Goal: Task Accomplishment & Management: Use online tool/utility

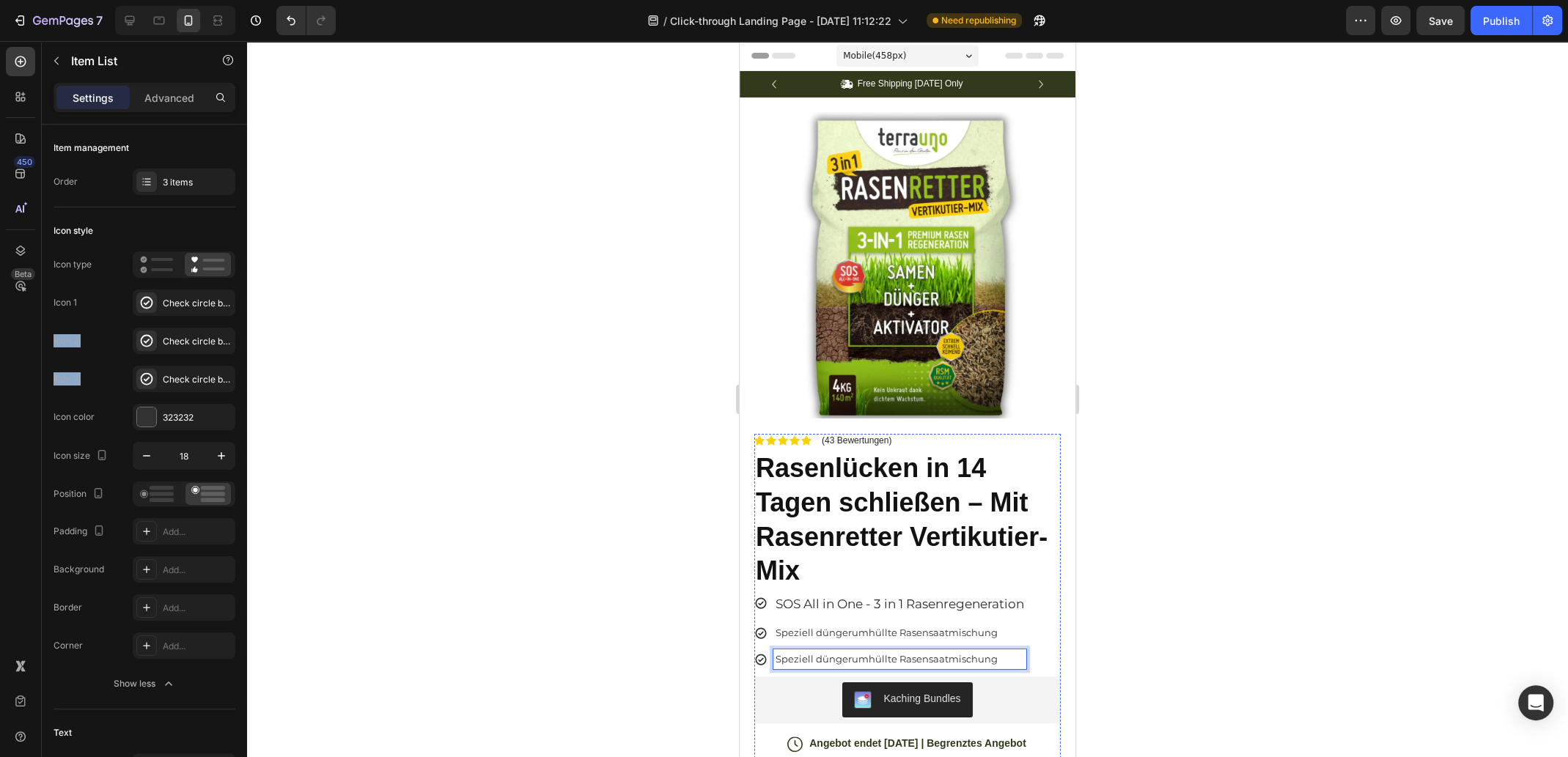
scroll to position [204, 0]
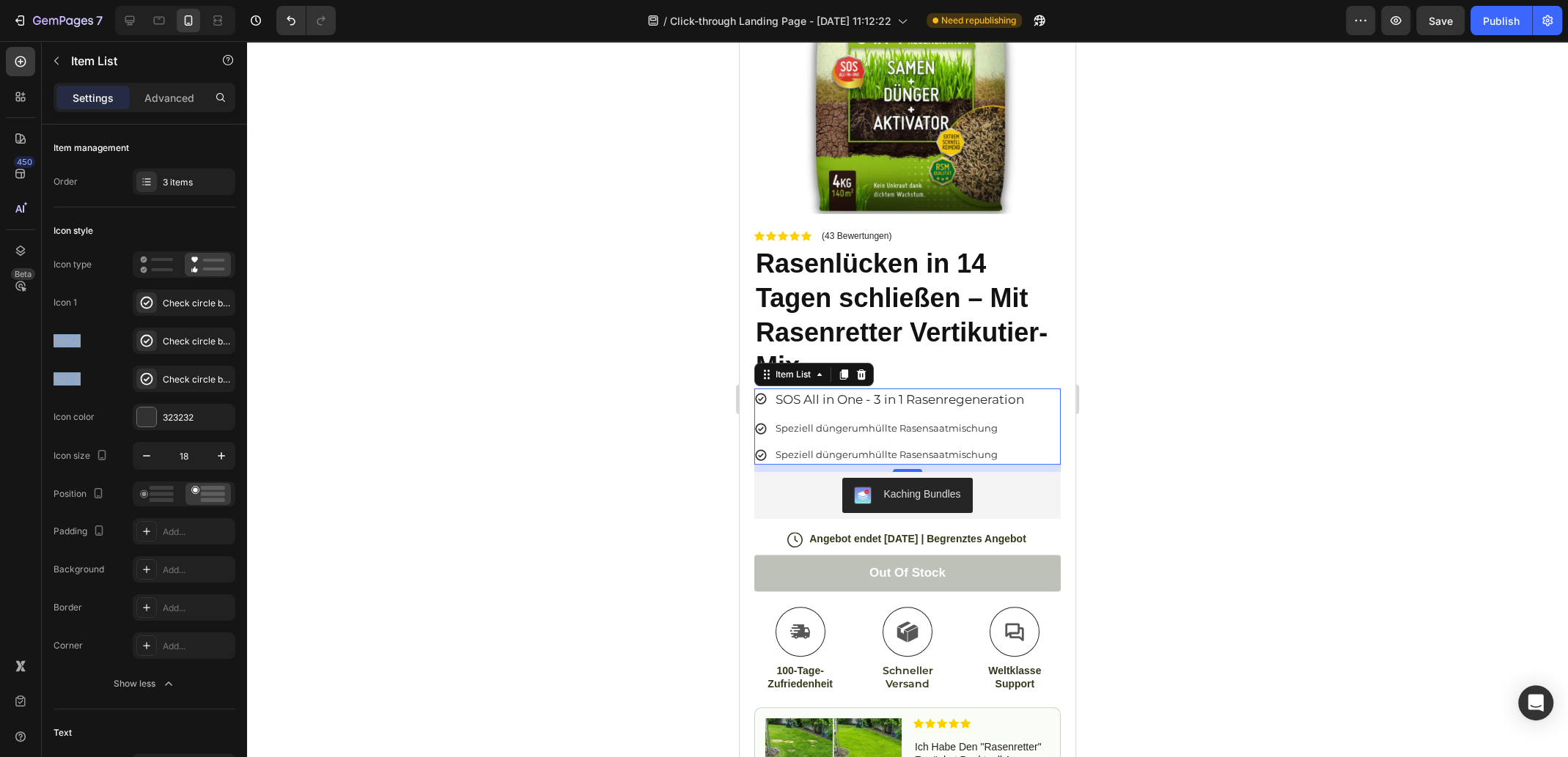
click at [889, 422] on span "Speziell düngerumhüllte Rasensaatmischung" at bounding box center [886, 427] width 222 height 11
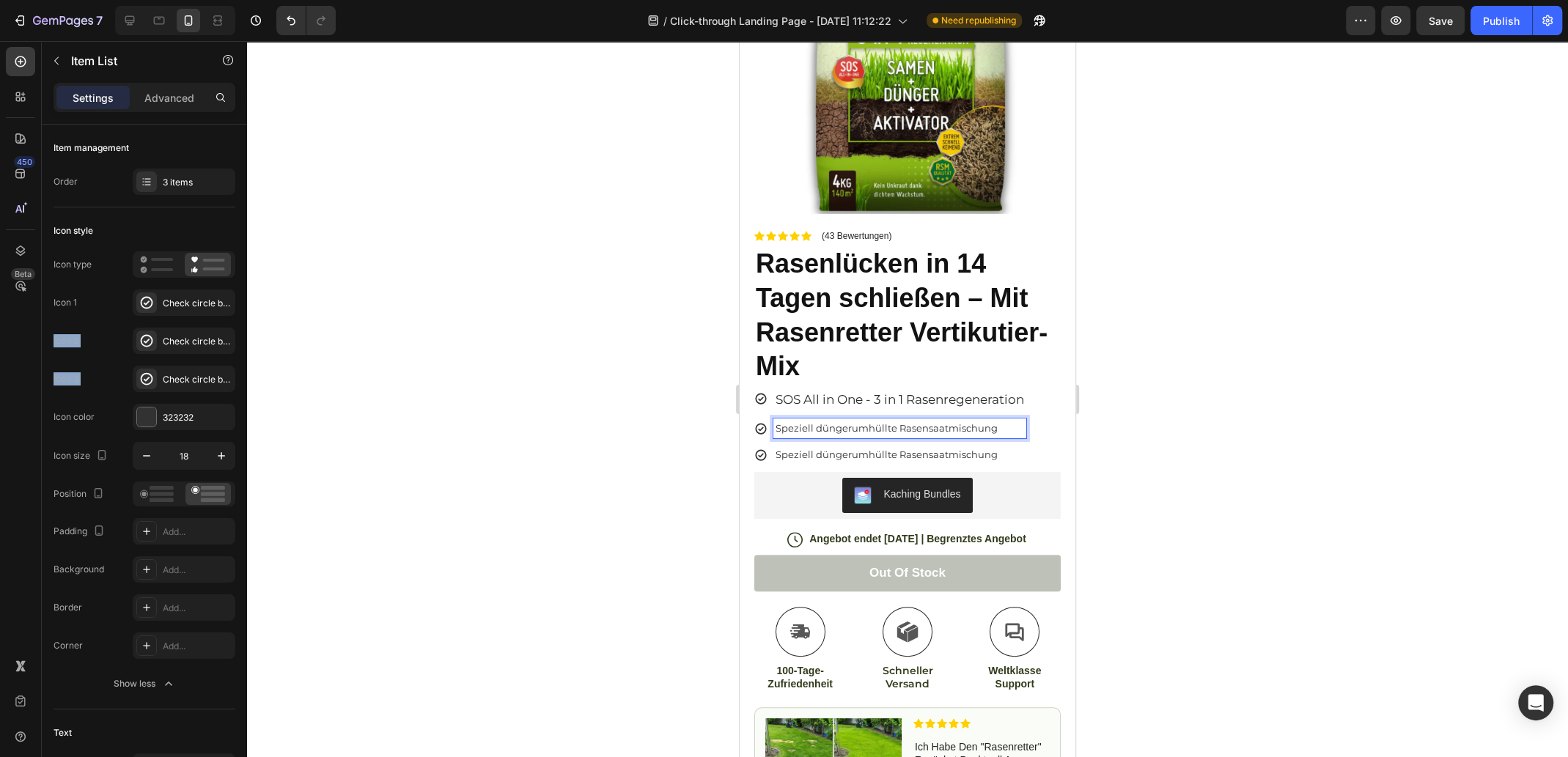
click at [940, 392] on span "SOS All in One - 3 in 1 Rasenregeneration" at bounding box center [899, 399] width 249 height 15
click at [896, 392] on span "SOS All in One - 3 in 1 Rasenregeneration" at bounding box center [899, 399] width 249 height 15
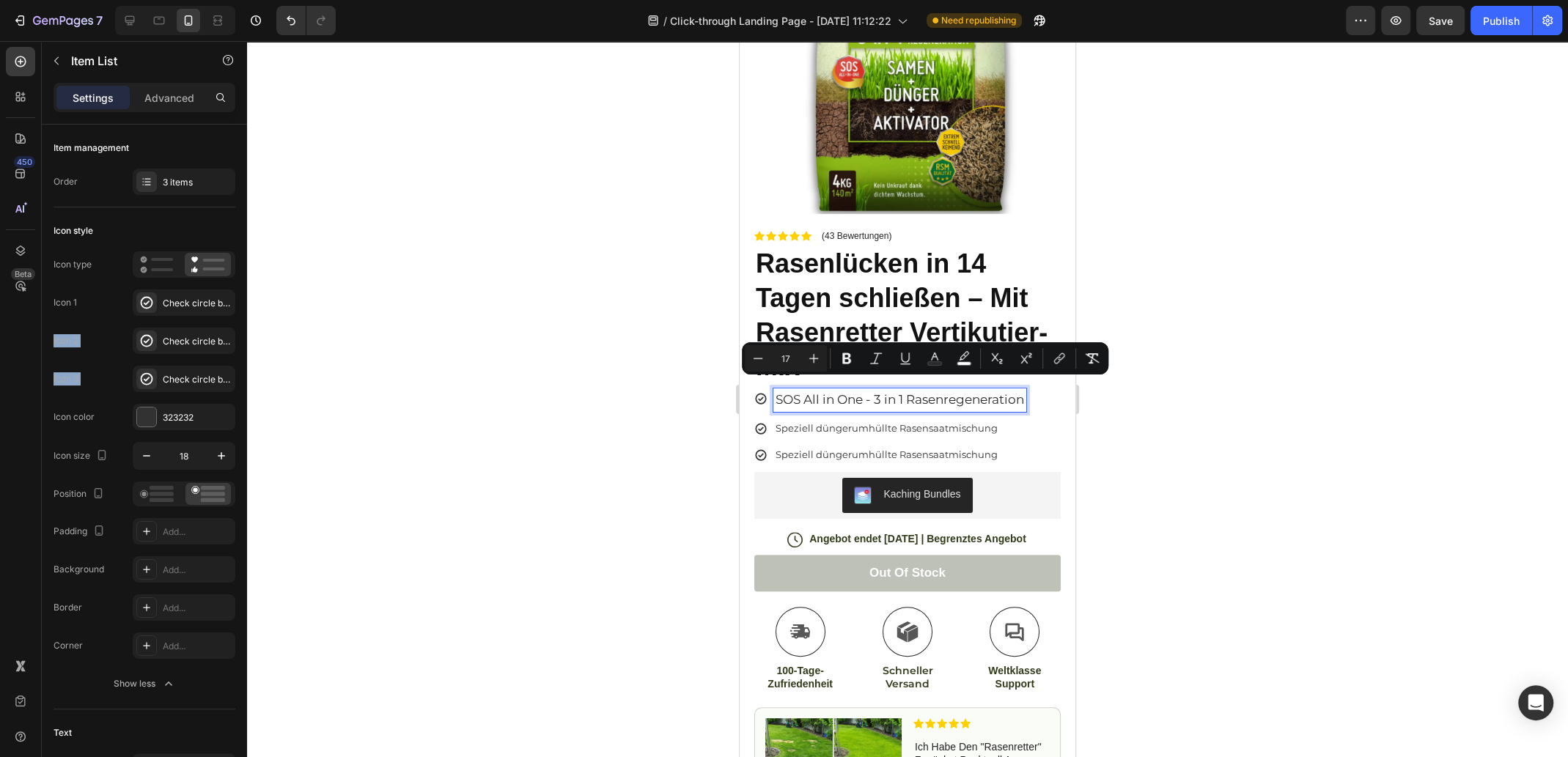
click at [940, 392] on span "SOS All in One - 3 in 1 Rasenregeneration" at bounding box center [899, 399] width 249 height 15
drag, startPoint x: 790, startPoint y: 389, endPoint x: 1070, endPoint y: 389, distance: 280.0
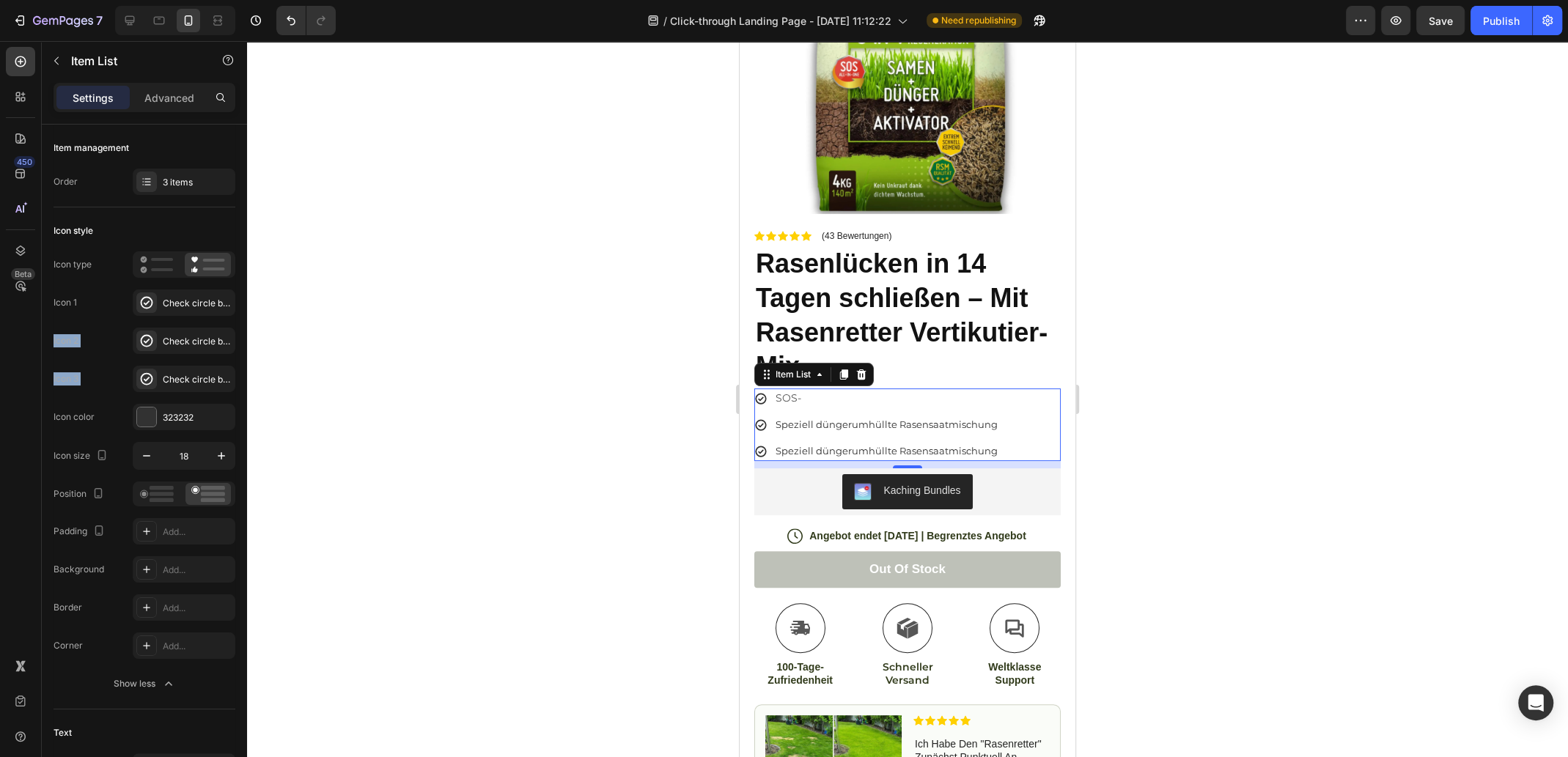
click at [816, 390] on p "SOS-" at bounding box center [886, 398] width 222 height 15
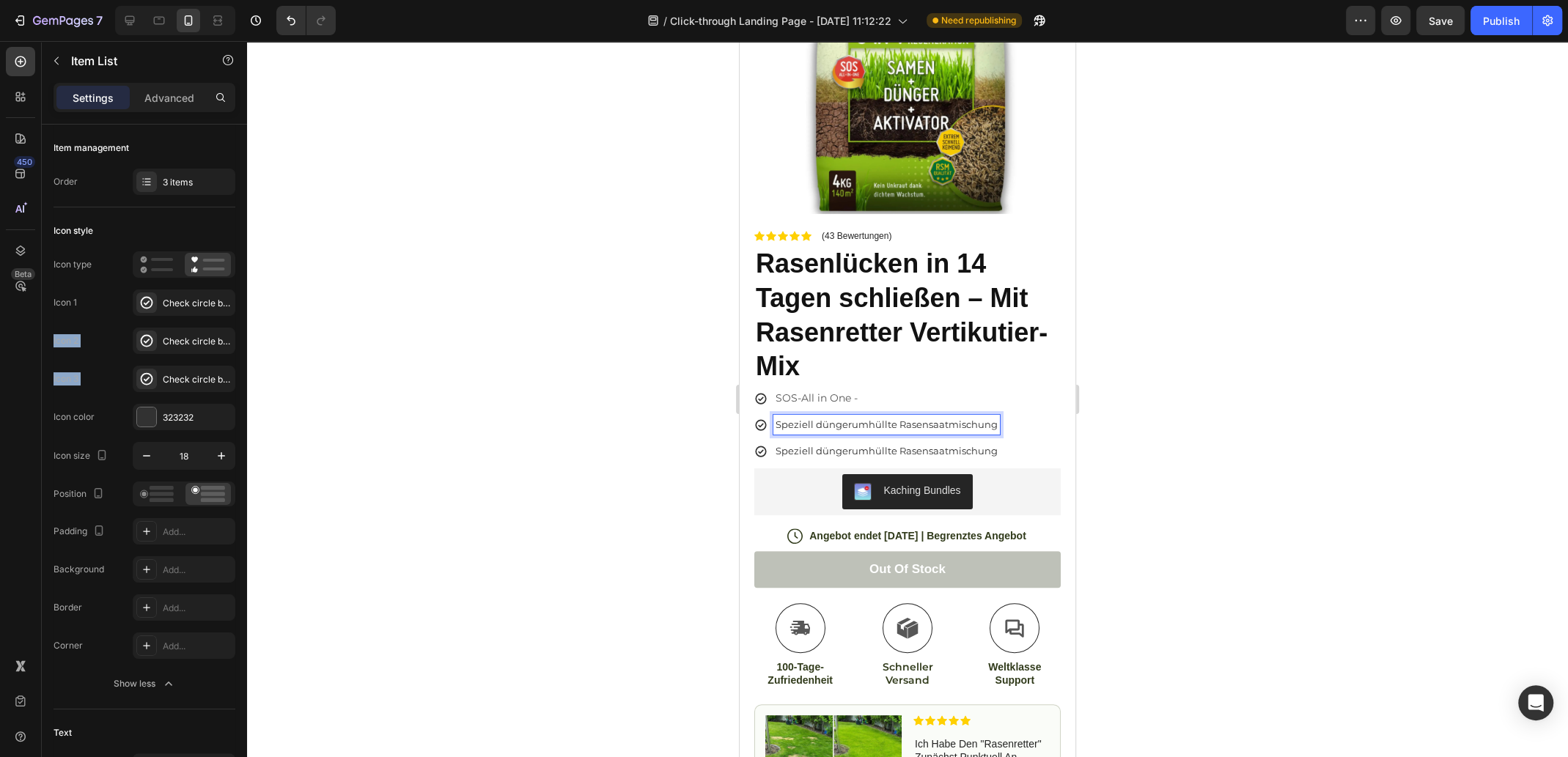
click at [843, 419] on span "Speziell düngerumhüllte Rasensaatmischung" at bounding box center [886, 424] width 222 height 11
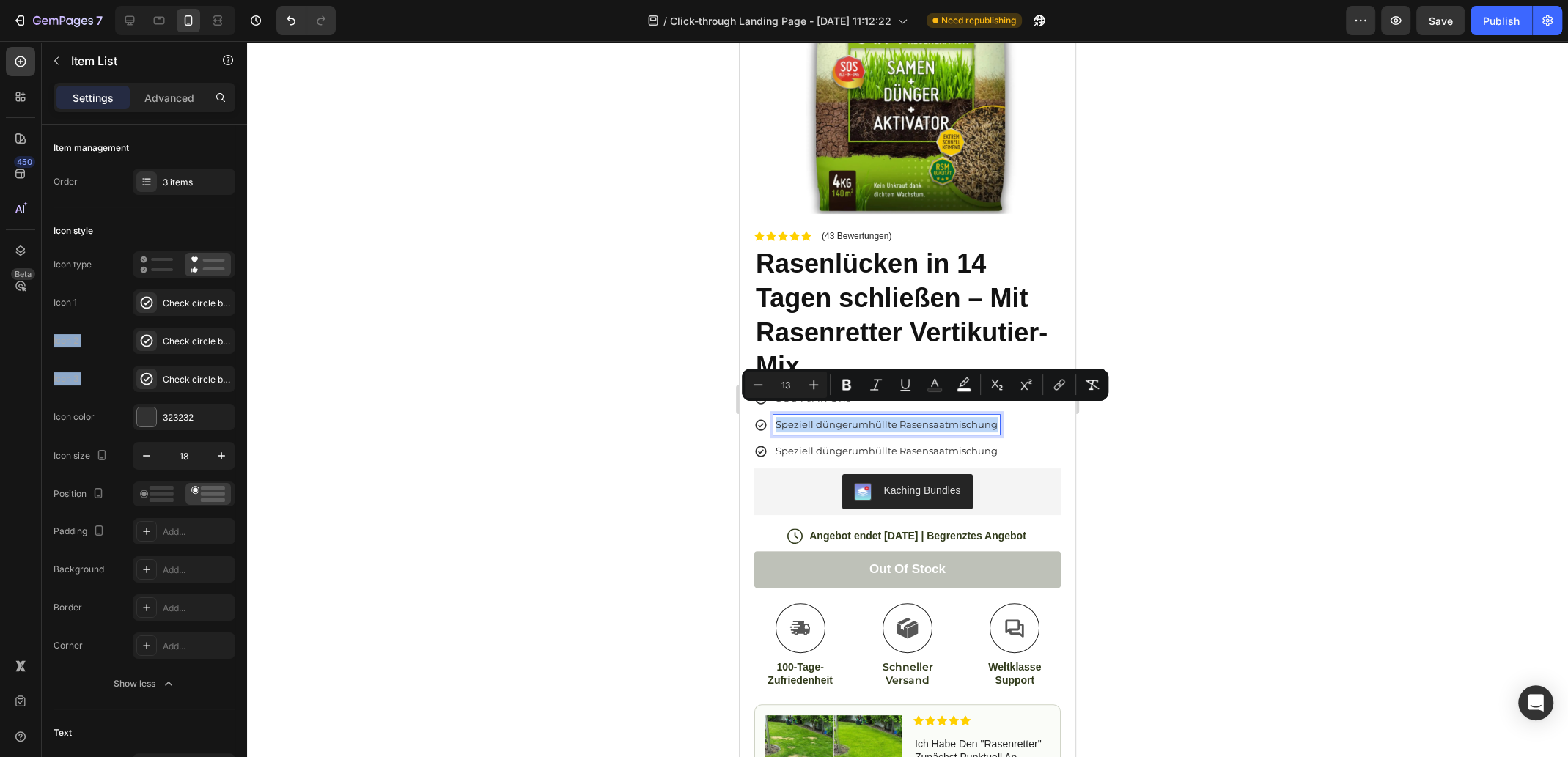
drag, startPoint x: 776, startPoint y: 414, endPoint x: 1004, endPoint y: 415, distance: 228.0
click at [829, 419] on span "Speziell düngerumhüllte Rasensaatmischung" at bounding box center [886, 424] width 222 height 11
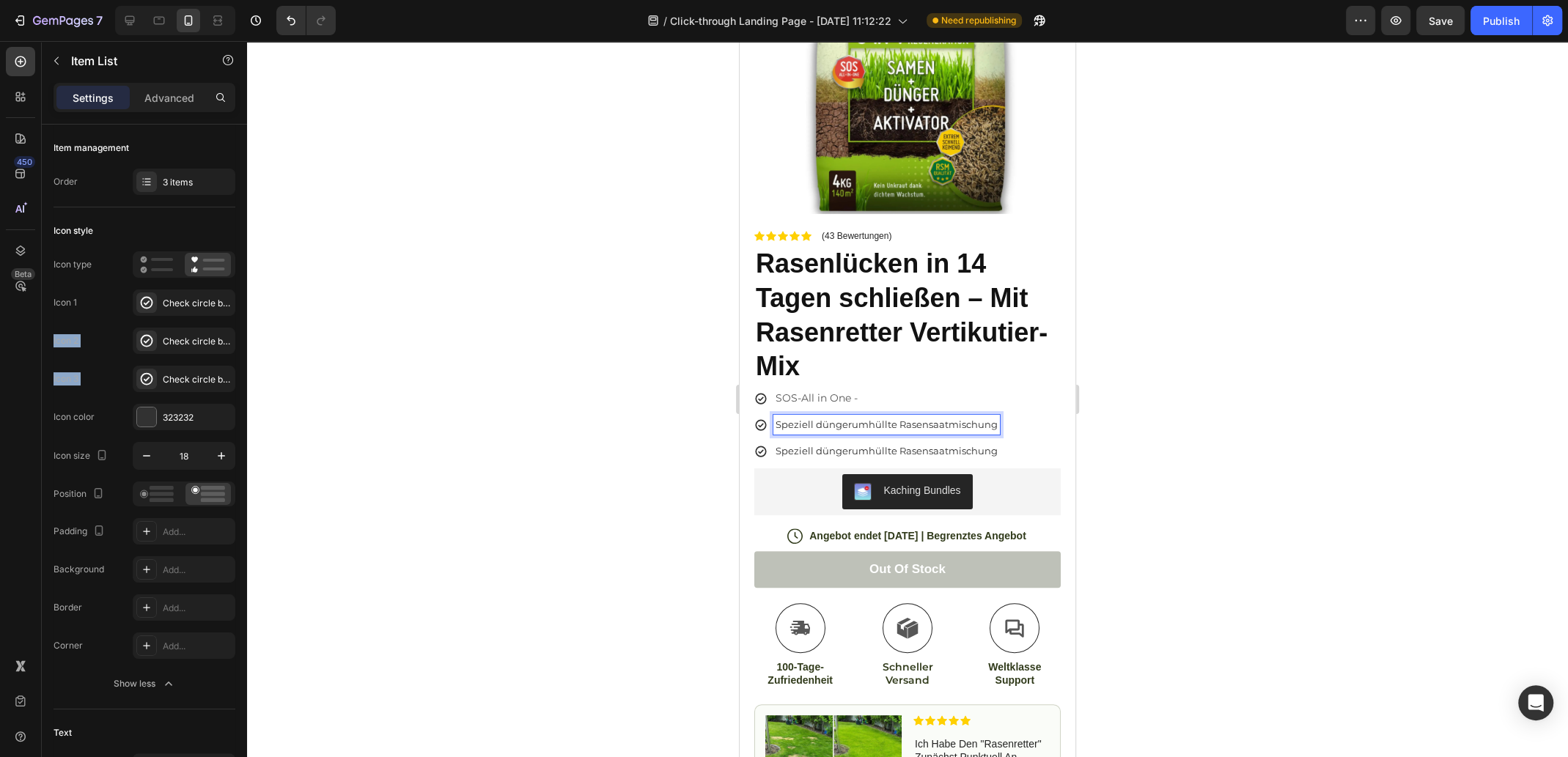
click at [843, 390] on p "SOS-All in One -" at bounding box center [886, 398] width 222 height 15
click at [882, 390] on p "SOS-All in One -" at bounding box center [886, 398] width 222 height 15
drag, startPoint x: 874, startPoint y: 386, endPoint x: 774, endPoint y: 384, distance: 100.0
click at [774, 389] on div "SOS-All in One -" at bounding box center [887, 398] width 227 height 19
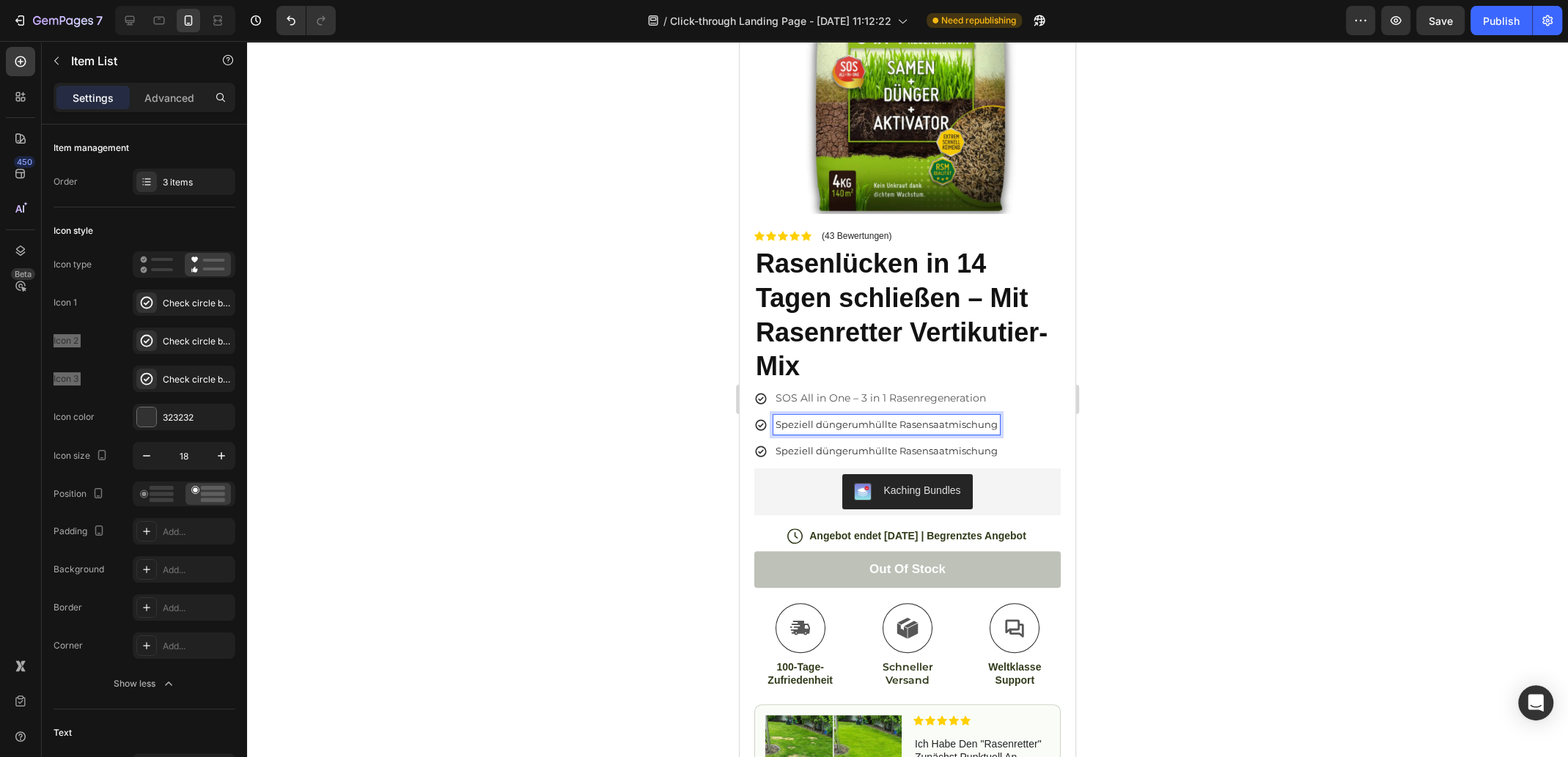
click at [897, 419] on span "Speziell düngerumhüllte Rasensaatmischung" at bounding box center [886, 424] width 222 height 11
click at [832, 419] on span "Speziell düngerumhüllte Rasensaatmischung" at bounding box center [886, 424] width 222 height 11
click at [961, 419] on span "Speziell düngerumhüllte Rasensaatmischung" at bounding box center [886, 424] width 222 height 11
drag, startPoint x: 945, startPoint y: 415, endPoint x: 766, endPoint y: 415, distance: 179.0
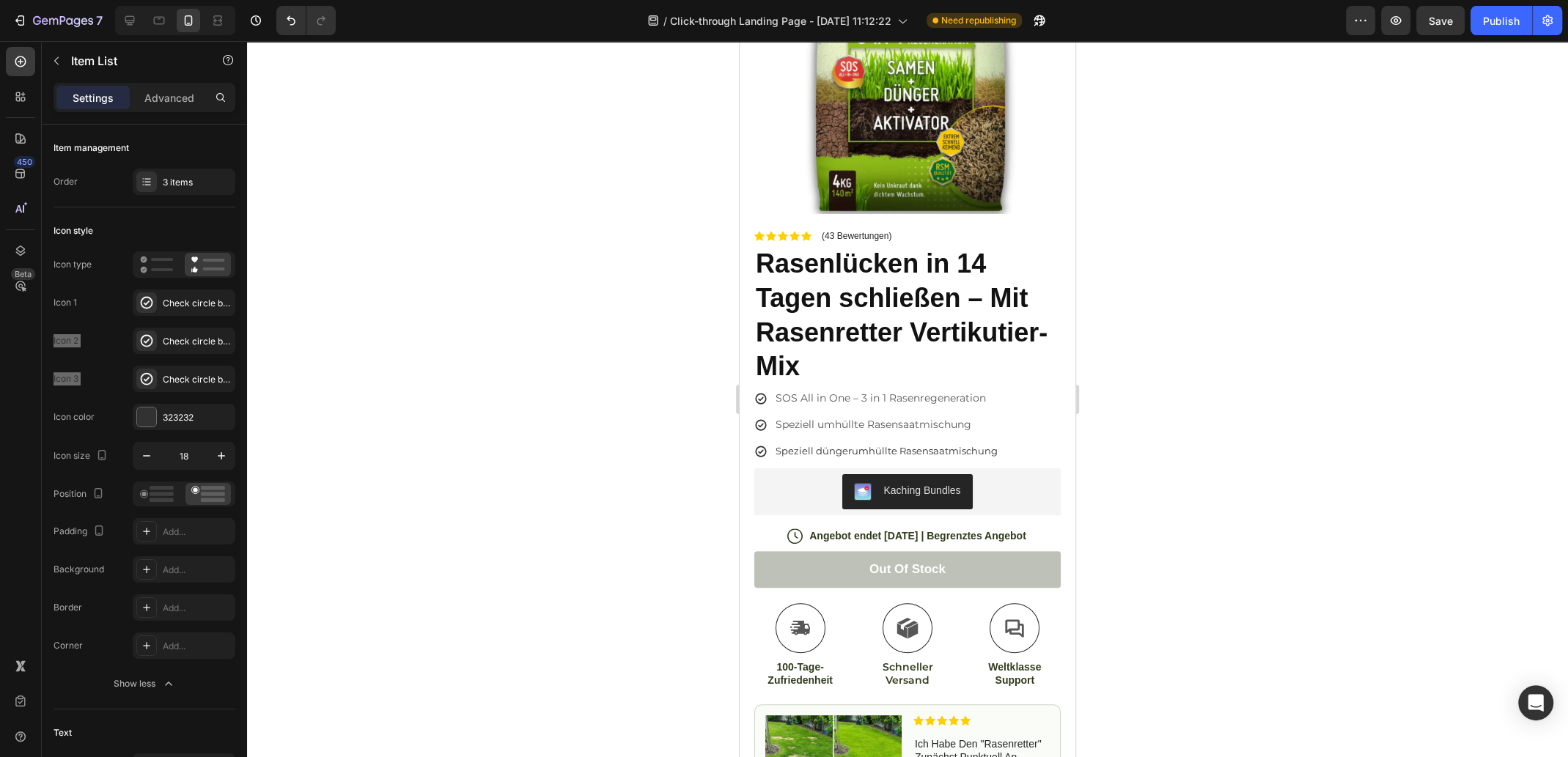
click at [822, 417] on p "Speziell umhüllte Rasensaatmischung" at bounding box center [886, 424] width 222 height 15
click at [820, 417] on p "Speziell umhüllte Rasensaatmischung" at bounding box center [886, 424] width 222 height 15
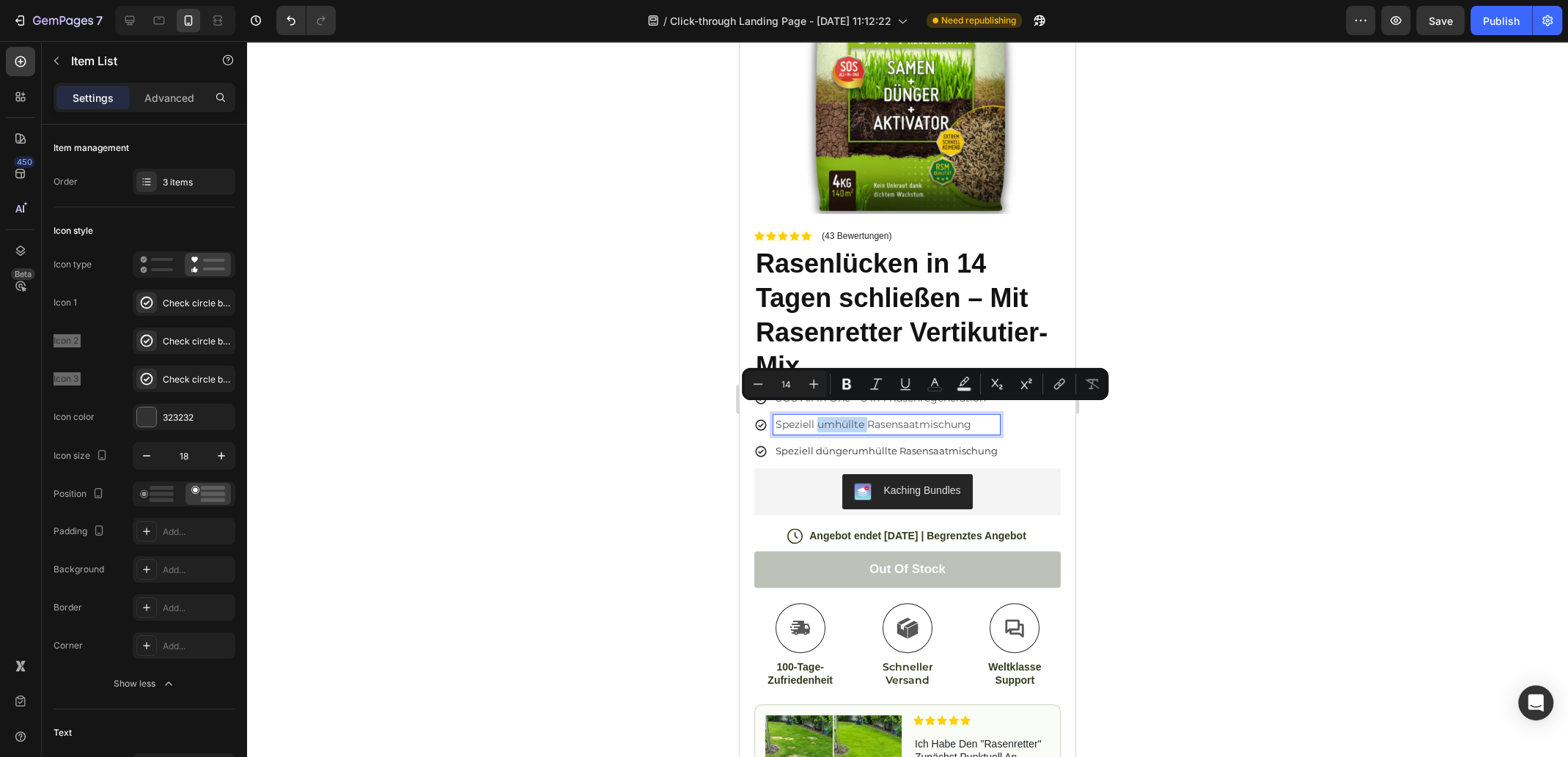
click at [817, 417] on p "Speziell umhüllte Rasensaatmischung" at bounding box center [886, 424] width 222 height 15
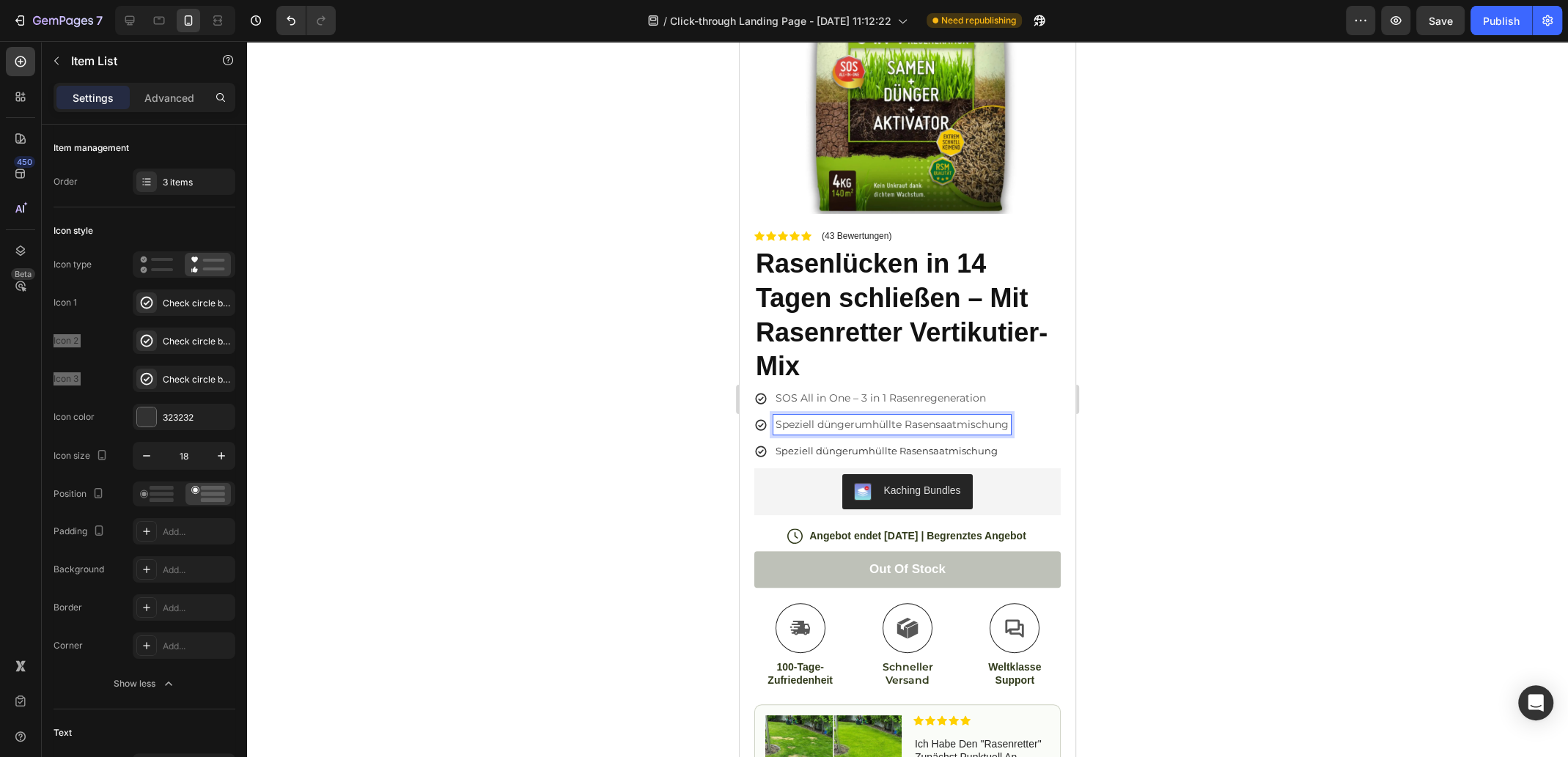
click at [839, 444] on span "Speziell düngerumhüllte Rasensaatmischung" at bounding box center [886, 450] width 222 height 11
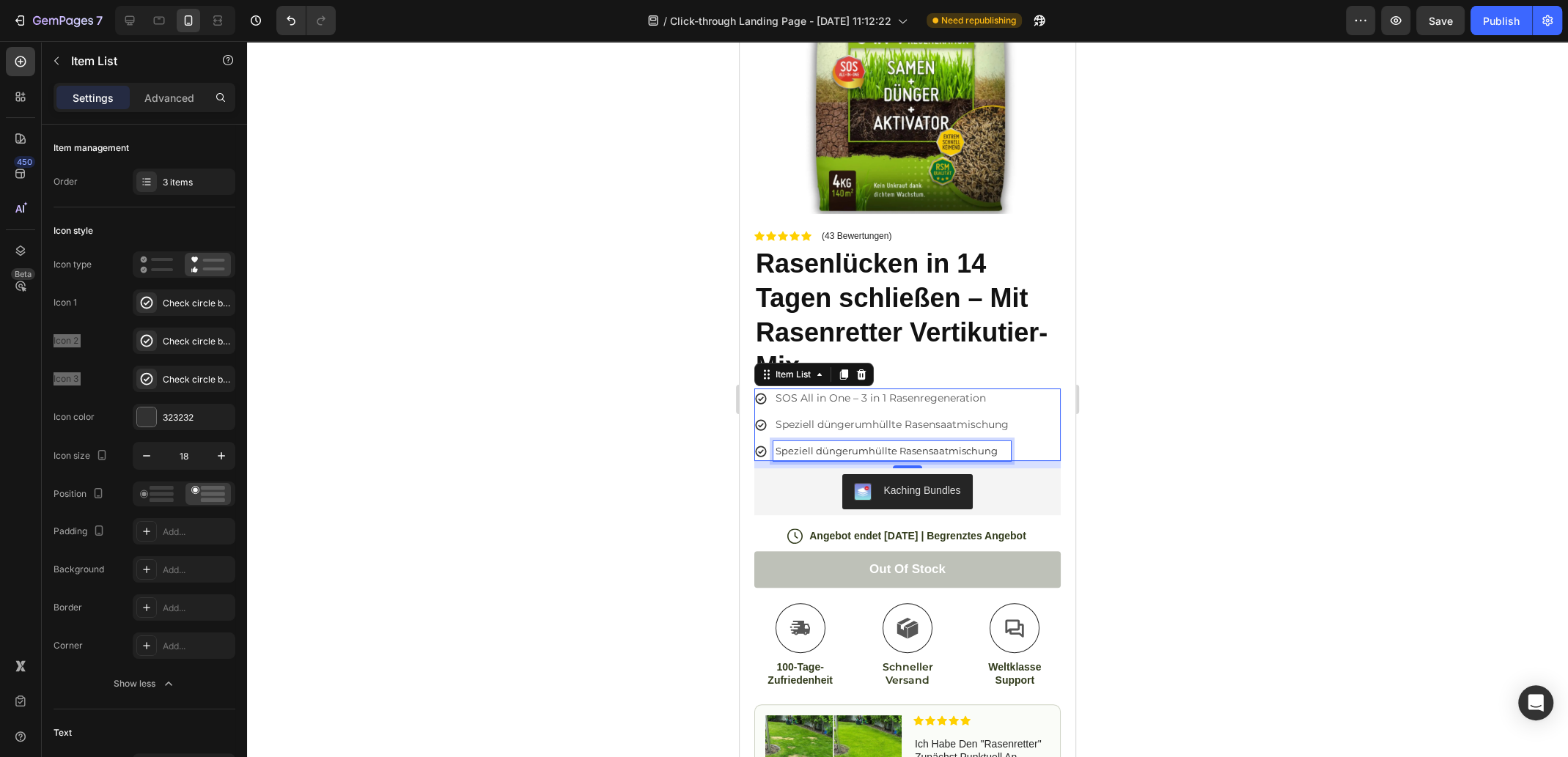
click at [816, 441] on div "Speziell düngerumhüllte Rasensaatmischung" at bounding box center [892, 451] width 237 height 19
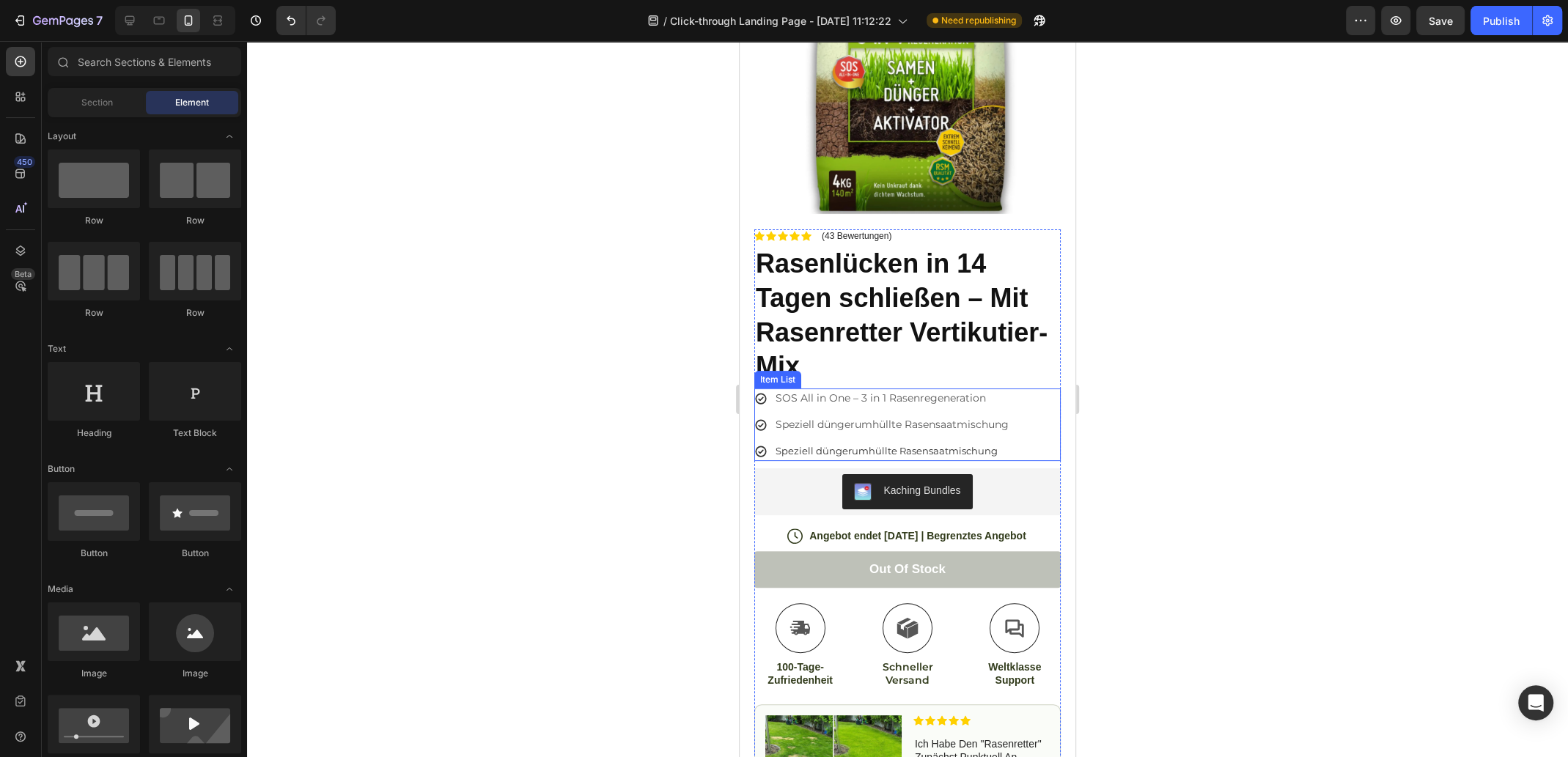
click at [905, 444] on span "Speziell düngerumhüllte Rasensaatmischung" at bounding box center [886, 450] width 222 height 11
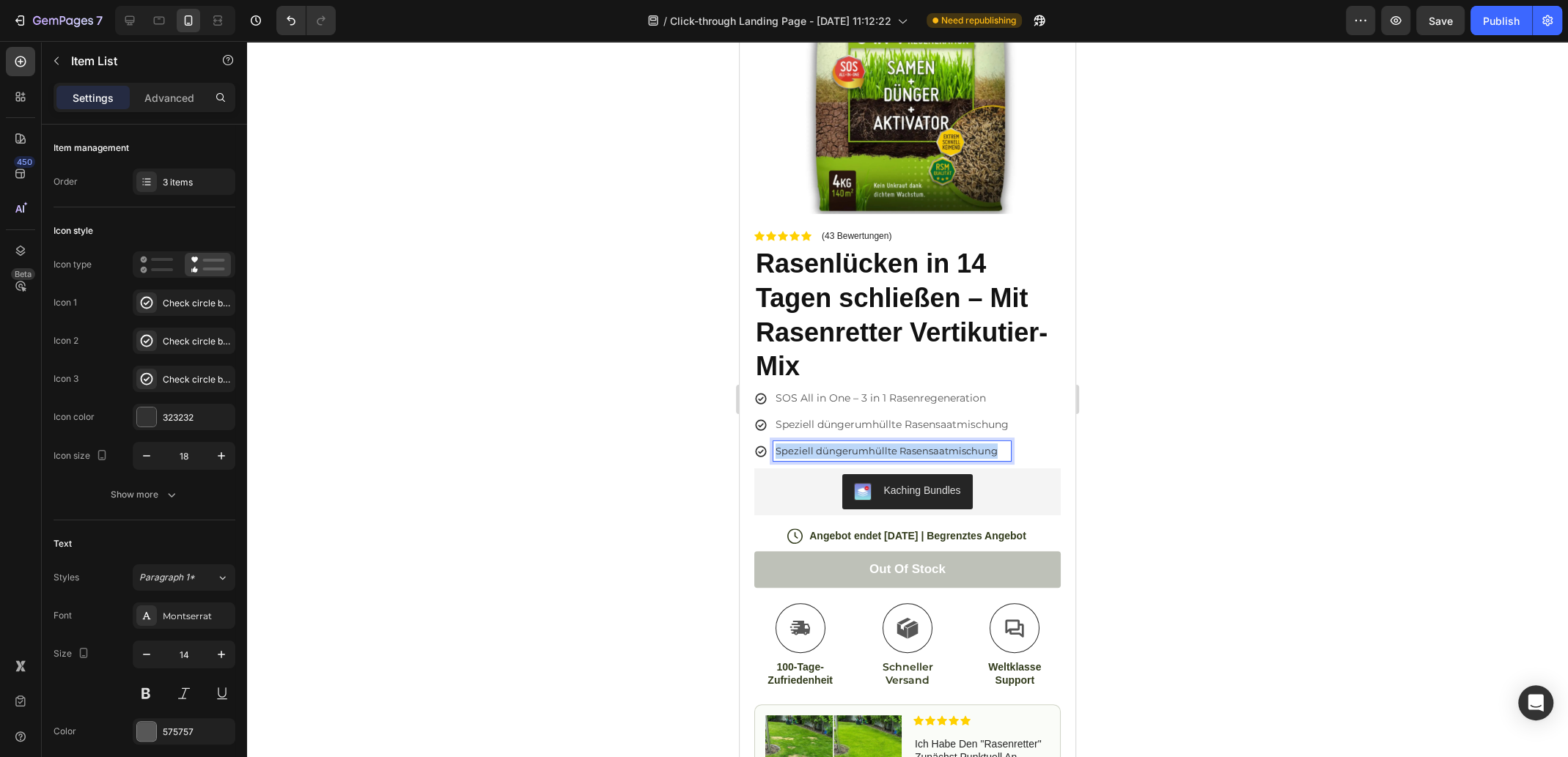
drag, startPoint x: 998, startPoint y: 440, endPoint x: 776, endPoint y: 438, distance: 222.0
click at [1031, 432] on div "SOS All in One – 3 in 1 Rasenregeneration Speziell düngerumhüllte Rasensaatmisc…" at bounding box center [907, 425] width 306 height 73
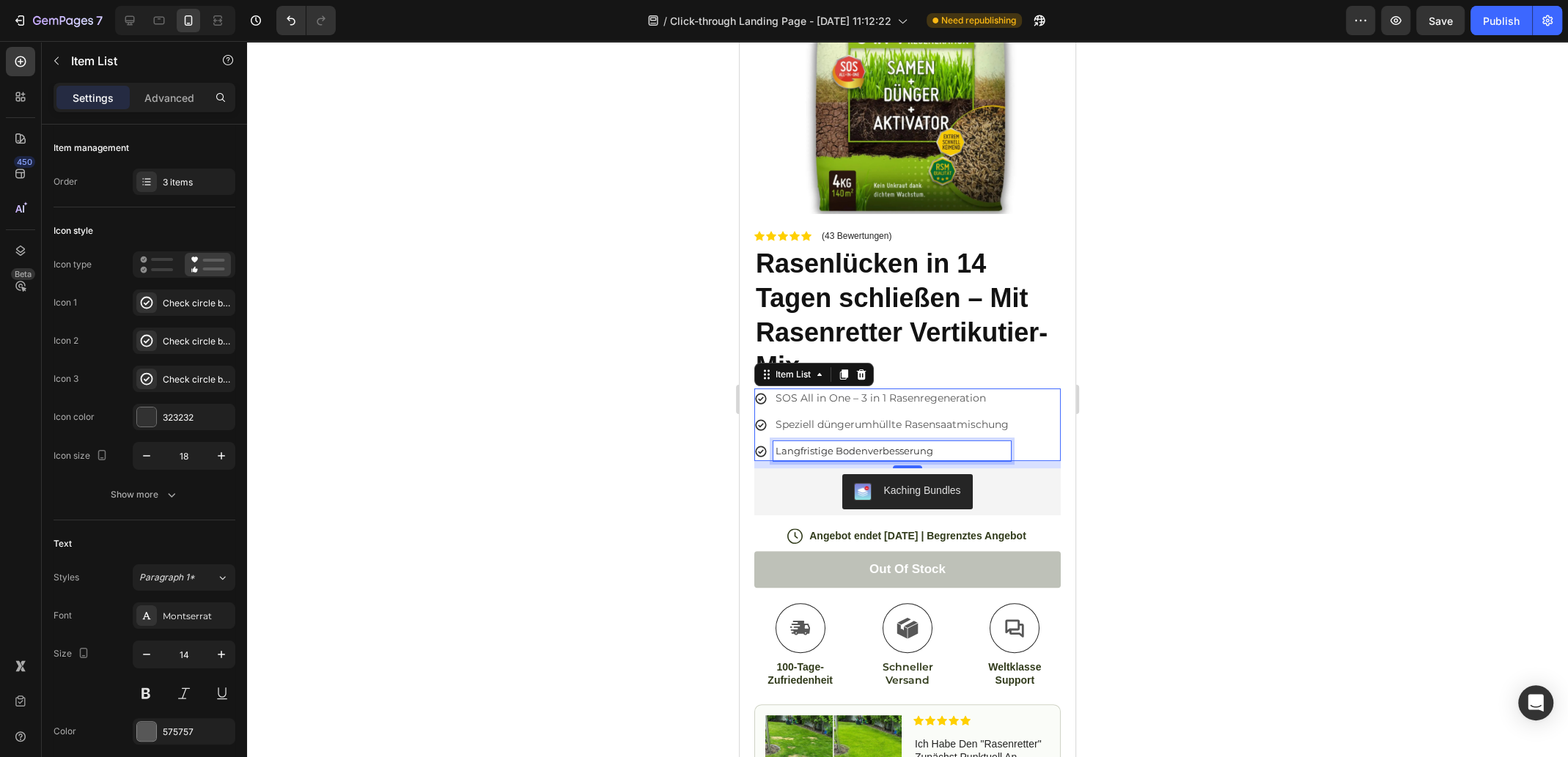
click at [960, 443] on p "Langfristige Bodenverbesserung" at bounding box center [892, 450] width 233 height 15
click at [845, 418] on p "Speziell düngerumhüllte Rasensaatmischung" at bounding box center [892, 424] width 233 height 15
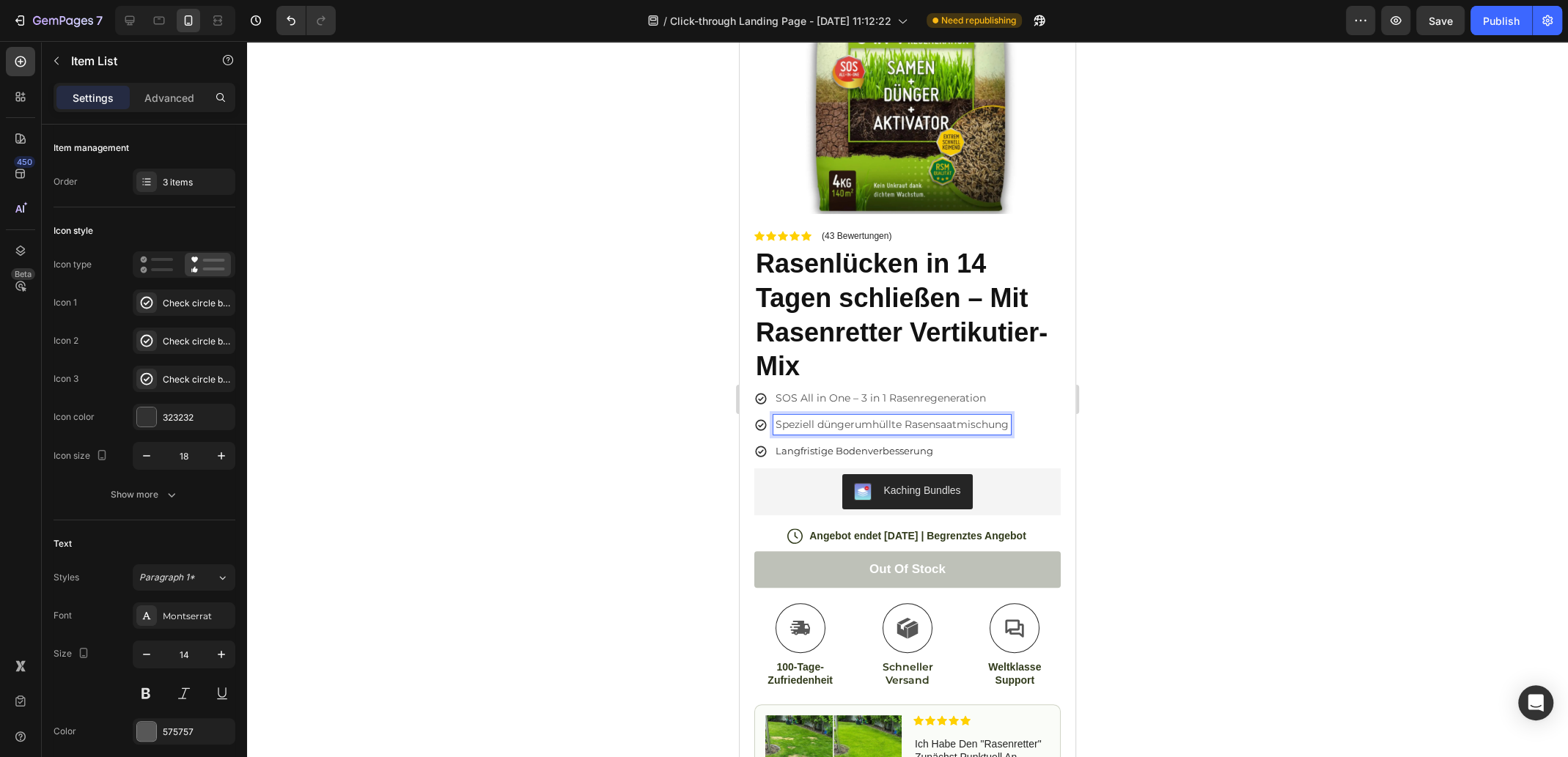
click at [1040, 389] on div "SOS All in One – 3 in 1 Rasenregeneration Speziell düngerumhüllte Rasensaatmisc…" at bounding box center [907, 425] width 306 height 73
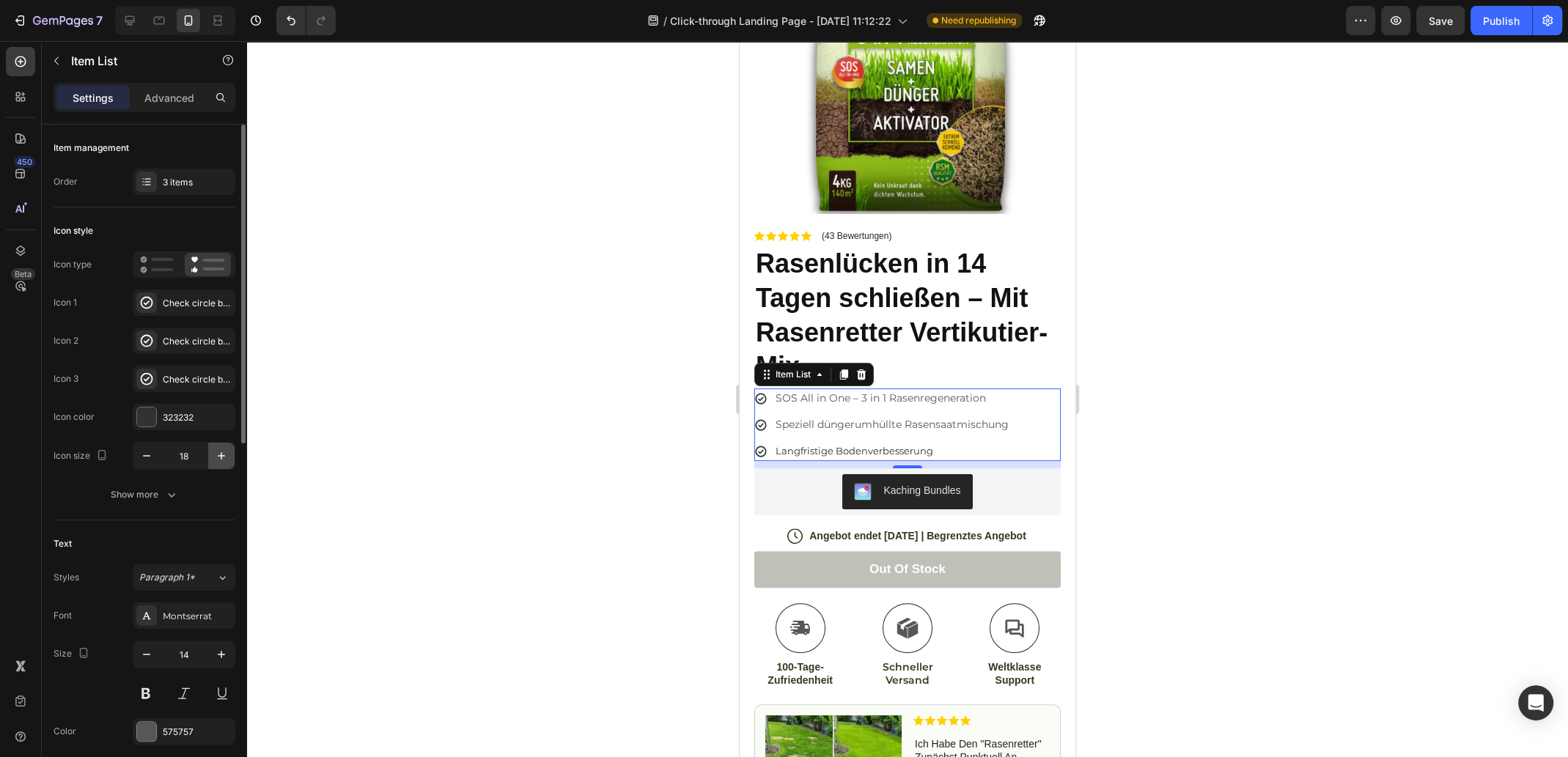
click at [217, 457] on icon "button" at bounding box center [221, 456] width 15 height 15
click at [143, 453] on icon "button" at bounding box center [147, 456] width 15 height 15
type input "18"
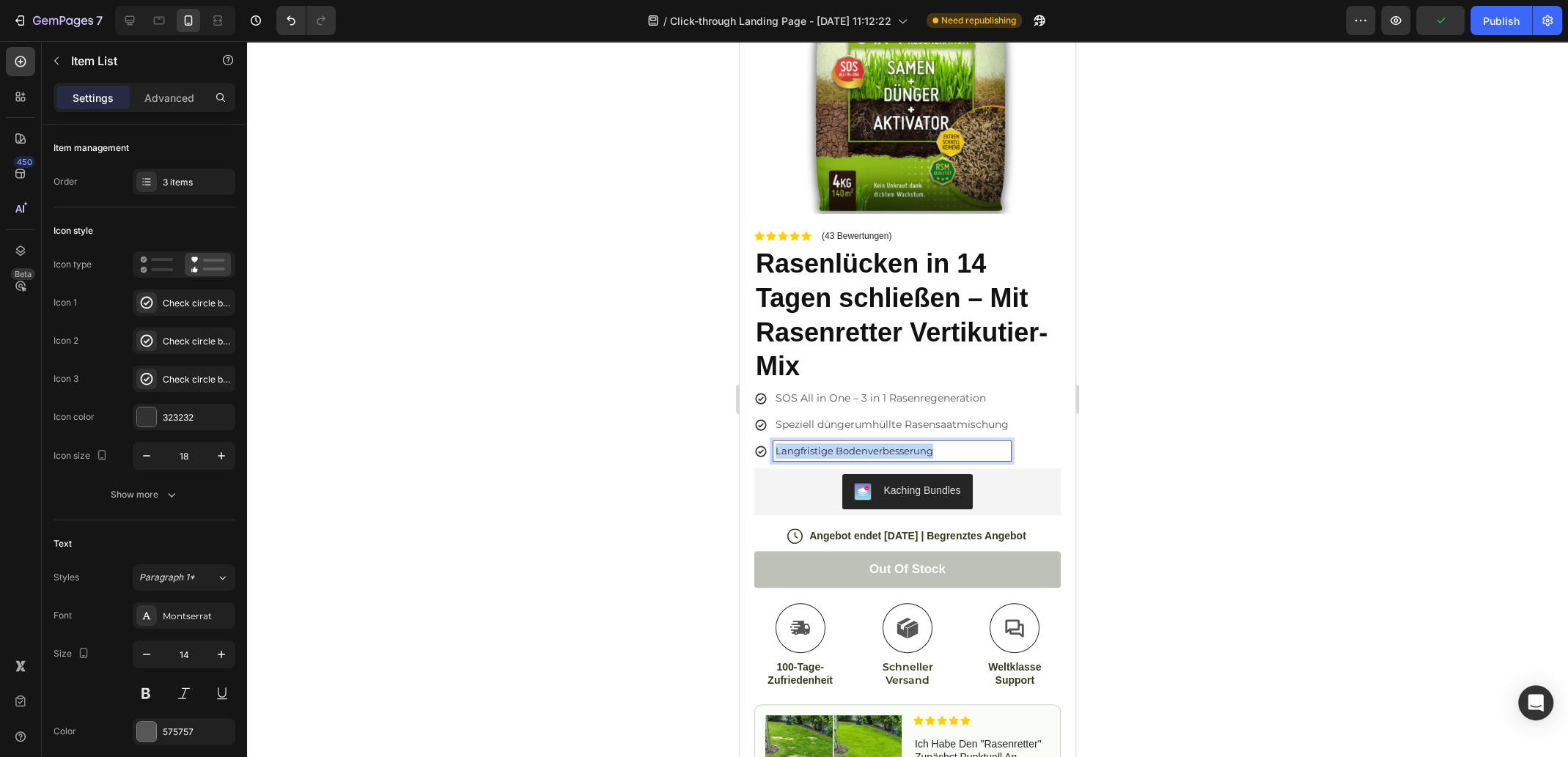
drag, startPoint x: 941, startPoint y: 440, endPoint x: 778, endPoint y: 439, distance: 163.0
click at [778, 443] on p "Langfristige Bodenverbesserung" at bounding box center [892, 450] width 233 height 15
drag, startPoint x: 73, startPoint y: 410, endPoint x: 667, endPoint y: 455, distance: 595.7
click at [667, 455] on div at bounding box center [907, 399] width 1321 height 716
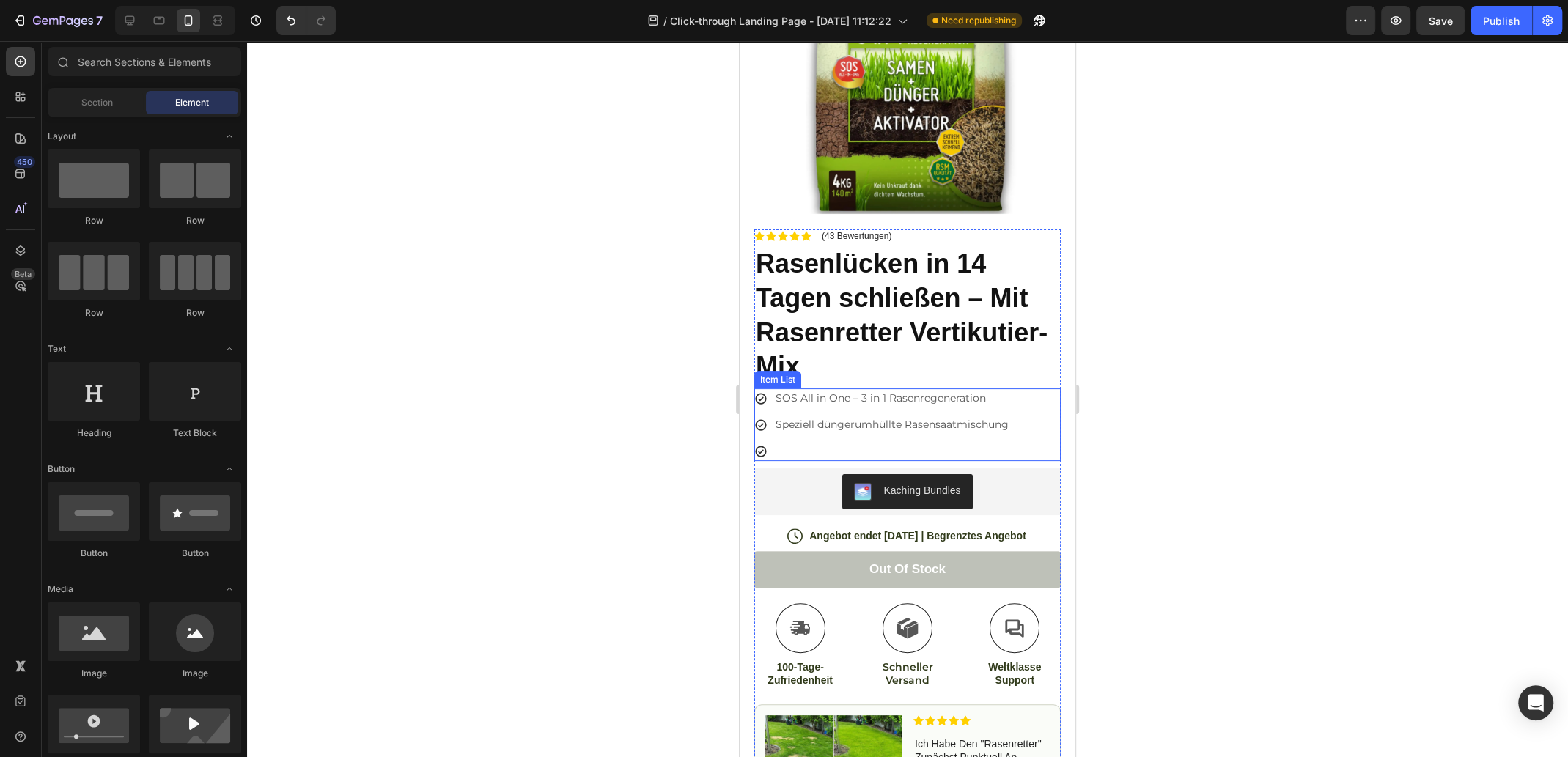
click at [835, 443] on p "Rich Text Editor. Editing area: main" at bounding box center [892, 450] width 233 height 15
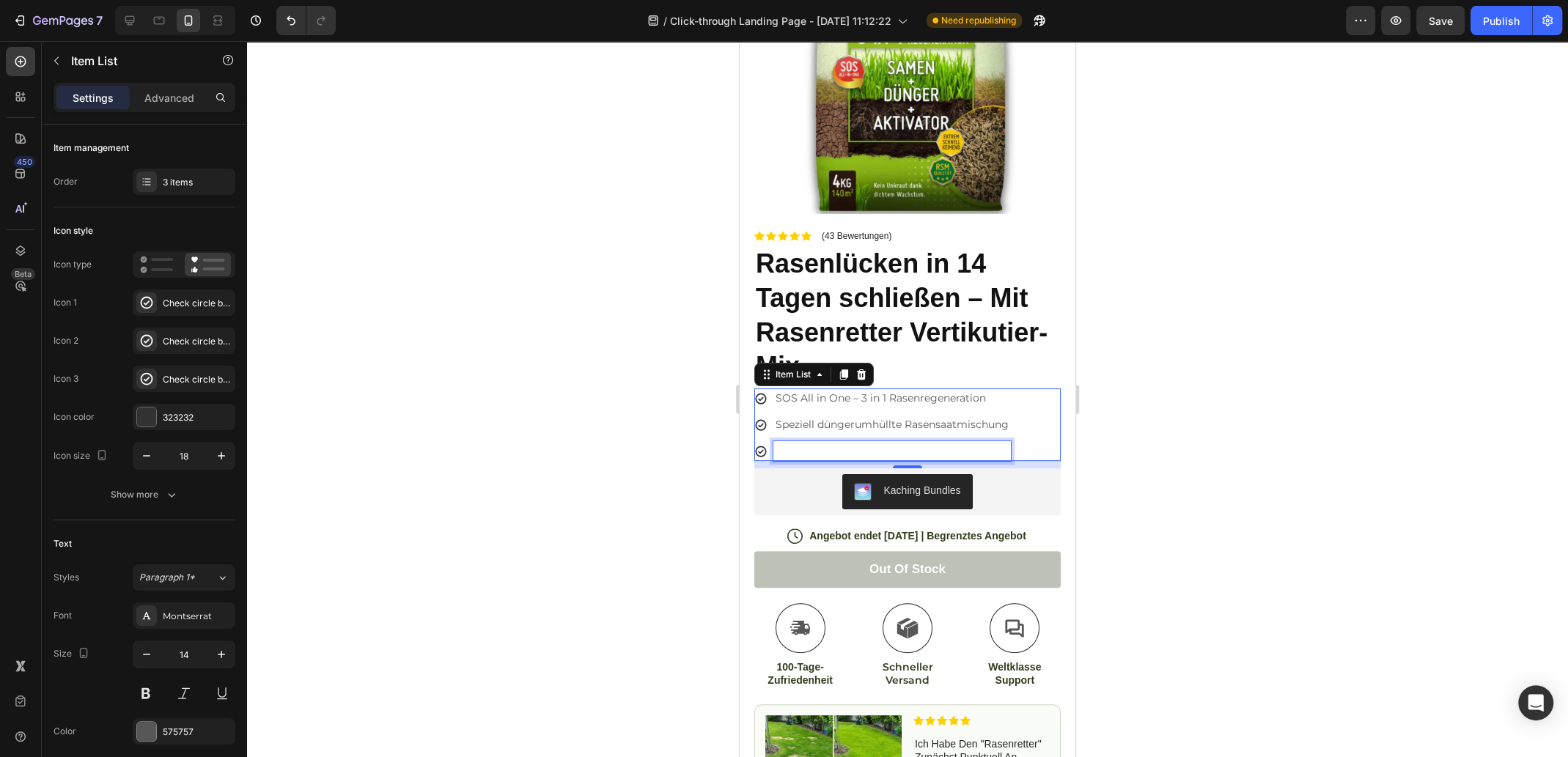
click at [833, 443] on p "Rich Text Editor. Editing area: main" at bounding box center [892, 450] width 233 height 15
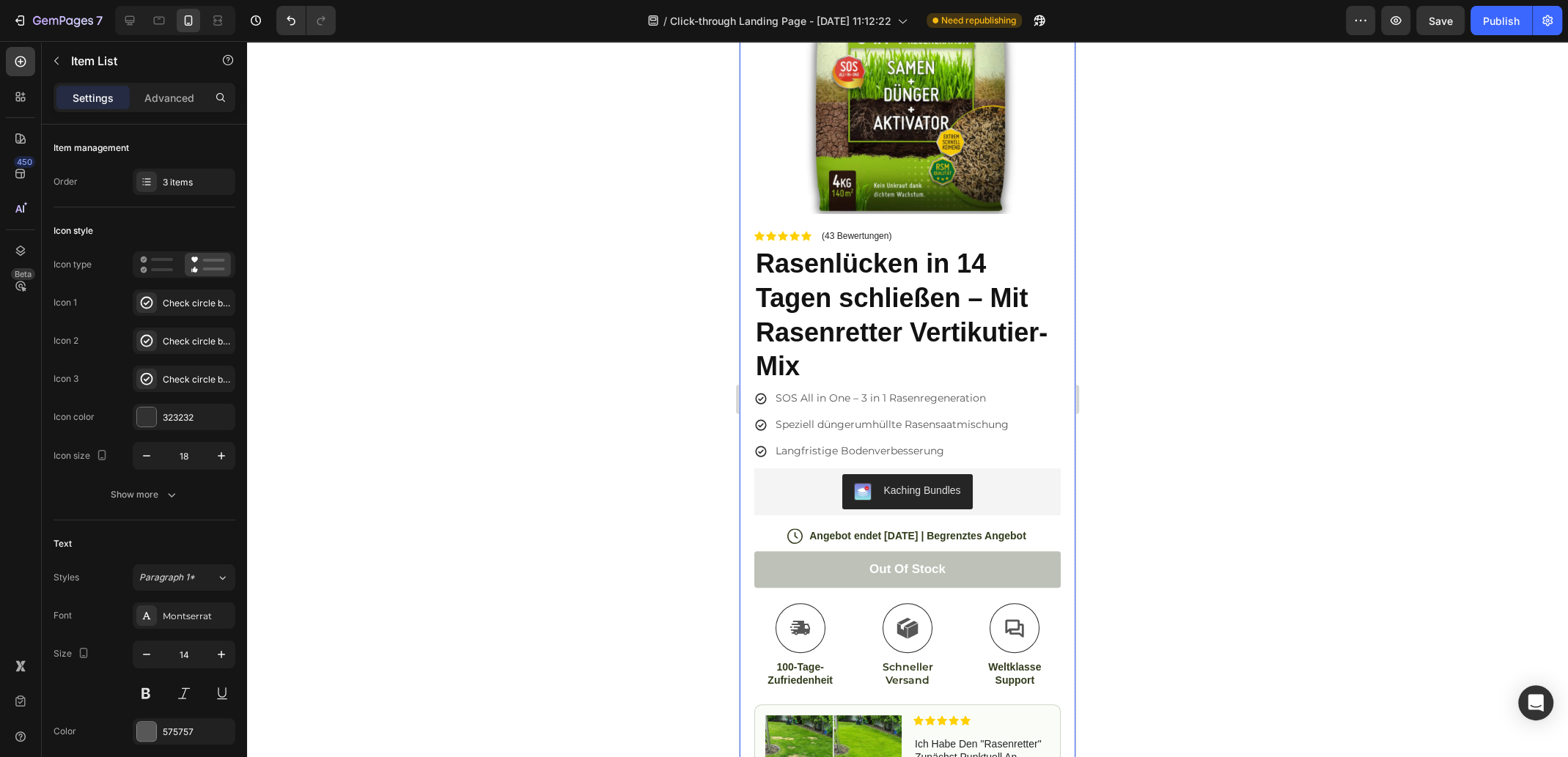
click at [1245, 456] on div at bounding box center [907, 399] width 1321 height 716
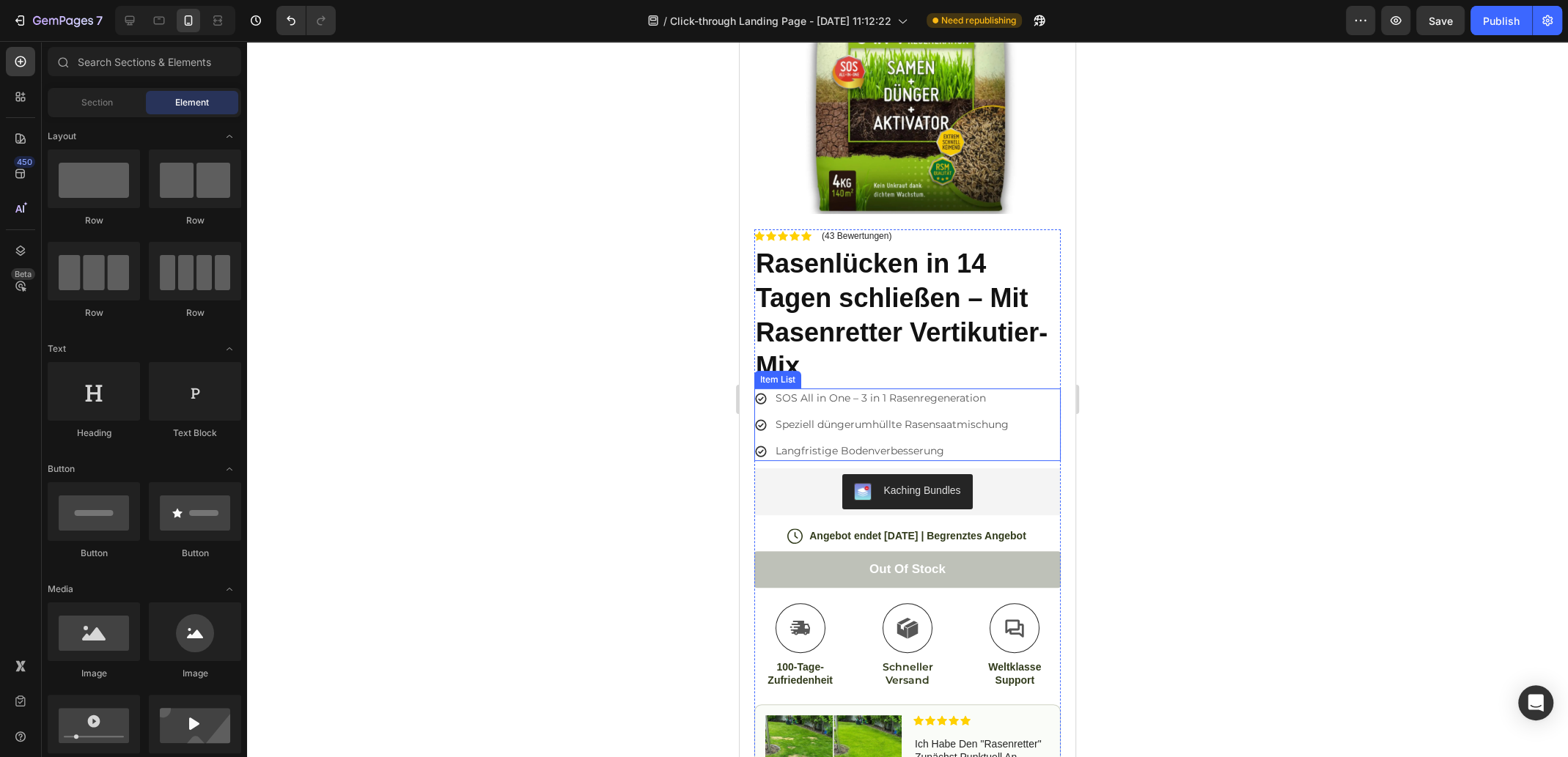
click at [867, 443] on p "Langfristige Bodenverbesserung" at bounding box center [892, 450] width 233 height 15
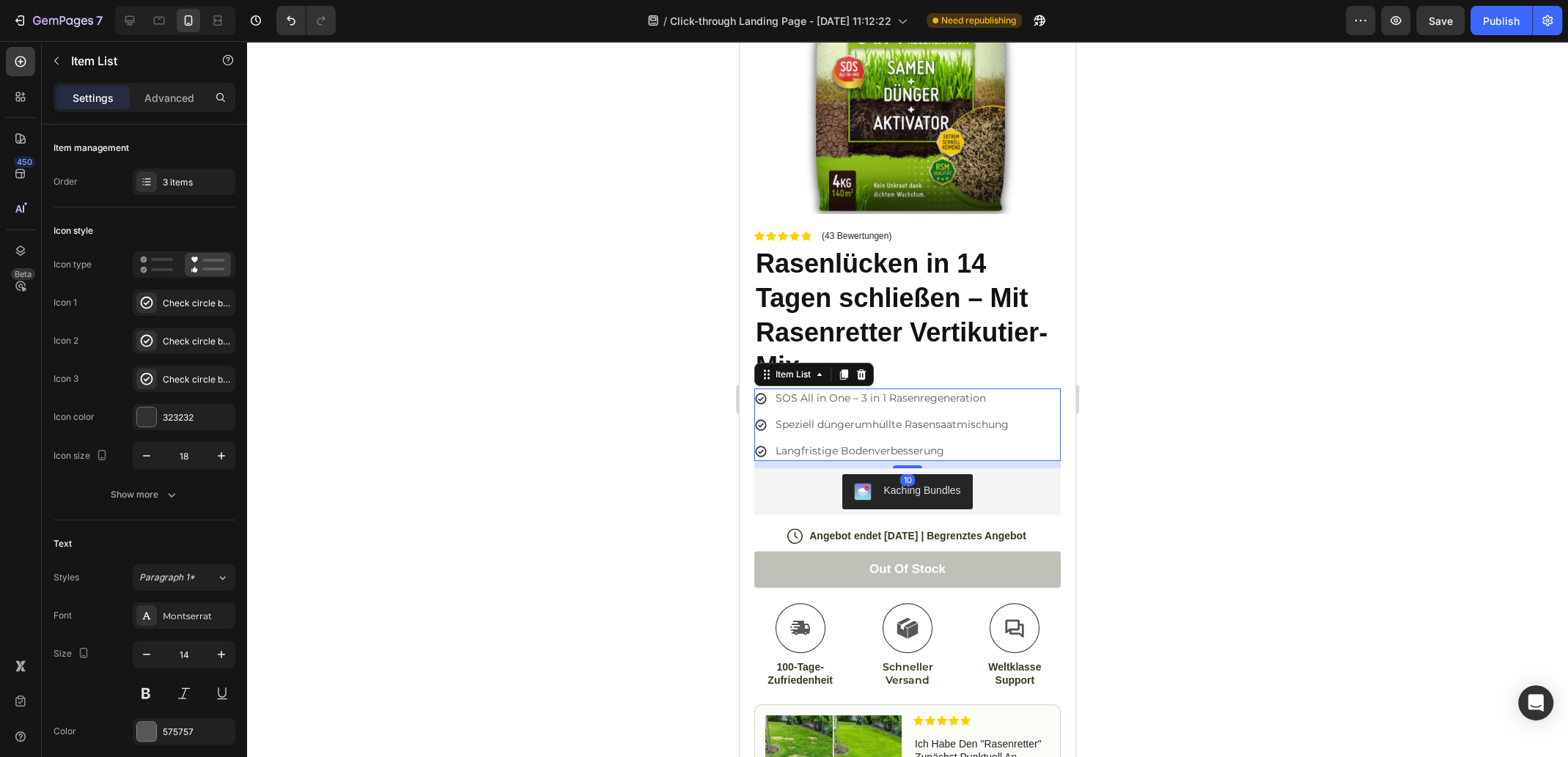
click at [1023, 393] on div "SOS All in One – 3 in 1 Rasenregeneration Speziell düngerumhüllte Rasensaatmisc…" at bounding box center [907, 425] width 306 height 73
click at [142, 415] on div at bounding box center [147, 417] width 19 height 19
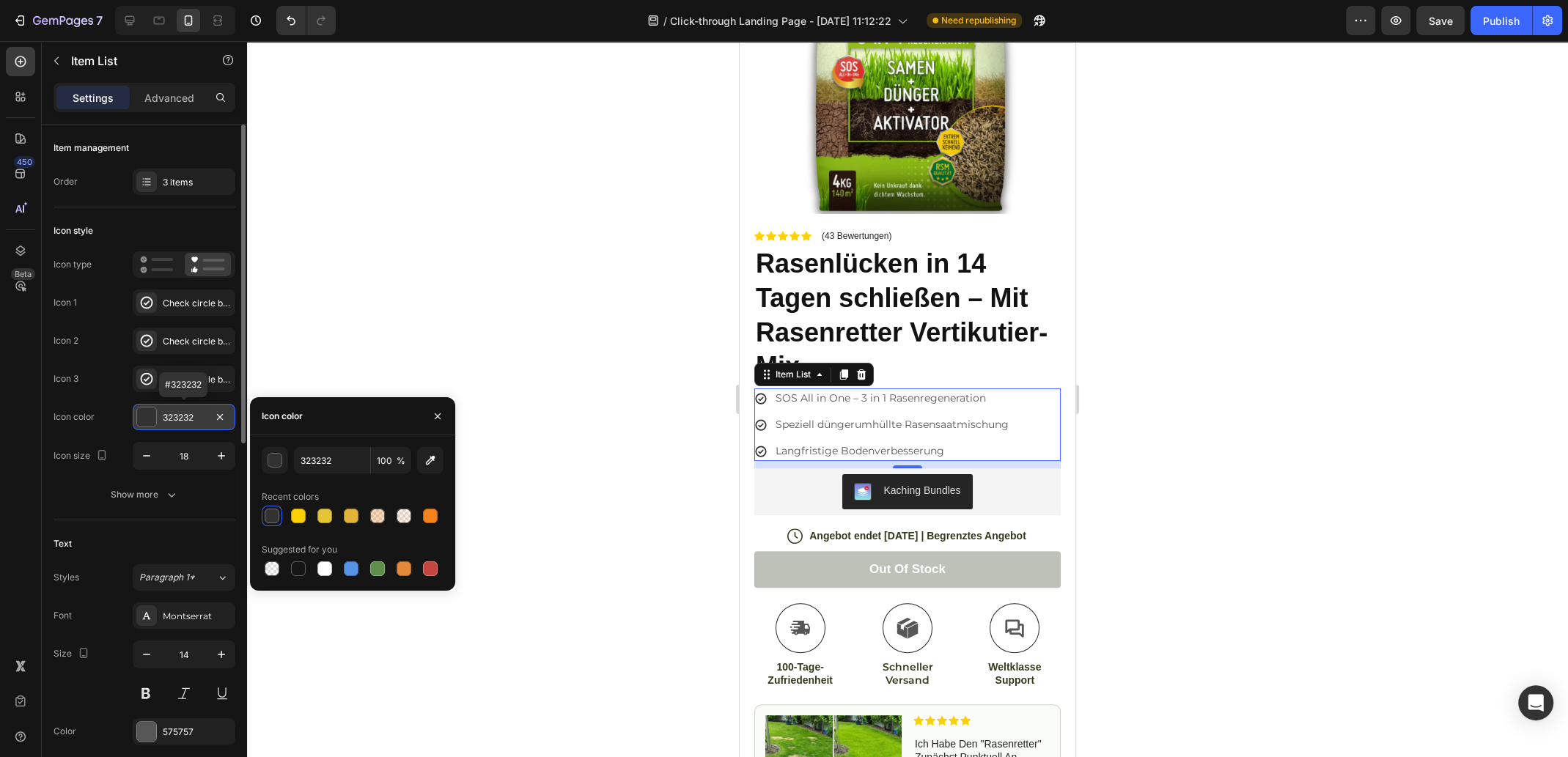
click at [142, 415] on div at bounding box center [147, 417] width 19 height 19
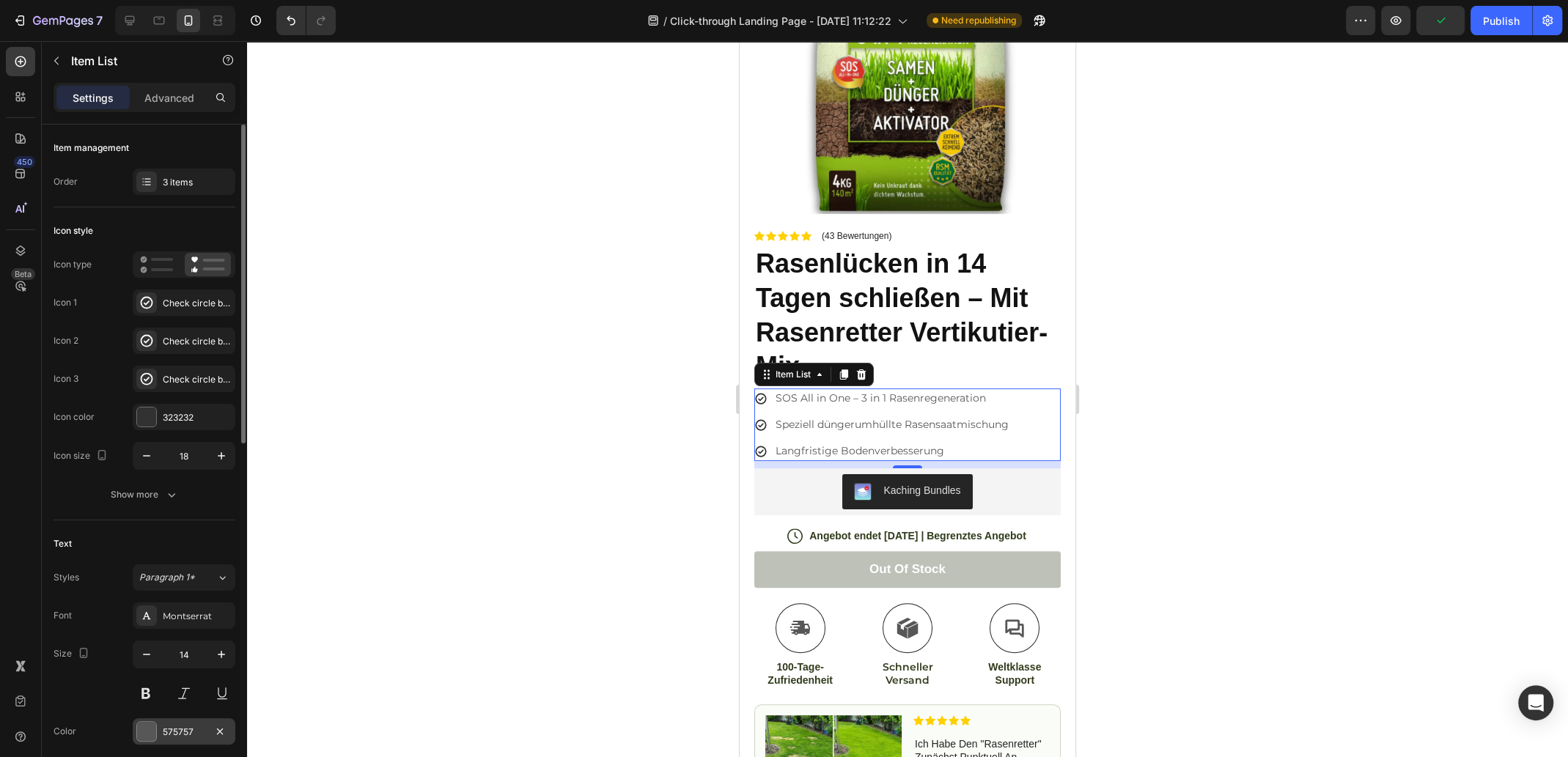
scroll to position [73, 0]
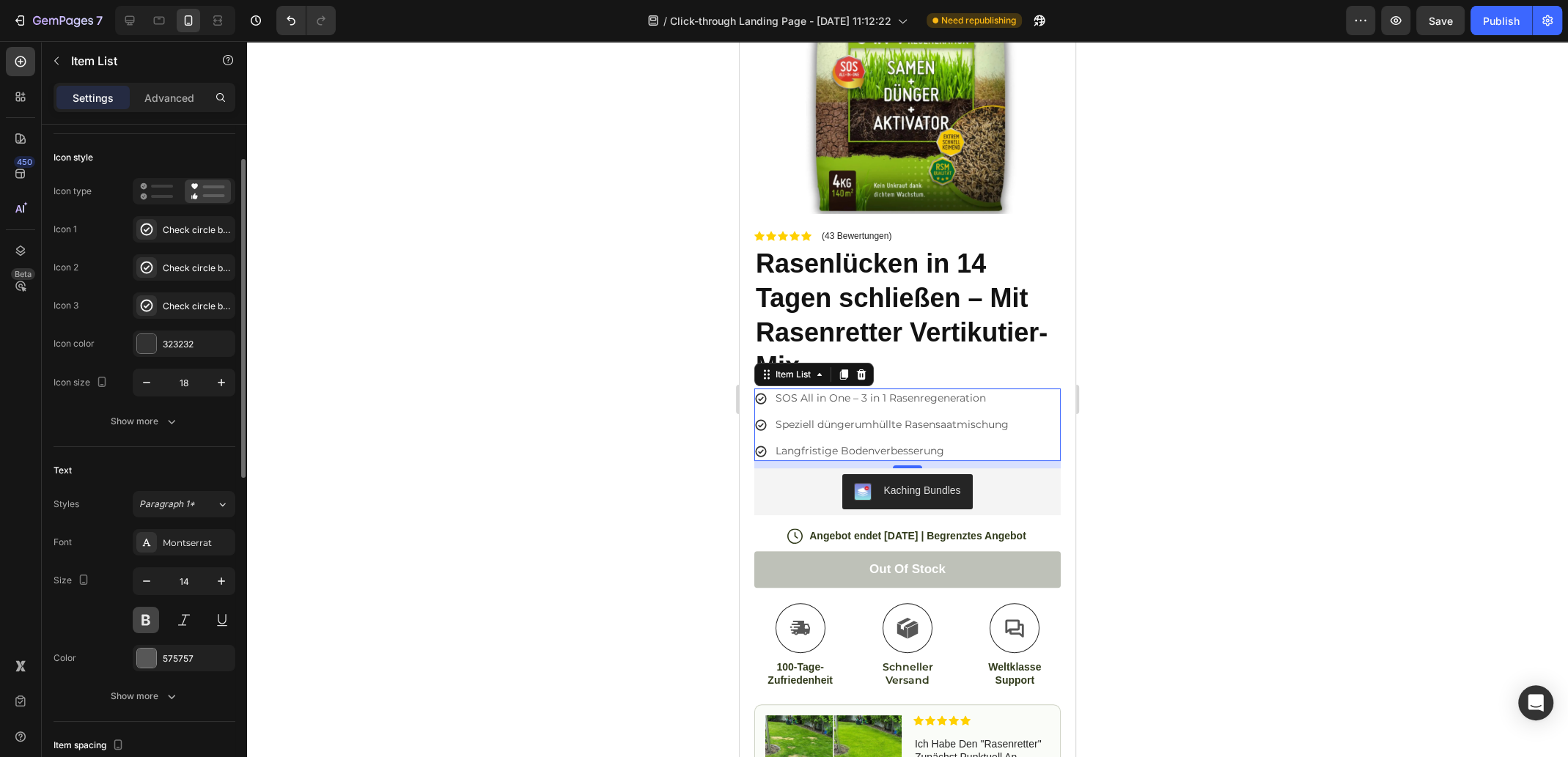
click at [147, 619] on button at bounding box center [146, 619] width 27 height 27
click at [1133, 407] on div at bounding box center [907, 399] width 1321 height 716
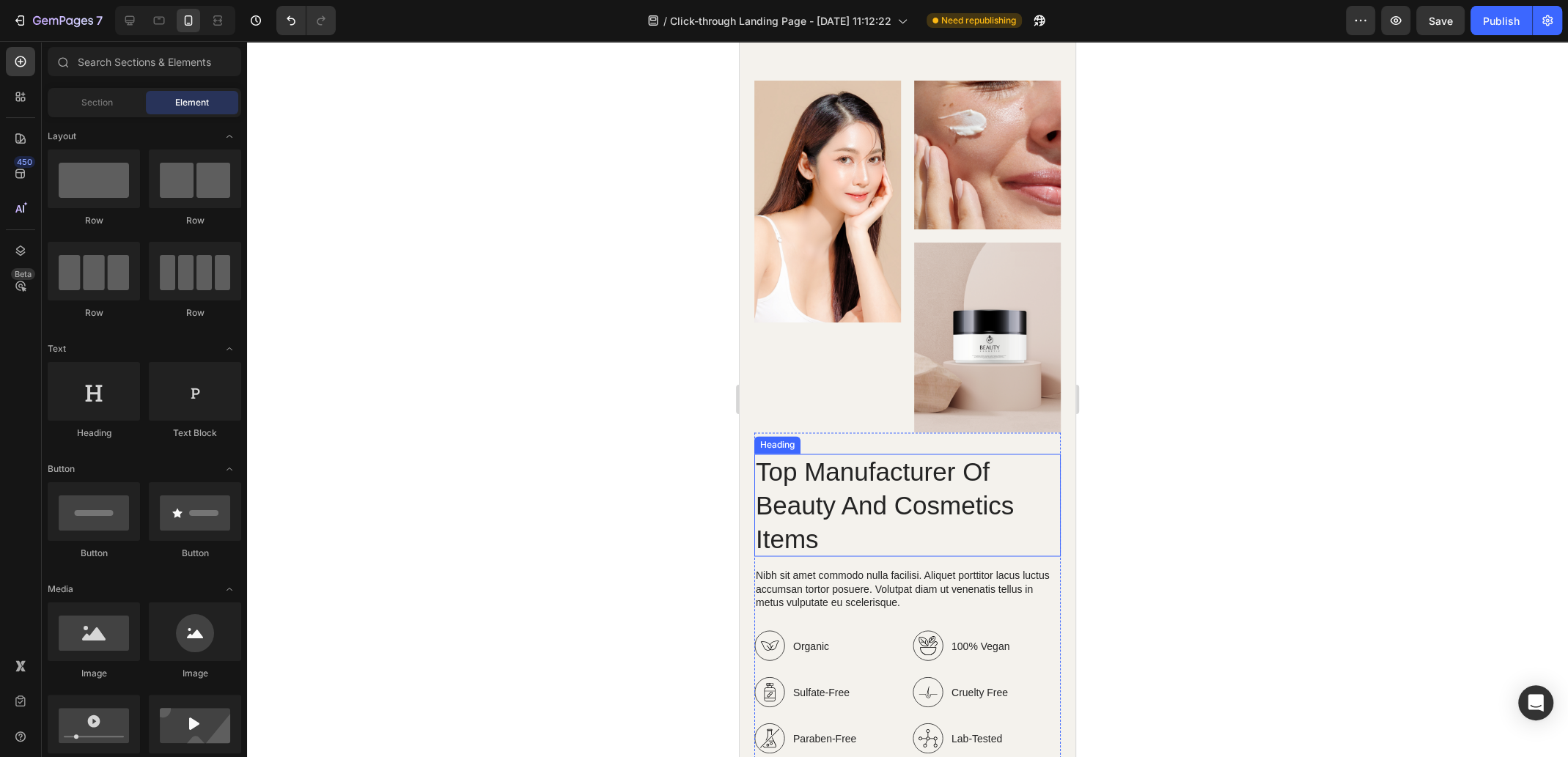
scroll to position [2344, 0]
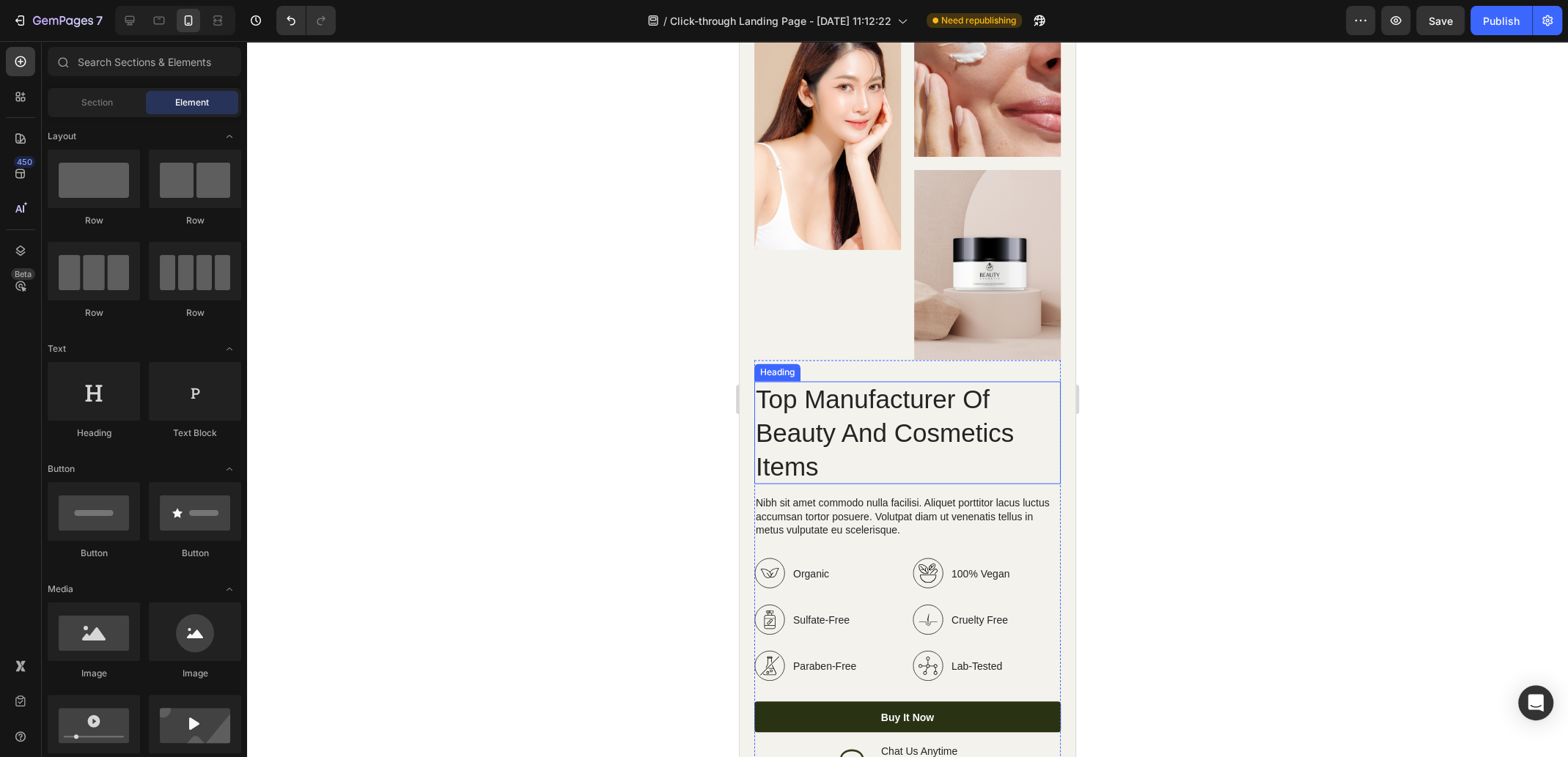
click at [904, 425] on h2 "Top Manufacturer Of Beauty And Cosmetics Items" at bounding box center [907, 433] width 306 height 104
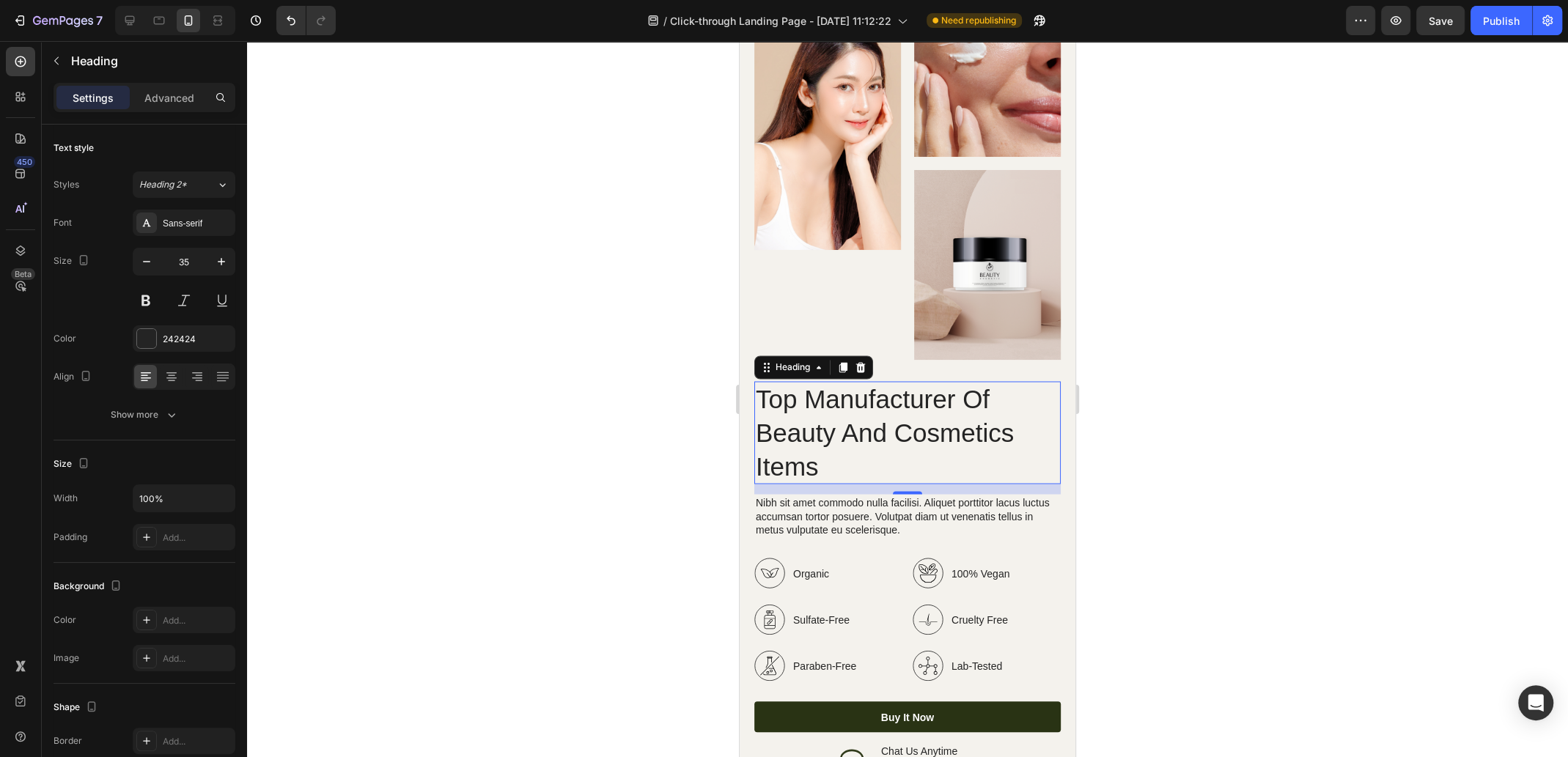
click at [844, 448] on h2 "Top Manufacturer Of Beauty And Cosmetics Items" at bounding box center [907, 433] width 306 height 104
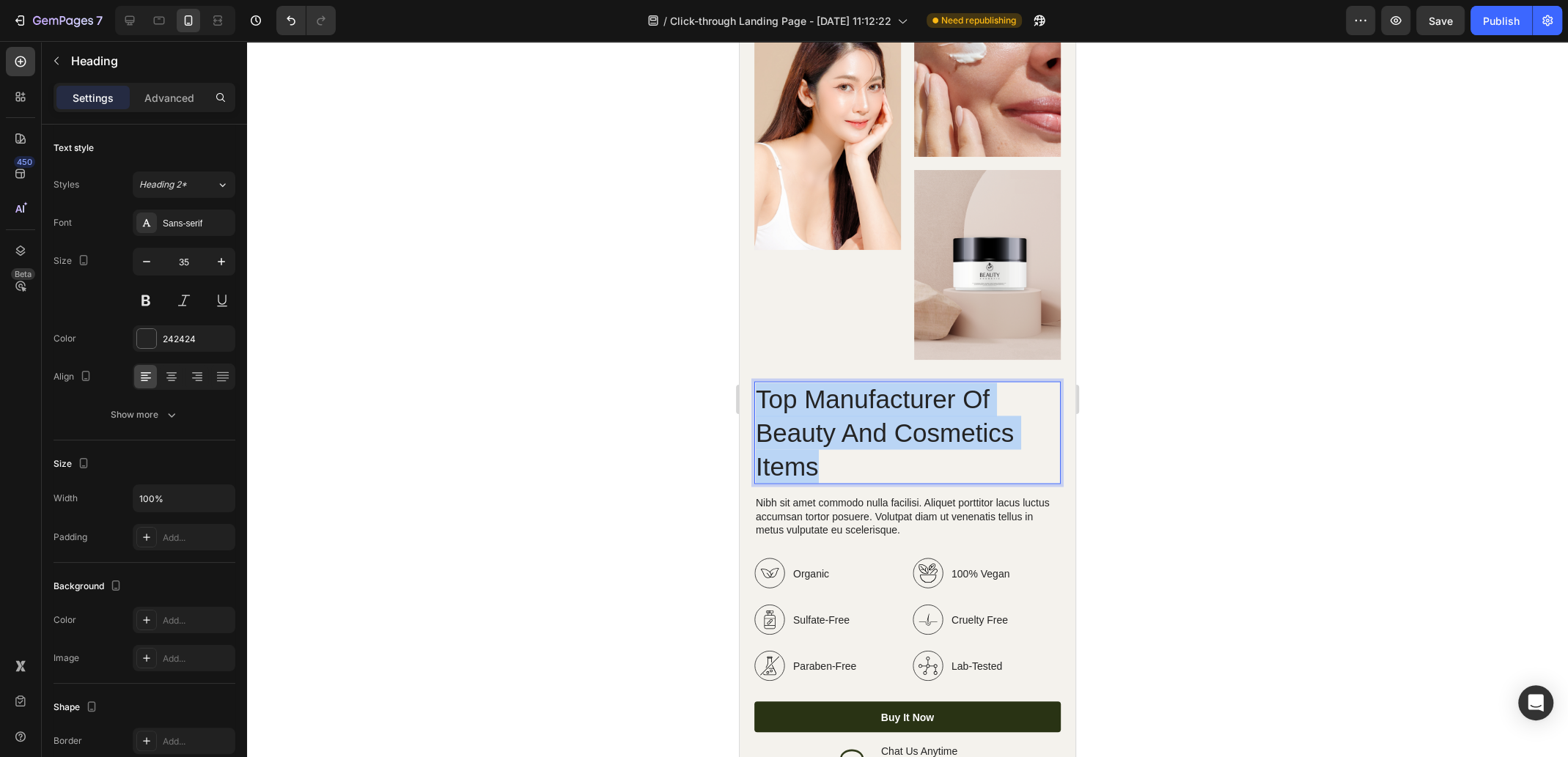
drag, startPoint x: 829, startPoint y: 456, endPoint x: 761, endPoint y: 386, distance: 97.6
click at [761, 386] on p "Top Manufacturer Of Beauty And Cosmetics Items" at bounding box center [907, 432] width 304 height 100
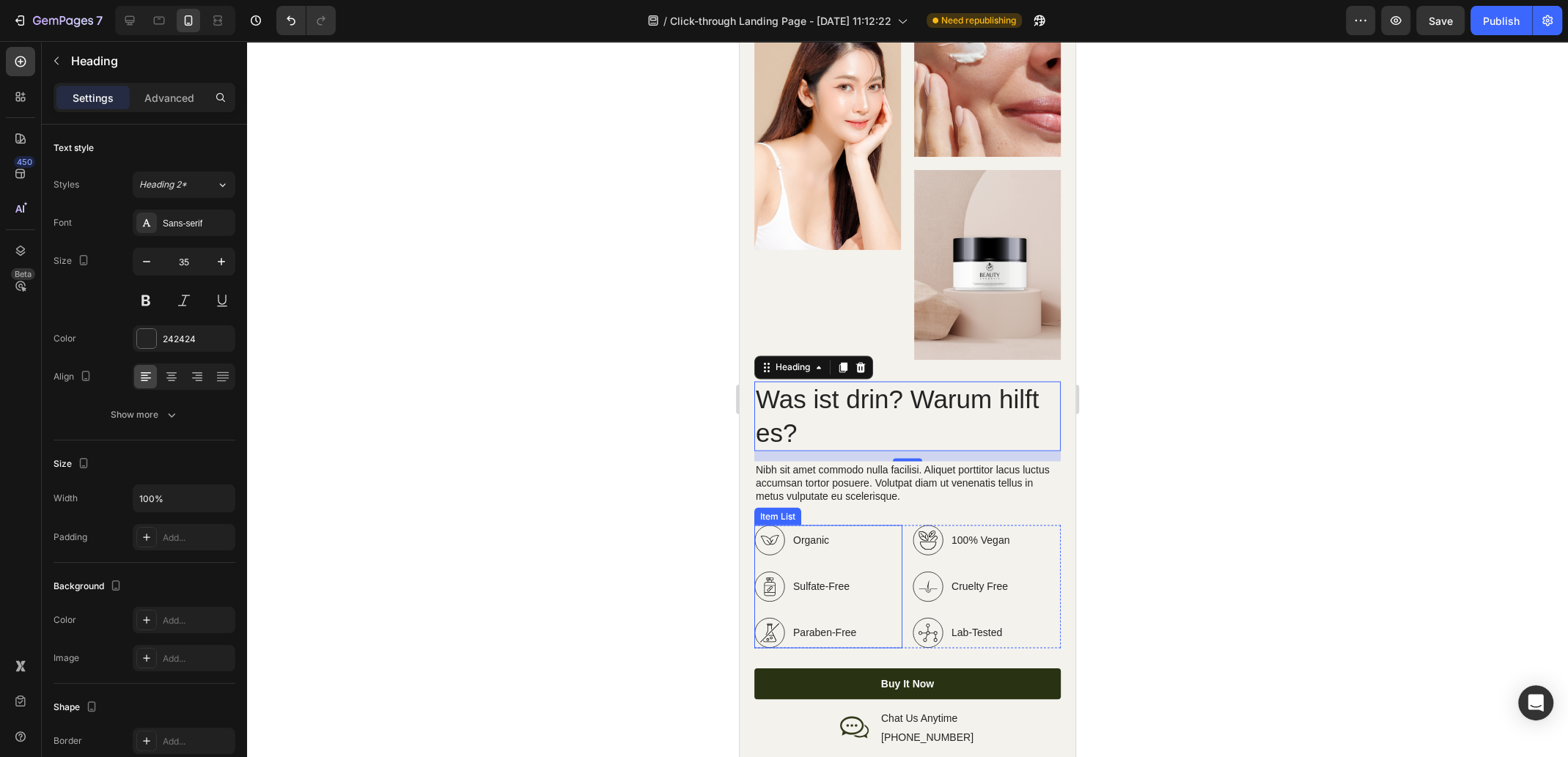
click at [824, 532] on p "Organic" at bounding box center [824, 539] width 63 height 15
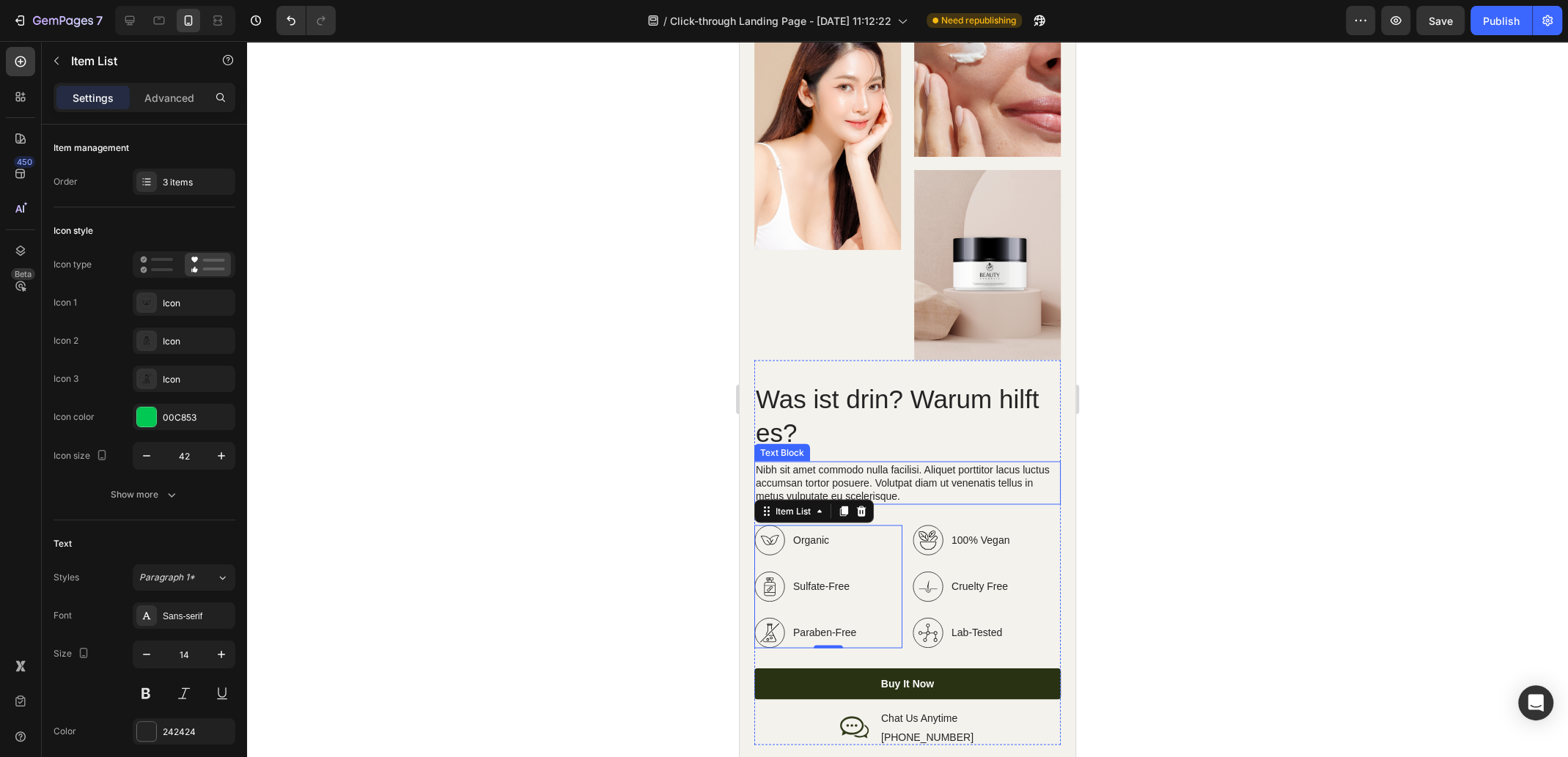
click at [912, 462] on p "Nibh sit amet commodo nulla facilisi. Aliquet porttitor lacus luctus accumsan t…" at bounding box center [907, 483] width 304 height 40
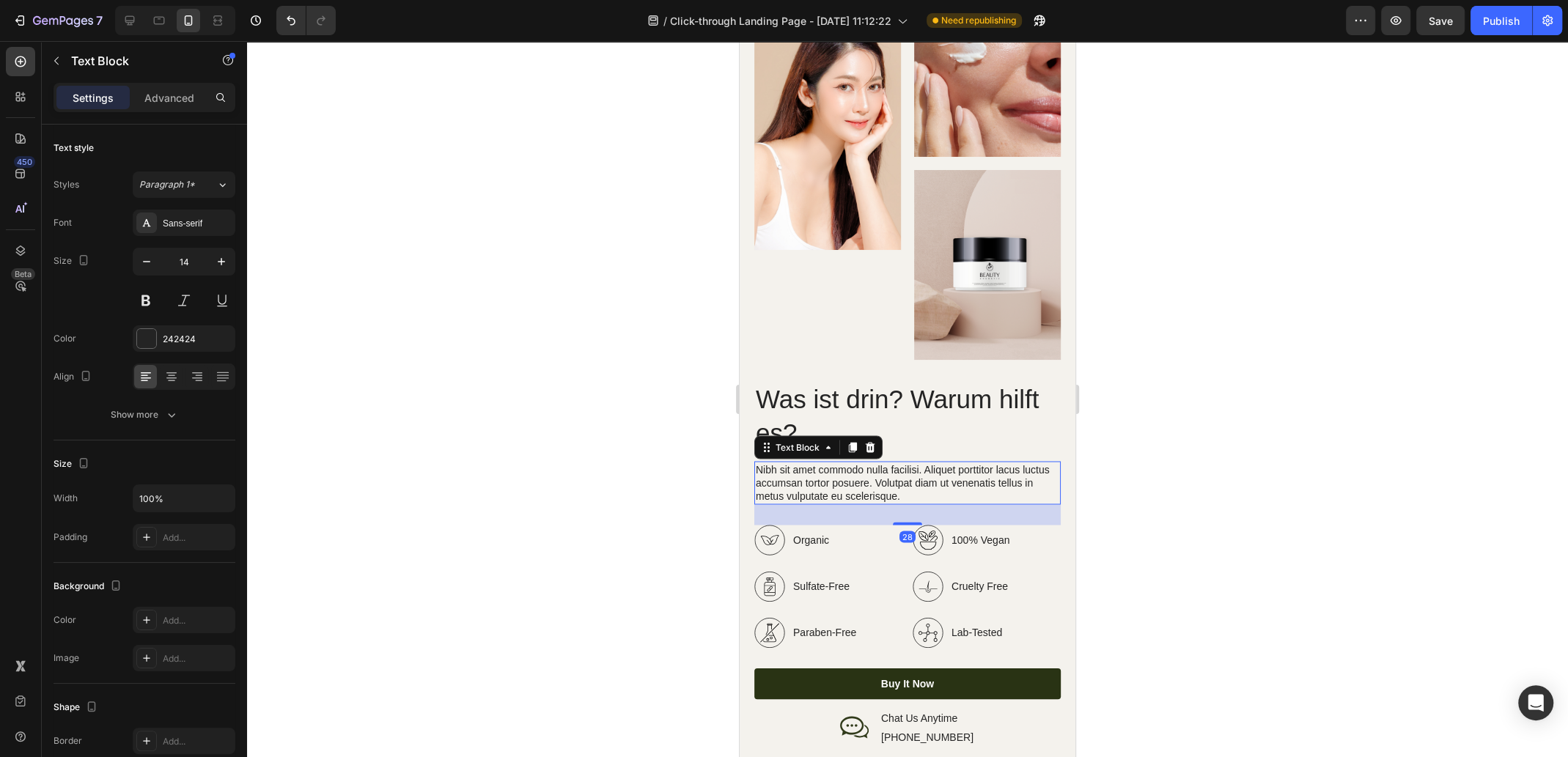
click at [940, 470] on p "Nibh sit amet commodo nulla facilisi. Aliquet porttitor lacus luctus accumsan t…" at bounding box center [907, 483] width 304 height 40
click at [944, 478] on p "Nibh sit amet commodo nulla facilisi. Aliquet porttitor lacus luctus accumsan t…" at bounding box center [907, 483] width 304 height 40
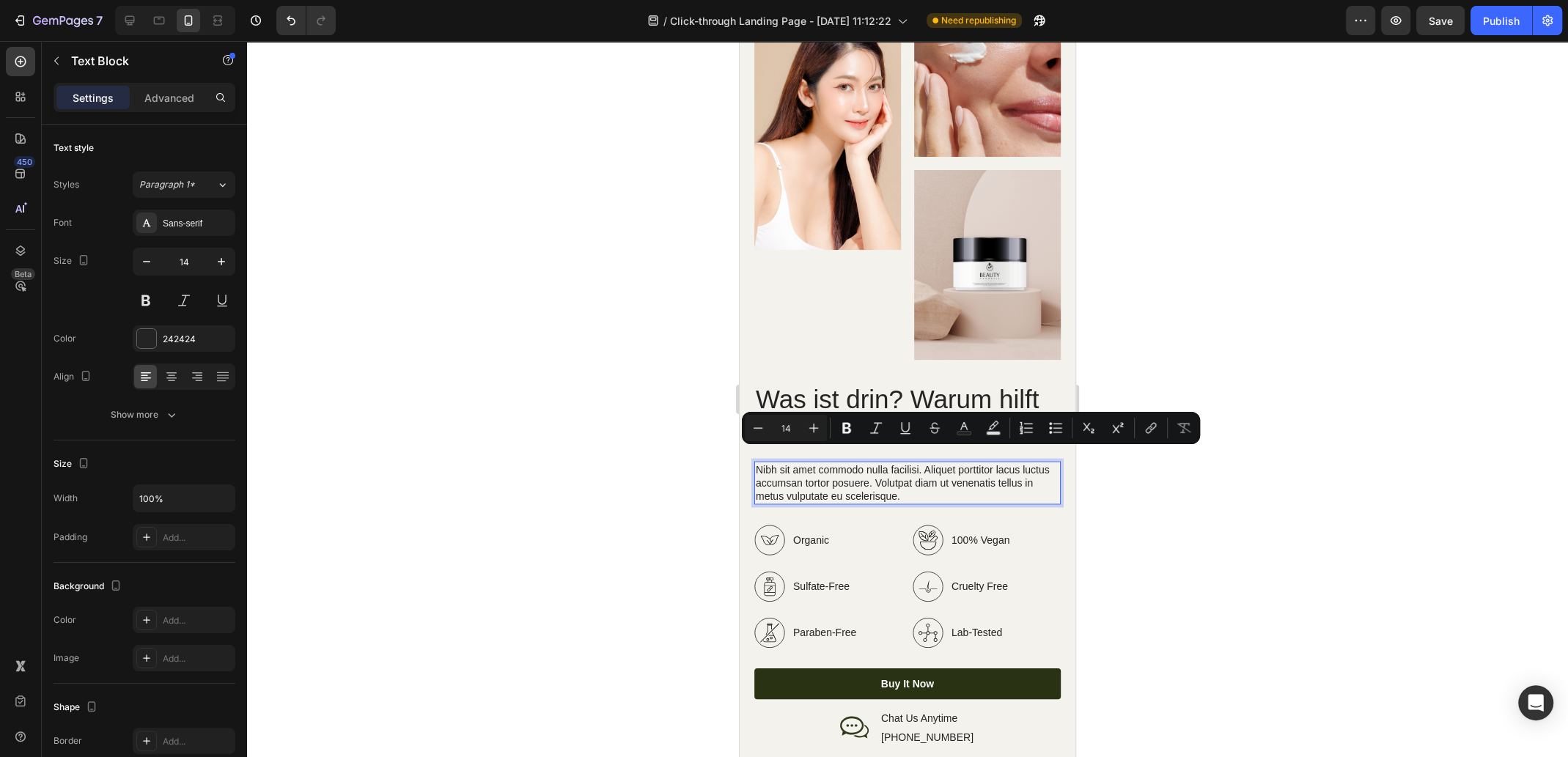
drag, startPoint x: 955, startPoint y: 480, endPoint x: 756, endPoint y: 450, distance: 201.2
click at [756, 462] on p "Nibh sit amet commodo nulla facilisi. Aliquet porttitor lacus luctus accumsan t…" at bounding box center [907, 483] width 304 height 40
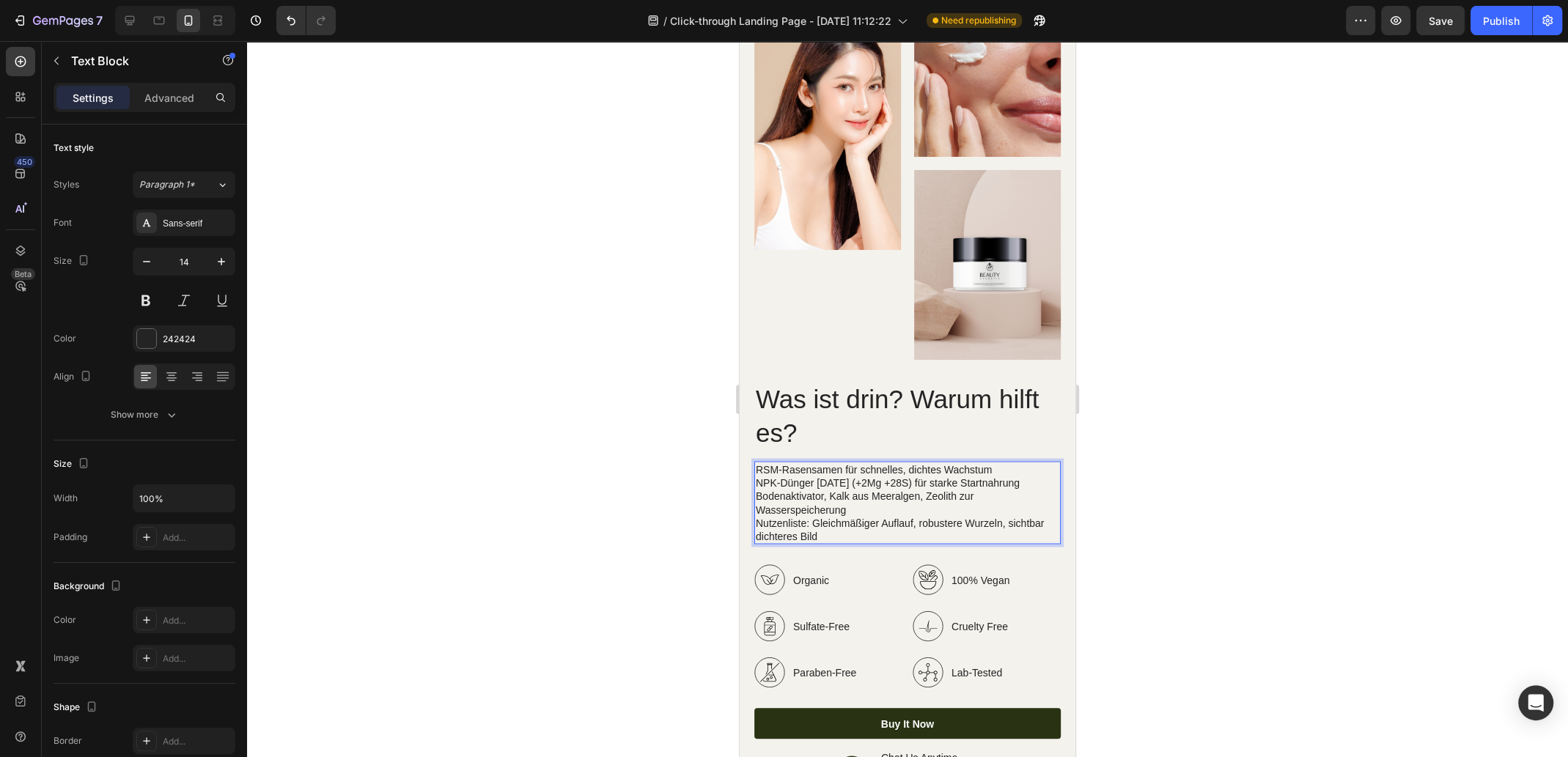
click at [867, 495] on p "Bodenaktivator, Kalk aus Meeralgen, Zeolith zur Wasserspeicherung" at bounding box center [907, 502] width 304 height 27
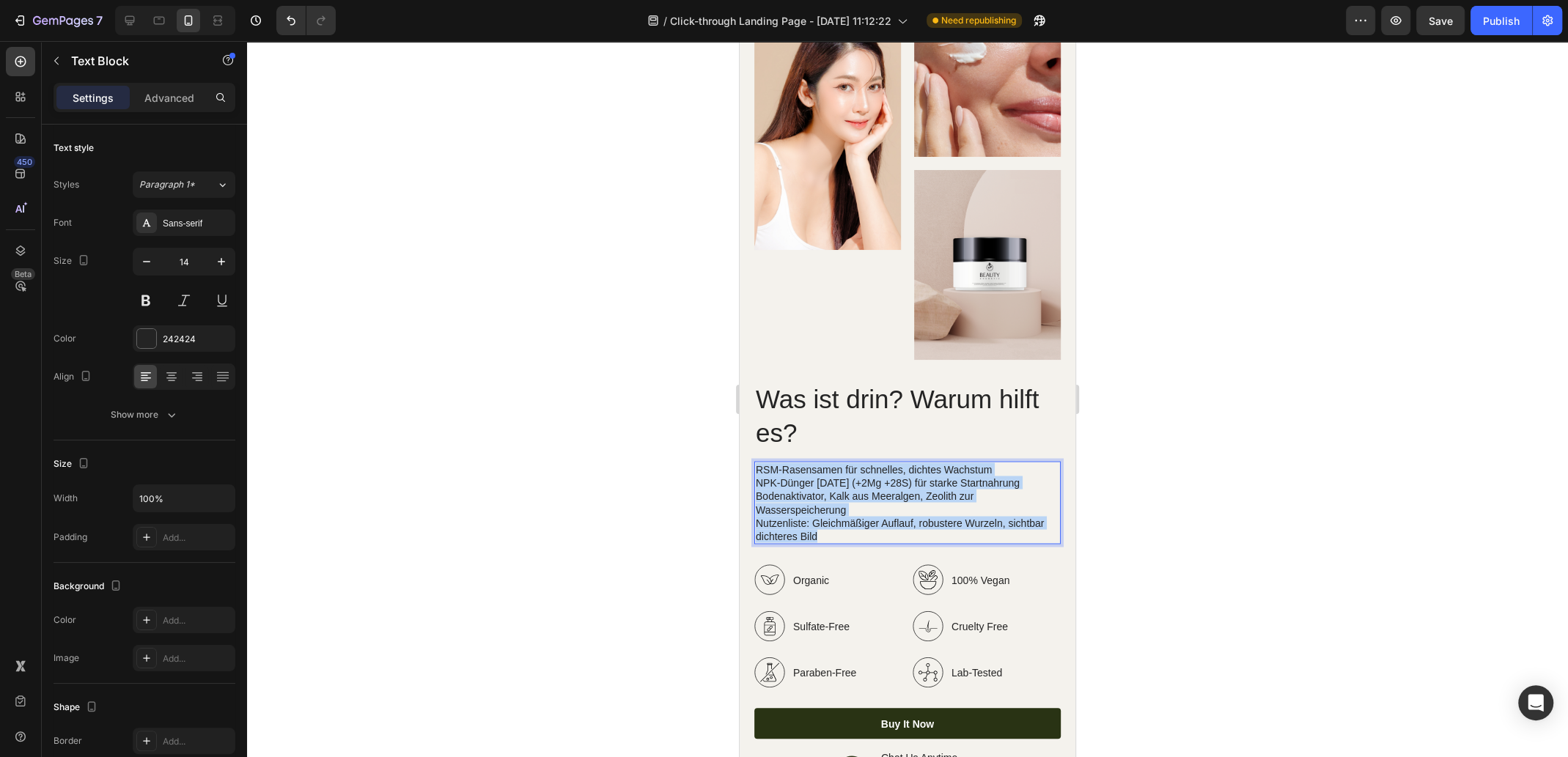
drag, startPoint x: 828, startPoint y: 520, endPoint x: 756, endPoint y: 460, distance: 93.7
click at [756, 461] on div "RSM-Rasensamen für schnelles, dichtes Wachstum NPK-Dünger [DATE] (+2Mg +28S) fü…" at bounding box center [907, 502] width 306 height 83
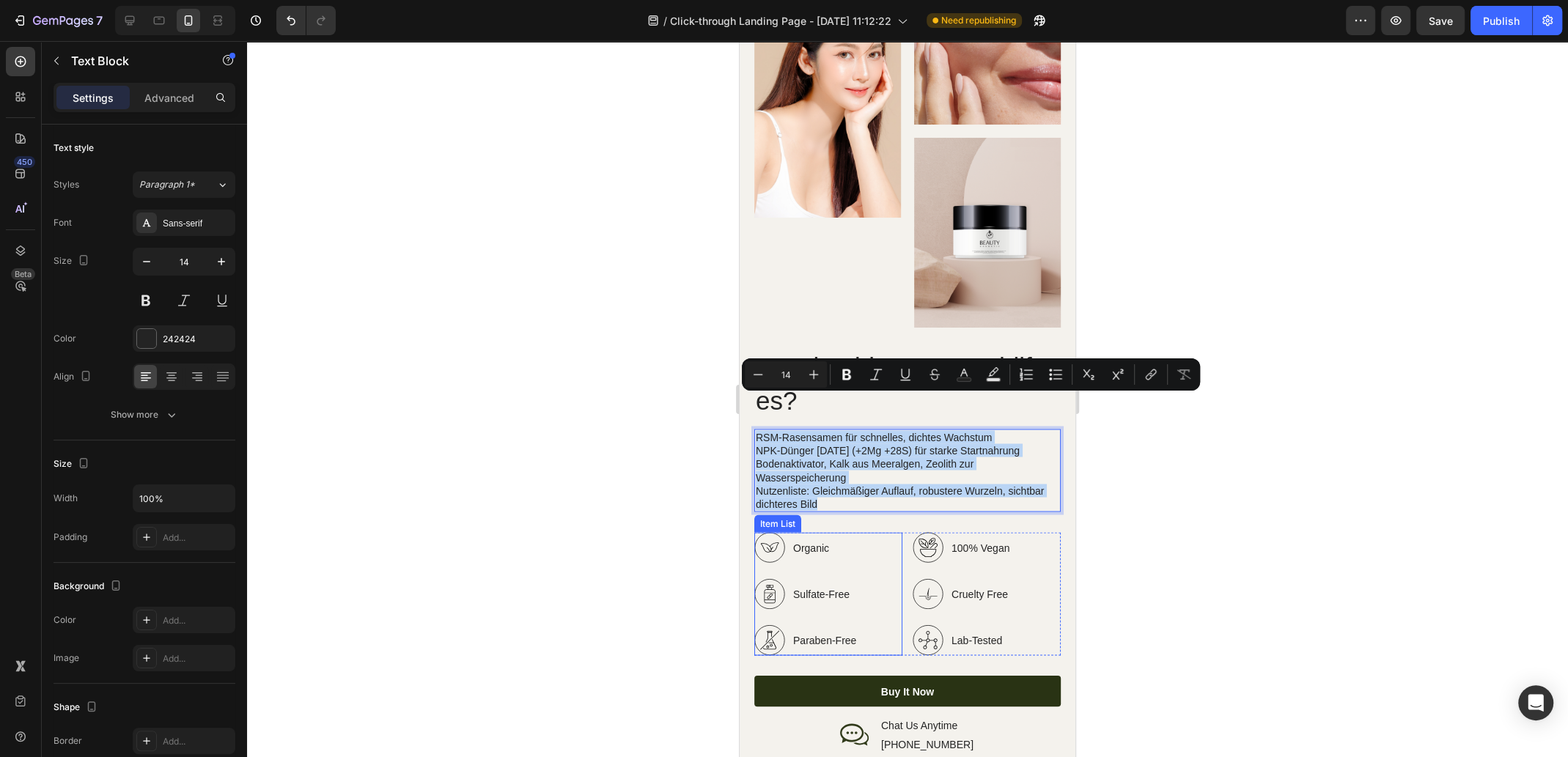
scroll to position [2417, 0]
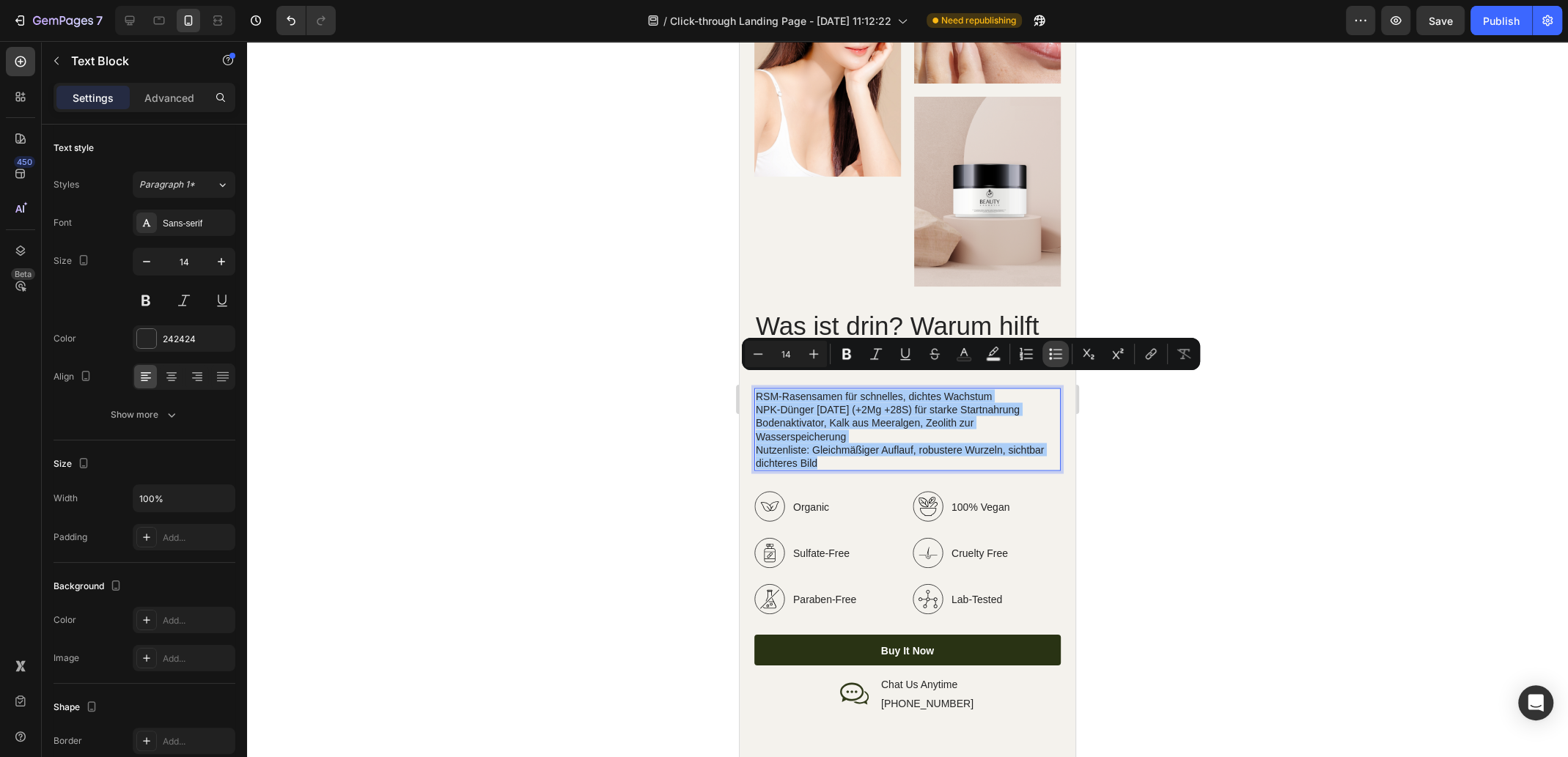
click at [1048, 351] on icon "Editor contextual toolbar" at bounding box center [1055, 354] width 15 height 15
type input "14"
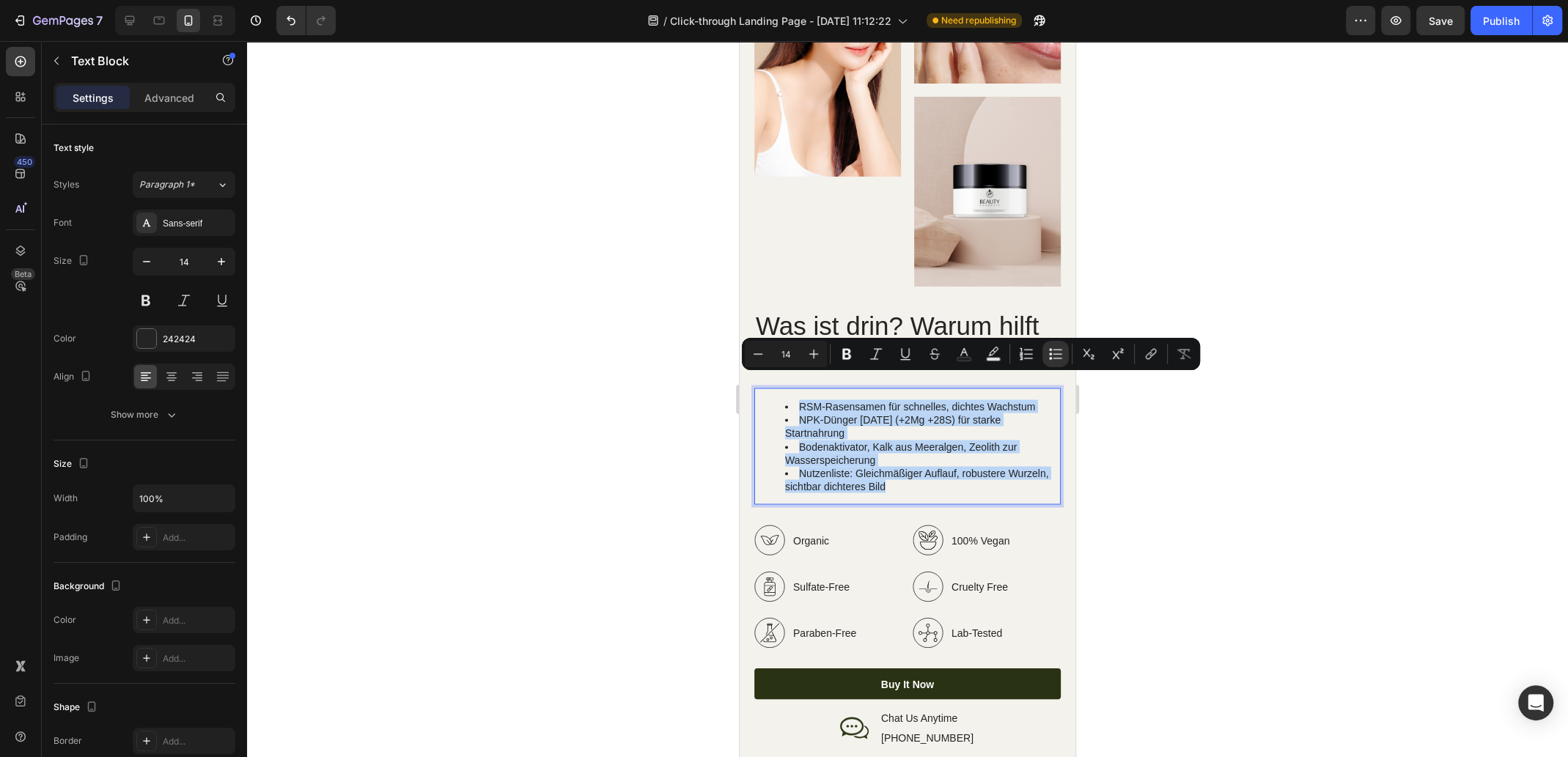
click at [811, 419] on li "NPK-Dünger [DATE] (+2Mg +28S) für starke Startnahrung" at bounding box center [922, 425] width 274 height 27
click at [859, 422] on li "NPK-Dünger [DATE] (+2Mg +28S) für starke Startnahrung" at bounding box center [922, 425] width 274 height 27
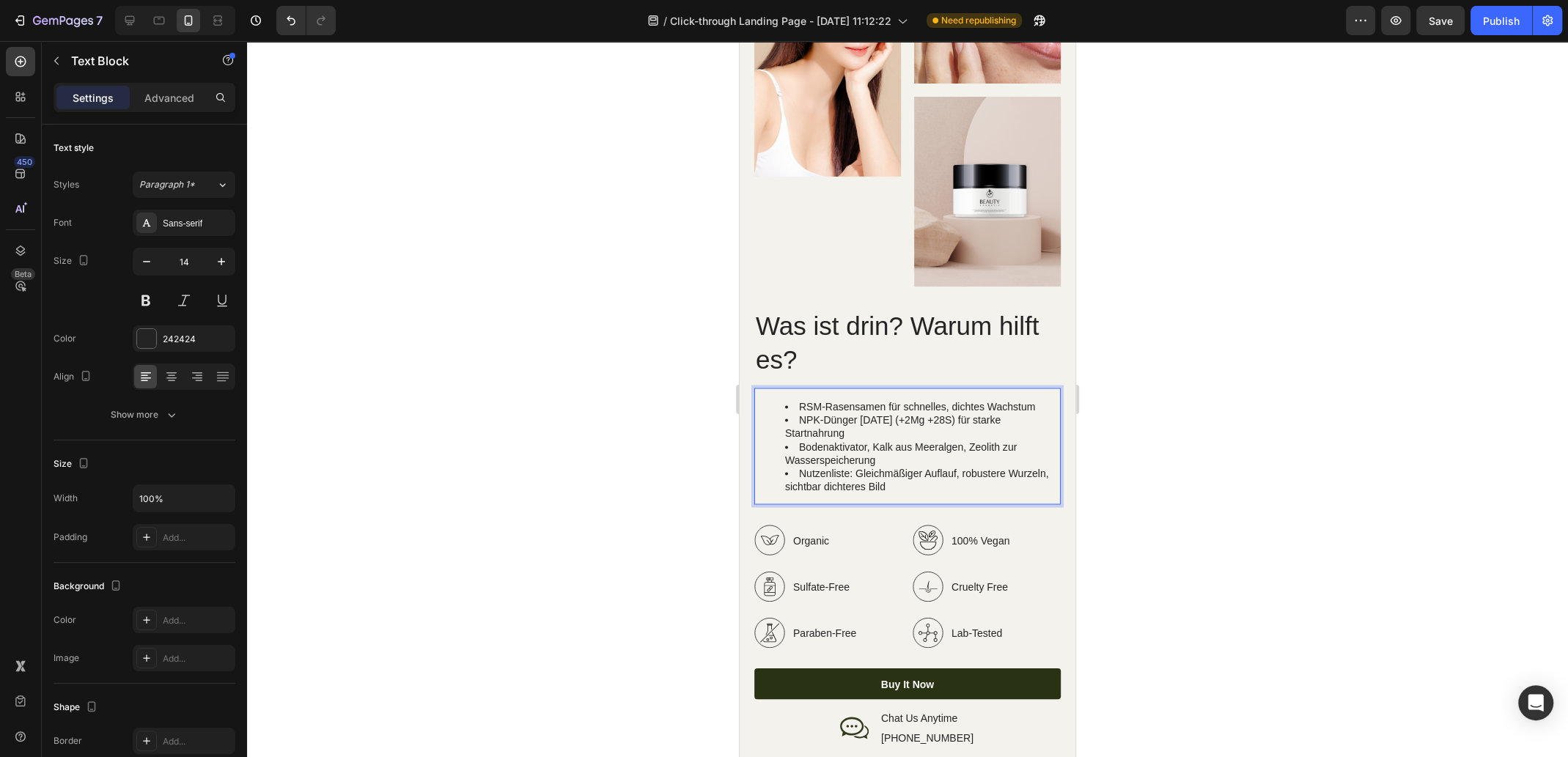
click at [780, 418] on ul "RSM-Rasensamen für schnelles, dichtes Wachstum NPK-Dünger [DATE] (+2Mg +28S) fü…" at bounding box center [907, 445] width 304 height 93
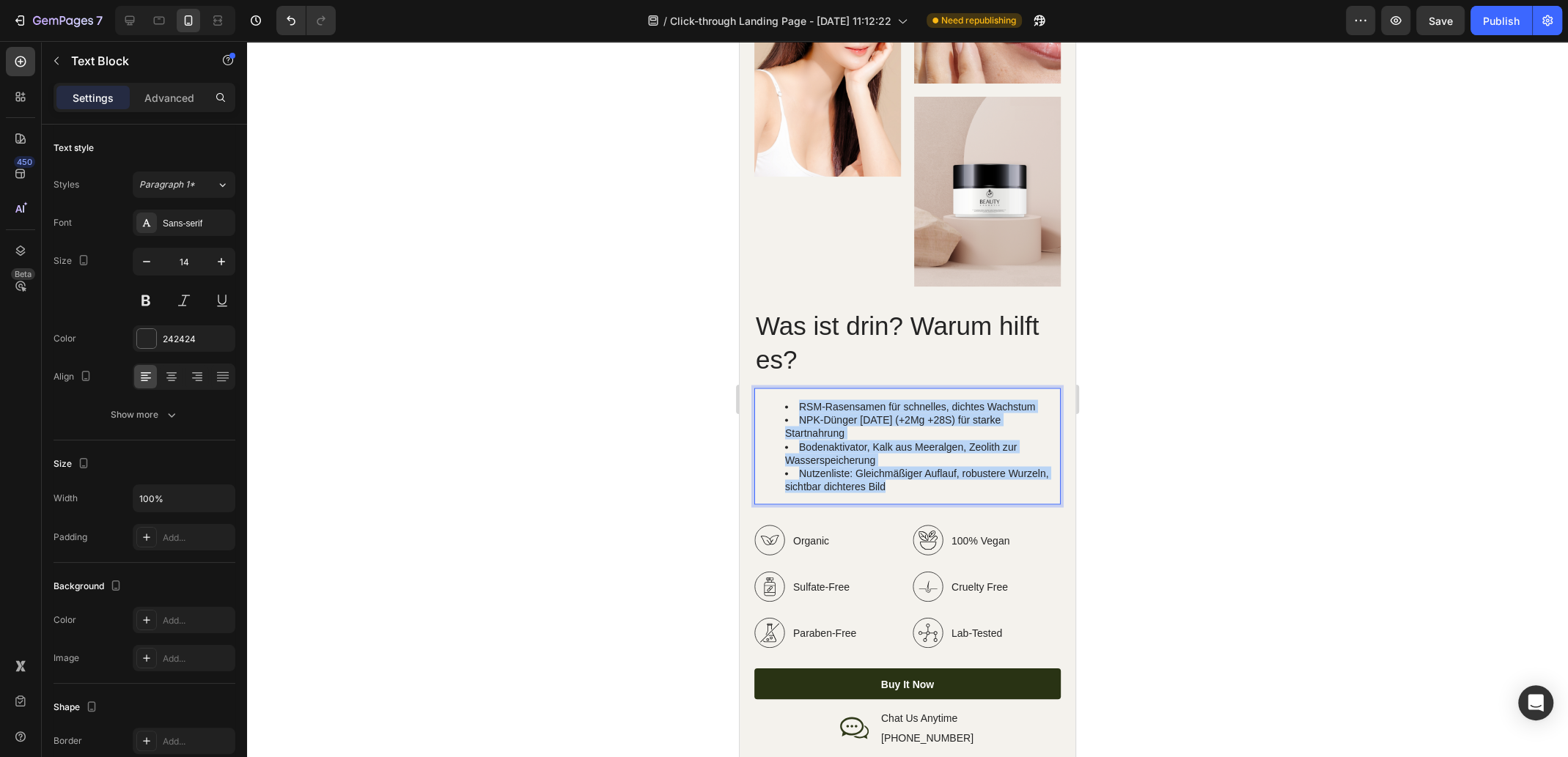
drag, startPoint x: 932, startPoint y: 467, endPoint x: 784, endPoint y: 391, distance: 166.4
click at [784, 399] on ul "RSM-Rasensamen für schnelles, dichtes Wachstum NPK-Dünger [DATE] (+2Mg +28S) fü…" at bounding box center [907, 445] width 304 height 93
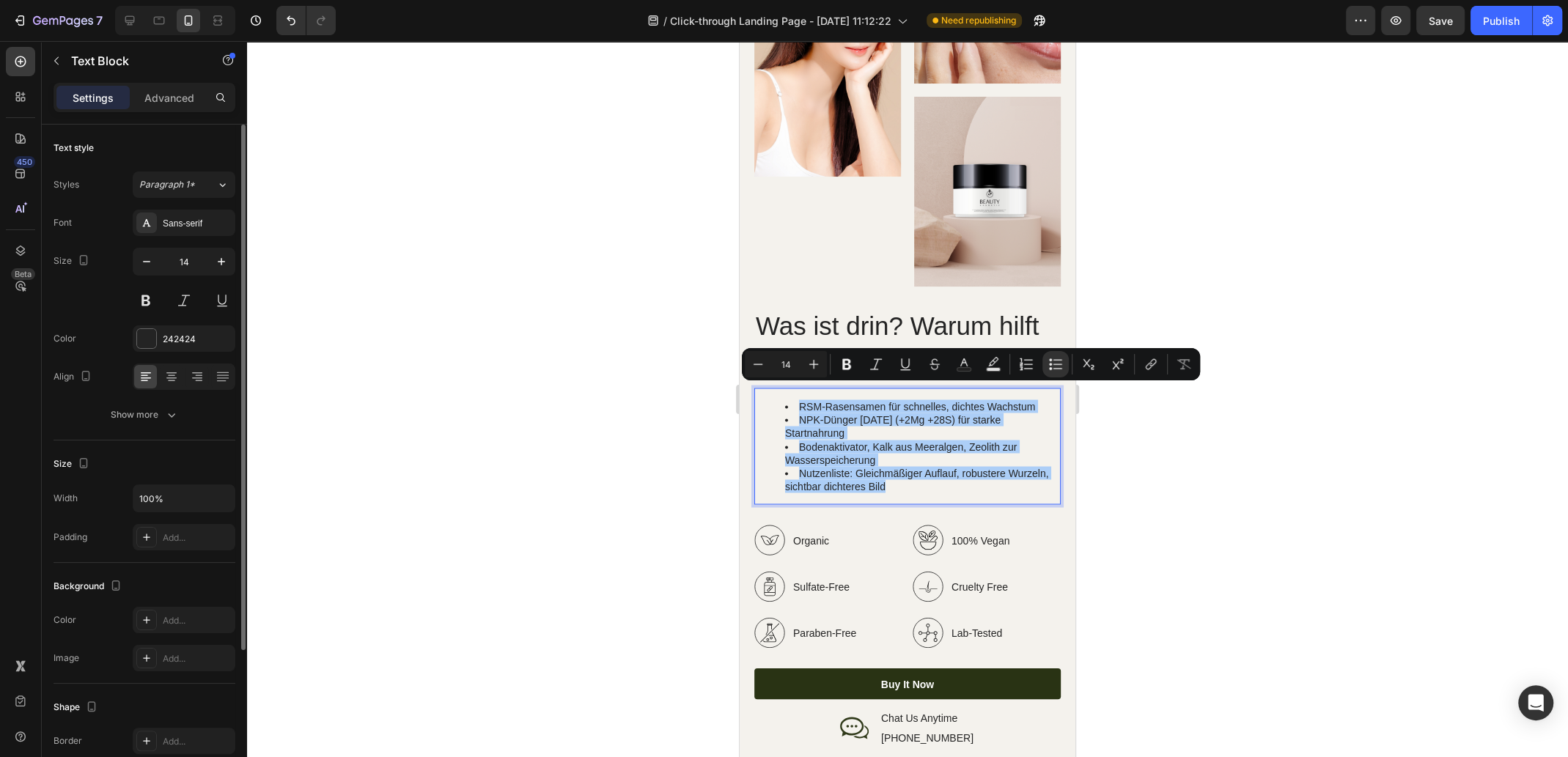
click at [179, 466] on div "Size" at bounding box center [144, 463] width 181 height 23
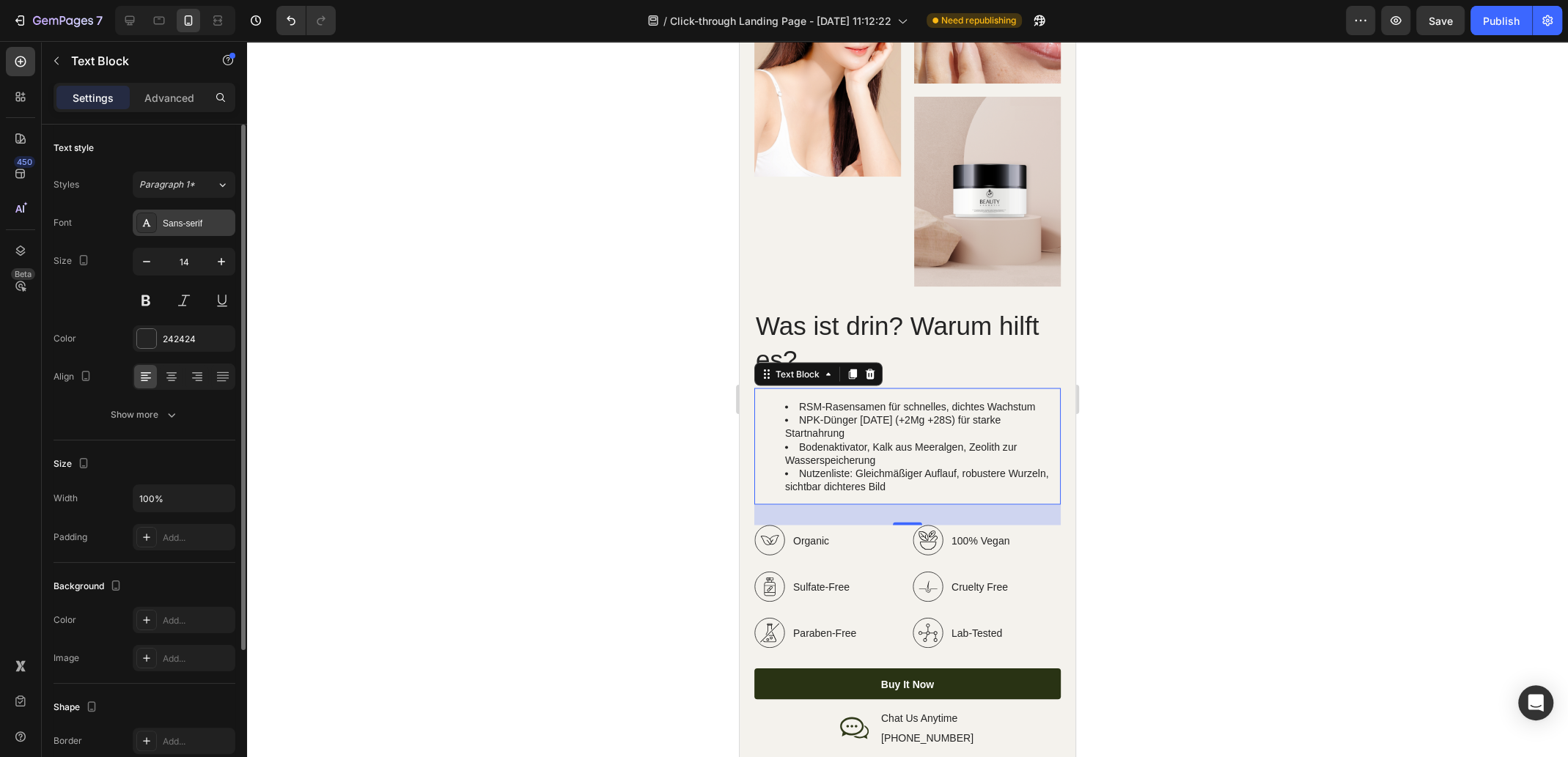
click at [190, 222] on div "Sans-serif" at bounding box center [197, 223] width 69 height 13
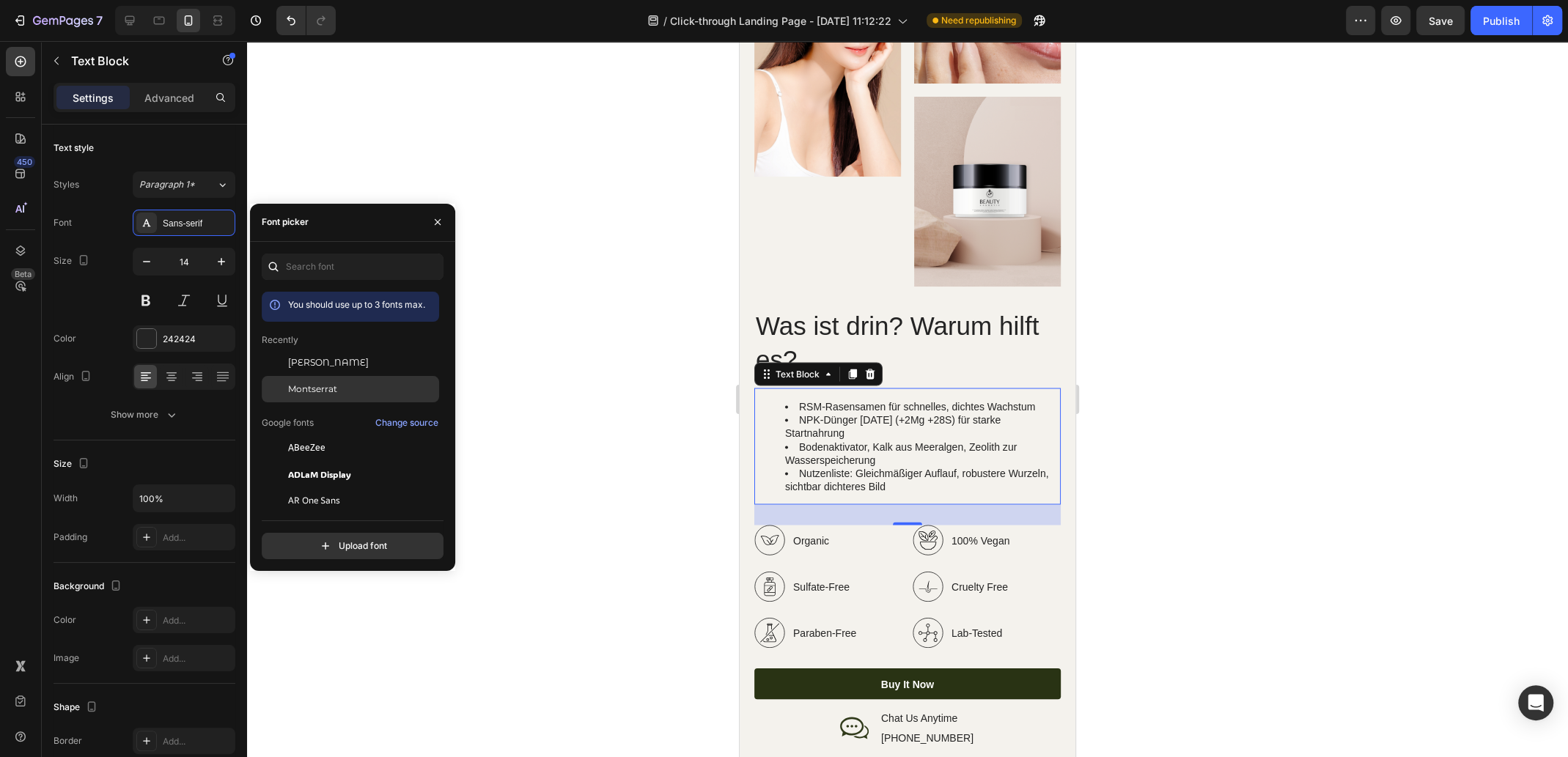
click at [339, 385] on div "Montserrat" at bounding box center [362, 389] width 148 height 13
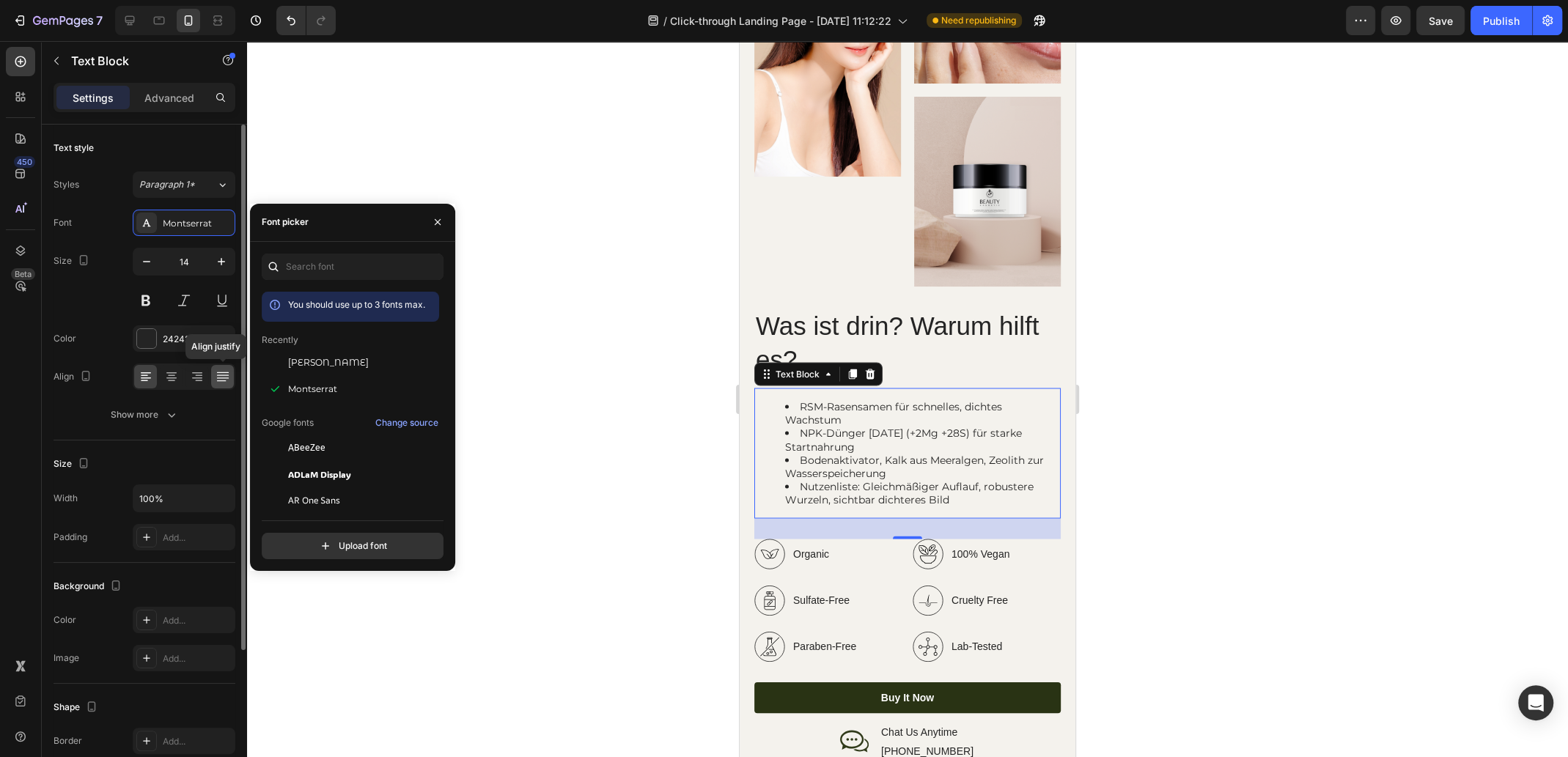
click at [222, 379] on icon at bounding box center [223, 376] width 15 height 15
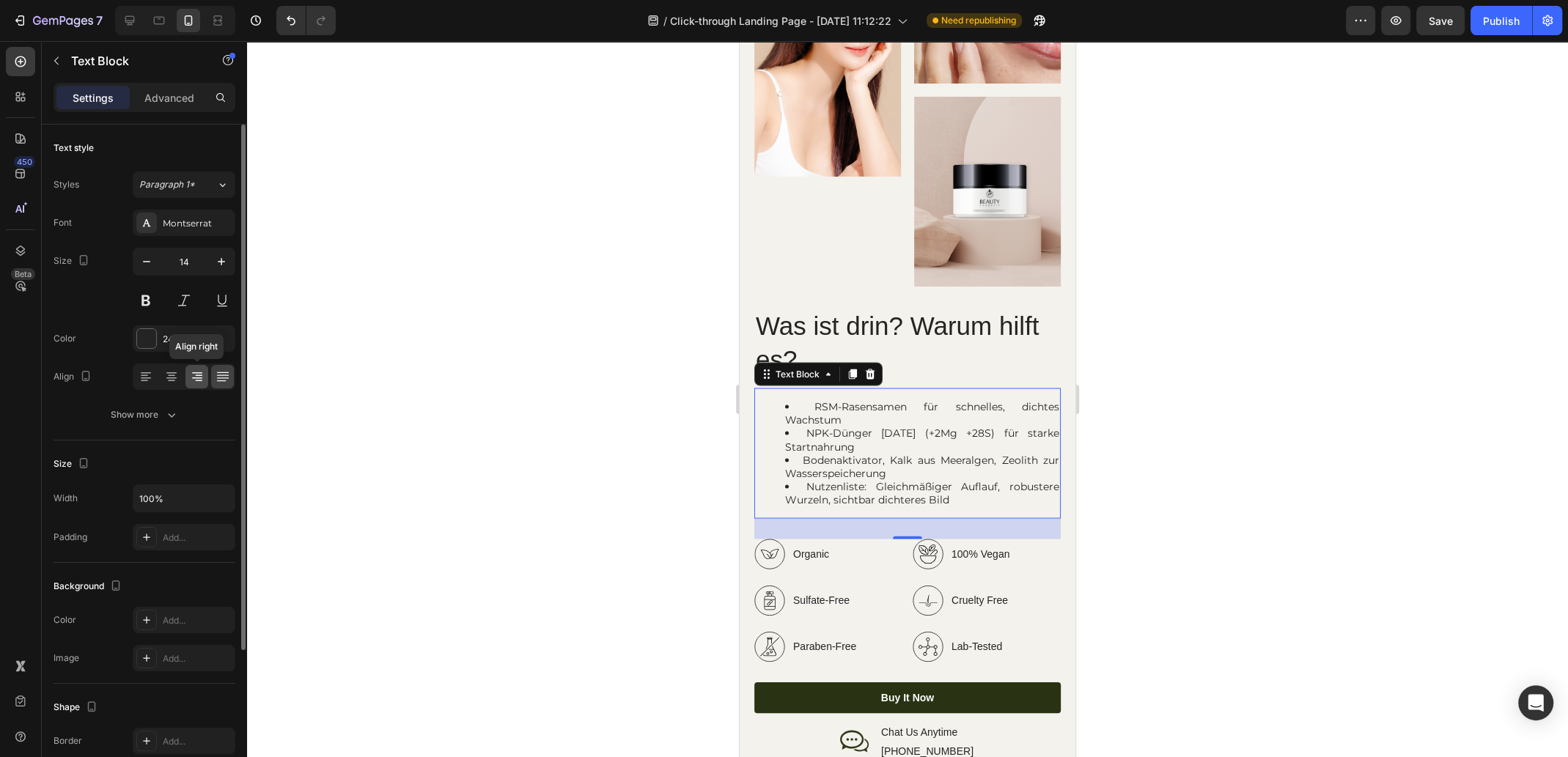
click at [199, 378] on icon at bounding box center [197, 376] width 15 height 15
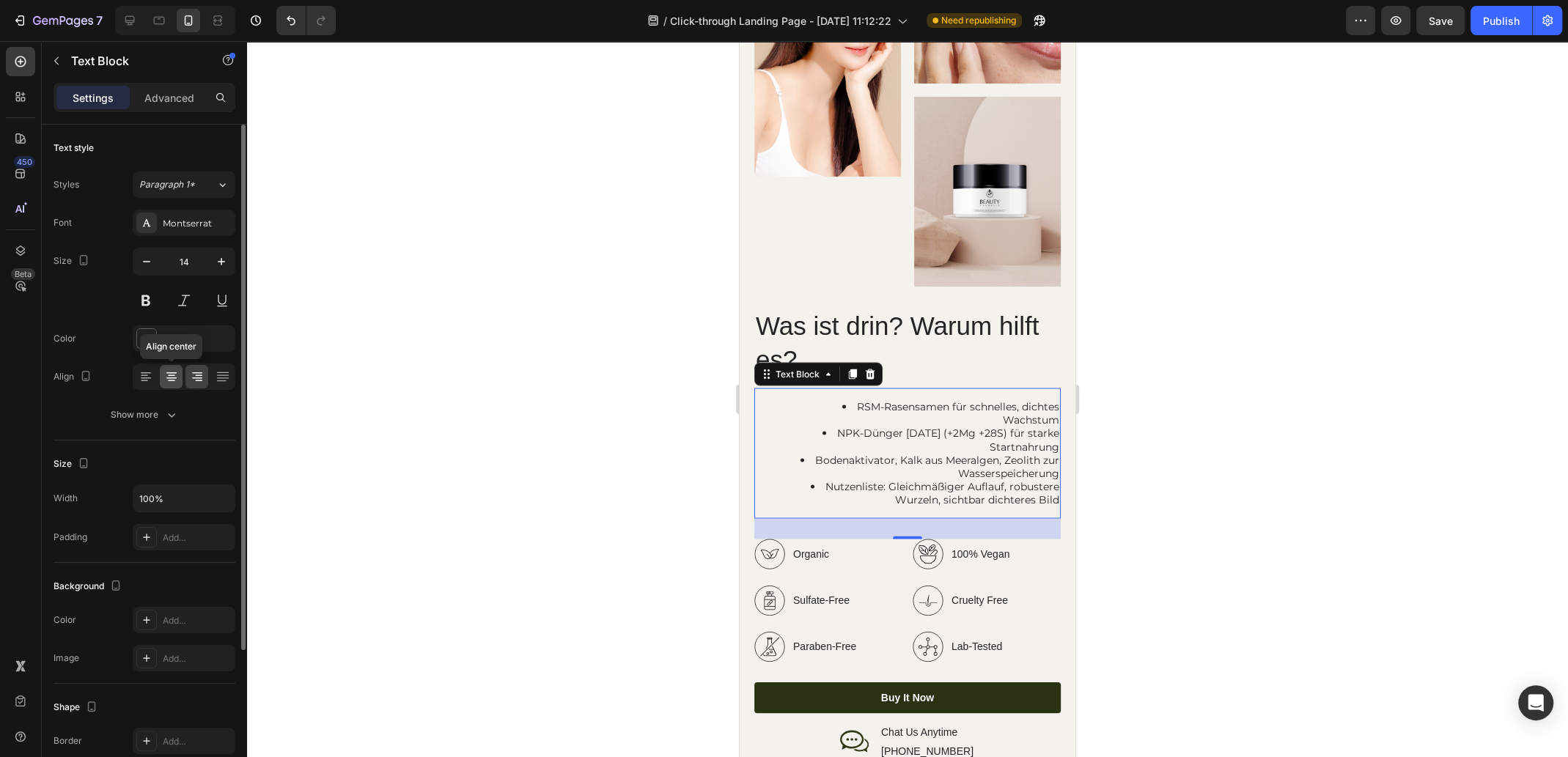
click at [173, 375] on icon at bounding box center [171, 376] width 7 height 2
click at [150, 375] on icon at bounding box center [146, 376] width 15 height 15
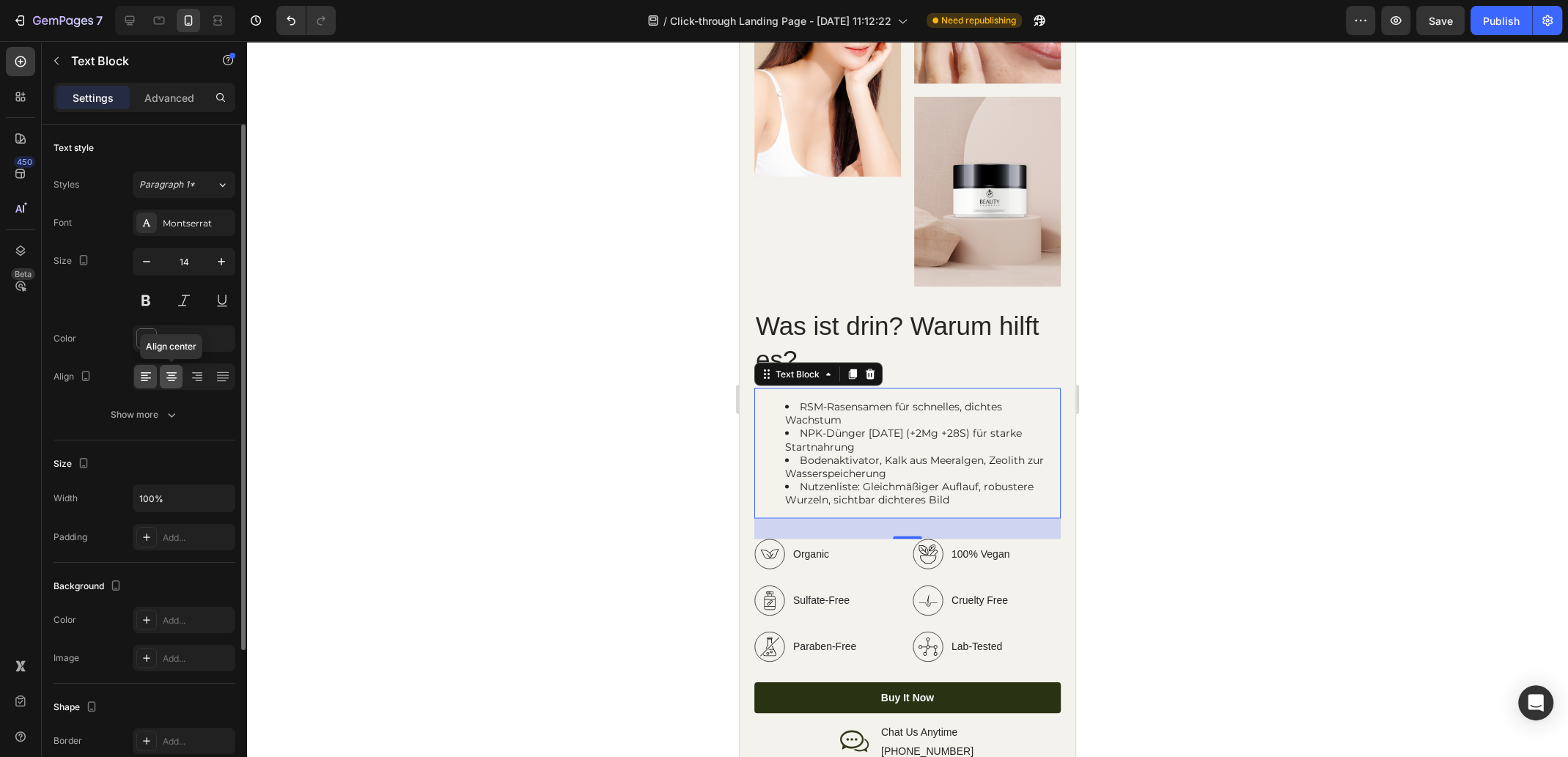
click at [170, 373] on icon at bounding box center [172, 376] width 15 height 15
click at [151, 373] on icon at bounding box center [146, 376] width 15 height 15
click at [151, 415] on div "Show more" at bounding box center [145, 415] width 68 height 15
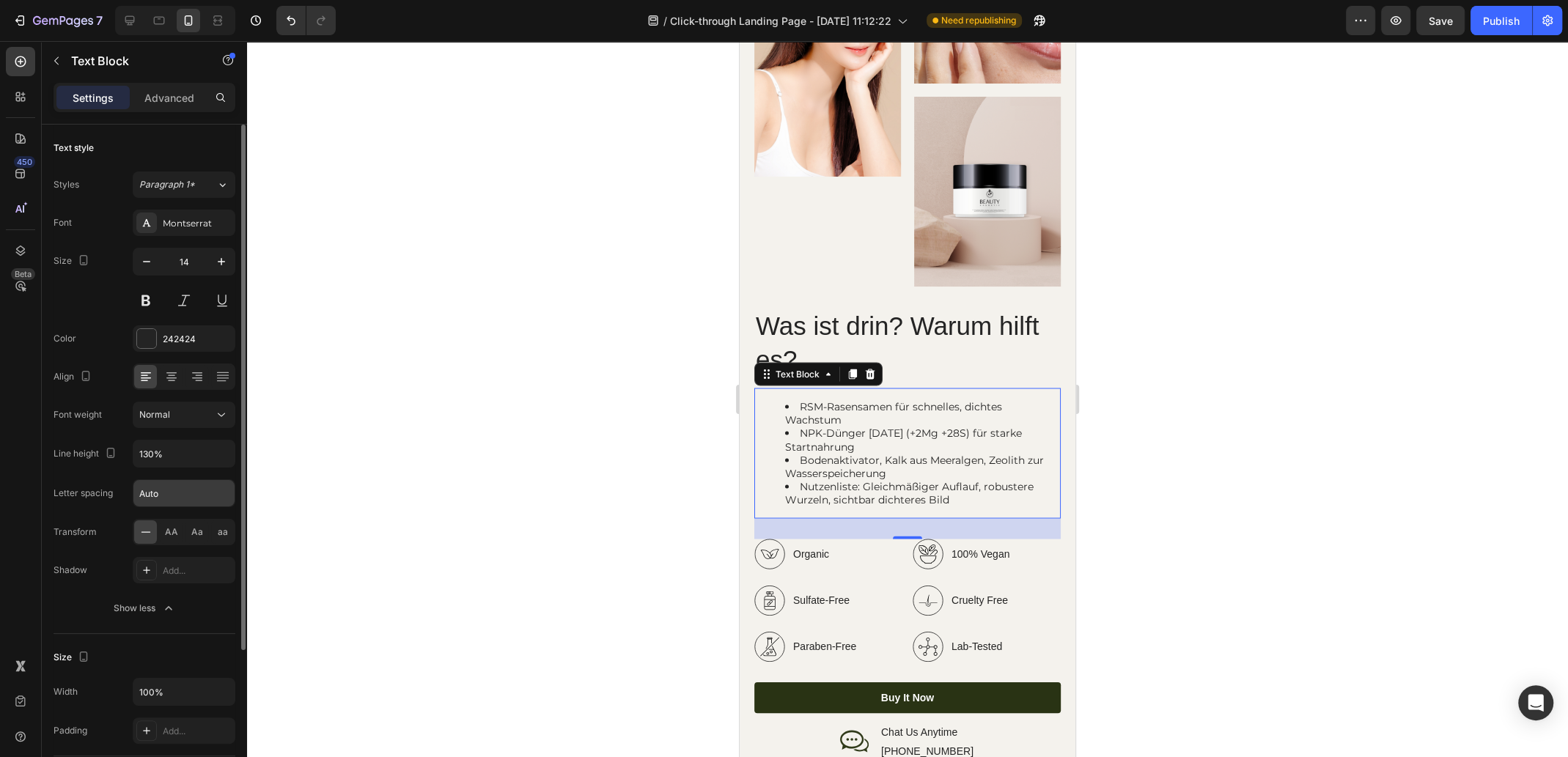
click at [191, 495] on input "Auto" at bounding box center [184, 493] width 101 height 27
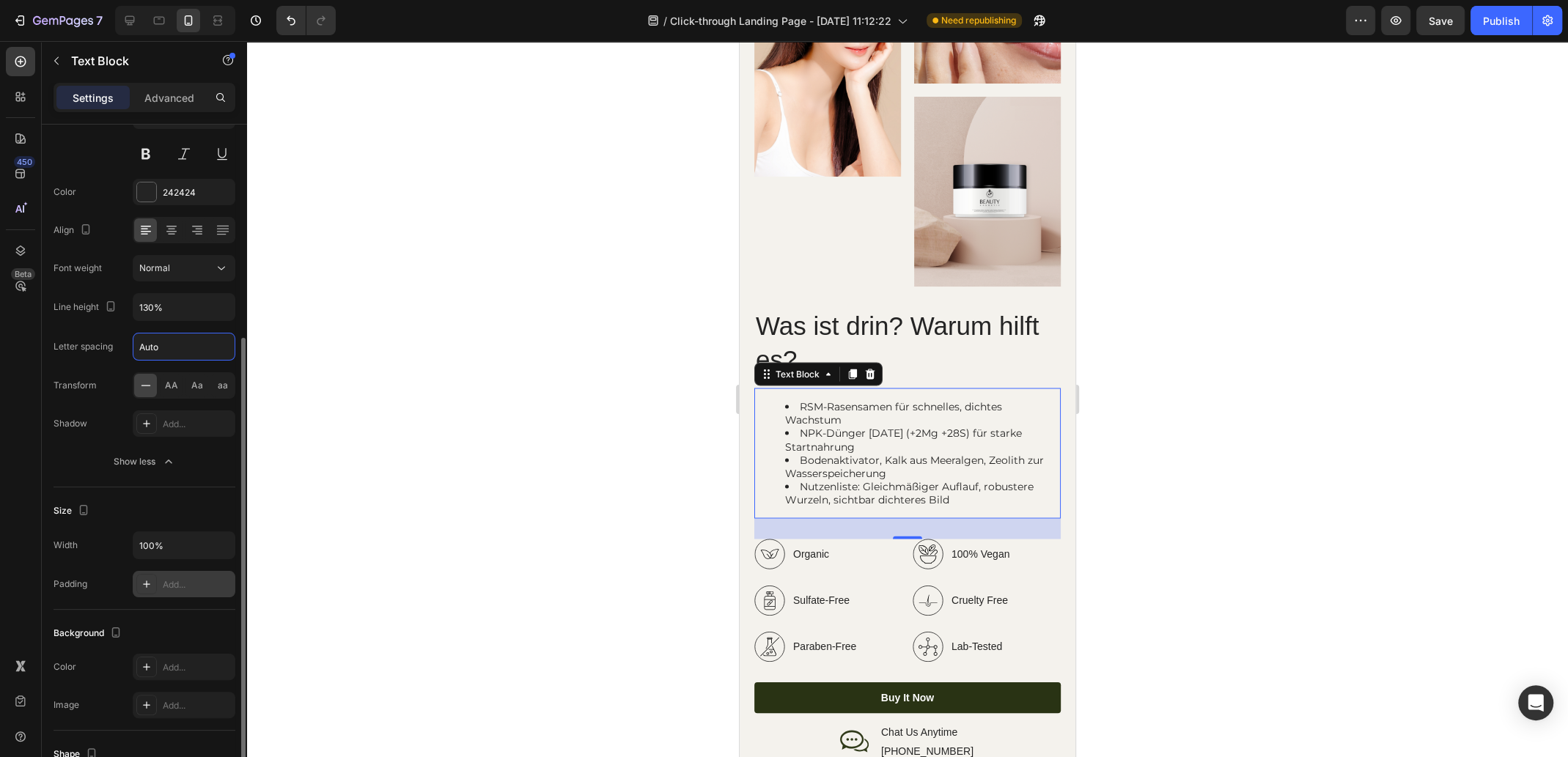
scroll to position [219, 0]
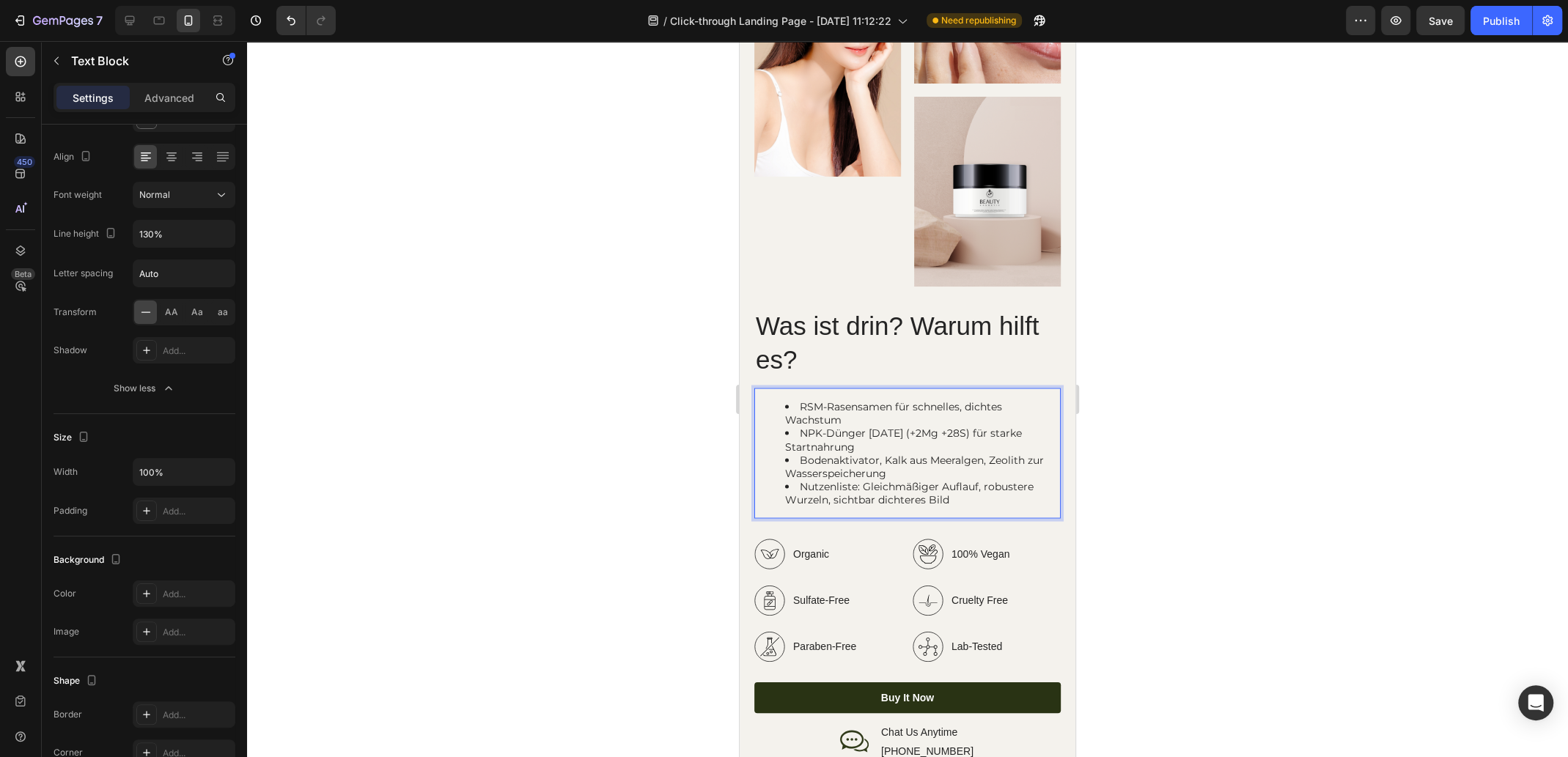
click at [789, 407] on li "RSM-Rasensamen für schnelles, dichtes Wachstum" at bounding box center [922, 412] width 274 height 27
click at [789, 406] on li "RSM-Rasensamen für schnelles, dichtes Wachstum" at bounding box center [922, 412] width 274 height 27
drag, startPoint x: 825, startPoint y: 406, endPoint x: 848, endPoint y: 406, distance: 23.0
click at [826, 406] on li "RSM-Rasensamen für schnelles, dichtes Wachstum" at bounding box center [922, 412] width 274 height 27
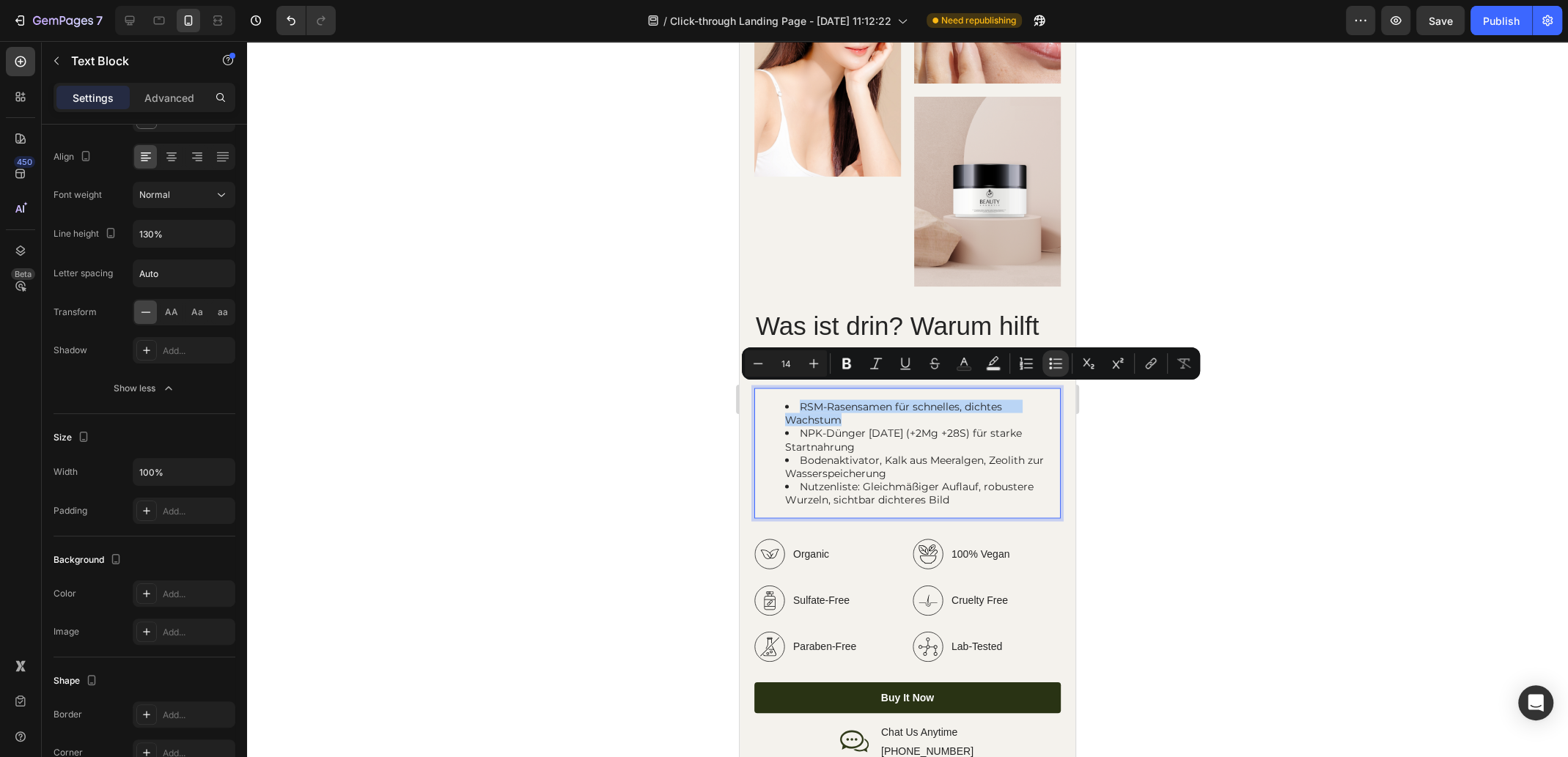
drag, startPoint x: 844, startPoint y: 398, endPoint x: 802, endPoint y: 389, distance: 43.0
click at [802, 399] on li "RSM-Rasensamen für schnelles, dichtes Wachstum" at bounding box center [922, 412] width 274 height 27
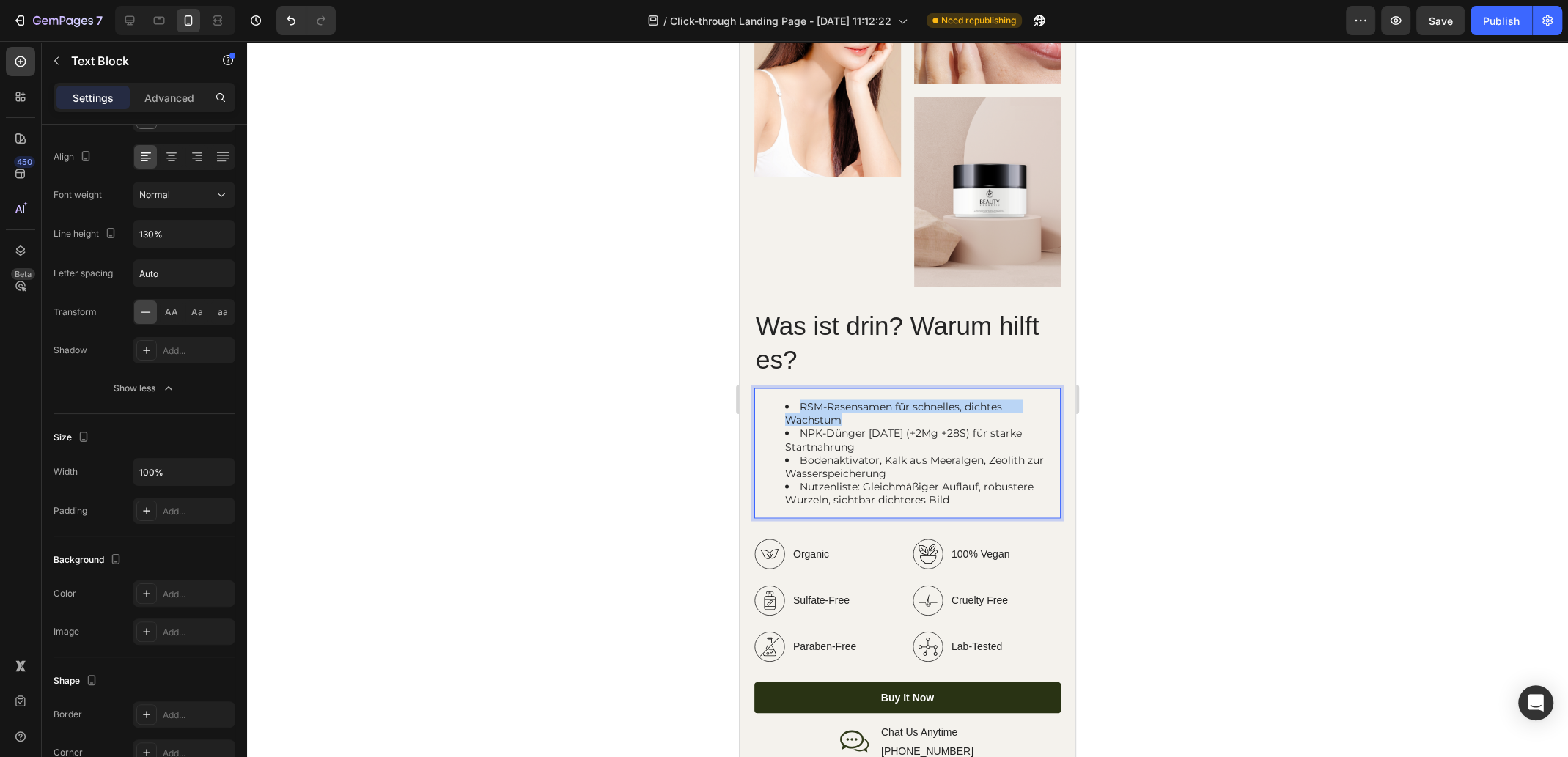
click at [842, 403] on li "RSM-Rasensamen für schnelles, dichtes Wachstum" at bounding box center [922, 412] width 274 height 27
drag, startPoint x: 846, startPoint y: 405, endPoint x: 799, endPoint y: 392, distance: 48.8
click at [799, 399] on li "RSM-Rasensamen für schnelles, dichtes Wachstum" at bounding box center [922, 412] width 274 height 27
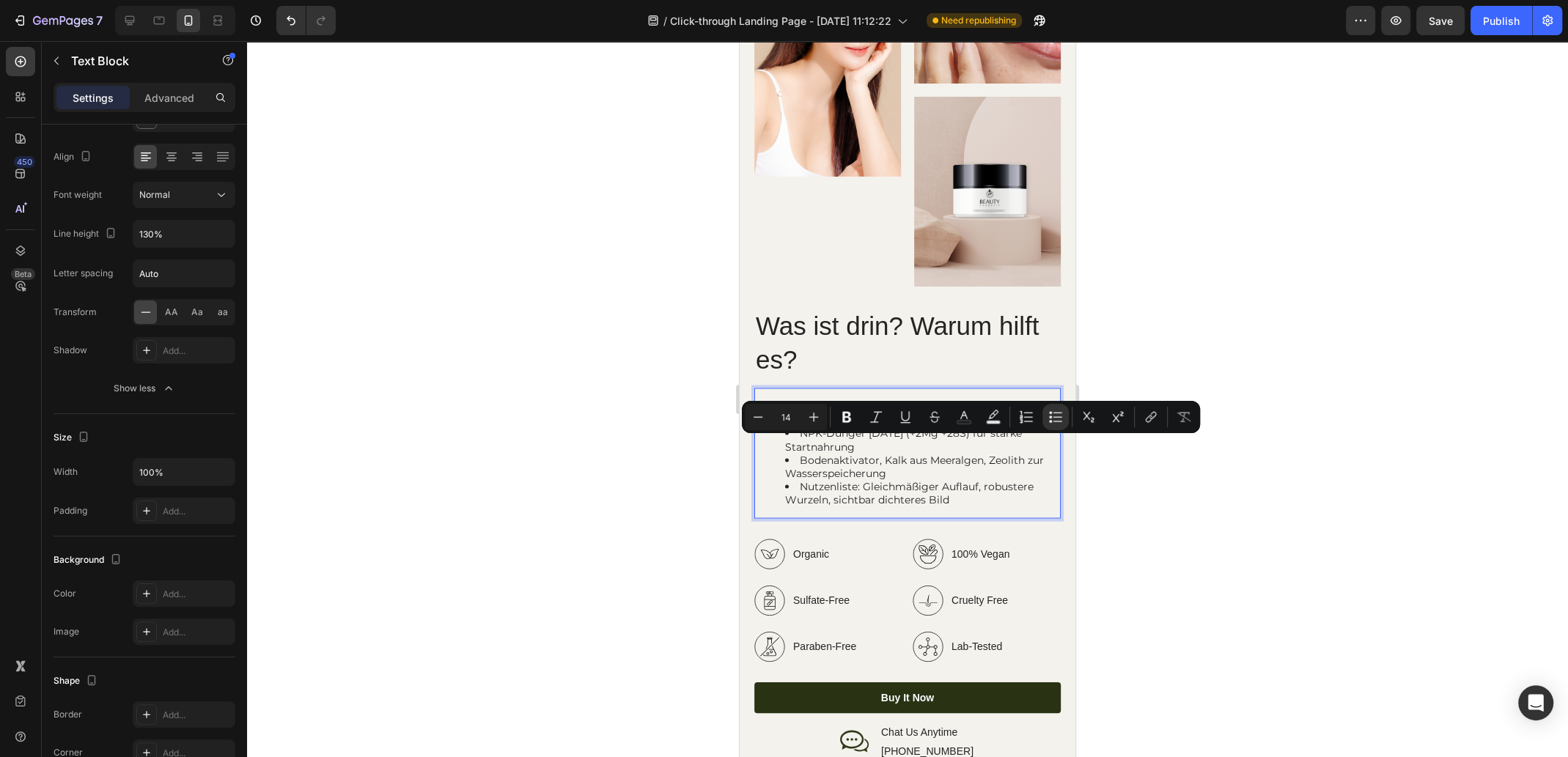
drag, startPoint x: 893, startPoint y: 456, endPoint x: 805, endPoint y: 448, distance: 88.4
click at [805, 453] on li "Bodenaktivator, Kalk aus Meeralgen, Zeolith zur Wasserspeicherung" at bounding box center [922, 466] width 274 height 27
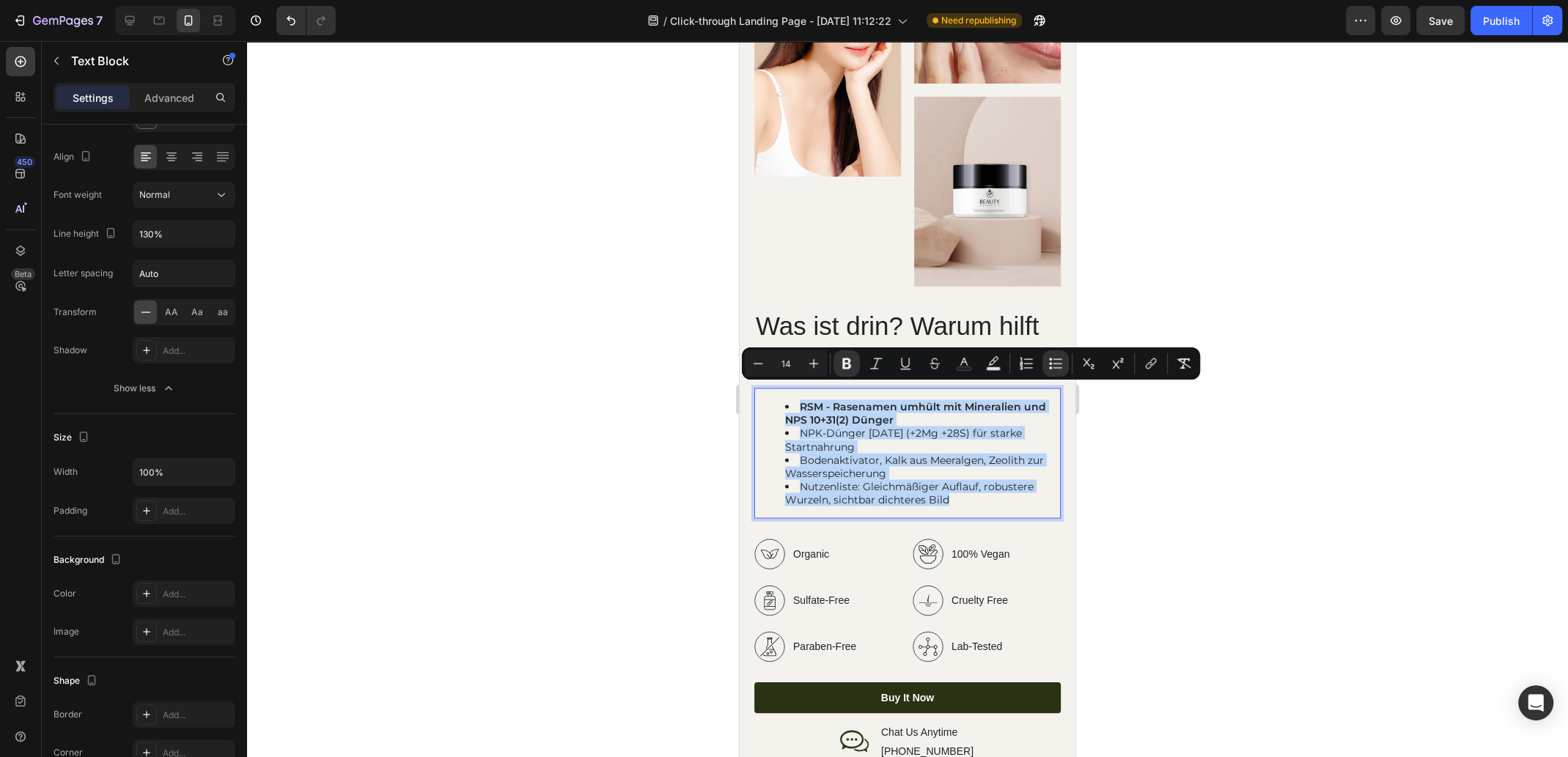
drag, startPoint x: 961, startPoint y: 485, endPoint x: 782, endPoint y: 391, distance: 202.2
click at [782, 399] on ul "RSM - Rasenamen umhült mit Mineralien und NPS 10+31(2) Dünger NPK-Dünger [DATE]…" at bounding box center [907, 453] width 304 height 107
click at [842, 361] on icon "Editor contextual toolbar" at bounding box center [846, 364] width 15 height 15
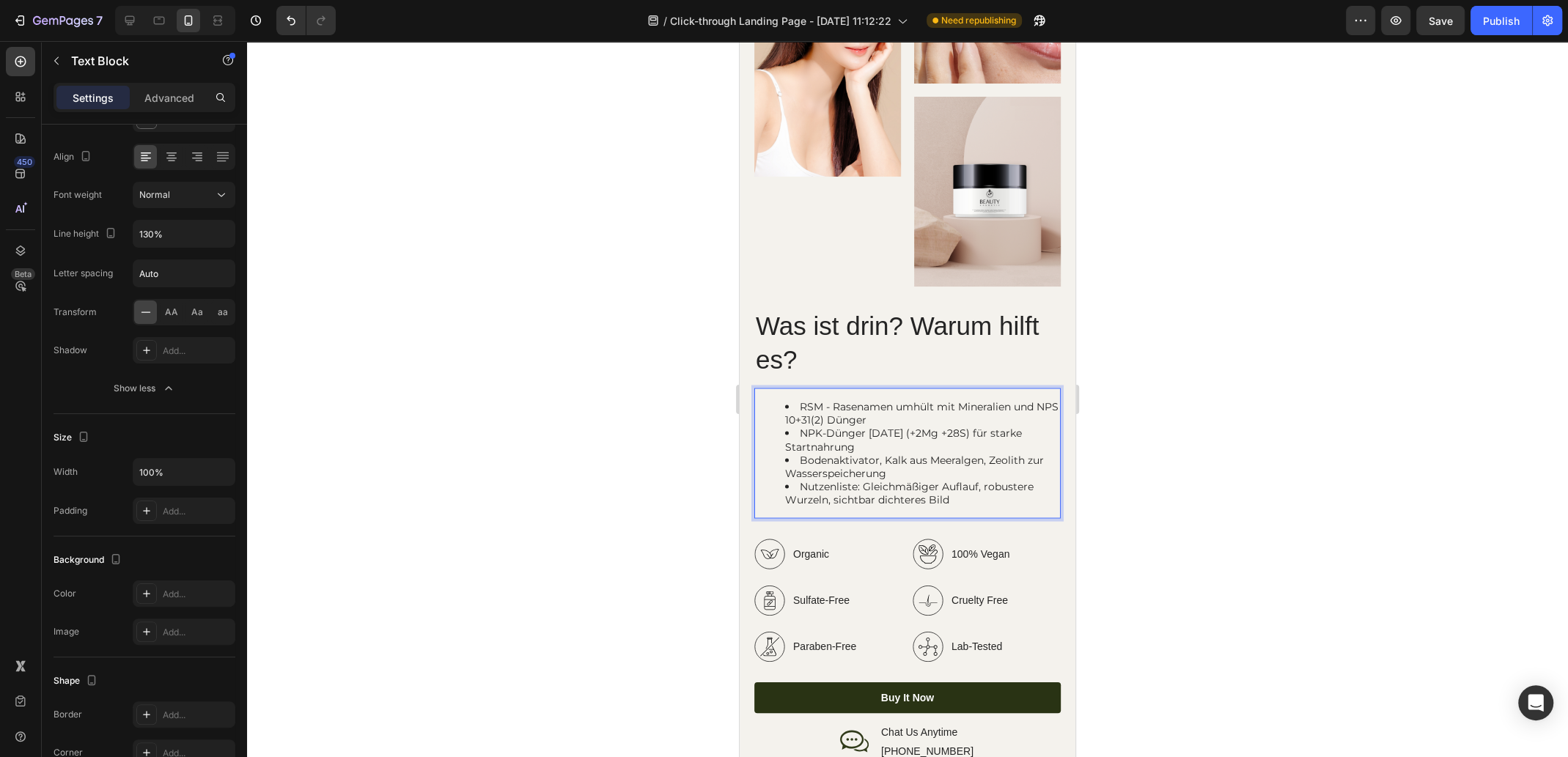
click at [848, 361] on p "Was ist drin? Warum hilft es?" at bounding box center [907, 342] width 304 height 66
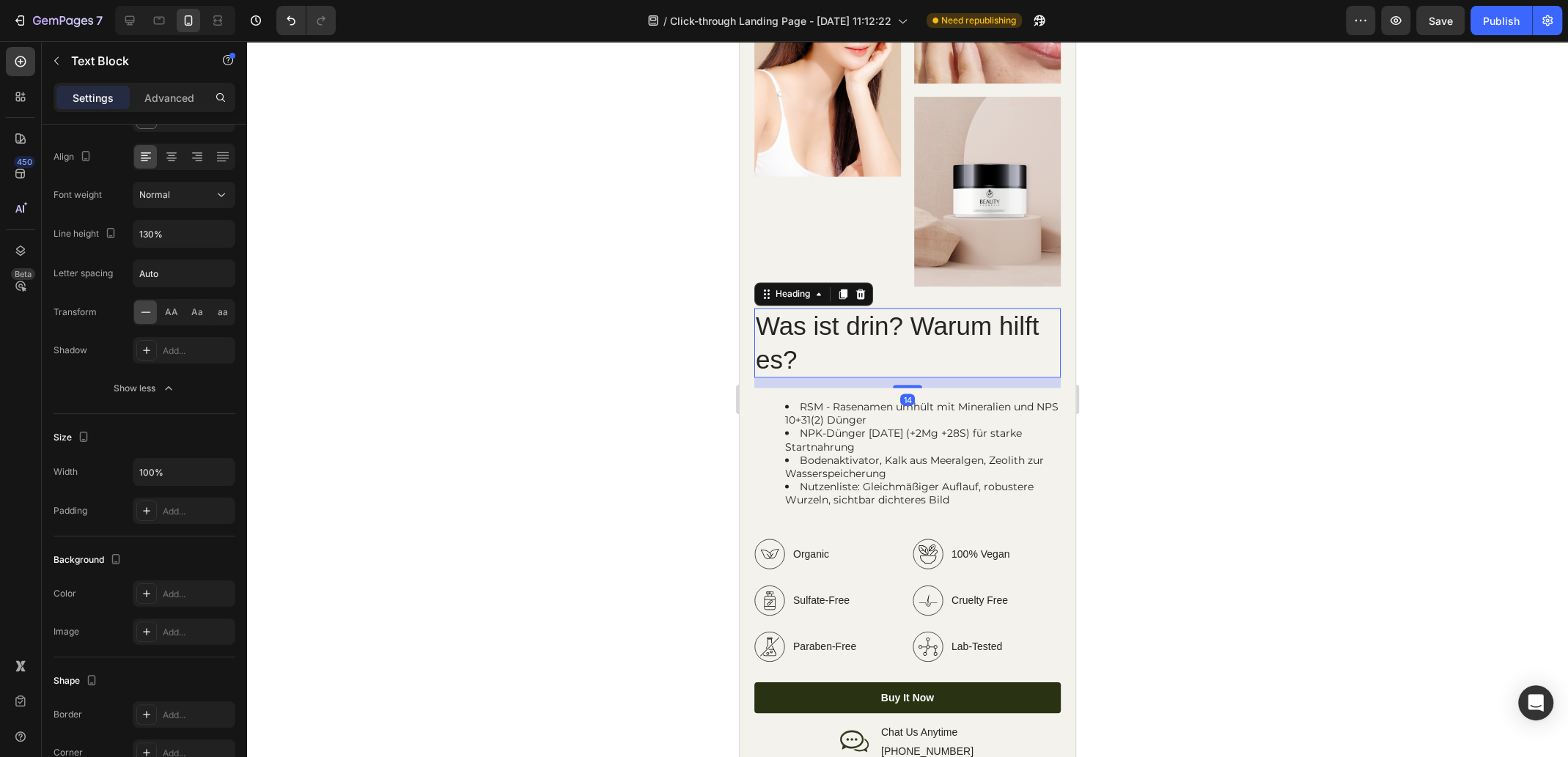
scroll to position [0, 0]
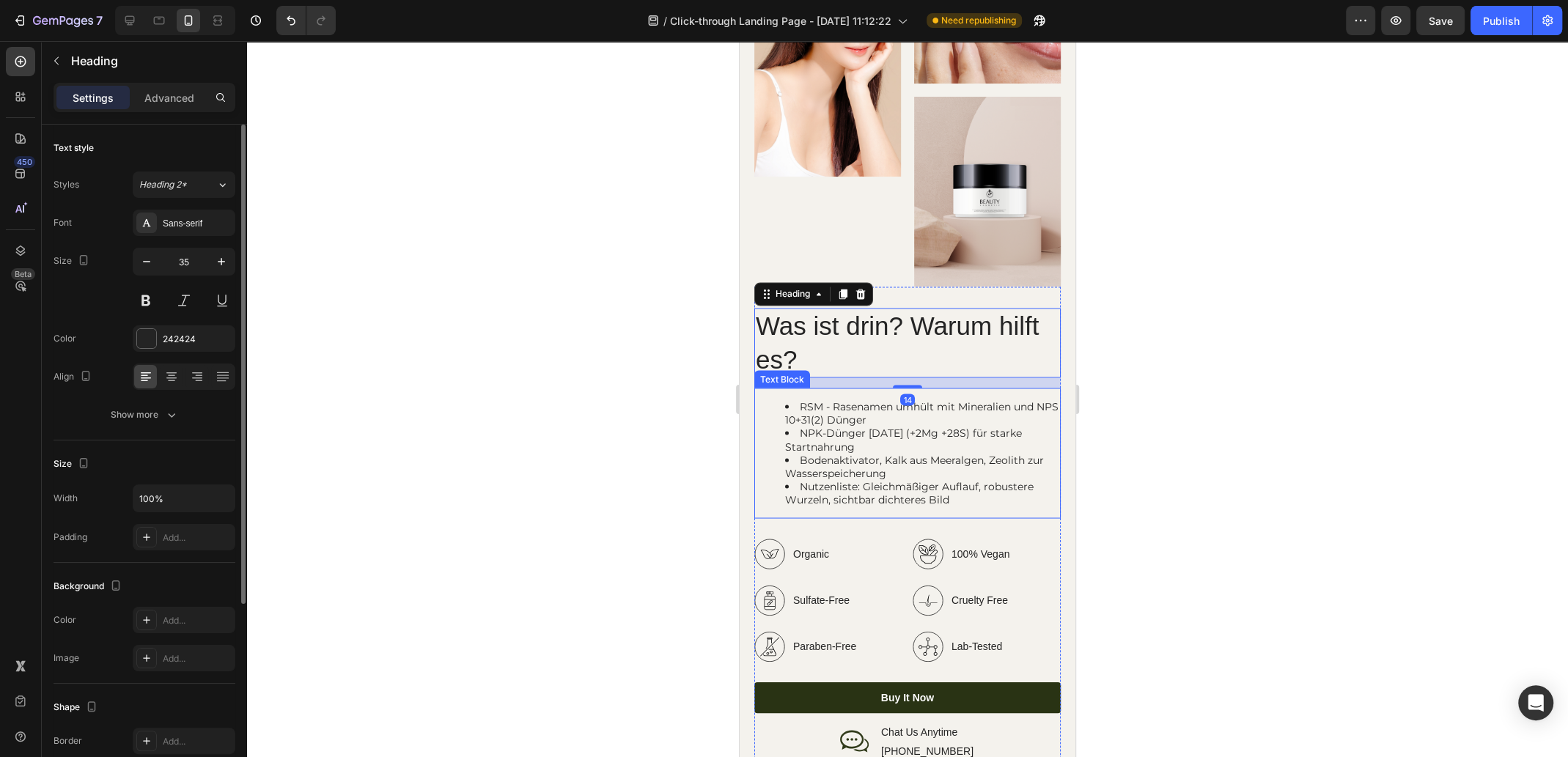
click at [940, 463] on li "Bodenaktivator, Kalk aus Meeralgen, Zeolith zur Wasserspeicherung" at bounding box center [922, 466] width 274 height 27
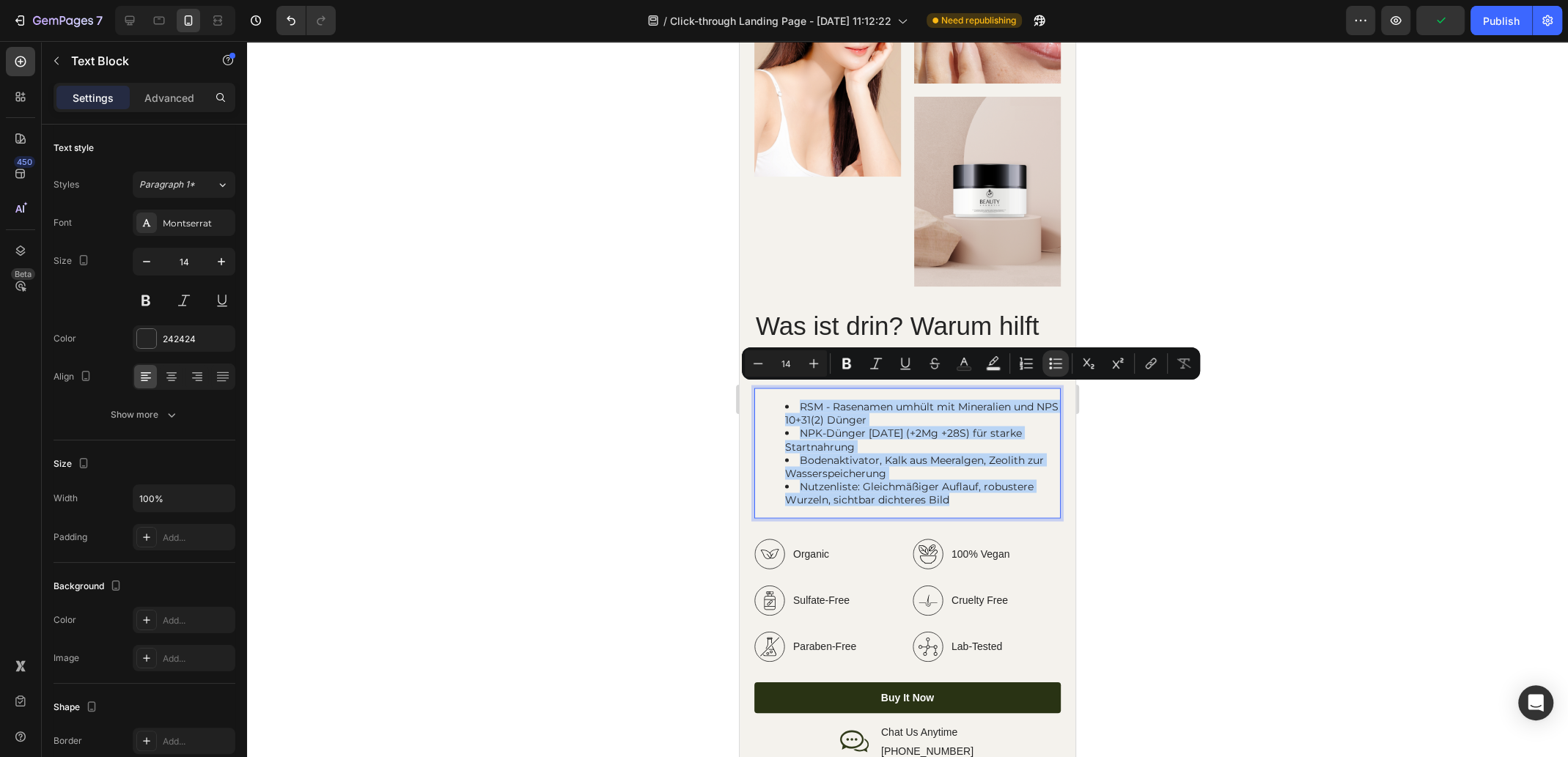
drag, startPoint x: 963, startPoint y: 483, endPoint x: 786, endPoint y: 395, distance: 197.7
click at [786, 399] on ul "RSM - Rasenamen umhült mit Mineralien und NPS 10+31(2) Dünger NPK-Dünger [DATE]…" at bounding box center [907, 453] width 304 height 107
click at [844, 364] on icon "Editor contextual toolbar" at bounding box center [846, 364] width 15 height 15
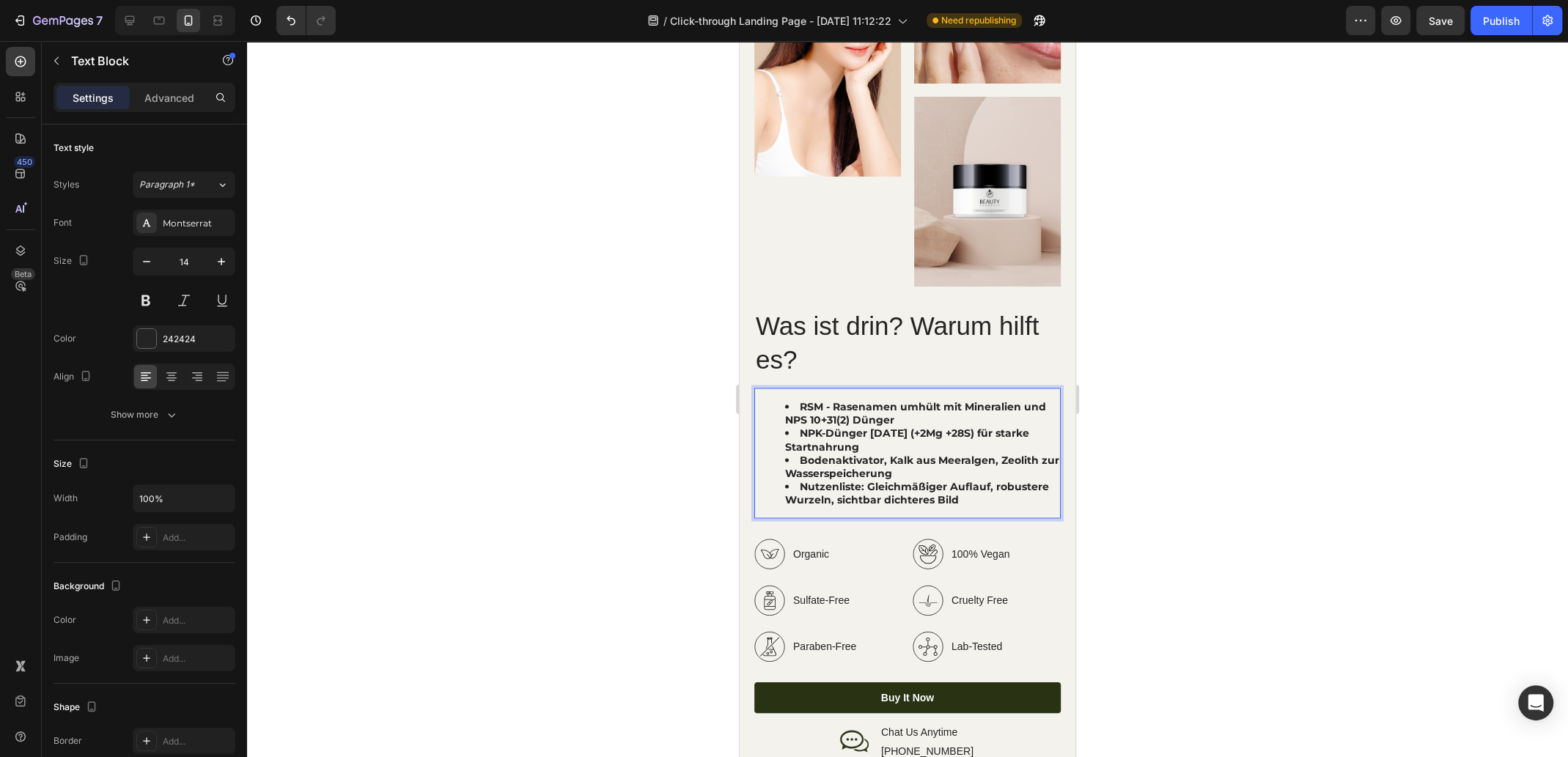
click at [956, 463] on li "Bodenaktivator, Kalk aus Meeralgen, Zeolith zur Wasserspeicherung" at bounding box center [922, 466] width 274 height 27
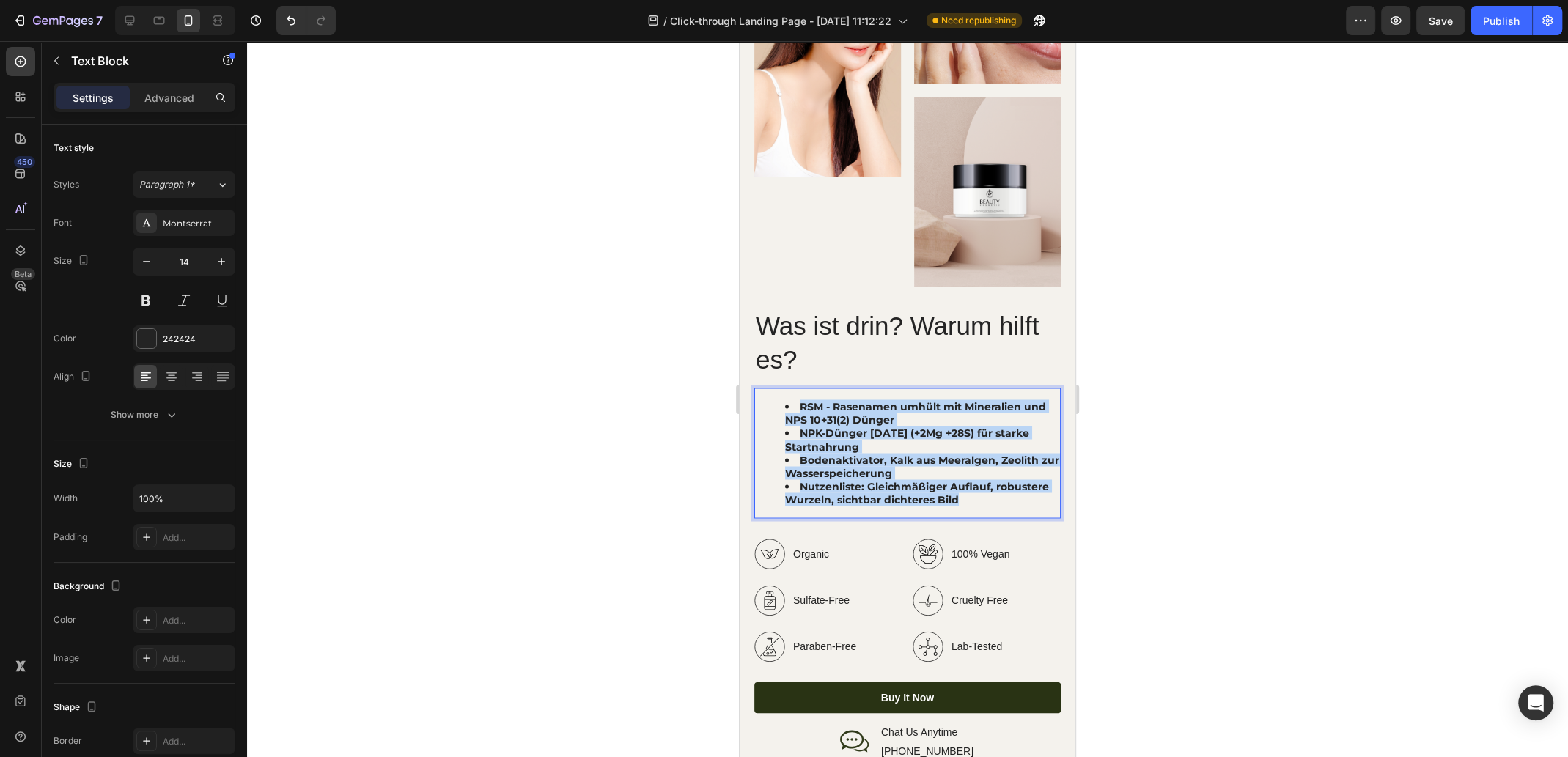
drag, startPoint x: 978, startPoint y: 487, endPoint x: 799, endPoint y: 393, distance: 202.2
click at [799, 399] on ul "RSM - Rasenamen umhült mit Mineralien und NPS 10+31(2) Dünger NPK-Dünger [DATE]…" at bounding box center [907, 453] width 304 height 107
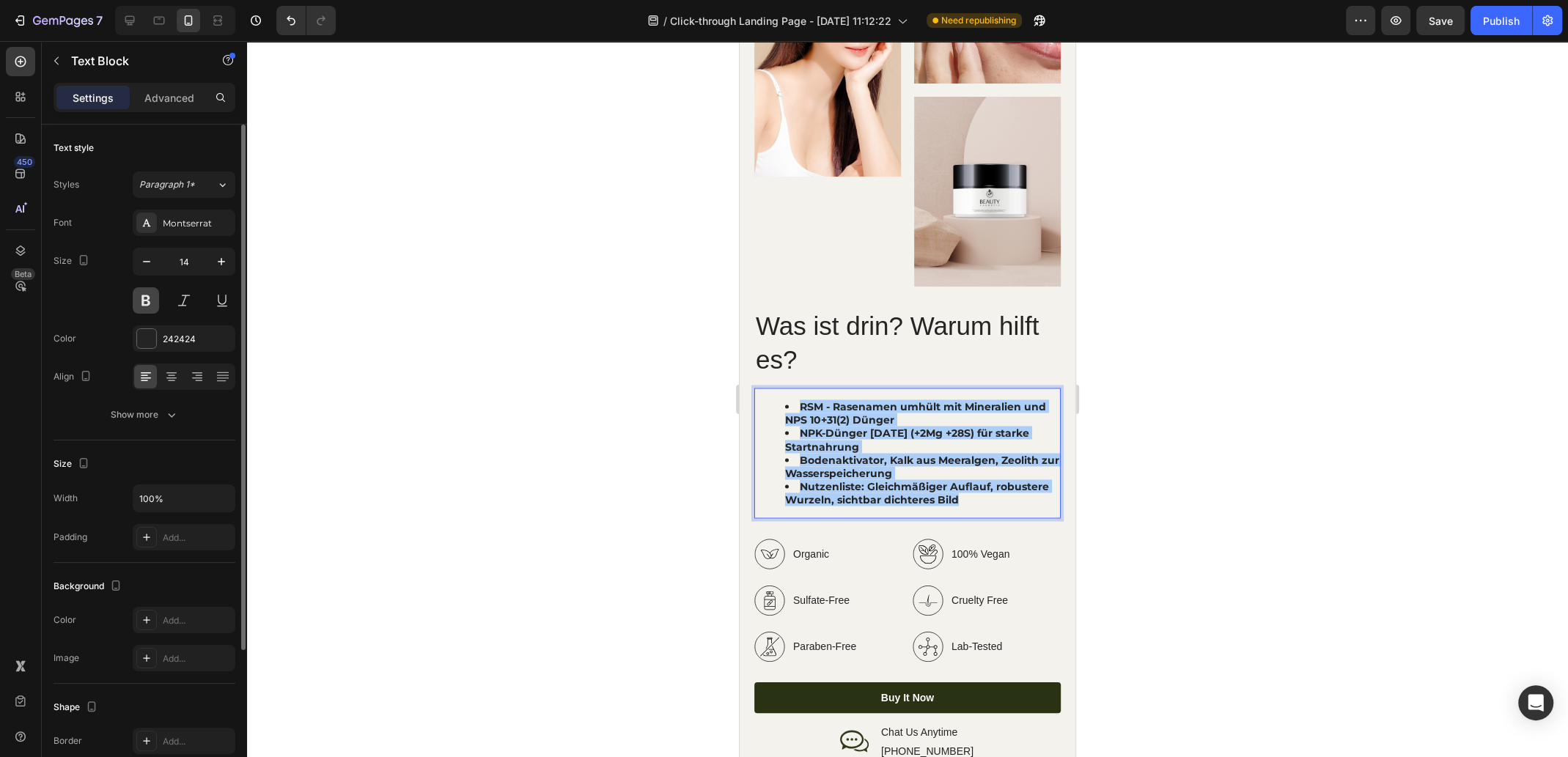
click at [151, 300] on button at bounding box center [146, 300] width 27 height 27
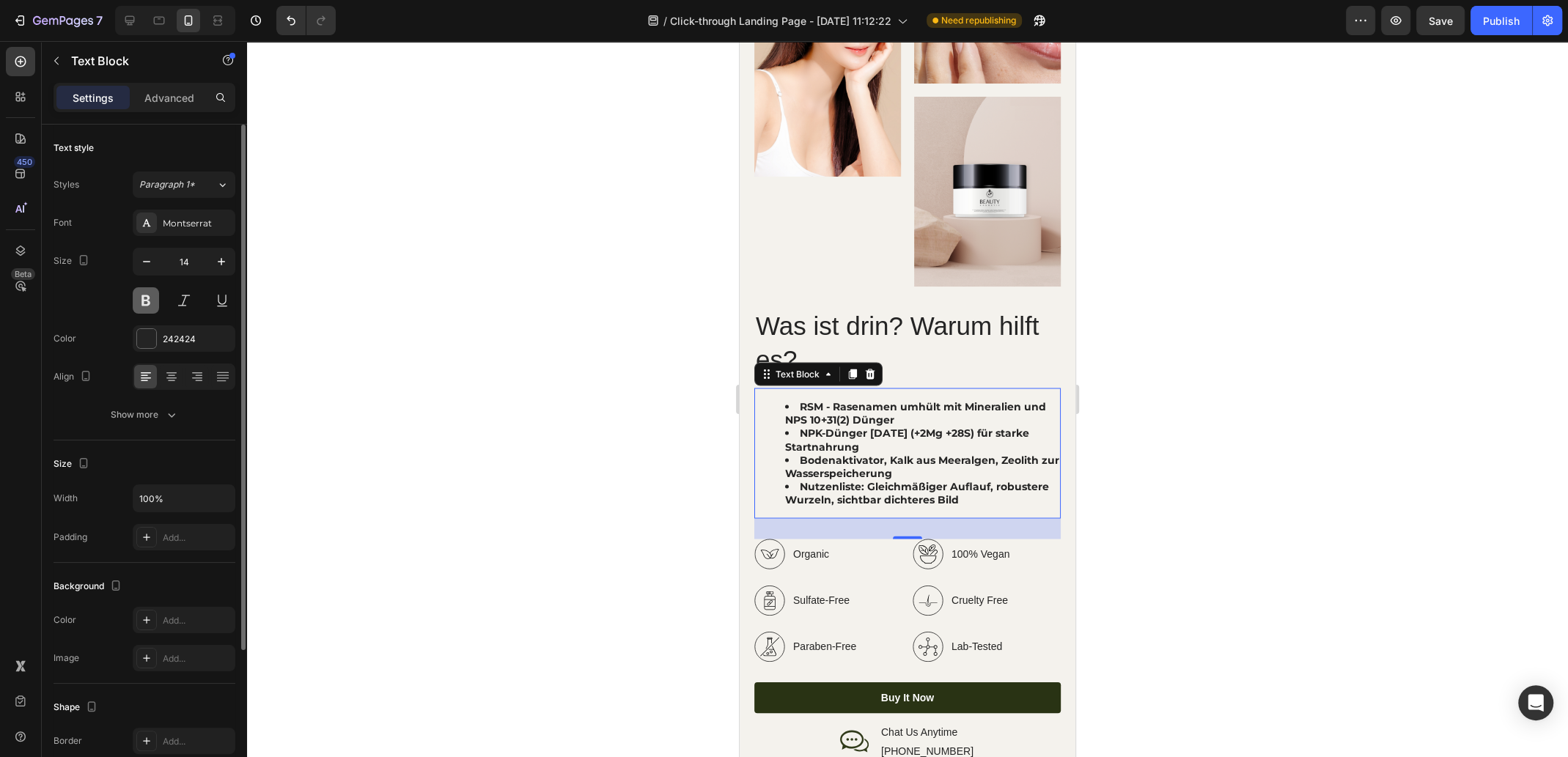
click at [148, 300] on button at bounding box center [146, 300] width 27 height 27
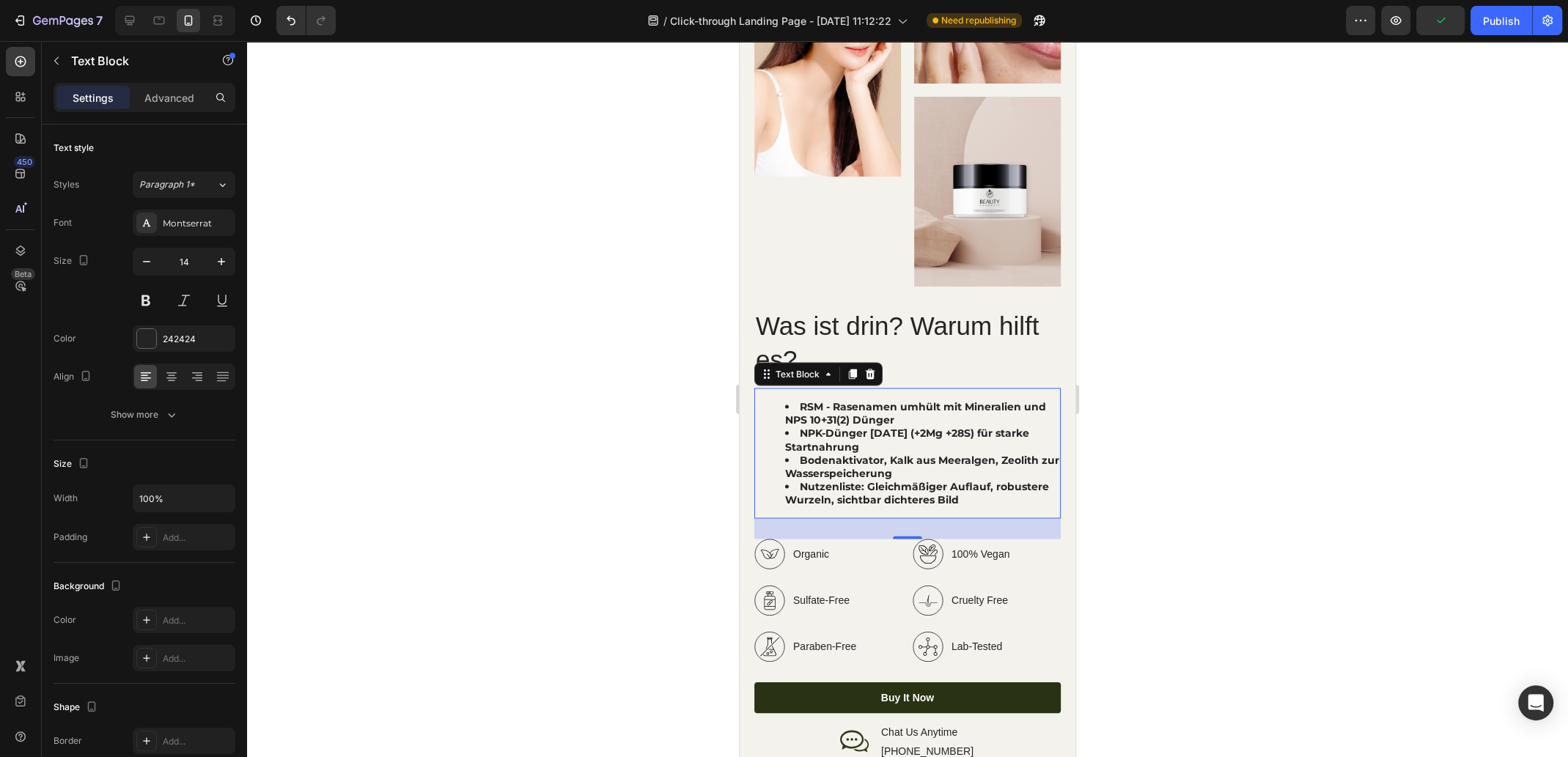
click at [1008, 479] on strong "Nutzenliste: Gleichmäßiger Auflauf, robustere Wurzeln, sichtbar dichteres Bild" at bounding box center [917, 492] width 264 height 27
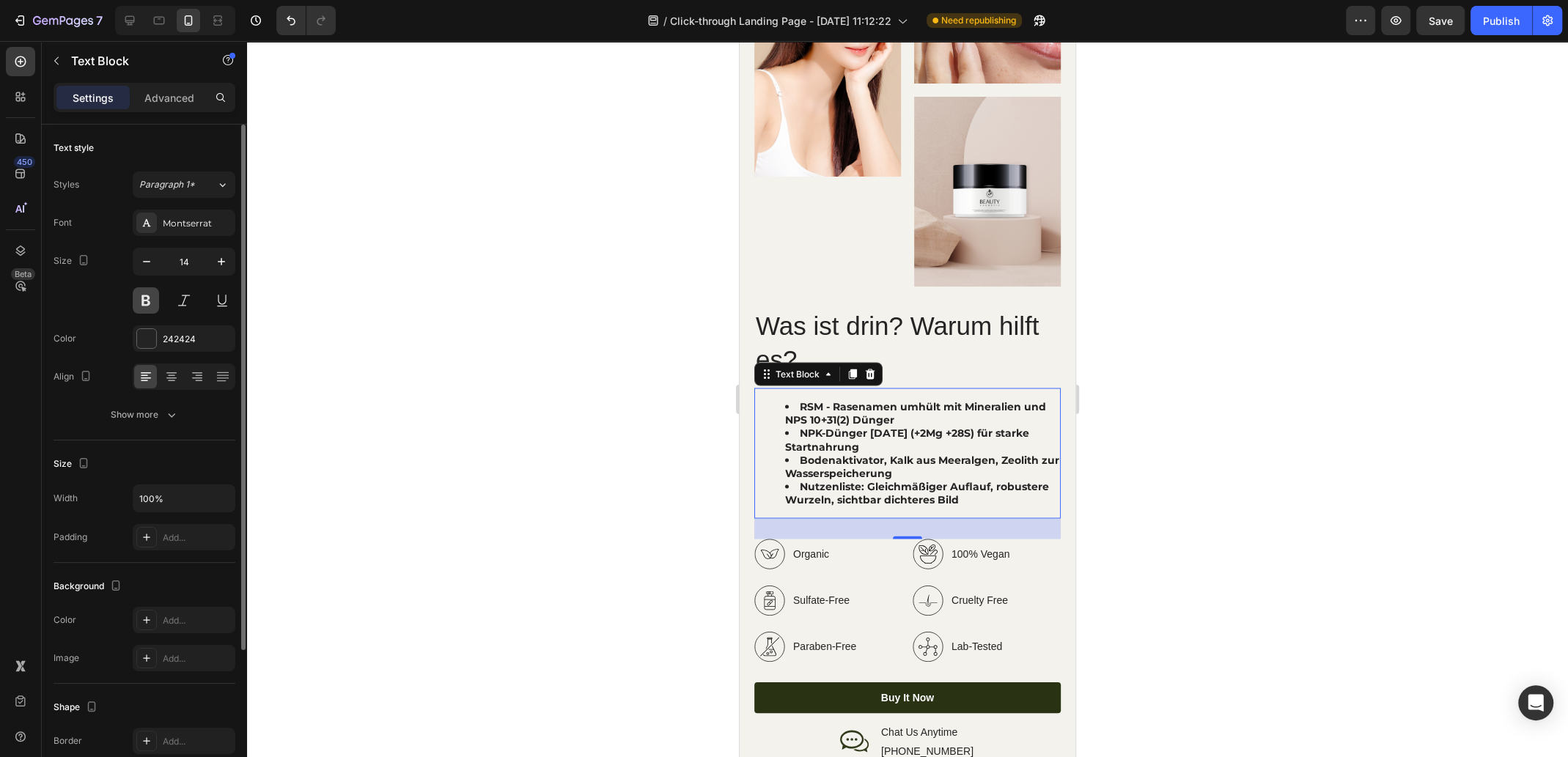
click at [148, 304] on button at bounding box center [146, 300] width 27 height 27
click at [146, 298] on button at bounding box center [146, 300] width 27 height 27
click at [181, 300] on button at bounding box center [184, 300] width 27 height 27
click at [146, 300] on button at bounding box center [146, 300] width 27 height 27
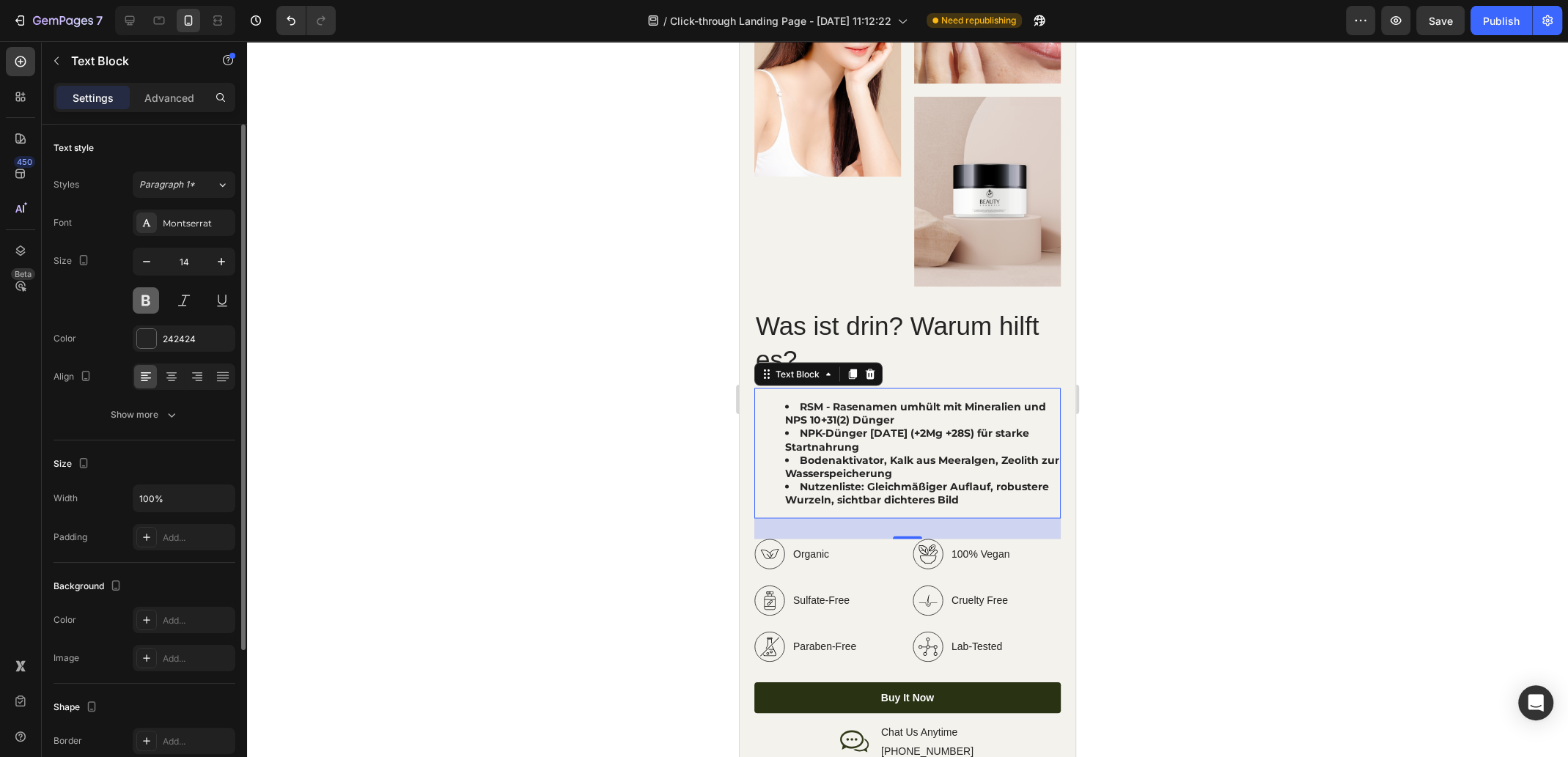
click at [146, 300] on button at bounding box center [146, 300] width 27 height 27
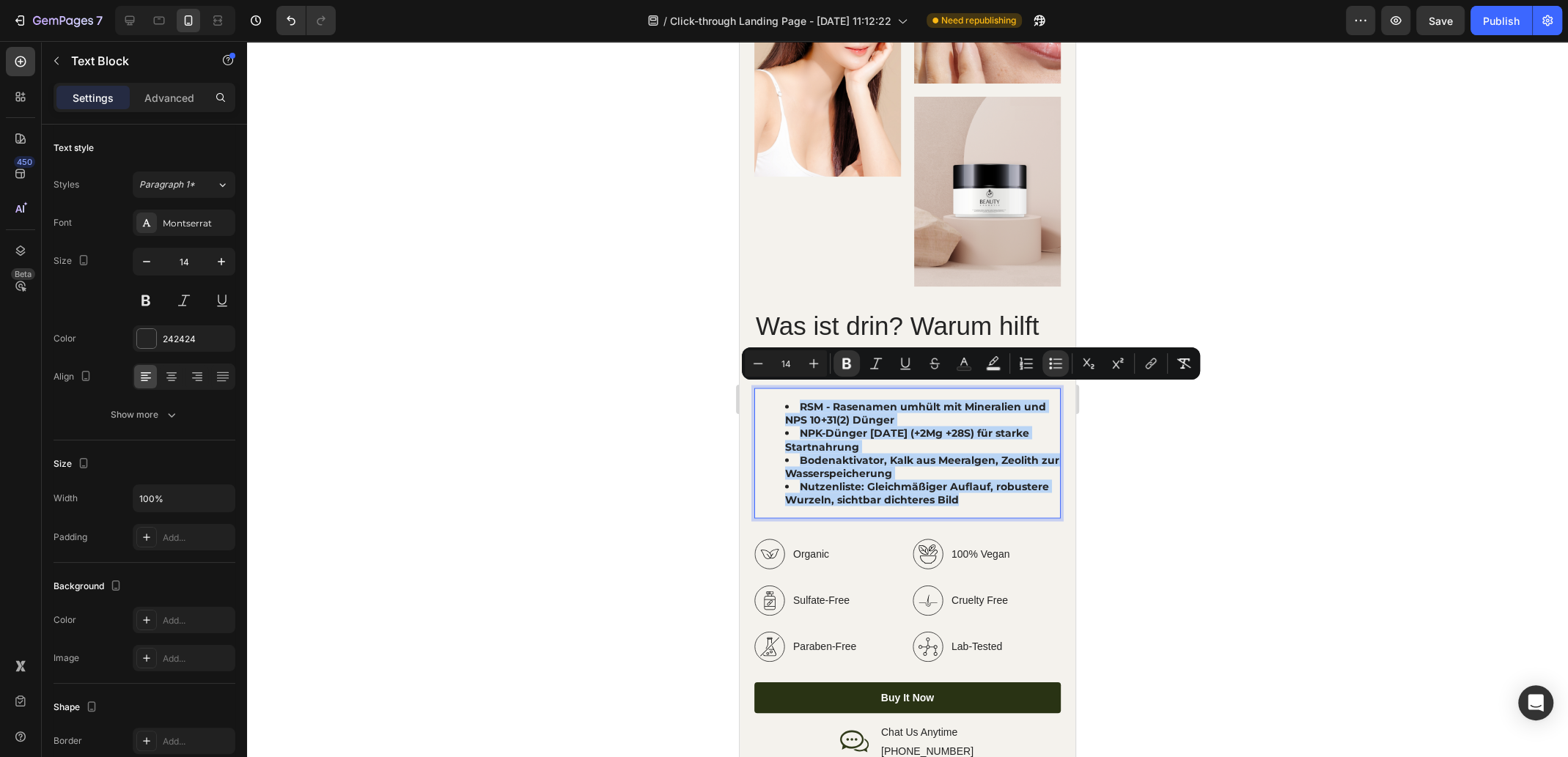
drag, startPoint x: 978, startPoint y: 488, endPoint x: 797, endPoint y: 391, distance: 205.4
click at [797, 399] on ul "RSM - Rasenamen umhült mit Mineralien und NPS 10+31(2) Dünger NPK-Dünger [DATE]…" at bounding box center [907, 453] width 304 height 107
click at [851, 367] on icon "Editor contextual toolbar" at bounding box center [846, 364] width 15 height 15
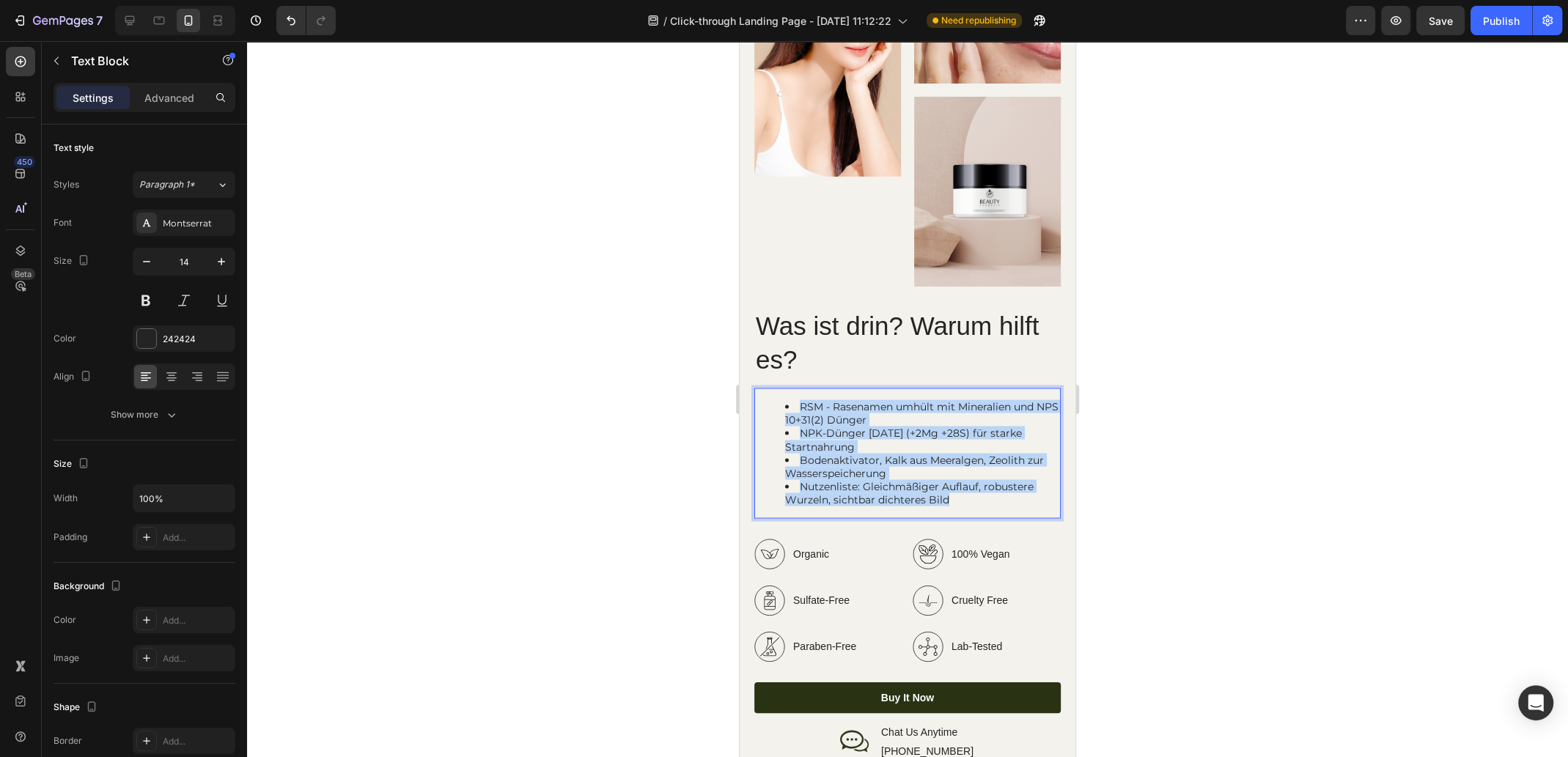
drag, startPoint x: 948, startPoint y: 480, endPoint x: 788, endPoint y: 392, distance: 182.6
click at [788, 399] on ul "RSM - Rasenamen umhült mit Mineralien und NPS 10+31(2) Dünger NPK-Dünger [DATE]…" at bounding box center [907, 453] width 304 height 107
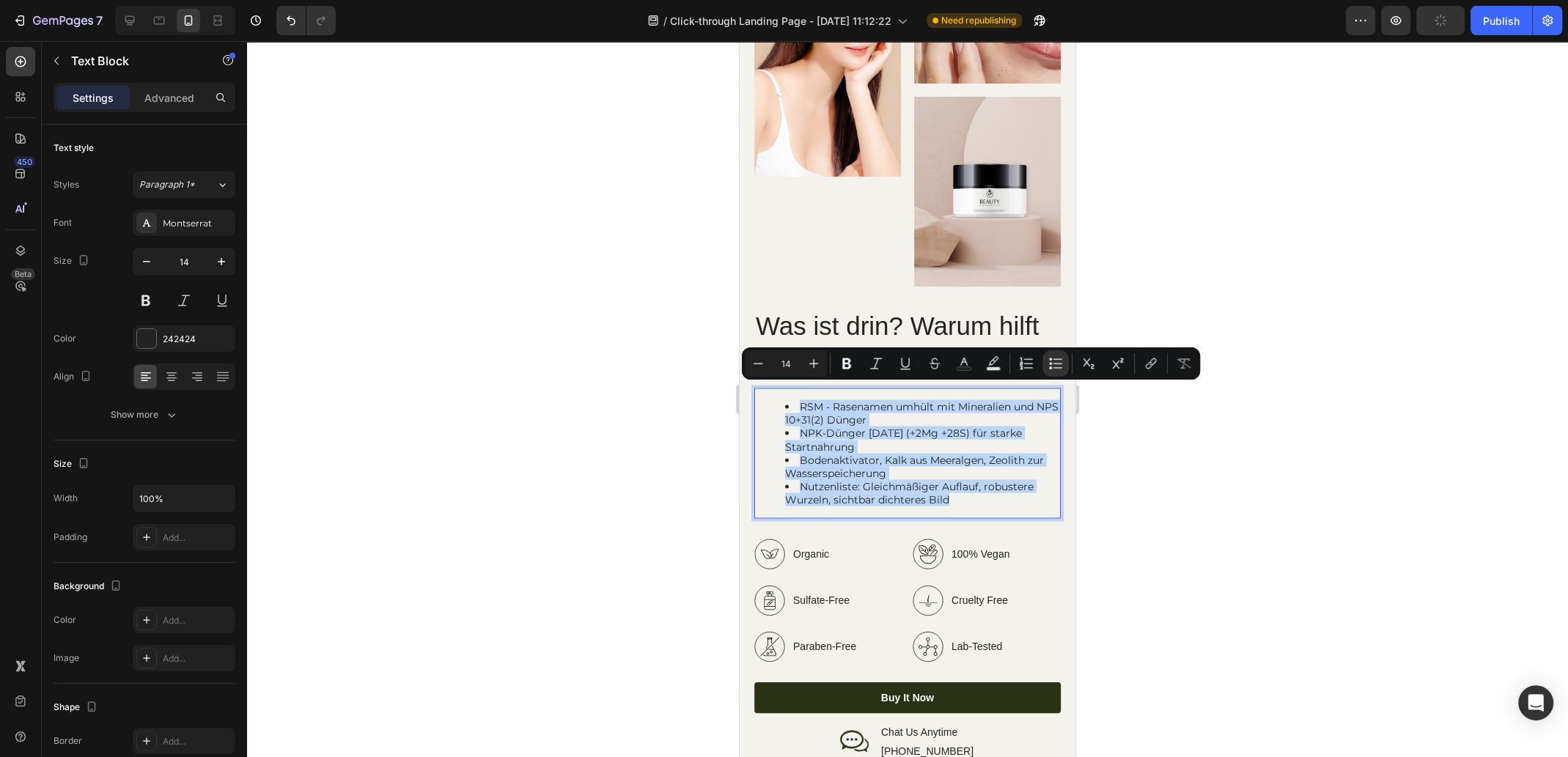
scroll to position [2124, 0]
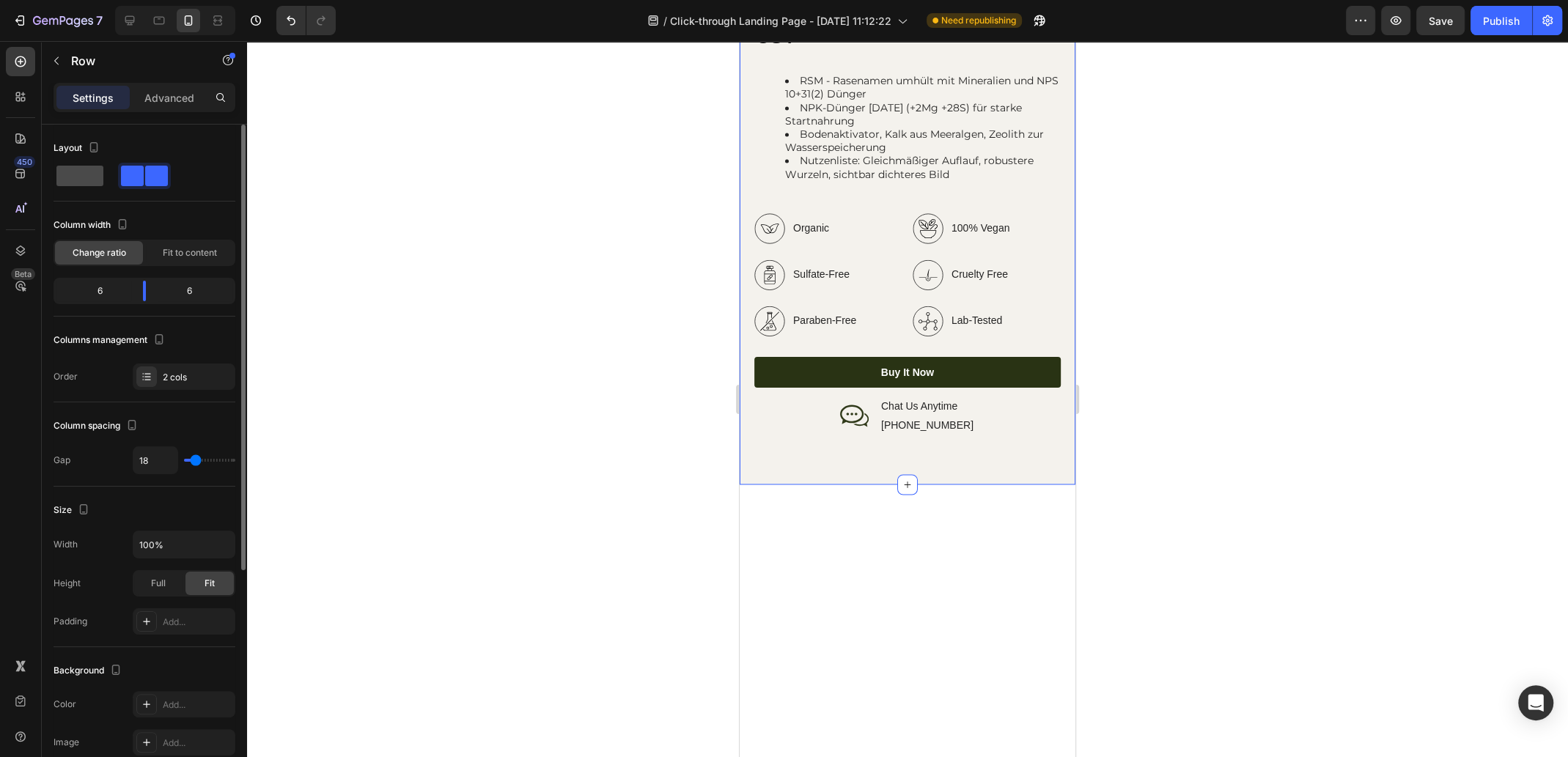
click at [93, 181] on span at bounding box center [80, 175] width 47 height 20
type input "0"
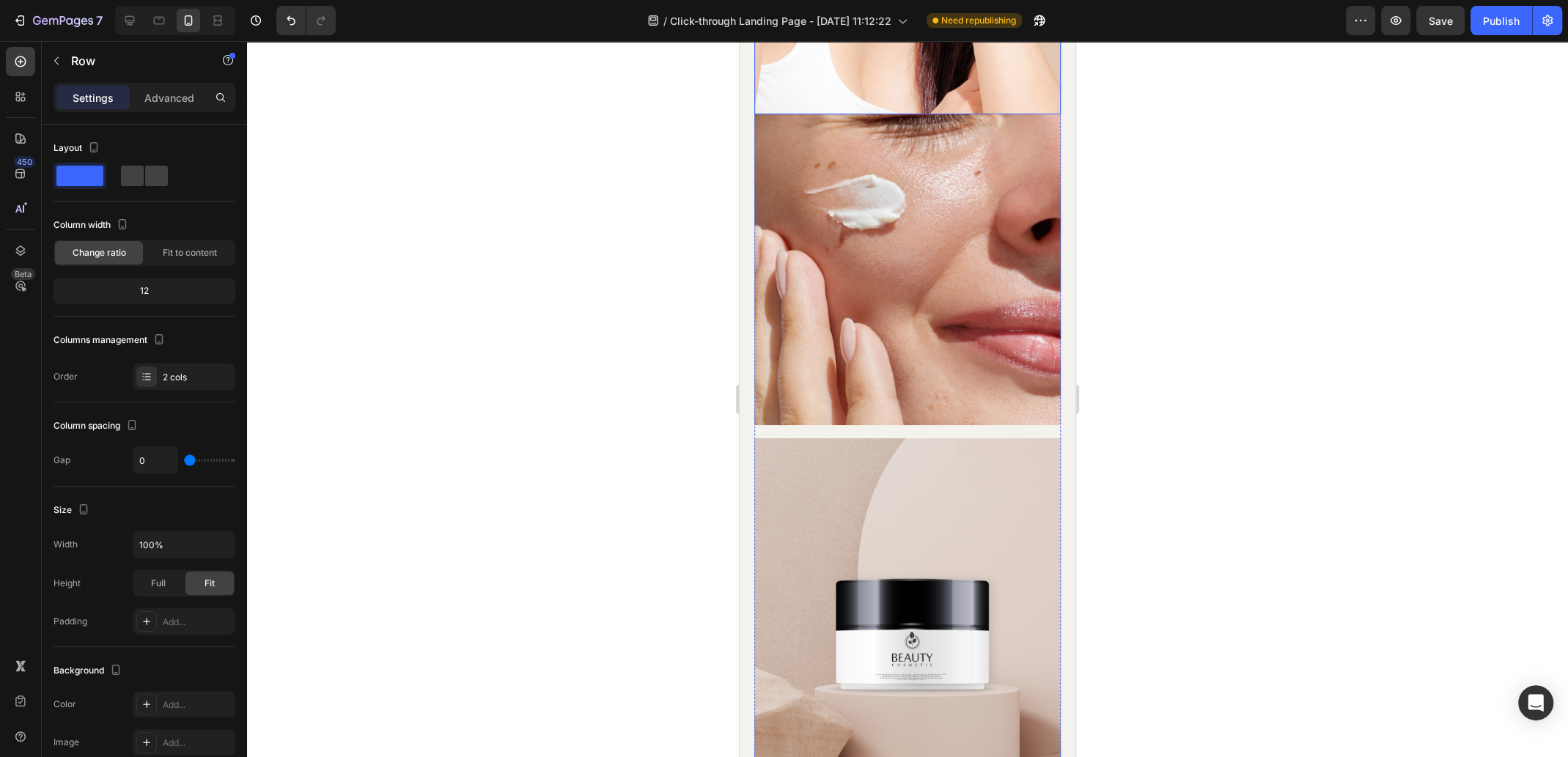
scroll to position [2417, 0]
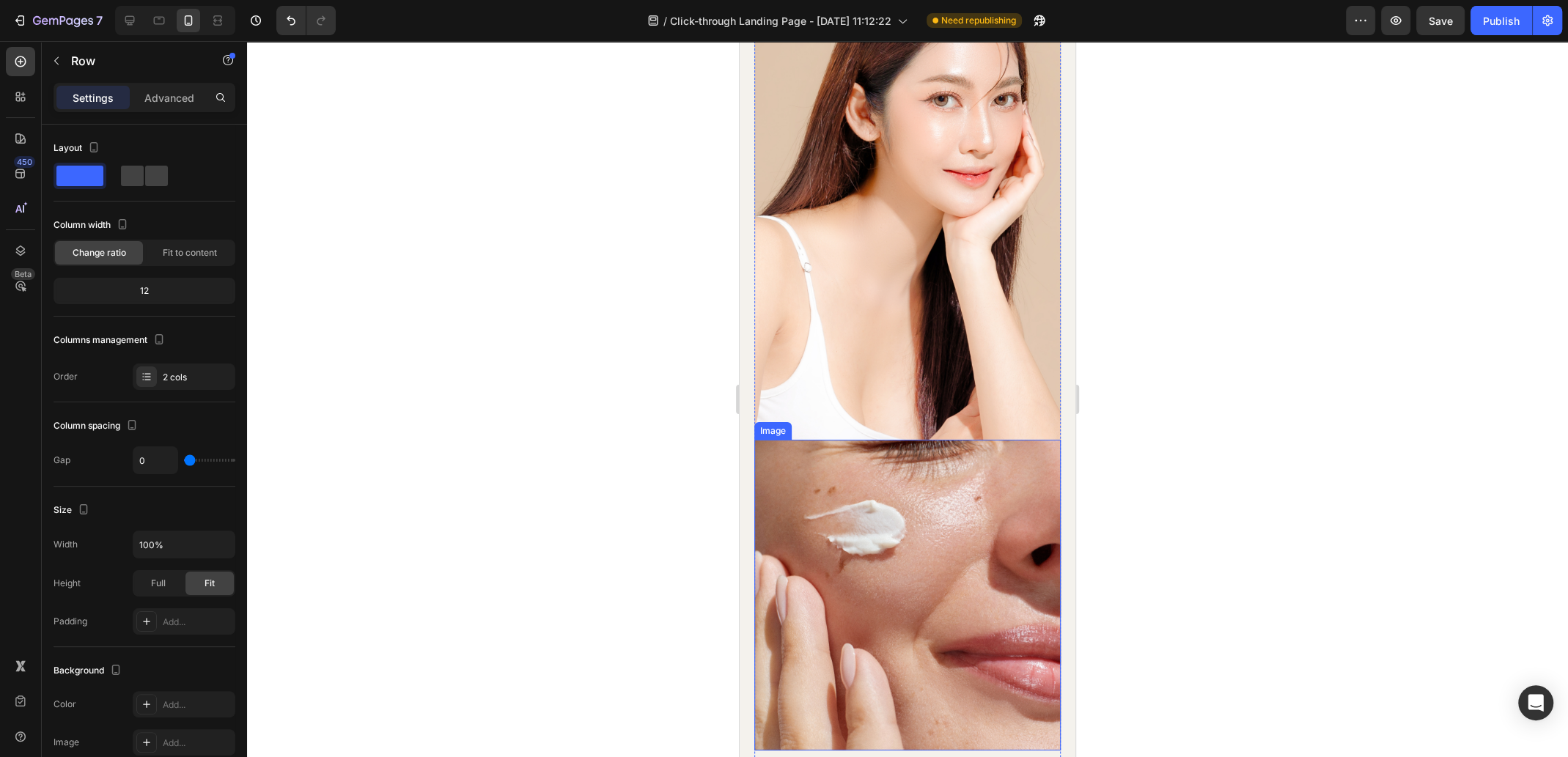
click at [848, 480] on img at bounding box center [907, 595] width 306 height 311
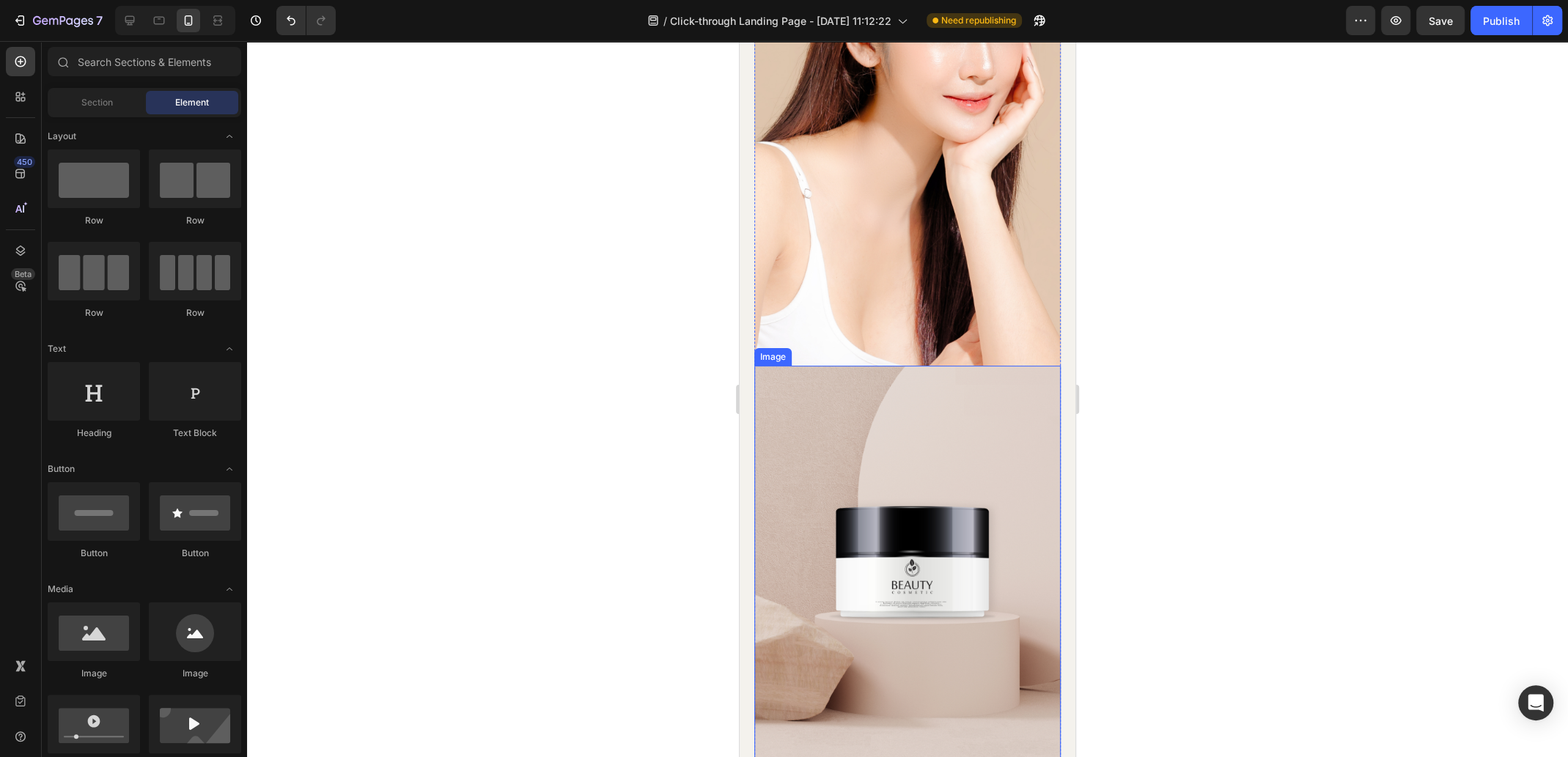
click at [876, 459] on img at bounding box center [907, 564] width 306 height 397
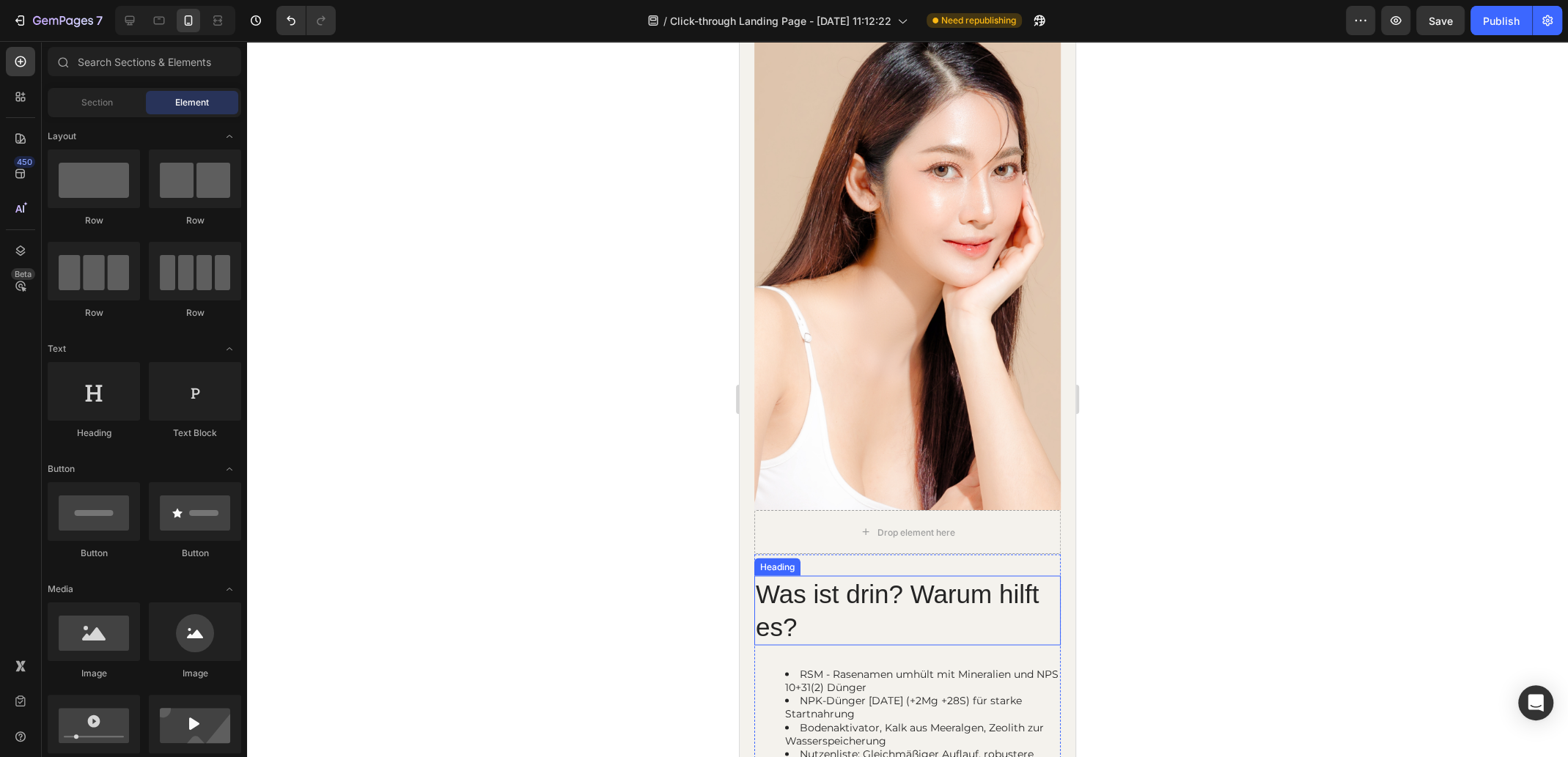
scroll to position [2344, 0]
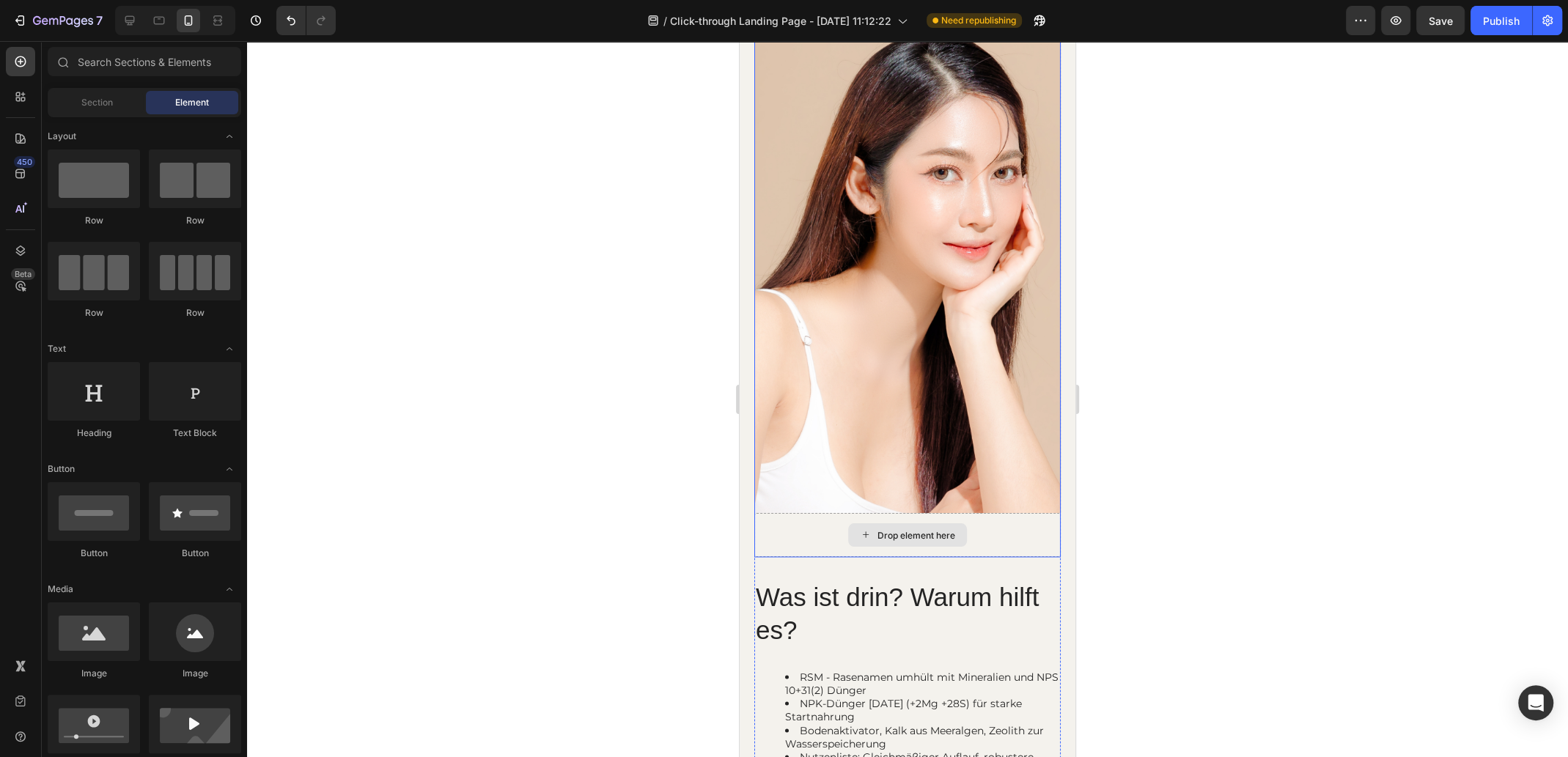
click at [1029, 518] on div "Drop element here" at bounding box center [907, 534] width 306 height 44
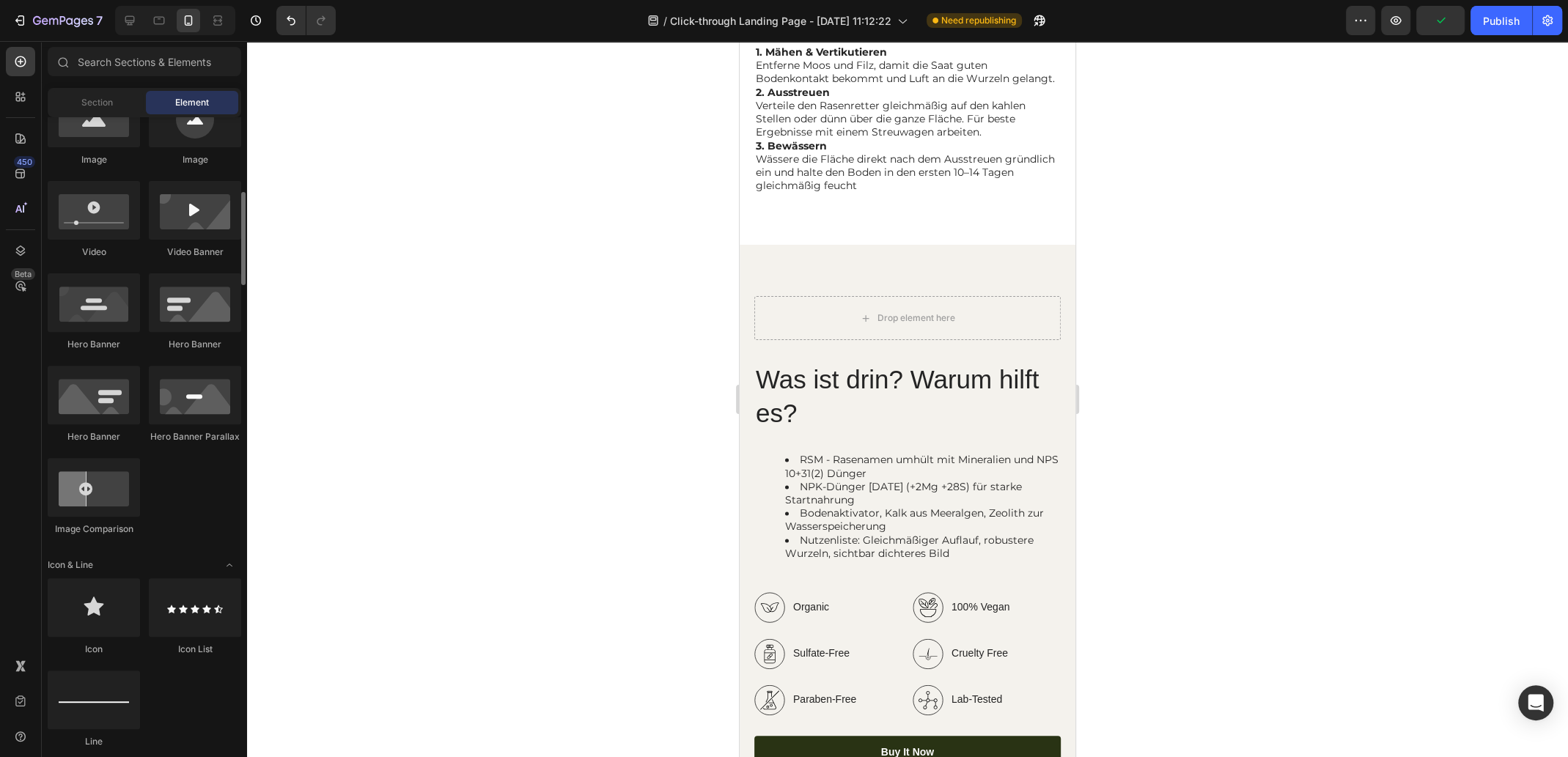
scroll to position [440, 0]
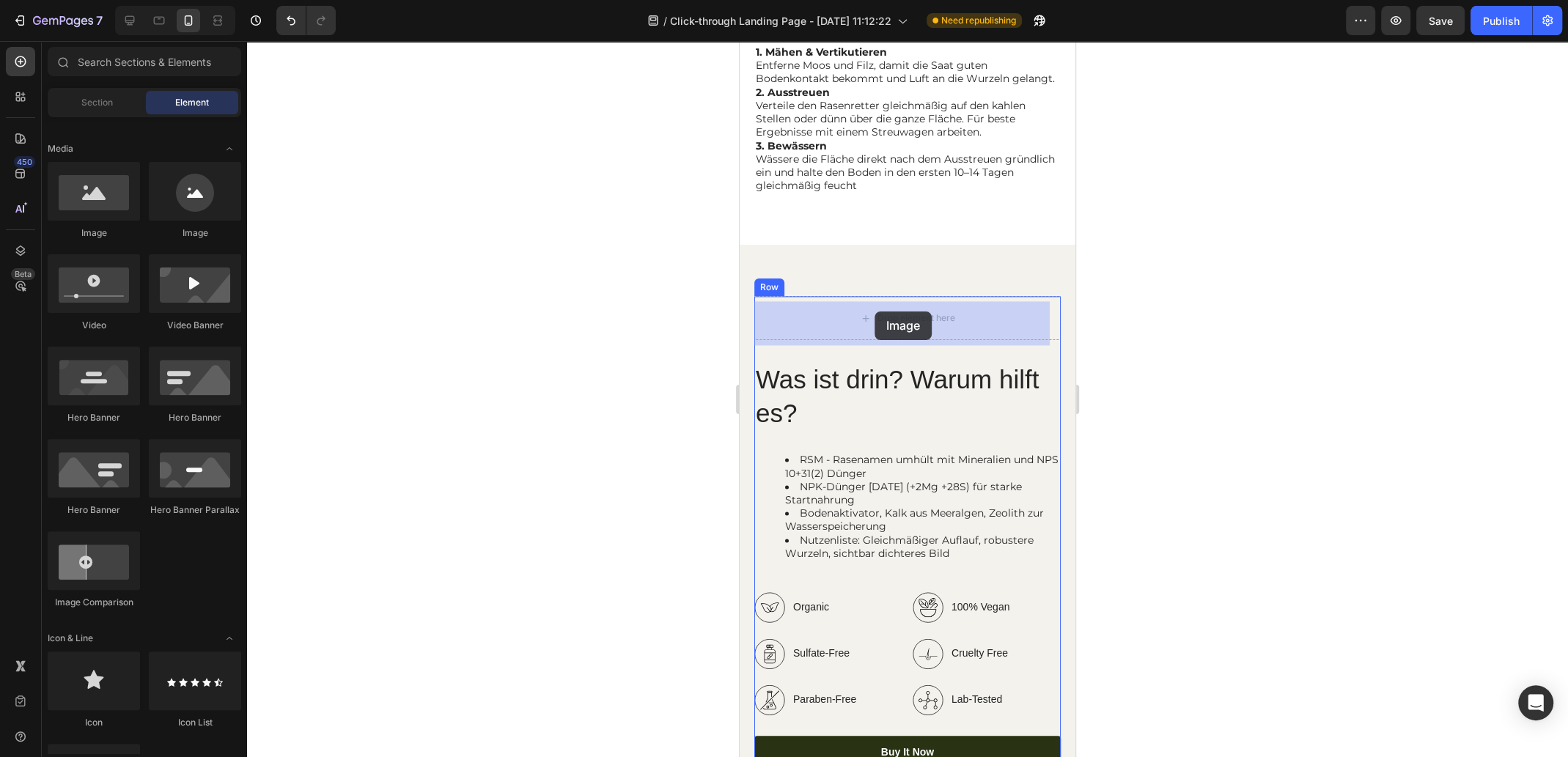
drag, startPoint x: 935, startPoint y: 250, endPoint x: 875, endPoint y: 312, distance: 86.3
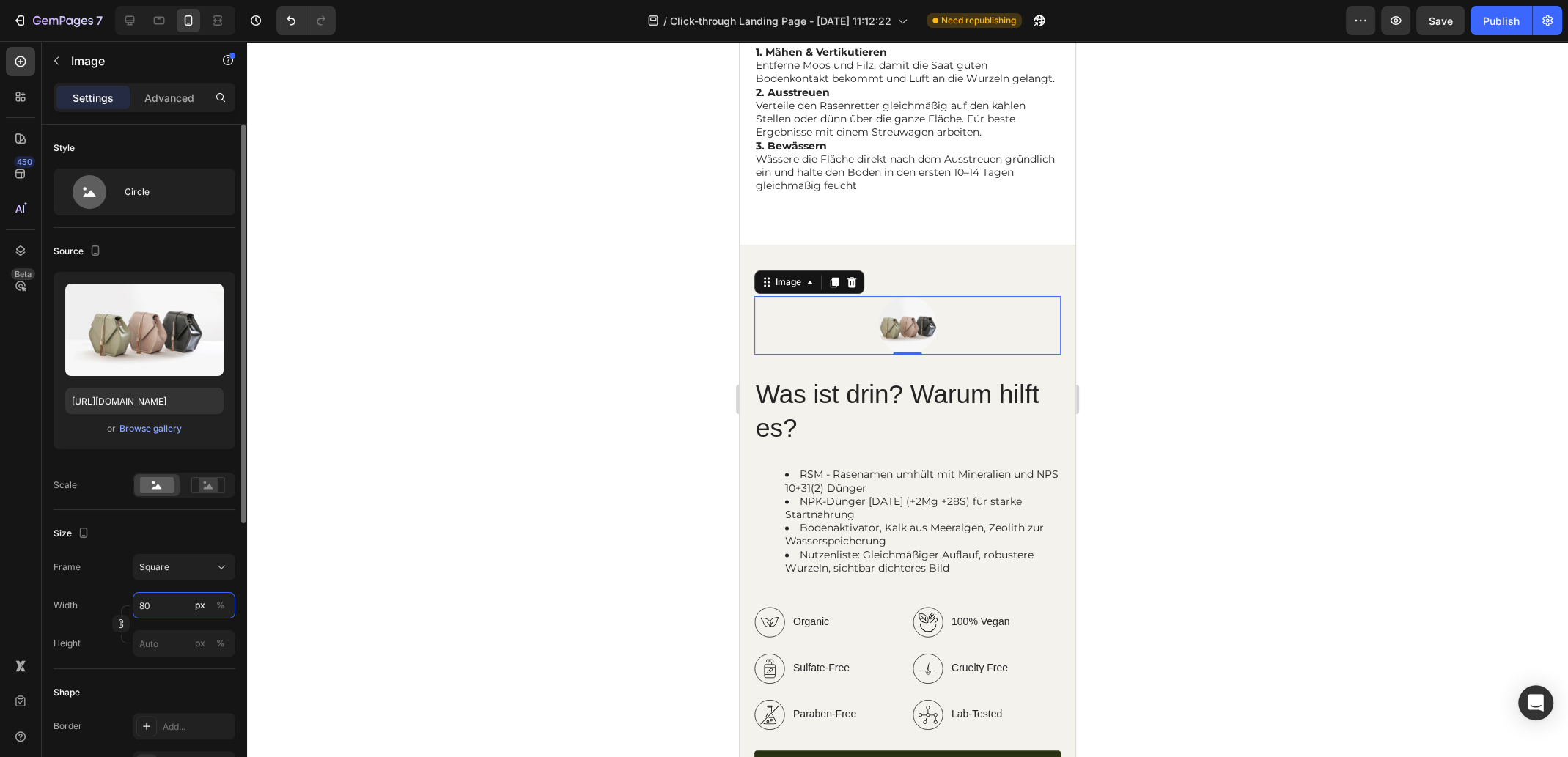
click at [168, 600] on input "80" at bounding box center [184, 605] width 103 height 27
click at [972, 338] on div at bounding box center [907, 325] width 306 height 58
drag, startPoint x: 314, startPoint y: 240, endPoint x: 261, endPoint y: 235, distance: 53.2
click at [314, 240] on div at bounding box center [907, 399] width 1321 height 716
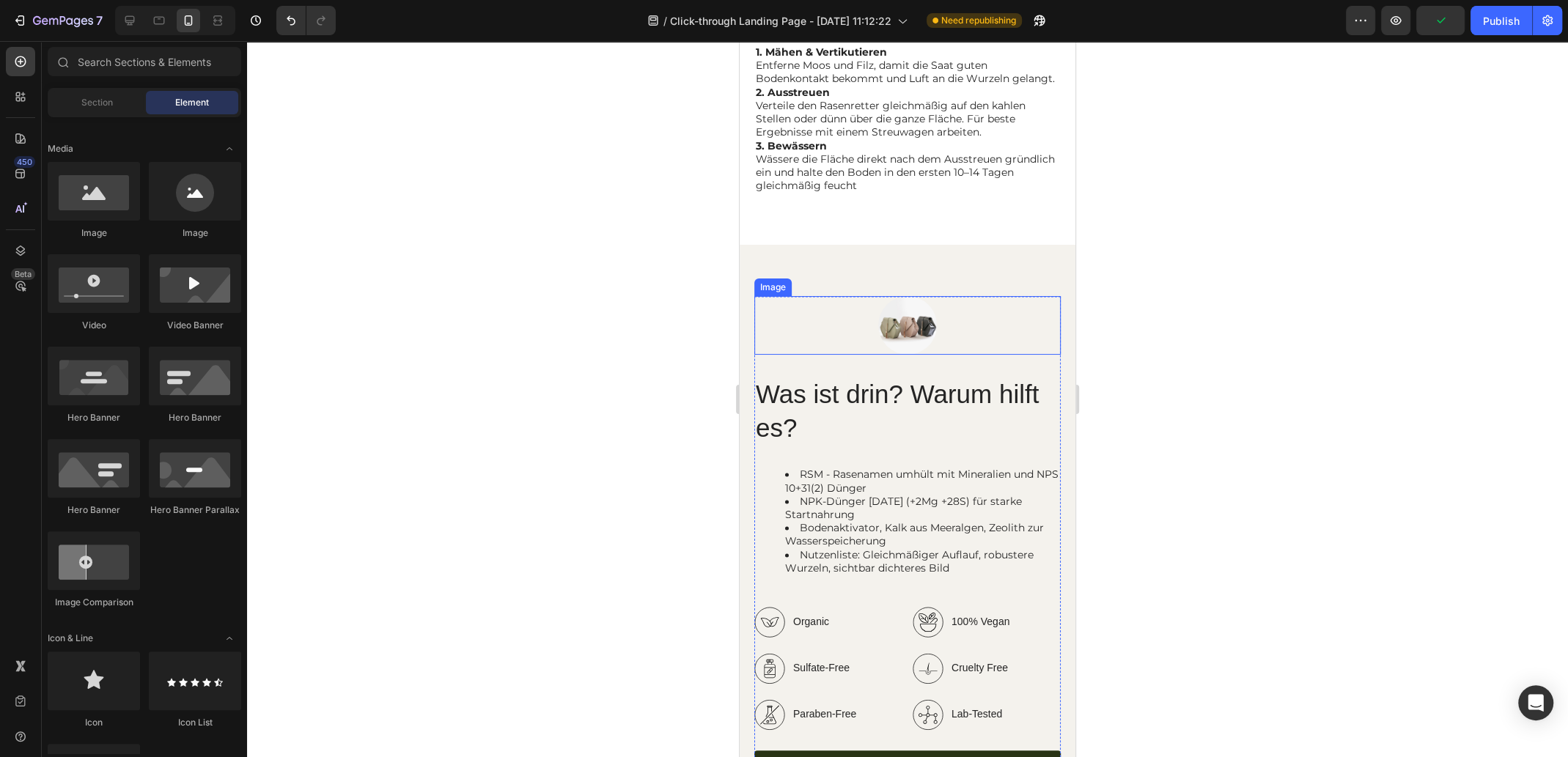
click at [889, 318] on img at bounding box center [907, 325] width 58 height 58
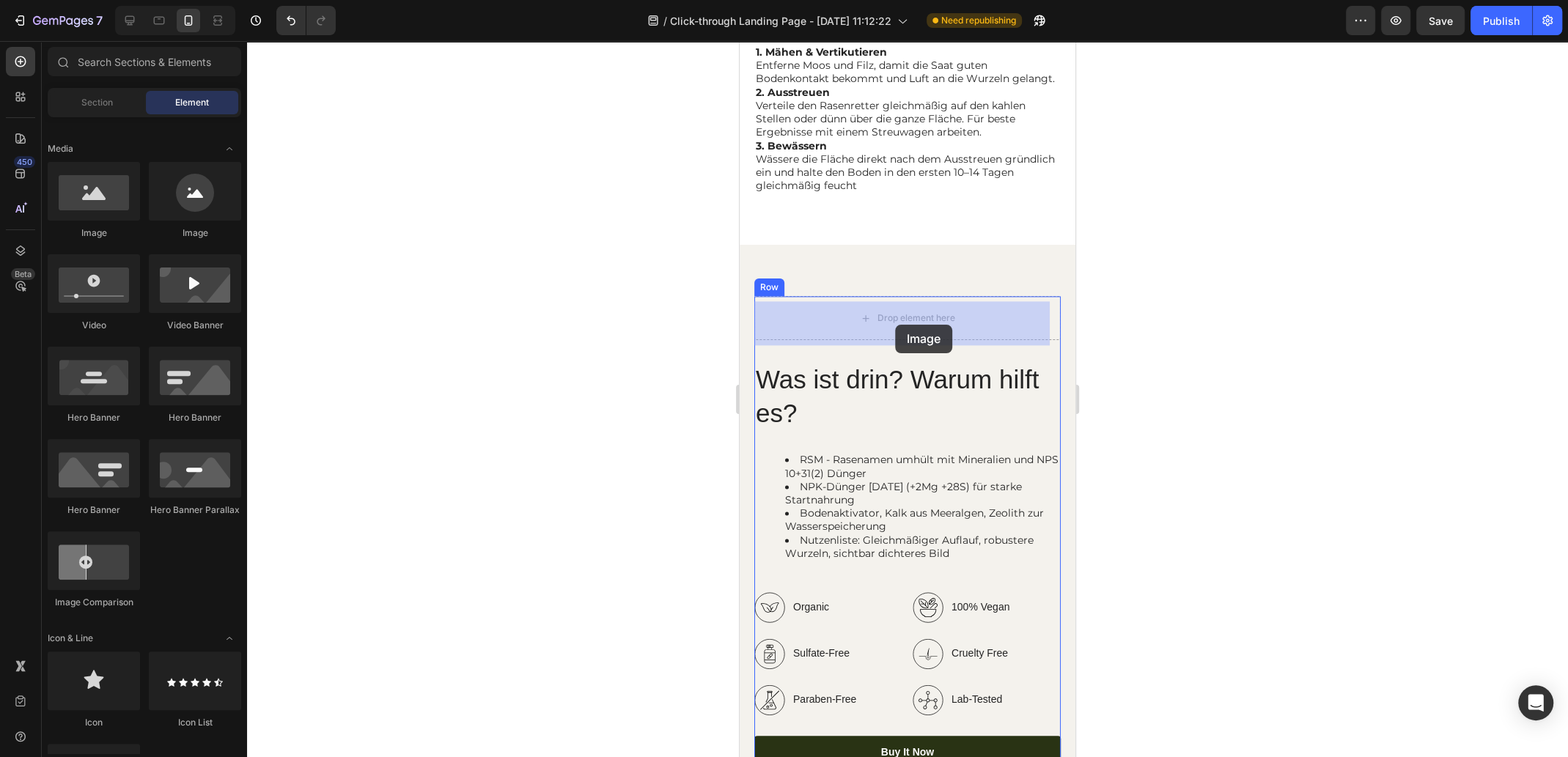
drag, startPoint x: 845, startPoint y: 243, endPoint x: 895, endPoint y: 325, distance: 96.0
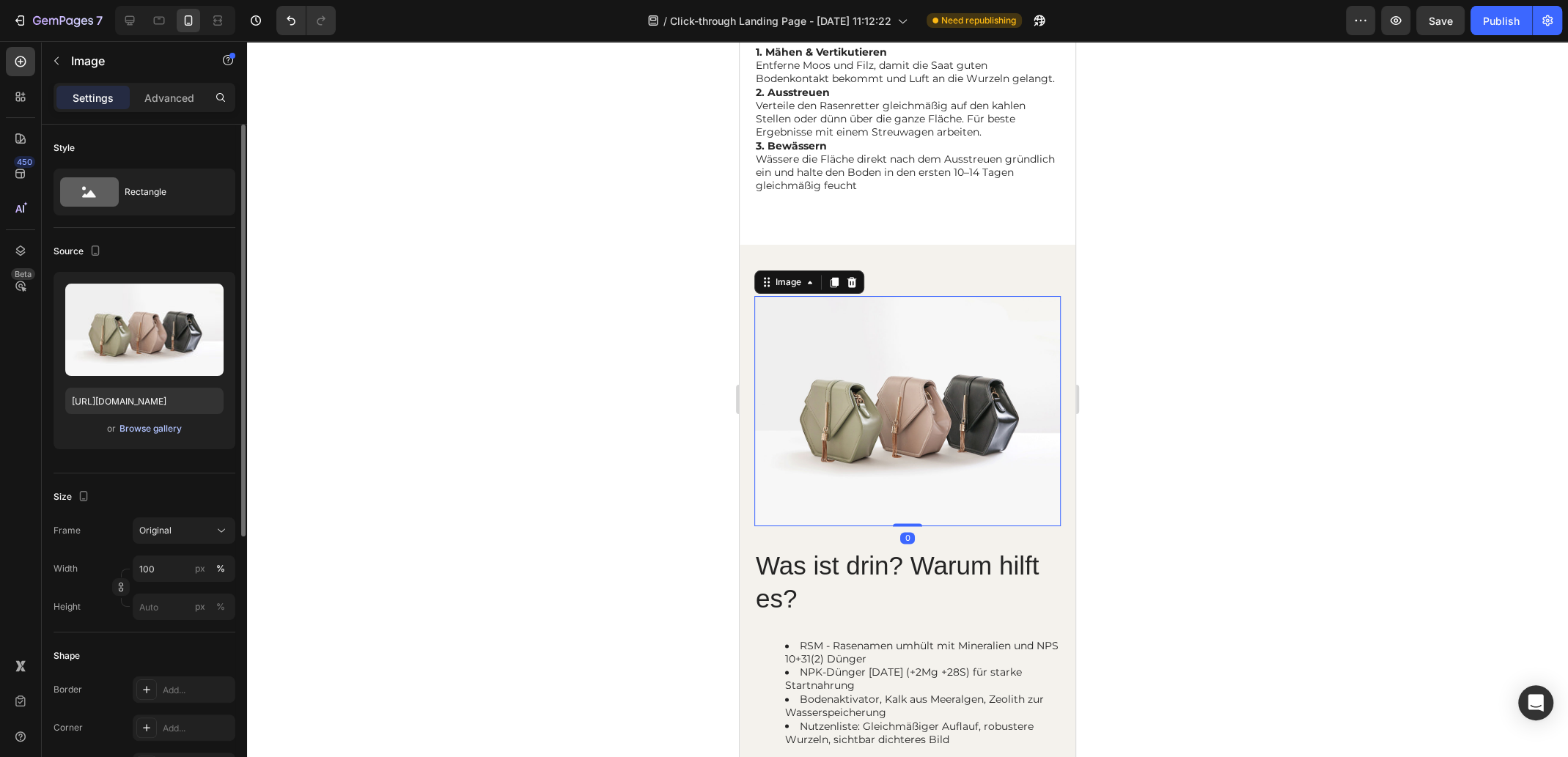
click at [154, 431] on div "Browse gallery" at bounding box center [150, 428] width 62 height 13
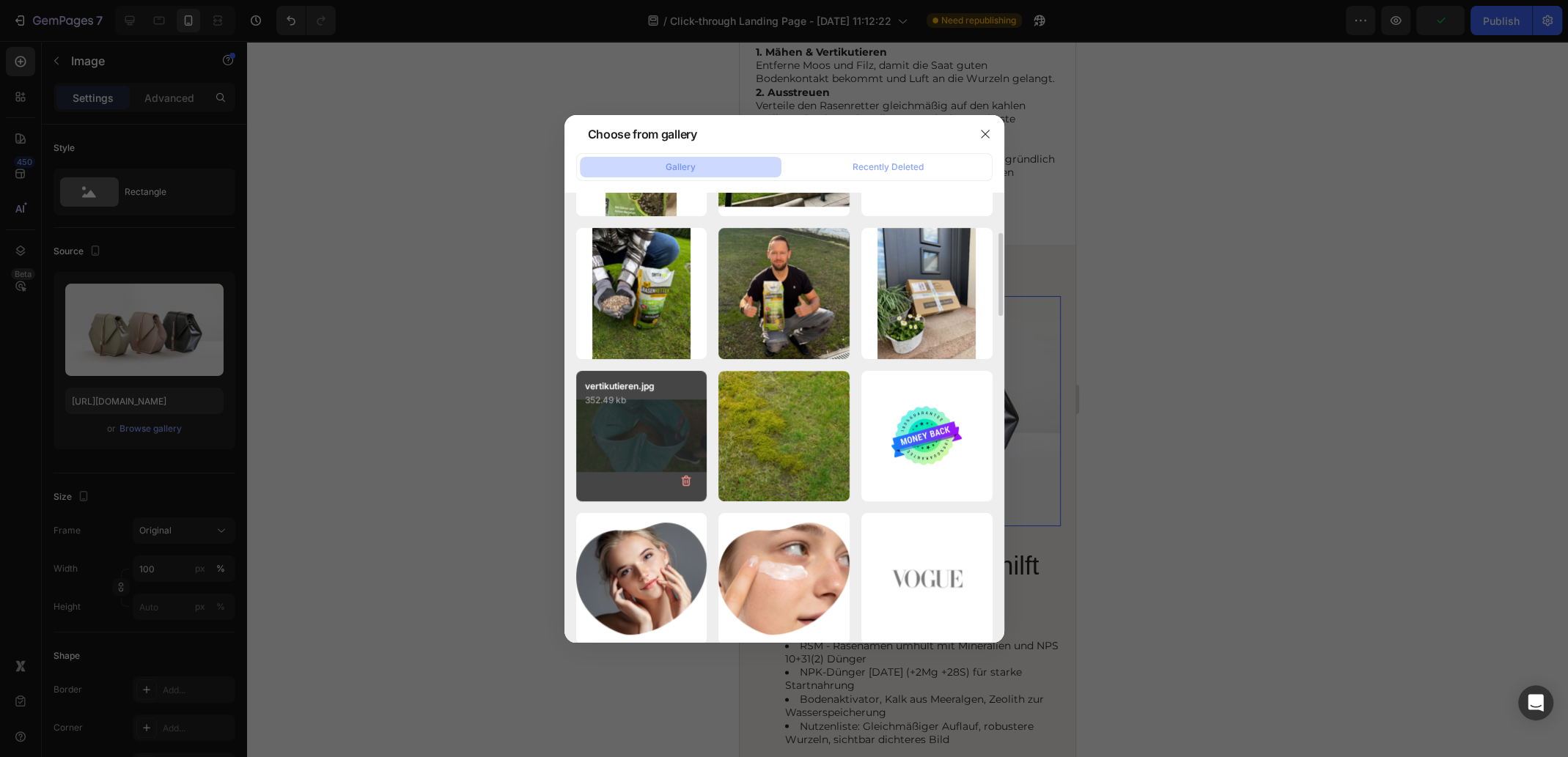
scroll to position [543, 0]
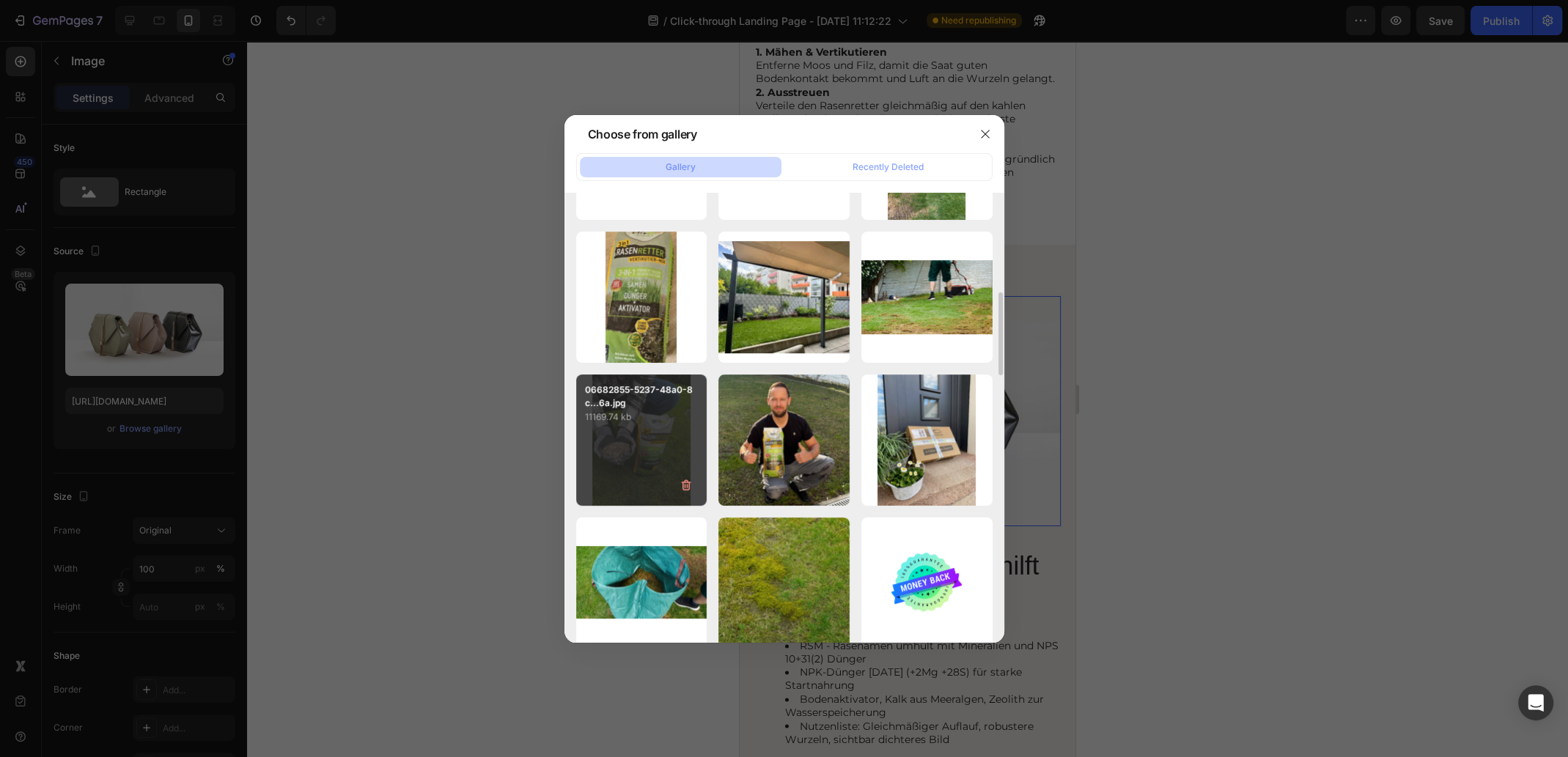
click at [674, 455] on div "06682855-5237-48a0-8c...6a.jpg 11169.74 kb" at bounding box center [641, 440] width 131 height 131
type input "[URL][DOMAIN_NAME]"
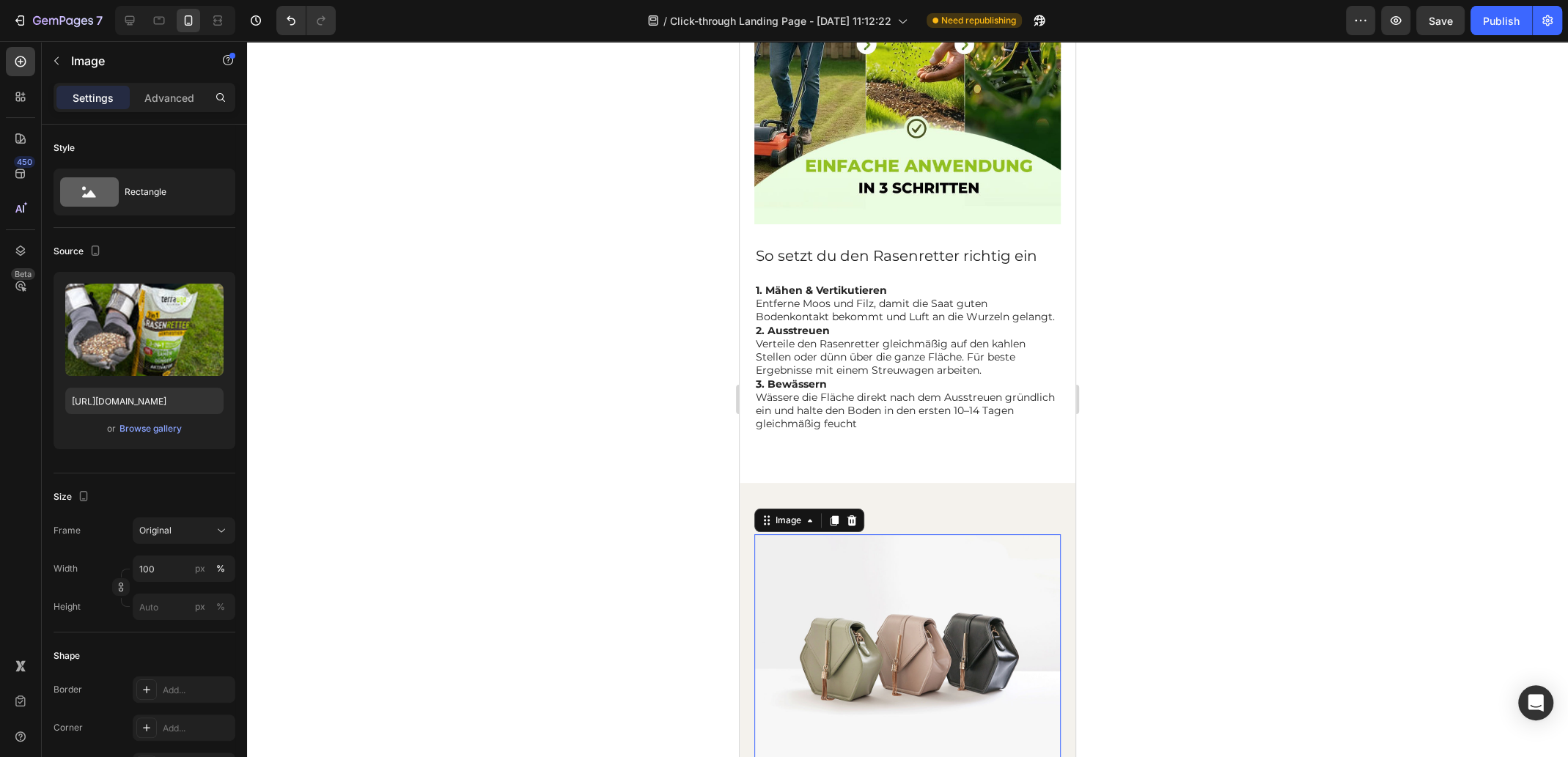
scroll to position [2051, 0]
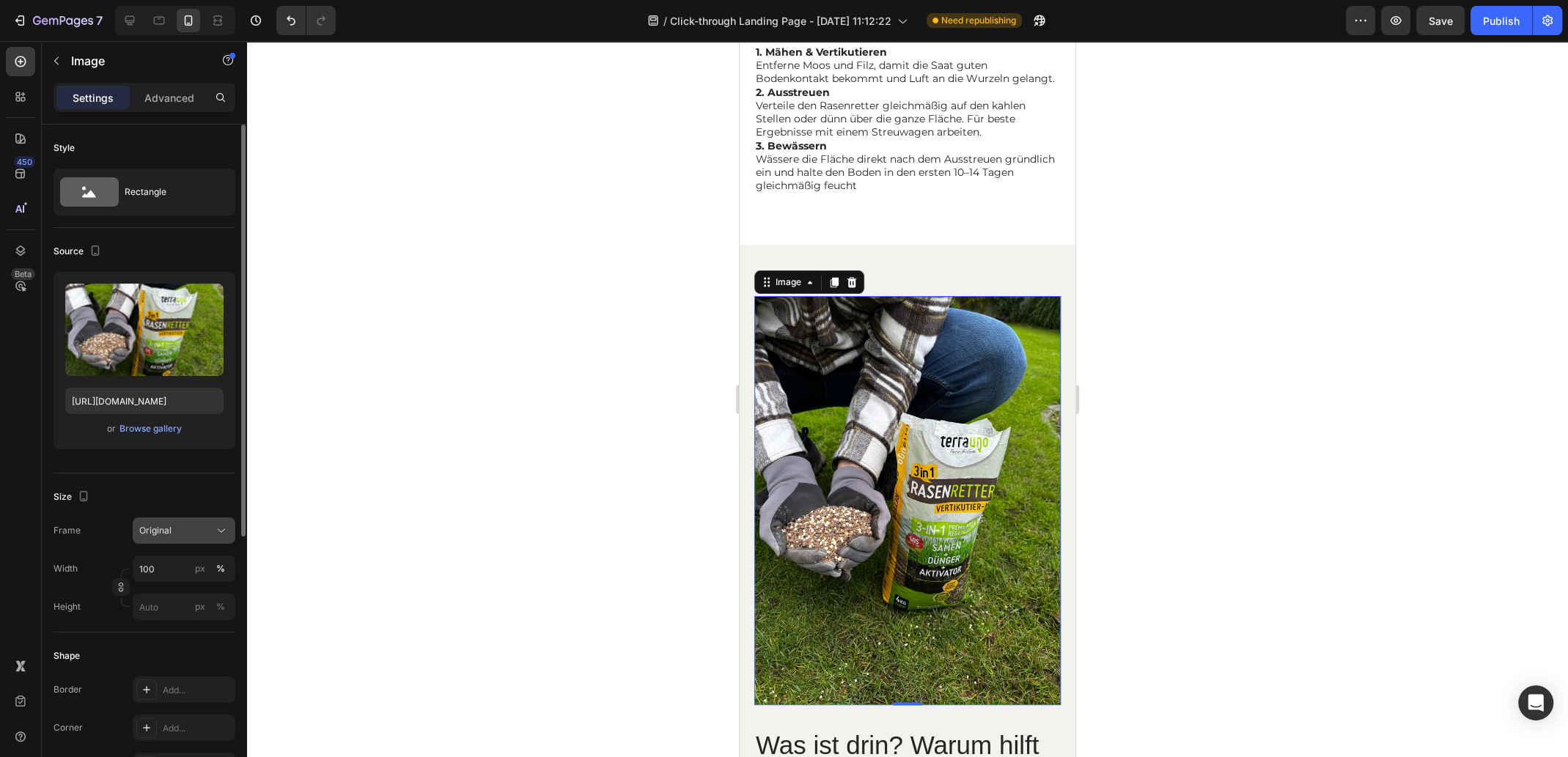
click at [174, 533] on div "Original" at bounding box center [175, 530] width 72 height 13
click at [218, 562] on icon at bounding box center [216, 566] width 15 height 15
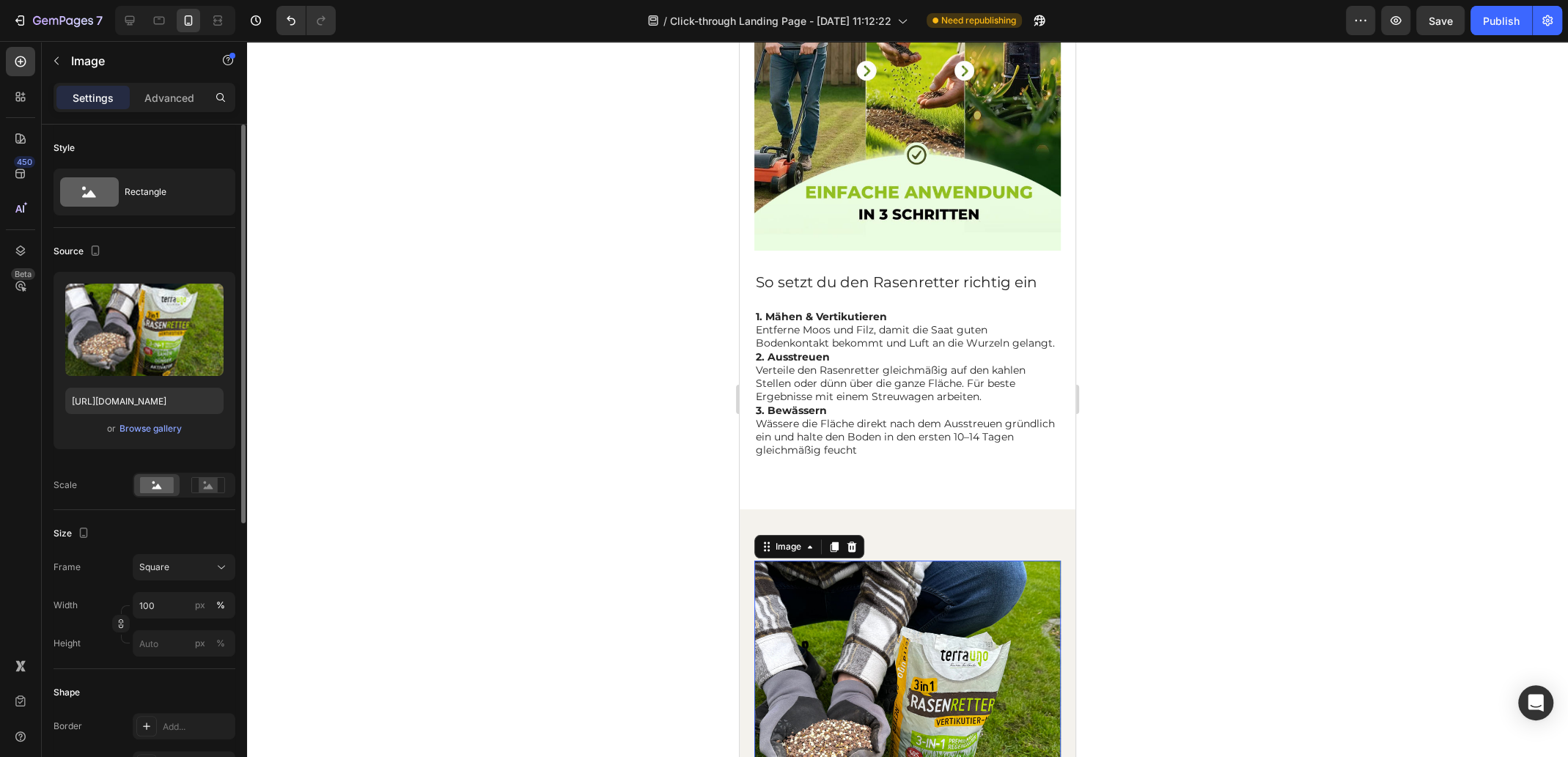
scroll to position [1759, 0]
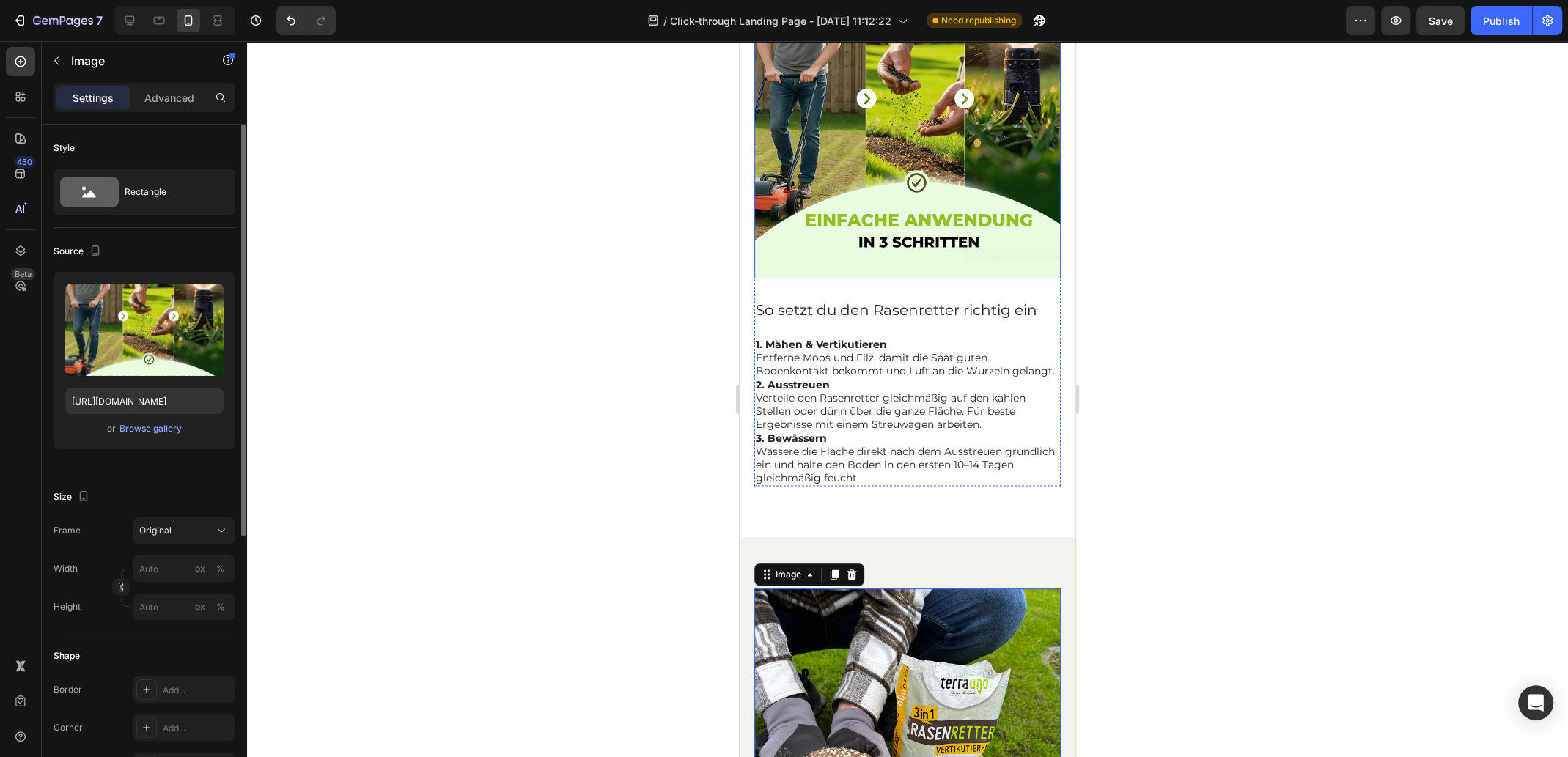
click at [812, 173] on img at bounding box center [907, 125] width 306 height 306
click at [204, 529] on div "Original" at bounding box center [175, 530] width 72 height 13
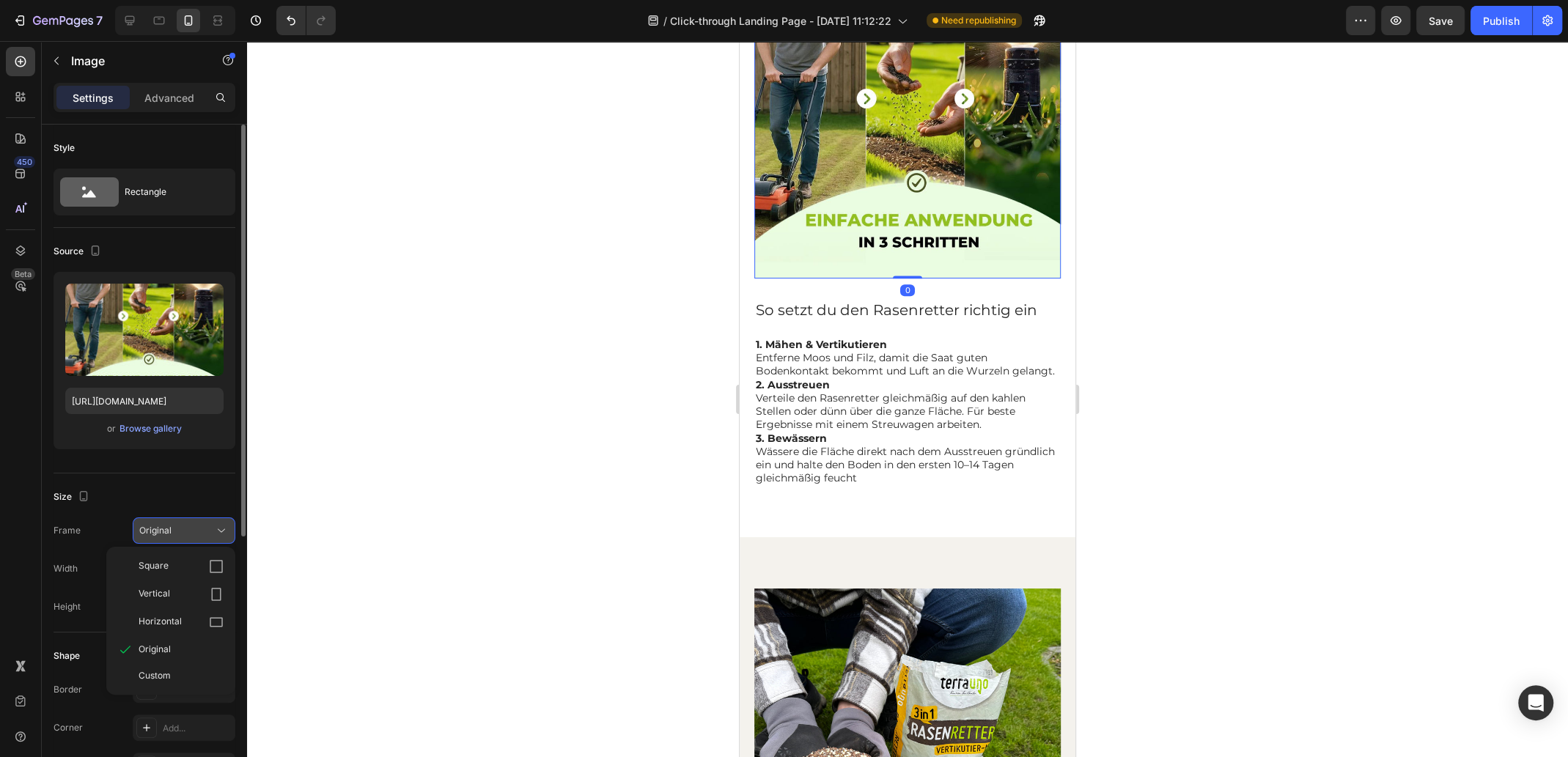
click at [190, 568] on div "Square" at bounding box center [181, 566] width 85 height 15
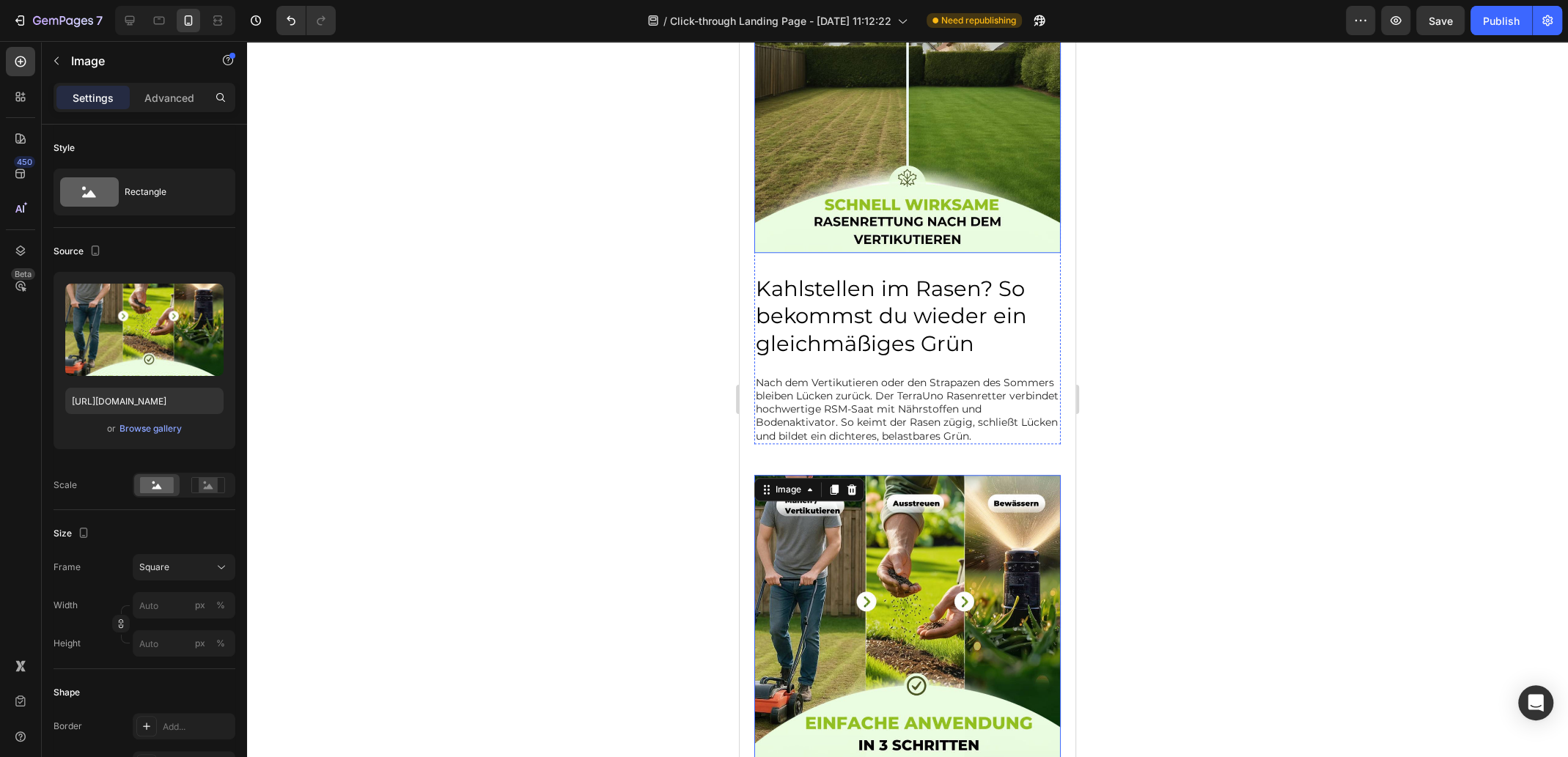
scroll to position [951, 0]
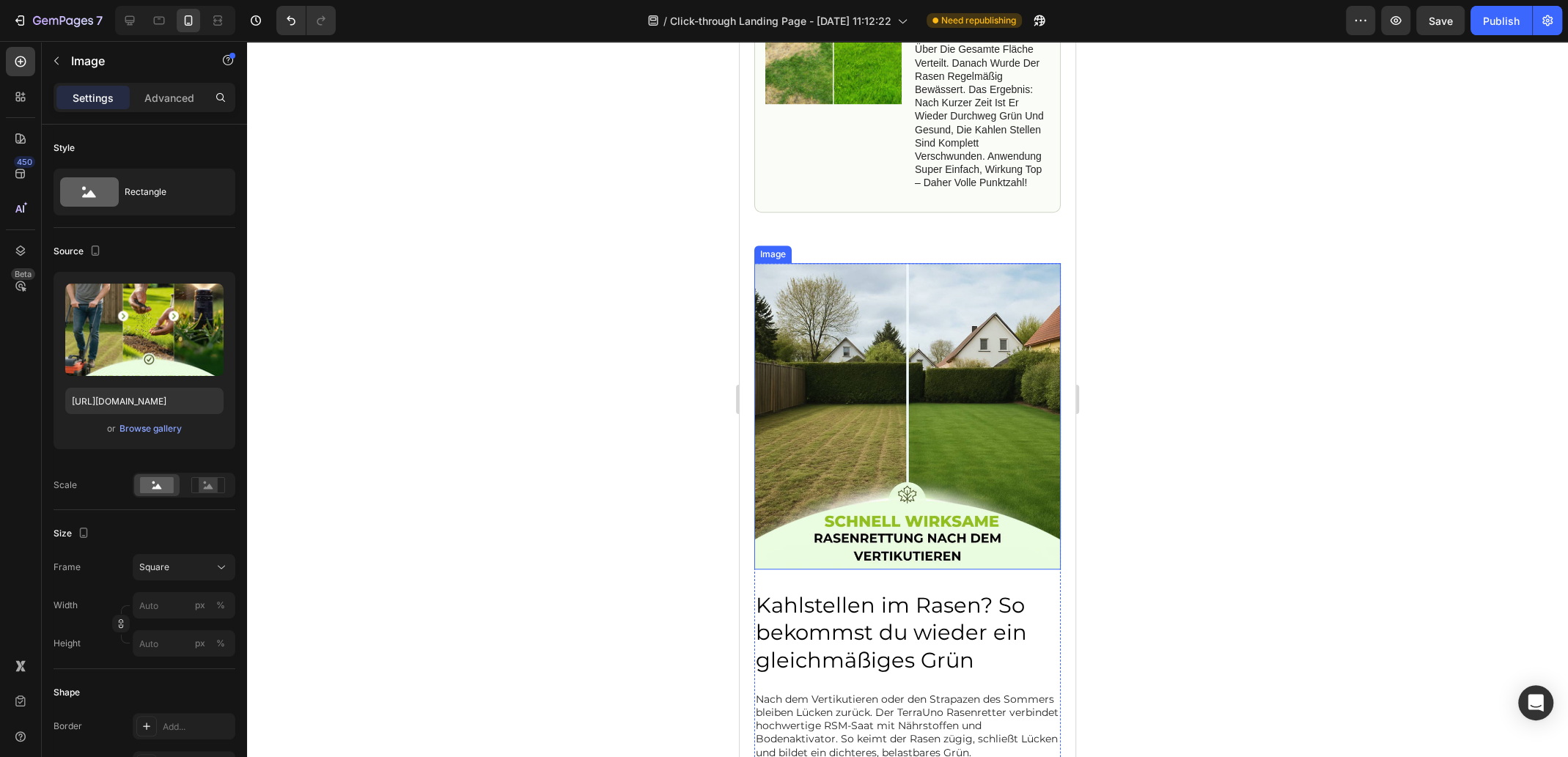
click at [925, 315] on img at bounding box center [907, 416] width 306 height 306
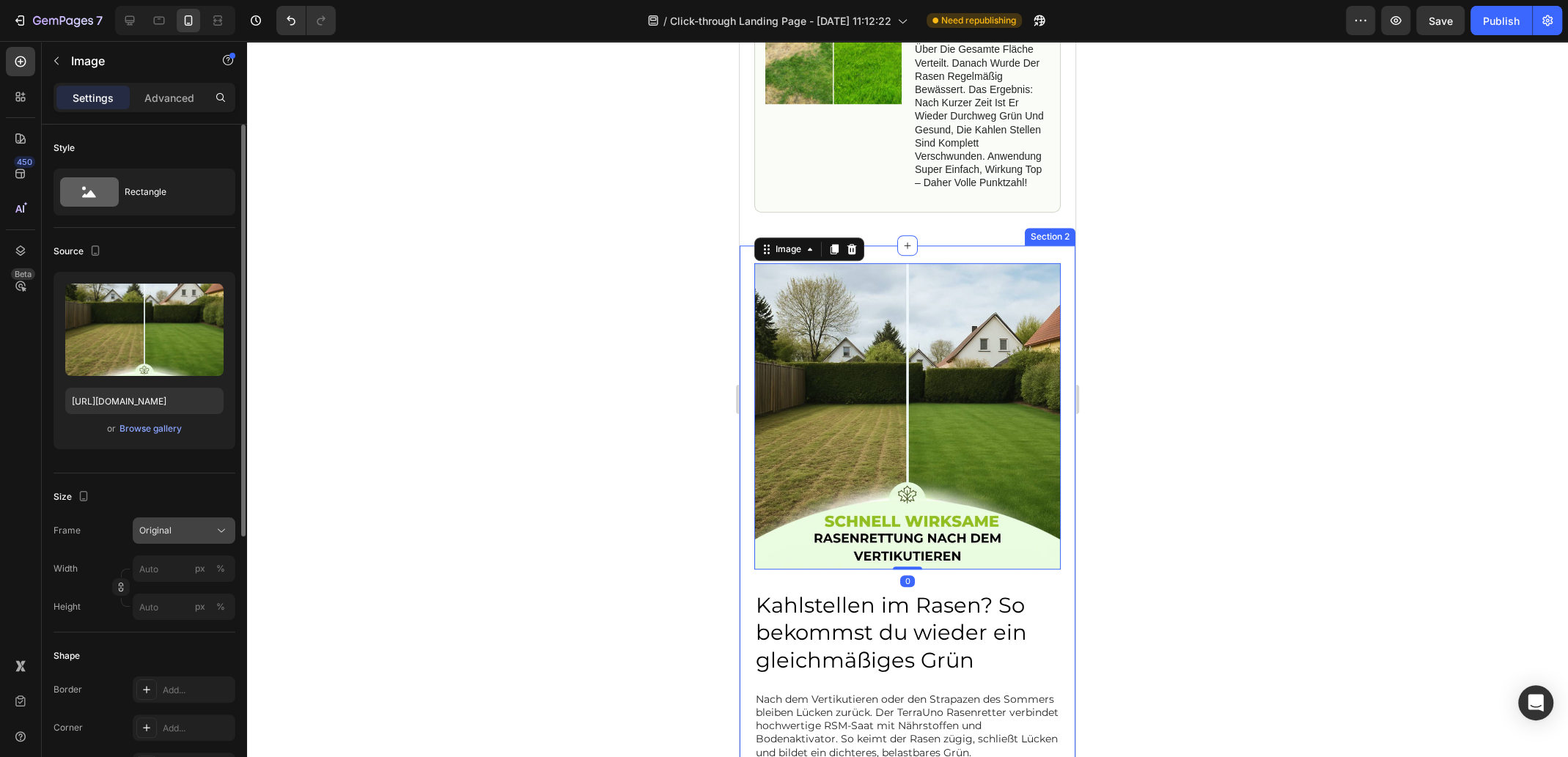
click at [202, 532] on div "Original" at bounding box center [175, 530] width 72 height 13
click at [181, 565] on div "Square" at bounding box center [181, 566] width 85 height 15
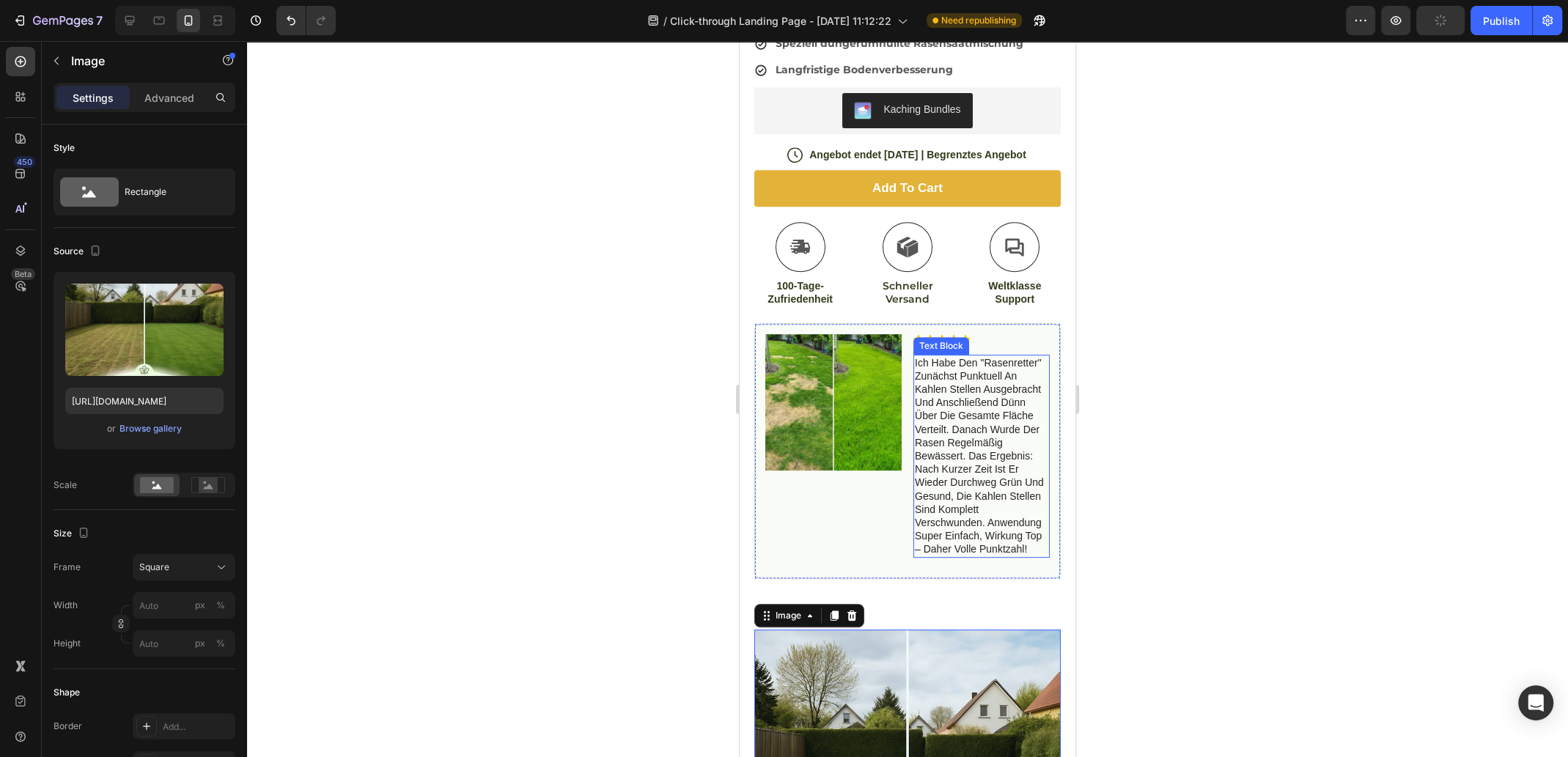
scroll to position [512, 0]
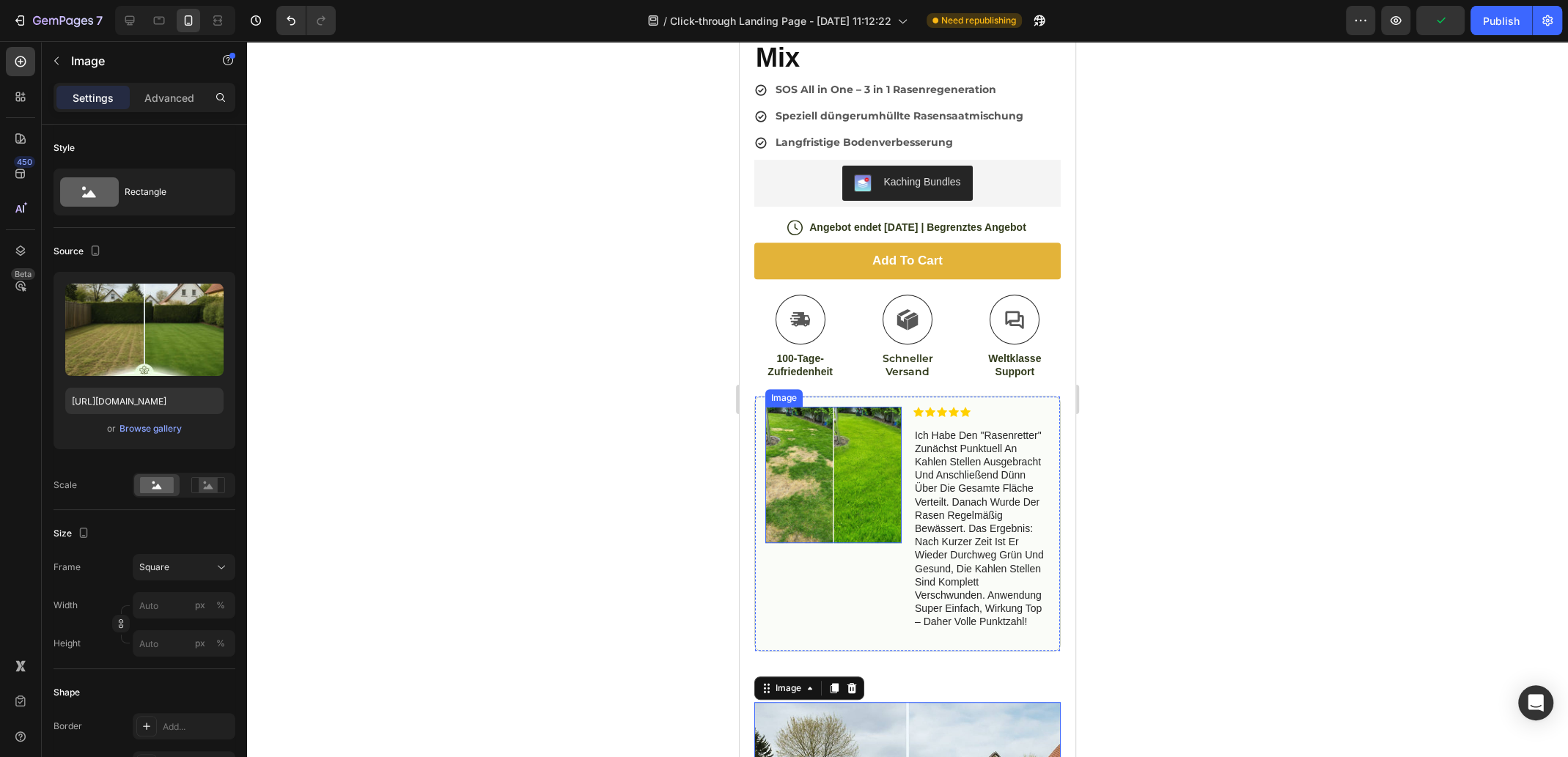
click at [863, 444] on img at bounding box center [833, 474] width 136 height 136
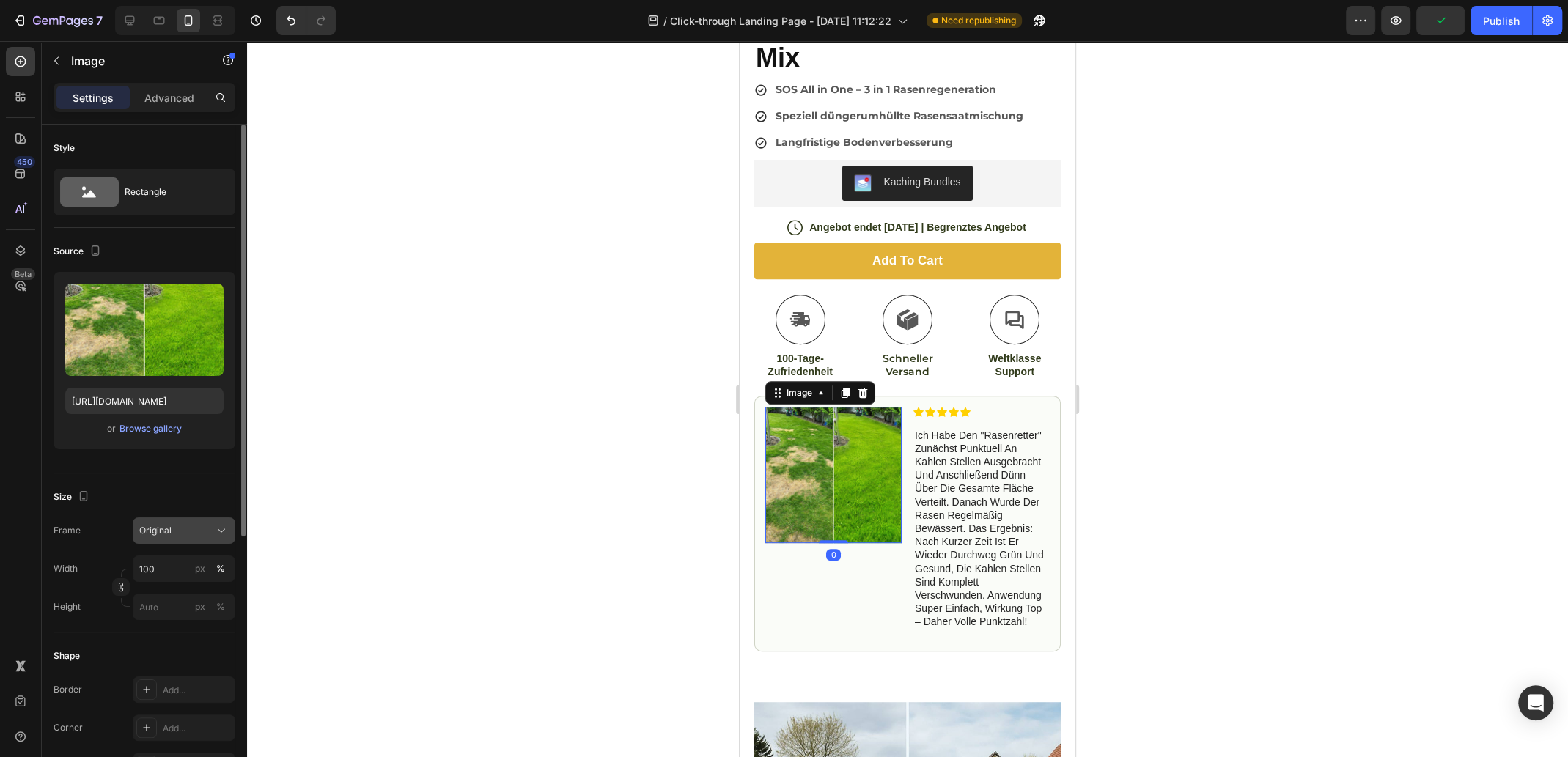
click at [181, 530] on div "Original" at bounding box center [175, 530] width 72 height 13
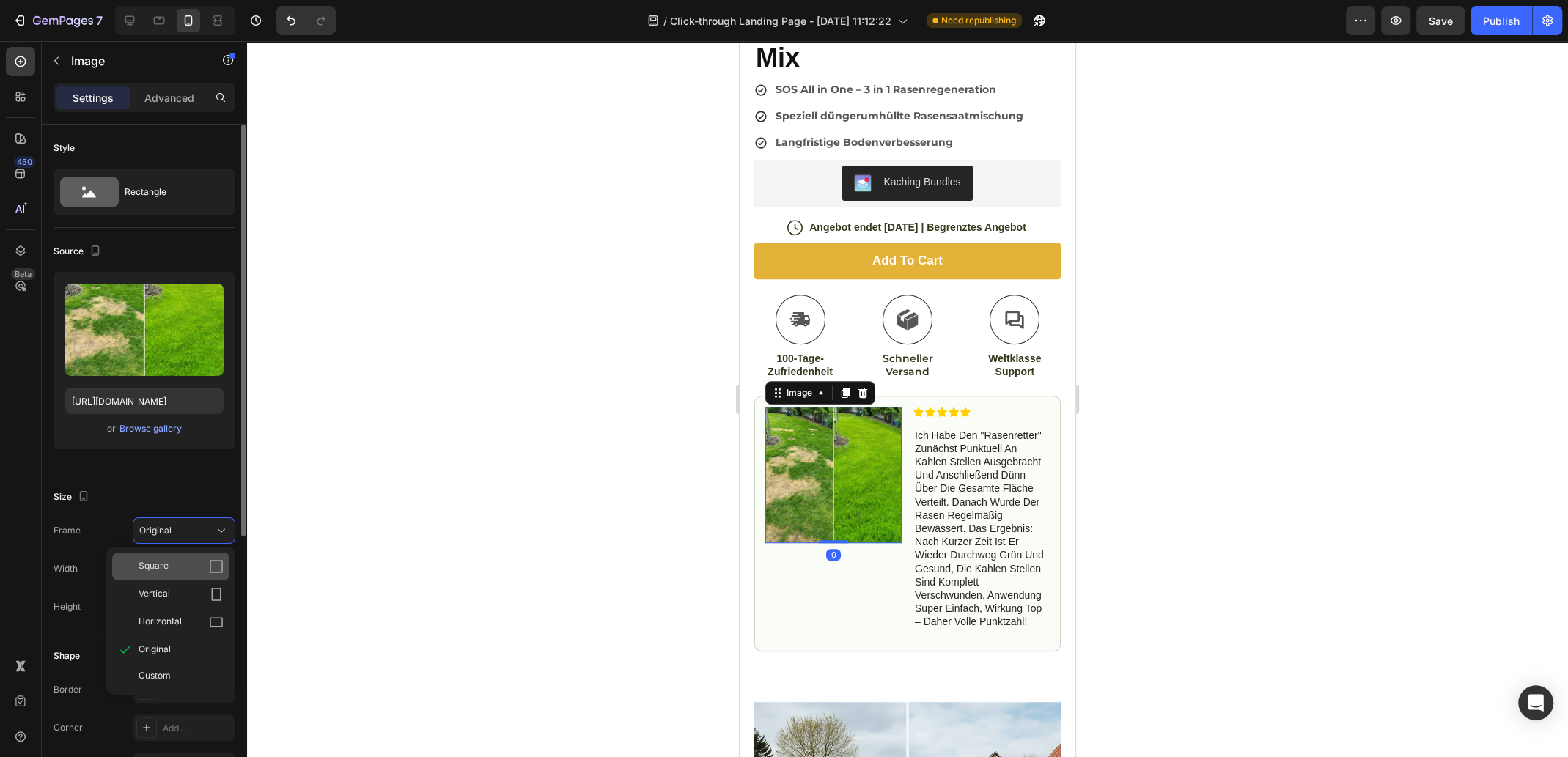
click at [179, 557] on div "Square" at bounding box center [170, 566] width 117 height 28
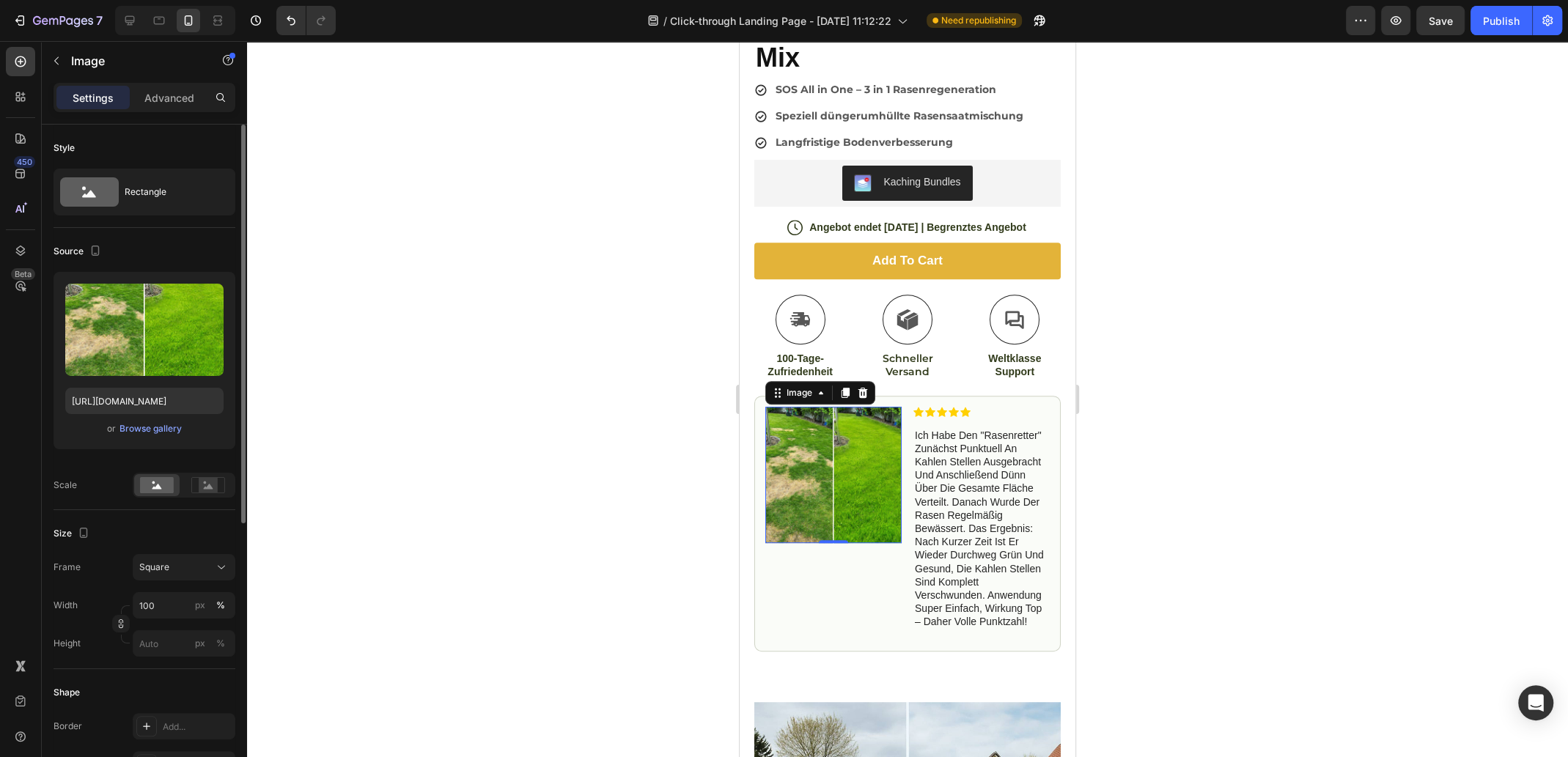
click at [819, 470] on img at bounding box center [833, 474] width 136 height 136
drag, startPoint x: 333, startPoint y: 592, endPoint x: 351, endPoint y: 589, distance: 18.2
click at [333, 591] on div at bounding box center [907, 399] width 1321 height 716
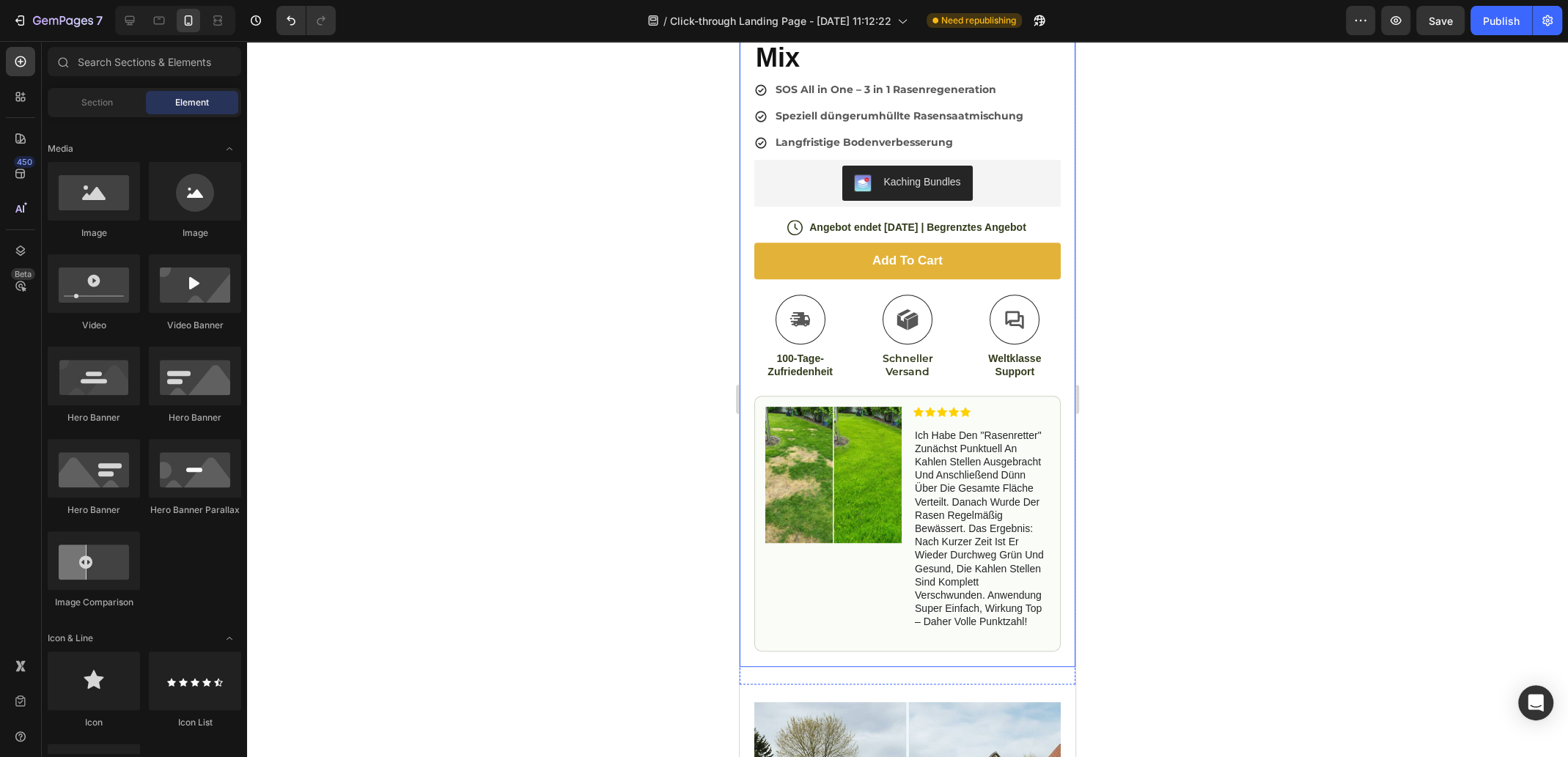
click at [888, 460] on img at bounding box center [833, 474] width 136 height 136
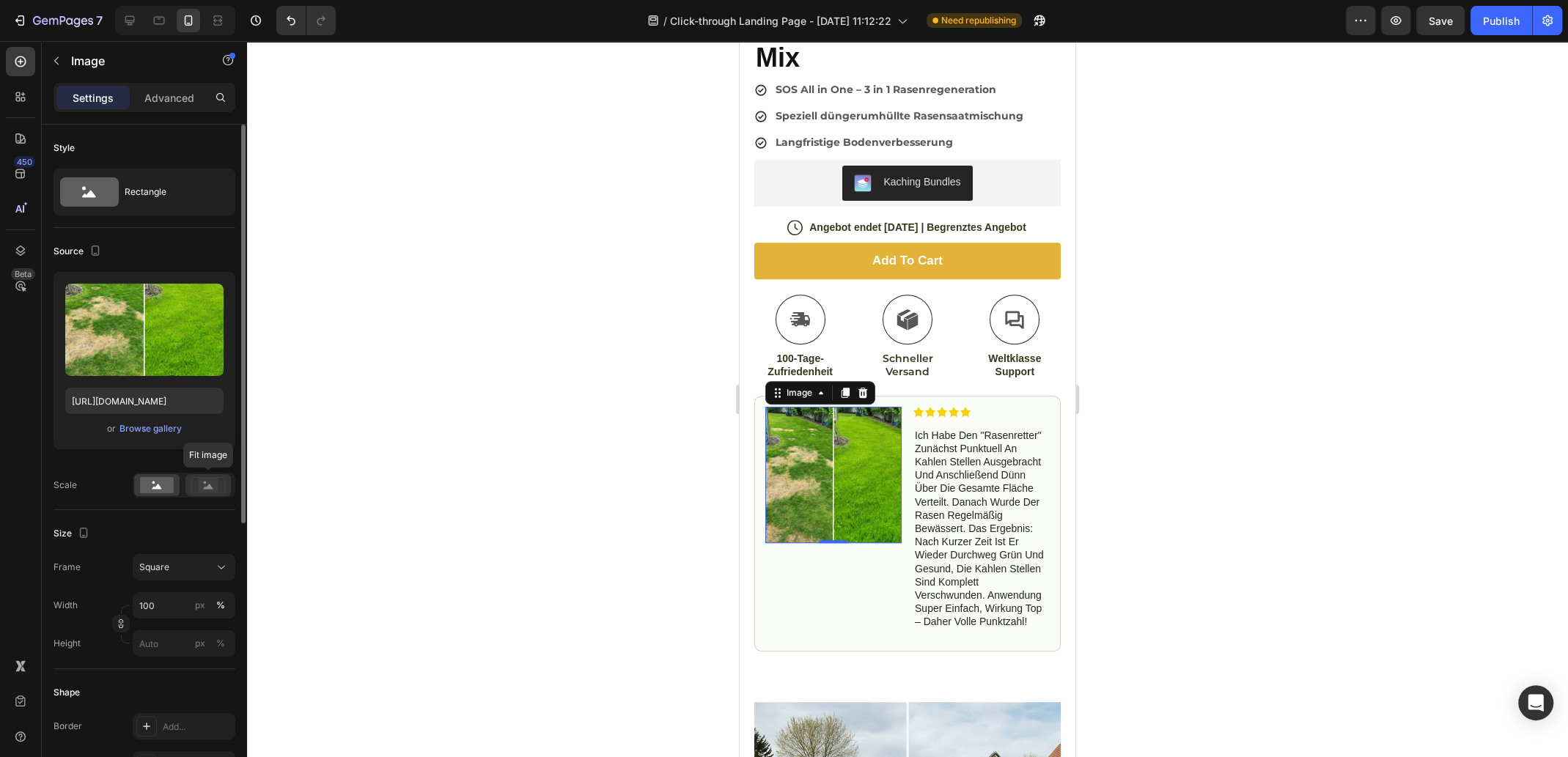
click at [213, 487] on rect at bounding box center [208, 485] width 19 height 15
click at [158, 485] on icon at bounding box center [157, 486] width 10 height 5
click at [198, 486] on rect at bounding box center [208, 485] width 19 height 15
click at [150, 484] on rect at bounding box center [157, 485] width 34 height 16
click at [189, 571] on div "Square" at bounding box center [175, 567] width 72 height 13
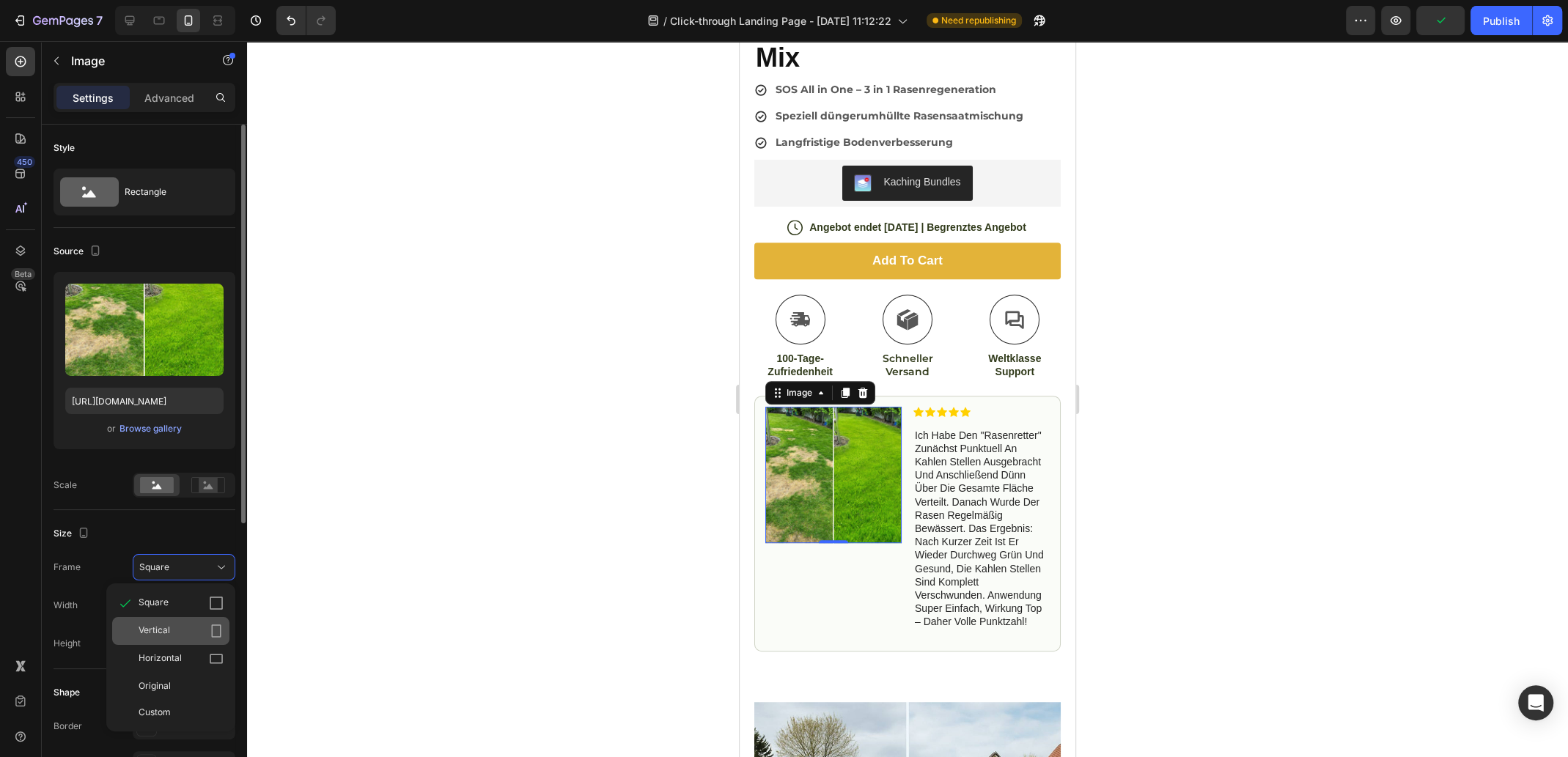
click at [205, 632] on div "Vertical" at bounding box center [181, 631] width 85 height 15
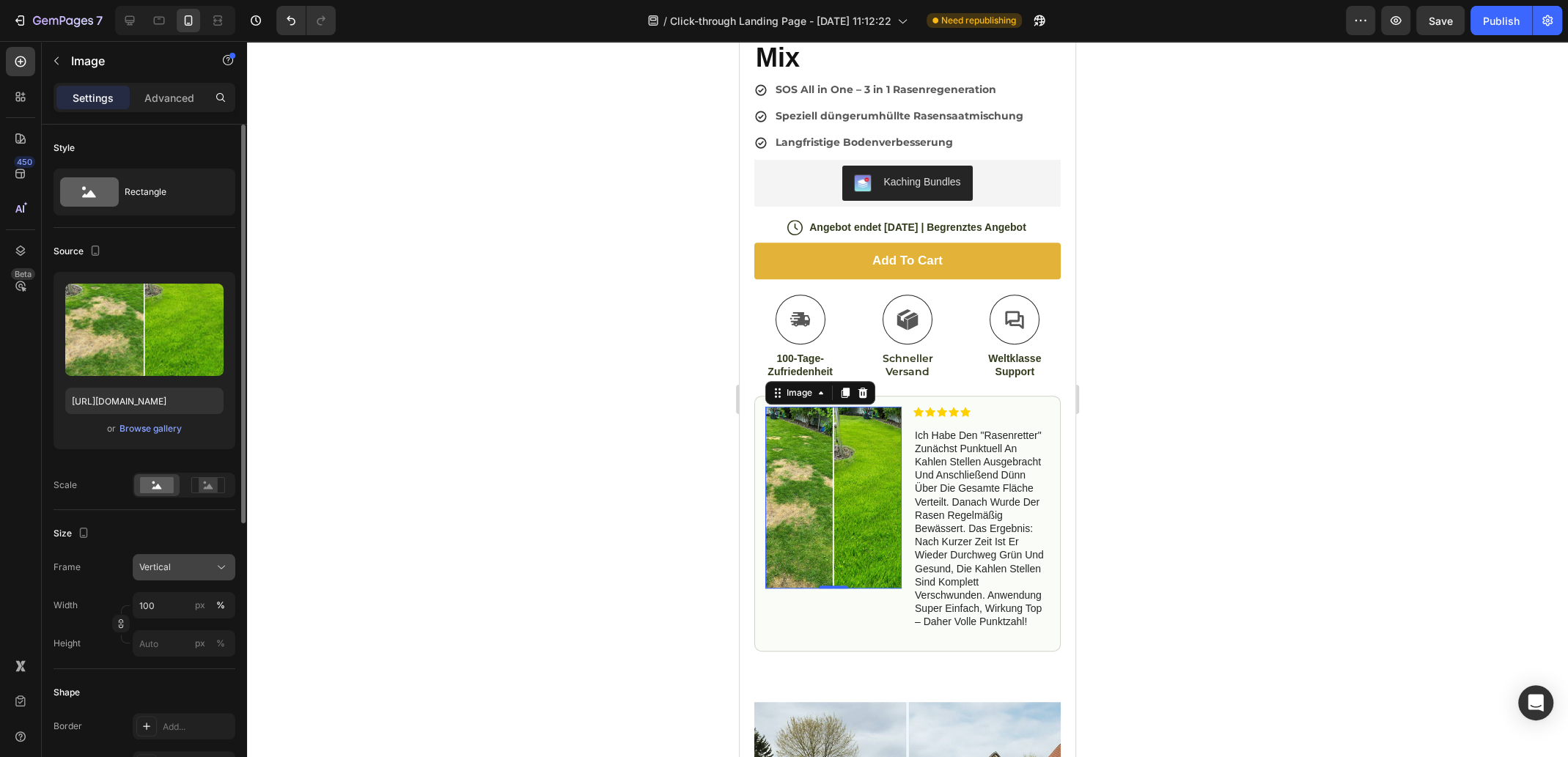
click at [178, 562] on div "Vertical" at bounding box center [175, 567] width 72 height 13
click at [174, 679] on div "Original" at bounding box center [181, 686] width 85 height 13
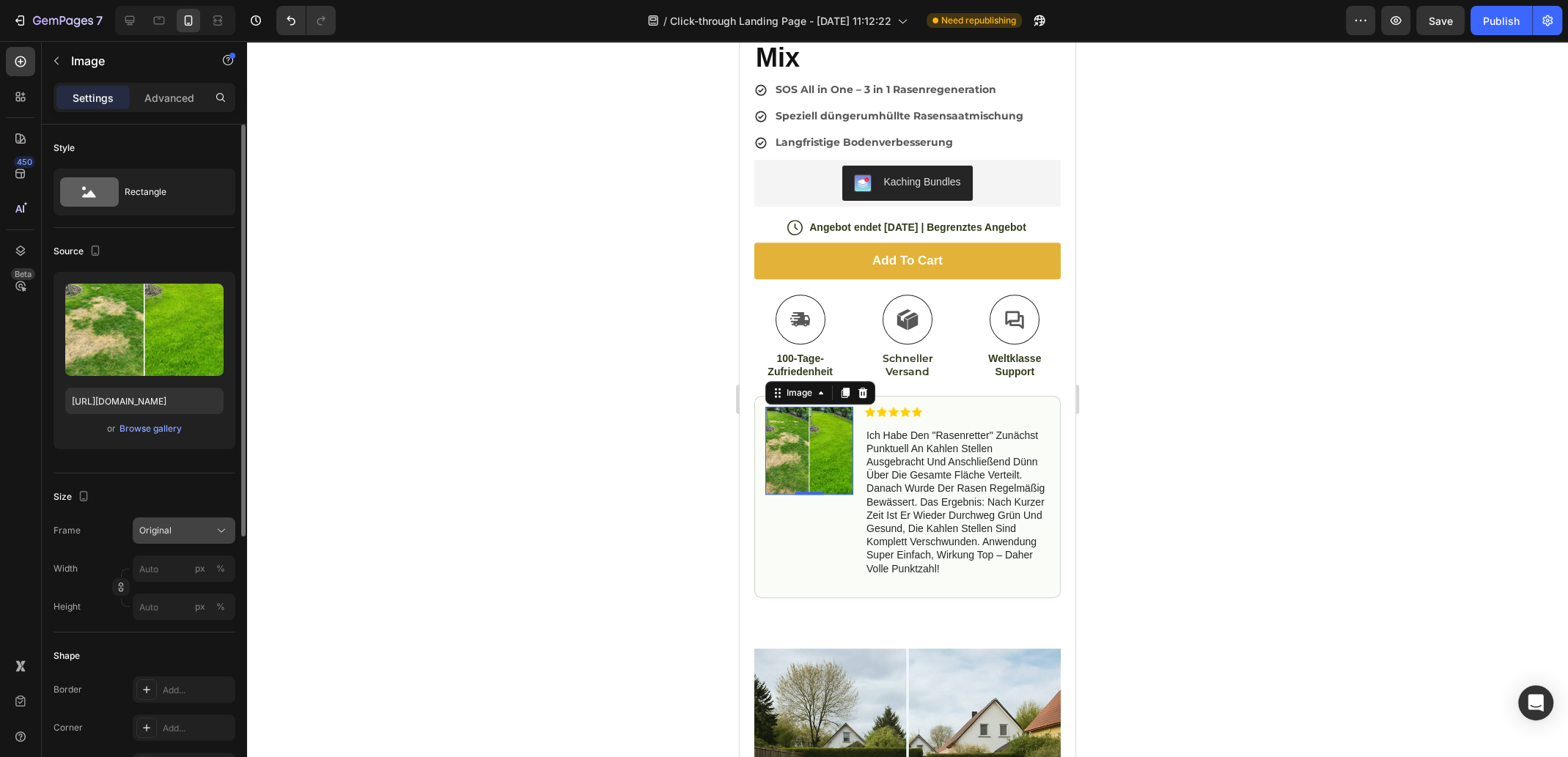
click at [177, 532] on div "Original" at bounding box center [175, 530] width 72 height 13
click at [183, 570] on div "Square" at bounding box center [181, 566] width 85 height 15
click at [206, 561] on div "Square" at bounding box center [175, 567] width 72 height 13
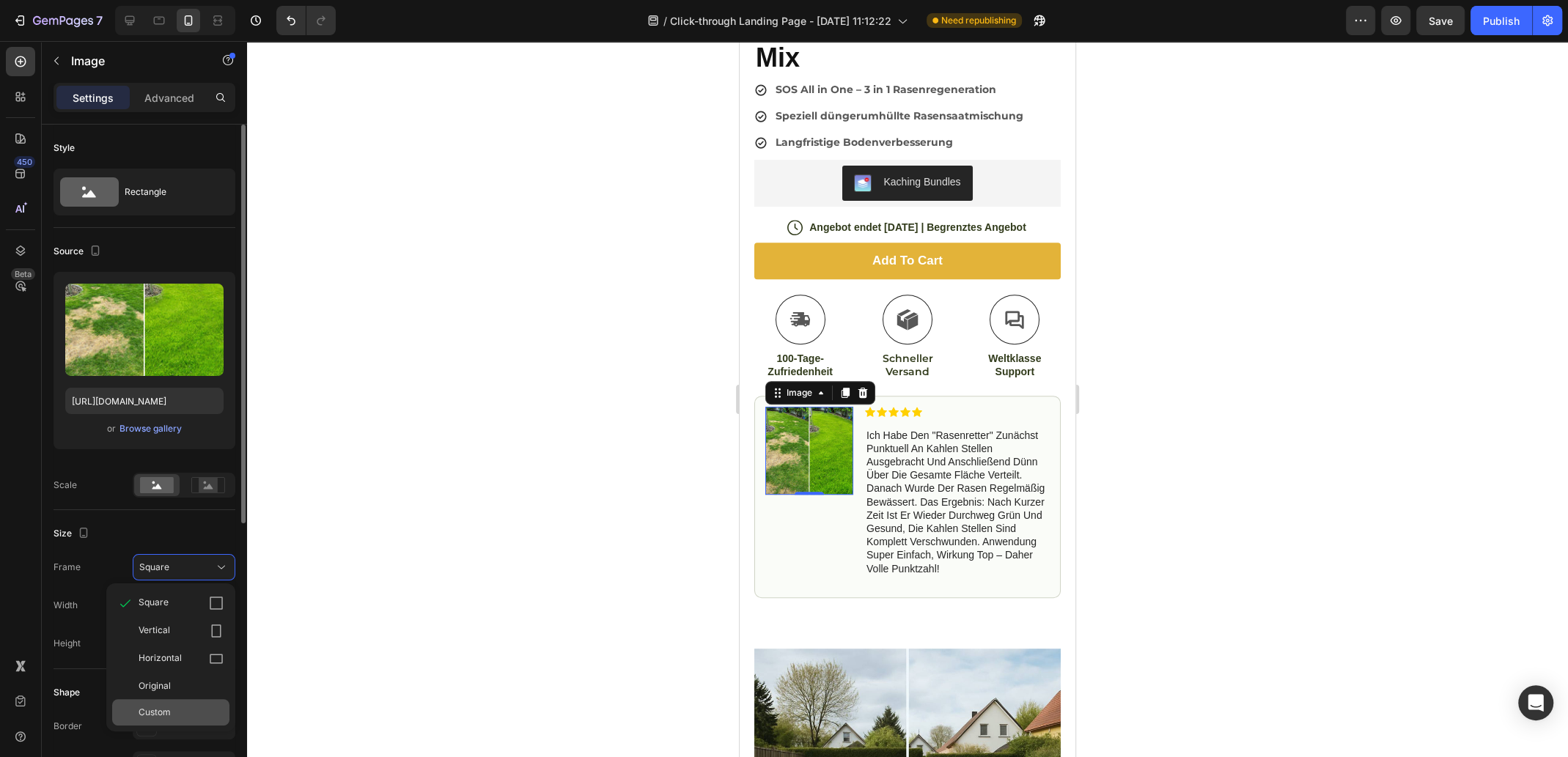
click at [192, 704] on div "Custom" at bounding box center [170, 712] width 117 height 27
drag, startPoint x: 192, startPoint y: 564, endPoint x: 199, endPoint y: 565, distance: 7.1
click at [192, 564] on div "Frame Custom Width px % Height px %" at bounding box center [144, 605] width 181 height 103
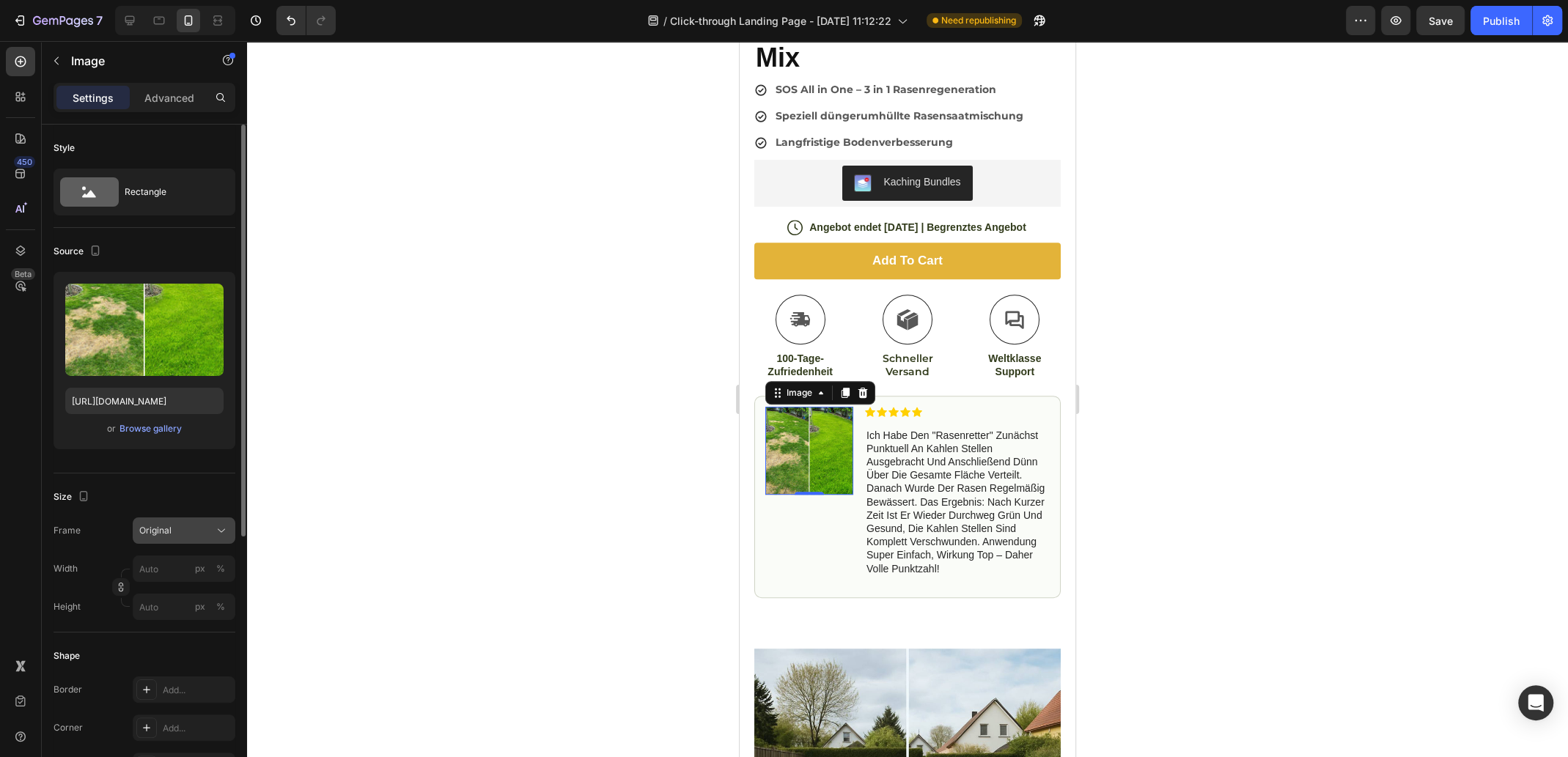
click at [211, 536] on div "Original" at bounding box center [184, 530] width 89 height 15
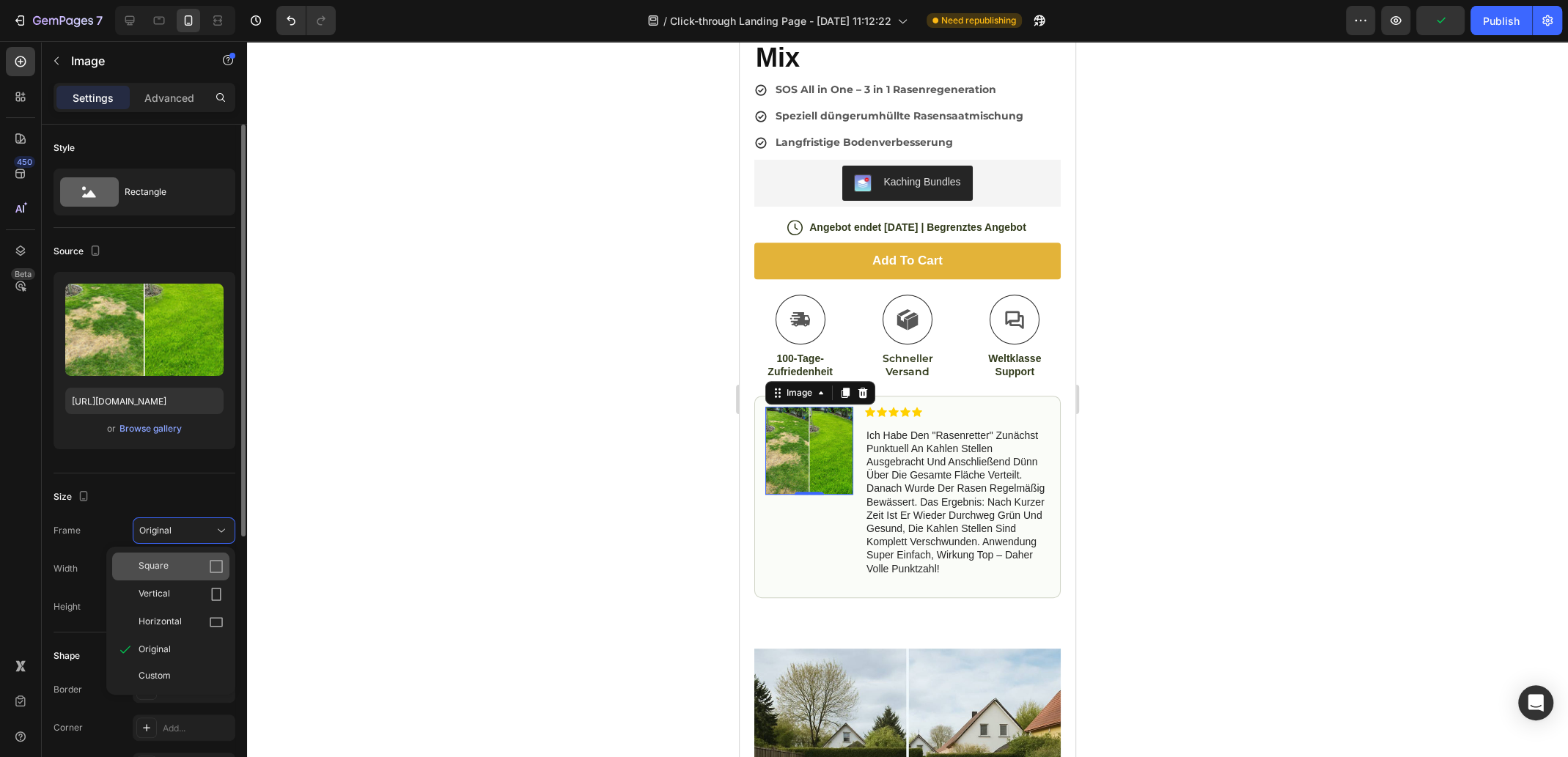
click at [219, 564] on icon at bounding box center [216, 566] width 15 height 15
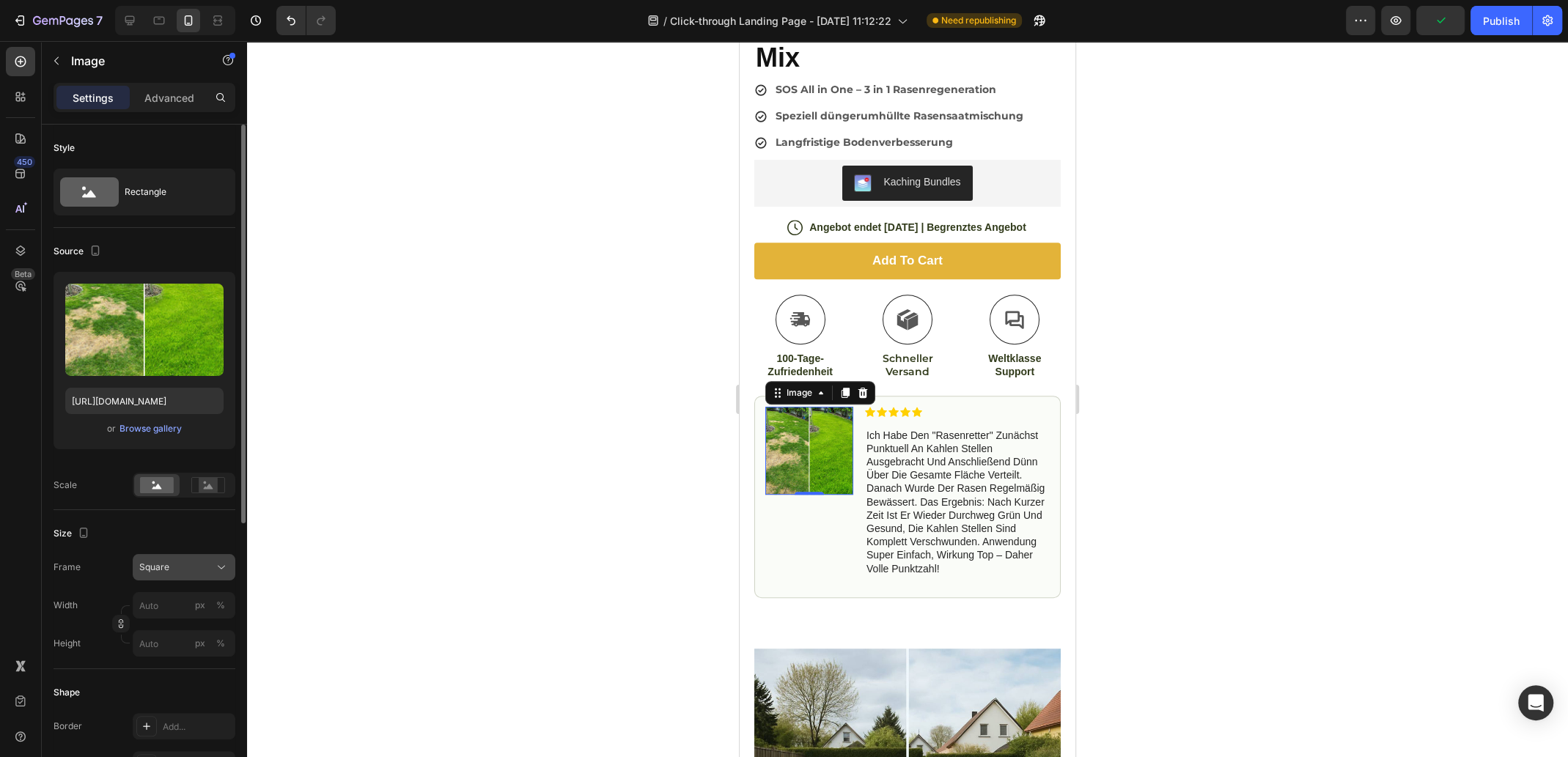
click at [197, 566] on div "Square" at bounding box center [175, 567] width 72 height 13
click at [197, 626] on div "Vertical" at bounding box center [181, 631] width 85 height 15
click at [213, 566] on div "Vertical" at bounding box center [184, 567] width 89 height 15
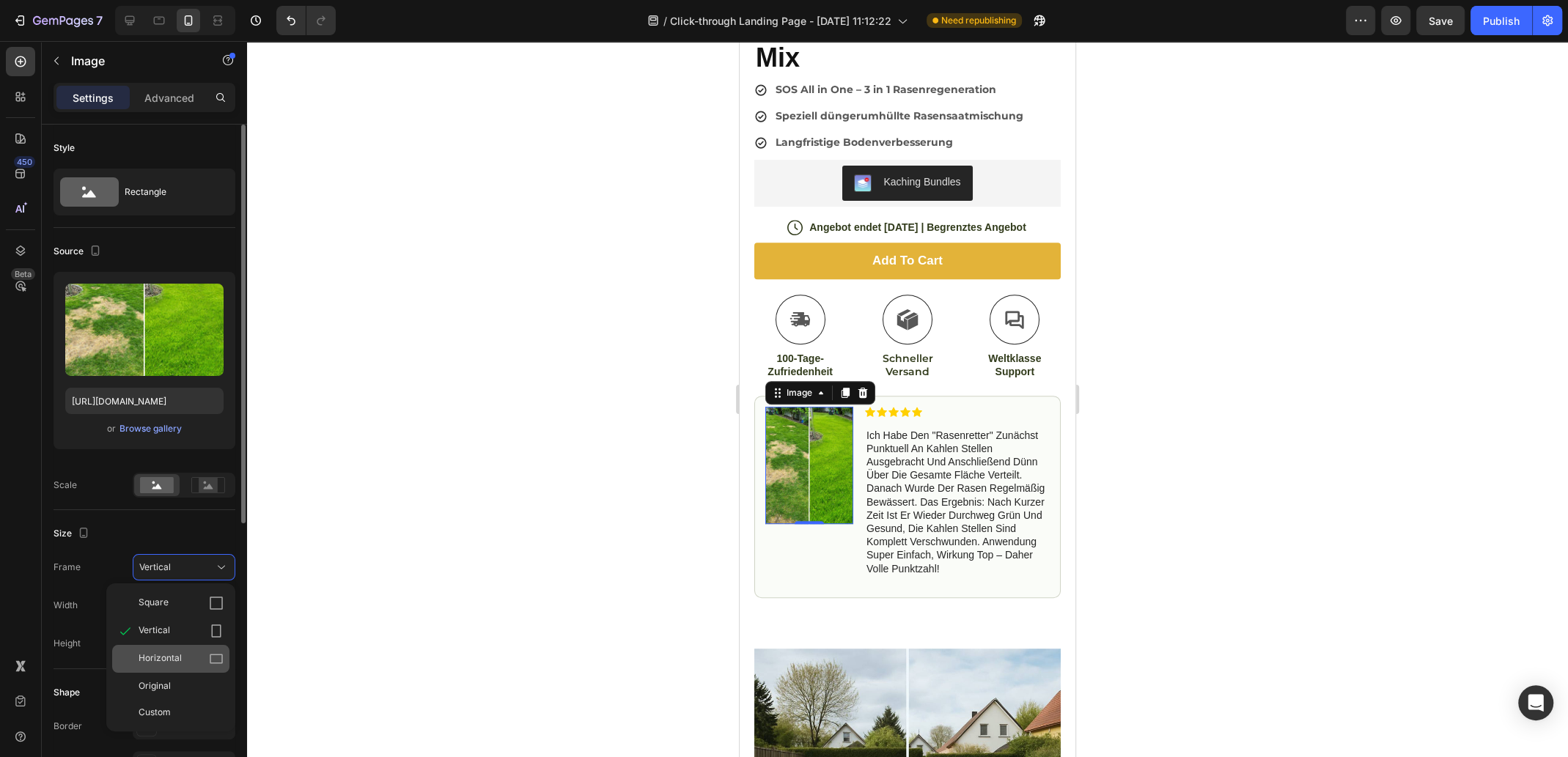
click at [194, 651] on div "Horizontal" at bounding box center [181, 658] width 85 height 15
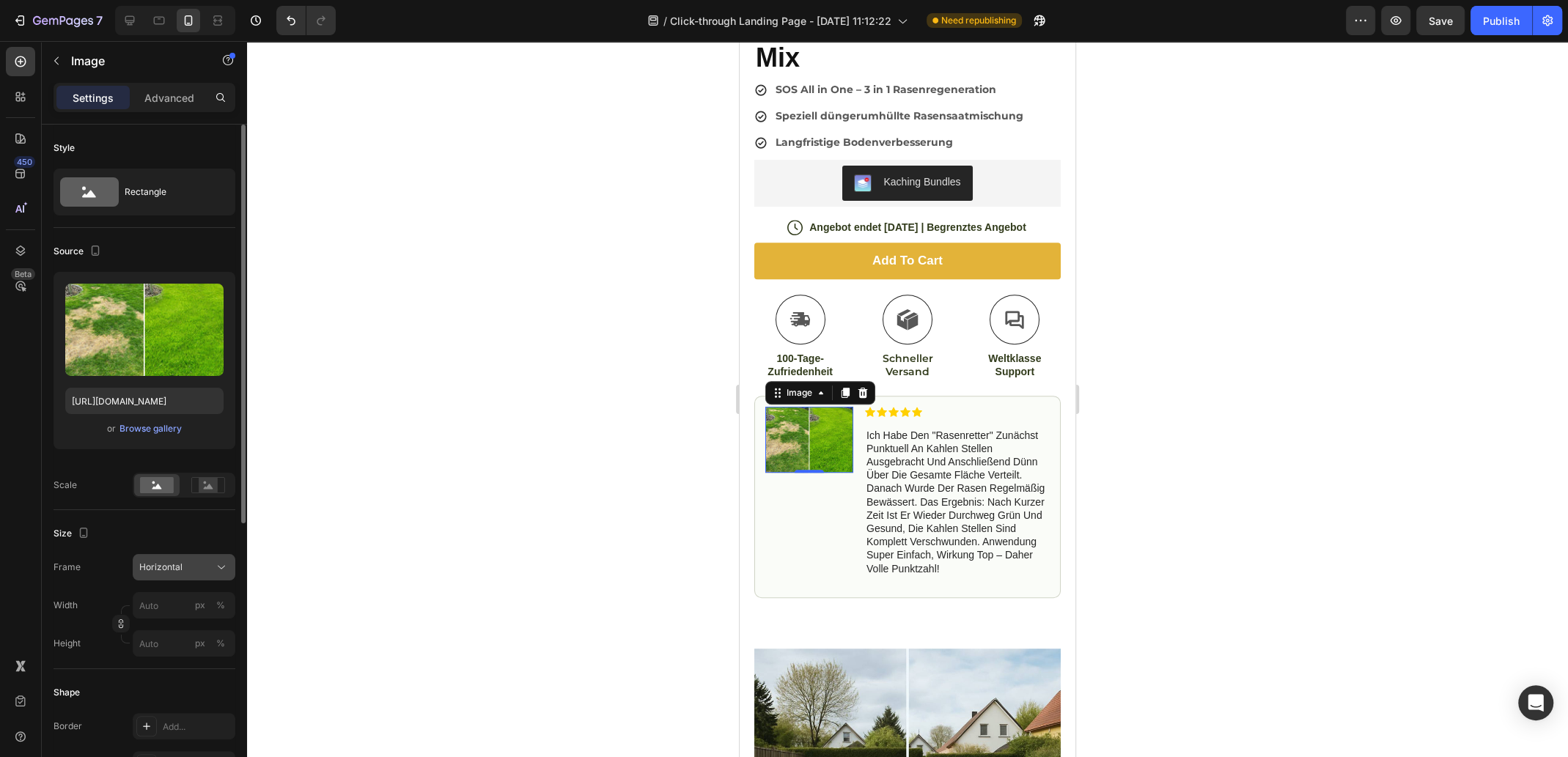
click at [214, 568] on icon at bounding box center [221, 567] width 15 height 15
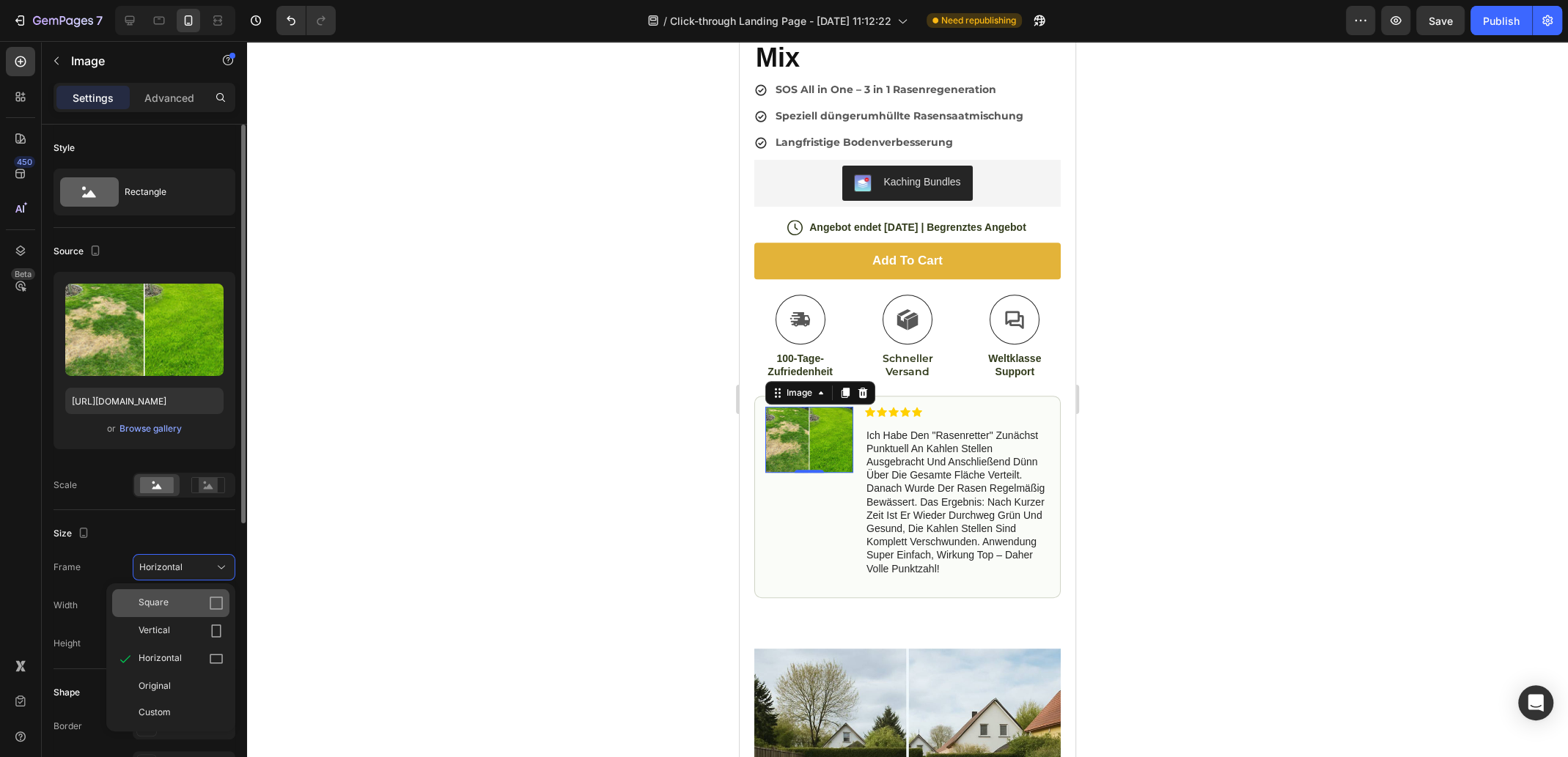
click at [210, 602] on icon at bounding box center [216, 603] width 13 height 13
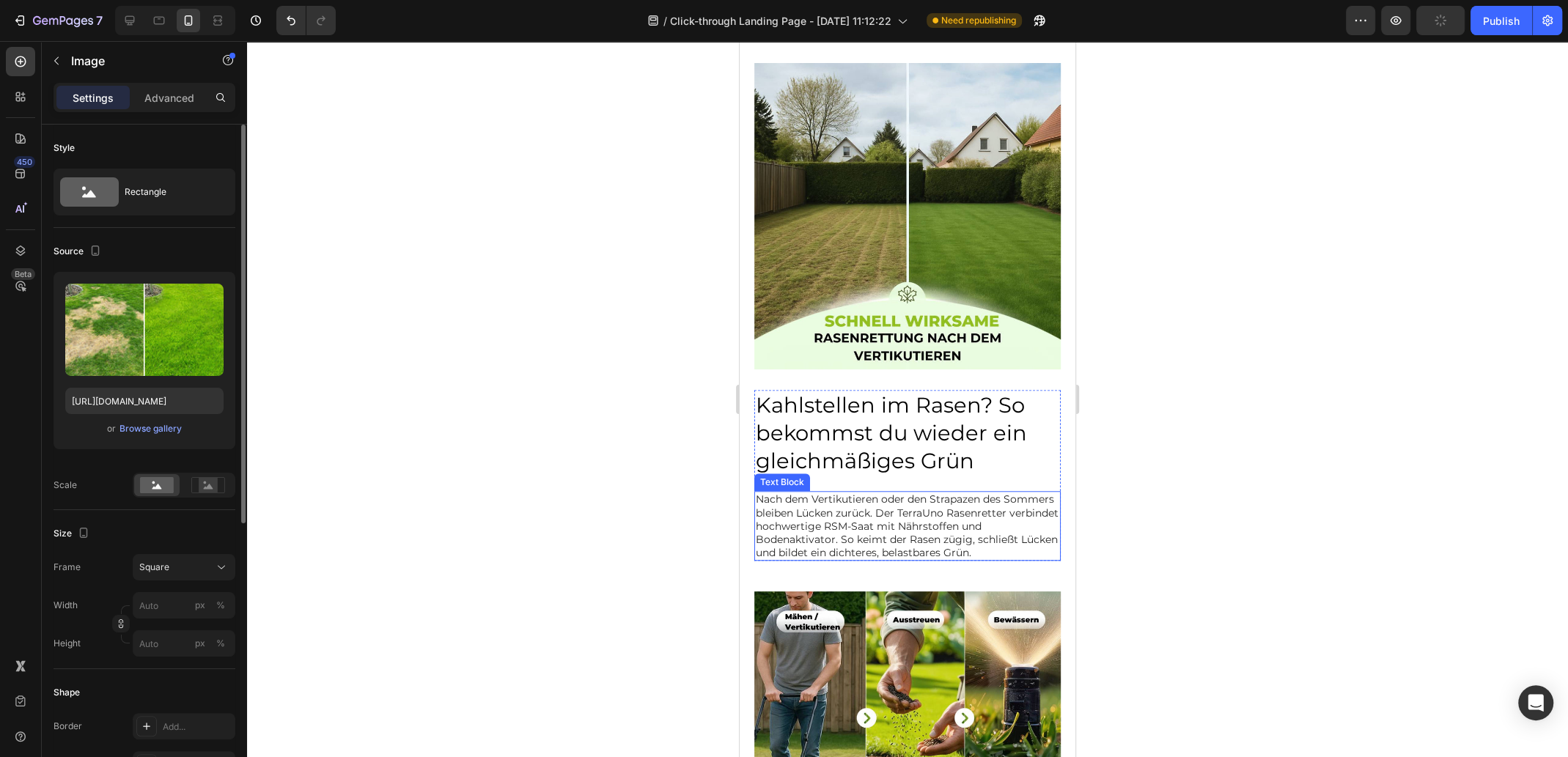
scroll to position [1318, 0]
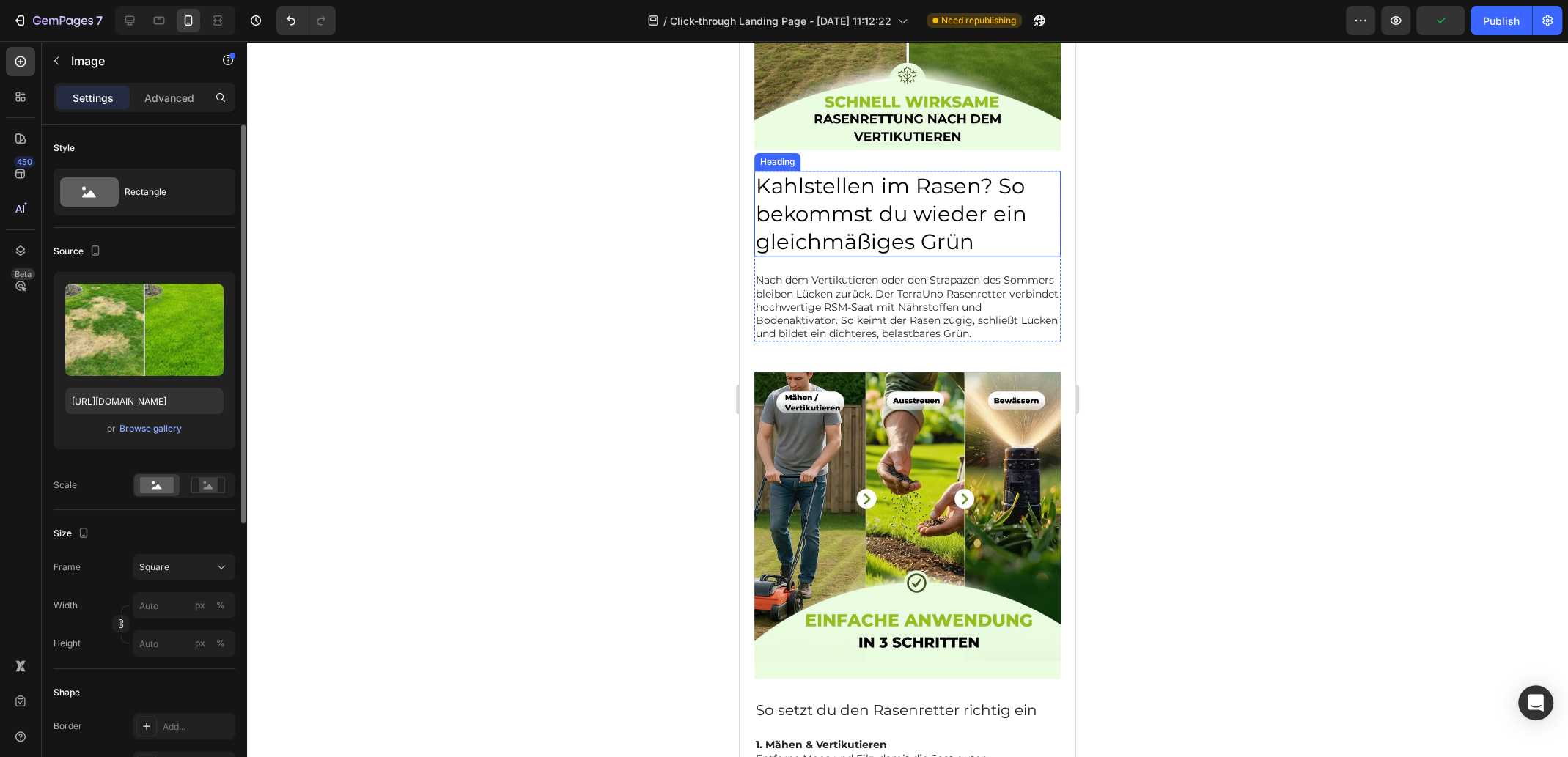
click at [897, 236] on h2 "Kahlstellen im Rasen? So bekommst du wieder ein gleichmäßiges Grün" at bounding box center [907, 214] width 306 height 86
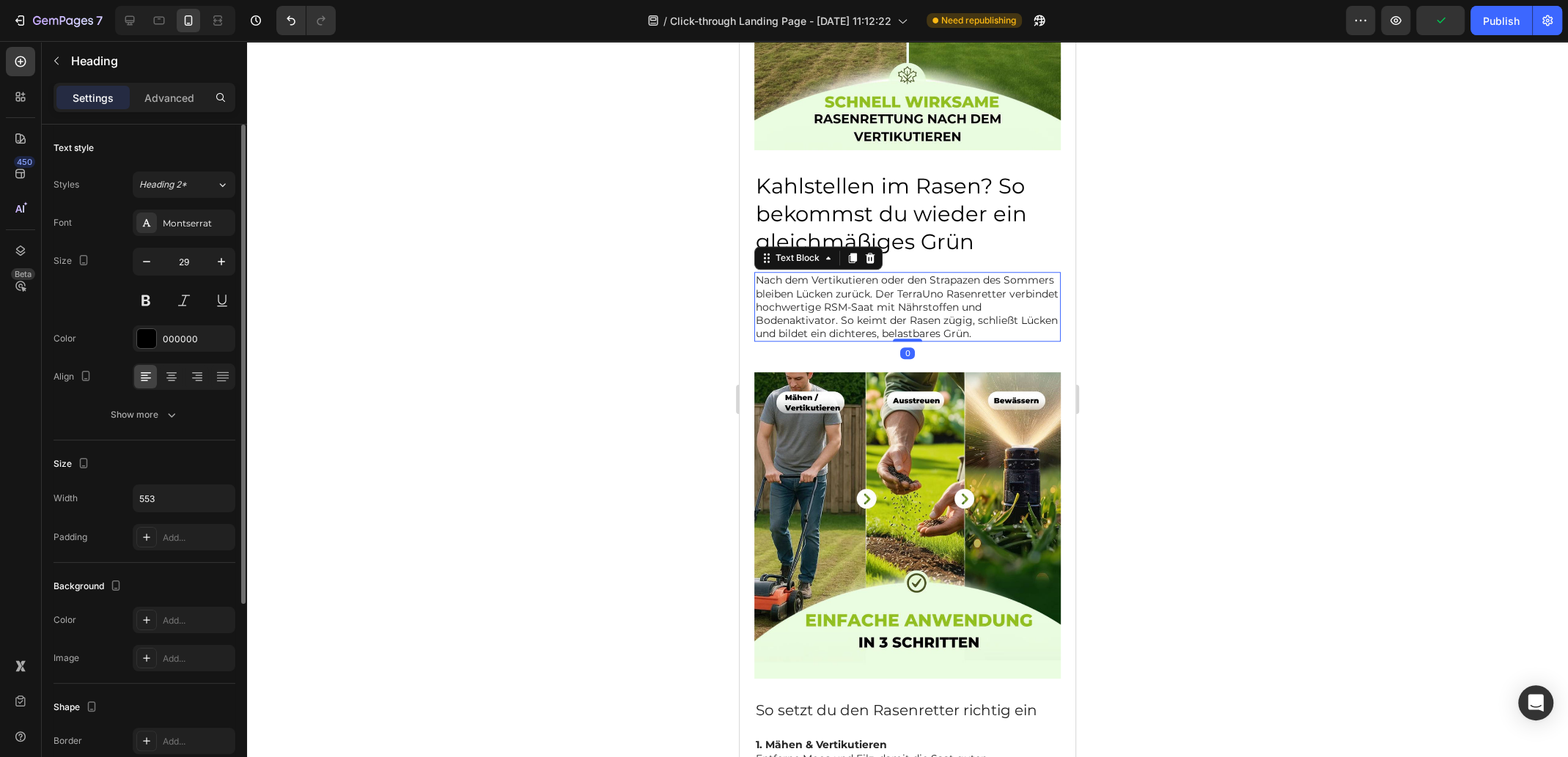
click at [842, 287] on p "Nach dem Vertikutieren oder den Strapazen des Sommers bleiben Lücken zurück. De…" at bounding box center [907, 307] width 304 height 66
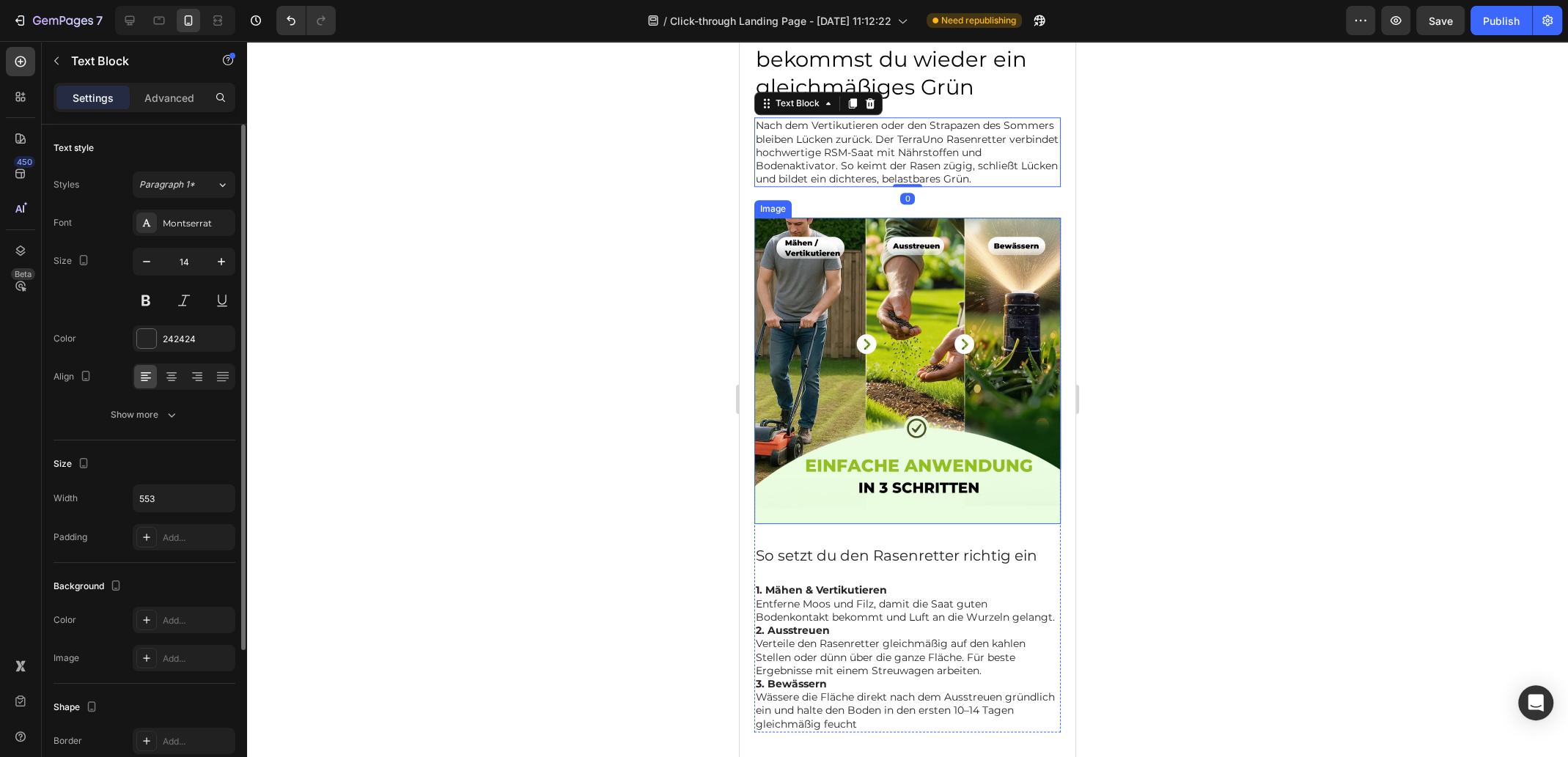
scroll to position [1538, 0]
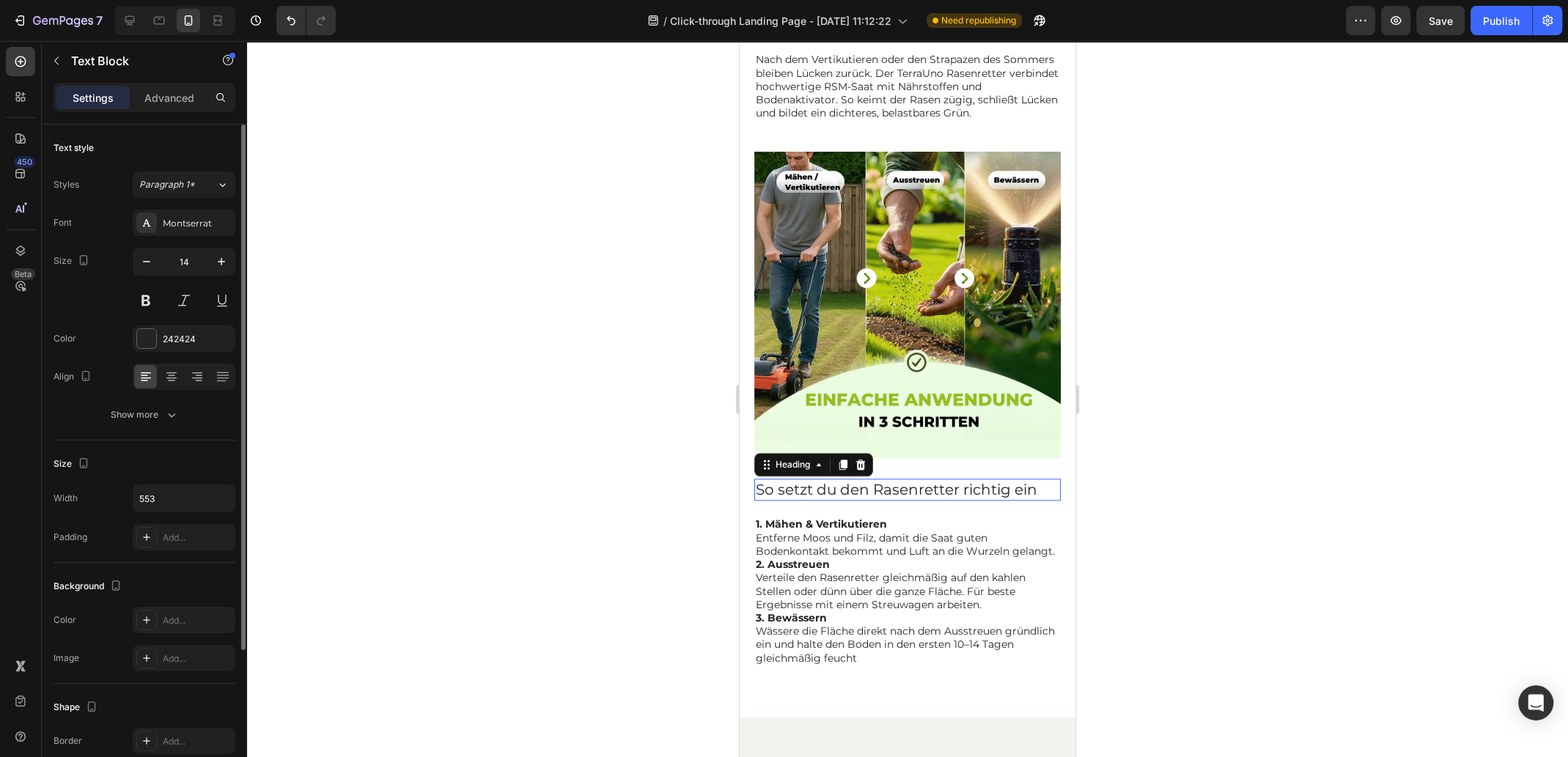
click at [836, 483] on h2 "So setzt du den Rasenretter richtig ein" at bounding box center [907, 489] width 306 height 22
click at [833, 558] on p "1. Mähen & Vertikutieren Entferne Moos und Filz, damit die Saat guten Bodenkont…" at bounding box center [907, 538] width 304 height 40
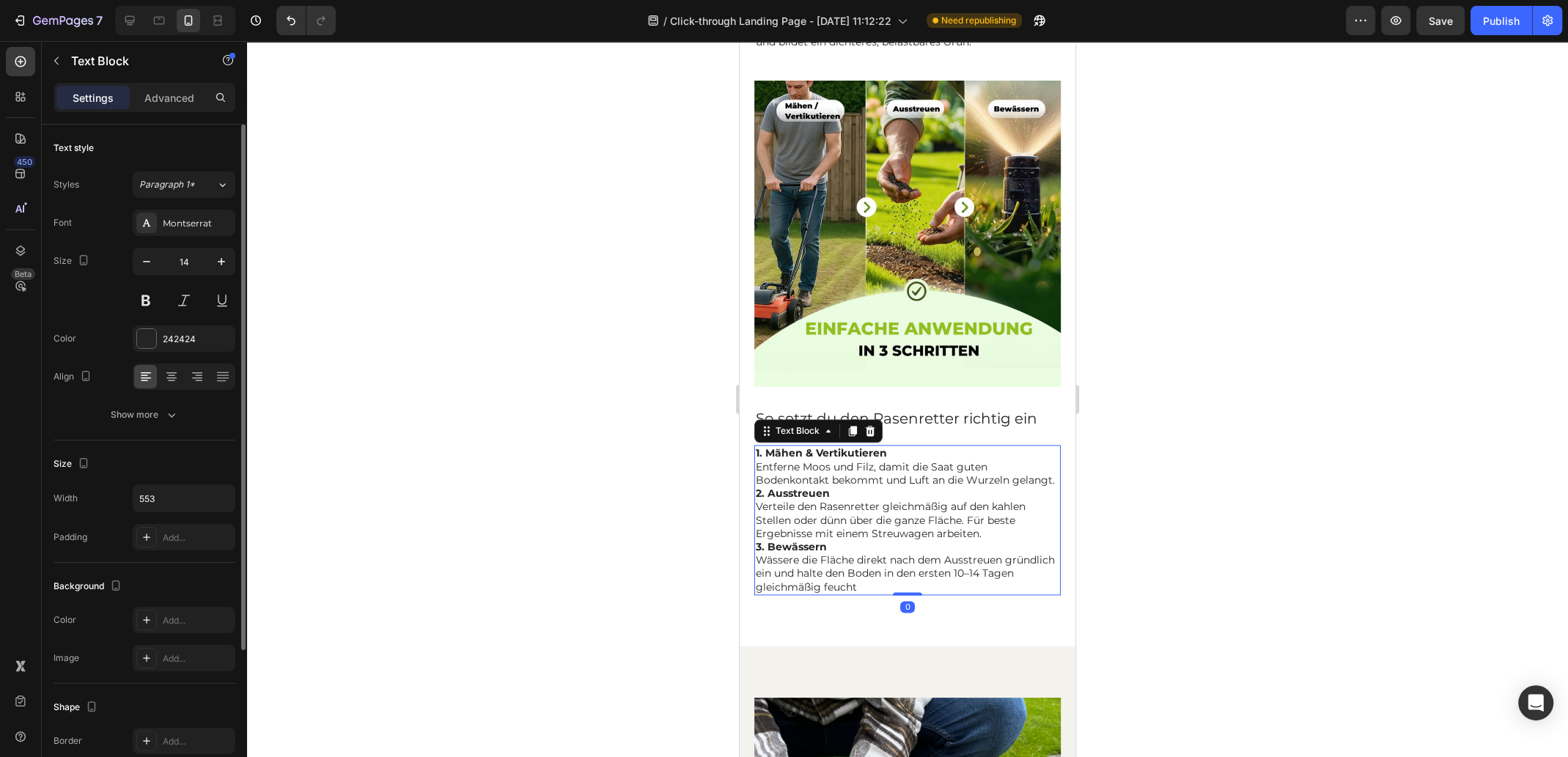
scroll to position [1831, 0]
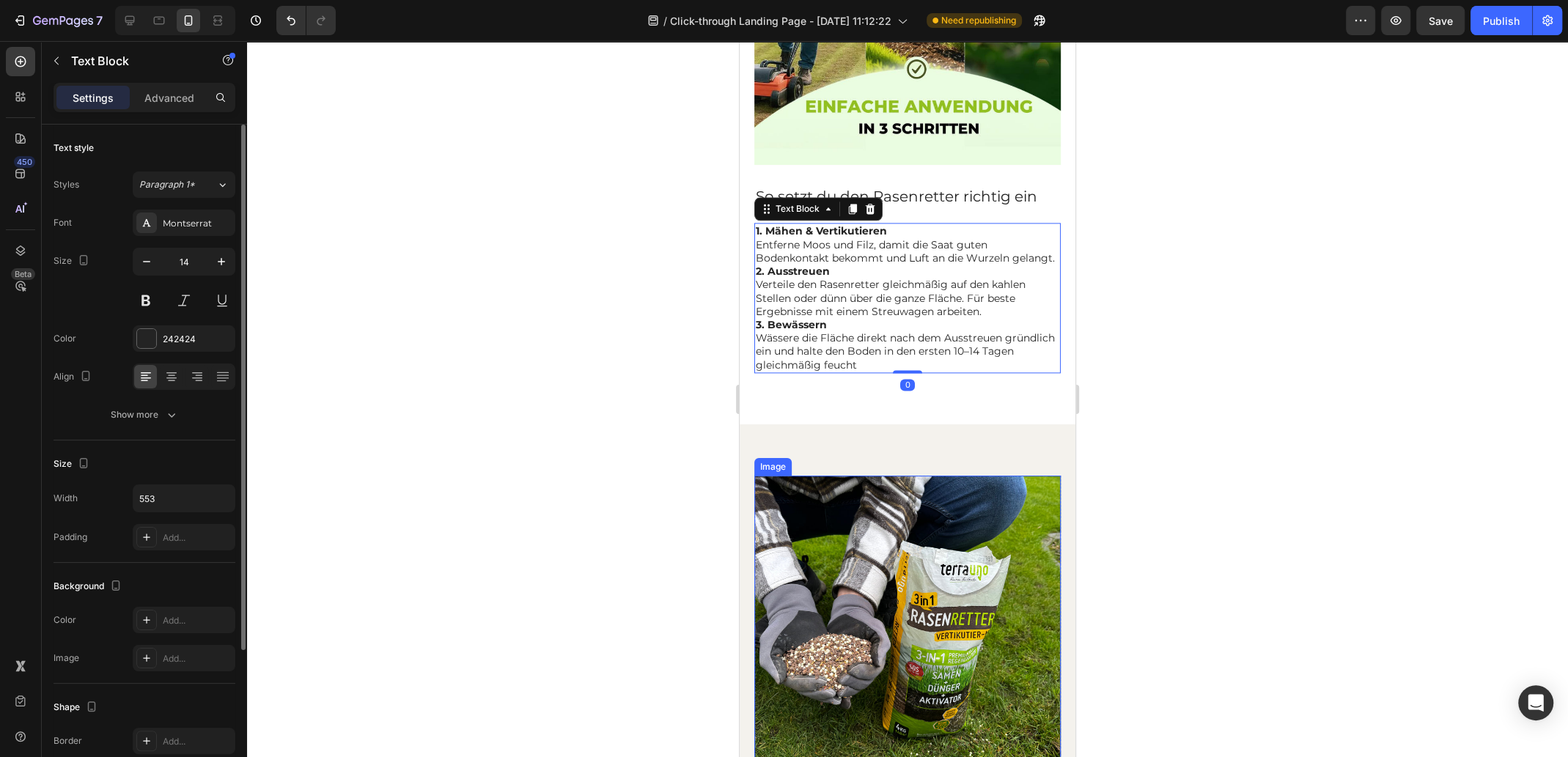
click at [866, 532] on img at bounding box center [907, 628] width 306 height 306
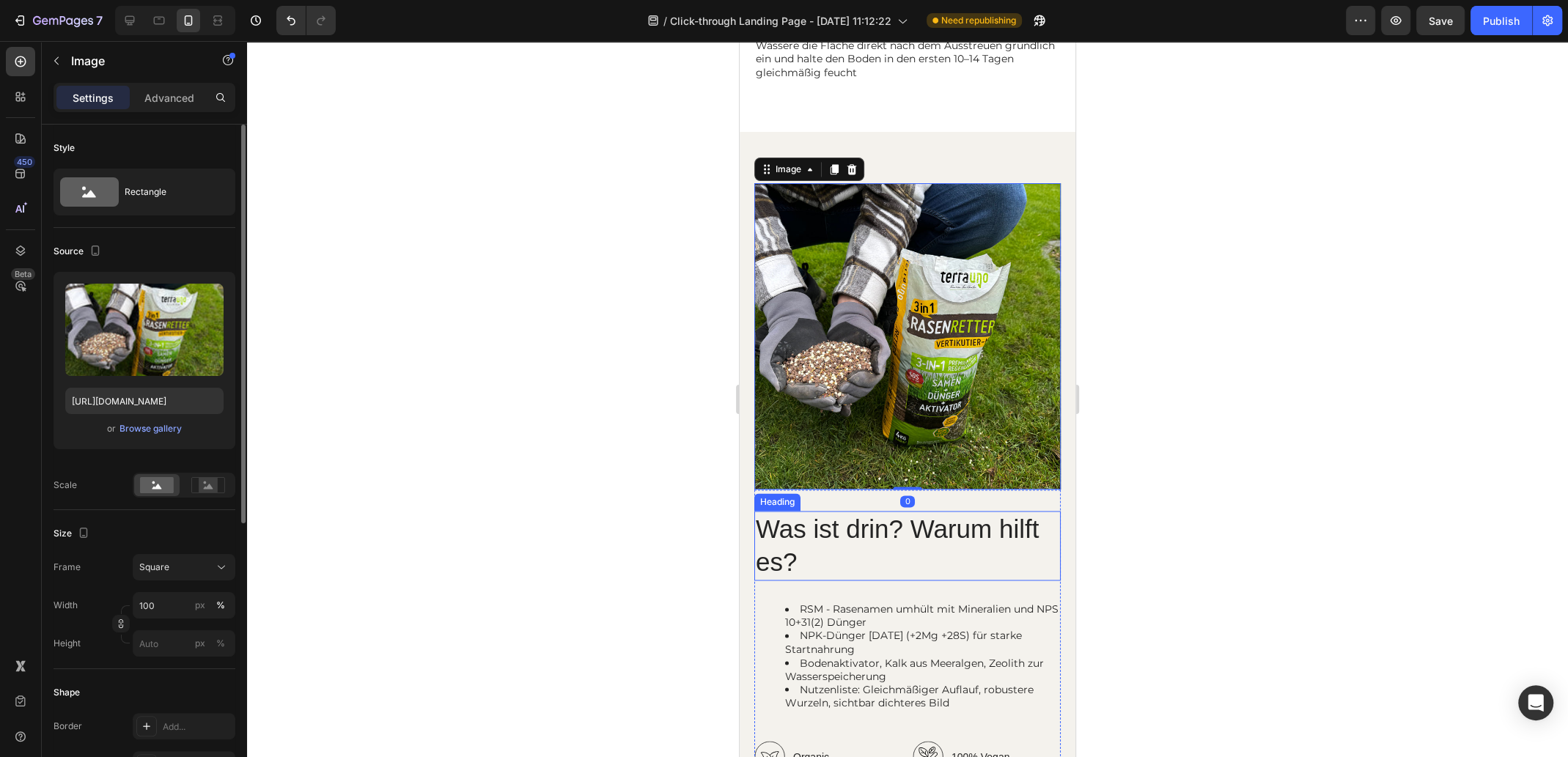
scroll to position [2124, 0]
click at [847, 532] on h2 "Was ist drin? Warum hilft es?" at bounding box center [907, 545] width 306 height 70
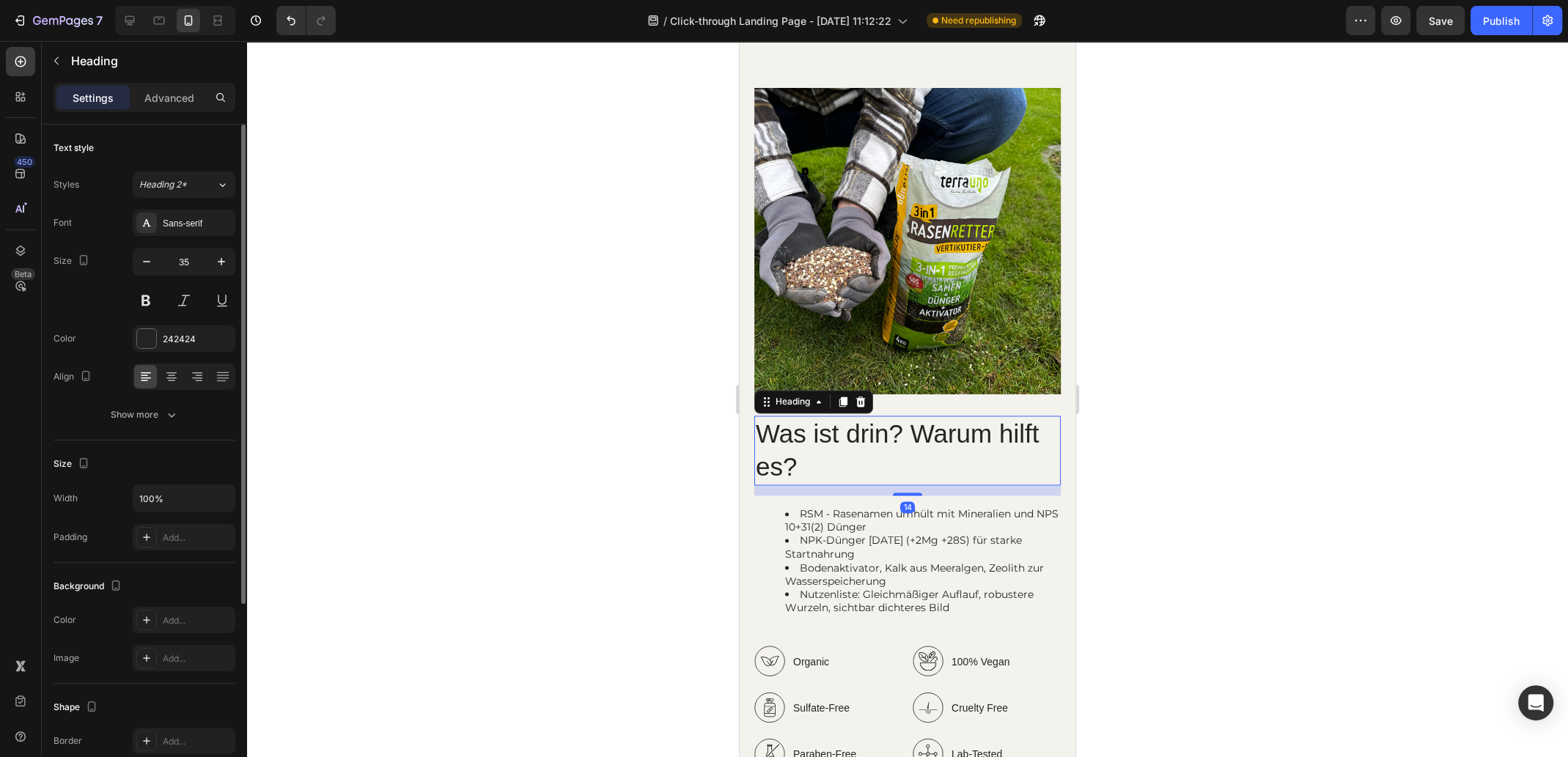
scroll to position [2271, 0]
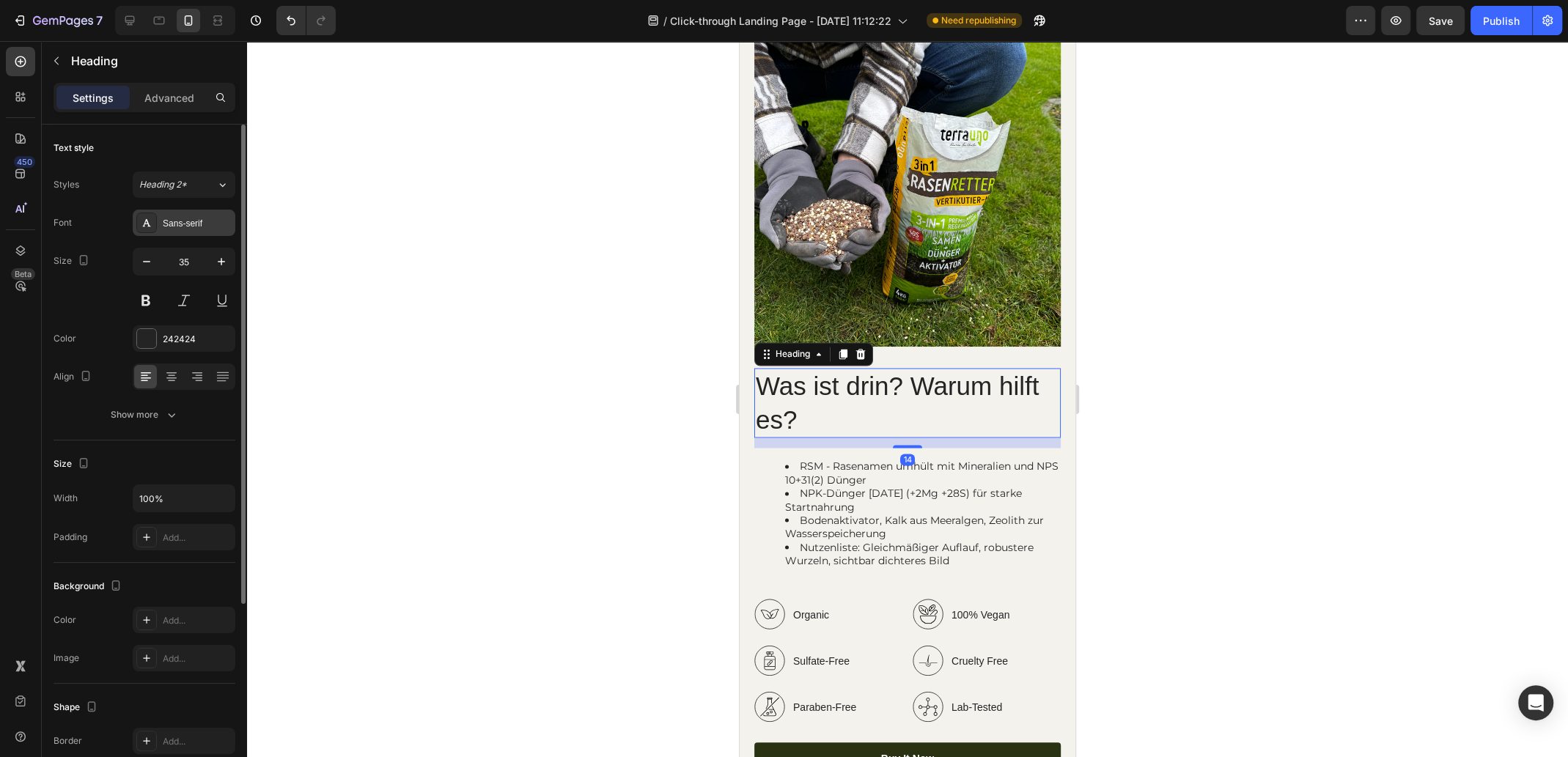
click at [174, 217] on div "Sans-serif" at bounding box center [197, 223] width 69 height 13
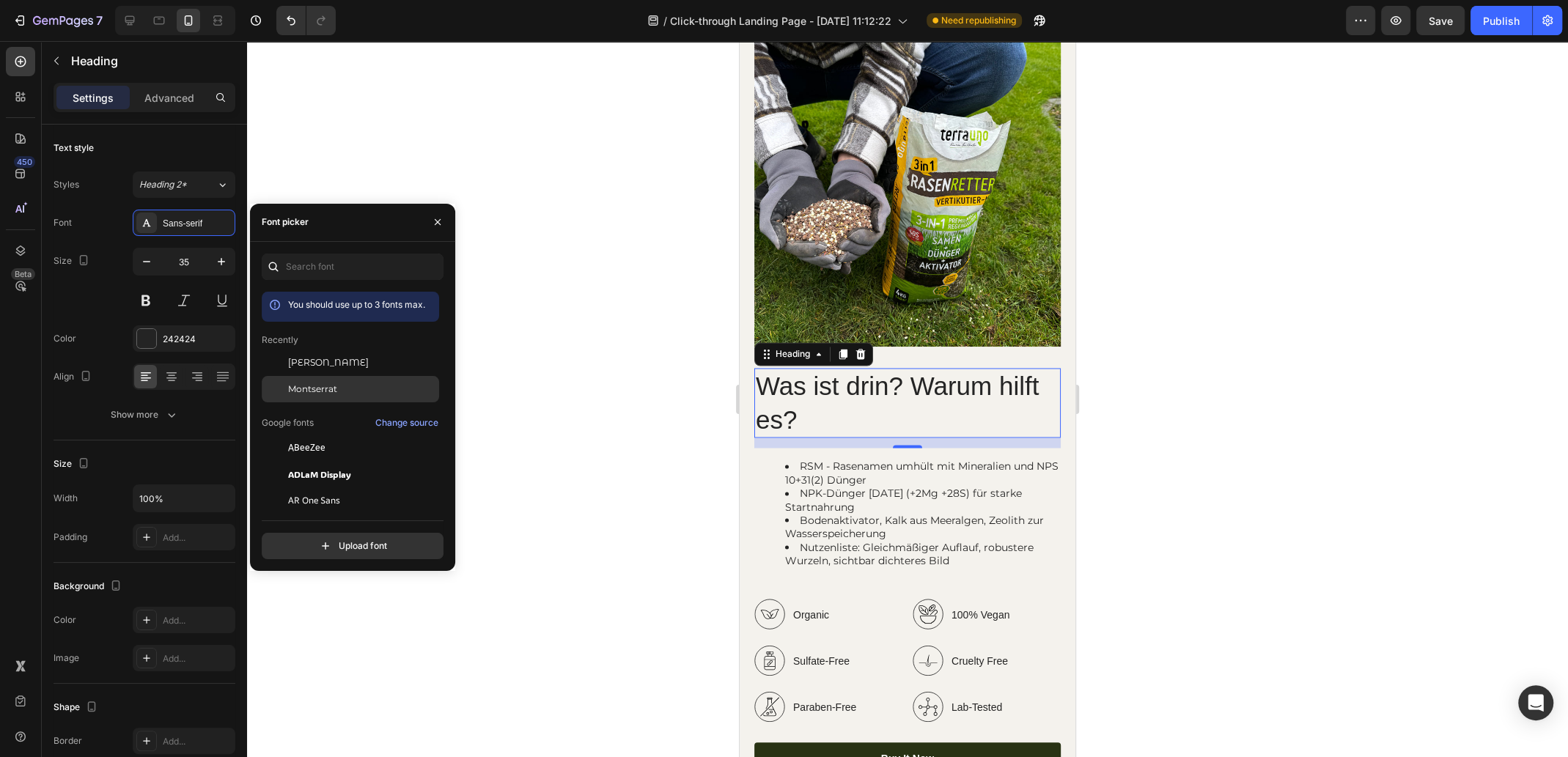
click at [327, 389] on span "Montserrat" at bounding box center [313, 389] width 49 height 13
click at [833, 487] on li "NPK-Dünger [DATE] (+2Mg +28S) für starke Startnahrung" at bounding box center [922, 500] width 274 height 27
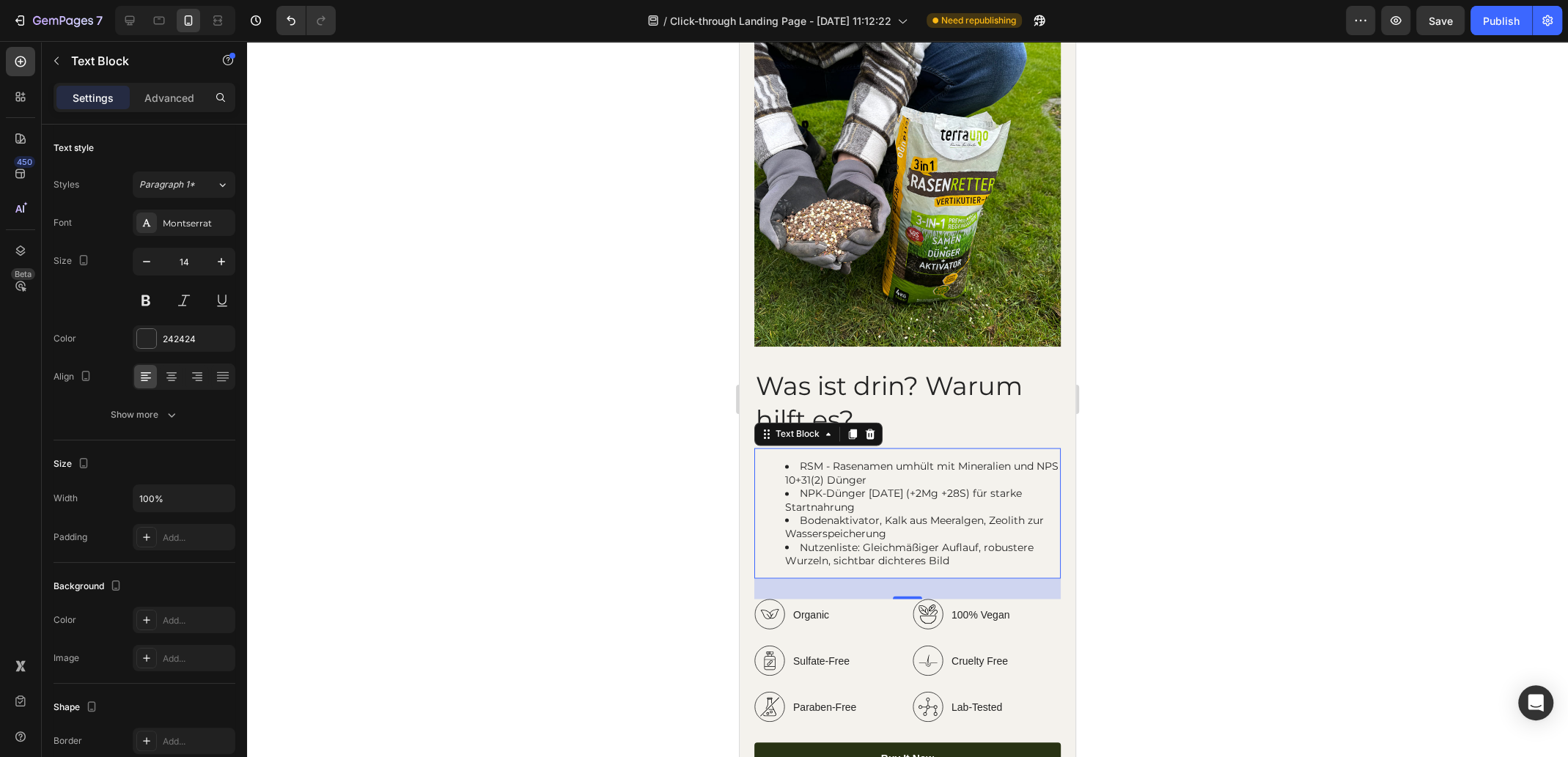
scroll to position [2344, 0]
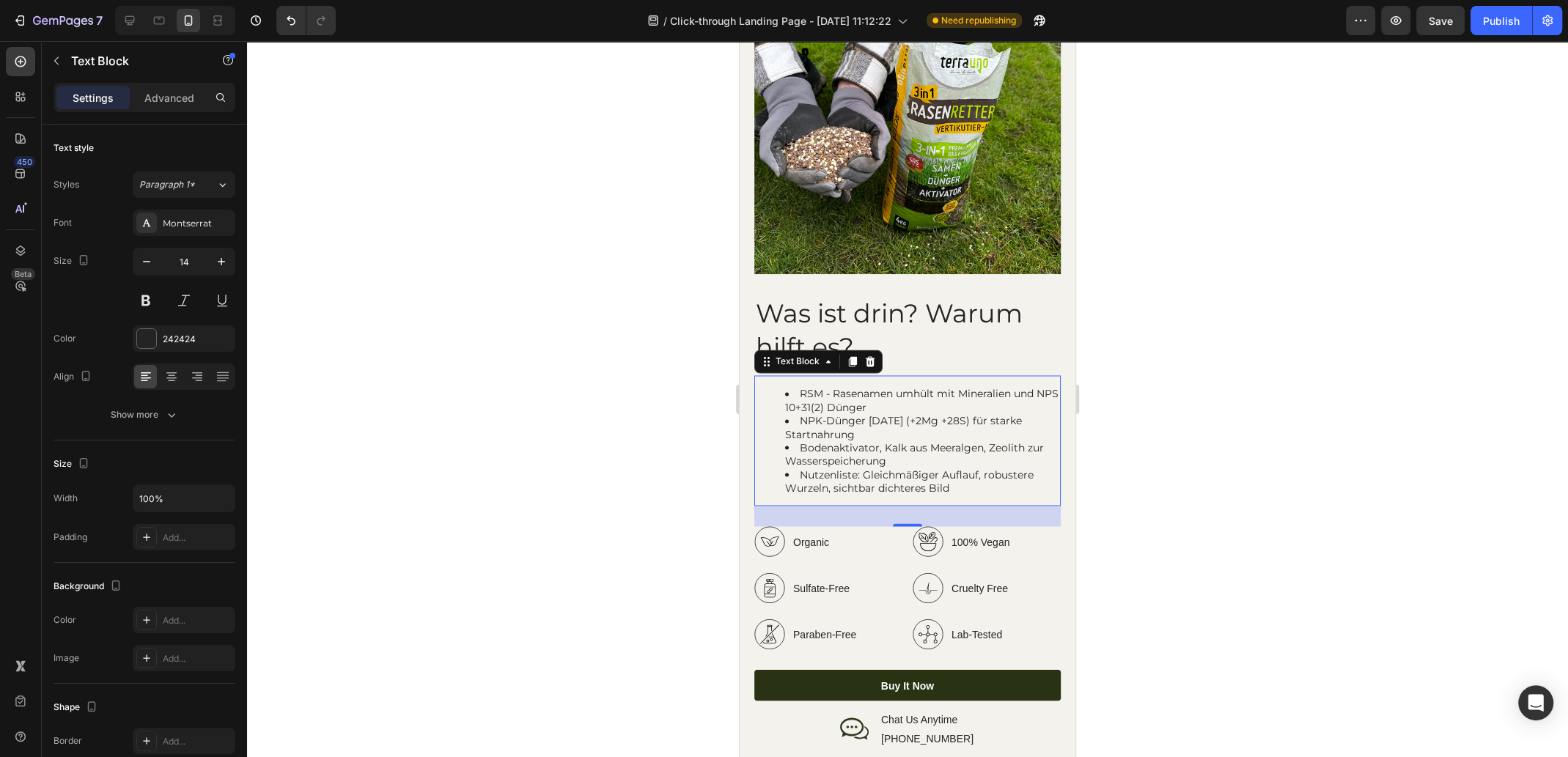
click at [854, 415] on li "NPK-Dünger [DATE] (+2Mg +28S) für starke Startnahrung" at bounding box center [922, 427] width 274 height 27
click at [806, 427] on li "NPK-Dünger [DATE] (+2Mg +28S) für starke Startnahrung" at bounding box center [922, 427] width 274 height 27
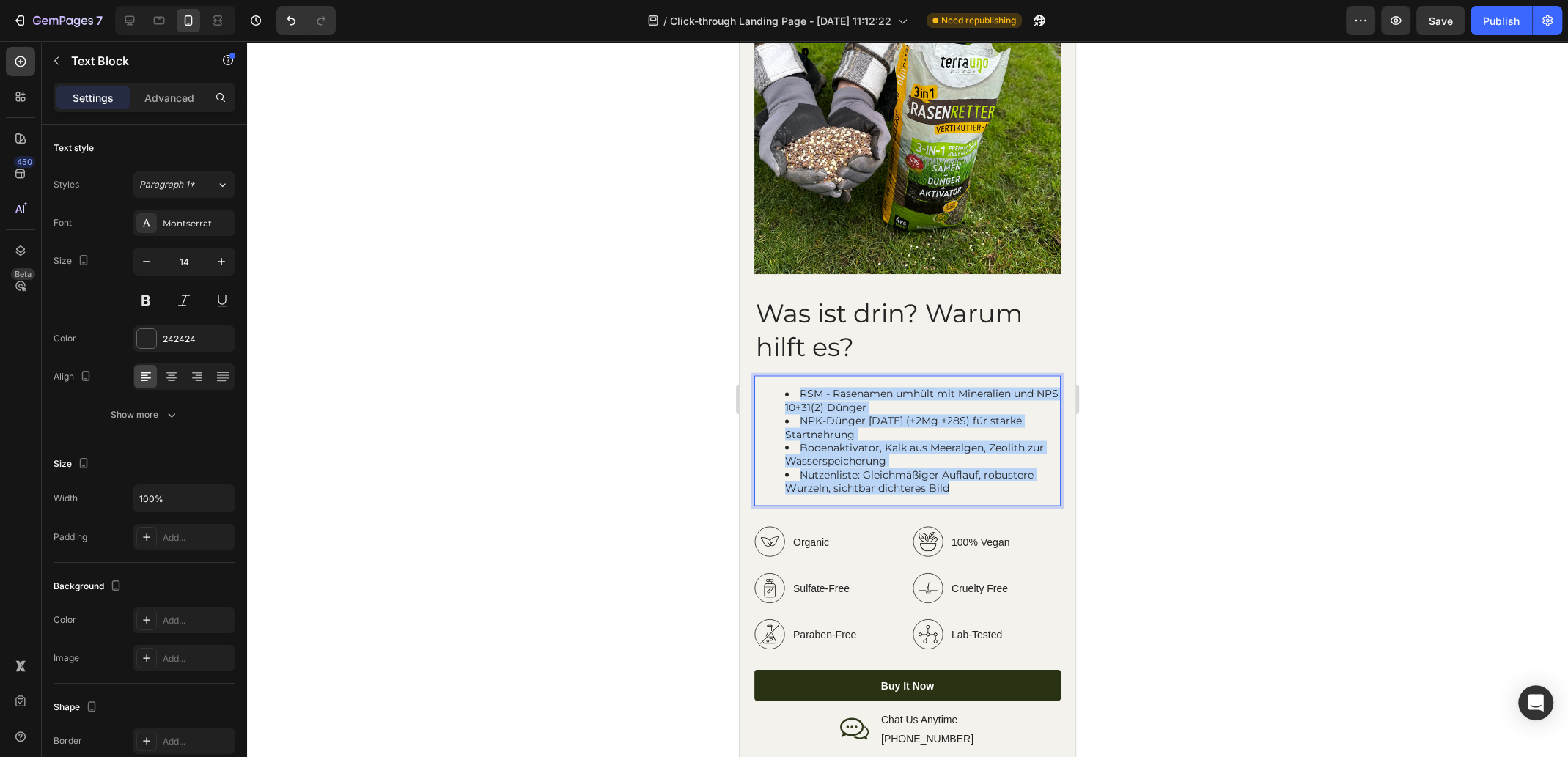
drag, startPoint x: 952, startPoint y: 474, endPoint x: 762, endPoint y: 385, distance: 209.8
click at [757, 387] on ul "RSM - Rasenamen umhült mit Mineralien und NPS 10+31(2) Dünger NPK-Dünger [DATE]…" at bounding box center [907, 440] width 304 height 107
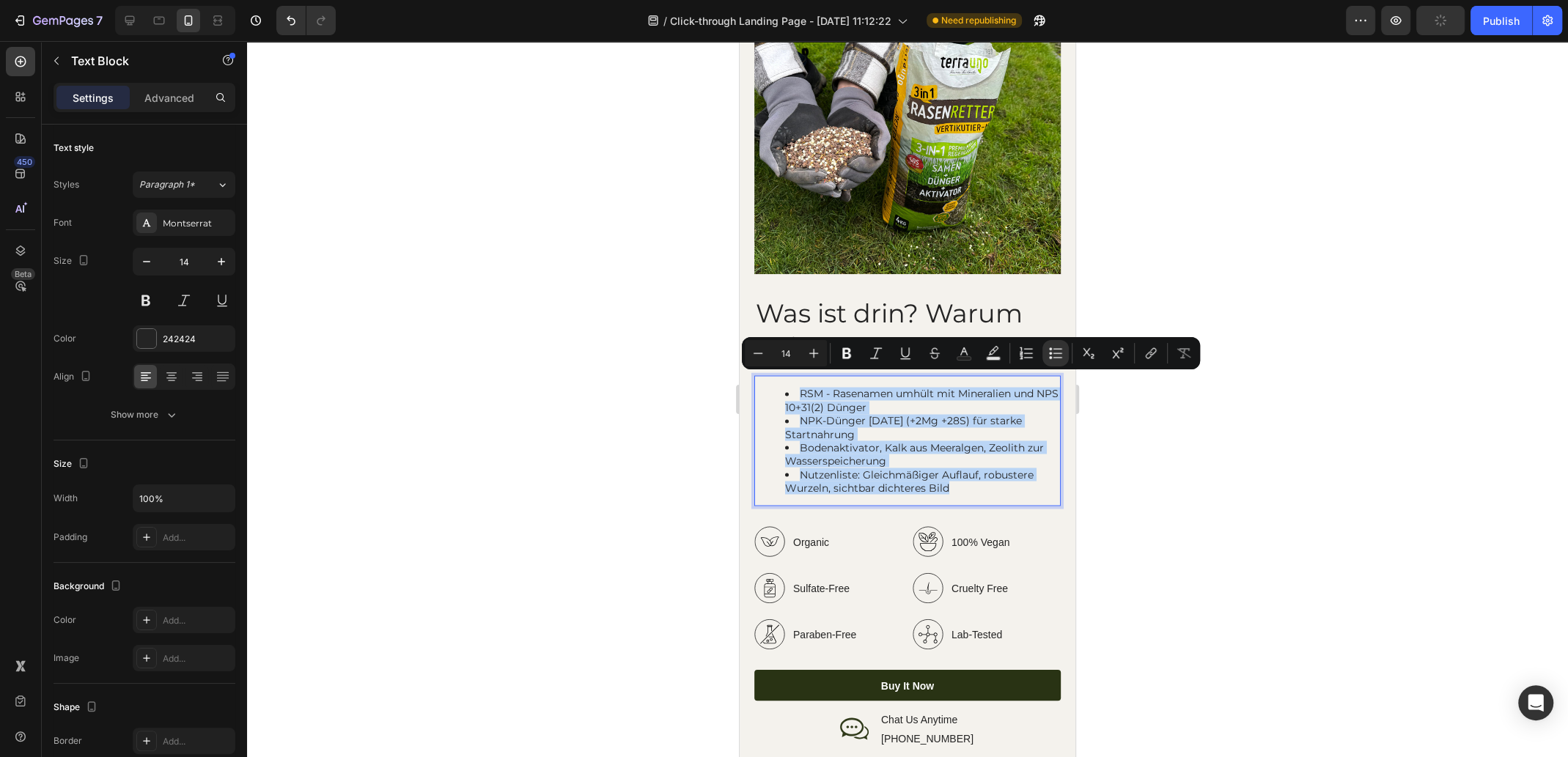
copy ul "RSM - Rasenamen umhült mit Mineralien und NPS 10+31(2) Dünger NPK-Dünger [DATE]…"
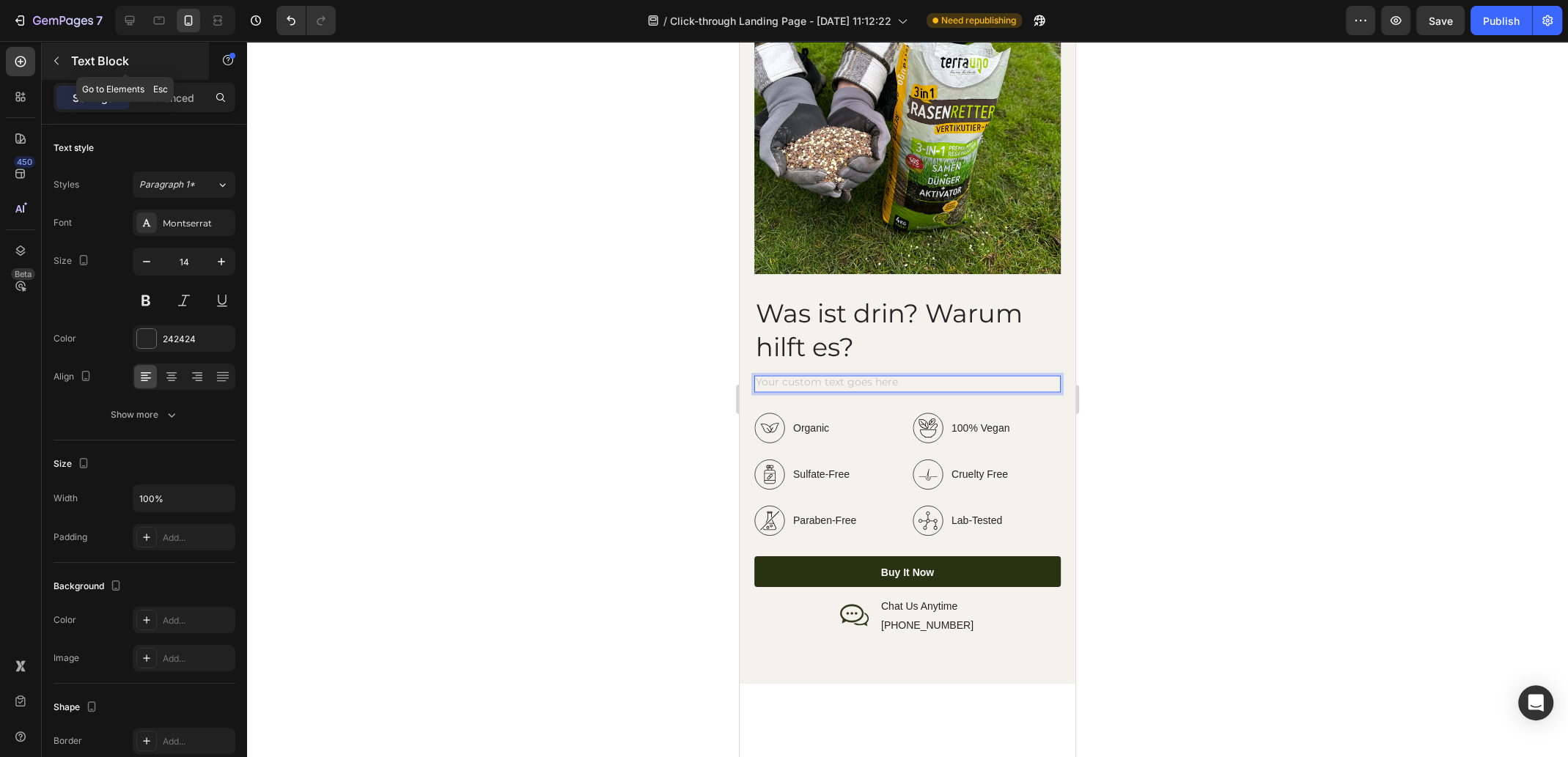
click at [55, 55] on icon "button" at bounding box center [56, 61] width 11 height 11
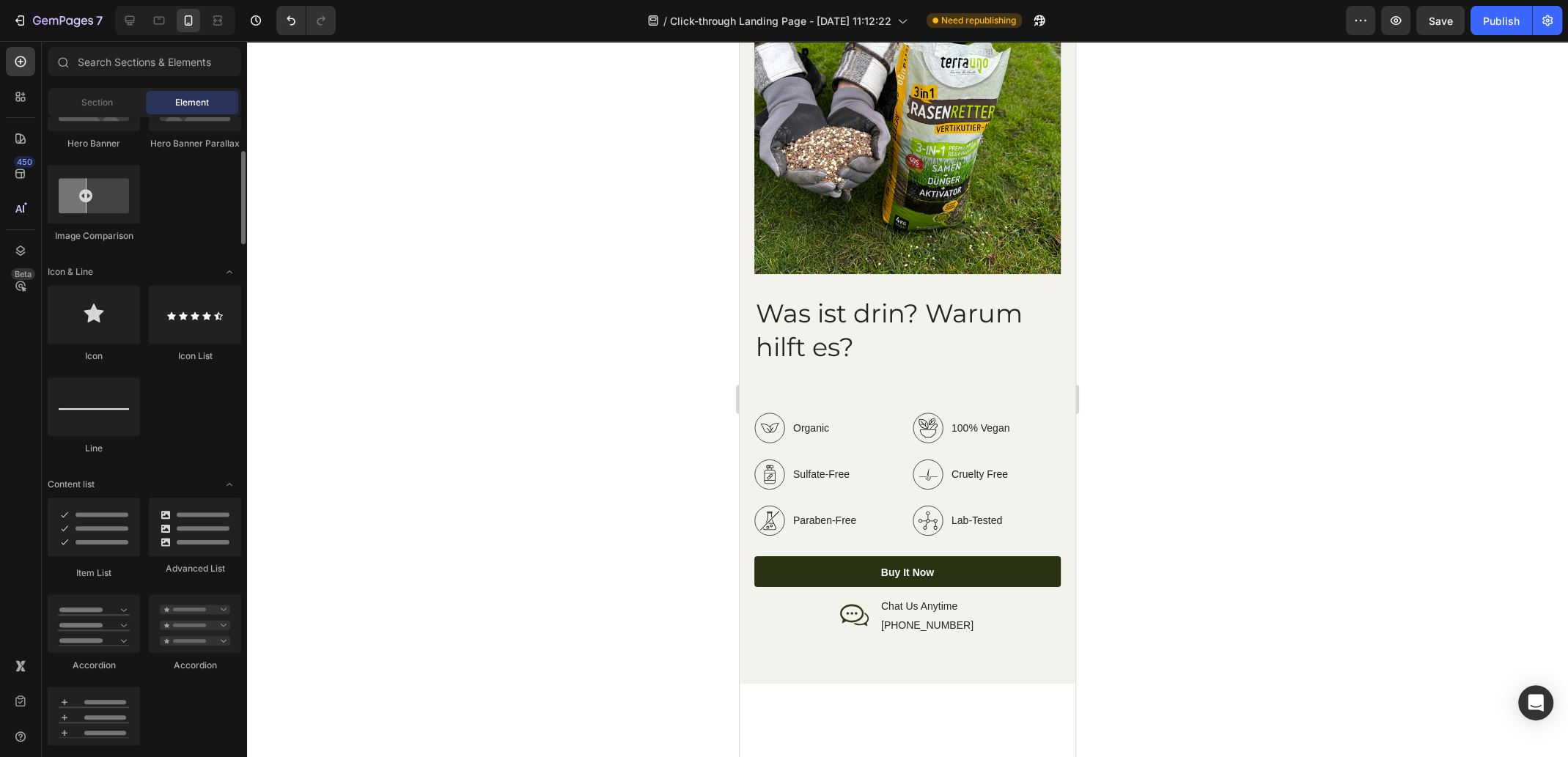
scroll to position [881, 0]
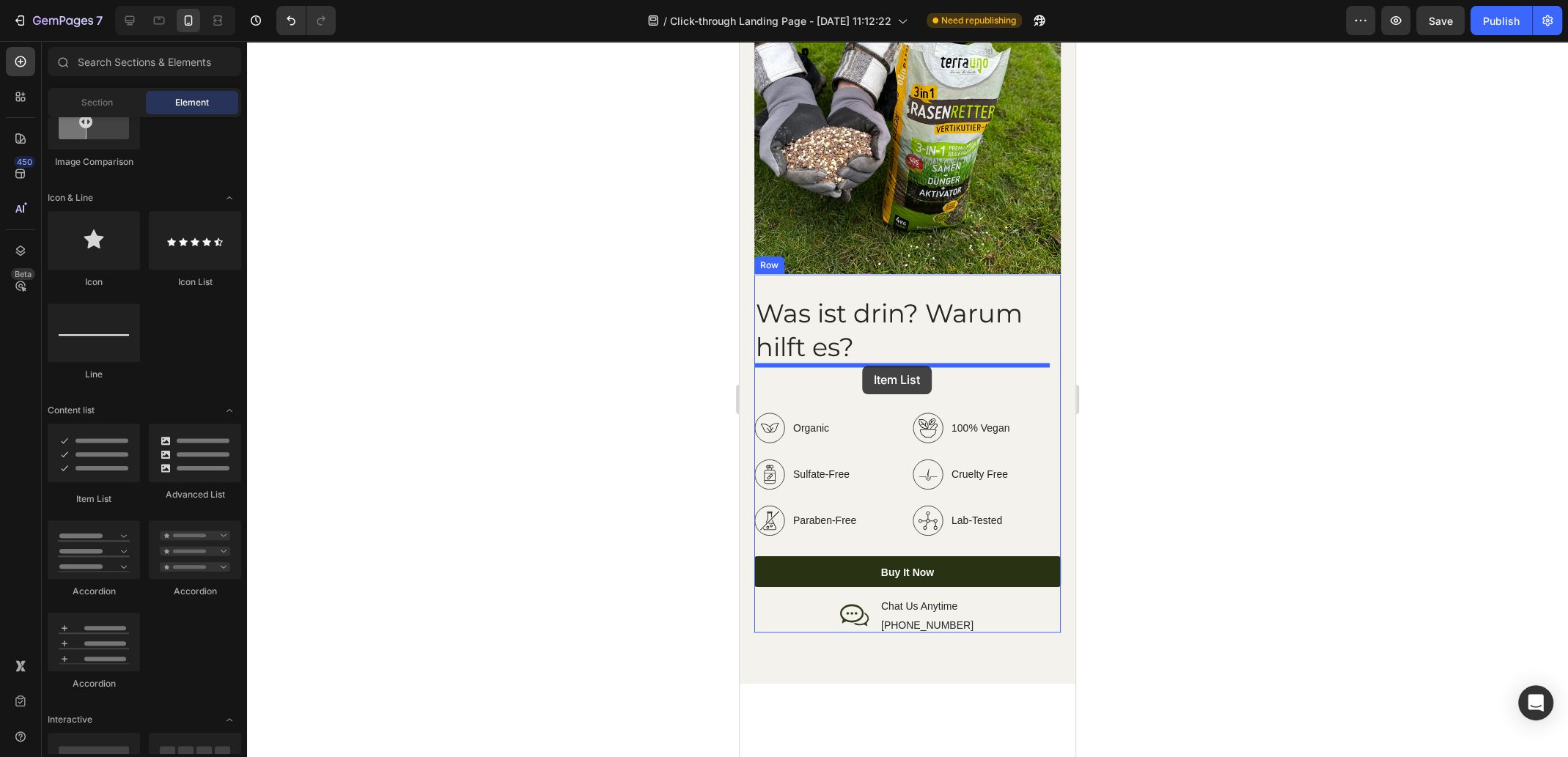
drag, startPoint x: 828, startPoint y: 499, endPoint x: 862, endPoint y: 366, distance: 137.3
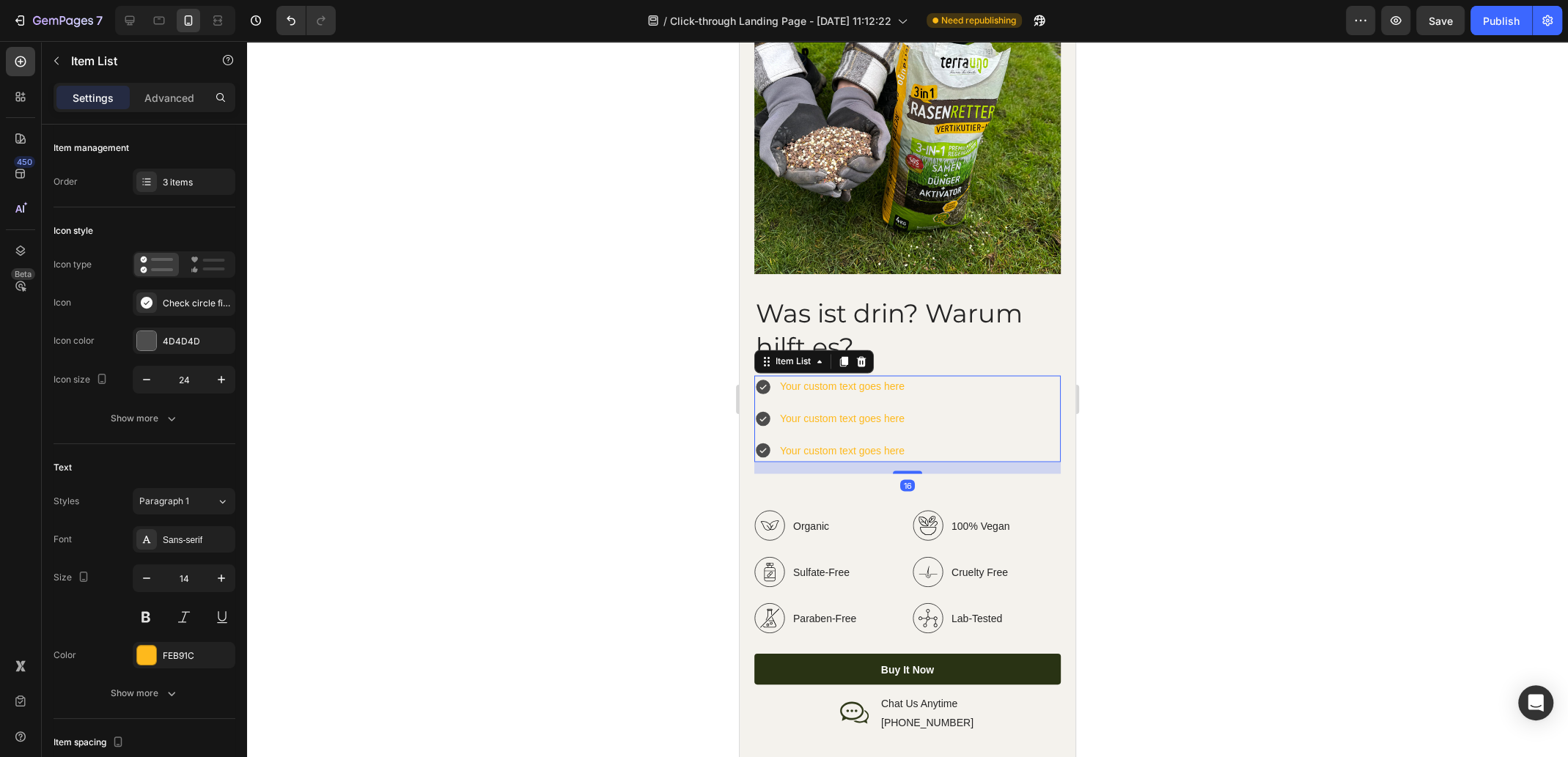
click at [914, 375] on div "Your custom text goes here Your custom text goes here Your custom text goes here" at bounding box center [907, 418] width 306 height 87
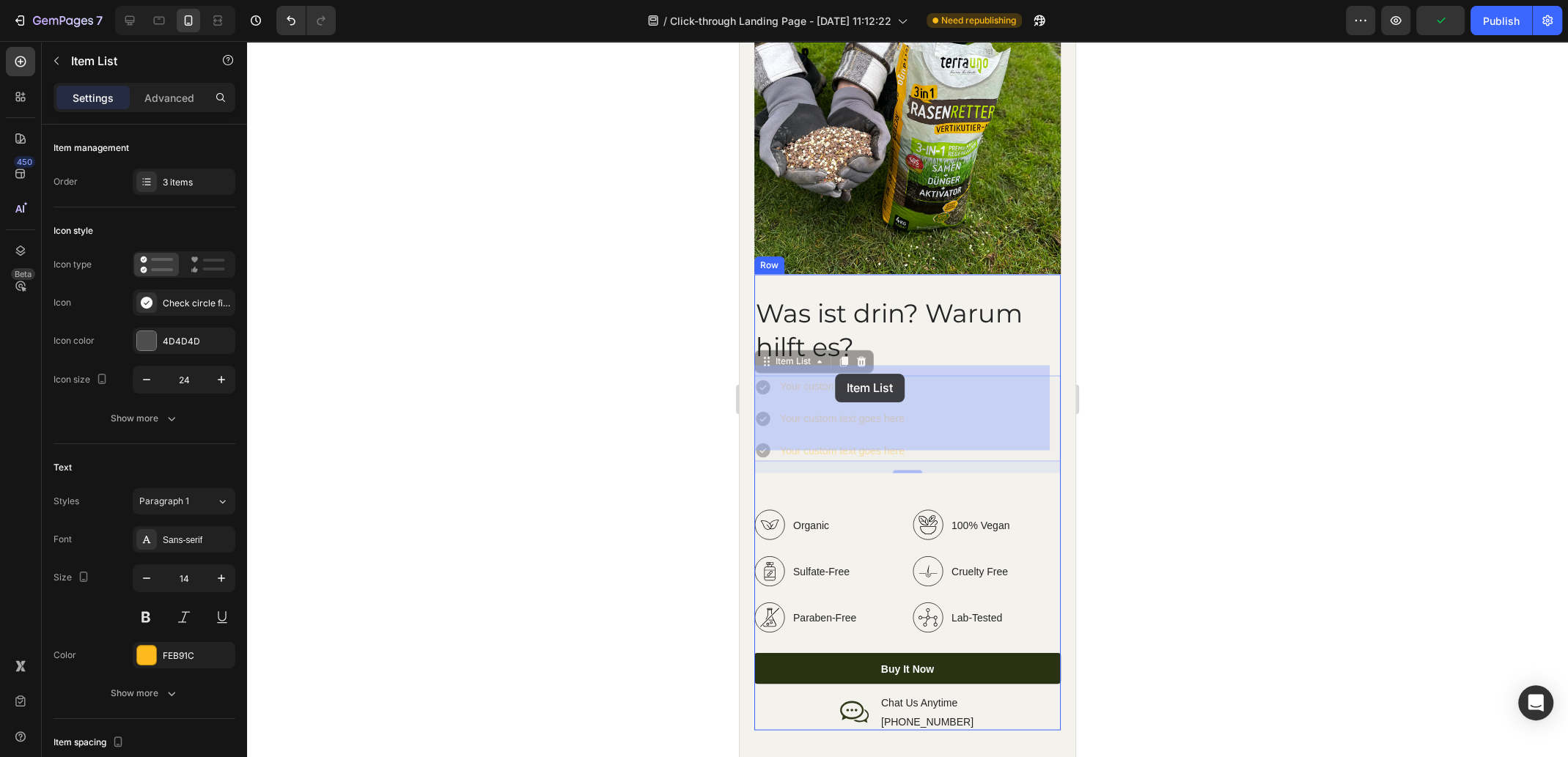
drag, startPoint x: 919, startPoint y: 373, endPoint x: 859, endPoint y: 373, distance: 60.0
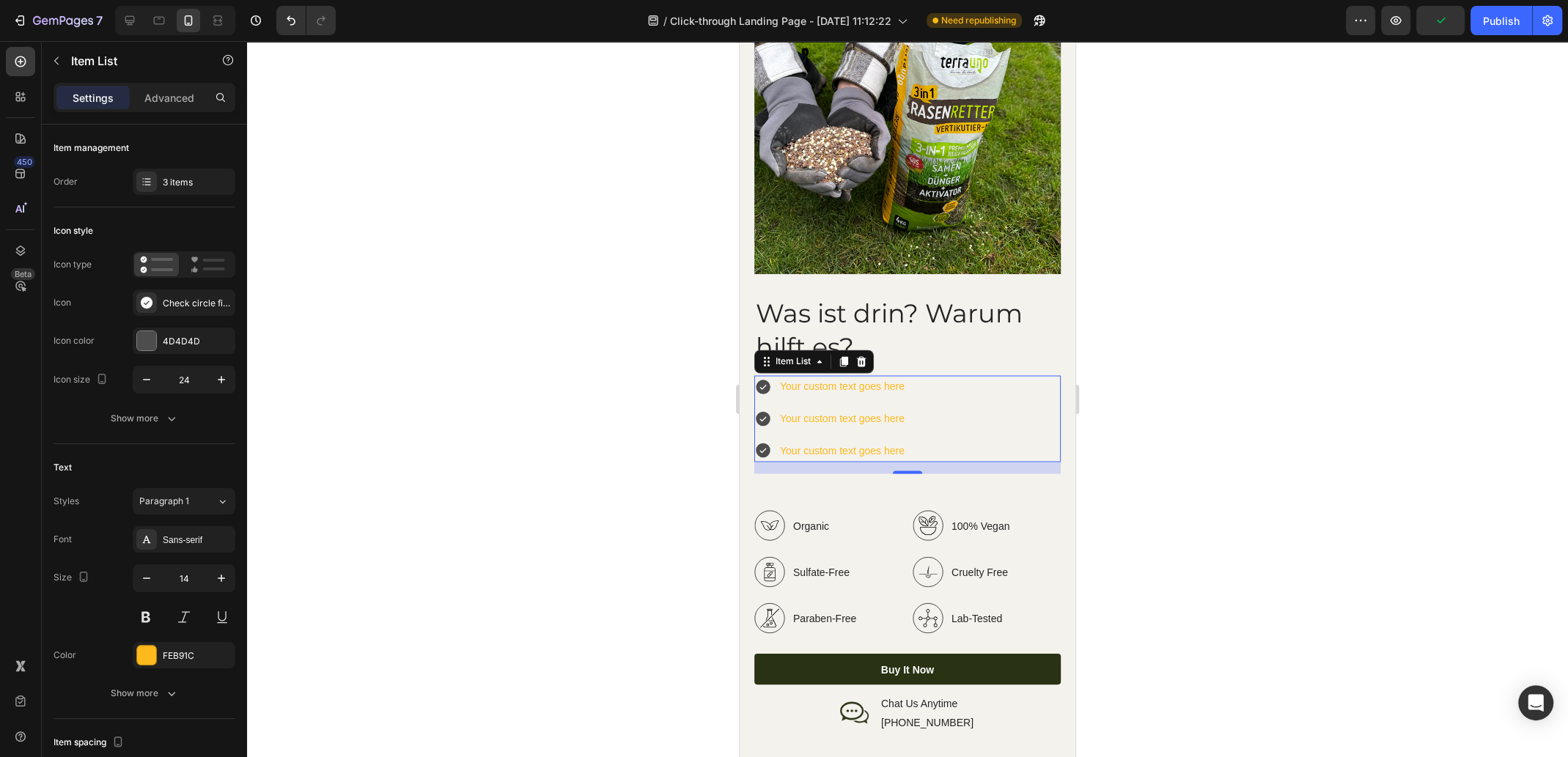
click at [844, 376] on div "Your custom text goes here" at bounding box center [842, 386] width 129 height 23
click at [841, 377] on p "Your custom text goes here" at bounding box center [842, 386] width 125 height 19
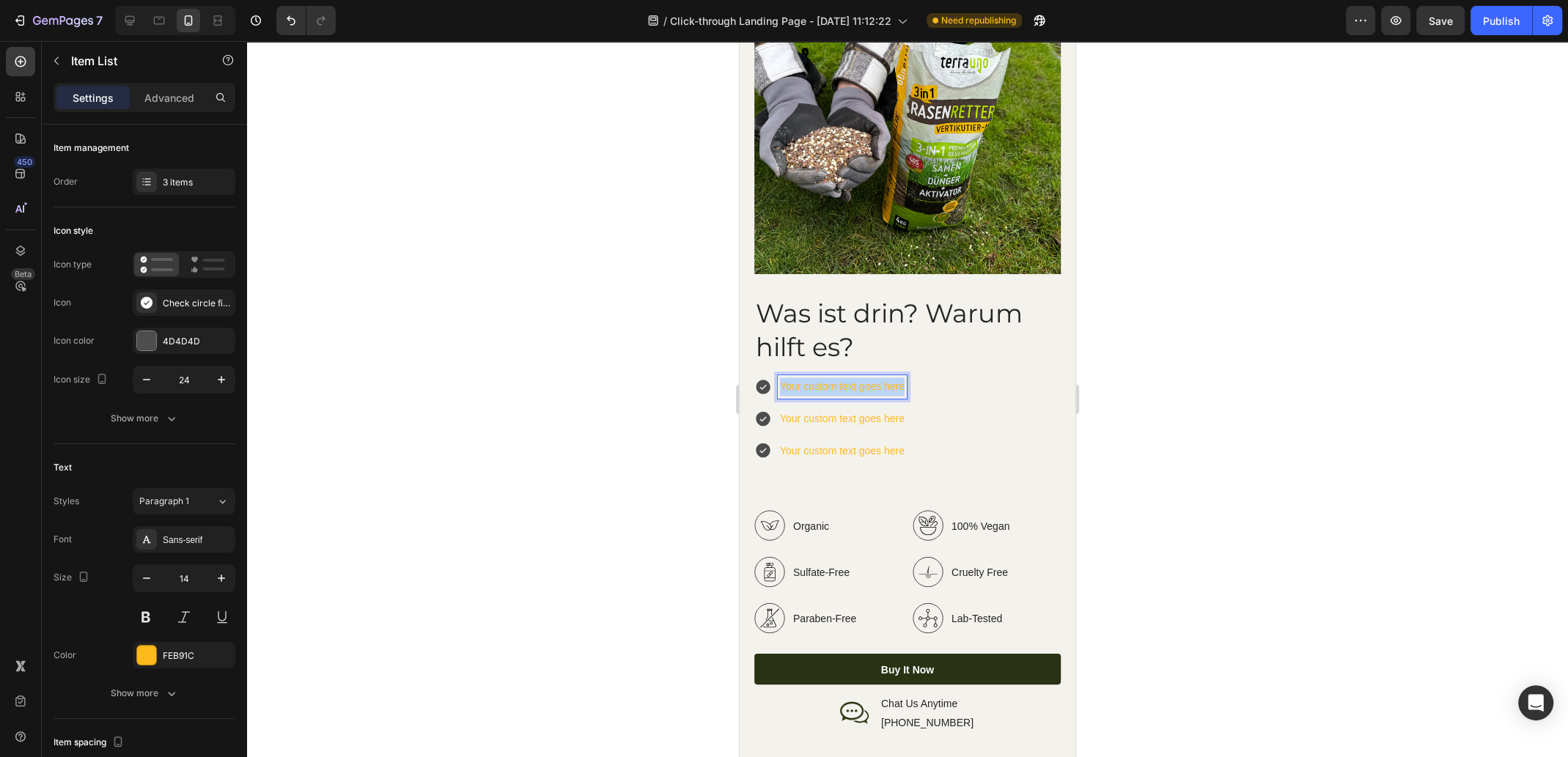
drag, startPoint x: 782, startPoint y: 373, endPoint x: 902, endPoint y: 374, distance: 120.0
click at [902, 374] on body "Mobile ( 458 px) iPhone 13 Mini iPhone 13 Pro iPhone 11 Pro Max iPhone 15 Pro M…" at bounding box center [907, 673] width 335 height 5951
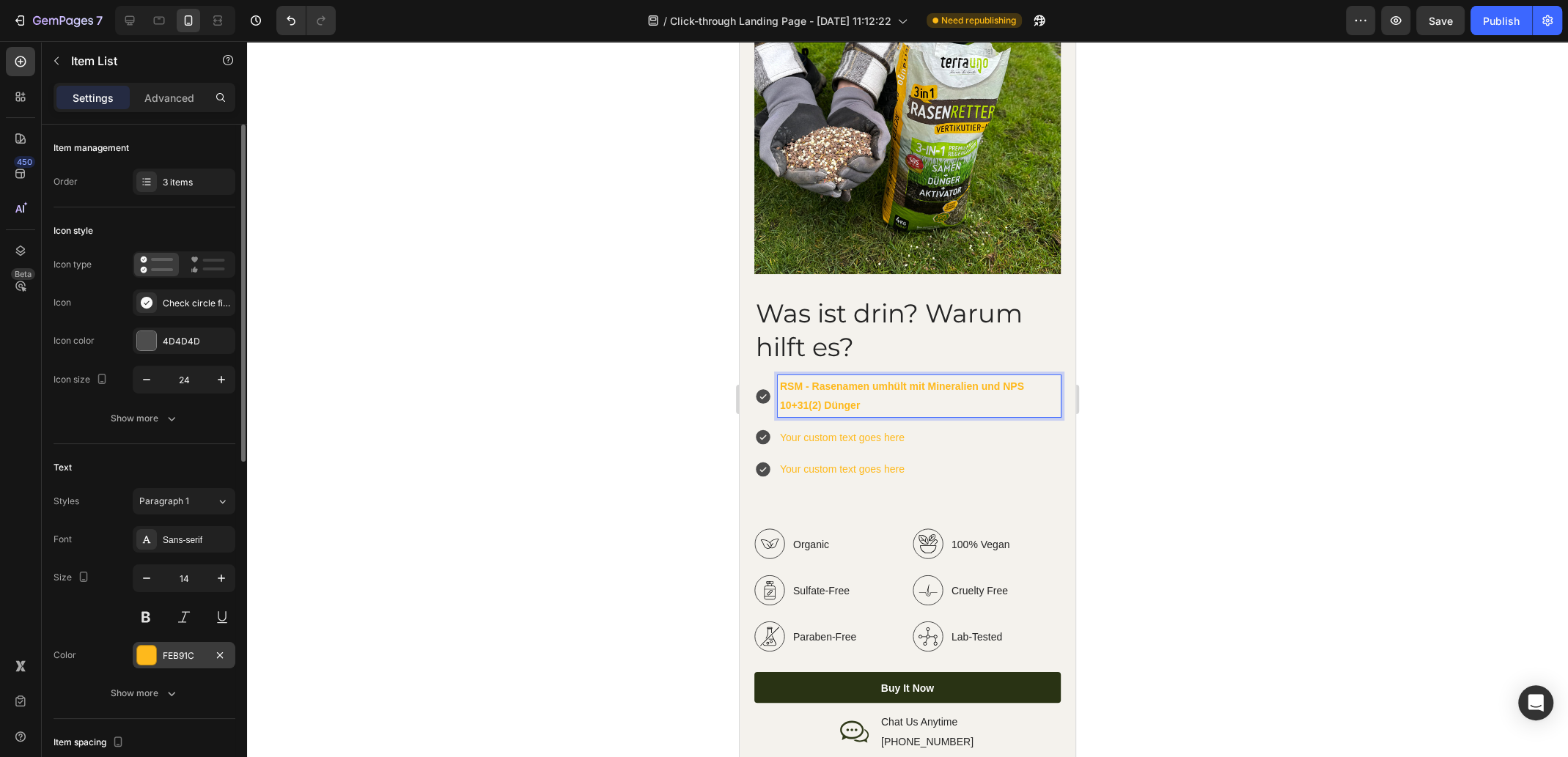
click at [150, 655] on div at bounding box center [147, 655] width 19 height 19
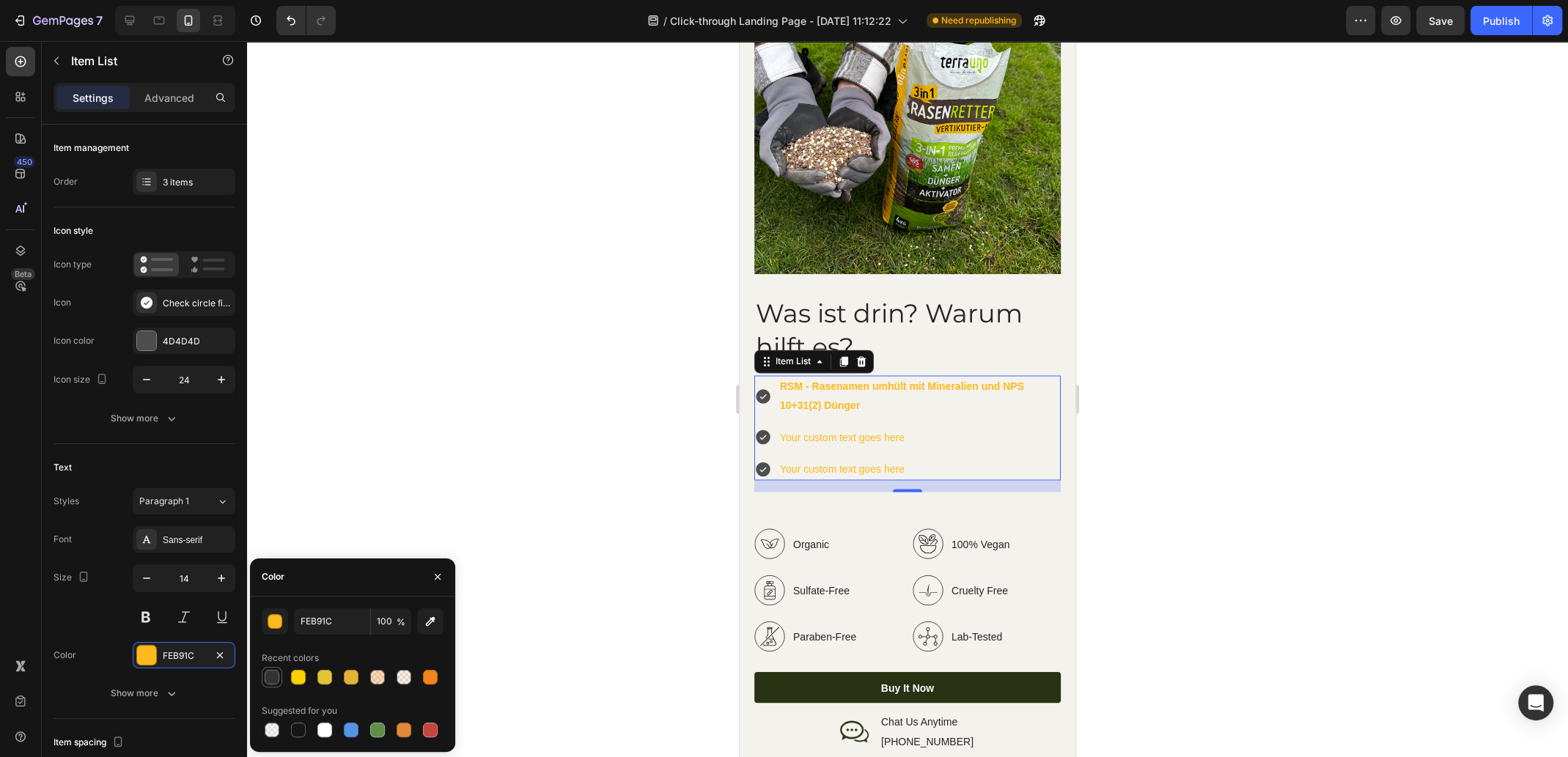
click at [271, 676] on div at bounding box center [272, 677] width 15 height 15
type input "323232"
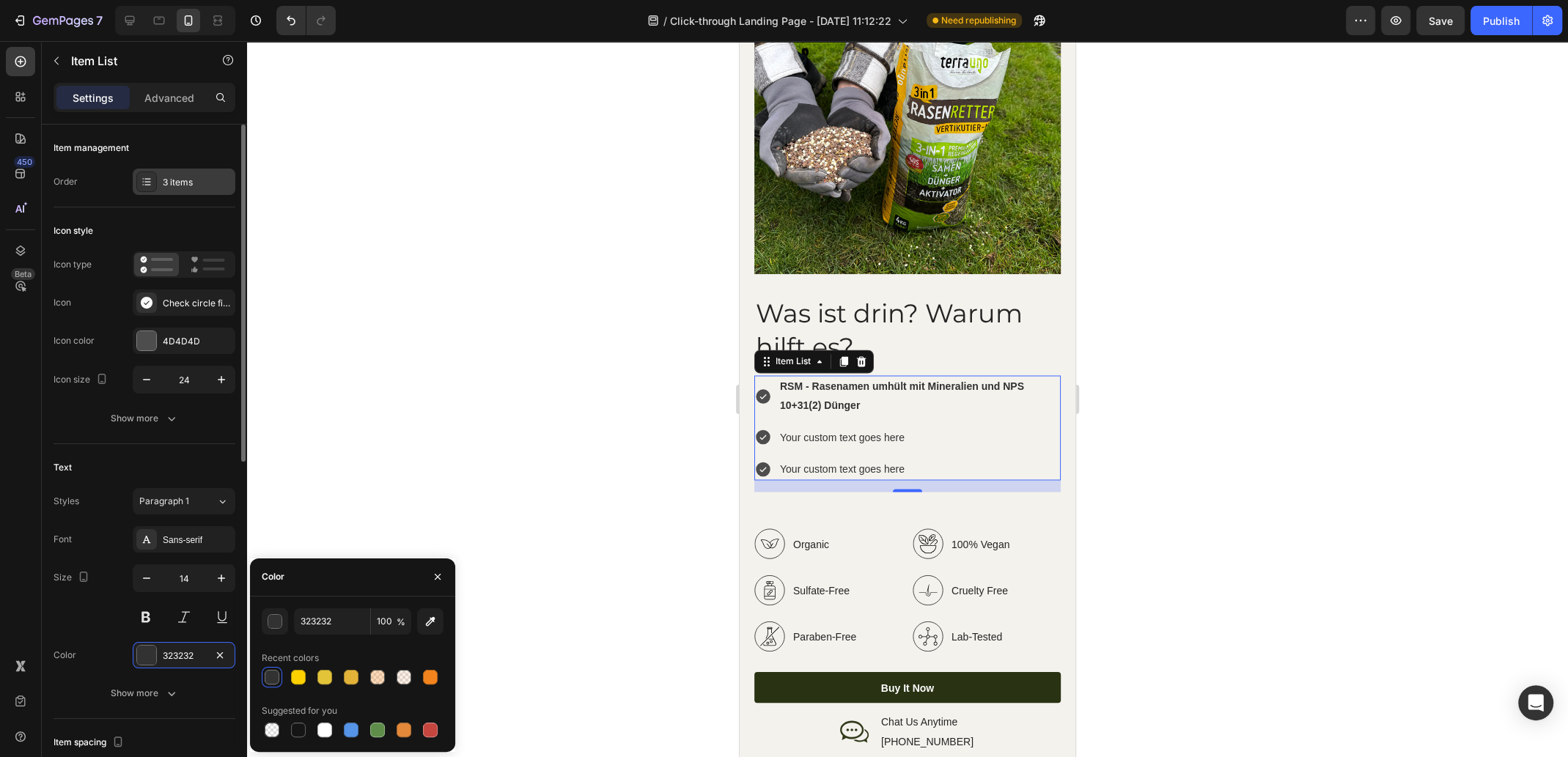
click at [197, 189] on div "3 items" at bounding box center [184, 181] width 103 height 27
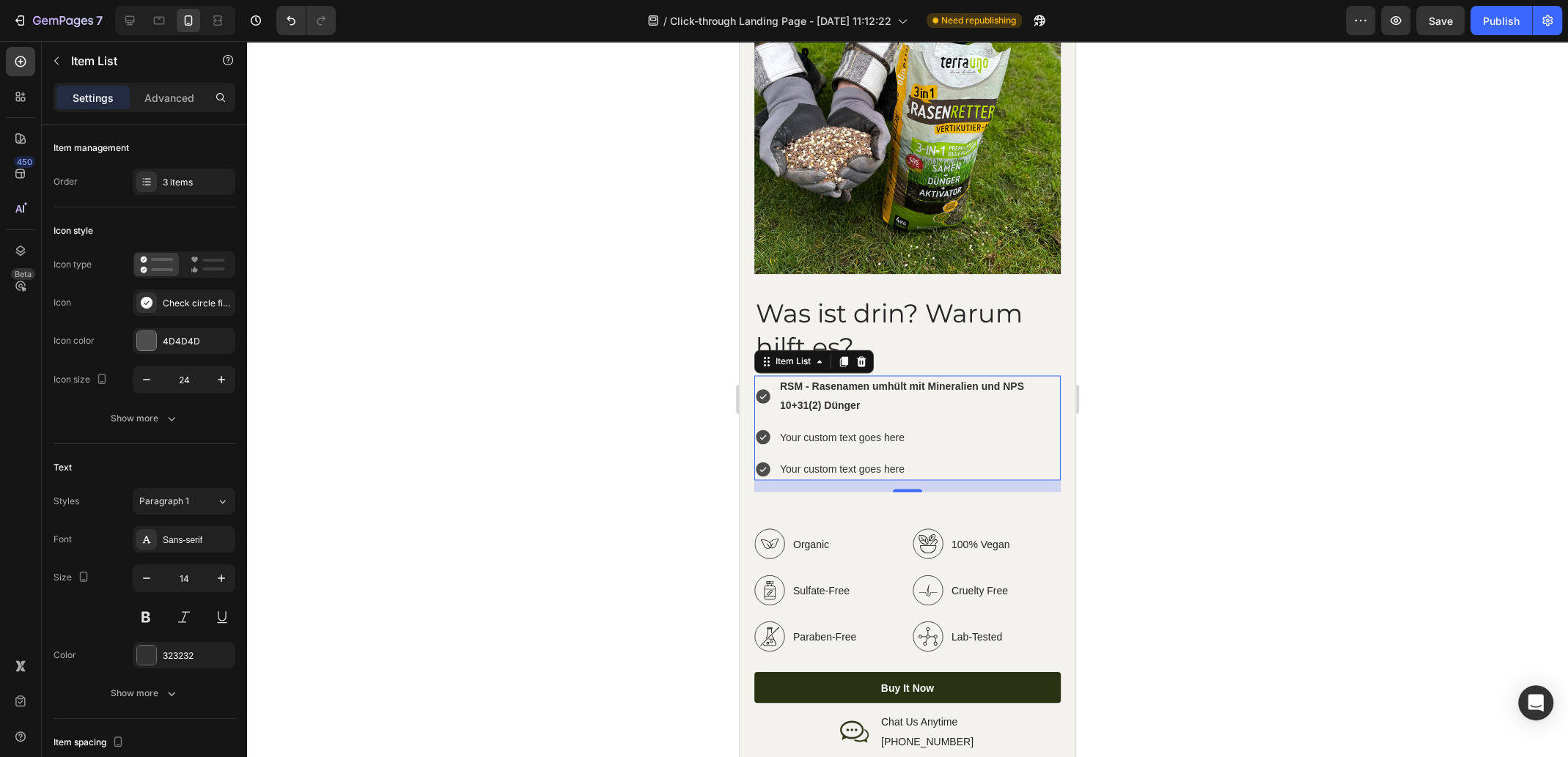
click at [824, 427] on p "Your custom text goes here" at bounding box center [919, 436] width 279 height 19
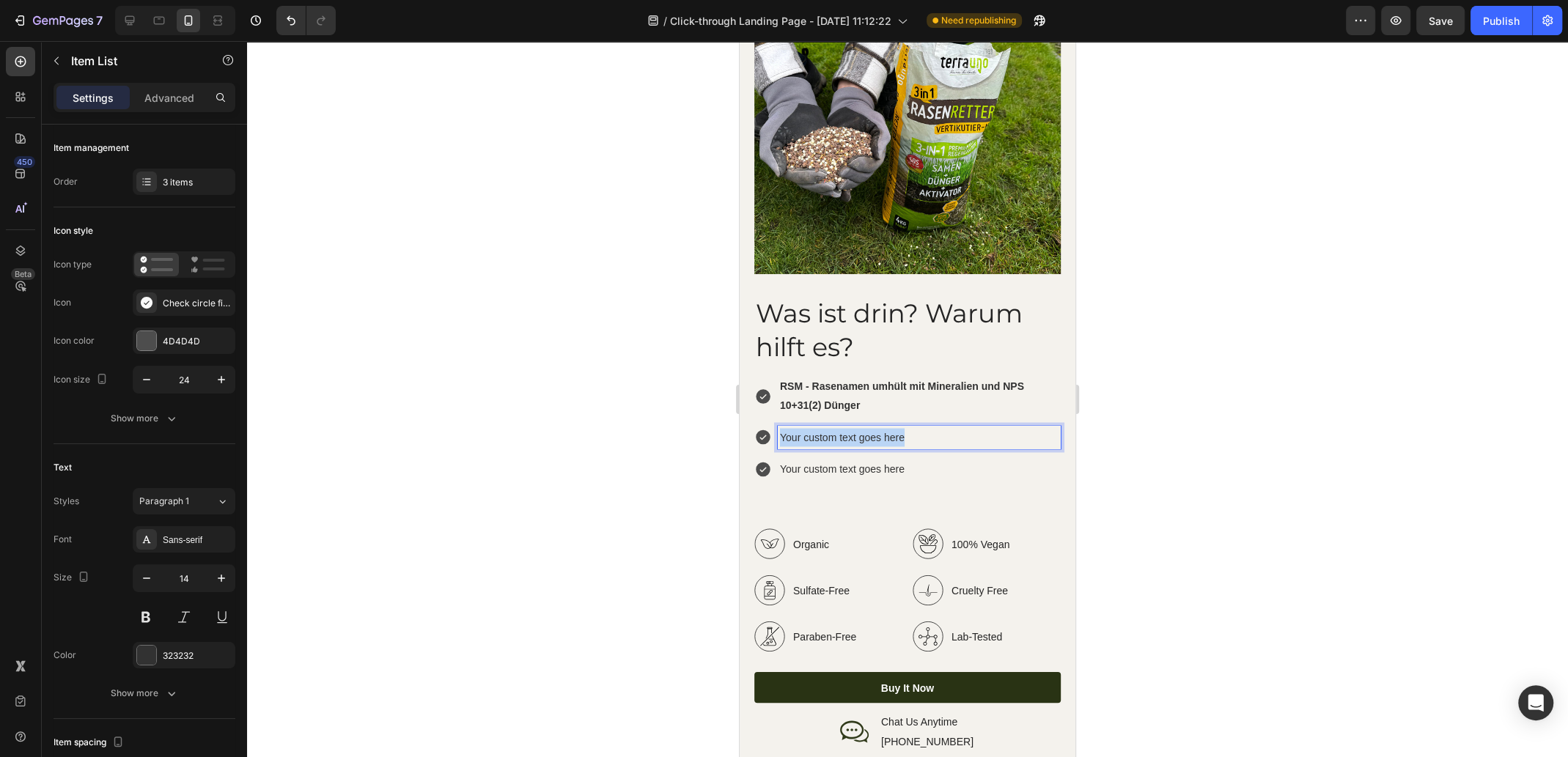
drag, startPoint x: 912, startPoint y: 425, endPoint x: 779, endPoint y: 427, distance: 133.0
click at [780, 427] on p "Your custom text goes here" at bounding box center [919, 436] width 279 height 19
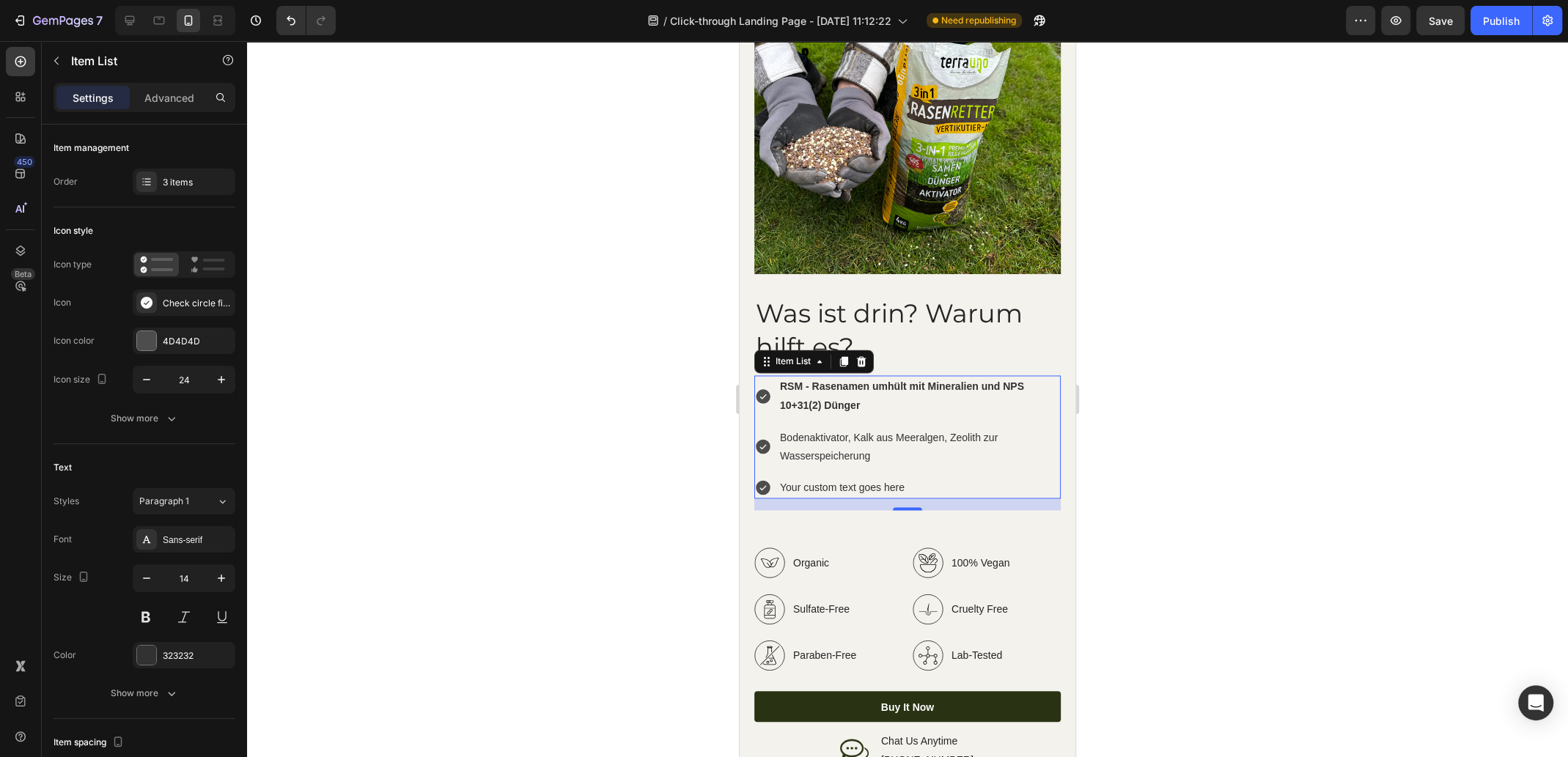
click at [856, 392] on strong "RSM - Rasenamen umhült mit Mineralien und NPS 10+31(2) Dünger" at bounding box center [901, 395] width 244 height 30
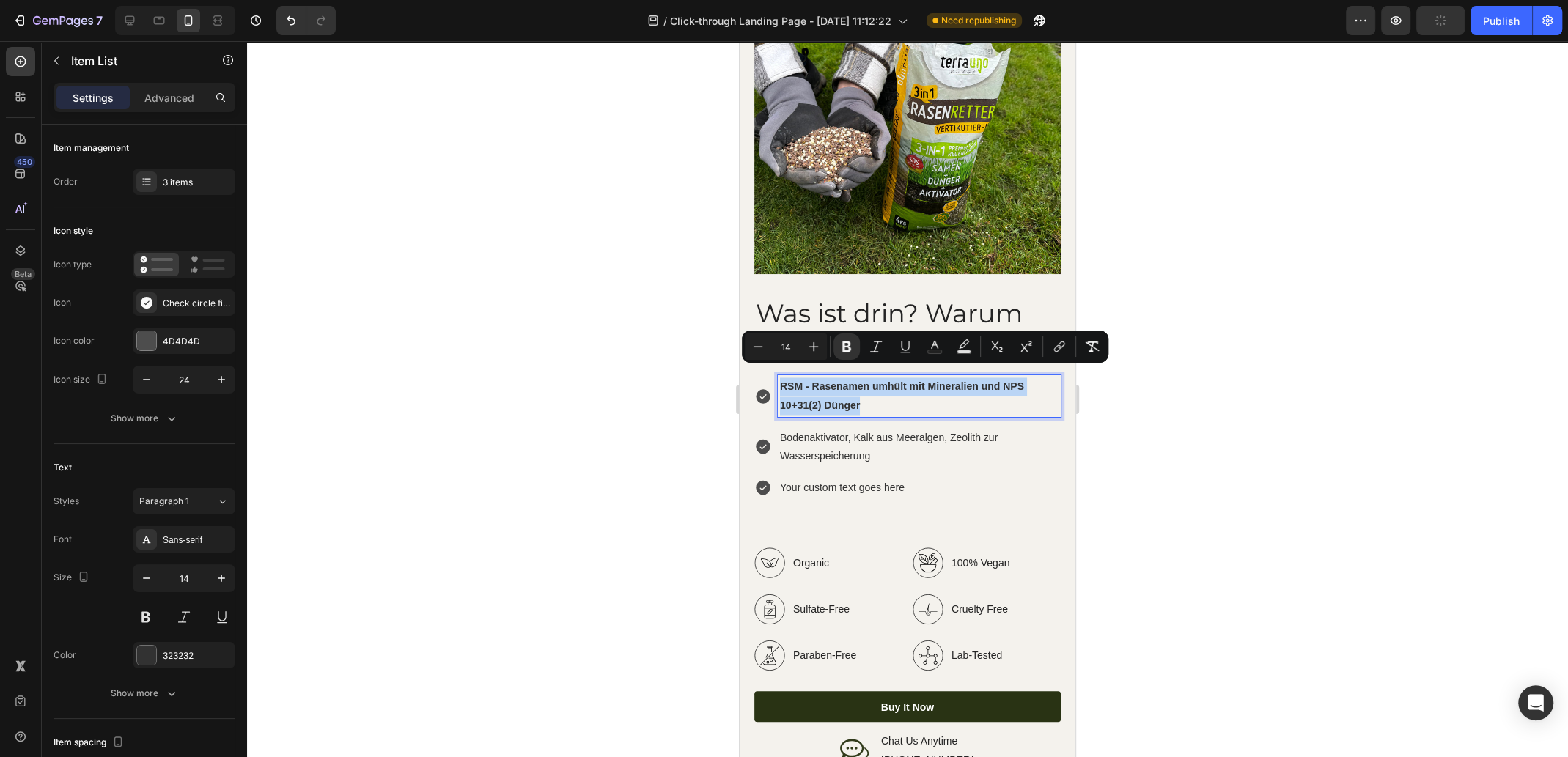
drag, startPoint x: 880, startPoint y: 392, endPoint x: 780, endPoint y: 373, distance: 101.8
click at [780, 377] on p "RSM - Rasenamen umhült mit Mineralien und NPS 10+31(2) Dünger" at bounding box center [919, 395] width 279 height 36
click at [848, 346] on icon "Editor contextual toolbar" at bounding box center [846, 347] width 9 height 11
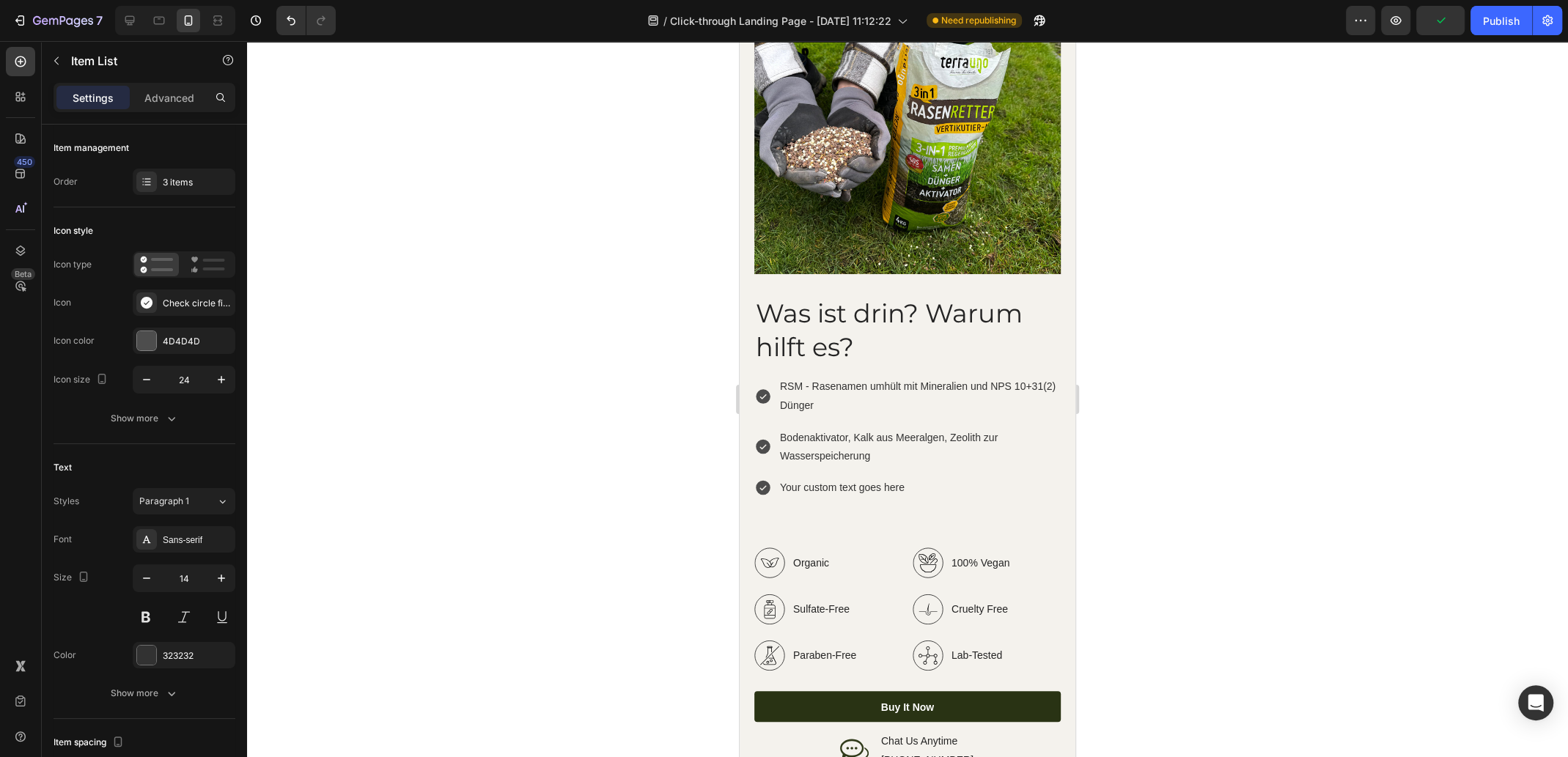
drag, startPoint x: 833, startPoint y: 474, endPoint x: 849, endPoint y: 474, distance: 16.0
click at [833, 478] on p "Your custom text goes here" at bounding box center [919, 487] width 279 height 19
drag, startPoint x: 918, startPoint y: 474, endPoint x: 776, endPoint y: 474, distance: 142.0
click at [776, 475] on div "Your custom text goes here" at bounding box center [907, 487] width 306 height 23
click at [922, 440] on p "Bodenaktivator, Kalk aus Meeralgen, Zeolith zur Wasserspeicherung" at bounding box center [919, 445] width 279 height 36
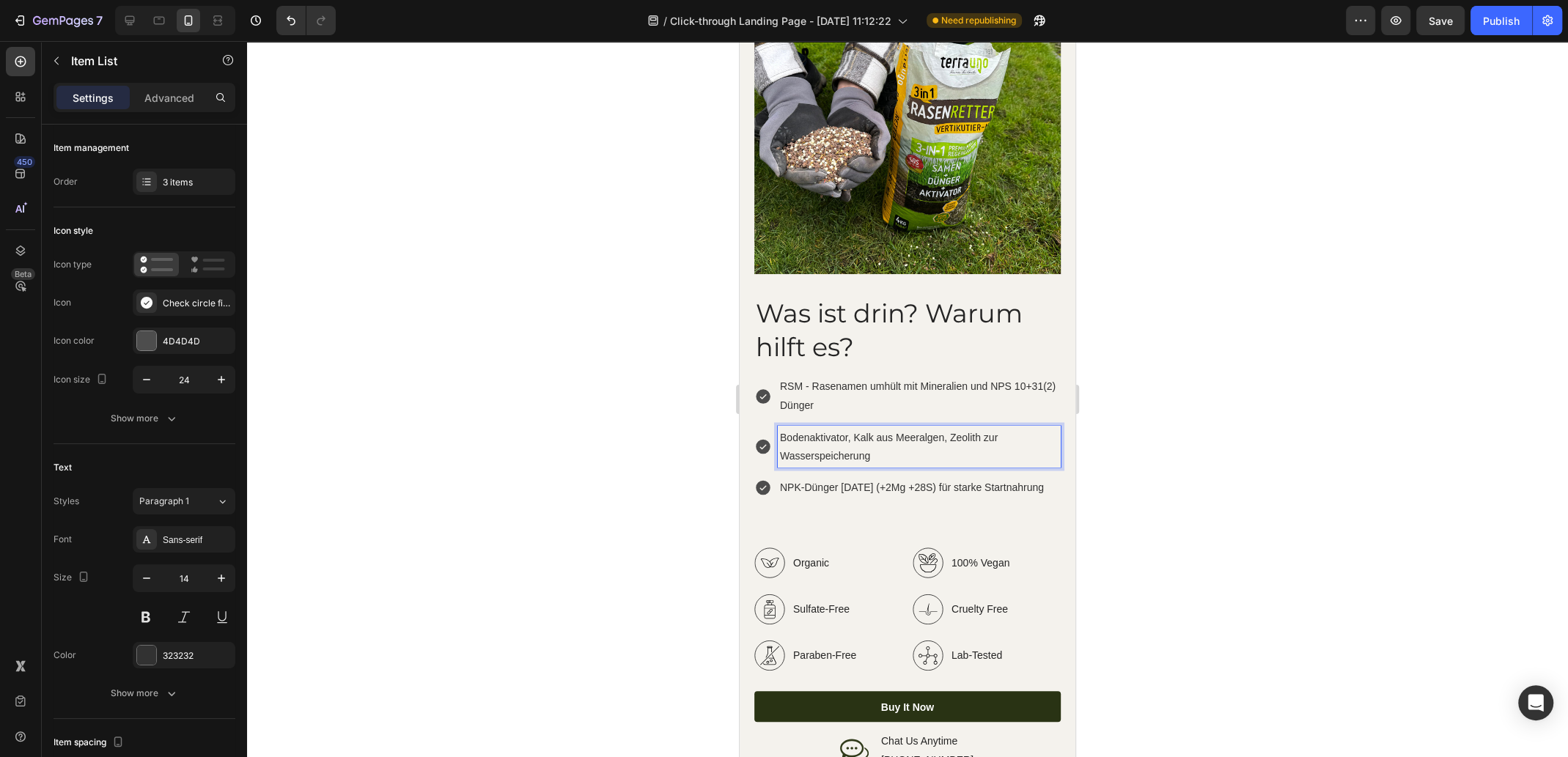
click at [929, 478] on p "NPK-Dünger [DATE] (+2Mg +28S) für starke Startnahrung" at bounding box center [919, 487] width 279 height 19
click at [894, 478] on p "NPK-Dünger [DATE] (+2Mg +28S) für starke Startnahrung" at bounding box center [919, 487] width 279 height 19
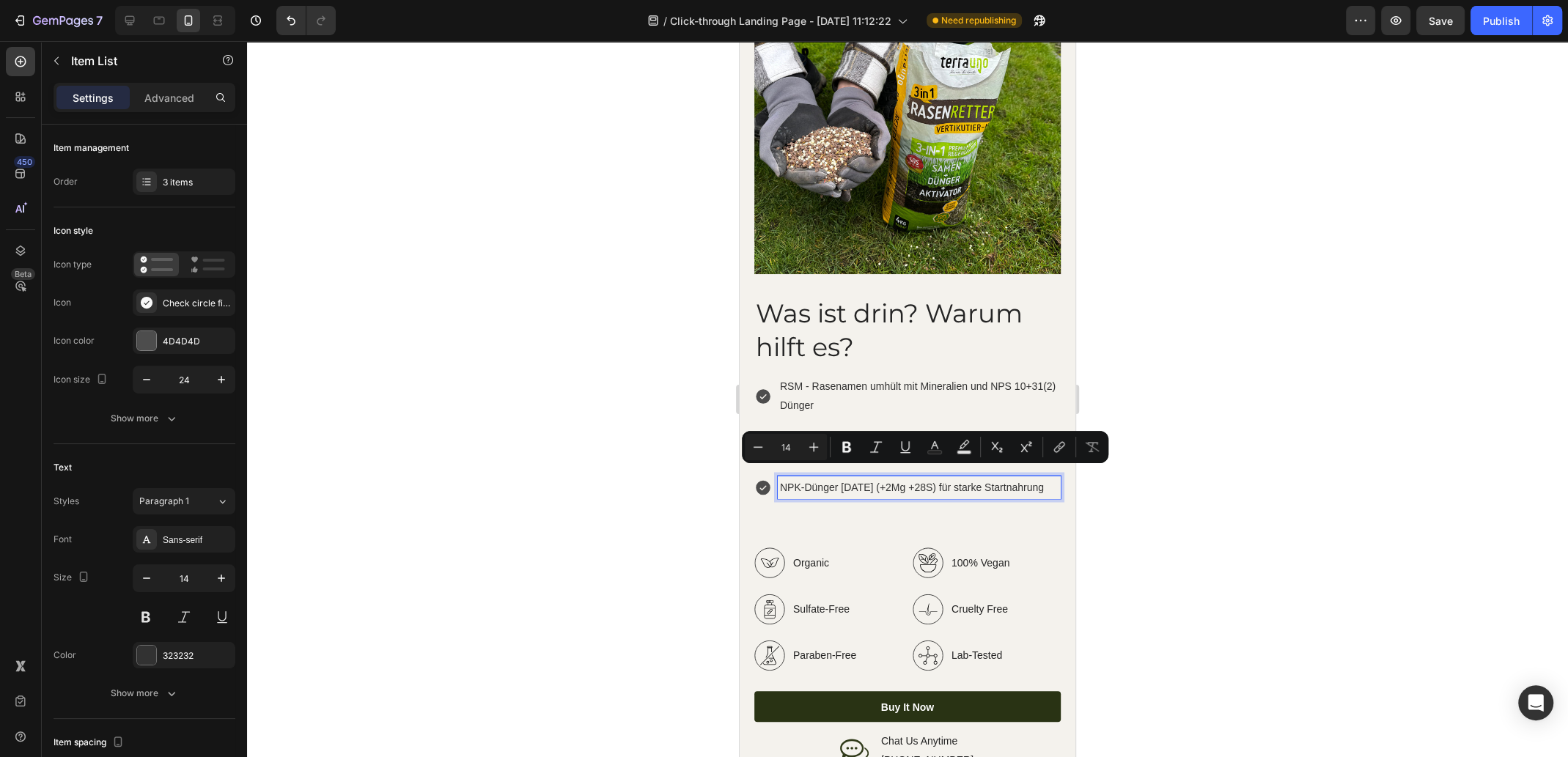
click at [801, 478] on p "NPK-Dünger [DATE] (+2Mg +28S) für starke Startnahrung" at bounding box center [919, 487] width 279 height 19
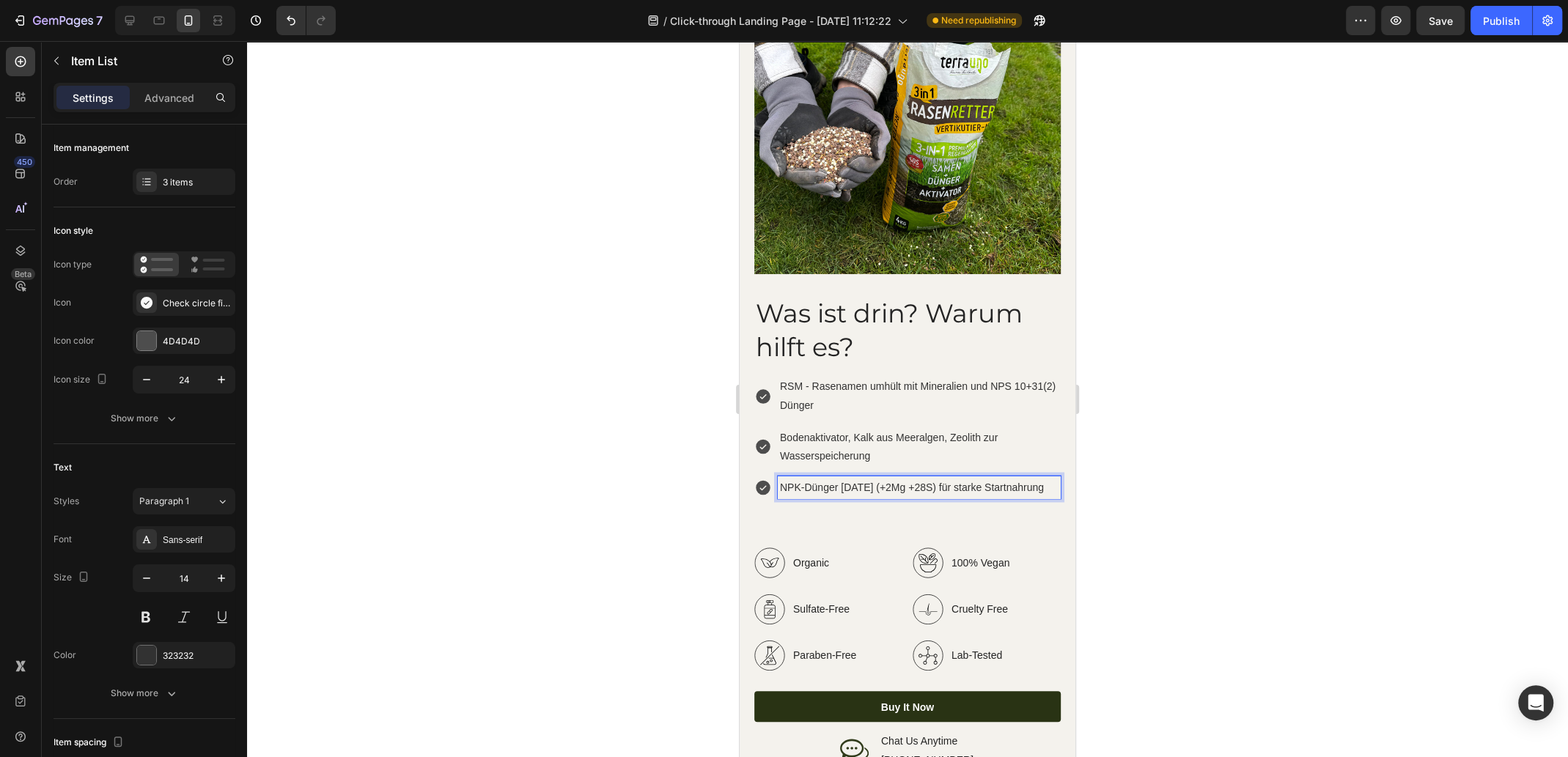
drag, startPoint x: 782, startPoint y: 474, endPoint x: 1089, endPoint y: 474, distance: 307.0
click at [1075, 474] on html "Mobile ( 458 px) iPhone 13 Mini iPhone 13 Pro iPhone 11 Pro Max iPhone 15 Pro M…" at bounding box center [907, 691] width 335 height 5987
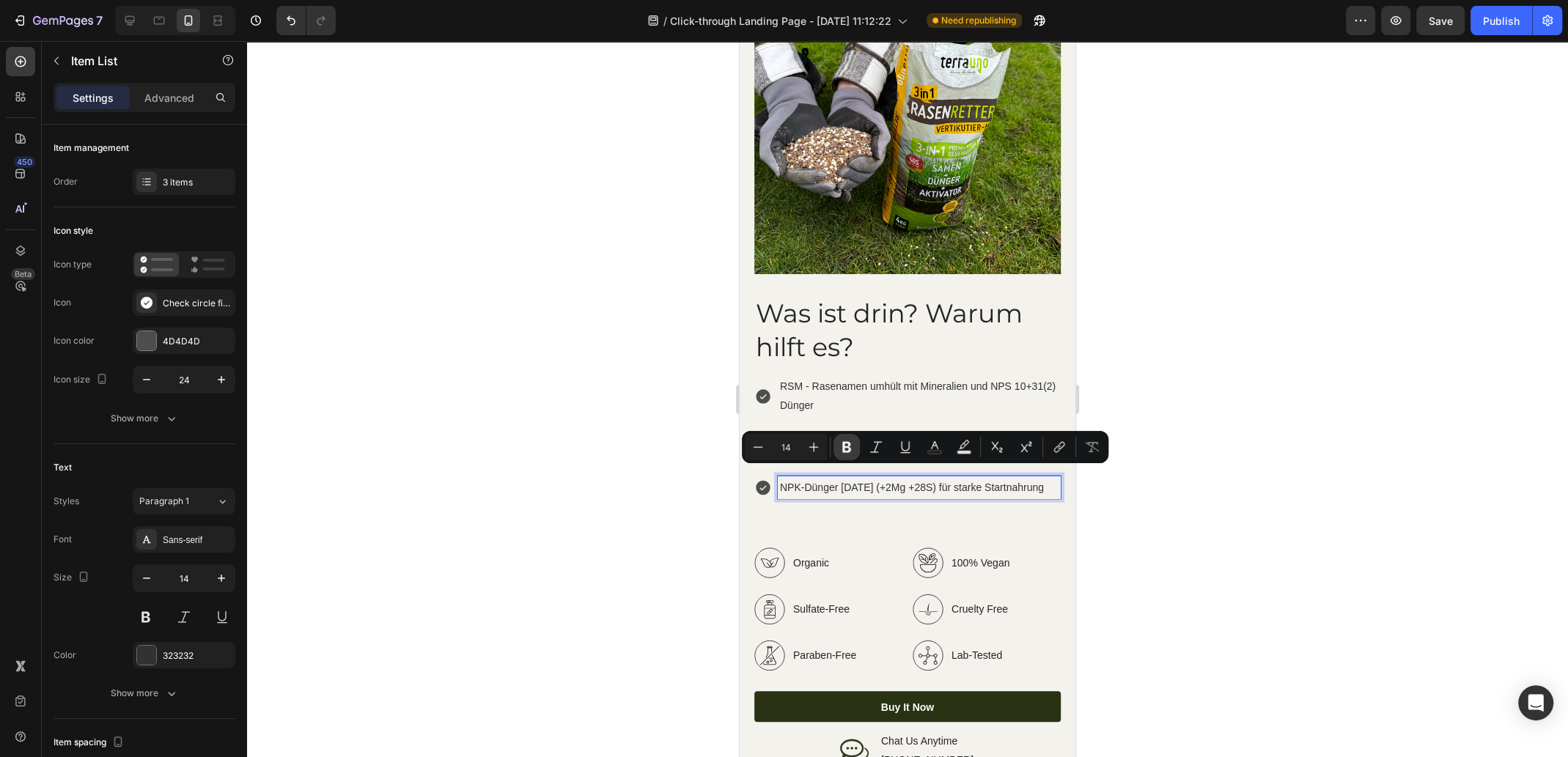
click at [846, 449] on icon "Editor contextual toolbar" at bounding box center [846, 447] width 15 height 15
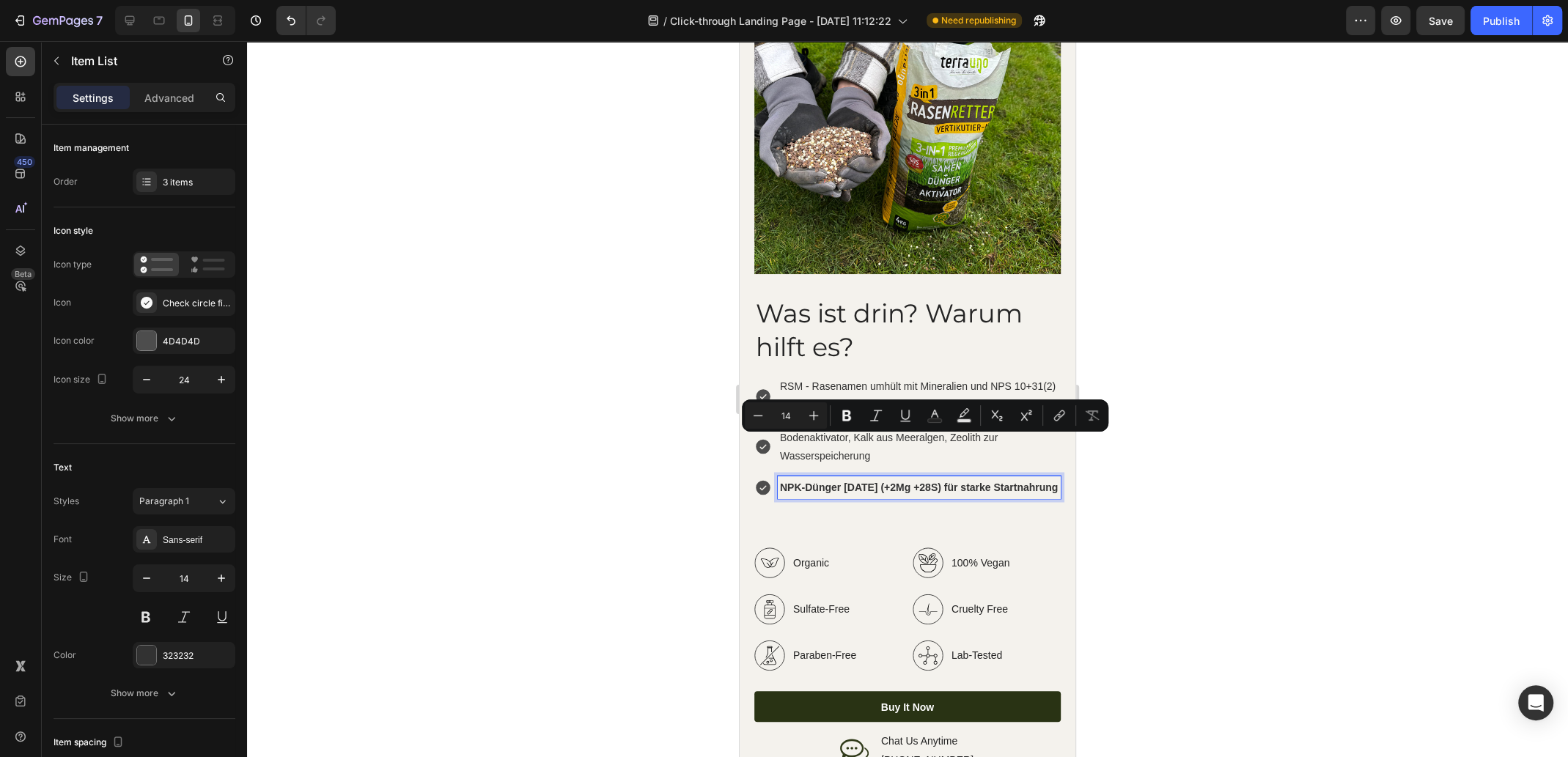
click at [873, 481] on strong "NPK-Dünger [DATE] (+2Mg +28S) für starke Startnahrung" at bounding box center [918, 487] width 278 height 11
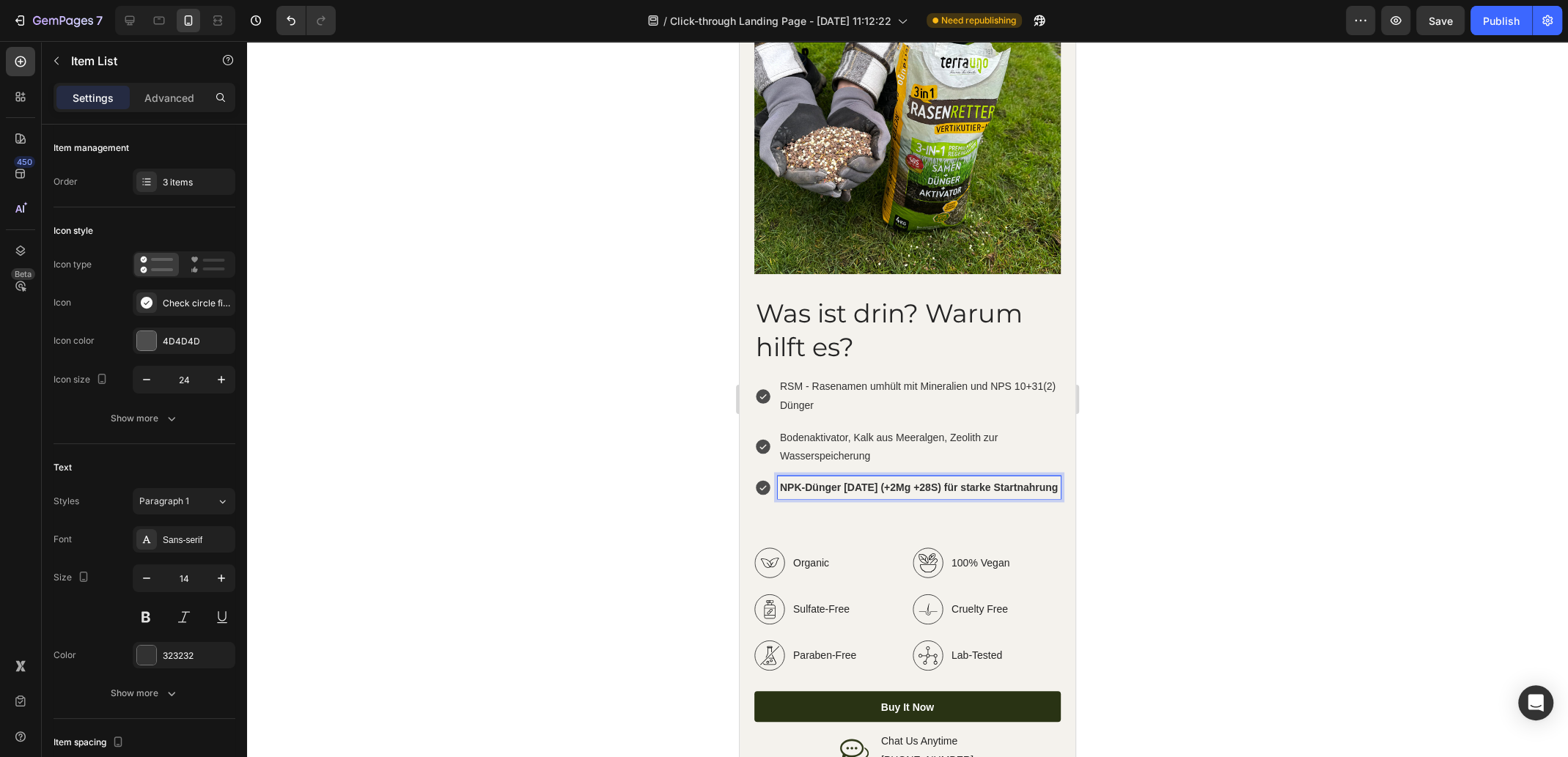
drag, startPoint x: 867, startPoint y: 494, endPoint x: 782, endPoint y: 473, distance: 87.6
click at [782, 478] on p "NPK-Dünger [DATE] (+2Mg +28S) für starke Startnahrung" at bounding box center [919, 487] width 279 height 19
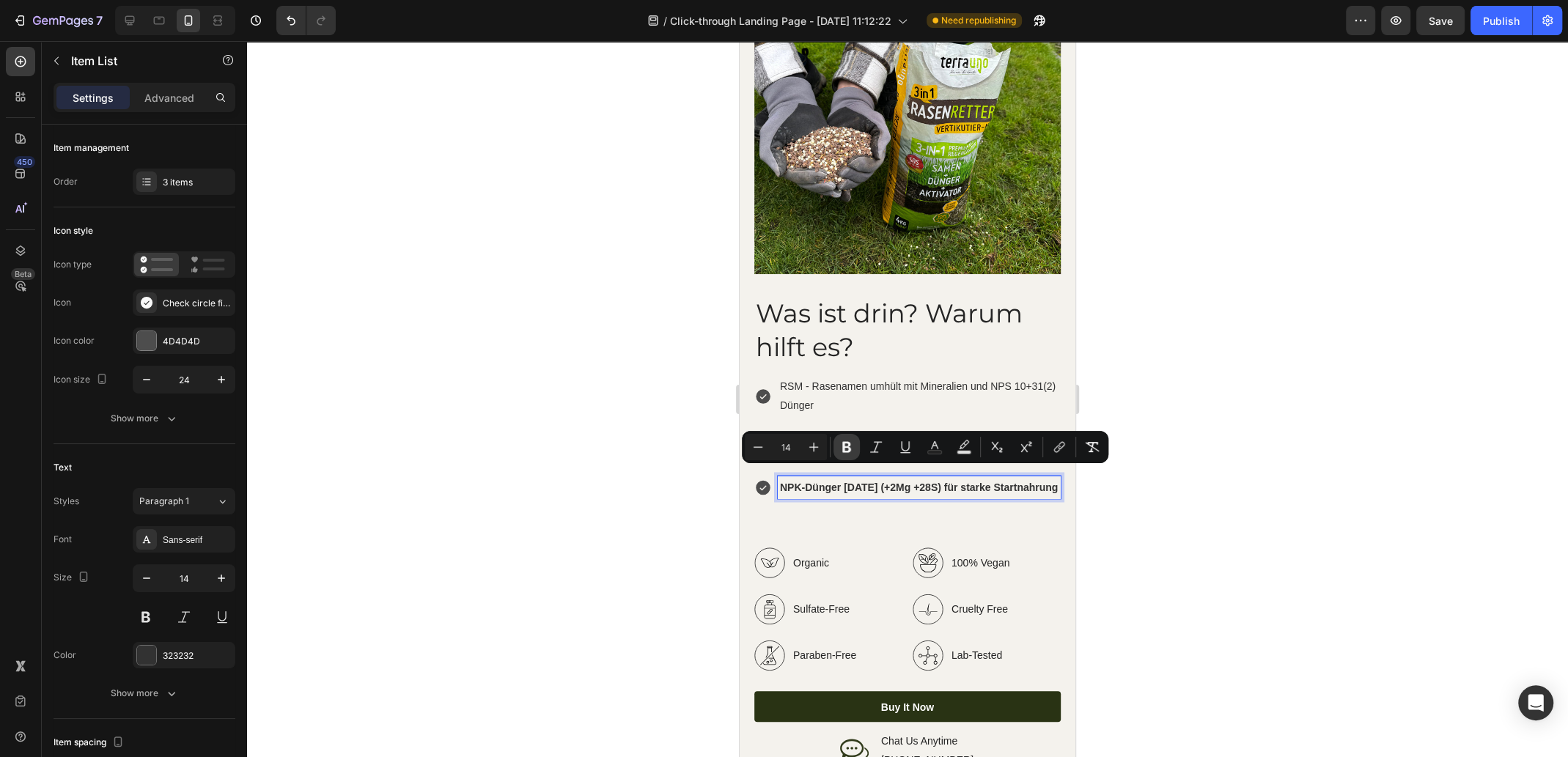
click at [843, 450] on icon "Editor contextual toolbar" at bounding box center [846, 448] width 9 height 11
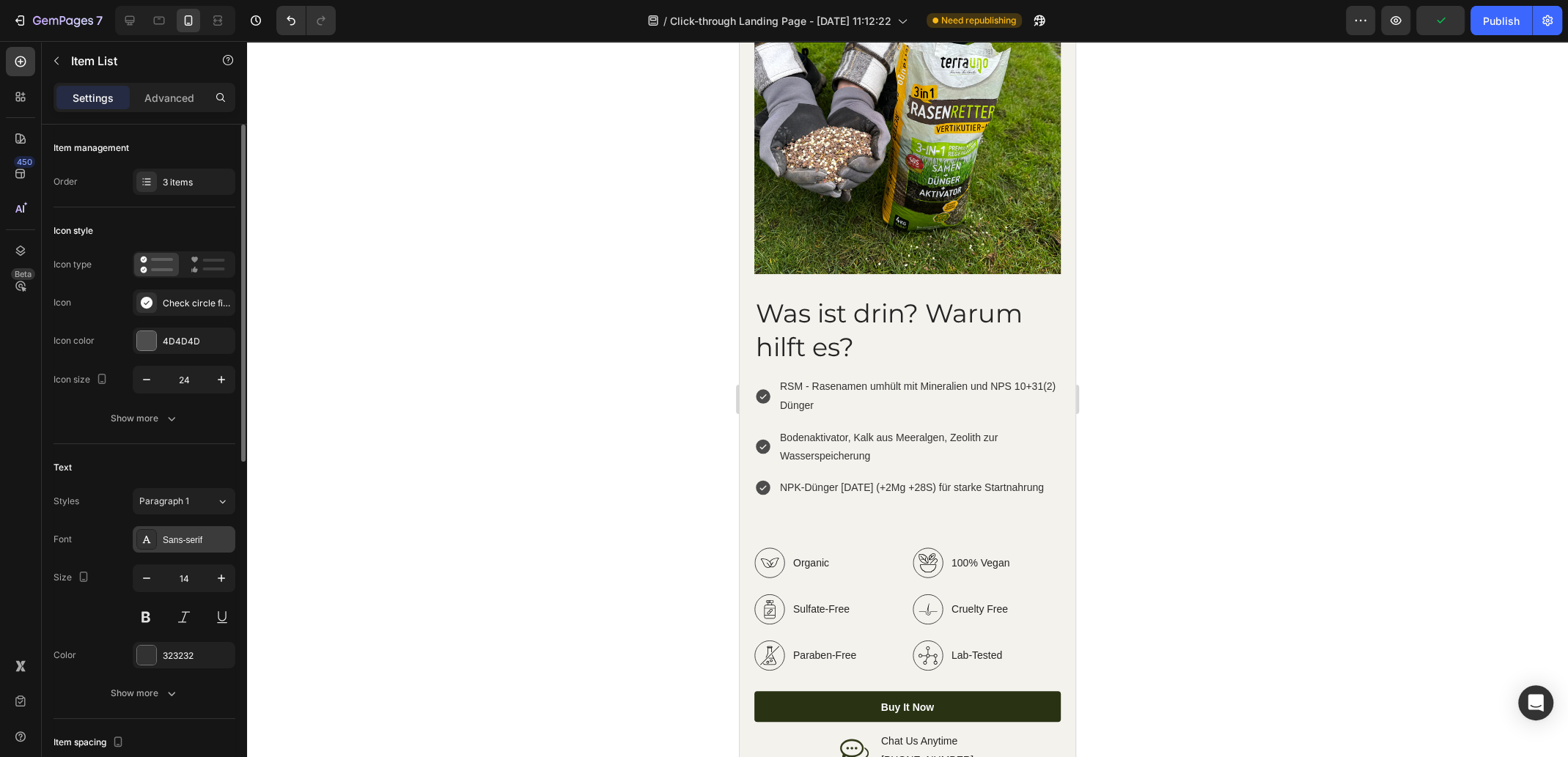
click at [197, 544] on div "Sans-serif" at bounding box center [197, 540] width 69 height 13
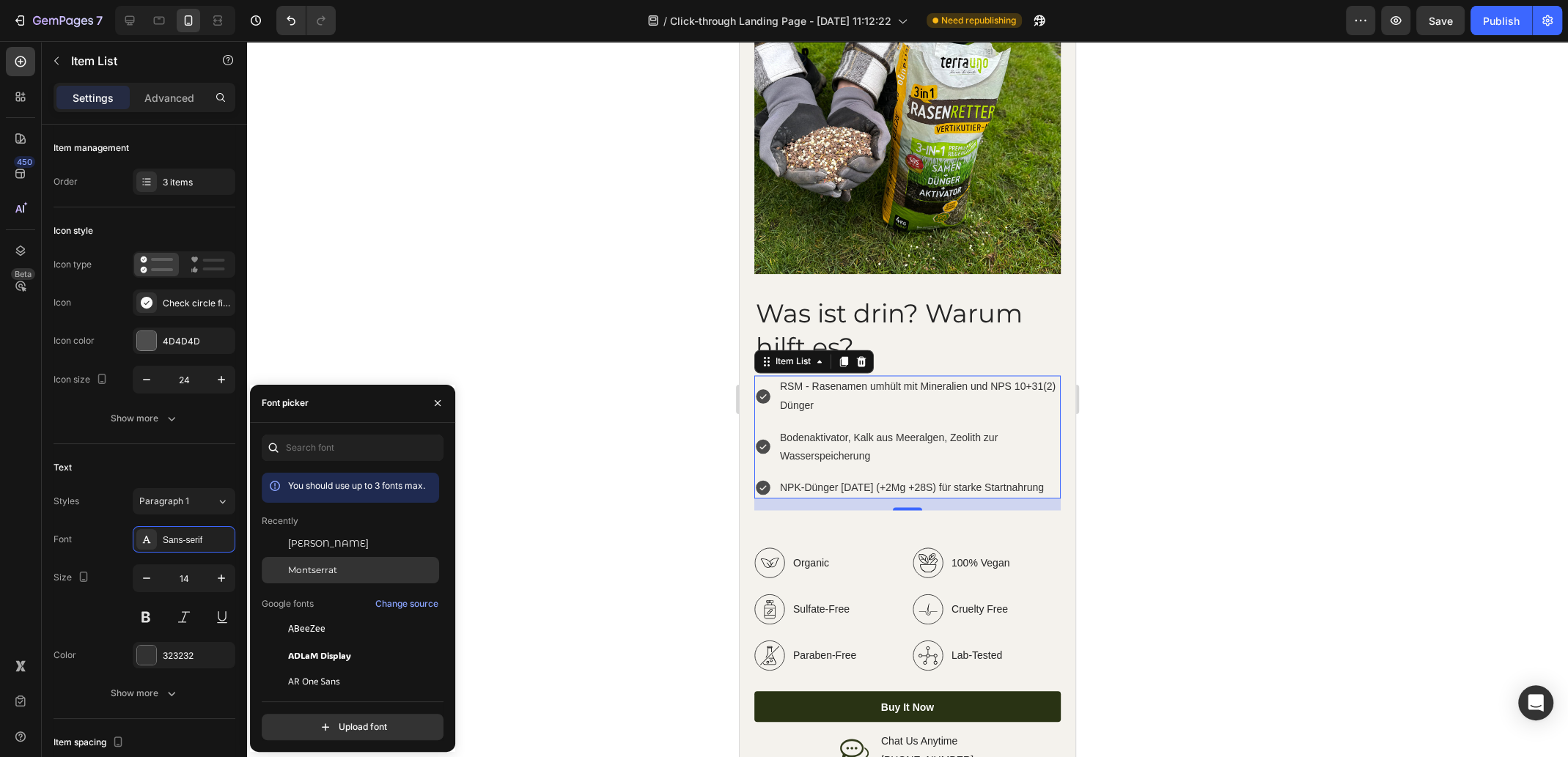
click at [337, 566] on div "Montserrat" at bounding box center [362, 570] width 148 height 13
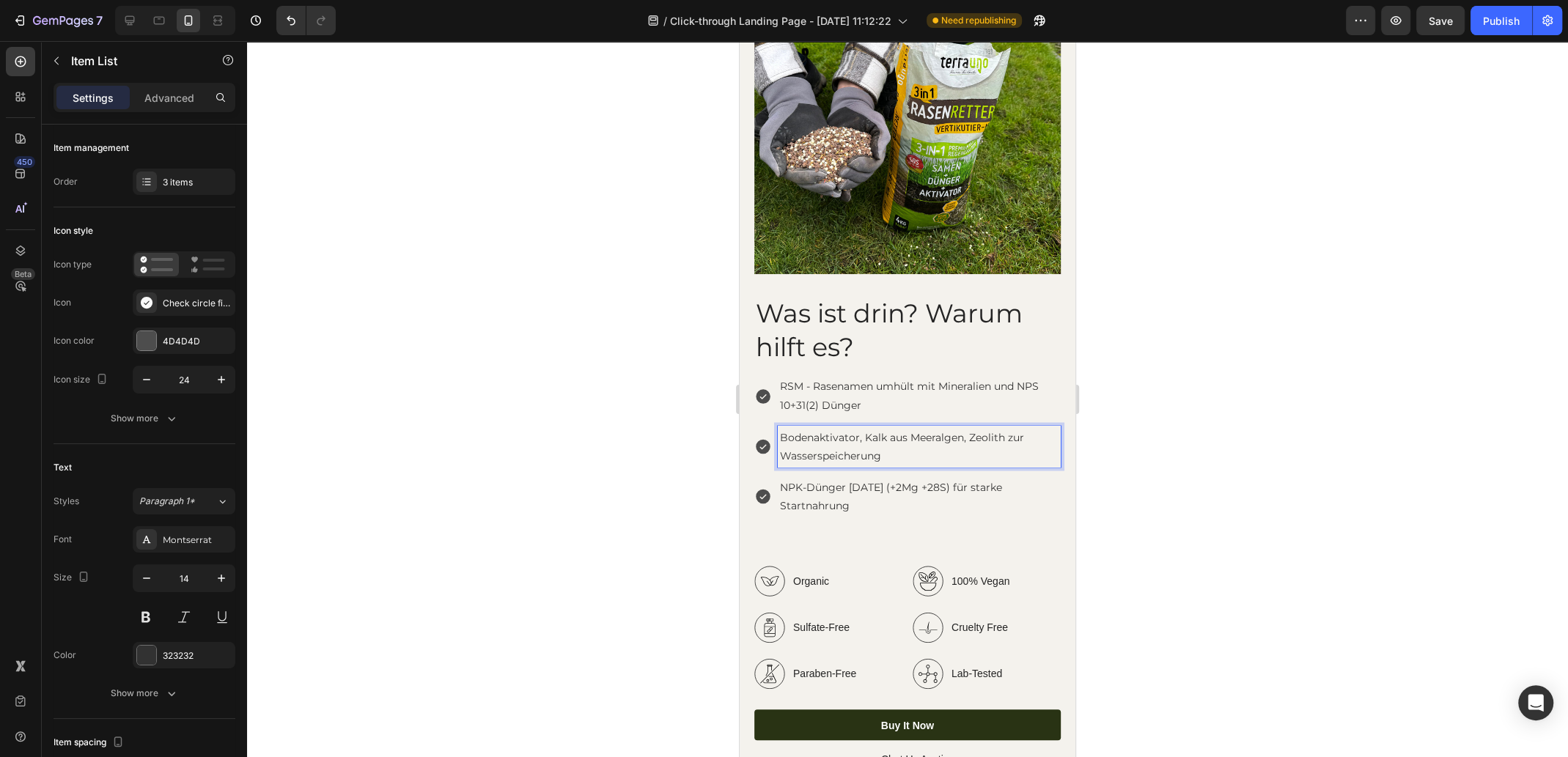
click at [855, 437] on p "Bodenaktivator, Kalk aus Meeralgen, Zeolith zur Wasserspeicherung" at bounding box center [919, 445] width 279 height 36
drag, startPoint x: 888, startPoint y: 443, endPoint x: 782, endPoint y: 422, distance: 108.1
click at [782, 427] on p "Bodenaktivator, Kalk aus Meeralgen, Zeolith zur Wasserspeicherung" at bounding box center [919, 445] width 279 height 36
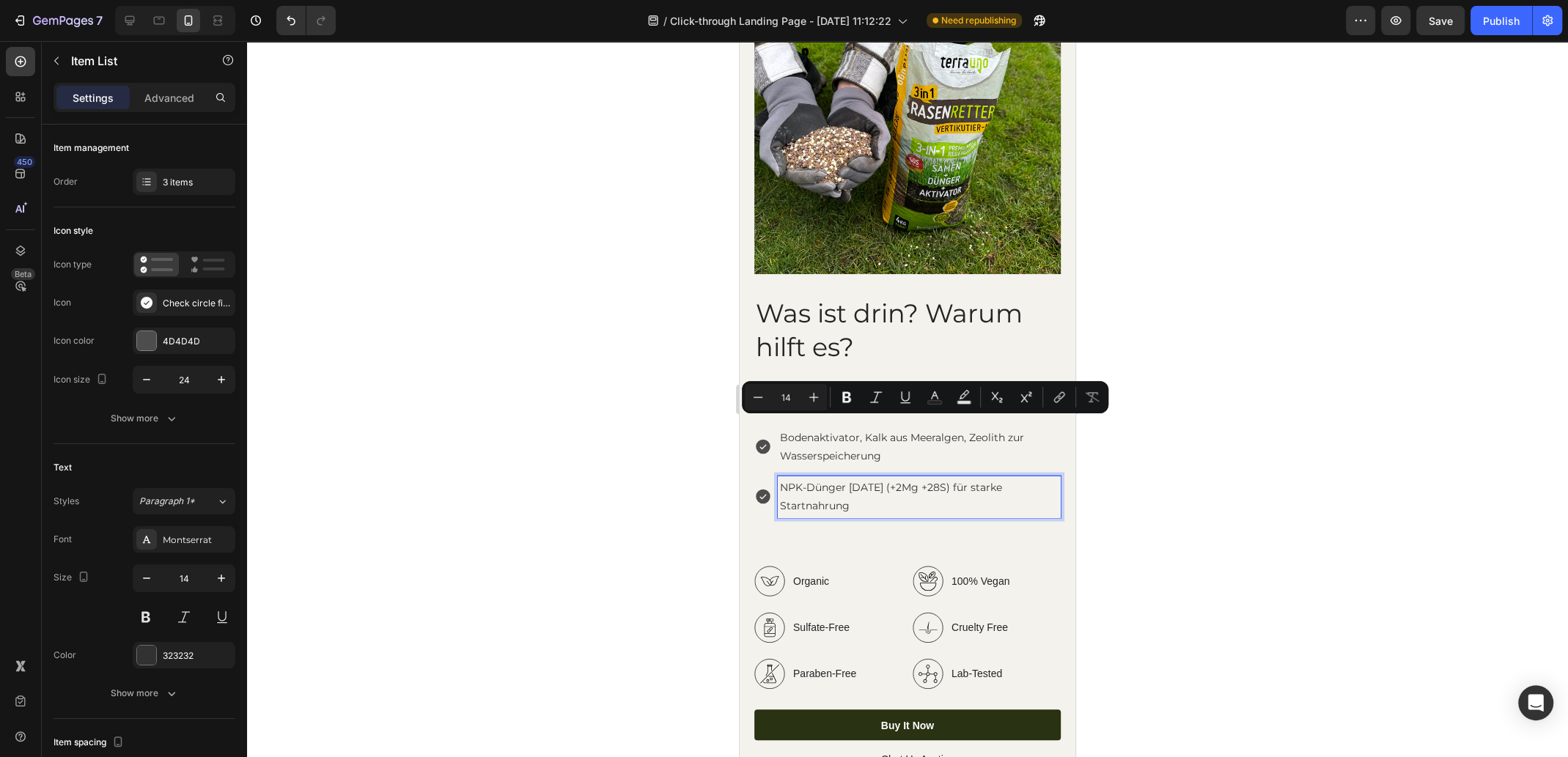
drag, startPoint x: 921, startPoint y: 470, endPoint x: 1012, endPoint y: 468, distance: 91.0
click at [921, 478] on p "NPK-Dünger [DATE] (+2Mg +28S) für starke Startnahrung" at bounding box center [919, 495] width 279 height 36
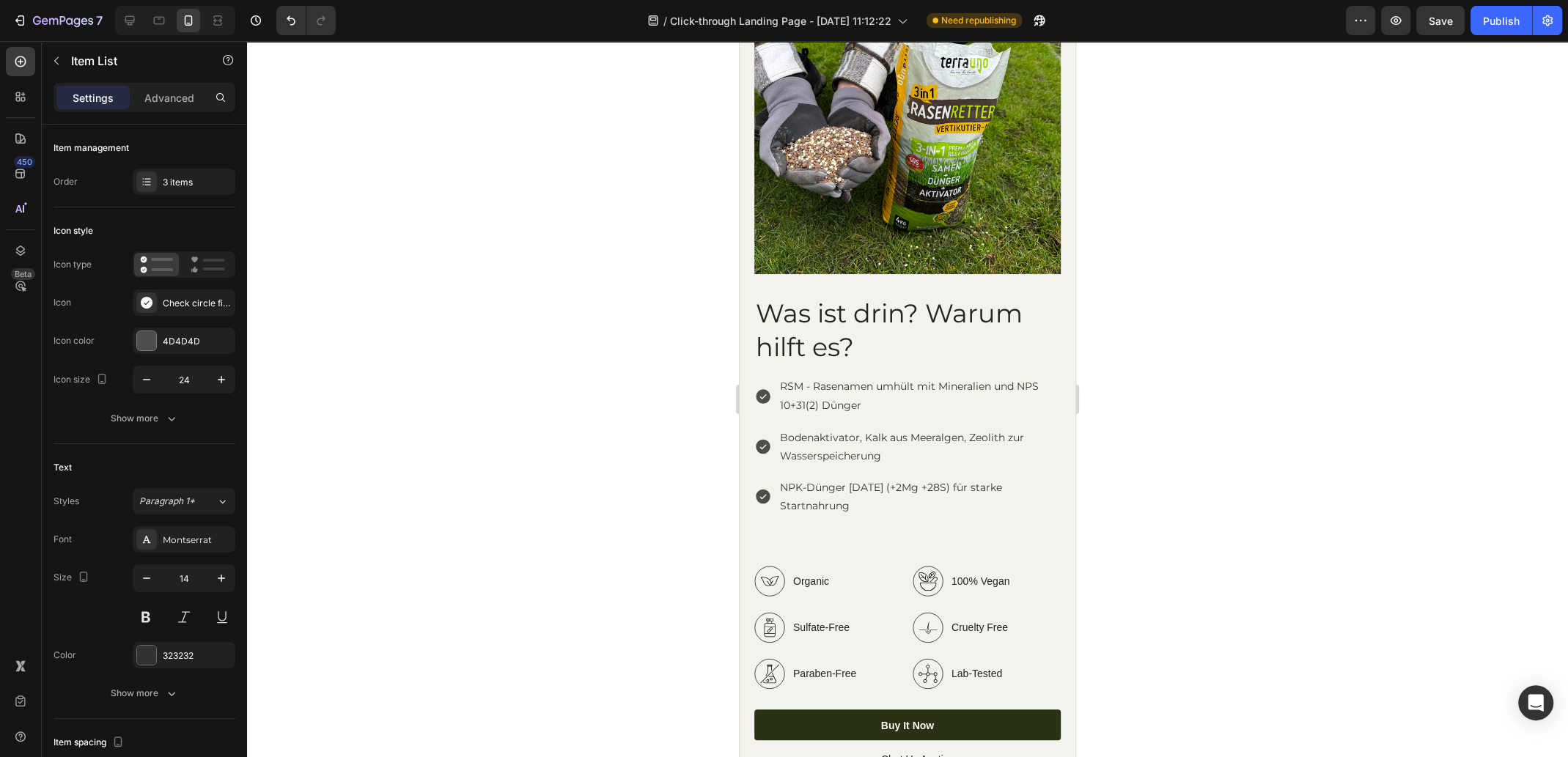
click at [1183, 454] on div at bounding box center [907, 399] width 1321 height 716
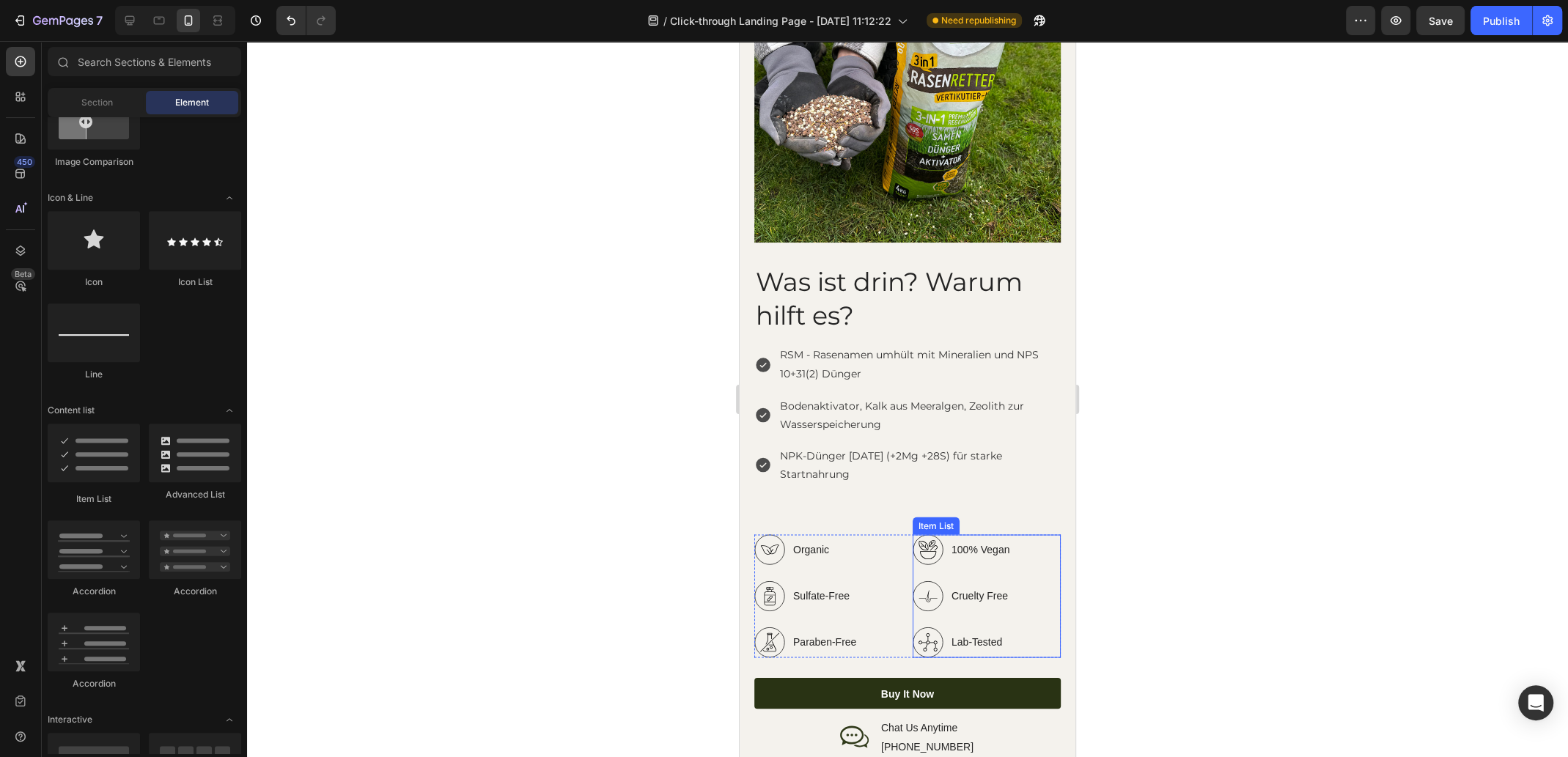
scroll to position [2417, 0]
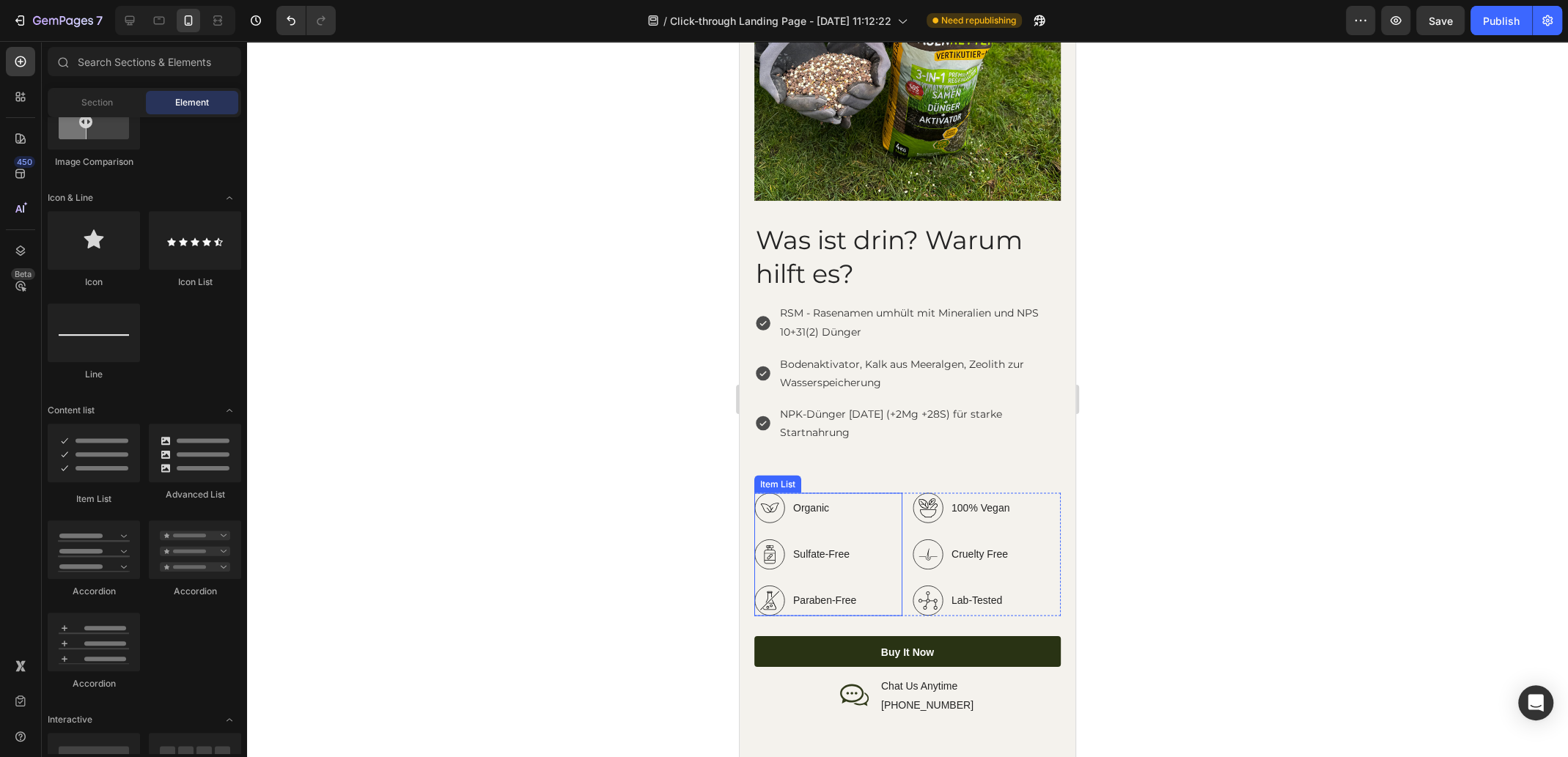
click at [871, 500] on div "Organic Sulfate-Free Paraben-Free" at bounding box center [828, 554] width 148 height 123
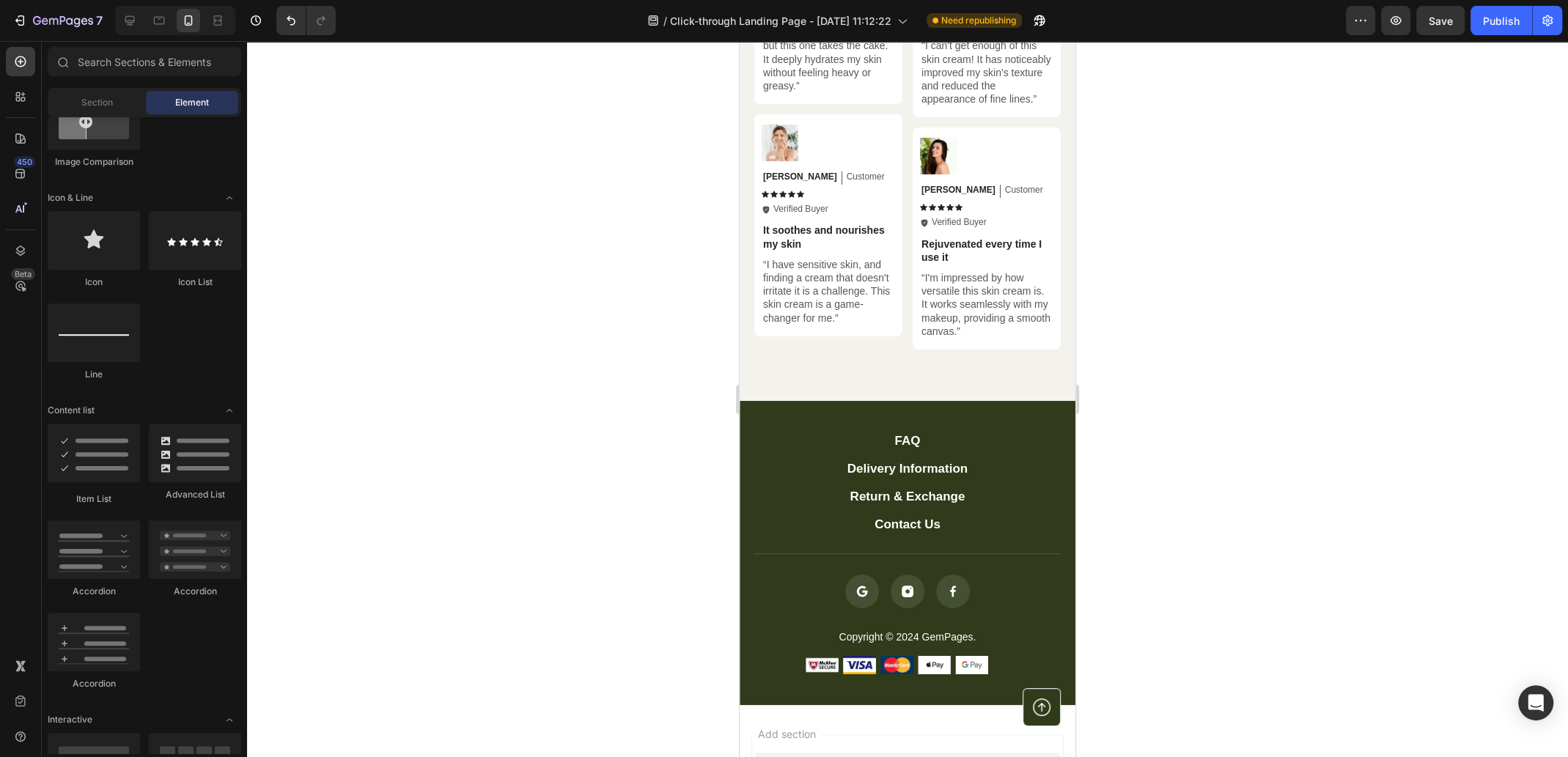
scroll to position [5326, 0]
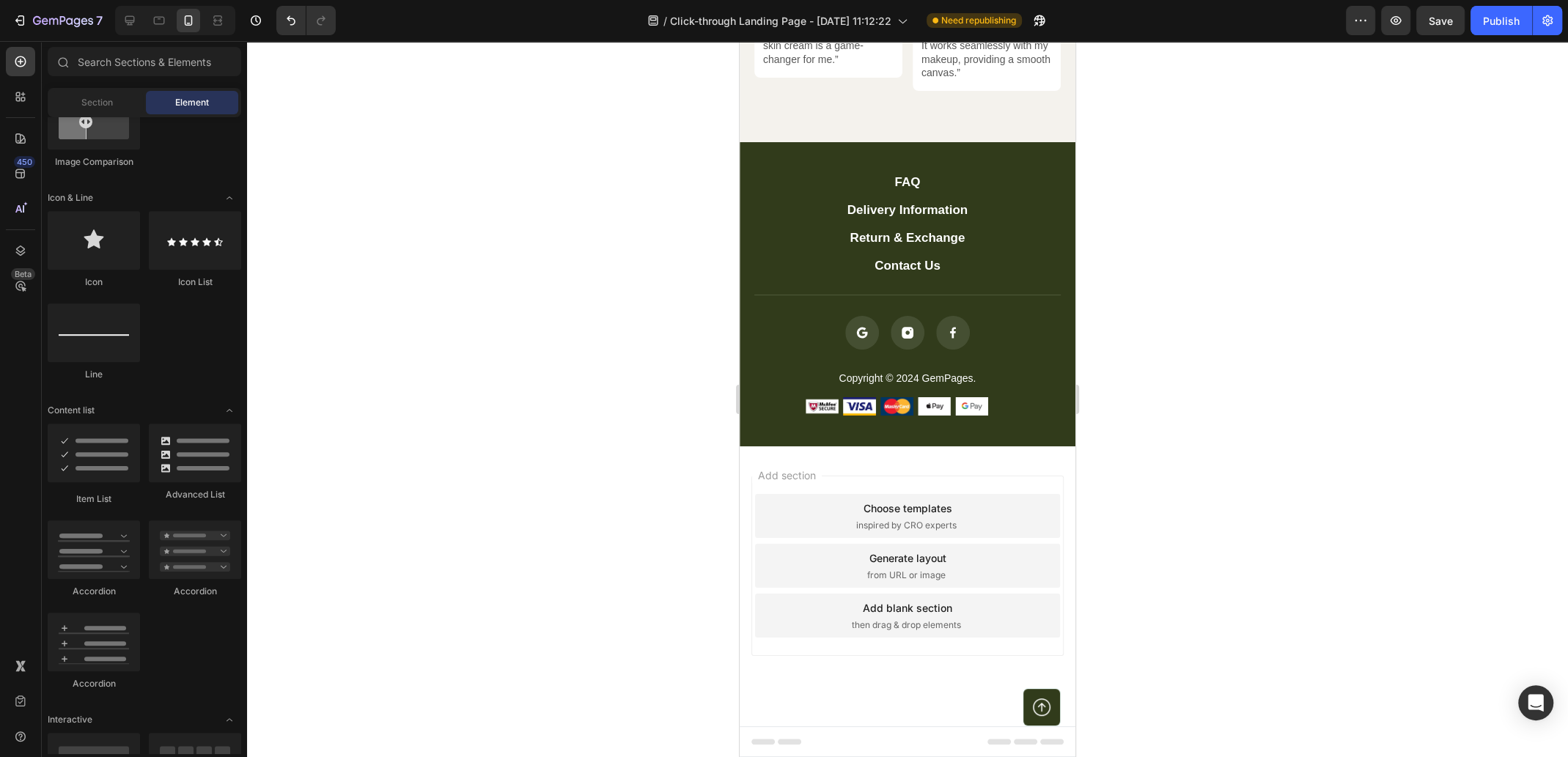
drag, startPoint x: 1068, startPoint y: 548, endPoint x: 1817, endPoint y: 766, distance: 780.1
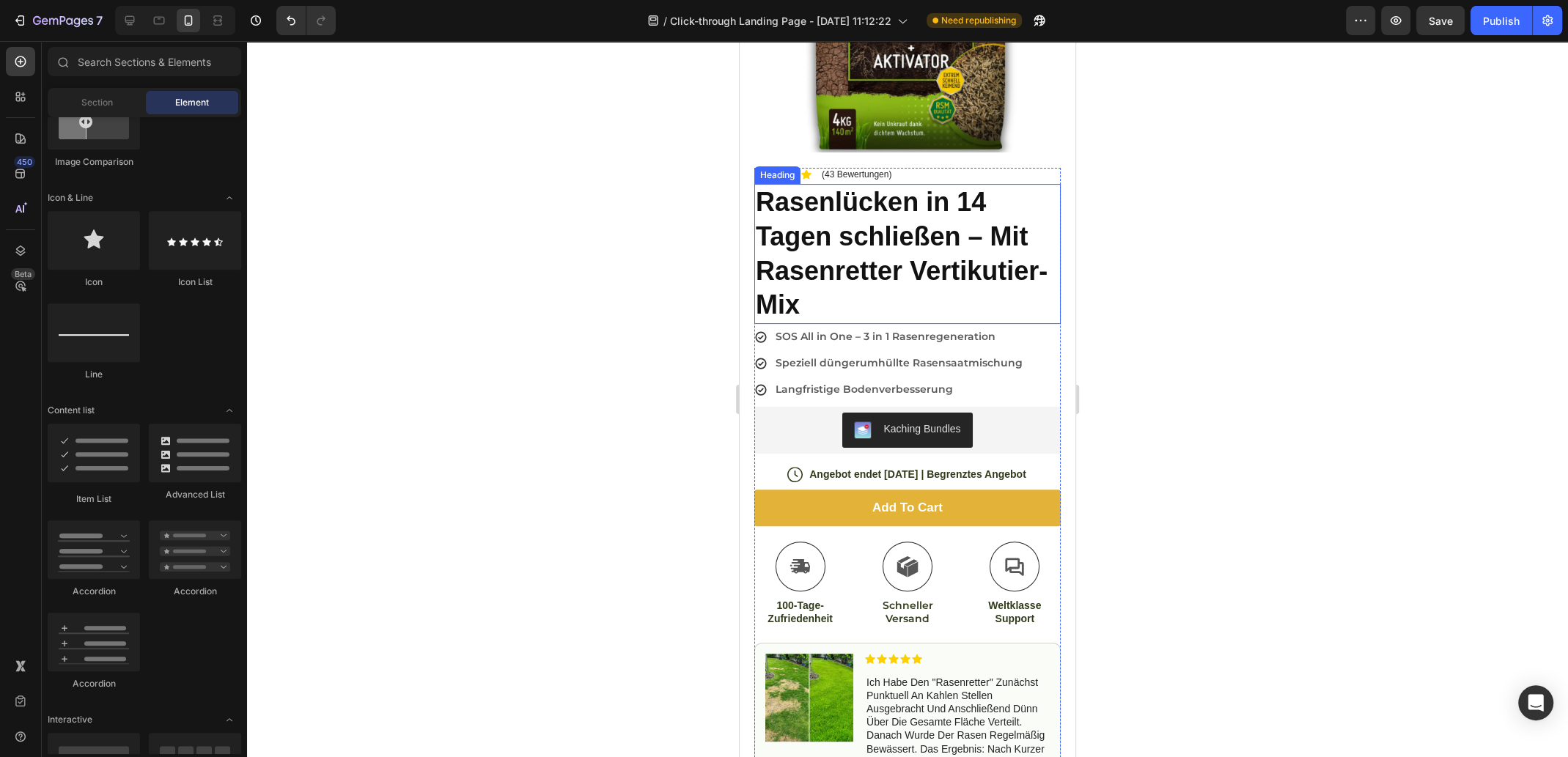
scroll to position [292, 0]
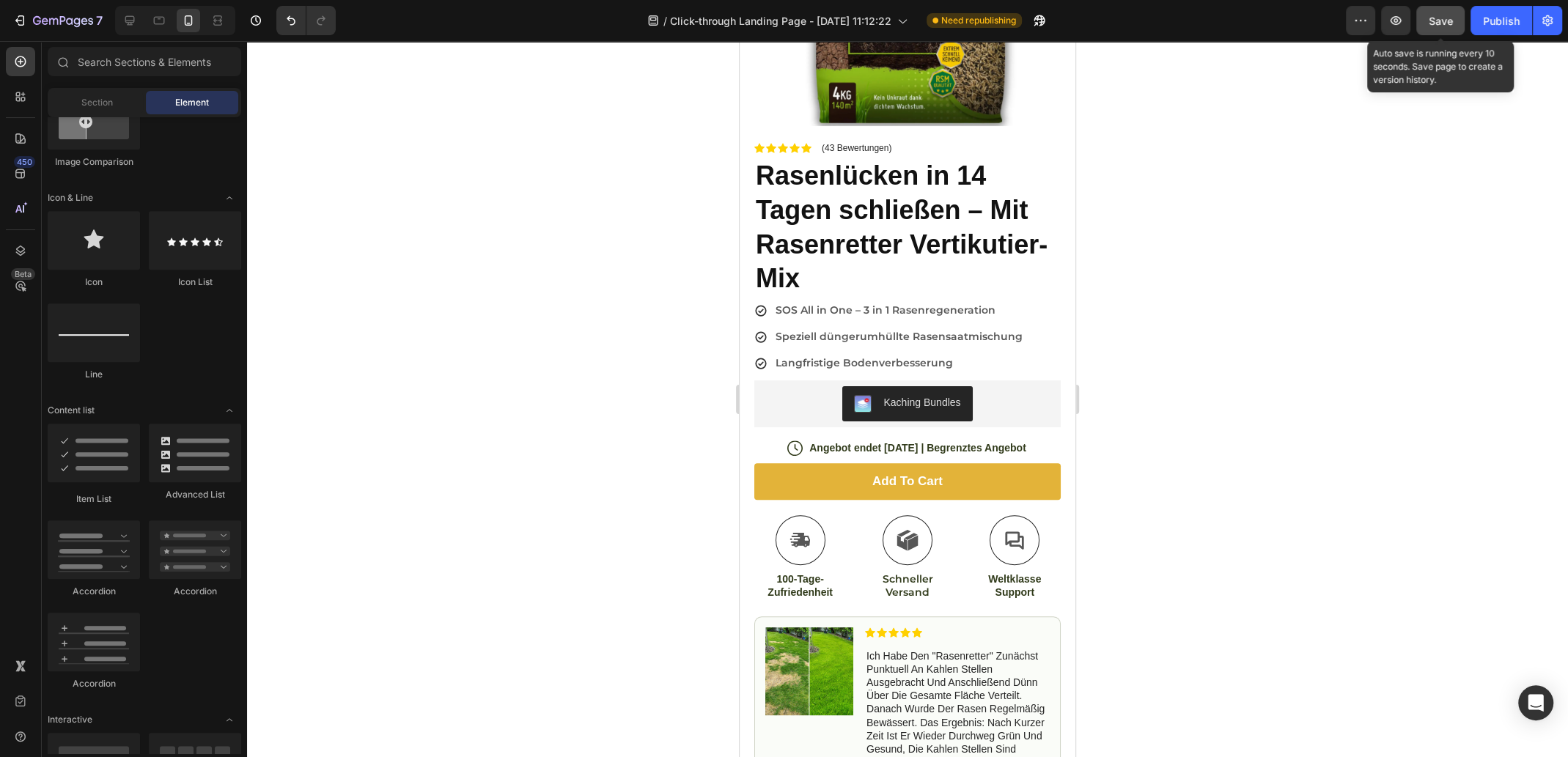
click at [1445, 27] on div "Save" at bounding box center [1441, 20] width 24 height 15
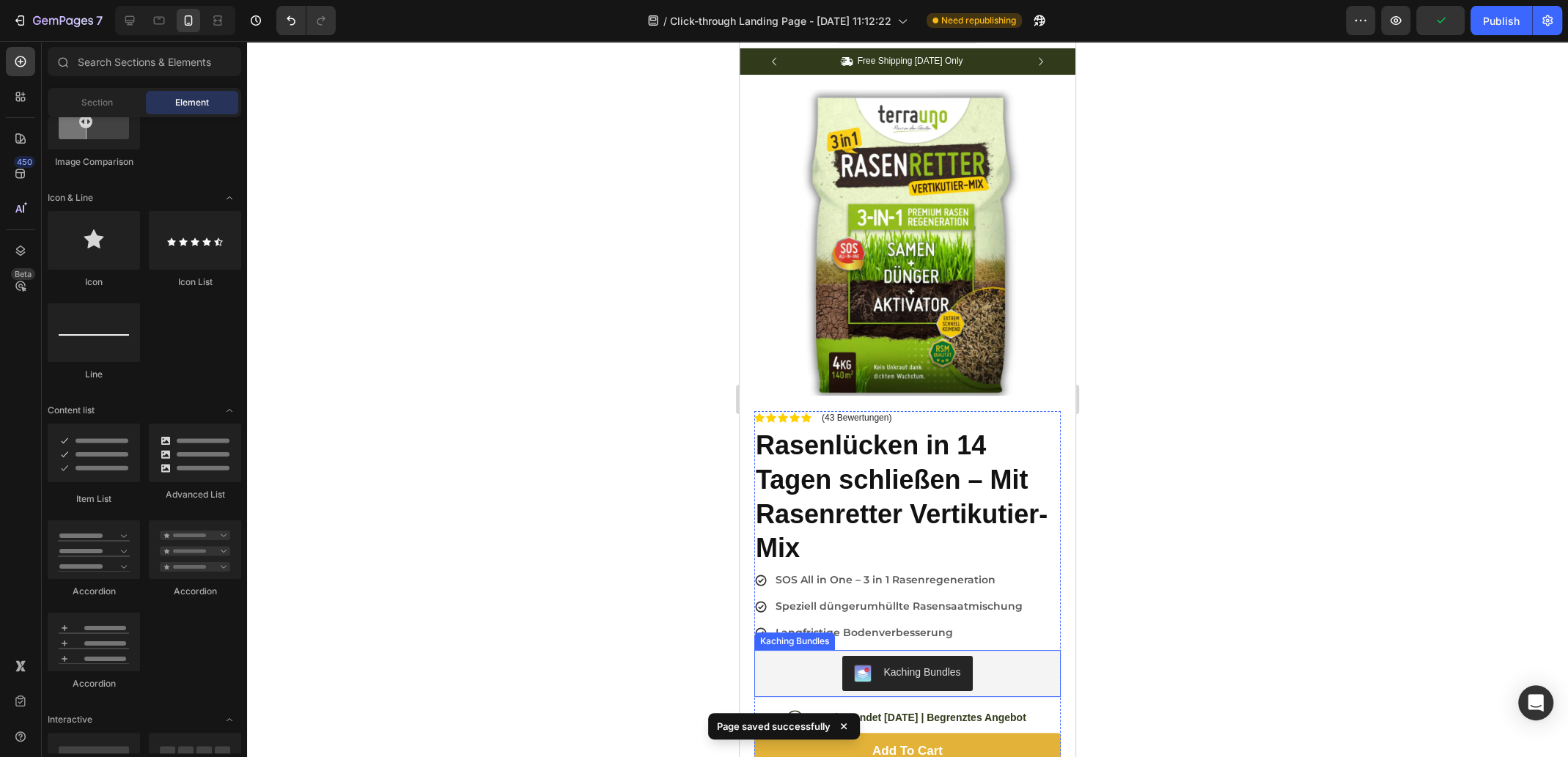
scroll to position [0, 0]
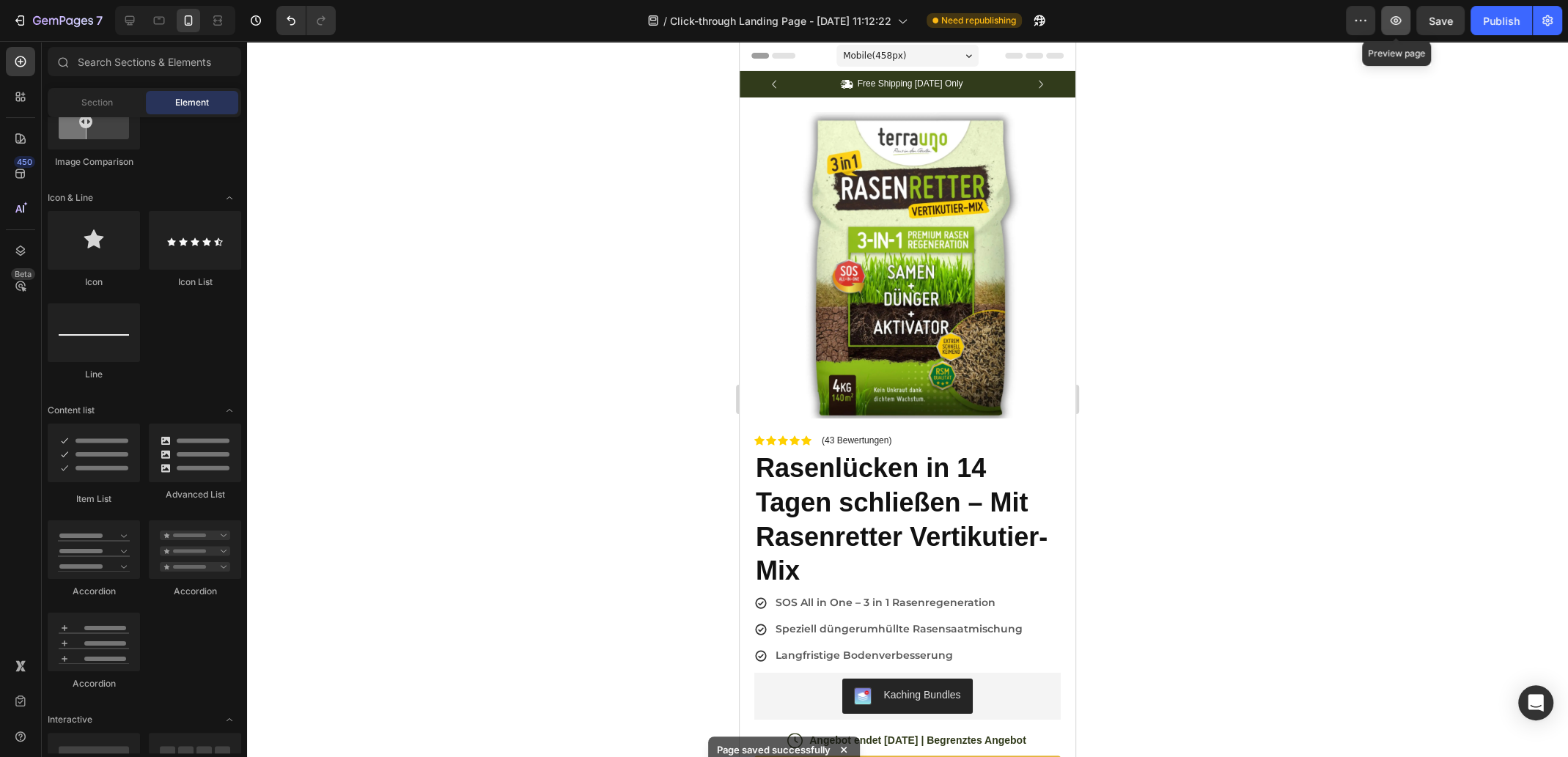
click at [1399, 24] on icon "button" at bounding box center [1395, 20] width 15 height 15
click at [133, 16] on icon at bounding box center [130, 21] width 10 height 10
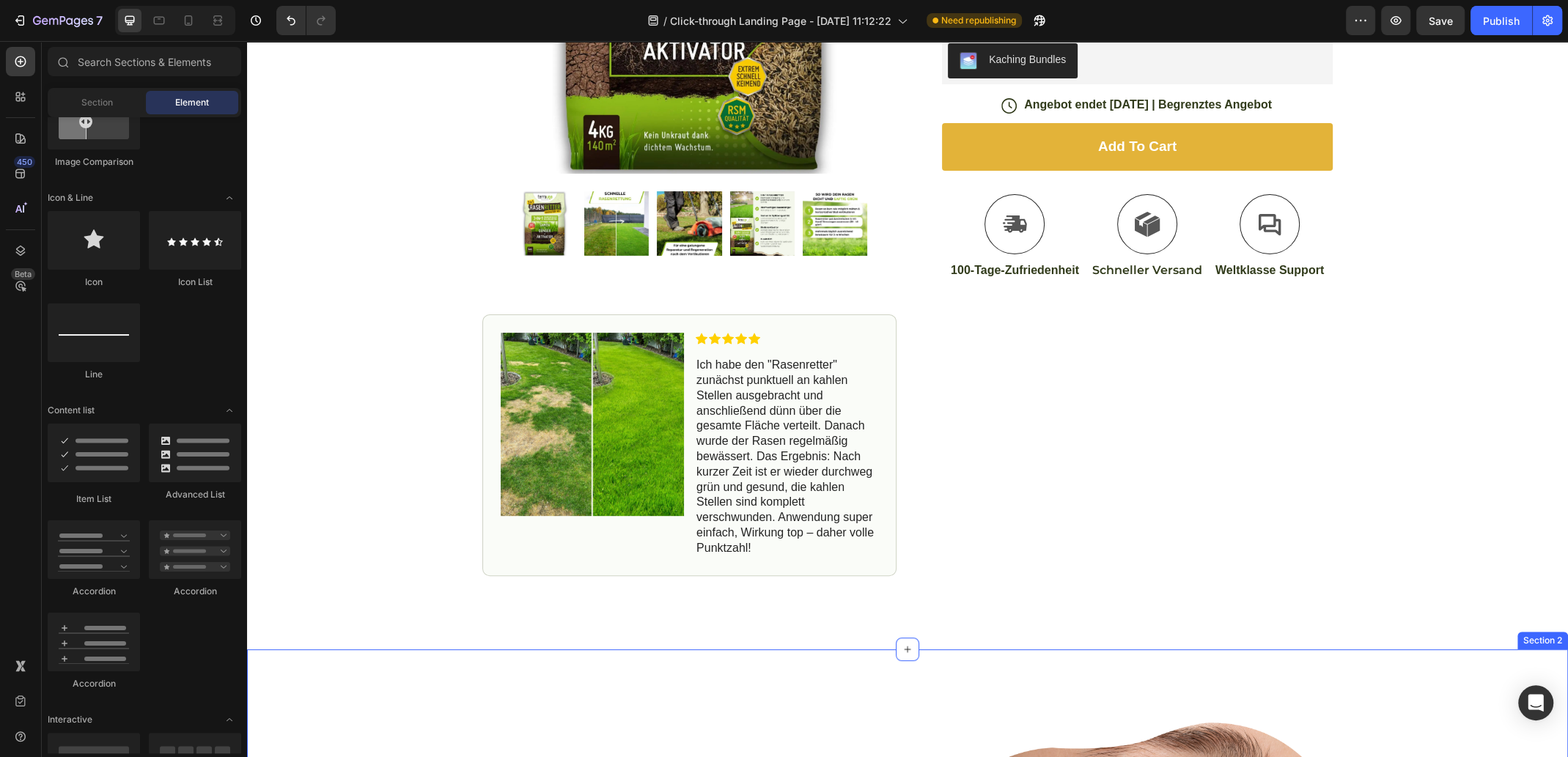
scroll to position [366, 0]
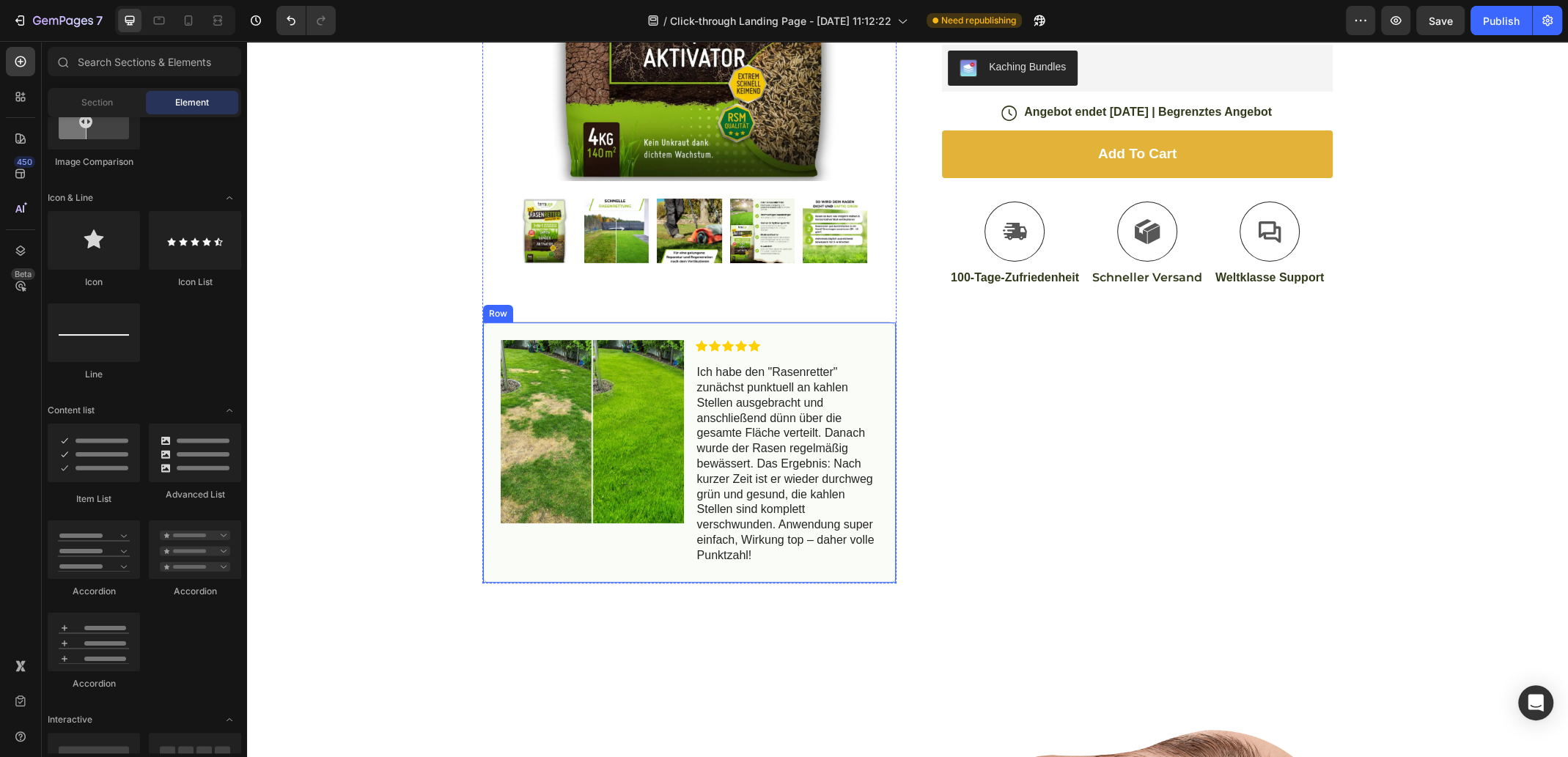
click at [875, 354] on div "Image Icon Icon Icon Icon Icon Icon List Ich habe den "Rasenretter" zunächst pu…" at bounding box center [688, 452] width 414 height 261
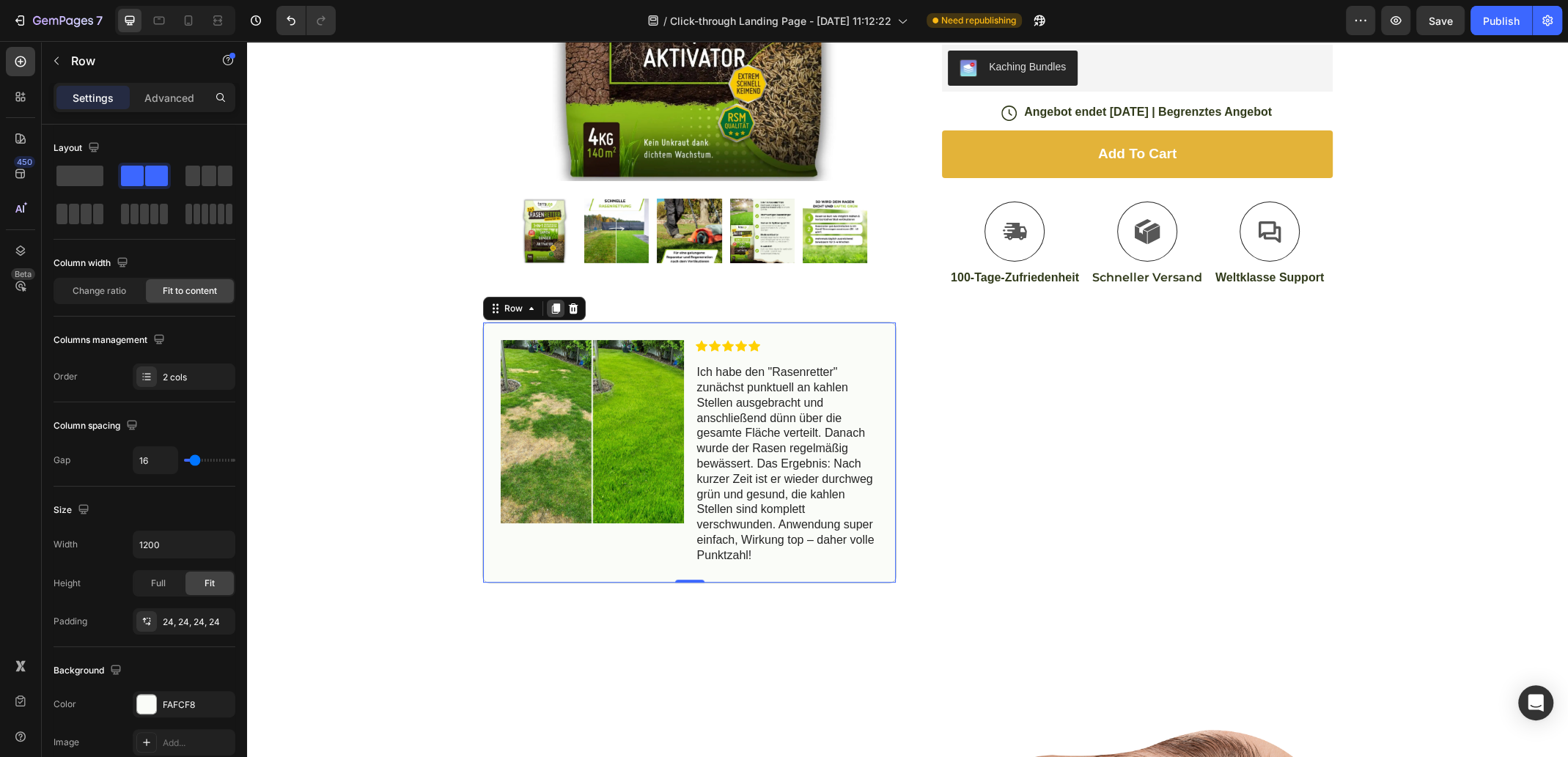
click at [554, 308] on icon at bounding box center [556, 308] width 11 height 11
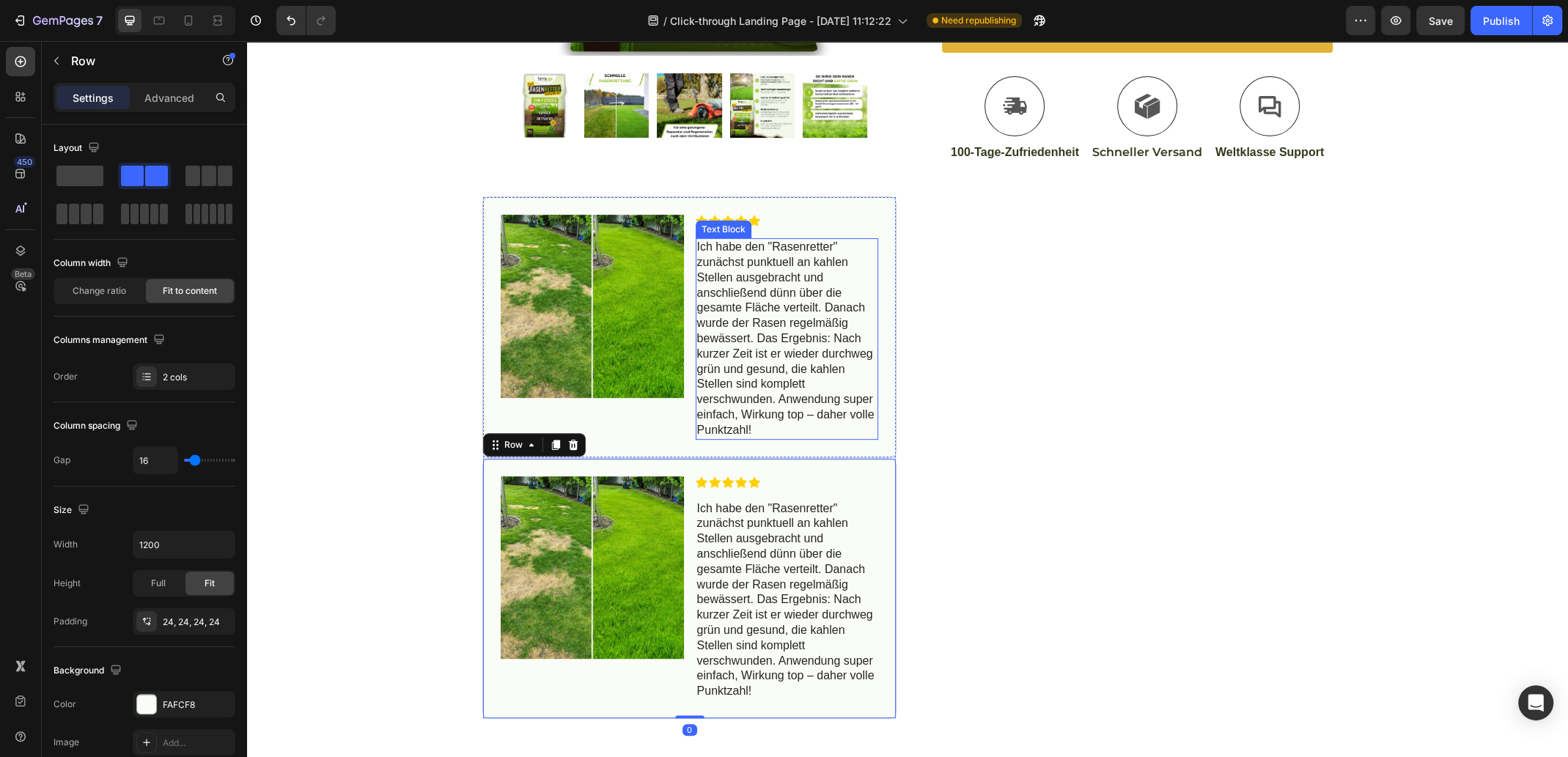
scroll to position [490, 0]
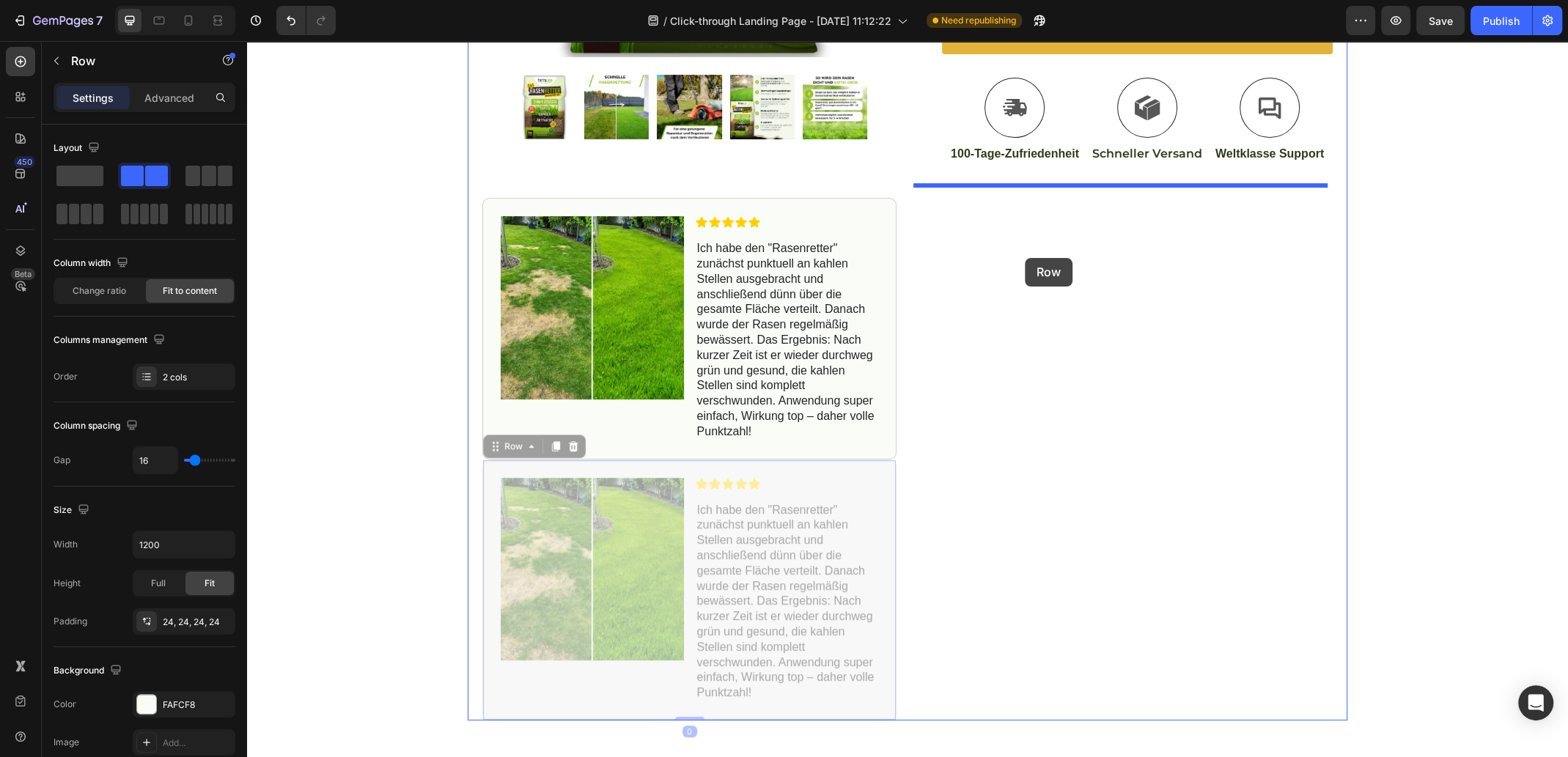
drag, startPoint x: 685, startPoint y: 468, endPoint x: 1024, endPoint y: 258, distance: 398.8
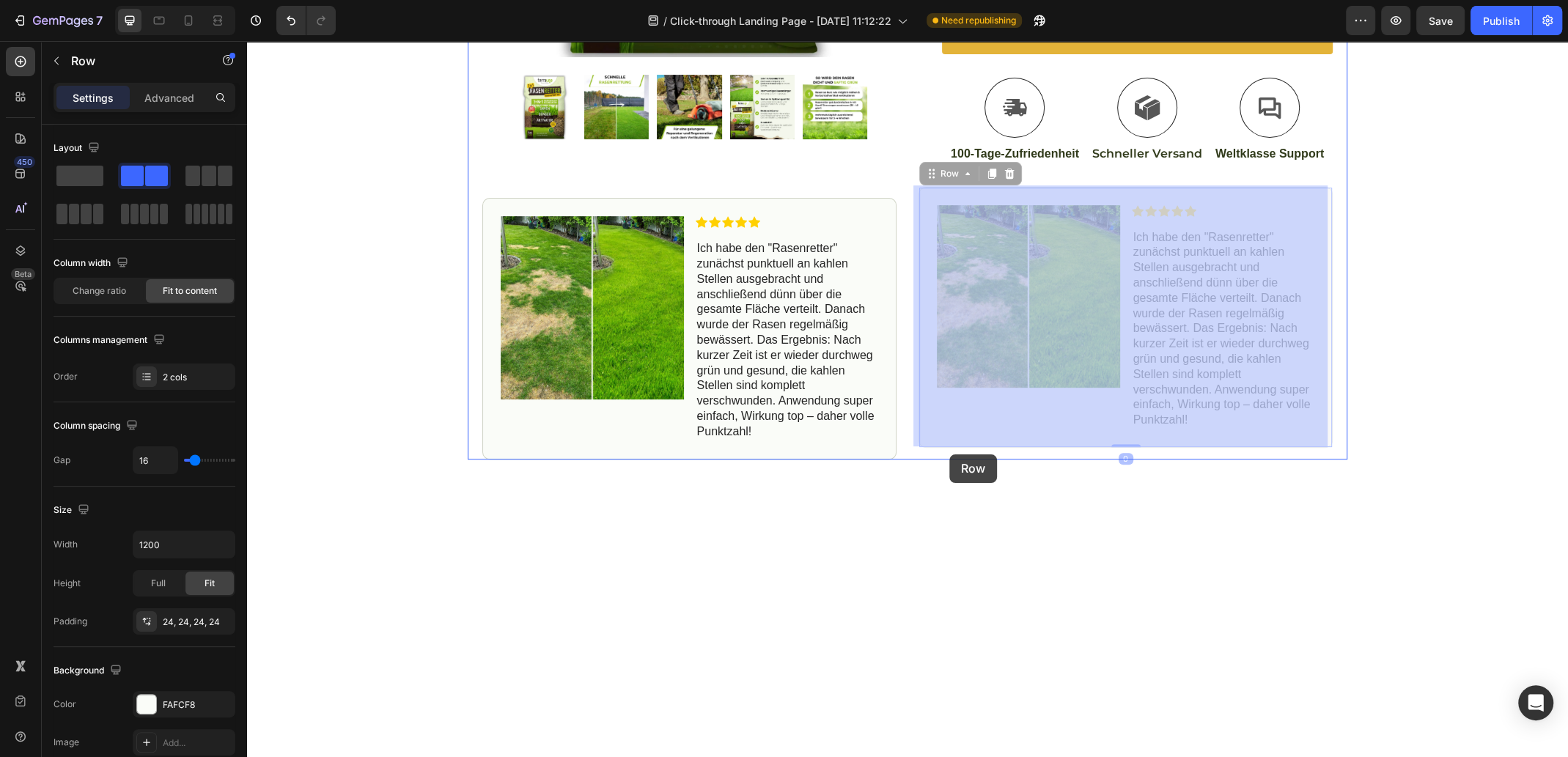
drag, startPoint x: 948, startPoint y: 423, endPoint x: 949, endPoint y: 454, distance: 31.0
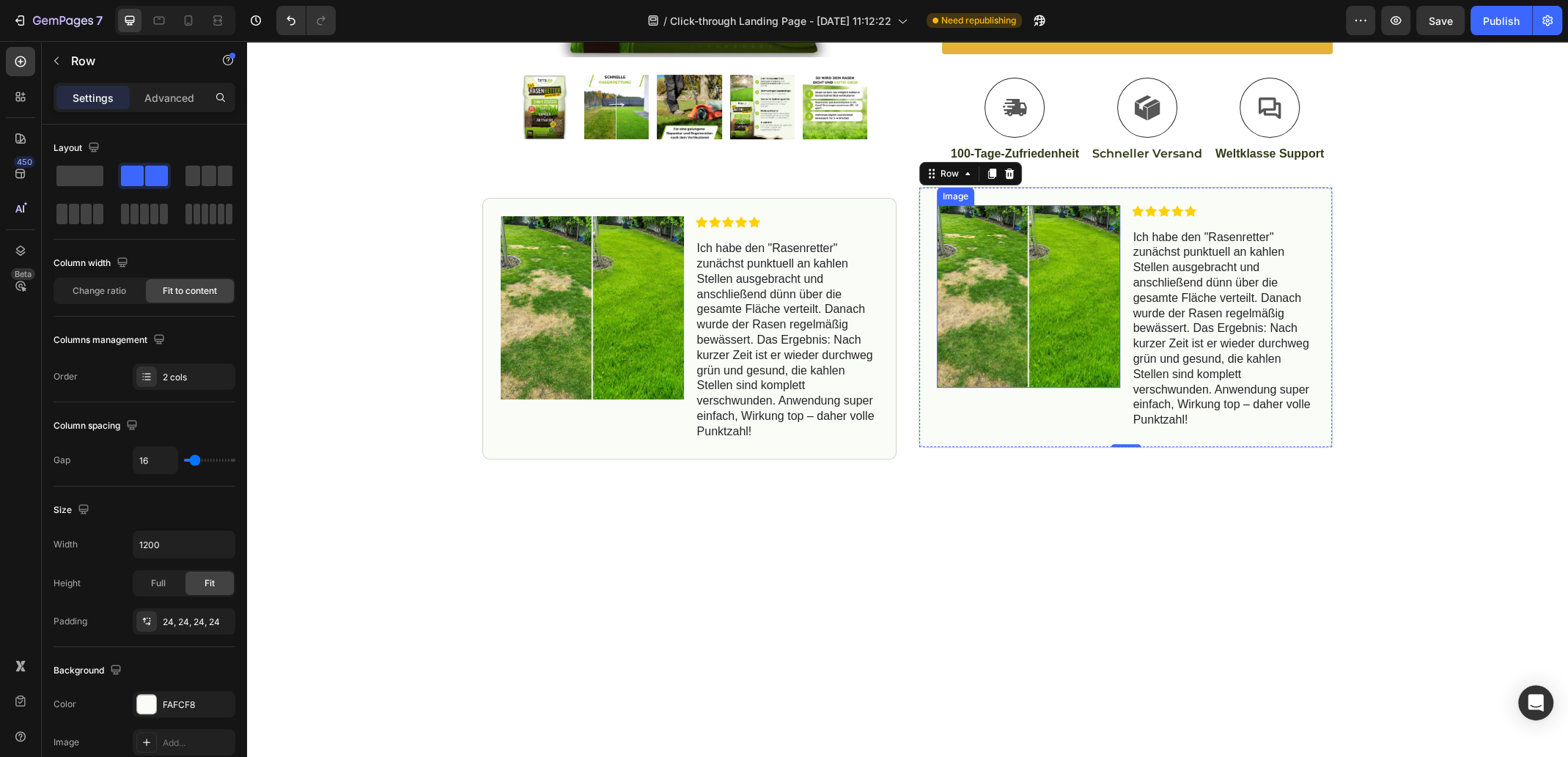
click at [1506, 389] on div "Icon Free Shipping [DATE] Only Text Block Row Icon 84,000+ Happy Customer Text …" at bounding box center [907, 19] width 1321 height 878
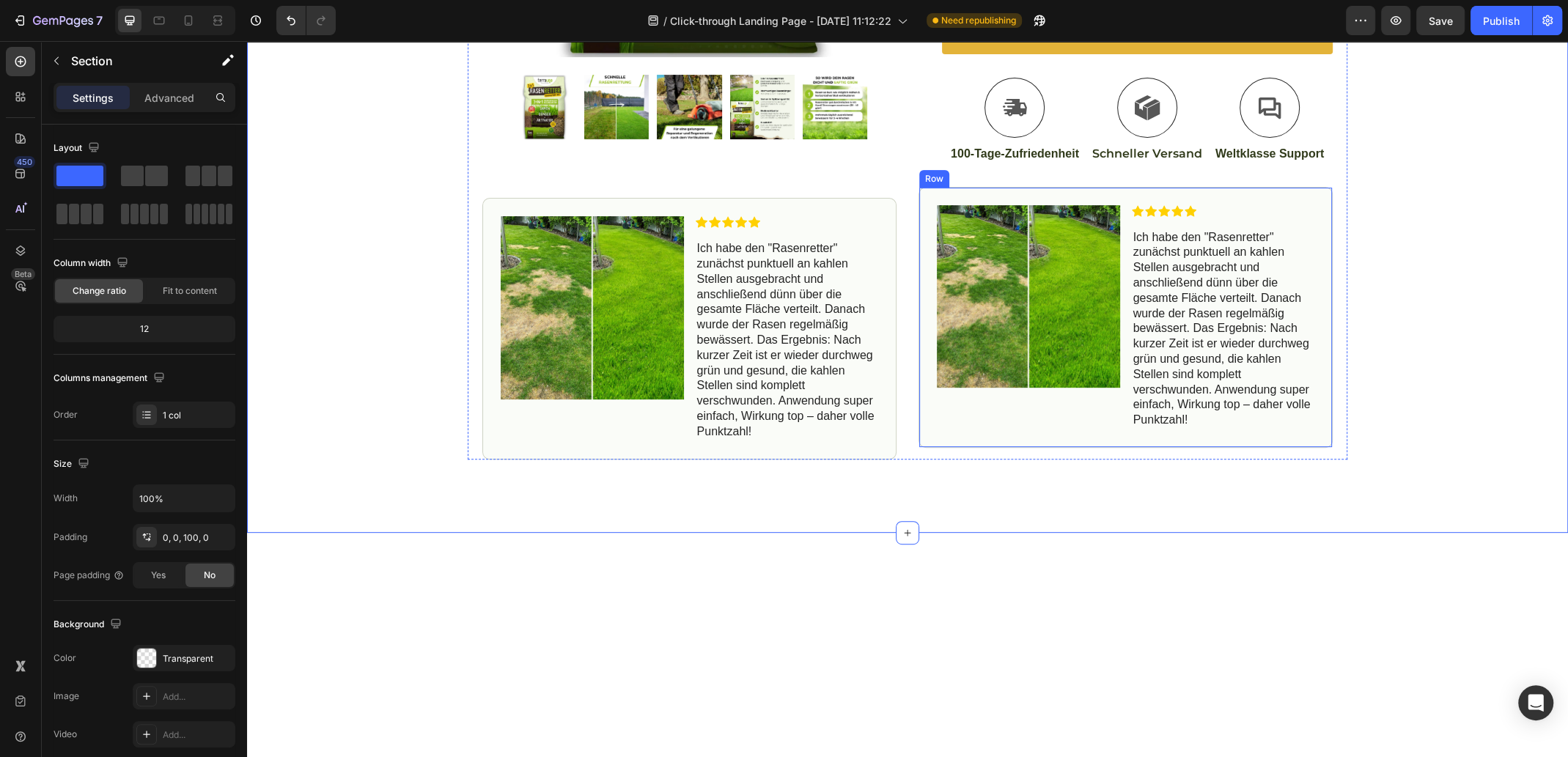
click at [921, 189] on div "Image Icon Icon Icon Icon Icon Icon List Ich habe den "Rasenretter" zunächst pu…" at bounding box center [1125, 317] width 414 height 261
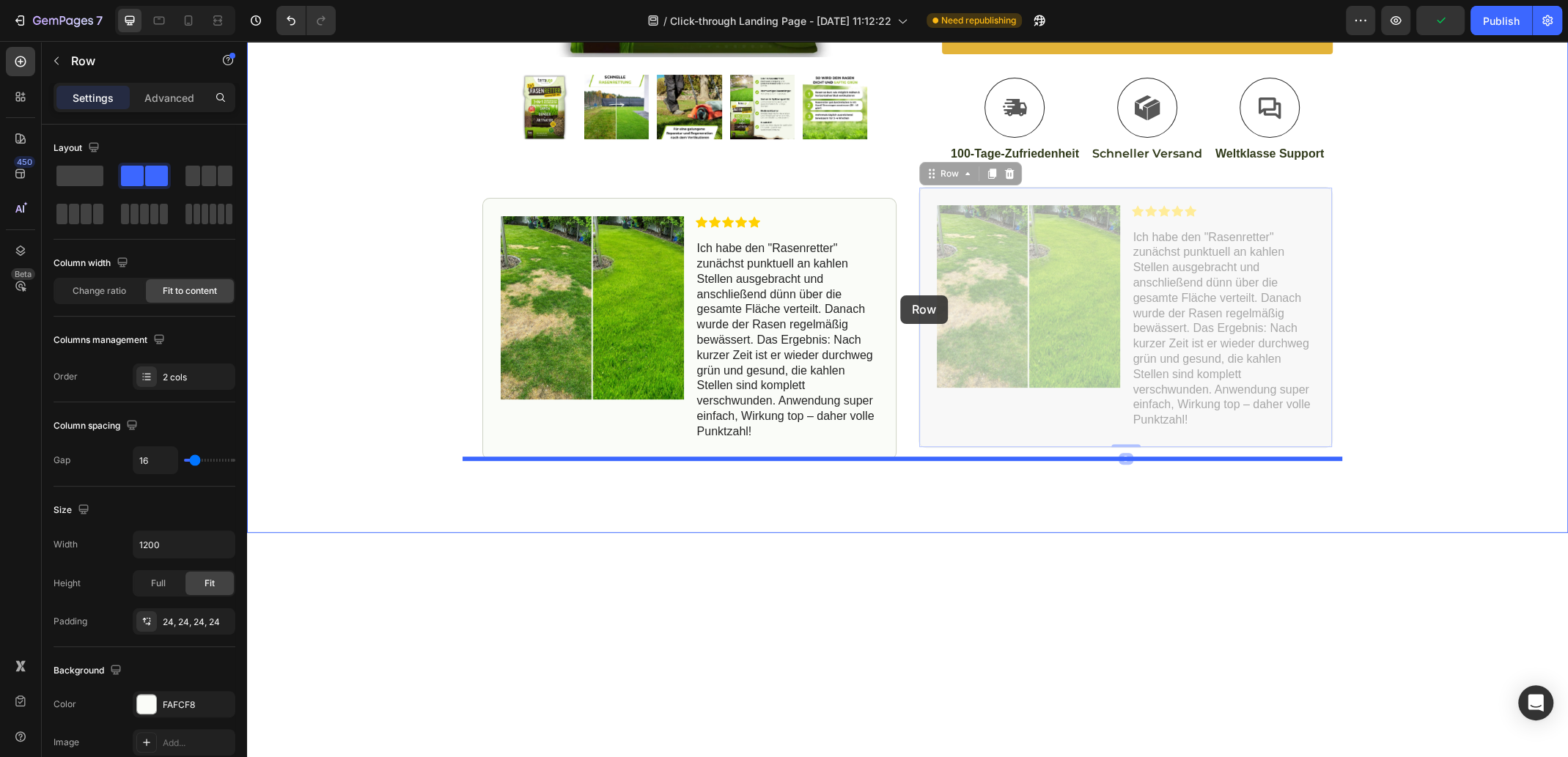
drag, startPoint x: 919, startPoint y: 192, endPoint x: 900, endPoint y: 296, distance: 105.7
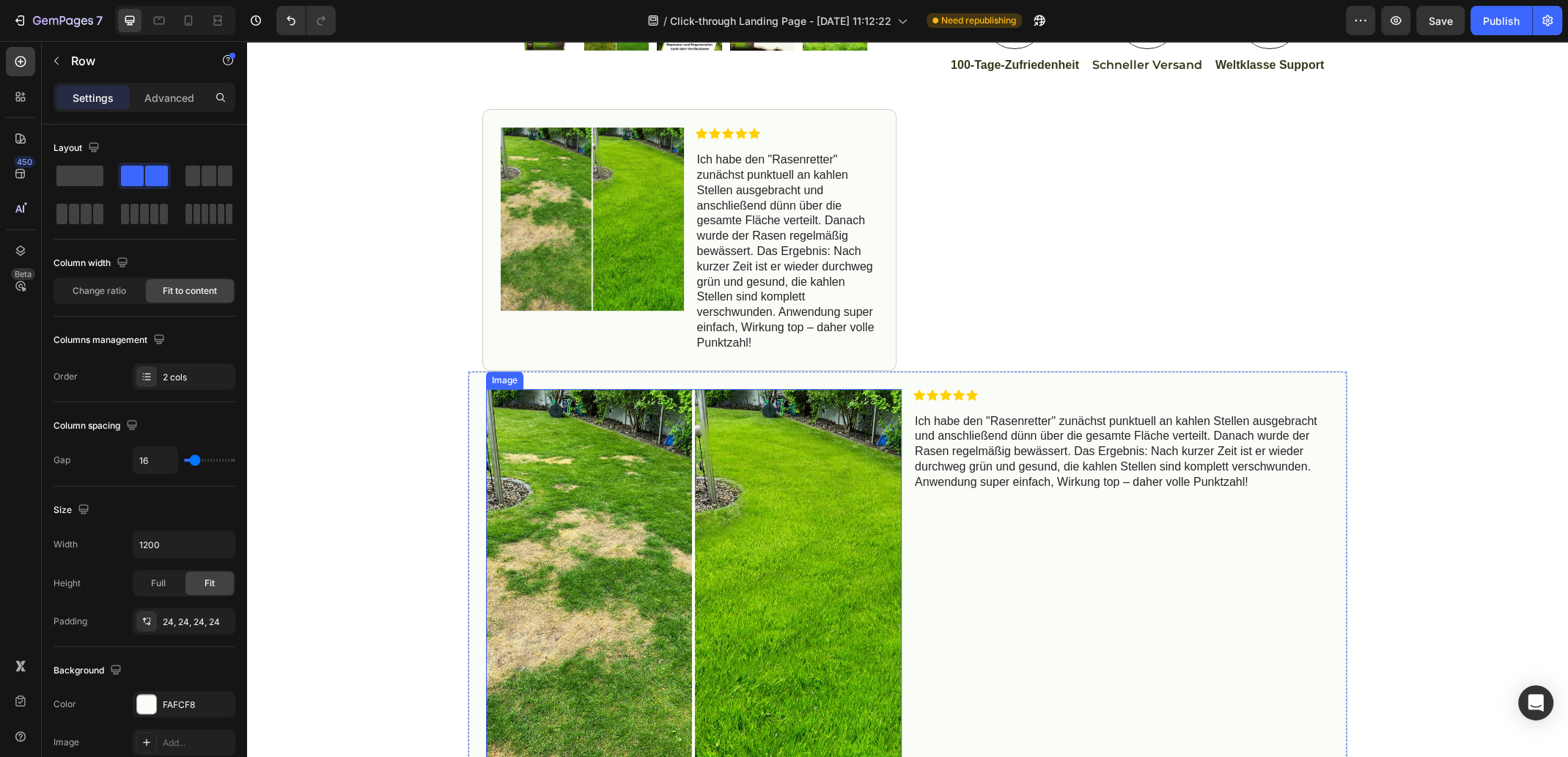
scroll to position [636, 0]
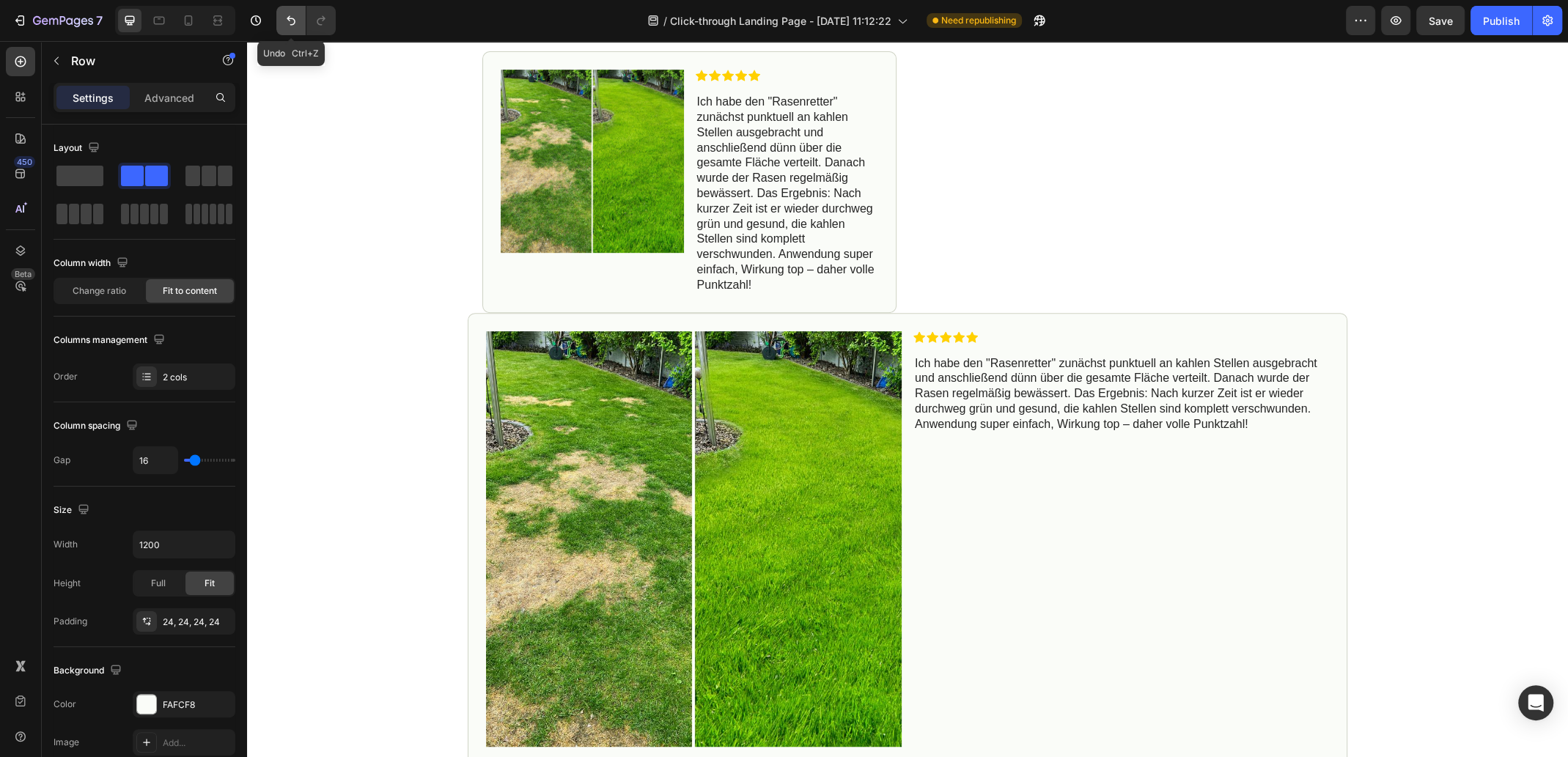
click at [290, 22] on icon "Undo/Redo" at bounding box center [291, 20] width 15 height 15
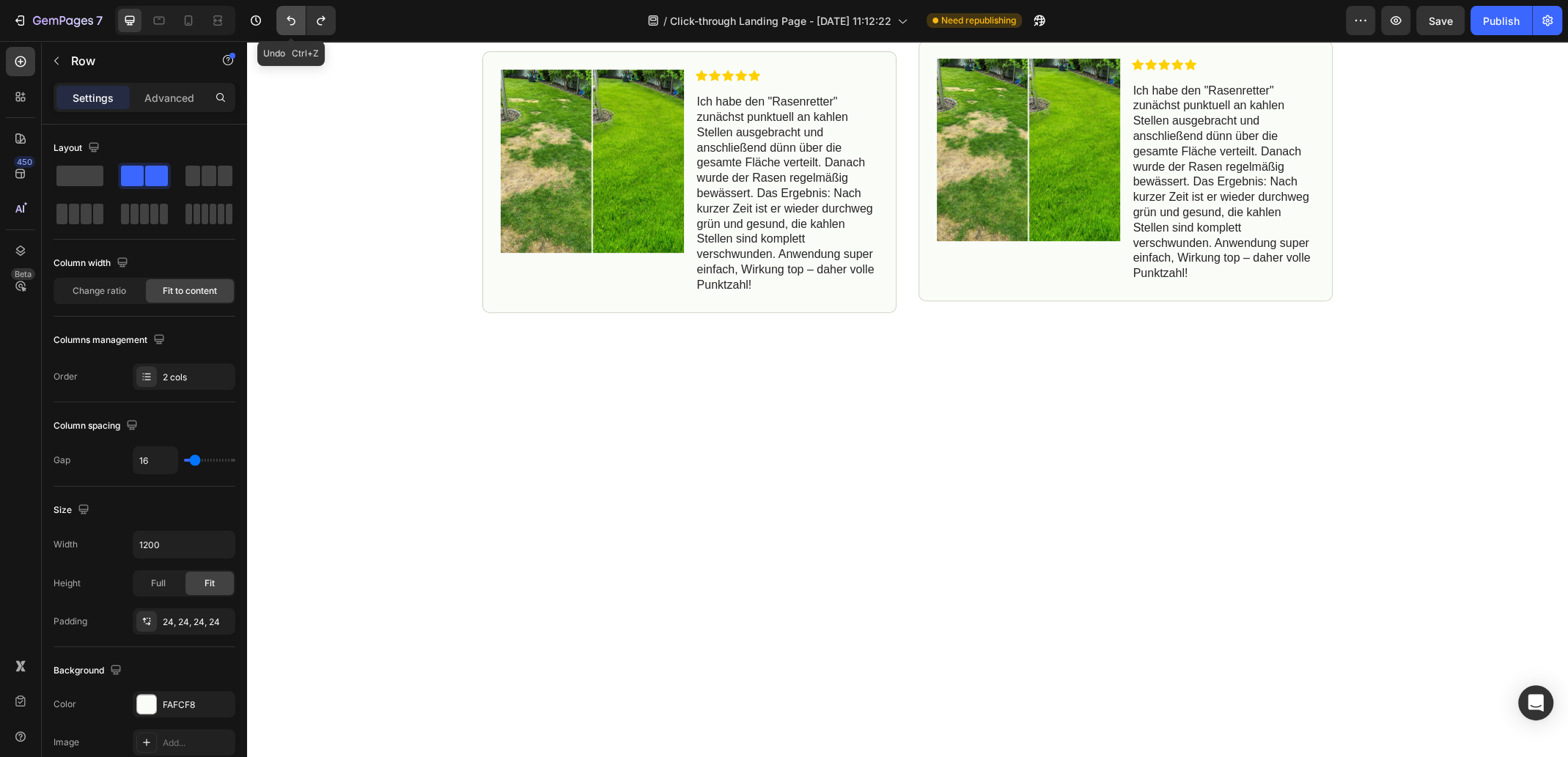
click at [290, 22] on icon "Undo/Redo" at bounding box center [291, 20] width 15 height 15
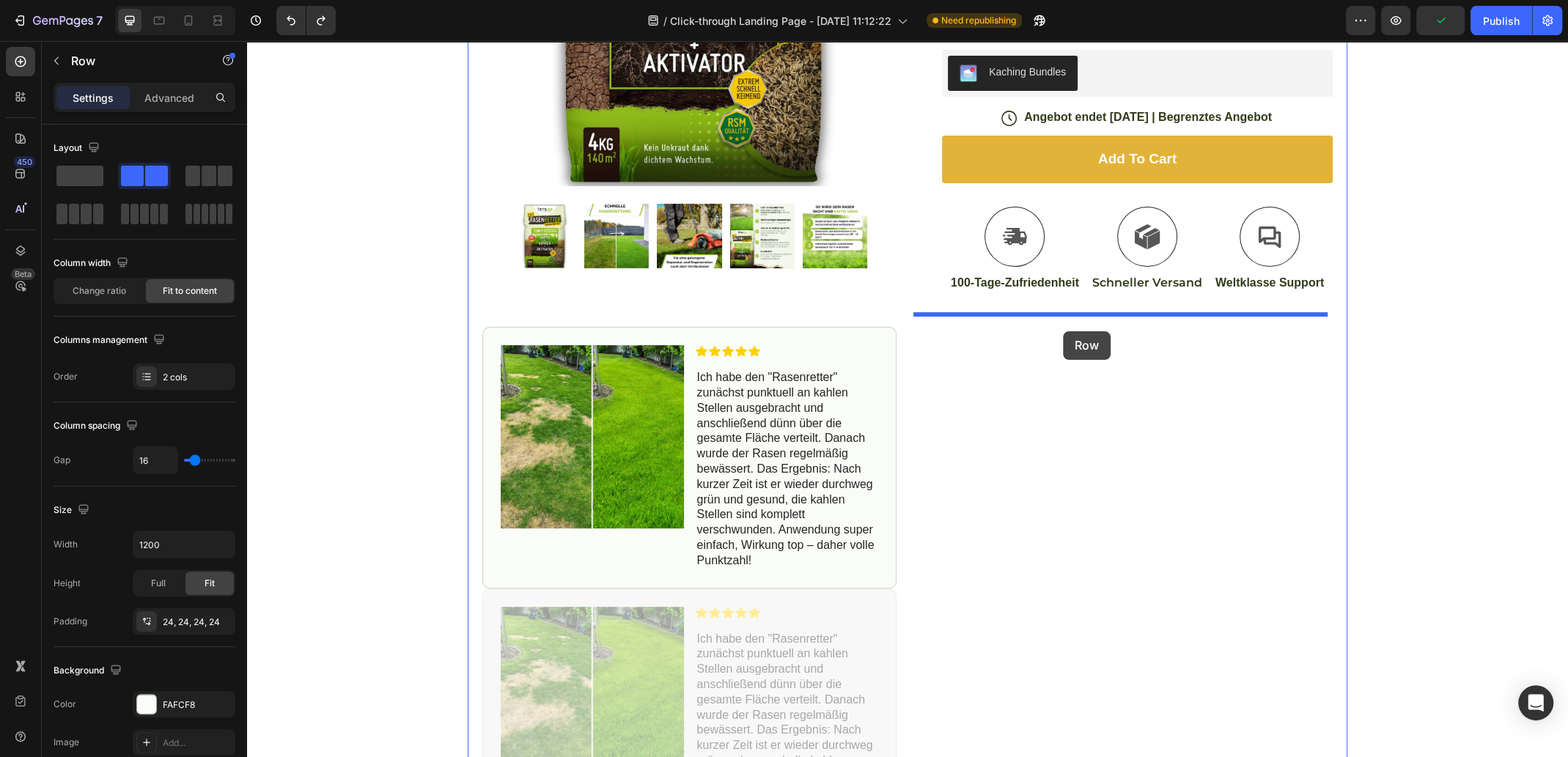
scroll to position [347, 0]
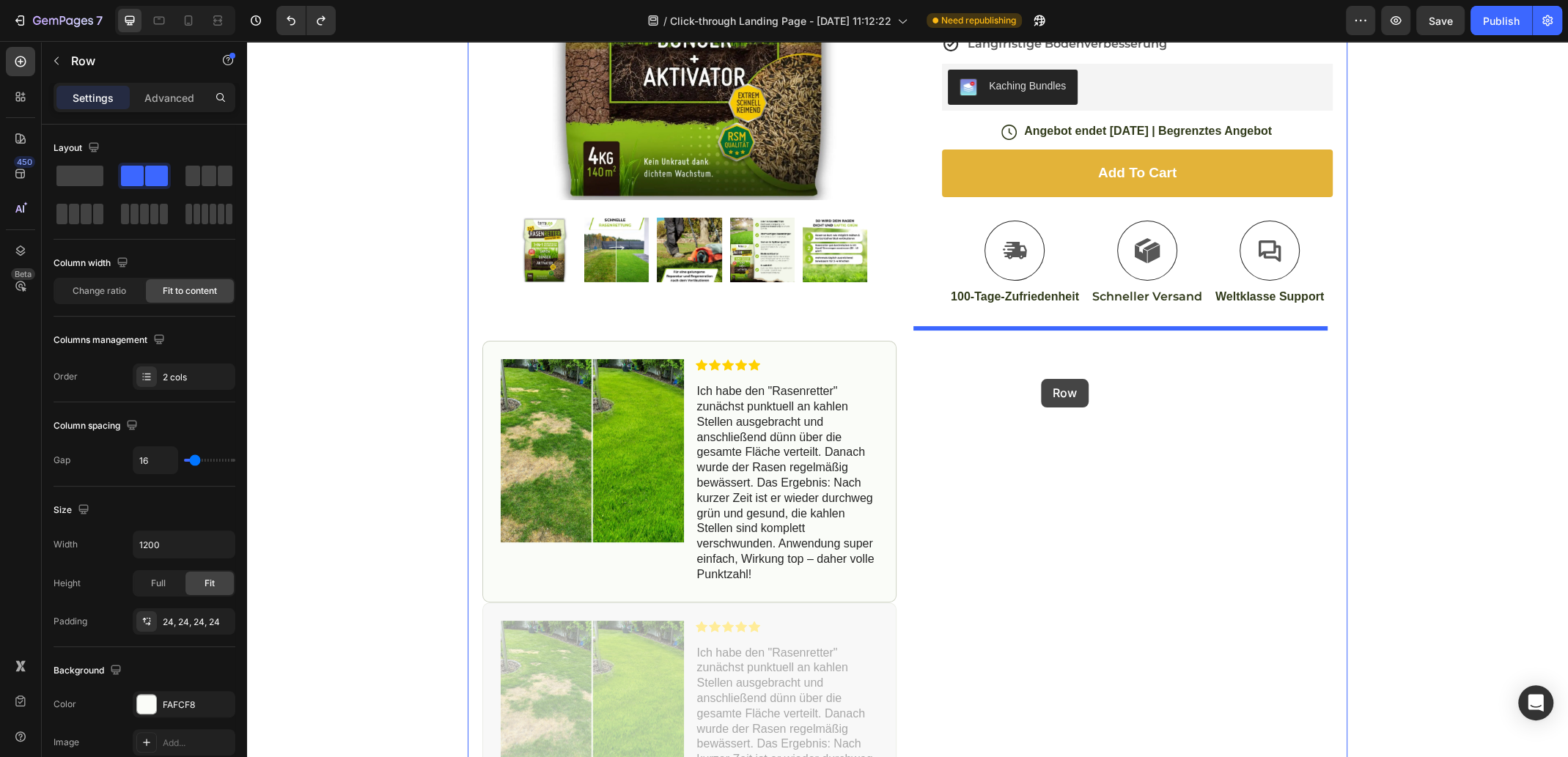
drag, startPoint x: 513, startPoint y: 314, endPoint x: 1041, endPoint y: 379, distance: 532.0
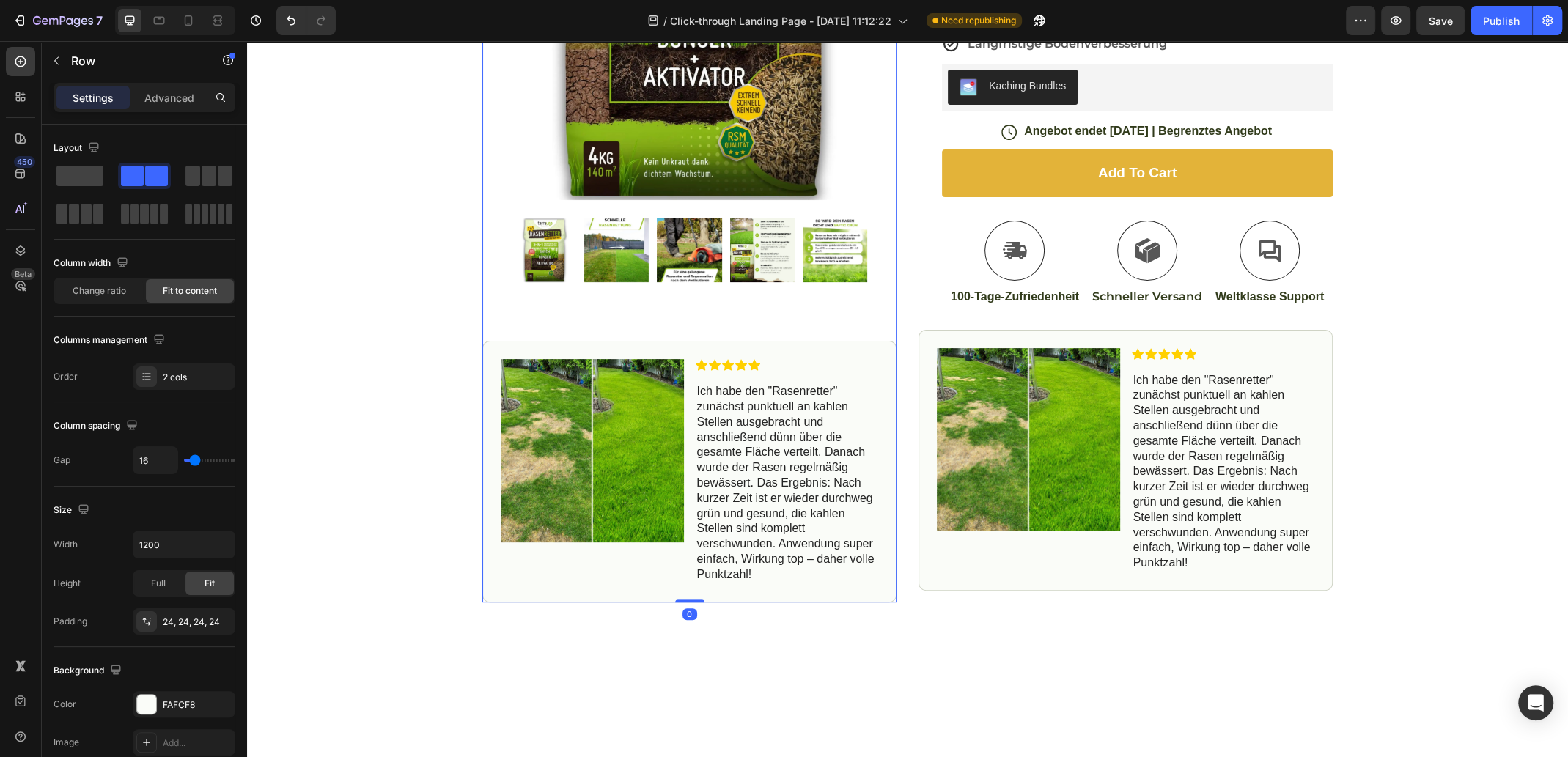
click at [841, 323] on div "Product Images Image Icon Icon Icon Icon Icon Icon List Ich habe den "Rasenrett…" at bounding box center [688, 194] width 414 height 816
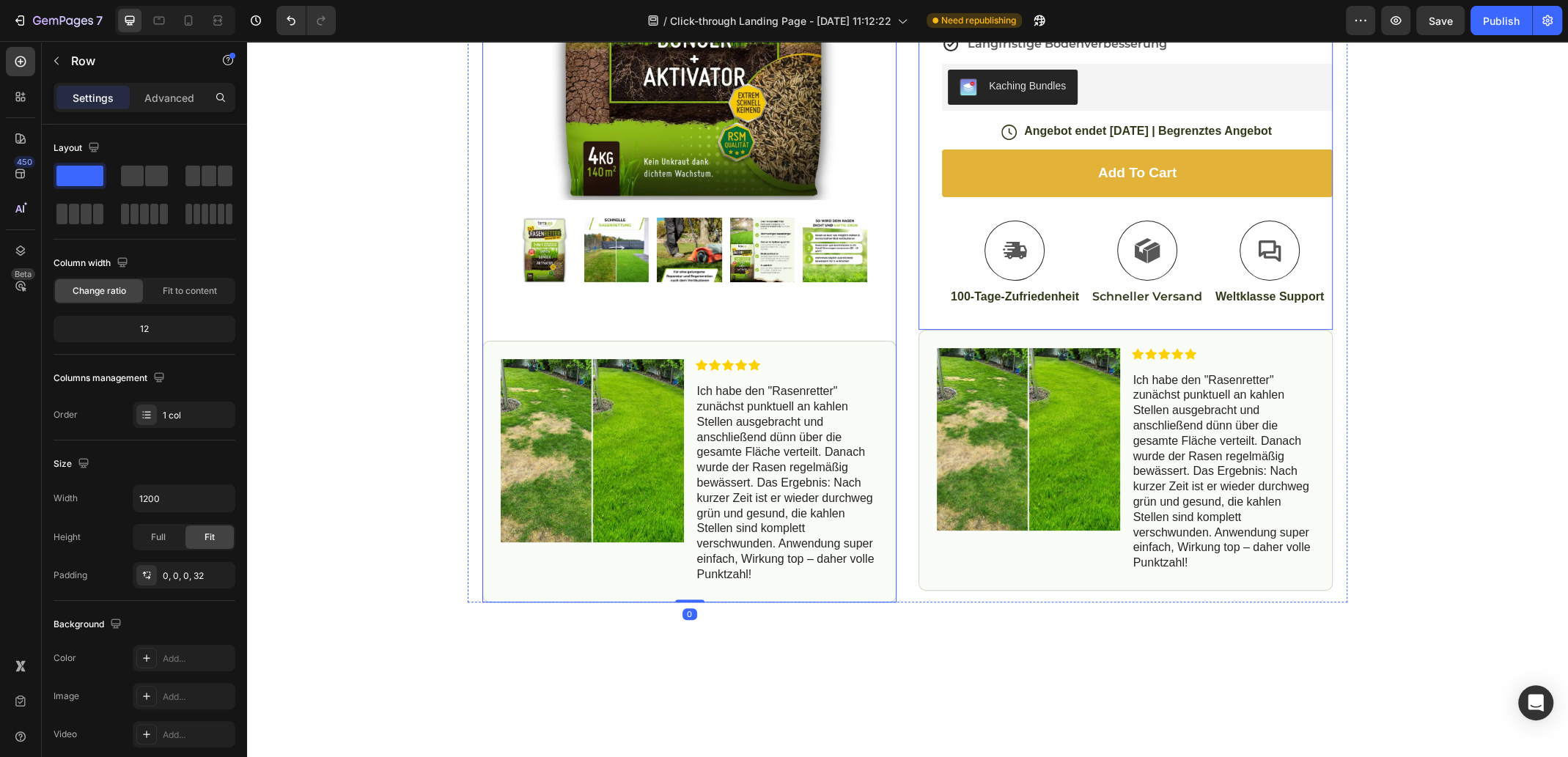
click at [981, 321] on div "Icon Icon Icon Icon Icon Icon List (43 Bewertungen) Text Block Row Rasenlücken …" at bounding box center [1137, 57] width 390 height 543
click at [836, 320] on div "Product Images Image Icon Icon Icon Icon Icon Icon List Ich habe den "Rasenrett…" at bounding box center [688, 194] width 414 height 816
click at [1005, 323] on div "Icon Icon Icon Icon Icon Icon List (43 Bewertungen) Text Block Row Rasenlücken …" at bounding box center [1137, 57] width 390 height 543
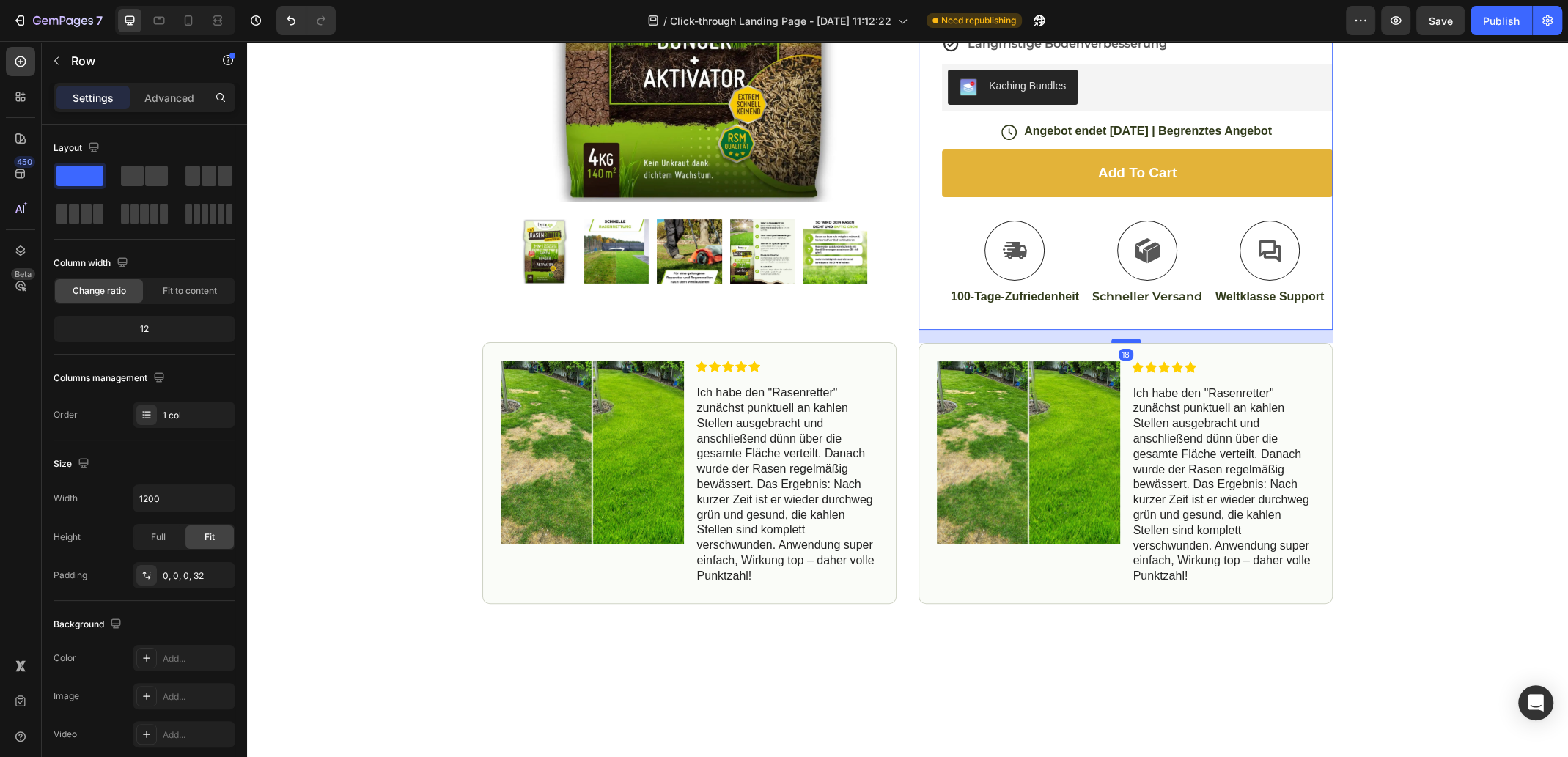
drag, startPoint x: 1122, startPoint y: 325, endPoint x: 1120, endPoint y: 338, distance: 13.2
click at [1120, 338] on div at bounding box center [1126, 340] width 29 height 4
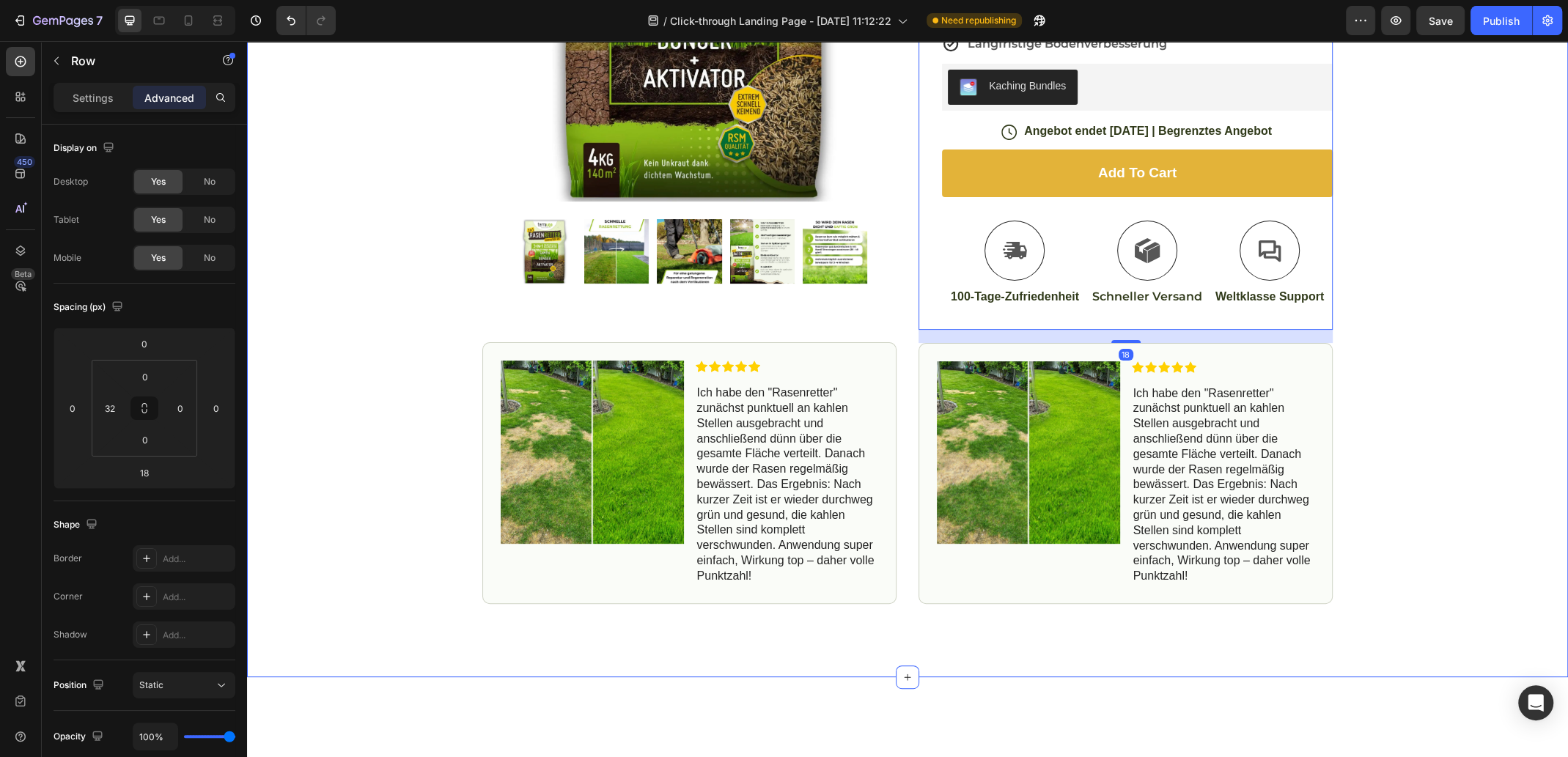
click at [1481, 351] on div "Icon Free Shipping [DATE] Only Text Block Row Icon 84,000+ Happy Customer Text …" at bounding box center [907, 164] width 1321 height 880
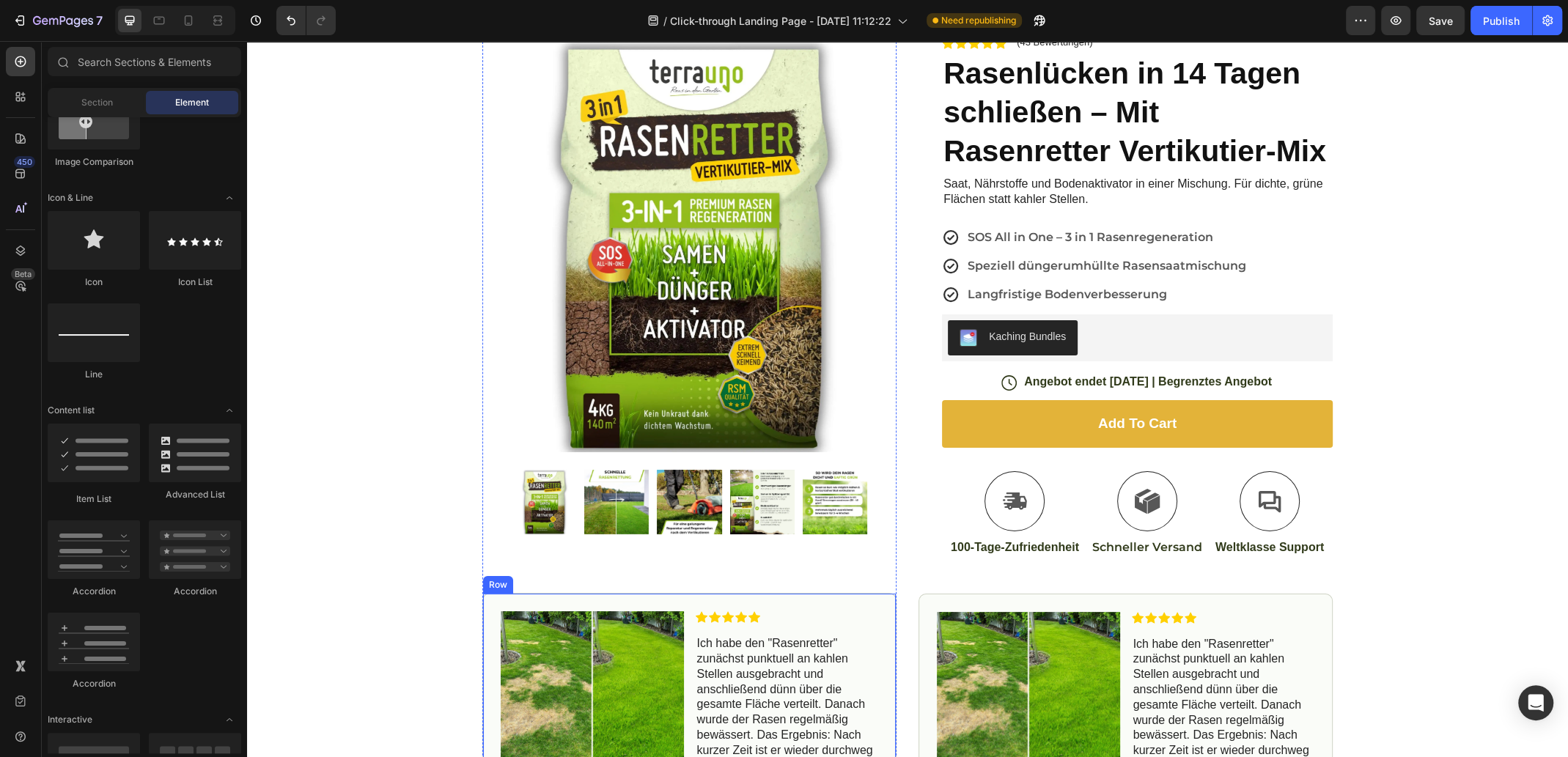
scroll to position [0, 0]
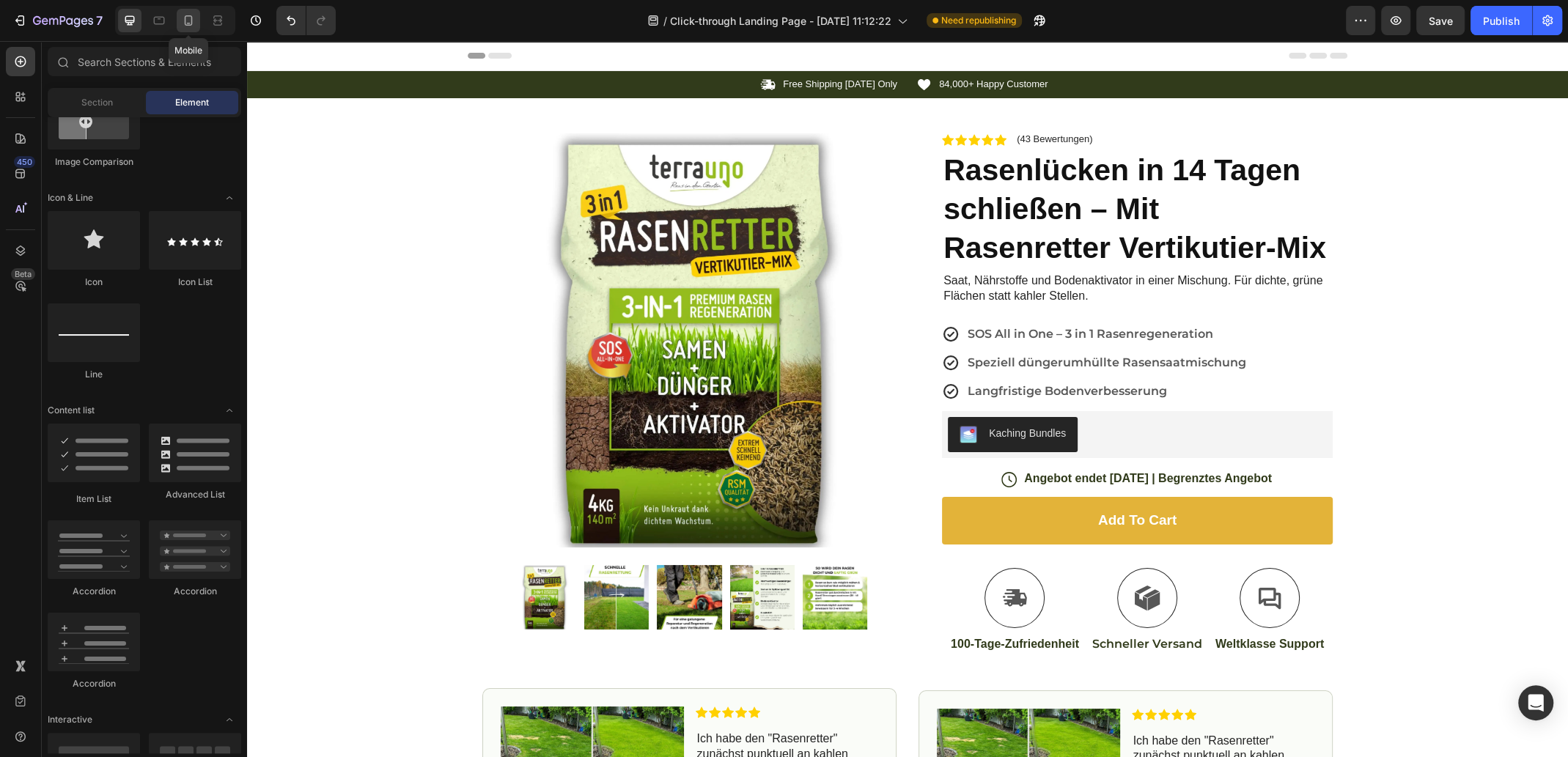
click at [192, 23] on icon at bounding box center [189, 20] width 15 height 15
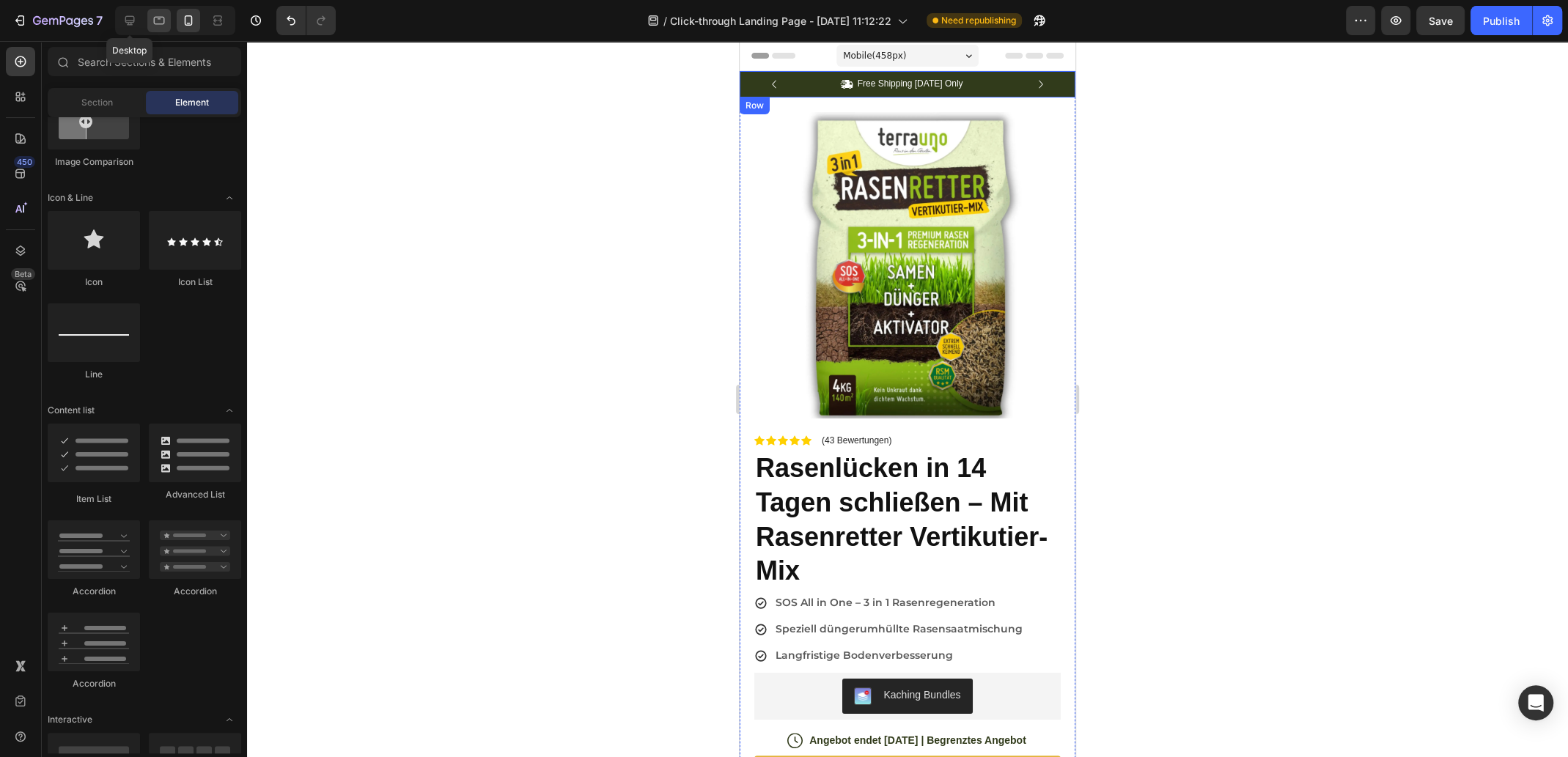
drag, startPoint x: 130, startPoint y: 19, endPoint x: 168, endPoint y: 19, distance: 38.0
click at [130, 19] on icon at bounding box center [130, 20] width 15 height 15
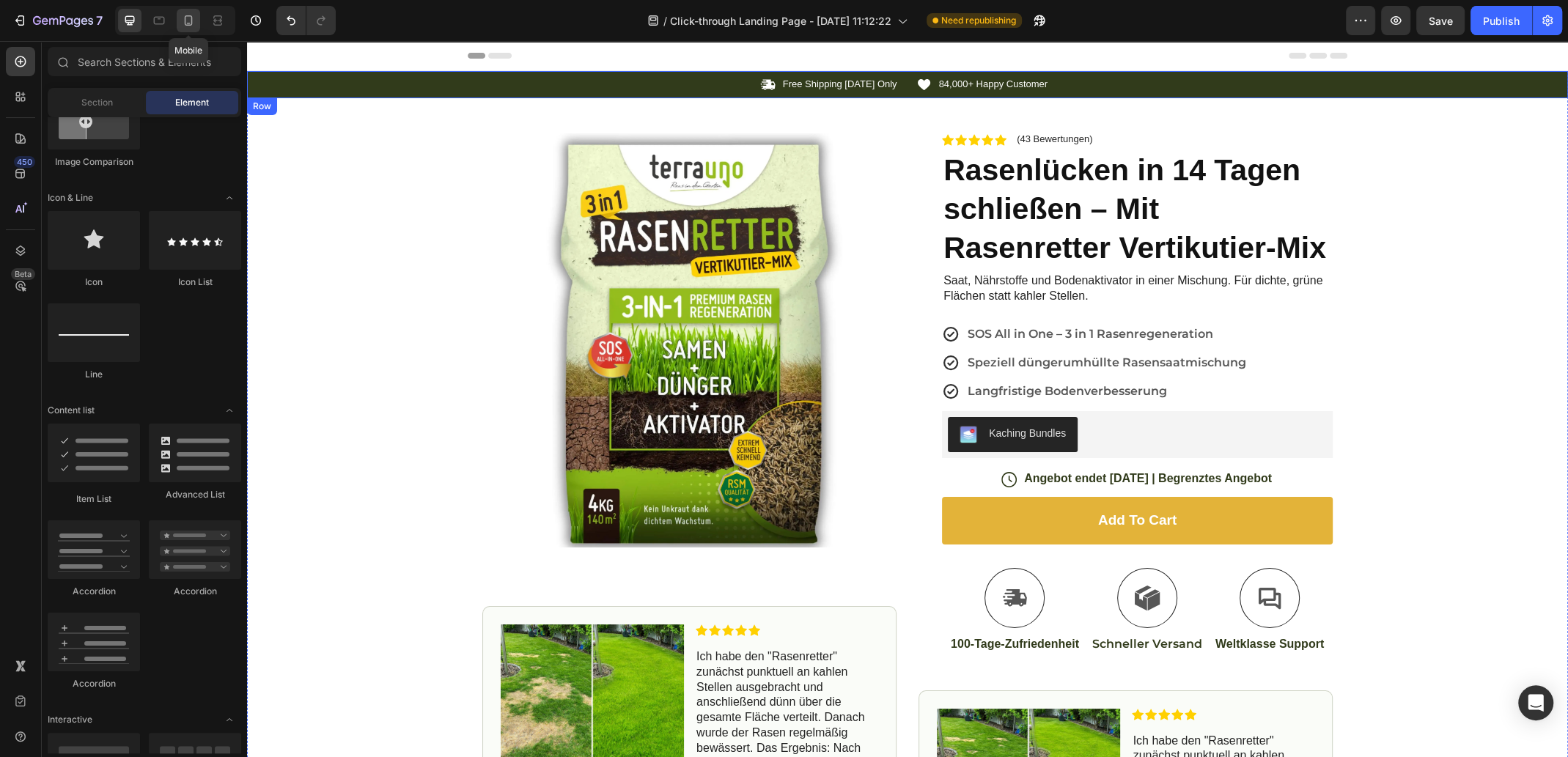
click at [191, 22] on icon at bounding box center [189, 20] width 8 height 11
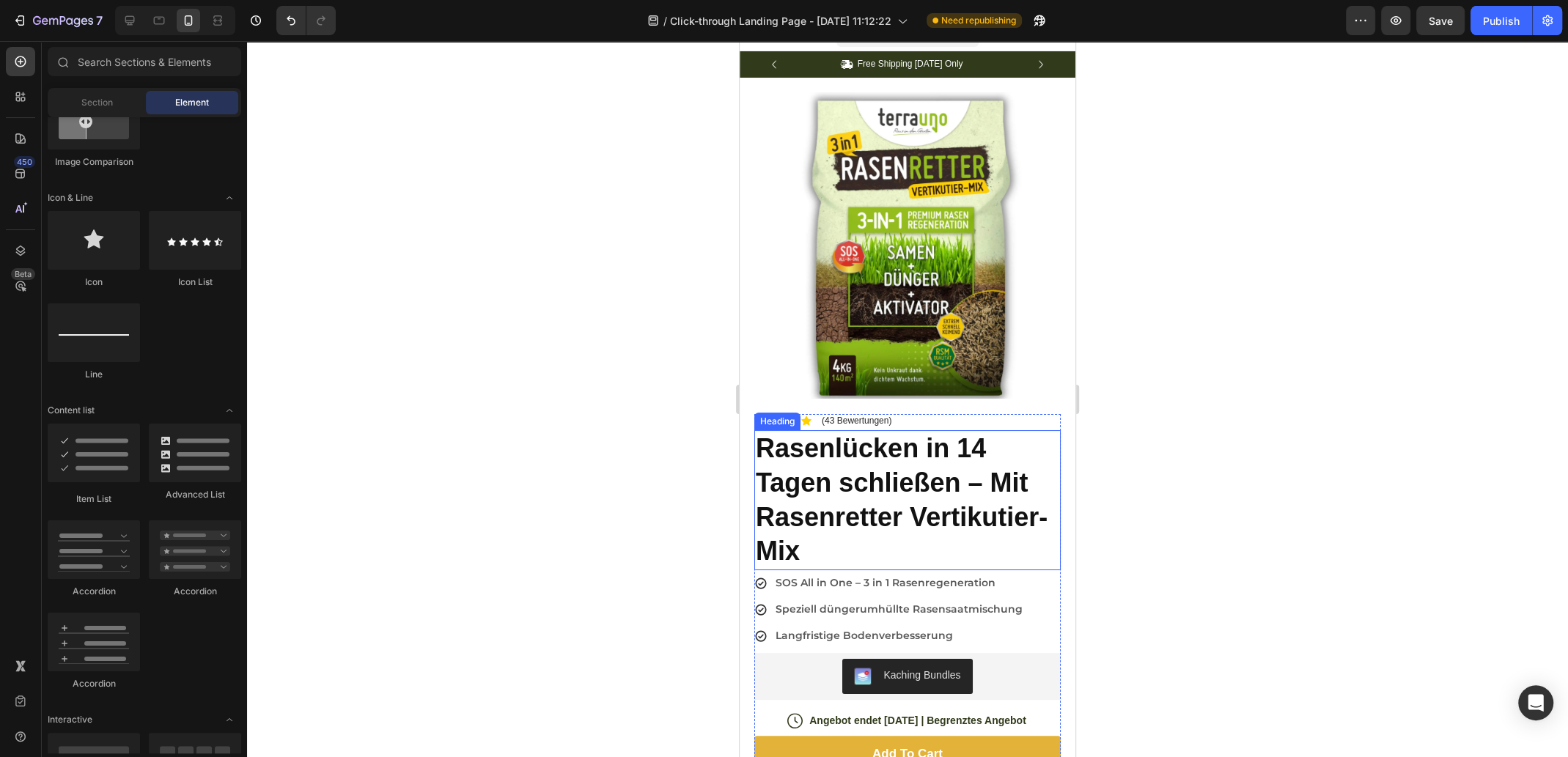
scroll to position [292, 0]
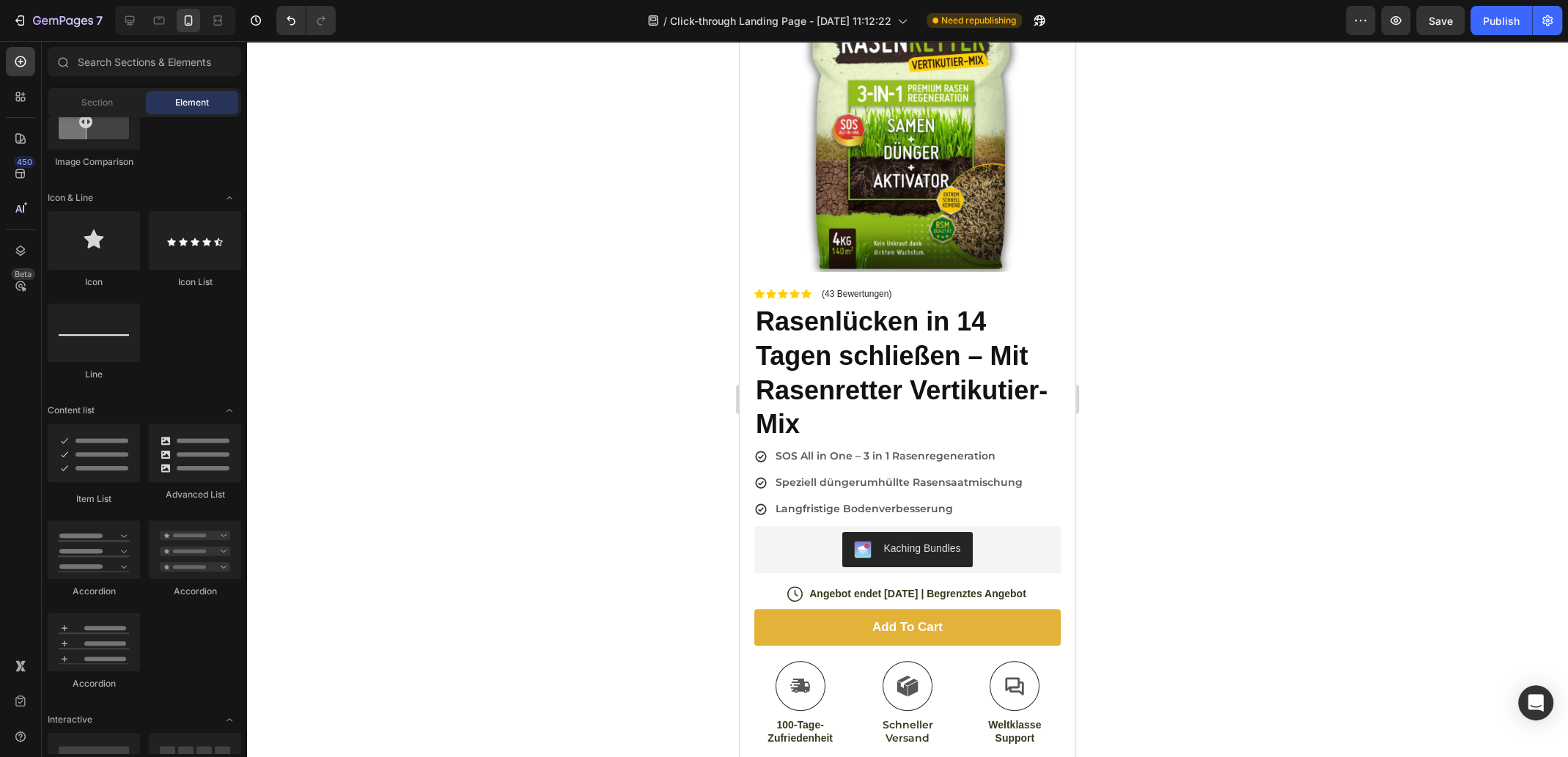
drag, startPoint x: 1204, startPoint y: 377, endPoint x: 1191, endPoint y: 377, distance: 13.0
click at [1204, 377] on div at bounding box center [907, 399] width 1321 height 716
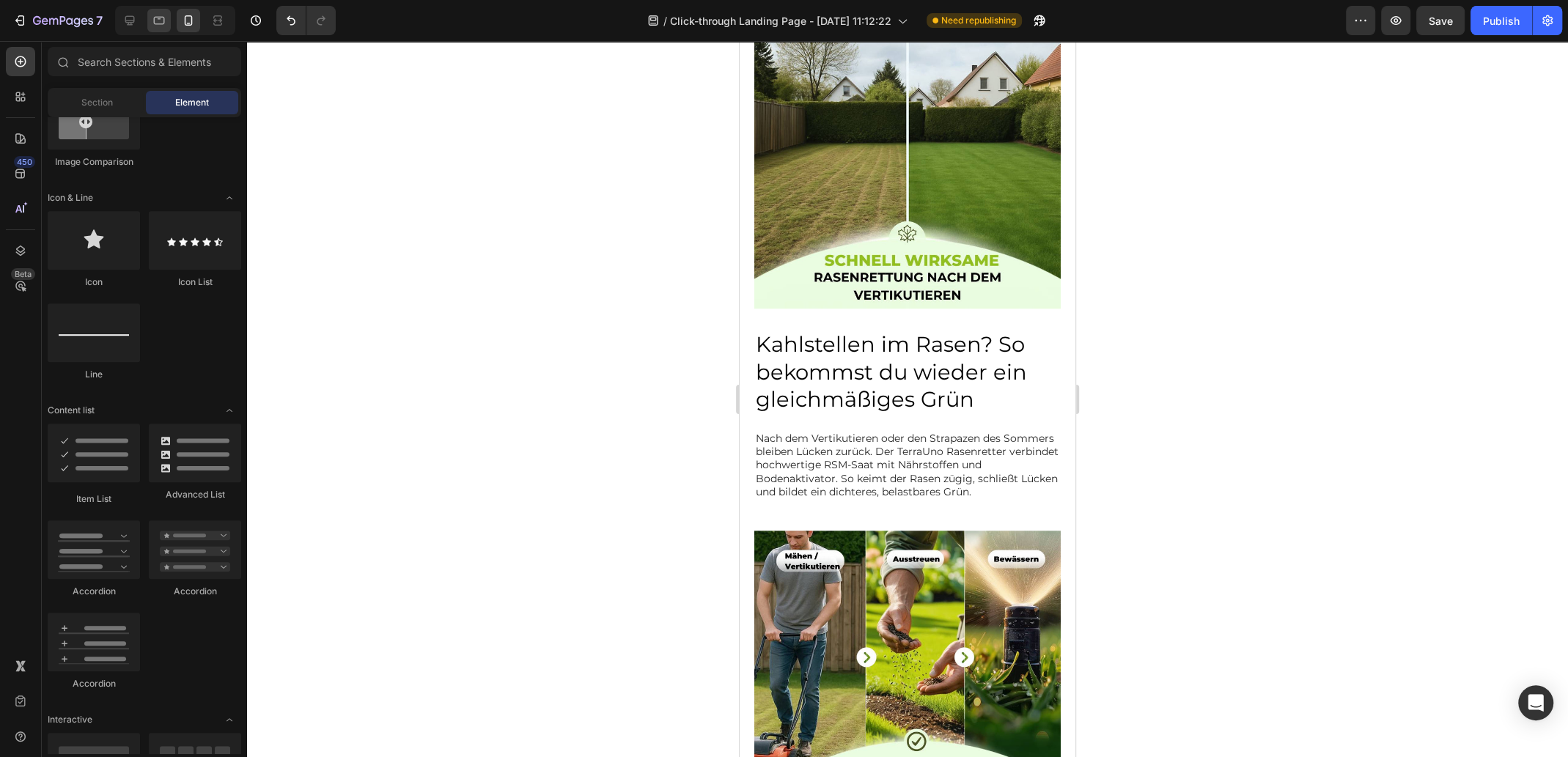
scroll to position [806, 0]
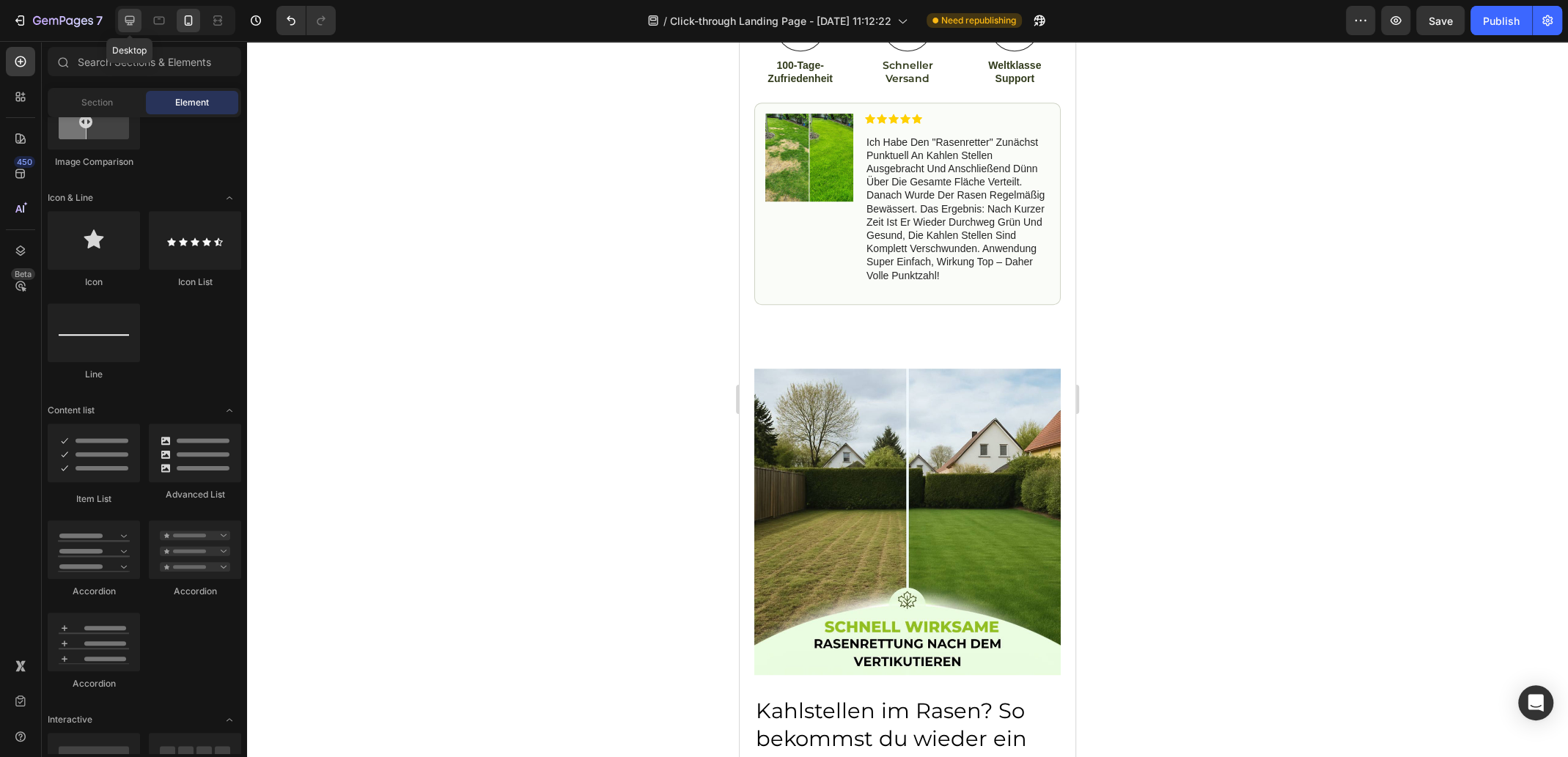
click at [130, 19] on icon at bounding box center [130, 20] width 15 height 15
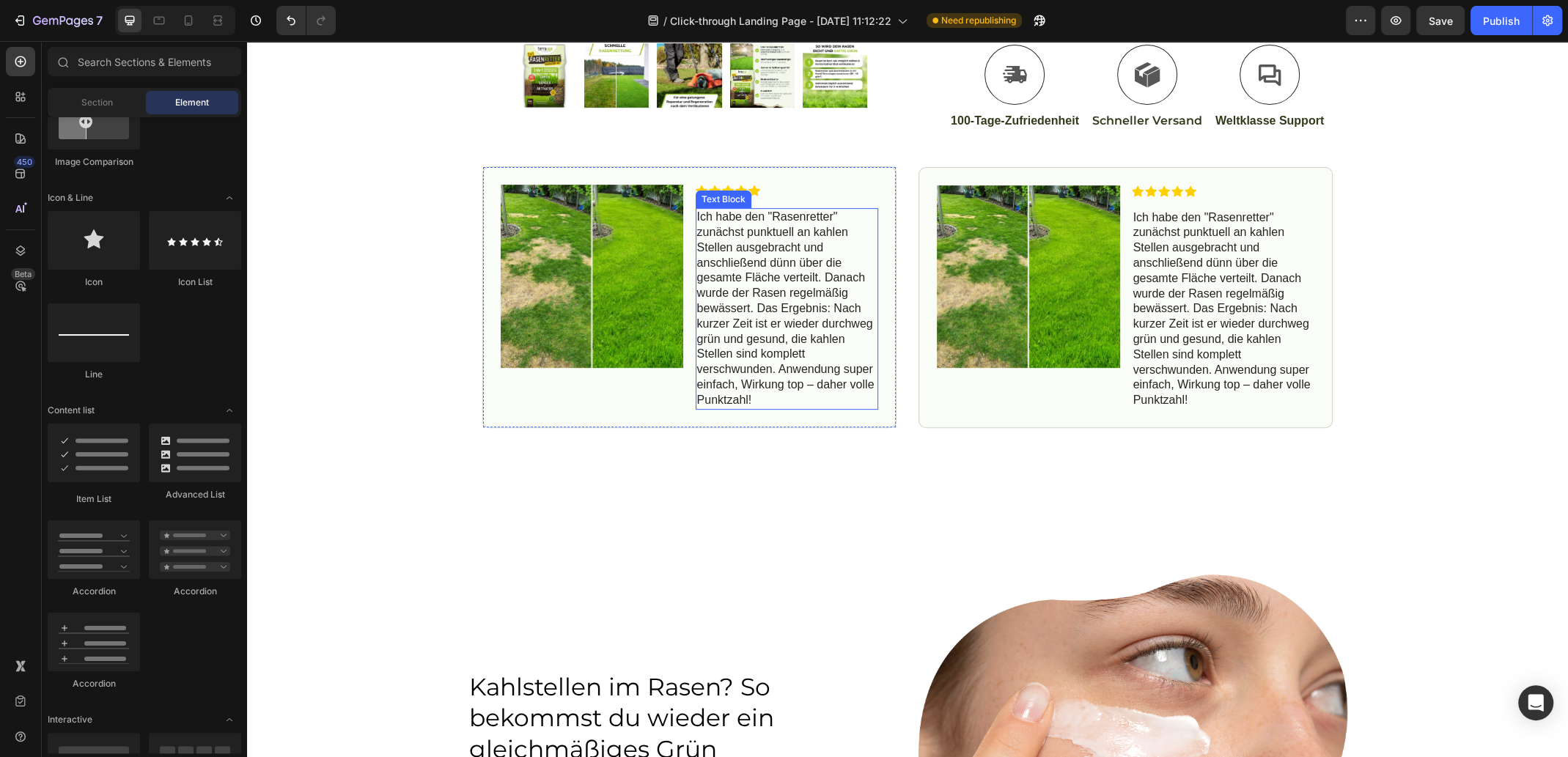
scroll to position [878, 0]
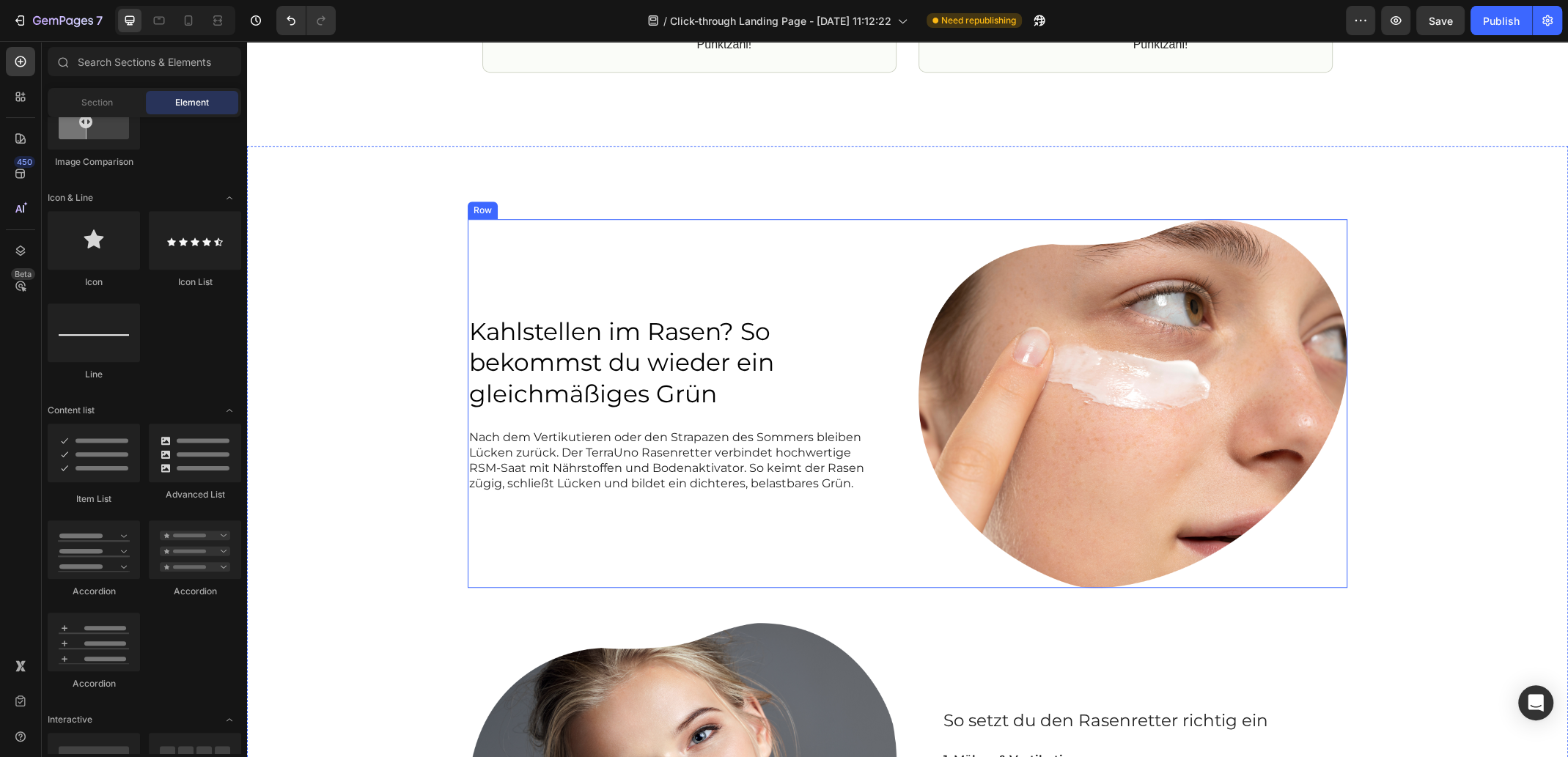
click at [864, 241] on div "Kahlstellen im Rasen? So bekommst du wieder ein gleichmäßiges Grün Heading Nach…" at bounding box center [681, 403] width 428 height 368
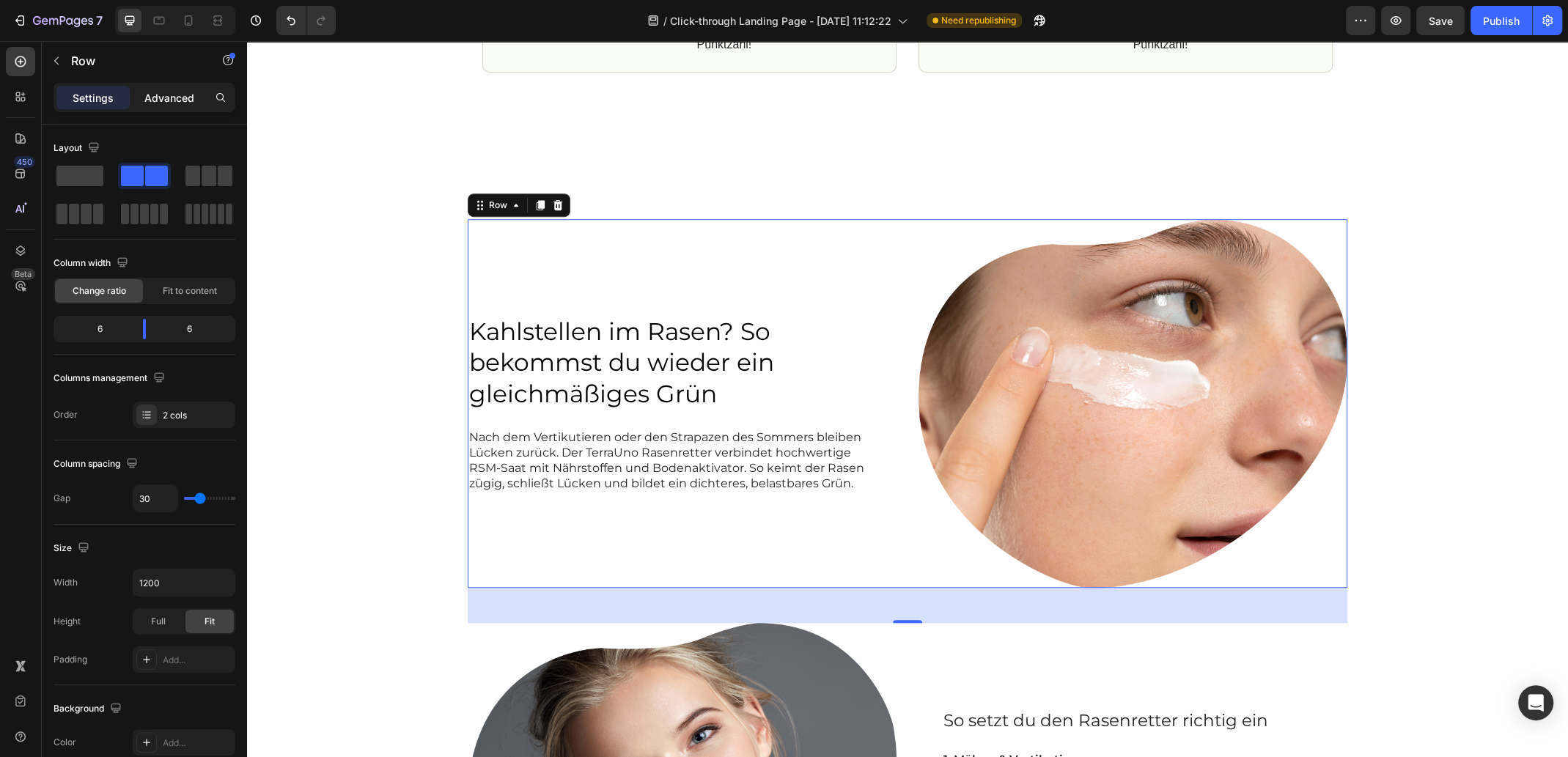
click at [186, 96] on p "Advanced" at bounding box center [169, 97] width 50 height 15
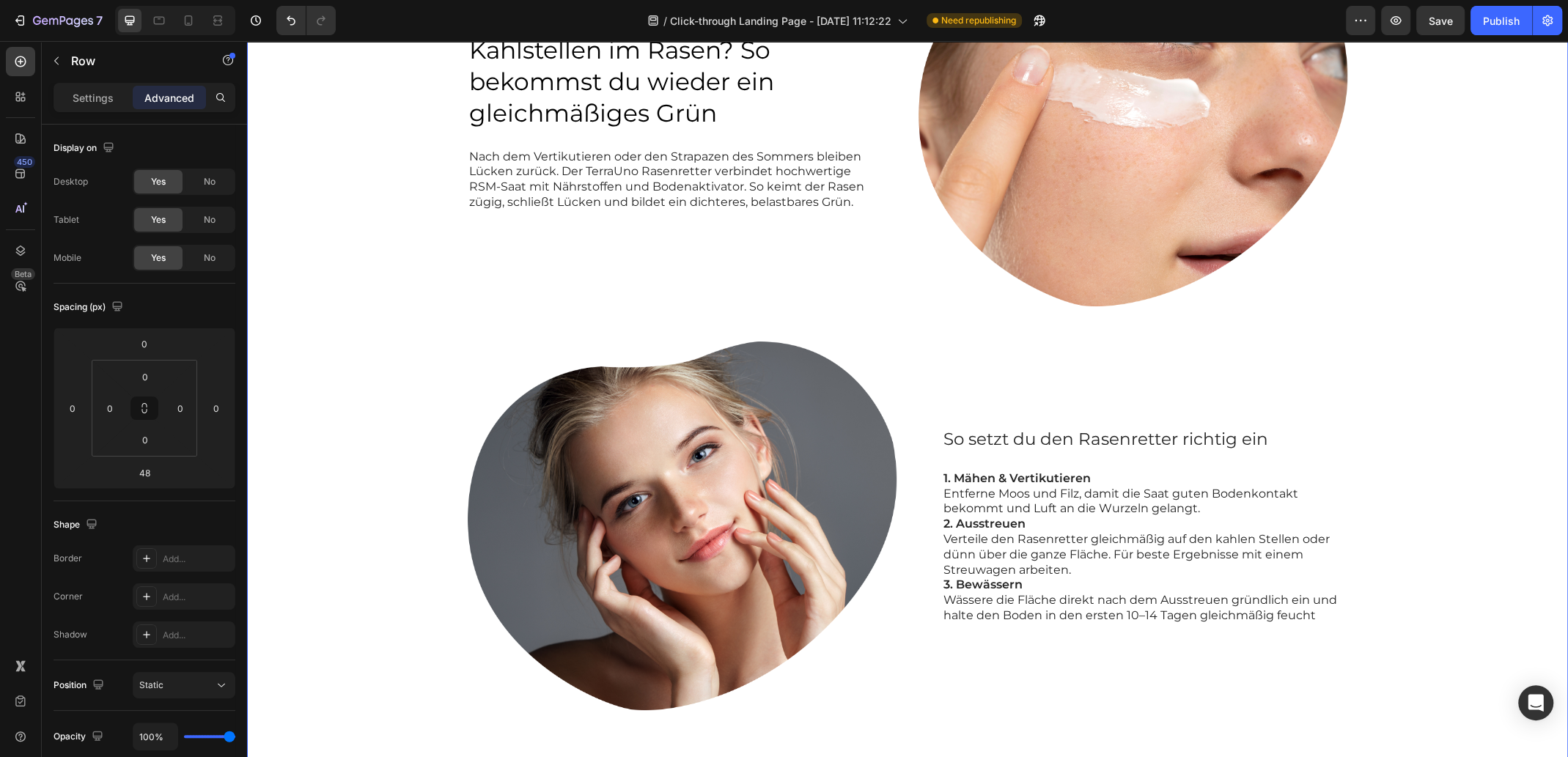
scroll to position [1391, 0]
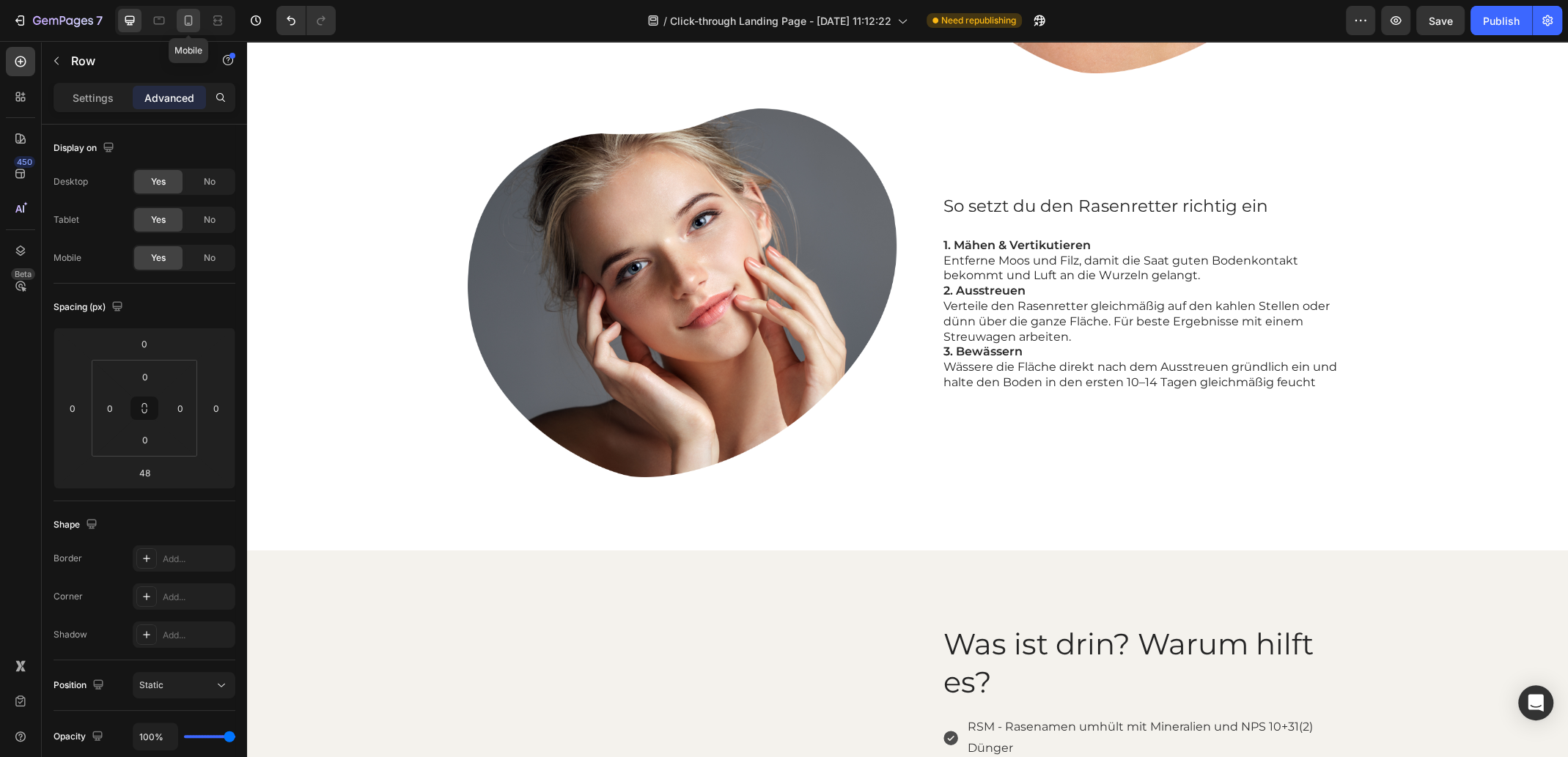
click at [189, 21] on icon at bounding box center [189, 20] width 15 height 15
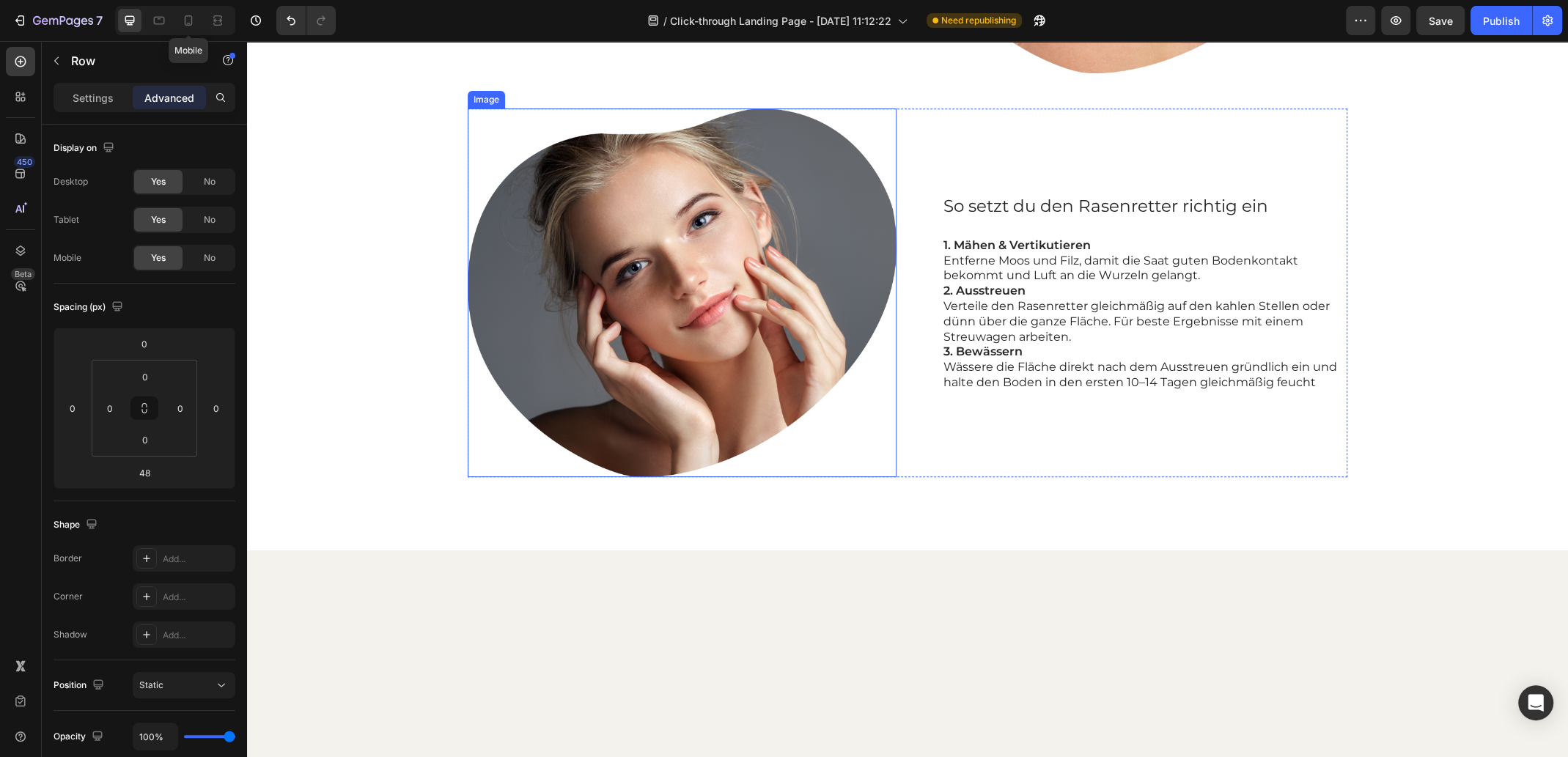
type input "42"
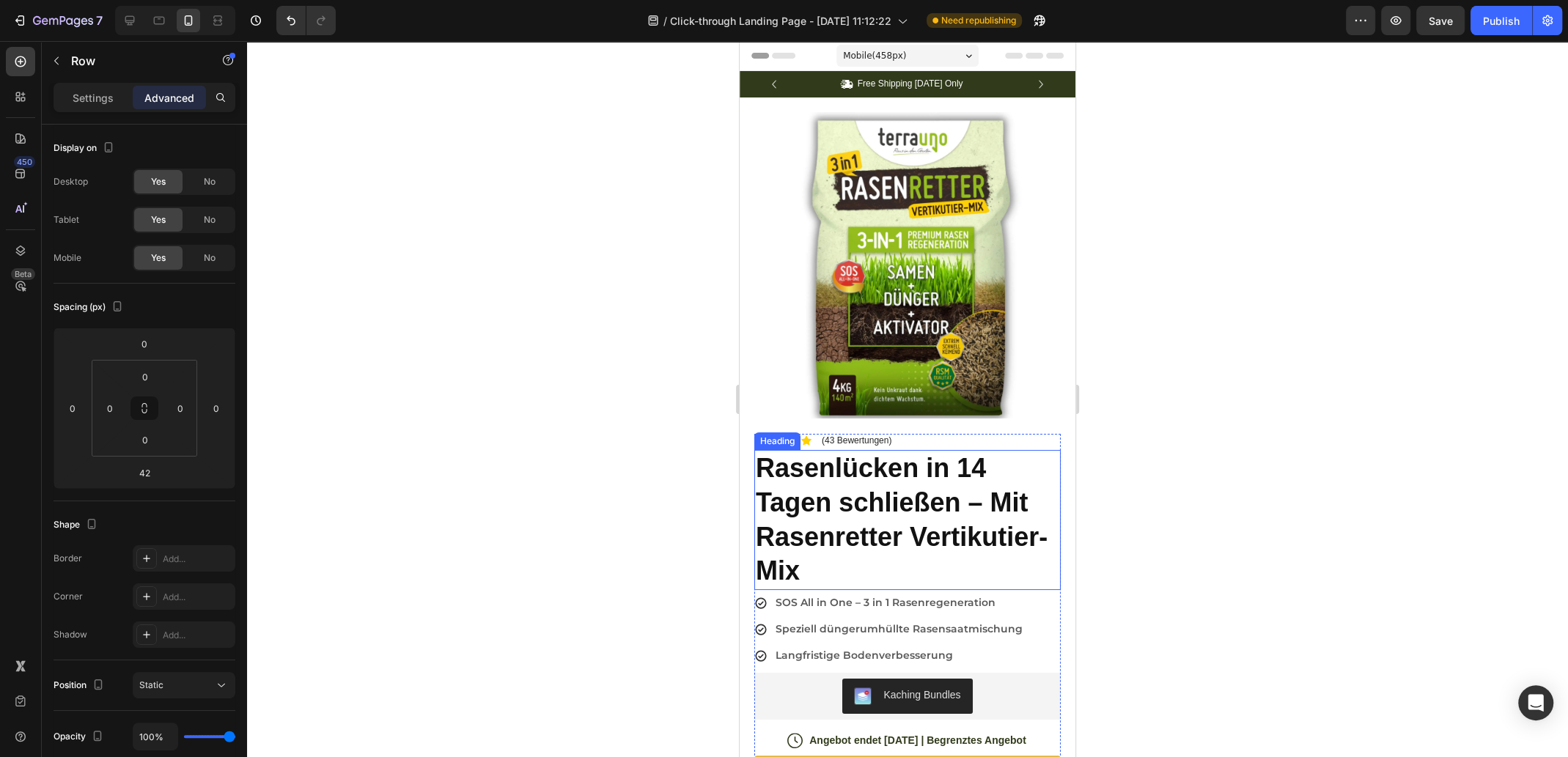
click at [898, 458] on h2 "Rasenlücken in 14 Tagen schließen – Mit Rasenretter Vertikutier-Mix" at bounding box center [907, 520] width 306 height 140
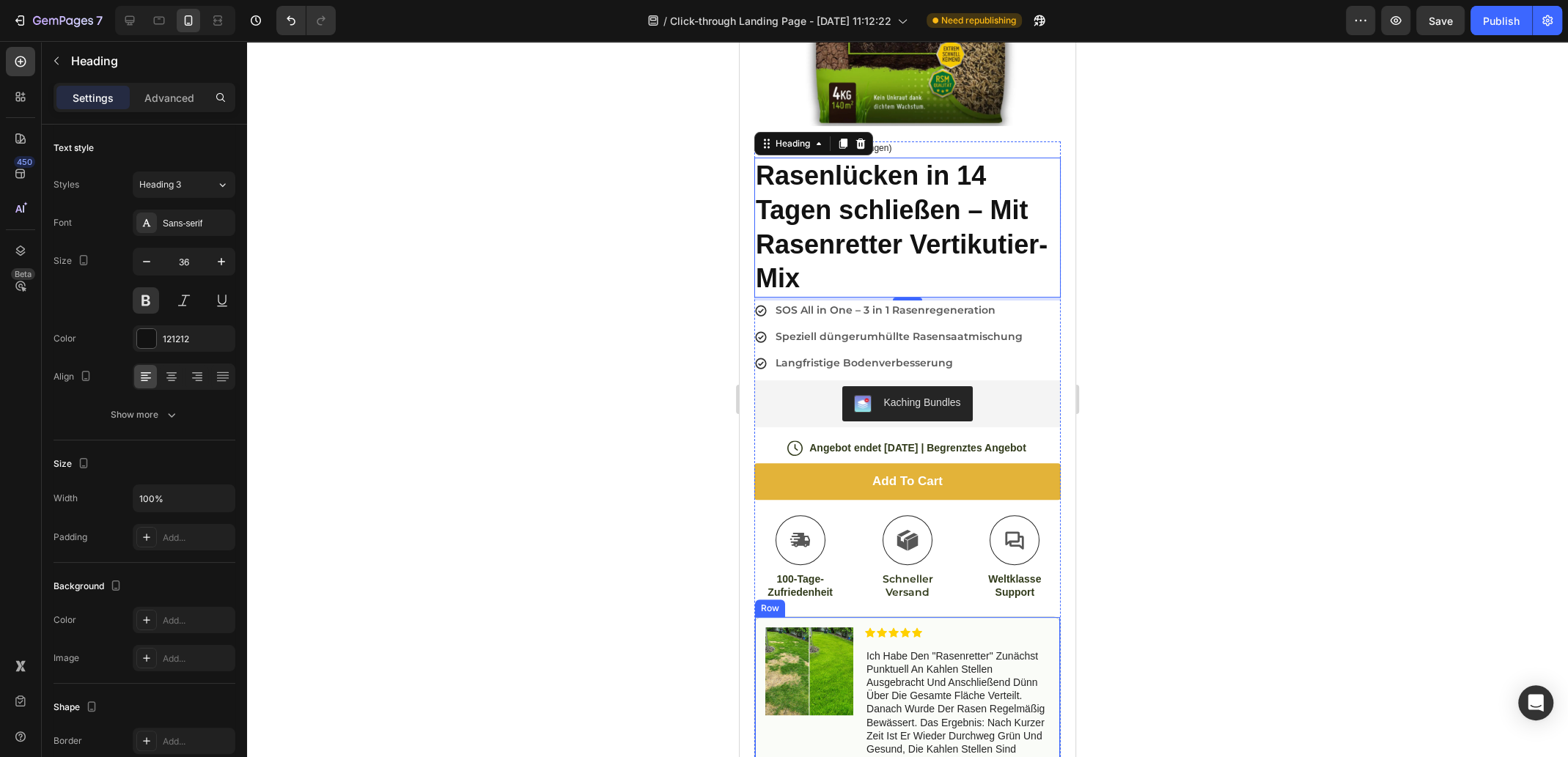
scroll to position [658, 0]
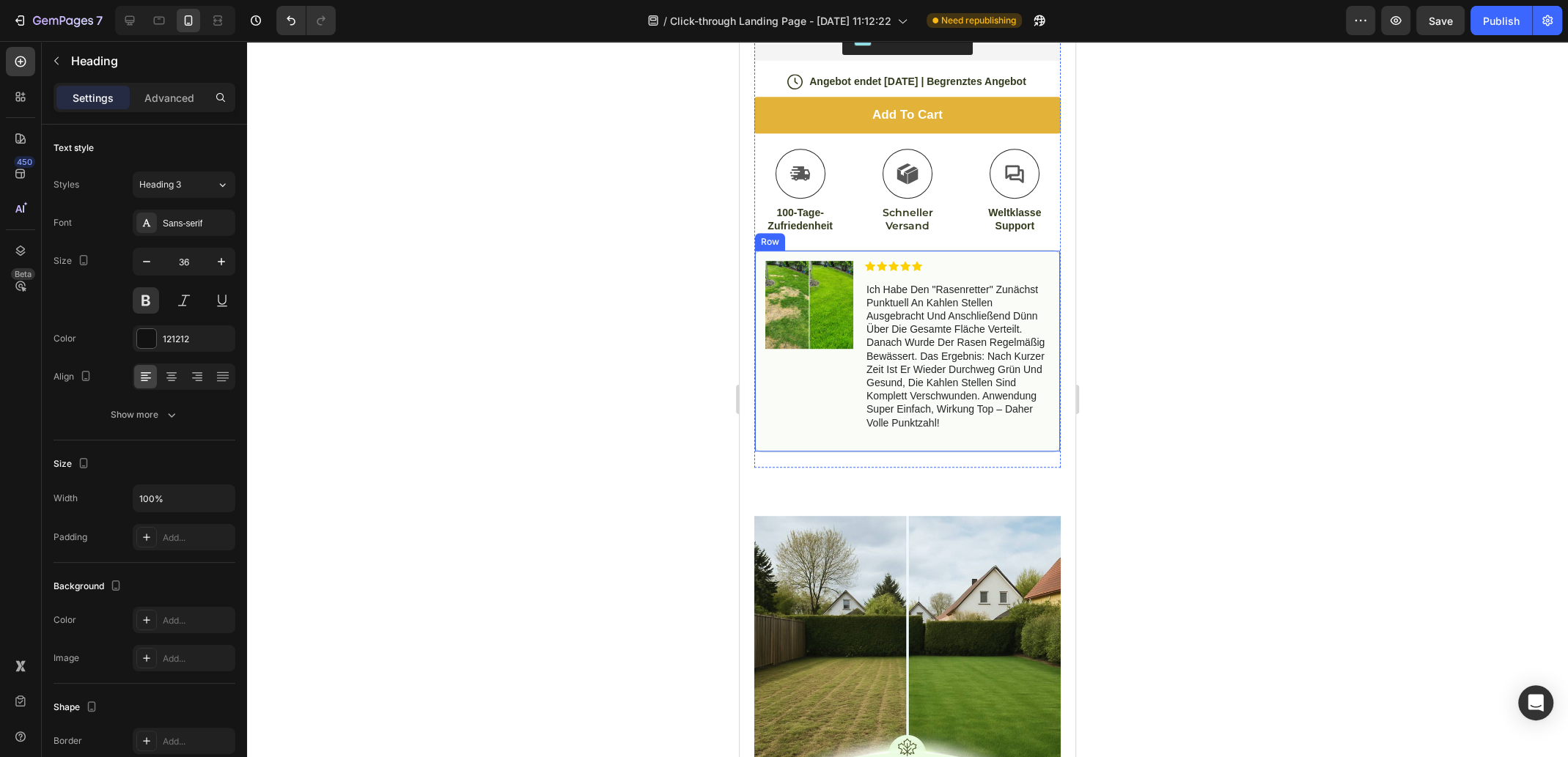
click at [914, 353] on p "ich habe den "rasenretter" zunächst punktuell an kahlen stellen ausgebracht und…" at bounding box center [957, 355] width 181 height 147
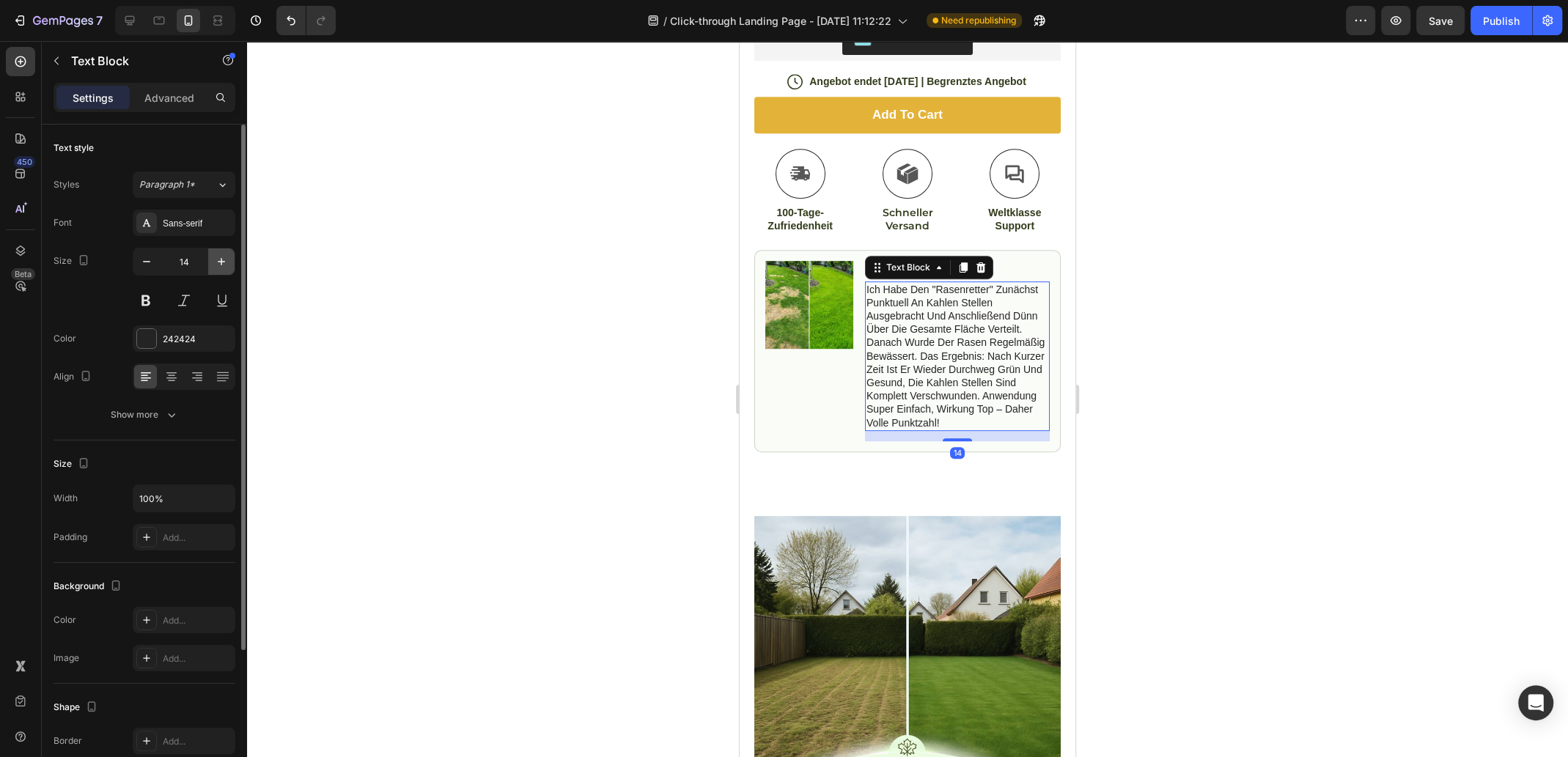
click at [215, 262] on icon "button" at bounding box center [221, 262] width 15 height 15
click at [216, 262] on icon "button" at bounding box center [221, 262] width 15 height 15
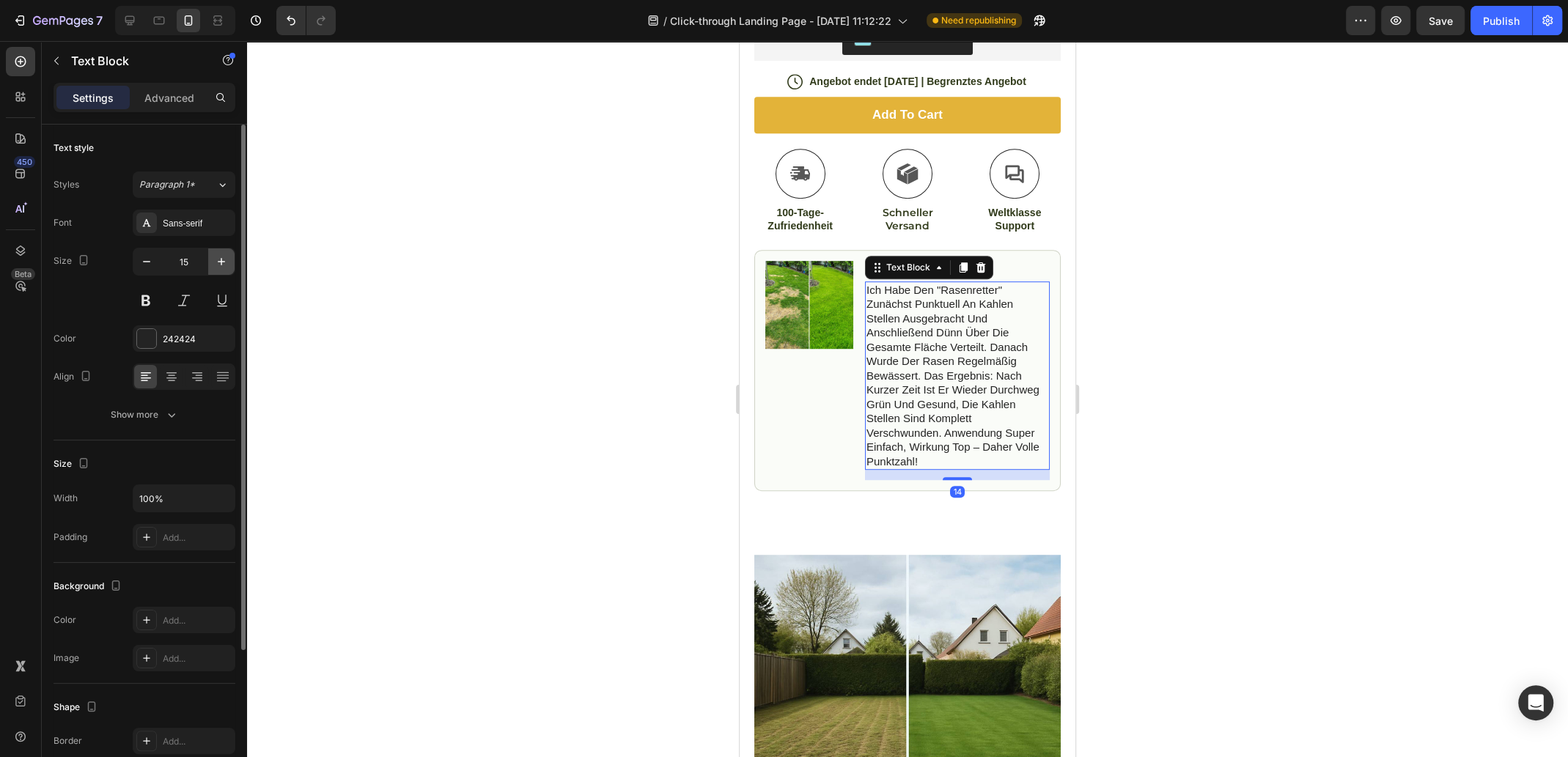
type input "16"
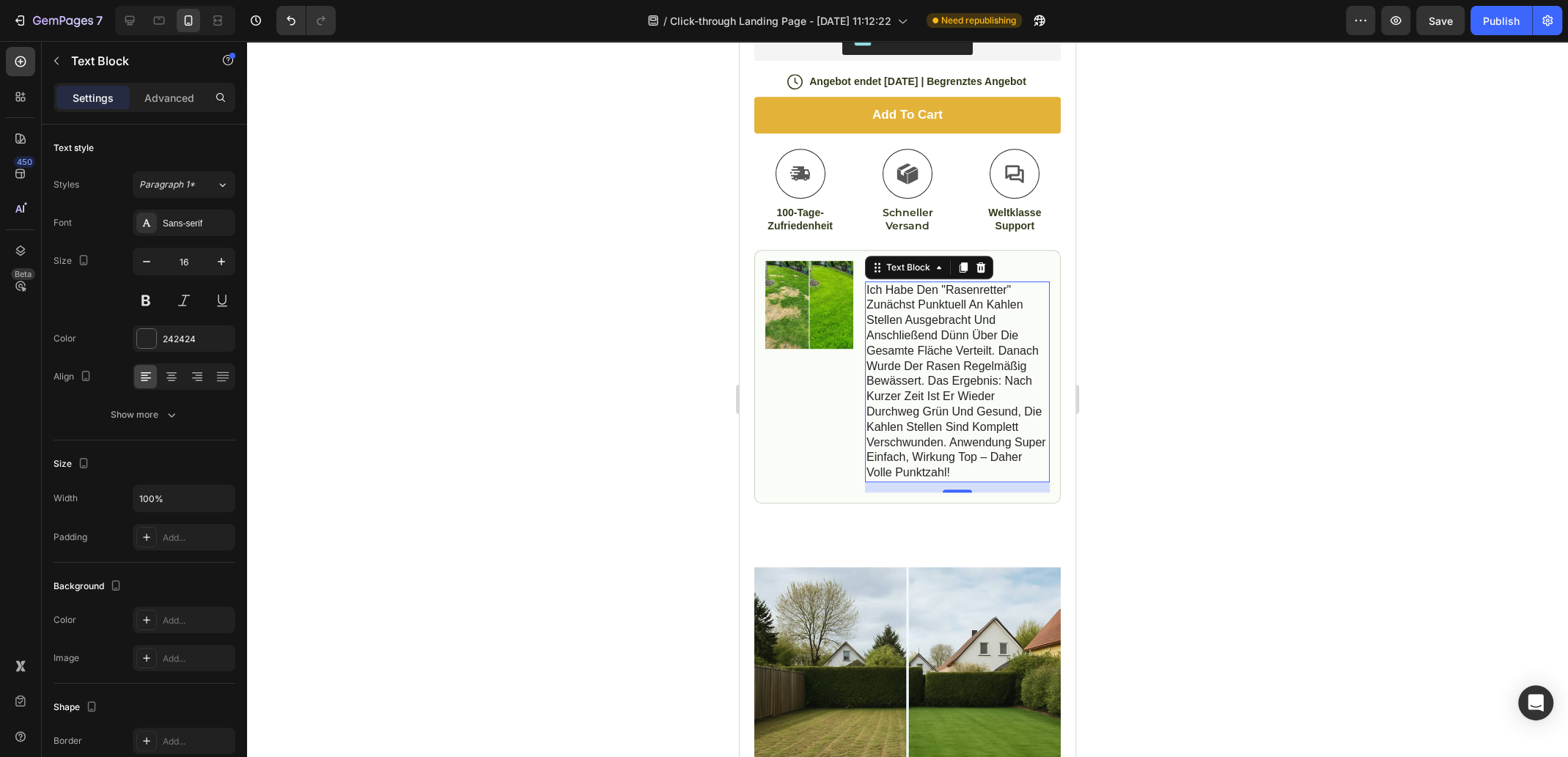
click at [978, 325] on p "ich habe den "rasenretter" zunächst punktuell an kahlen stellen ausgebracht und…" at bounding box center [957, 381] width 181 height 198
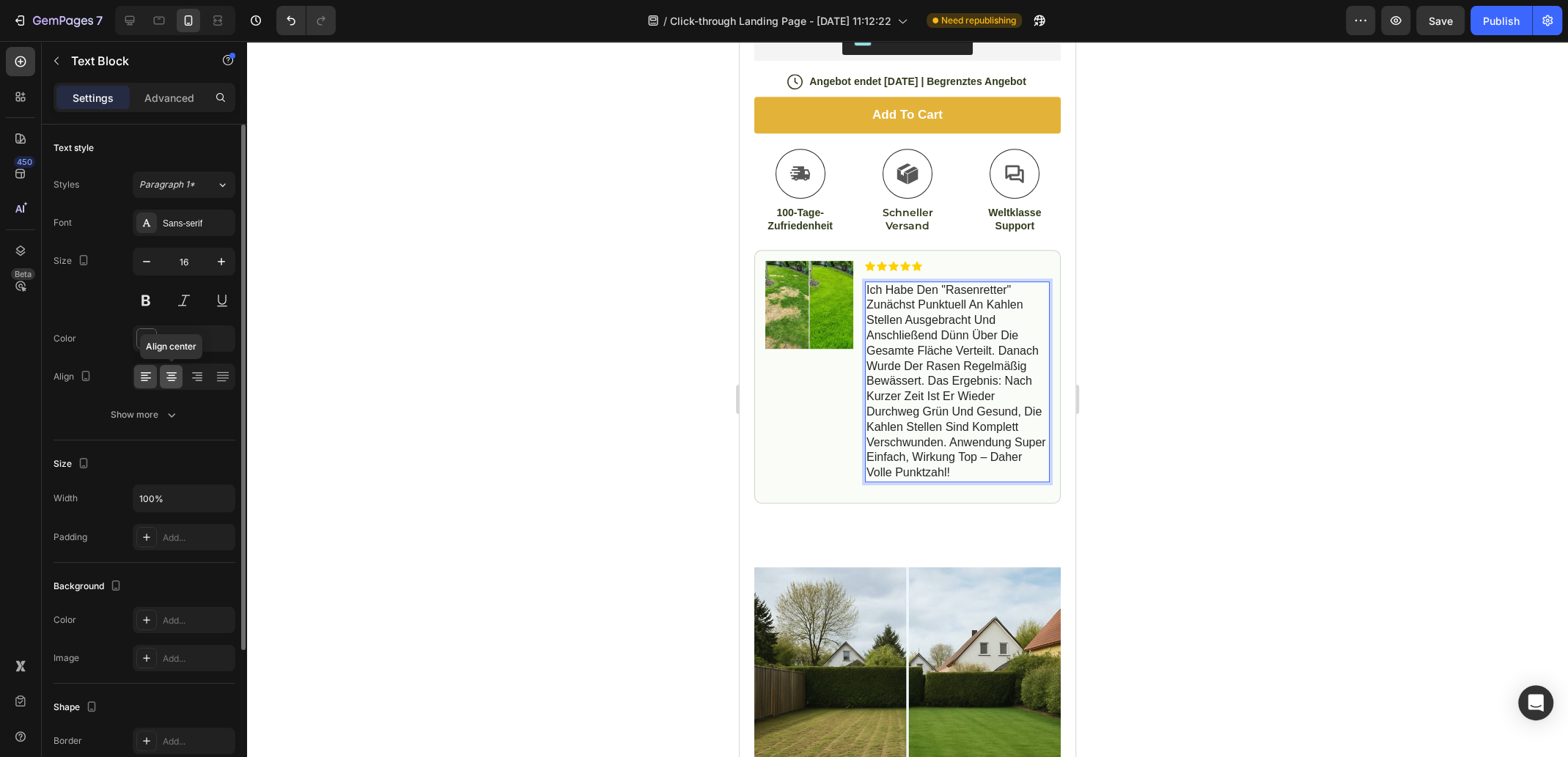
click at [160, 373] on div at bounding box center [171, 376] width 23 height 23
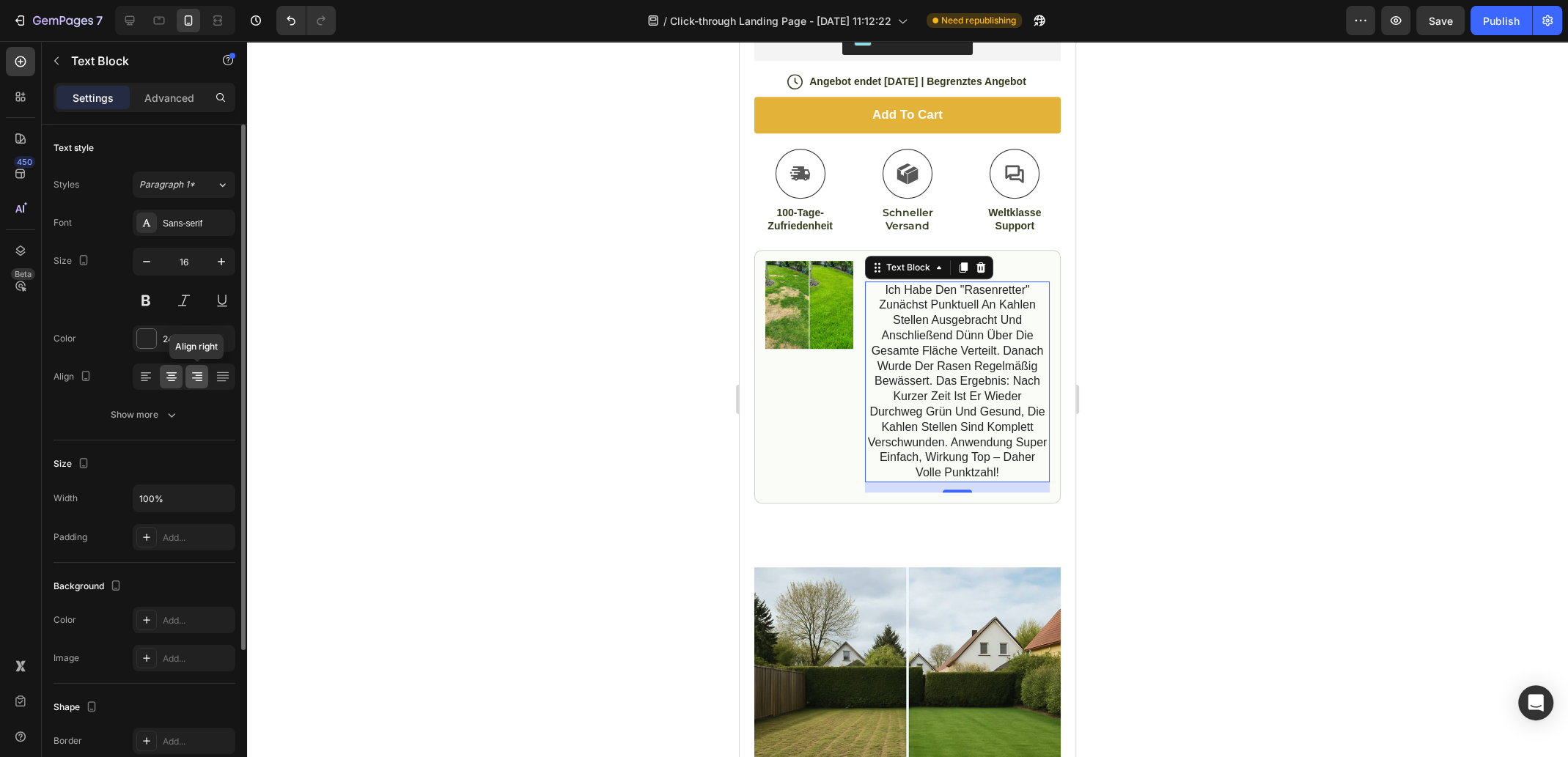
click at [203, 375] on icon at bounding box center [197, 376] width 15 height 15
click at [219, 374] on icon at bounding box center [222, 374] width 11 height 1
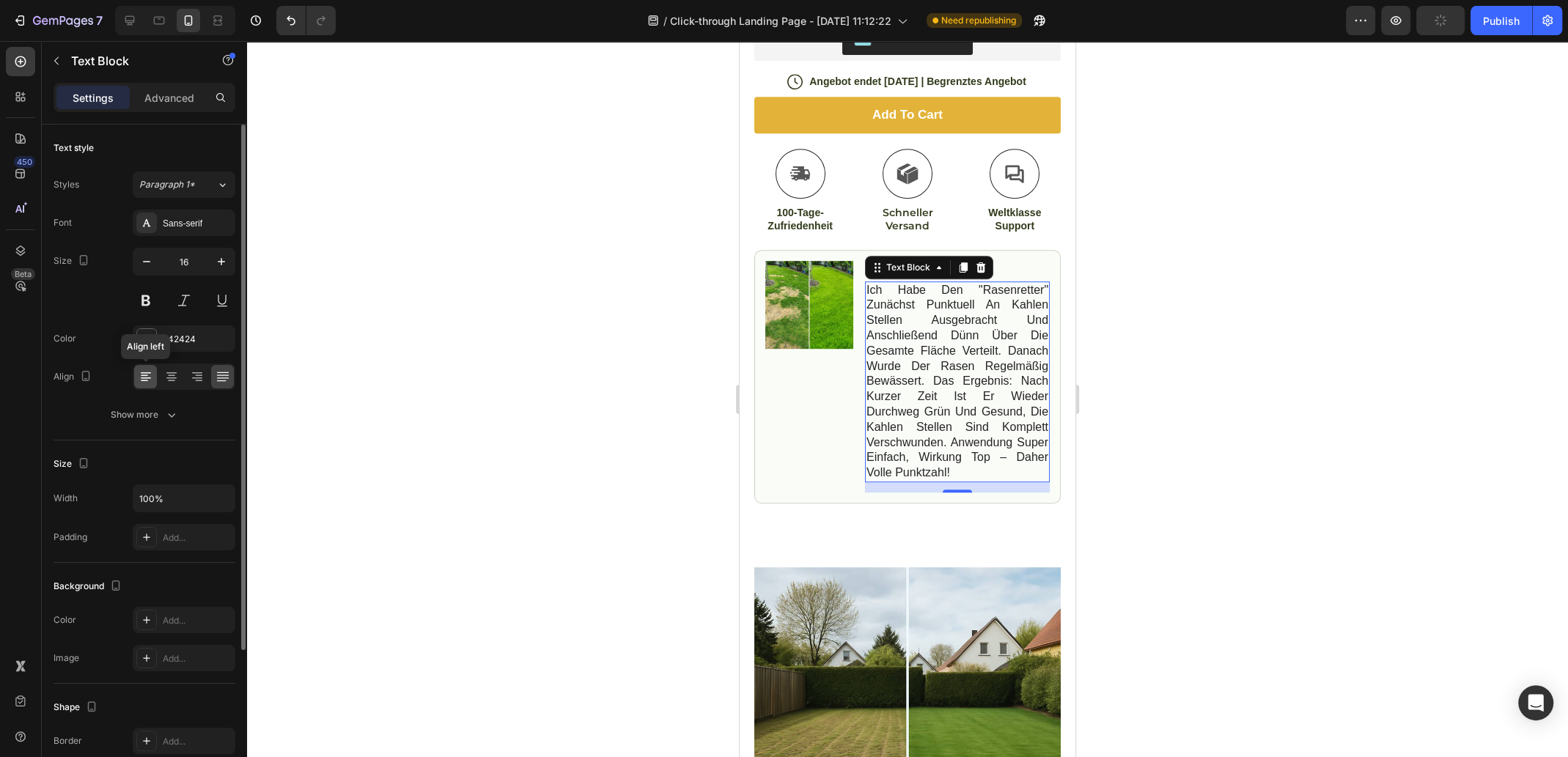
click at [146, 372] on icon at bounding box center [146, 373] width 11 height 2
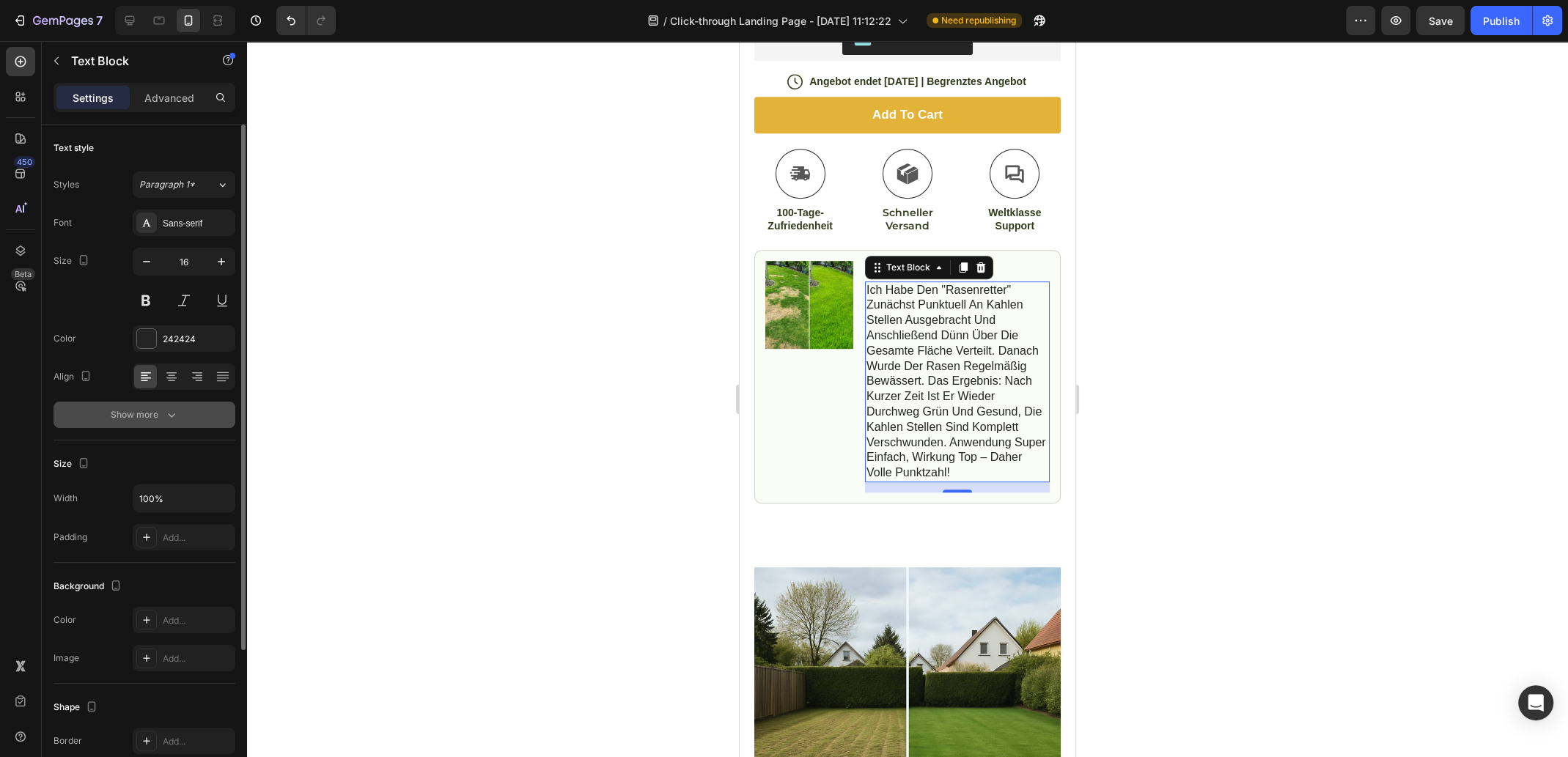
click at [156, 411] on div "Show more" at bounding box center [145, 415] width 68 height 15
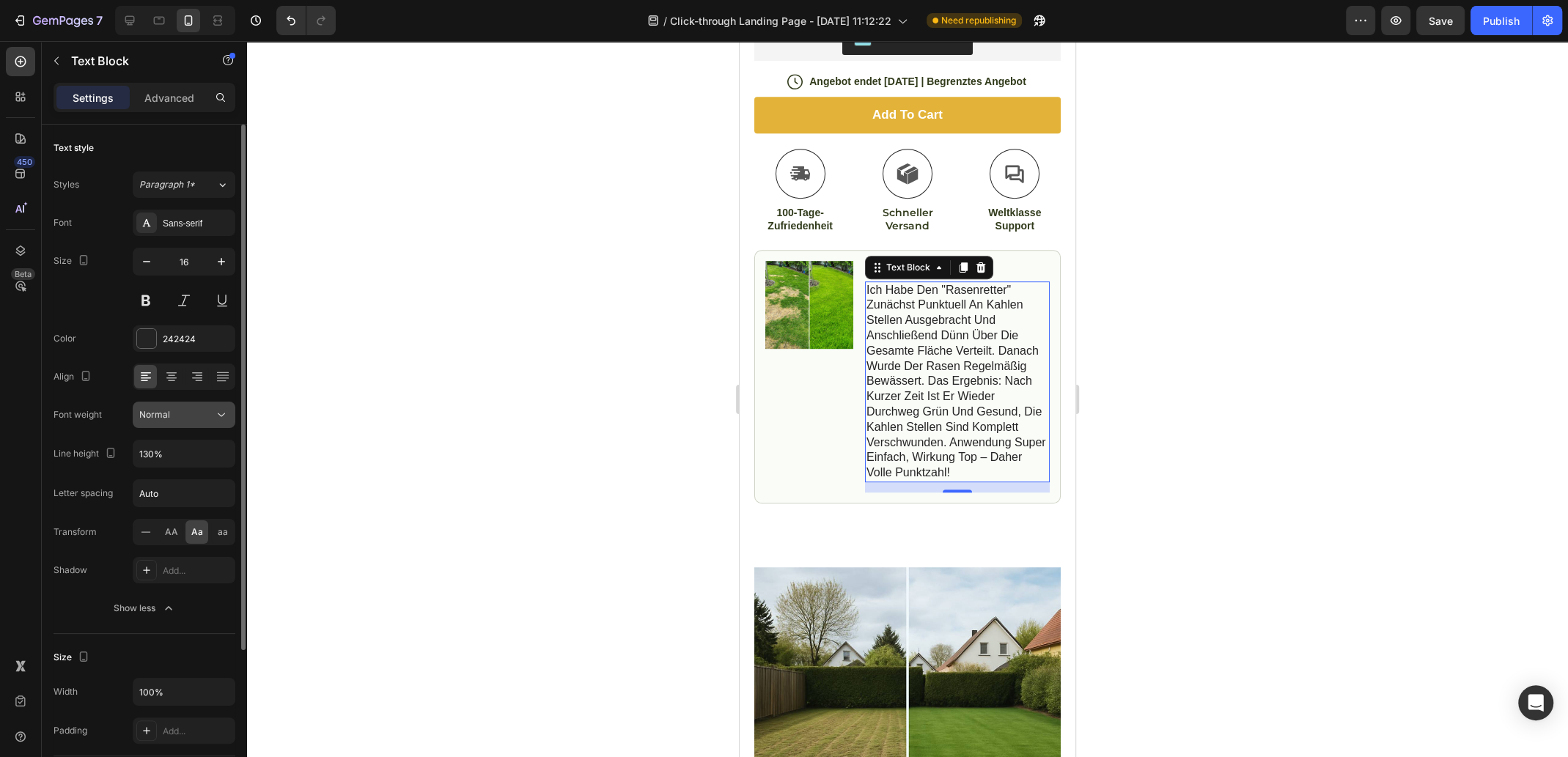
click at [181, 411] on div "Normal" at bounding box center [177, 415] width 75 height 13
click at [185, 411] on div "Normal" at bounding box center [177, 415] width 75 height 13
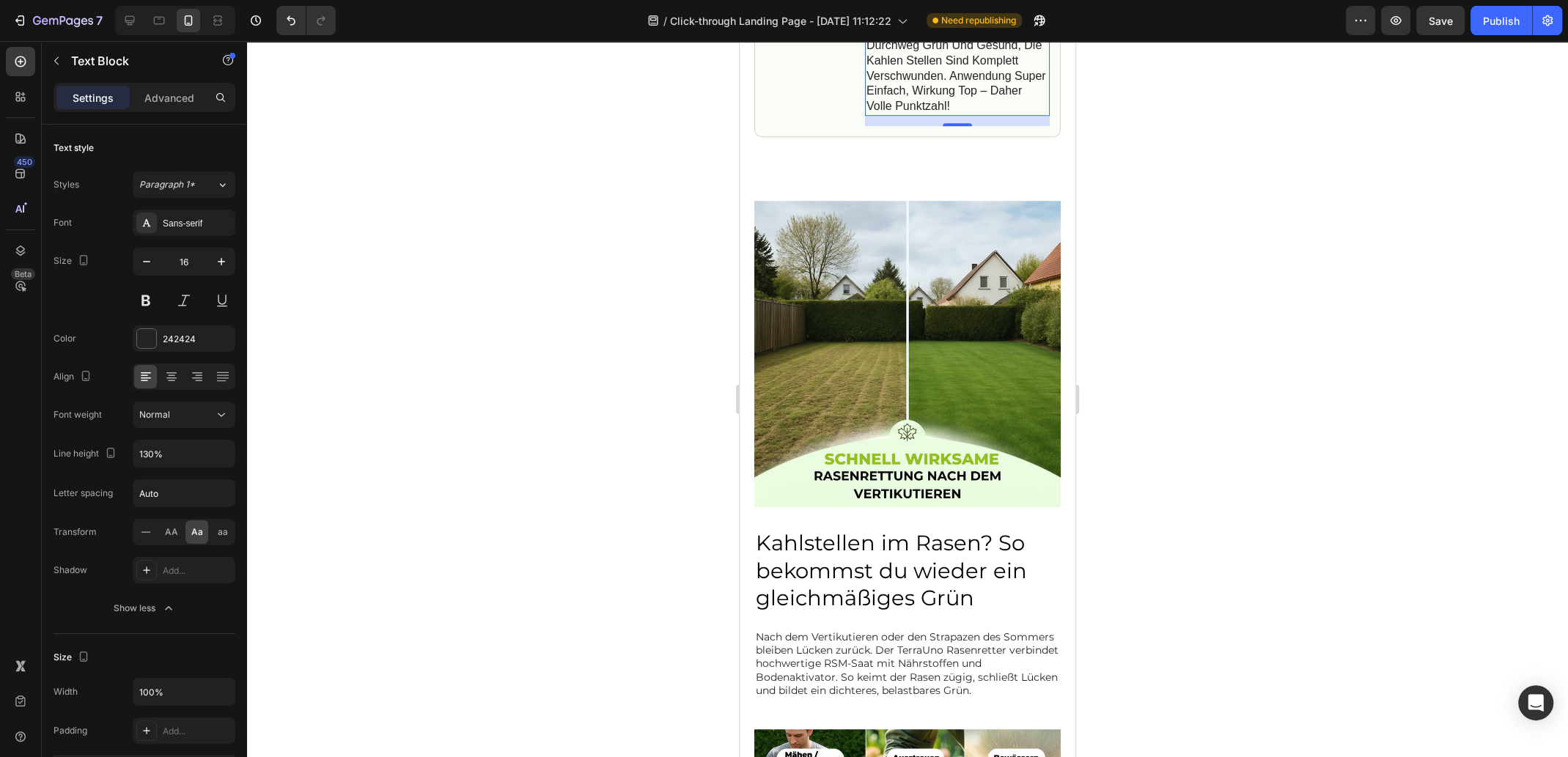
scroll to position [1172, 0]
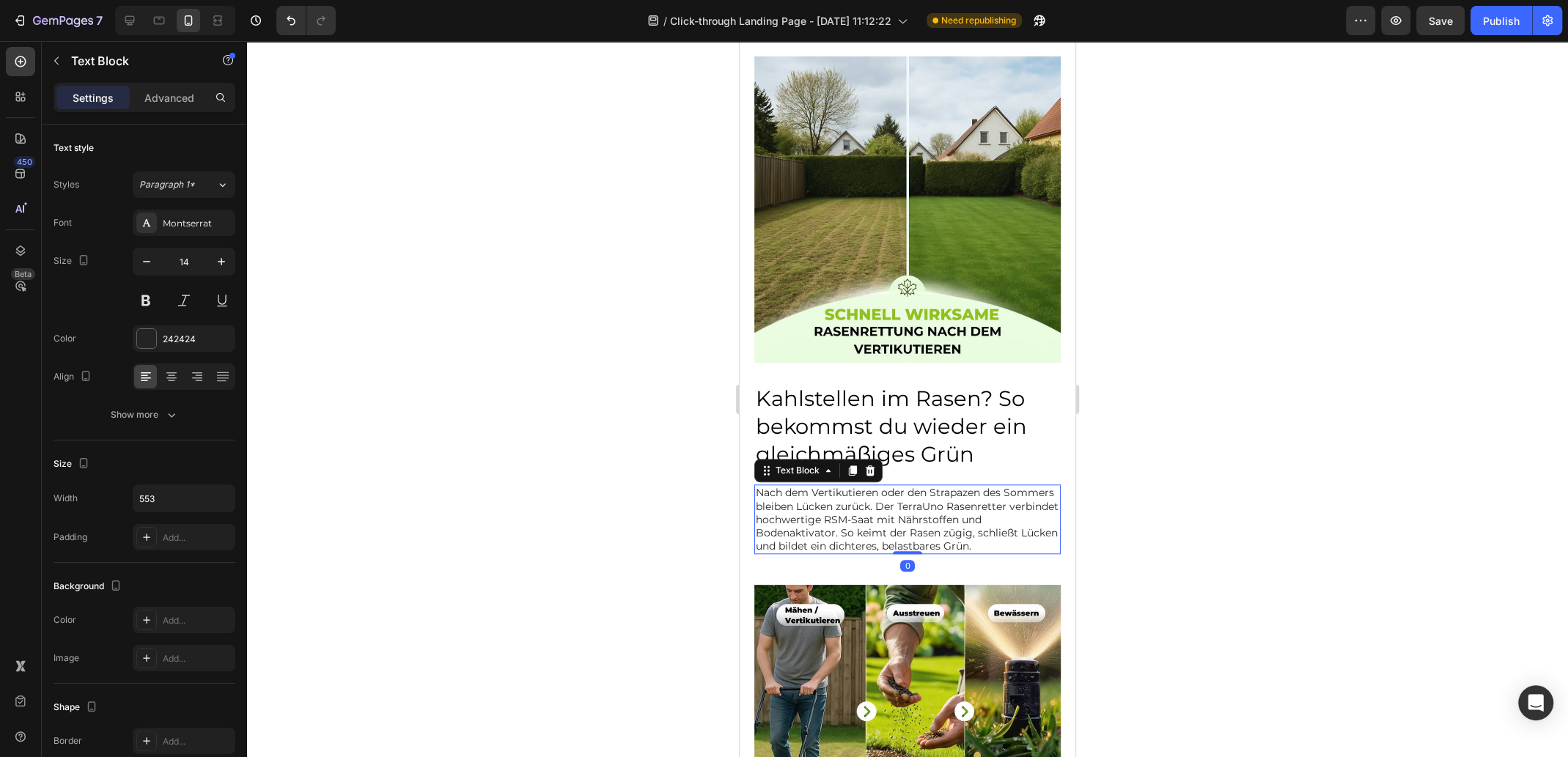
click at [871, 486] on p "Nach dem Vertikutieren oder den Strapazen des Sommers bleiben Lücken zurück. De…" at bounding box center [907, 519] width 304 height 66
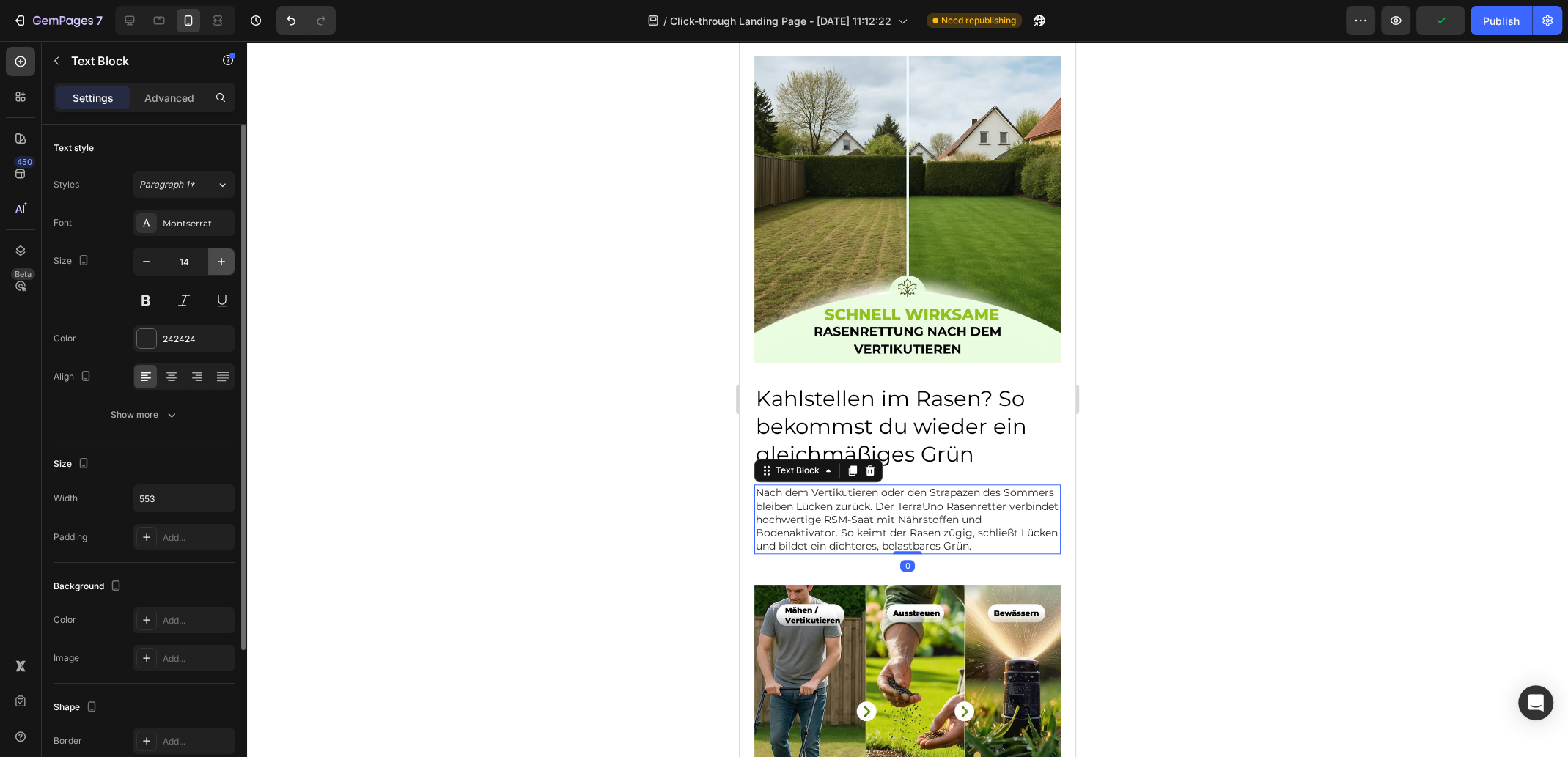
click at [222, 266] on icon "button" at bounding box center [221, 262] width 15 height 15
click at [221, 266] on icon "button" at bounding box center [221, 262] width 15 height 15
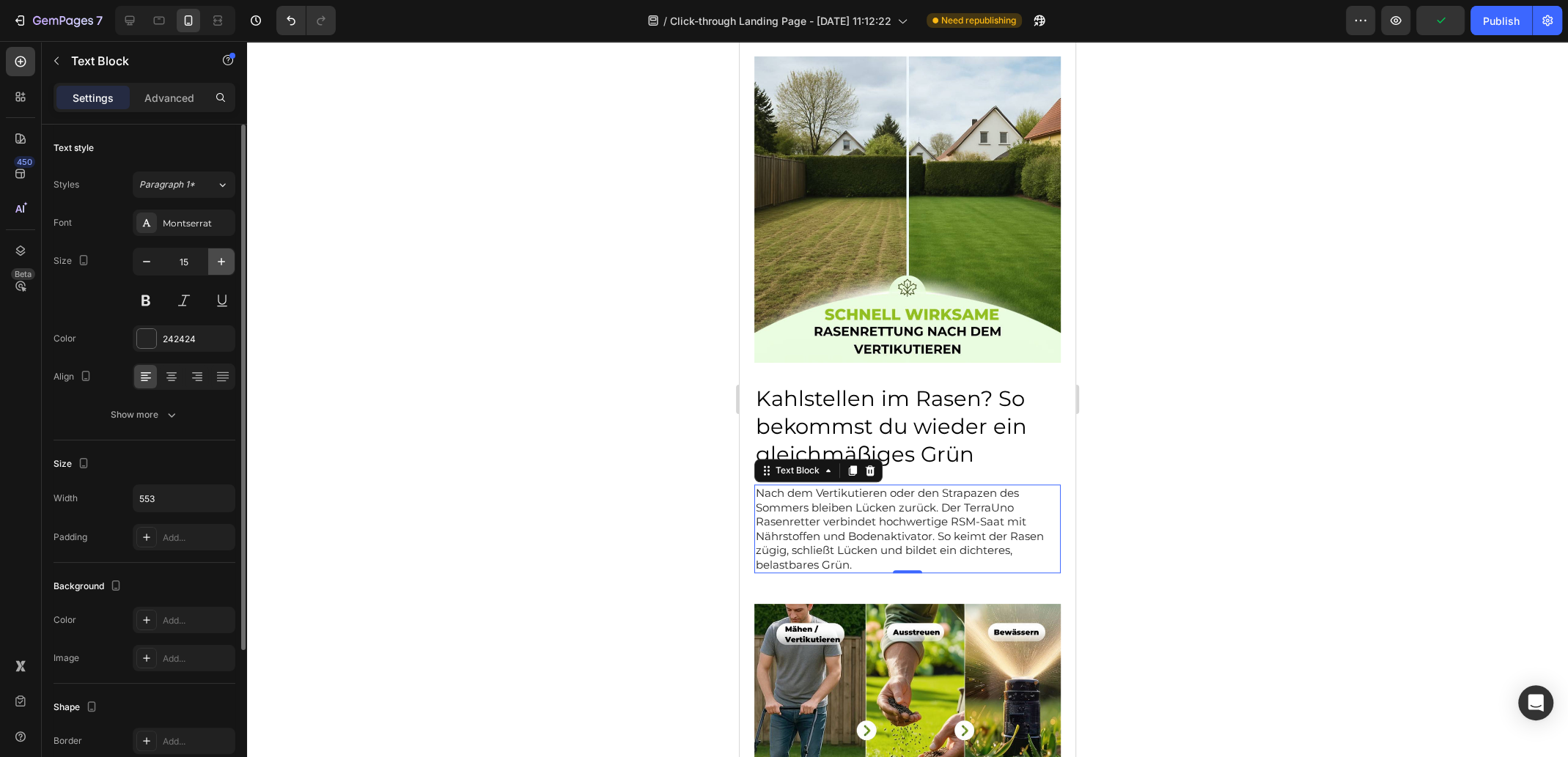
type input "16"
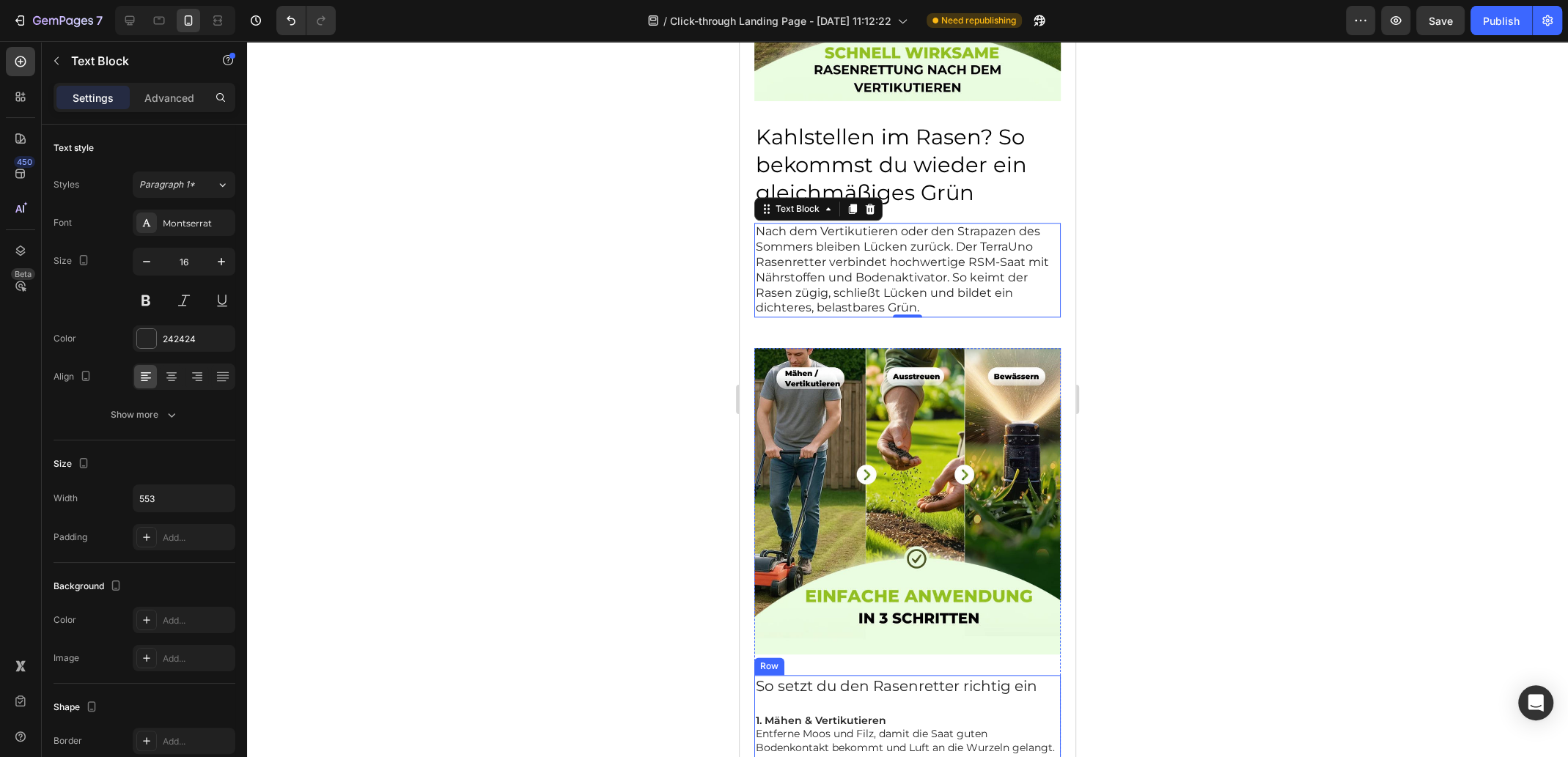
scroll to position [1759, 0]
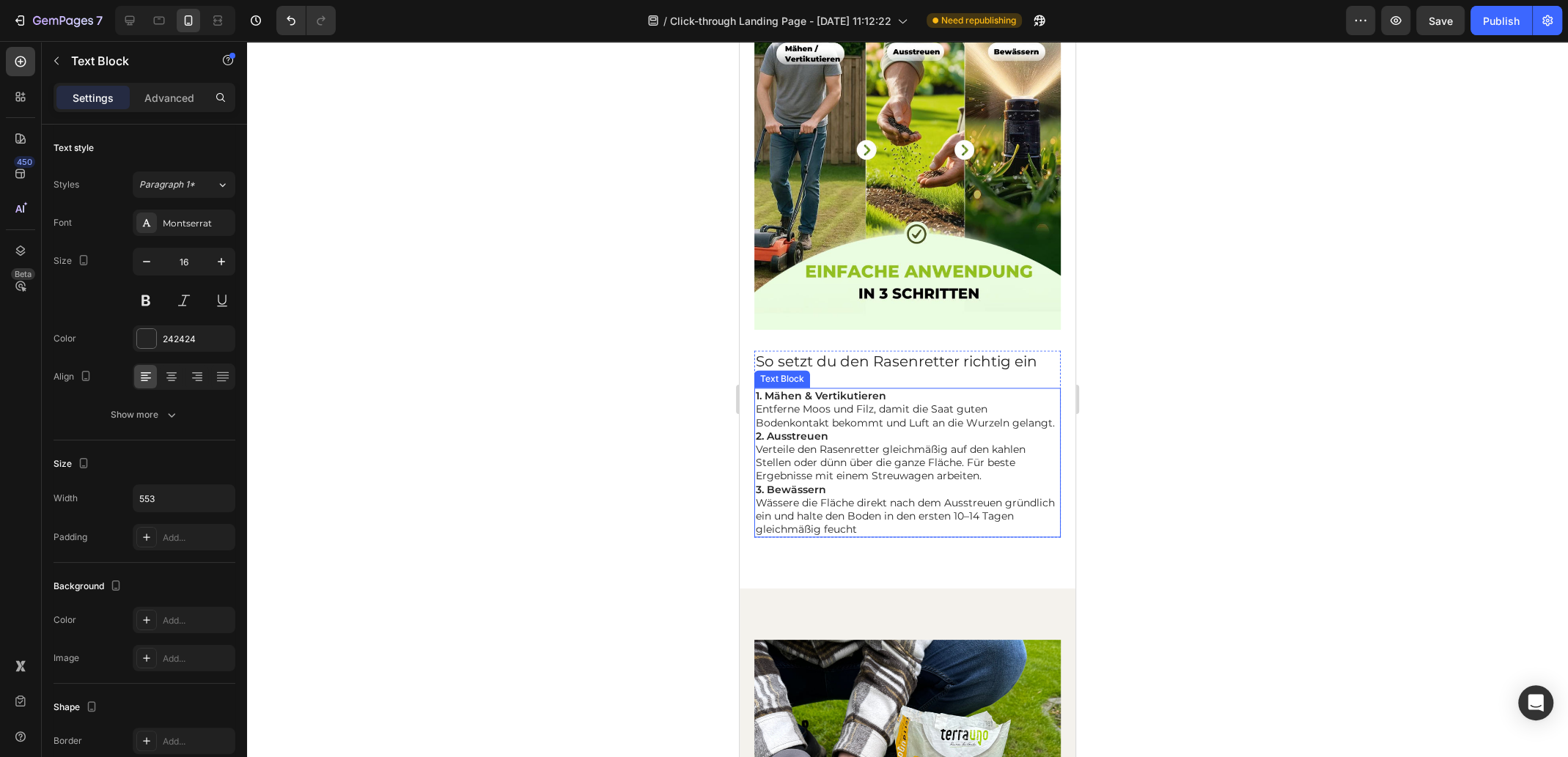
click at [855, 483] on p "3. Bewässern Wässere die Fläche direkt nach dem Ausstreuen gründlich ein und ha…" at bounding box center [907, 509] width 304 height 53
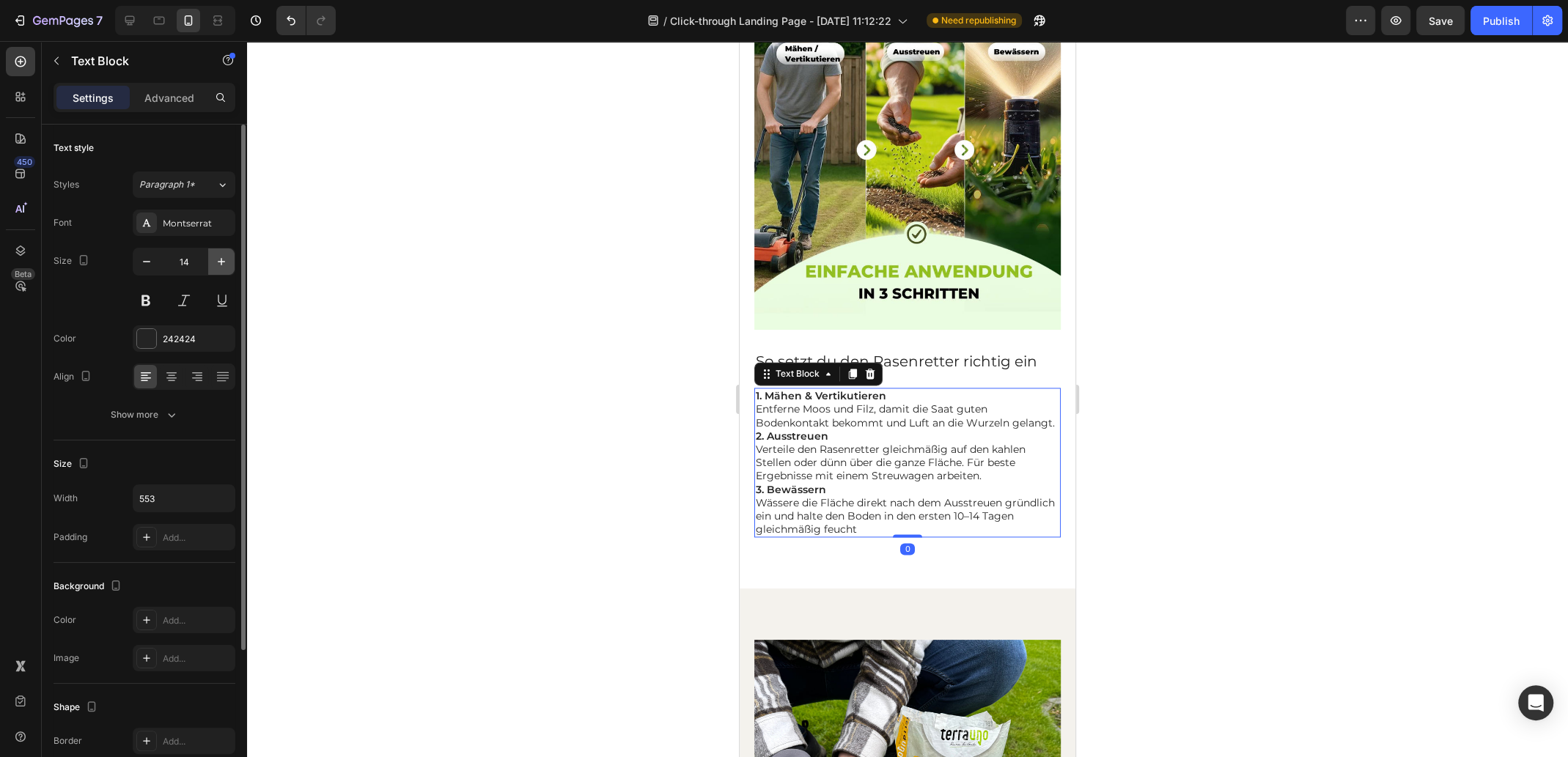
click at [219, 258] on icon "button" at bounding box center [221, 262] width 15 height 15
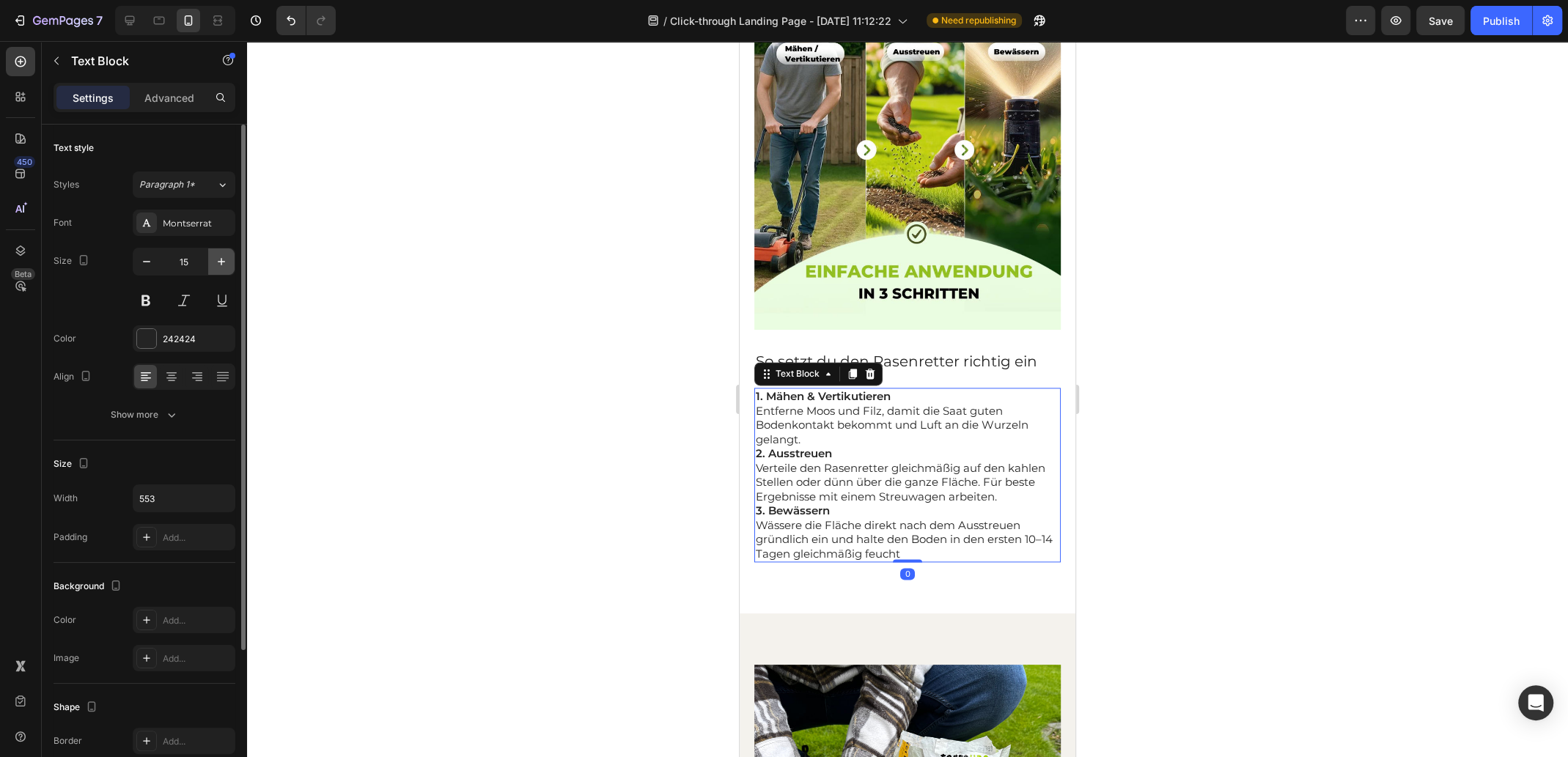
type input "16"
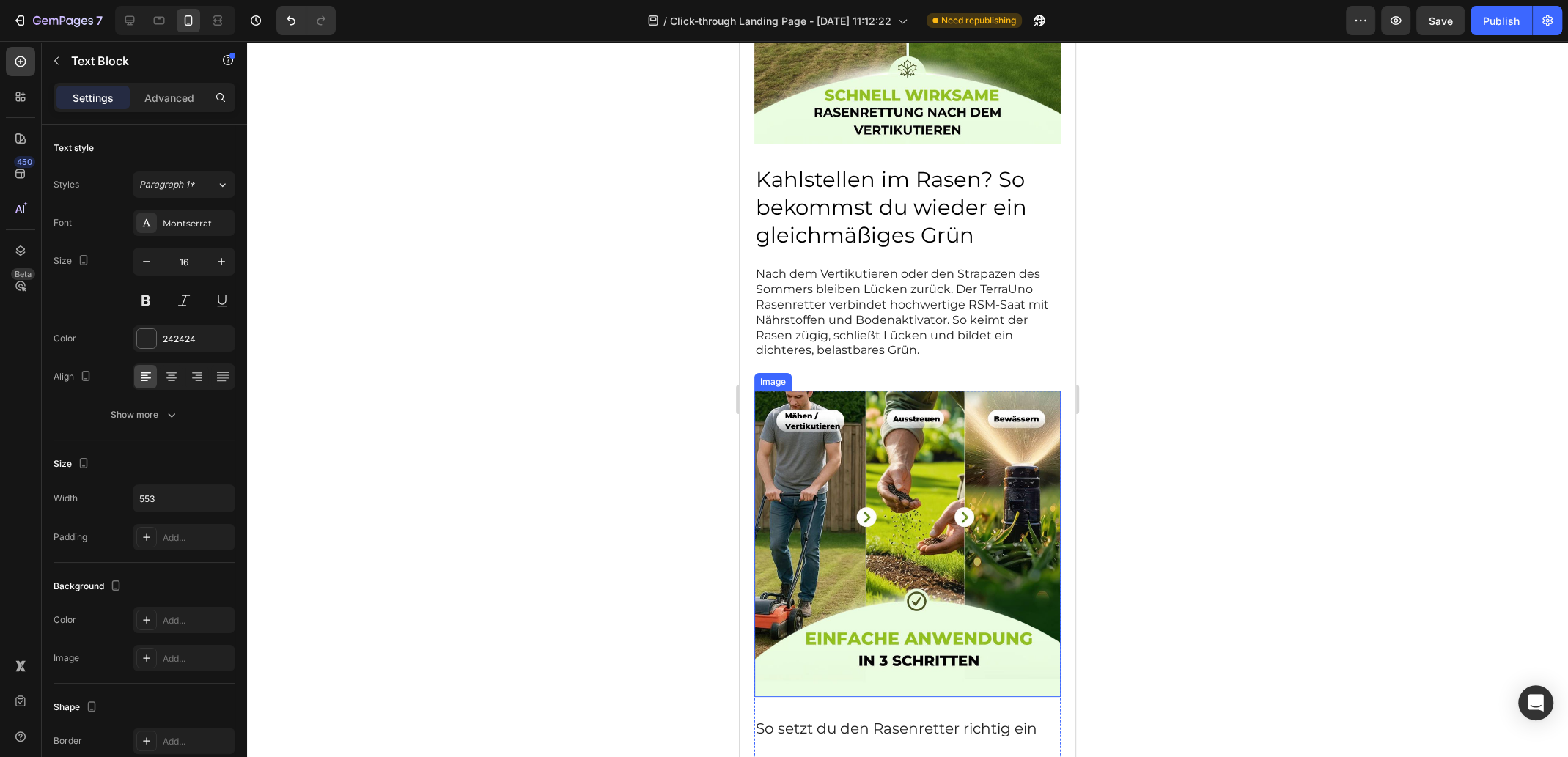
scroll to position [1318, 0]
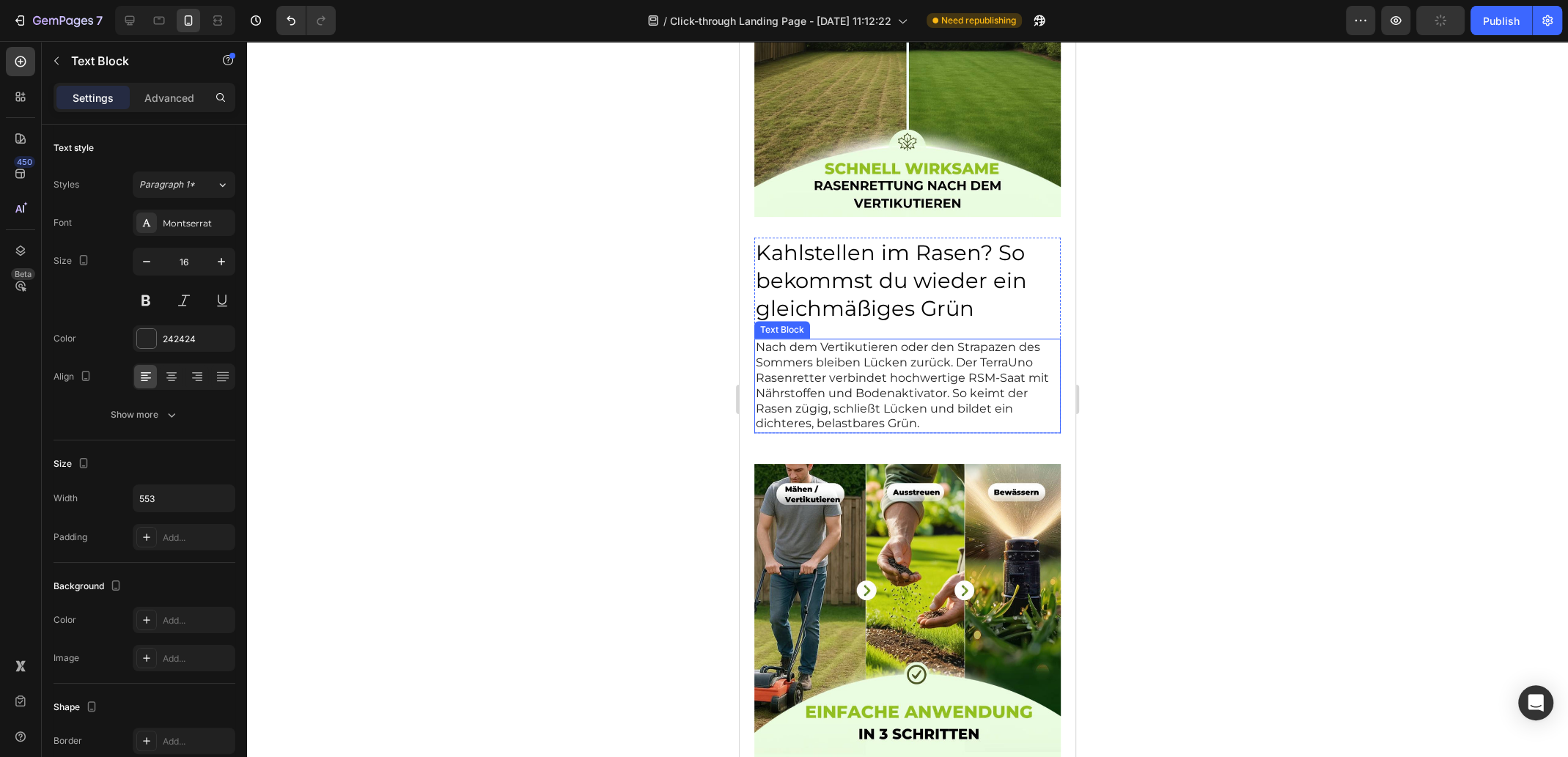
click at [908, 368] on p "Nach dem Vertikutieren oder den Strapazen des Sommers bleiben Lücken zurück. De…" at bounding box center [907, 385] width 304 height 91
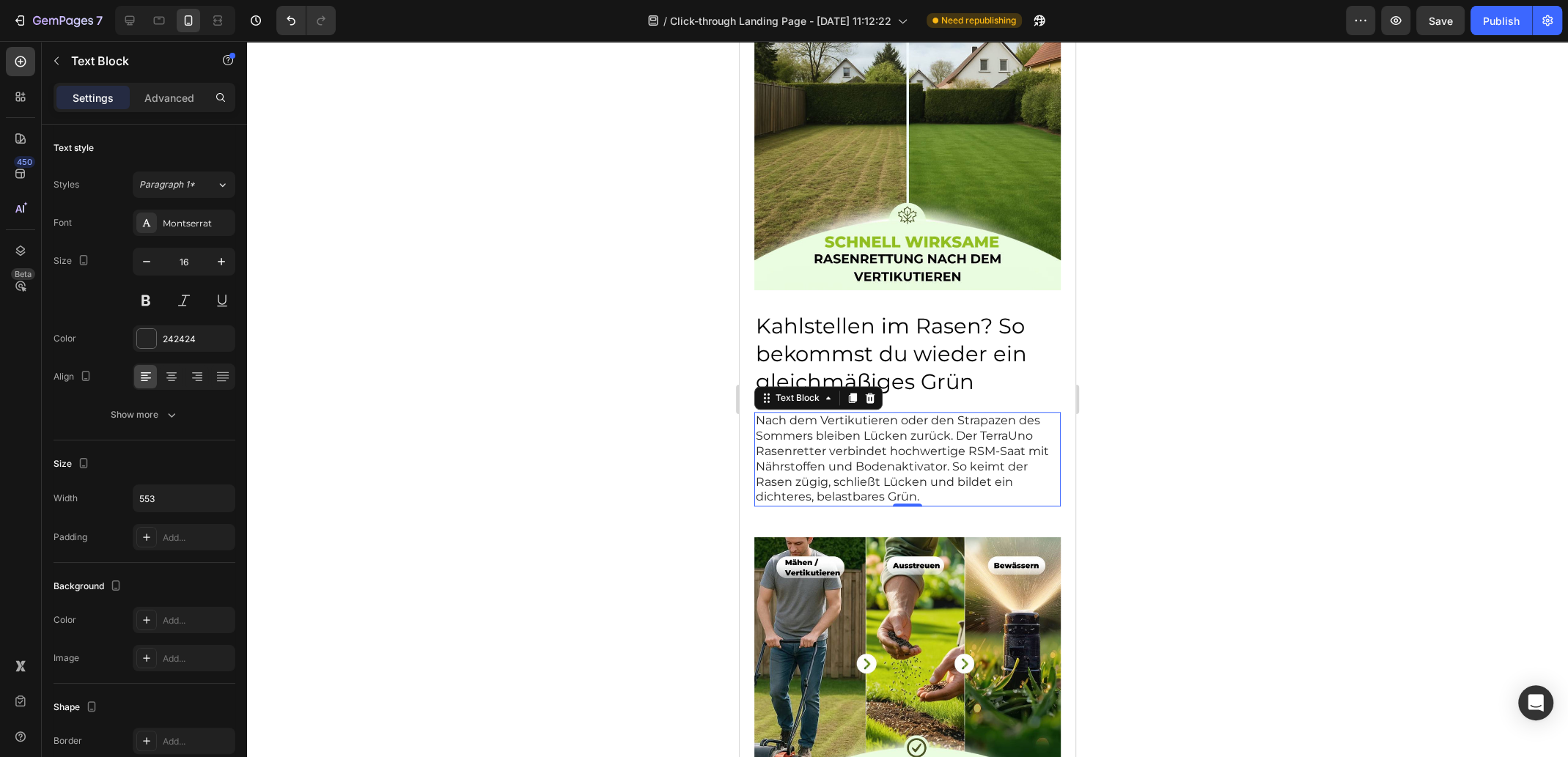
scroll to position [1465, 0]
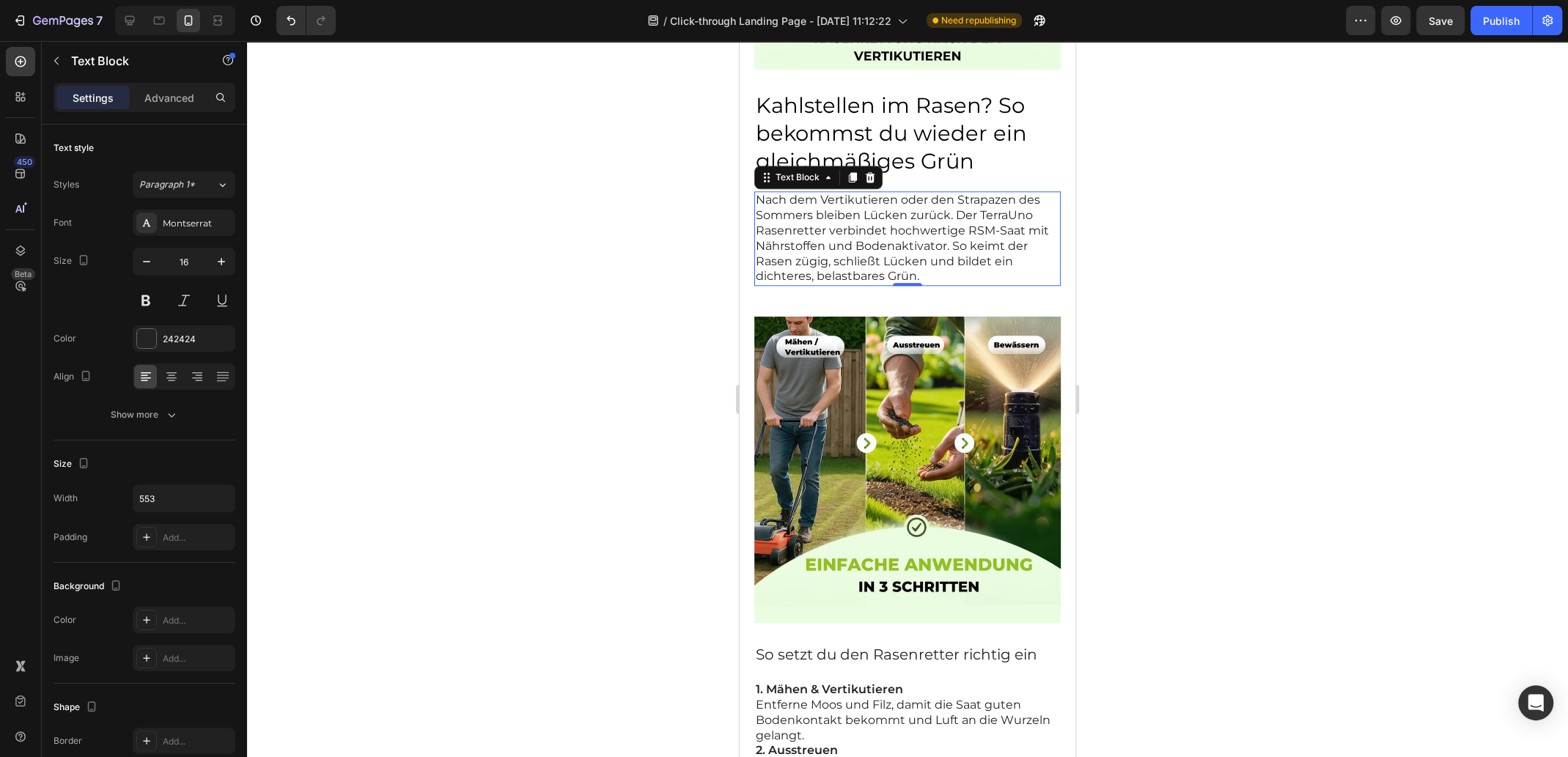
click at [963, 241] on p "Nach dem Vertikutieren oder den Strapazen des Sommers bleiben Lücken zurück. De…" at bounding box center [907, 238] width 304 height 91
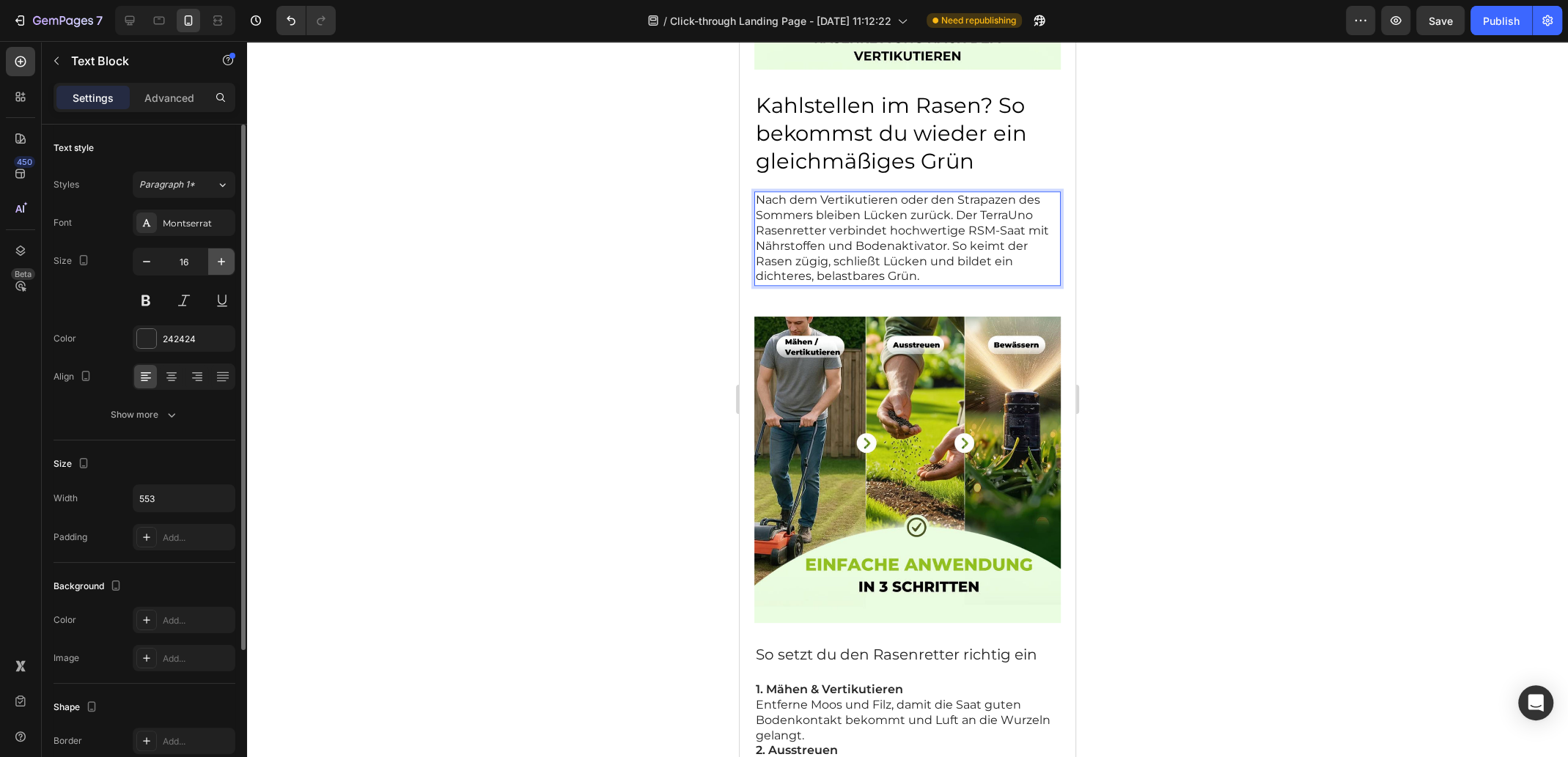
click at [219, 259] on icon "button" at bounding box center [221, 262] width 15 height 15
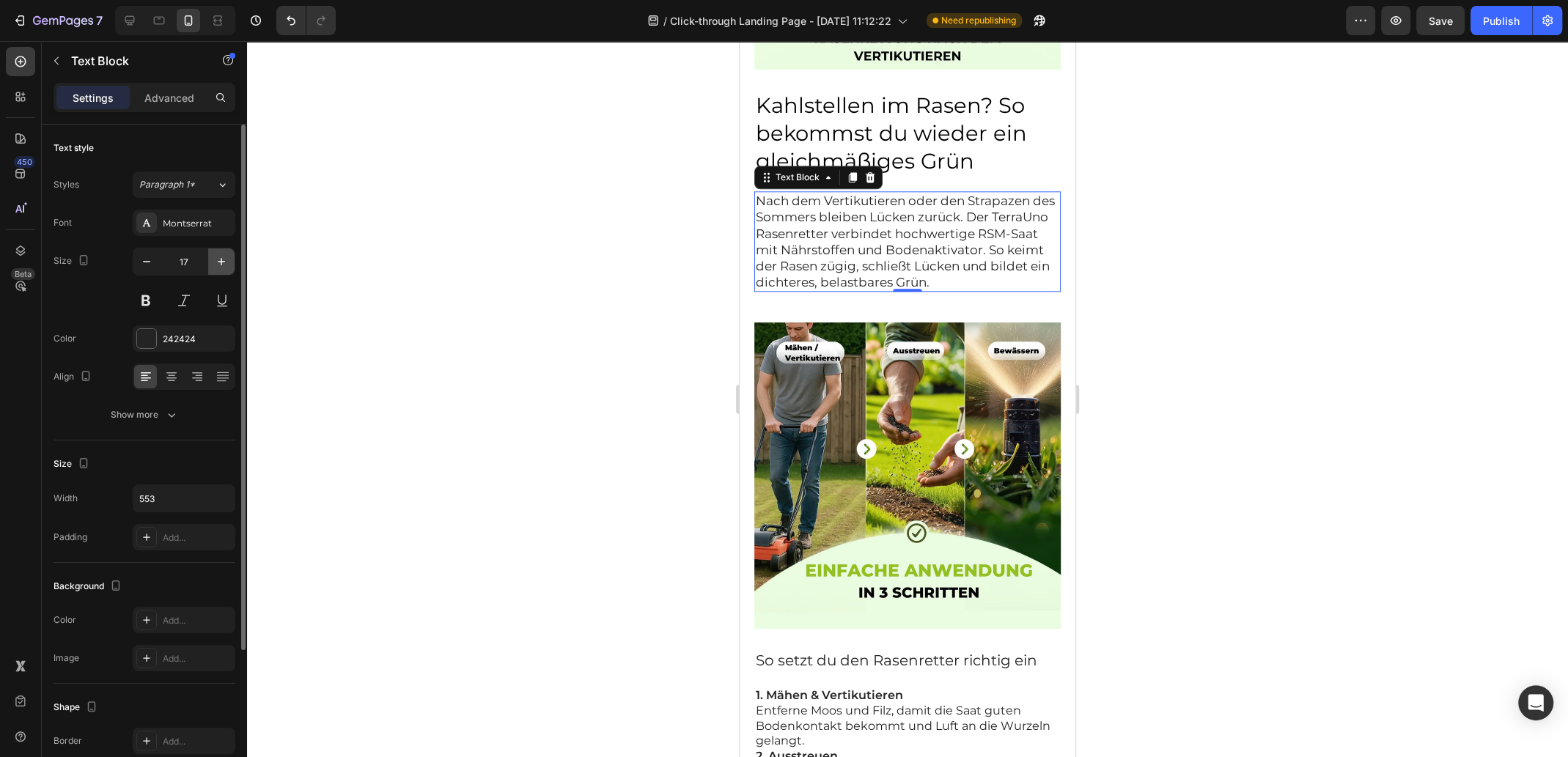
type input "18"
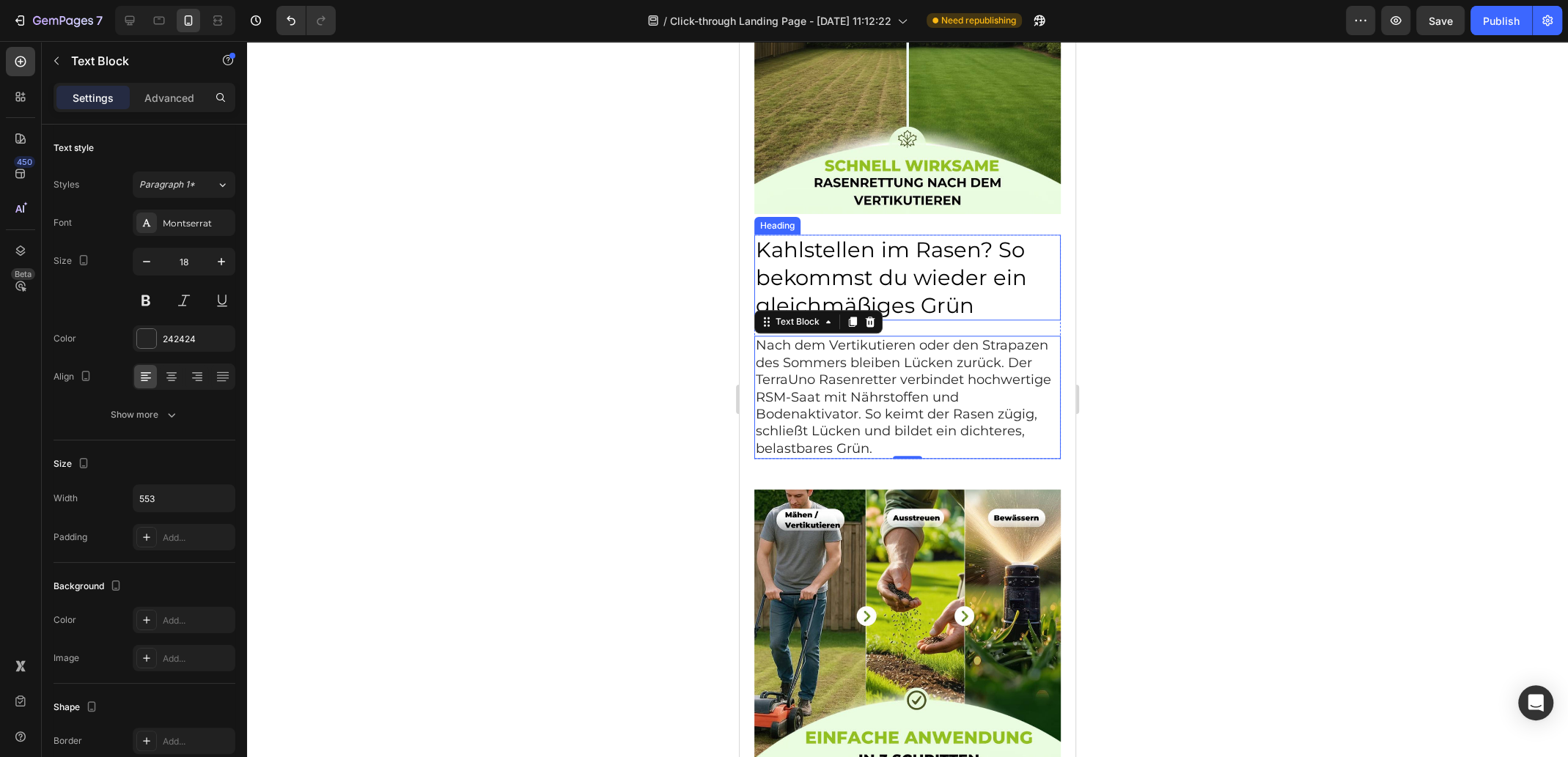
scroll to position [1318, 0]
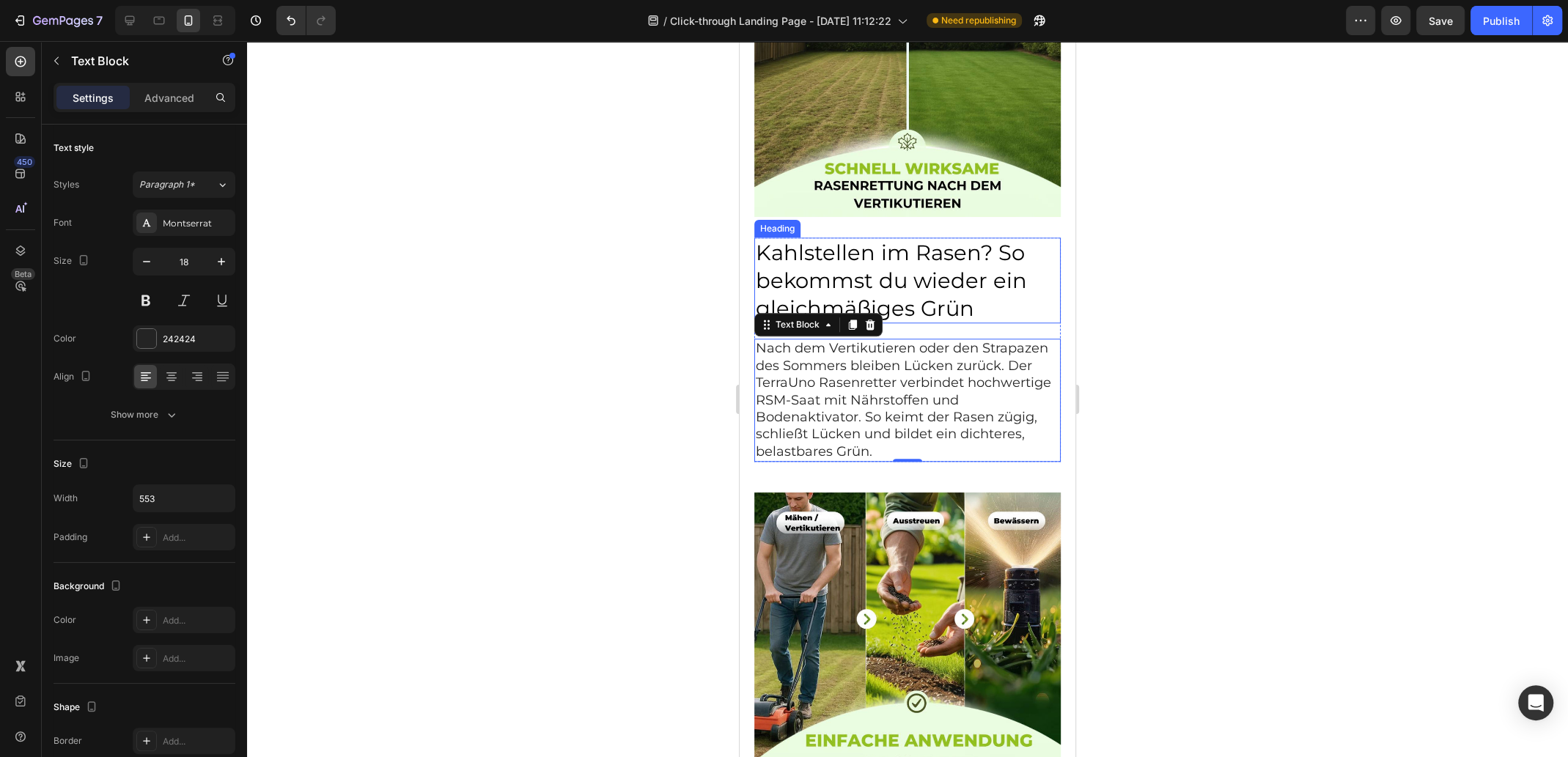
click at [913, 283] on h2 "Kahlstellen im Rasen? So bekommst du wieder ein gleichmäßiges Grün" at bounding box center [907, 280] width 306 height 86
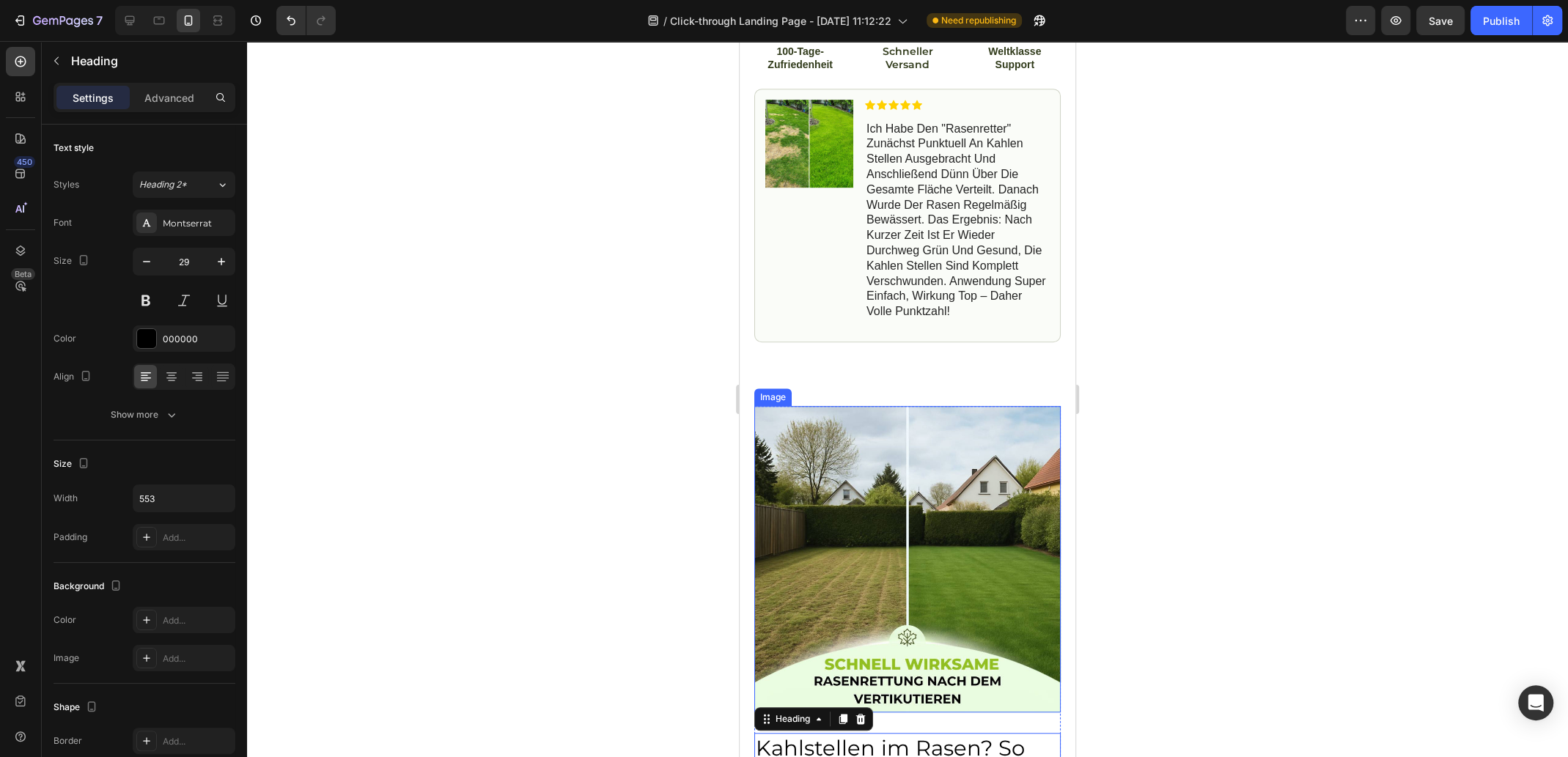
scroll to position [658, 0]
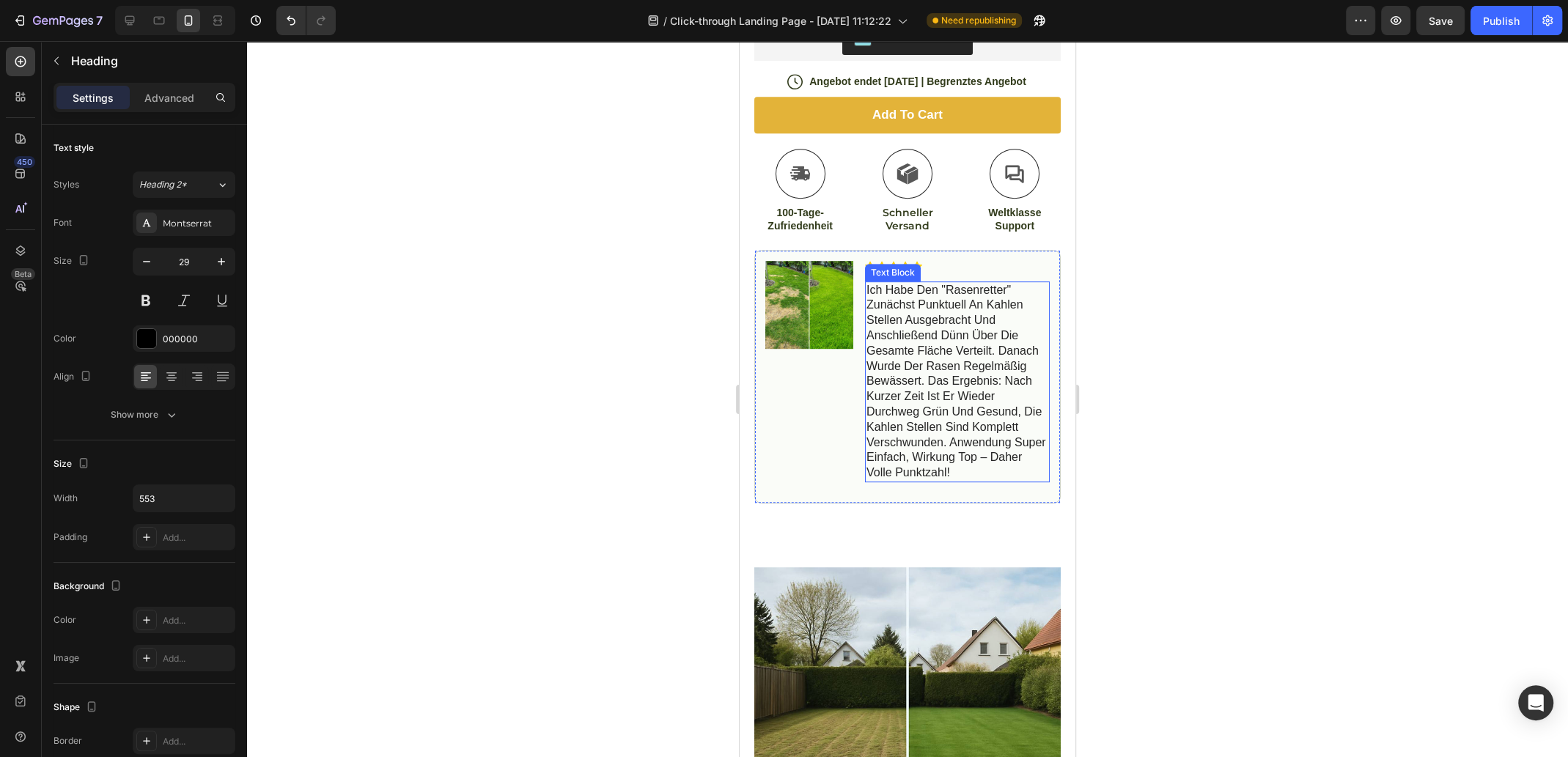
click at [939, 402] on p "ich habe den "rasenretter" zunächst punktuell an kahlen stellen ausgebracht und…" at bounding box center [957, 381] width 181 height 198
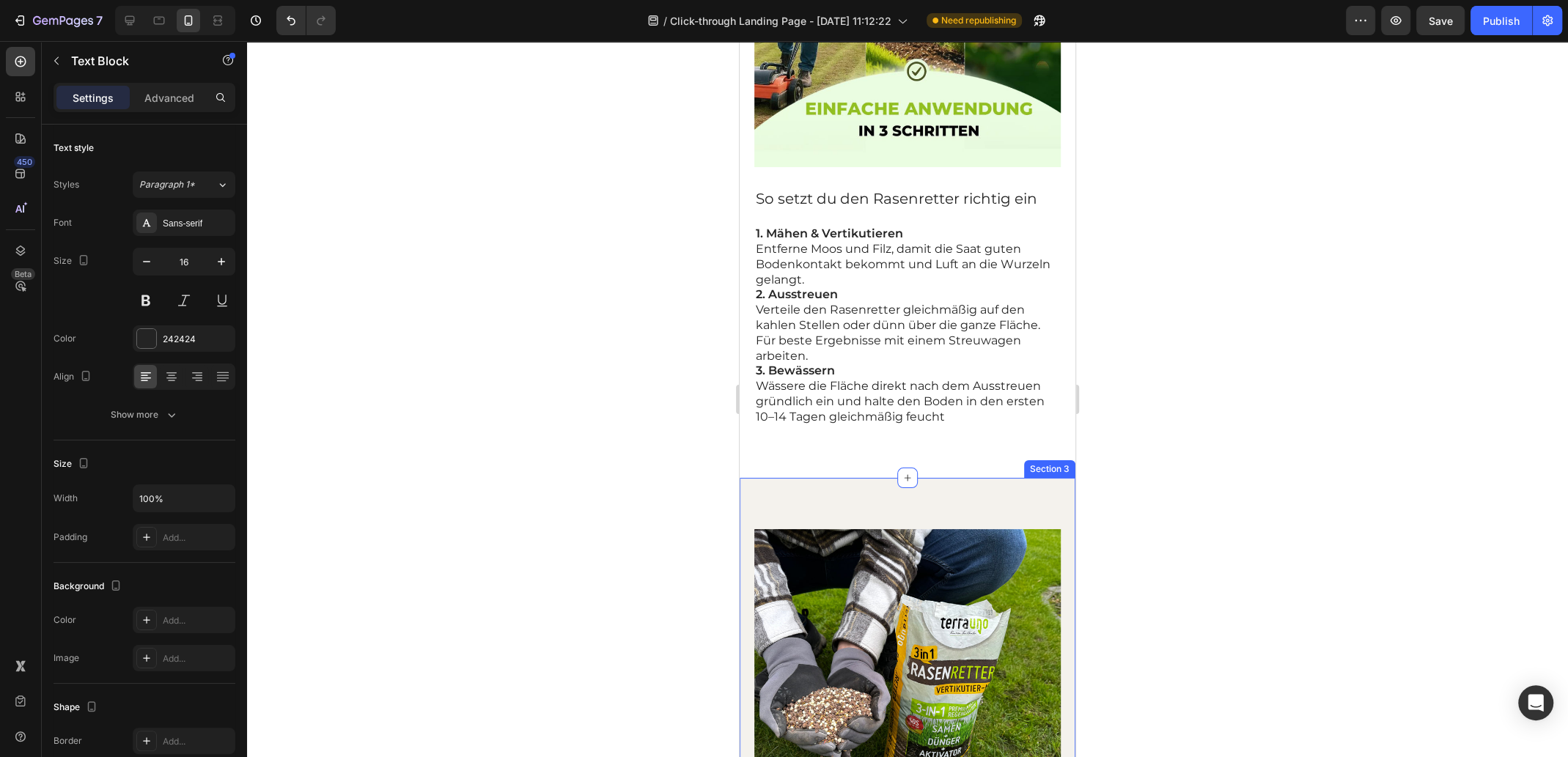
scroll to position [2051, 0]
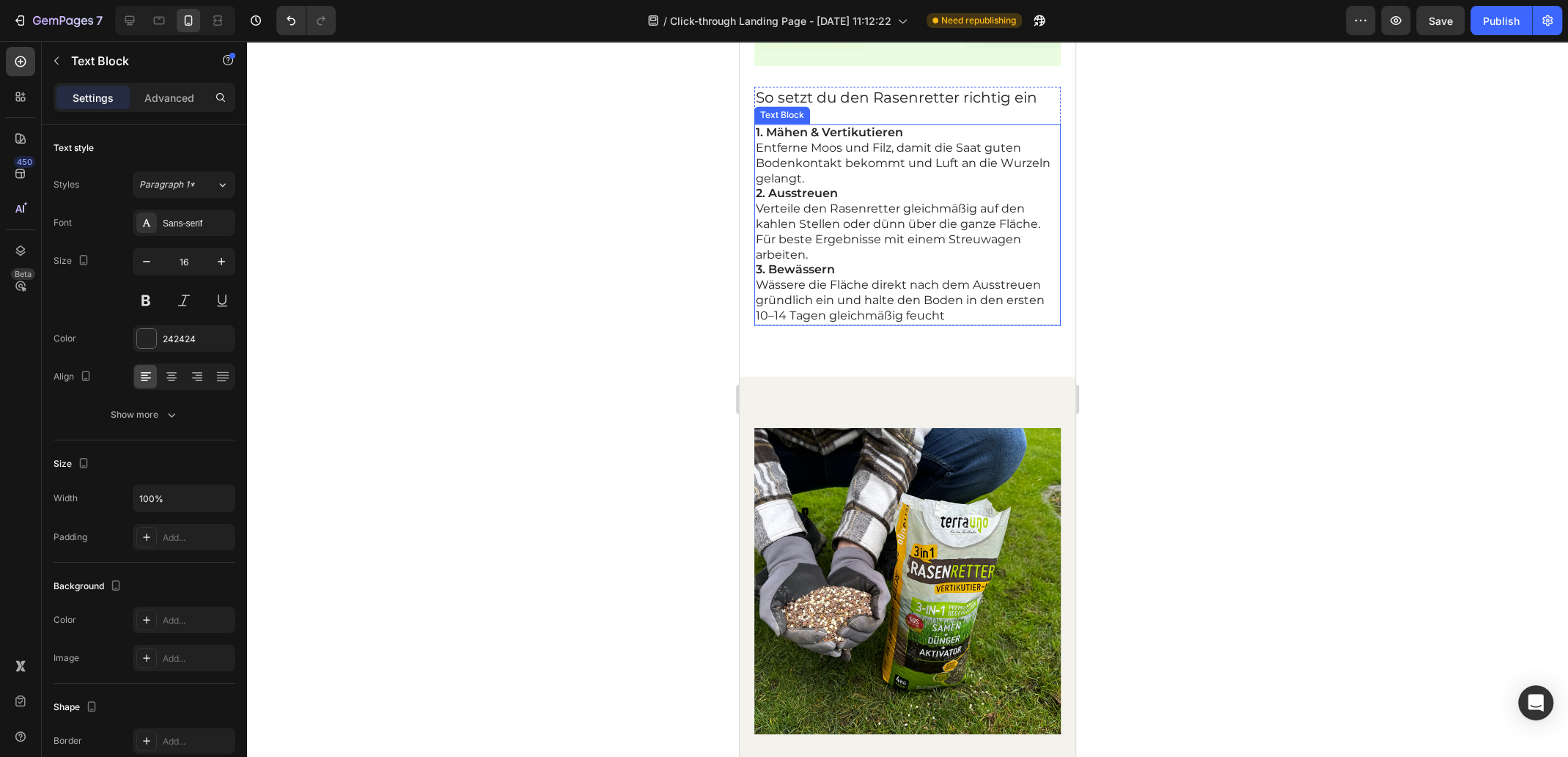
click at [899, 262] on p "3. Bewässern Wässere die Fläche direkt nach dem Ausstreuen gründlich ein und ha…" at bounding box center [907, 292] width 304 height 61
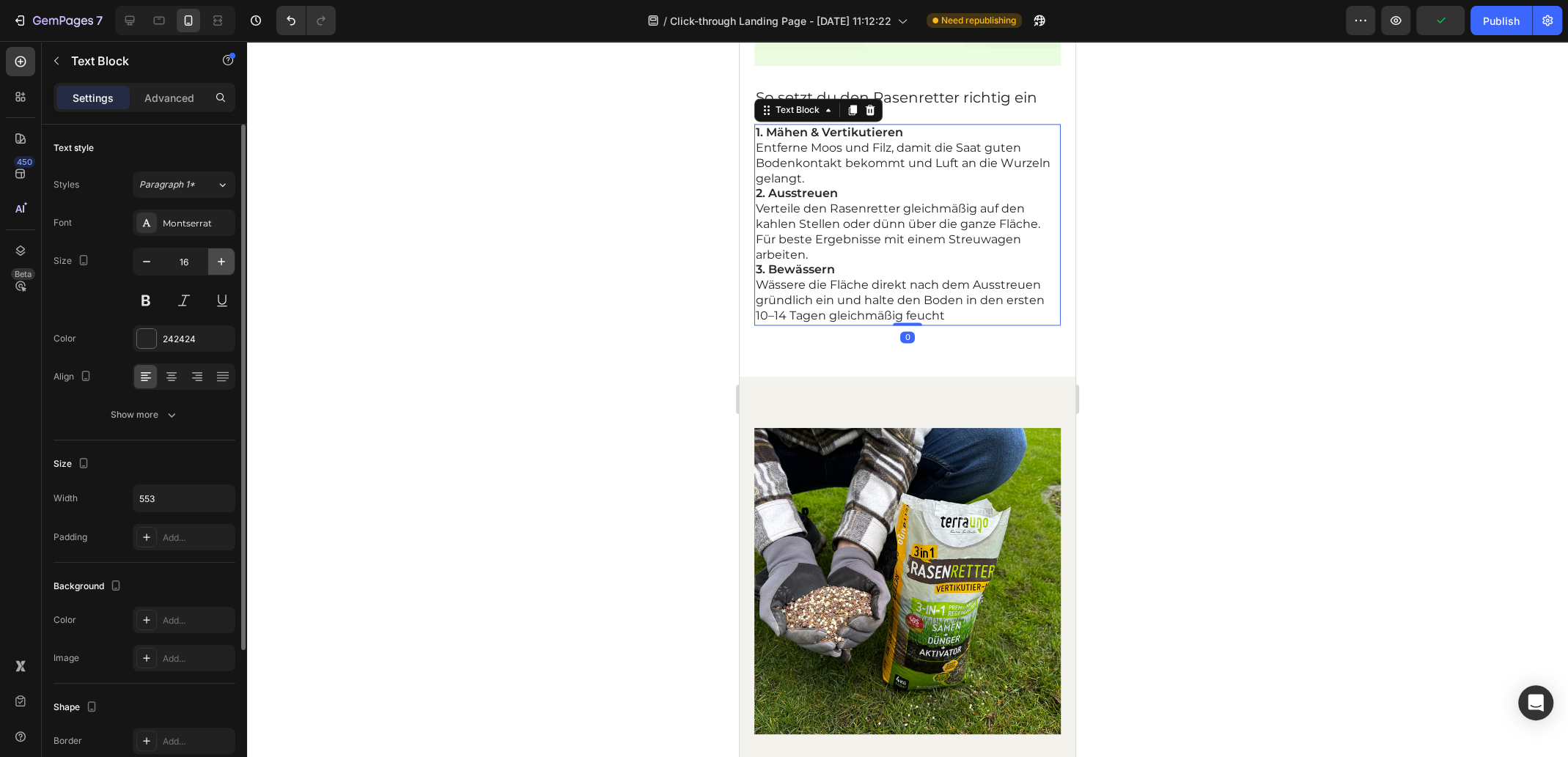
click at [217, 260] on icon "button" at bounding box center [221, 262] width 15 height 15
type input "18"
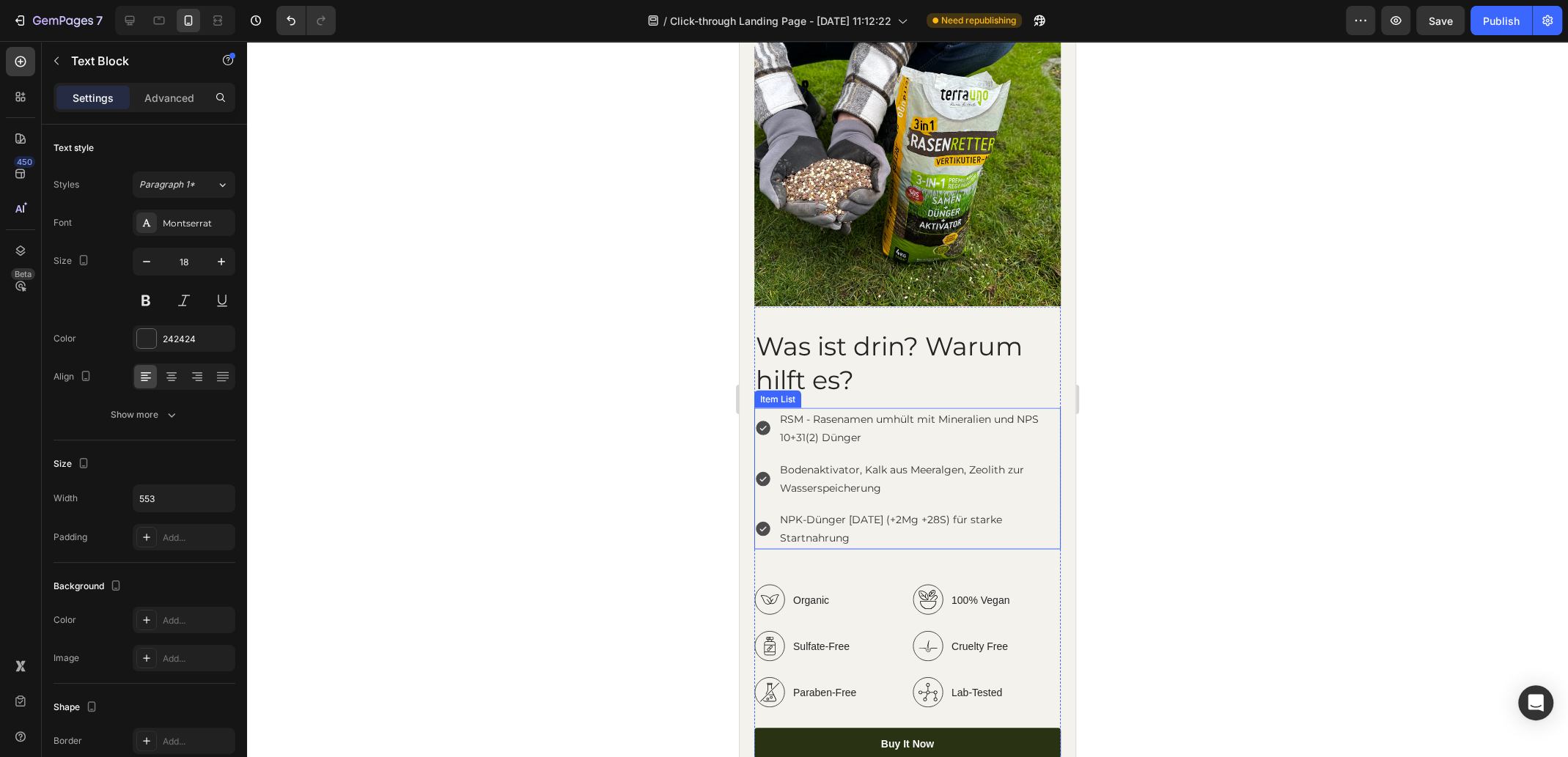
scroll to position [2638, 0]
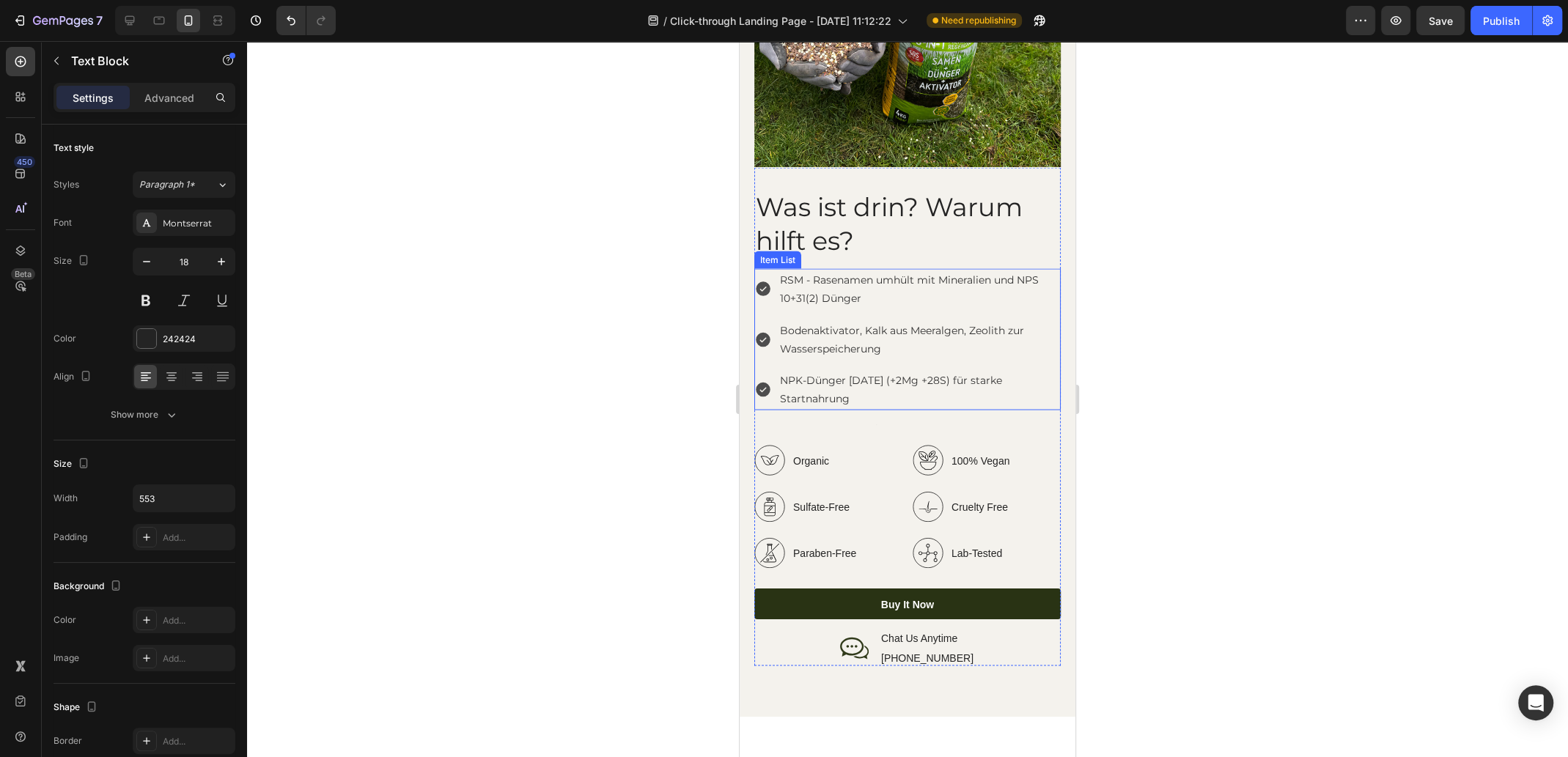
click at [927, 301] on div "RSM - Rasenamen umhült mit Mineralien und NPS 10+31(2) Dünger Bodenaktivator, K…" at bounding box center [907, 338] width 306 height 142
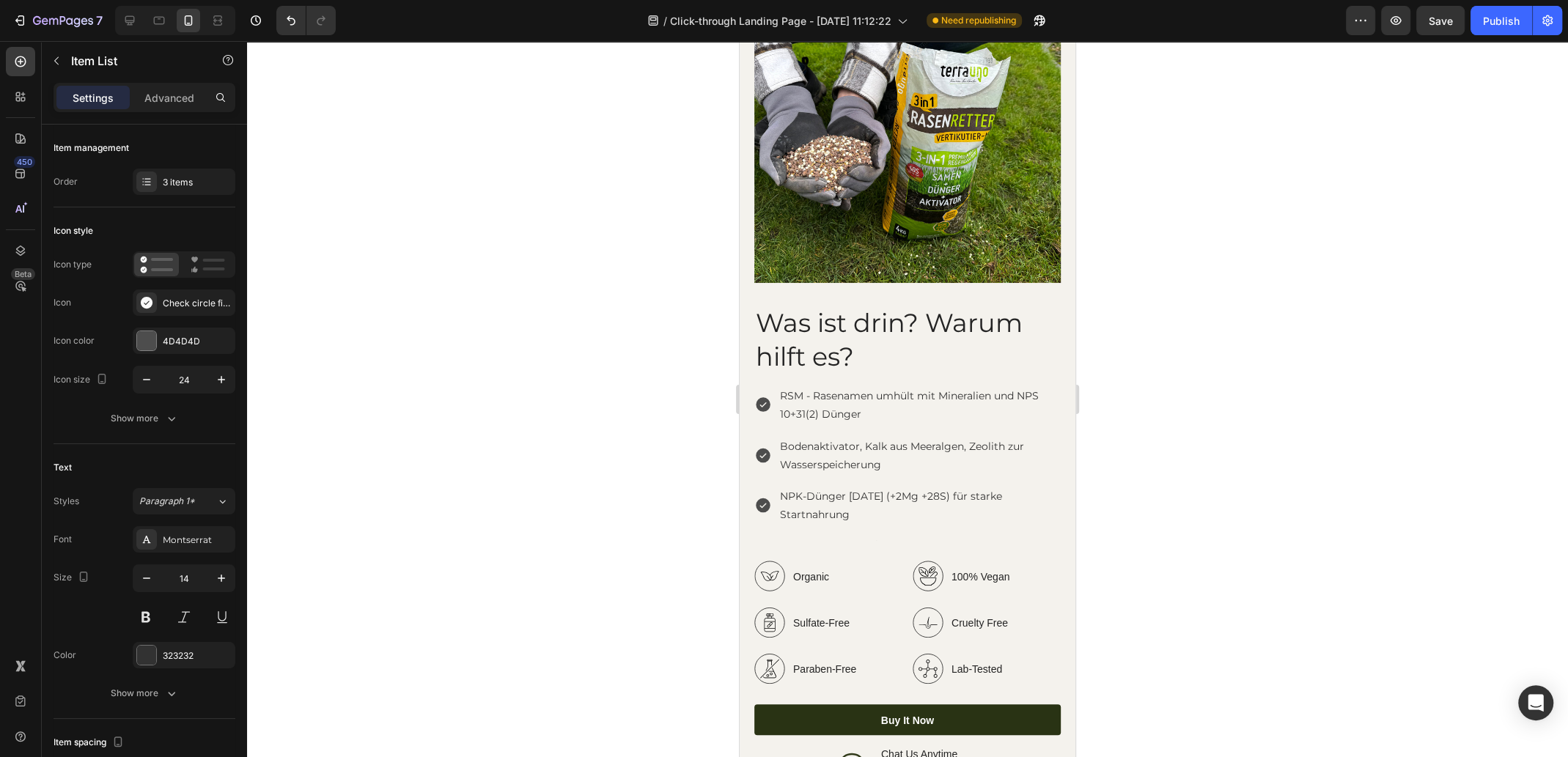
scroll to position [2564, 0]
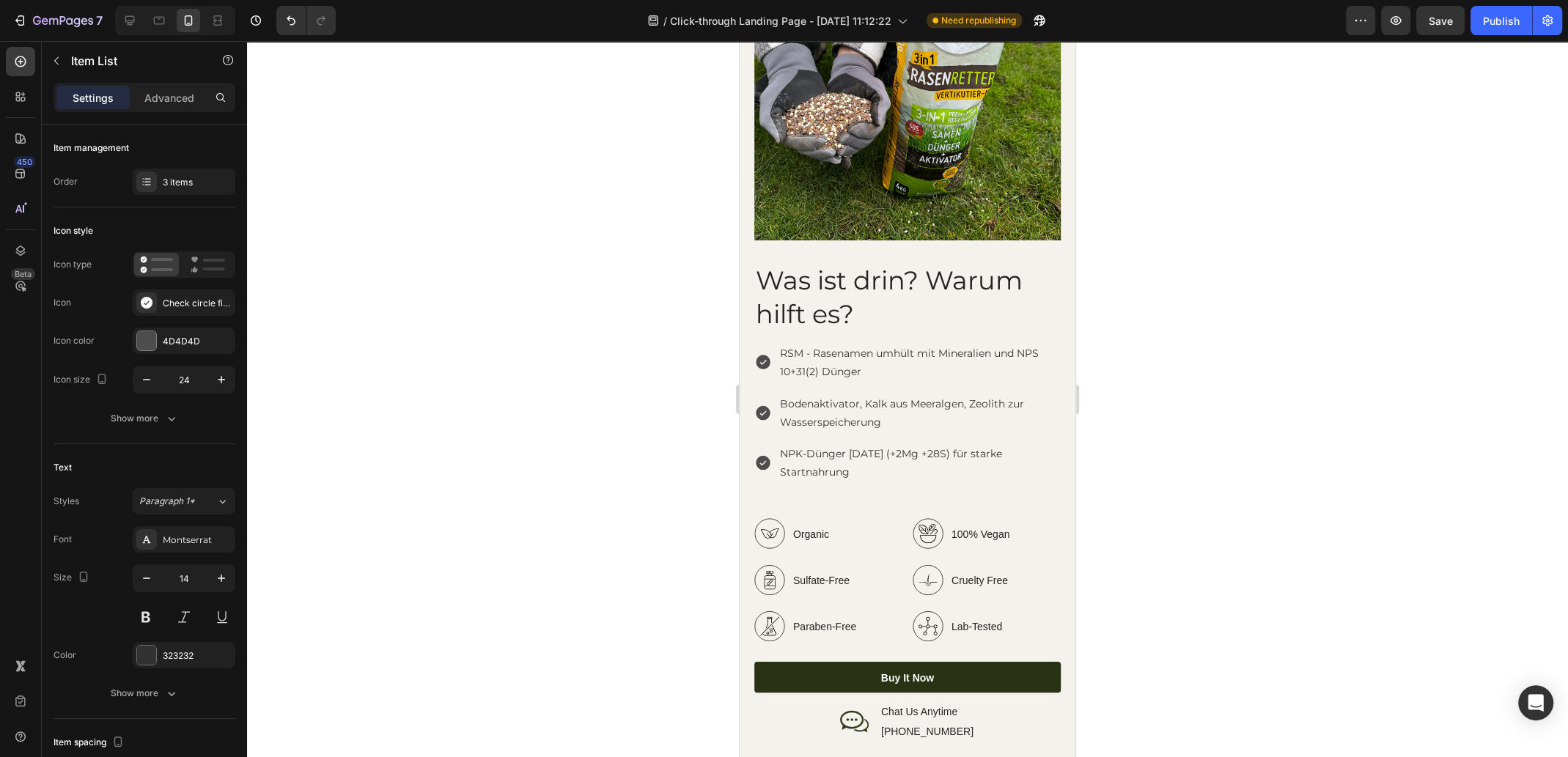
click at [945, 358] on p "RSM - Rasenamen umhült mit Mineralien und NPS 10+31(2) Dünger" at bounding box center [919, 361] width 279 height 36
click at [871, 270] on h2 "Was ist drin? Warum hilft es?" at bounding box center [907, 296] width 306 height 70
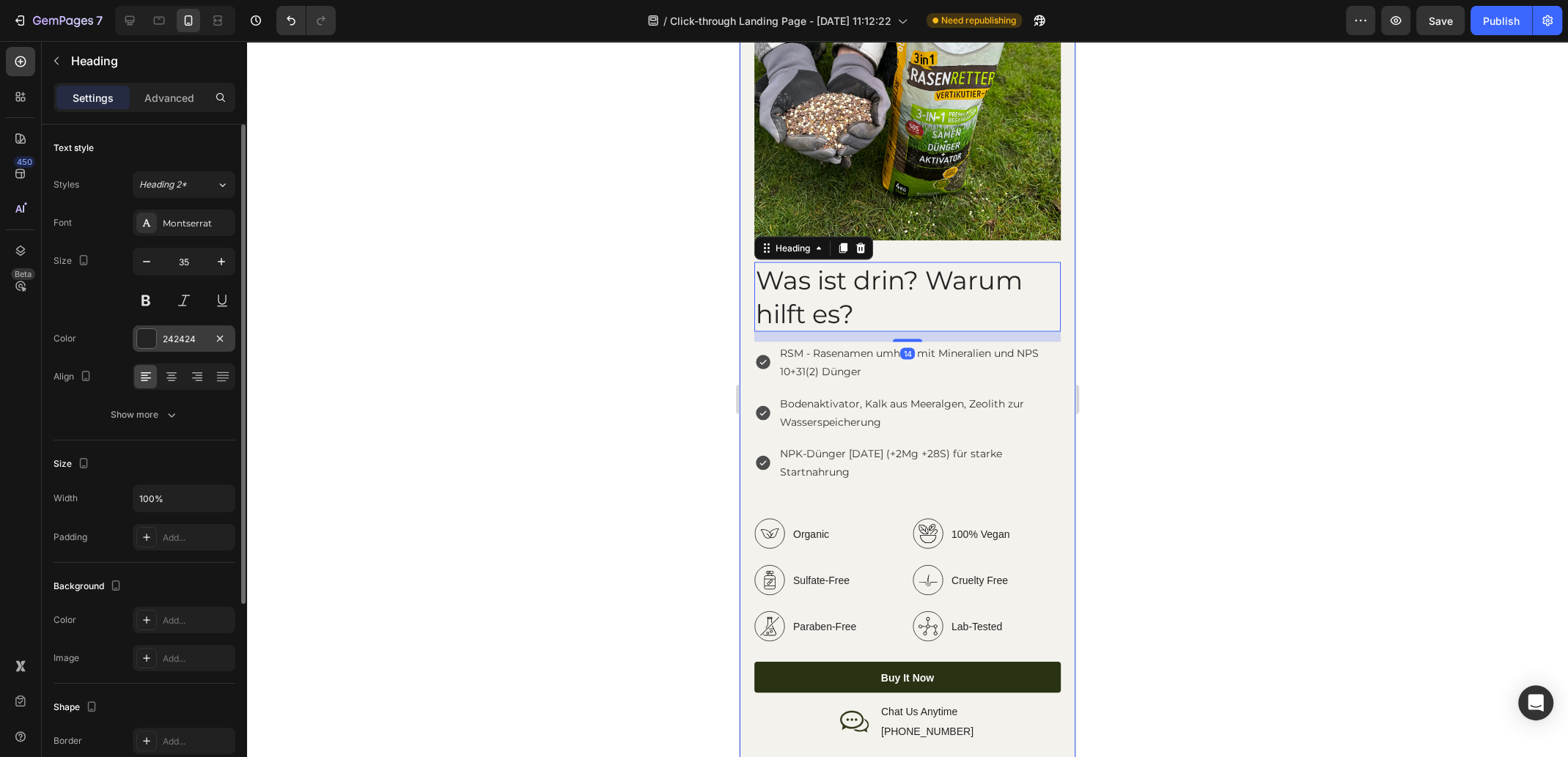
click at [208, 342] on div "242424" at bounding box center [184, 338] width 103 height 27
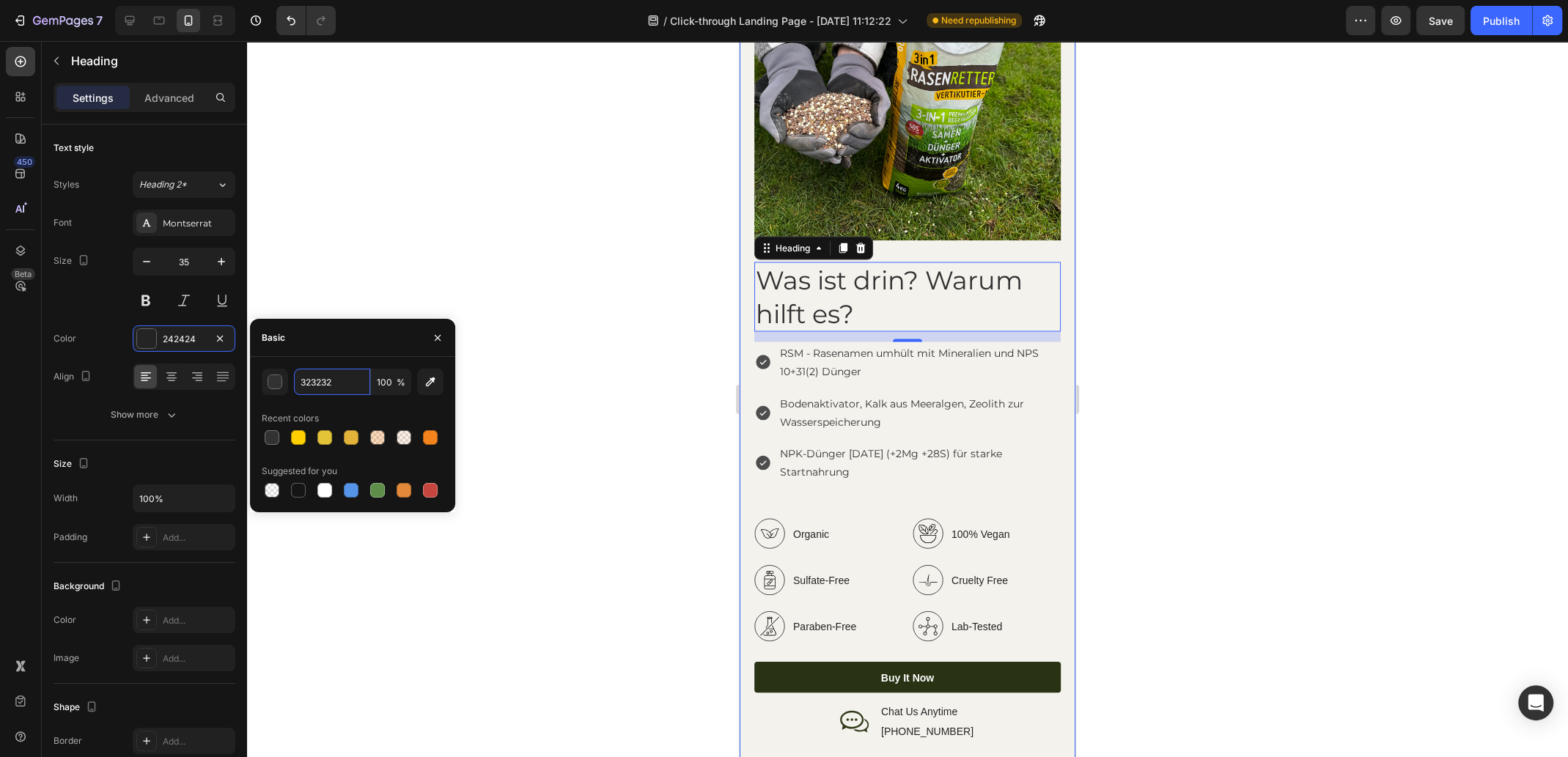
type input "323232"
click at [556, 275] on div at bounding box center [907, 399] width 1321 height 716
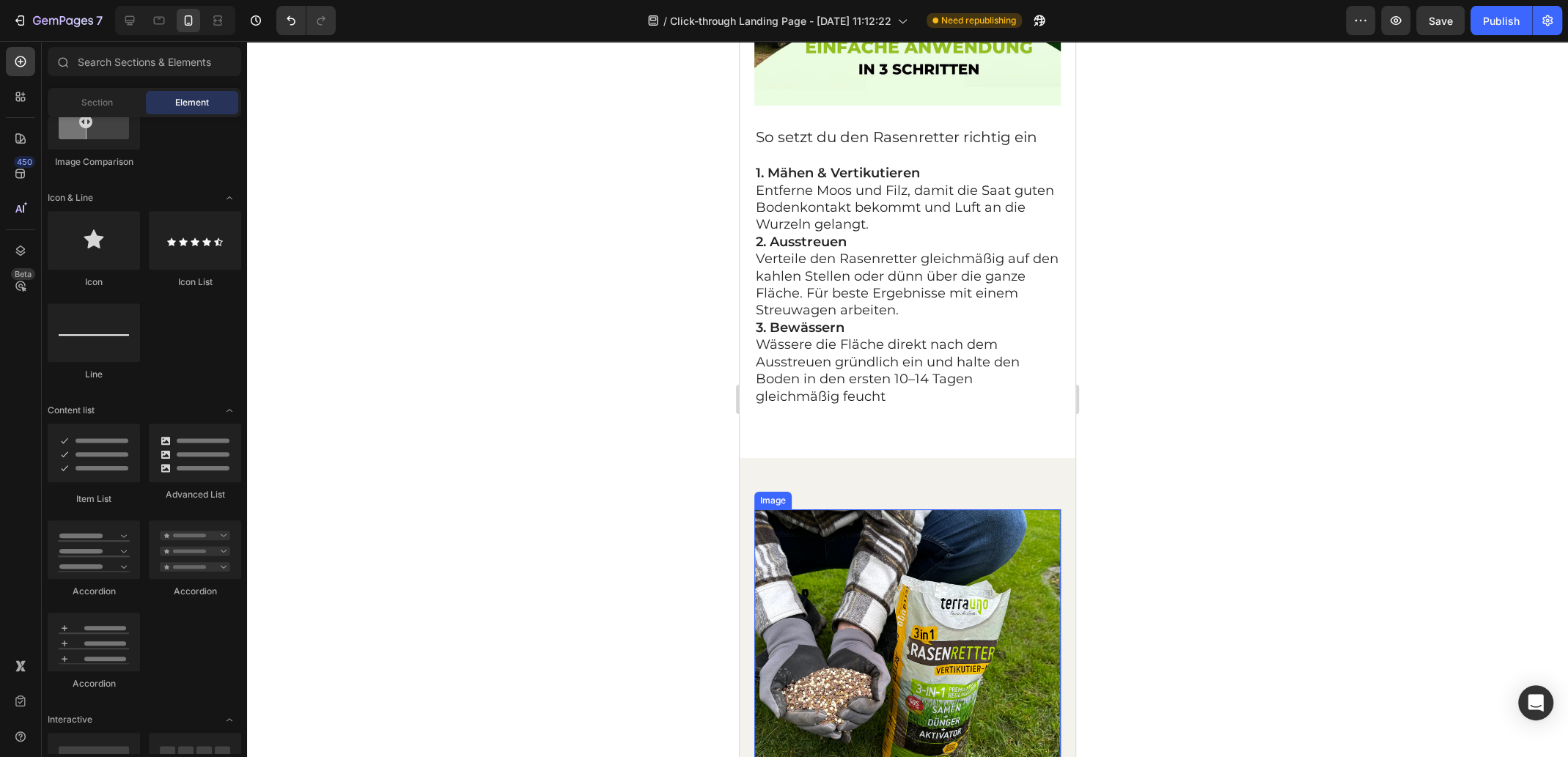
scroll to position [1977, 0]
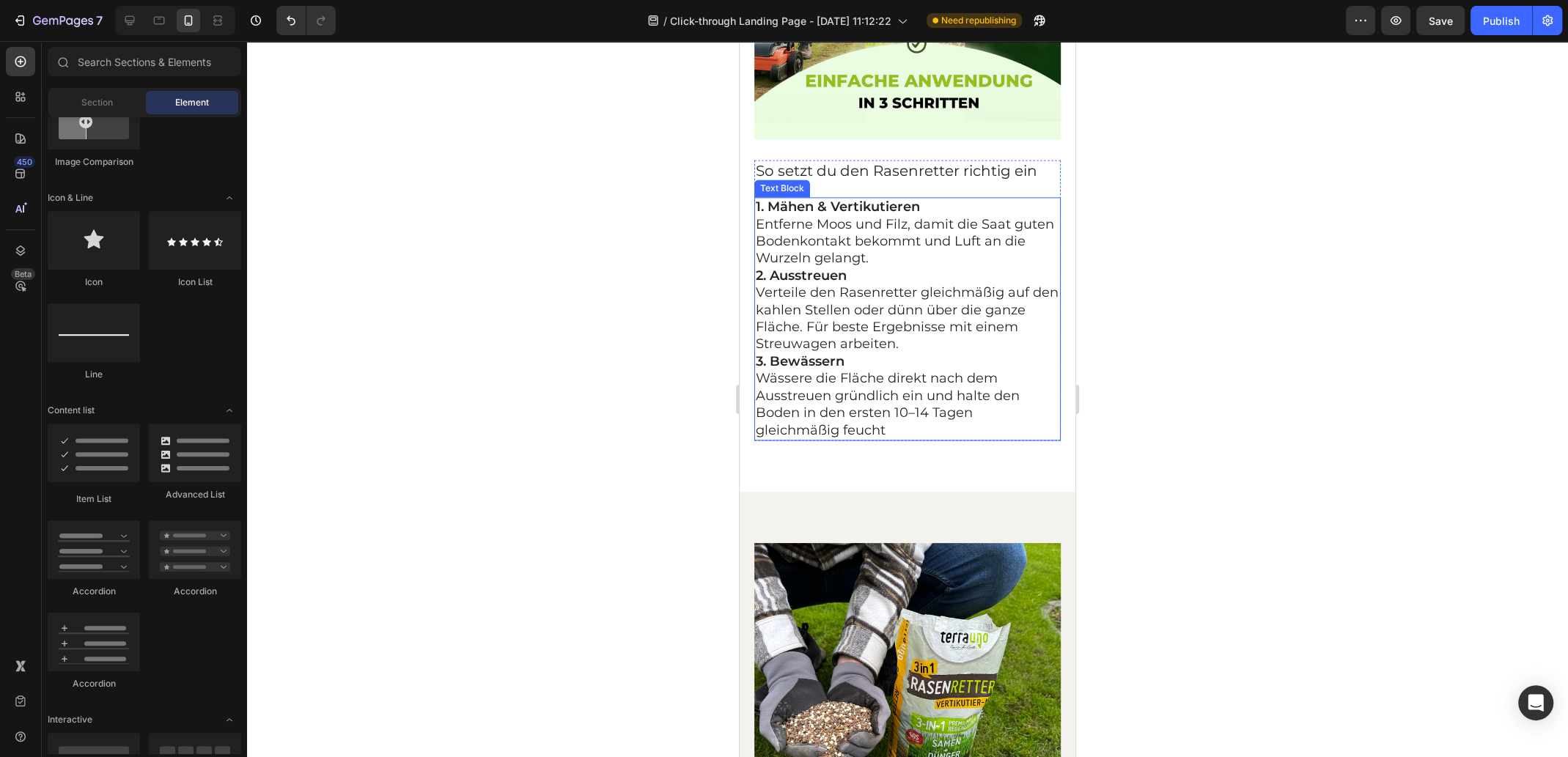
click at [894, 306] on p "2. Ausstreuen Verteile den Rasenretter gleichmäßig auf den kahlen Stellen oder …" at bounding box center [907, 310] width 304 height 86
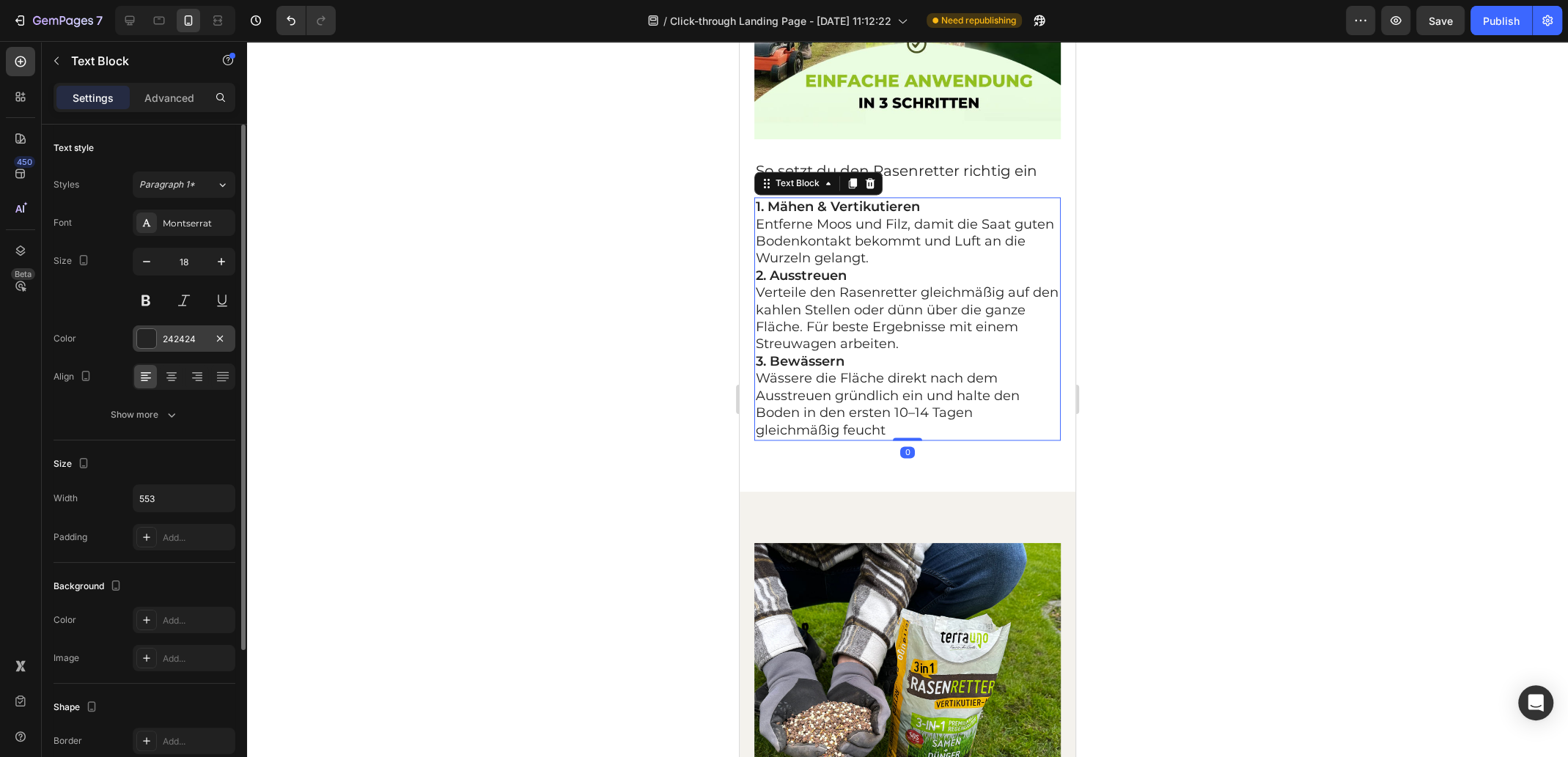
click at [198, 341] on div "242424" at bounding box center [184, 339] width 42 height 13
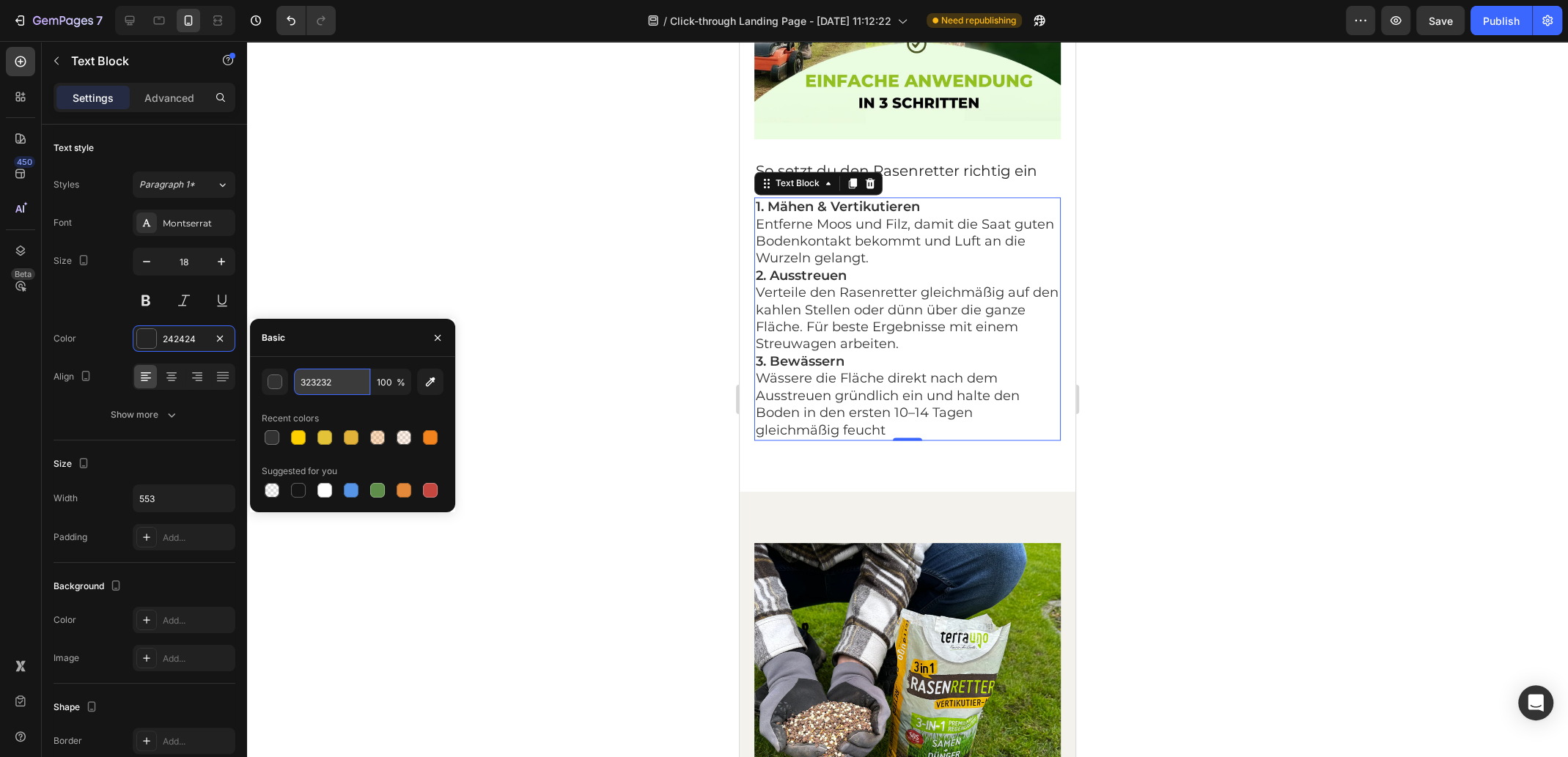
drag, startPoint x: 317, startPoint y: 385, endPoint x: 296, endPoint y: 385, distance: 21.0
click at [296, 385] on input "323232" at bounding box center [332, 381] width 76 height 27
type input "323232"
click at [974, 159] on h2 "So setzt du den Rasenretter richtig ein" at bounding box center [907, 170] width 306 height 22
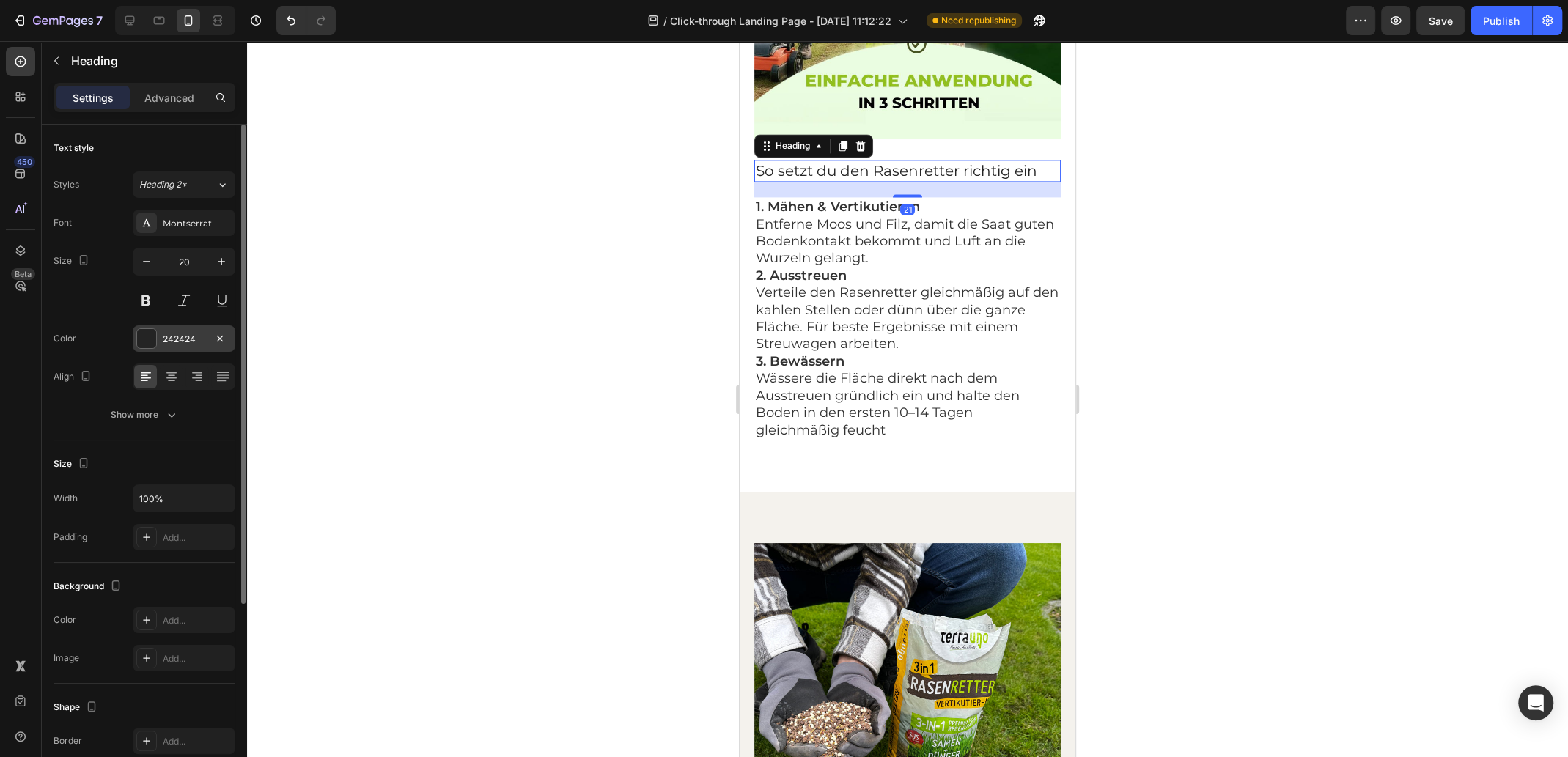
click at [177, 337] on div "242424" at bounding box center [184, 339] width 42 height 13
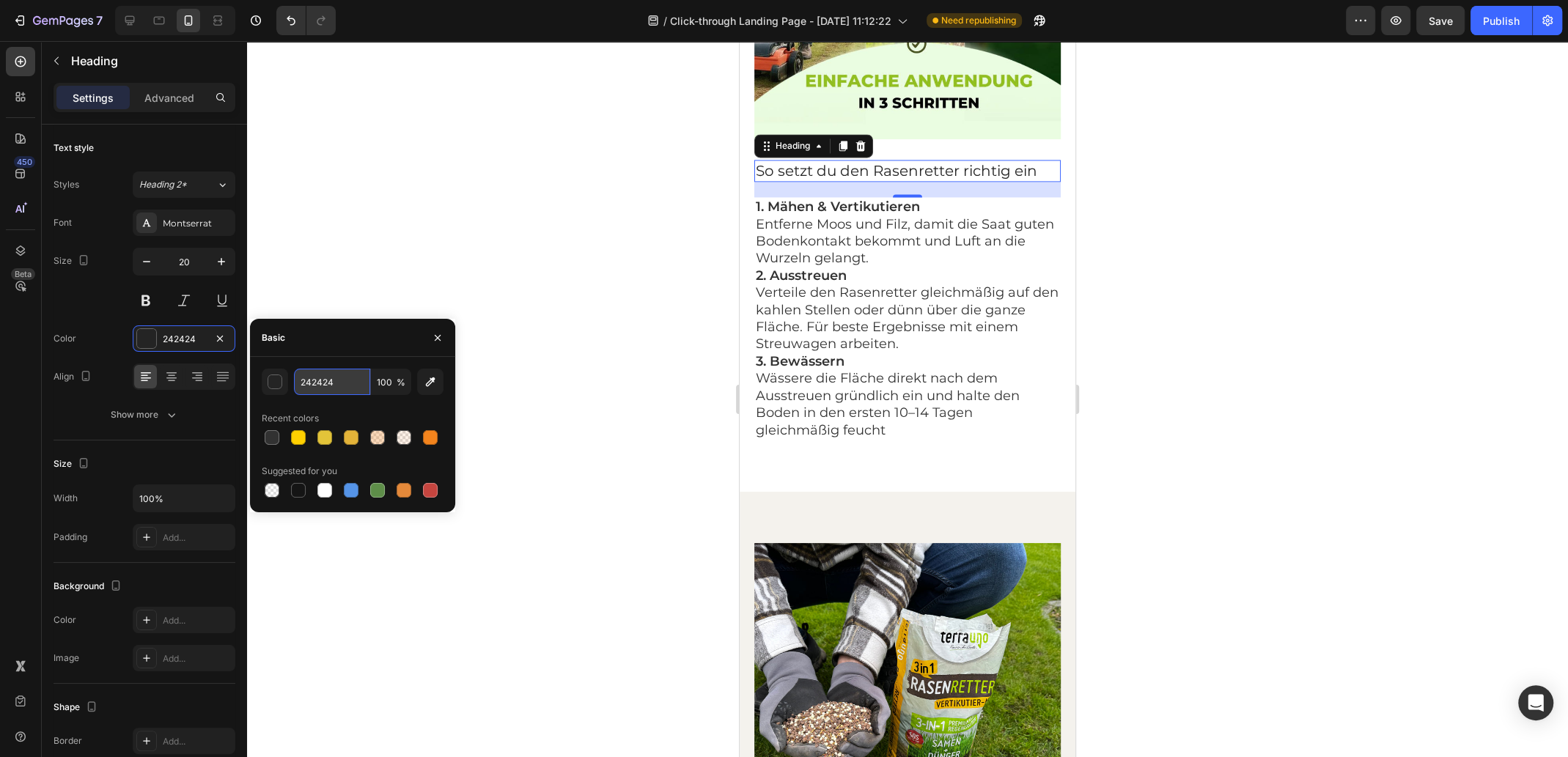
click at [350, 378] on input "242424" at bounding box center [332, 381] width 76 height 27
click at [347, 381] on input "242424" at bounding box center [332, 381] width 76 height 27
type input "323232"
drag, startPoint x: 348, startPoint y: 382, endPoint x: 292, endPoint y: 384, distance: 56.0
click at [292, 384] on div "323232 100 %" at bounding box center [352, 381] width 181 height 27
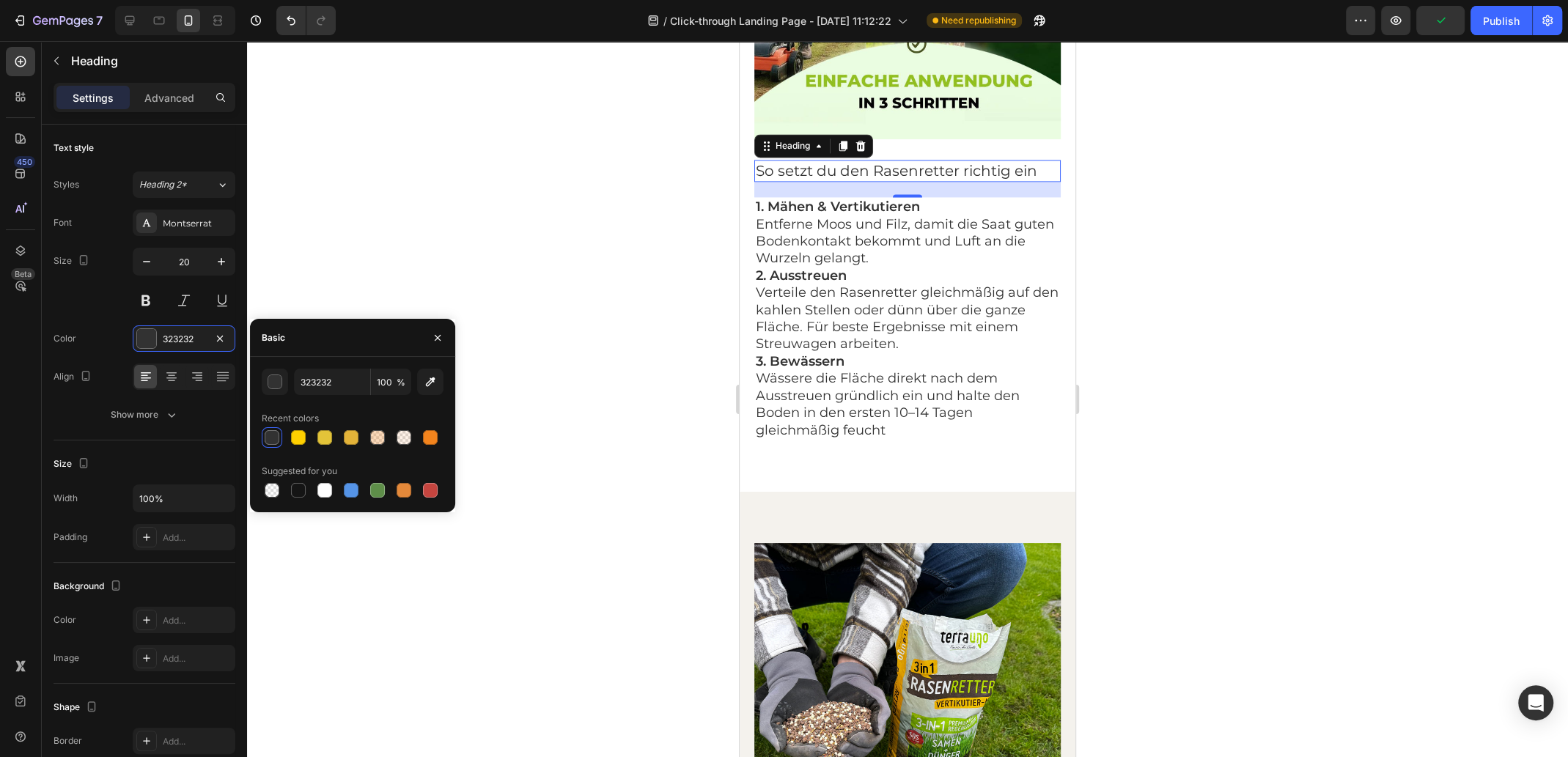
click at [1240, 270] on div at bounding box center [907, 399] width 1321 height 716
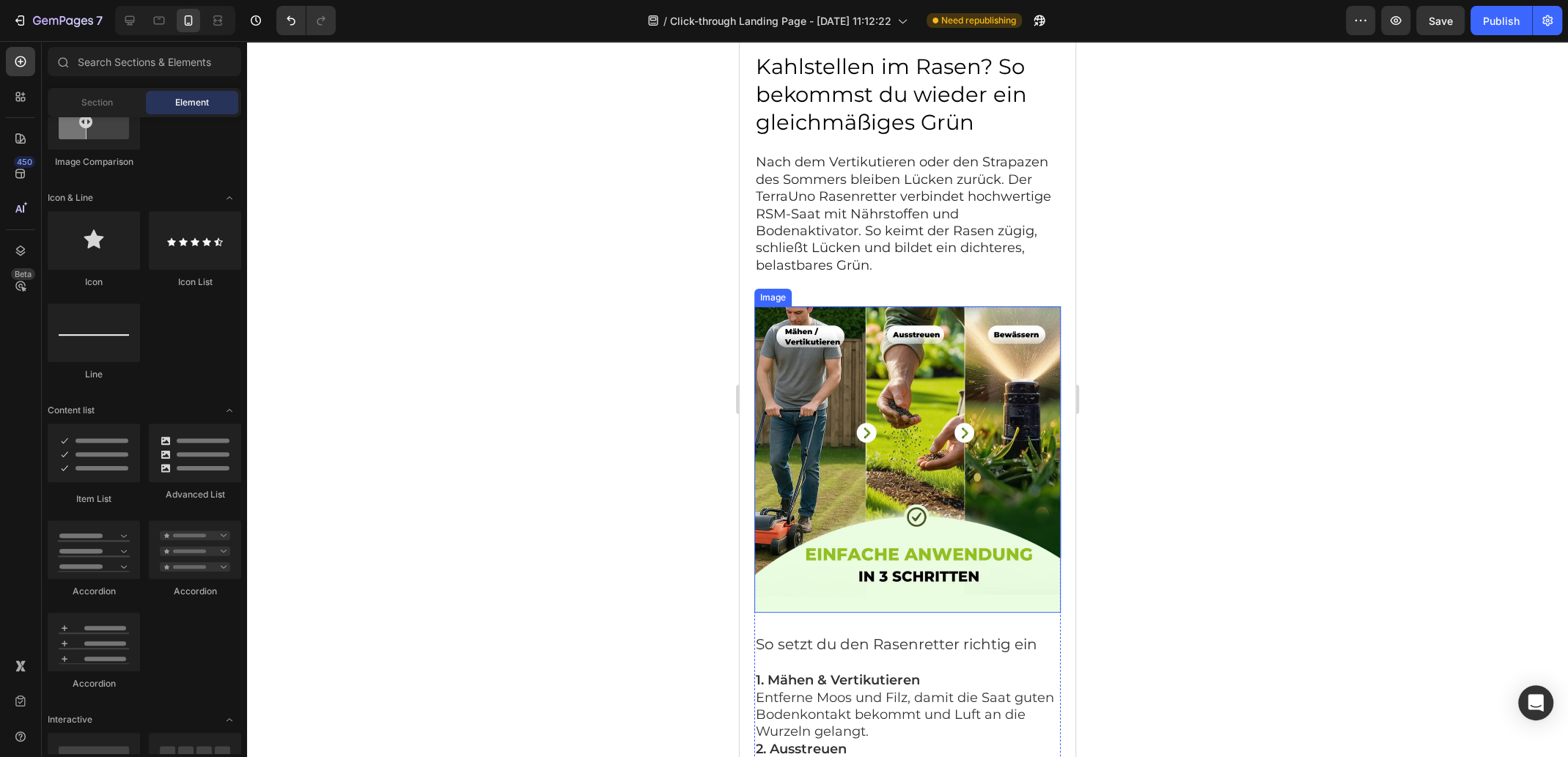
scroll to position [1318, 0]
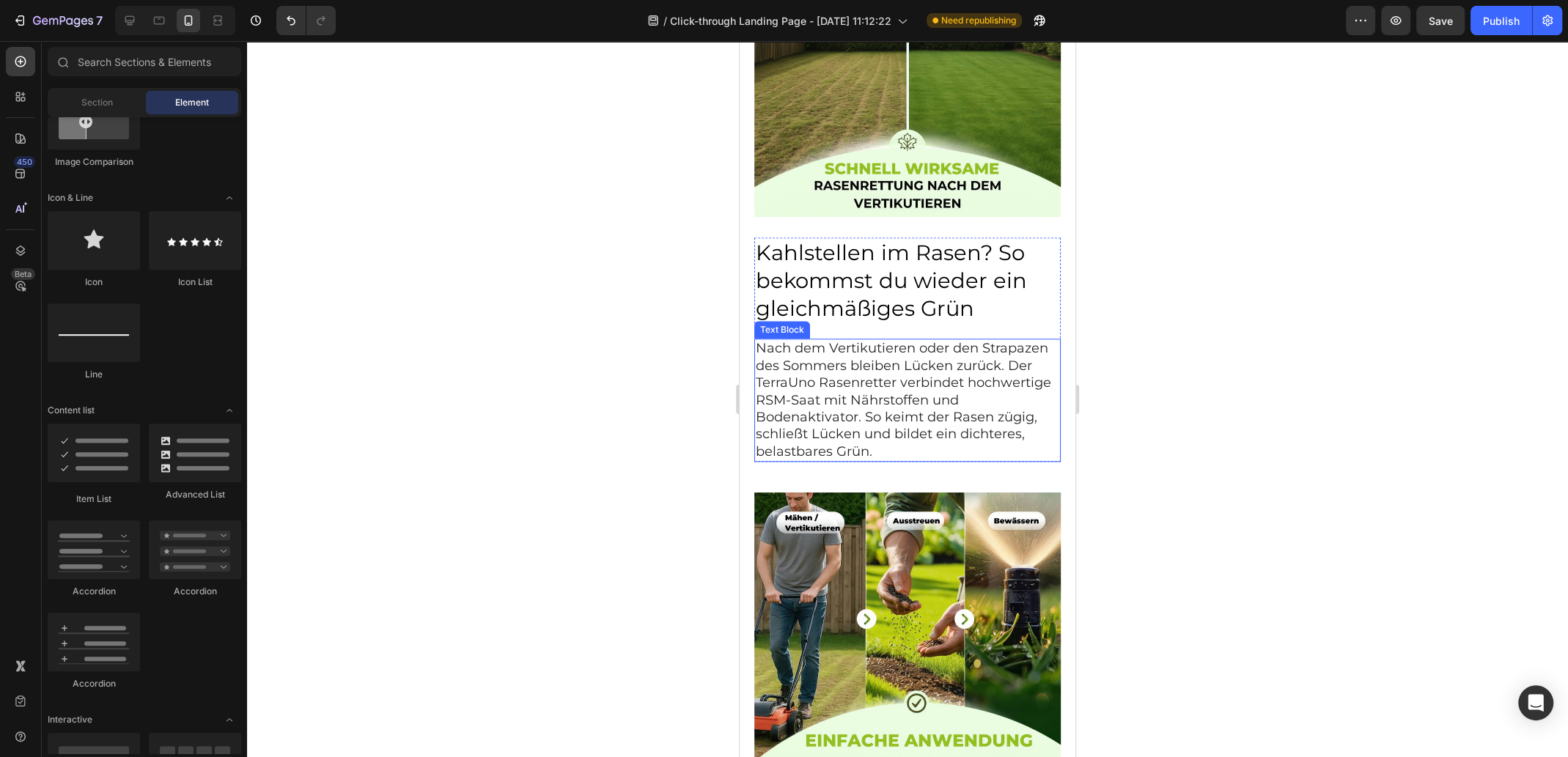
click at [882, 348] on p "Nach dem Vertikutieren oder den Strapazen des Sommers bleiben Lücken zurück. De…" at bounding box center [907, 400] width 304 height 120
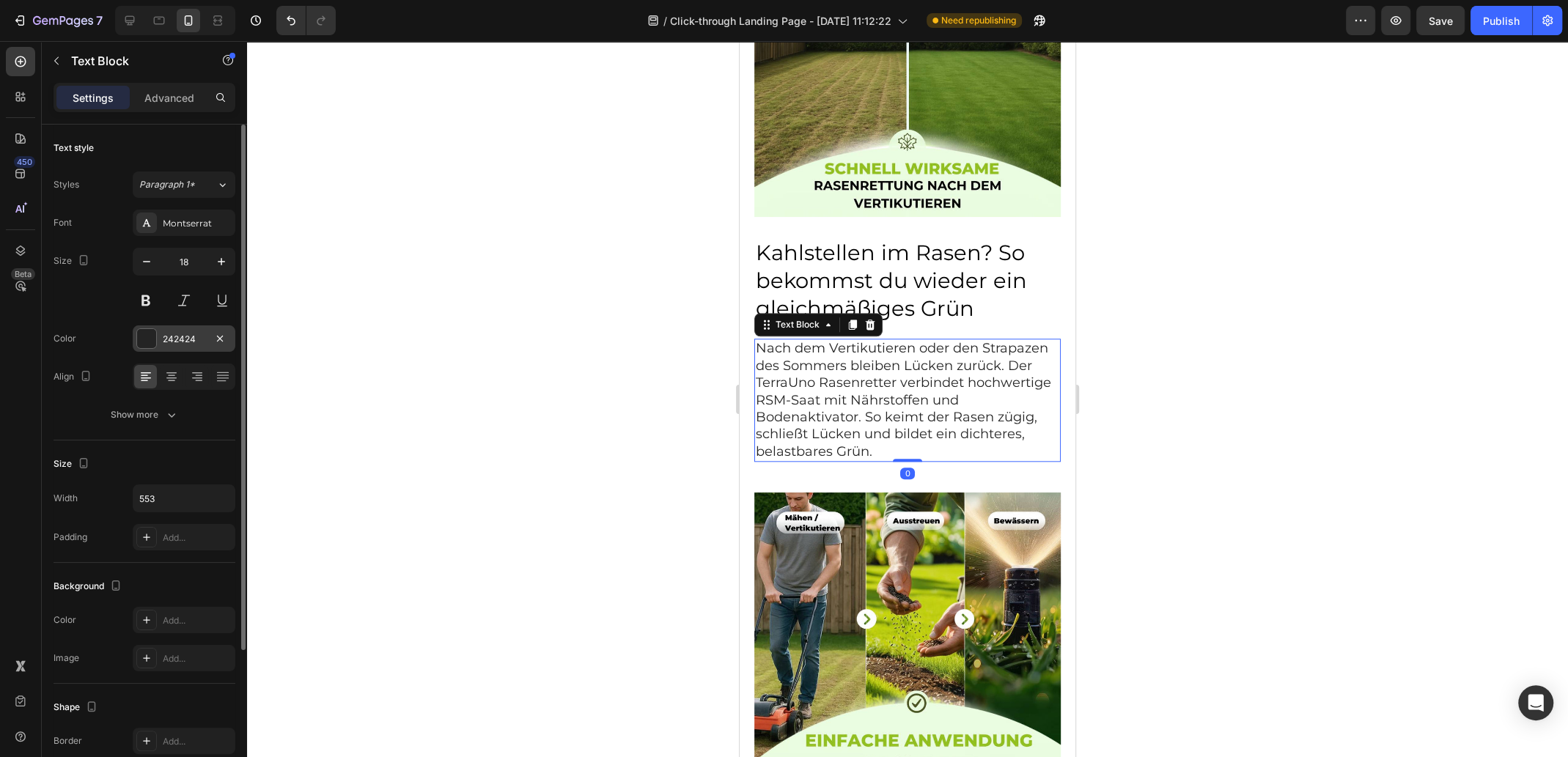
click at [203, 342] on div "242424" at bounding box center [184, 338] width 103 height 27
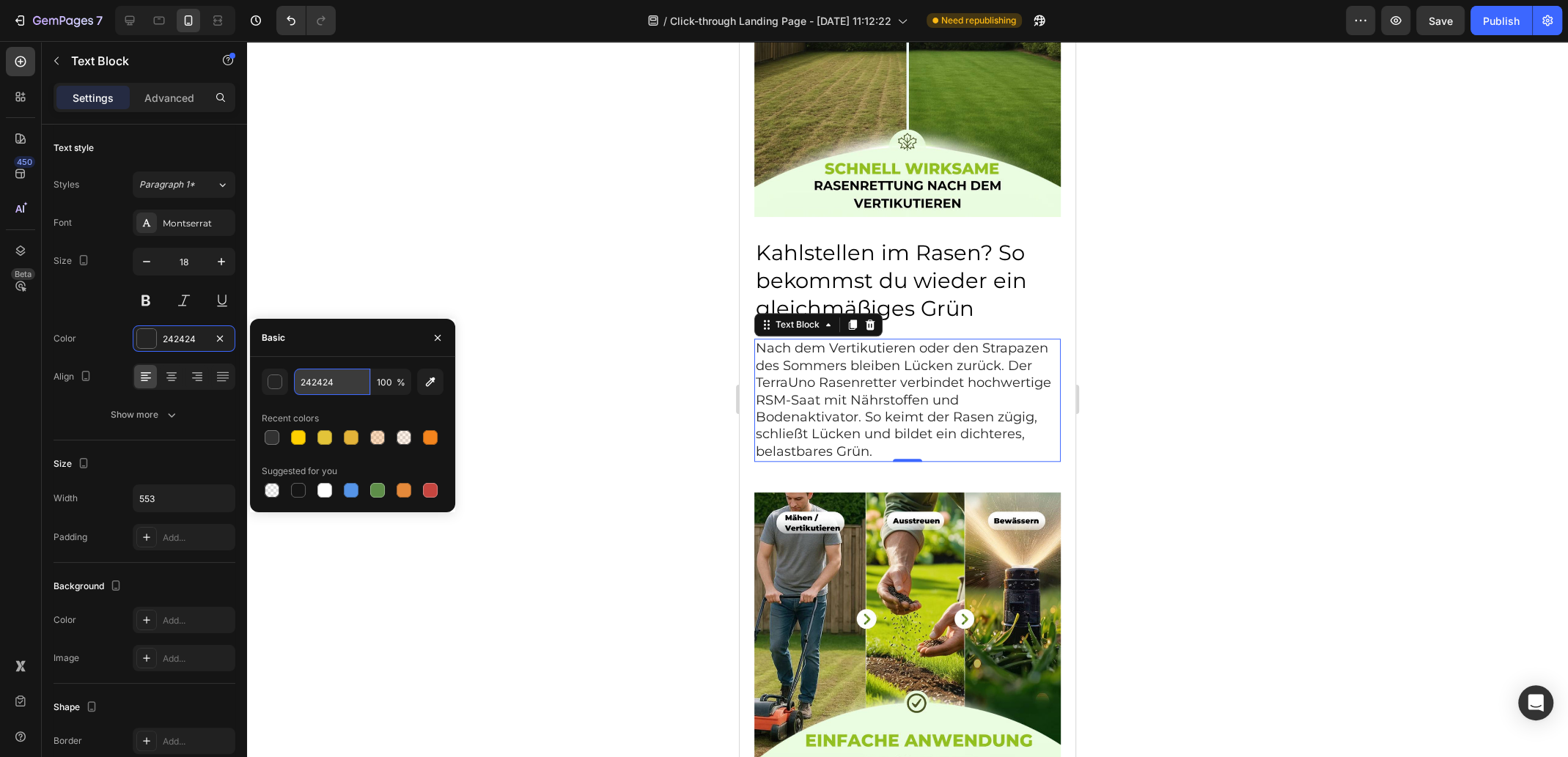
paste input "323232"
type input "323232"
click at [828, 272] on h2 "Kahlstellen im Rasen? So bekommst du wieder ein gleichmäßiges Grün" at bounding box center [907, 280] width 306 height 86
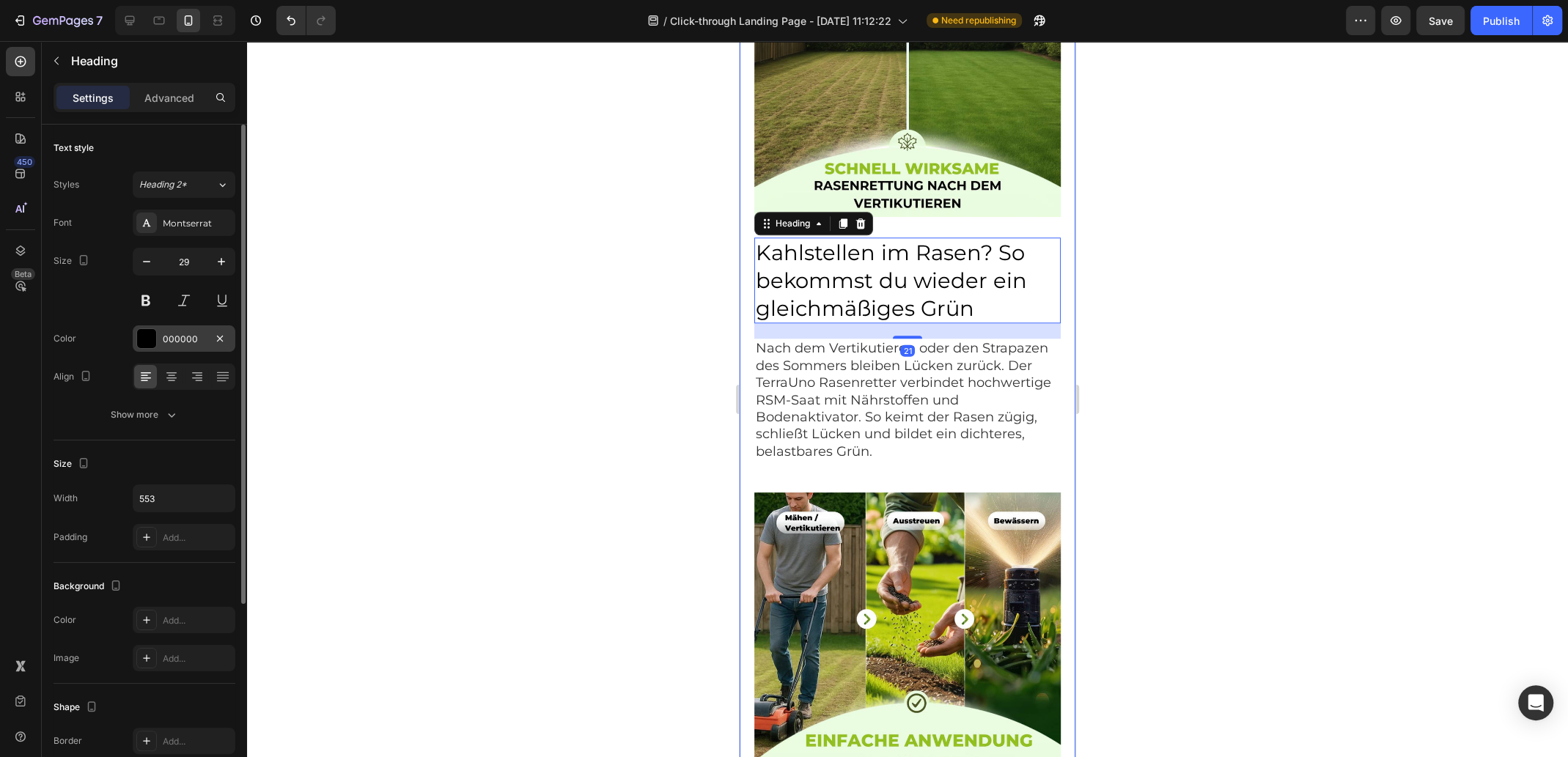
click at [181, 342] on div "000000" at bounding box center [184, 339] width 42 height 13
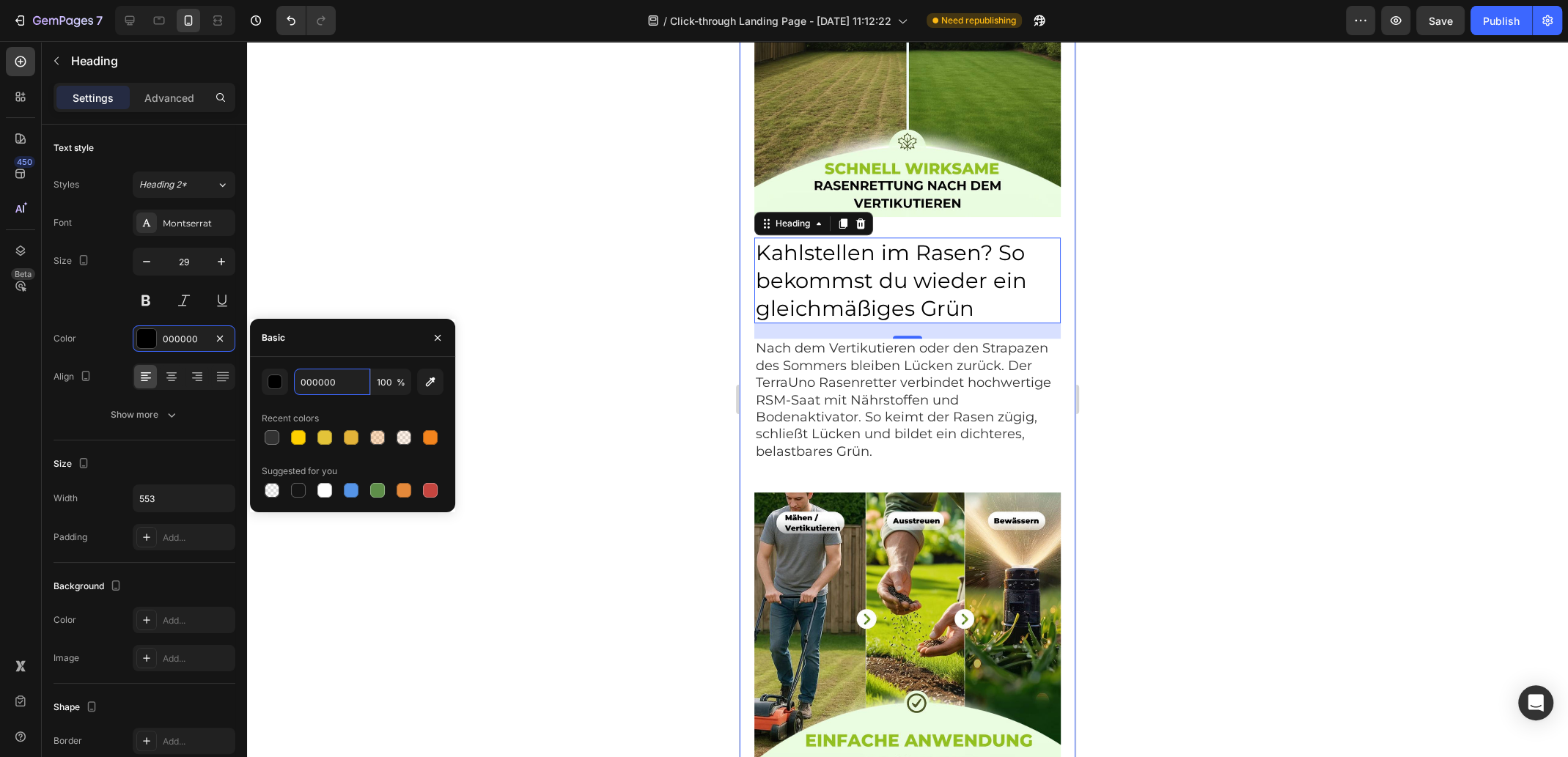
paste input "323232"
type input "323232"
click at [878, 381] on p "Nach dem Vertikutieren oder den Strapazen des Sommers bleiben Lücken zurück. De…" at bounding box center [907, 400] width 304 height 120
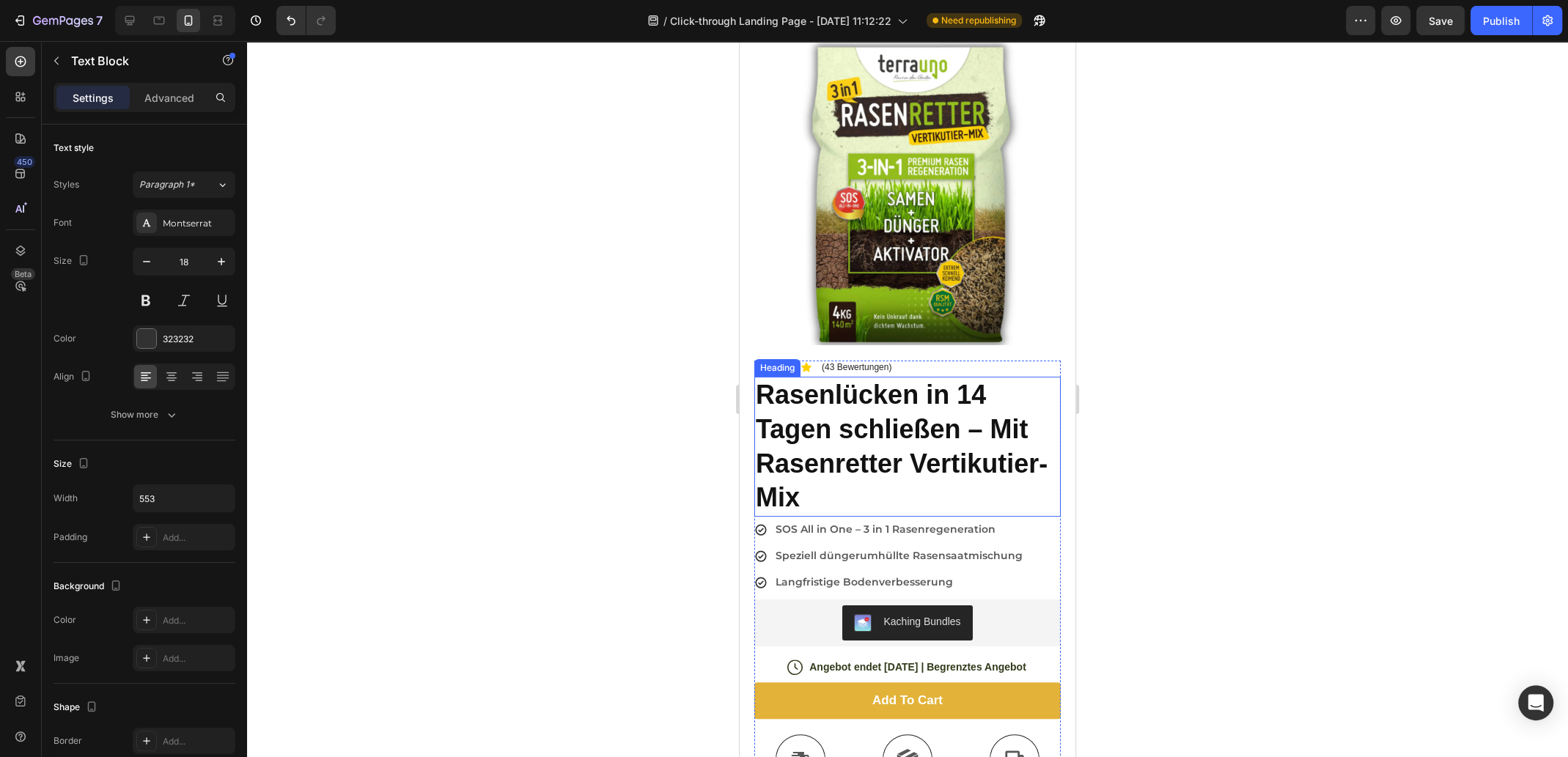
scroll to position [219, 0]
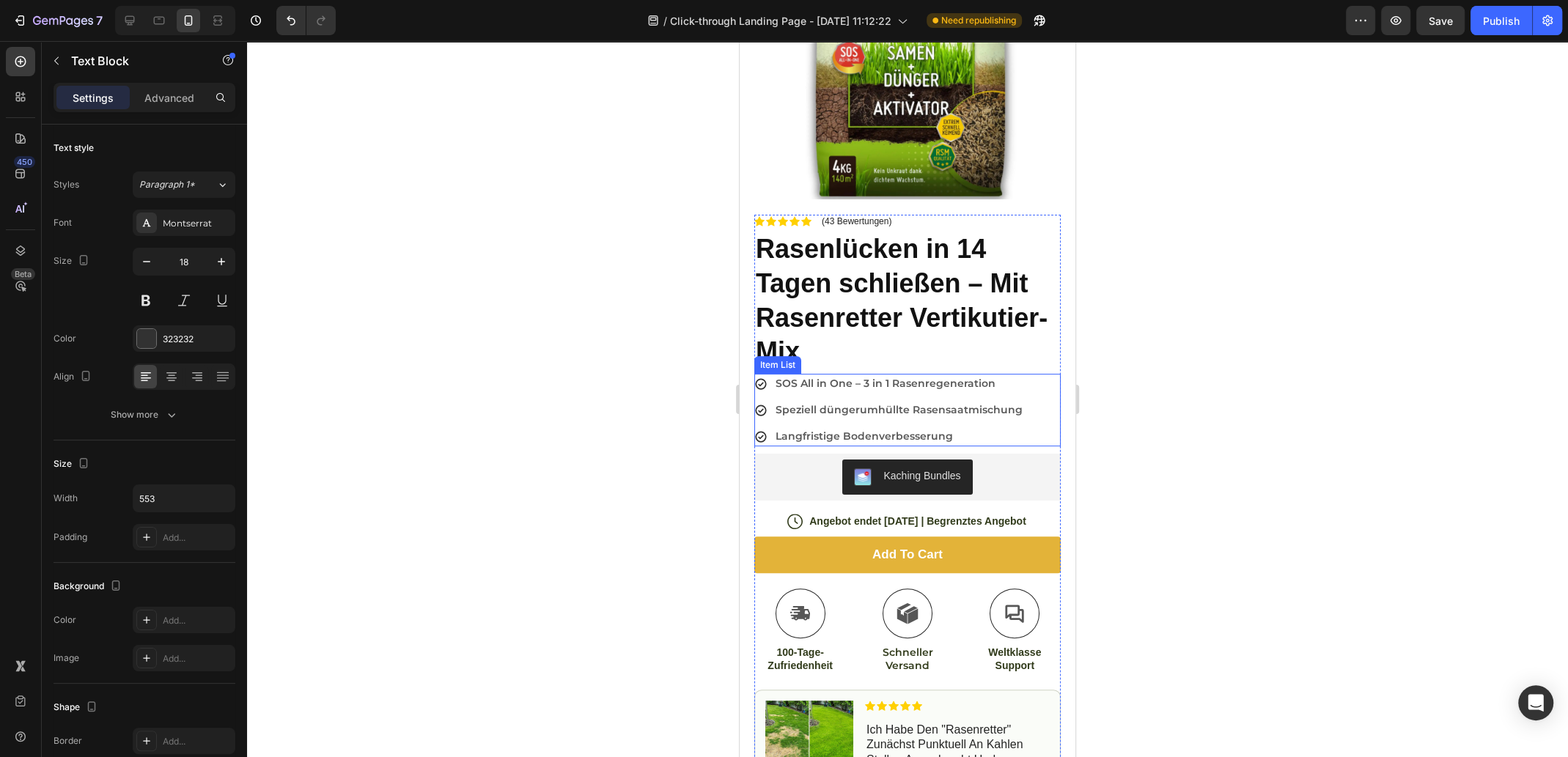
click at [1029, 386] on div "SOS All in One – 3 in 1 Rasenregeneration Speziell düngerumhüllte Rasensaatmisc…" at bounding box center [907, 410] width 306 height 73
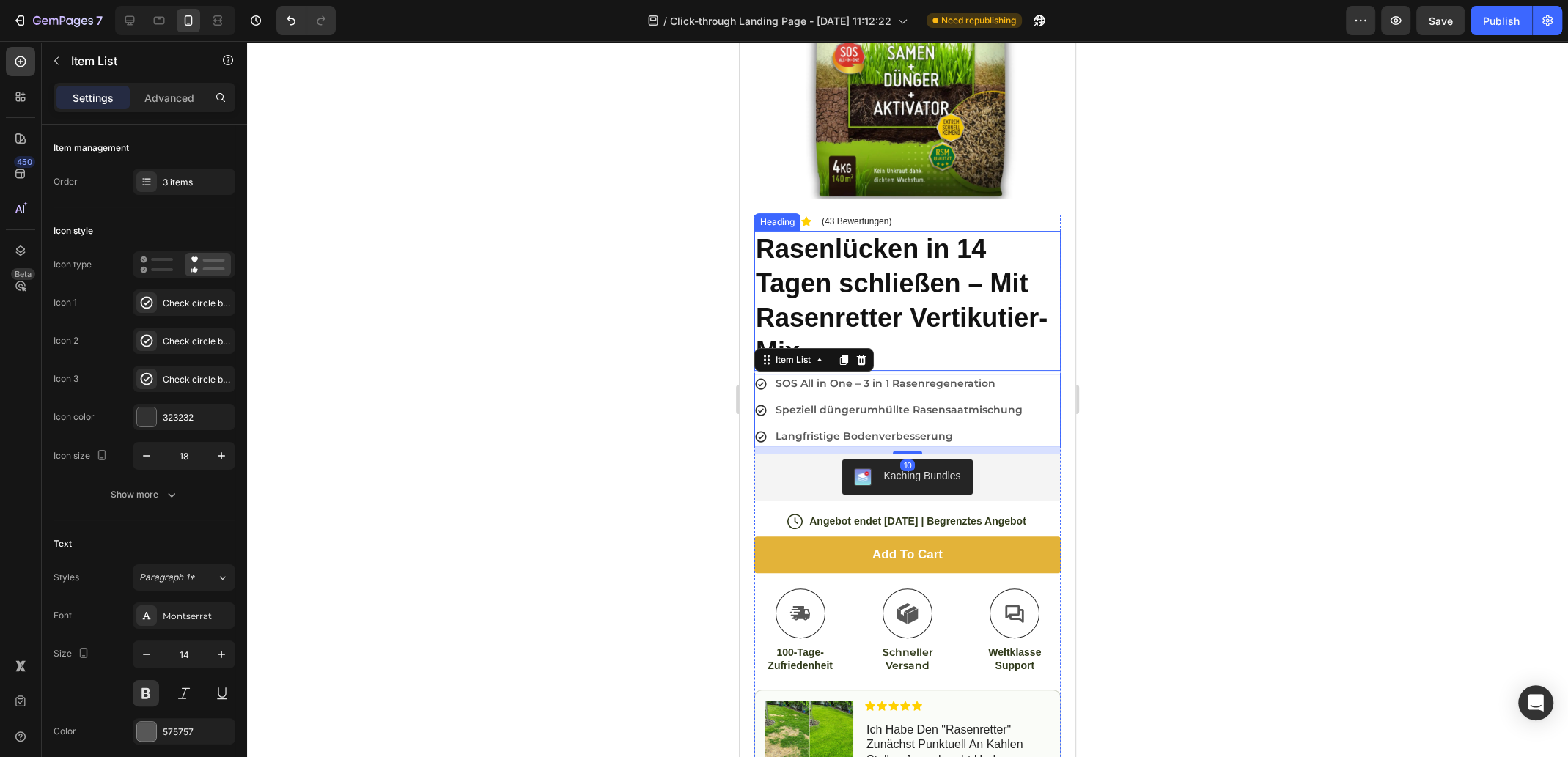
click at [921, 270] on h2 "Rasenlücken in 14 Tagen schließen – Mit Rasenretter Vertikutier-Mix" at bounding box center [907, 300] width 306 height 140
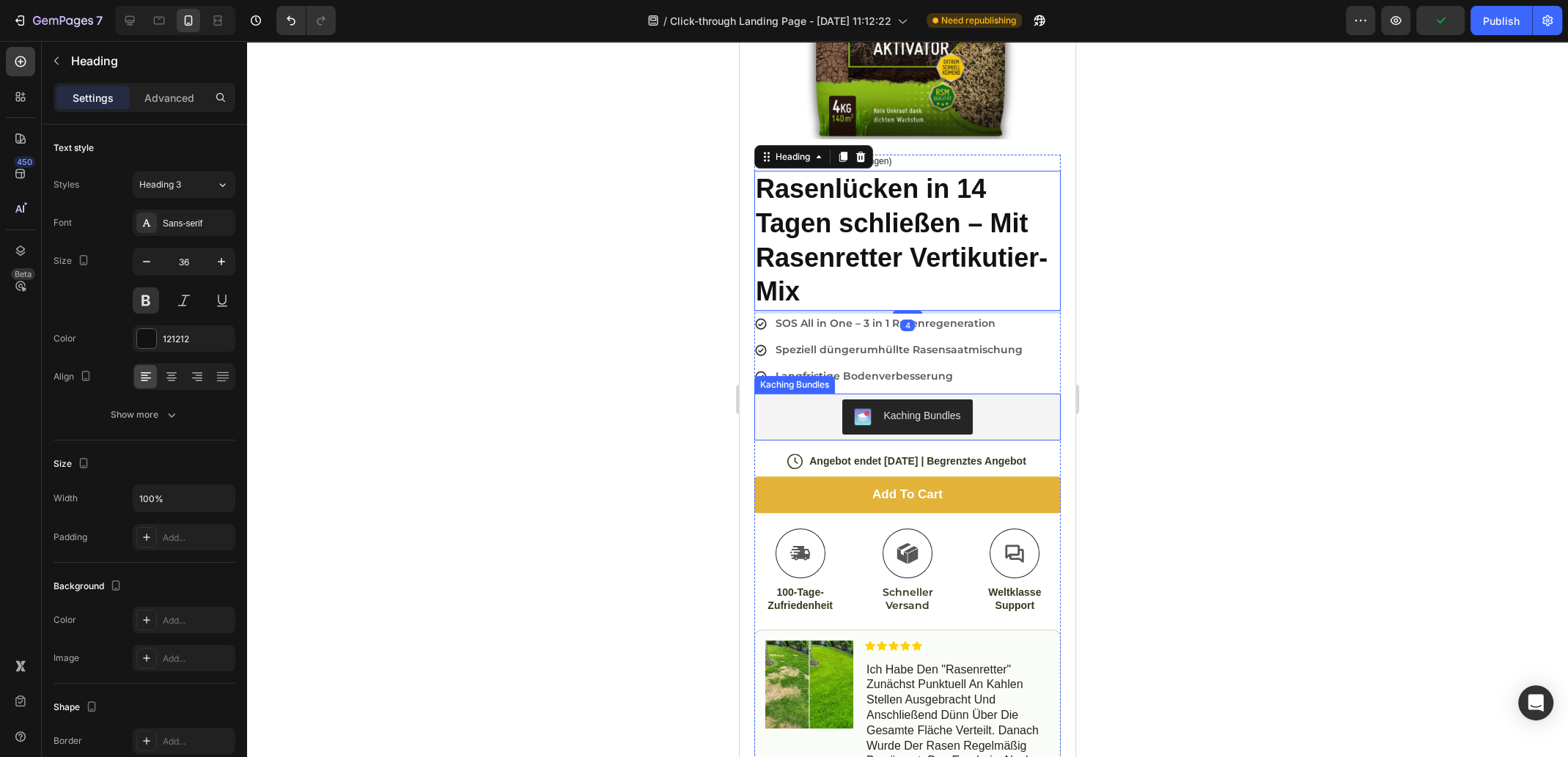
scroll to position [366, 0]
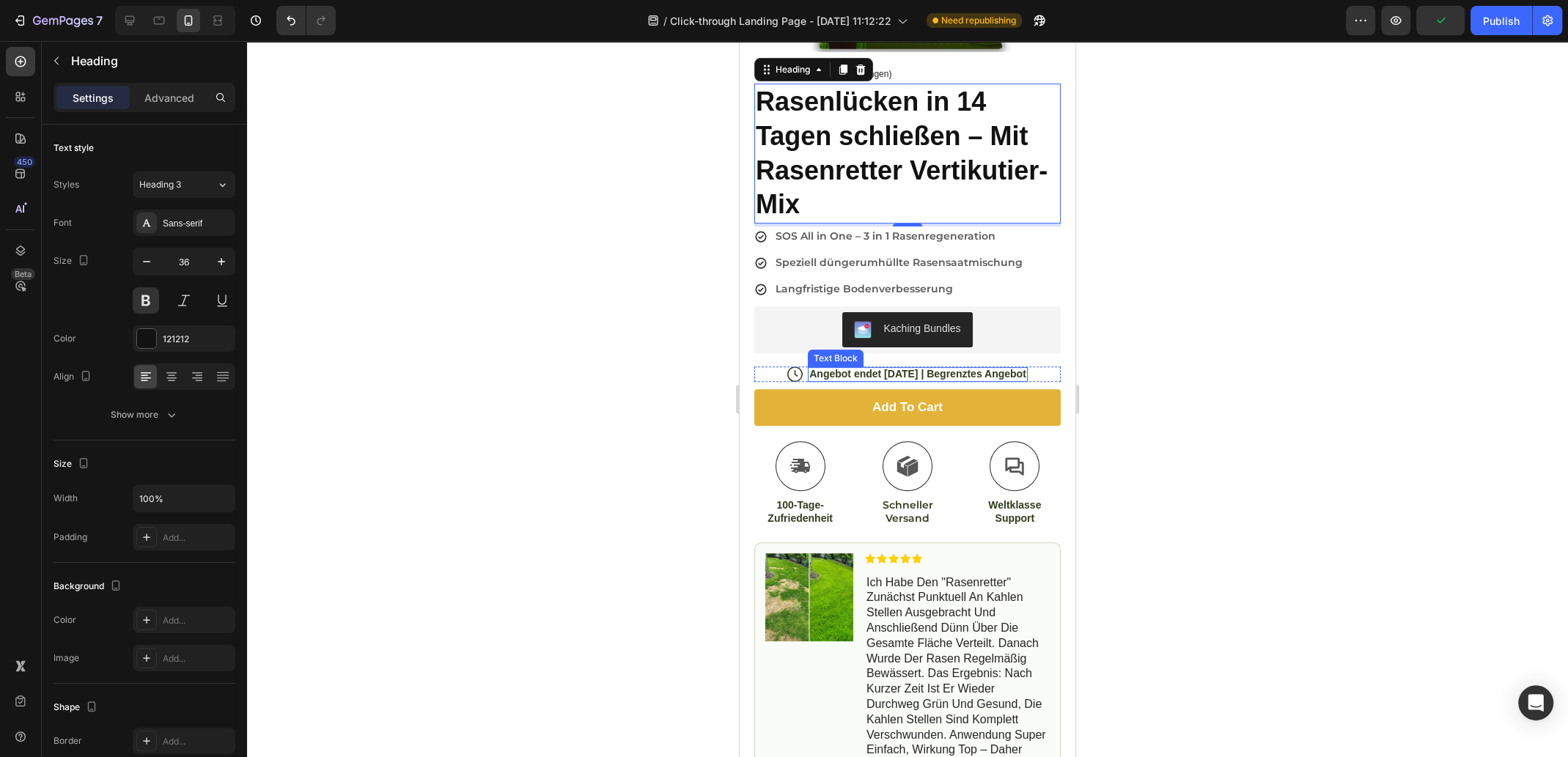
click at [898, 367] on p "Angebot endet [DATE] | Begrenztes Angebot" at bounding box center [918, 373] width 217 height 13
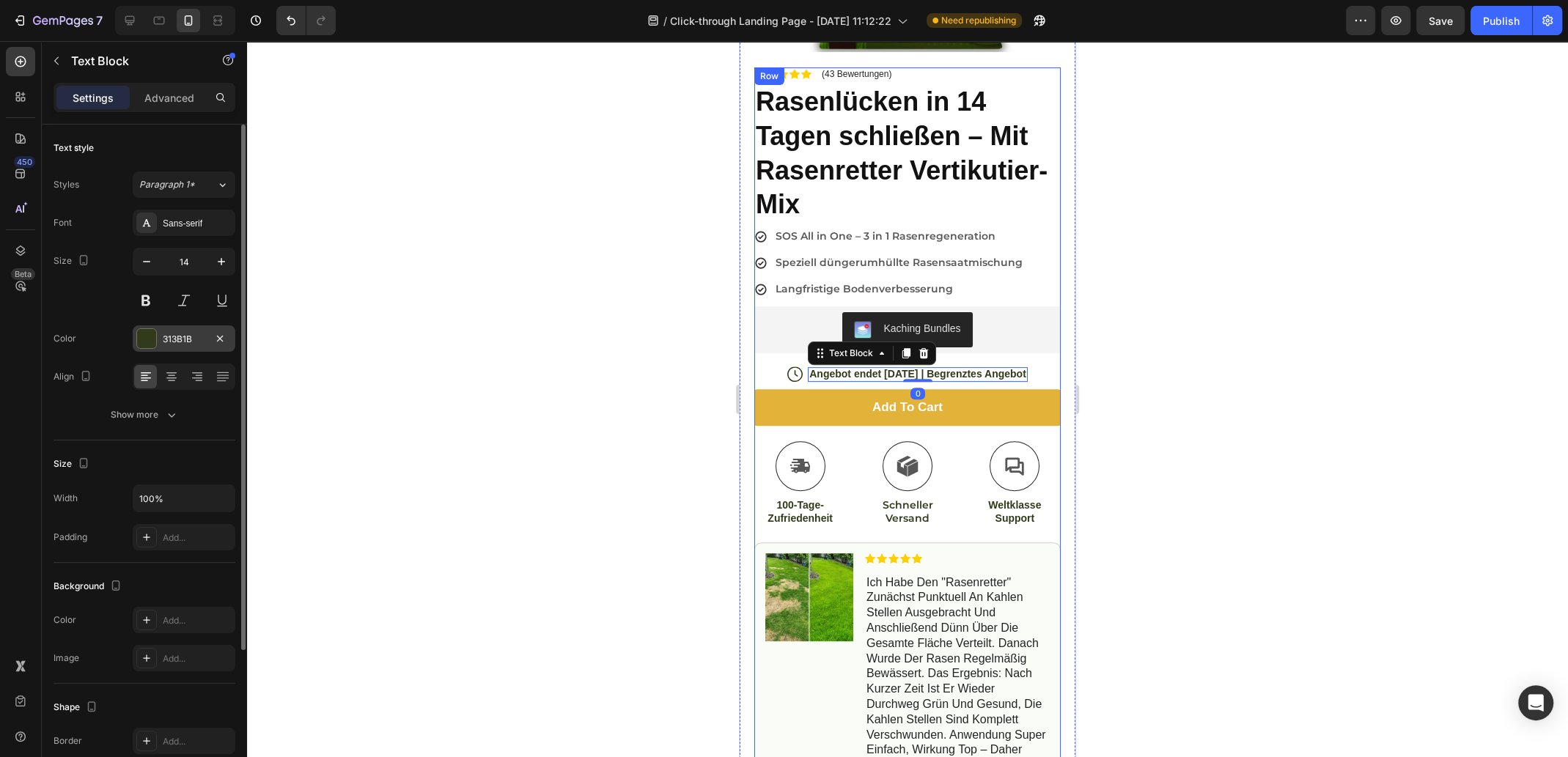
click at [204, 342] on div "313B1B" at bounding box center [184, 339] width 42 height 13
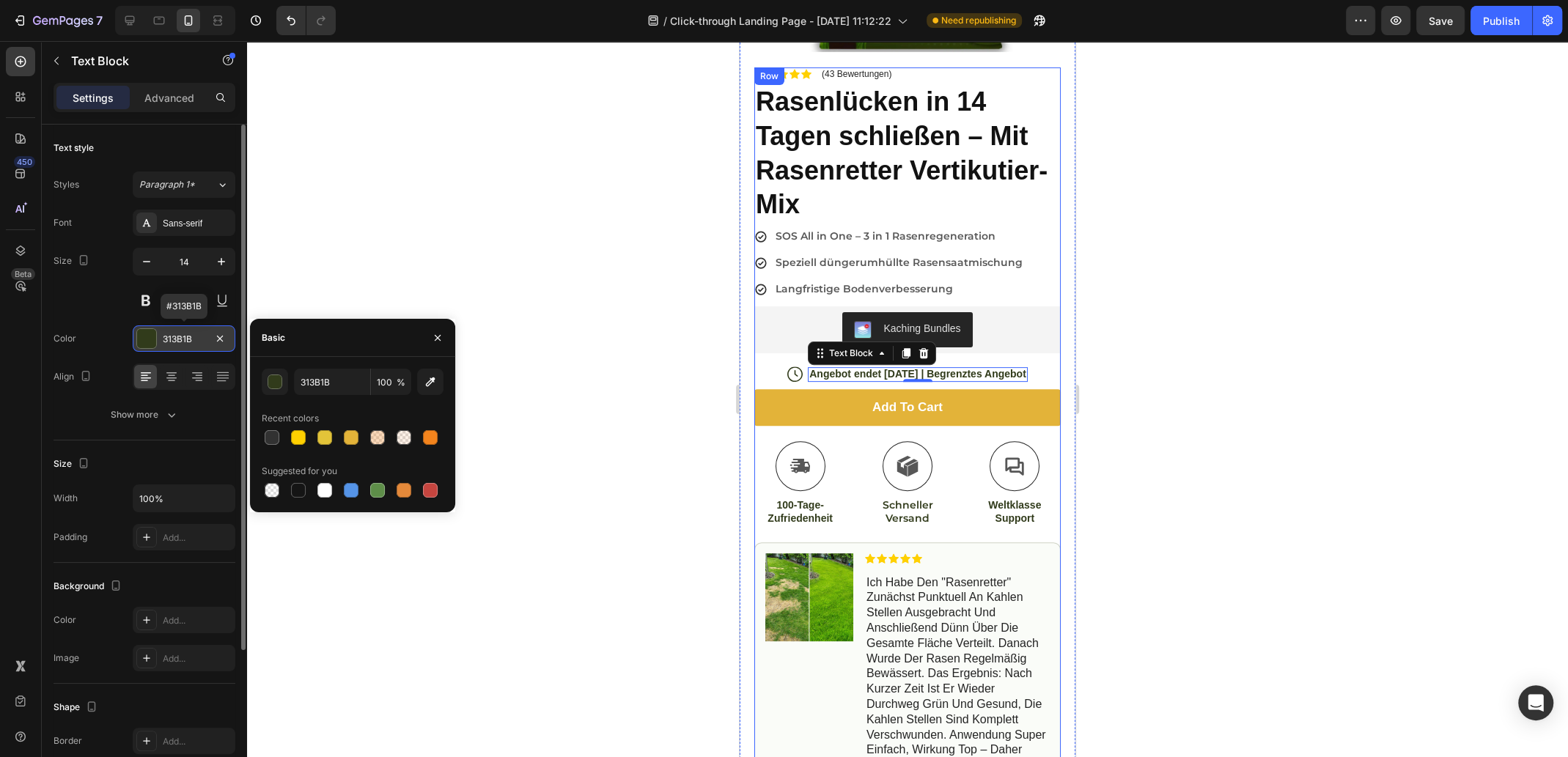
click at [196, 341] on div "313B1B" at bounding box center [184, 339] width 42 height 13
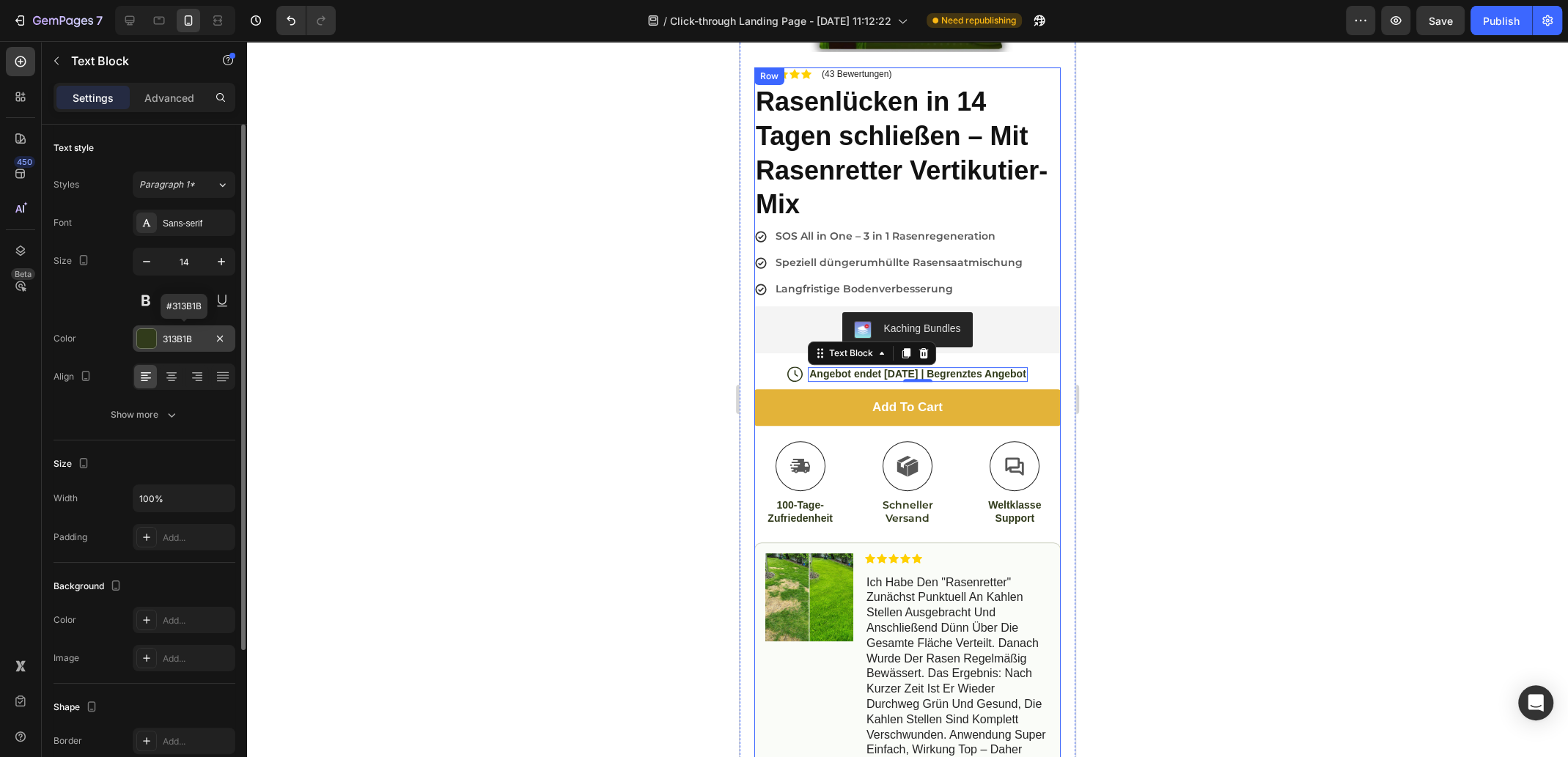
click at [192, 338] on div "313B1B" at bounding box center [184, 339] width 42 height 13
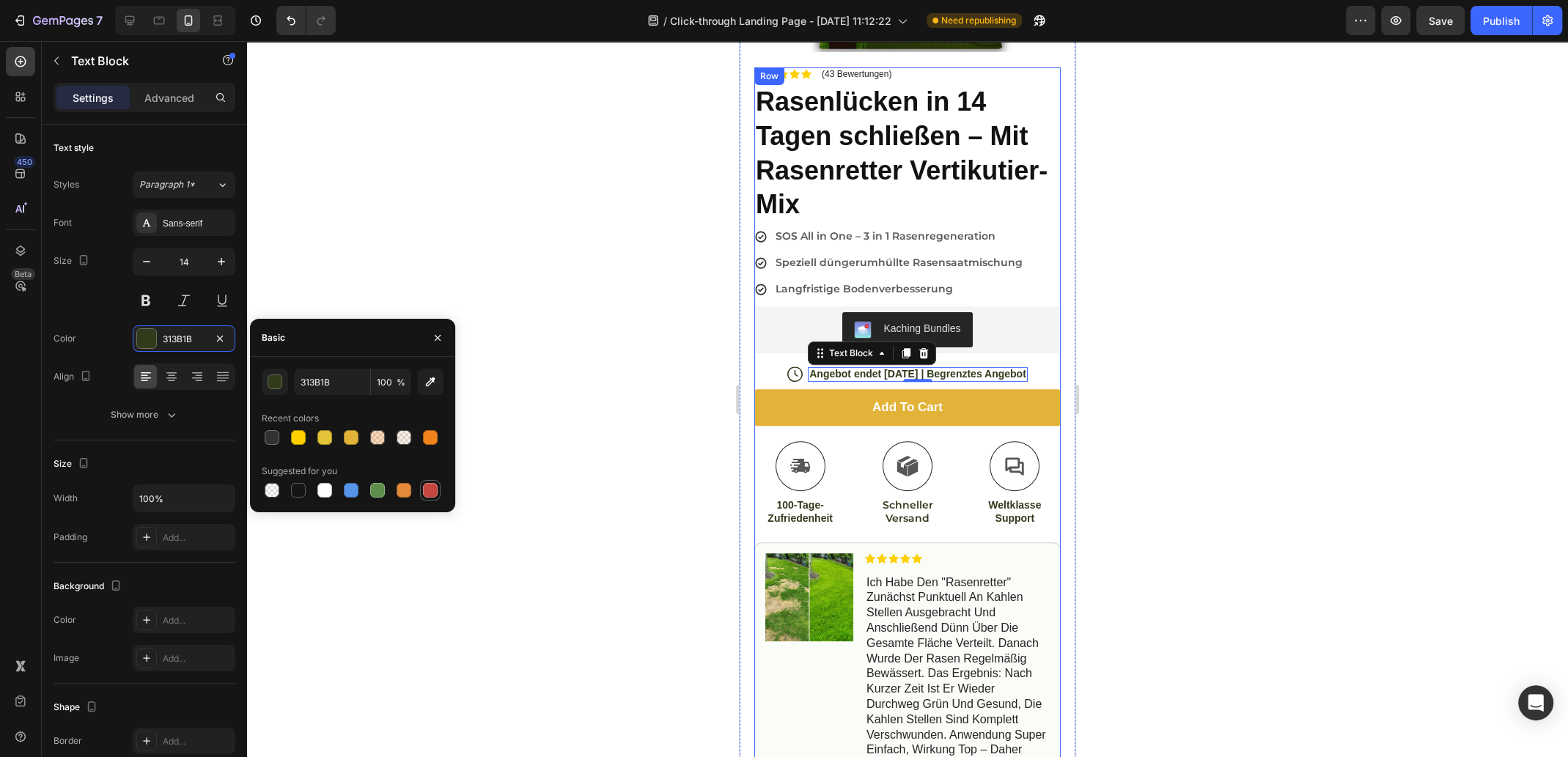
click at [434, 489] on div at bounding box center [430, 490] width 15 height 15
type input "C5453F"
click at [1175, 386] on div at bounding box center [907, 399] width 1321 height 716
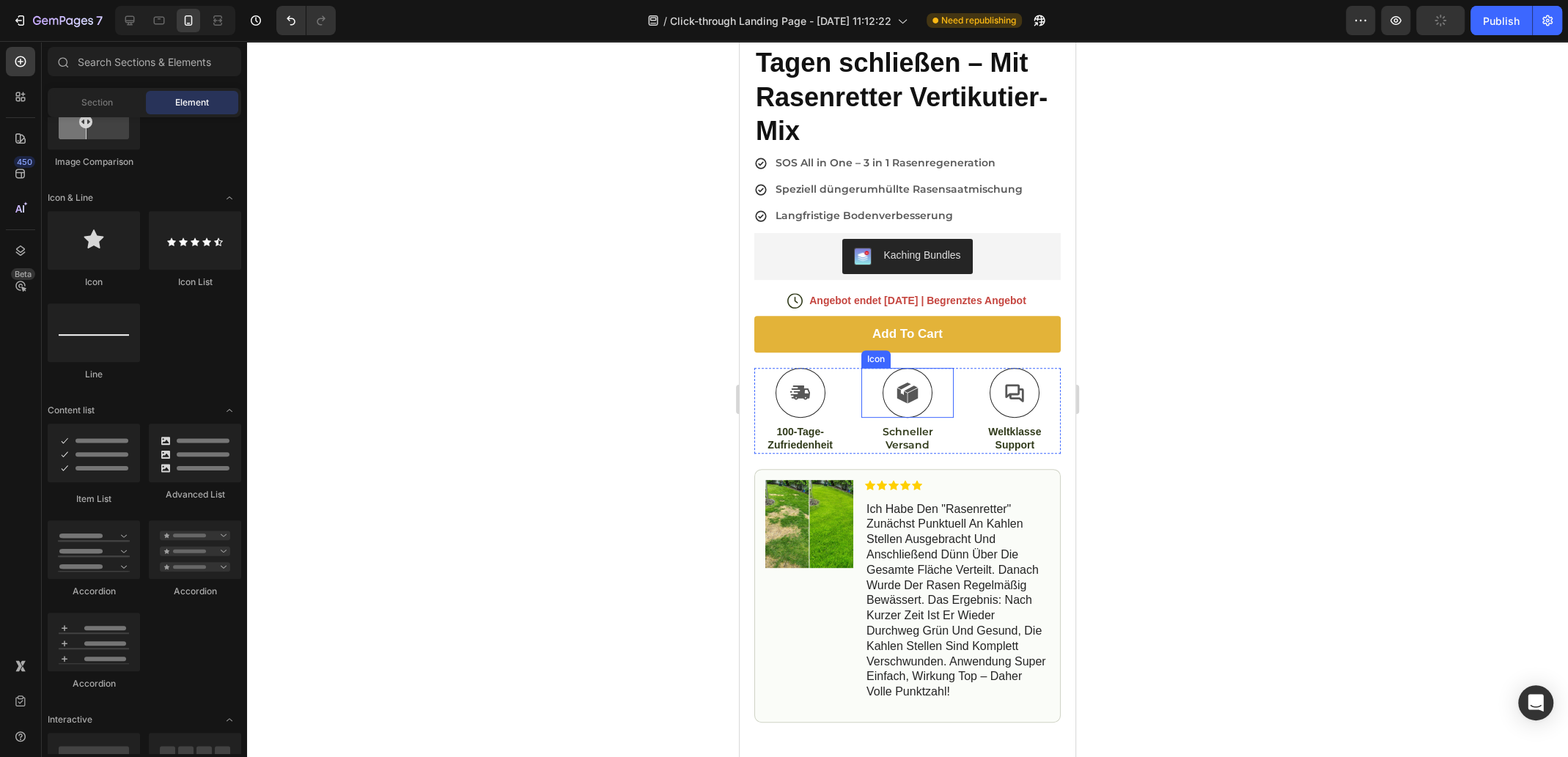
scroll to position [512, 0]
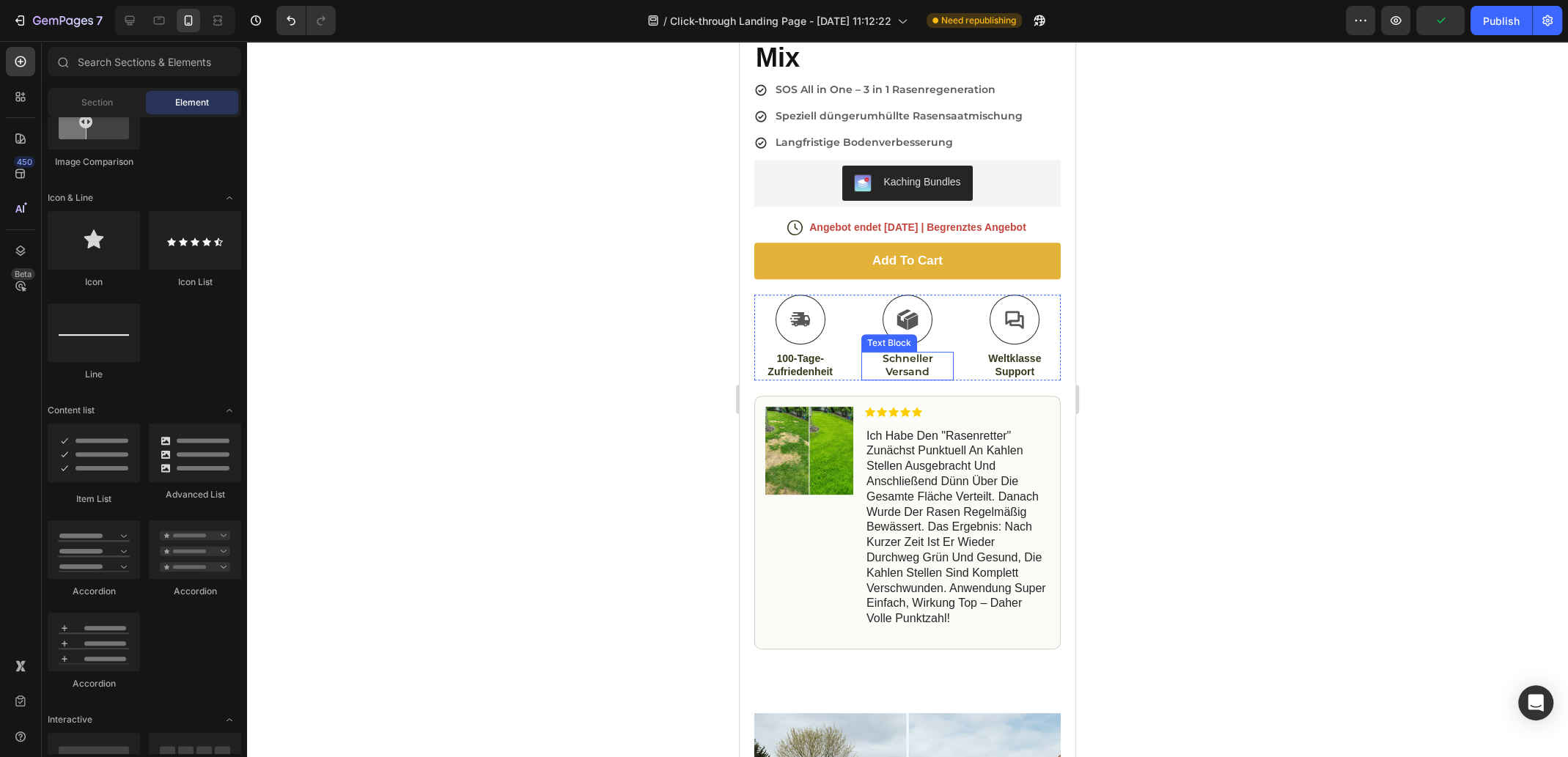
click at [909, 351] on p "Schneller Versand" at bounding box center [906, 364] width 88 height 27
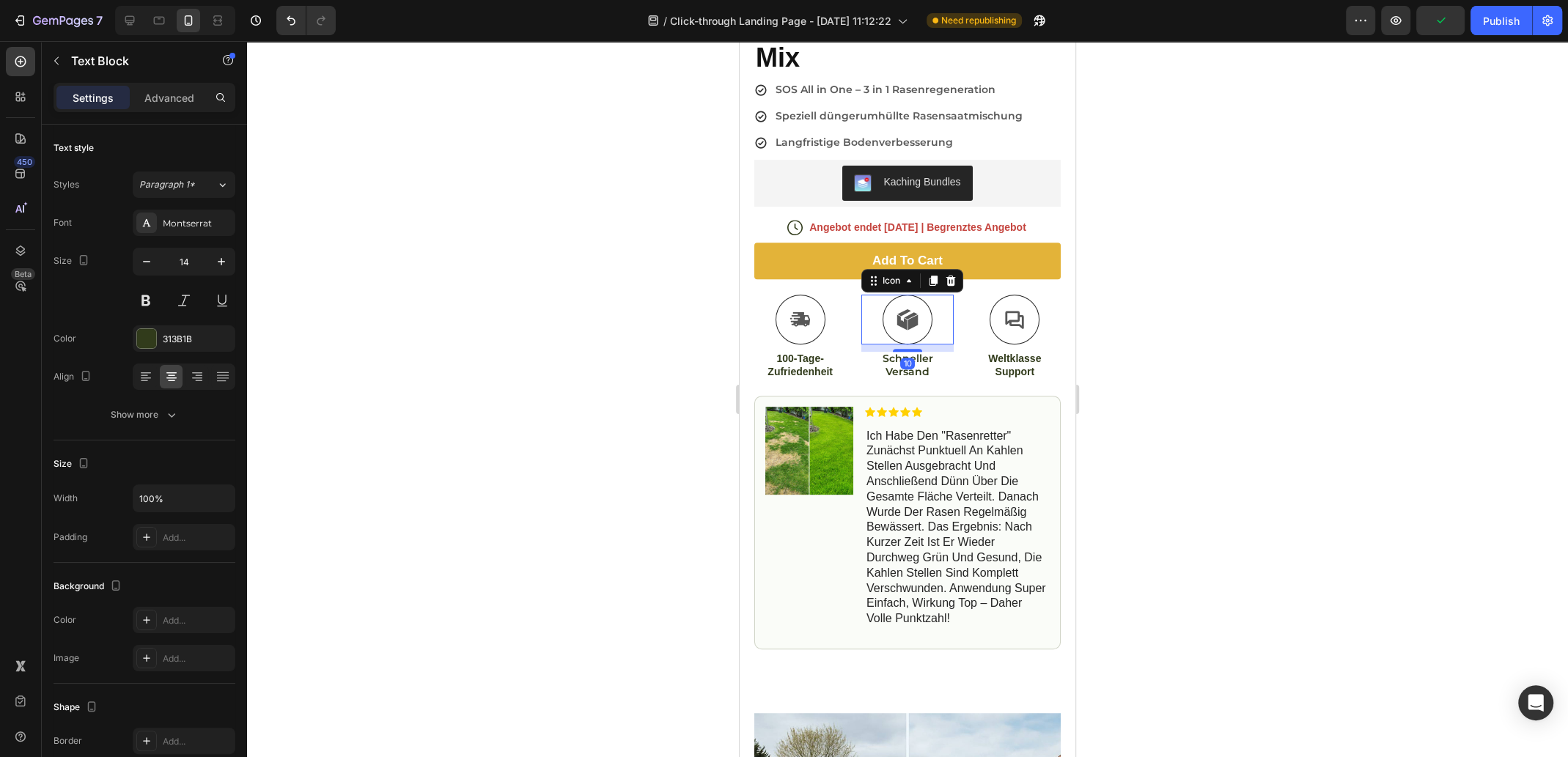
click at [907, 315] on icon at bounding box center [912, 322] width 11 height 15
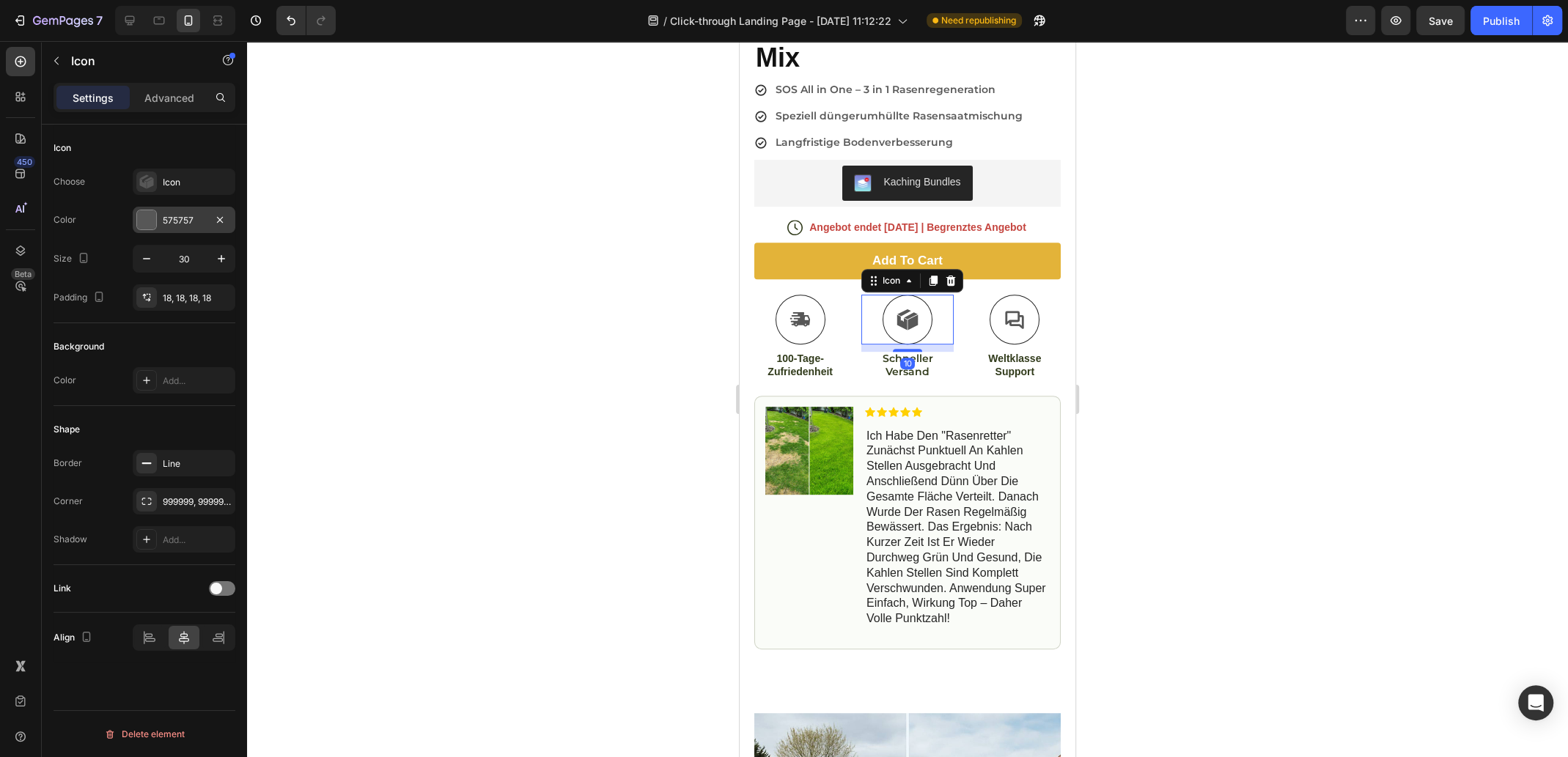
click at [185, 223] on div "575757" at bounding box center [184, 220] width 42 height 13
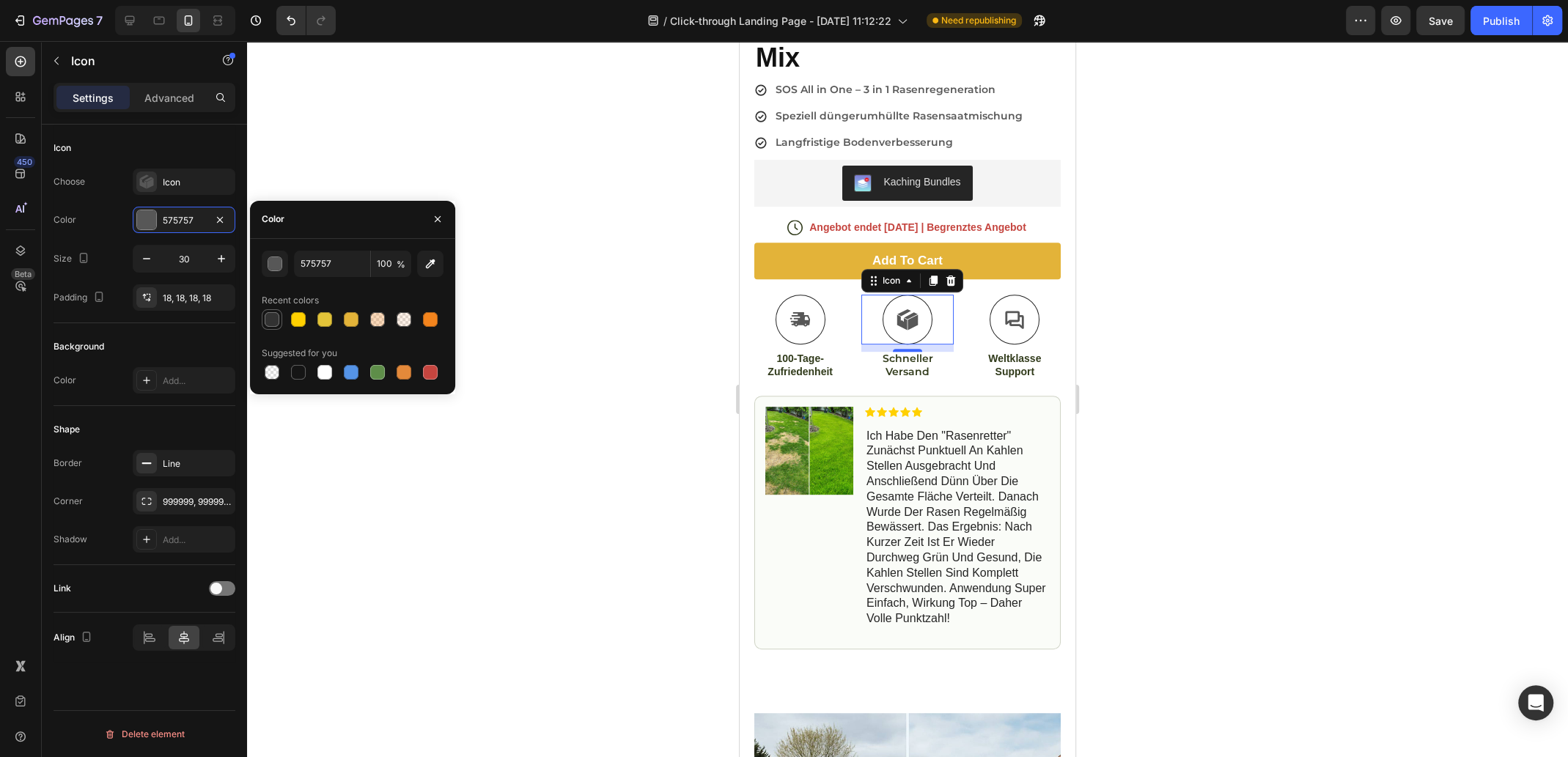
click at [277, 319] on div at bounding box center [272, 319] width 15 height 15
type input "323232"
click at [816, 304] on div at bounding box center [800, 320] width 50 height 50
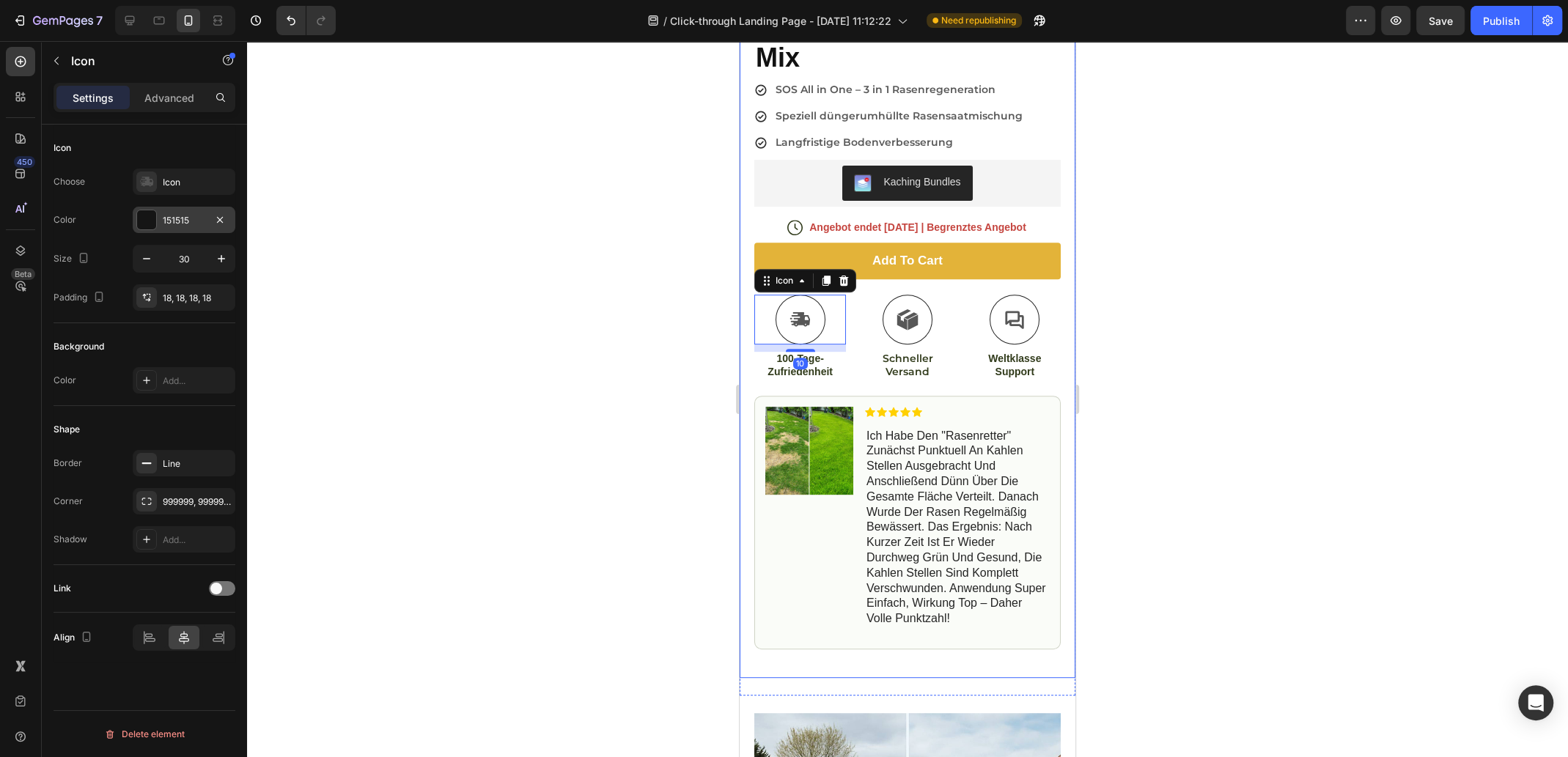
click at [208, 224] on div "151515" at bounding box center [184, 219] width 103 height 27
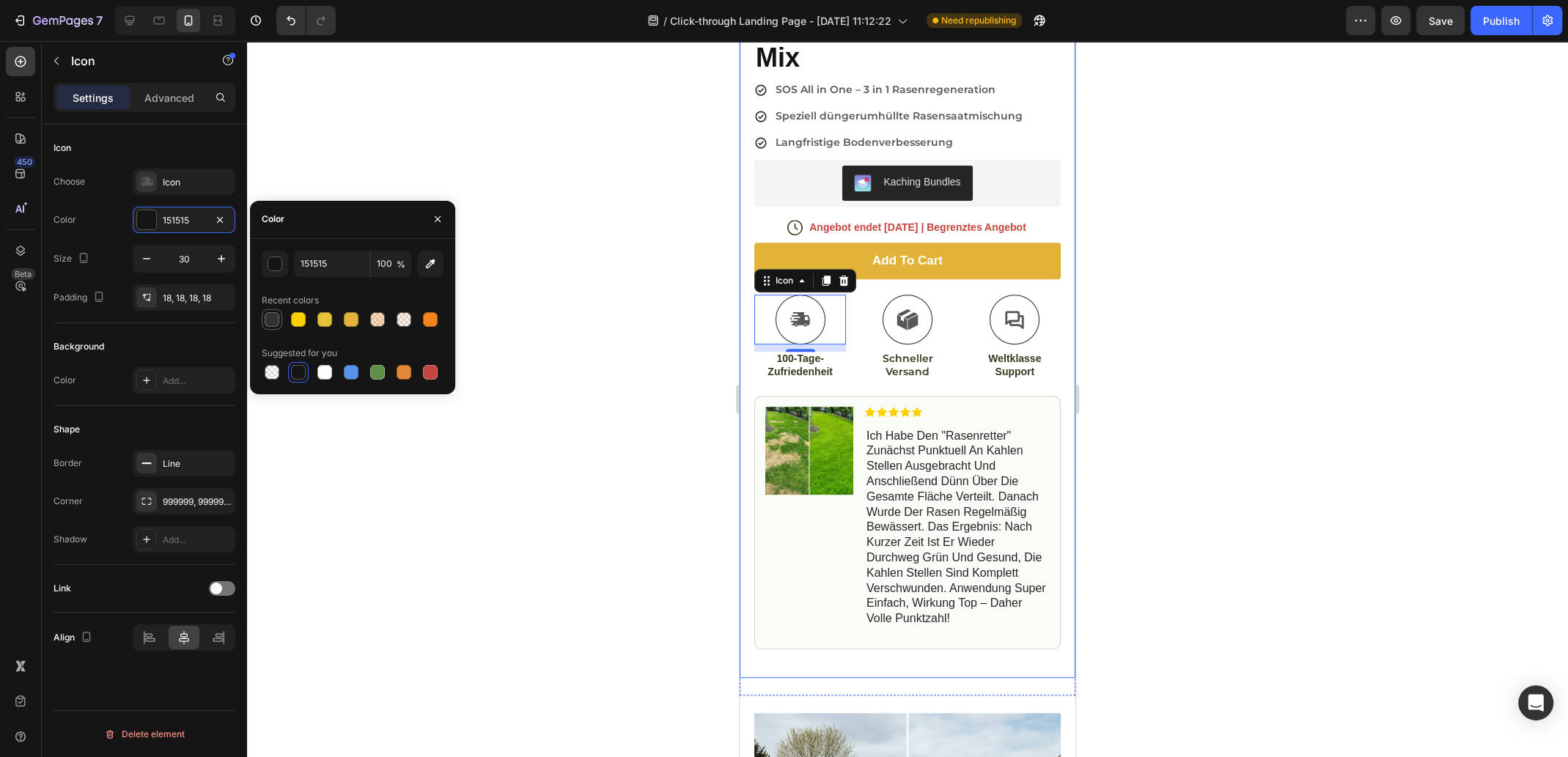
click at [277, 316] on div at bounding box center [272, 319] width 15 height 15
type input "323232"
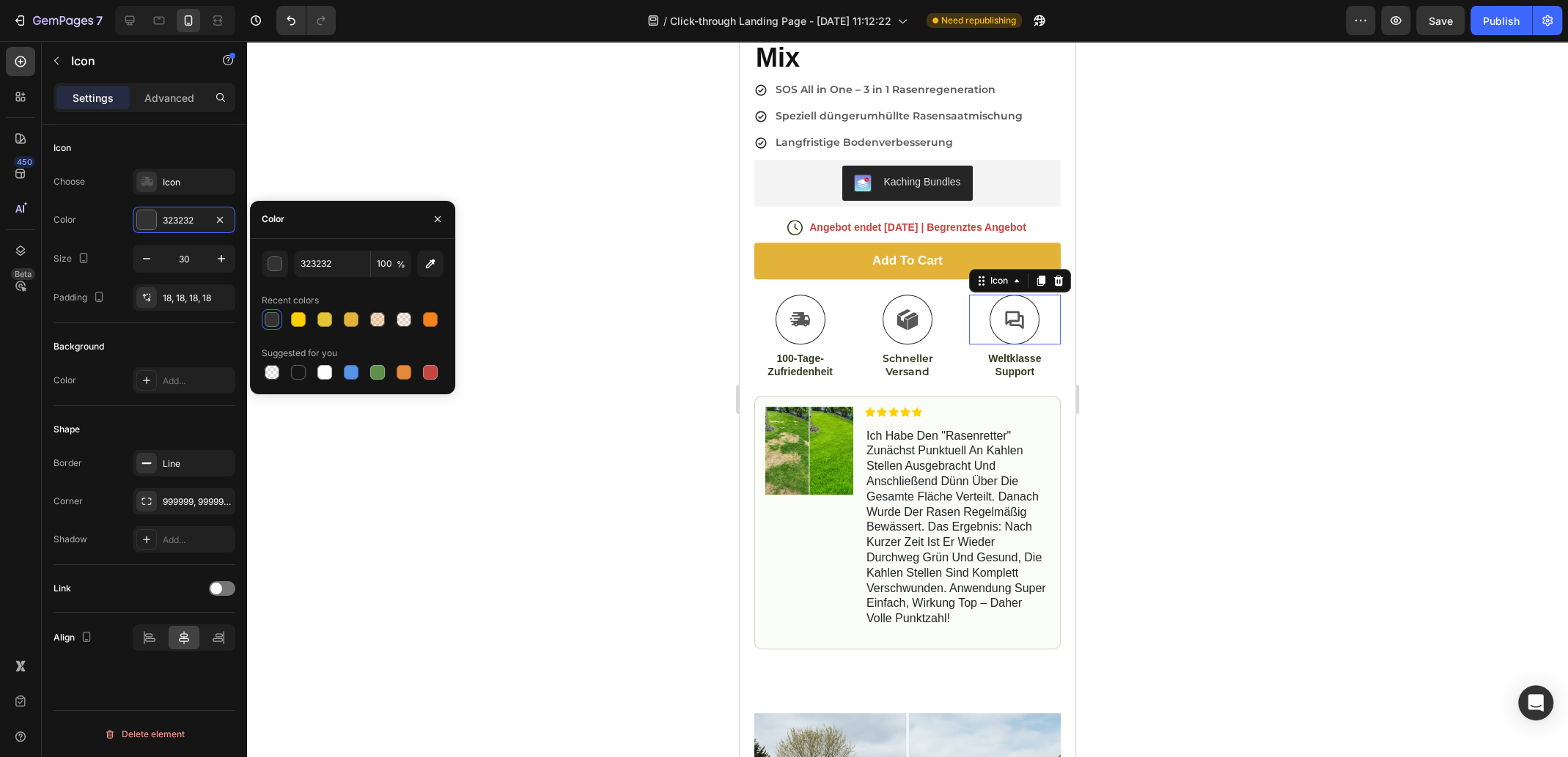
click at [1005, 312] on icon at bounding box center [1014, 320] width 19 height 18
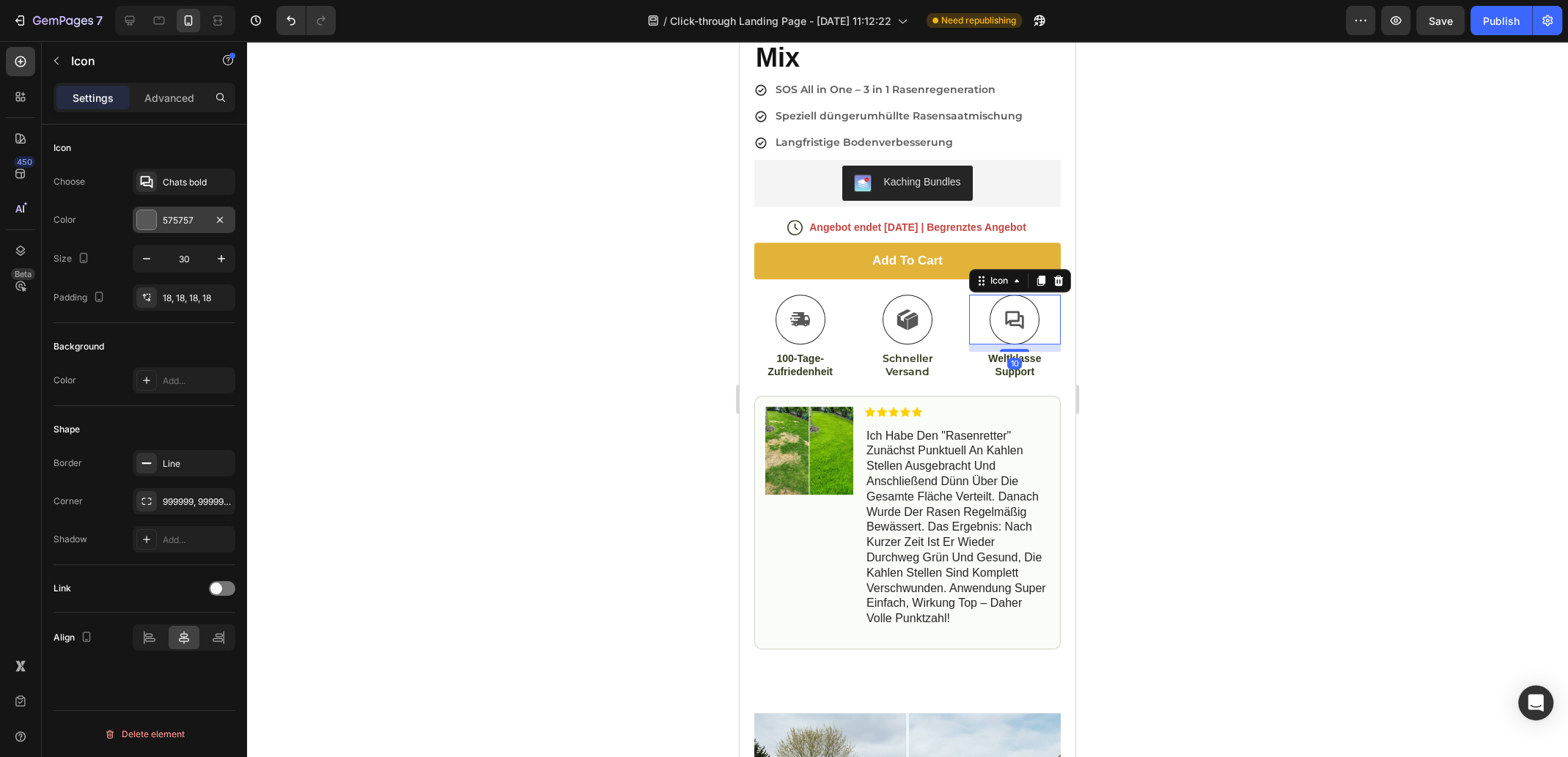
click at [189, 227] on div "575757" at bounding box center [184, 219] width 103 height 27
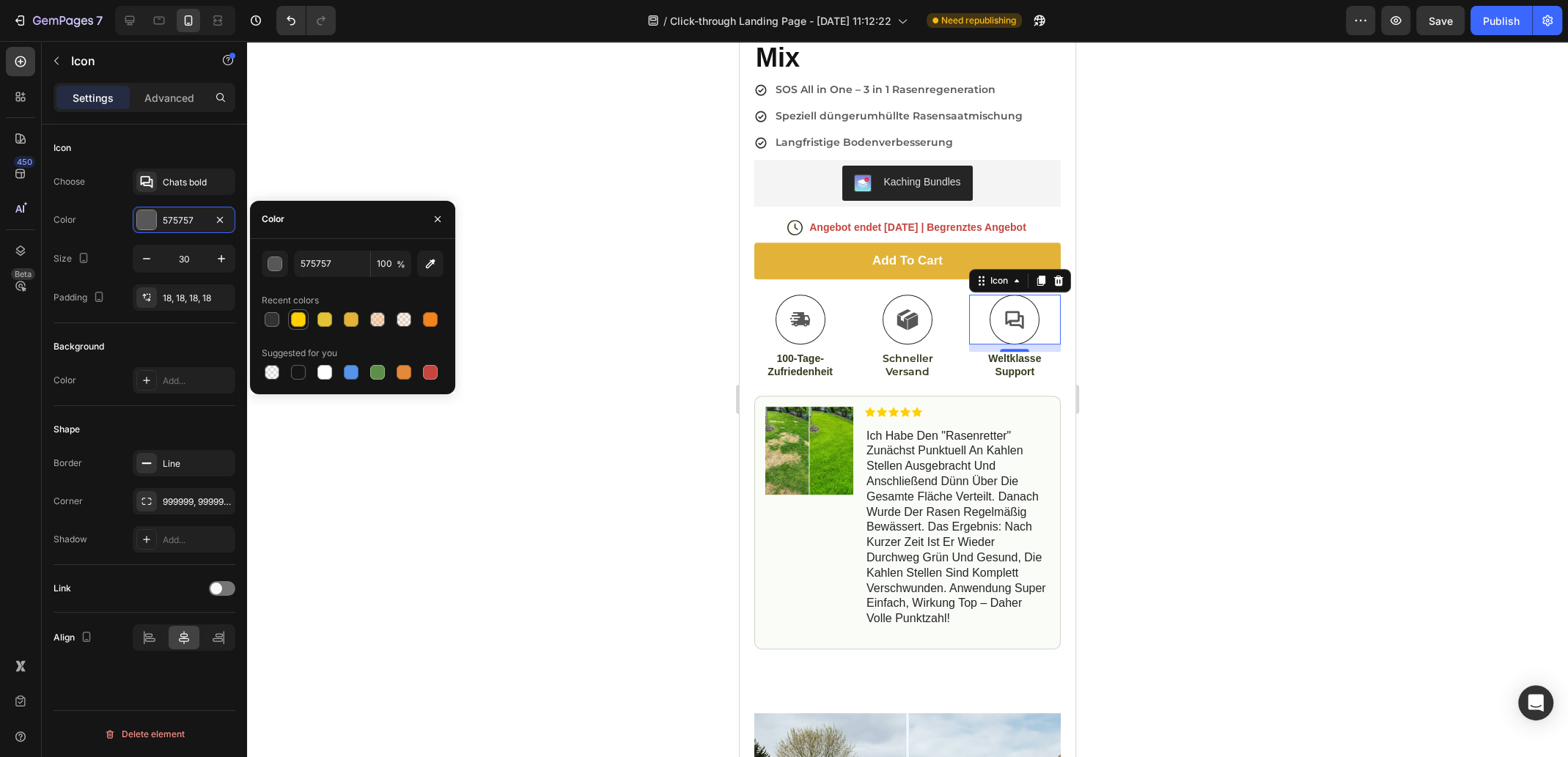
click at [271, 313] on div at bounding box center [272, 319] width 15 height 15
type input "323232"
click at [806, 351] on p "100-Tage-Zufriedenheit" at bounding box center [799, 364] width 88 height 27
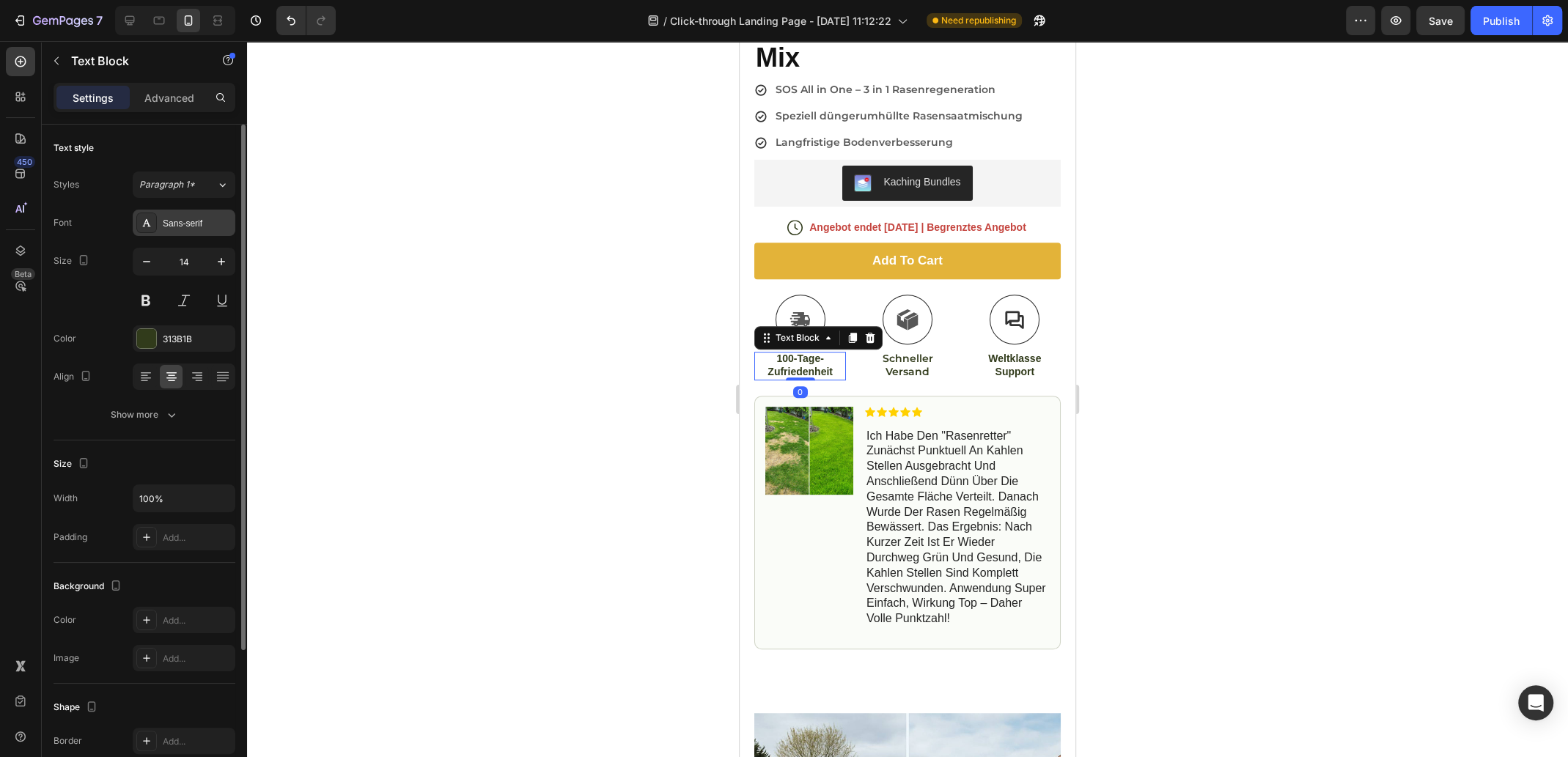
click at [185, 226] on div "Sans-serif" at bounding box center [197, 223] width 69 height 13
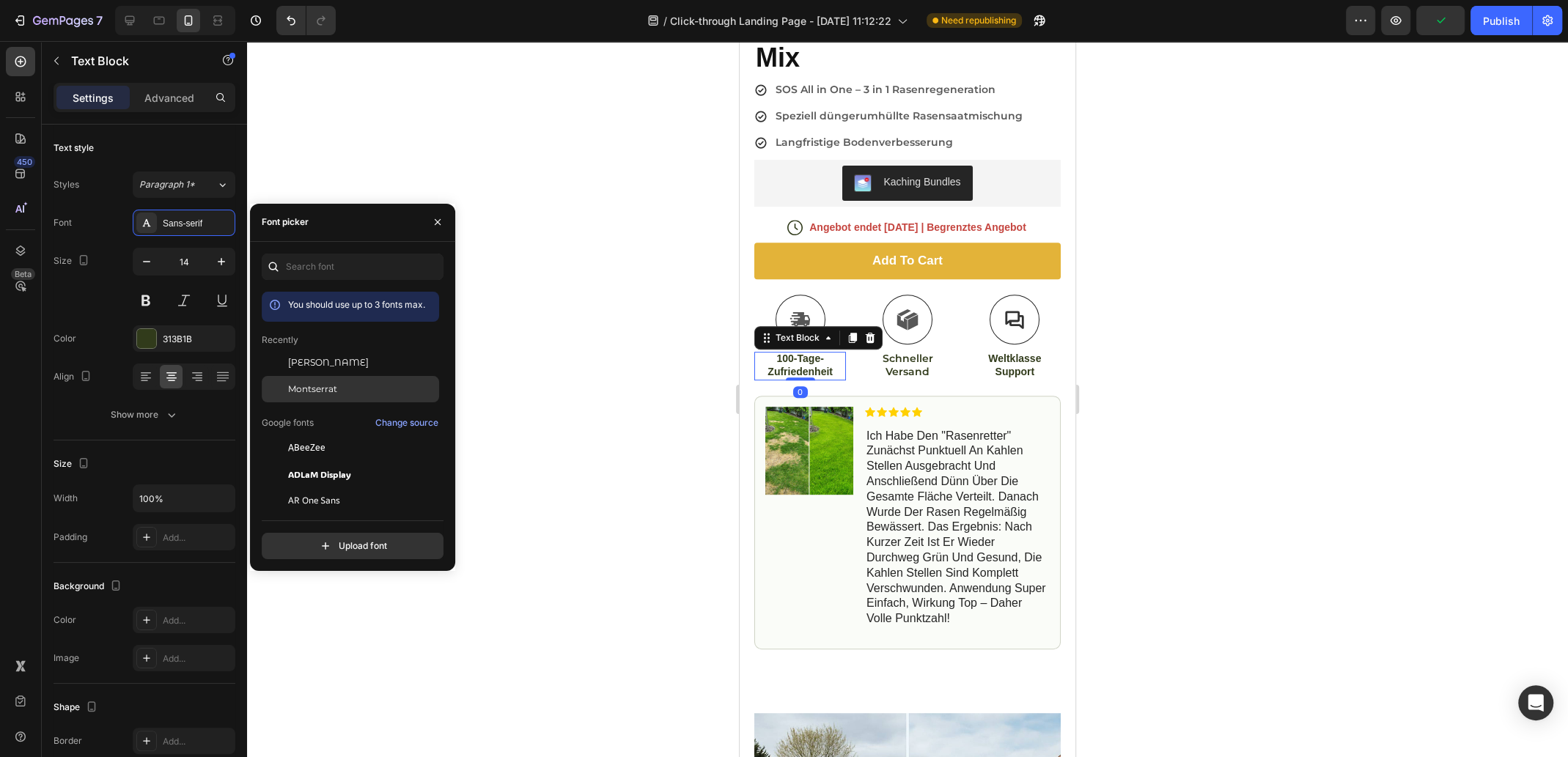
click at [332, 387] on span "Montserrat" at bounding box center [313, 389] width 49 height 13
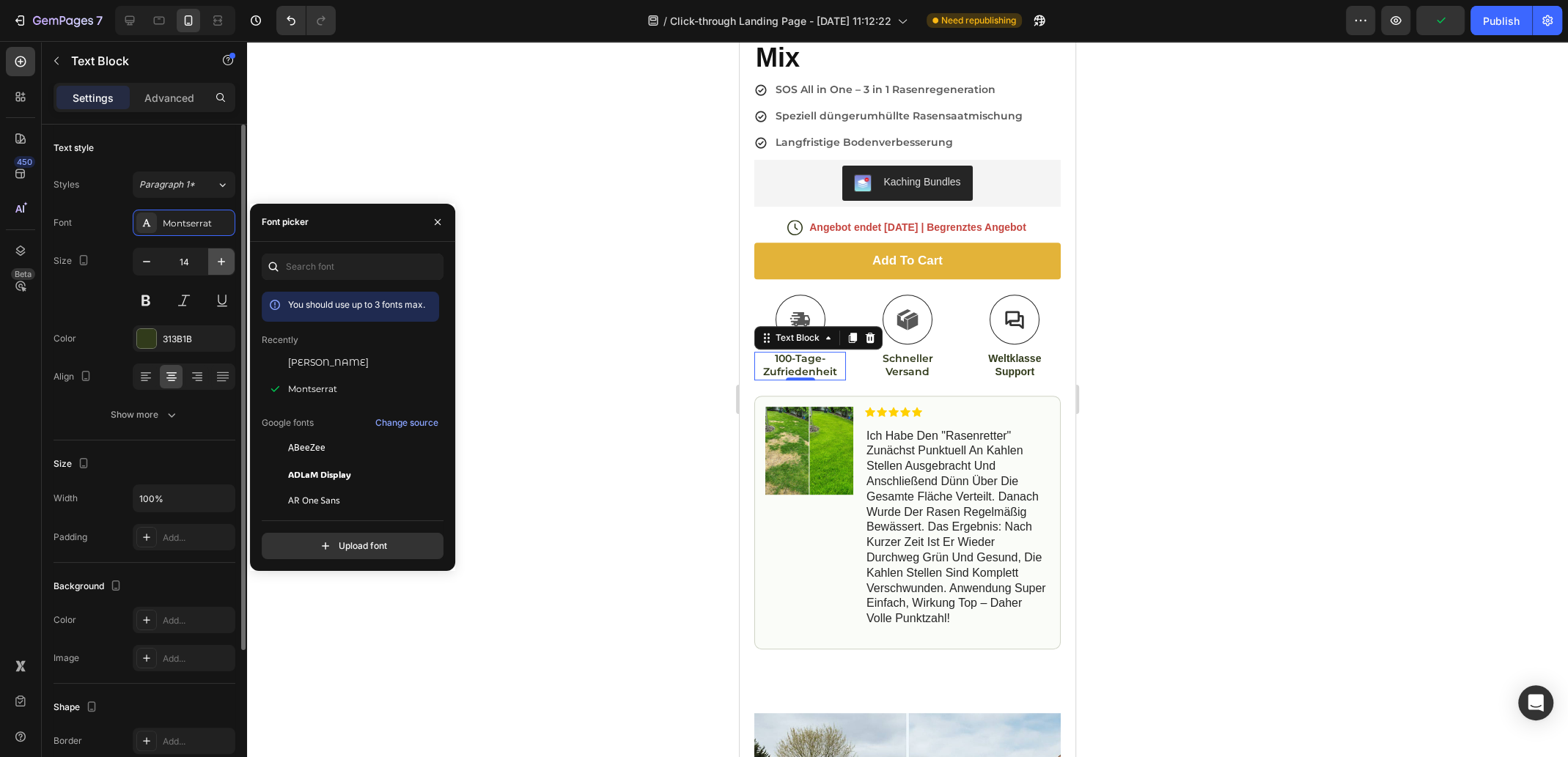
click at [221, 260] on icon "button" at bounding box center [221, 262] width 7 height 7
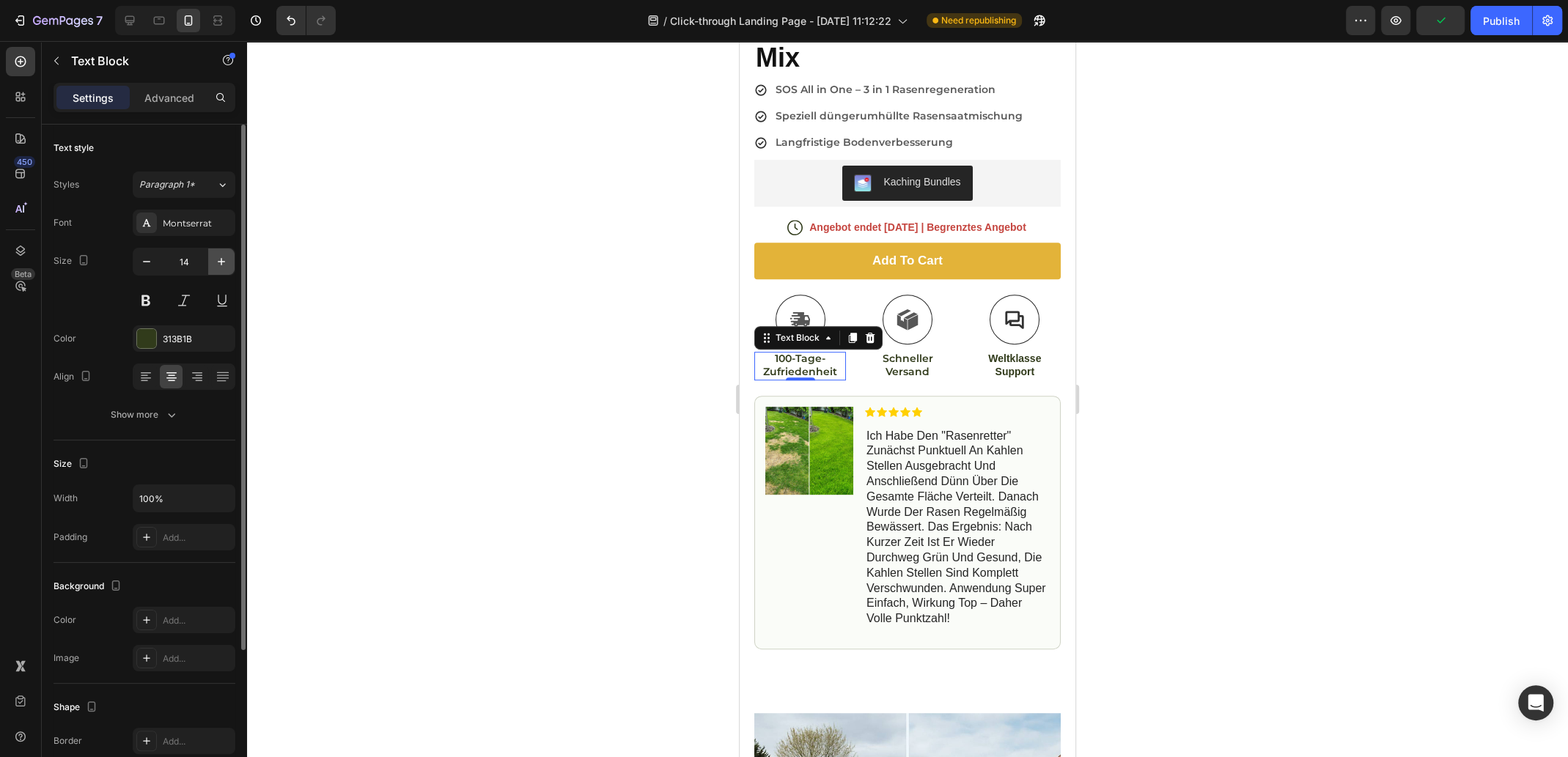
click at [221, 260] on icon "button" at bounding box center [221, 262] width 7 height 7
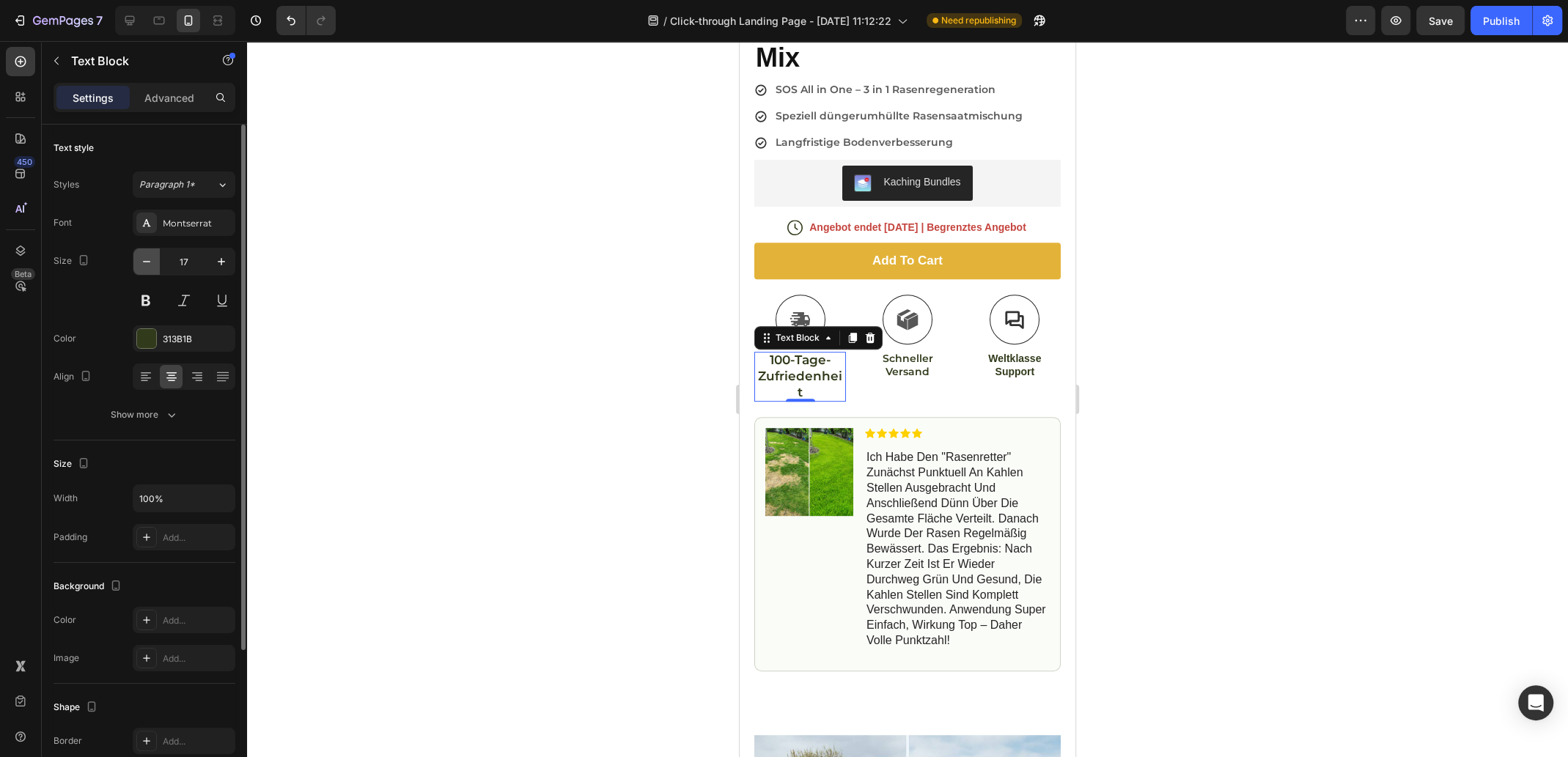
click at [150, 263] on icon "button" at bounding box center [147, 262] width 15 height 15
type input "16"
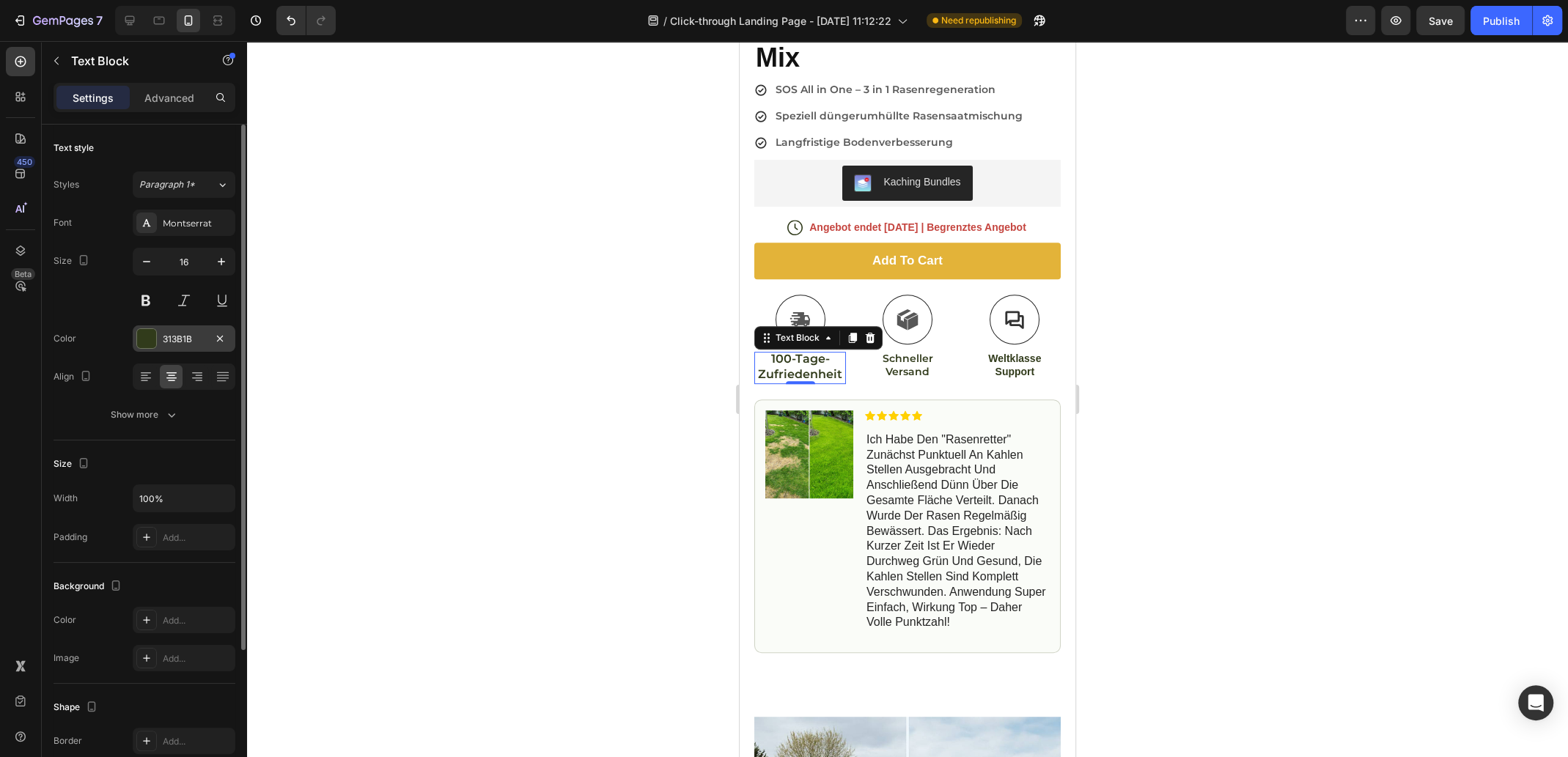
click at [185, 338] on div "313B1B" at bounding box center [184, 339] width 42 height 13
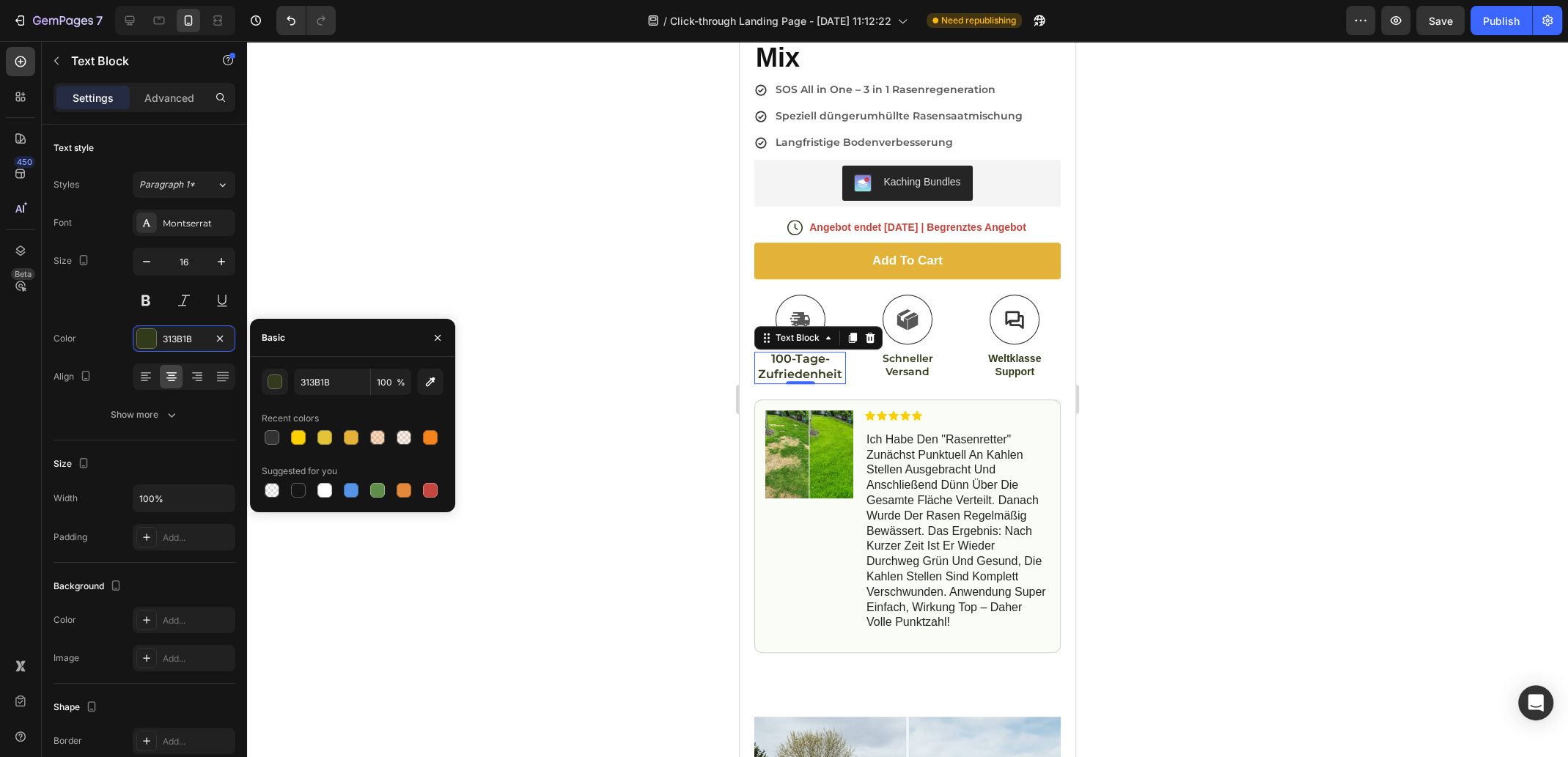
drag, startPoint x: 274, startPoint y: 438, endPoint x: 286, endPoint y: 433, distance: 13.0
click at [275, 438] on div at bounding box center [272, 437] width 15 height 15
type input "323232"
click at [905, 353] on p "Schneller Versand" at bounding box center [906, 364] width 88 height 27
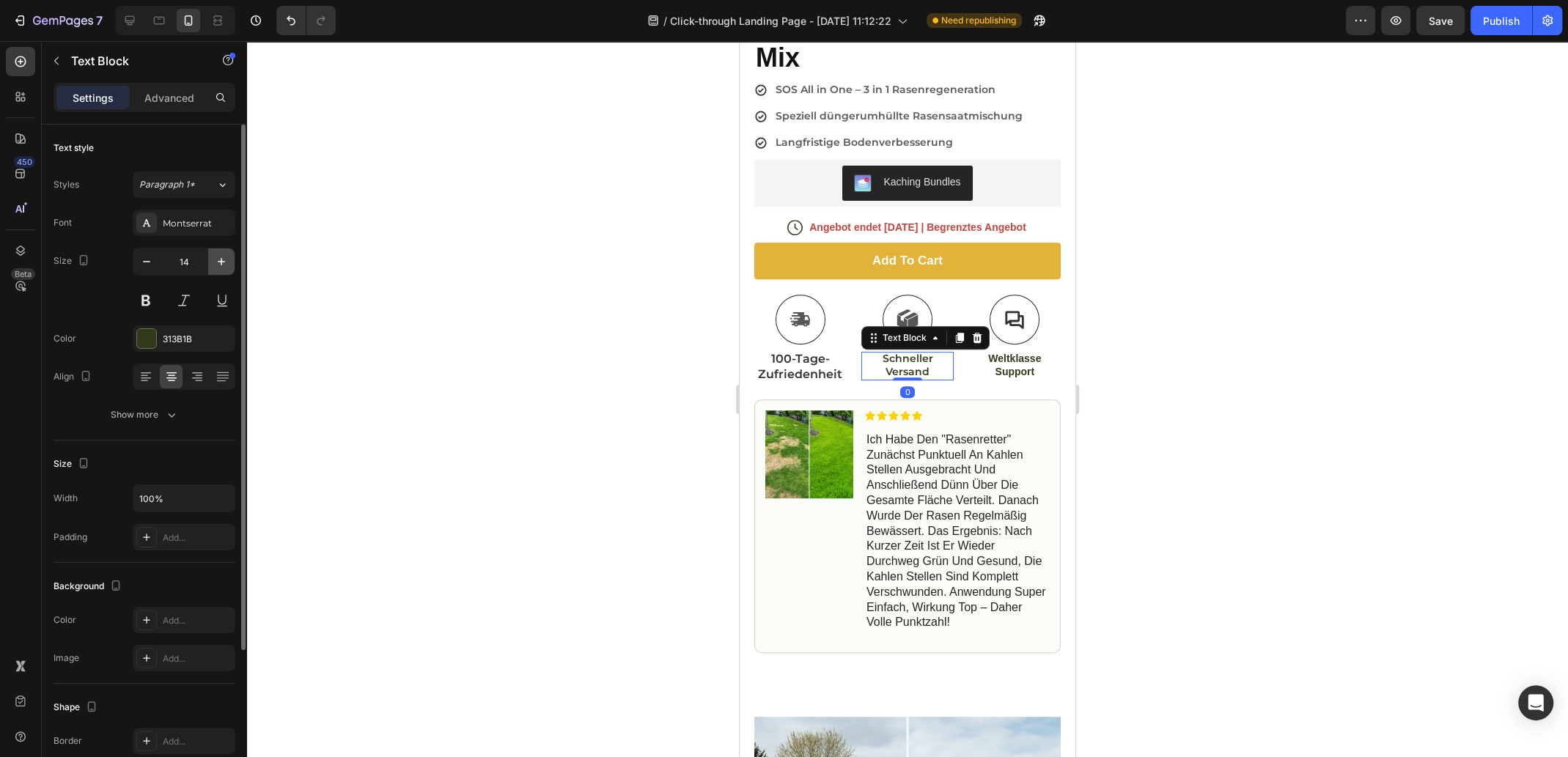
click at [219, 258] on icon "button" at bounding box center [221, 262] width 15 height 15
click at [219, 259] on icon "button" at bounding box center [221, 262] width 15 height 15
click at [220, 262] on icon "button" at bounding box center [221, 262] width 15 height 15
type input "18"
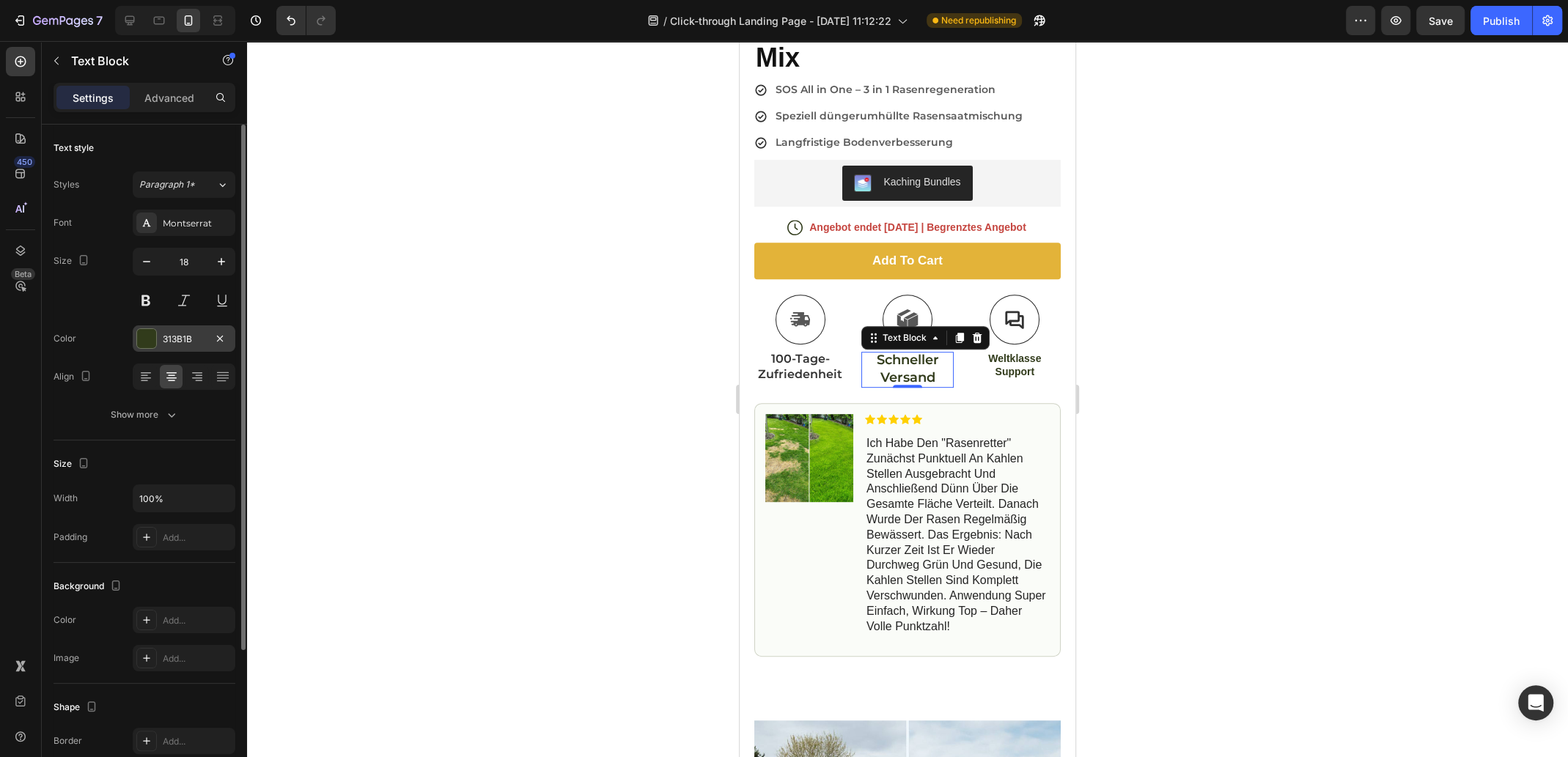
click at [185, 329] on div "313B1B" at bounding box center [184, 338] width 103 height 27
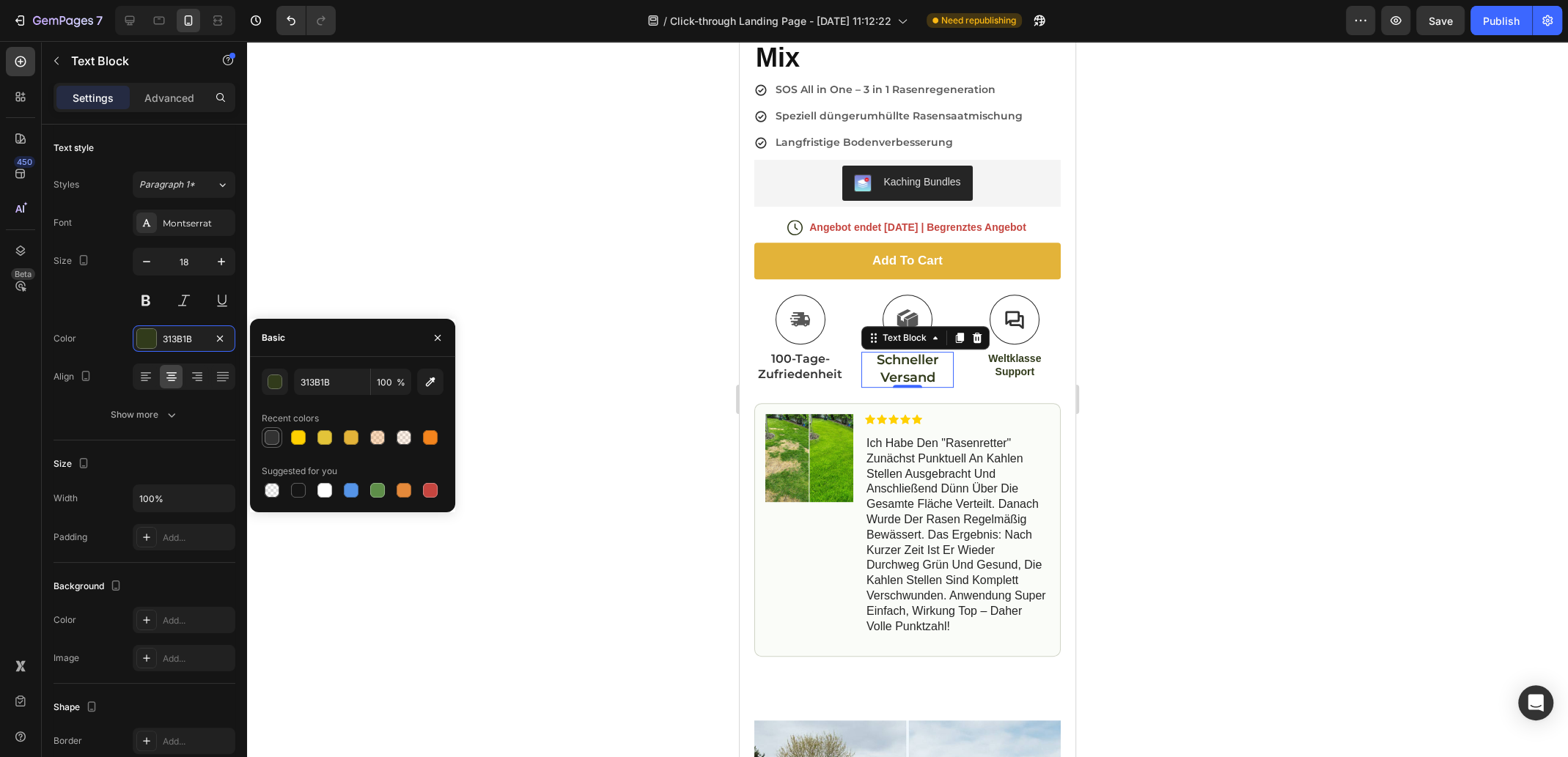
click at [270, 438] on div at bounding box center [272, 437] width 15 height 15
type input "323232"
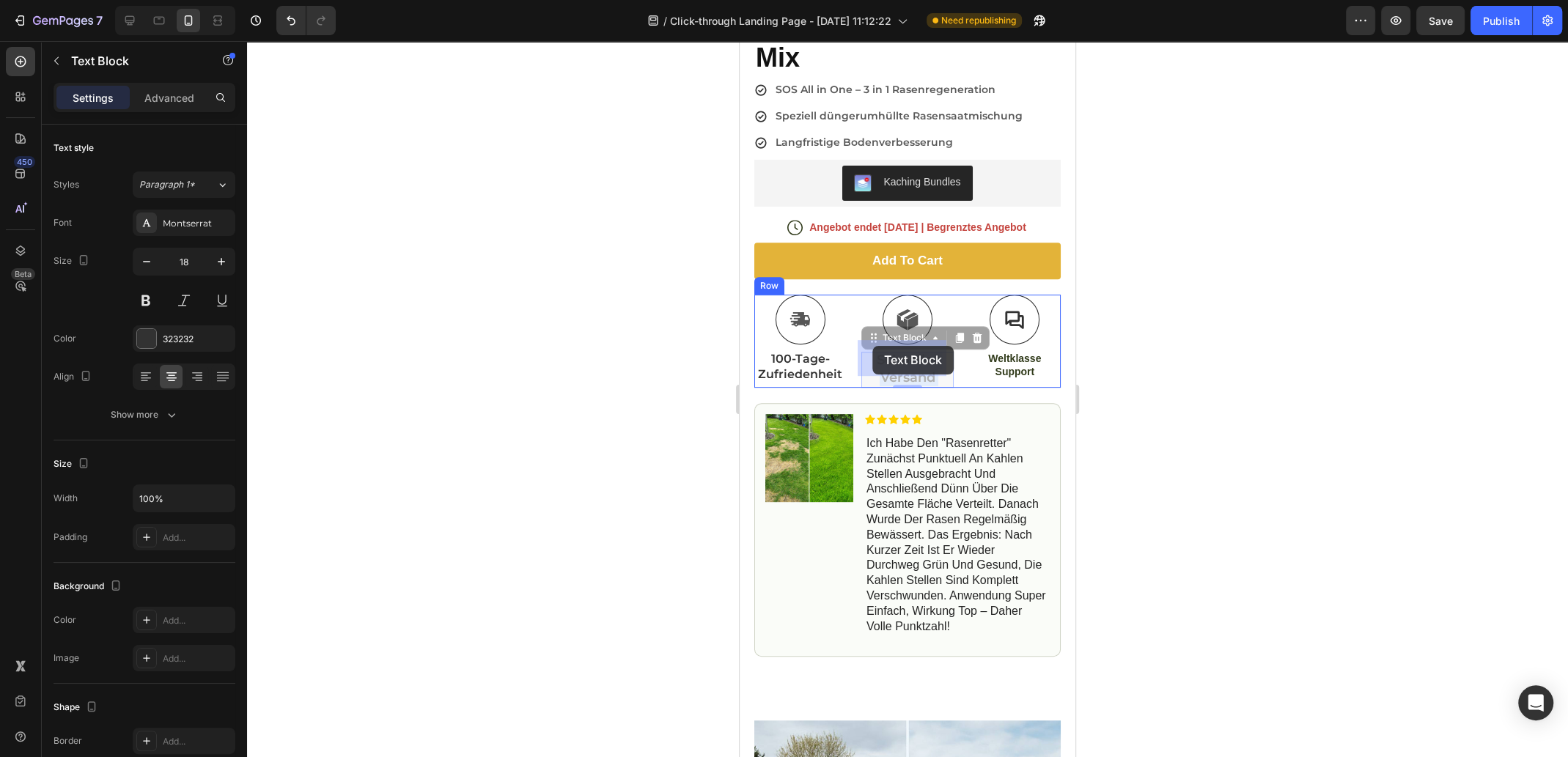
drag, startPoint x: 927, startPoint y: 365, endPoint x: 872, endPoint y: 346, distance: 58.2
drag, startPoint x: 927, startPoint y: 364, endPoint x: 873, endPoint y: 351, distance: 55.5
click at [812, 355] on p "100-Tage-Zufriedenheit" at bounding box center [799, 367] width 88 height 31
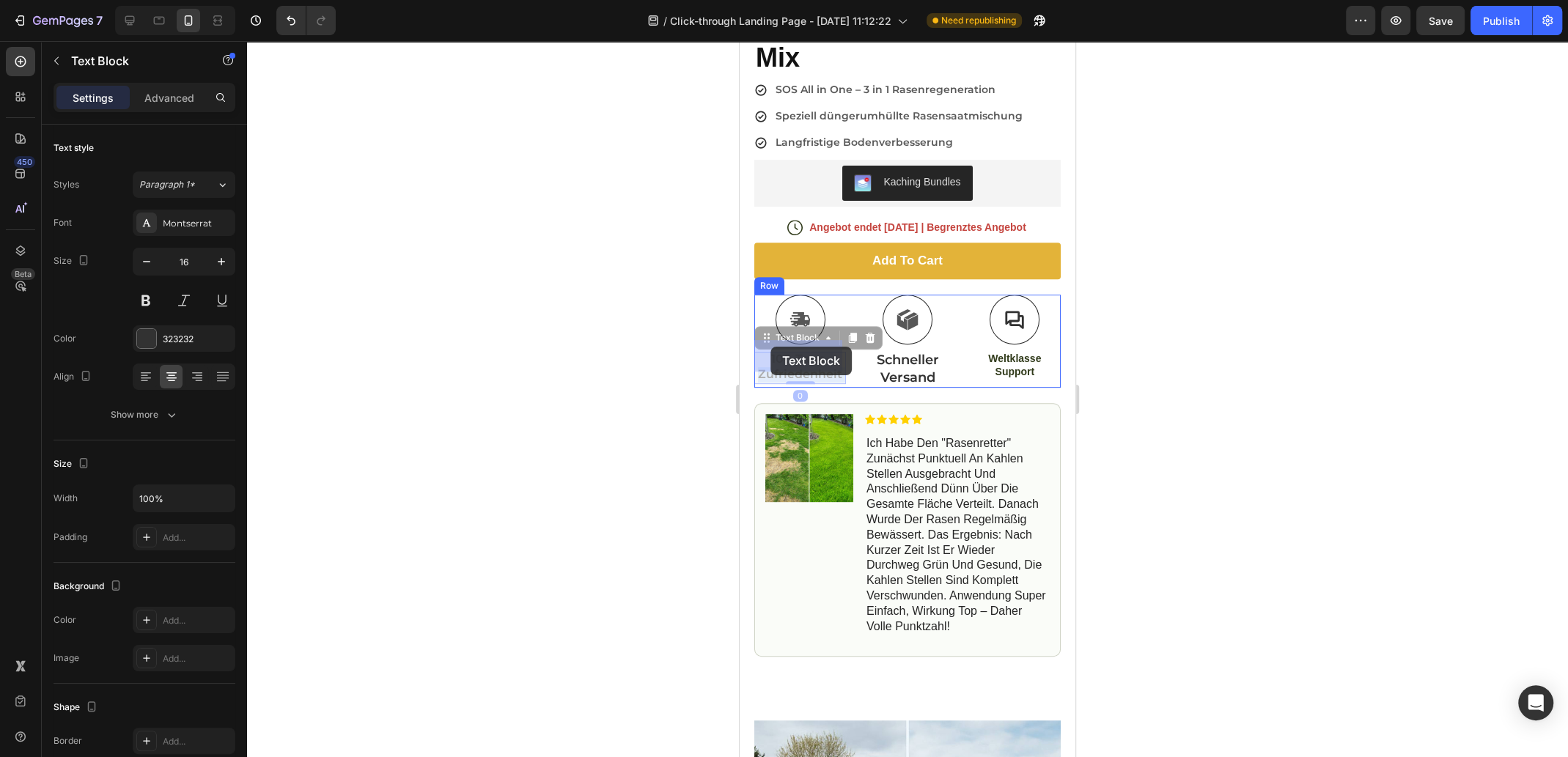
drag, startPoint x: 832, startPoint y: 360, endPoint x: 778, endPoint y: 351, distance: 54.7
click at [824, 357] on p "100-Tage-Zufriedenheit" at bounding box center [799, 367] width 88 height 31
click at [840, 364] on p "100-Tage-Zufriedenheit" at bounding box center [799, 367] width 88 height 31
click at [1011, 351] on p "Weltklasse Support" at bounding box center [1014, 364] width 88 height 27
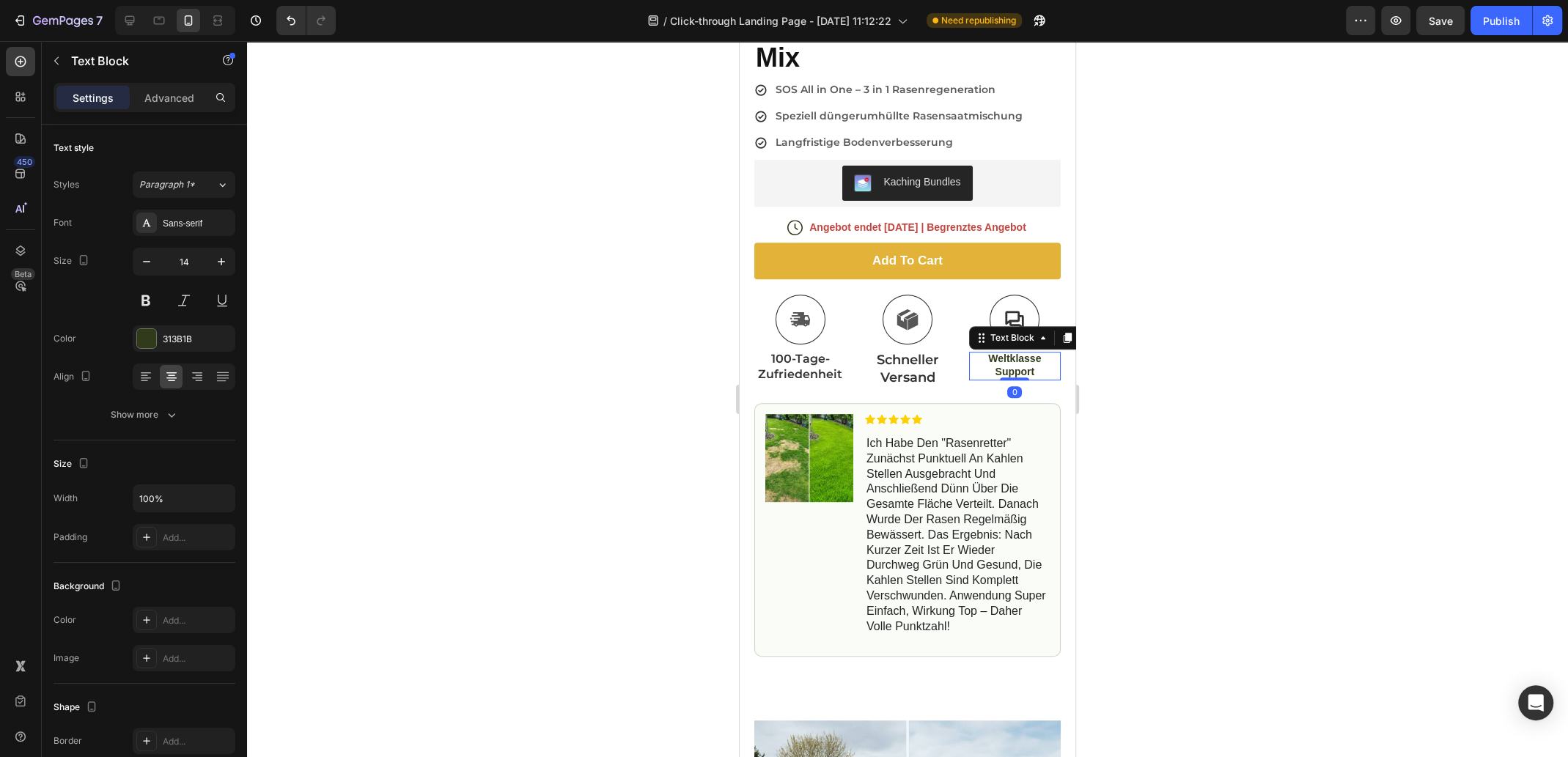
click at [1029, 359] on p "Weltklasse Support" at bounding box center [1014, 364] width 88 height 27
drag, startPoint x: 1029, startPoint y: 359, endPoint x: 978, endPoint y: 347, distance: 52.4
click at [978, 351] on p "Weltklasse Support" at bounding box center [1014, 364] width 88 height 27
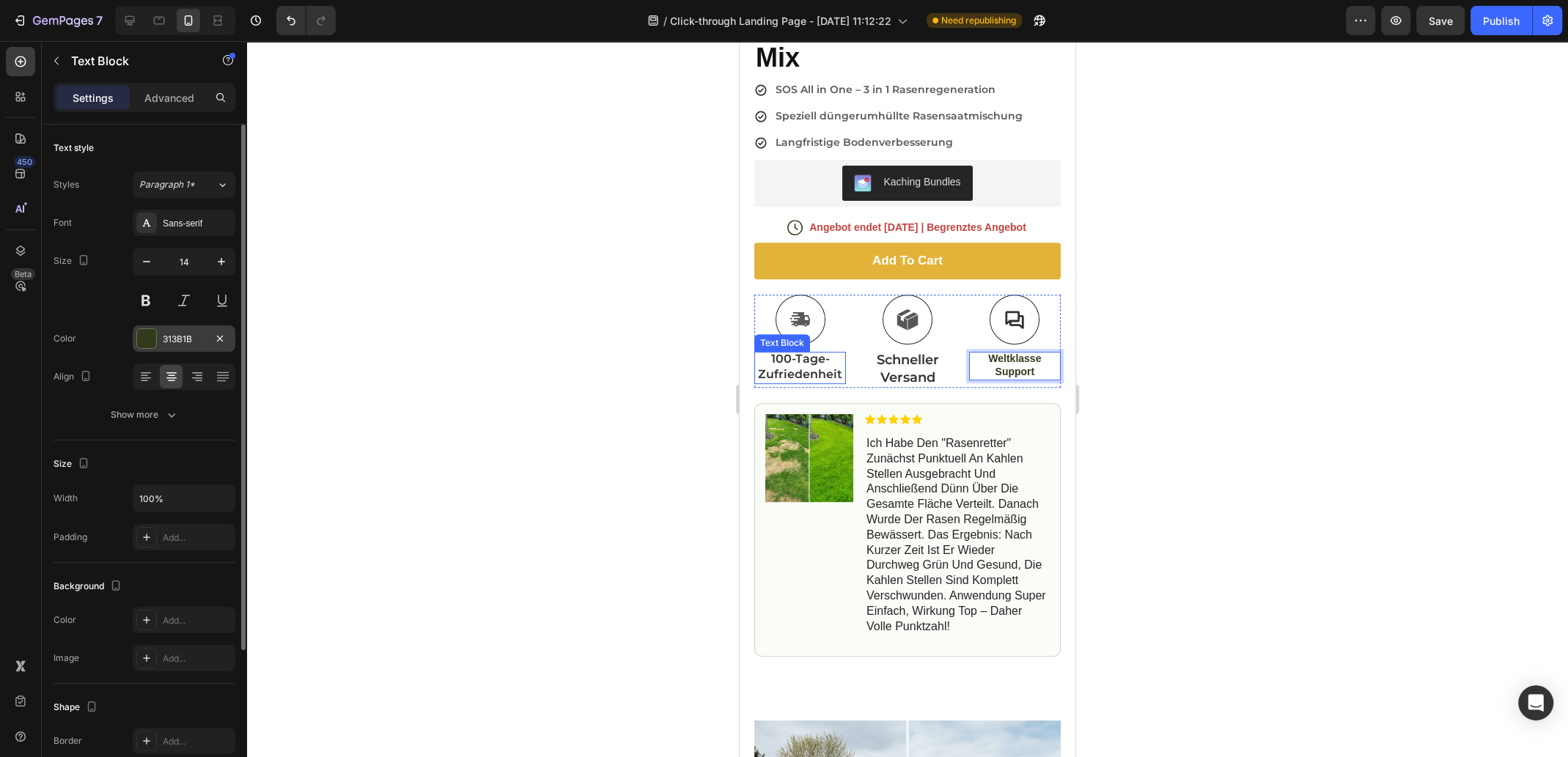
click at [174, 342] on div "313B1B" at bounding box center [184, 339] width 42 height 13
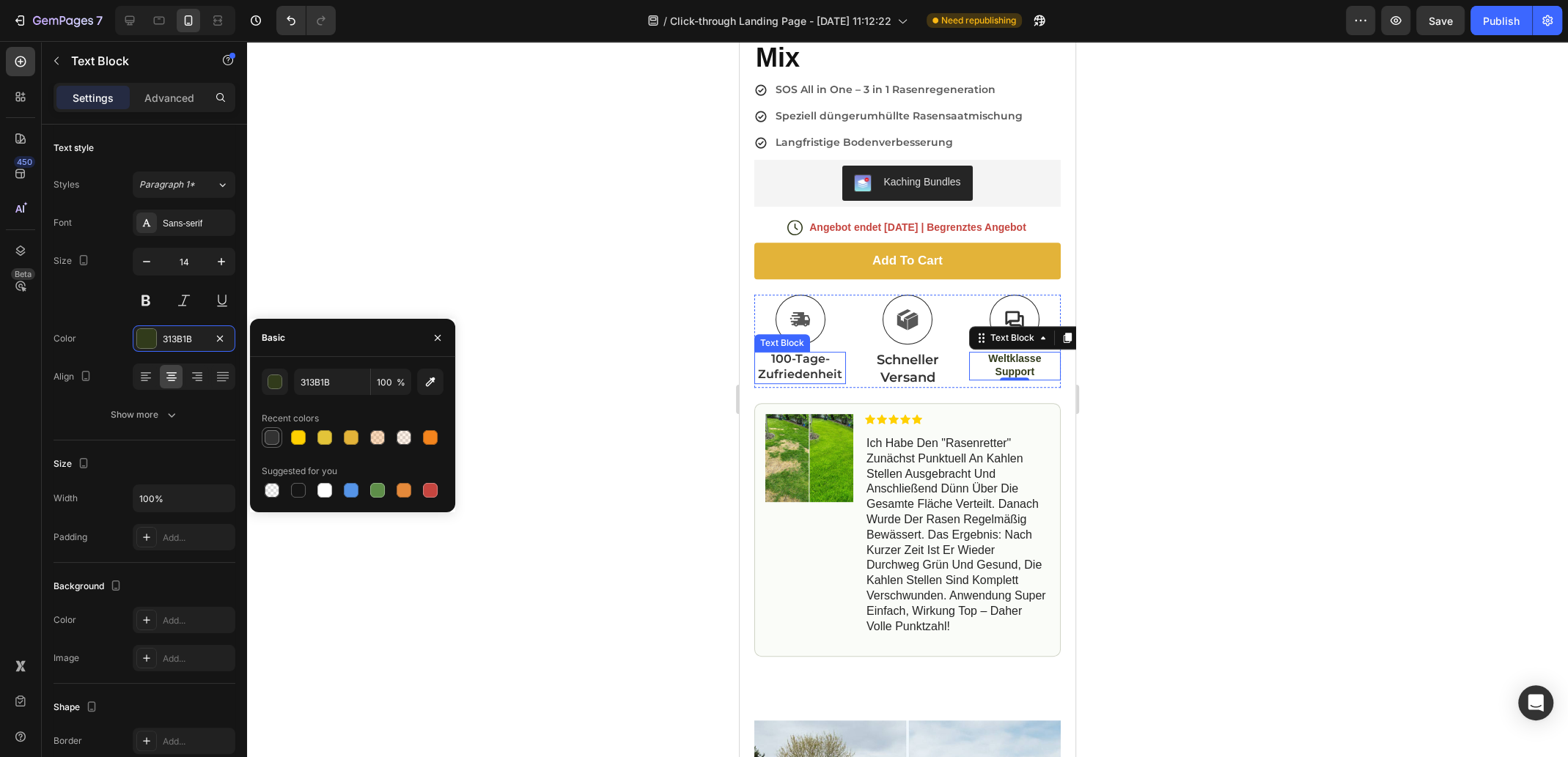
click at [270, 442] on div at bounding box center [272, 437] width 15 height 15
type input "323232"
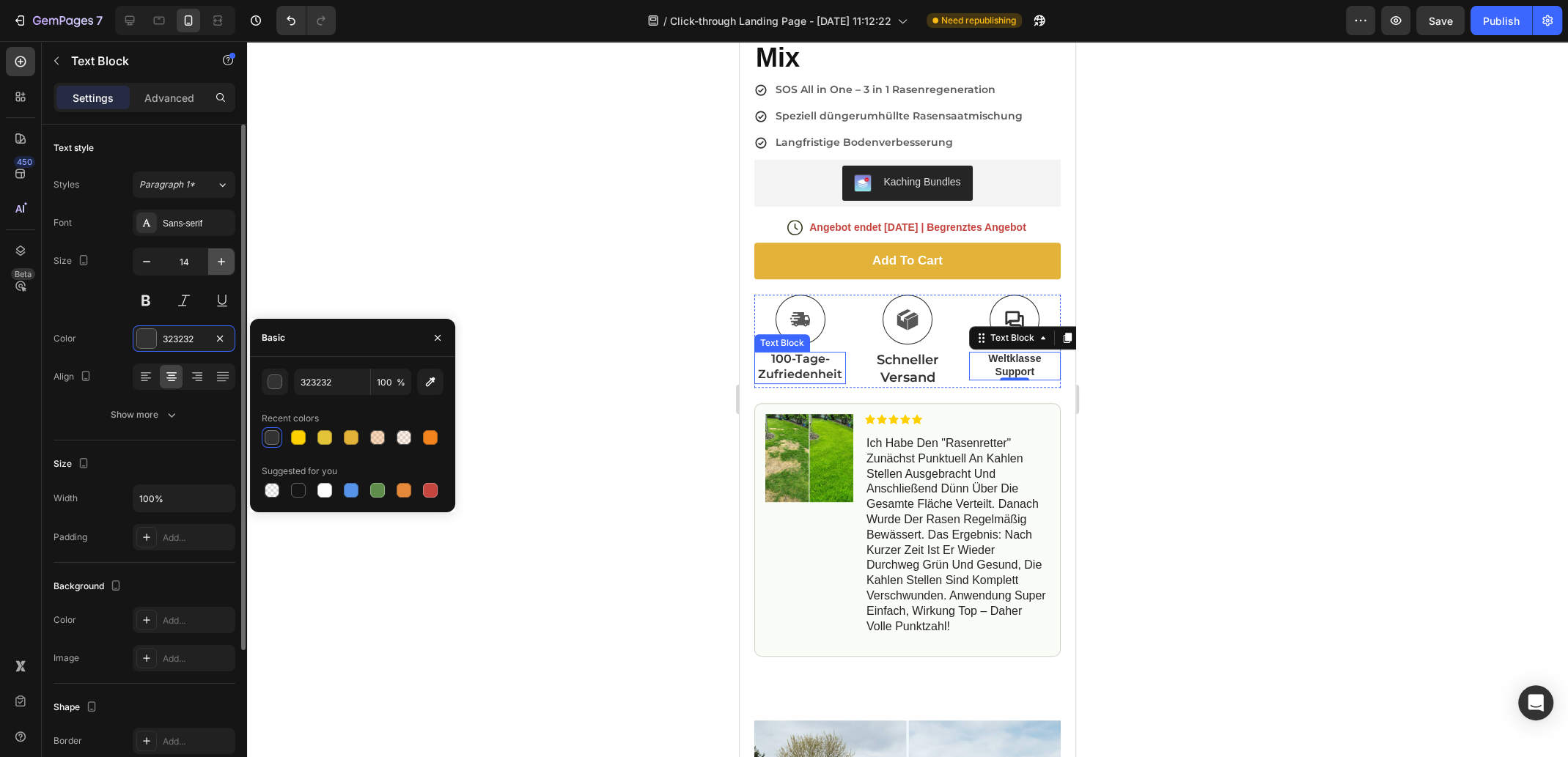
click at [219, 254] on icon "button" at bounding box center [221, 262] width 15 height 15
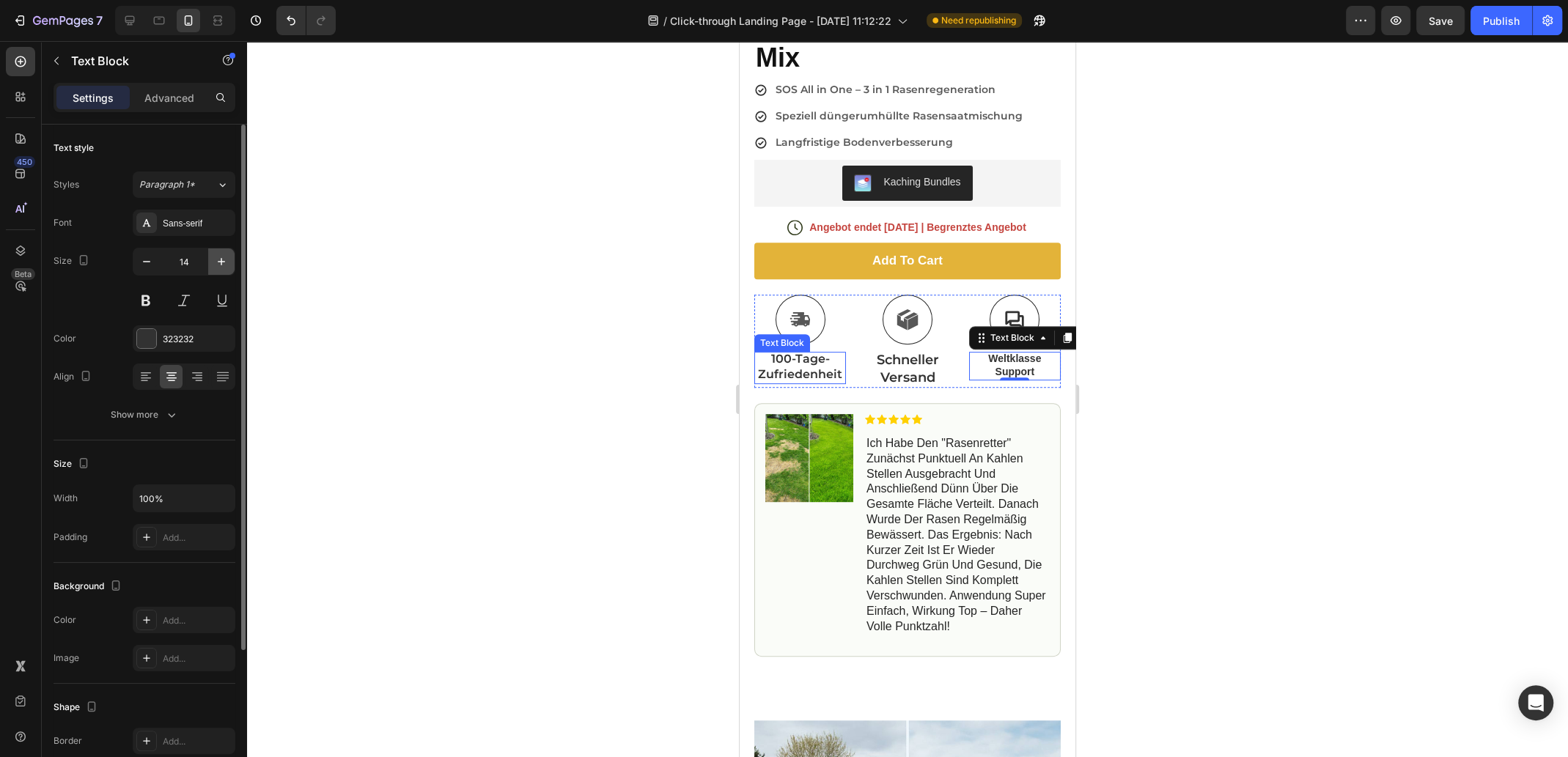
click at [221, 258] on icon "button" at bounding box center [221, 262] width 15 height 15
click at [222, 260] on icon "button" at bounding box center [221, 262] width 15 height 15
click at [148, 262] on icon "button" at bounding box center [147, 262] width 15 height 15
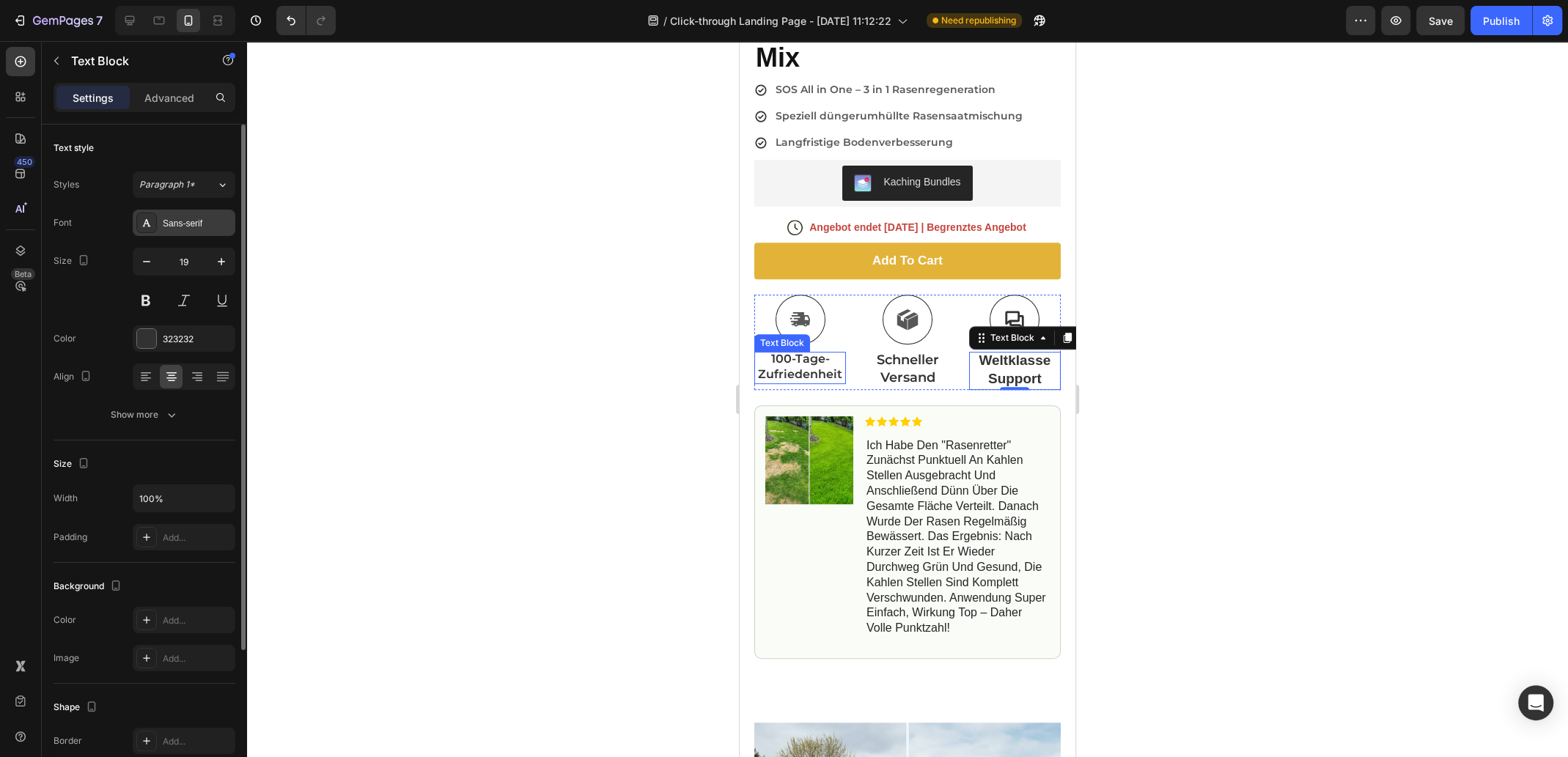
type input "18"
click at [206, 217] on div "Sans-serif" at bounding box center [197, 223] width 69 height 13
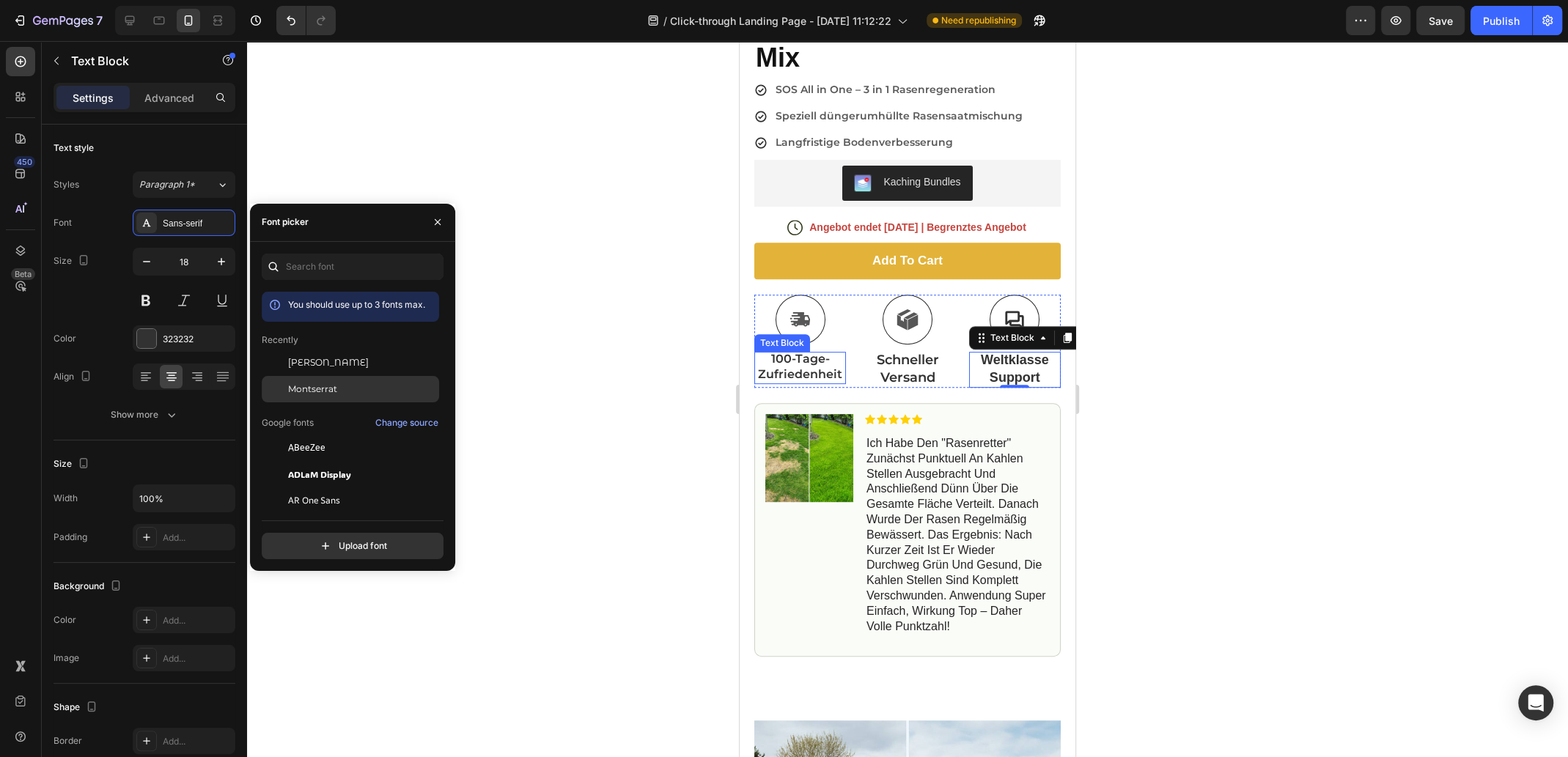
click at [328, 386] on span "Montserrat" at bounding box center [313, 389] width 49 height 13
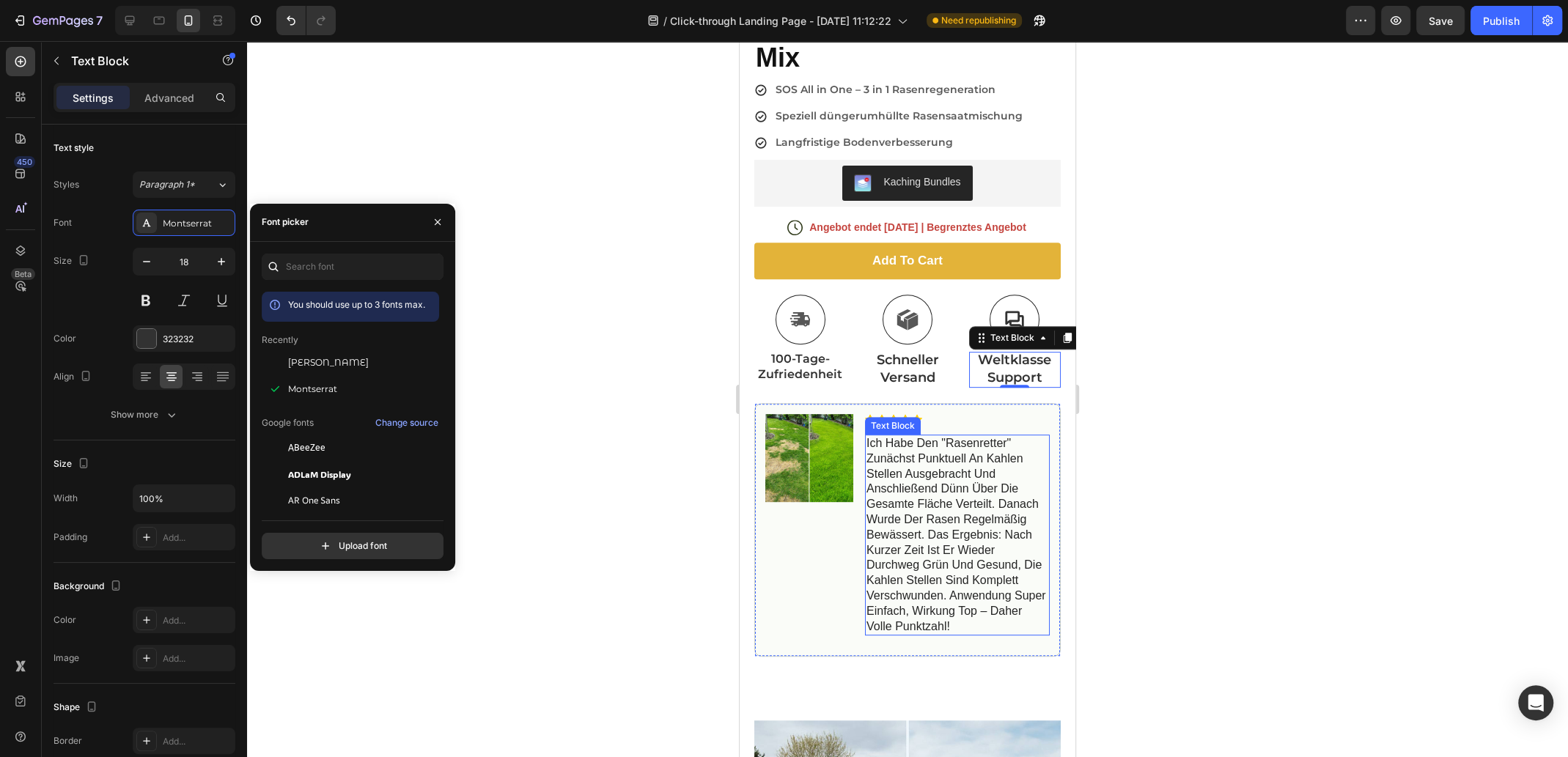
click at [927, 493] on p "ich habe den "rasenretter" zunächst punktuell an kahlen stellen ausgebracht und…" at bounding box center [957, 534] width 181 height 198
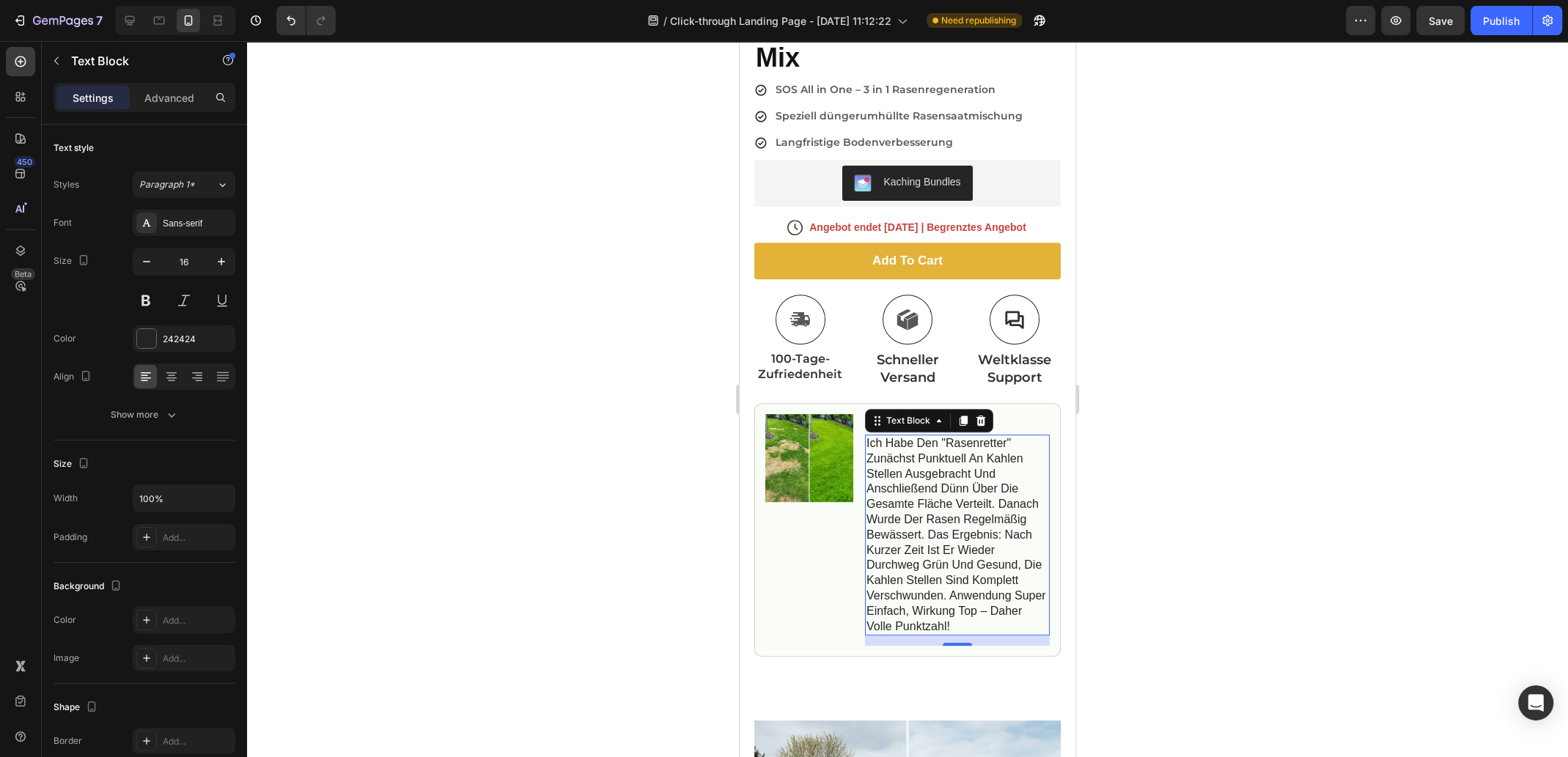
click at [1212, 432] on div at bounding box center [907, 399] width 1321 height 716
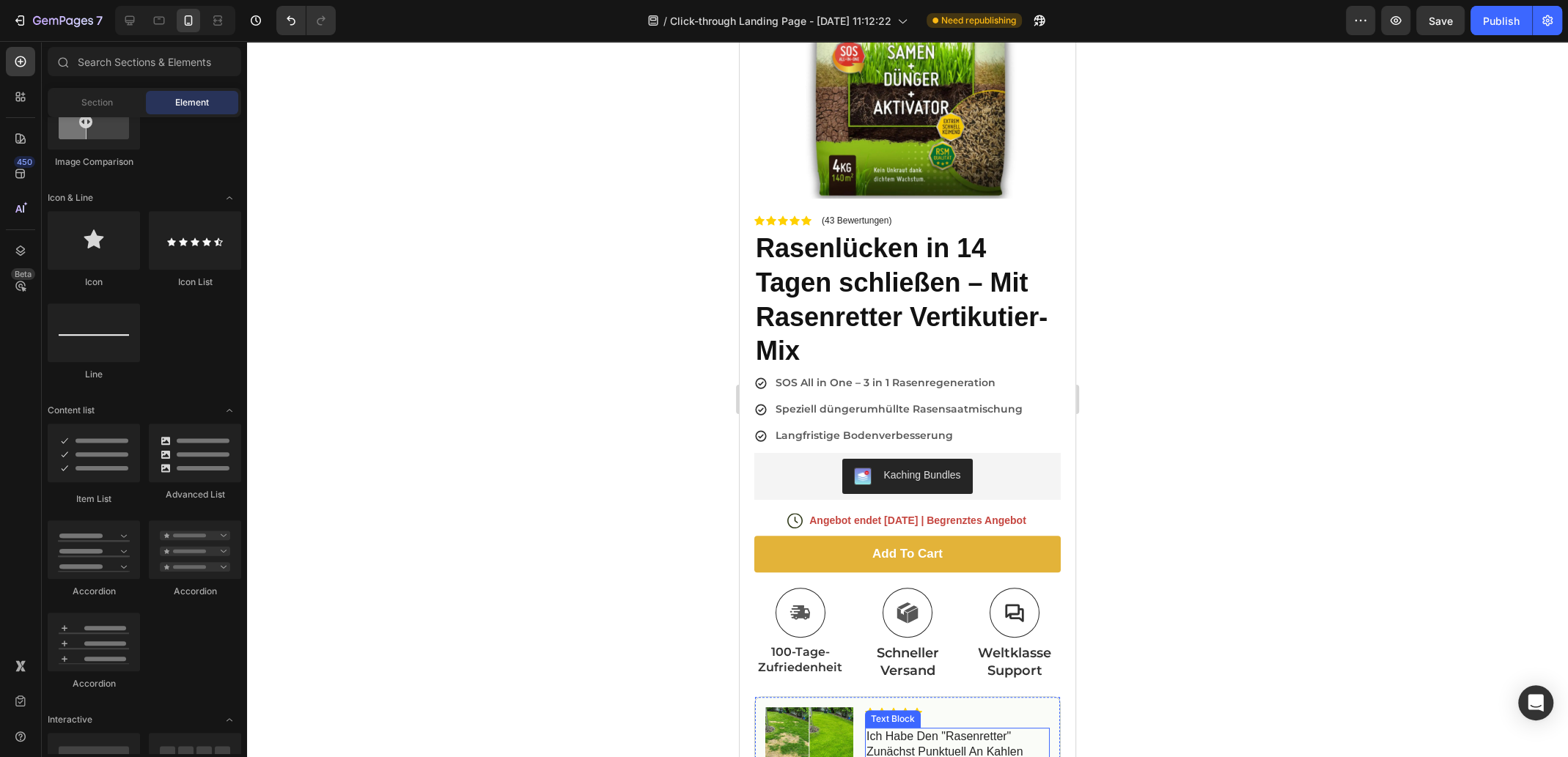
scroll to position [219, 0]
click at [1012, 427] on div "Langfristige Bodenverbesserung" at bounding box center [899, 436] width 251 height 19
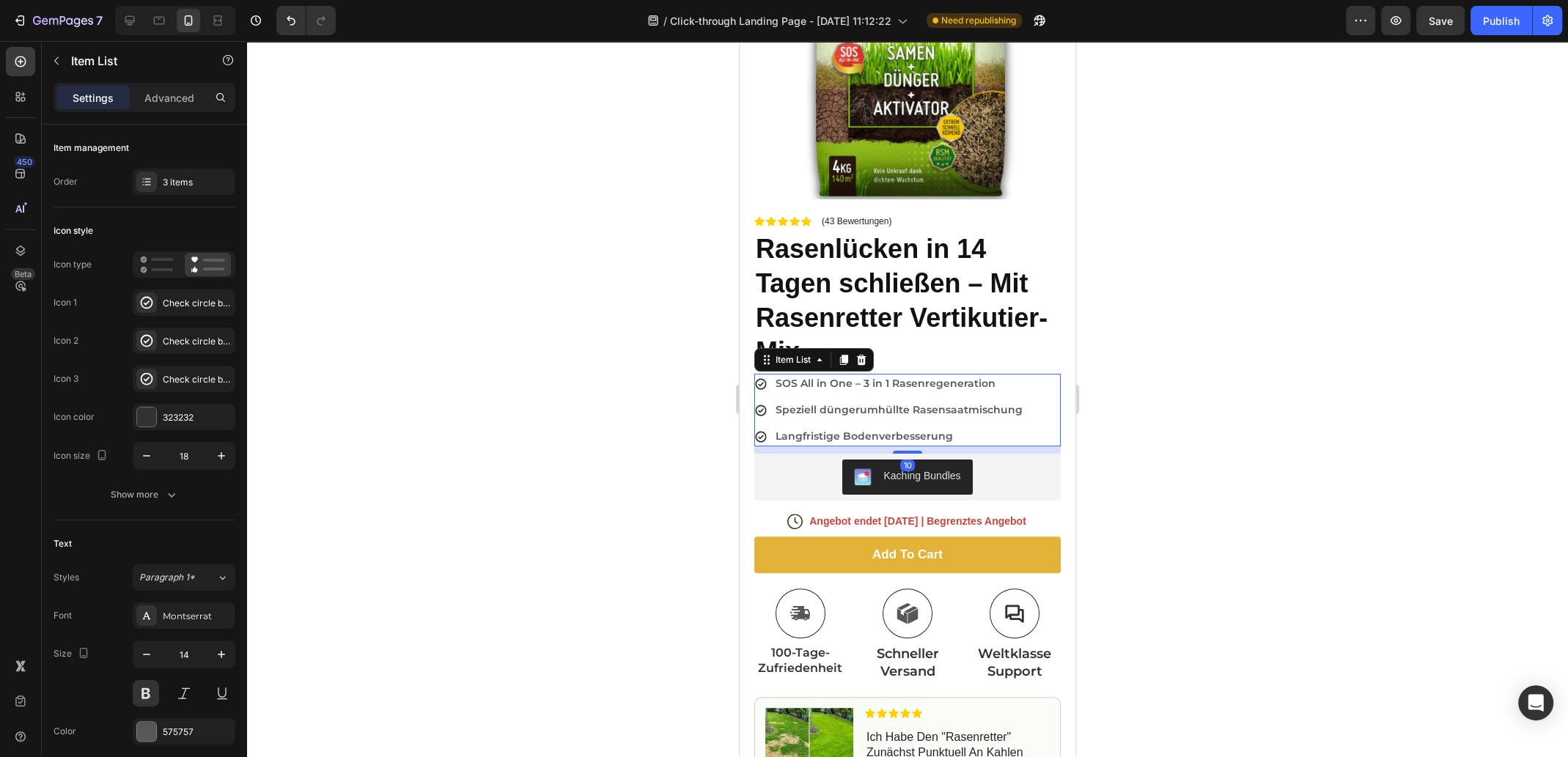
click at [1034, 394] on div "SOS All in One – 3 in 1 Rasenregeneration Speziell düngerumhüllte Rasensaatmisc…" at bounding box center [907, 410] width 306 height 73
click at [163, 269] on rect at bounding box center [161, 270] width 22 height 3
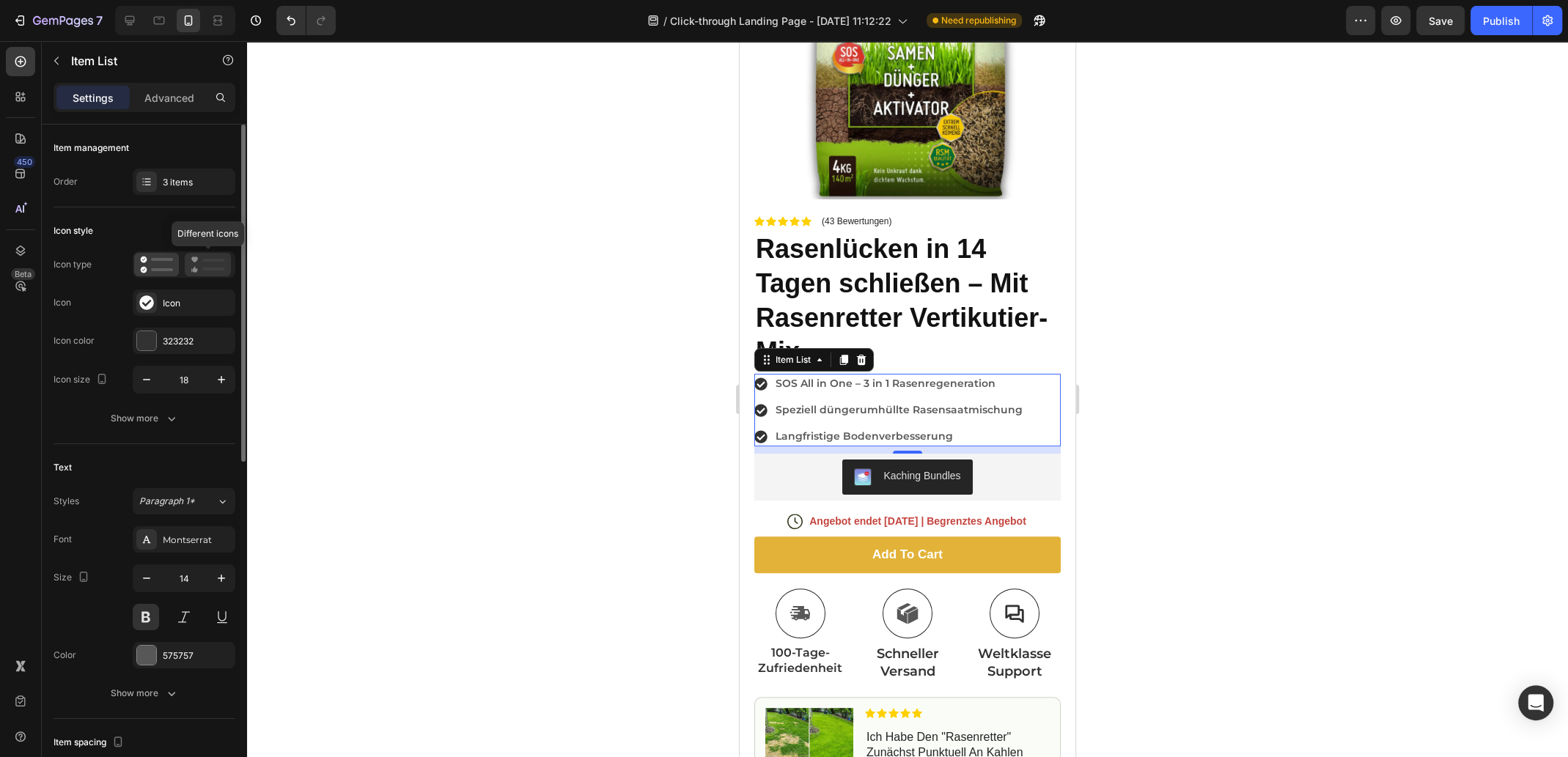
click at [212, 267] on rect at bounding box center [214, 269] width 22 height 3
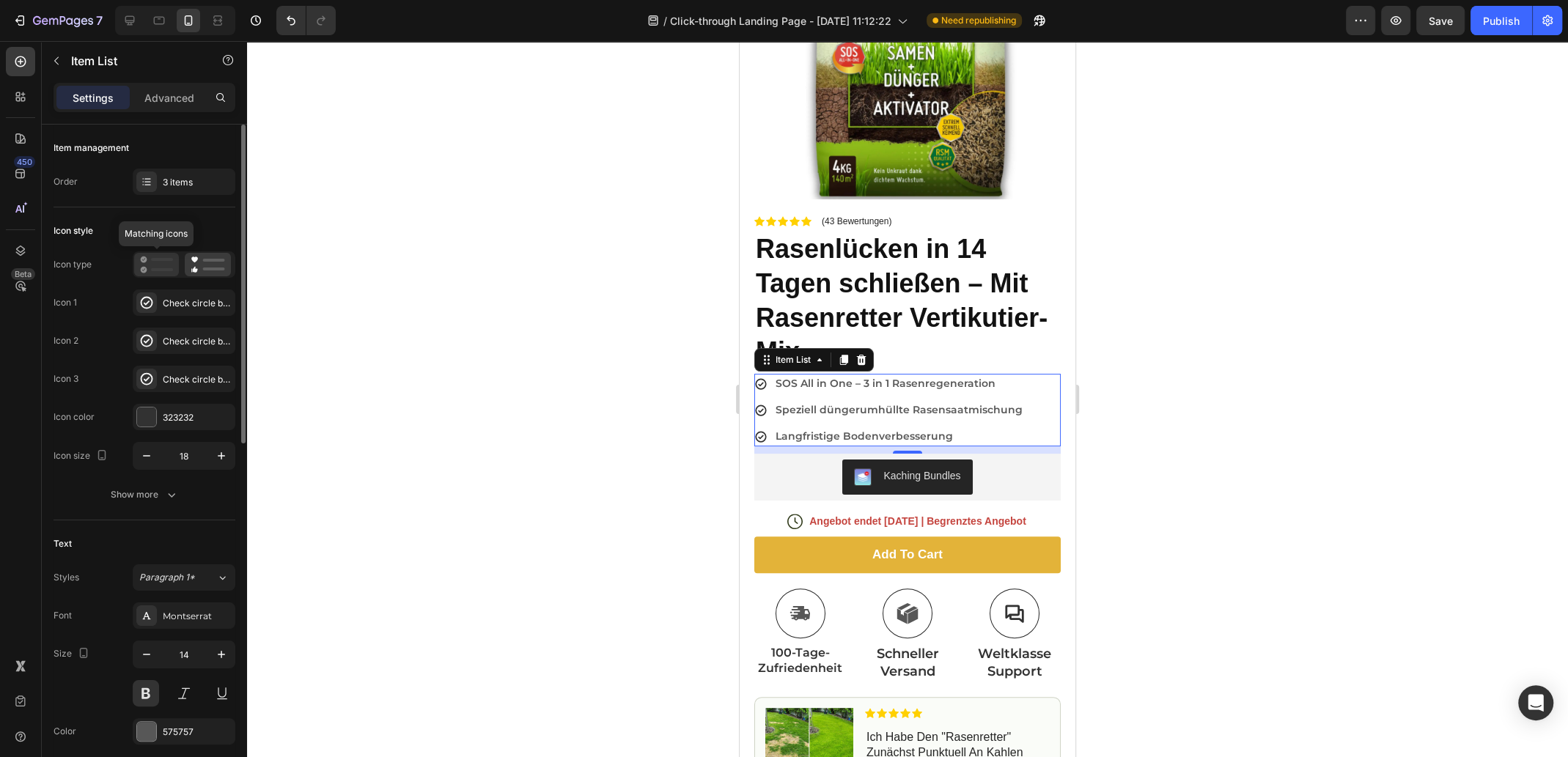
click at [151, 269] on rect at bounding box center [161, 270] width 22 height 3
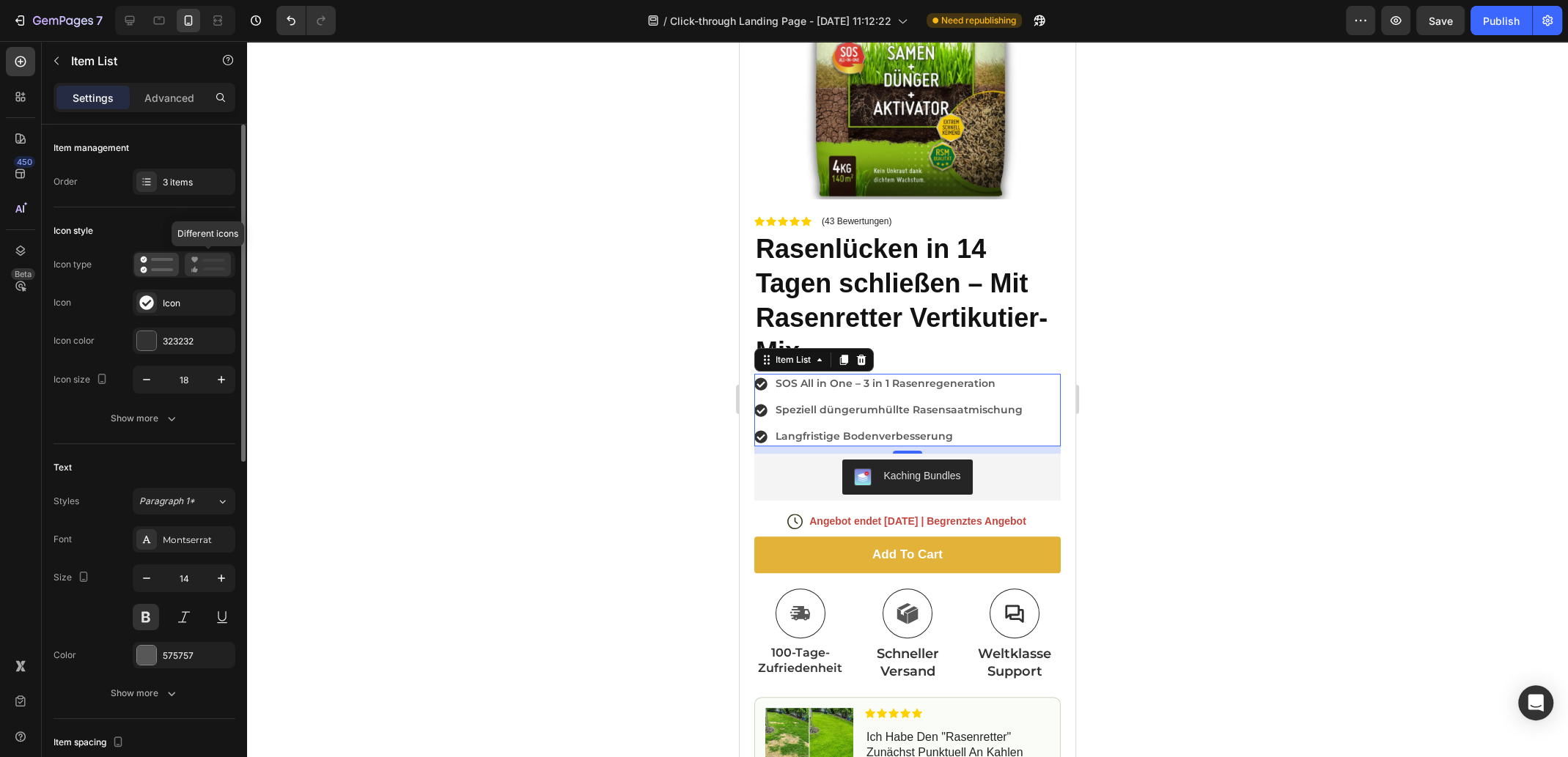
click at [205, 266] on icon at bounding box center [207, 265] width 35 height 18
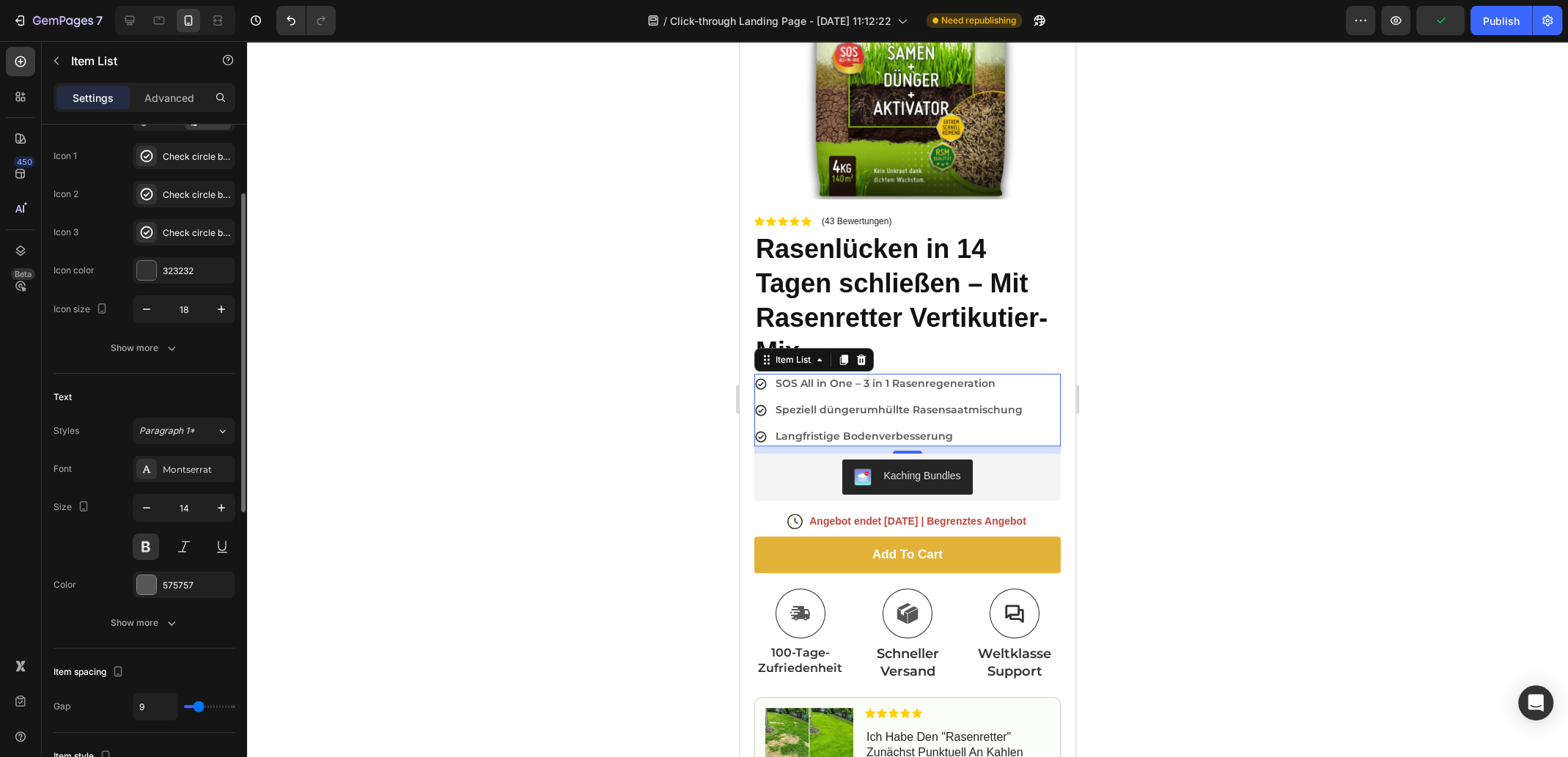
scroll to position [219, 0]
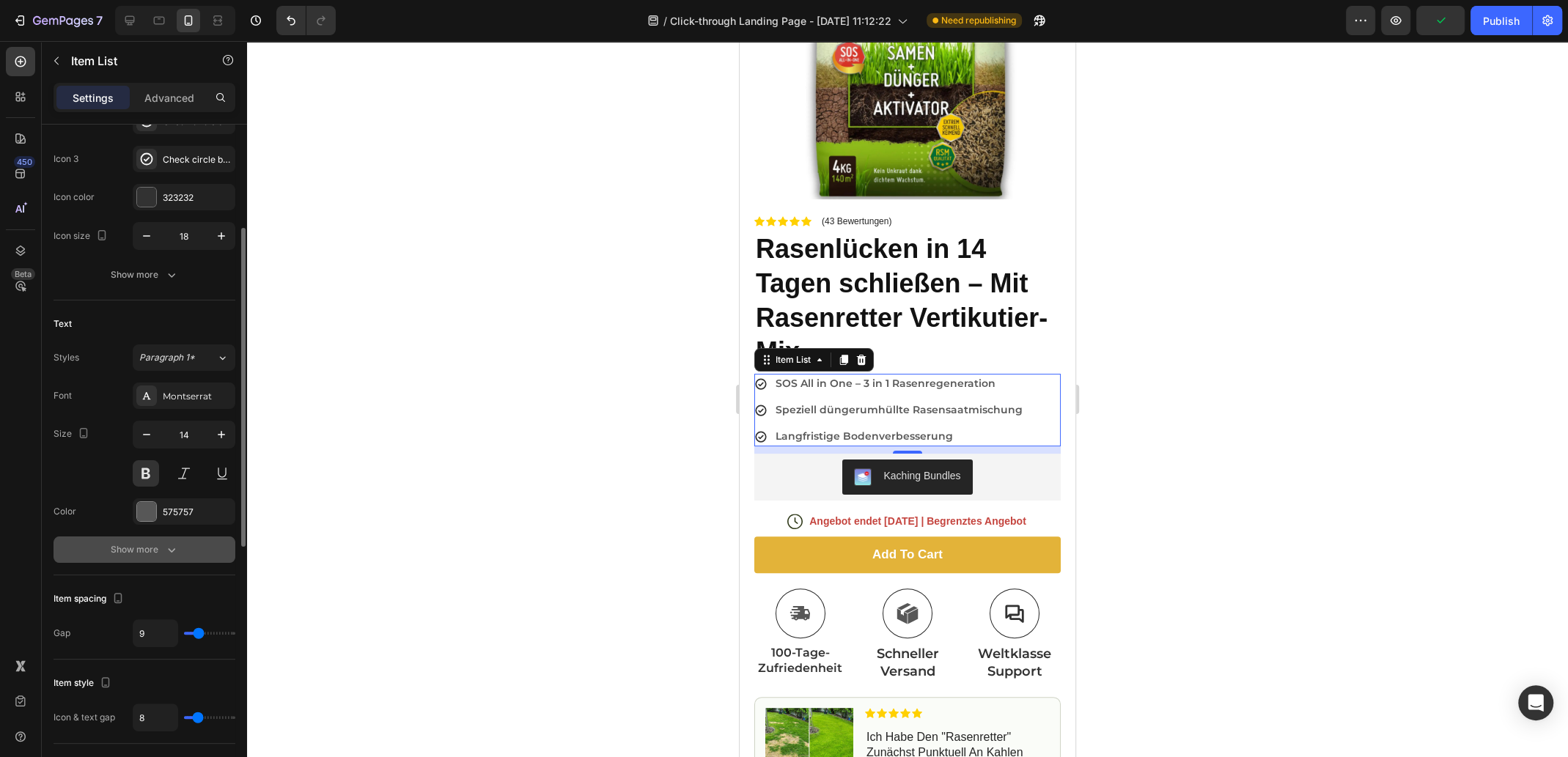
click at [171, 548] on icon "button" at bounding box center [172, 550] width 15 height 15
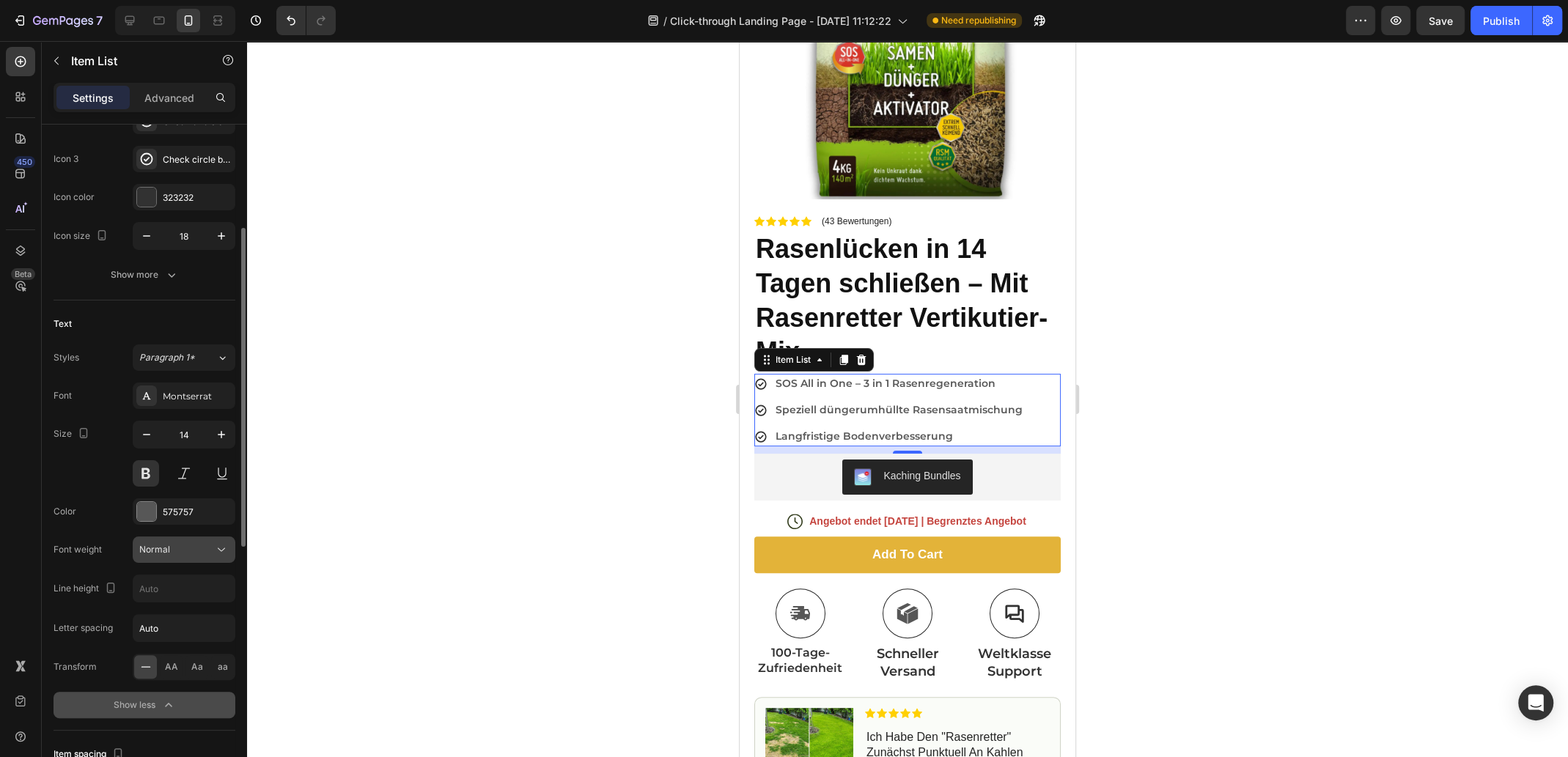
click at [173, 547] on div "Normal" at bounding box center [177, 550] width 75 height 13
click at [174, 545] on div "Normal" at bounding box center [177, 550] width 75 height 13
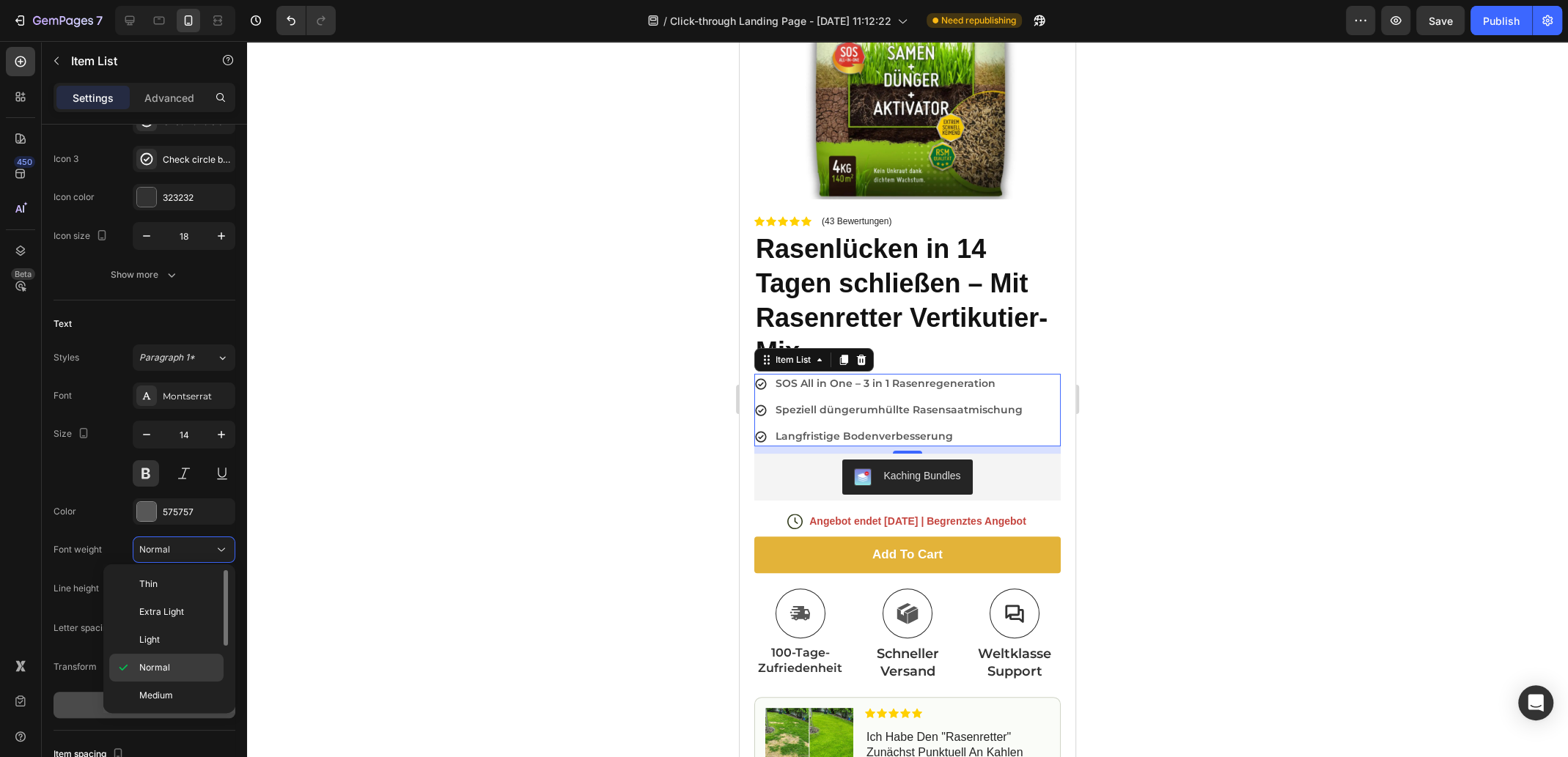
click at [154, 661] on span "Normal" at bounding box center [155, 667] width 31 height 13
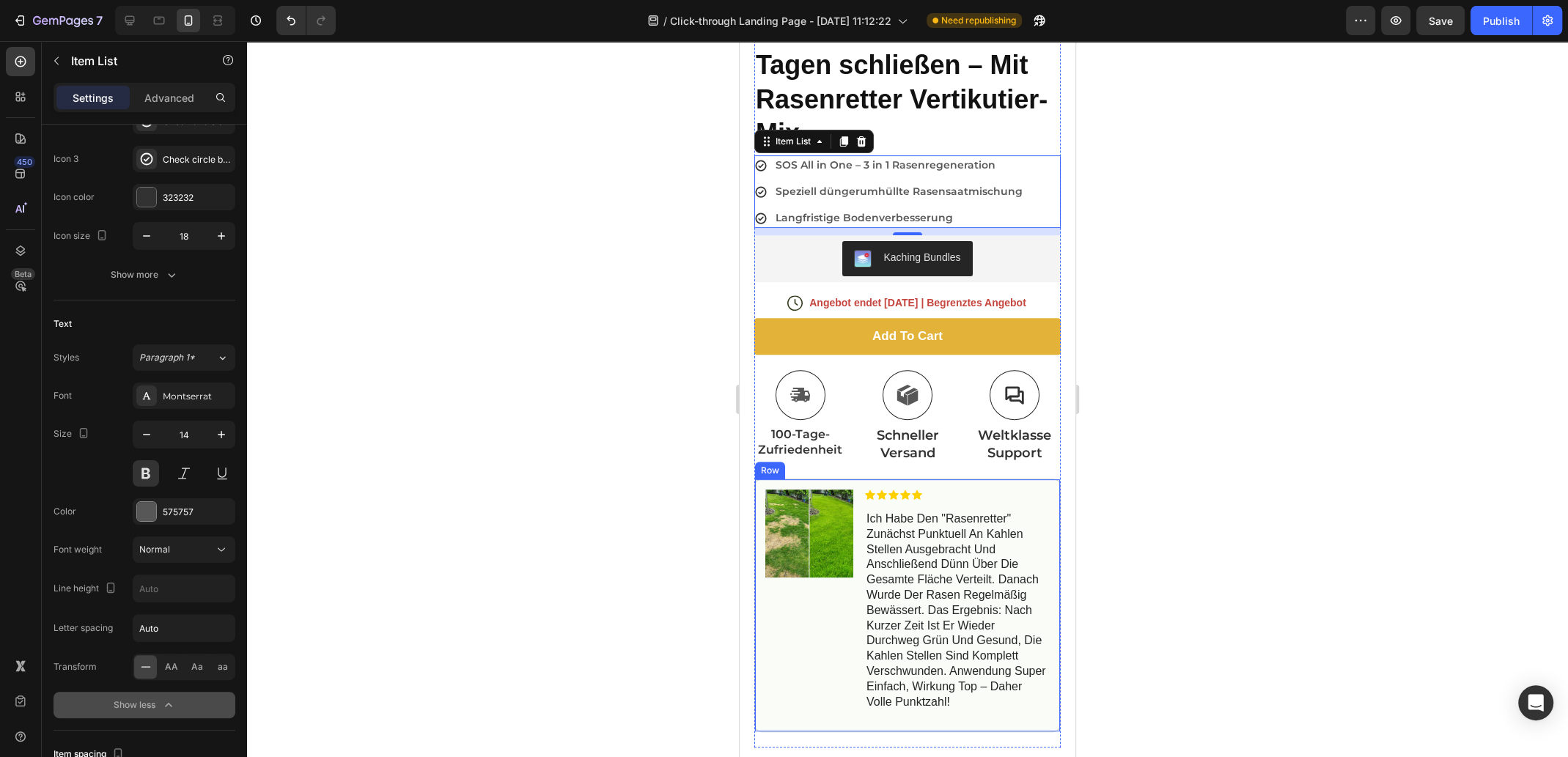
scroll to position [440, 0]
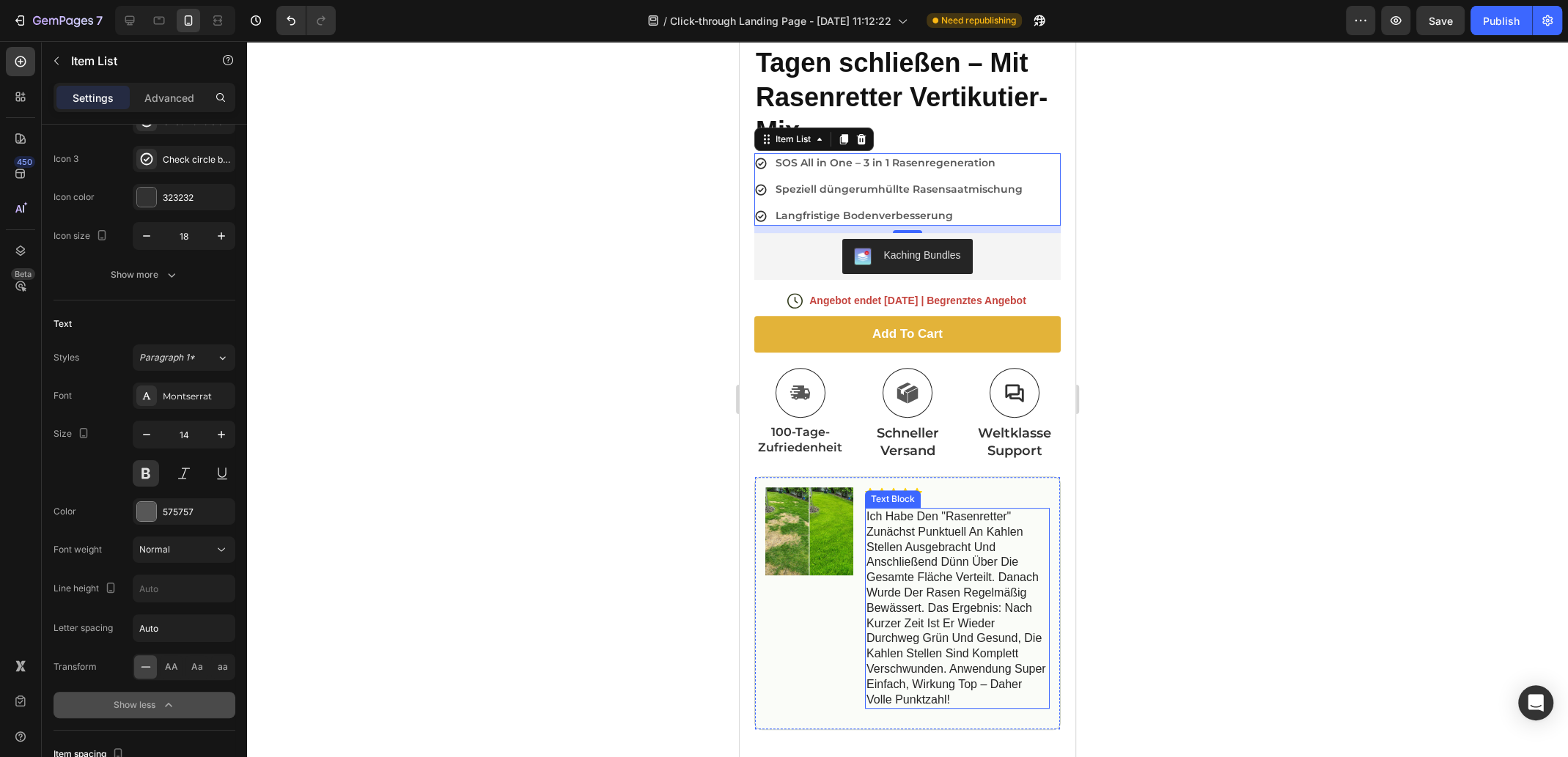
click at [928, 574] on p "ich habe den "rasenretter" zunächst punktuell an kahlen stellen ausgebracht und…" at bounding box center [957, 608] width 181 height 198
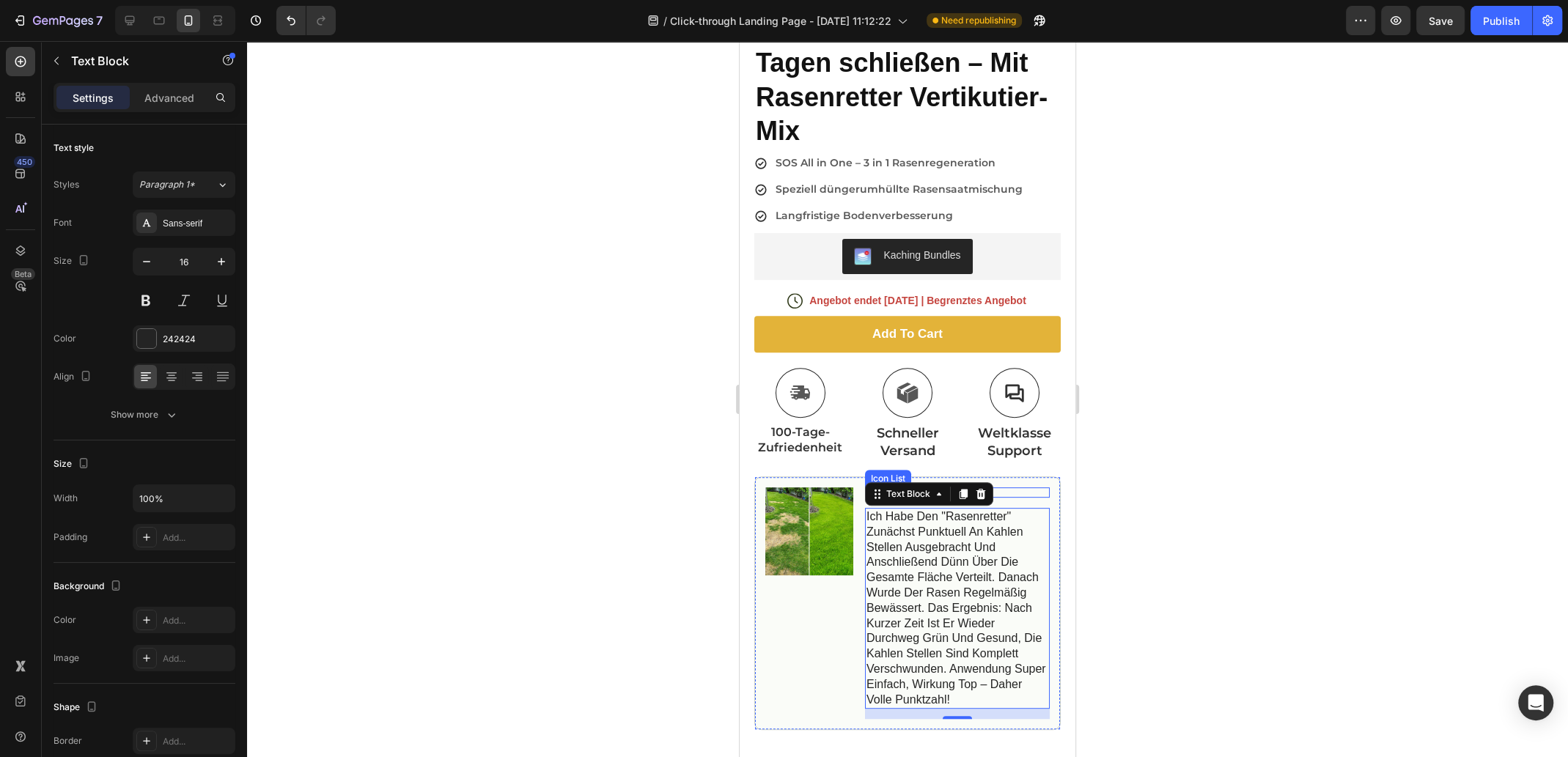
scroll to position [512, 0]
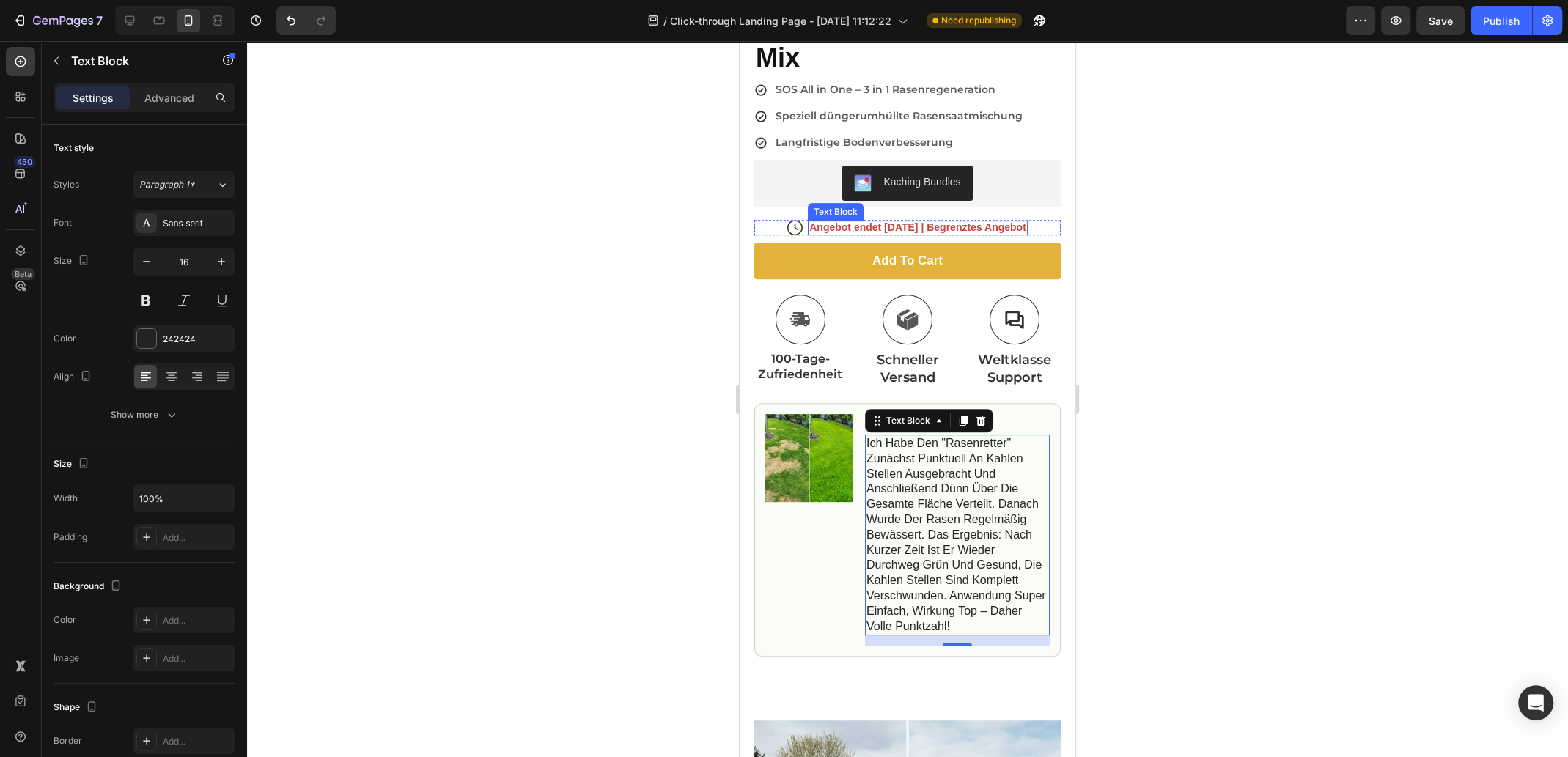
click at [896, 220] on p "Angebot endet [DATE] | Begrenztes Angebot" at bounding box center [918, 227] width 217 height 13
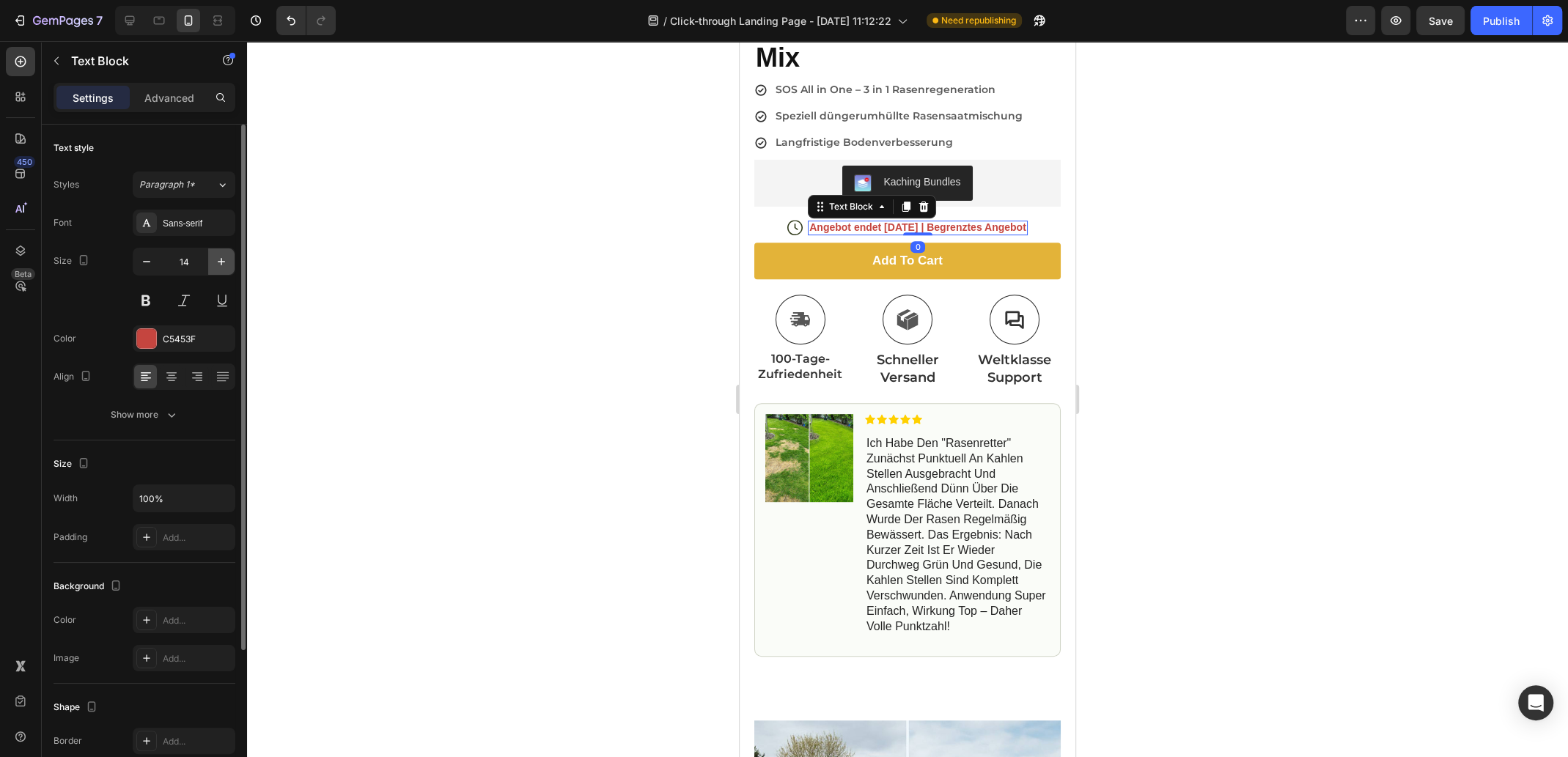
click at [216, 259] on icon "button" at bounding box center [221, 262] width 15 height 15
click at [217, 260] on icon "button" at bounding box center [221, 262] width 15 height 15
type input "16"
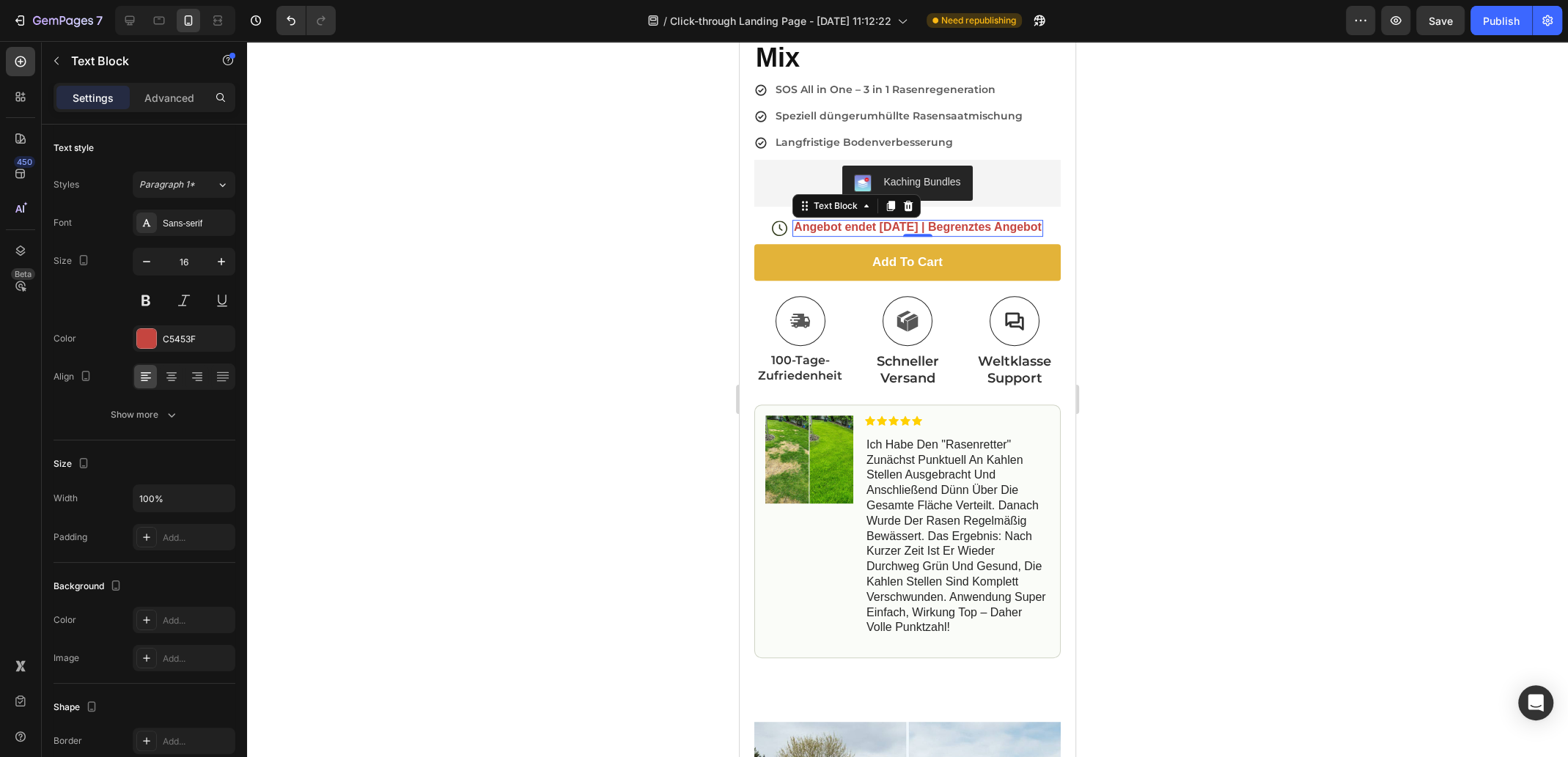
click at [1153, 411] on div at bounding box center [907, 399] width 1321 height 716
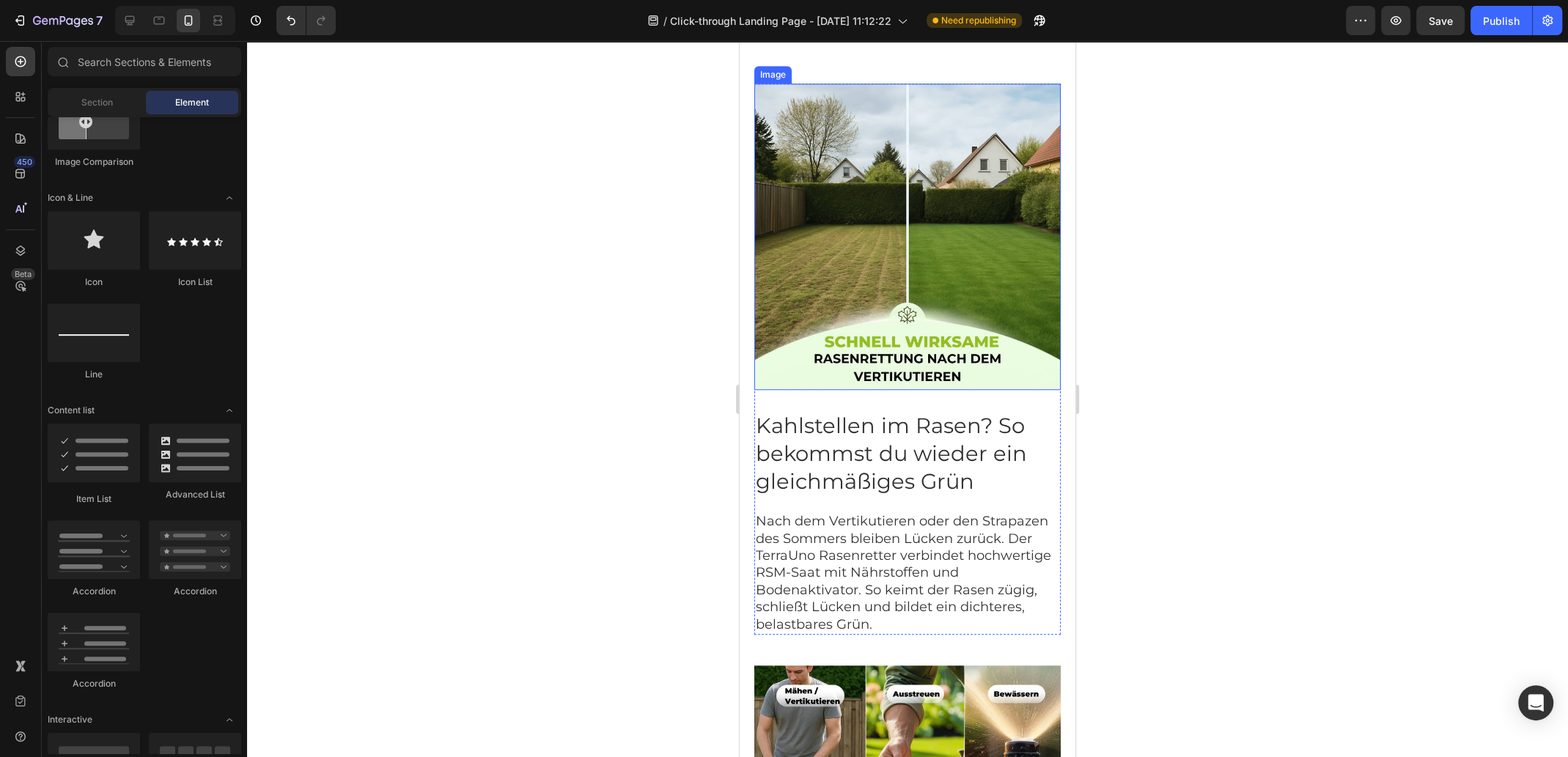
scroll to position [1172, 0]
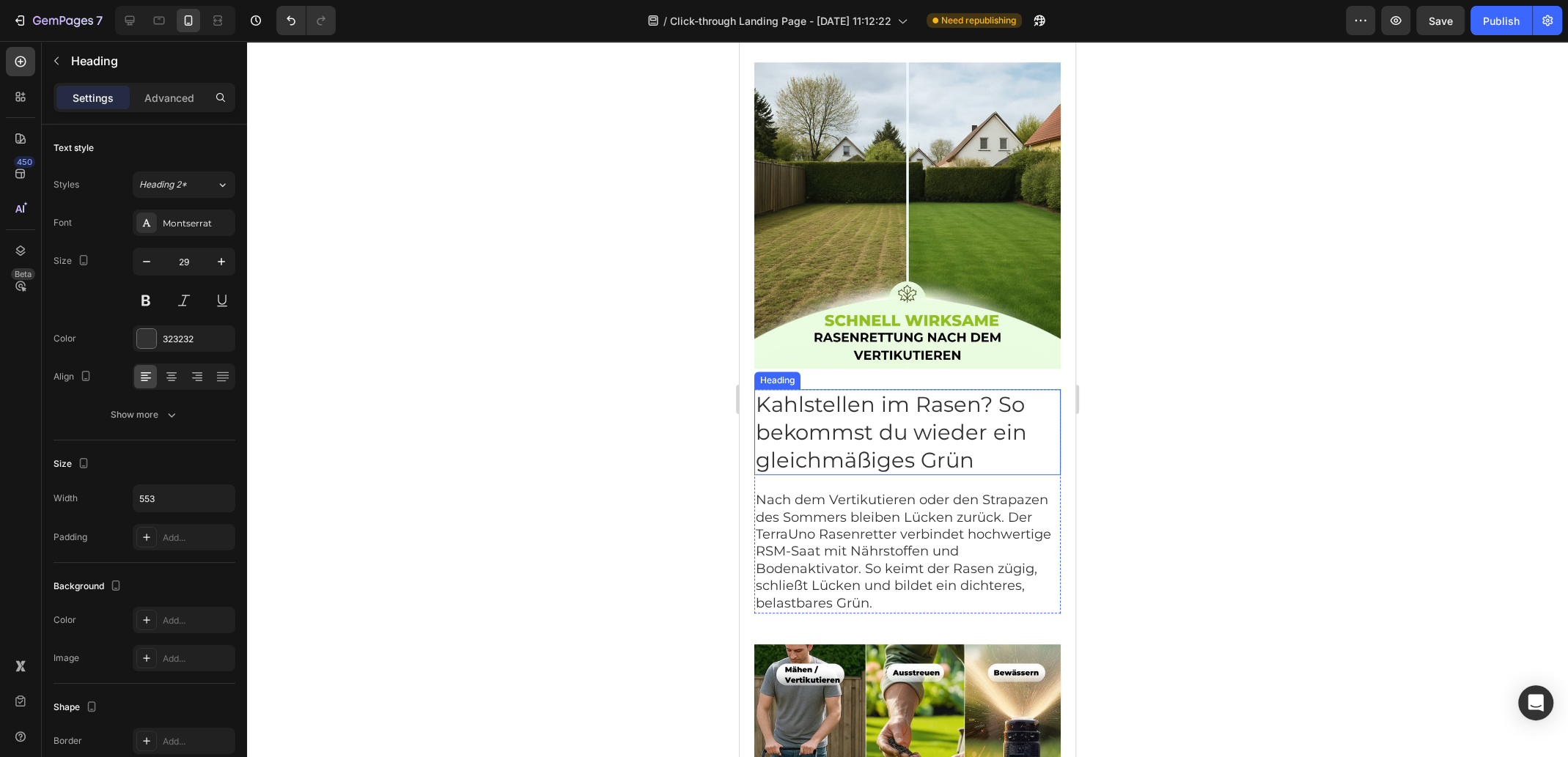
click at [918, 435] on h2 "Kahlstellen im Rasen? So bekommst du wieder ein gleichmäßiges Grün" at bounding box center [907, 432] width 306 height 86
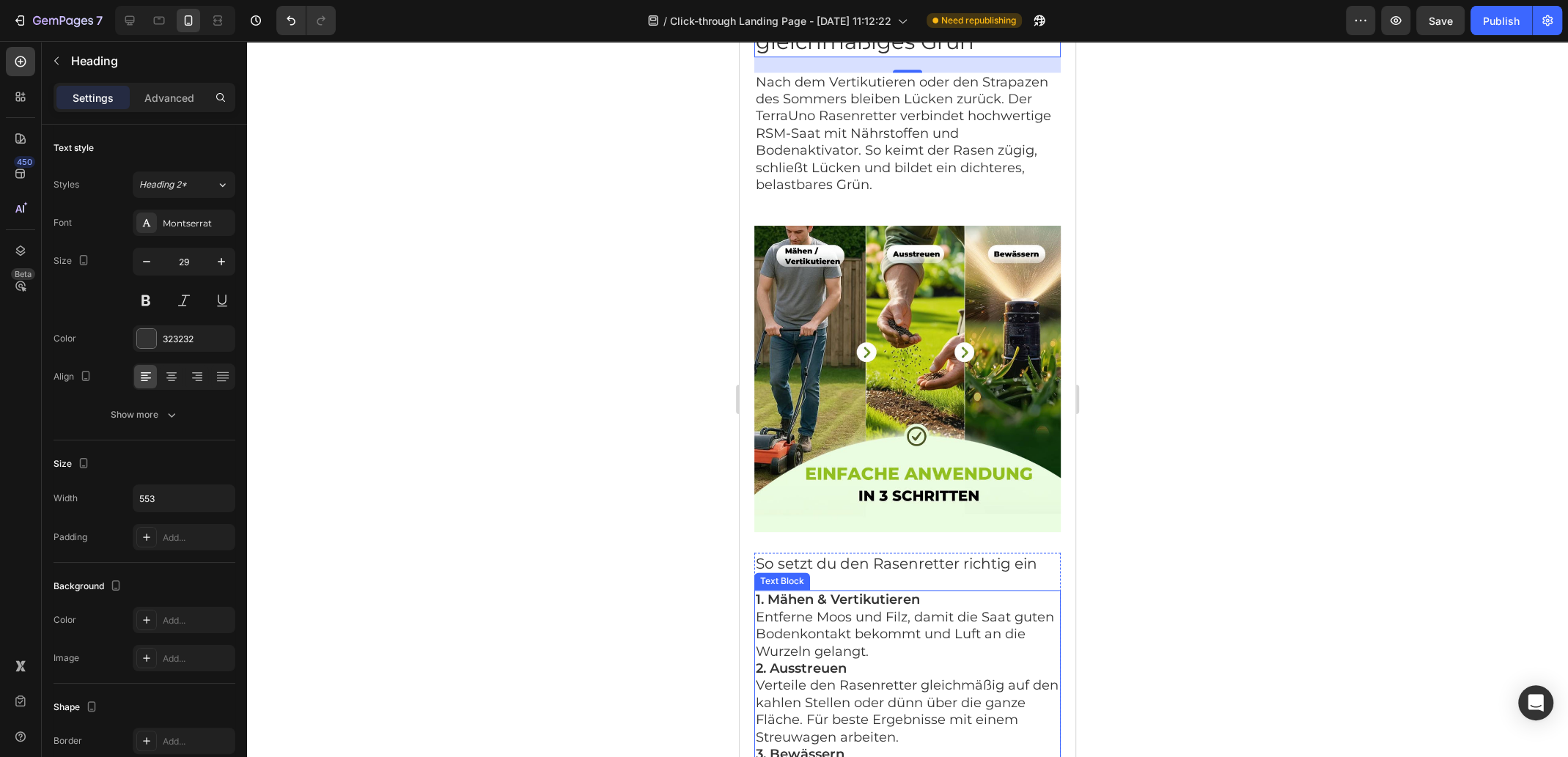
scroll to position [1905, 0]
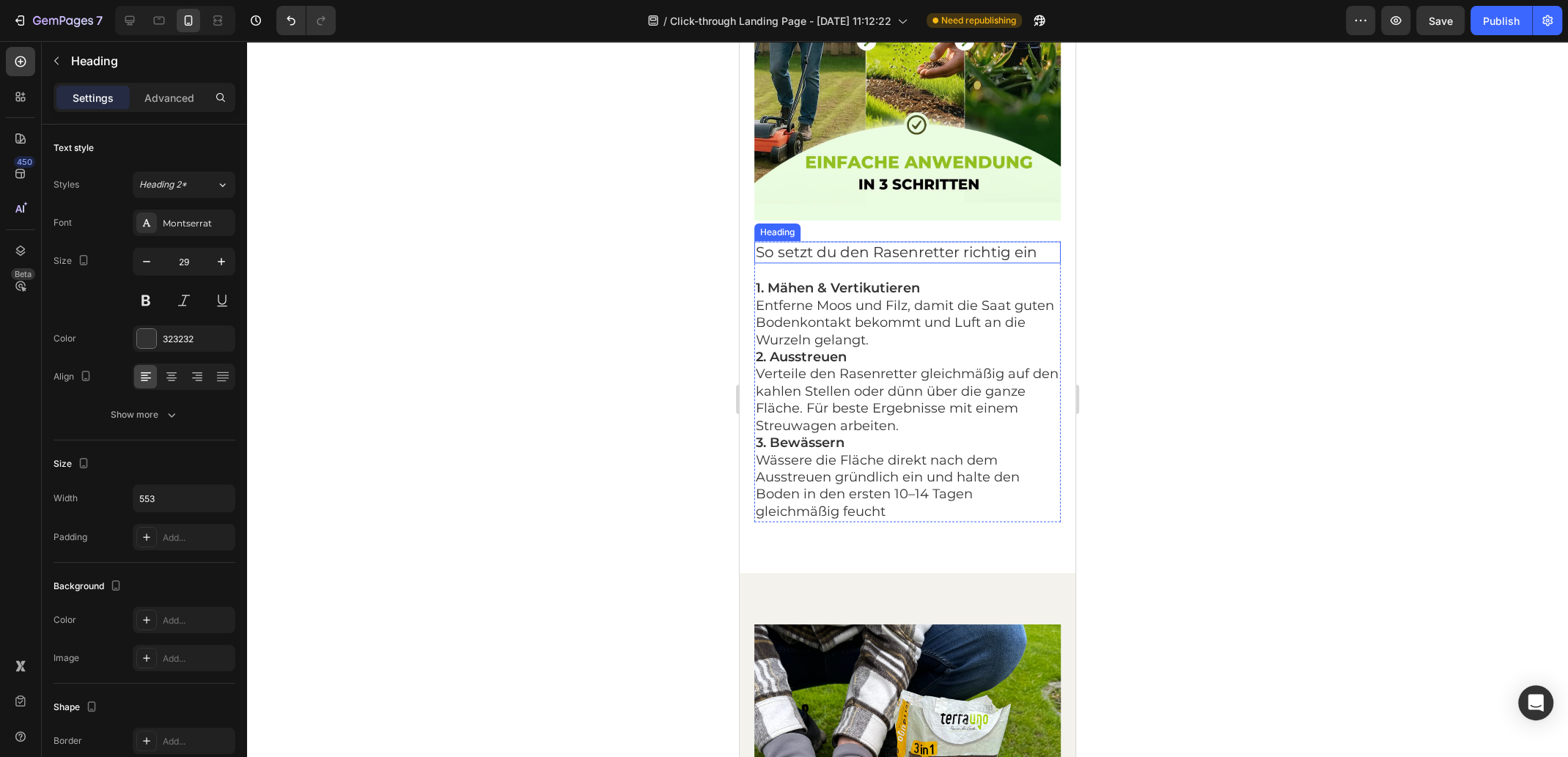
click at [891, 241] on h2 "So setzt du den Rasenretter richtig ein" at bounding box center [907, 252] width 306 height 22
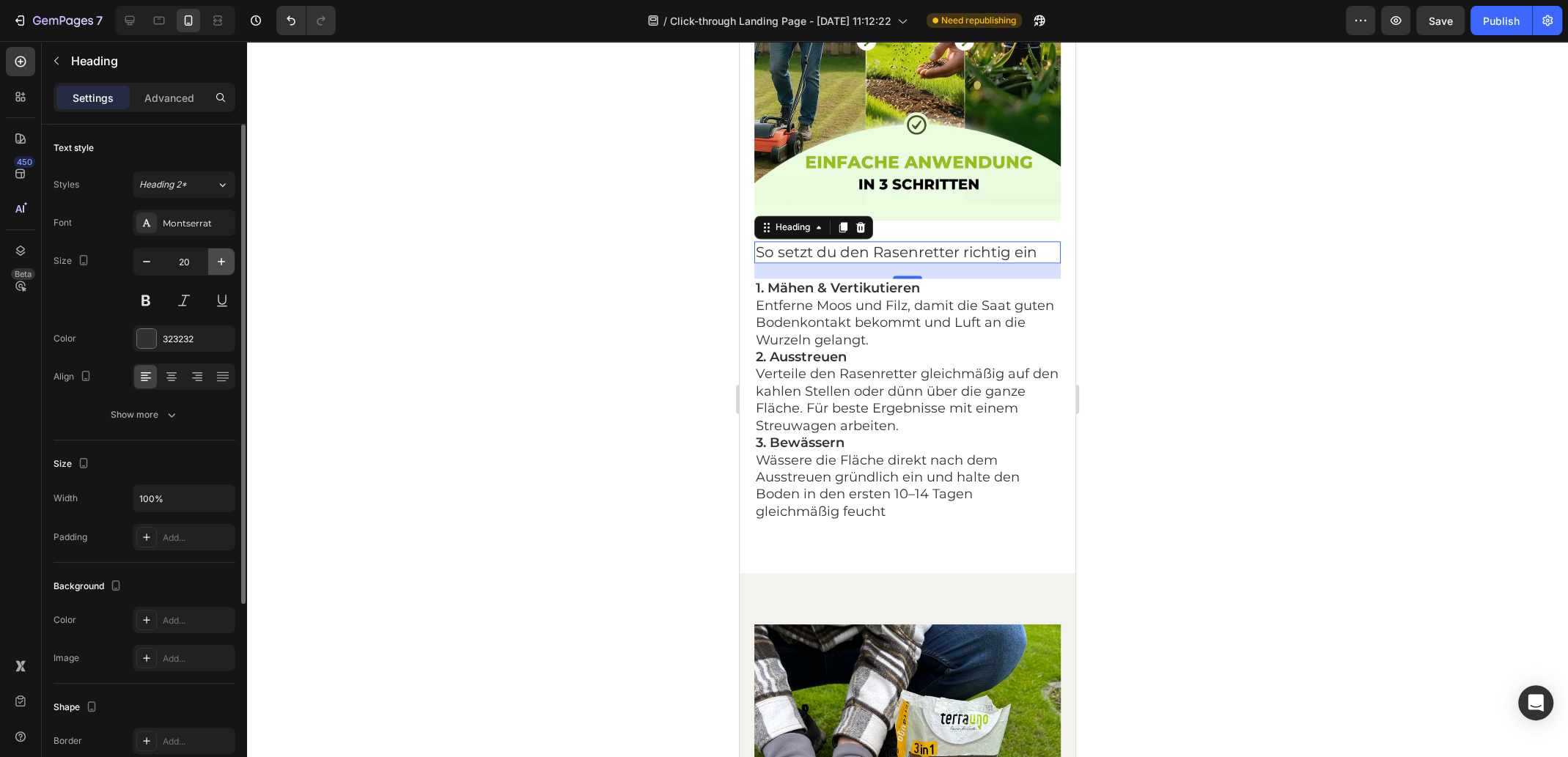
click at [224, 262] on icon "button" at bounding box center [221, 262] width 15 height 15
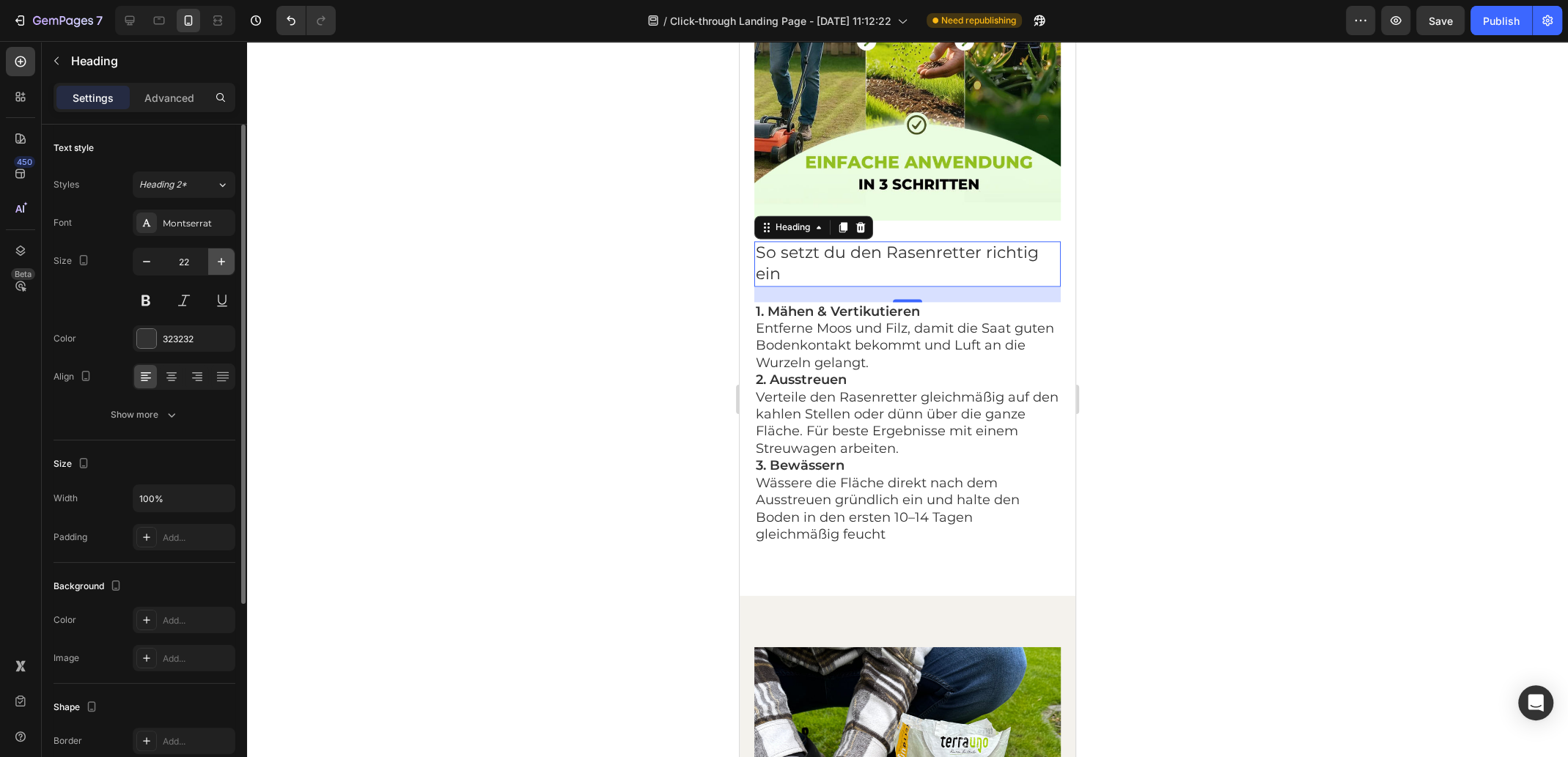
click at [224, 262] on icon "button" at bounding box center [221, 262] width 15 height 15
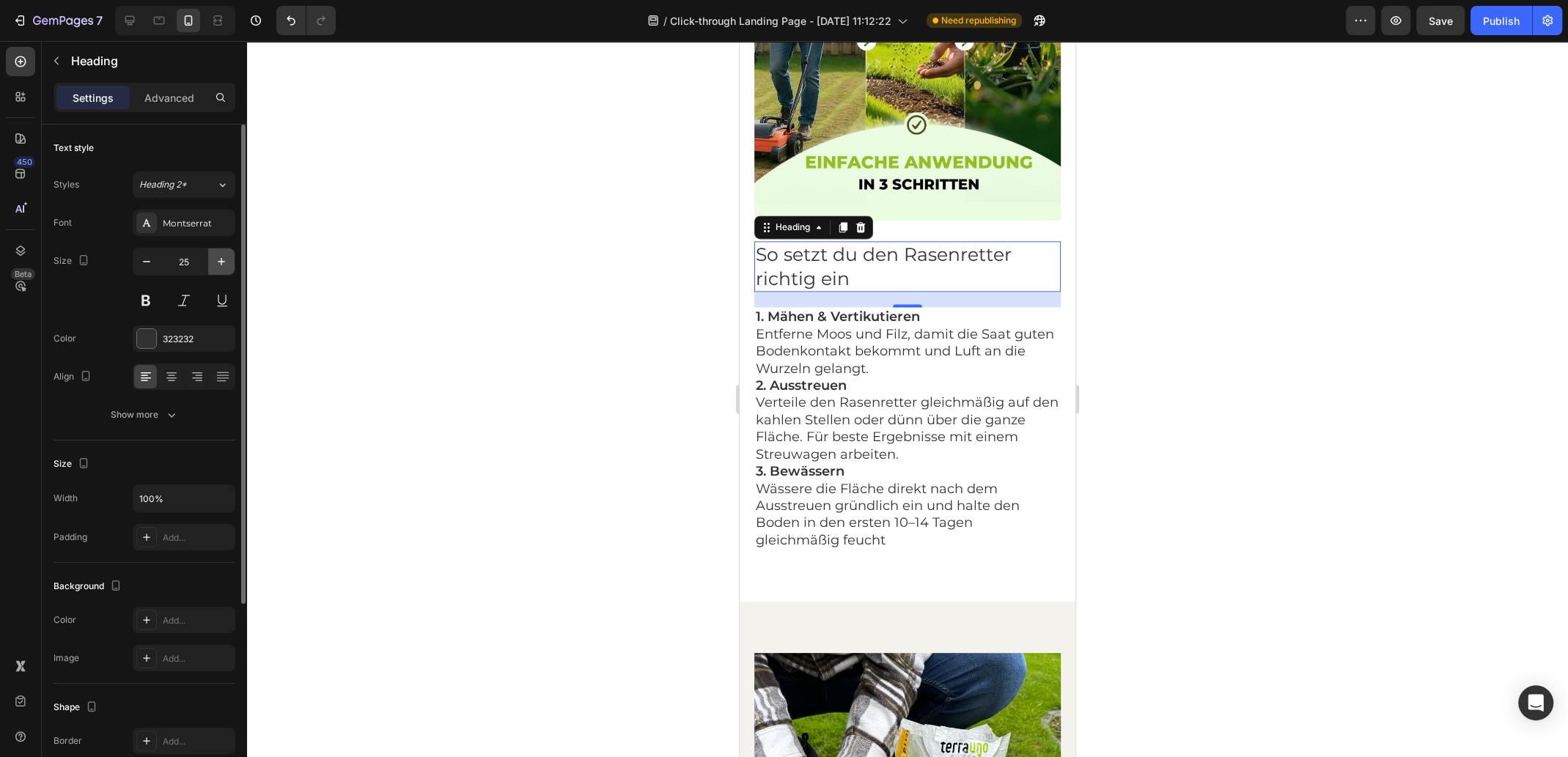
click at [224, 262] on icon "button" at bounding box center [221, 262] width 15 height 15
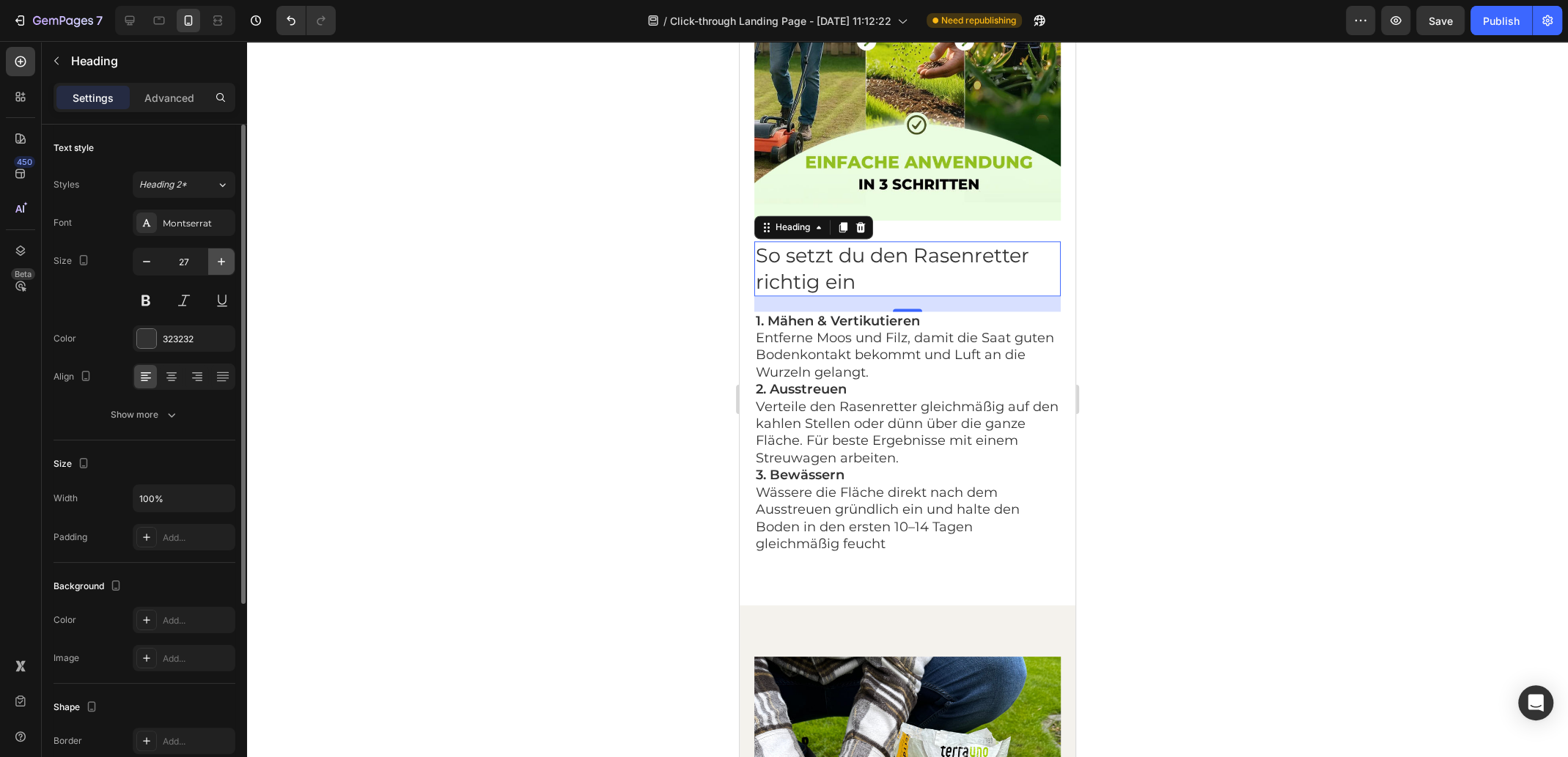
click at [224, 262] on icon "button" at bounding box center [221, 262] width 15 height 15
type input "29"
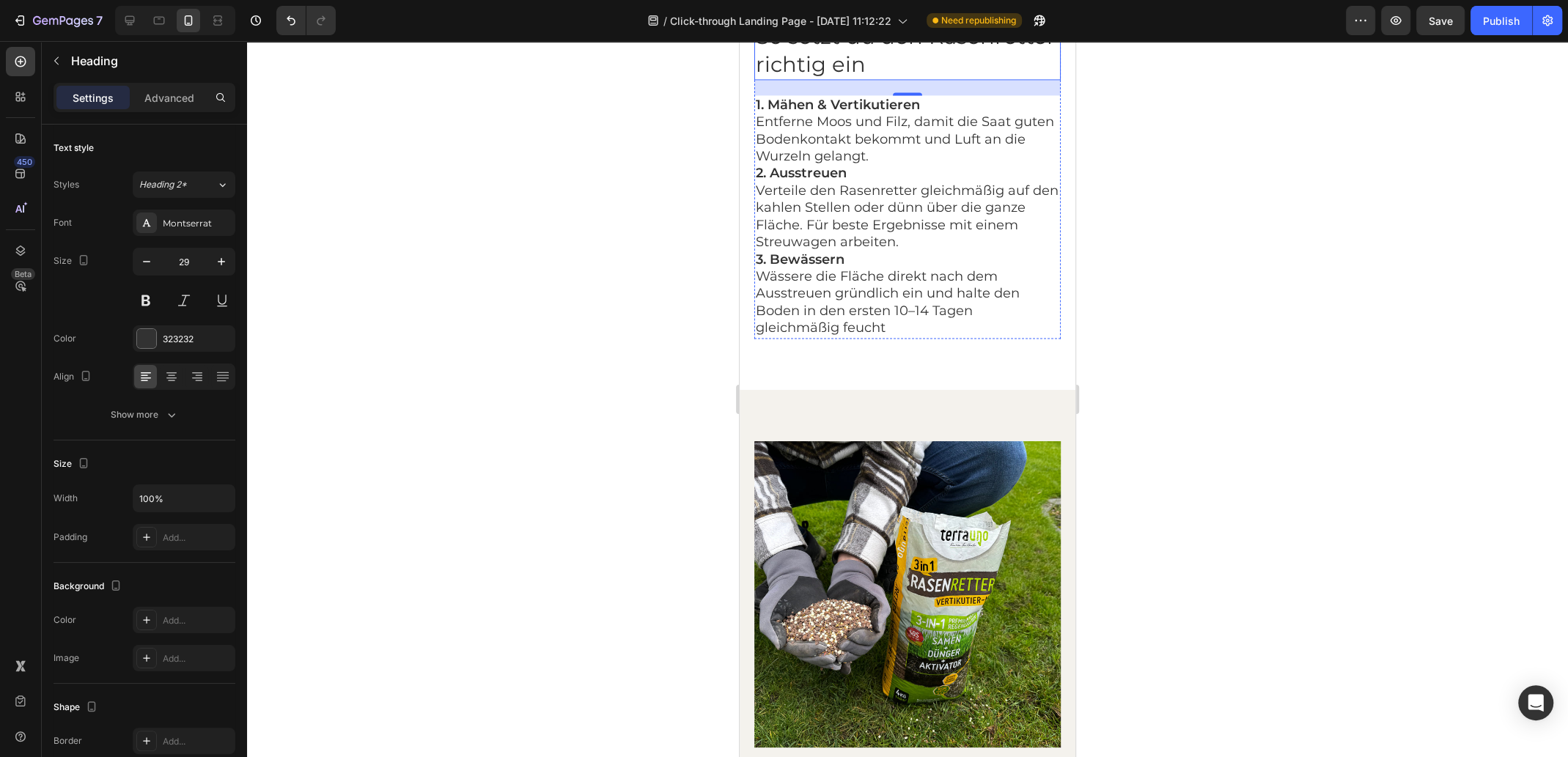
scroll to position [2417, 0]
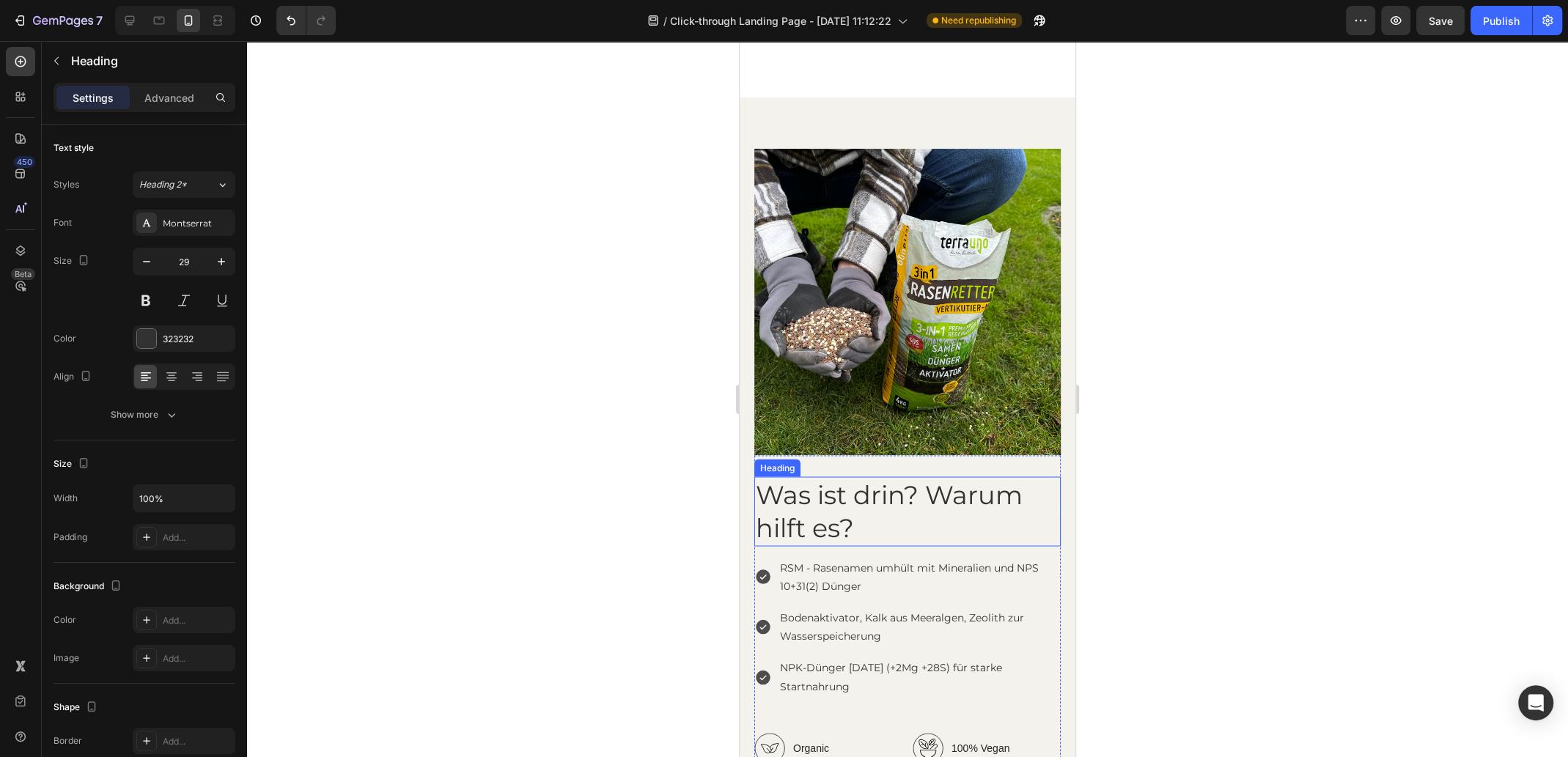
click at [867, 476] on h2 "Was ist drin? Warum hilft es?" at bounding box center [907, 511] width 306 height 70
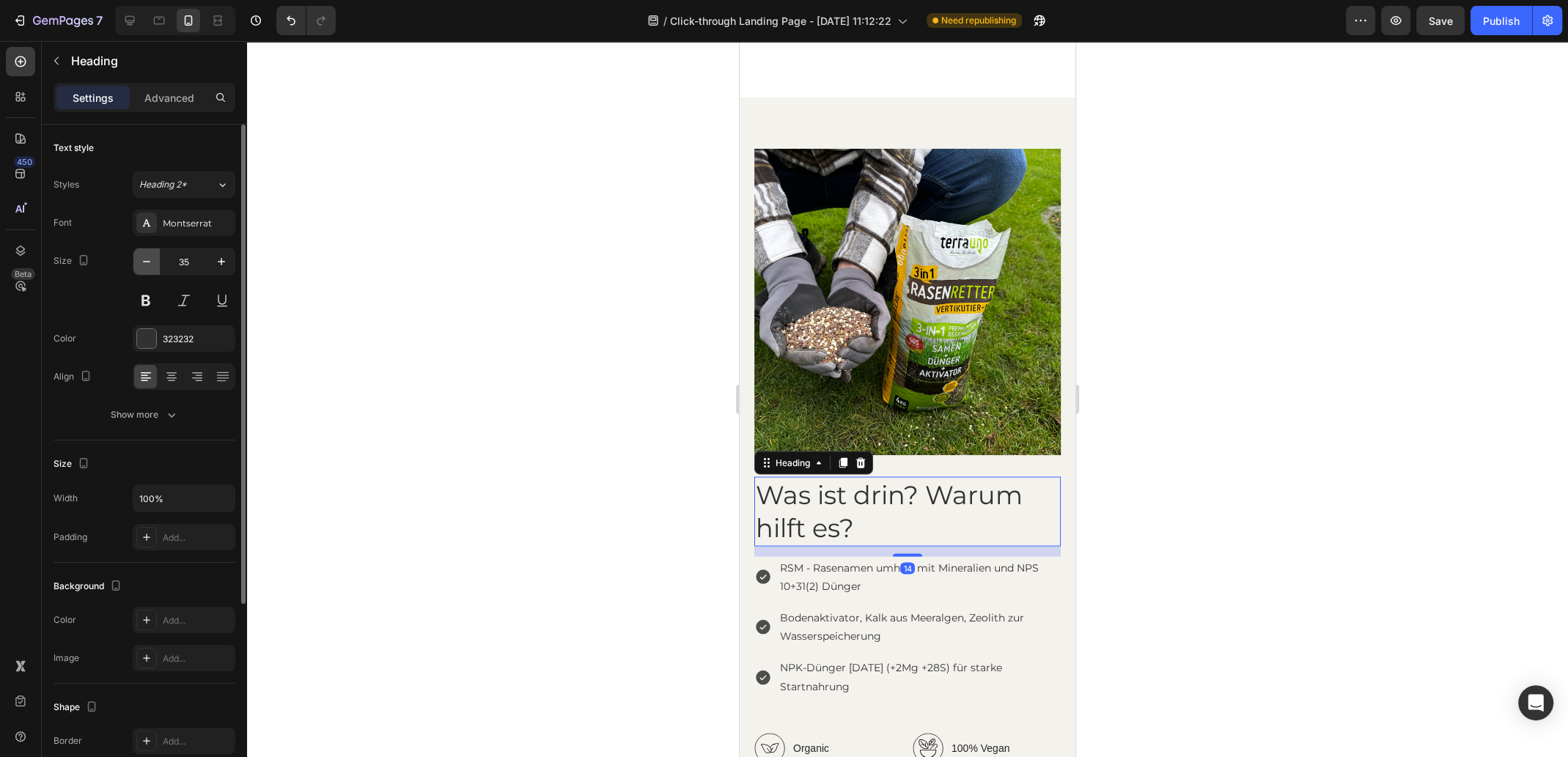
click at [143, 263] on icon "button" at bounding box center [147, 262] width 15 height 15
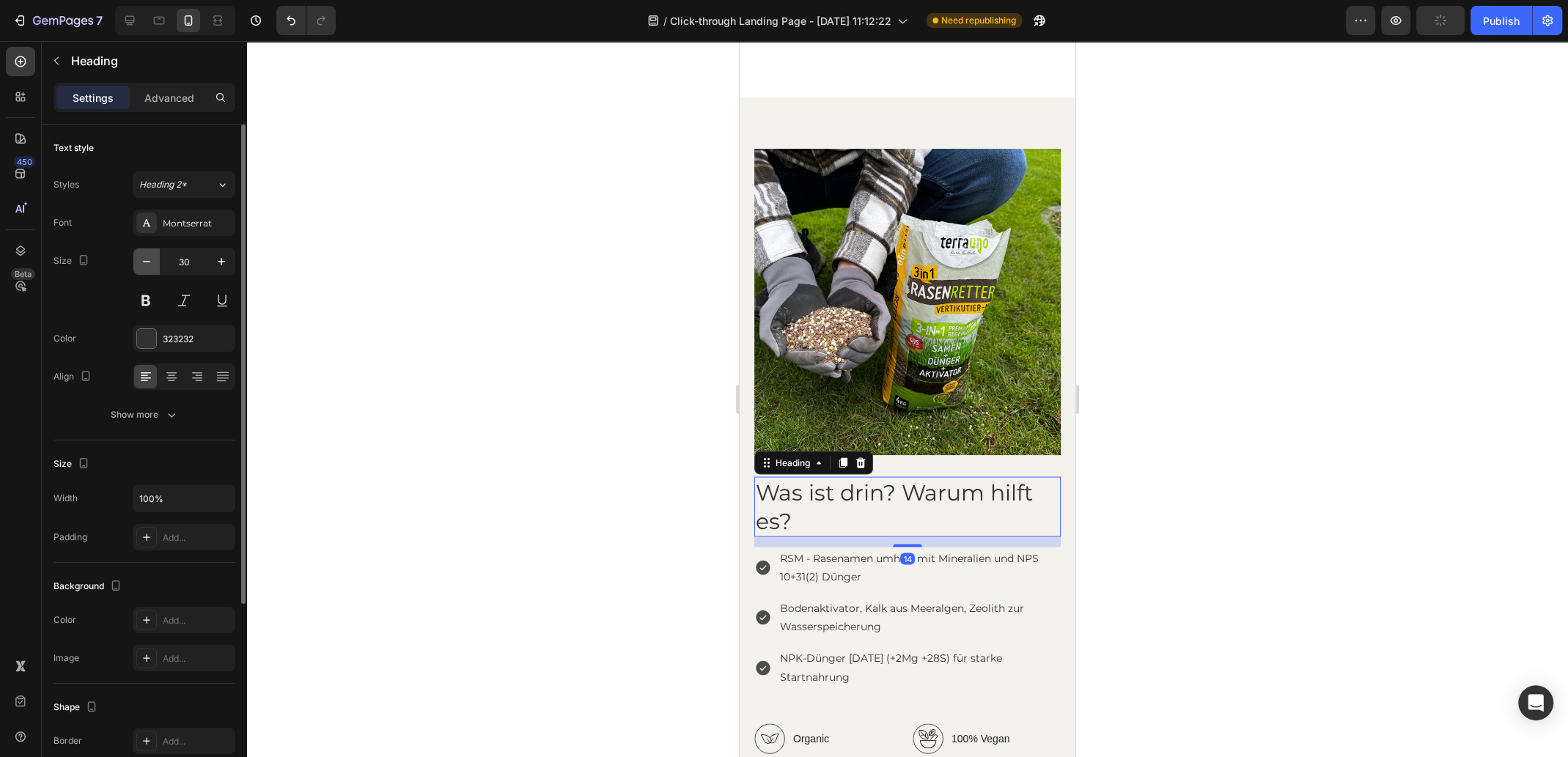
click at [143, 263] on icon "button" at bounding box center [147, 262] width 15 height 15
type input "29"
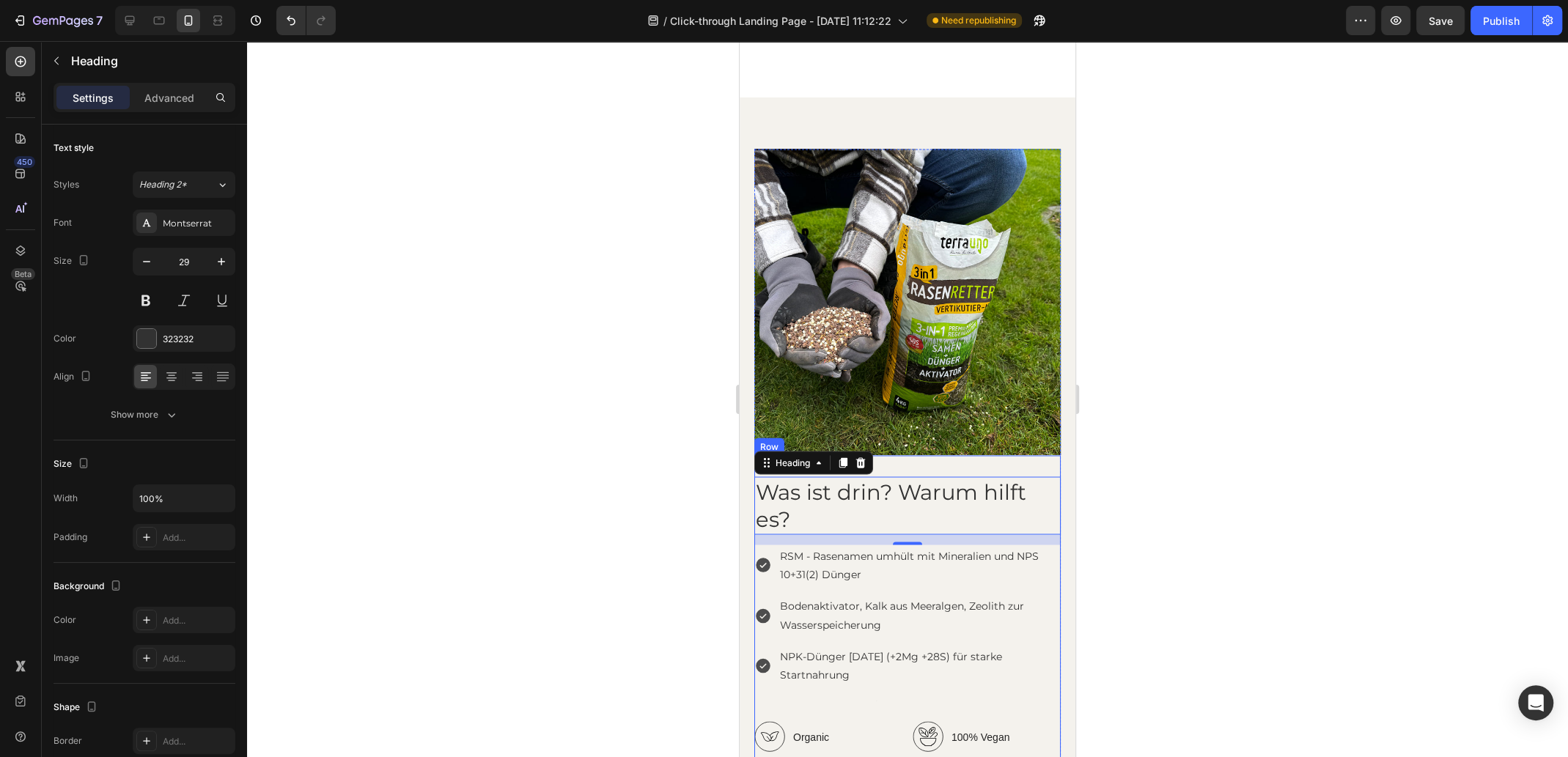
click at [1029, 672] on div "Was ist drin? Warum hilft es? Heading 14 RSM - Rasenamen umhült mit Mineralien …" at bounding box center [907, 698] width 306 height 487
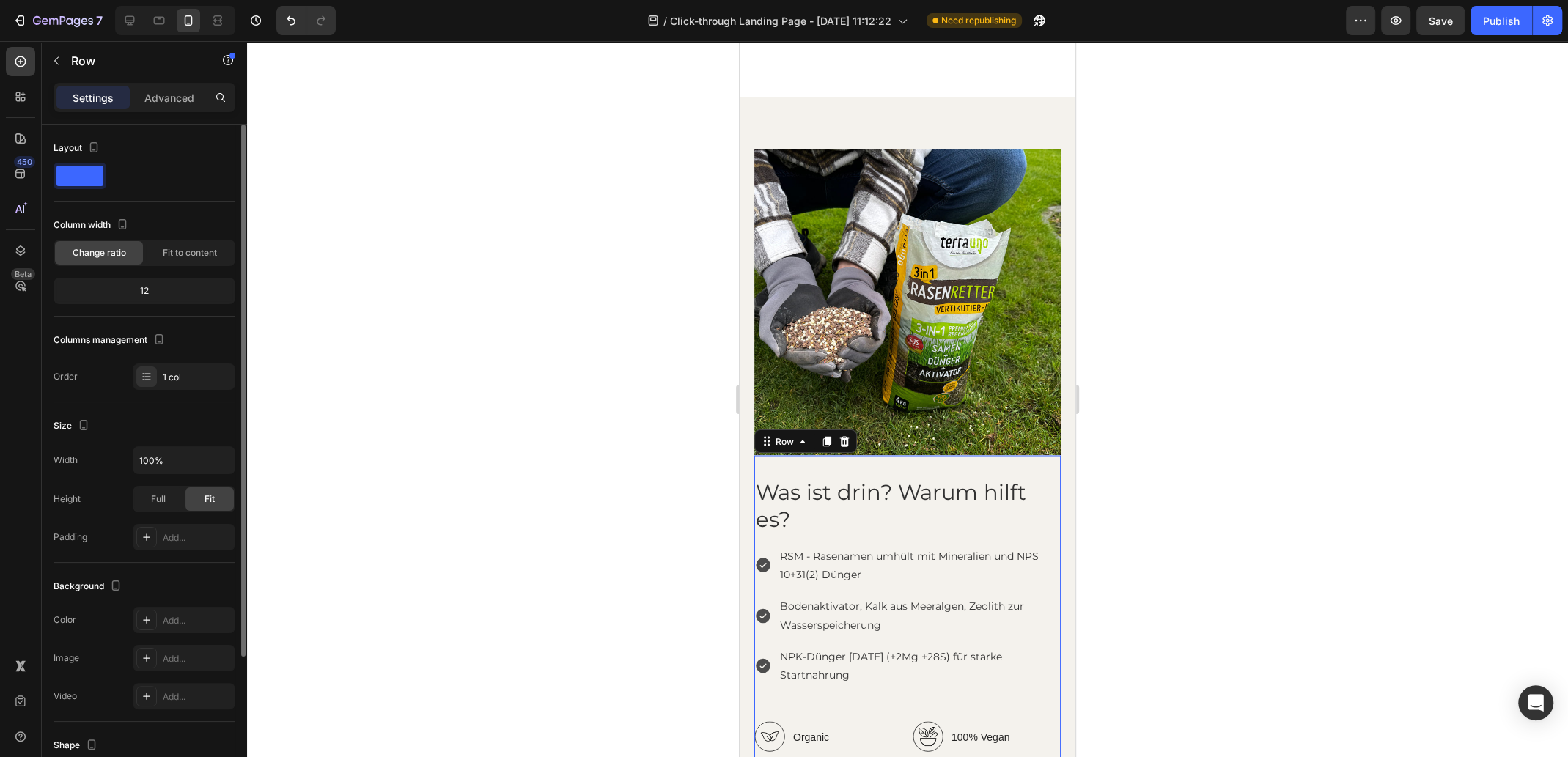
click at [147, 289] on div "12" at bounding box center [144, 291] width 176 height 20
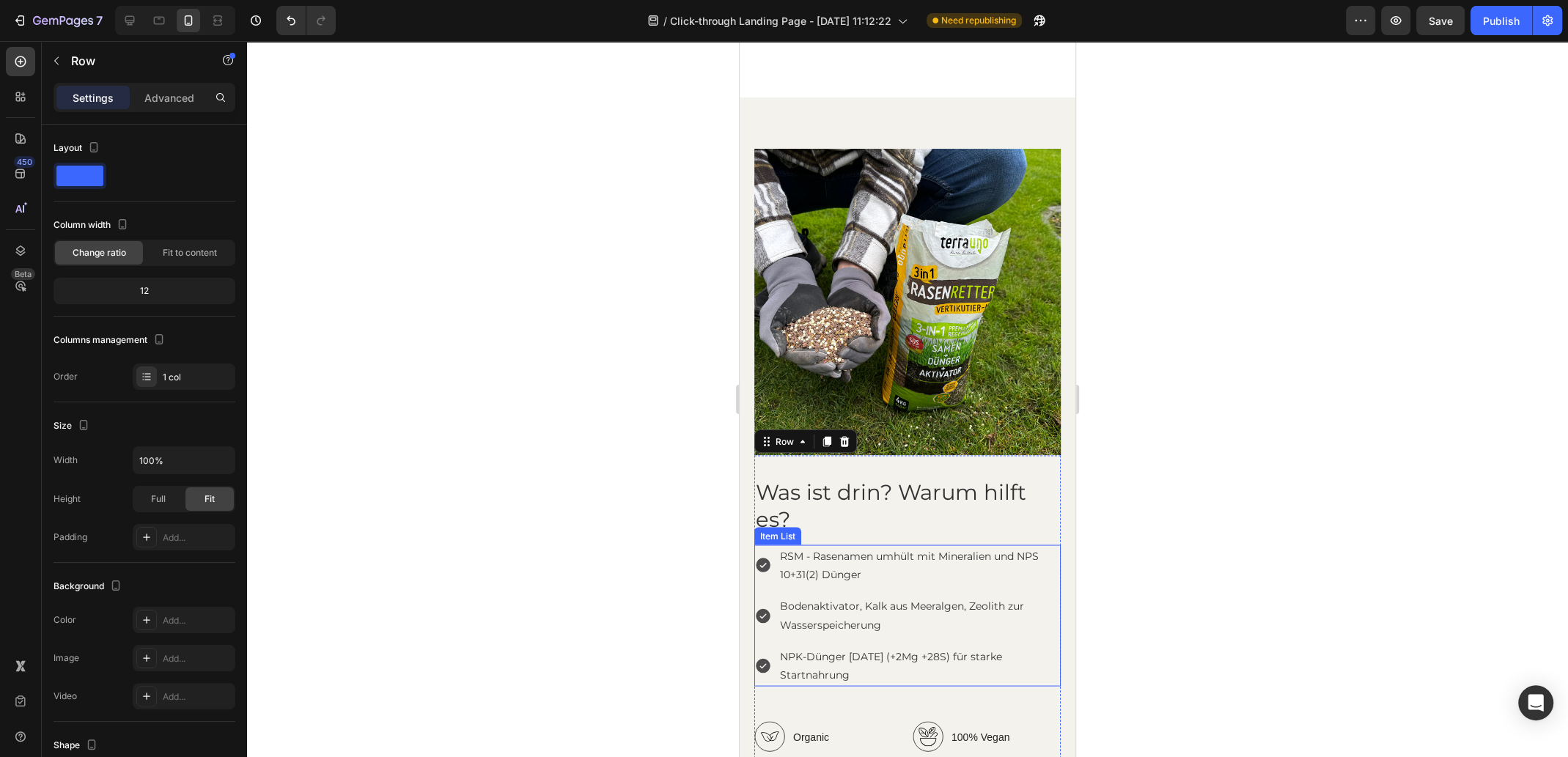
click at [887, 546] on p "RSM - Rasenamen umhült mit Mineralien und NPS 10+31(2) Dünger" at bounding box center [919, 564] width 279 height 36
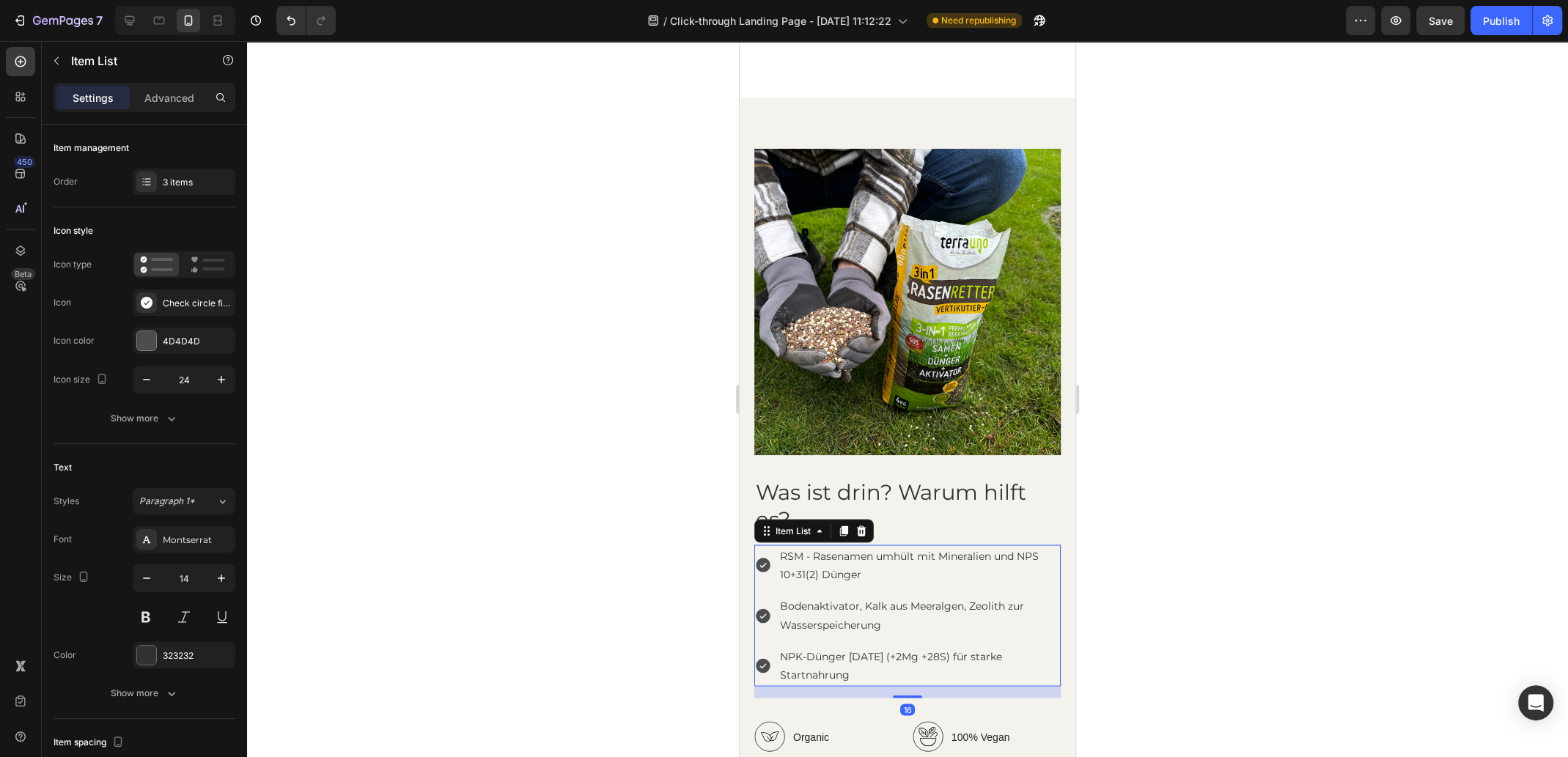
click at [767, 606] on div "RSM - Rasenamen umhült mit Mineralien und NPS 10+31(2) Dünger Bodenaktivator, K…" at bounding box center [907, 615] width 306 height 142
click at [187, 342] on div "4D4D4D" at bounding box center [184, 342] width 42 height 13
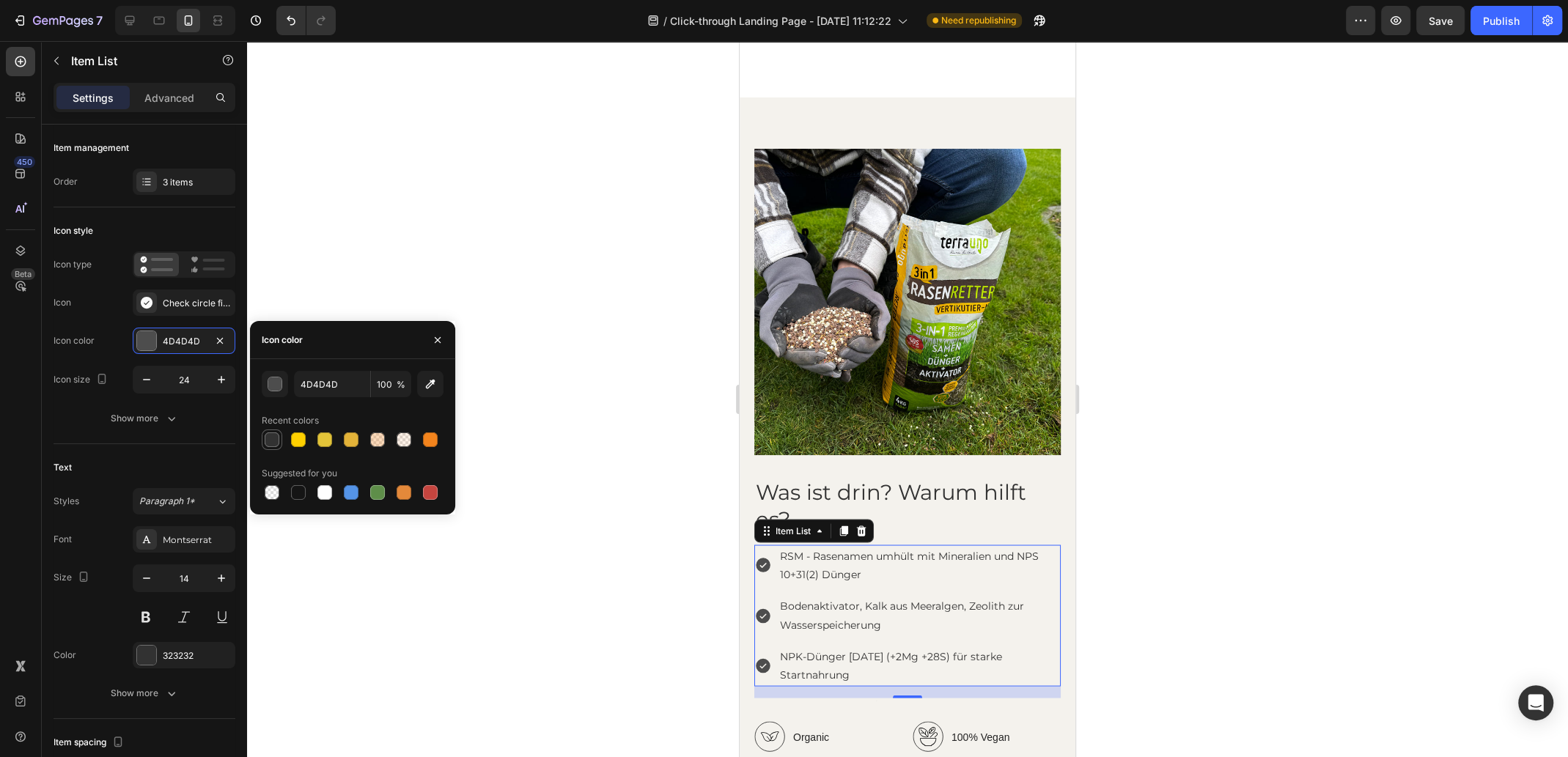
click at [270, 443] on div at bounding box center [272, 440] width 15 height 15
type input "323232"
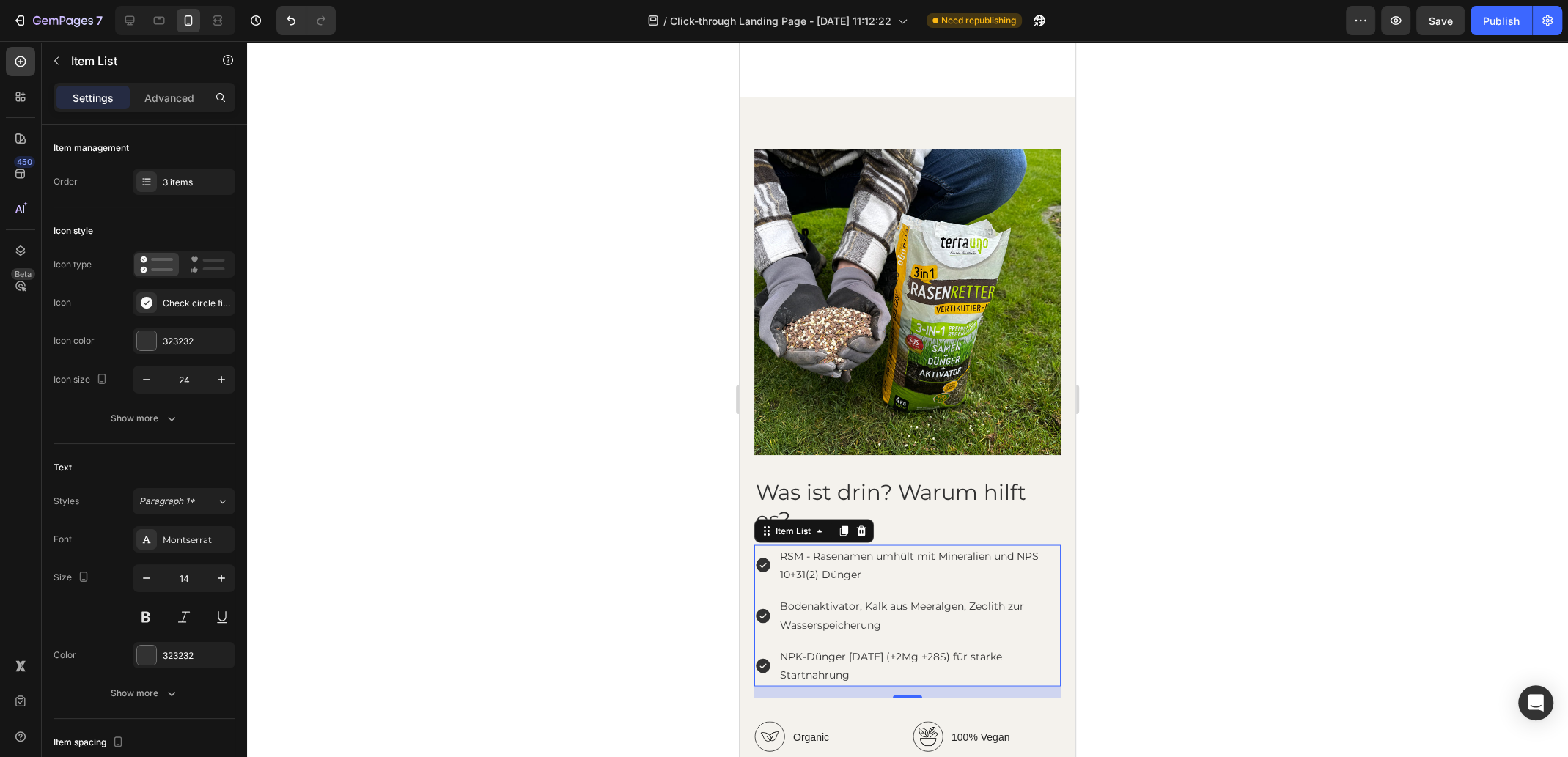
click at [557, 436] on div at bounding box center [907, 399] width 1321 height 716
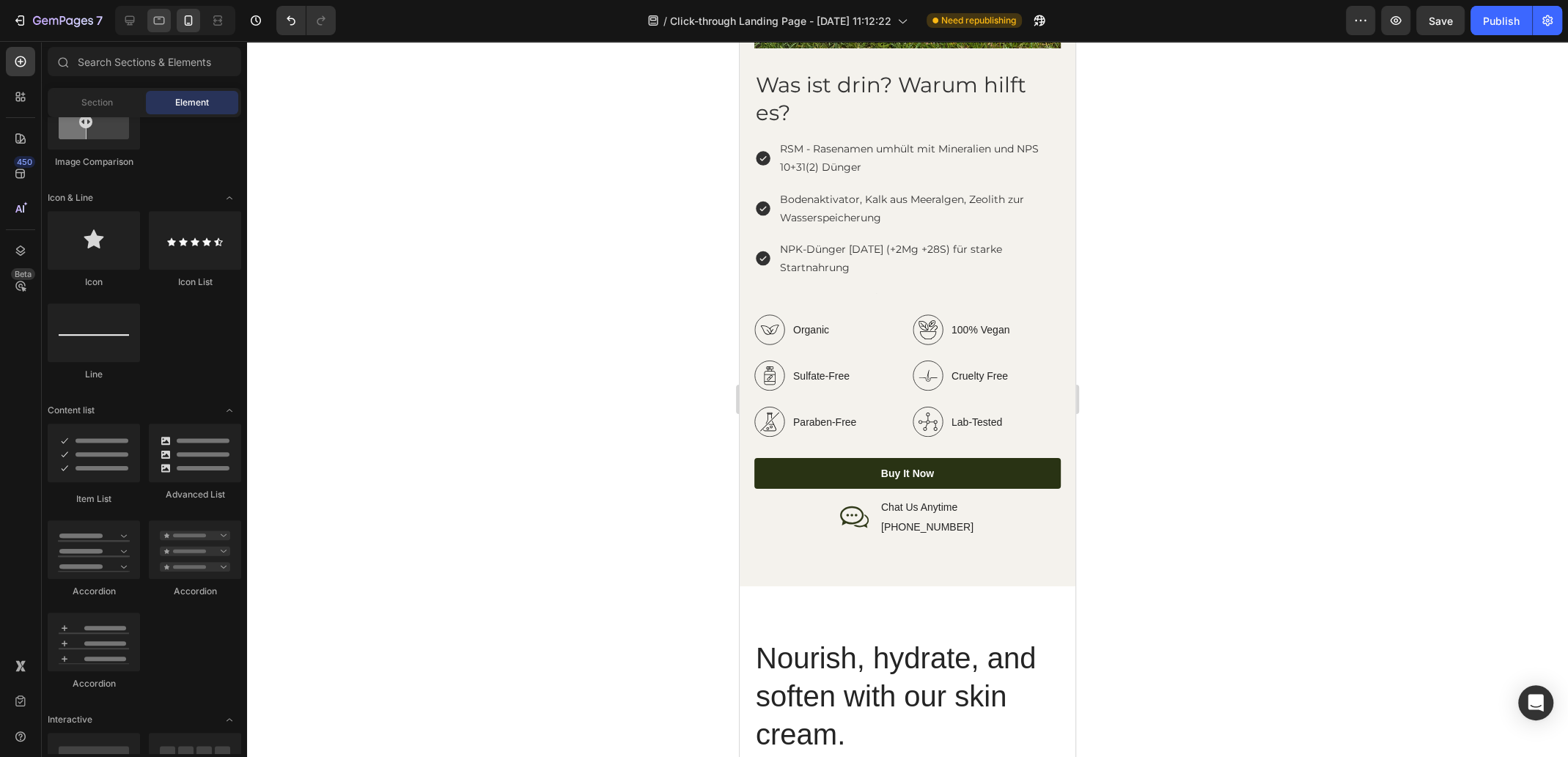
scroll to position [2638, 0]
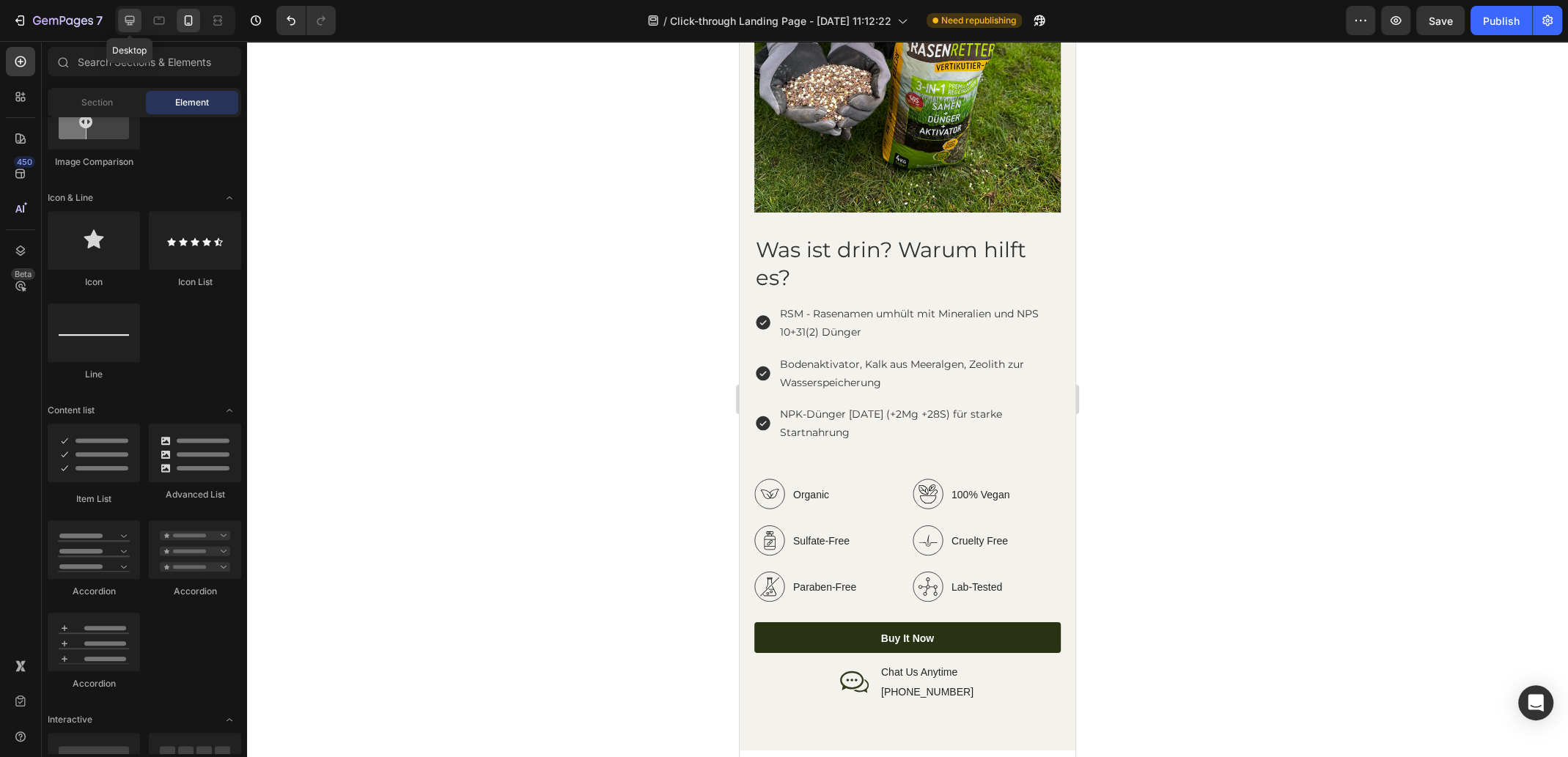
click at [129, 22] on icon at bounding box center [130, 21] width 10 height 10
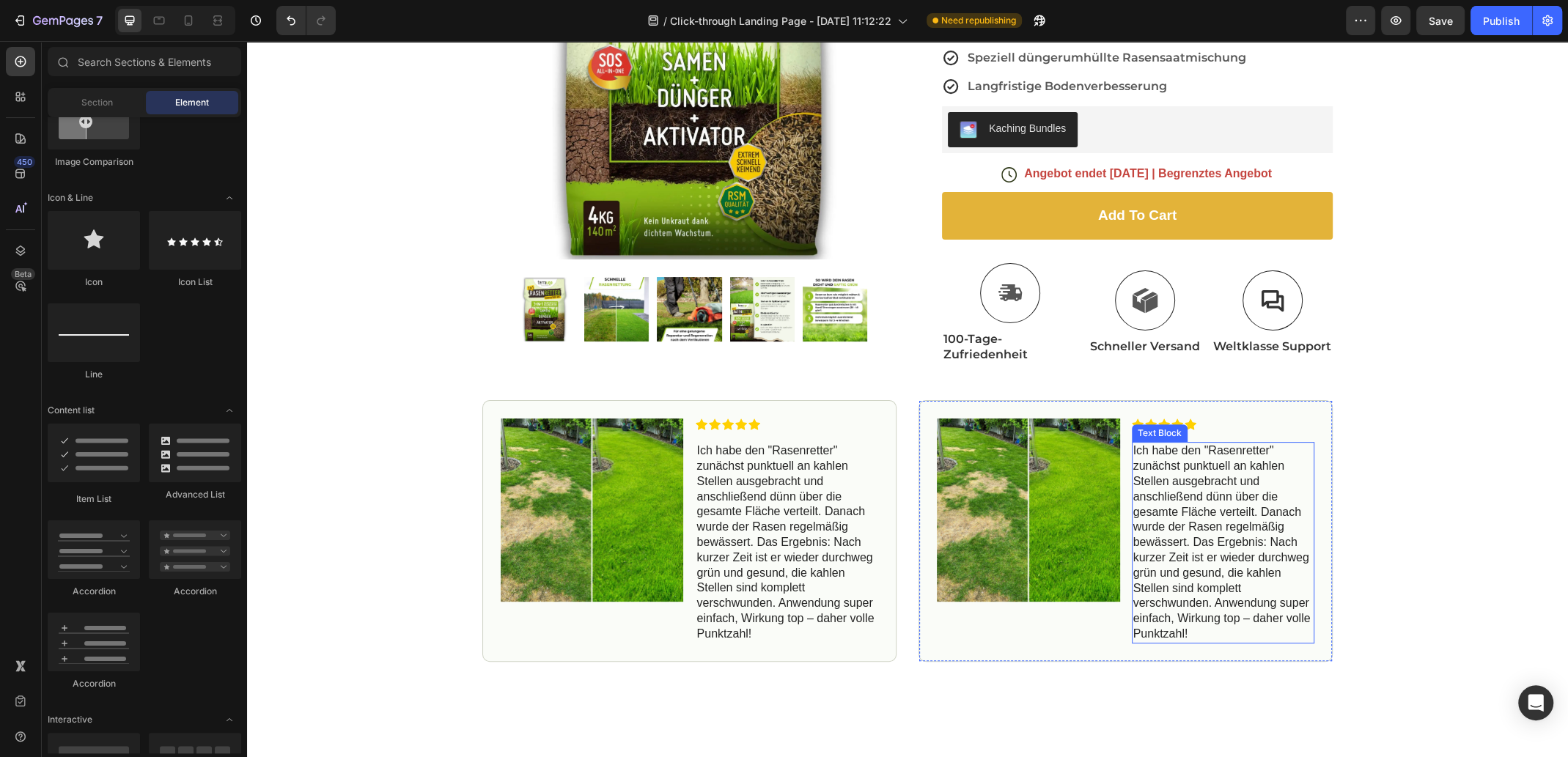
scroll to position [348, 0]
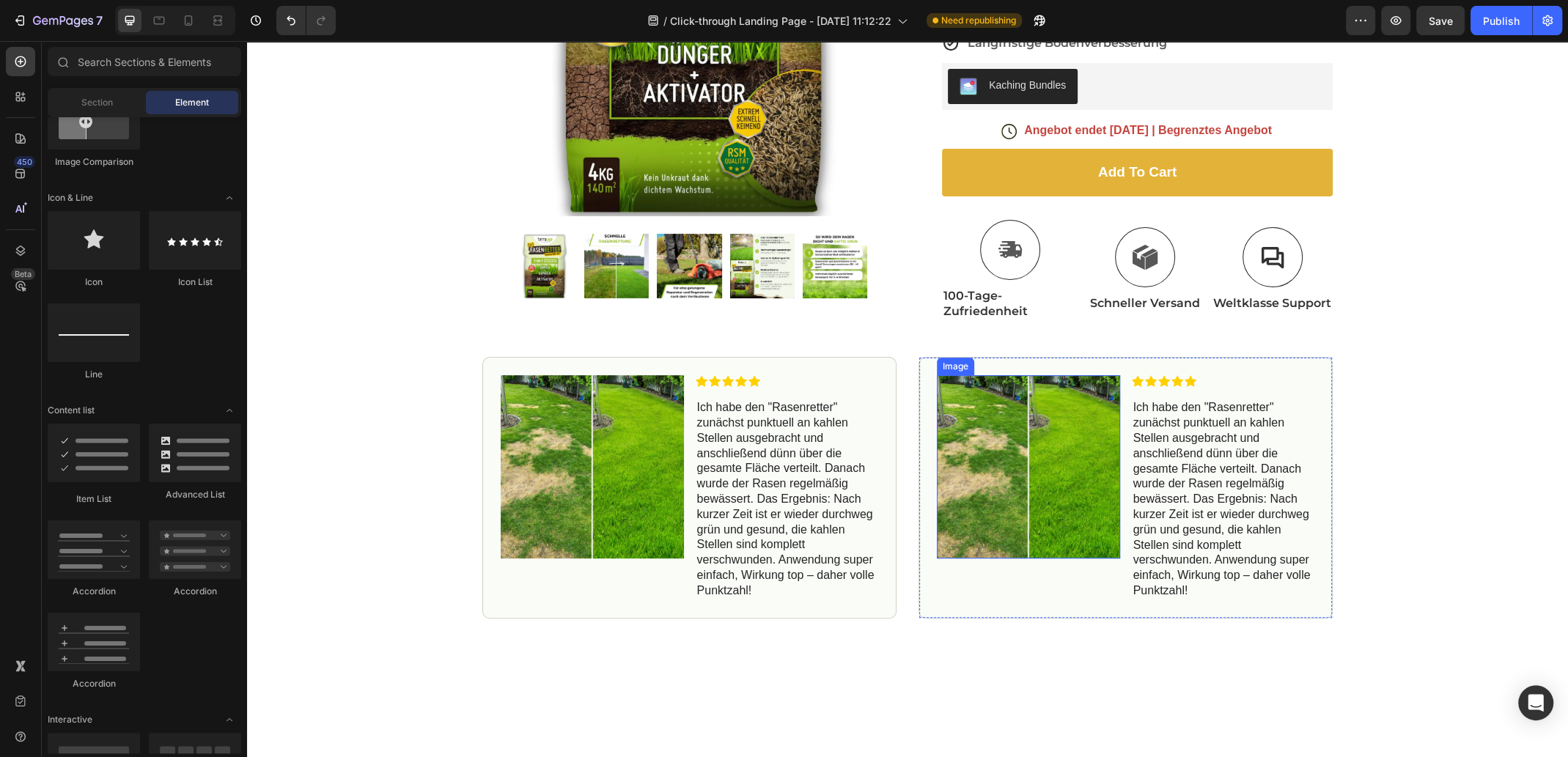
click at [1008, 416] on img at bounding box center [1028, 466] width 183 height 183
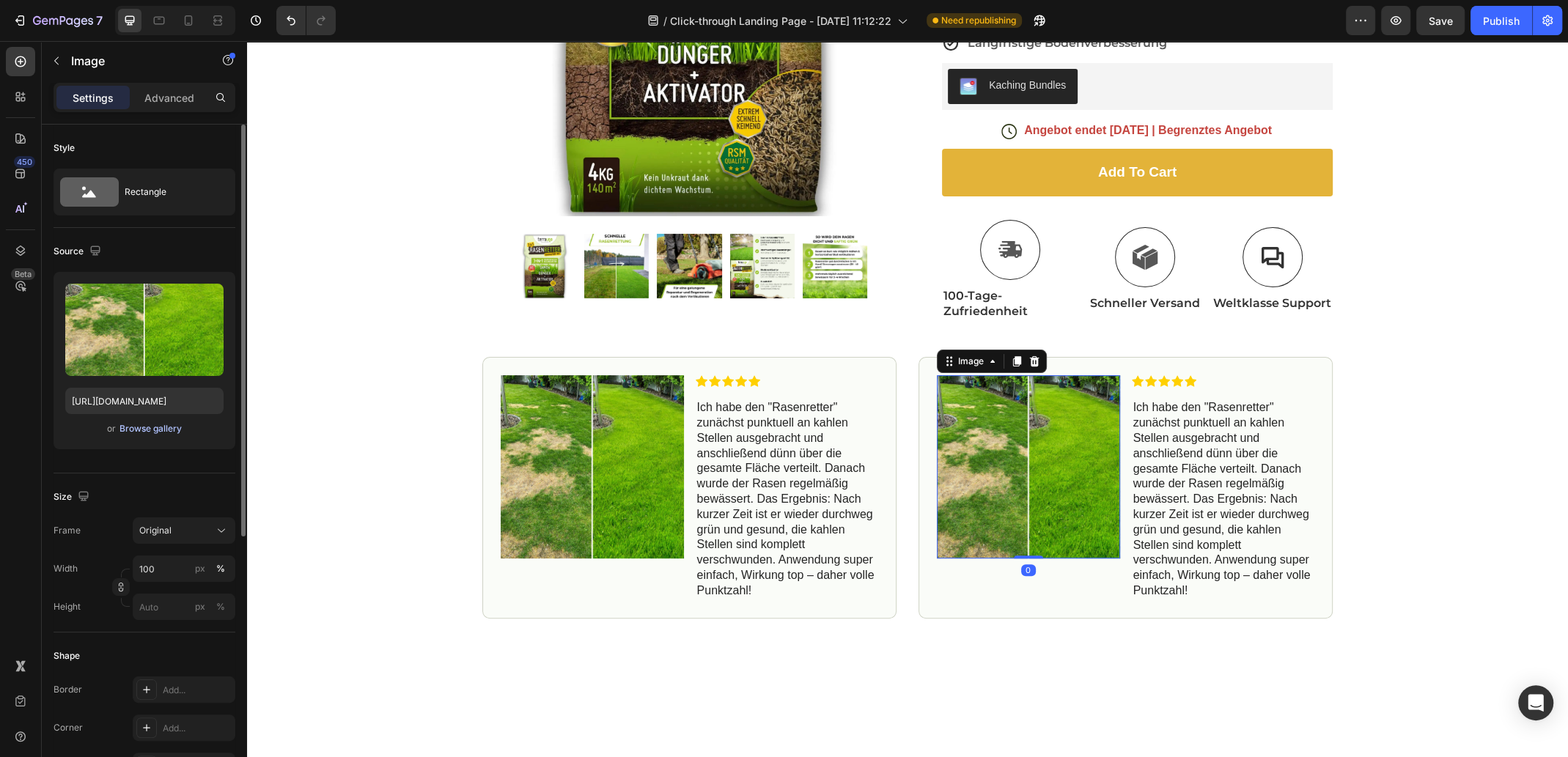
click at [147, 427] on div "Browse gallery" at bounding box center [150, 428] width 62 height 13
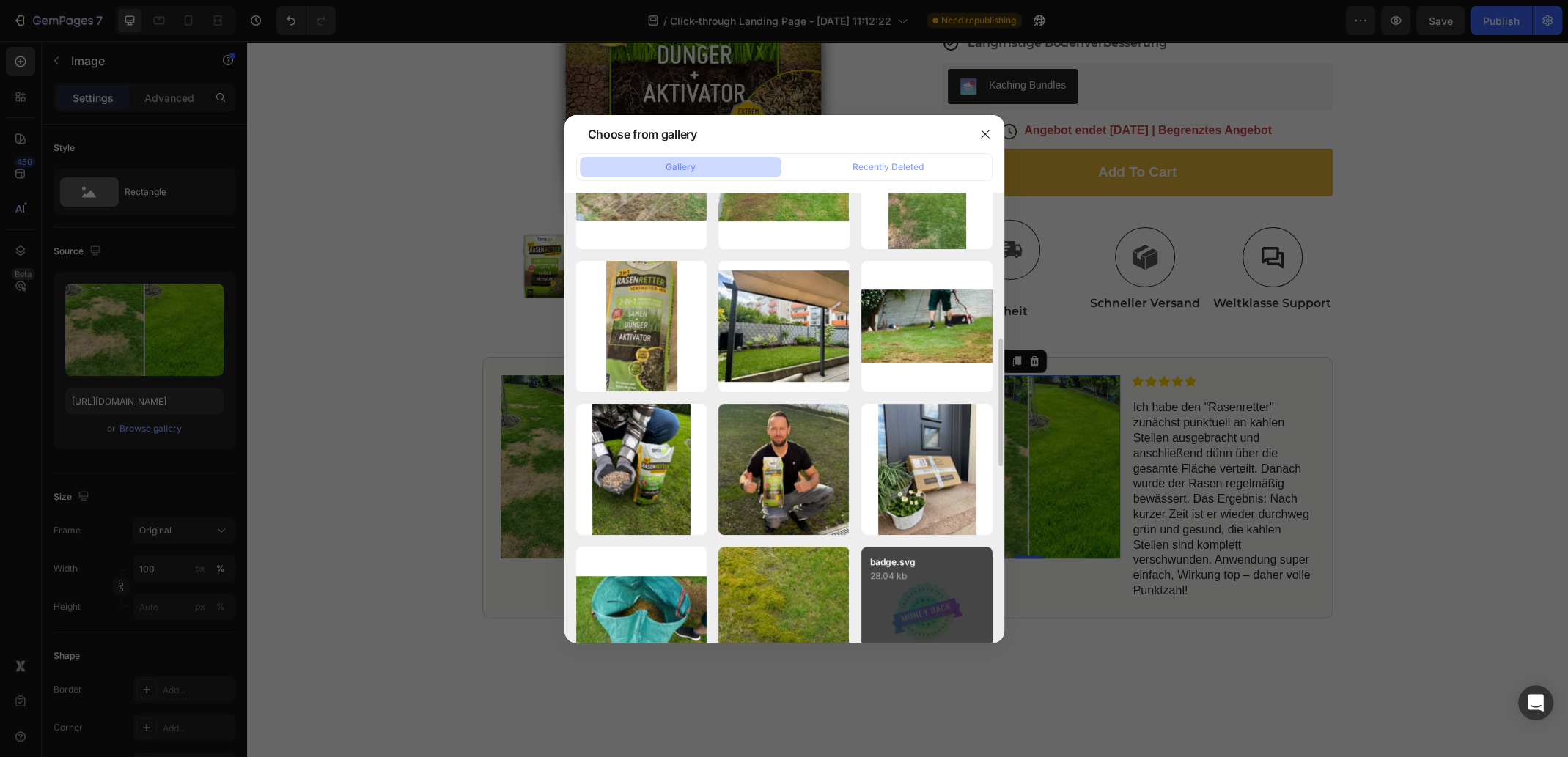
scroll to position [587, 0]
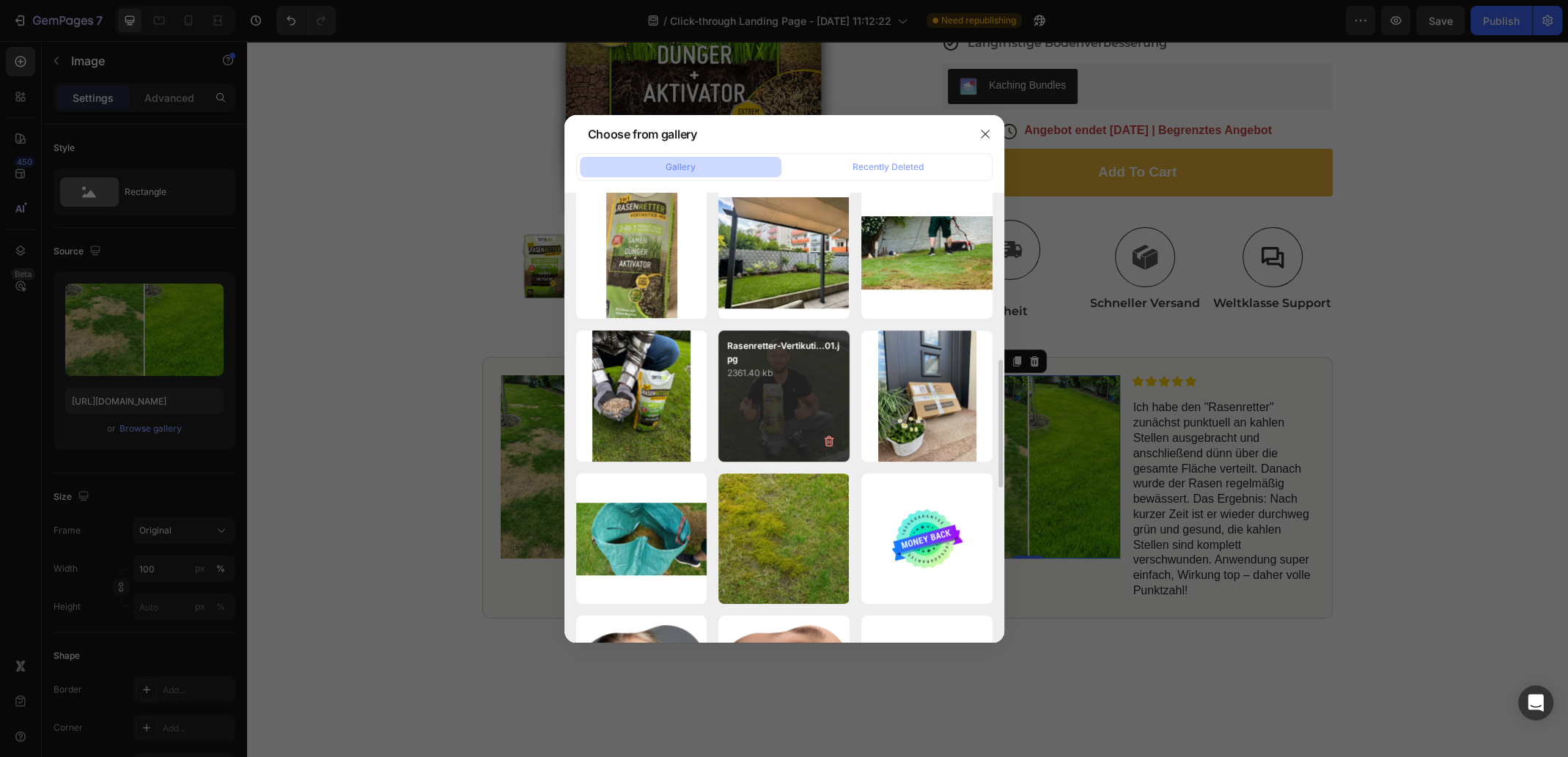
click at [789, 404] on div "Rasenretter-Vertikuti...01.jpg 2361.40 kb" at bounding box center [784, 396] width 131 height 131
type input "[URL][DOMAIN_NAME]"
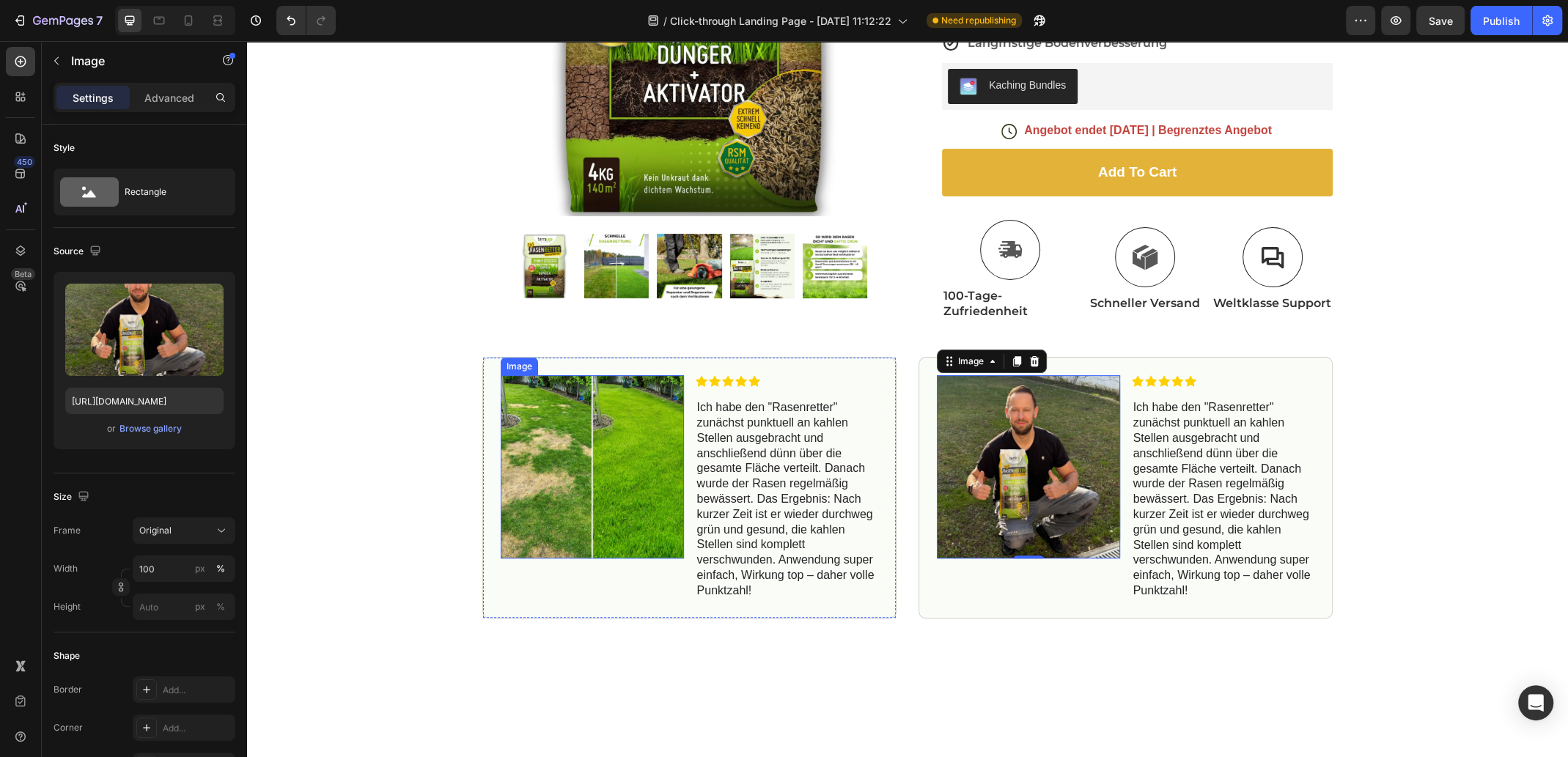
click at [665, 506] on img at bounding box center [592, 466] width 183 height 183
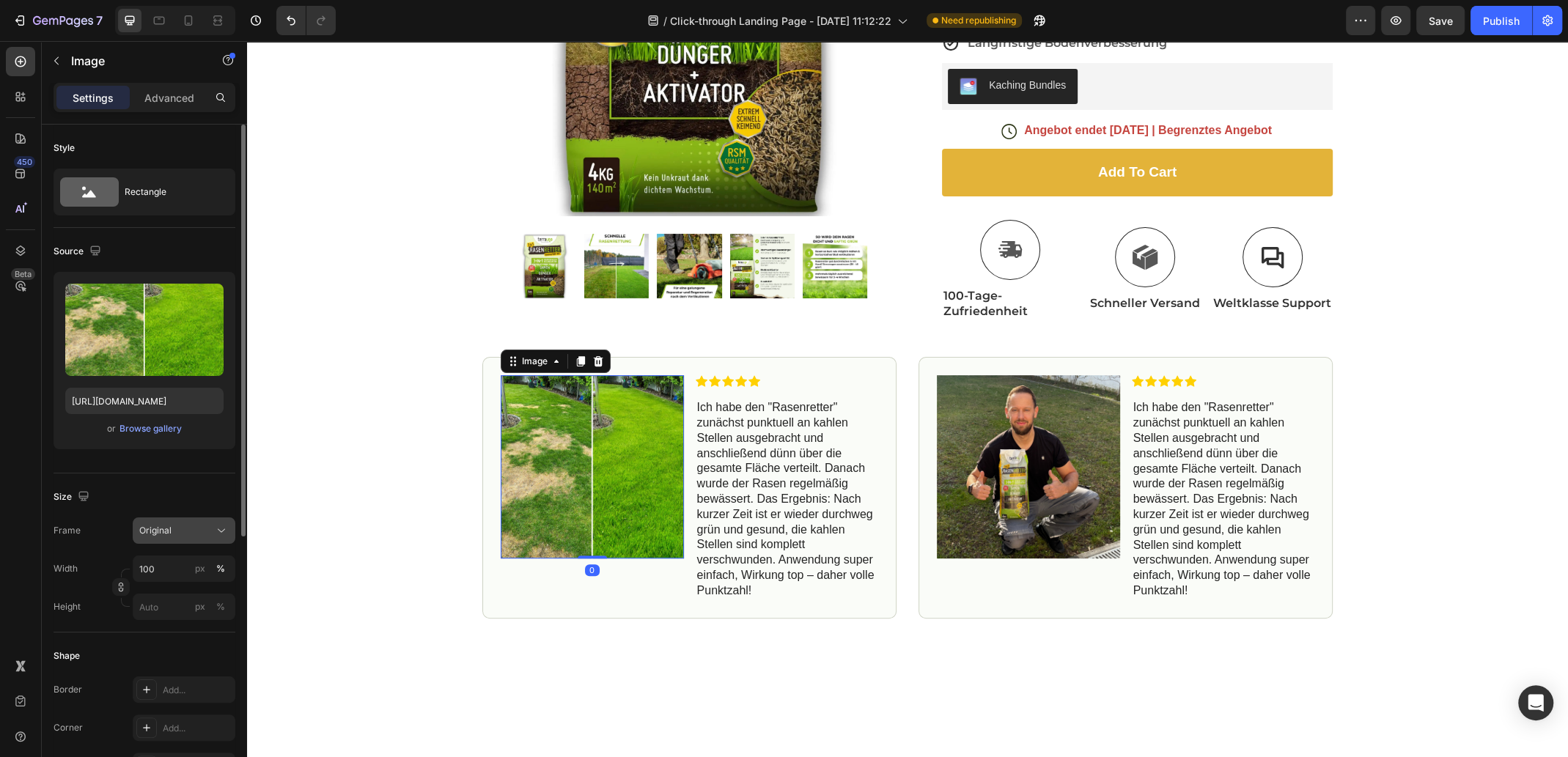
click at [190, 528] on div "Original" at bounding box center [175, 530] width 72 height 13
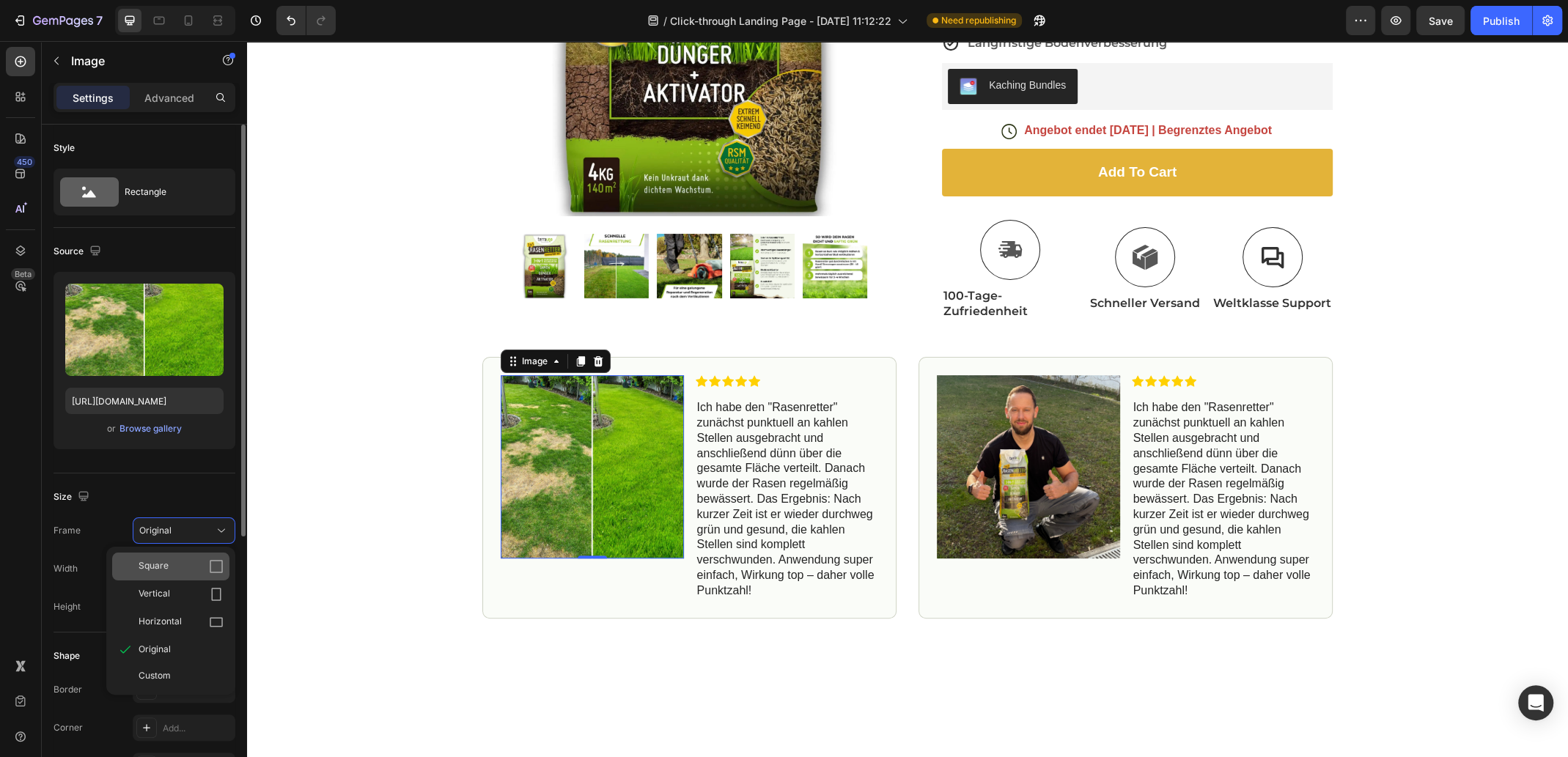
click at [194, 559] on div "Square" at bounding box center [181, 566] width 85 height 15
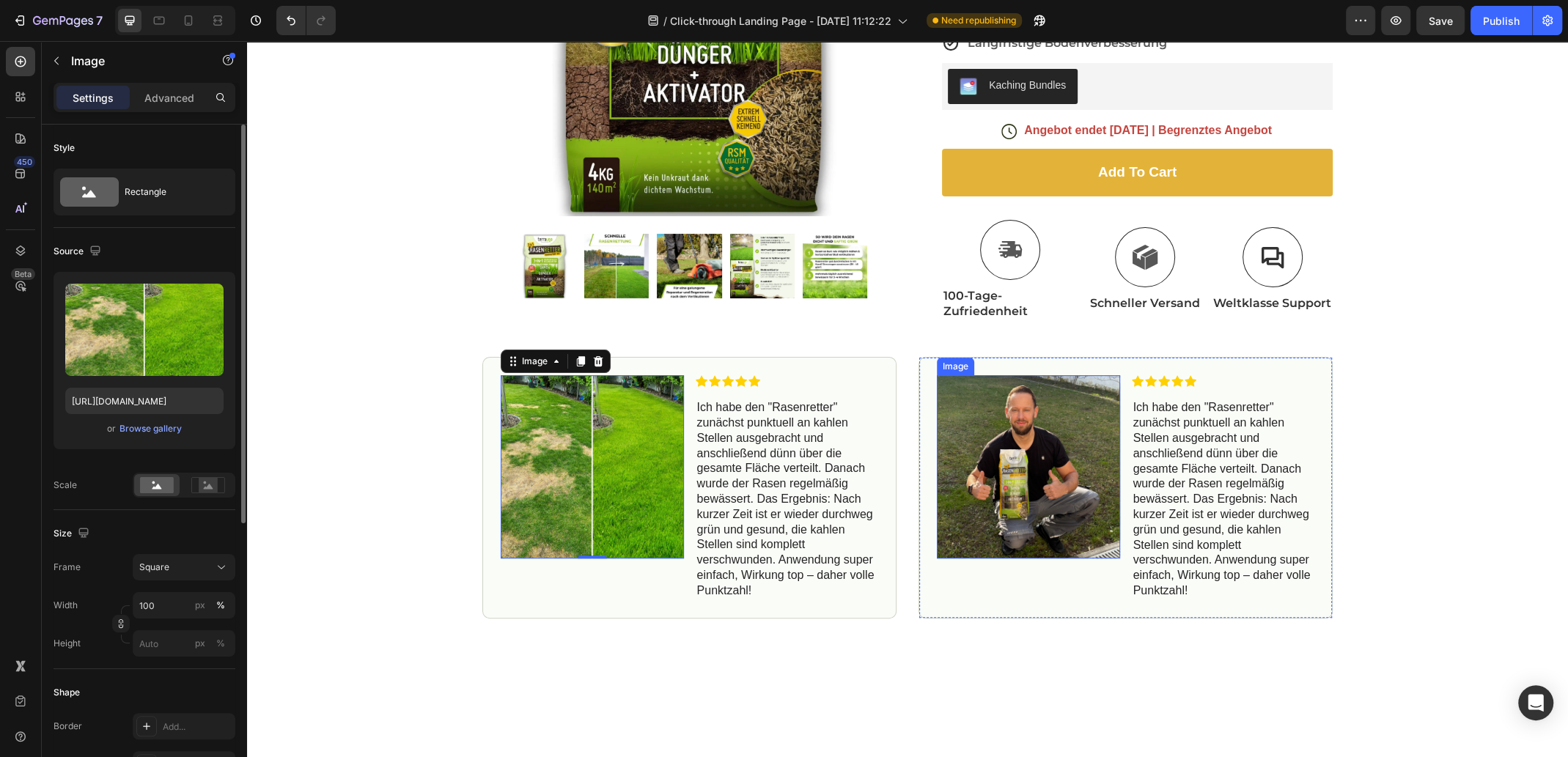
click at [1008, 457] on img at bounding box center [1028, 466] width 183 height 183
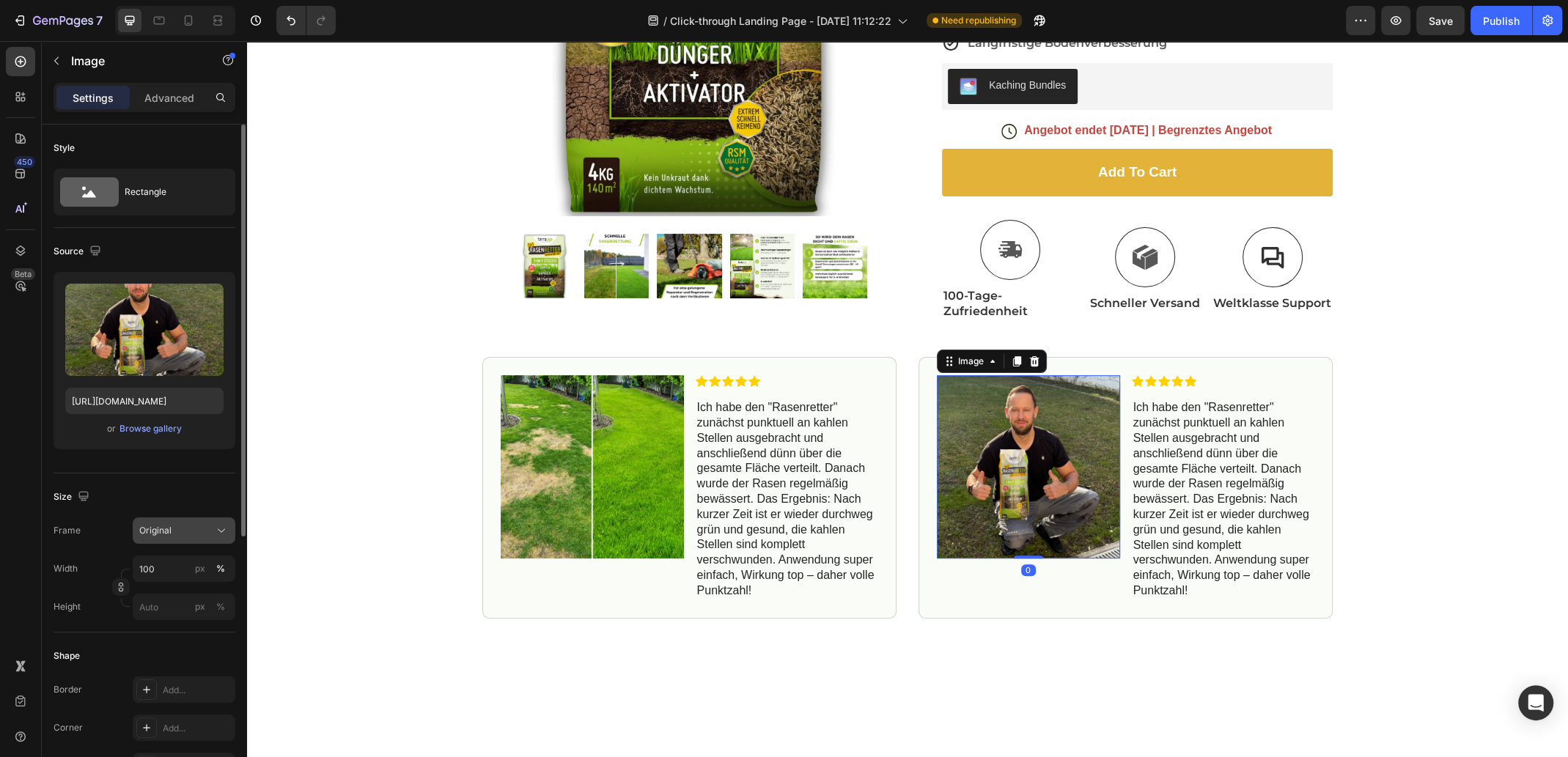
click at [211, 533] on div "Original" at bounding box center [175, 530] width 72 height 13
click at [205, 566] on div "Square" at bounding box center [181, 566] width 85 height 15
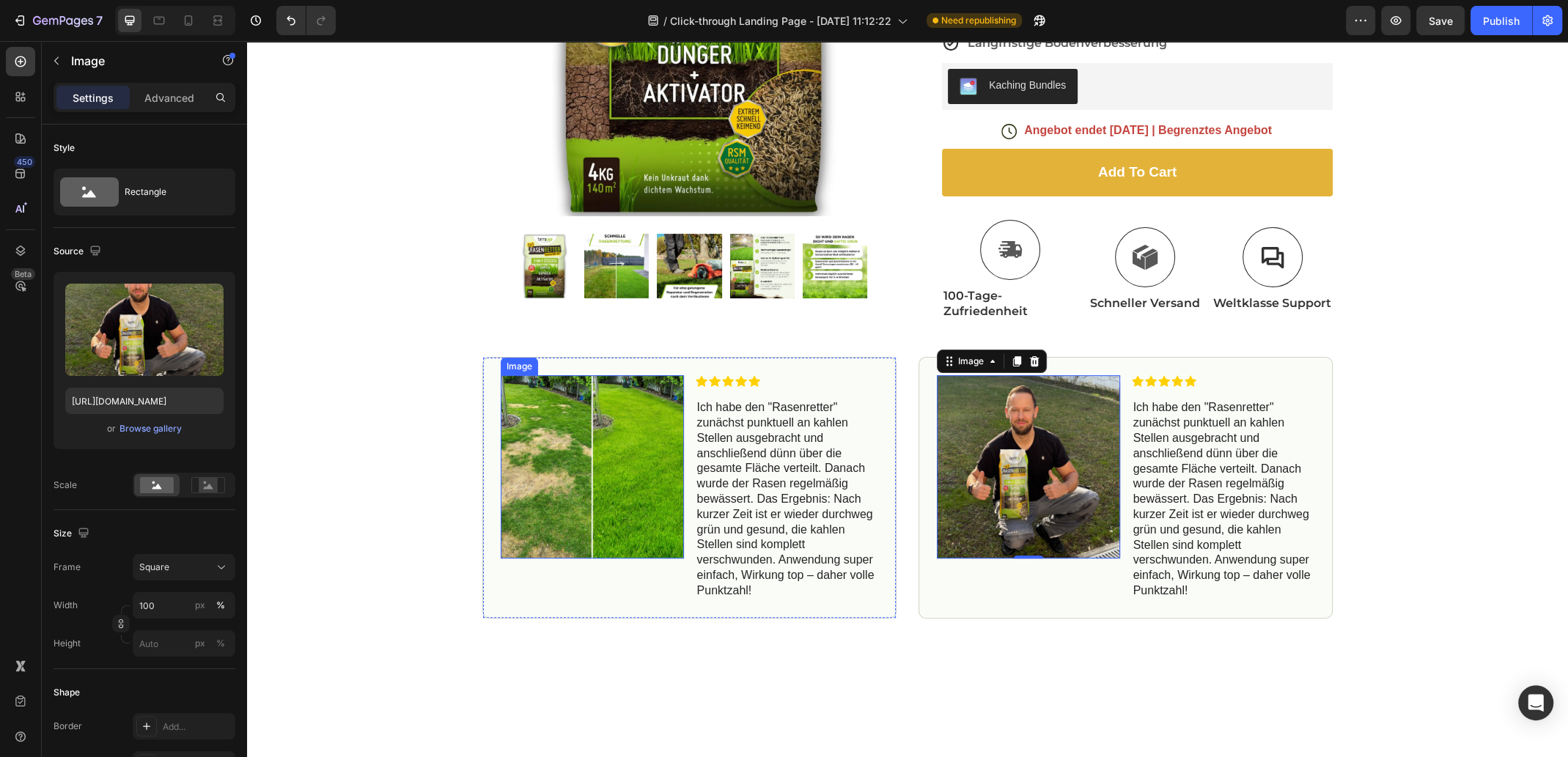
click at [594, 525] on img at bounding box center [592, 466] width 183 height 183
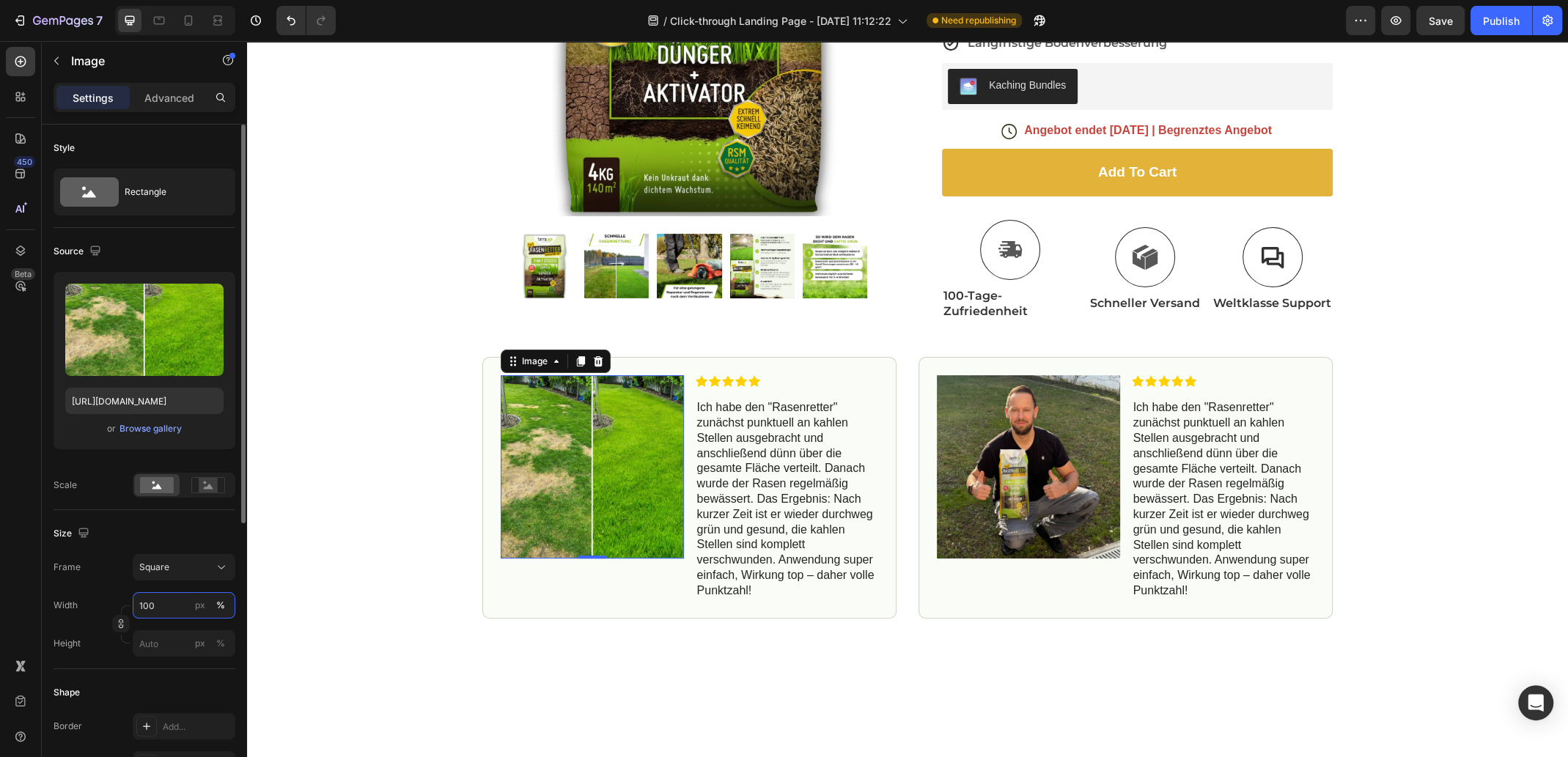
click at [173, 602] on input "100" at bounding box center [184, 605] width 103 height 27
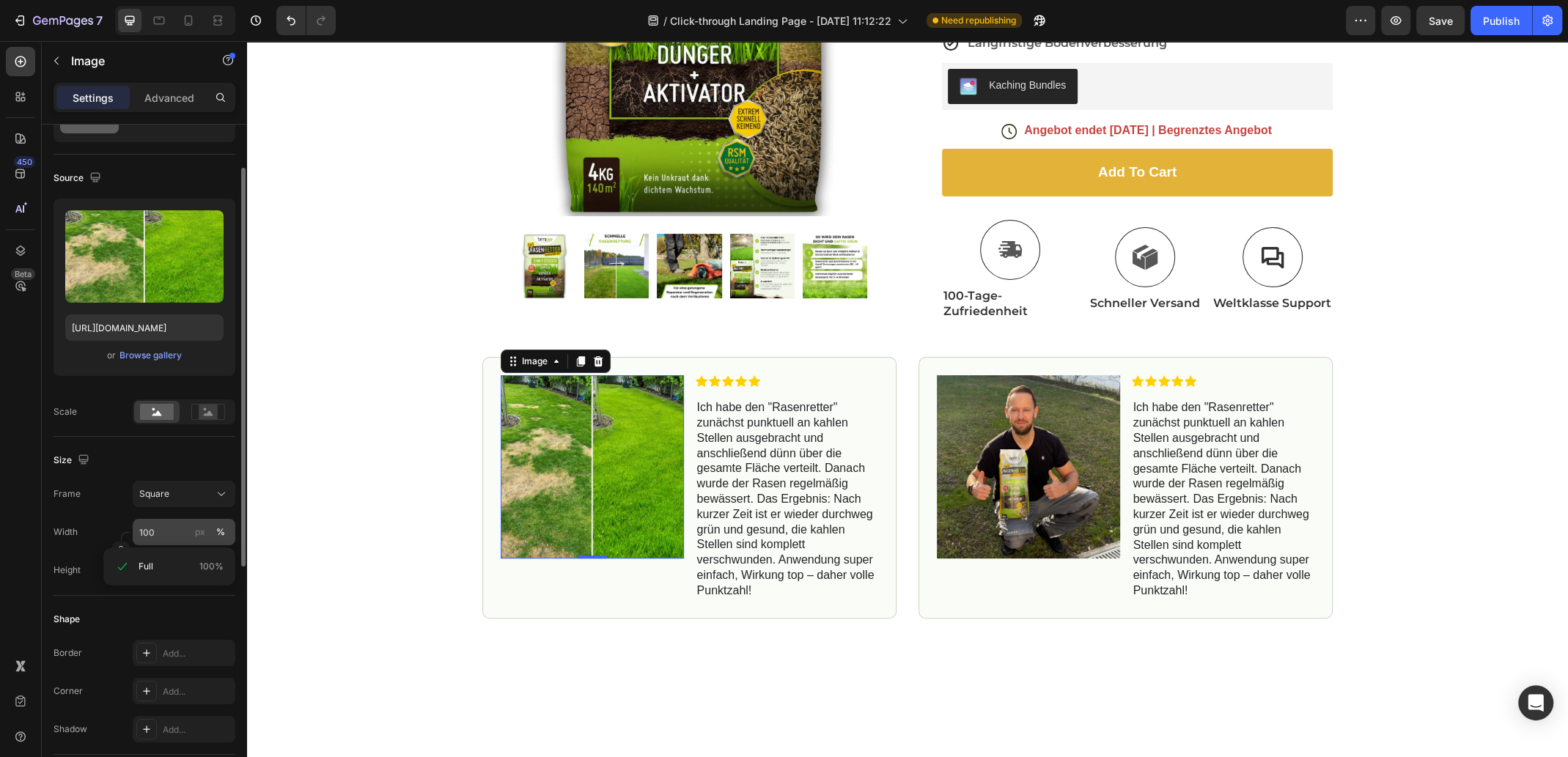
click at [224, 529] on div "%" at bounding box center [220, 532] width 9 height 13
click at [188, 489] on div "Square" at bounding box center [175, 494] width 72 height 13
click at [210, 555] on icon at bounding box center [216, 558] width 15 height 15
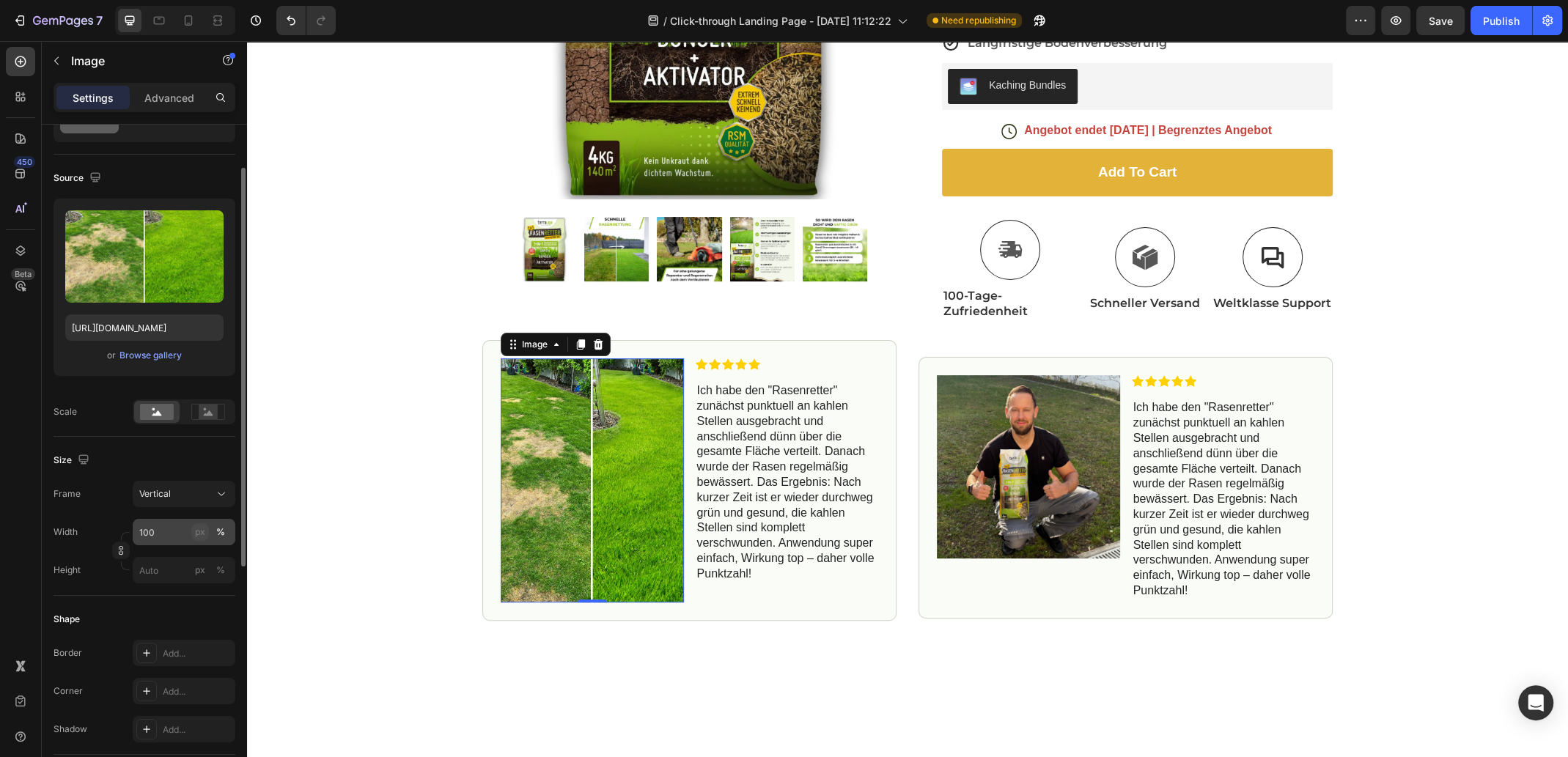
click at [196, 529] on div "px" at bounding box center [200, 532] width 11 height 13
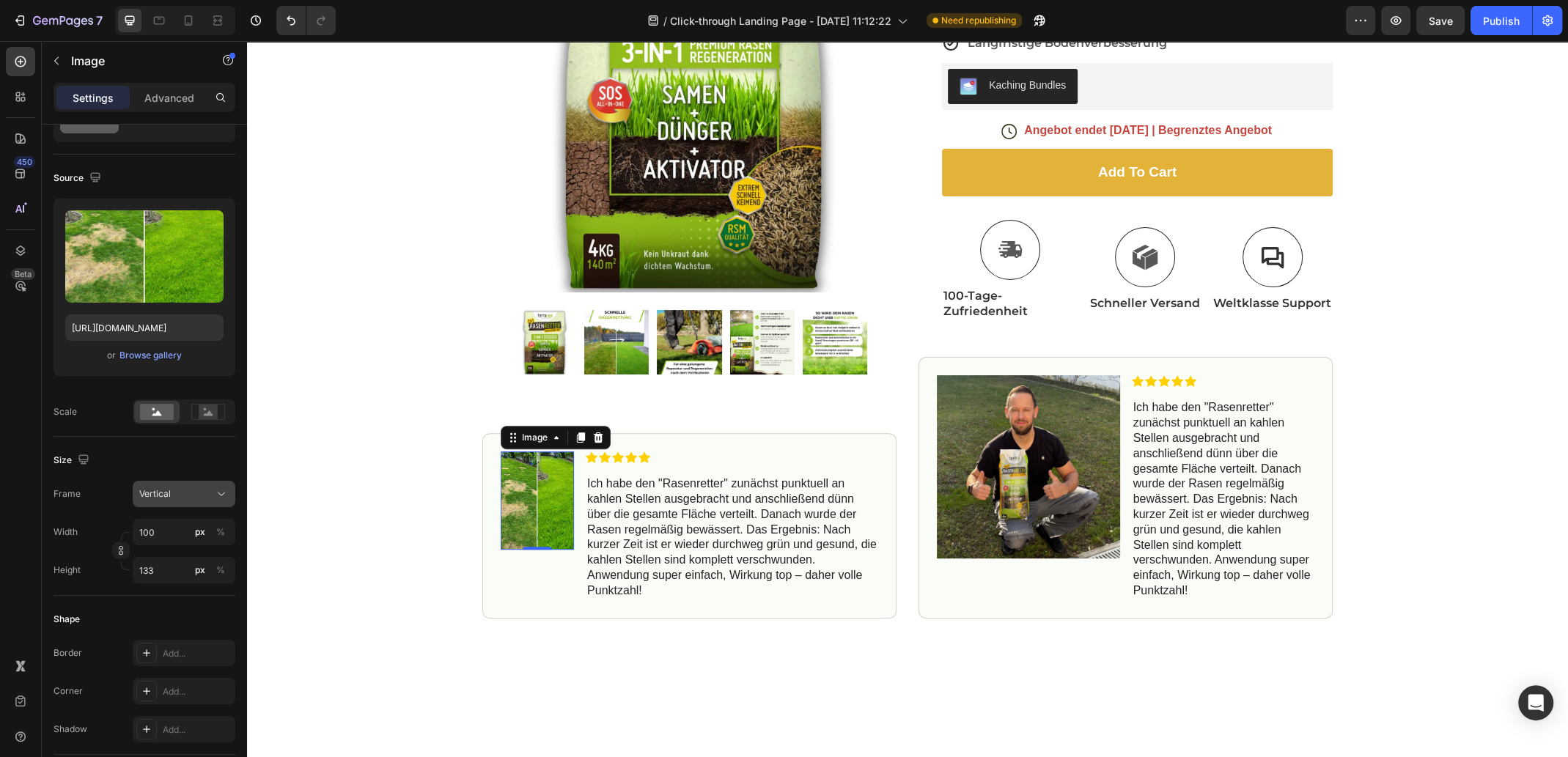
click at [181, 501] on button "Vertical" at bounding box center [184, 494] width 103 height 27
click at [192, 527] on div "Square" at bounding box center [181, 529] width 85 height 15
click at [283, 15] on button "Undo/Redo" at bounding box center [291, 20] width 29 height 29
type input "133"
click at [286, 17] on icon "Undo/Redo" at bounding box center [291, 20] width 15 height 15
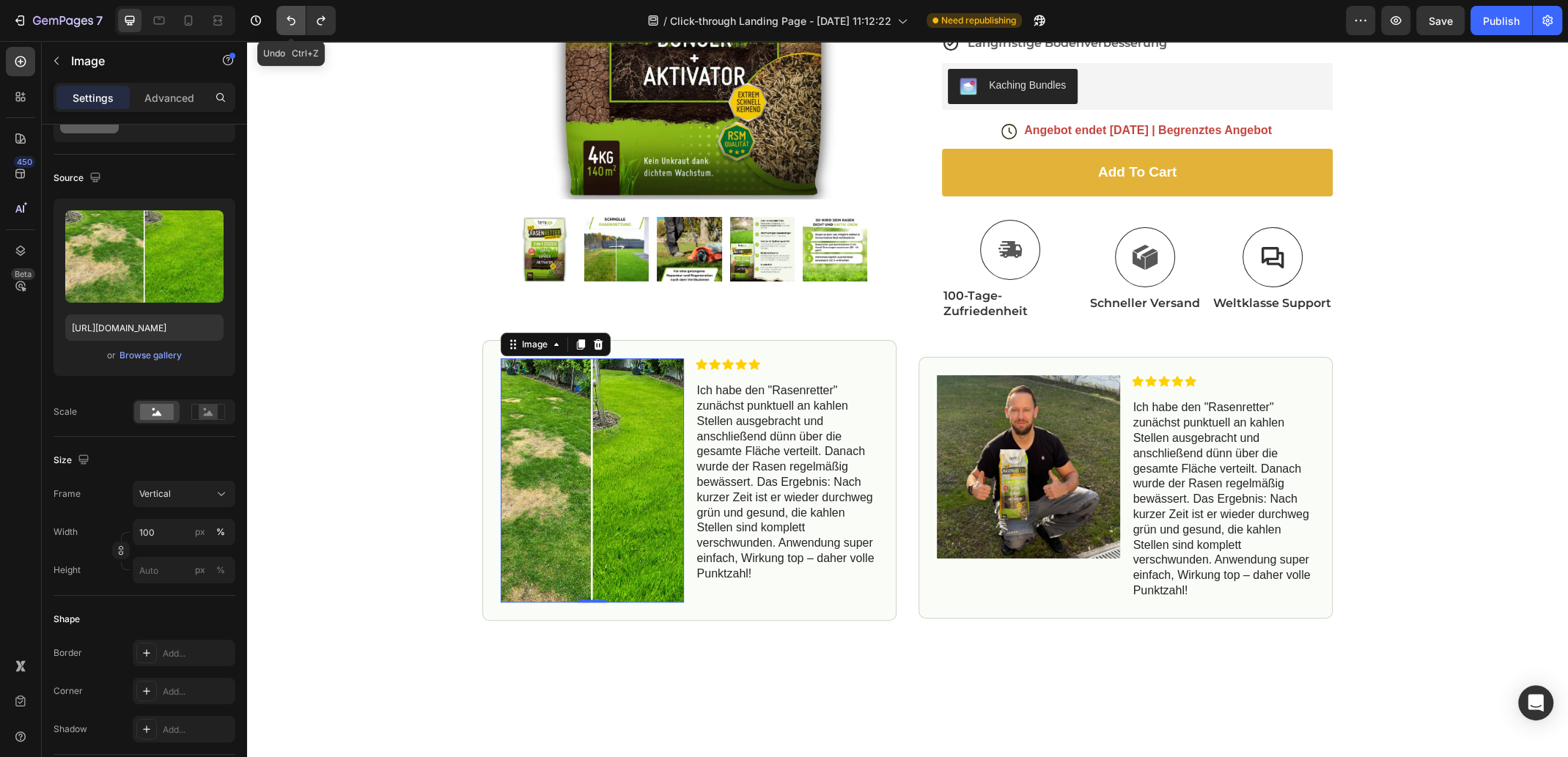
click at [288, 17] on icon "Undo/Redo" at bounding box center [291, 20] width 15 height 15
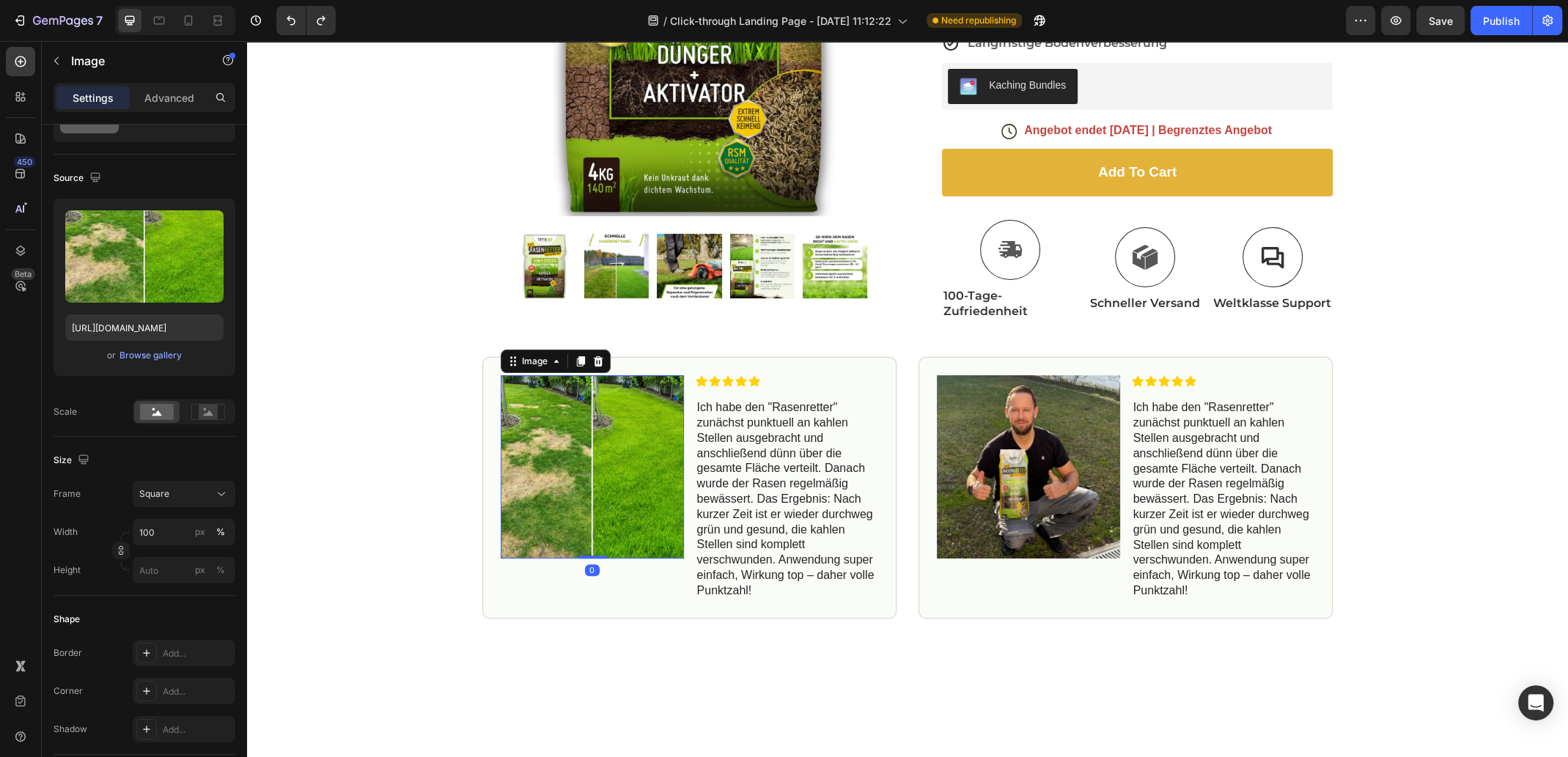
drag, startPoint x: 590, startPoint y: 555, endPoint x: 597, endPoint y: 517, distance: 38.6
click at [597, 517] on div "Image 0" at bounding box center [592, 466] width 183 height 183
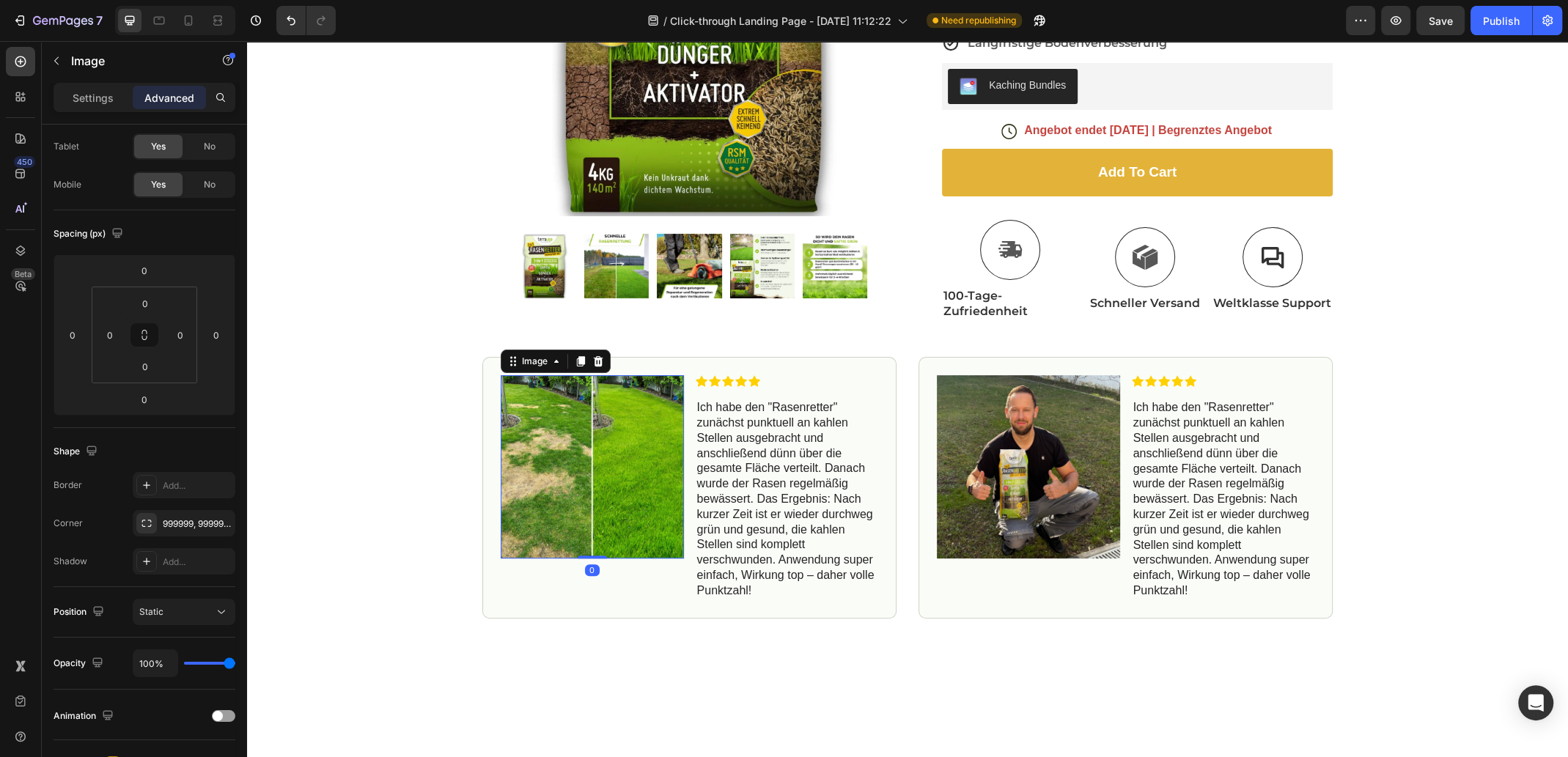
click at [597, 471] on img at bounding box center [592, 466] width 183 height 183
click at [583, 462] on img at bounding box center [592, 466] width 183 height 183
drag, startPoint x: 593, startPoint y: 552, endPoint x: 596, endPoint y: 538, distance: 14.3
click at [596, 538] on div "Image 0" at bounding box center [592, 466] width 183 height 183
click at [670, 466] on img at bounding box center [592, 466] width 183 height 183
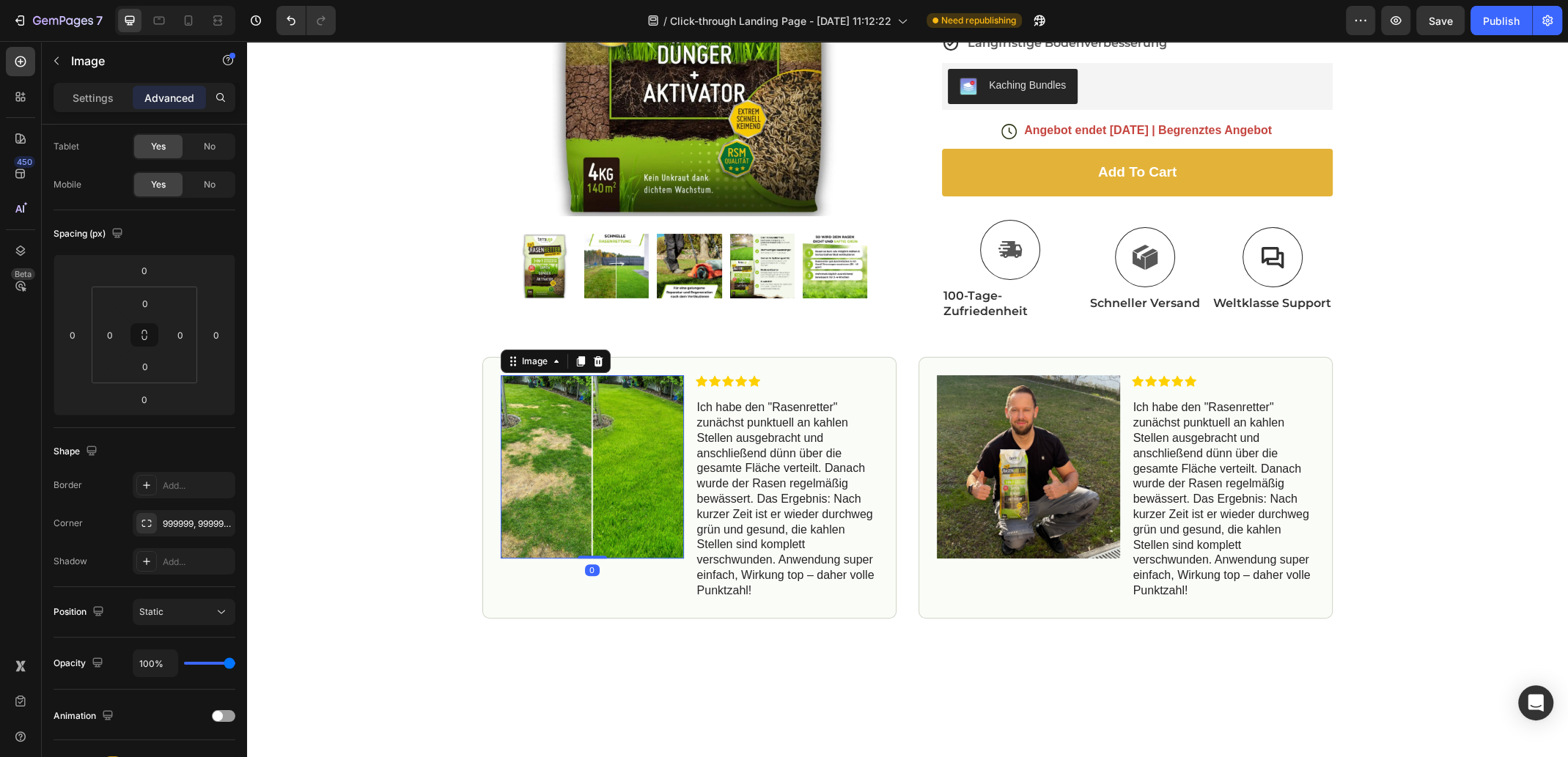
click at [607, 466] on img at bounding box center [592, 466] width 183 height 183
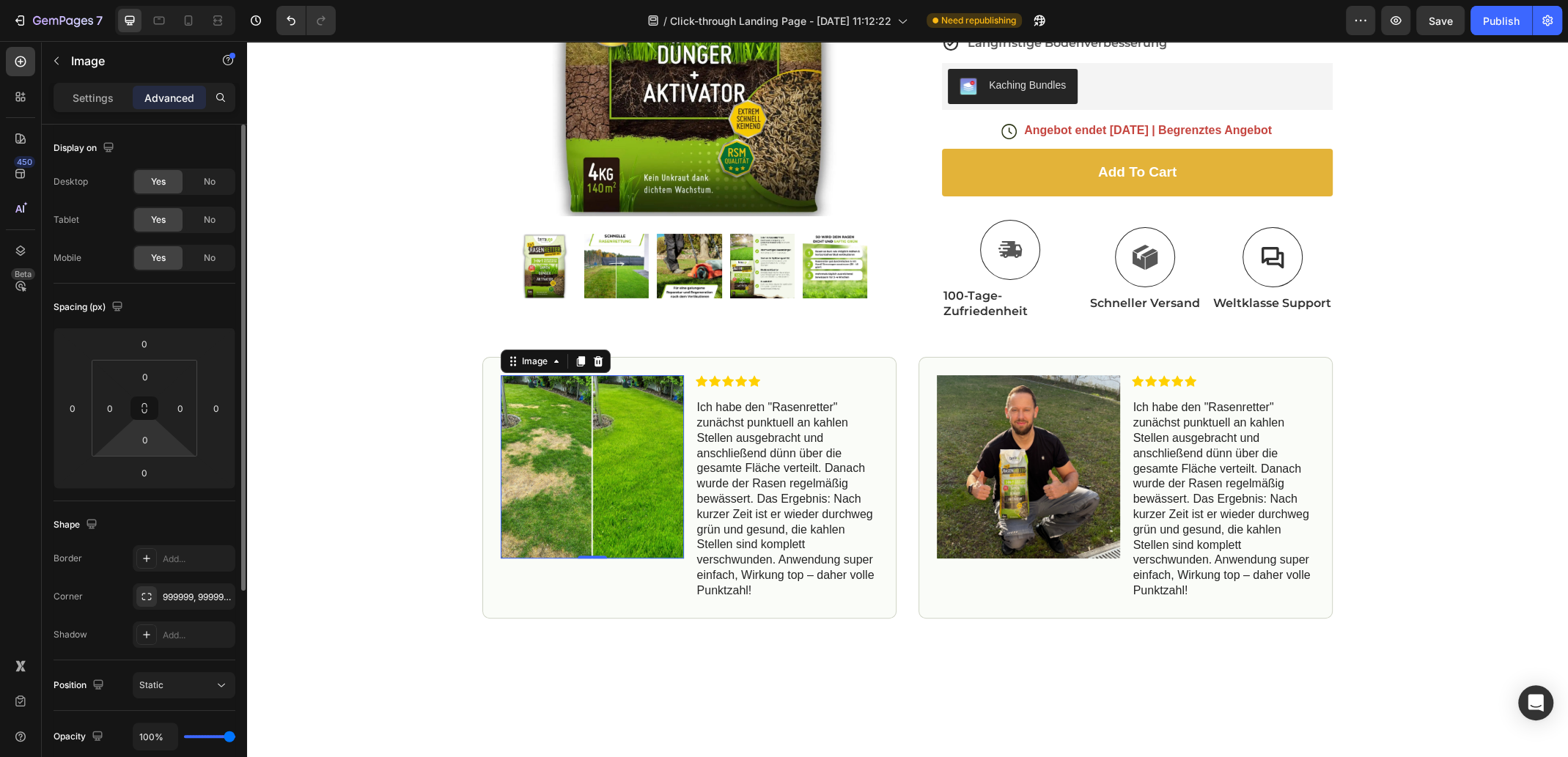
scroll to position [301, 0]
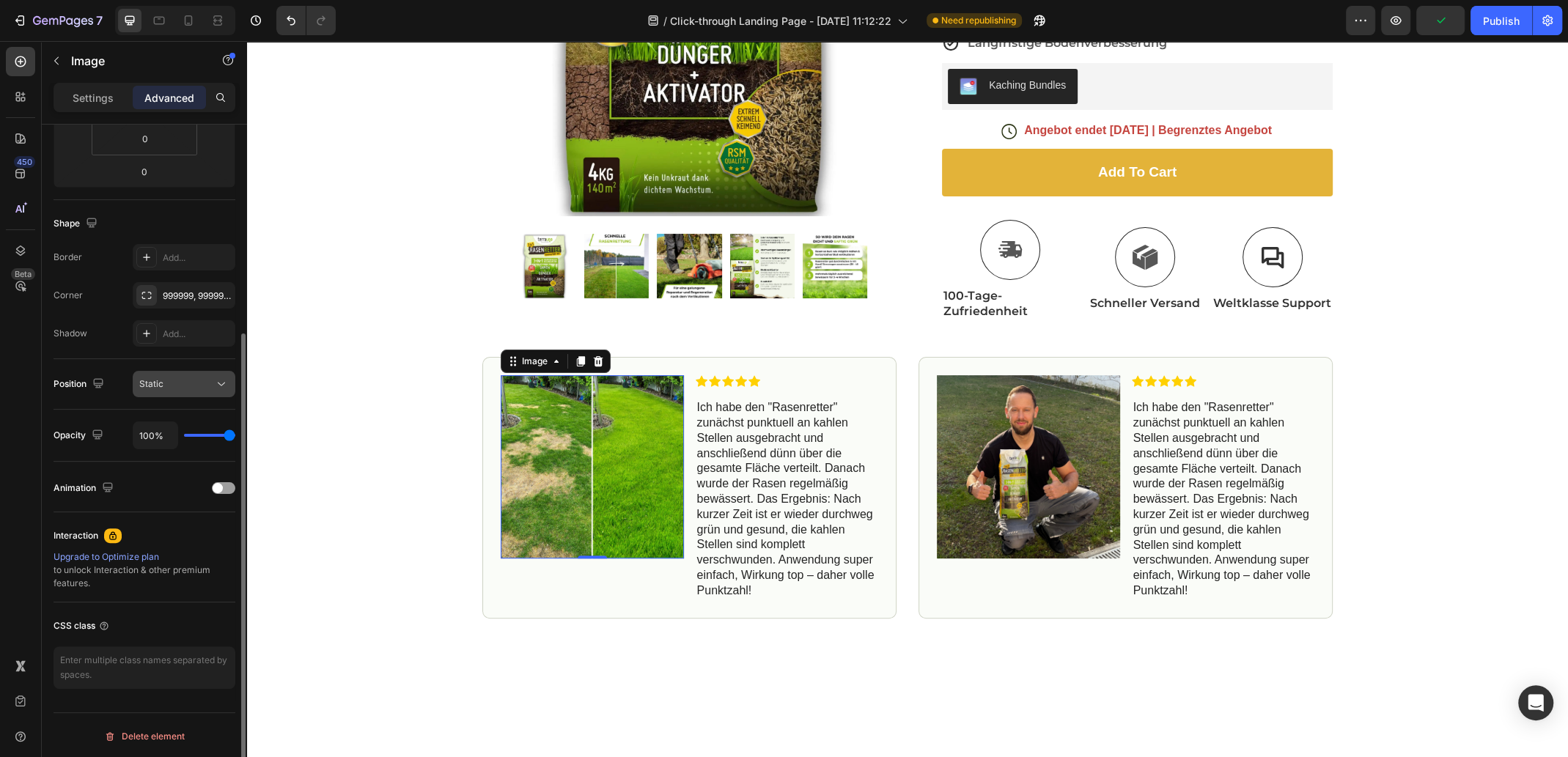
click at [197, 381] on div "Static" at bounding box center [177, 384] width 75 height 13
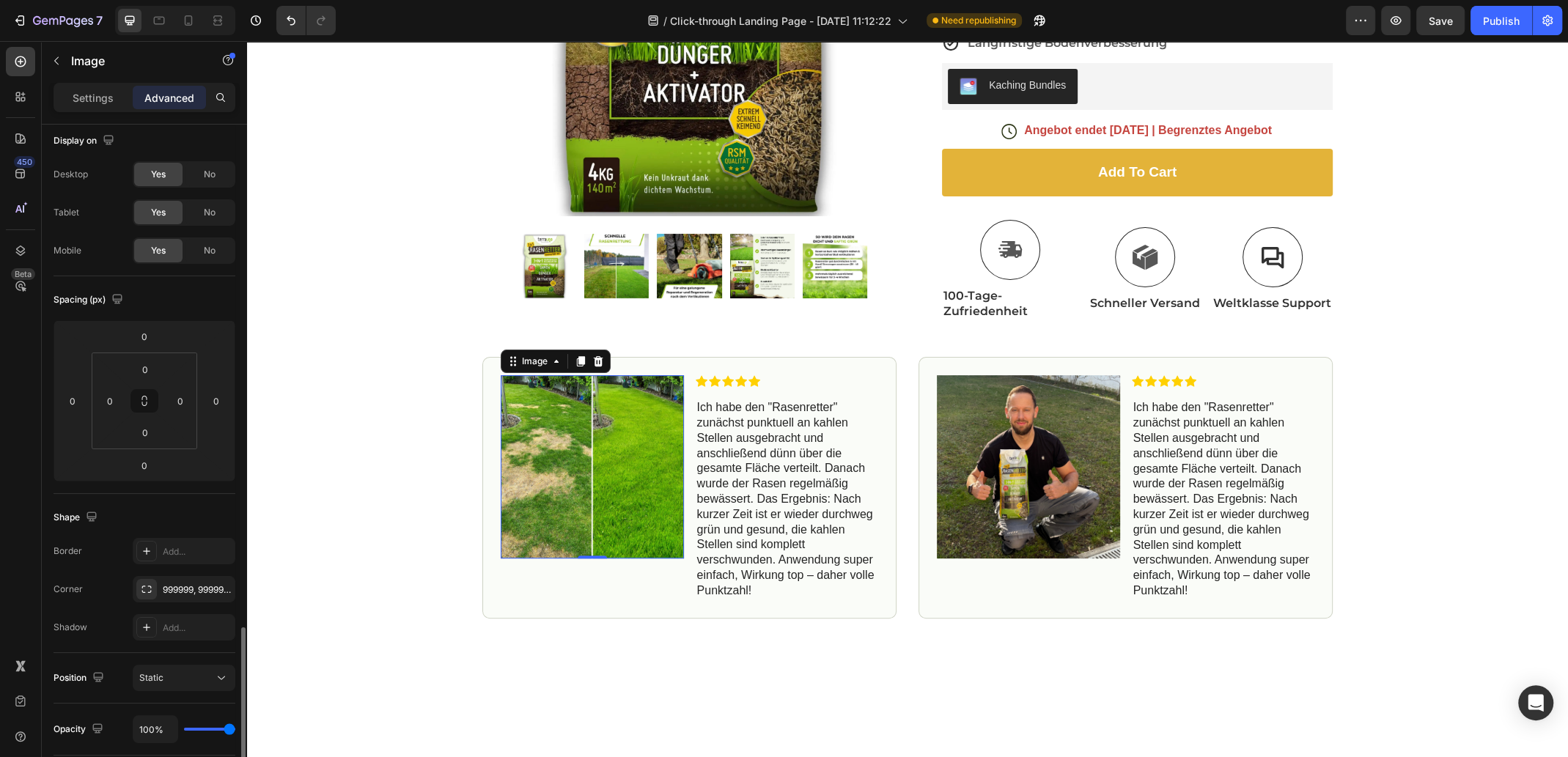
scroll to position [0, 0]
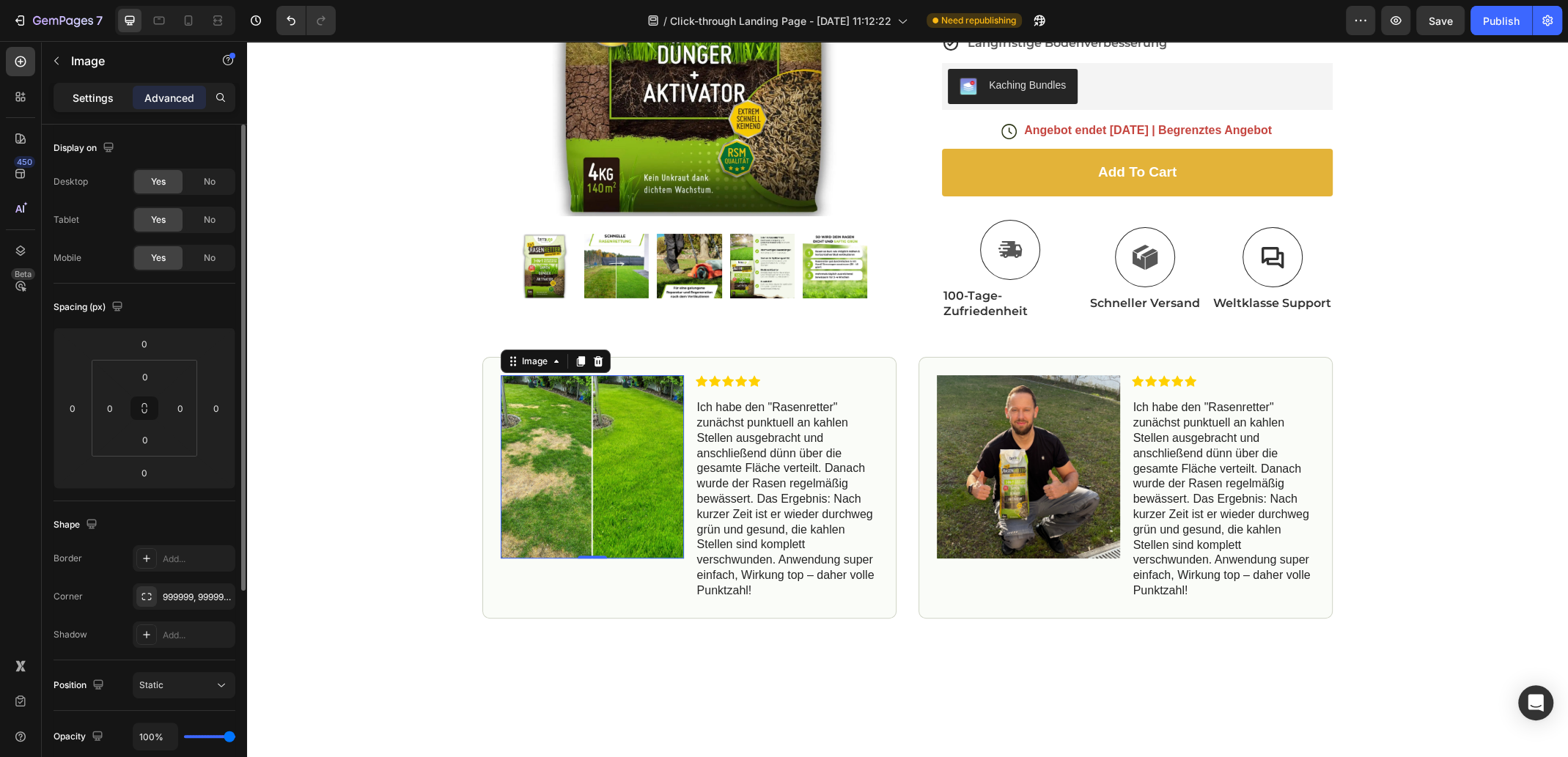
click at [89, 106] on div "Settings" at bounding box center [93, 97] width 73 height 23
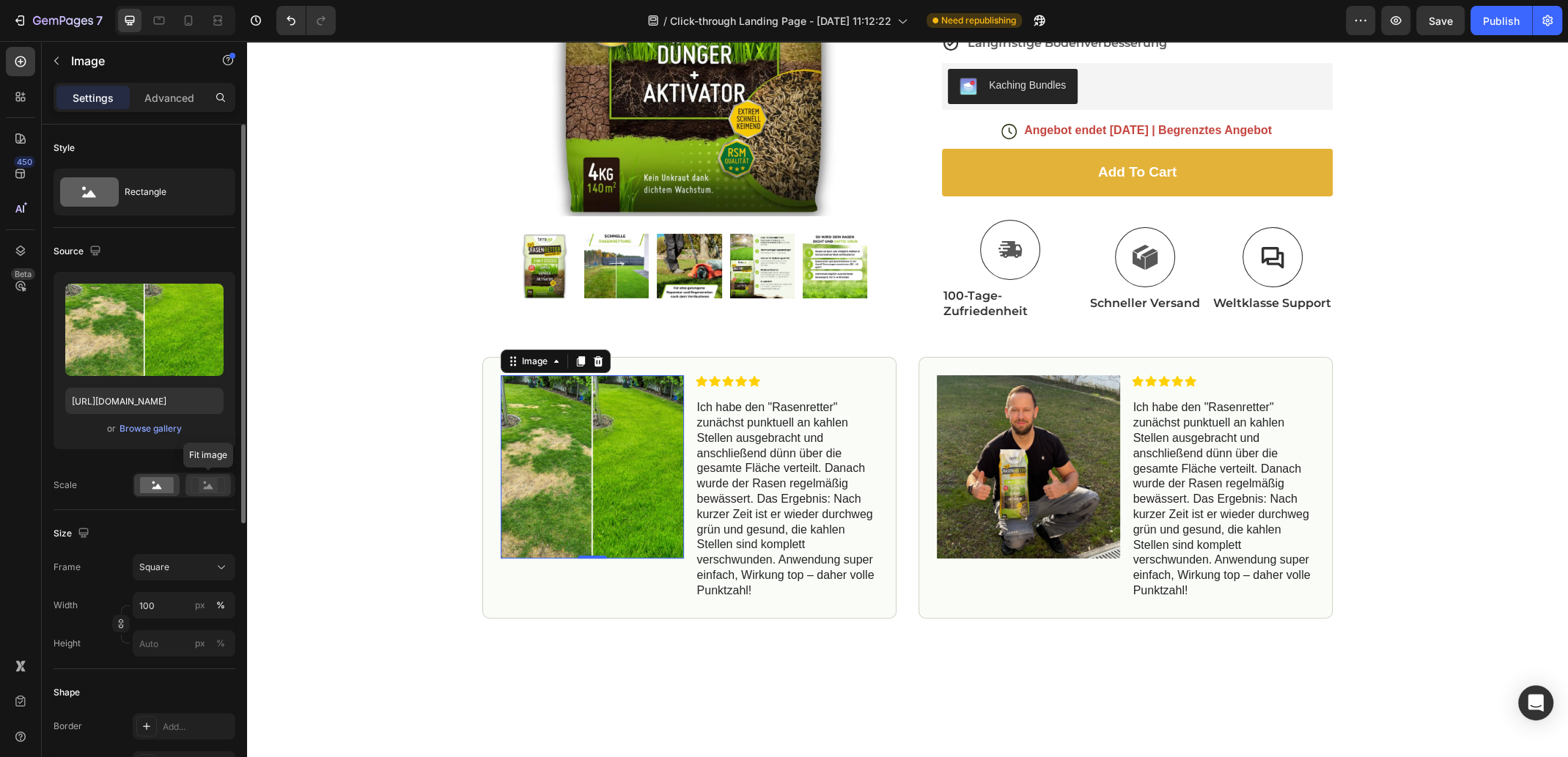
click at [207, 487] on icon at bounding box center [209, 486] width 10 height 5
click at [204, 478] on rect at bounding box center [208, 485] width 19 height 15
click at [204, 481] on g at bounding box center [207, 484] width 33 height 15
click at [166, 611] on input "100" at bounding box center [184, 605] width 103 height 27
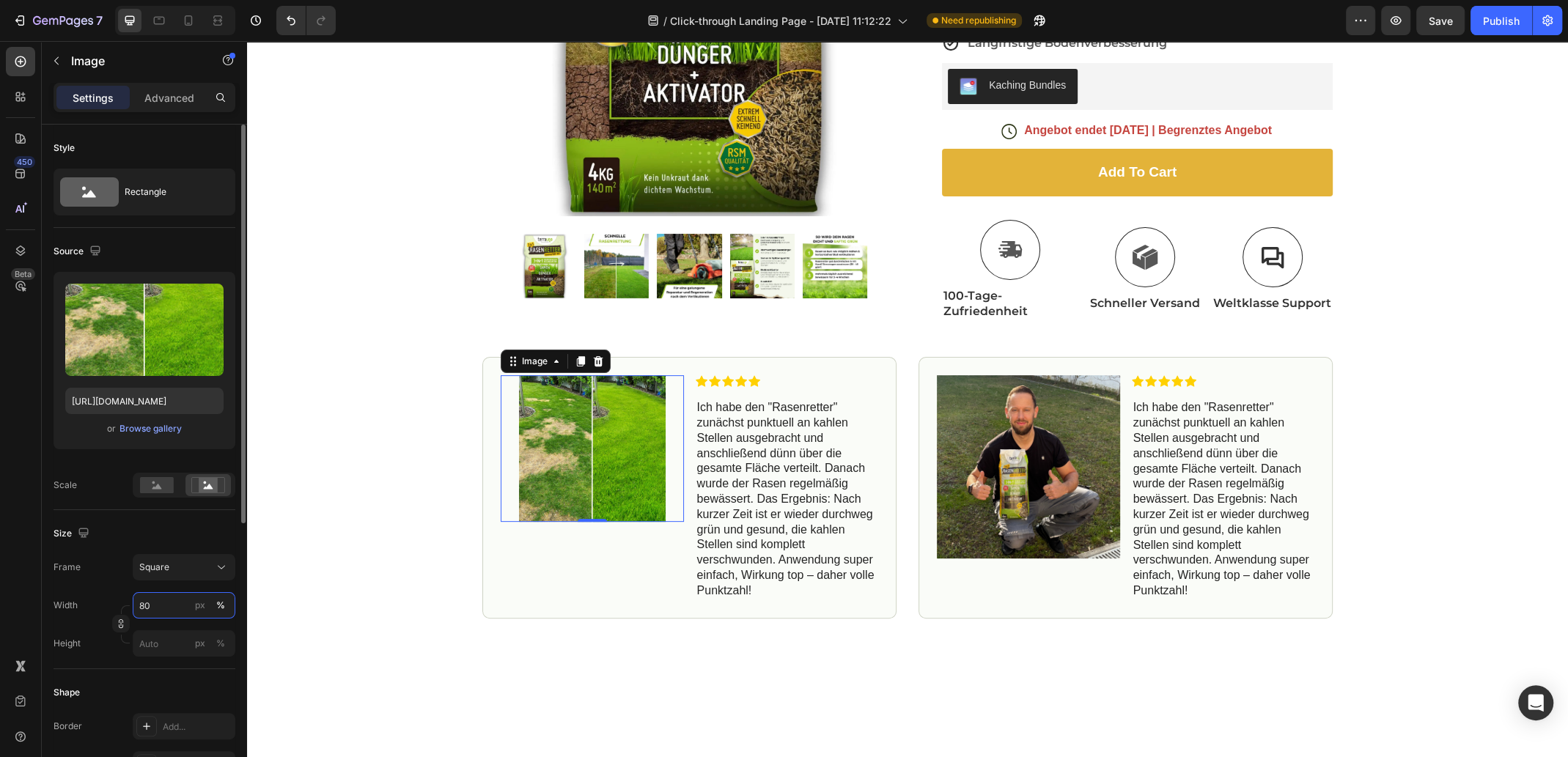
type input "8"
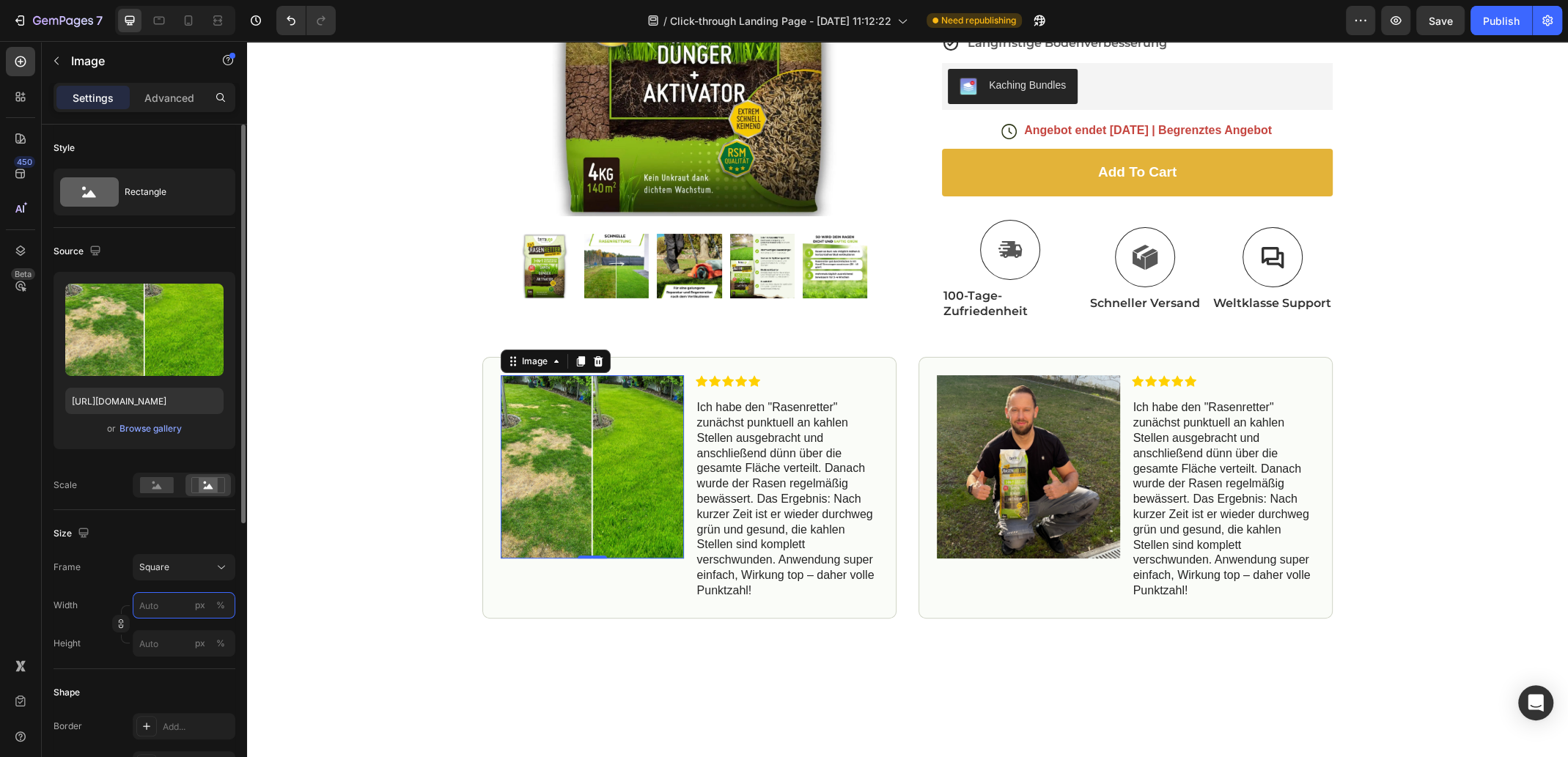
type input "9"
type input "90"
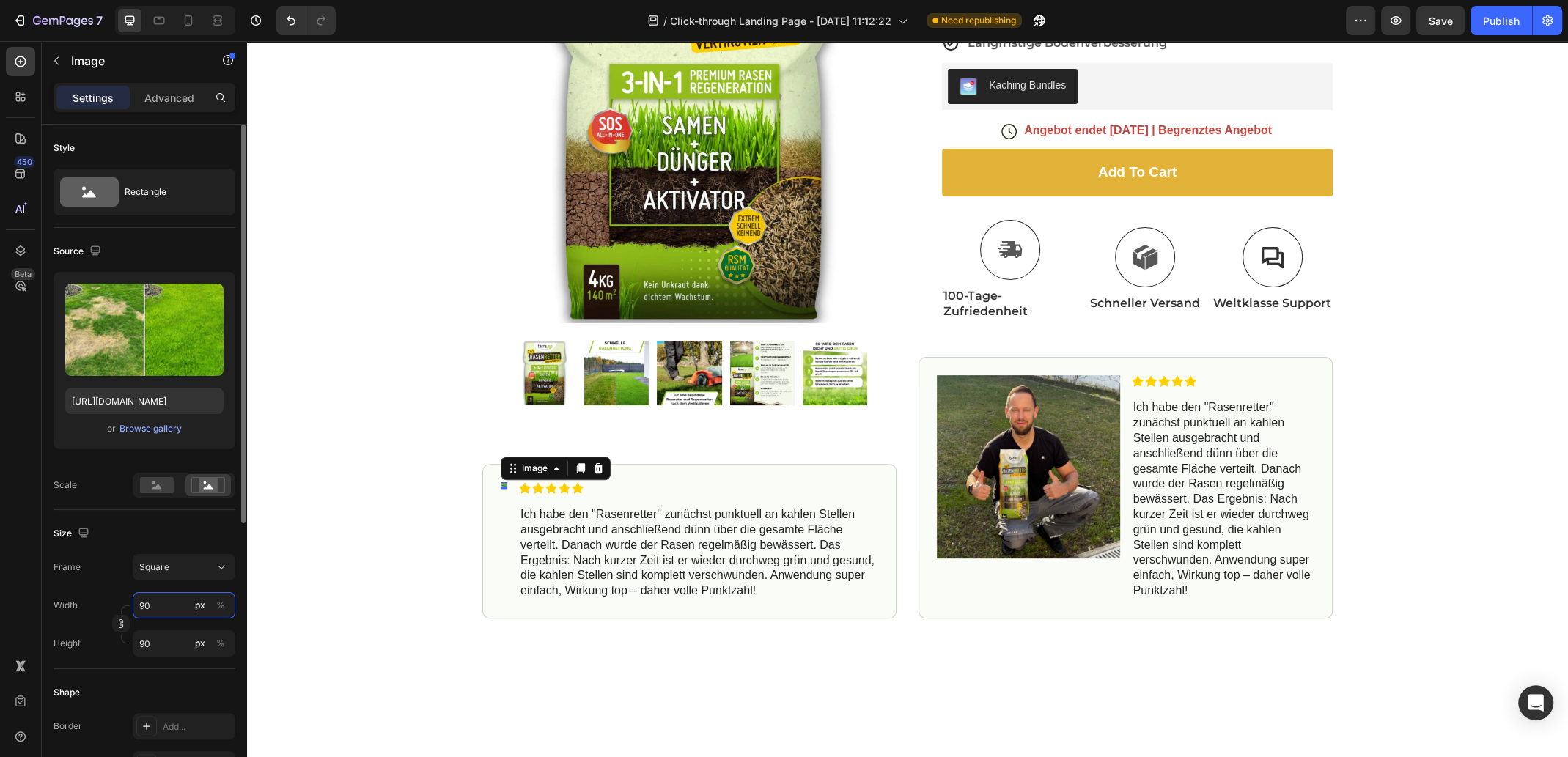
type input "9"
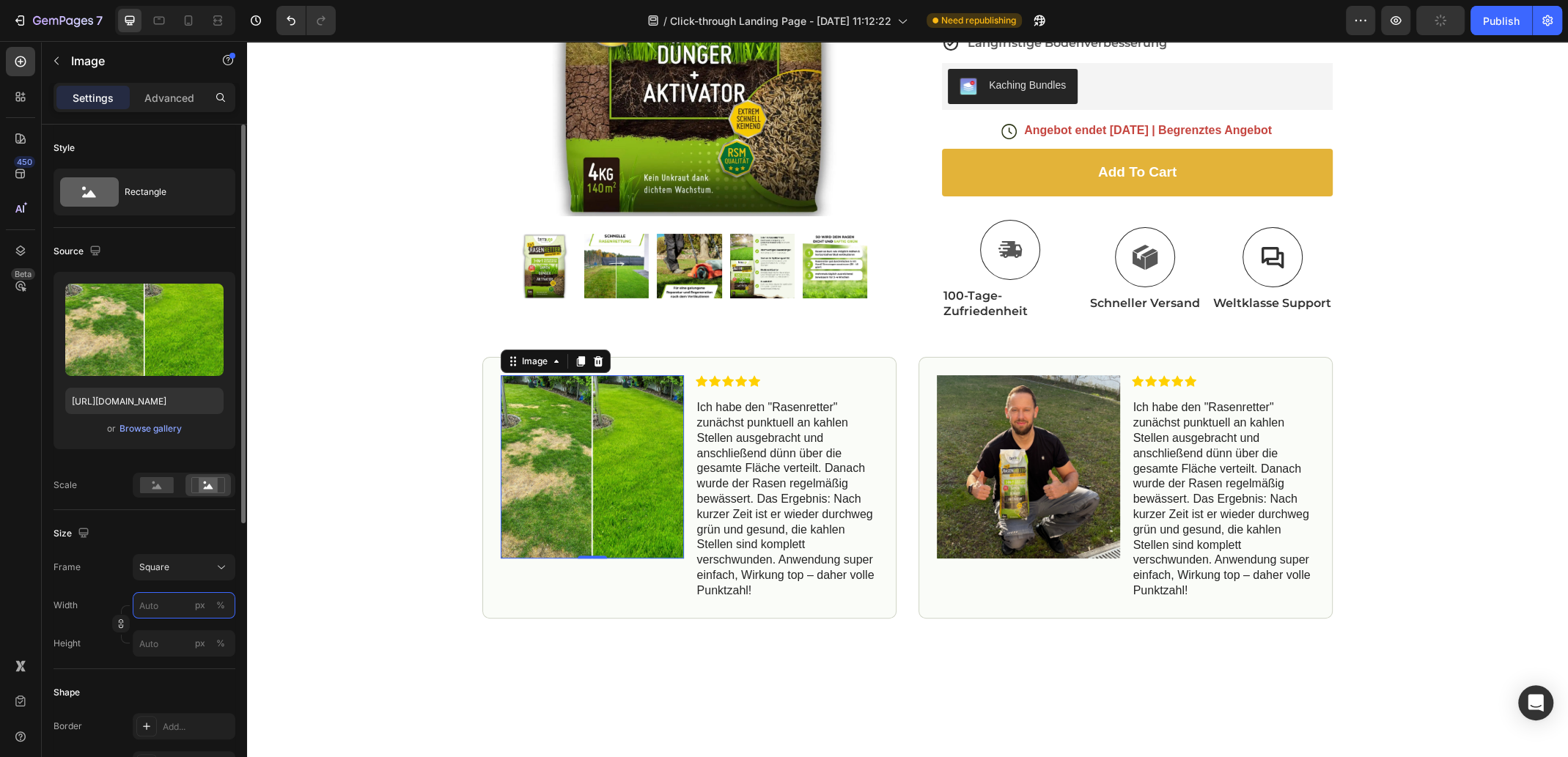
type input "9"
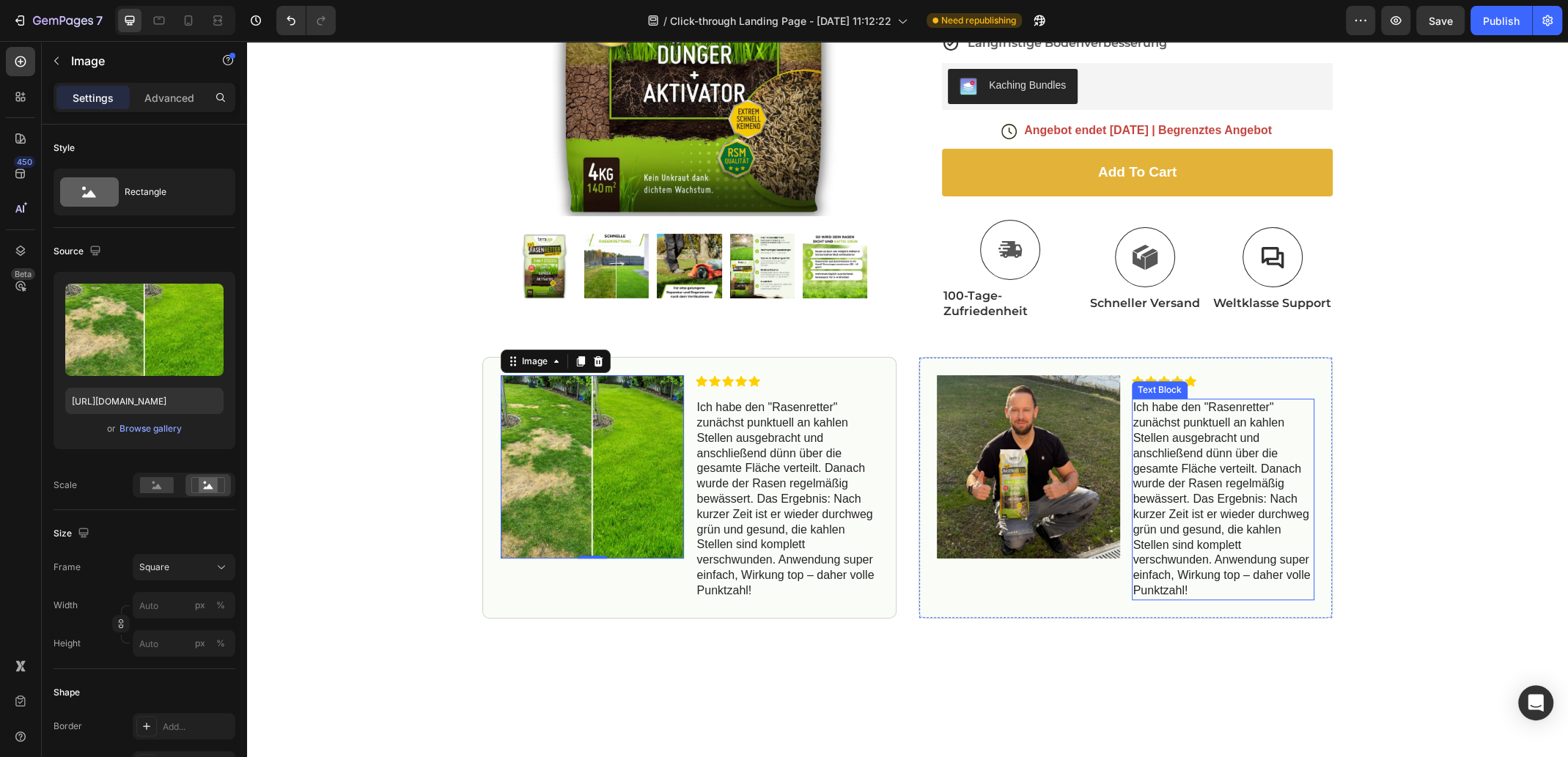
click at [1193, 570] on p "Ich habe den "Rasenretter" zunächst punktuell an kahlen Stellen ausgebracht und…" at bounding box center [1223, 499] width 181 height 198
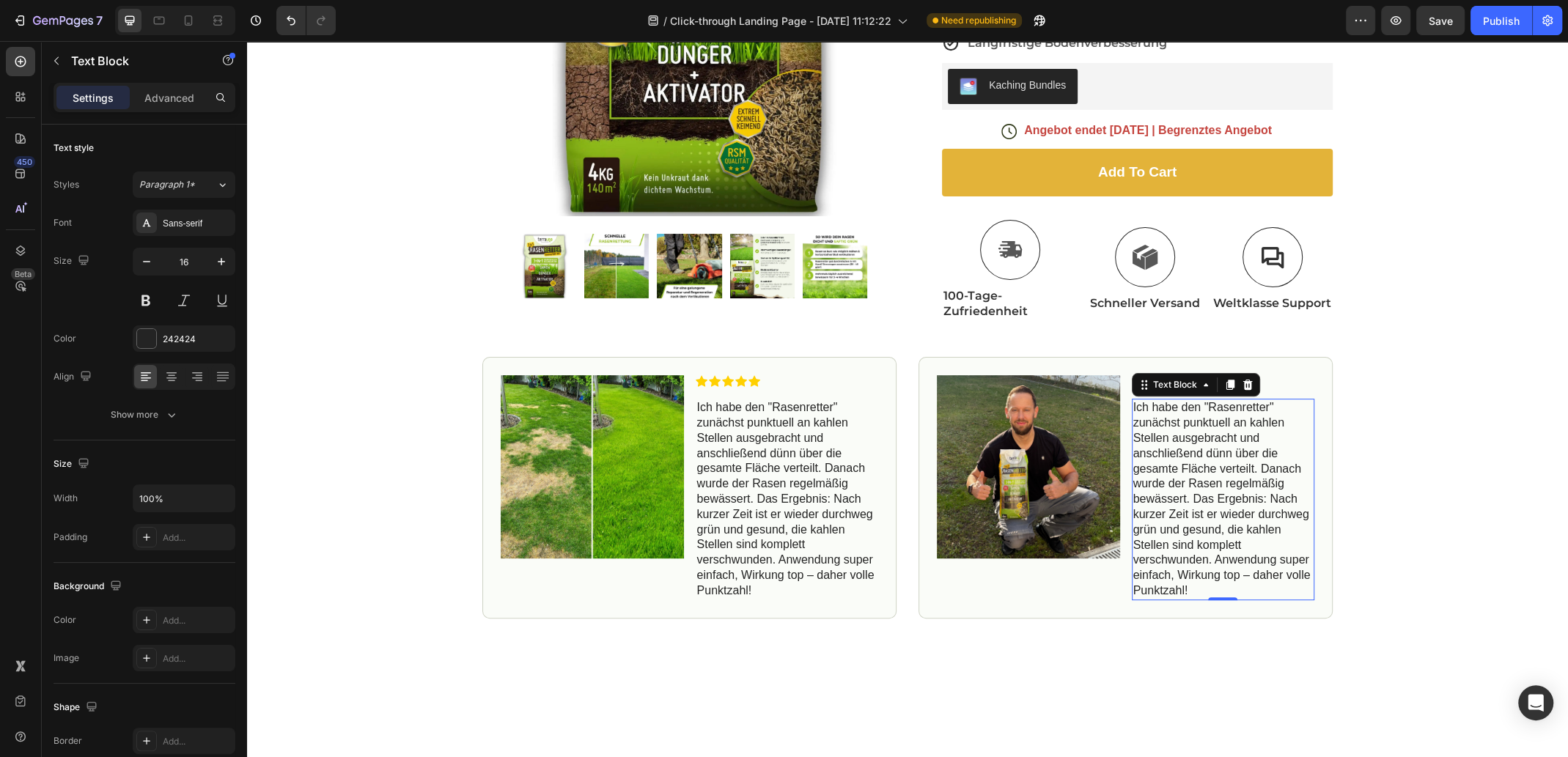
click at [1452, 368] on div "Icon Free Shipping [DATE] Only Text Block Row Icon 84,000+ Happy Customer Text …" at bounding box center [907, 171] width 1321 height 895
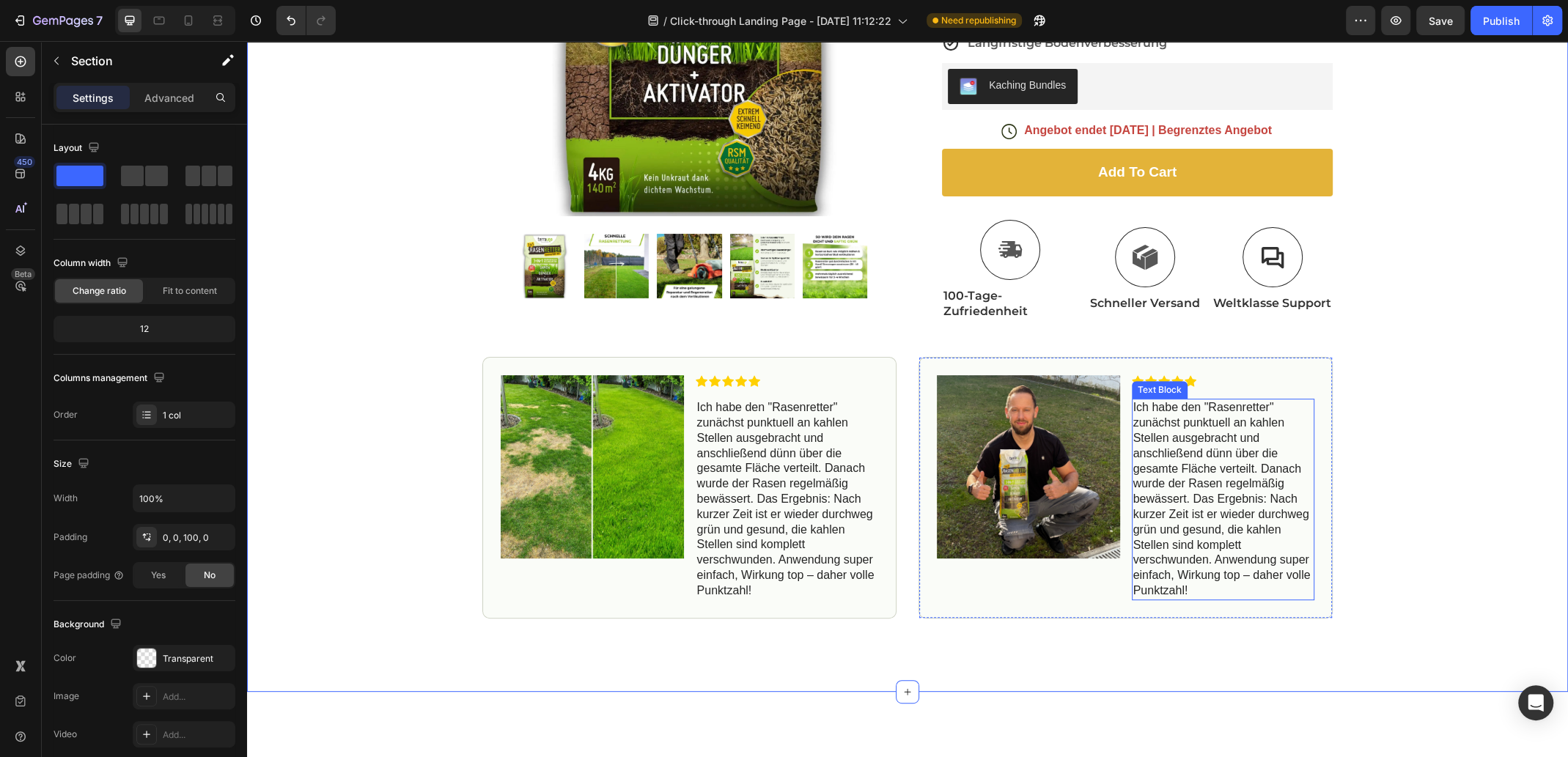
click at [1168, 588] on p "Ich habe den "Rasenretter" zunächst punktuell an kahlen Stellen ausgebracht und…" at bounding box center [1223, 499] width 181 height 198
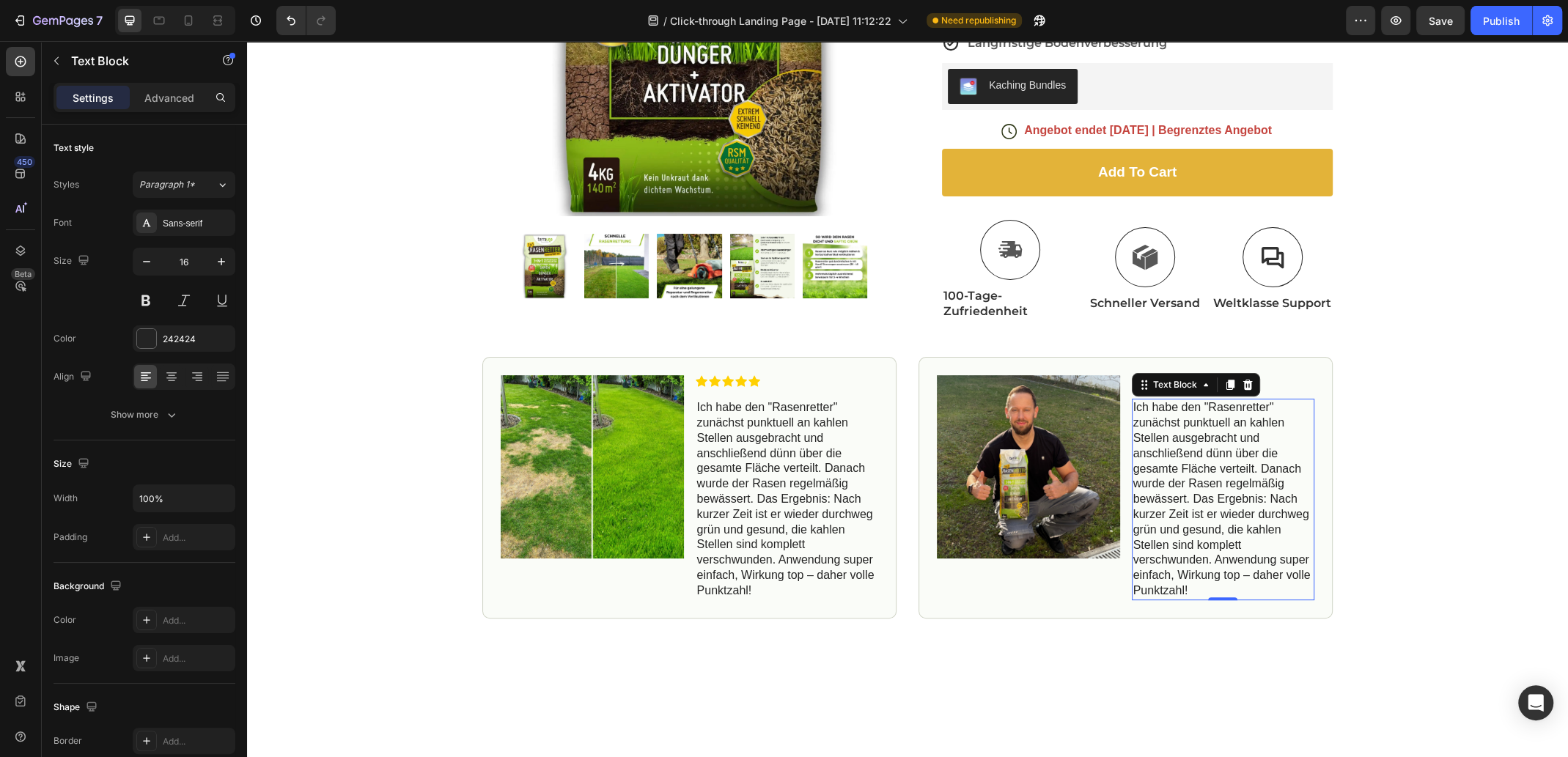
click at [1180, 590] on p "Ich habe den "Rasenretter" zunächst punktuell an kahlen Stellen ausgebracht und…" at bounding box center [1223, 499] width 181 height 198
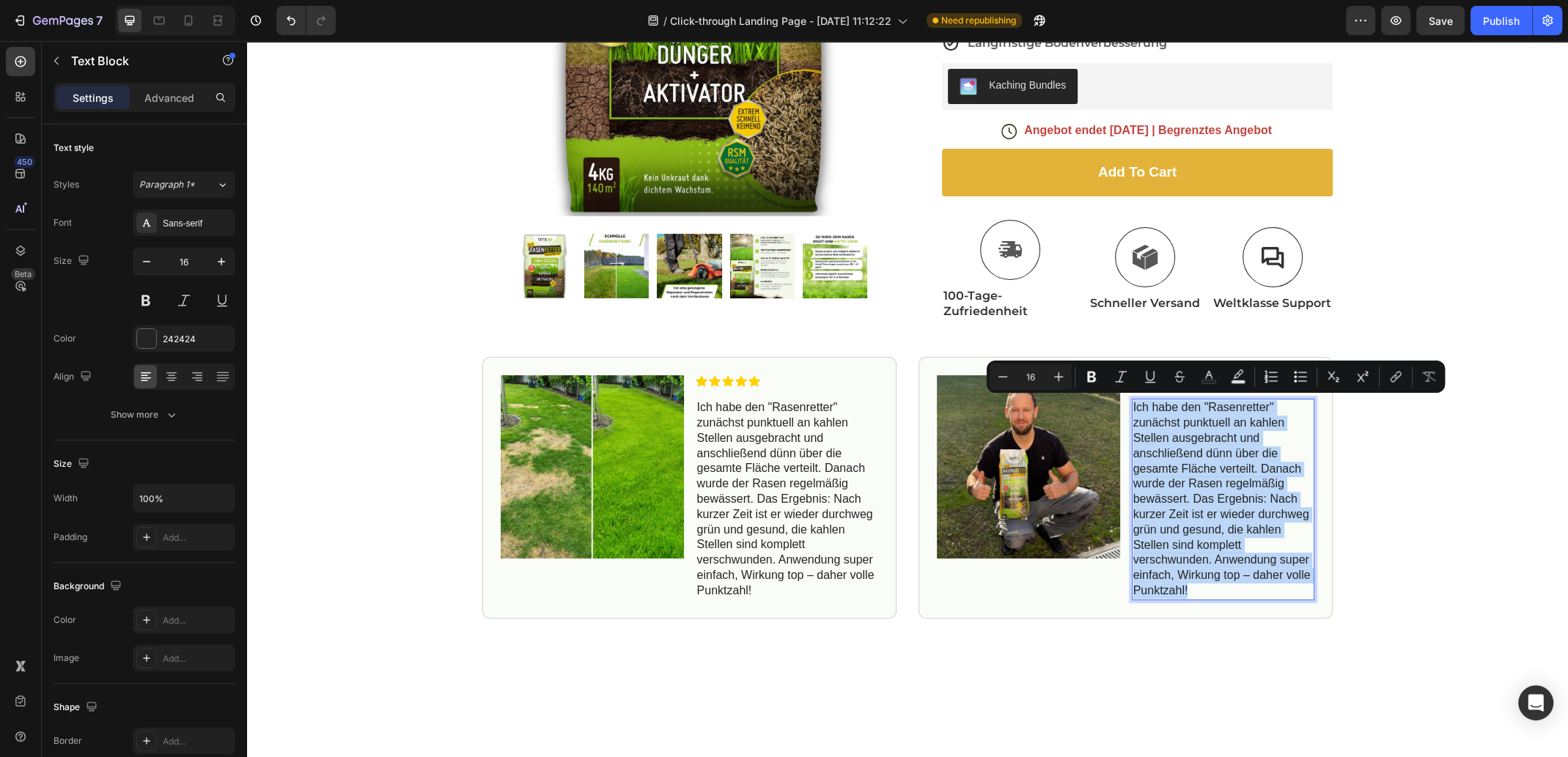
drag, startPoint x: 1184, startPoint y: 592, endPoint x: 1126, endPoint y: 407, distance: 193.9
click at [1131, 407] on div "Ich habe den "Rasenretter" zunächst punktuell an kahlen Stellen ausgebracht und…" at bounding box center [1223, 499] width 183 height 201
click at [1229, 579] on p "Ich habe den "Rasenretter" zunächst punktuell an kahlen Stellen ausgebracht und…" at bounding box center [1223, 499] width 181 height 198
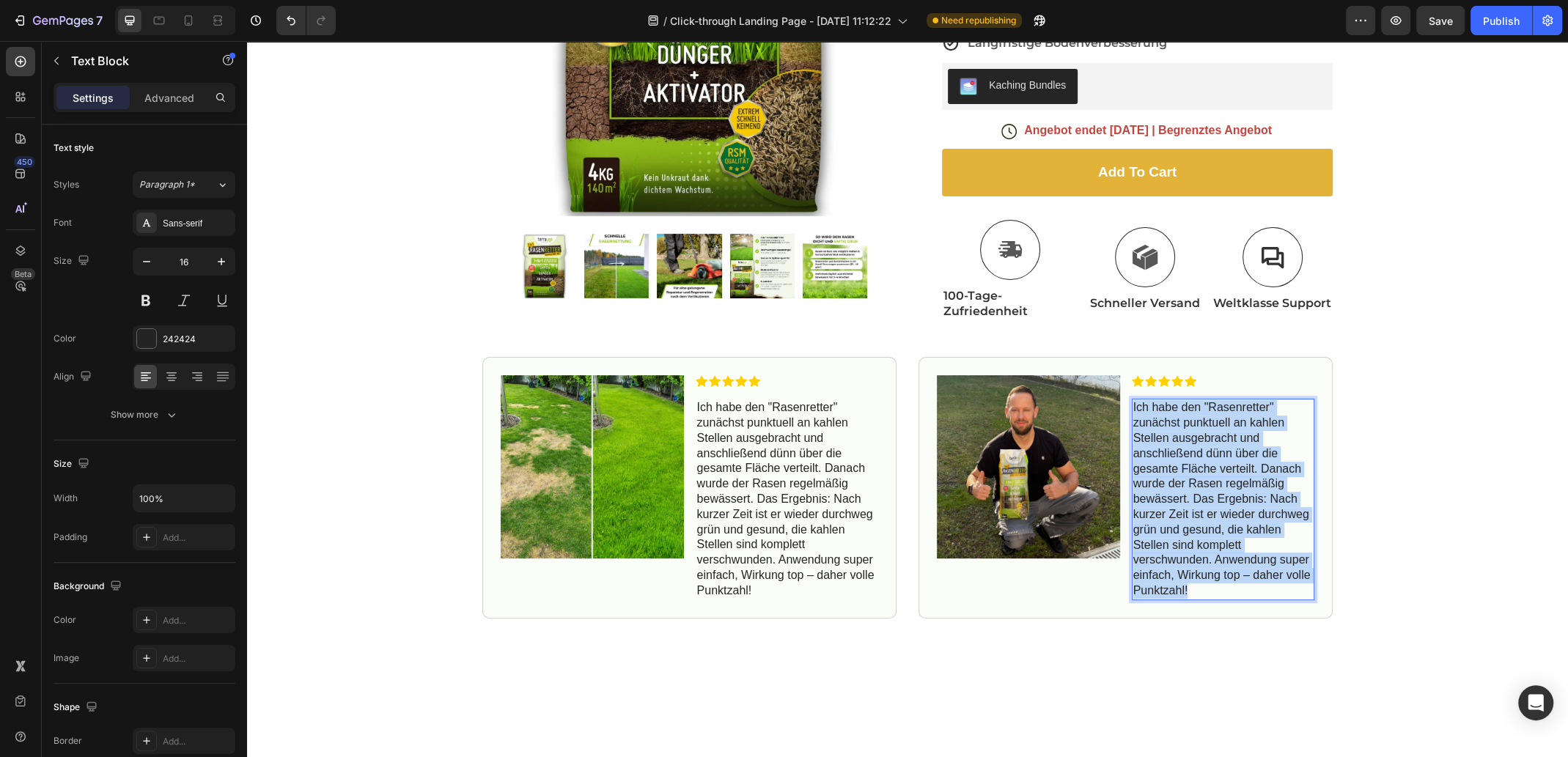
drag, startPoint x: 1190, startPoint y: 583, endPoint x: 1128, endPoint y: 406, distance: 187.5
click at [1133, 406] on p "Ich habe den "Rasenretter" zunächst punktuell an kahlen Stellen ausgebracht und…" at bounding box center [1223, 499] width 181 height 198
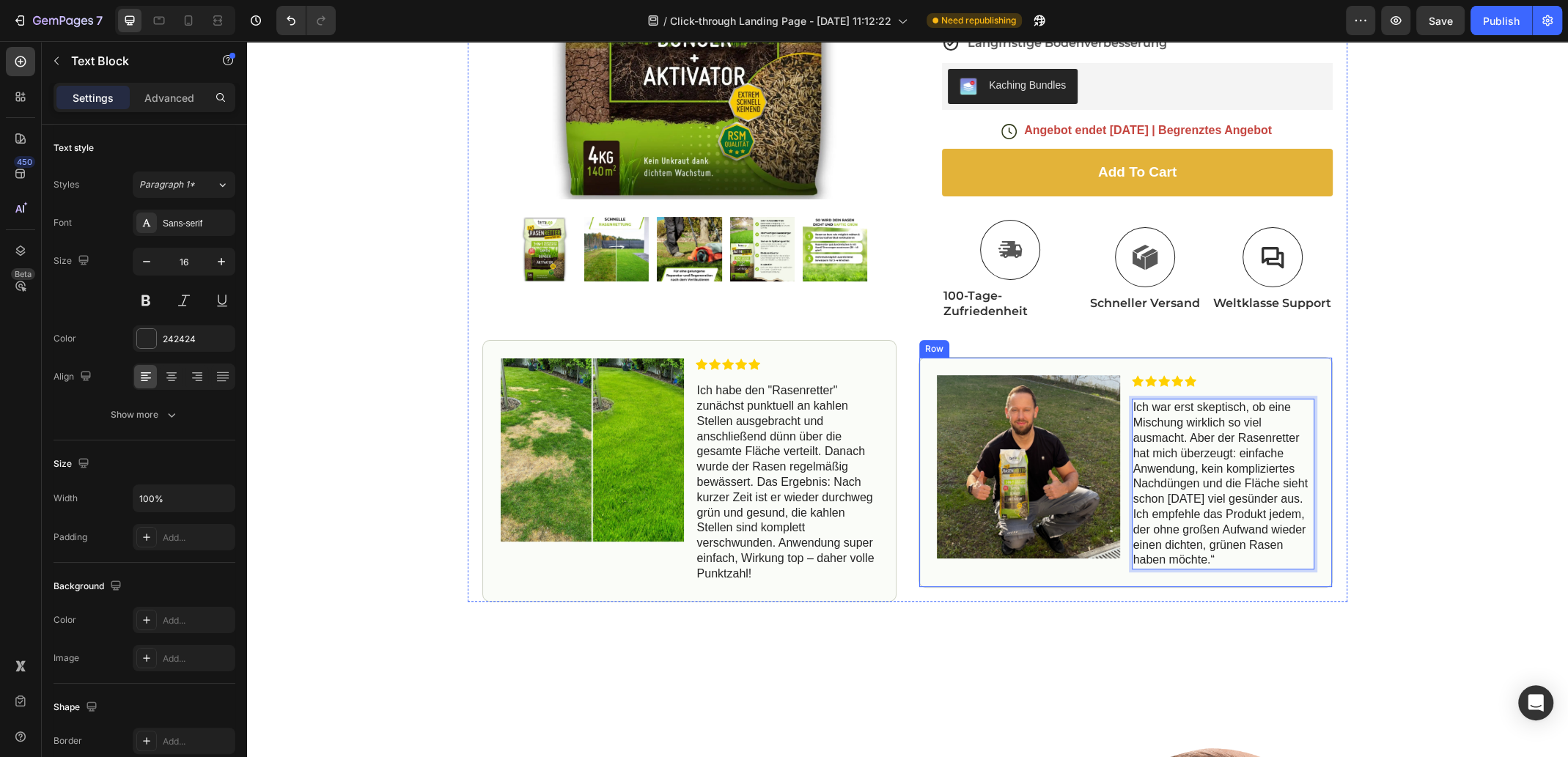
click at [923, 368] on div "Image Icon Icon Icon Icon Icon Icon List Ich war erst skeptisch, ob eine Mischu…" at bounding box center [1125, 472] width 414 height 231
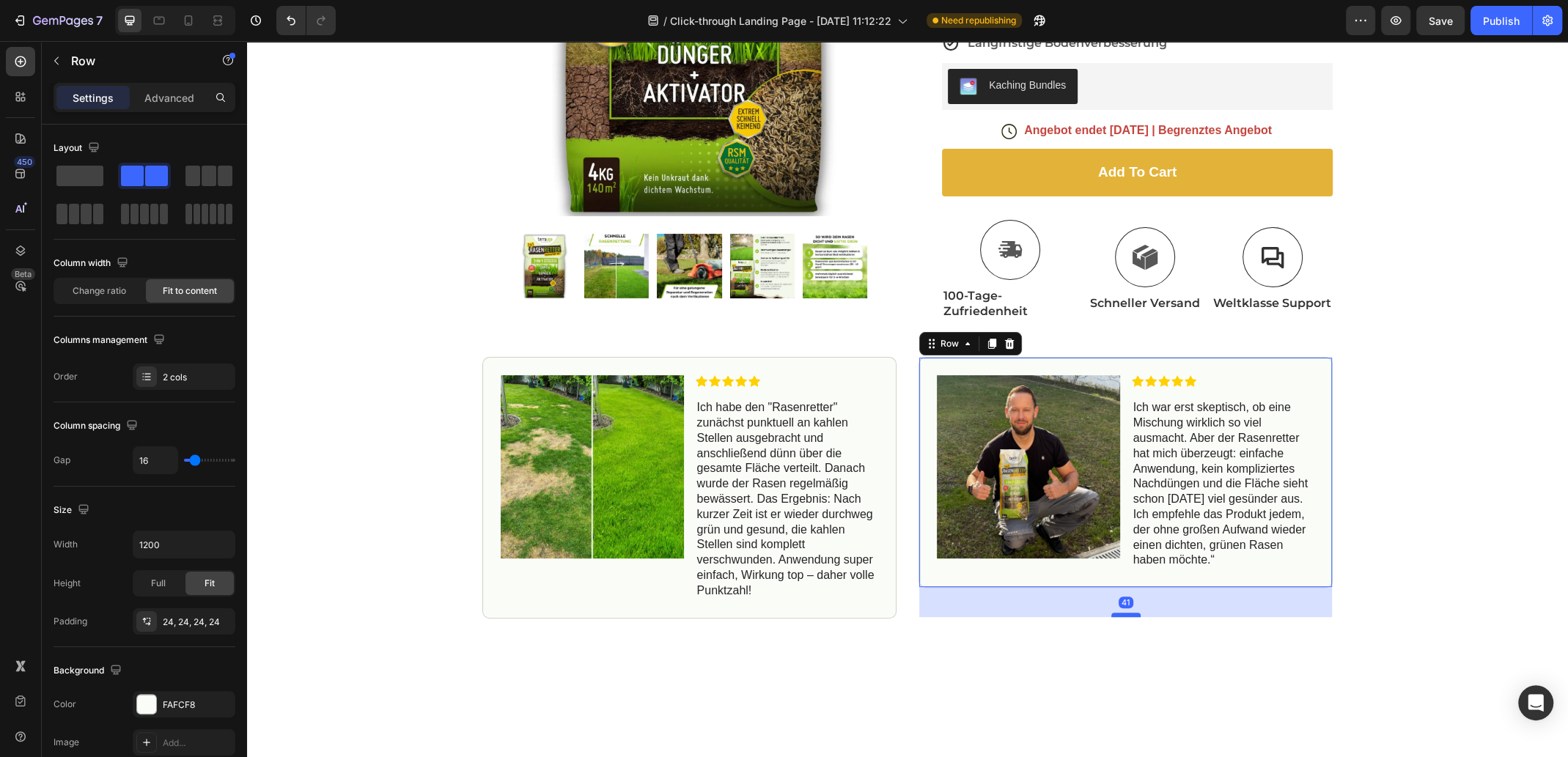
drag, startPoint x: 1121, startPoint y: 593, endPoint x: 1120, endPoint y: 611, distance: 18.0
click at [1120, 612] on div at bounding box center [1126, 614] width 29 height 4
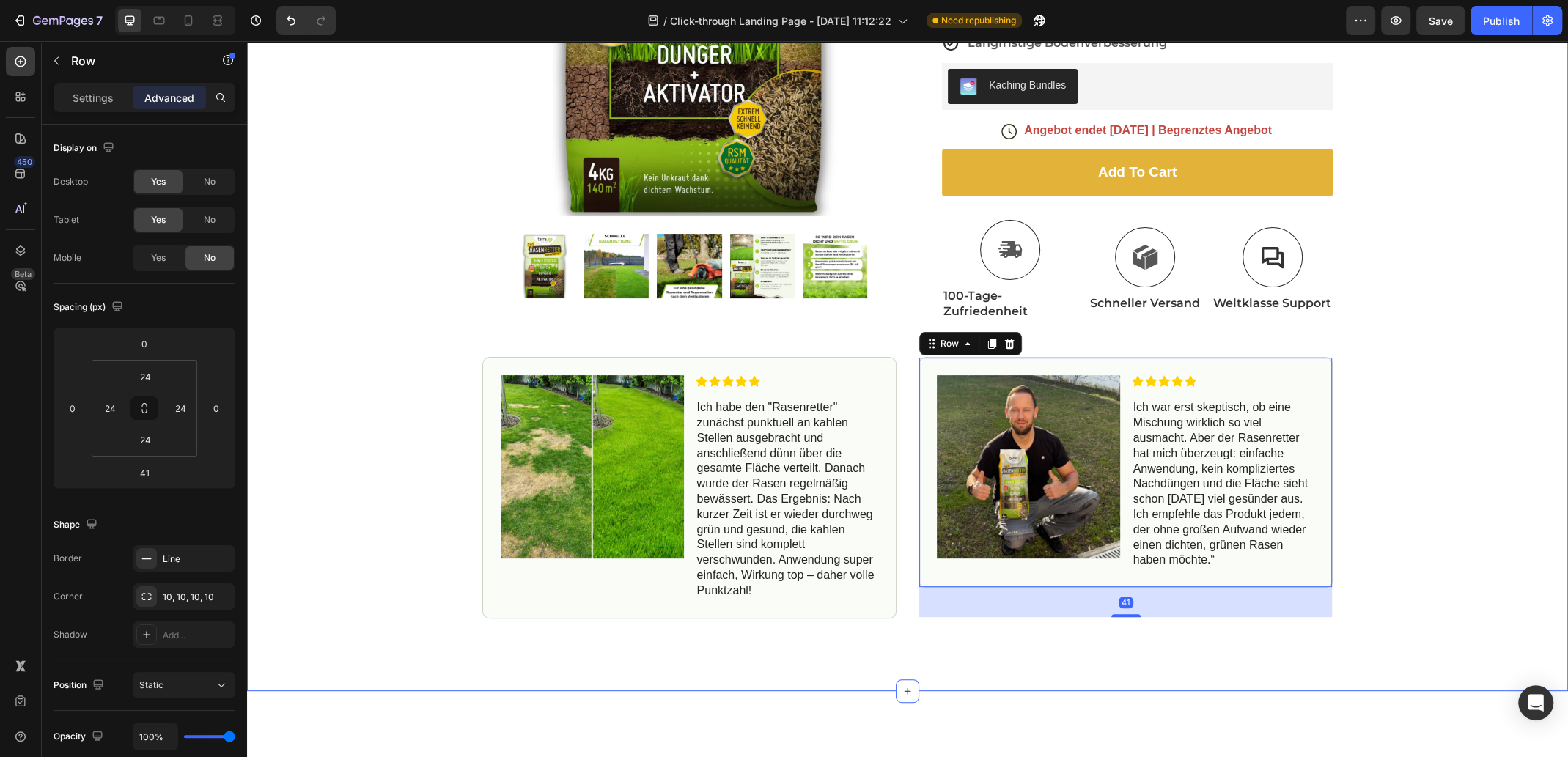
click at [1427, 487] on div "Icon Free Shipping [DATE] Only Text Block Row Icon 84,000+ Happy Customer Text …" at bounding box center [907, 170] width 1321 height 895
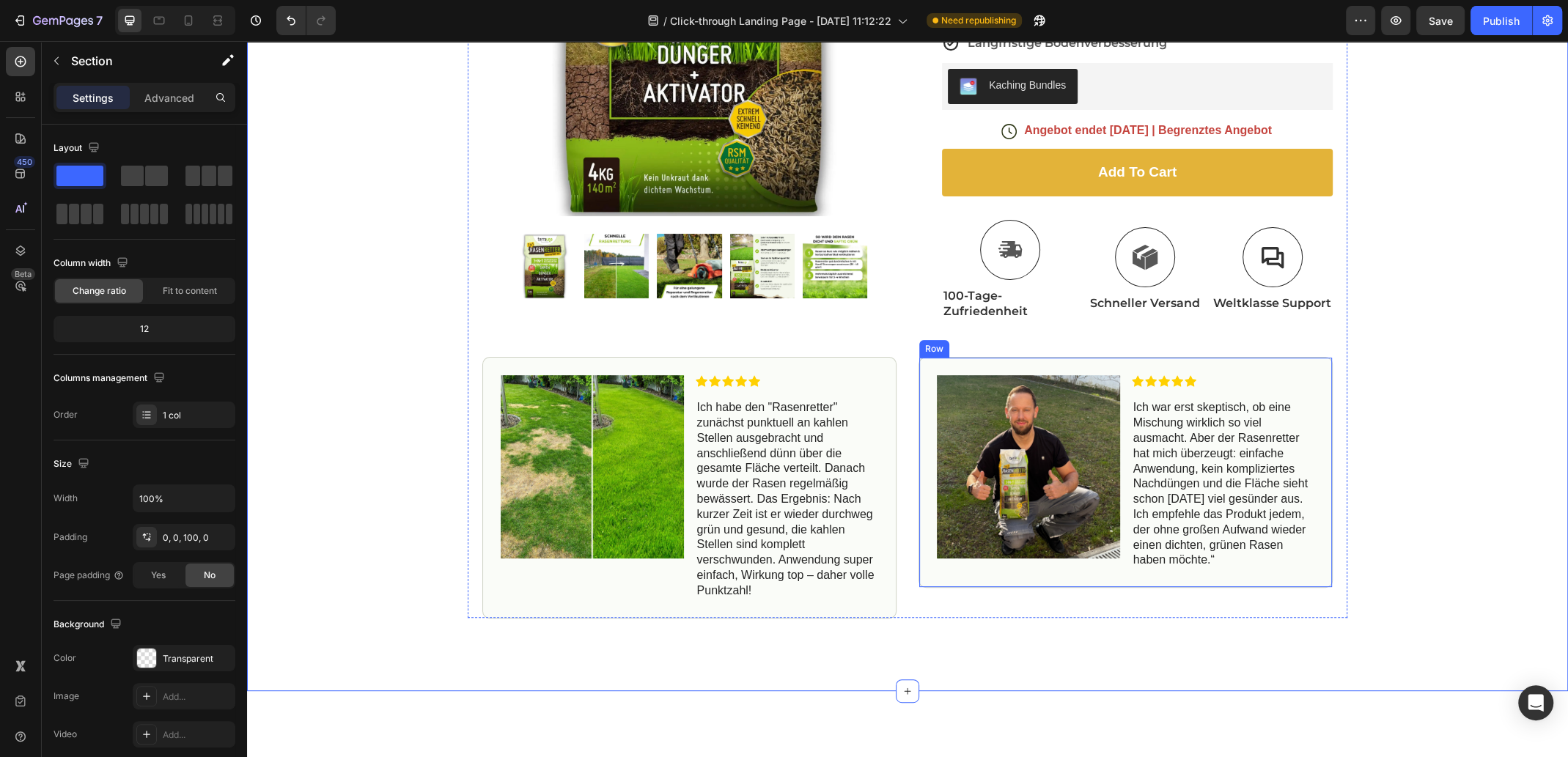
click at [1073, 574] on div "Image Icon Icon Icon Icon Icon Icon List Ich war erst skeptisch, ob eine Mischu…" at bounding box center [1125, 472] width 414 height 231
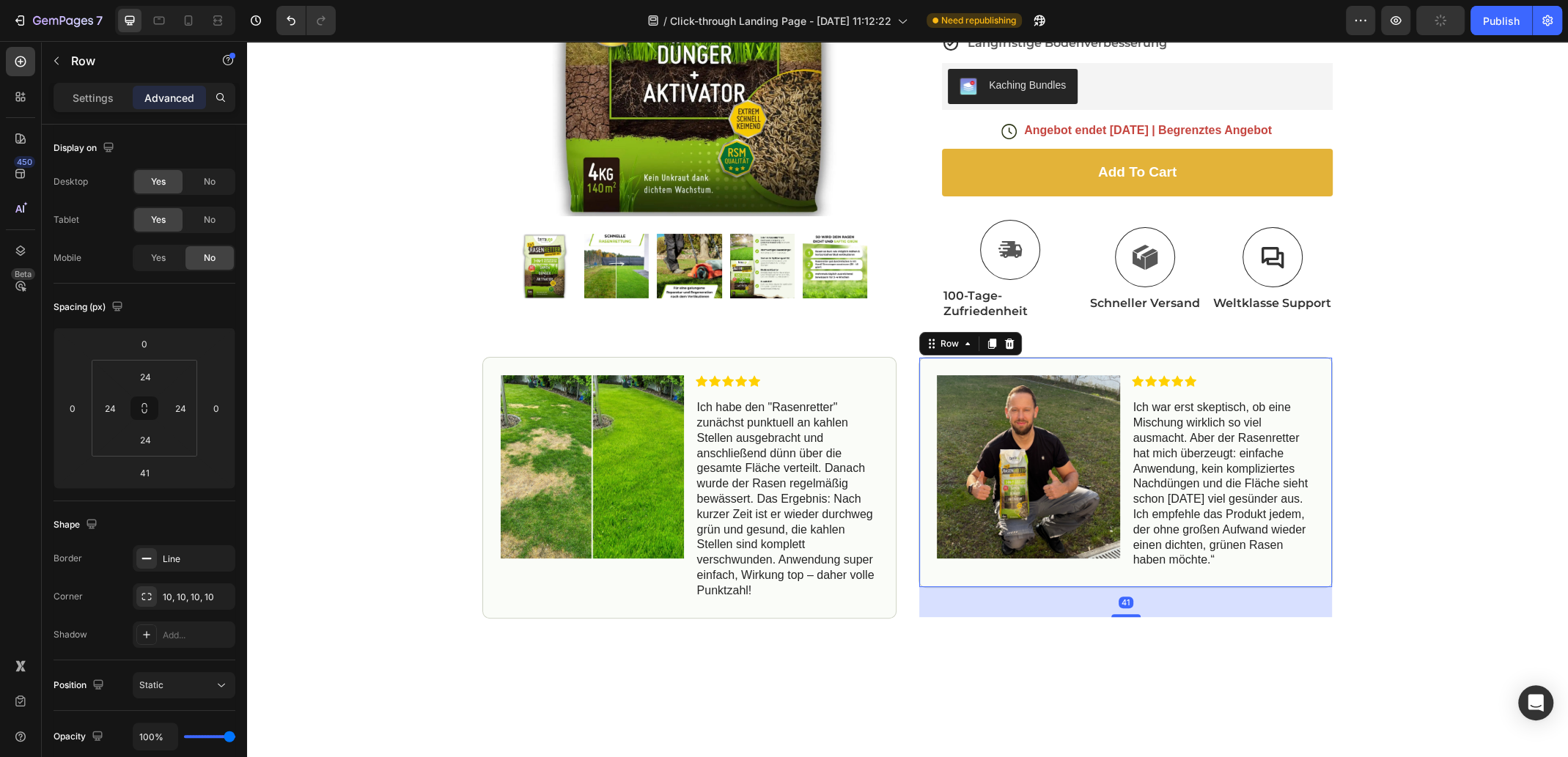
click at [1129, 570] on div "Image Icon Icon Icon Icon Icon Icon List Ich war erst skeptisch, ob eine Mischu…" at bounding box center [1125, 472] width 414 height 231
click at [1218, 363] on div "Image Icon Icon Icon Icon Icon Icon List Ich war erst skeptisch, ob eine Mischu…" at bounding box center [1125, 472] width 414 height 231
click at [1290, 574] on div "Image Icon Icon Icon Icon Icon Icon List Ich war erst skeptisch, ob eine Mischu…" at bounding box center [1125, 472] width 414 height 231
click at [1415, 551] on div "Icon Free Shipping [DATE] Only Text Block Row Icon 84,000+ Happy Customer Text …" at bounding box center [907, 170] width 1321 height 895
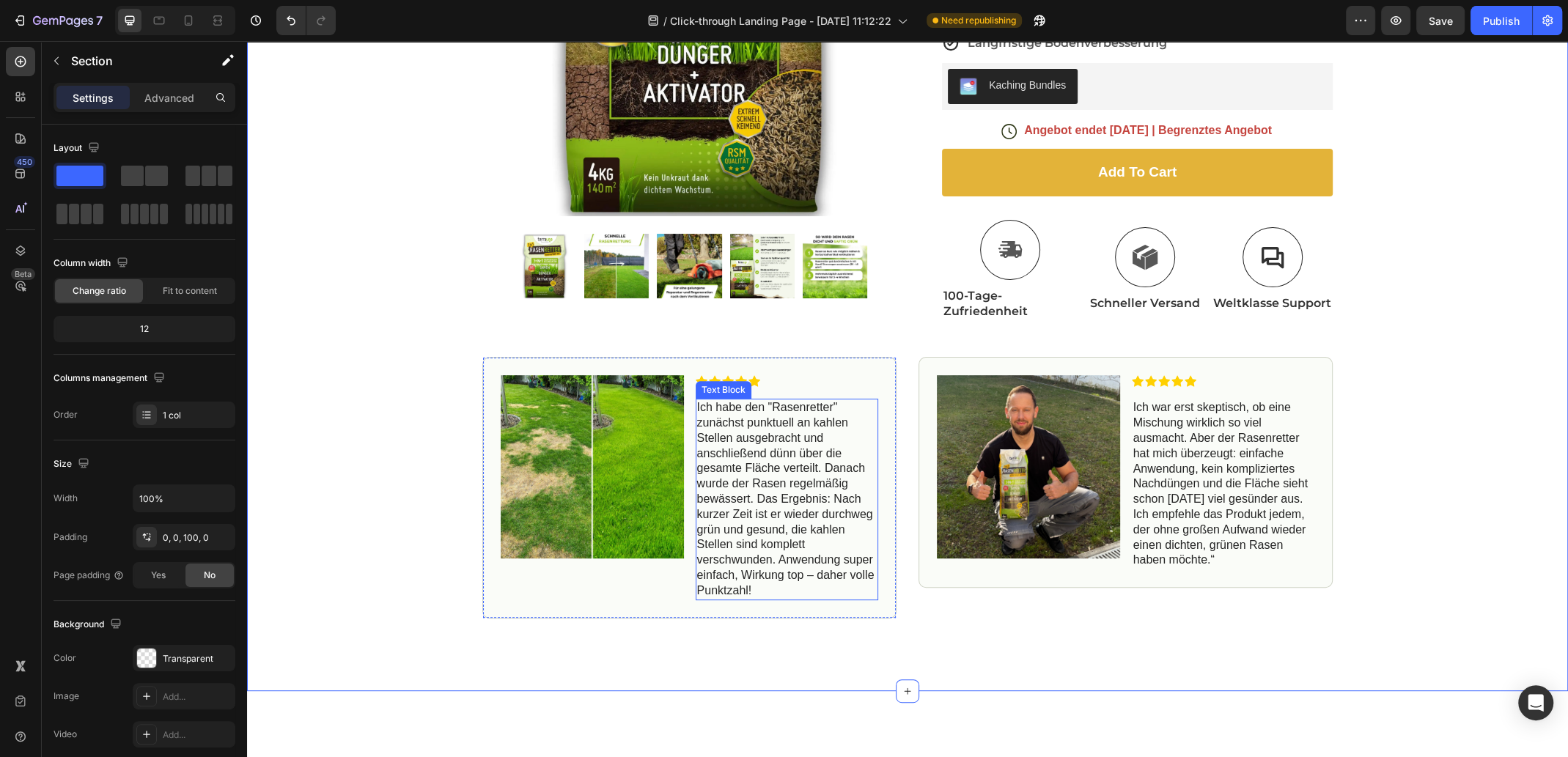
click at [866, 593] on p "Ich habe den "Rasenretter" zunächst punktuell an kahlen Stellen ausgebracht und…" at bounding box center [787, 499] width 181 height 198
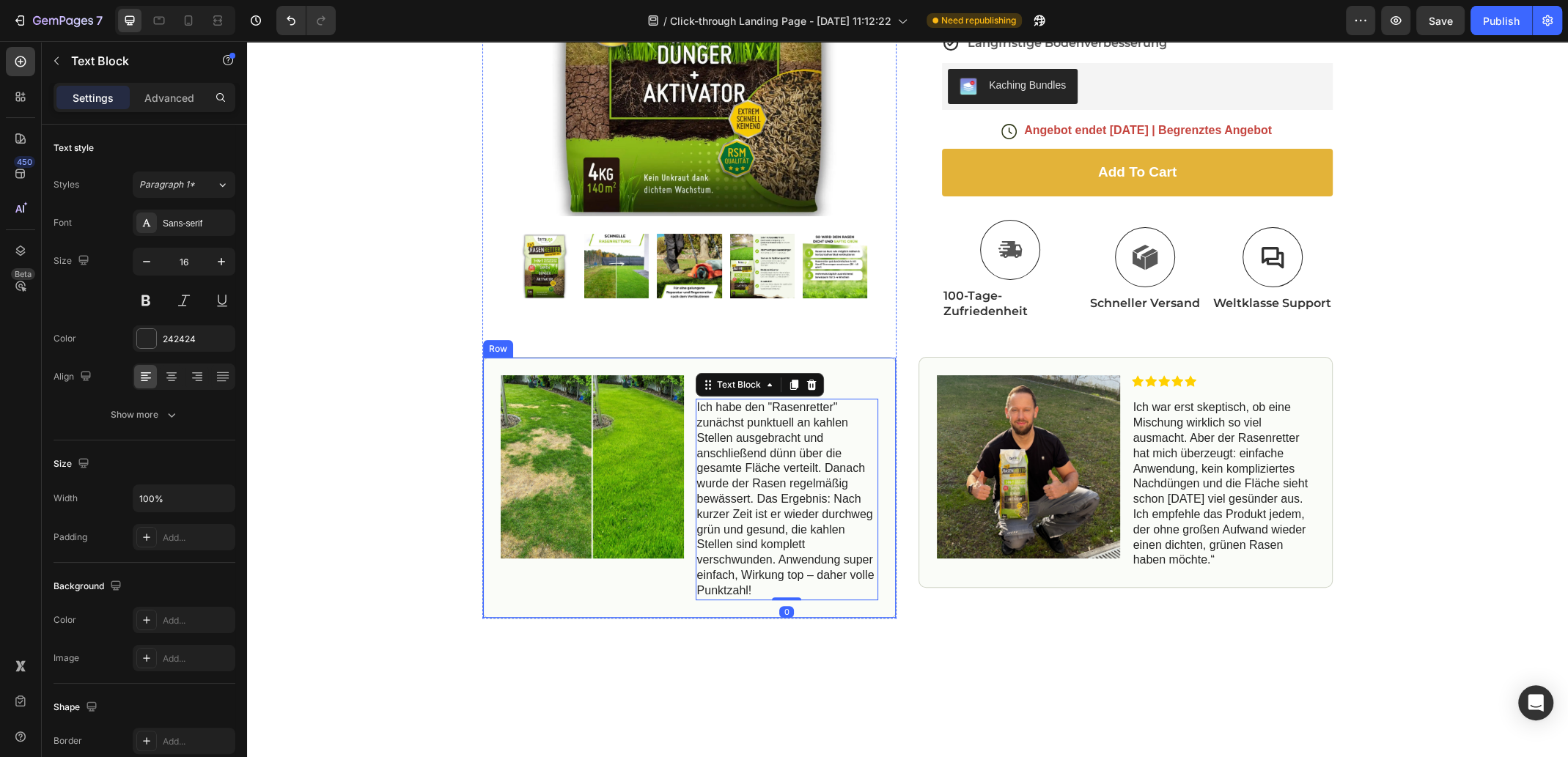
click at [696, 605] on div "Image Icon Icon Icon Icon Icon Icon List Ich habe den "Rasenretter" zunächst pu…" at bounding box center [688, 487] width 414 height 261
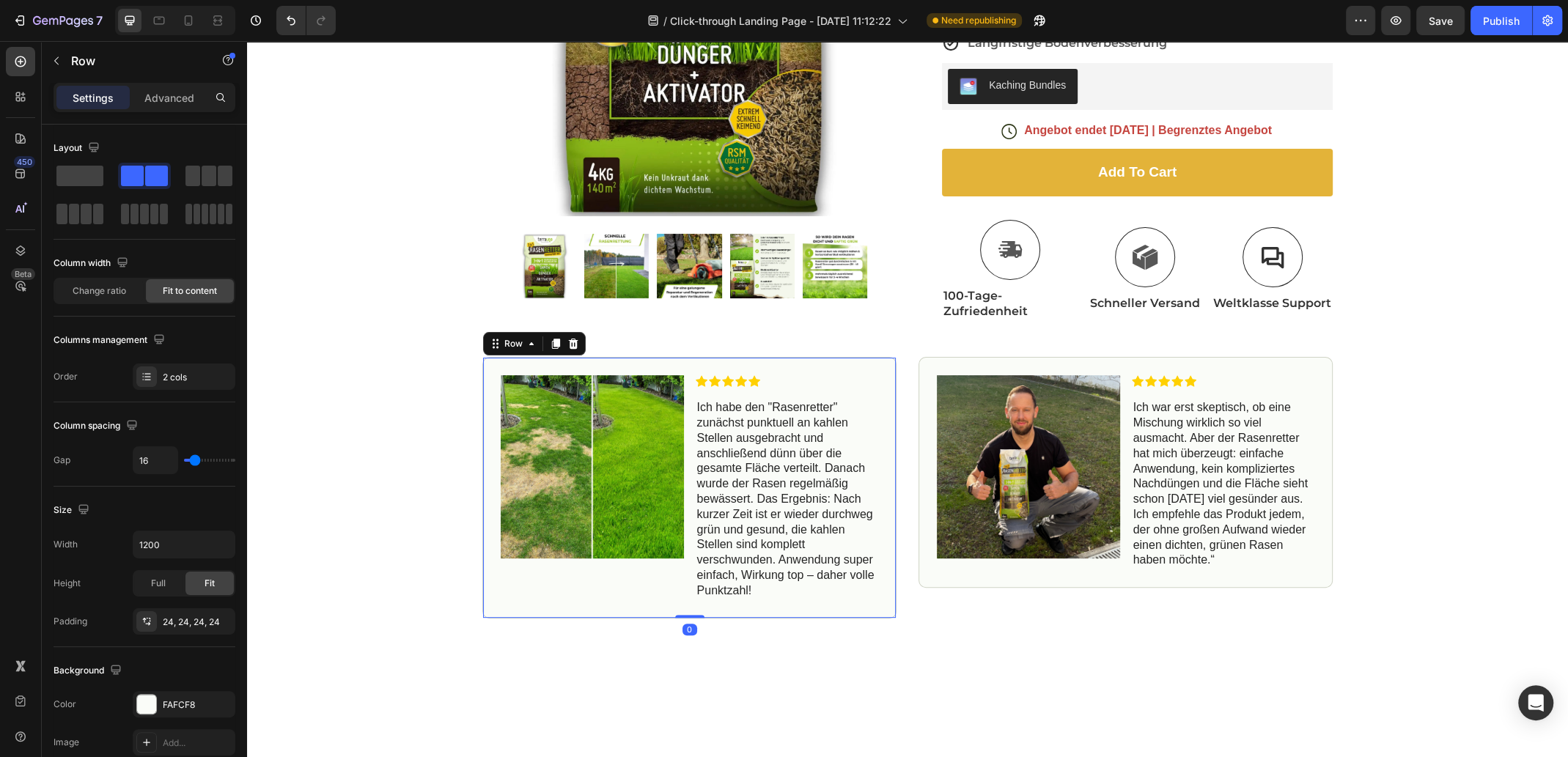
drag, startPoint x: 686, startPoint y: 611, endPoint x: 697, endPoint y: 570, distance: 42.4
click at [697, 570] on div "Image Icon Icon Icon Icon Icon Icon List Ich habe den "Rasenretter" zunächst pu…" at bounding box center [688, 487] width 414 height 261
click at [774, 586] on p "Ich habe den "Rasenretter" zunächst punktuell an kahlen Stellen ausgebracht und…" at bounding box center [787, 499] width 181 height 198
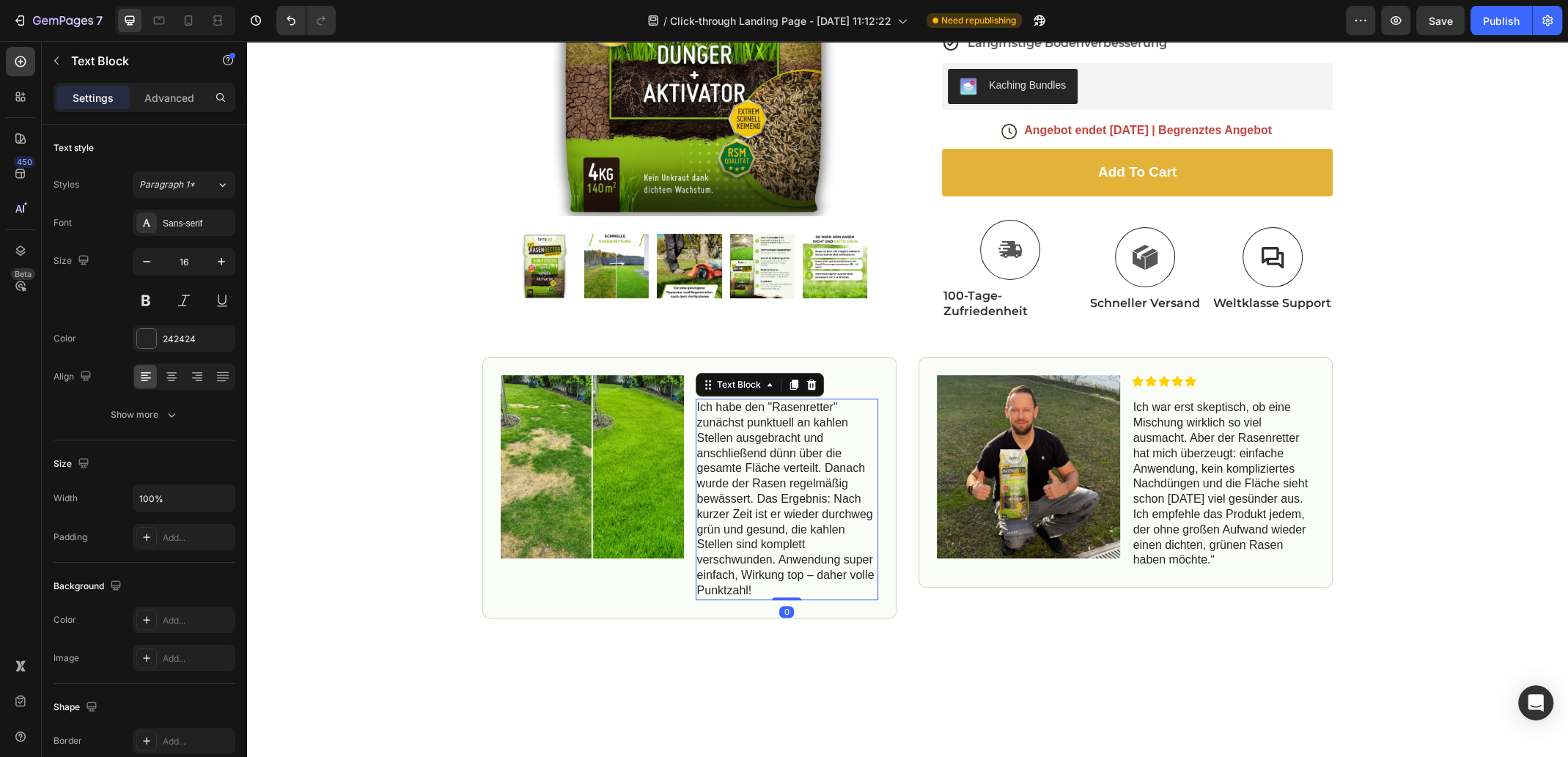
click at [759, 589] on p "Ich habe den "Rasenretter" zunächst punktuell an kahlen Stellen ausgebracht und…" at bounding box center [787, 499] width 181 height 198
drag, startPoint x: 748, startPoint y: 496, endPoint x: 819, endPoint y: 466, distance: 77.1
click at [819, 466] on p "Ich habe den "Rasenretter" zunächst punktuell an kahlen Stellen ausgebracht und…" at bounding box center [787, 499] width 181 height 198
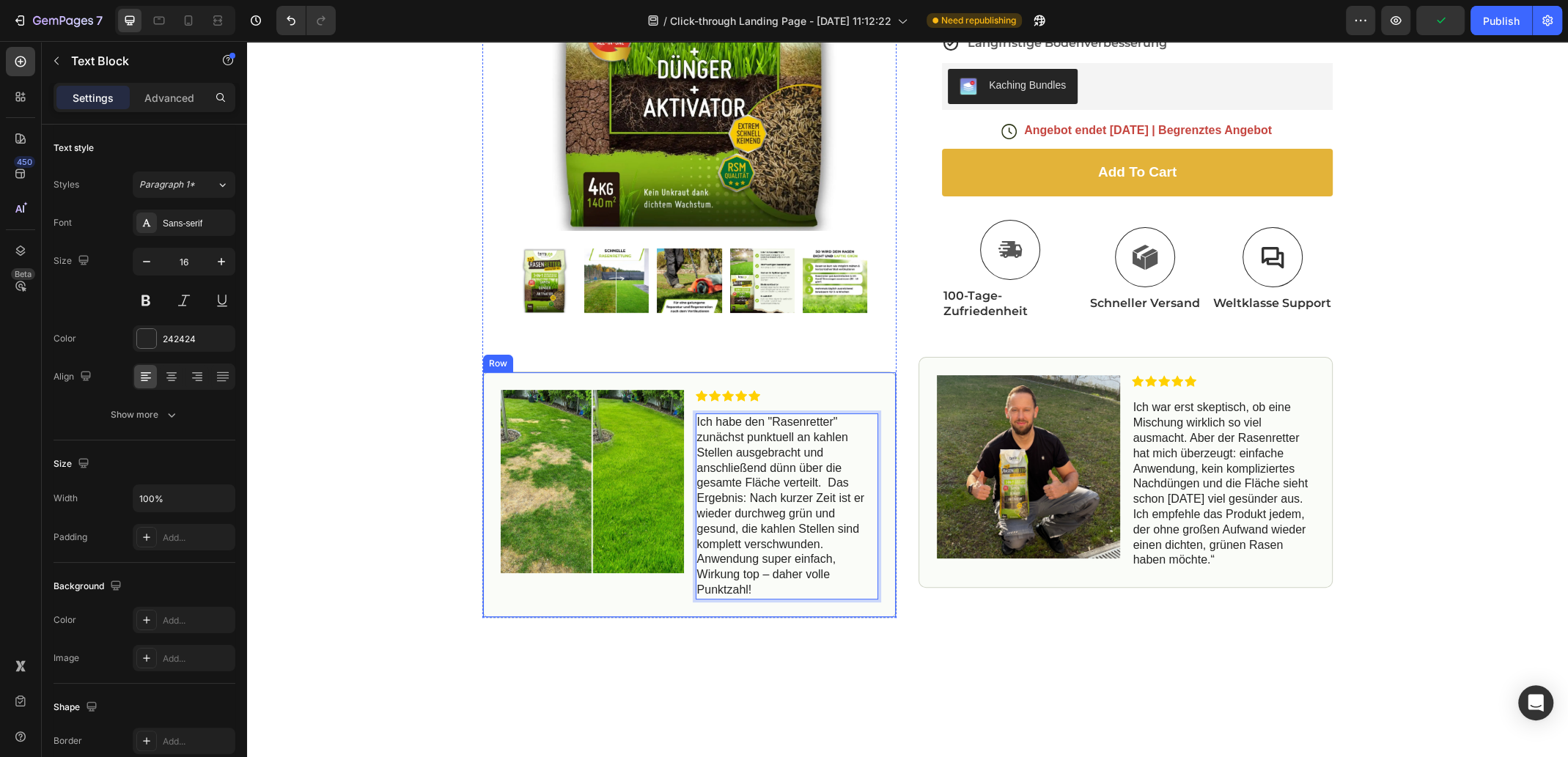
click at [862, 381] on div "Image Icon Icon Icon Icon Icon Icon List Ich habe den "Rasenretter" zunächst pu…" at bounding box center [688, 495] width 414 height 246
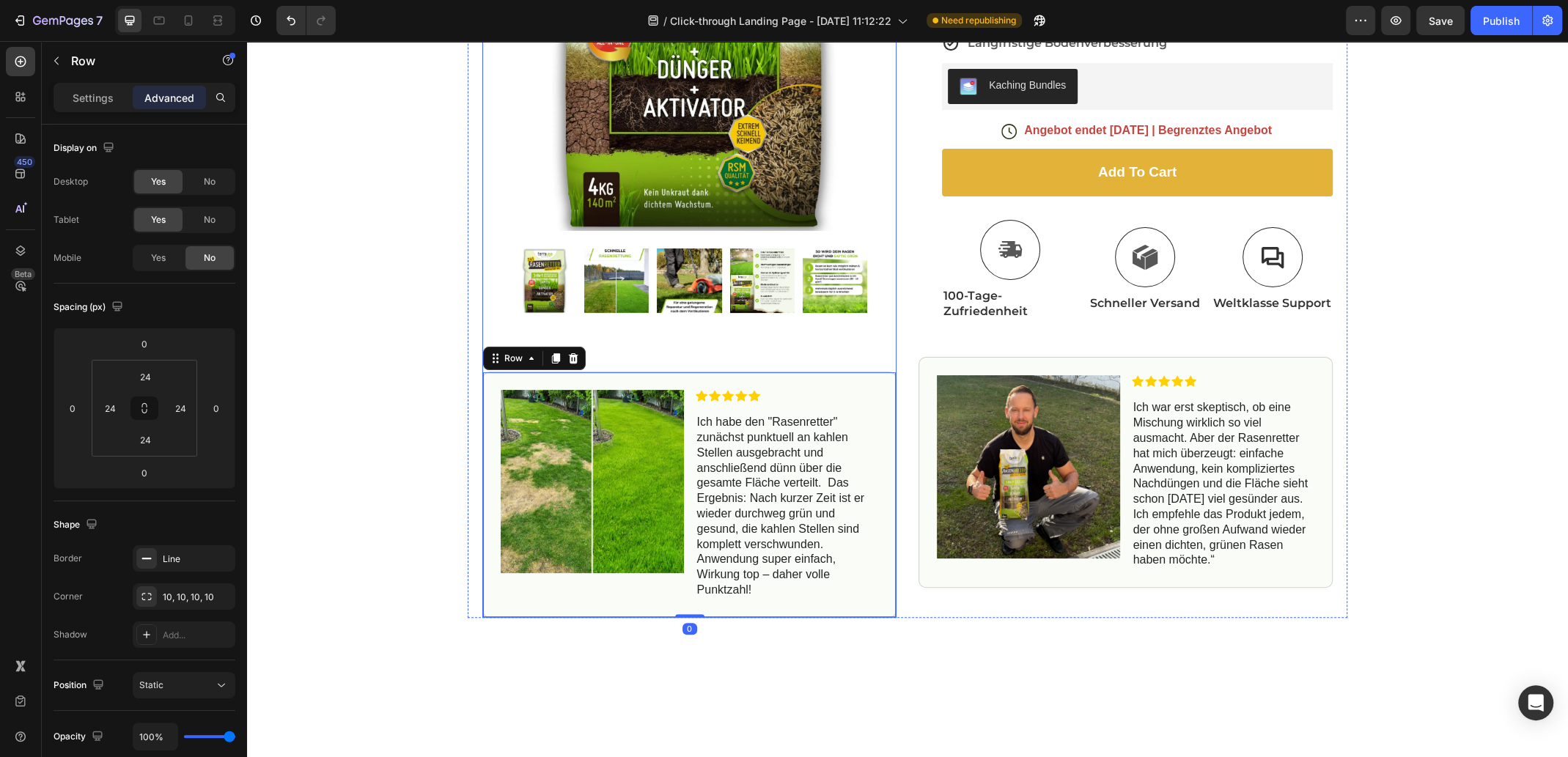
click at [854, 355] on div "Product Images Image Icon Icon Icon Icon Icon Icon List Ich habe den "Rasenrett…" at bounding box center [688, 217] width 414 height 801
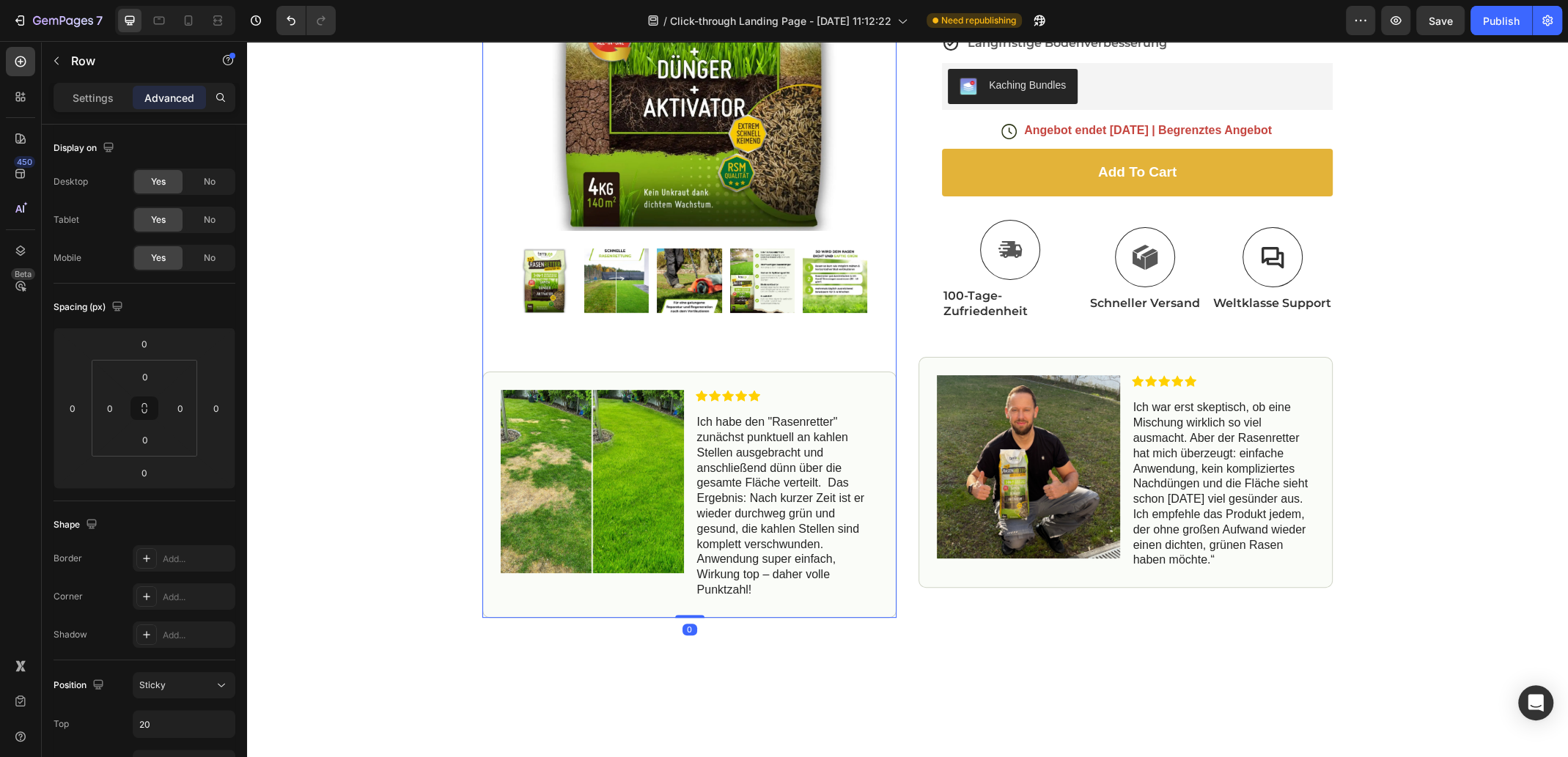
click at [799, 342] on div "Product Images Image Icon Icon Icon Icon Icon Icon List Ich habe den "Rasenrett…" at bounding box center [688, 217] width 414 height 801
click at [786, 385] on div "Image Icon Icon Icon Icon Icon Icon List Ich habe den "Rasenretter" zunächst pu…" at bounding box center [688, 495] width 414 height 246
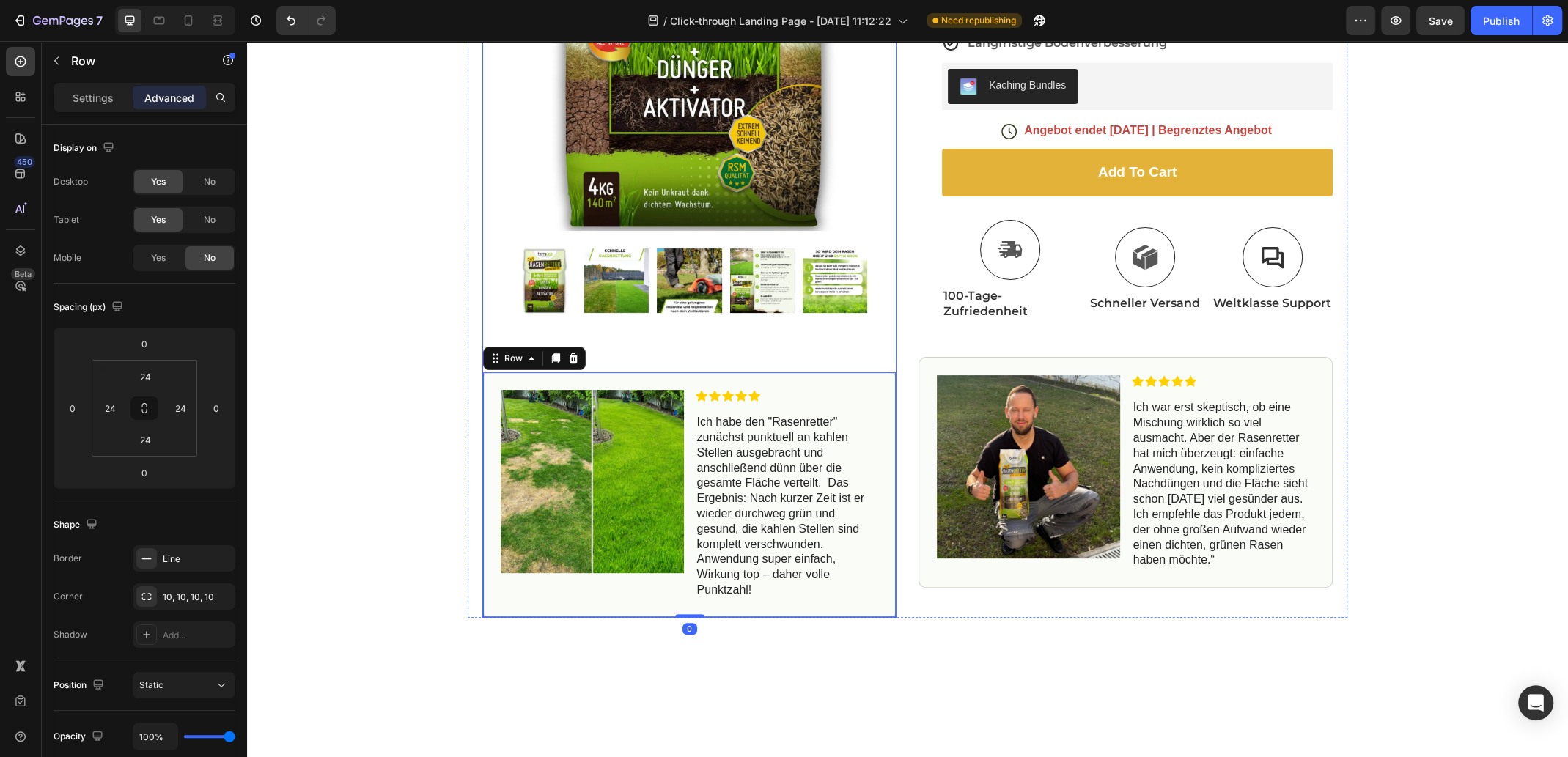
click at [838, 330] on div "Product Images Image Icon Icon Icon Icon Icon Icon List Ich habe den "Rasenrett…" at bounding box center [688, 217] width 414 height 801
click at [1042, 345] on div "Icon Icon Icon Icon Icon Icon List (43 Bewertungen) Text Block Row Rasenlücken …" at bounding box center [1125, 202] width 414 height 832
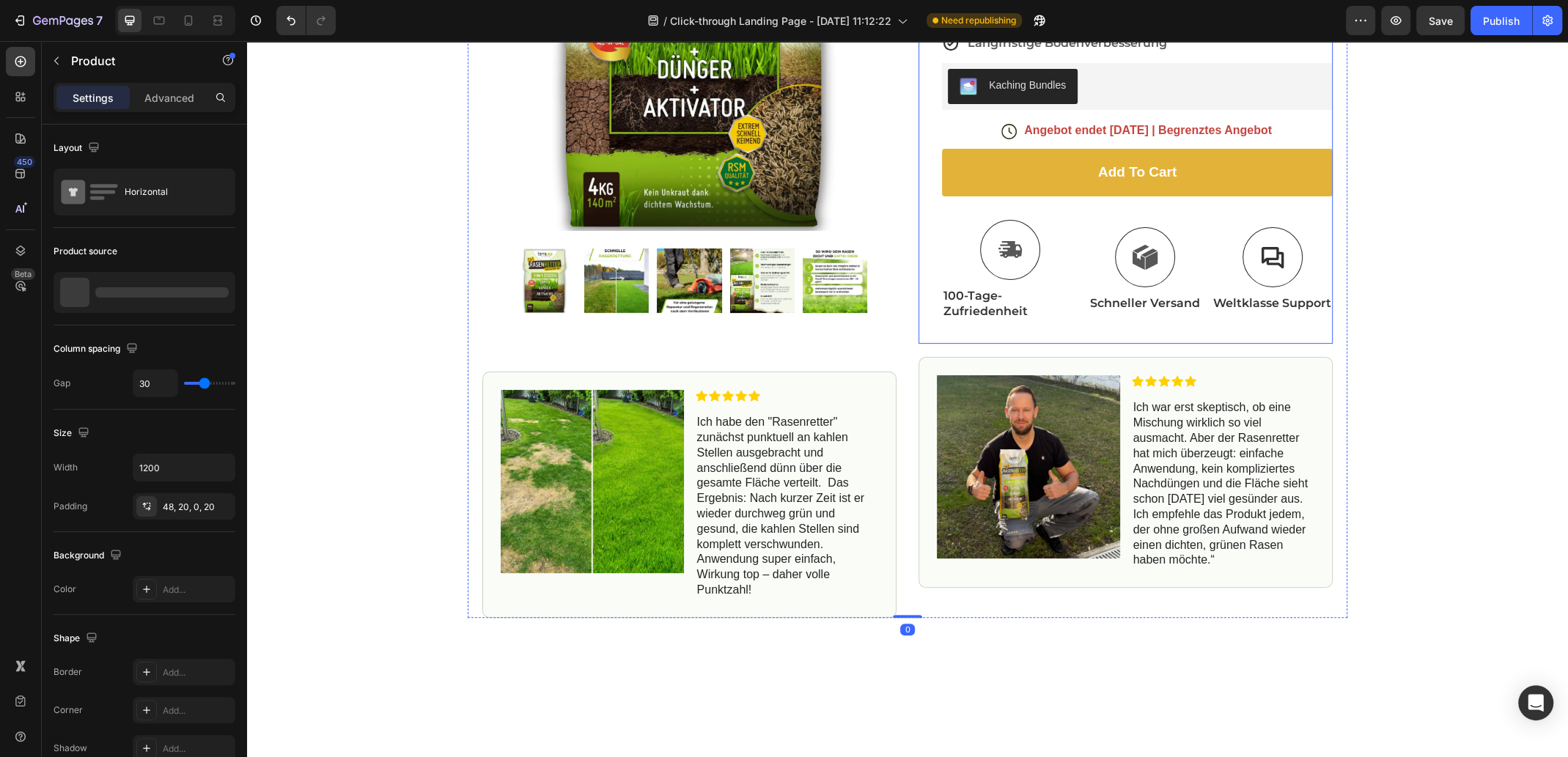
click at [1055, 321] on div "Icon Icon Icon Icon Icon Icon List (43 Bewertungen) Text Block Row Rasenlücken …" at bounding box center [1137, 65] width 390 height 559
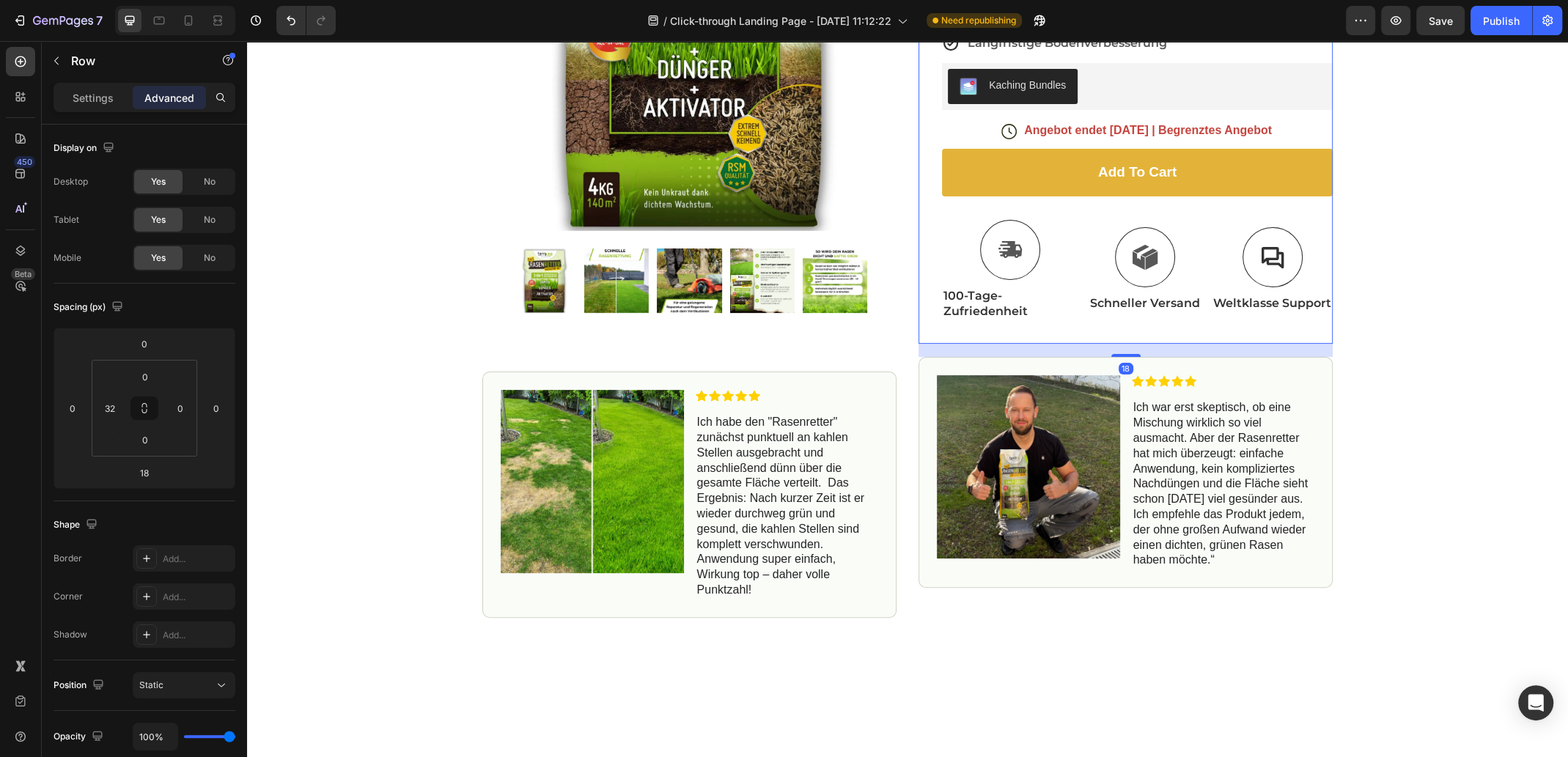
click at [1072, 351] on div "18" at bounding box center [1125, 350] width 414 height 13
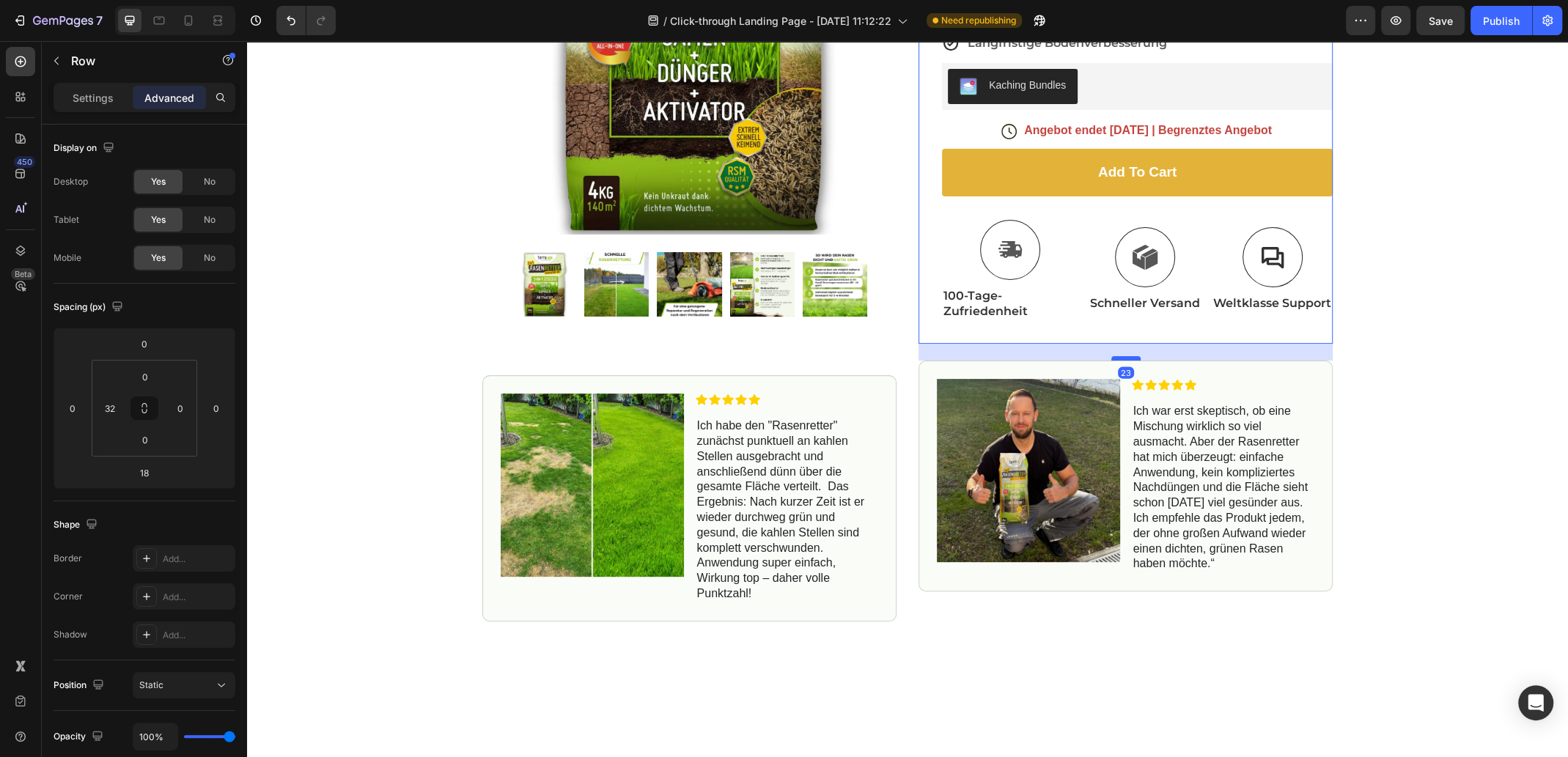
click at [1121, 358] on div at bounding box center [1126, 358] width 29 height 4
type input "24"
click at [859, 359] on div "Product Images Image Icon Icon Icon Icon Icon Icon List Ich habe den "Rasenrett…" at bounding box center [688, 221] width 414 height 801
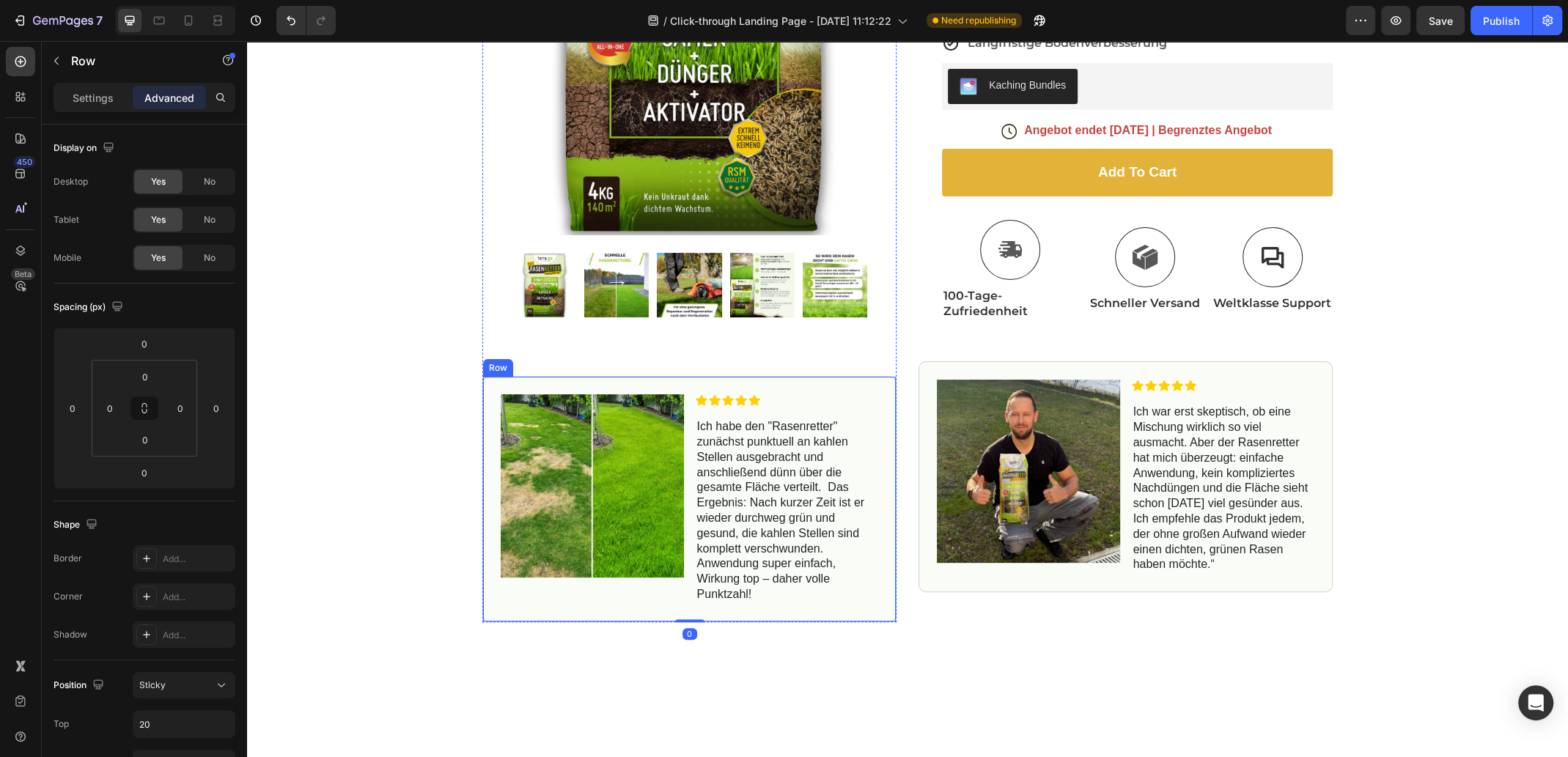
click at [873, 380] on div "Image Icon Icon Icon Icon Icon Icon List Ich habe den "Rasenretter" zunächst pu…" at bounding box center [688, 500] width 414 height 246
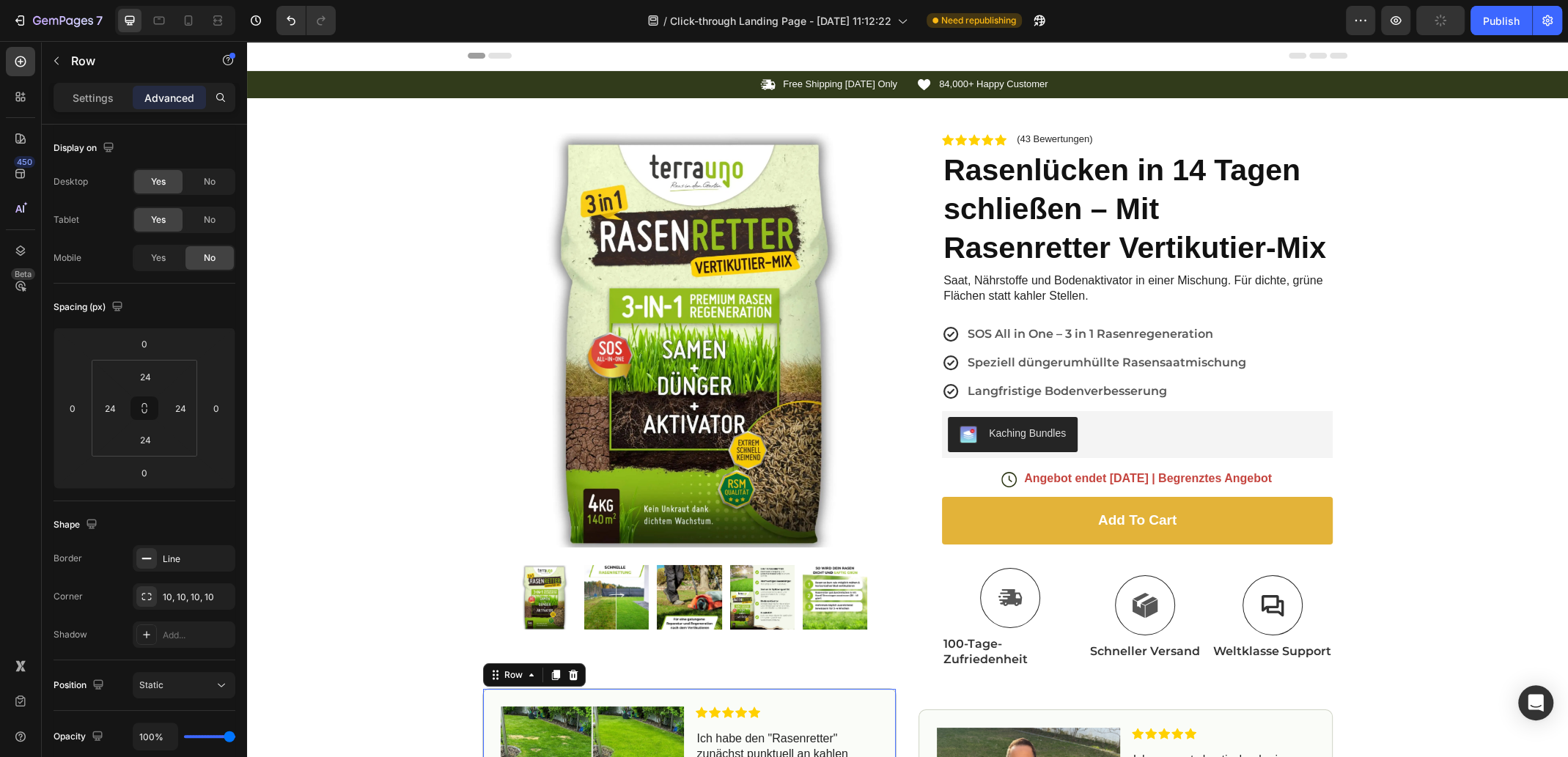
scroll to position [348, 0]
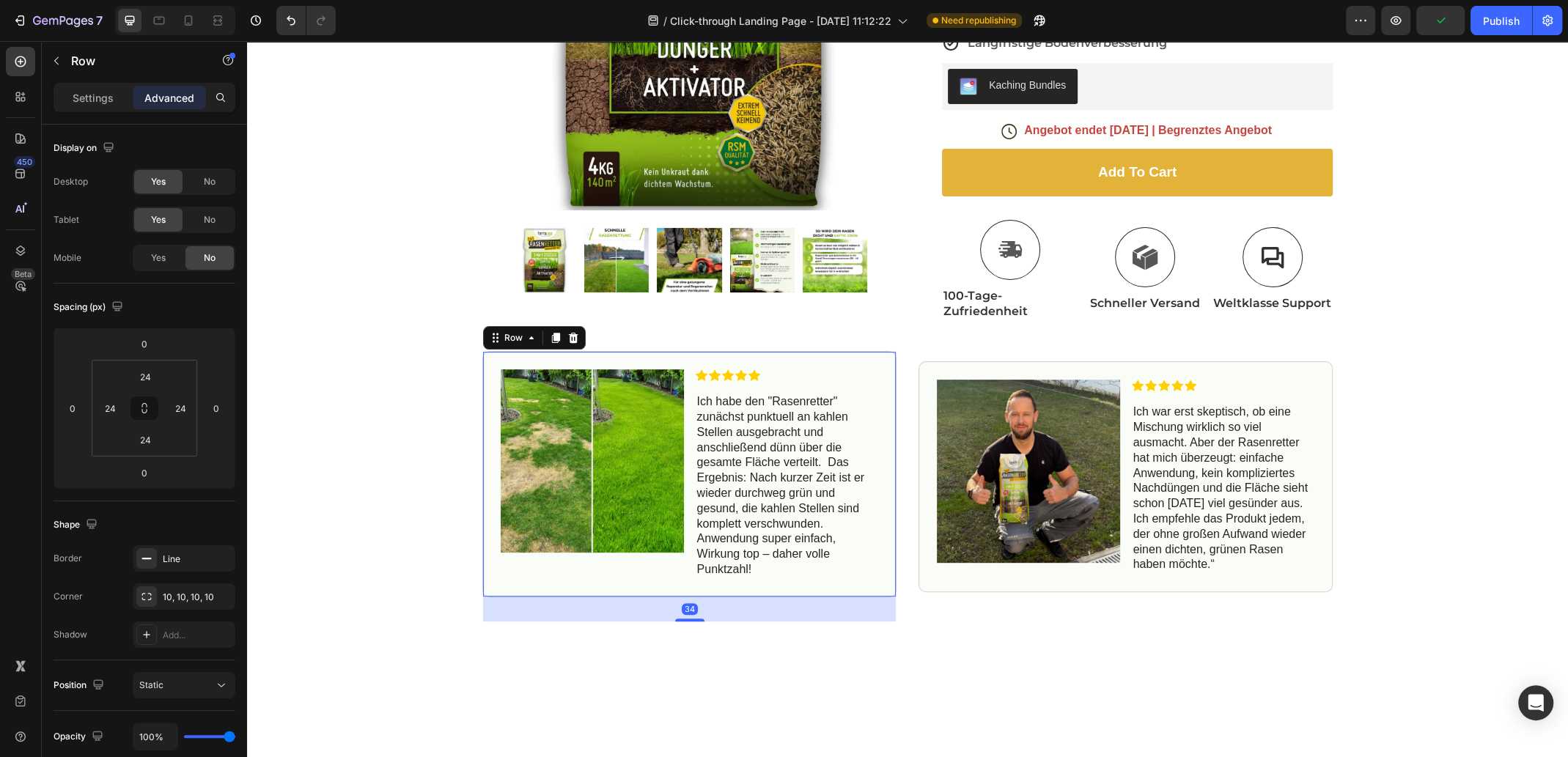
click at [705, 642] on div "Icon Free Shipping Today Only Text Block Row Icon 84,000+ Happy Customer Text B…" at bounding box center [907, 209] width 1321 height 972
type input "34"
click at [952, 586] on div "Image Icon Icon Icon Icon Icon Icon List Ich war erst skeptisch, ob eine Mischu…" at bounding box center [1125, 476] width 414 height 231
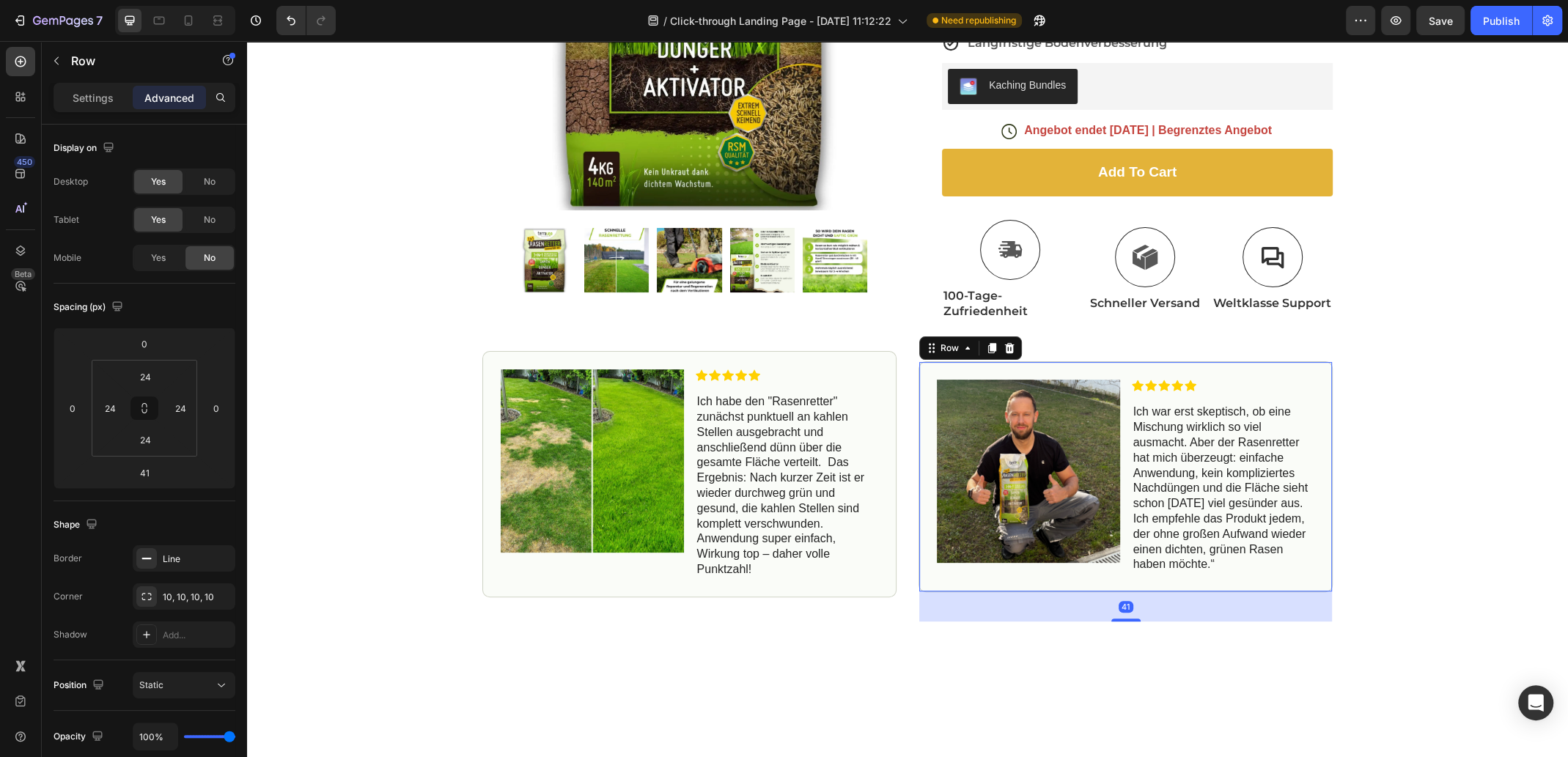
click at [1131, 584] on div "Image Icon Icon Icon Icon Icon Icon List Ich war erst skeptisch, ob eine Mischu…" at bounding box center [1125, 476] width 414 height 231
click at [1252, 383] on div "Icon Icon Icon Icon Icon" at bounding box center [1223, 385] width 183 height 11
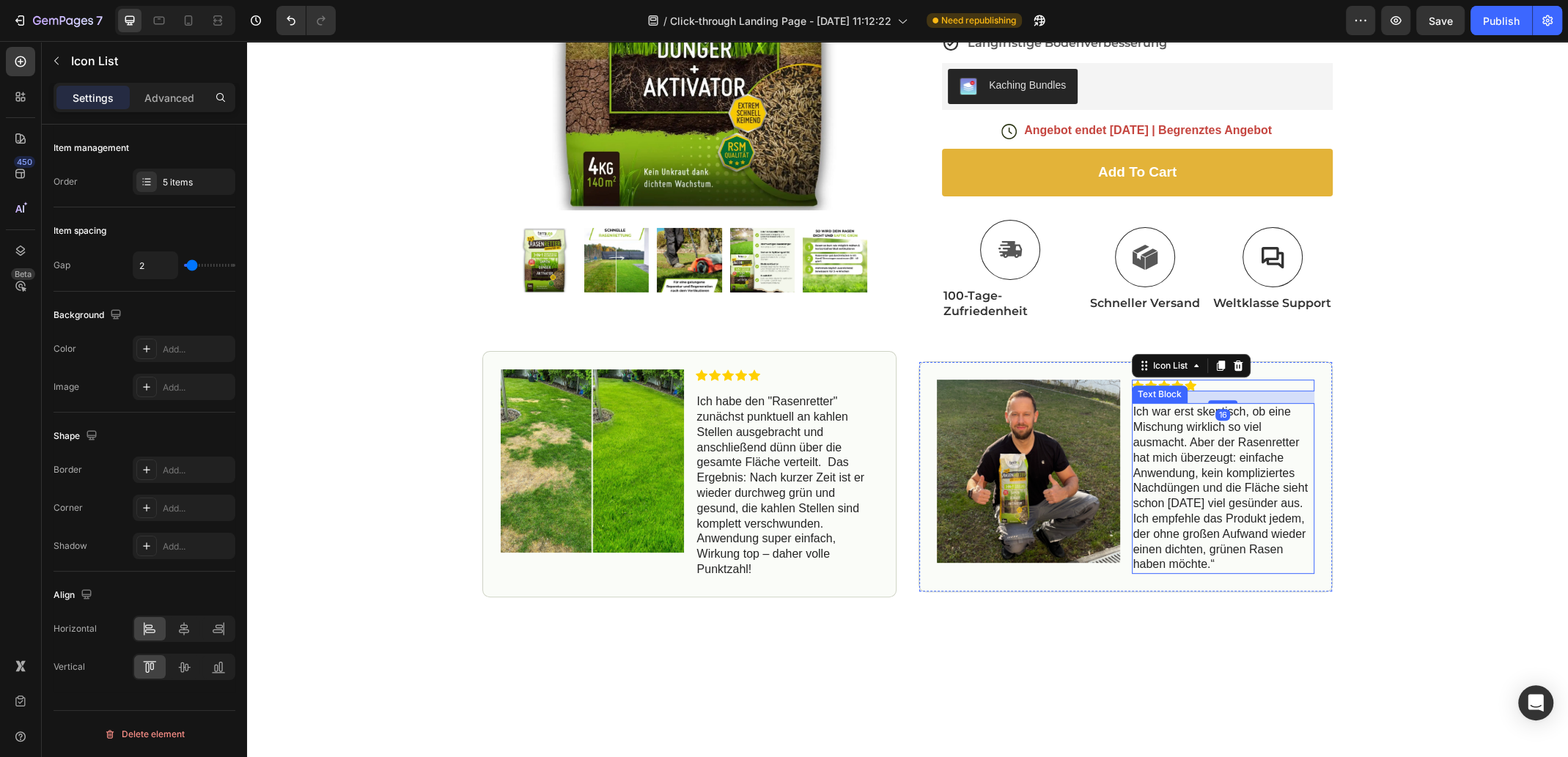
click at [1164, 451] on p "Ich war erst skeptisch, ob eine Mischung wirklich so viel ausmacht. Aber der Ra…" at bounding box center [1223, 487] width 181 height 168
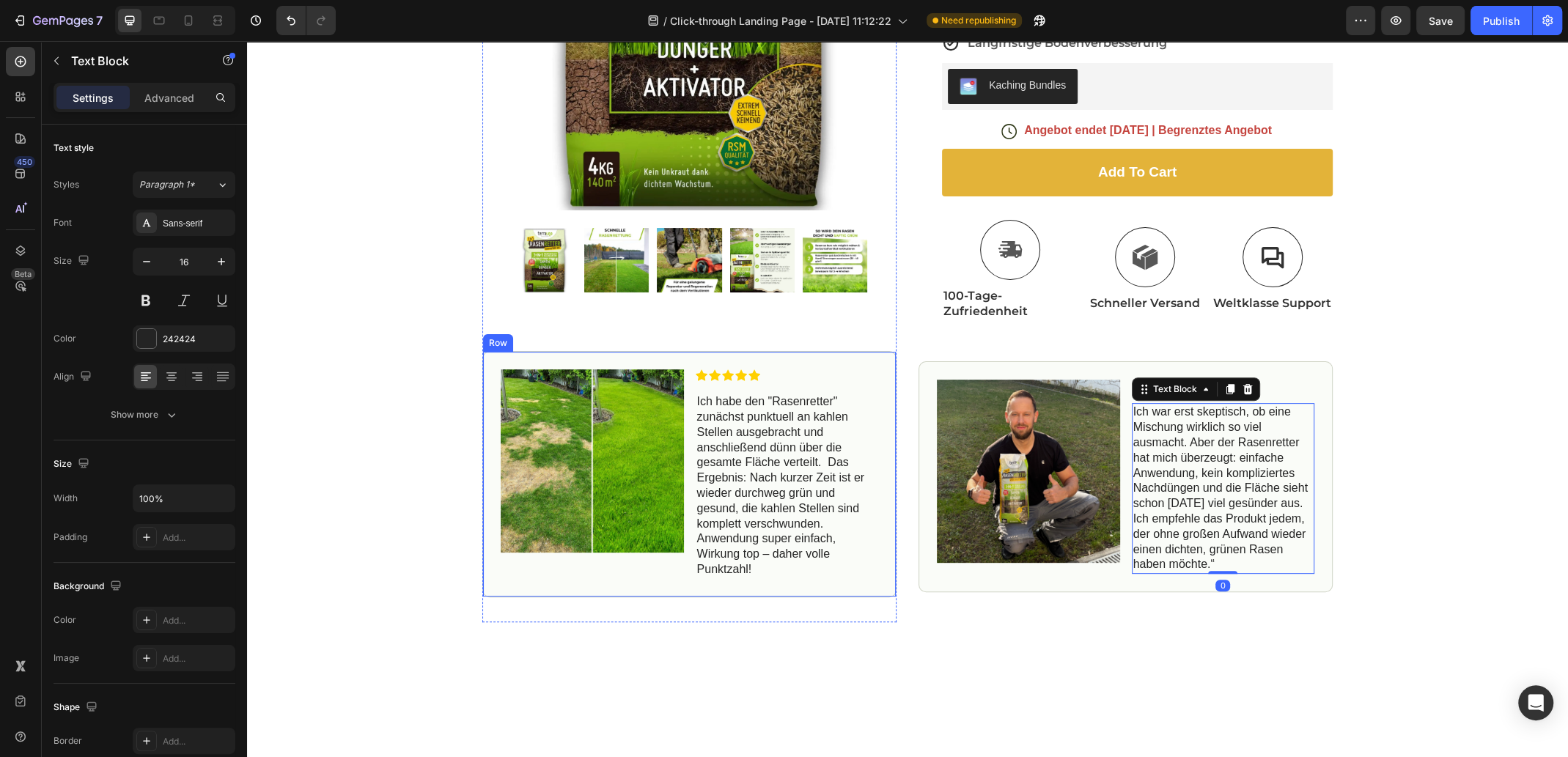
click at [792, 381] on div "Icon Icon Icon Icon Icon Icon List Ich habe den "Rasenretter" zunächst punktuel…" at bounding box center [787, 474] width 183 height 210
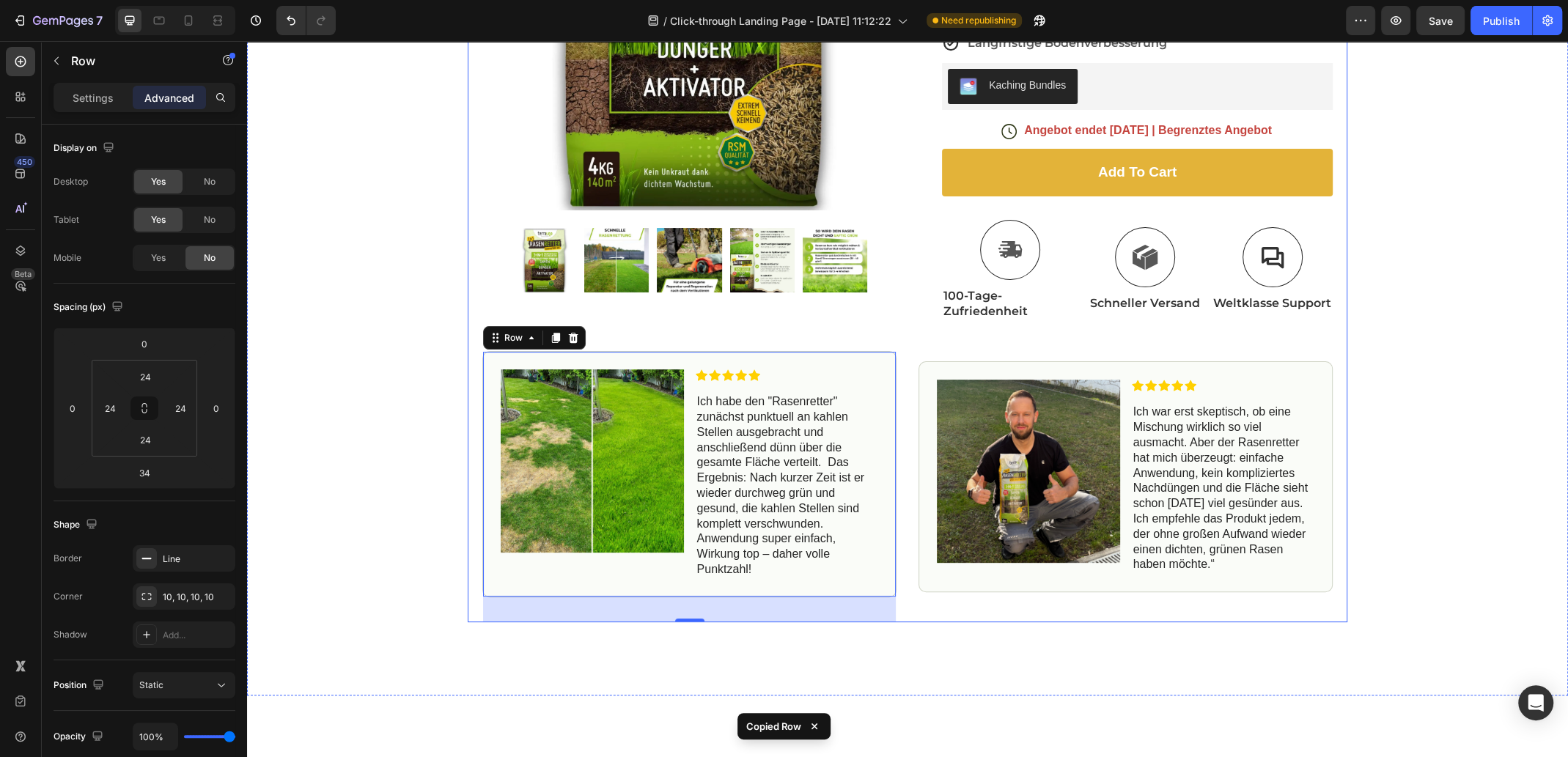
click at [952, 350] on div "Icon Icon Icon Icon Icon Icon List (43 Bewertungen) Text Block Row Rasenlücken …" at bounding box center [1125, 203] width 414 height 836
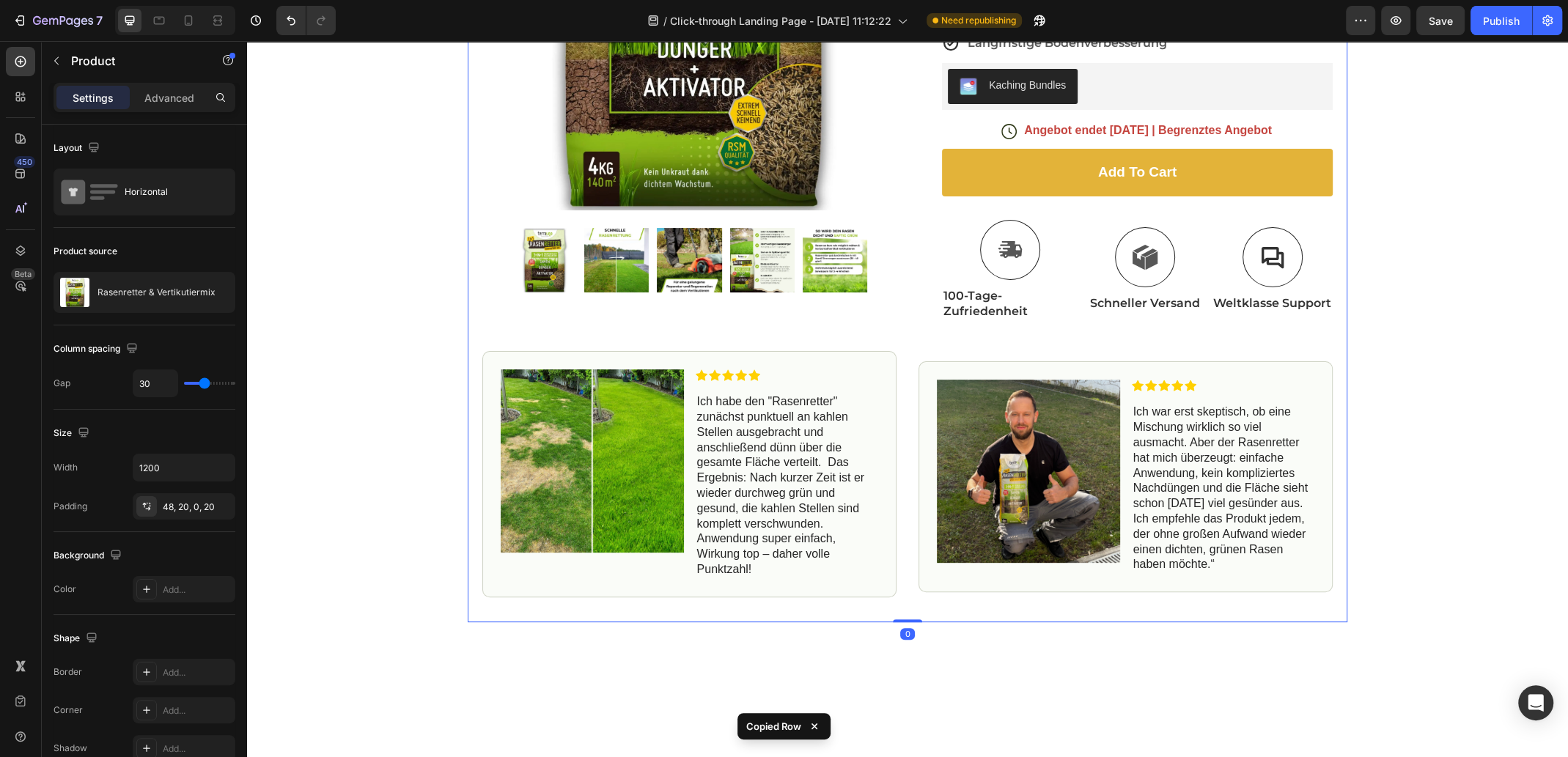
click at [918, 372] on div "Image Icon Icon Icon Icon Icon Icon List Ich war erst skeptisch, ob eine Mischu…" at bounding box center [1125, 476] width 414 height 231
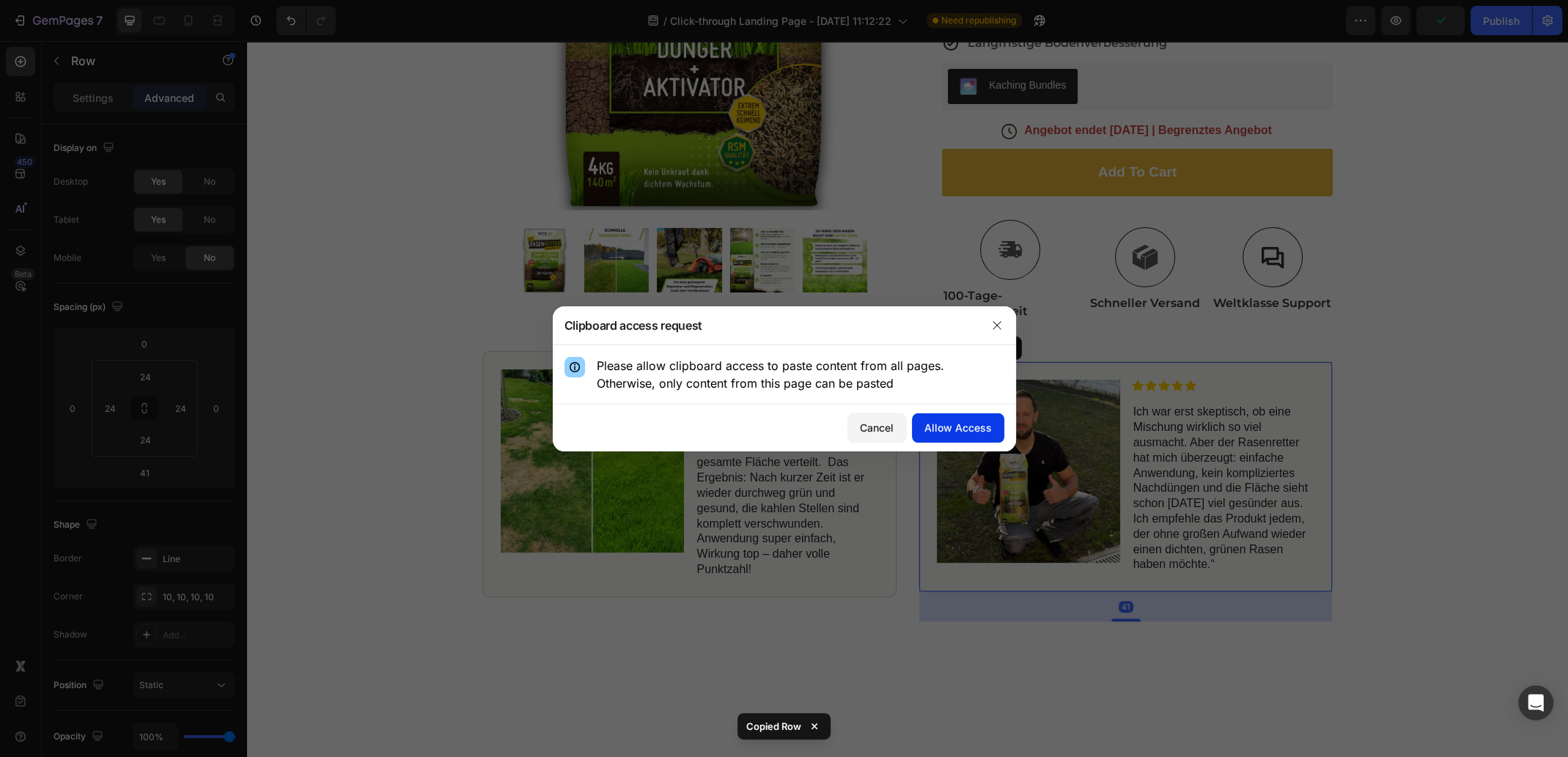
click at [966, 427] on div "Allow Access" at bounding box center [957, 427] width 67 height 15
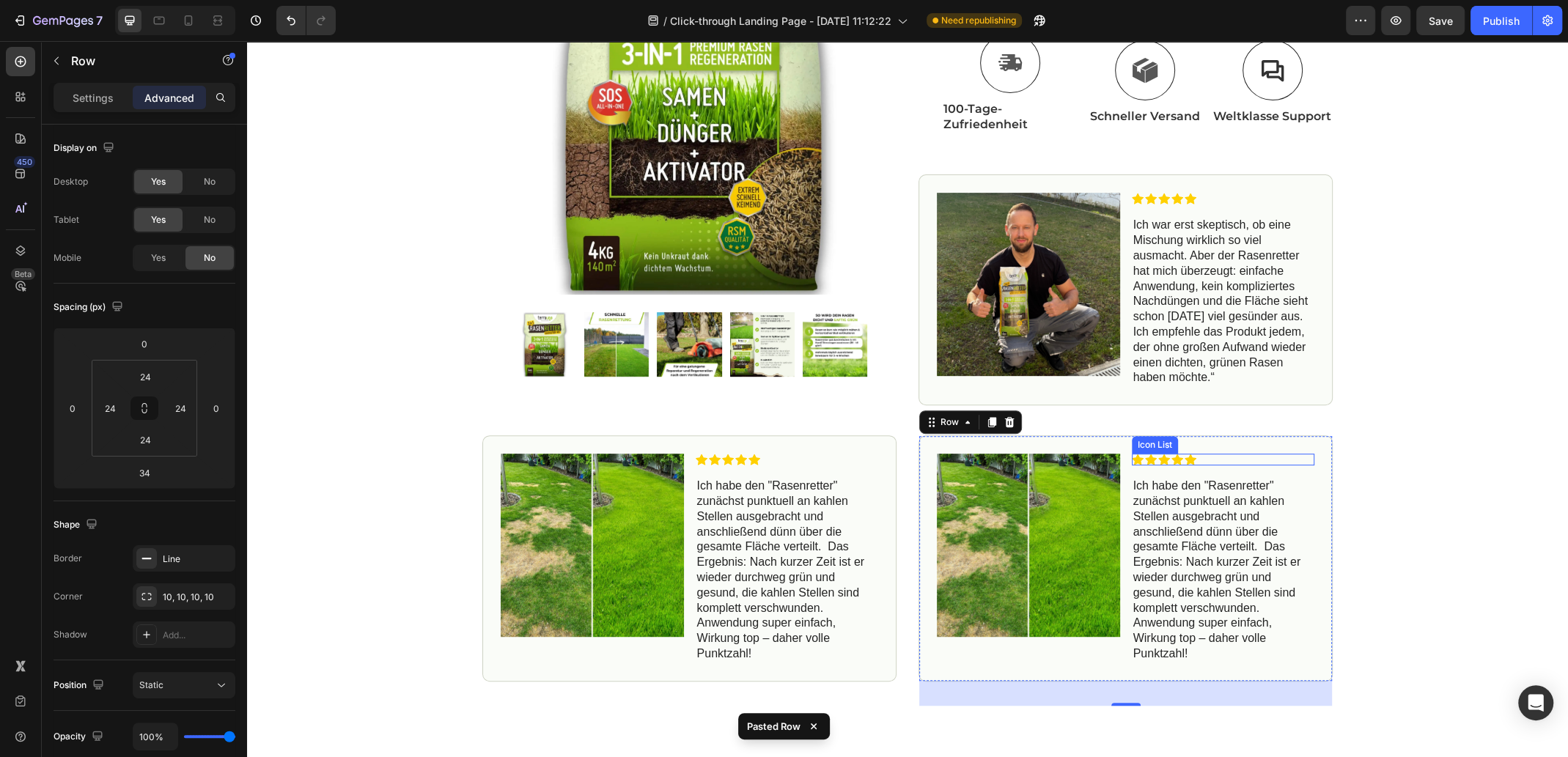
scroll to position [510, 0]
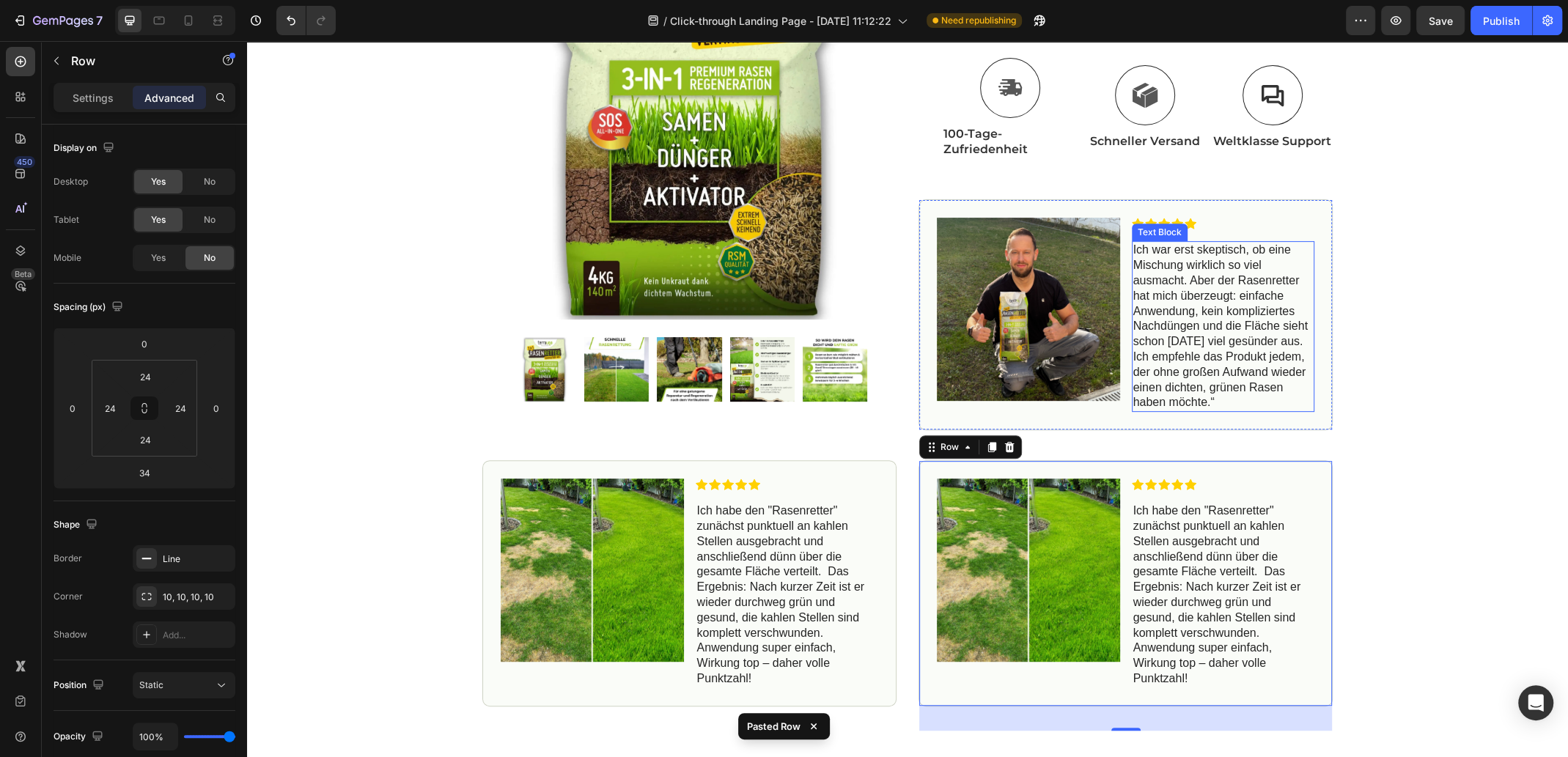
click at [1038, 327] on img at bounding box center [1028, 309] width 183 height 183
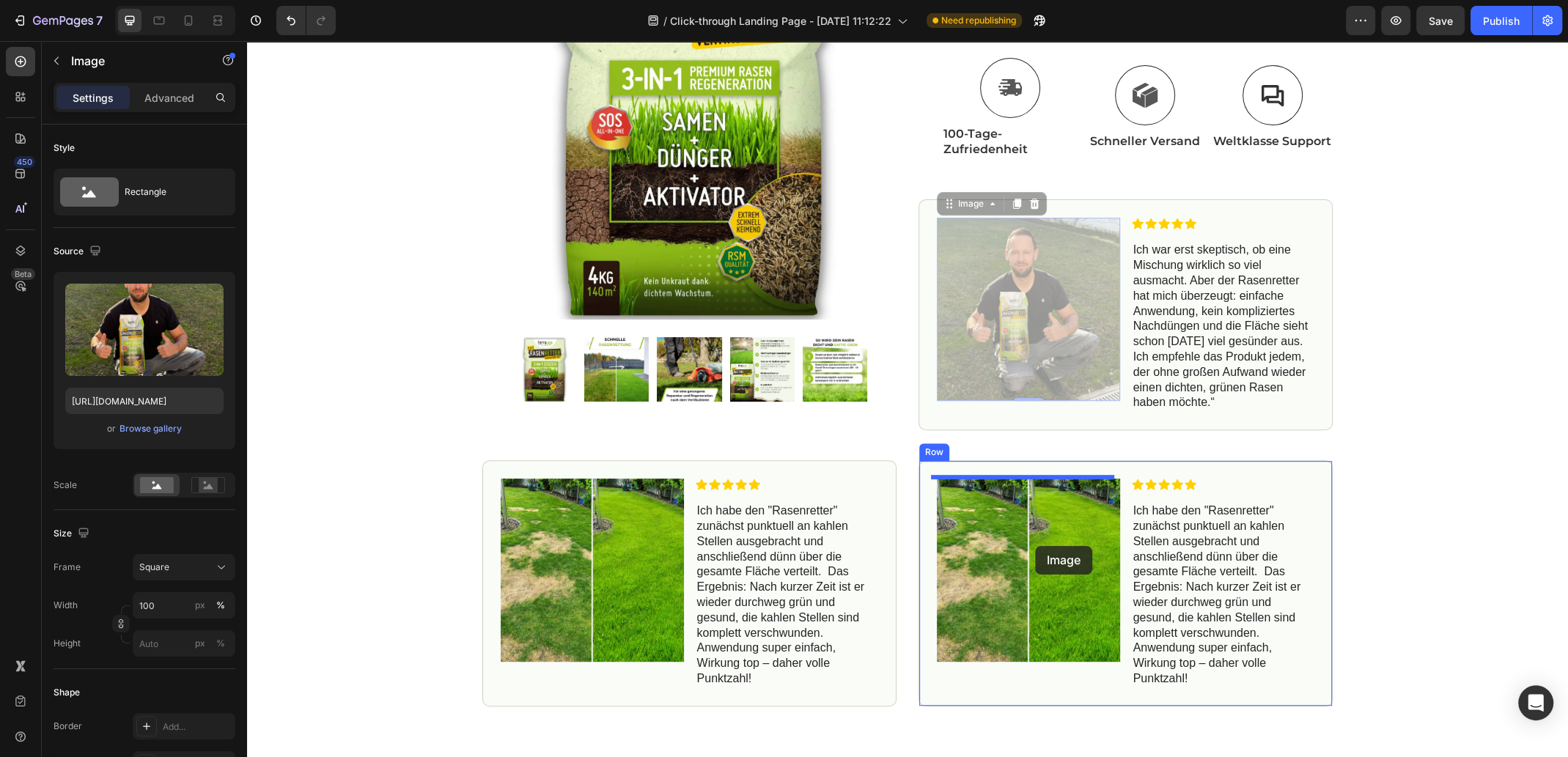
drag, startPoint x: 1021, startPoint y: 274, endPoint x: 1035, endPoint y: 546, distance: 272.4
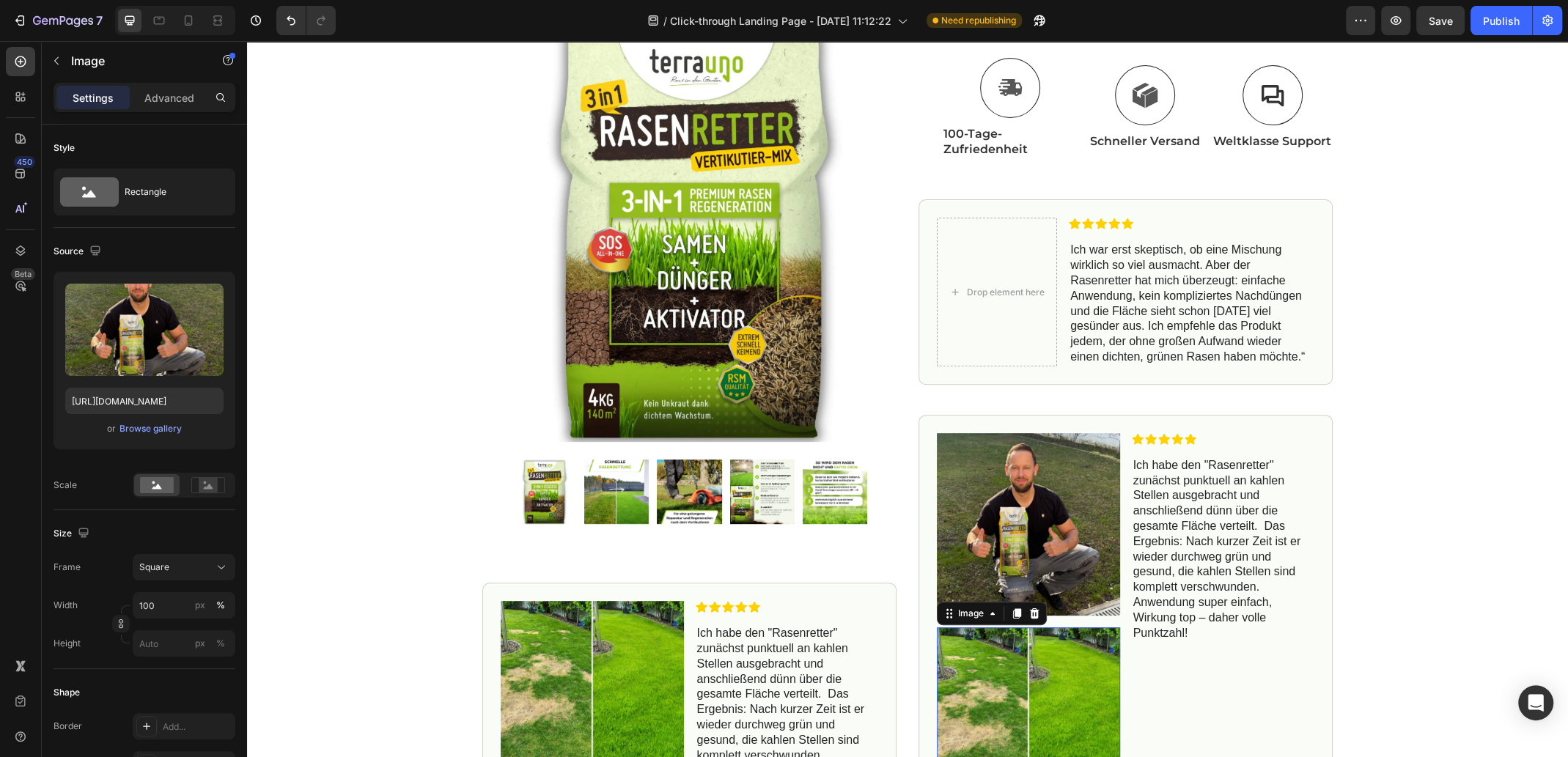
click at [1026, 671] on img at bounding box center [1028, 719] width 183 height 183
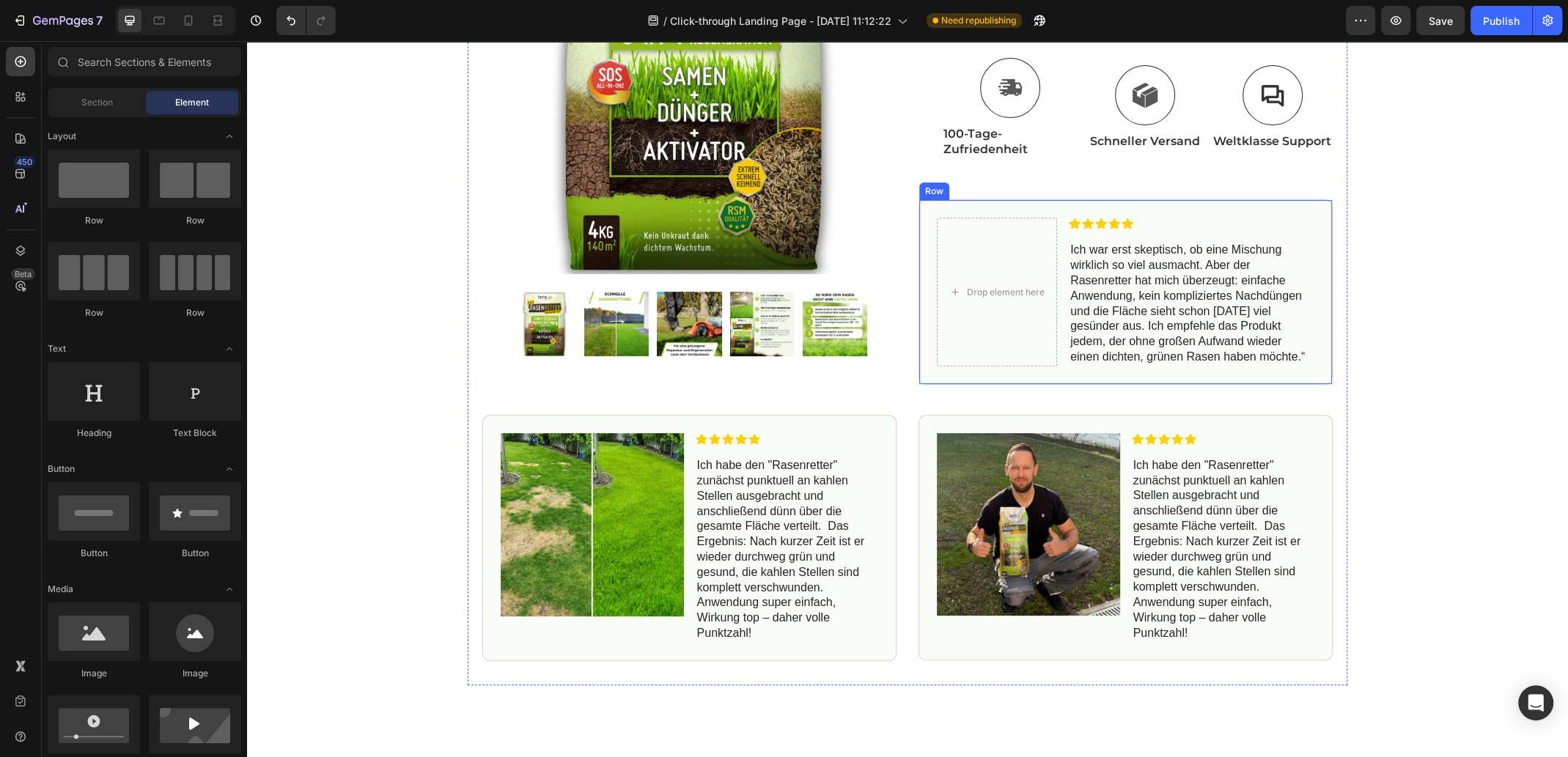
click at [1300, 212] on div "Drop element here Icon Icon Icon Icon Icon Icon List Ich war erst skeptisch, ob…" at bounding box center [1125, 291] width 414 height 185
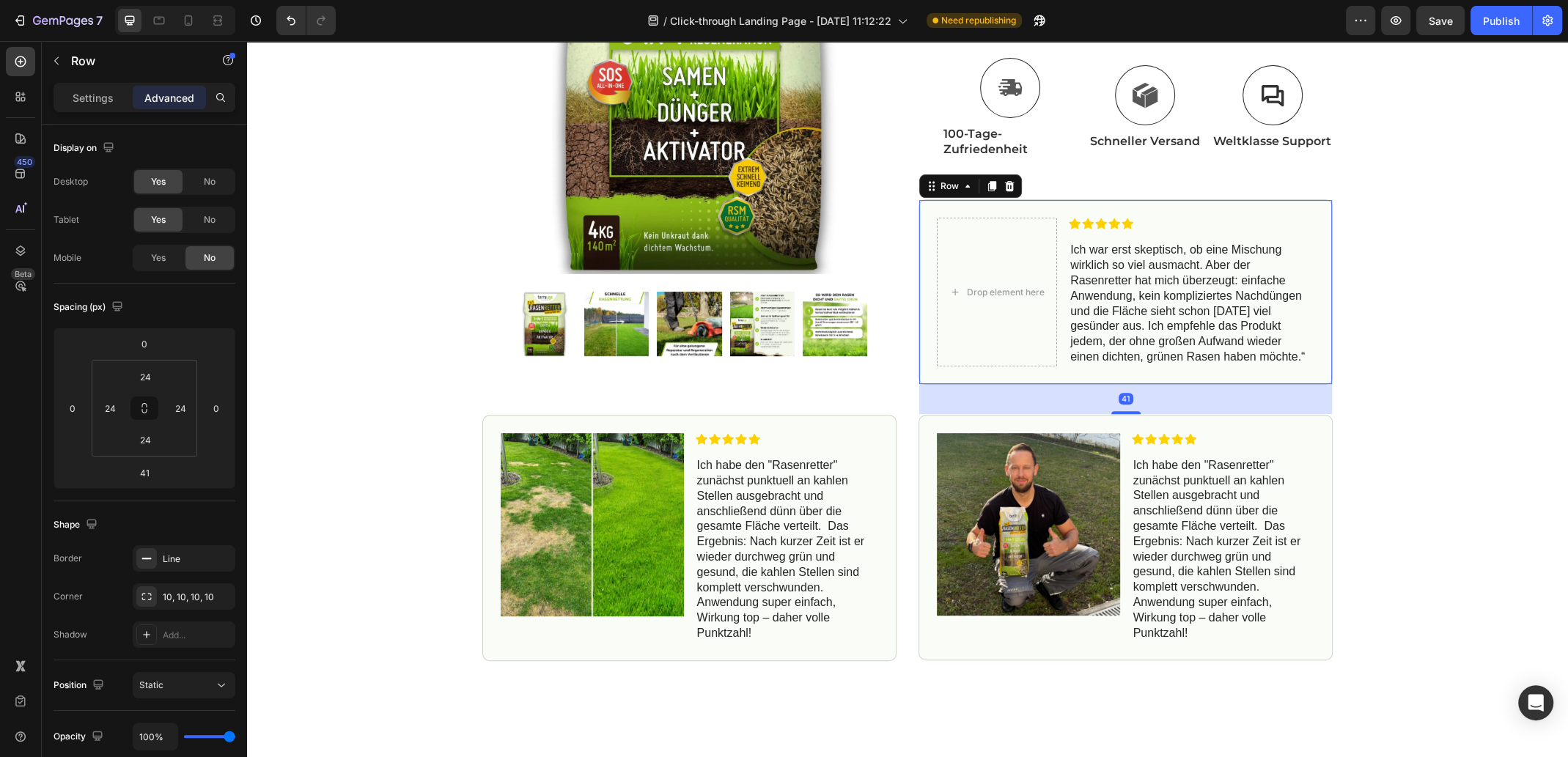
click at [1169, 282] on p "Ich war erst skeptisch, ob eine Mischung wirklich so viel ausmacht. Aber der Ra…" at bounding box center [1191, 304] width 243 height 121
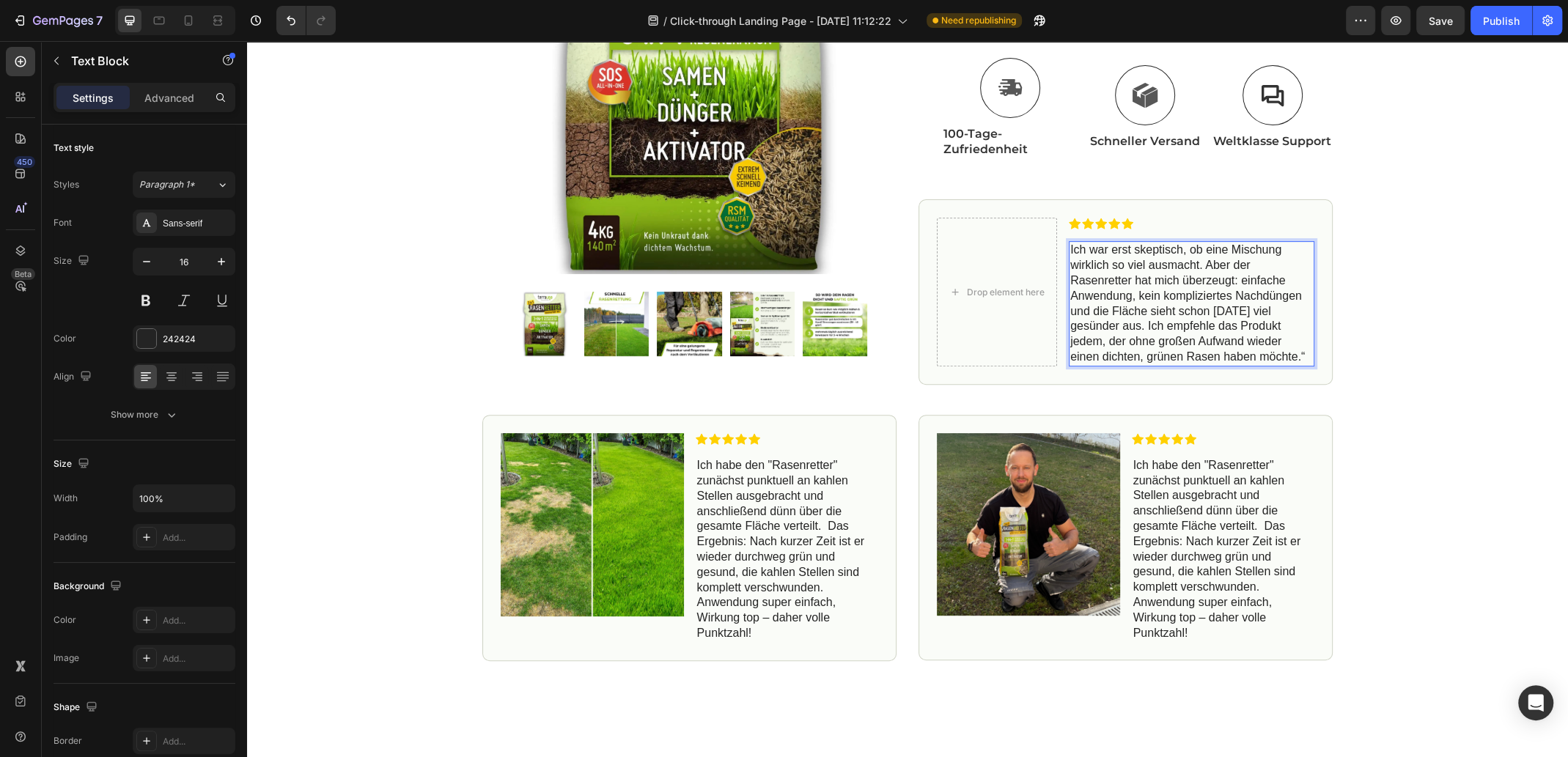
drag, startPoint x: 1274, startPoint y: 355, endPoint x: 1065, endPoint y: 252, distance: 233.0
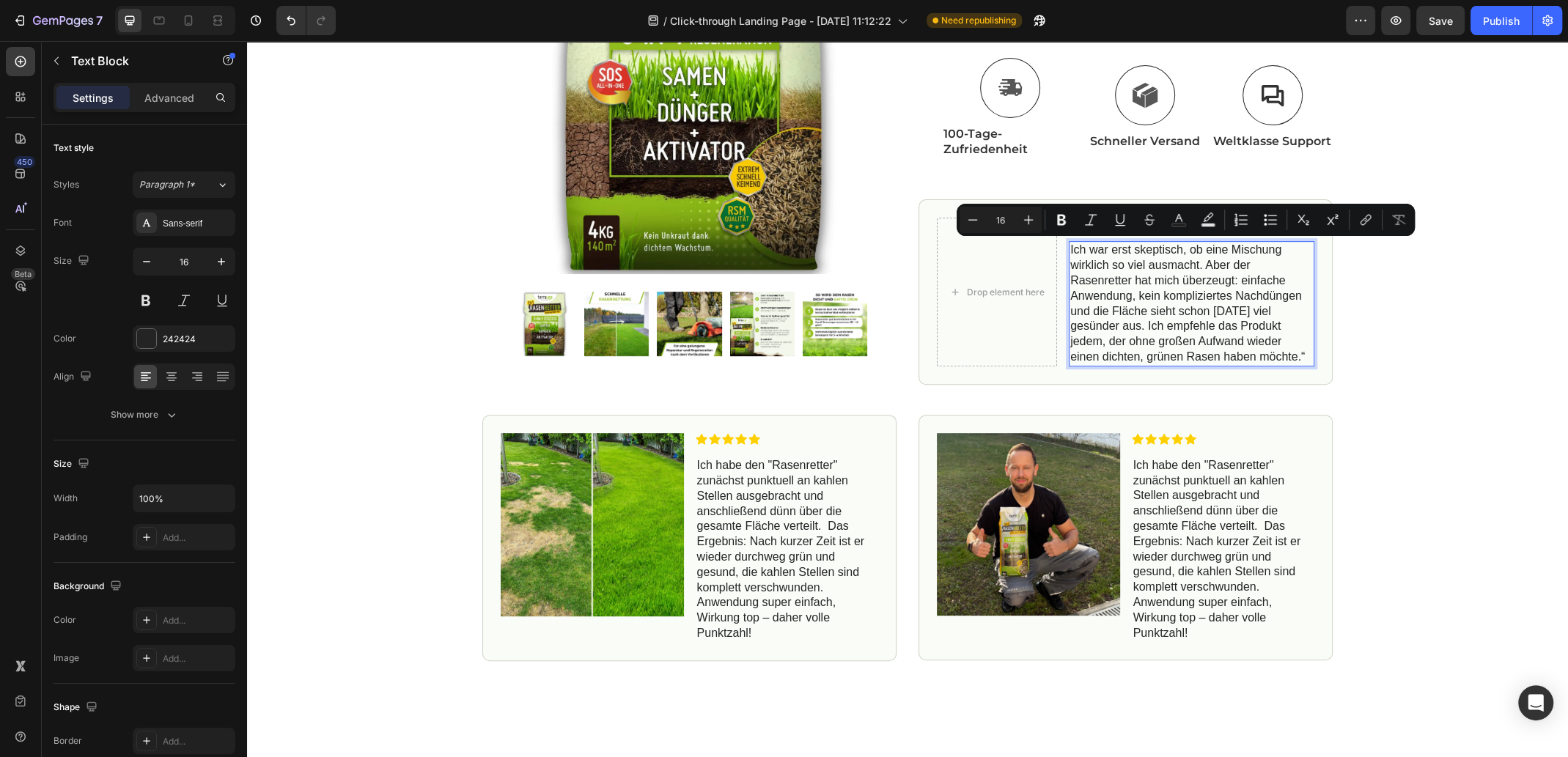
copy p "Ich war erst skeptisch, ob eine Mischung wirklich so viel ausmacht. Aber der Ra…"
click at [1318, 377] on div "Drop element here Icon Icon Icon Icon Icon Icon List Ich war erst skeptisch, ob…" at bounding box center [1125, 291] width 414 height 185
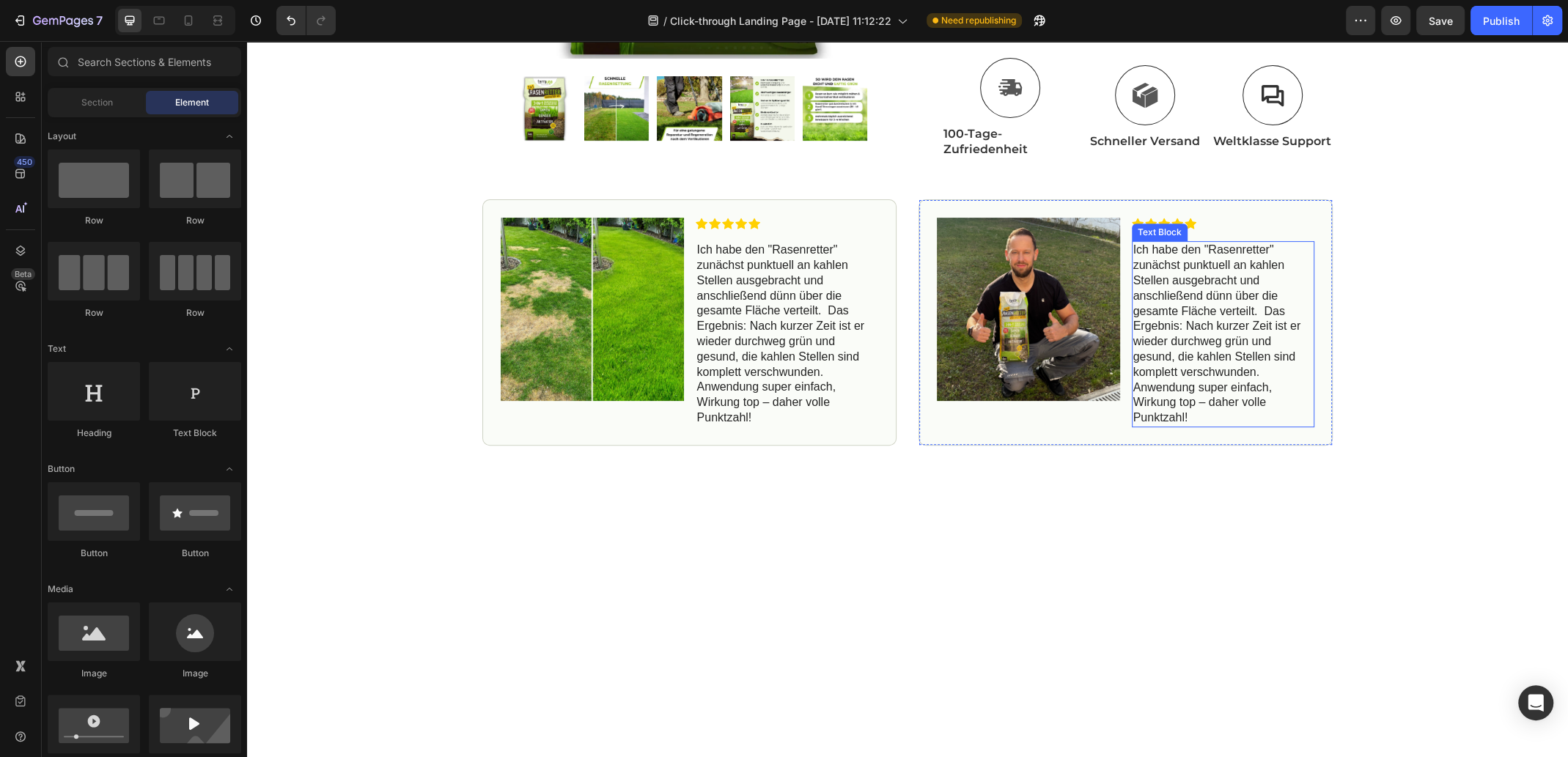
click at [1230, 364] on p "Ich habe den "Rasenretter" zunächst punktuell an kahlen Stellen ausgebracht und…" at bounding box center [1223, 334] width 181 height 183
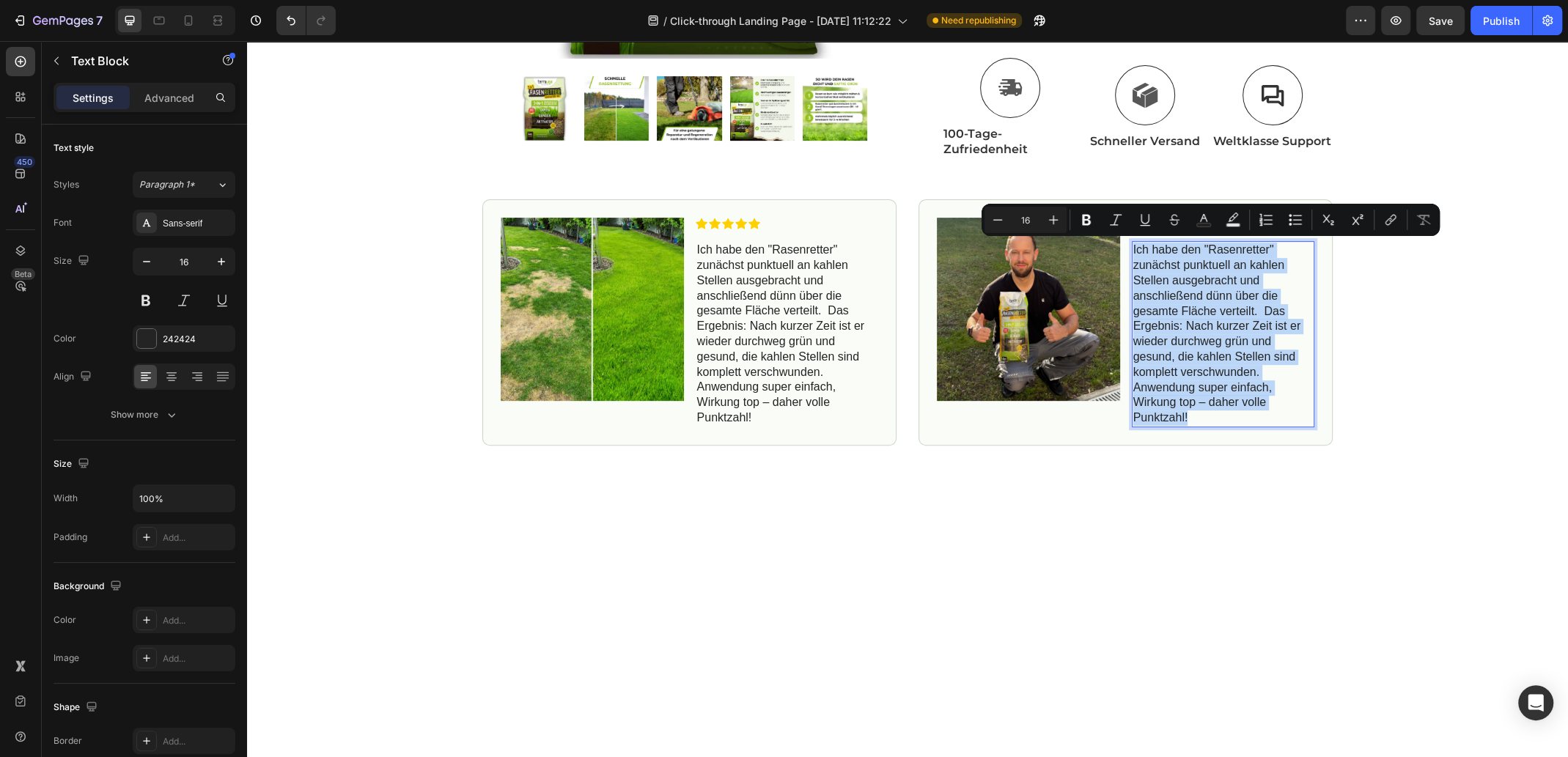
drag, startPoint x: 1127, startPoint y: 249, endPoint x: 1255, endPoint y: 415, distance: 209.6
click at [1255, 415] on p "Ich habe den "Rasenretter" zunächst punktuell an kahlen Stellen ausgebracht und…" at bounding box center [1223, 334] width 181 height 183
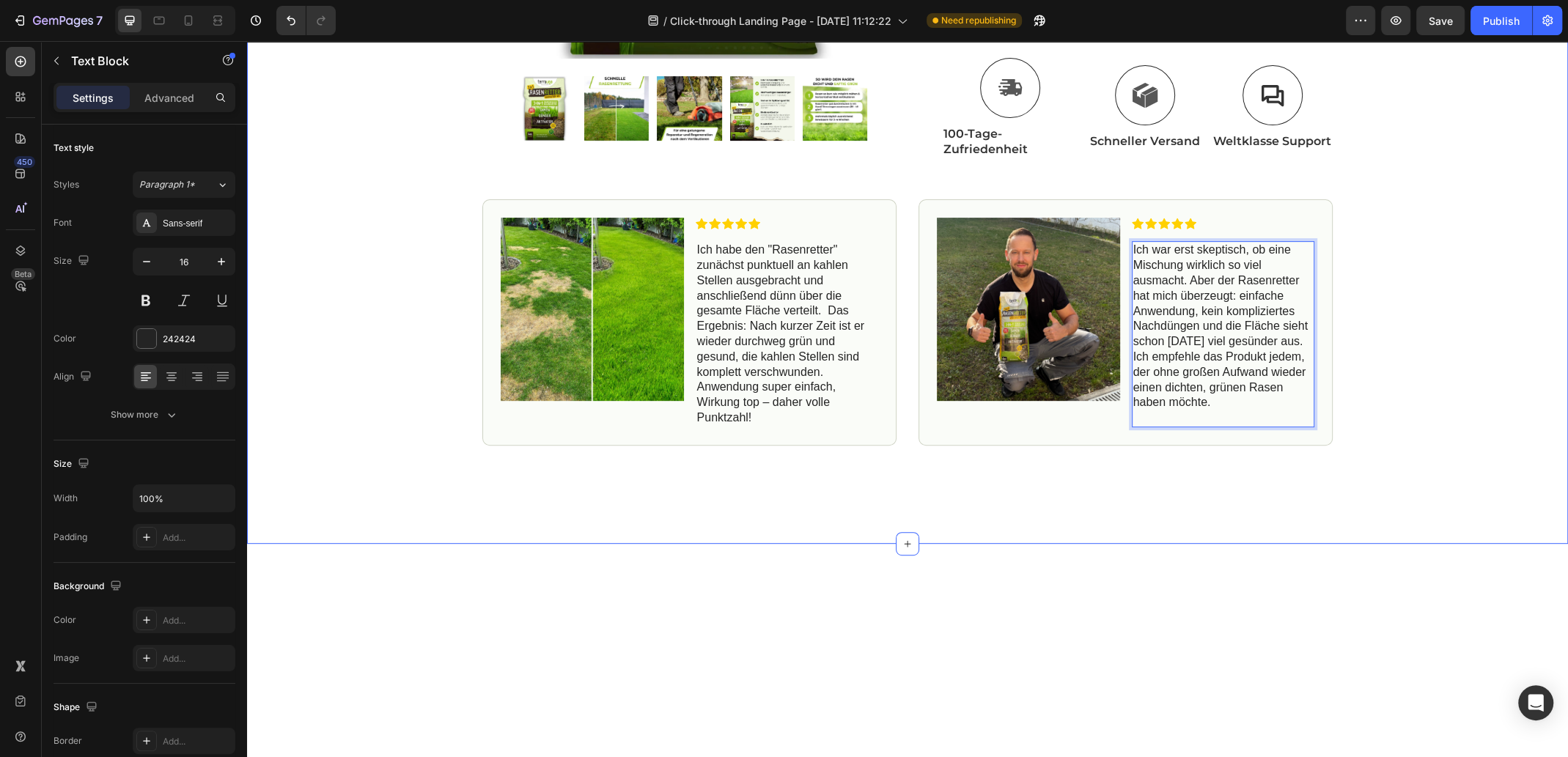
click at [1420, 377] on div "Icon Free Shipping Today Only Text Block Row Icon 84,000+ Happy Customer Text B…" at bounding box center [907, 15] width 1321 height 909
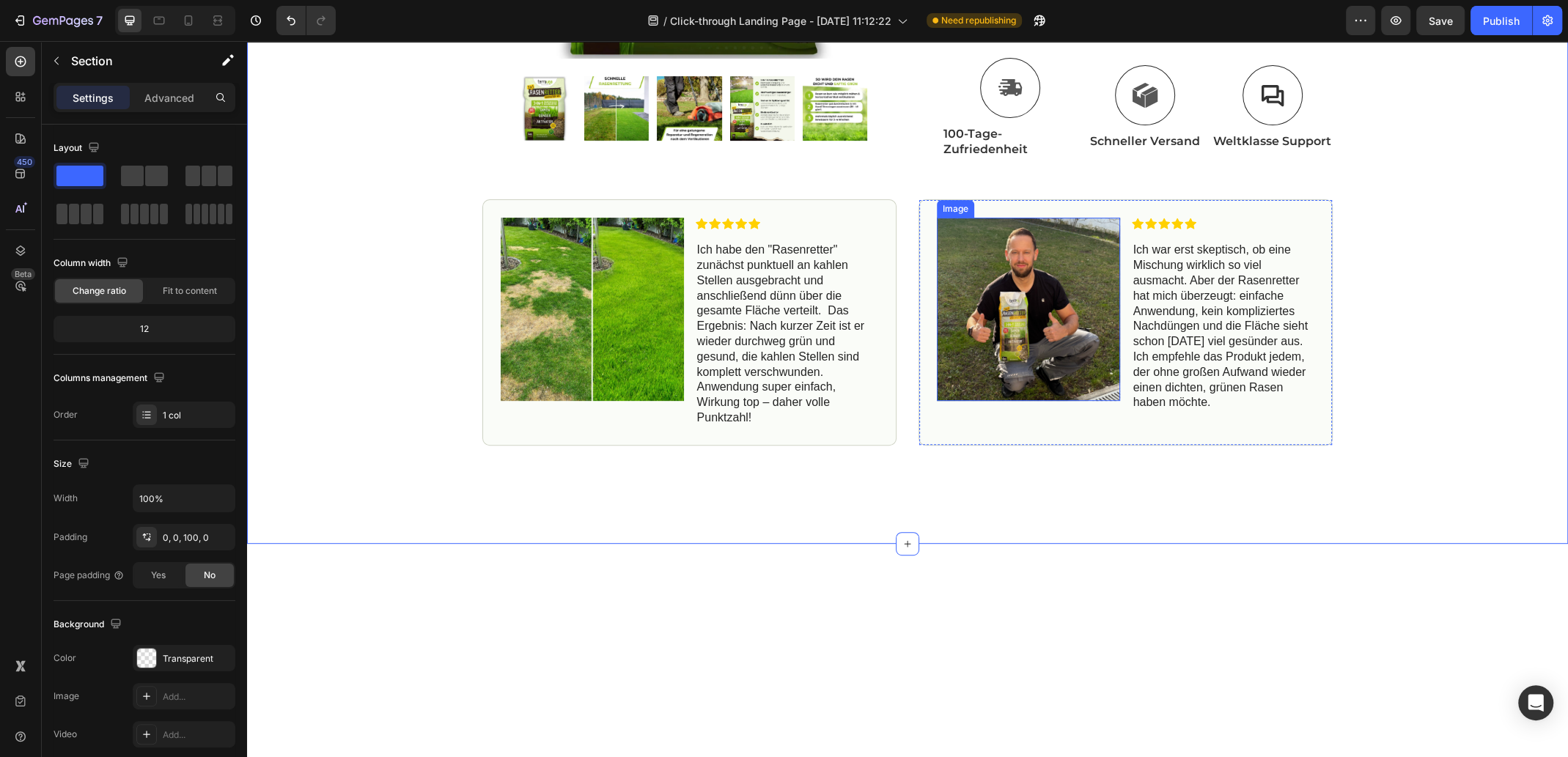
click at [1015, 364] on img at bounding box center [1028, 309] width 183 height 183
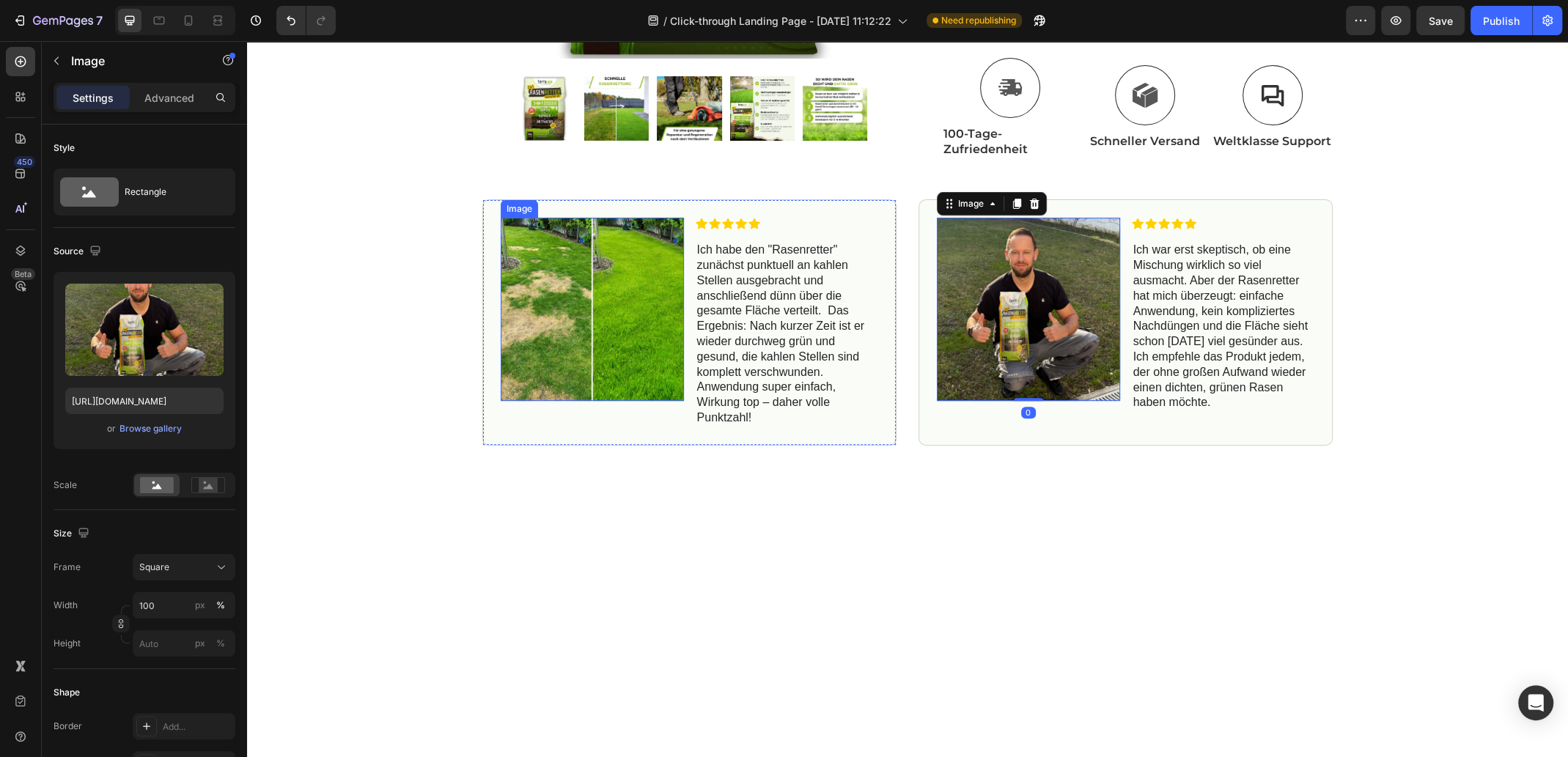
click at [611, 317] on img at bounding box center [592, 309] width 183 height 183
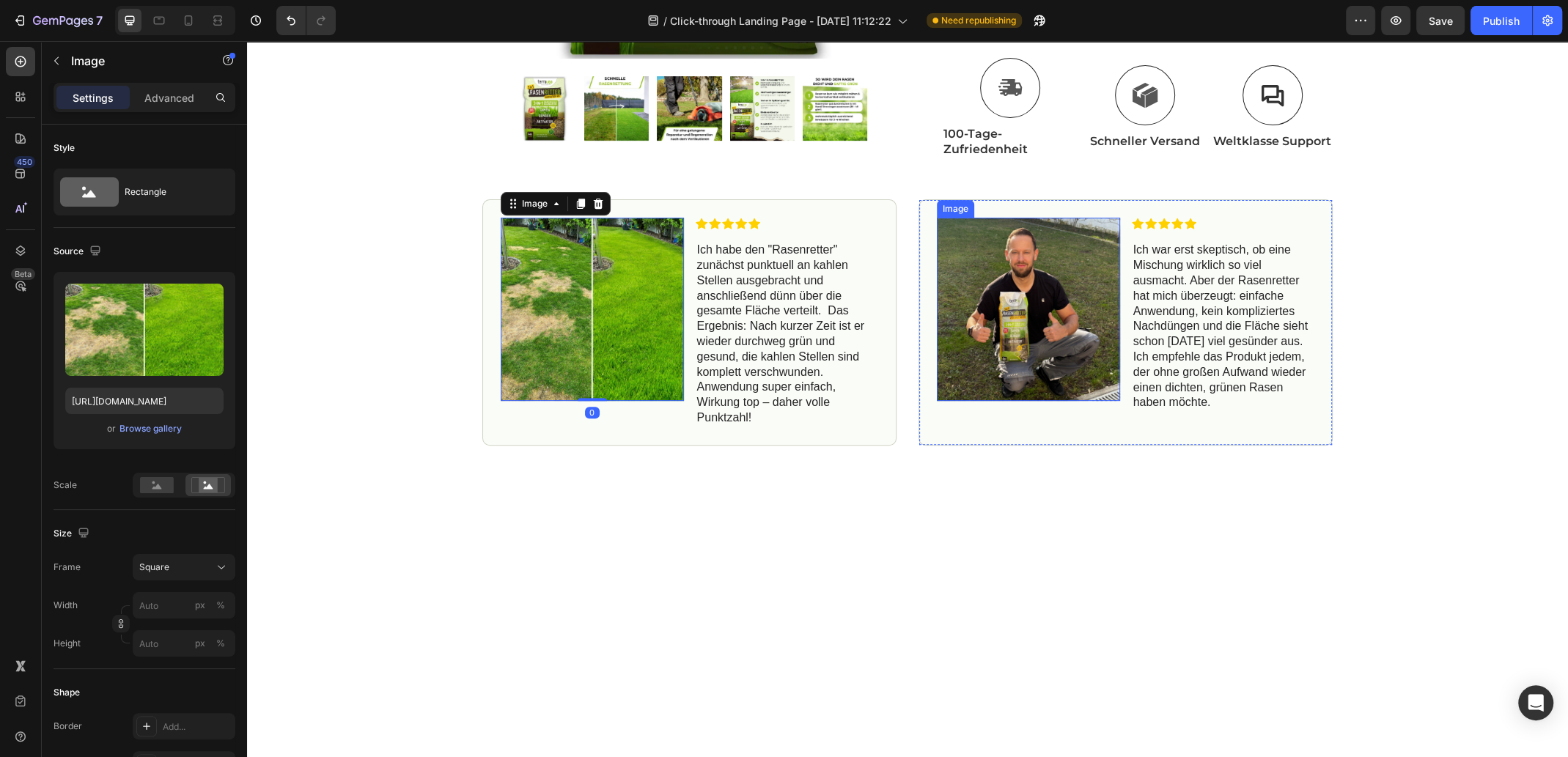
click at [957, 313] on img at bounding box center [1028, 309] width 183 height 183
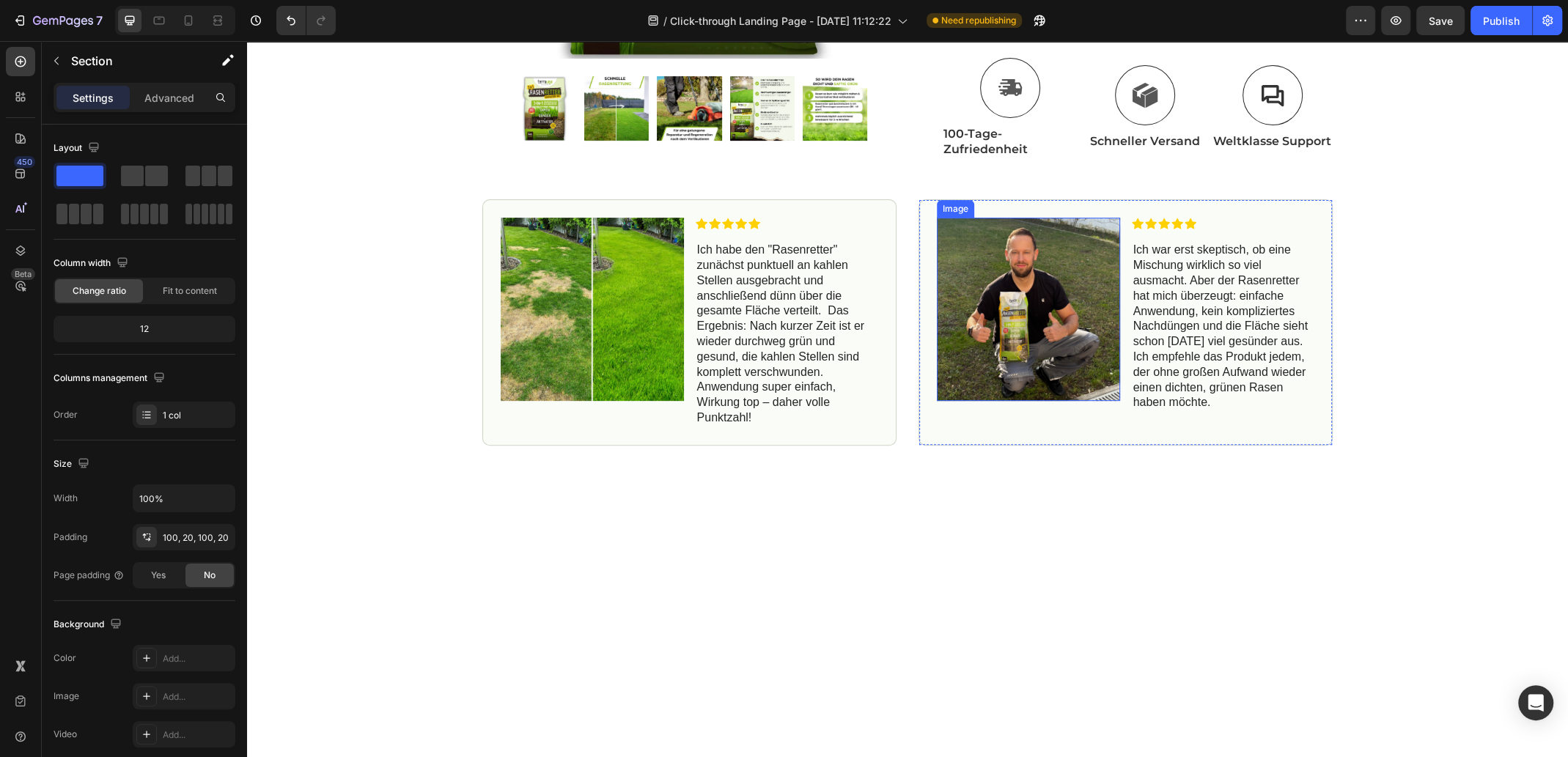
click at [1033, 349] on img at bounding box center [1028, 309] width 183 height 183
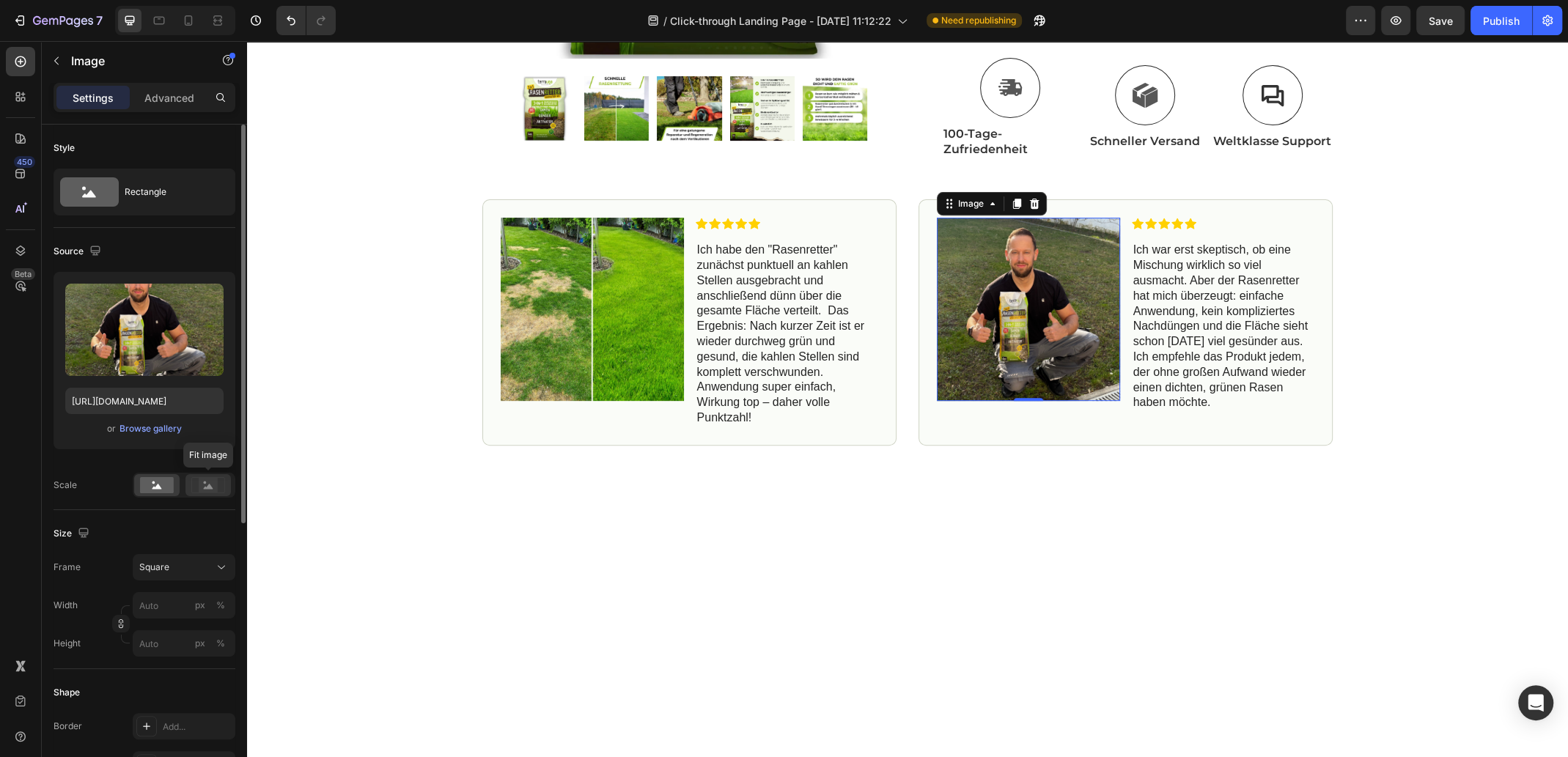
click at [210, 485] on icon at bounding box center [209, 486] width 10 height 5
click at [141, 489] on rect at bounding box center [157, 485] width 34 height 16
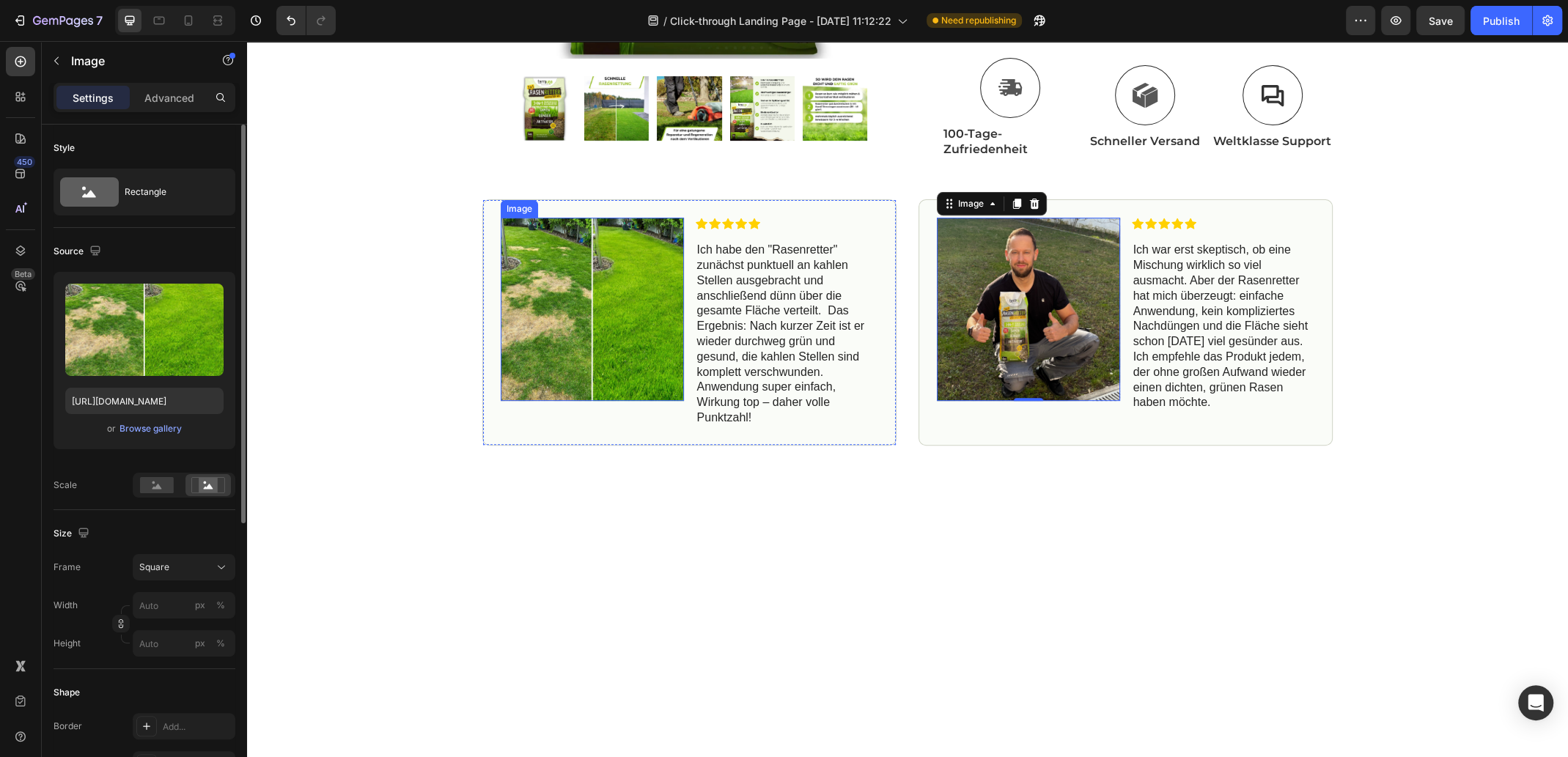
click at [604, 385] on img at bounding box center [592, 309] width 183 height 183
click at [959, 514] on div "Icon Free Shipping Today Only Text Block Row Icon 84,000+ Happy Customer Text B…" at bounding box center [907, 52] width 1321 height 982
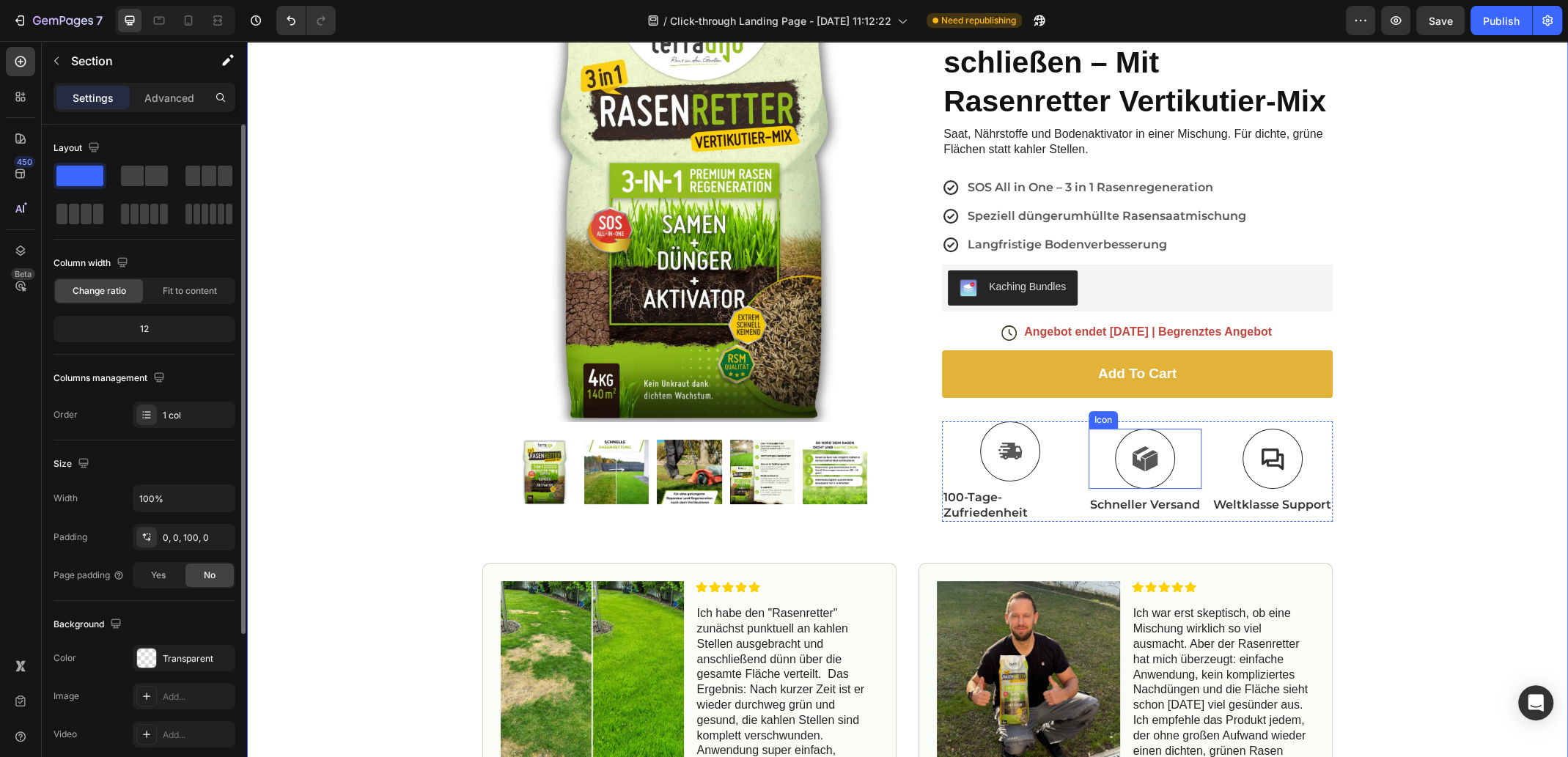
scroll to position [0, 0]
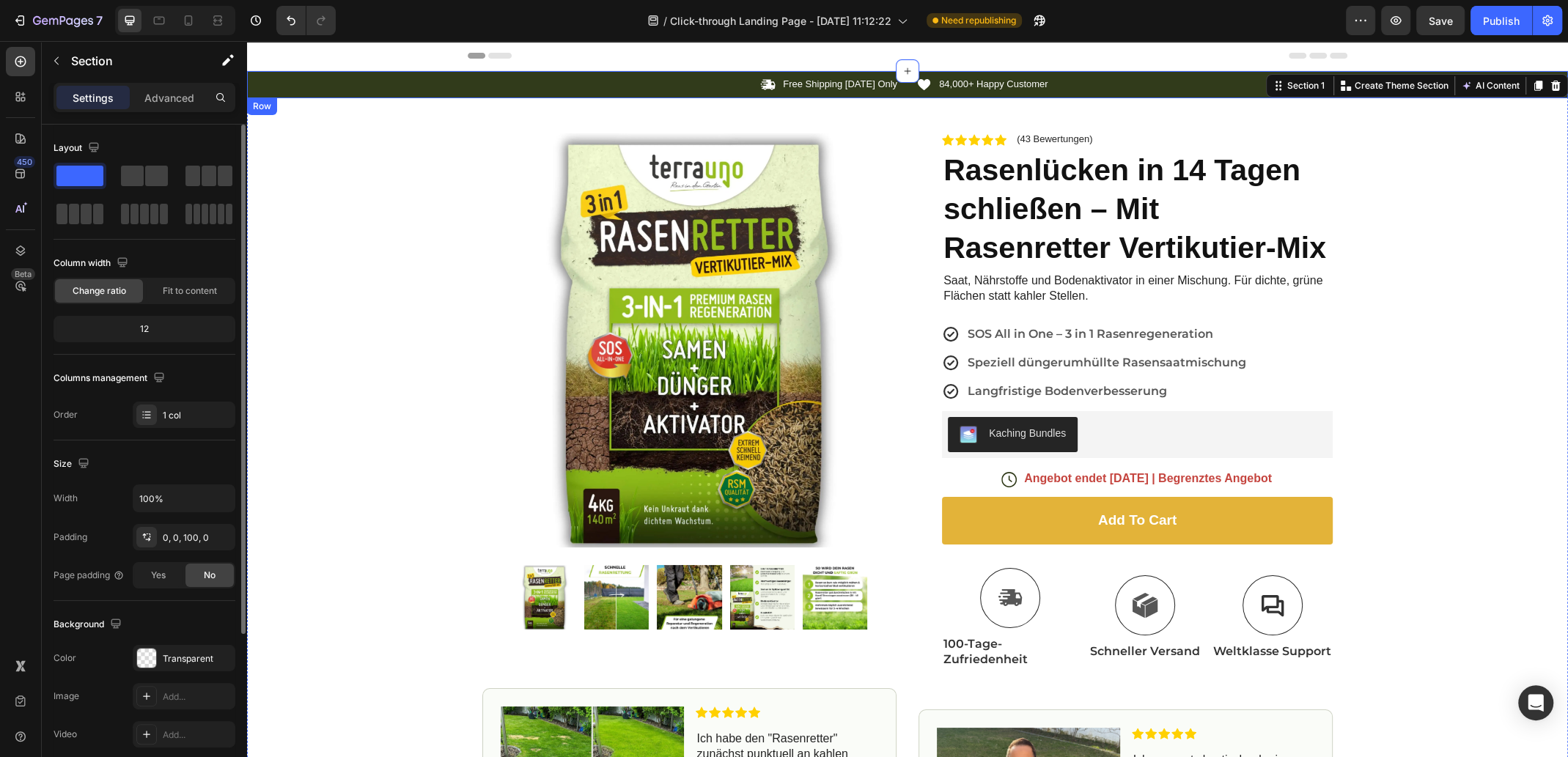
click at [420, 78] on div "Icon Free Shipping Today Only Text Block Row Icon 84,000+ Happy Customer Text B…" at bounding box center [907, 84] width 1321 height 15
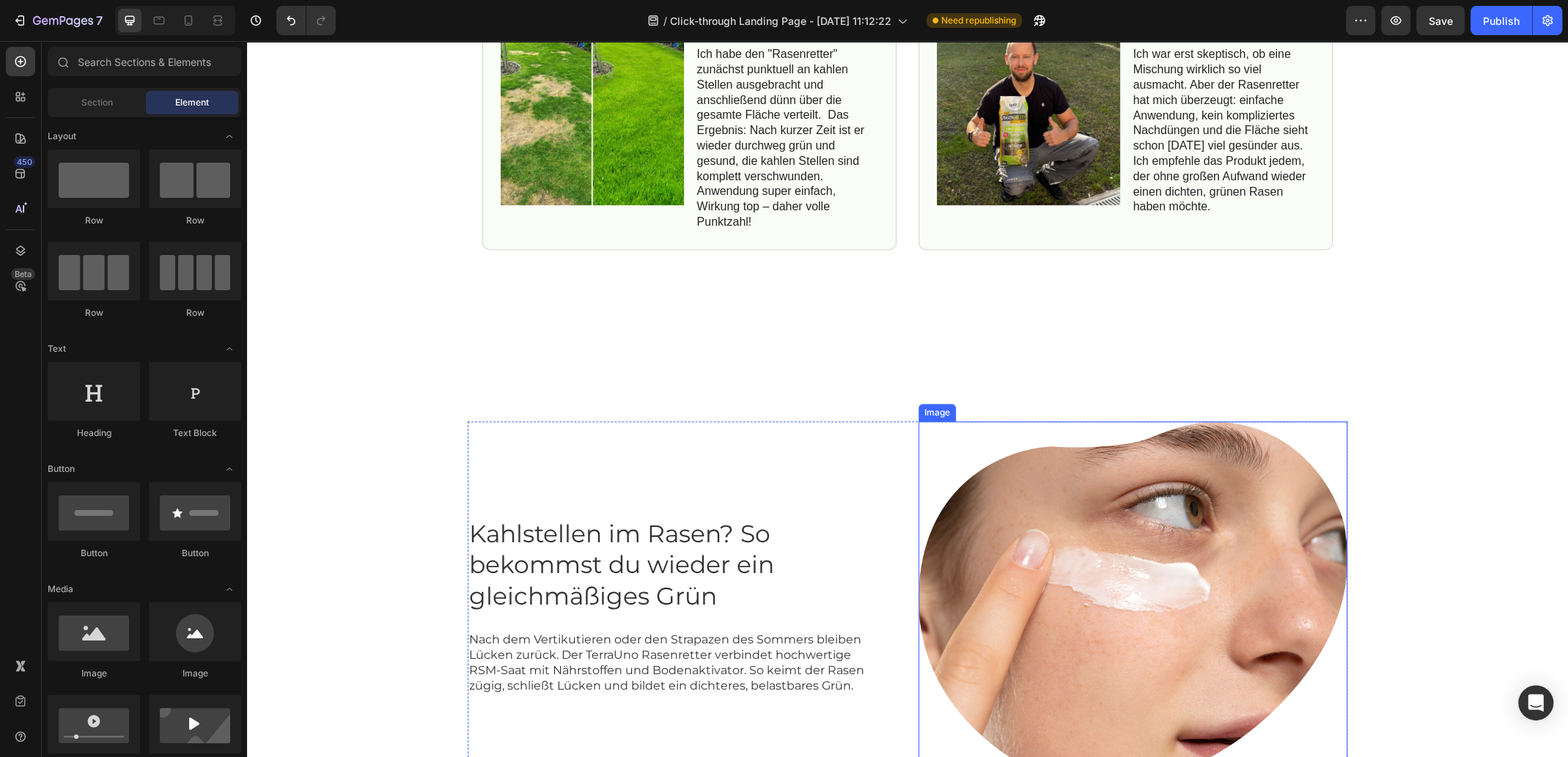
scroll to position [756, 0]
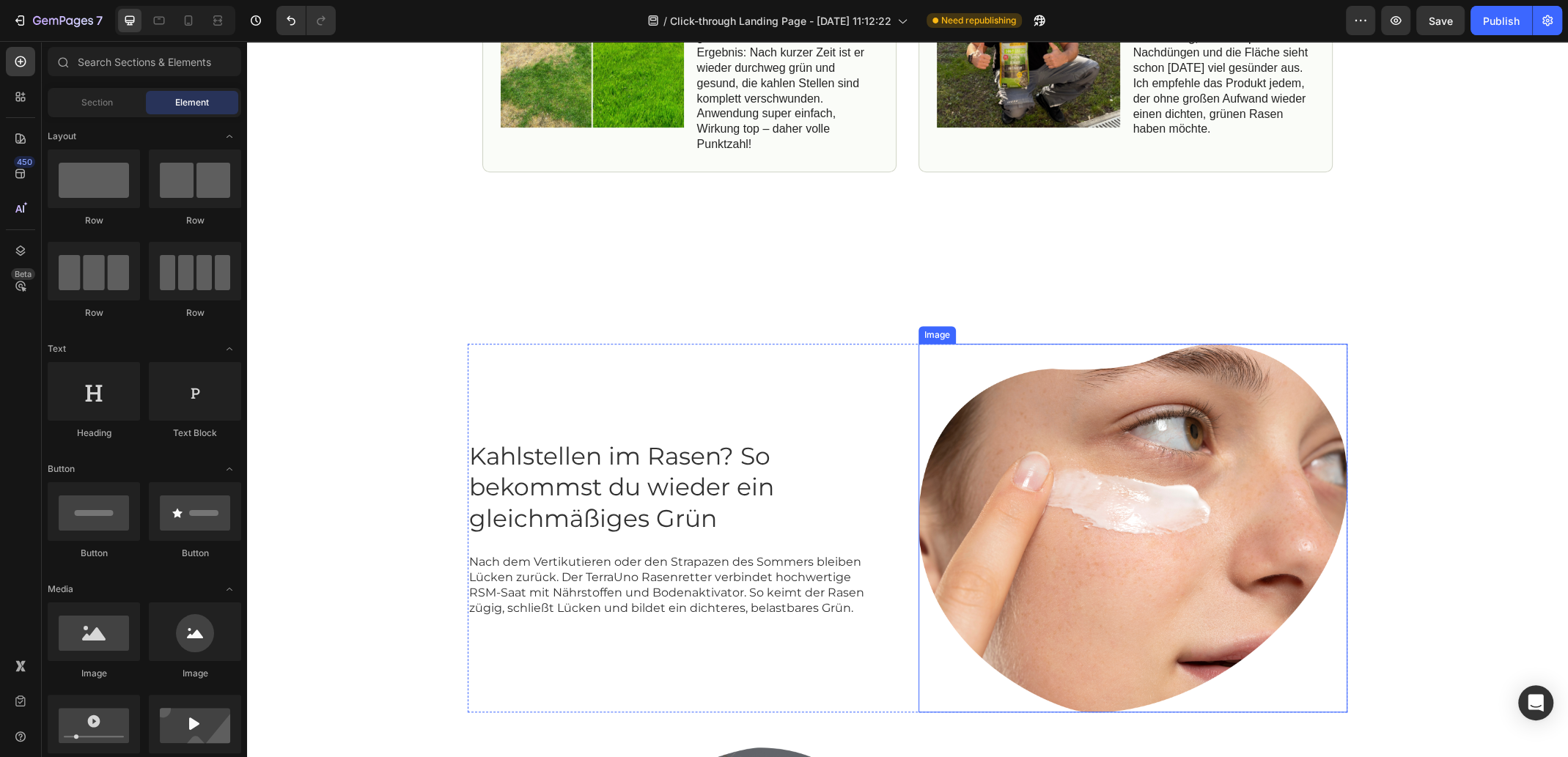
click at [1100, 439] on img at bounding box center [1132, 527] width 428 height 368
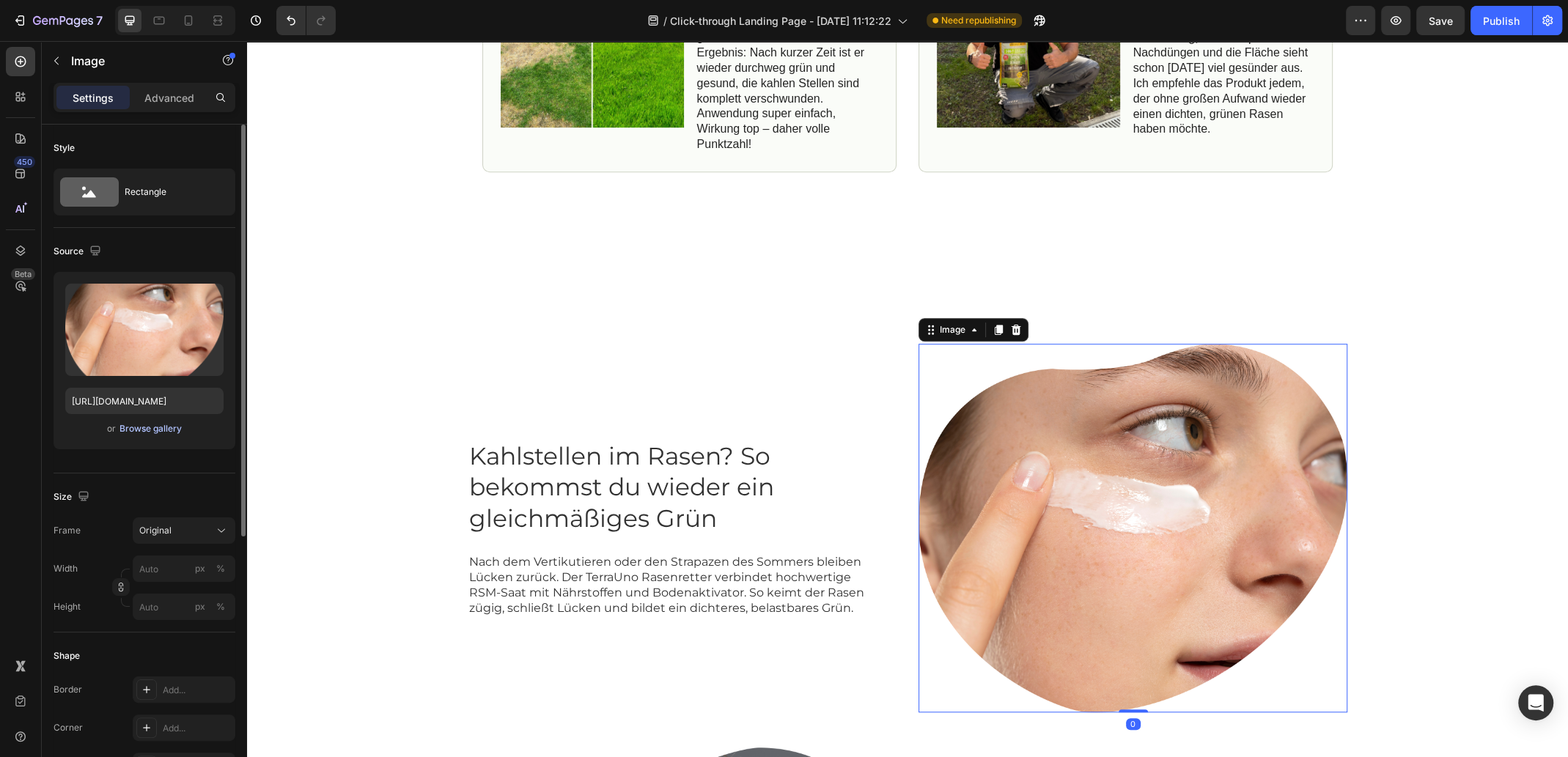
click at [146, 432] on div "Browse gallery" at bounding box center [150, 428] width 62 height 13
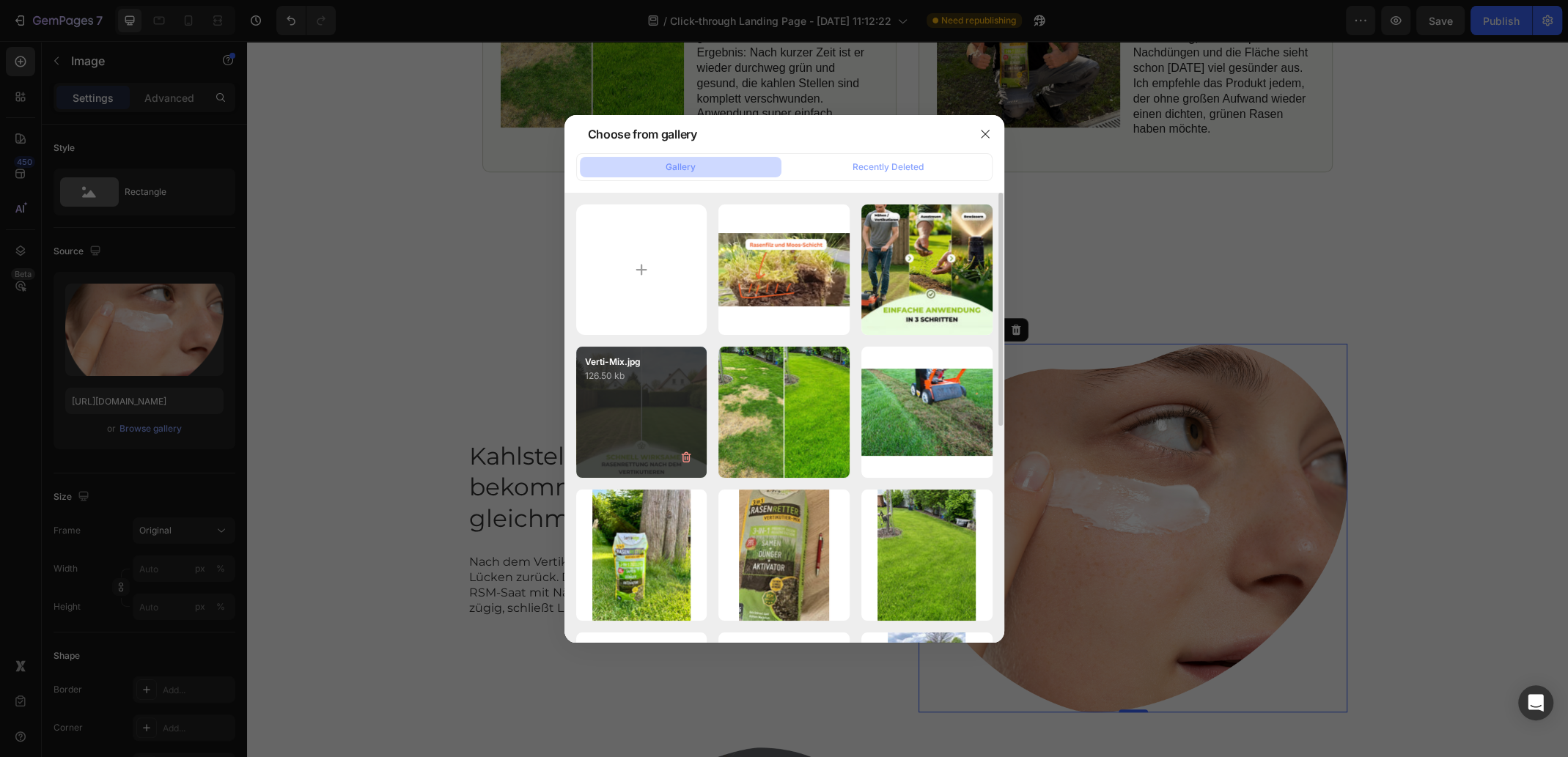
click at [673, 397] on div "Verti-Mix.jpg 126.50 kb" at bounding box center [641, 412] width 131 height 131
type input "[URL][DOMAIN_NAME]"
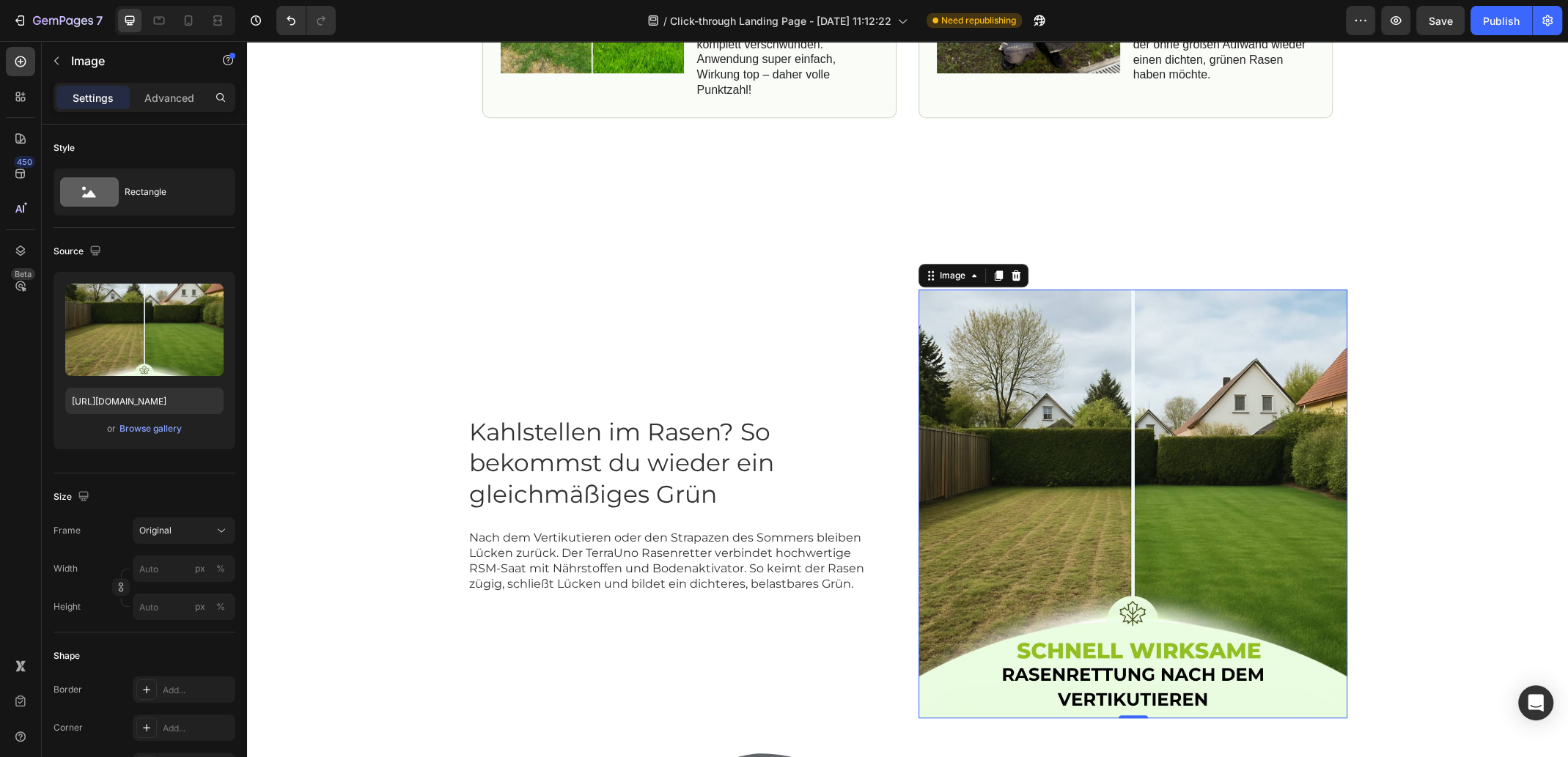
scroll to position [903, 0]
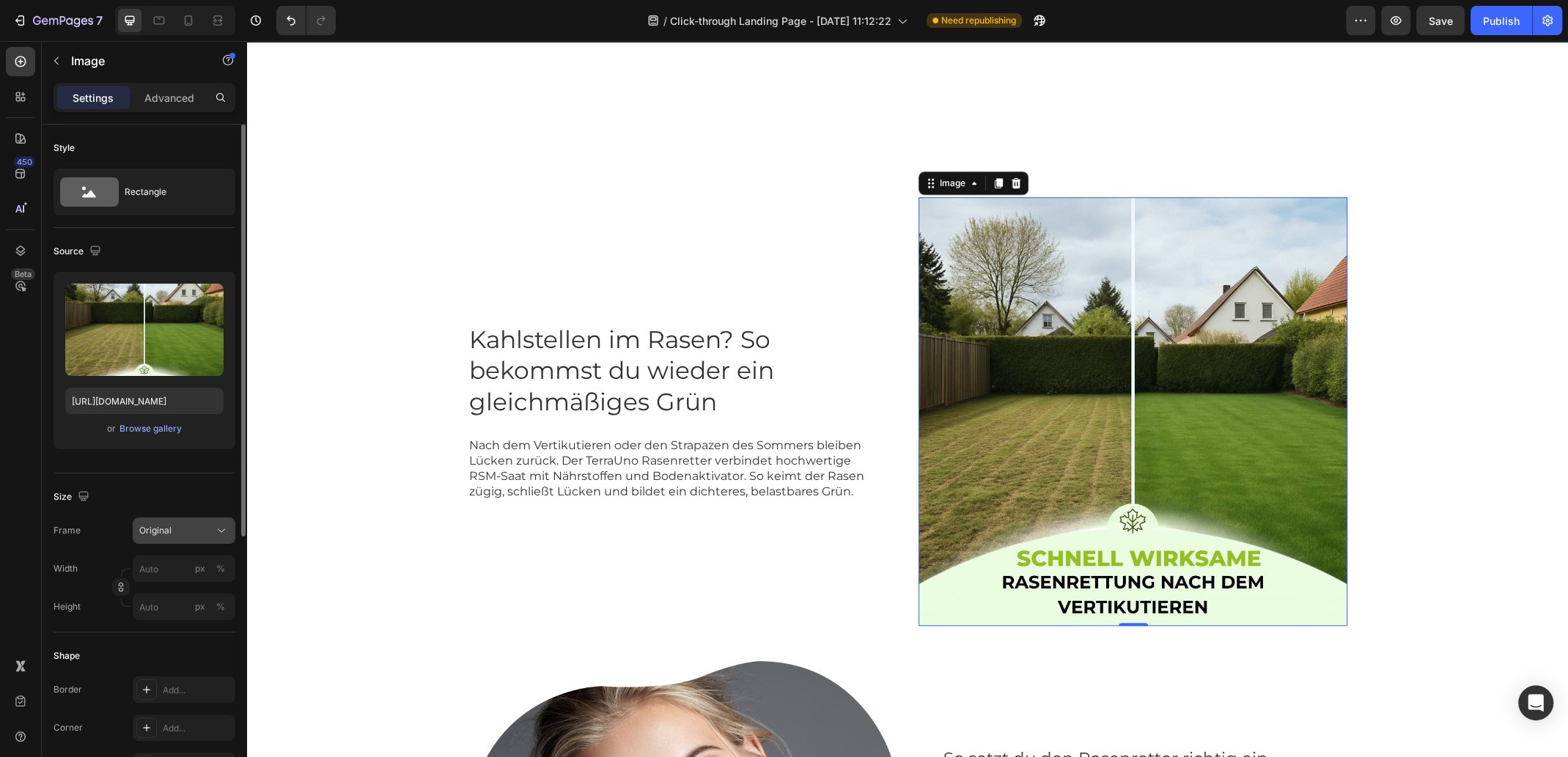
click at [209, 525] on div "Original" at bounding box center [175, 530] width 72 height 13
click at [218, 564] on icon at bounding box center [216, 566] width 15 height 15
click at [222, 564] on icon at bounding box center [221, 567] width 15 height 15
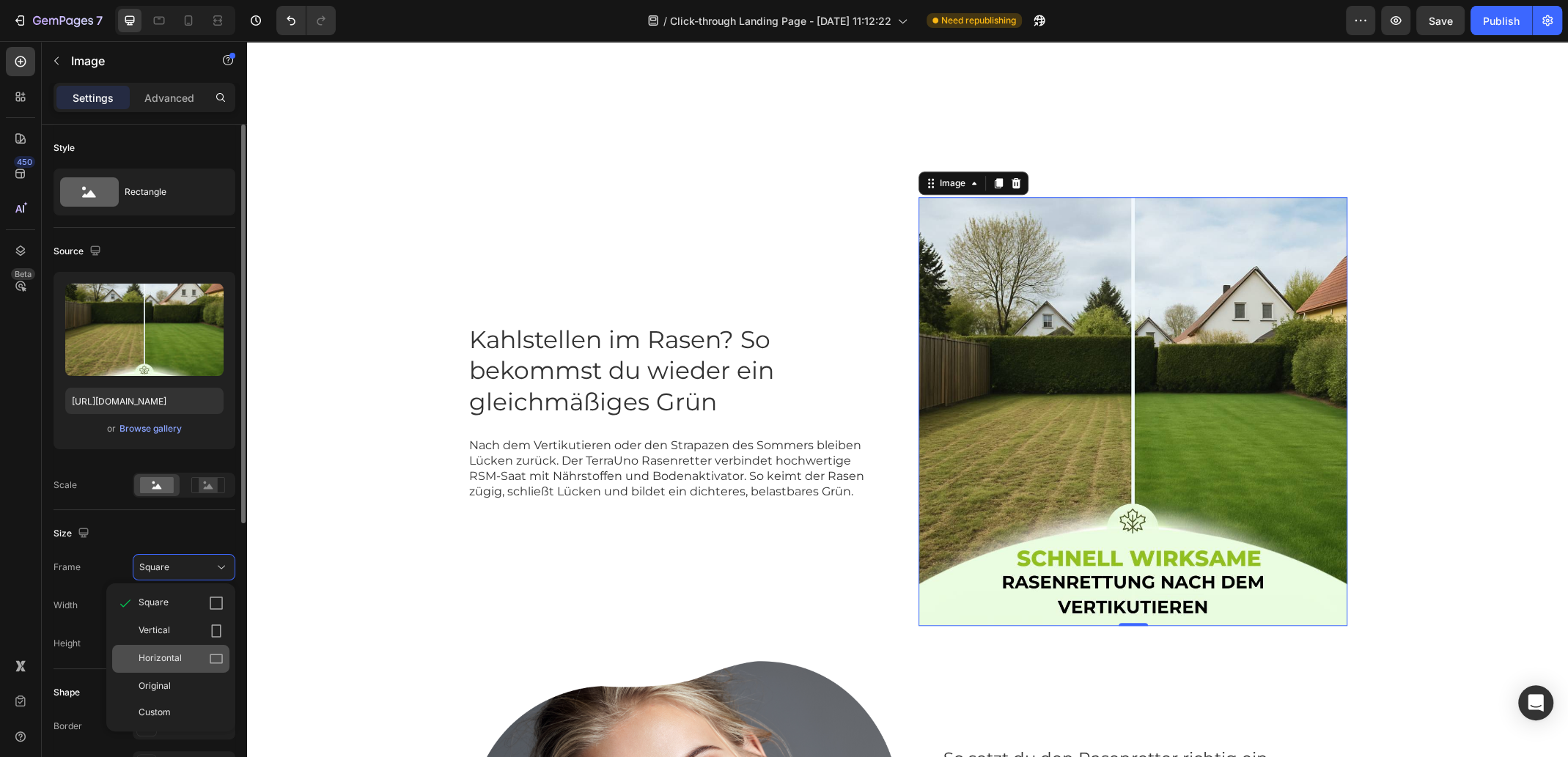
click at [216, 653] on icon at bounding box center [216, 658] width 15 height 15
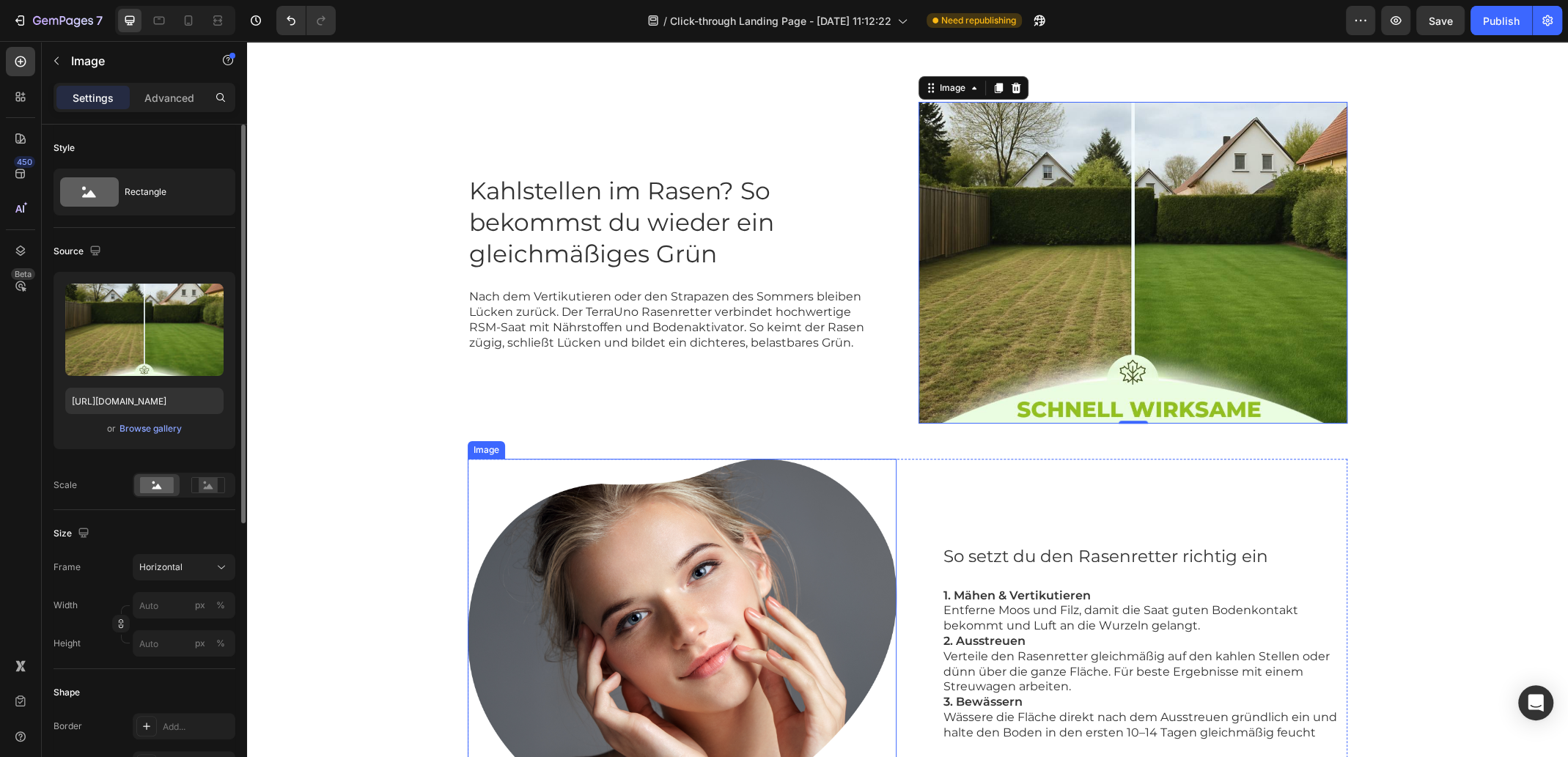
scroll to position [1122, 0]
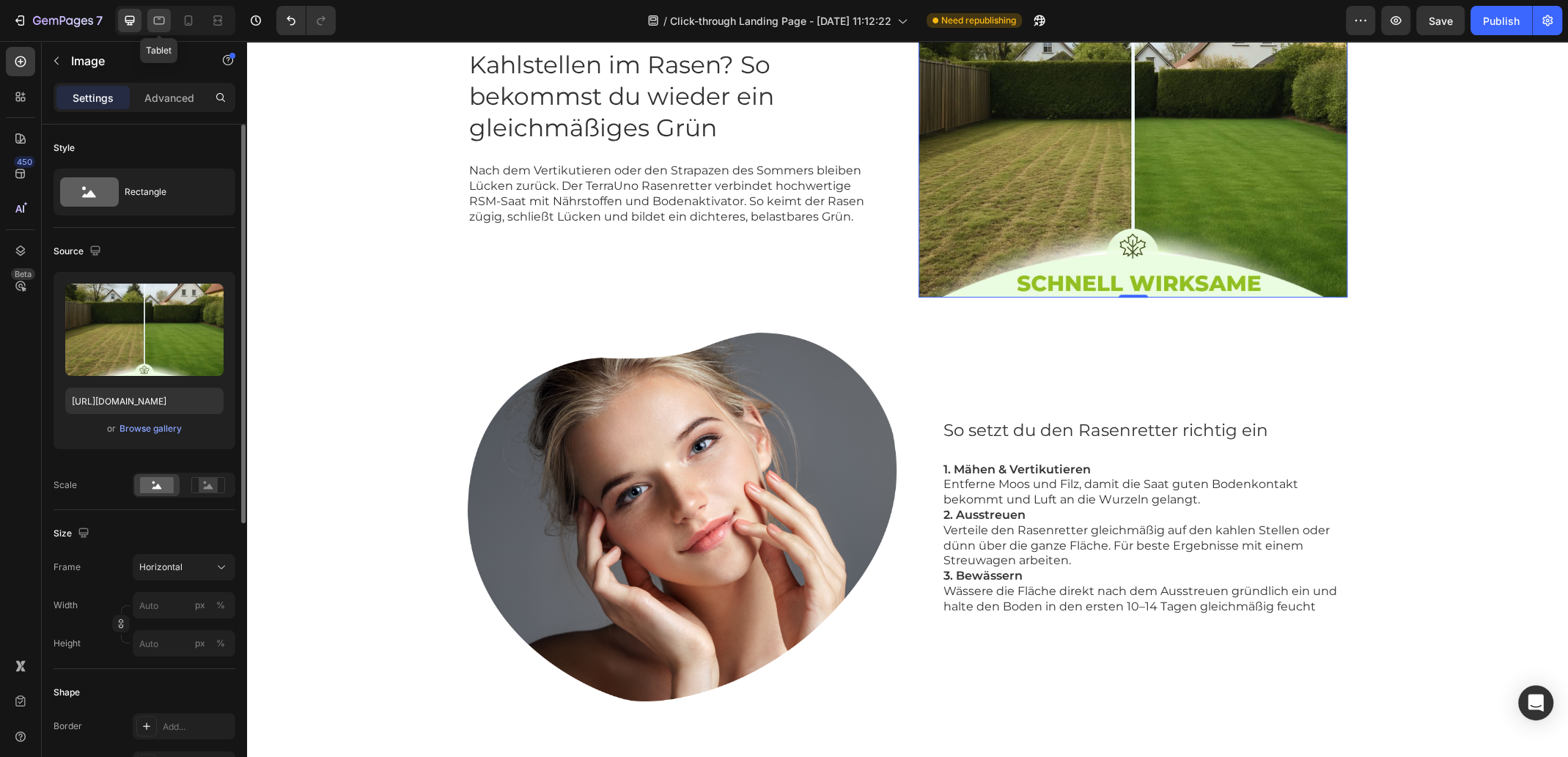
click at [165, 24] on icon at bounding box center [159, 20] width 15 height 15
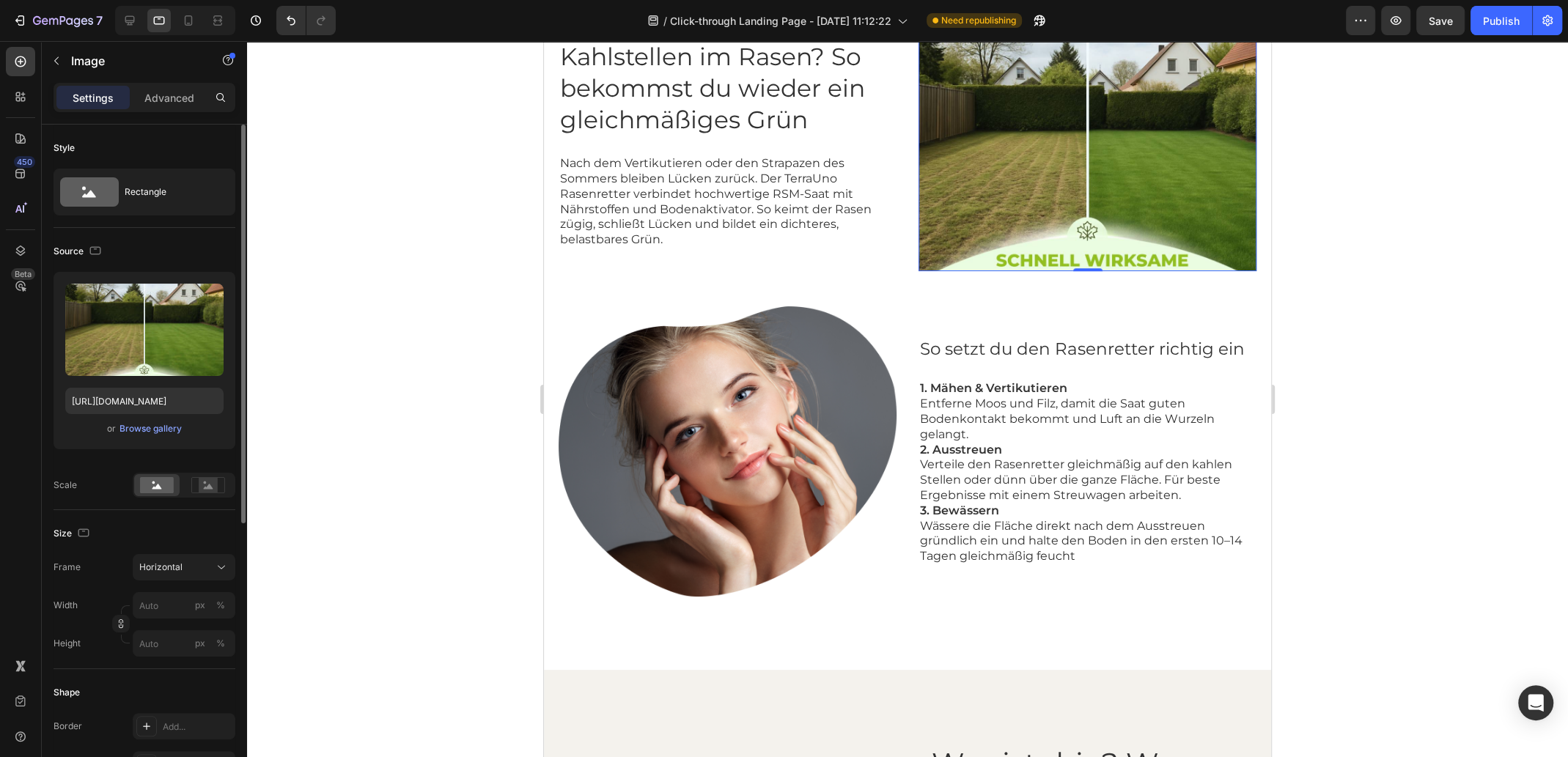
scroll to position [1006, 0]
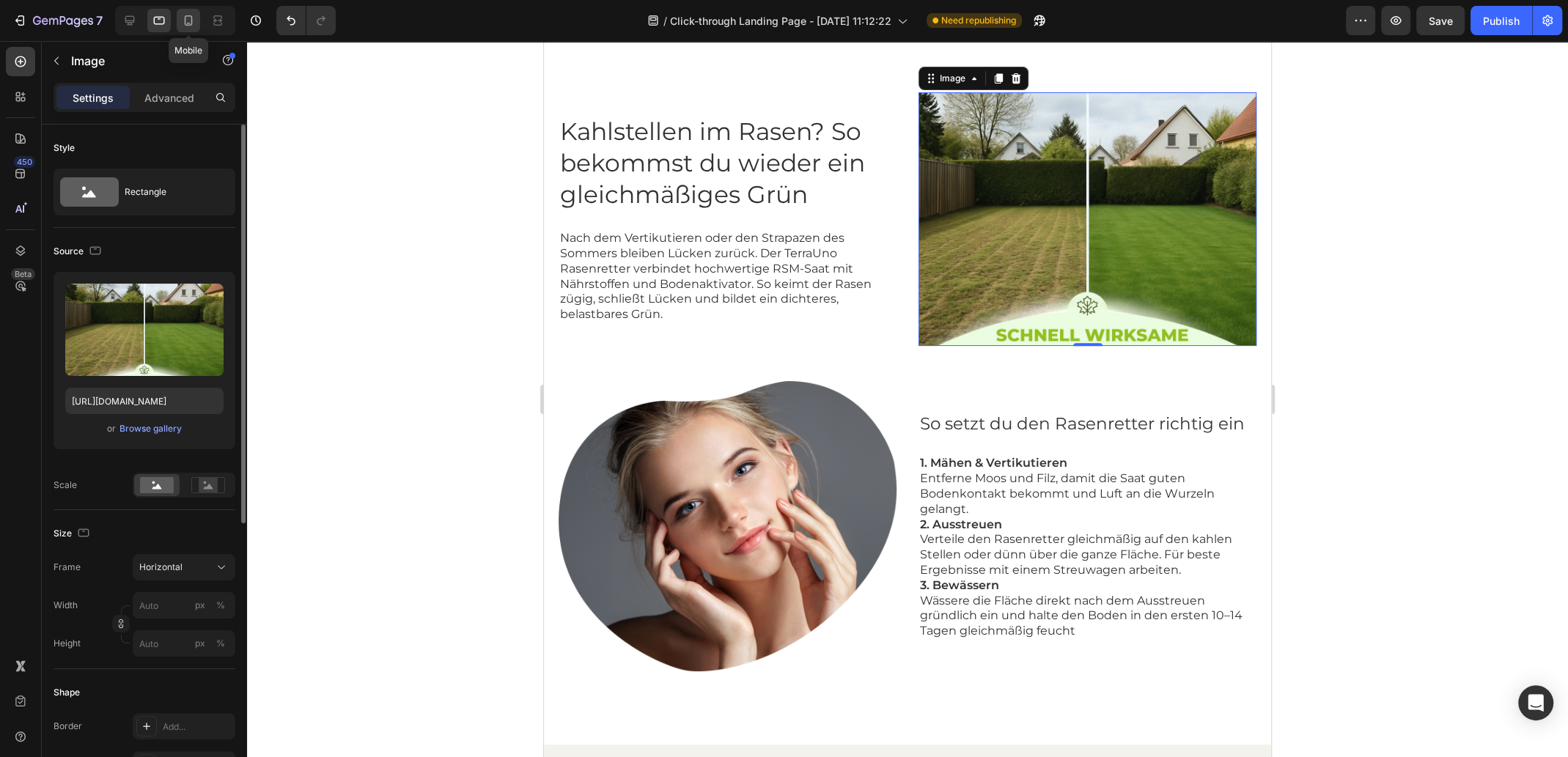
click at [184, 20] on icon at bounding box center [189, 20] width 15 height 15
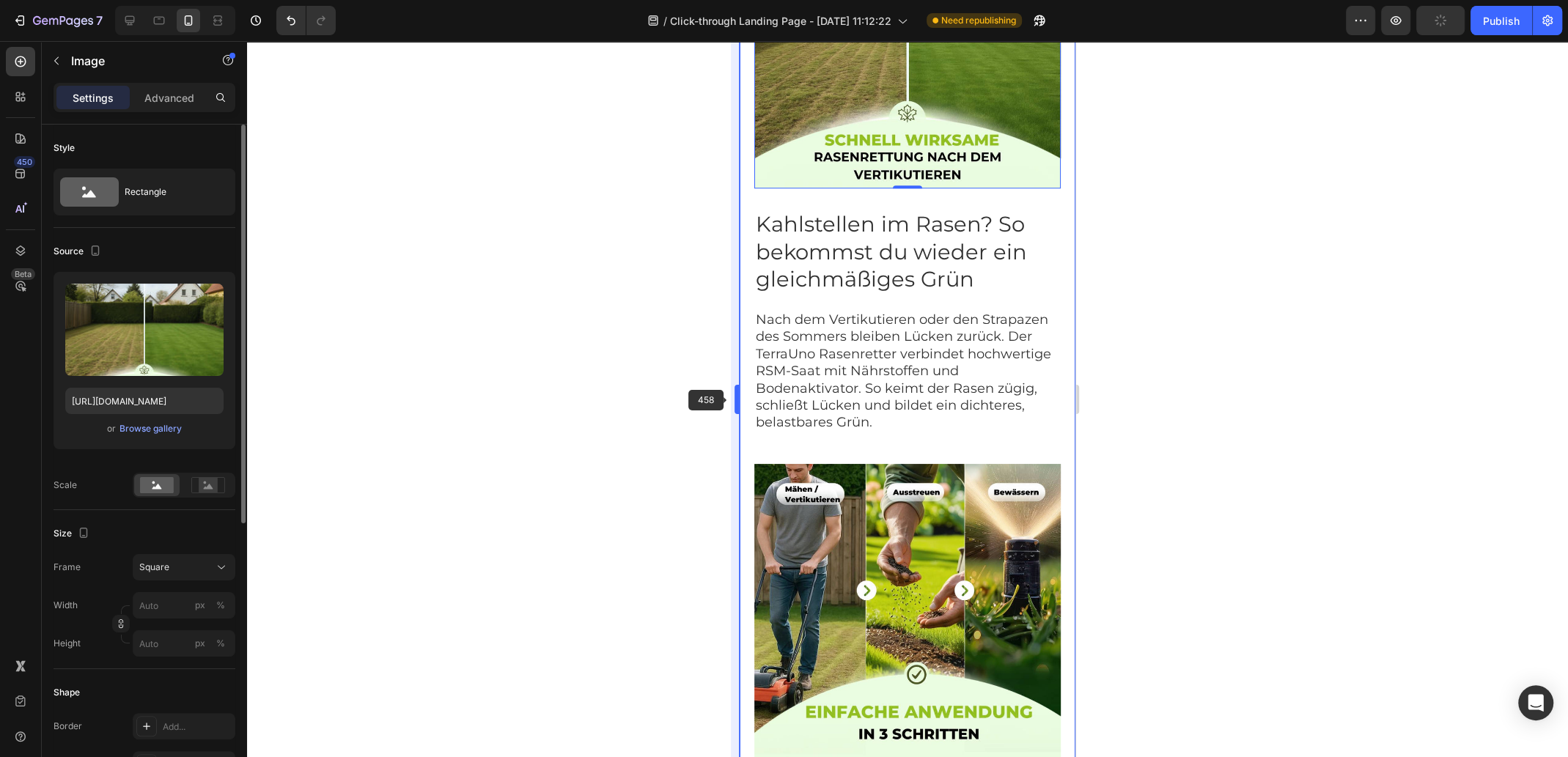
scroll to position [1700, 0]
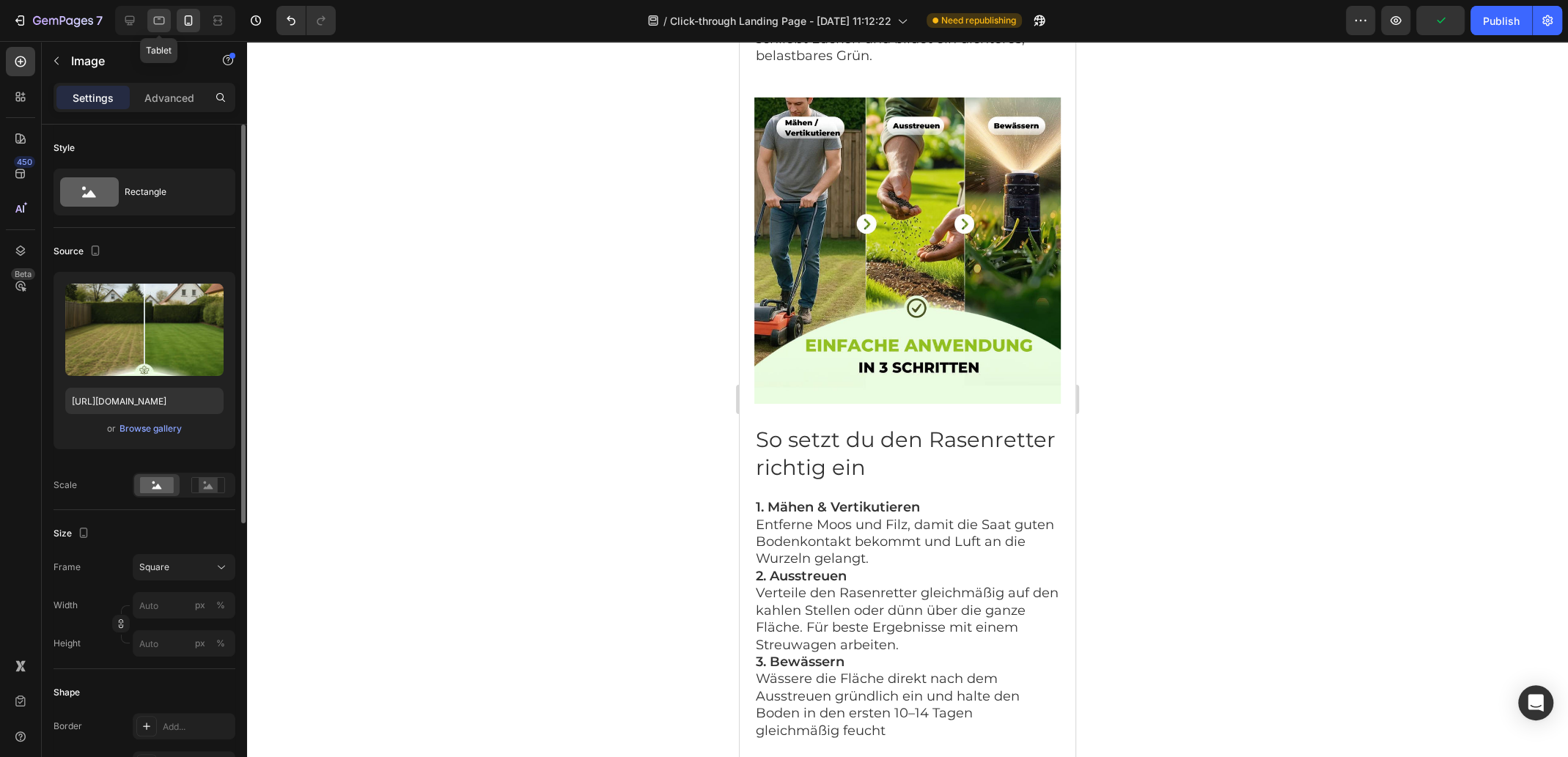
click at [158, 22] on icon at bounding box center [159, 20] width 15 height 15
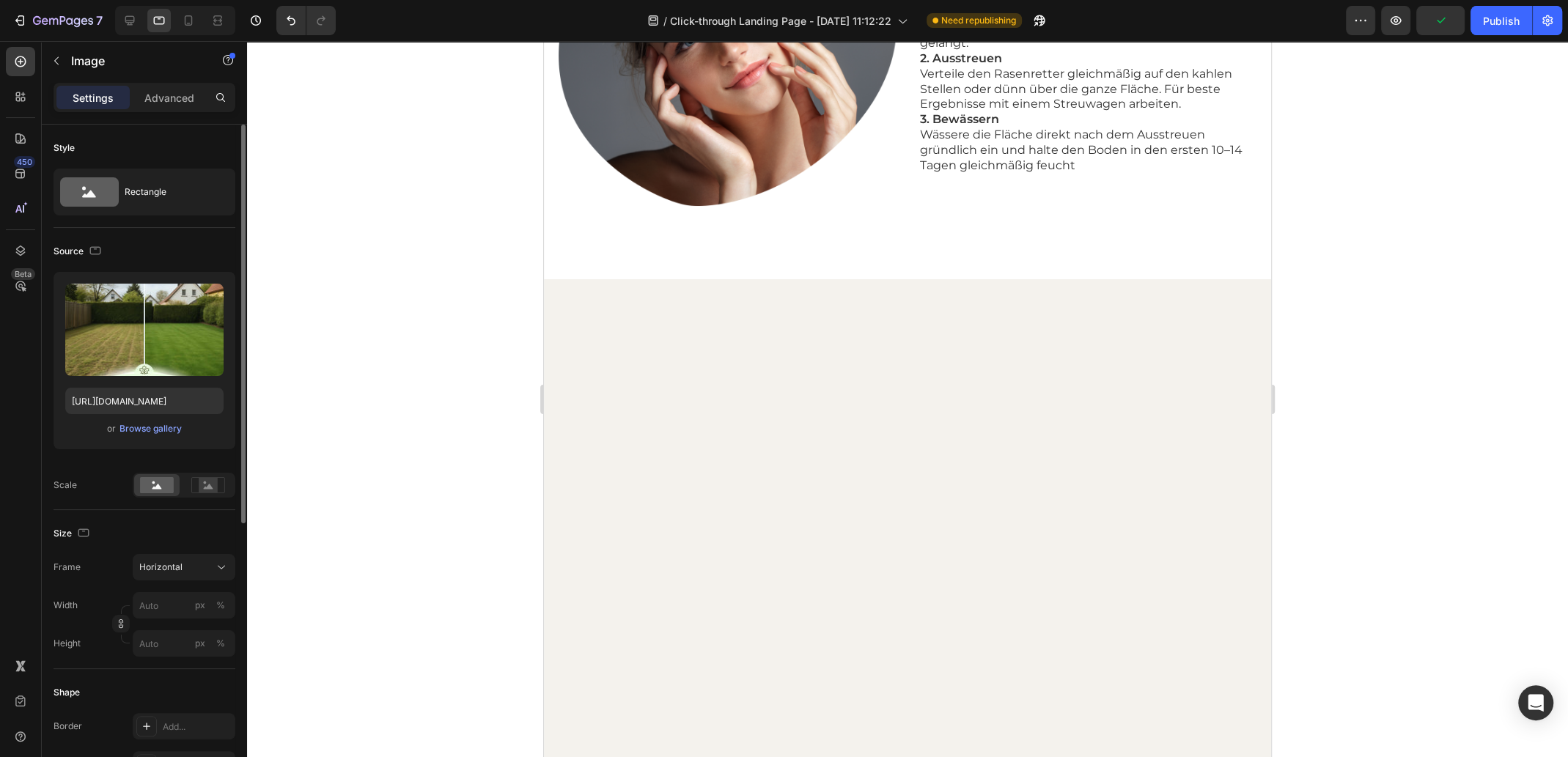
click at [122, 23] on icon at bounding box center [130, 20] width 15 height 15
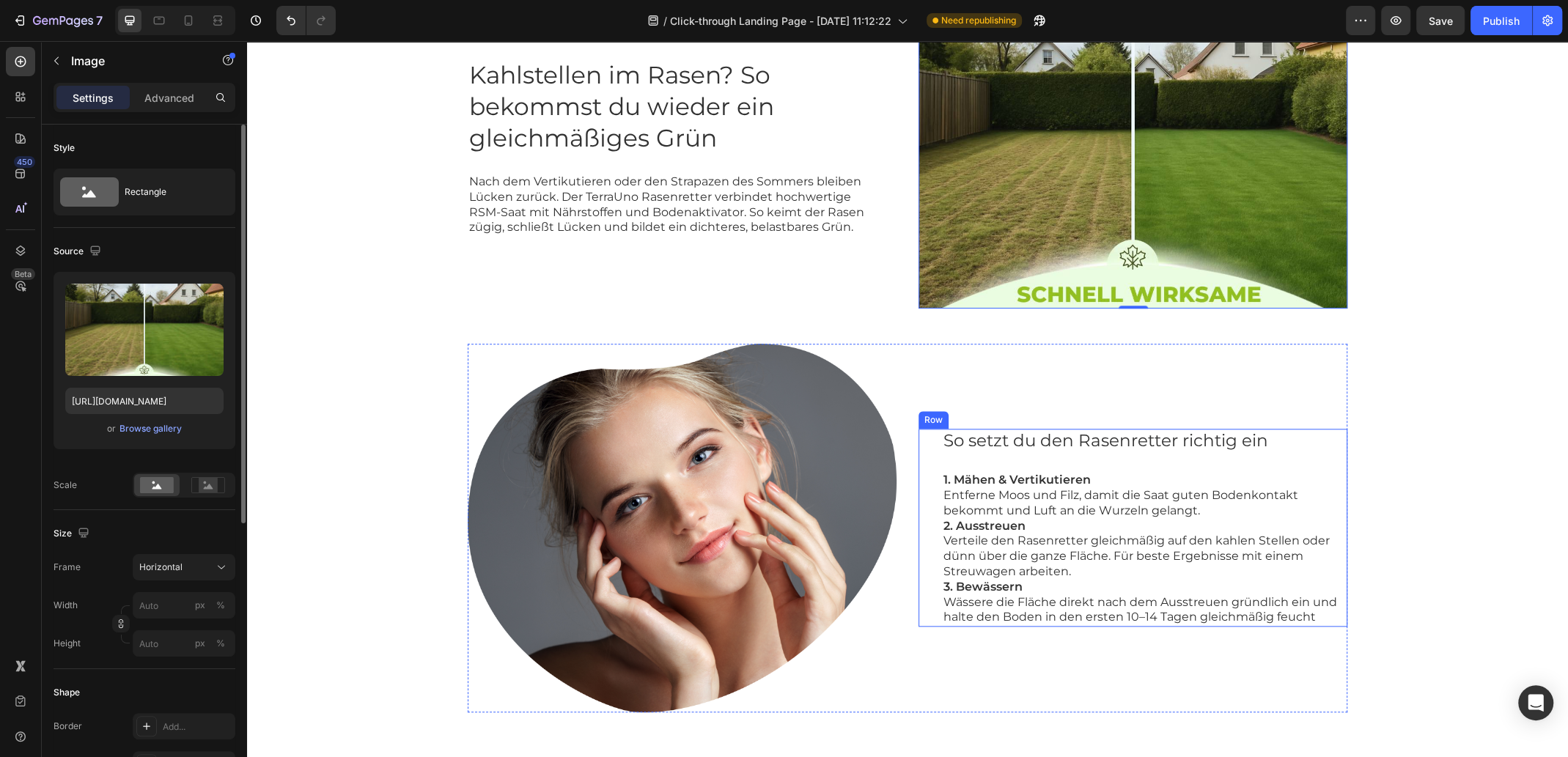
scroll to position [1454, 0]
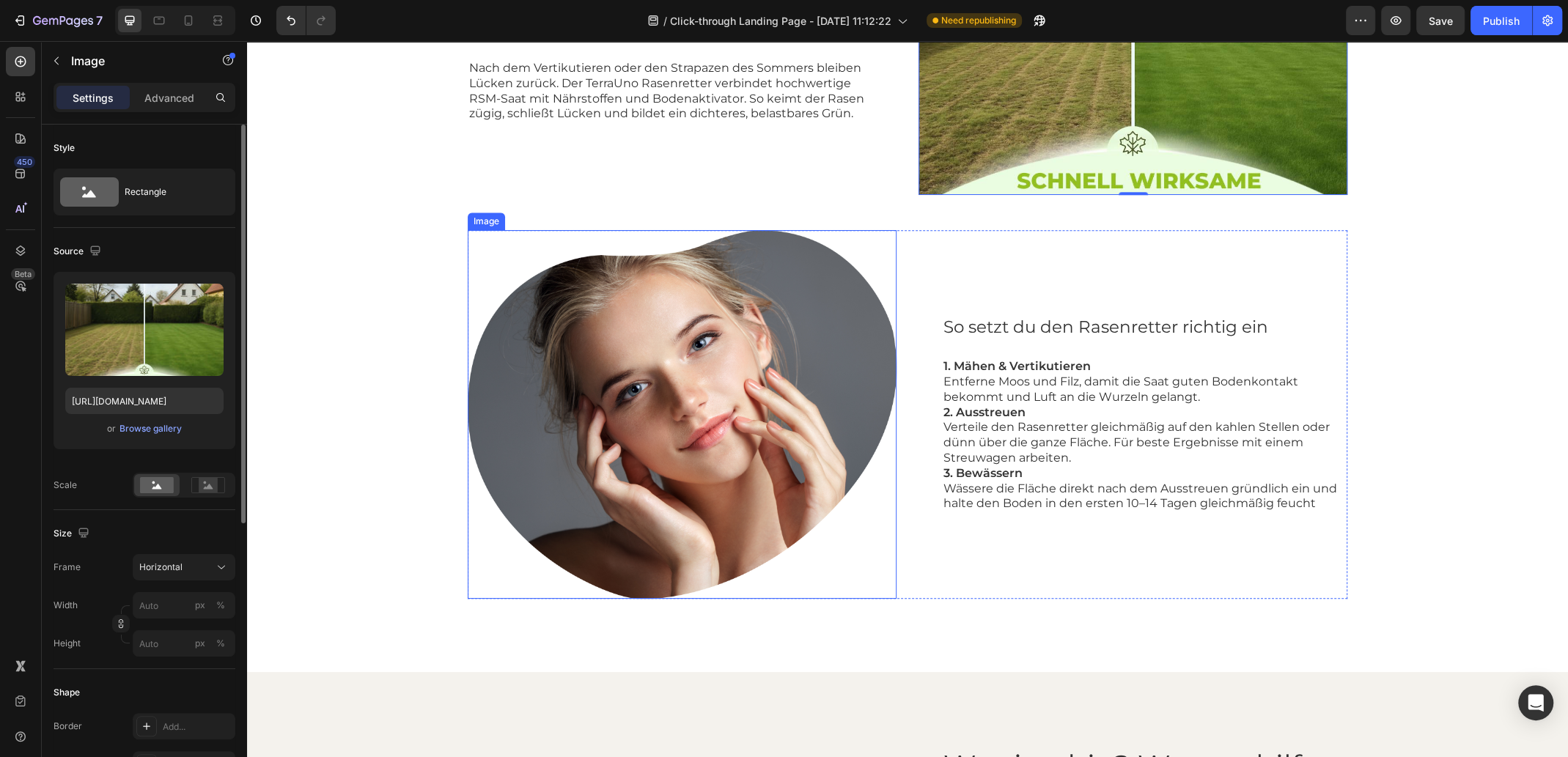
click at [803, 394] on img at bounding box center [681, 414] width 428 height 368
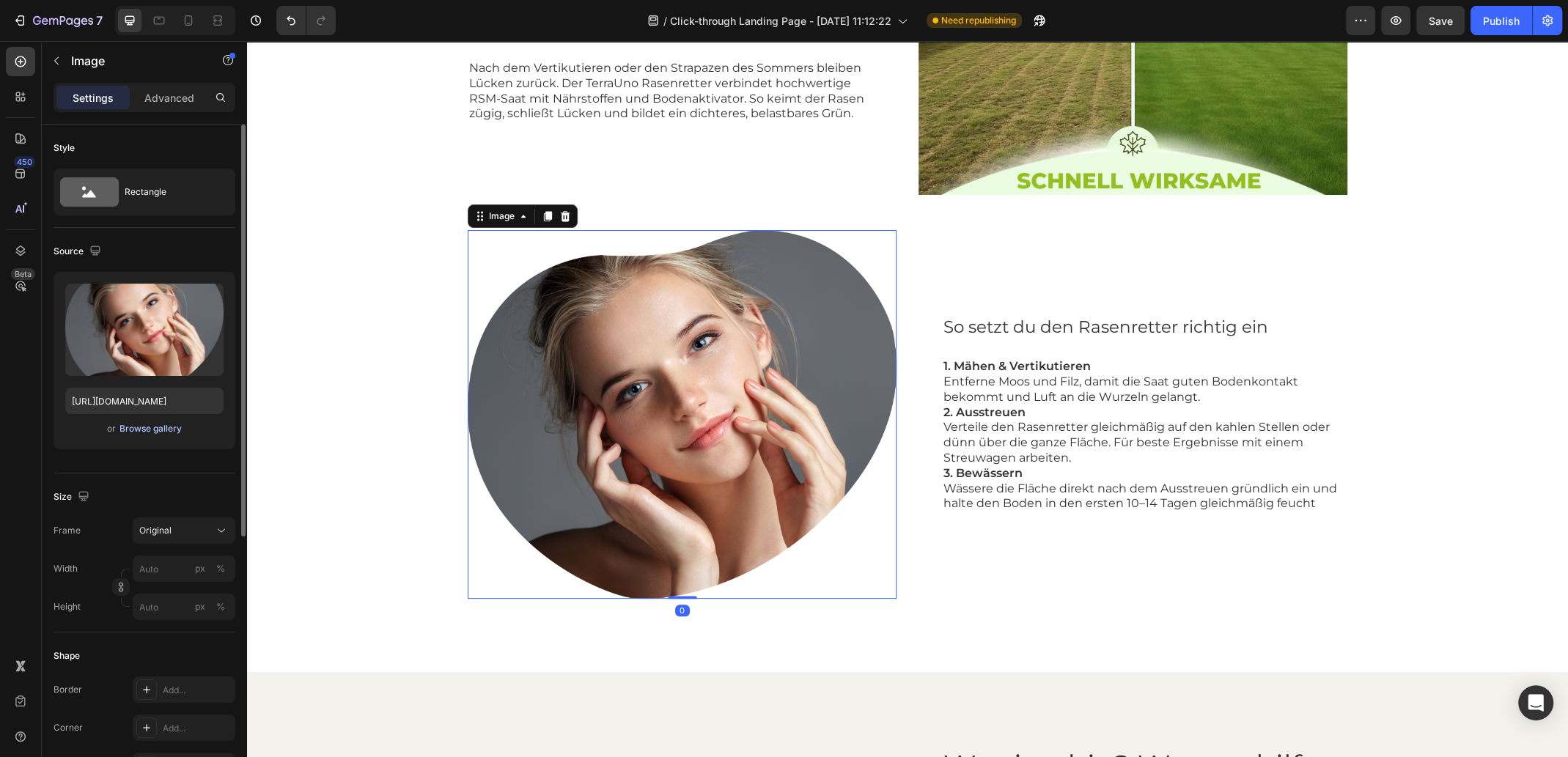
click at [166, 429] on div "Browse gallery" at bounding box center [150, 428] width 62 height 13
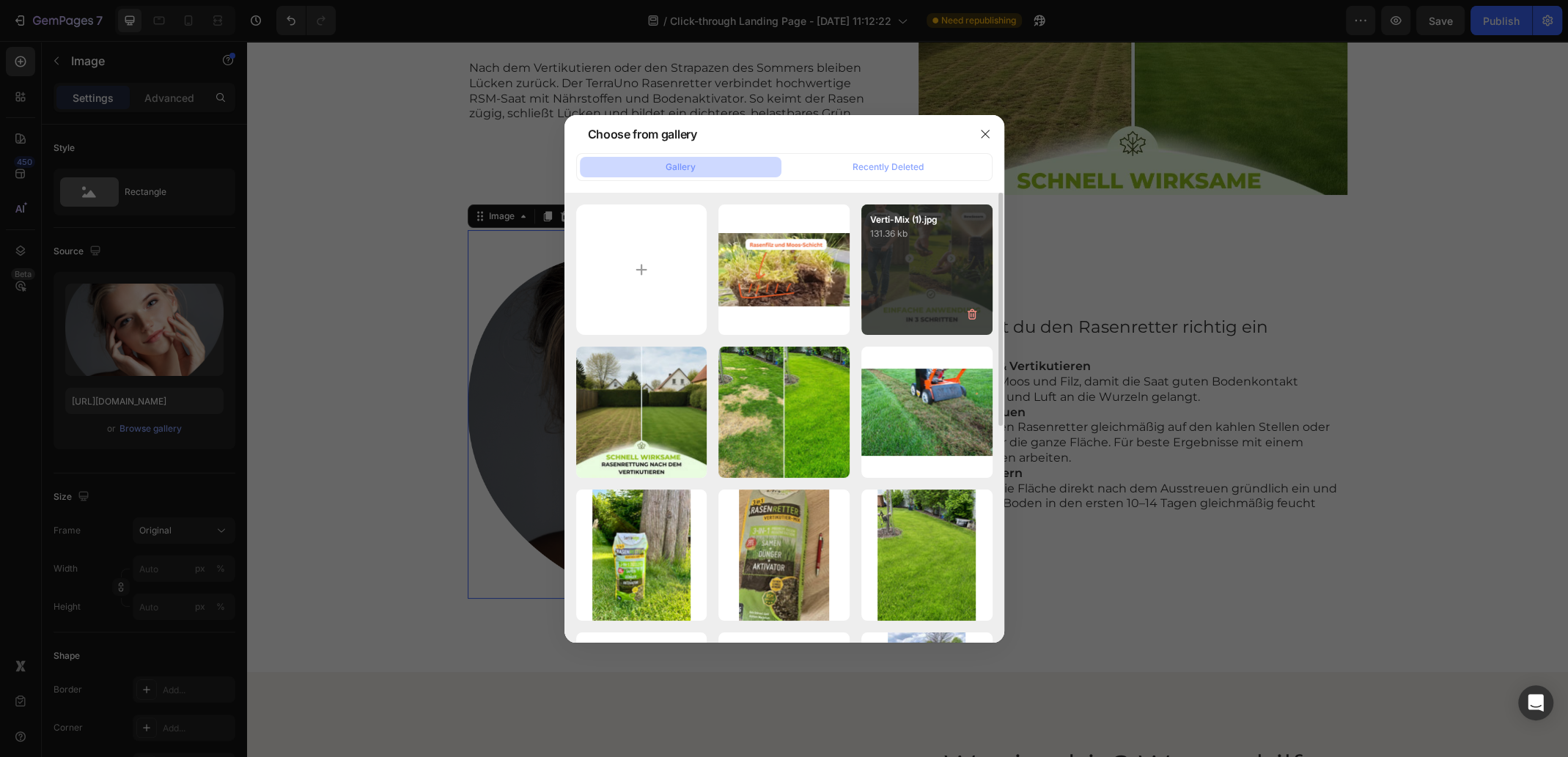
click at [921, 267] on div "Verti-Mix (1).jpg 131.36 kb" at bounding box center [927, 270] width 131 height 131
type input "[URL][DOMAIN_NAME]"
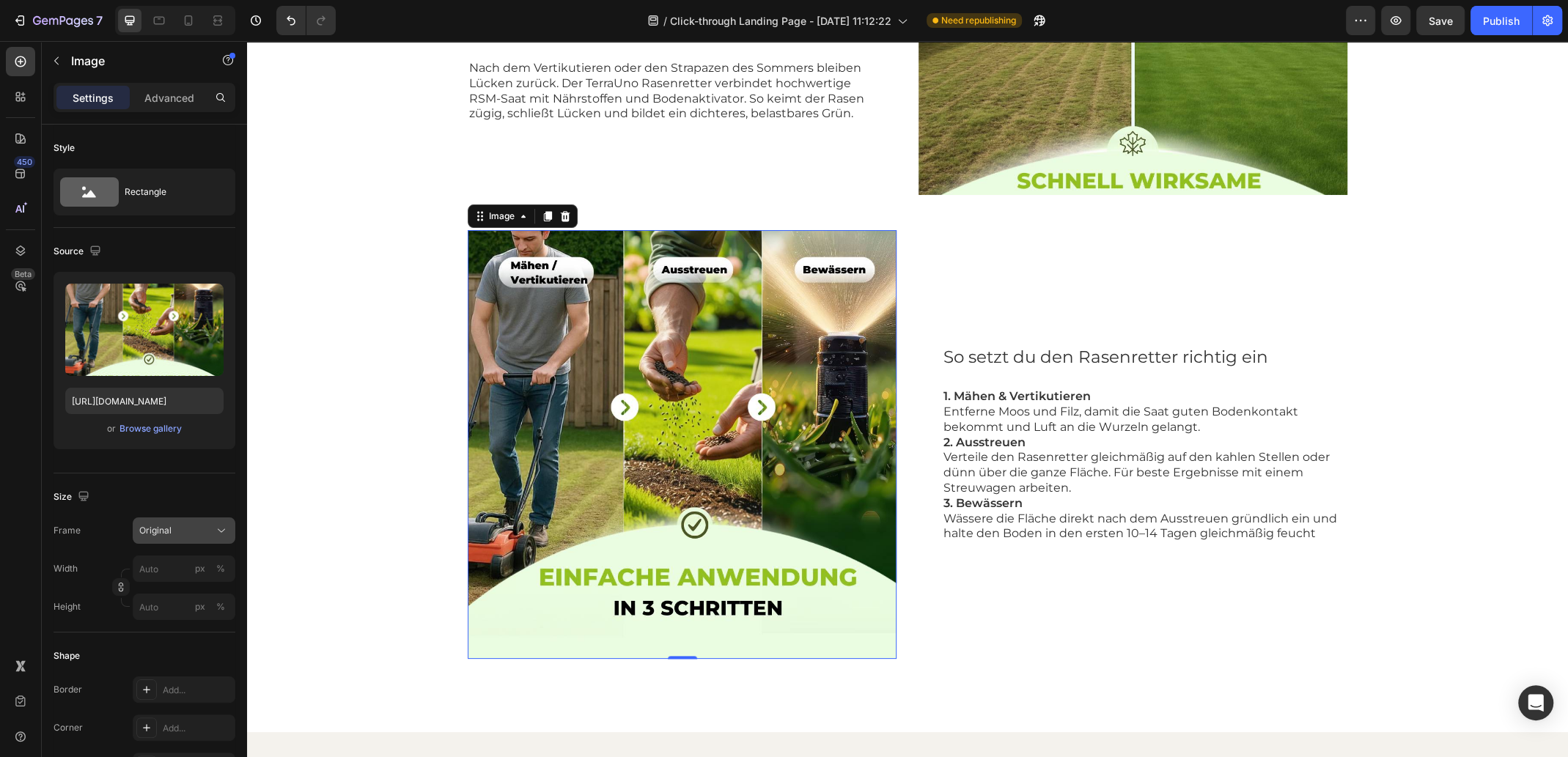
click at [221, 525] on icon at bounding box center [221, 530] width 15 height 15
click at [211, 617] on icon at bounding box center [216, 622] width 15 height 15
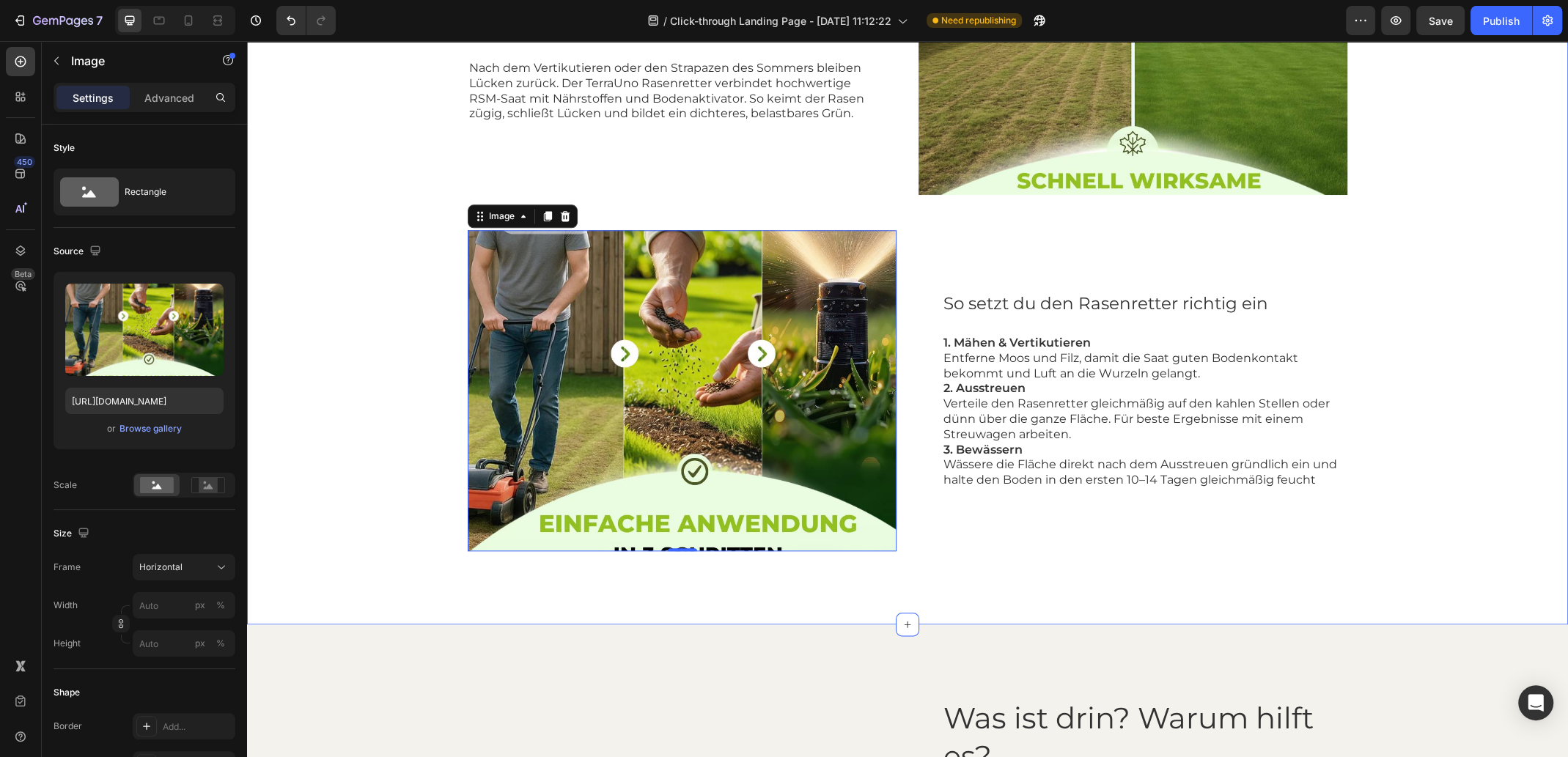
click at [1430, 341] on div "Kahlstellen im Rasen? So bekommst du wieder ein gleichmäßiges Grün Heading Nach…" at bounding box center [907, 212] width 1291 height 678
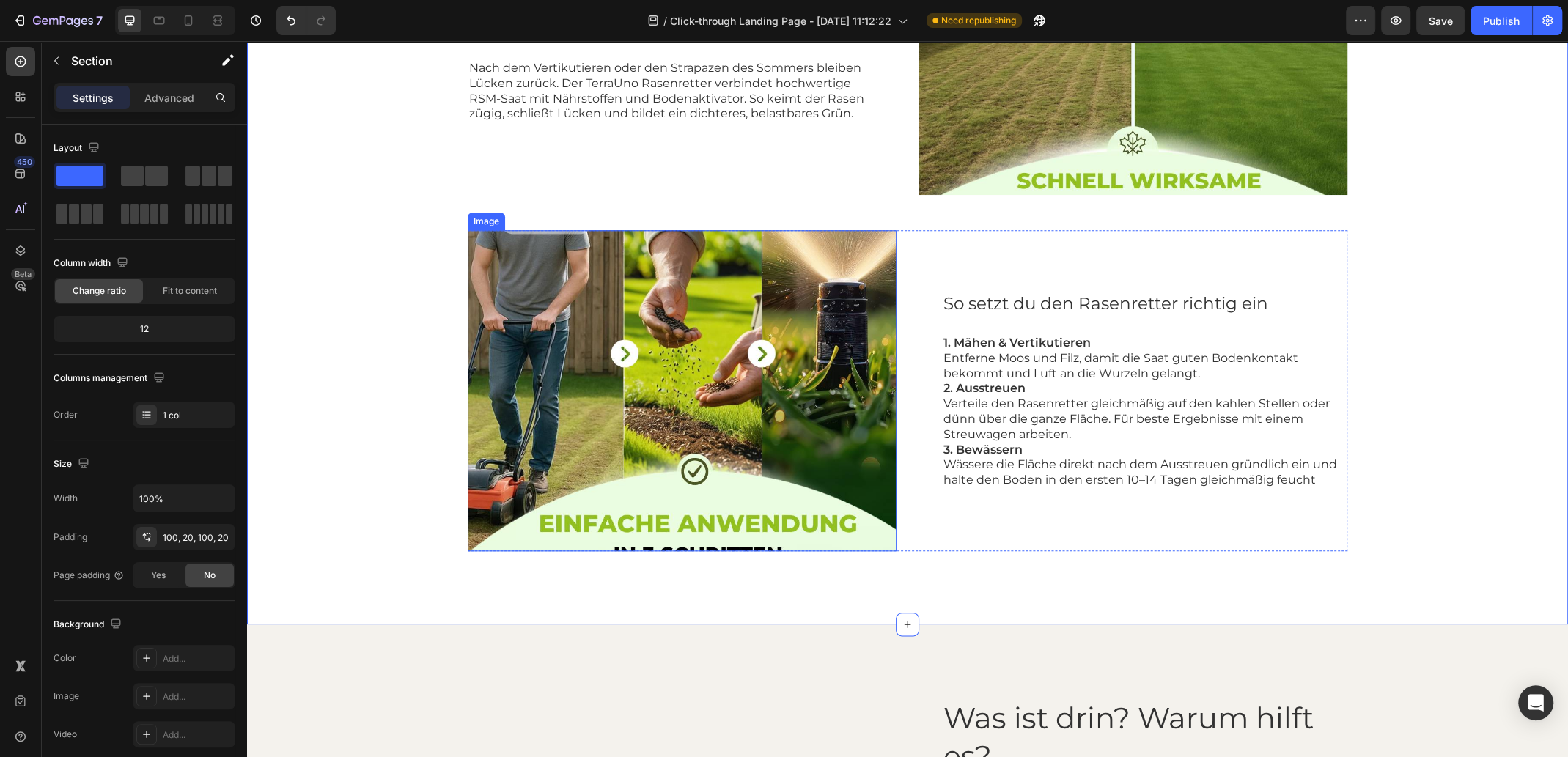
click at [842, 426] on img at bounding box center [681, 390] width 428 height 321
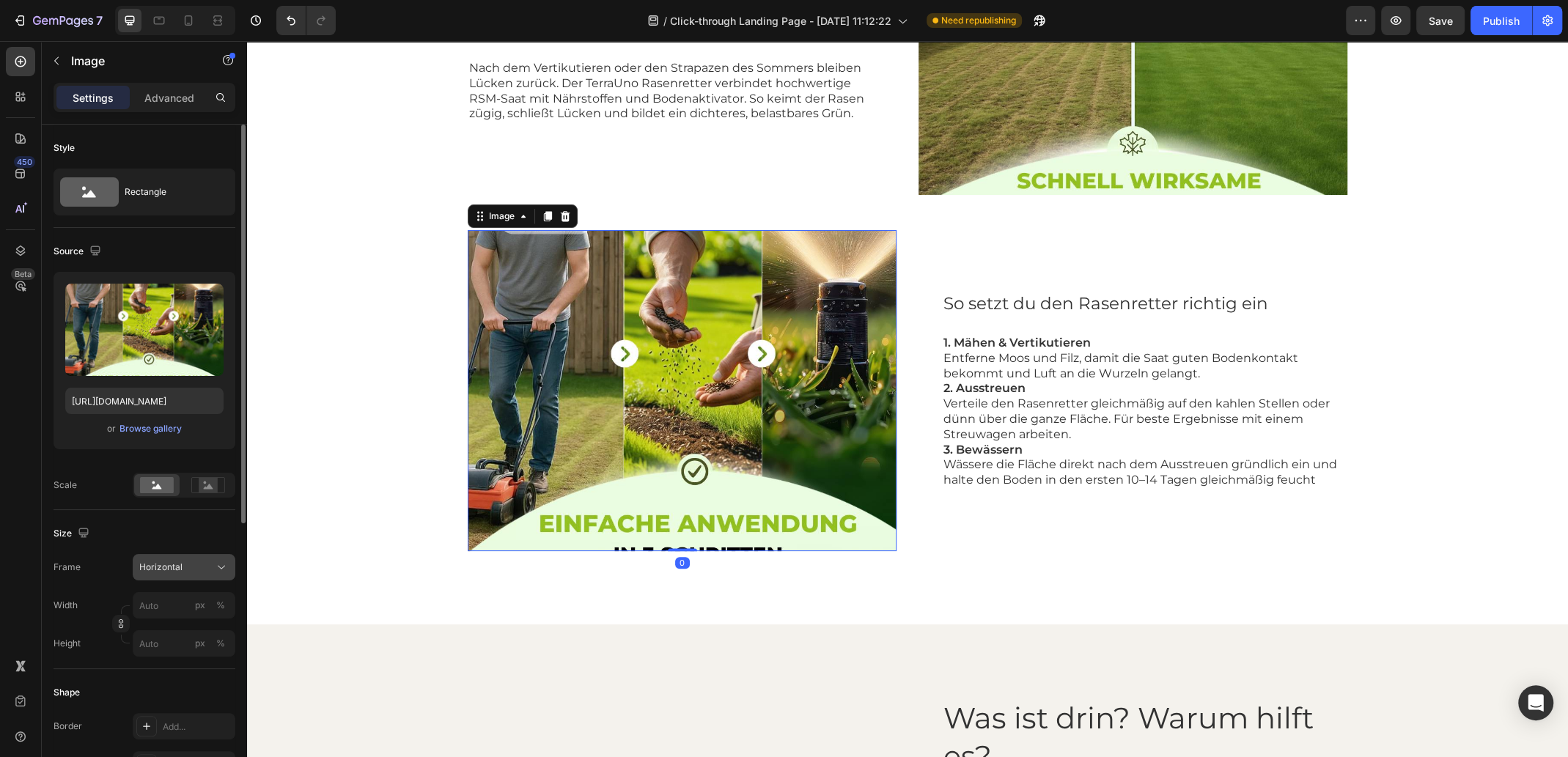
click at [195, 562] on div "Horizontal" at bounding box center [175, 567] width 72 height 13
click at [207, 687] on div "Original" at bounding box center [181, 686] width 85 height 13
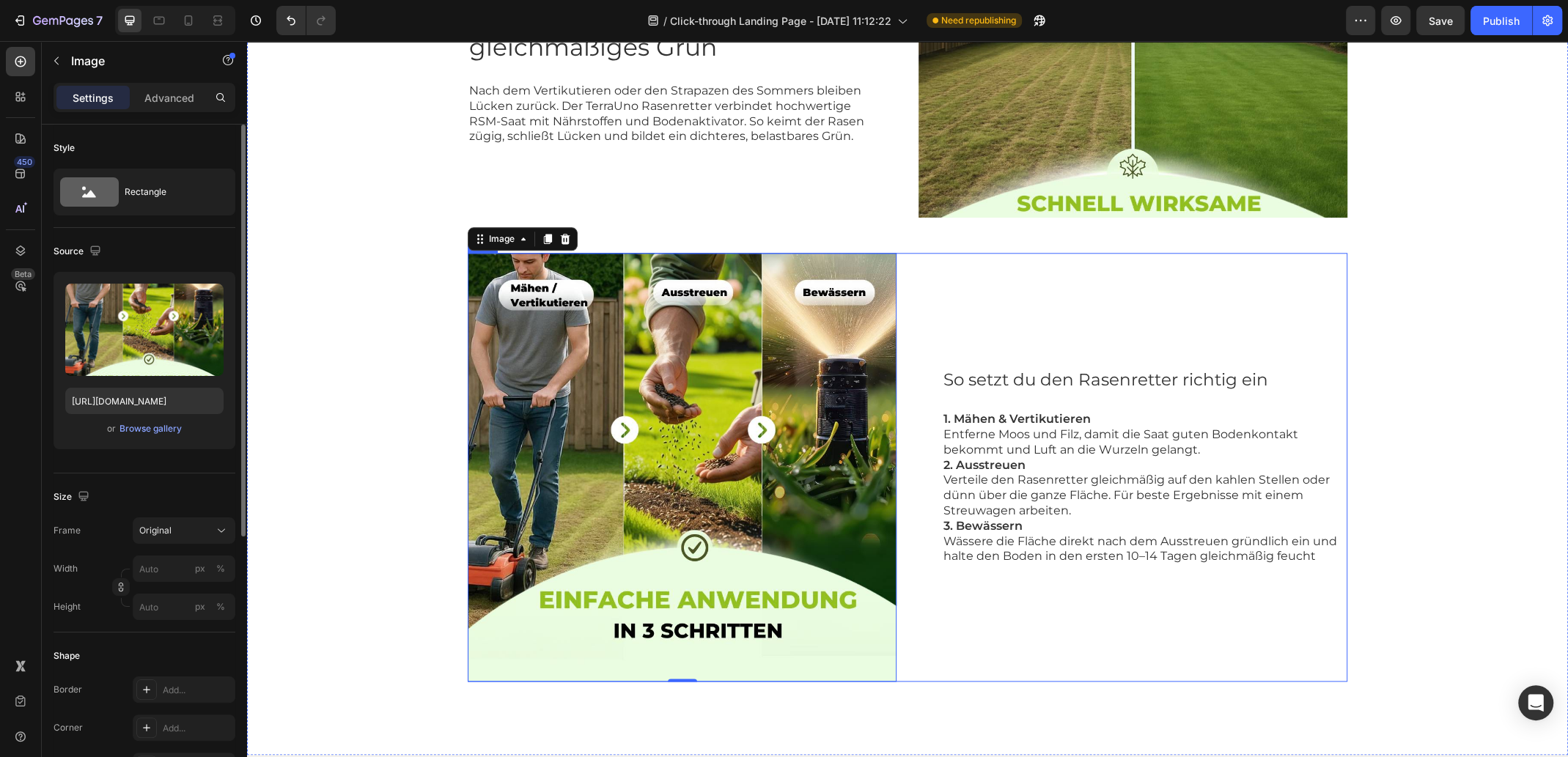
scroll to position [1308, 0]
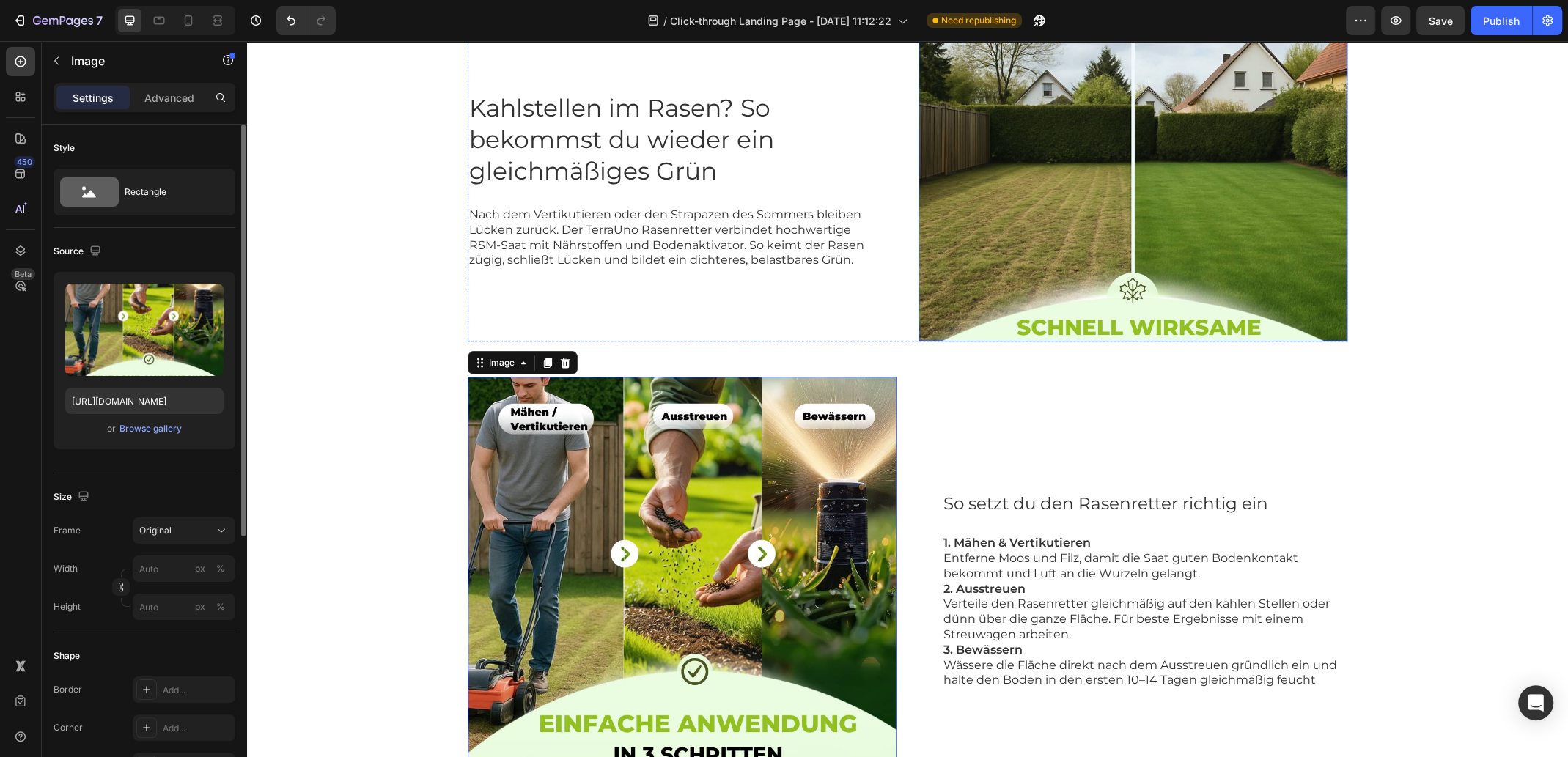
click at [1004, 236] on img at bounding box center [1132, 180] width 428 height 321
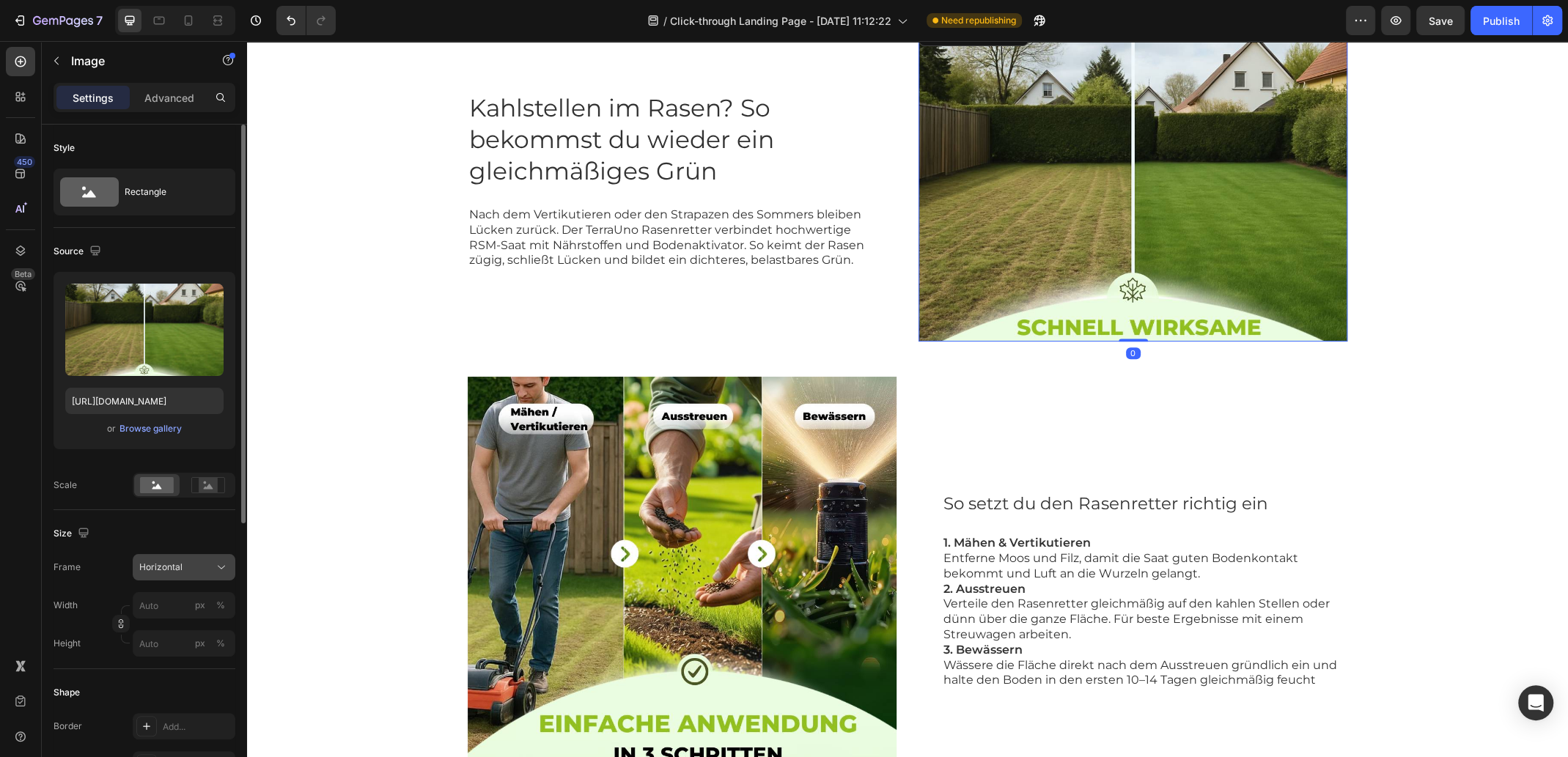
click at [211, 574] on div "Horizontal" at bounding box center [184, 567] width 89 height 15
click at [211, 679] on div "Original" at bounding box center [181, 686] width 85 height 13
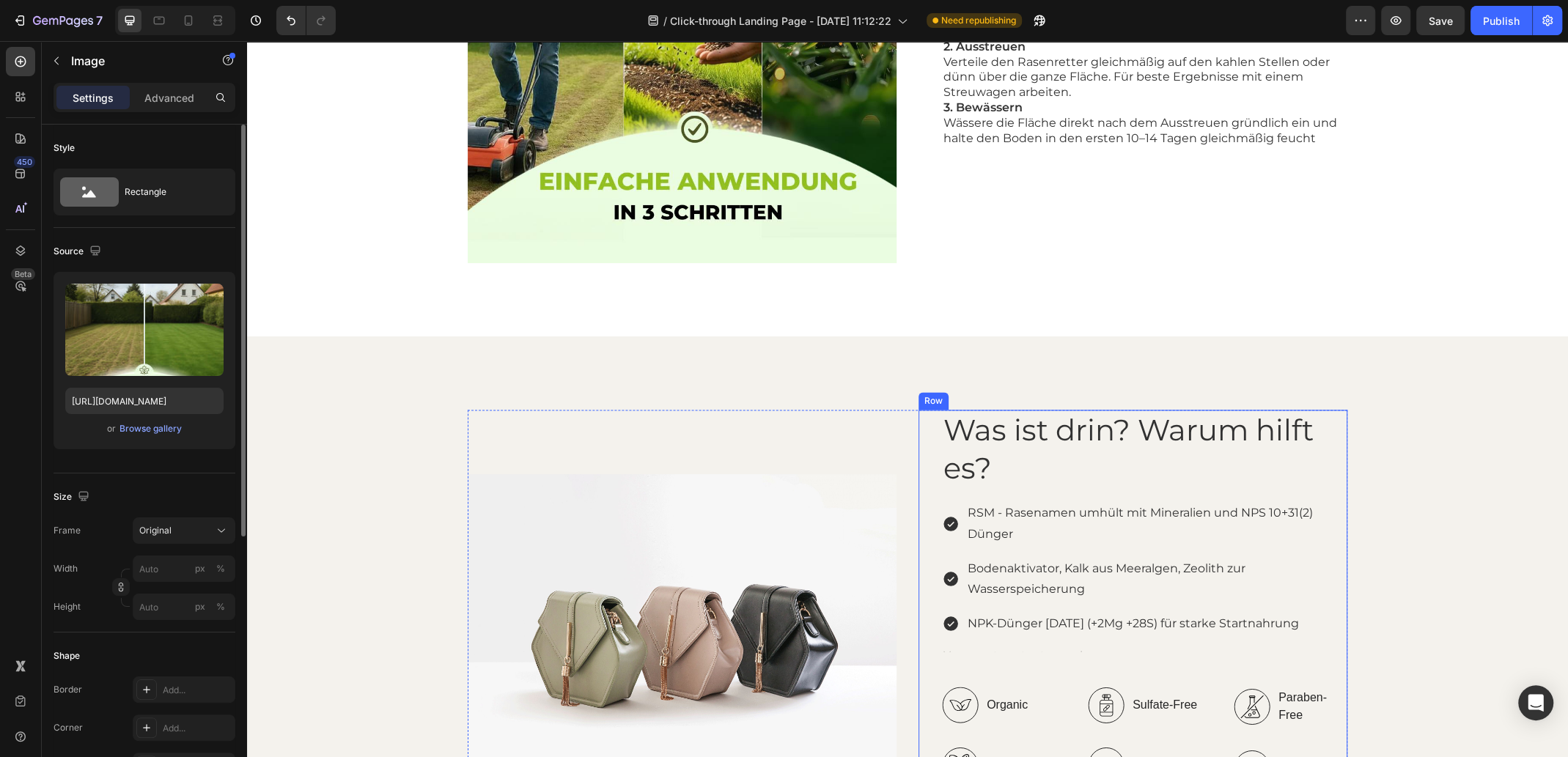
scroll to position [2167, 0]
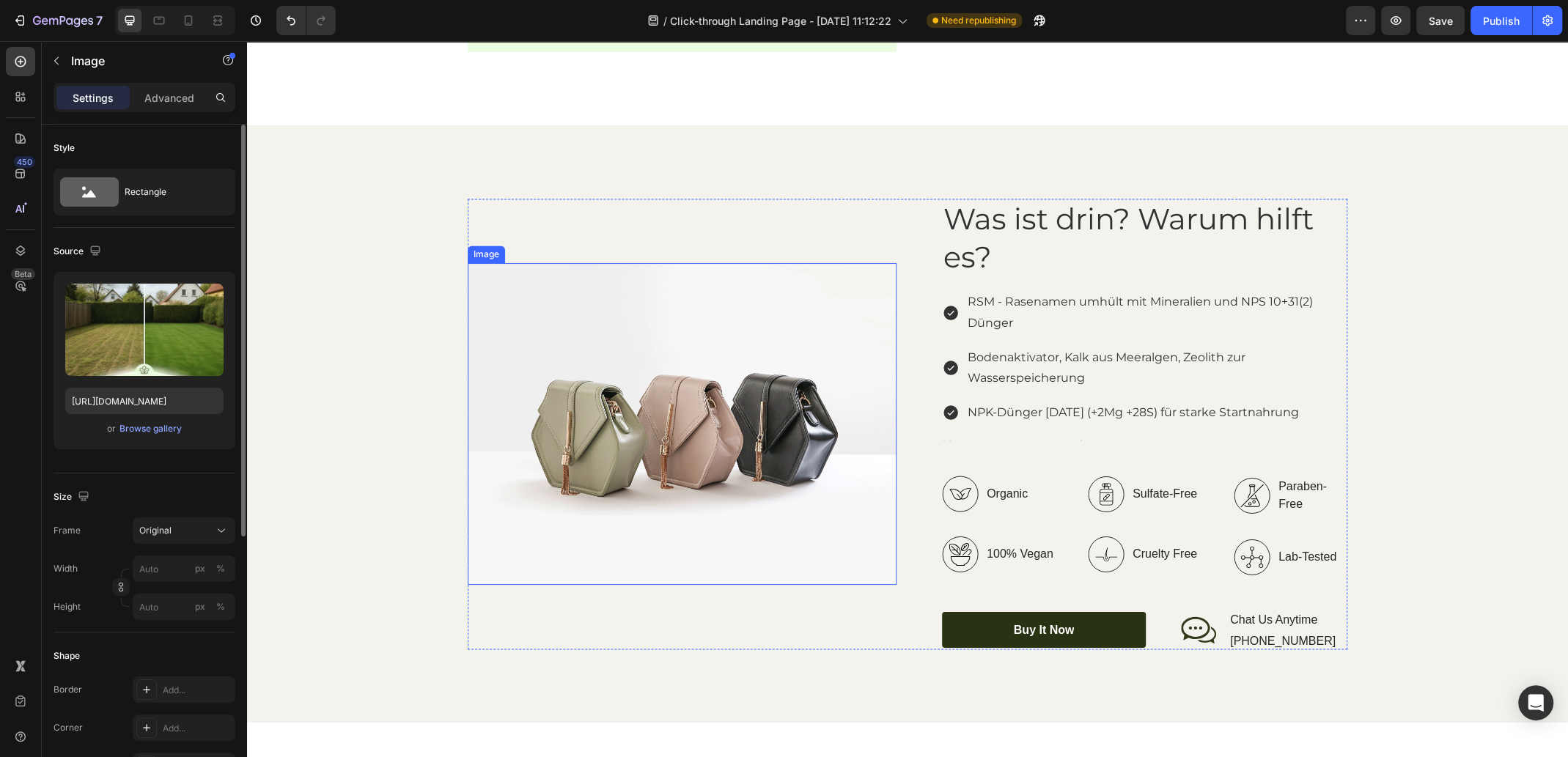
click at [704, 435] on img at bounding box center [681, 423] width 428 height 321
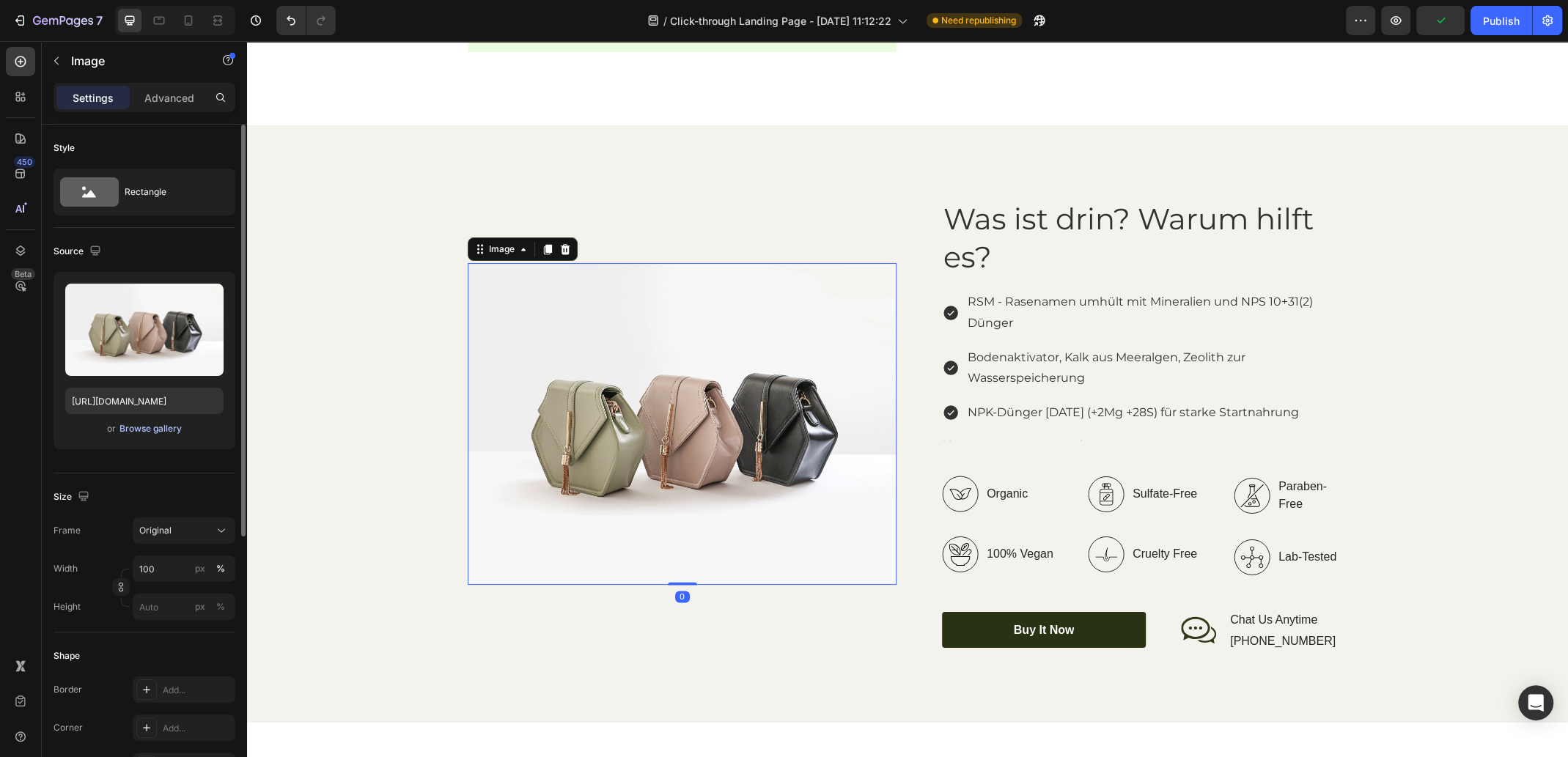
click at [141, 427] on div "Browse gallery" at bounding box center [150, 428] width 62 height 13
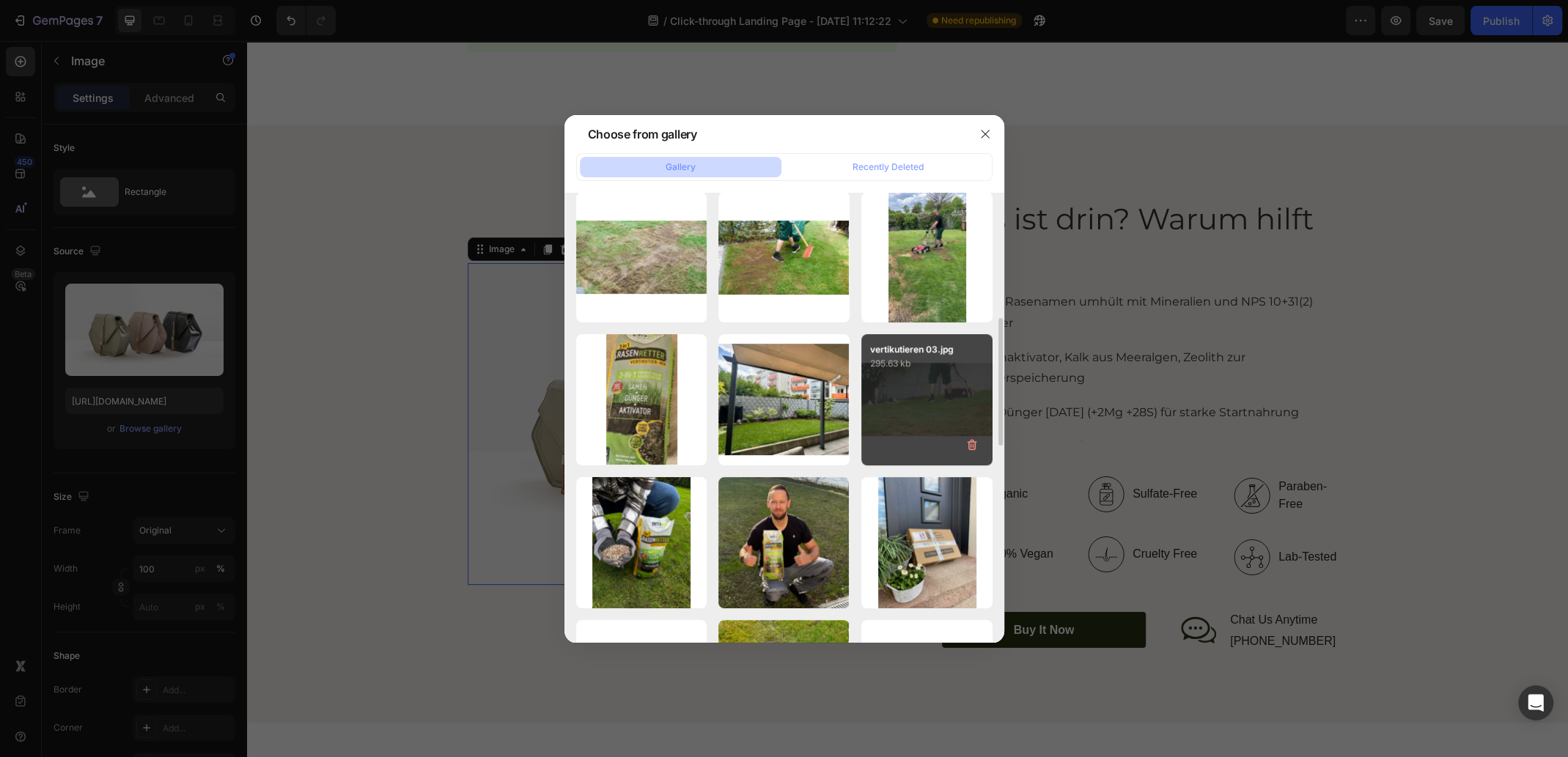
scroll to position [513, 0]
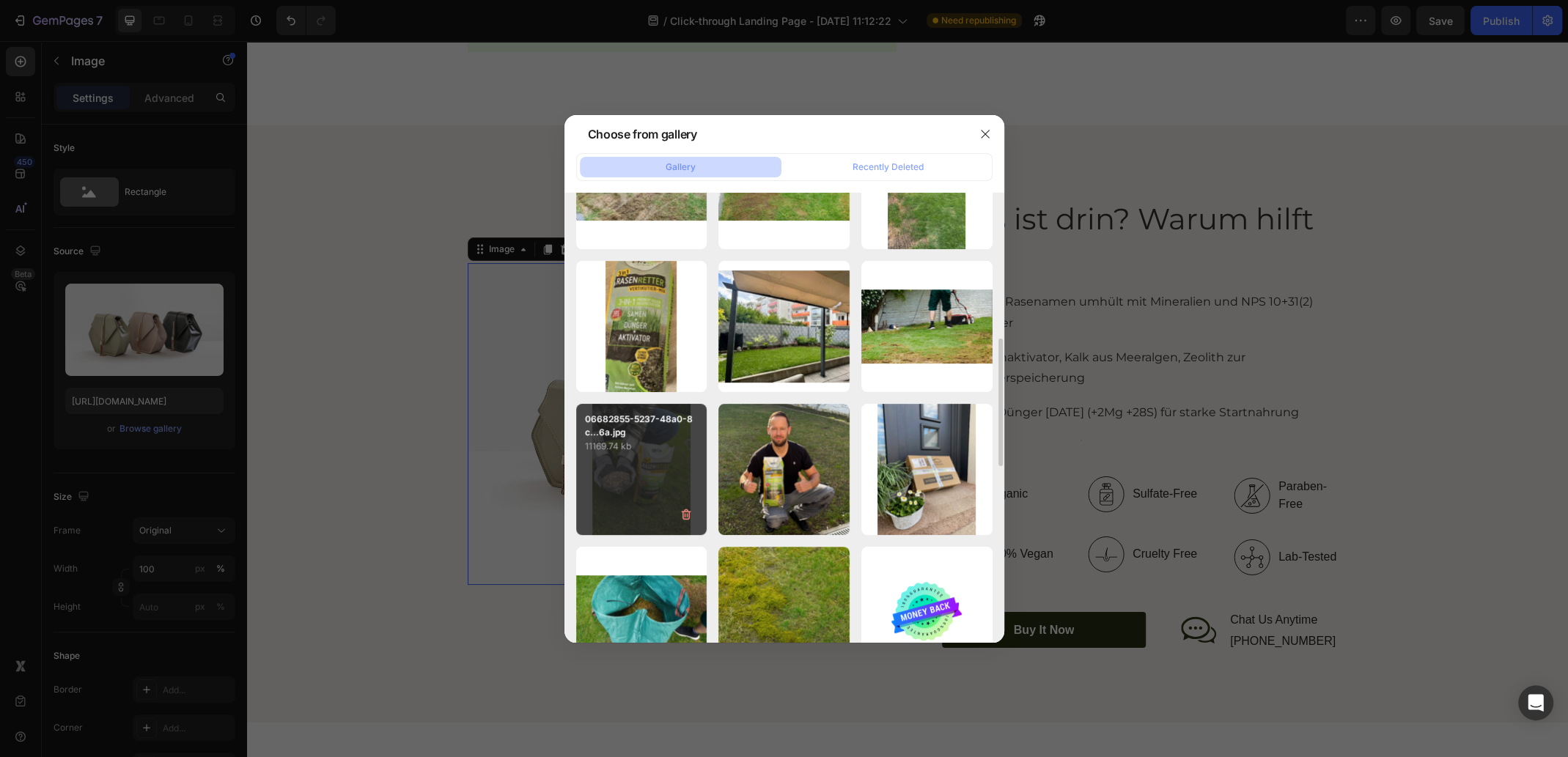
click at [651, 475] on div "06682855-5237-48a0-8c...6a.jpg 11169.74 kb" at bounding box center [641, 470] width 131 height 131
type input "[URL][DOMAIN_NAME]"
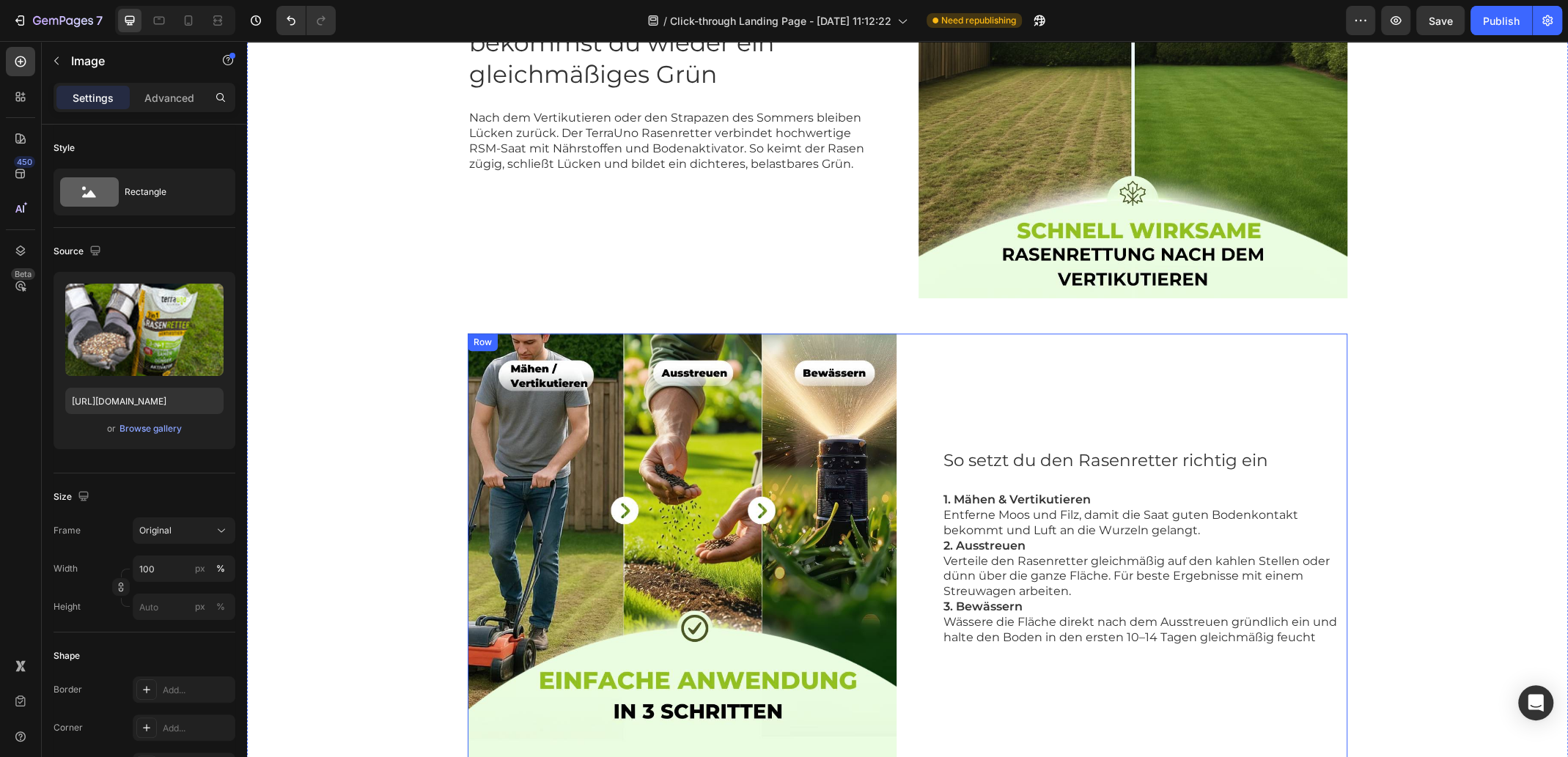
scroll to position [1214, 0]
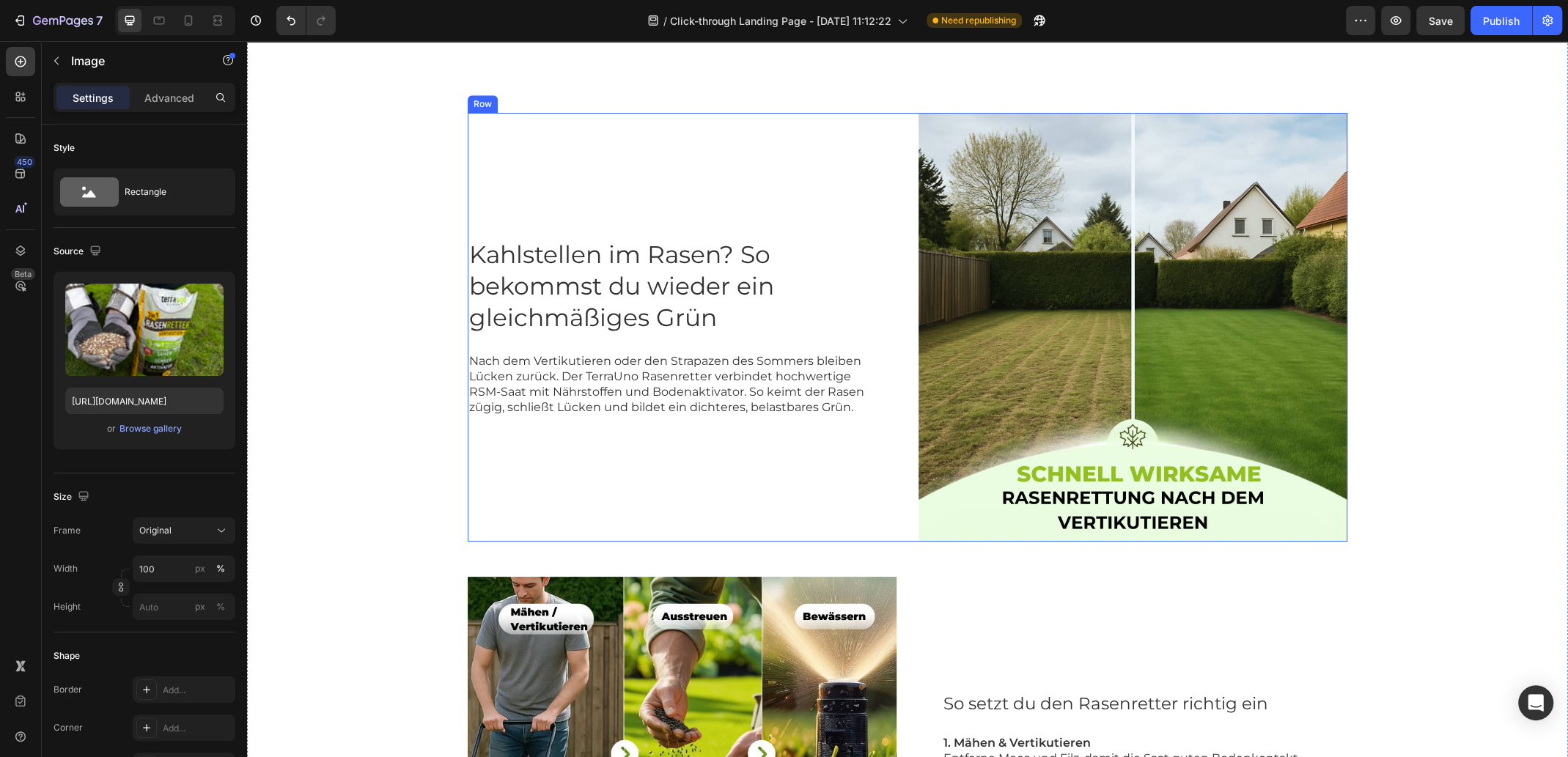
click at [889, 466] on div "Kahlstellen im Rasen? So bekommst du wieder ein gleichmäßiges Grün Heading Nach…" at bounding box center [681, 326] width 428 height 428
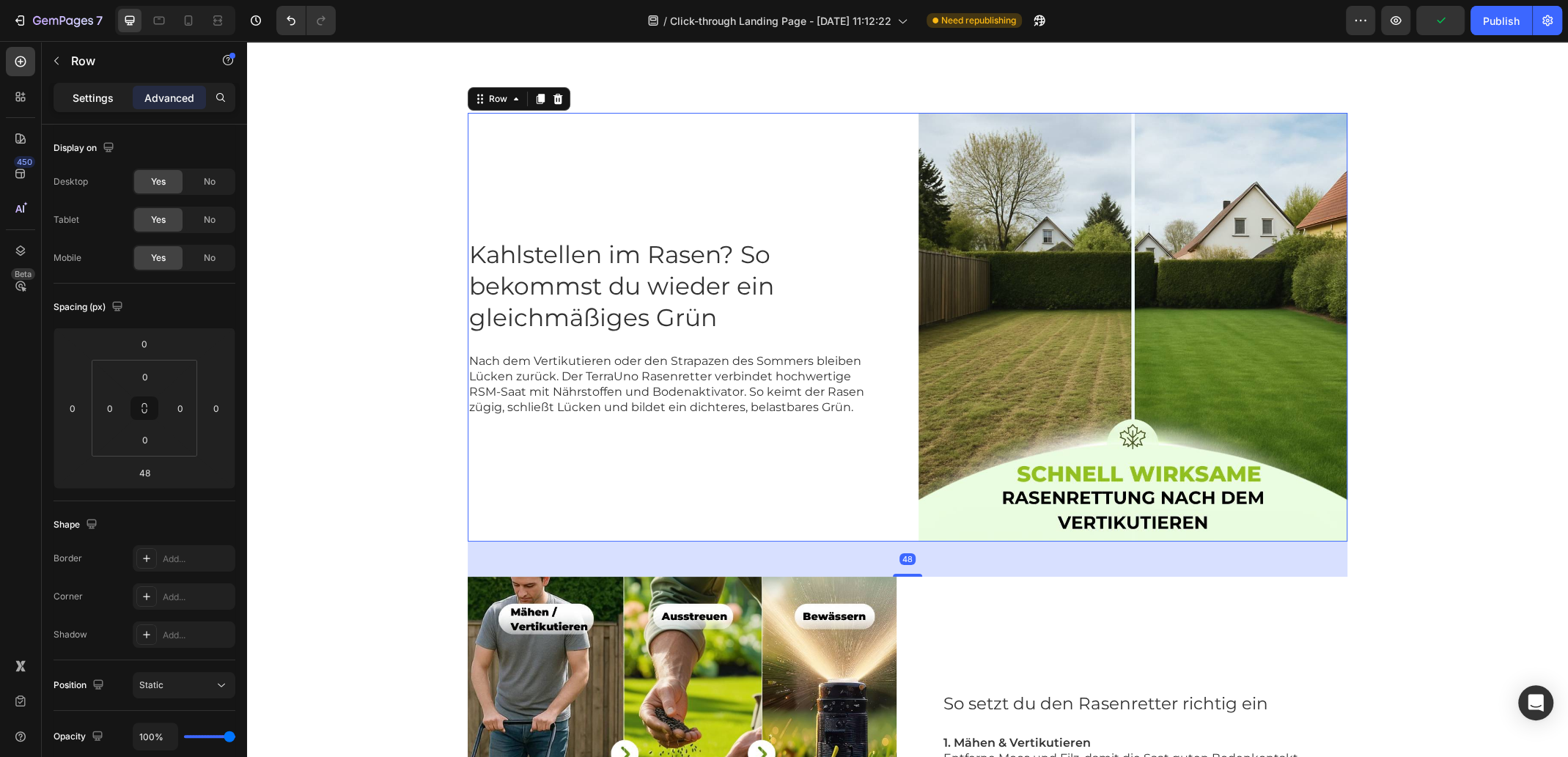
click at [99, 96] on p "Settings" at bounding box center [93, 97] width 41 height 15
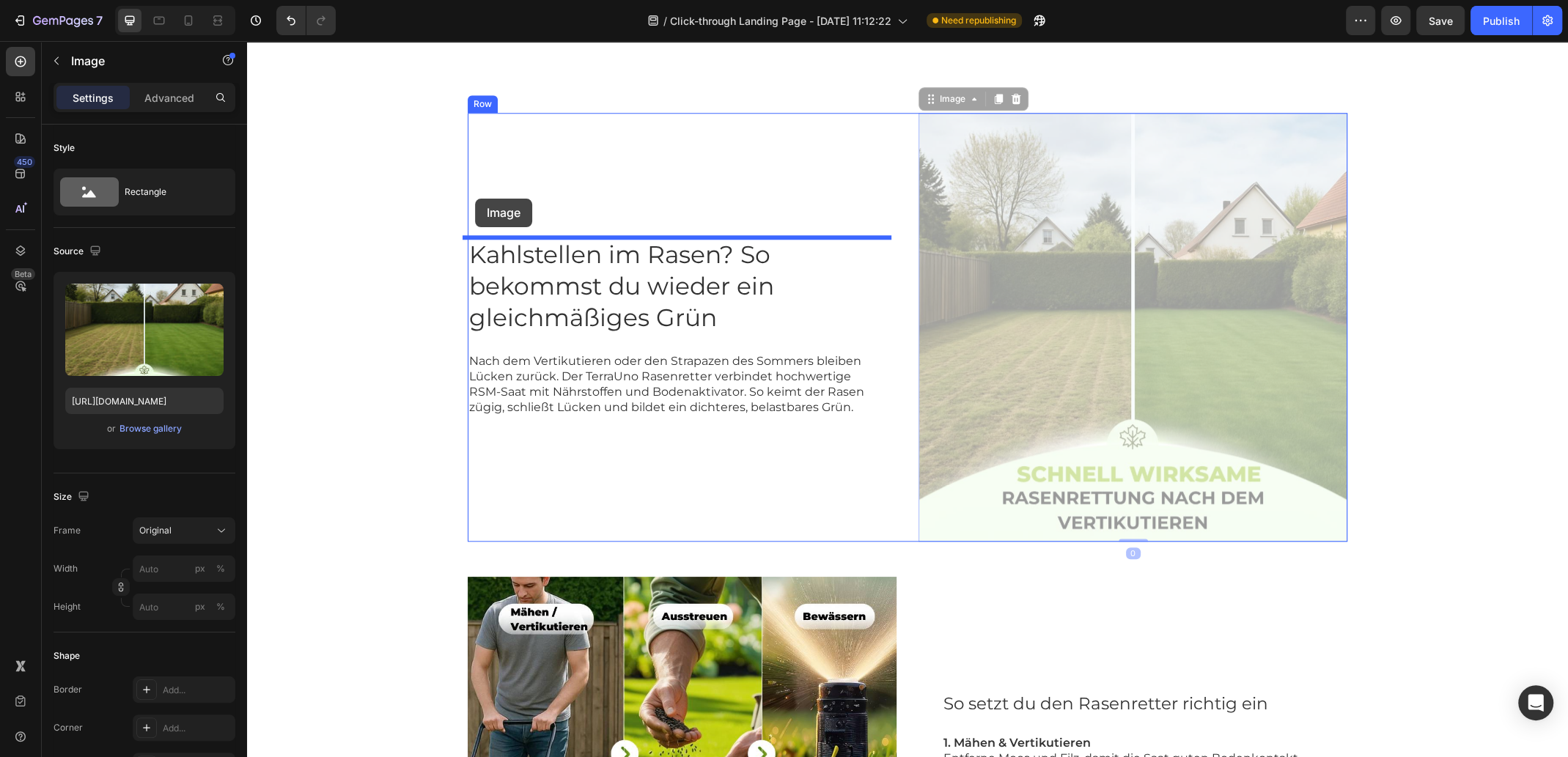
drag, startPoint x: 1008, startPoint y: 258, endPoint x: 475, endPoint y: 198, distance: 536.4
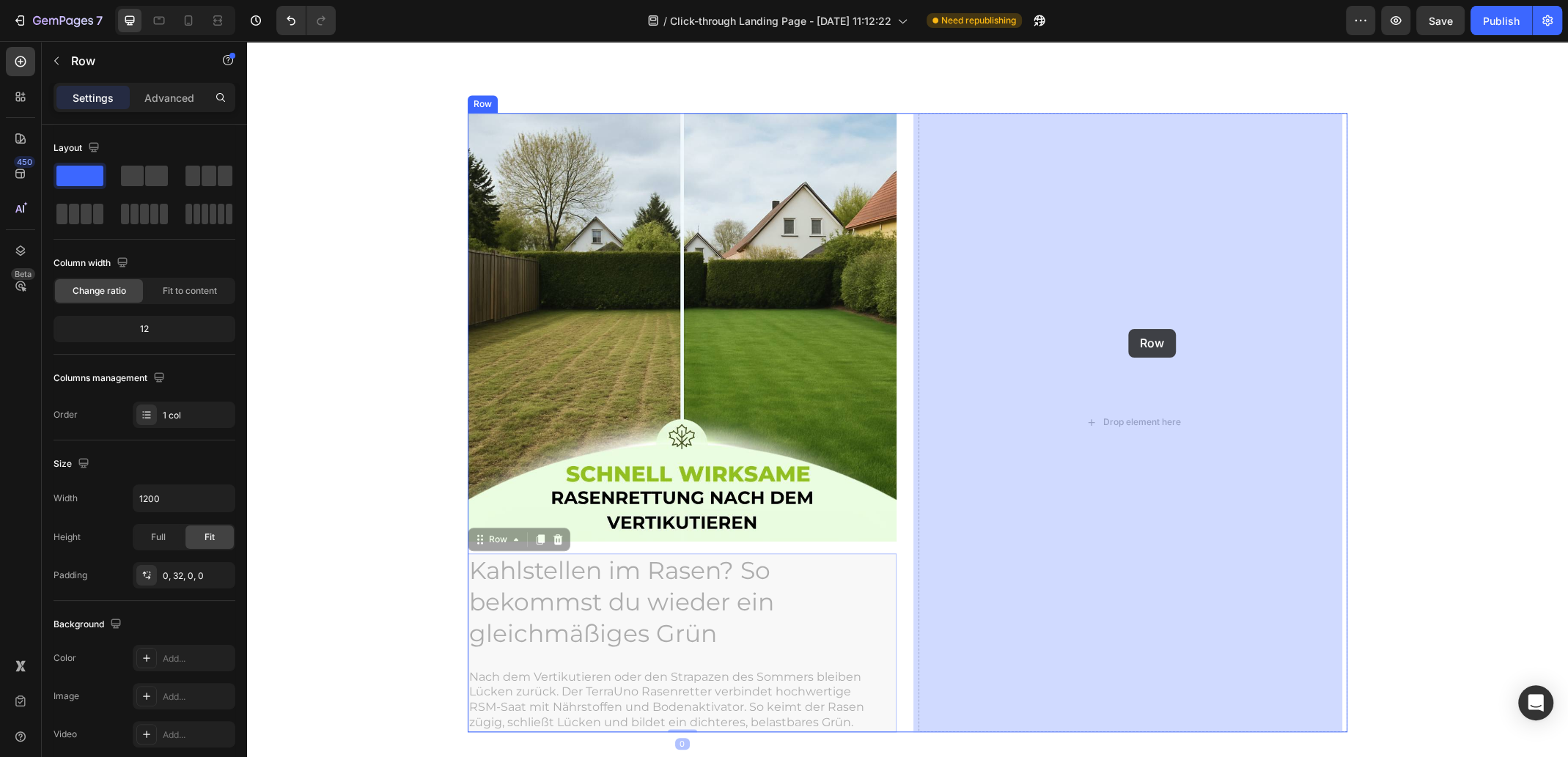
drag, startPoint x: 876, startPoint y: 619, endPoint x: 1128, endPoint y: 329, distance: 384.2
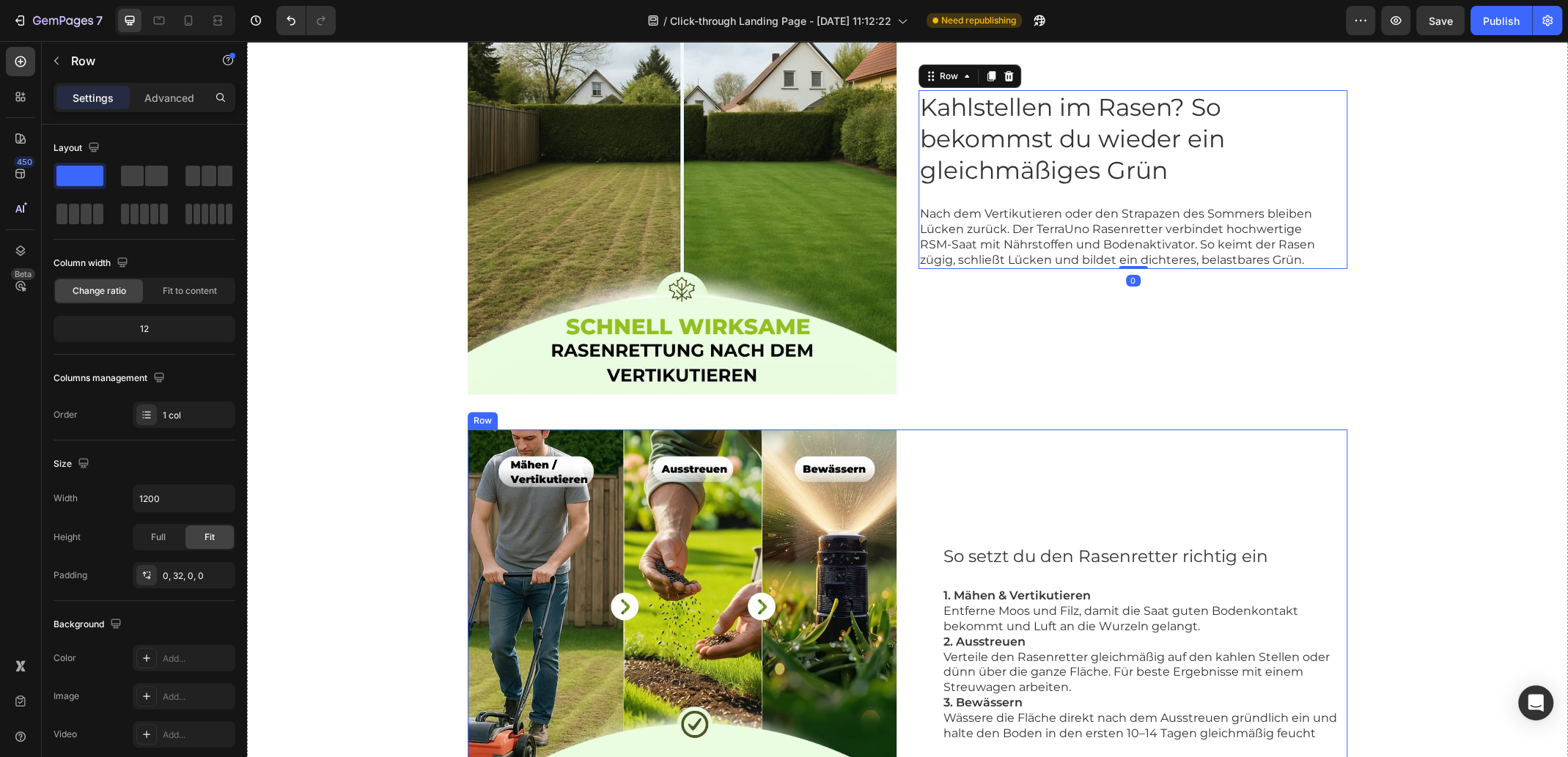
scroll to position [1435, 0]
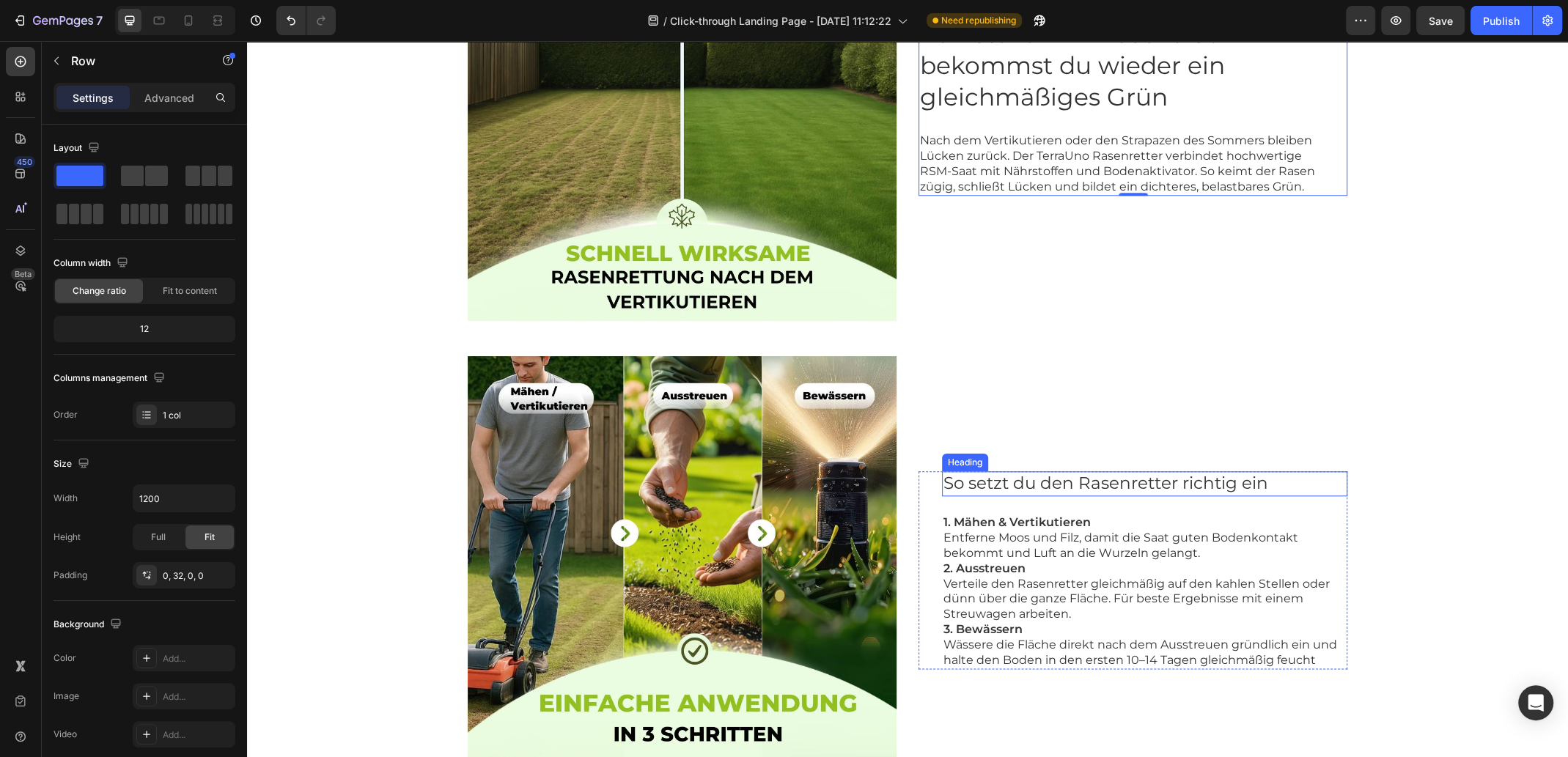
click at [1029, 450] on div "So setzt du den Rasenretter richtig ein Heading 1. Mähen & Vertikutieren Entfer…" at bounding box center [1132, 570] width 428 height 428
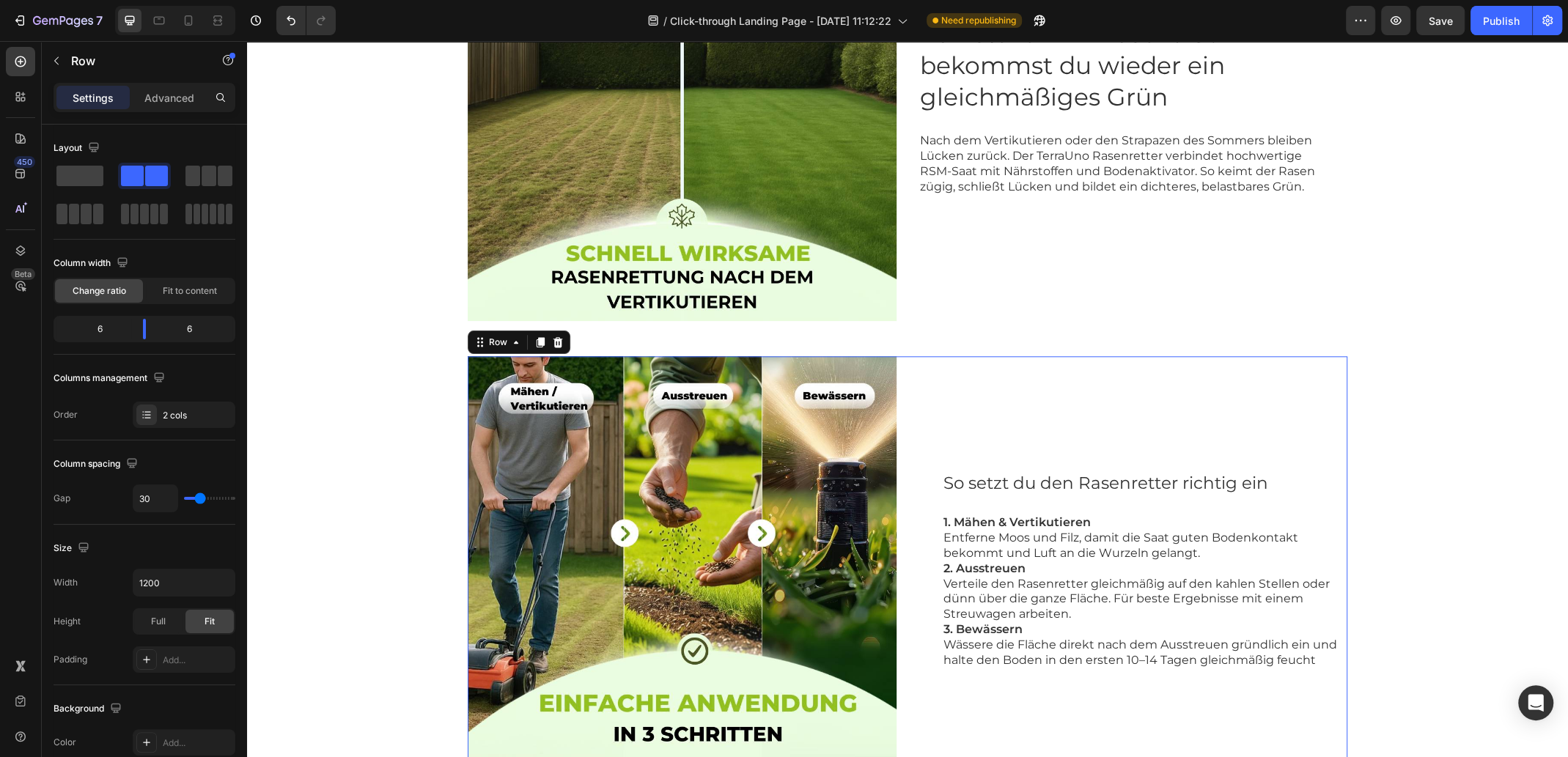
click at [863, 435] on img at bounding box center [681, 570] width 428 height 428
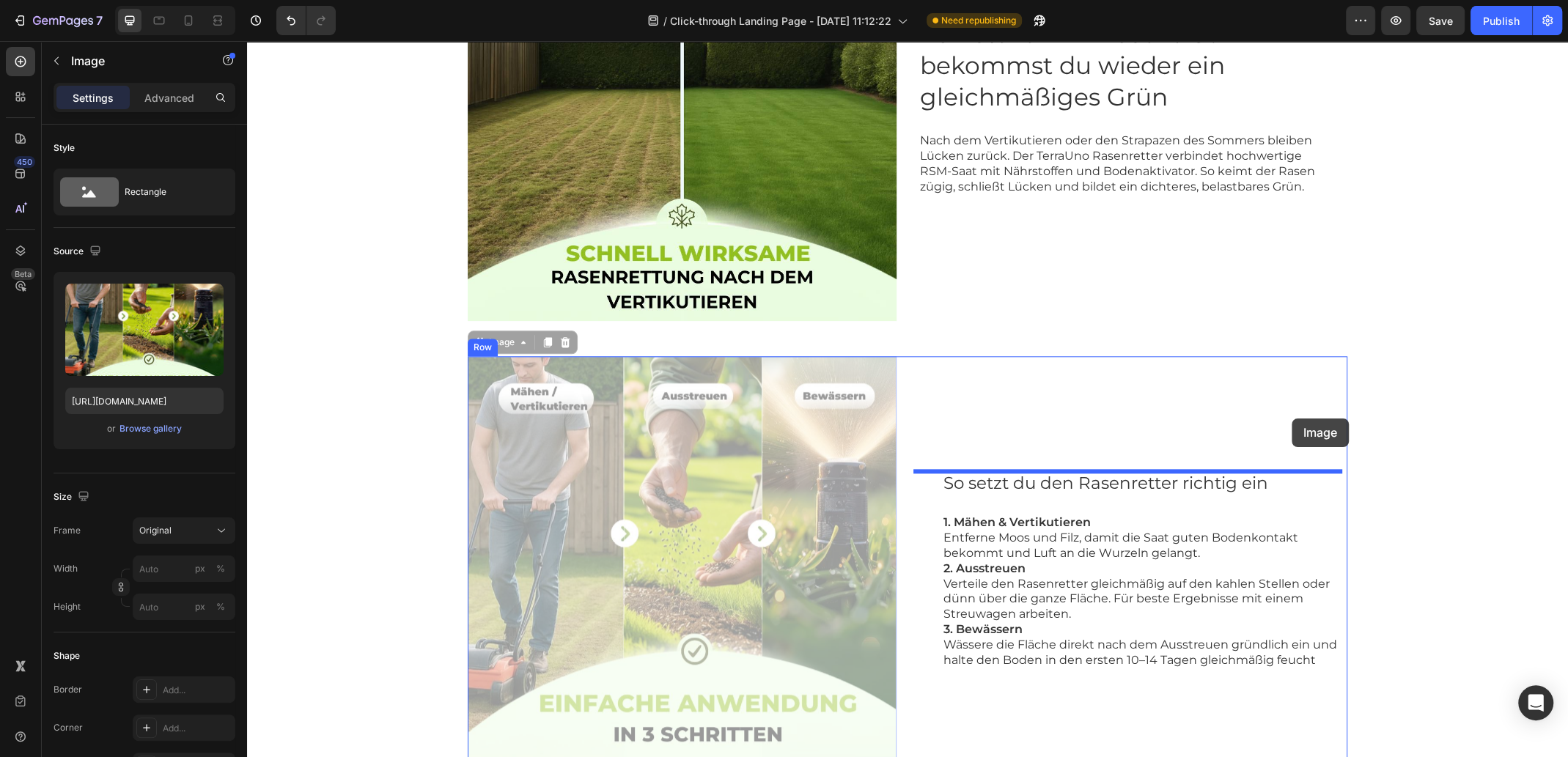
drag, startPoint x: 875, startPoint y: 438, endPoint x: 1290, endPoint y: 419, distance: 415.4
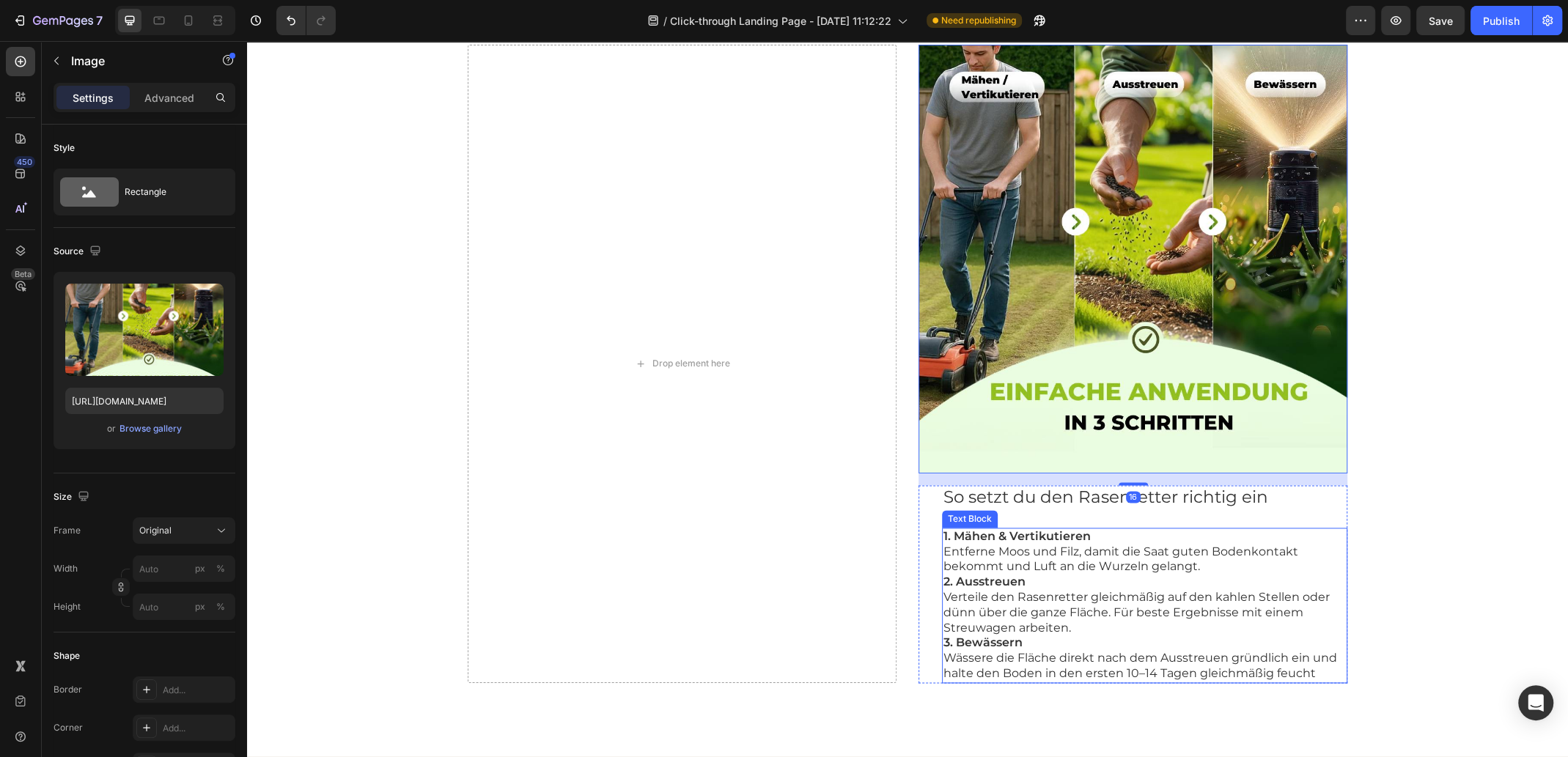
scroll to position [1801, 0]
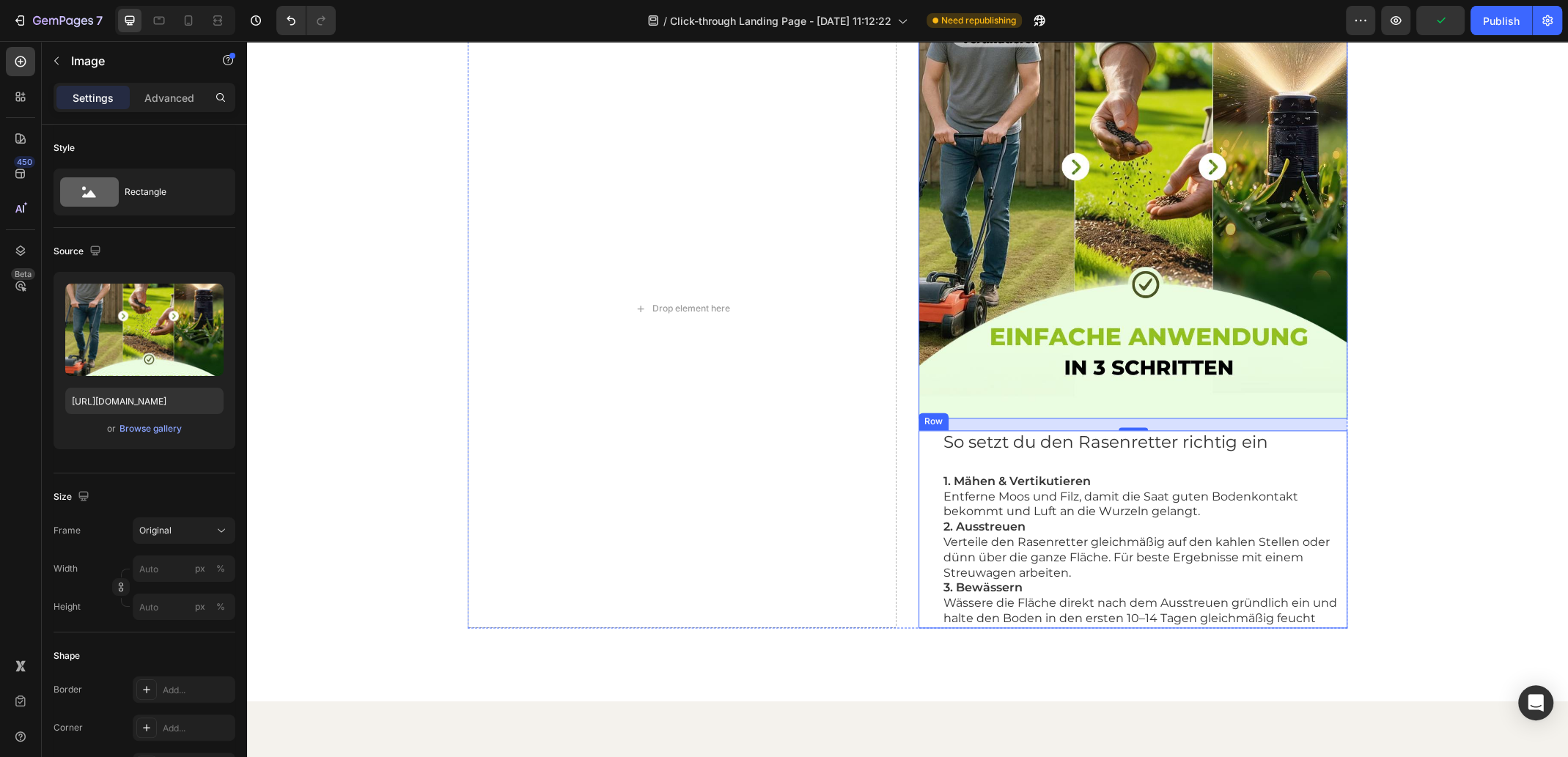
click at [1329, 458] on div "So setzt du den Rasenretter richtig ein Heading 1. Mähen & Vertikutieren Entfer…" at bounding box center [1144, 529] width 405 height 198
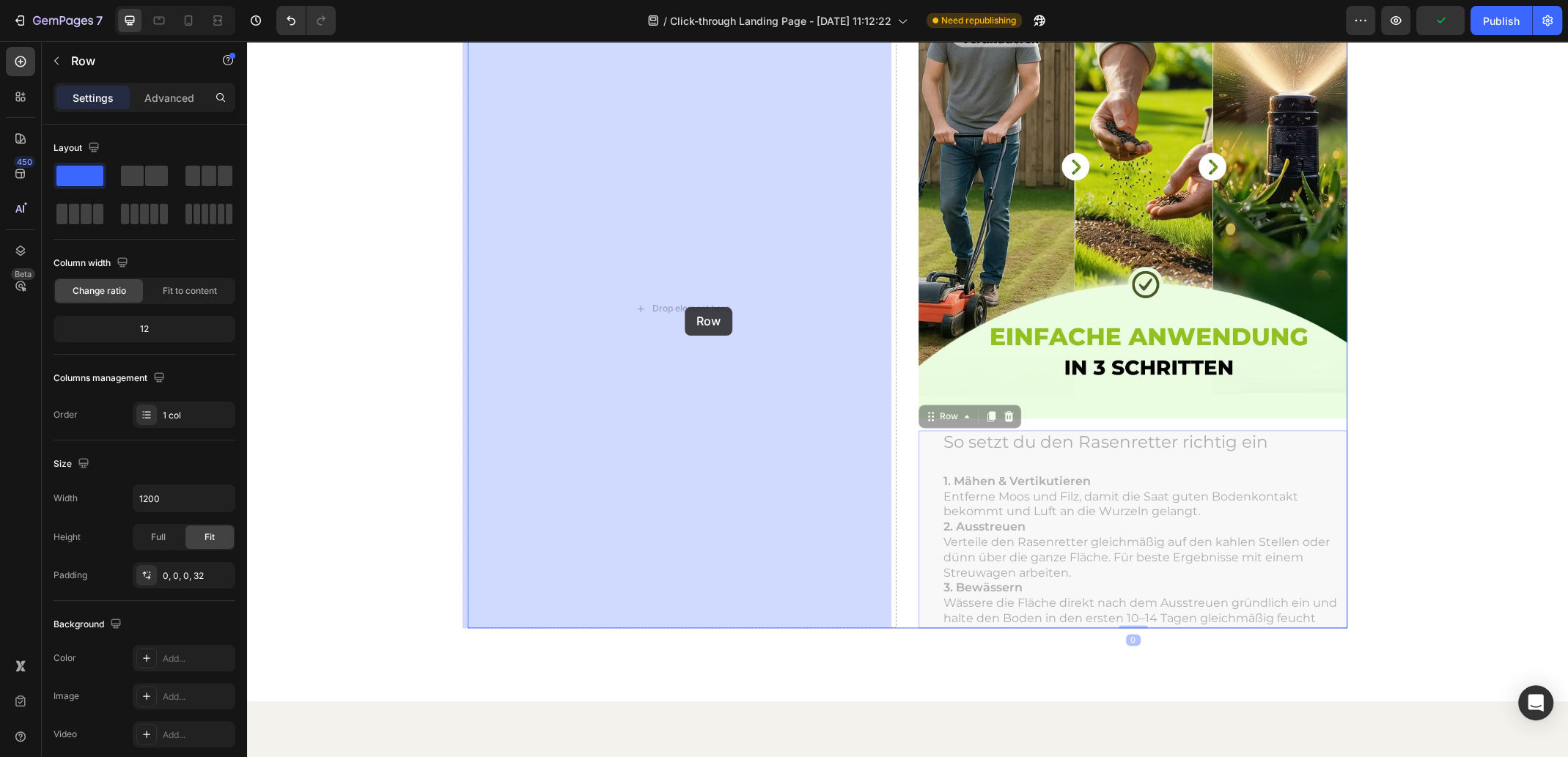
drag, startPoint x: 1326, startPoint y: 459, endPoint x: 685, endPoint y: 307, distance: 658.8
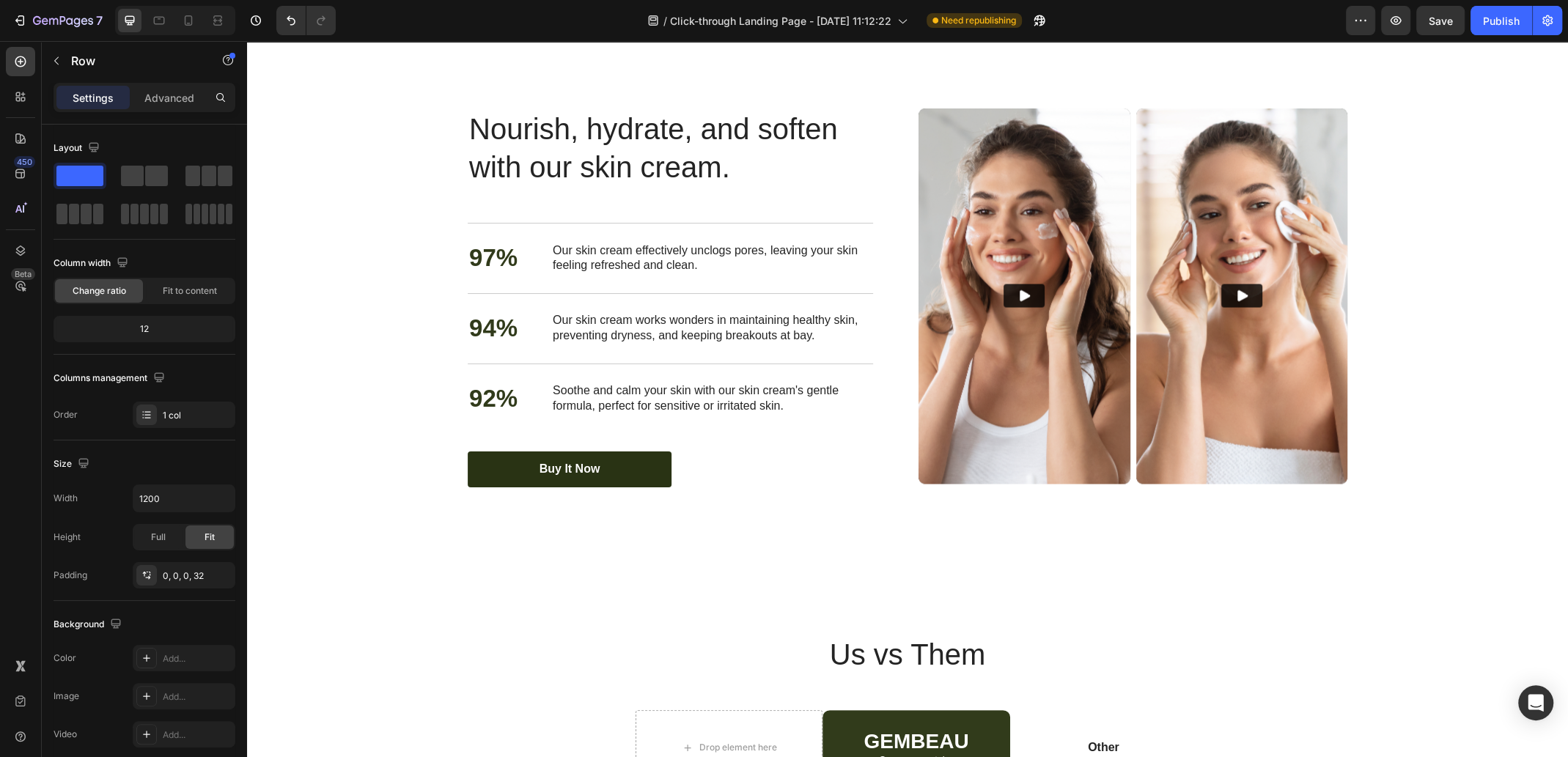
scroll to position [2973, 0]
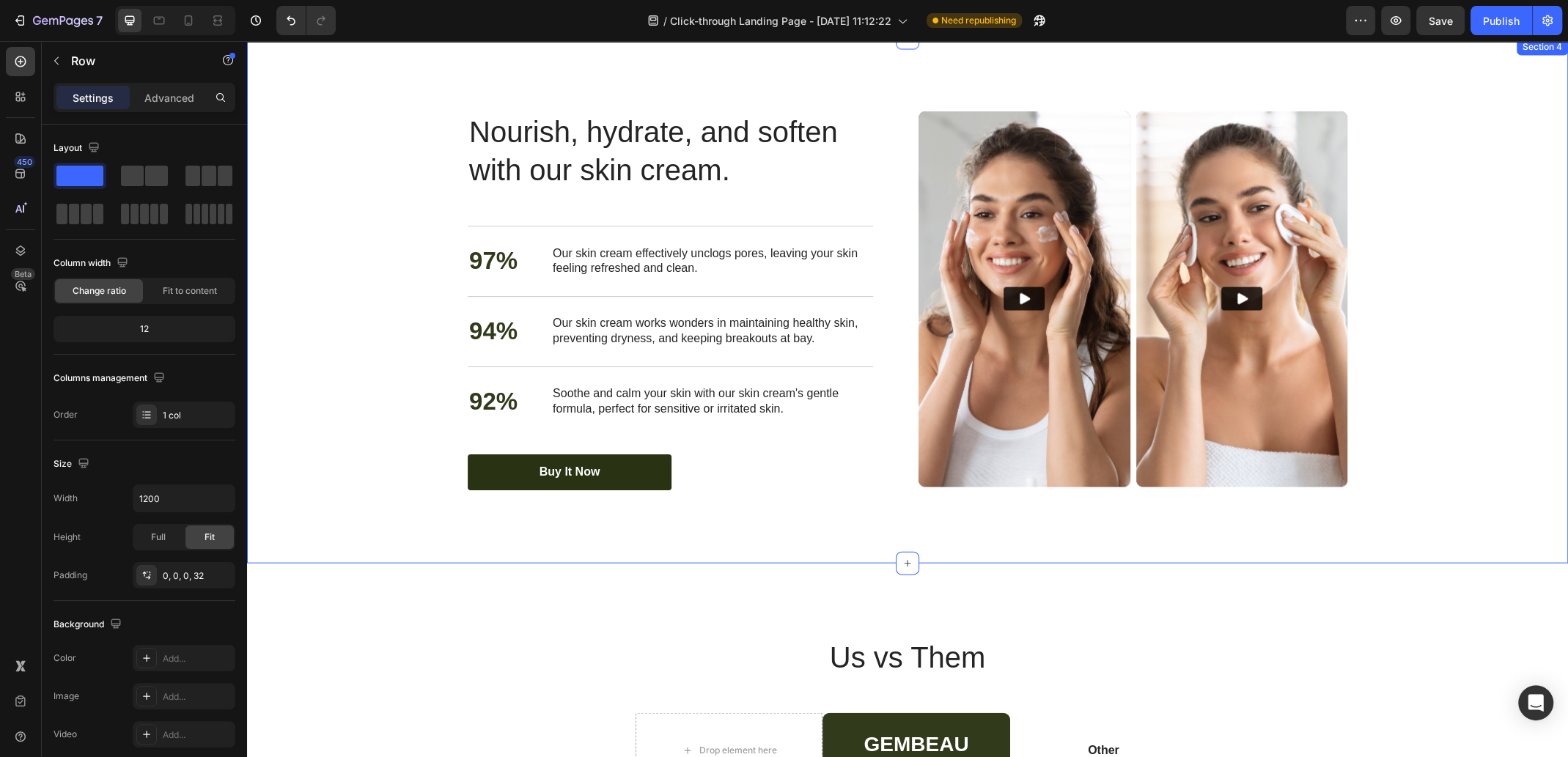
click at [938, 514] on div "Nourish, hydrate, and soften with our skin cream. Heading Nourish, hydrate, and…" at bounding box center [907, 300] width 1321 height 525
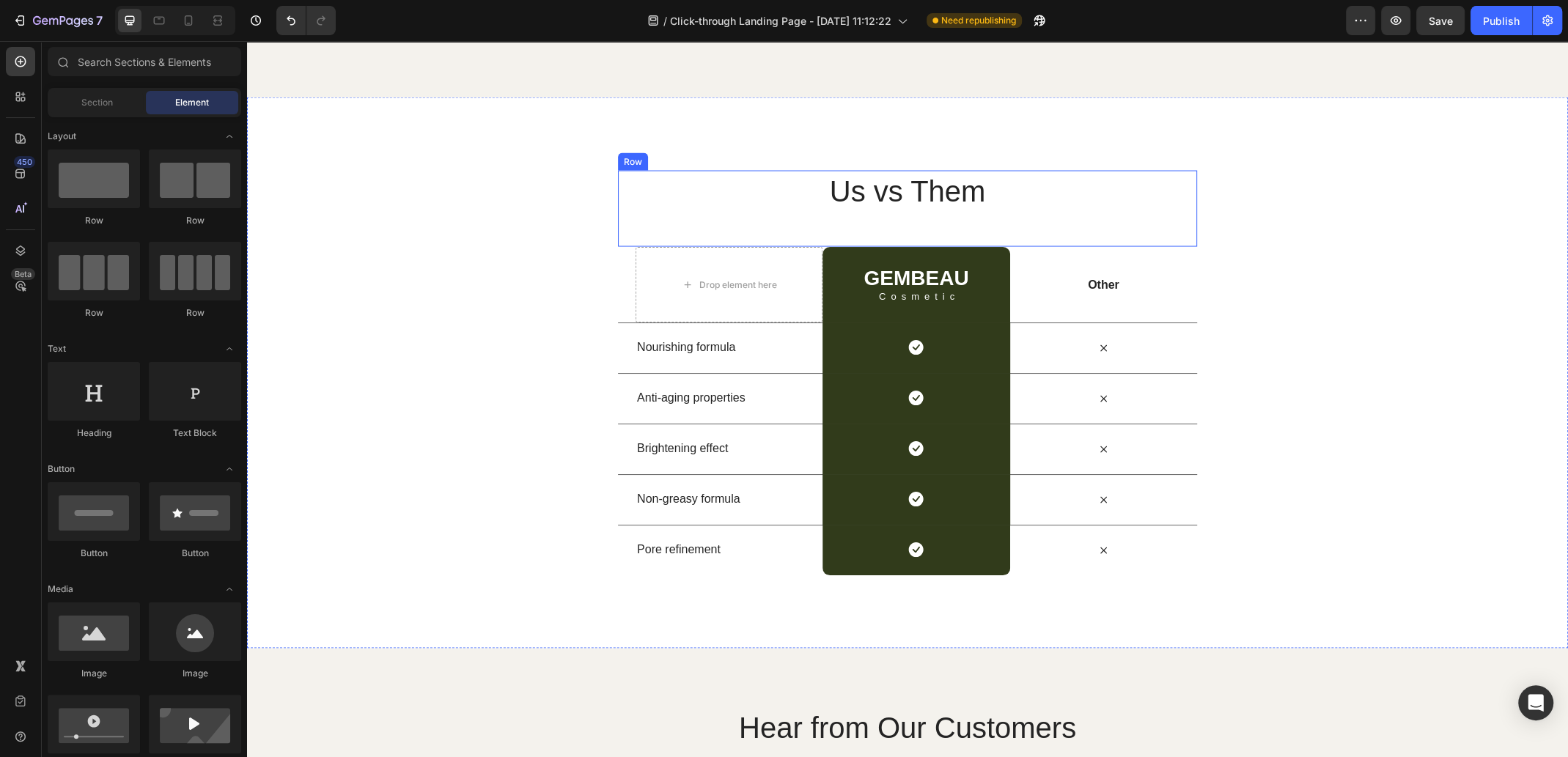
scroll to position [2827, 0]
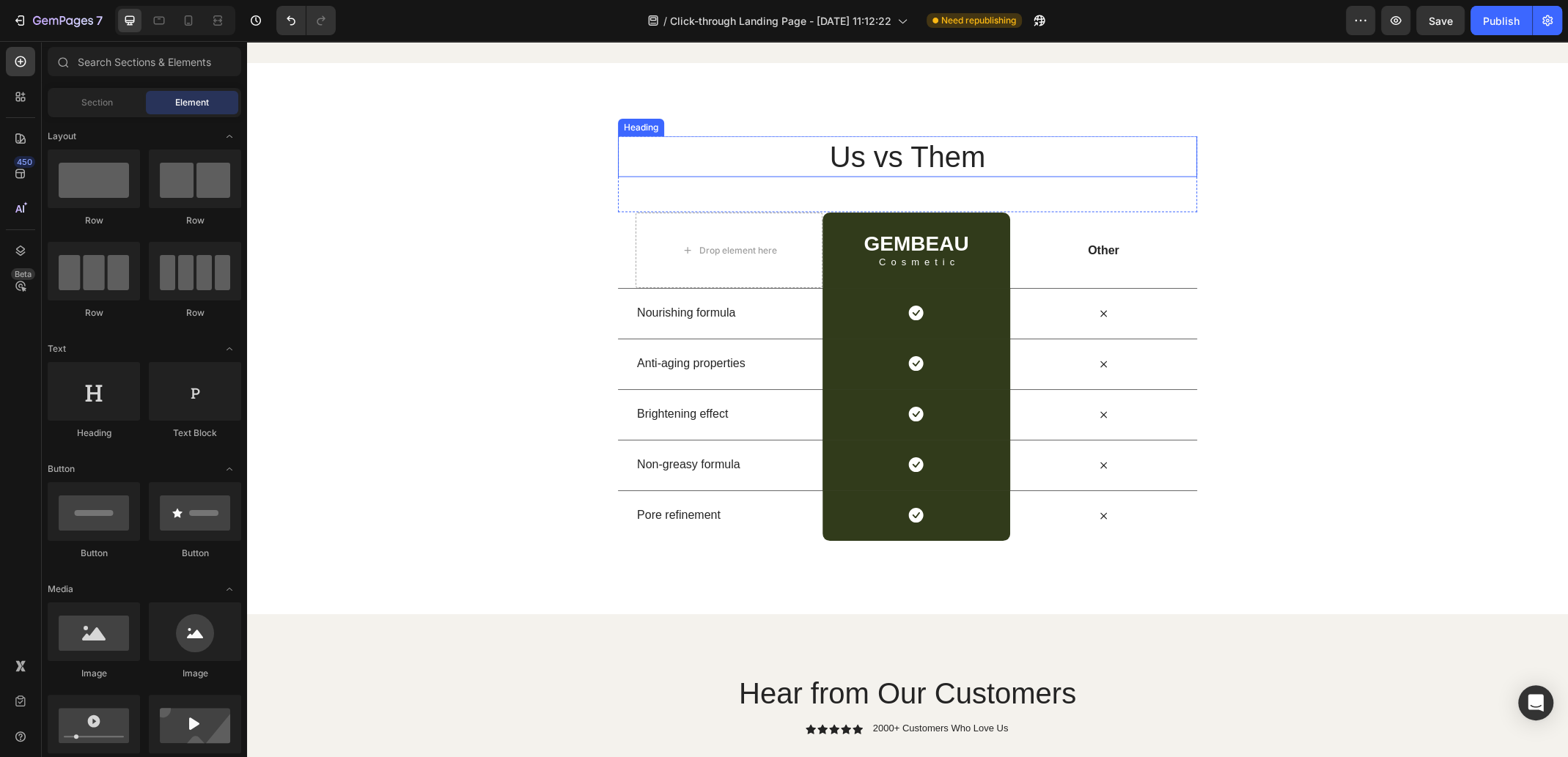
click at [854, 177] on h2 "Us vs Them" at bounding box center [907, 156] width 579 height 41
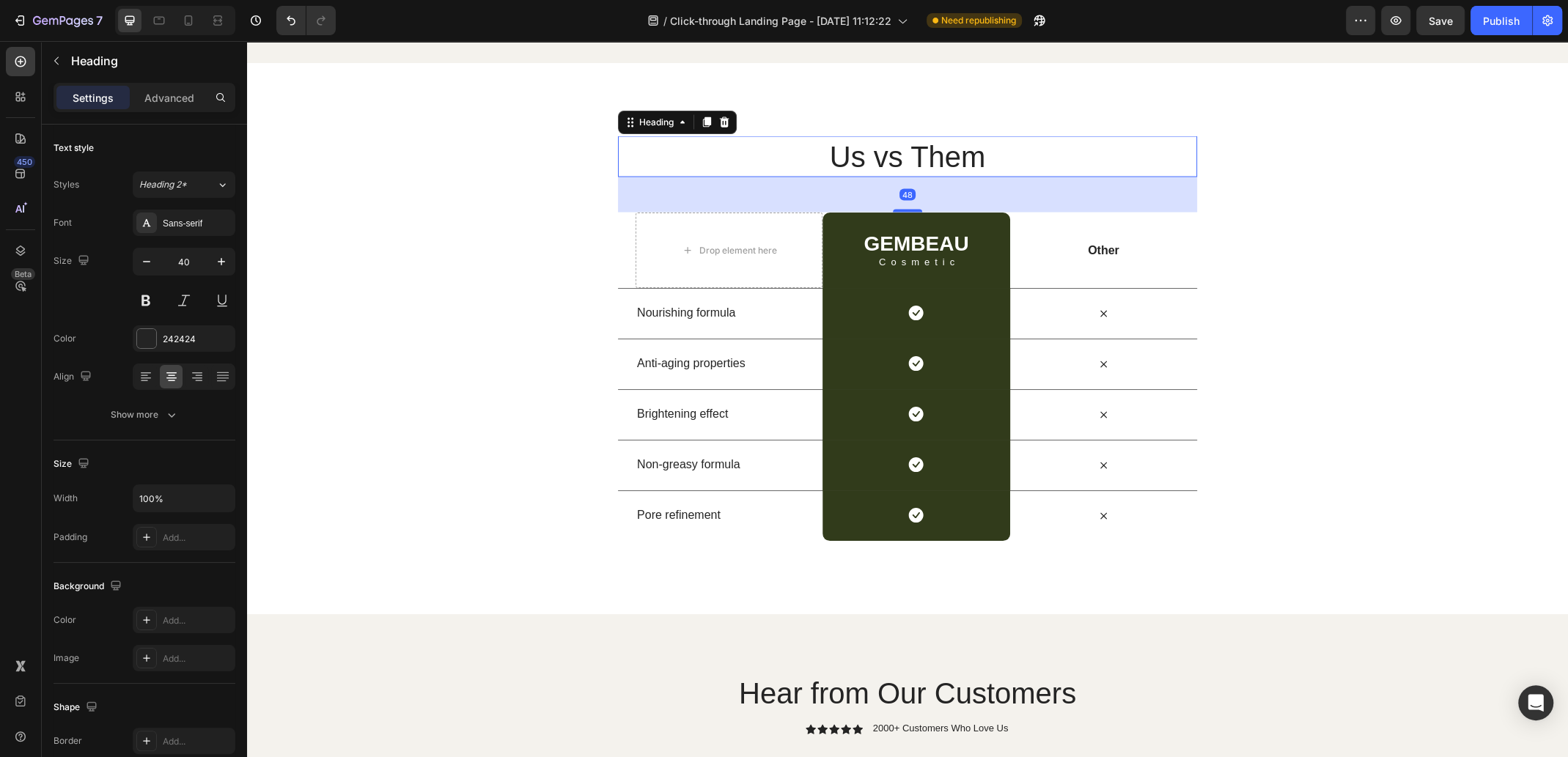
click at [859, 177] on h2 "Us vs Them" at bounding box center [907, 156] width 579 height 41
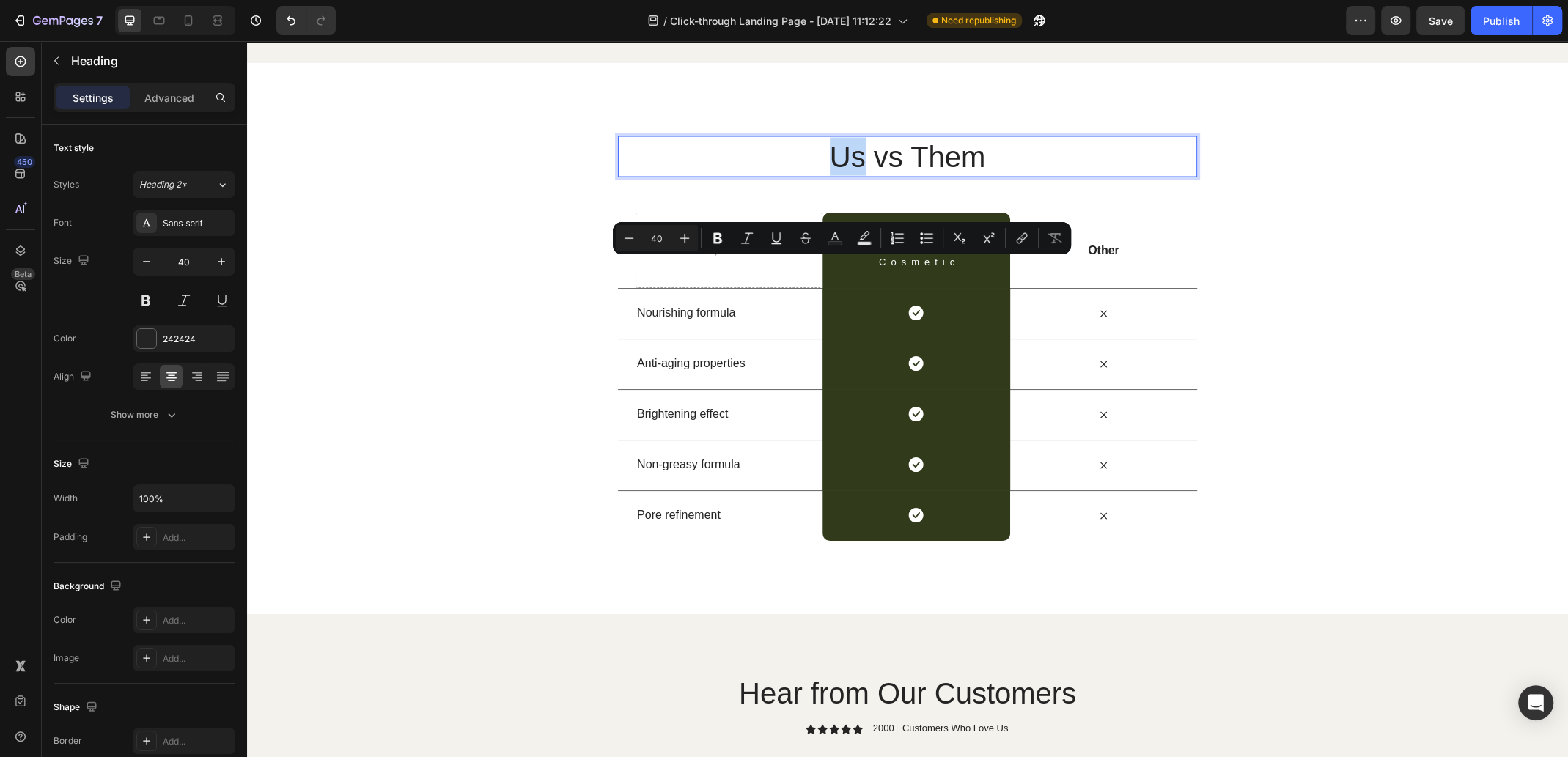
drag, startPoint x: 859, startPoint y: 281, endPoint x: 824, endPoint y: 278, distance: 35.1
click at [824, 176] on p "Us vs Them" at bounding box center [907, 156] width 576 height 38
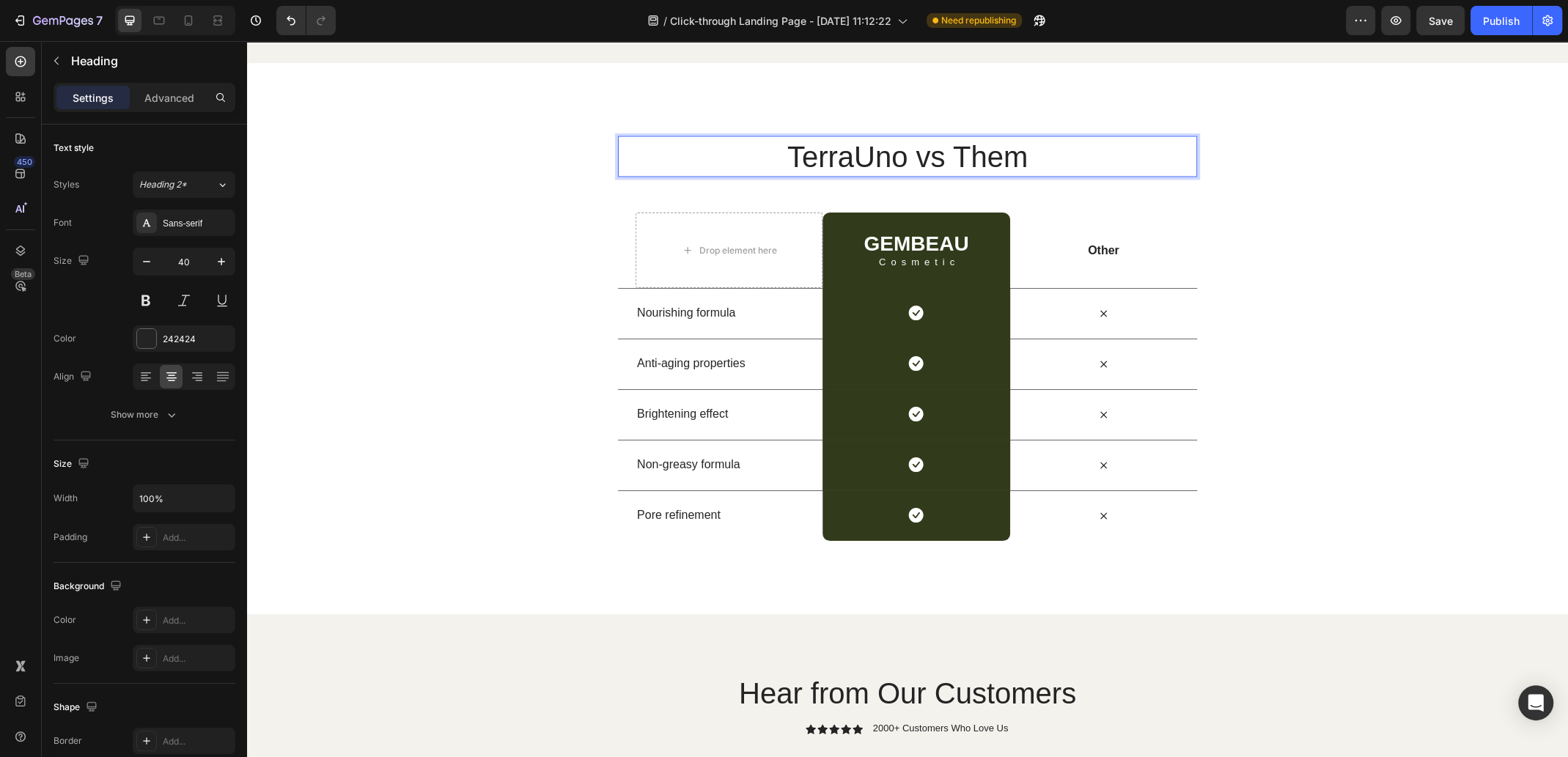
click at [1044, 176] on p "TerraUno vs Them" at bounding box center [907, 156] width 576 height 38
drag, startPoint x: 1037, startPoint y: 277, endPoint x: 952, endPoint y: 278, distance: 85.0
click at [952, 176] on p "TerraUno vs Them" at bounding box center [907, 156] width 576 height 38
click at [934, 256] on h2 "GEMBEAU" at bounding box center [915, 244] width 108 height 23
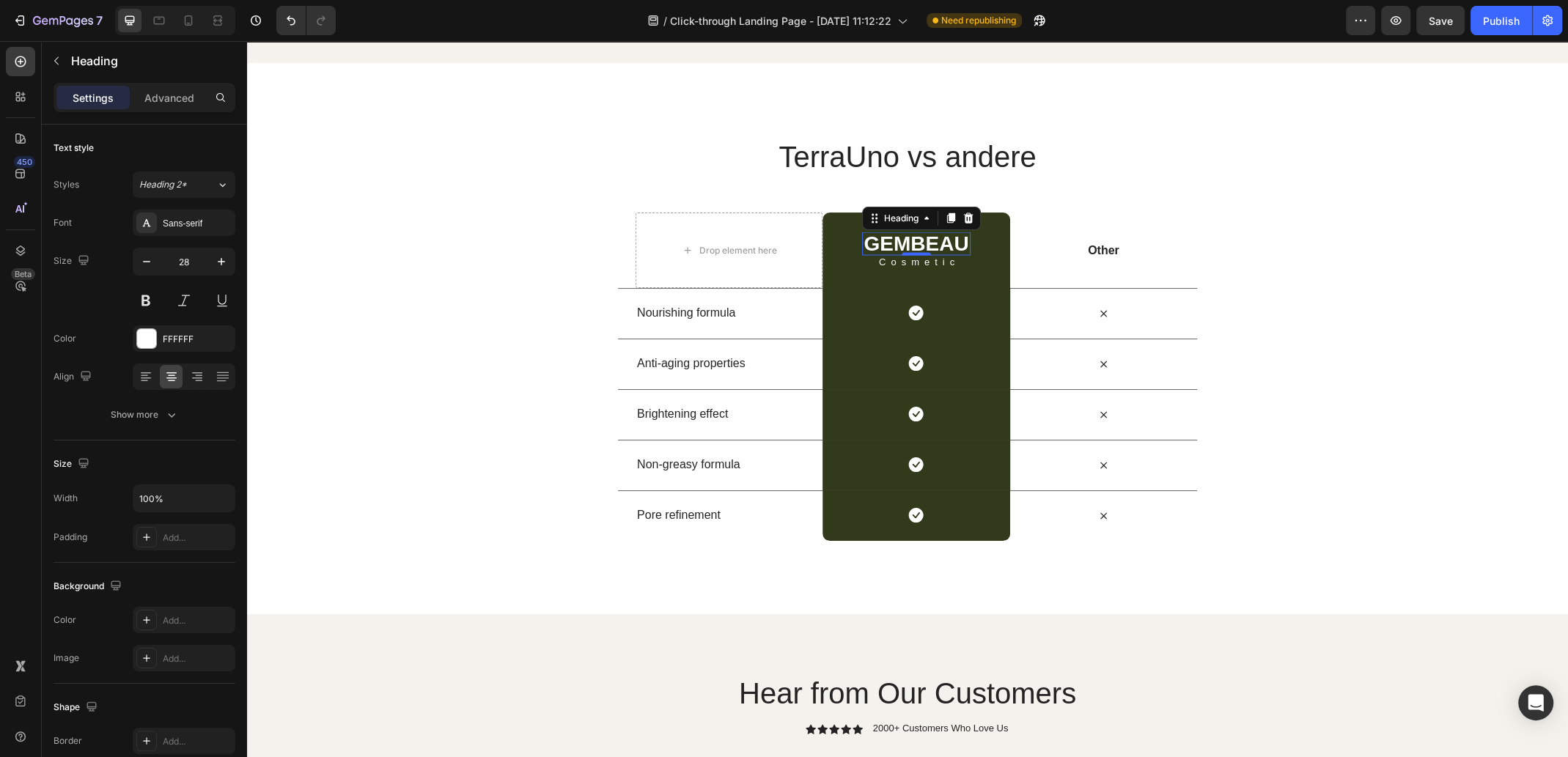
click at [944, 256] on h2 "GEMBEAU" at bounding box center [915, 244] width 108 height 23
drag, startPoint x: 957, startPoint y: 365, endPoint x: 866, endPoint y: 363, distance: 91.0
click at [866, 254] on p "GEMBEAU" at bounding box center [915, 244] width 104 height 20
click at [890, 266] on p "Cosmetic" at bounding box center [919, 262] width 111 height 10
click at [956, 266] on p "Cosmetic" at bounding box center [919, 262] width 111 height 10
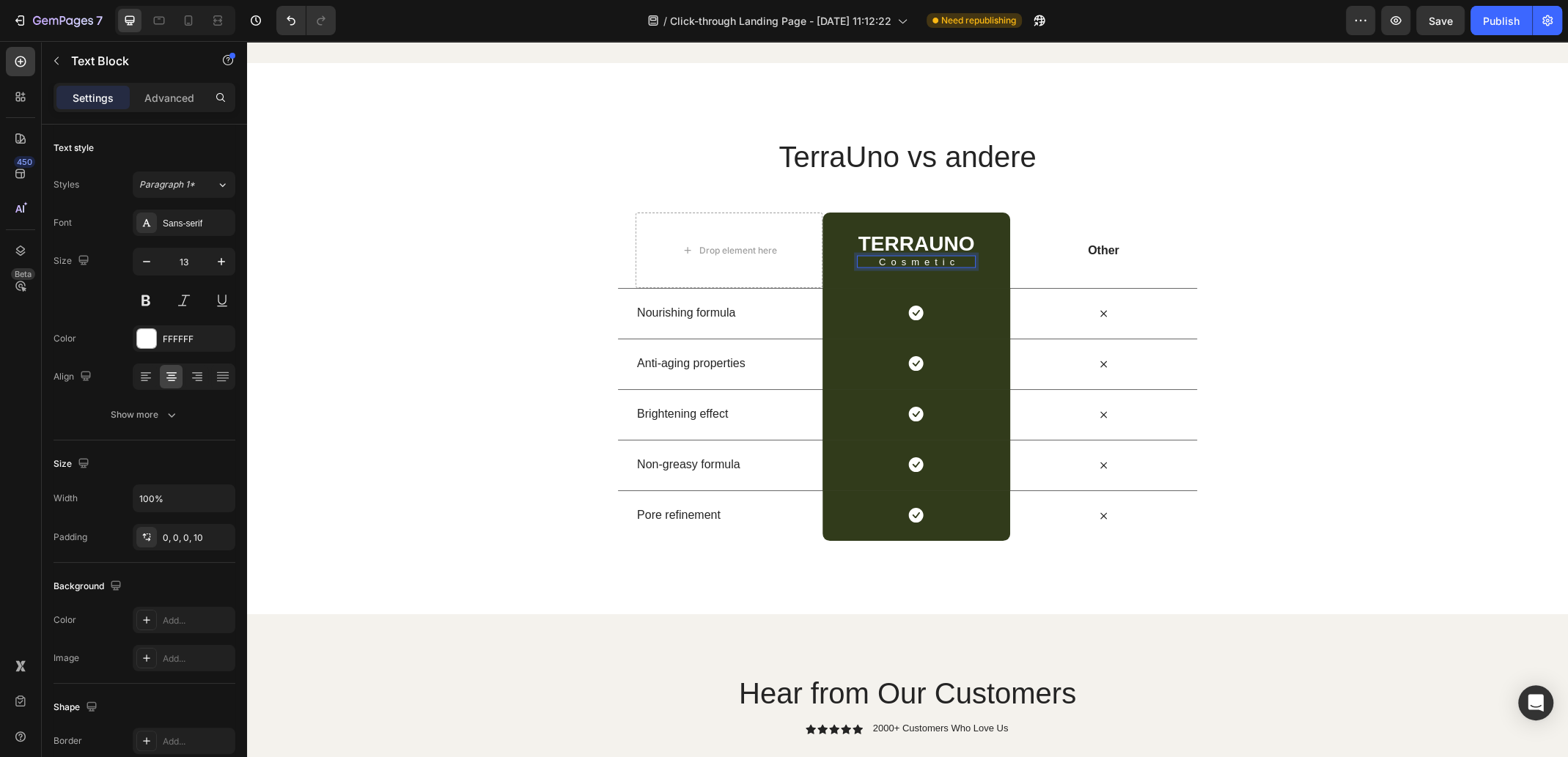
click at [956, 266] on p "Cosmetic" at bounding box center [919, 262] width 111 height 10
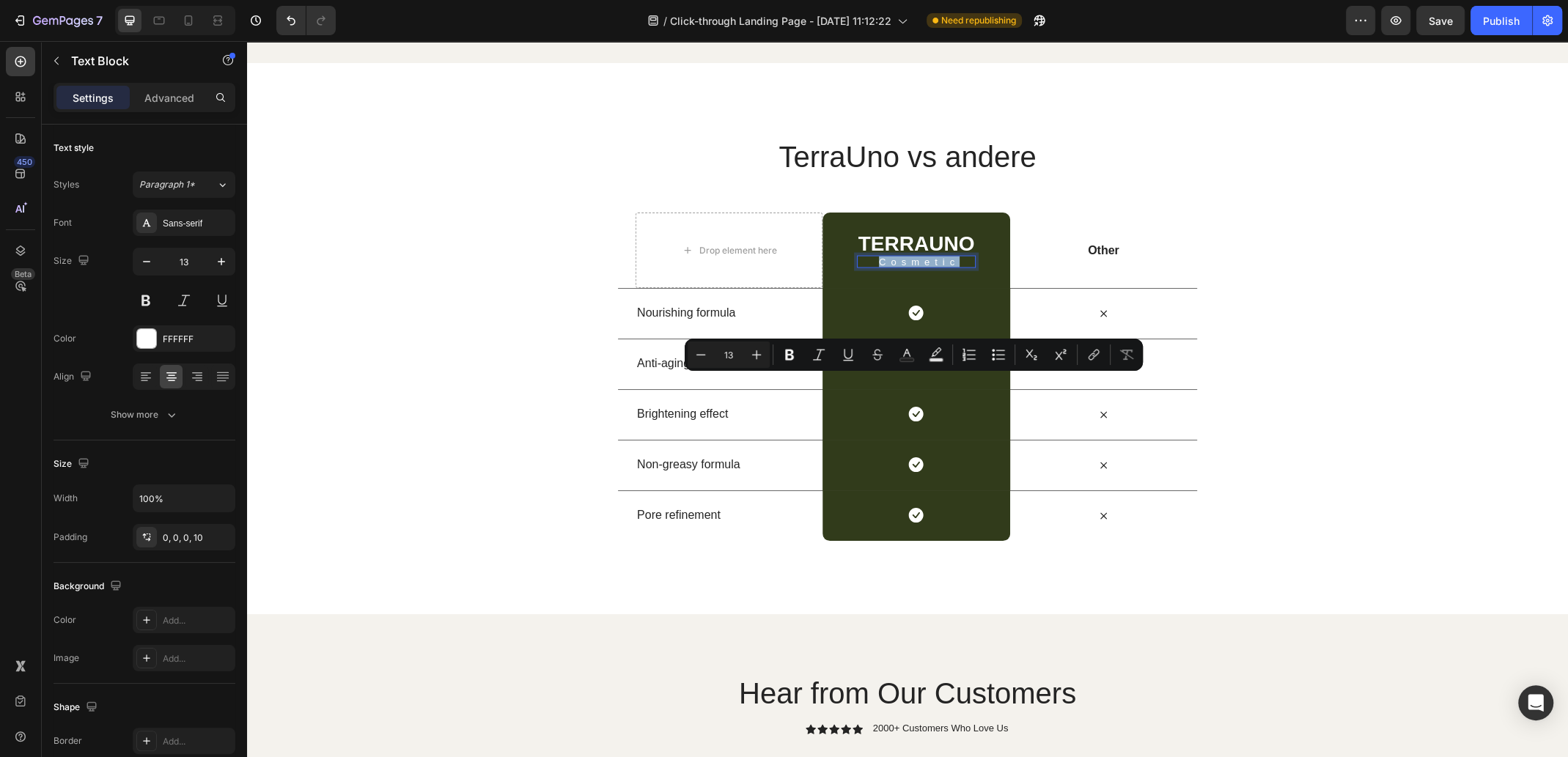
drag, startPoint x: 952, startPoint y: 381, endPoint x: 890, endPoint y: 382, distance: 62.0
click at [890, 266] on p "Cosmetic" at bounding box center [919, 262] width 111 height 10
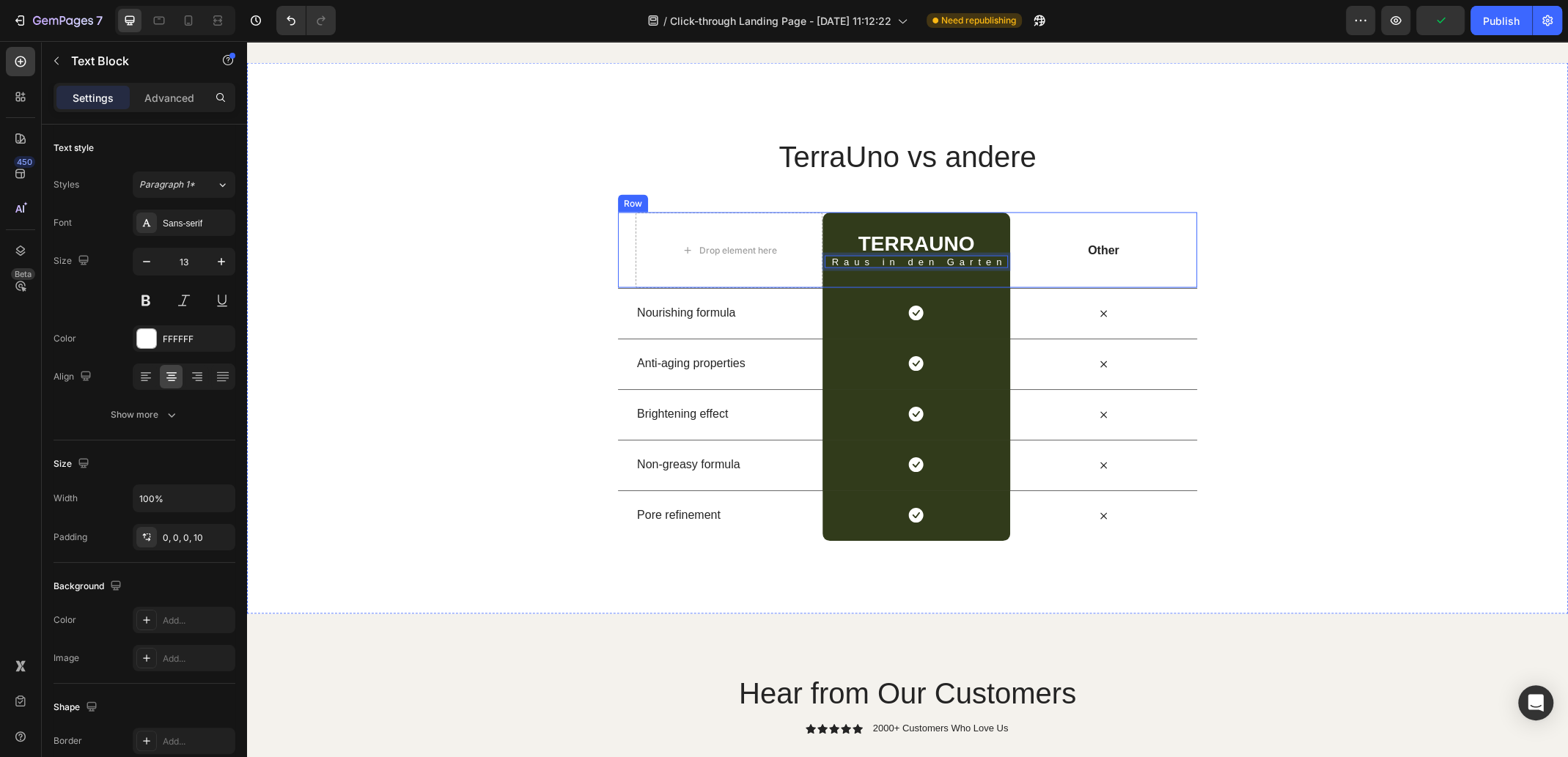
click at [1302, 351] on div "TerraUno vs andere Heading Row Drop element here TERRAUNO Heading Raus in den G…" at bounding box center [907, 338] width 1321 height 404
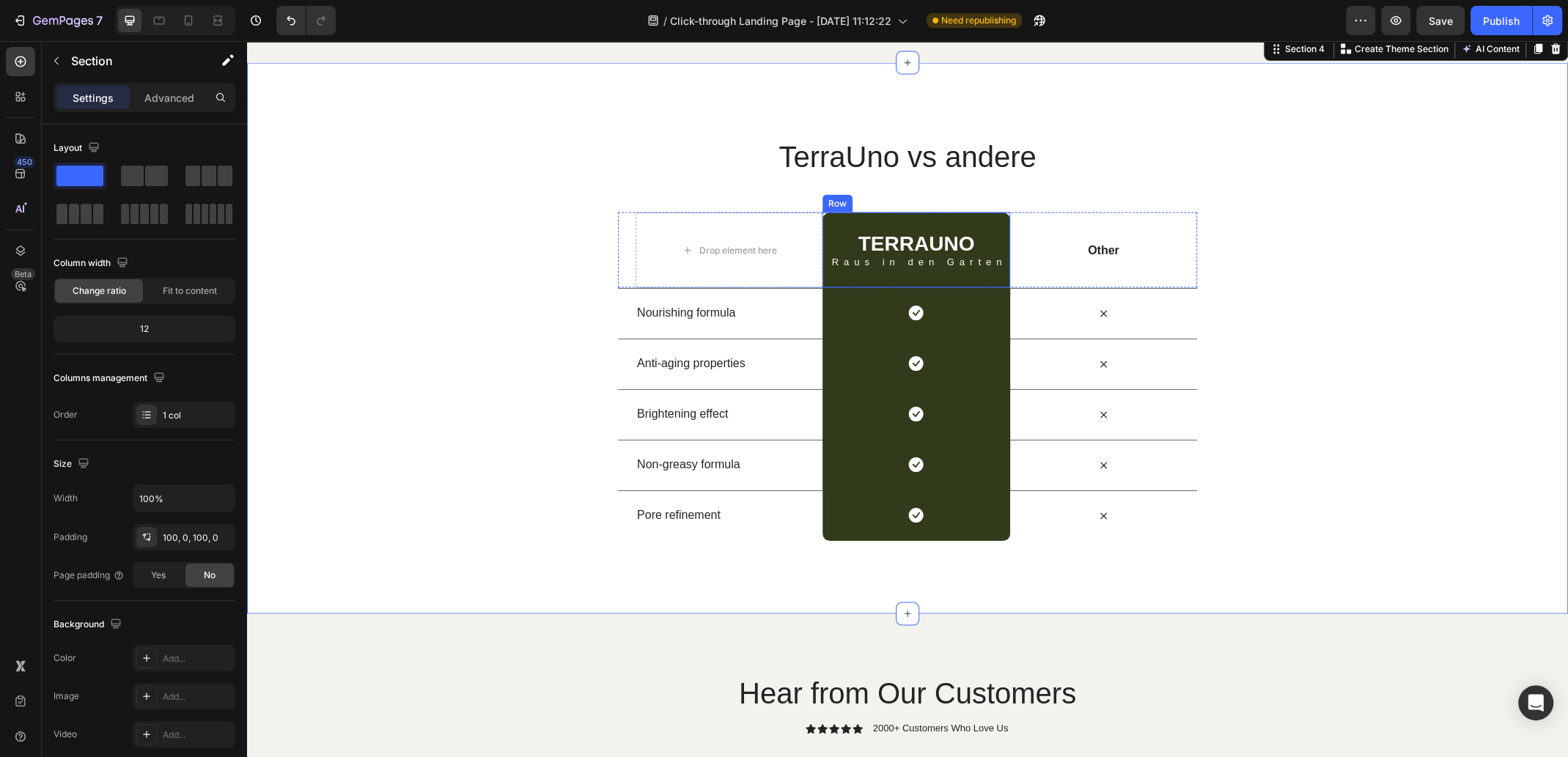
click at [994, 288] on div "TERRAUNO Heading Raus in den Garten Text Block Row" at bounding box center [915, 249] width 187 height 75
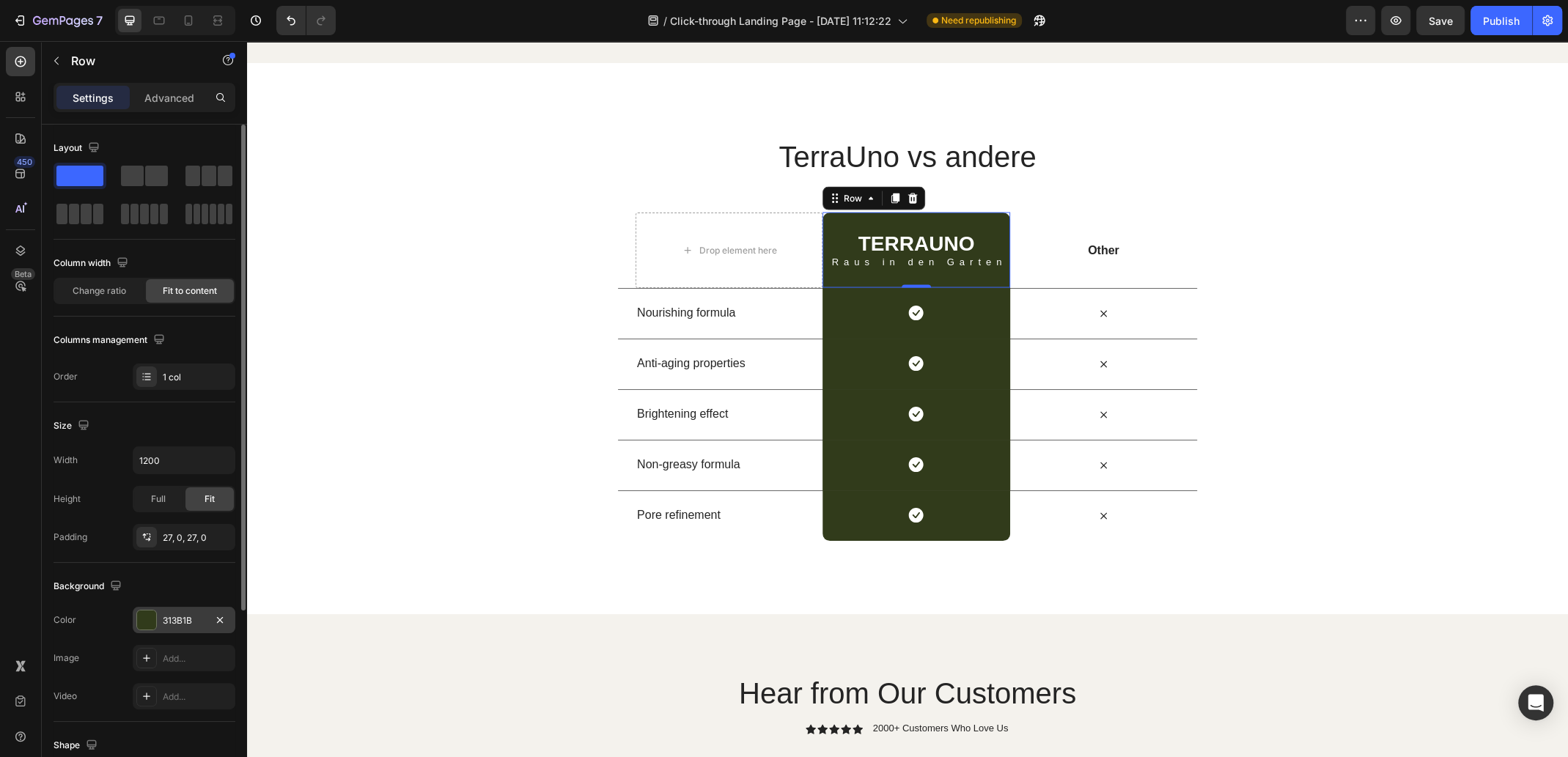
click at [136, 622] on div at bounding box center [146, 619] width 20 height 20
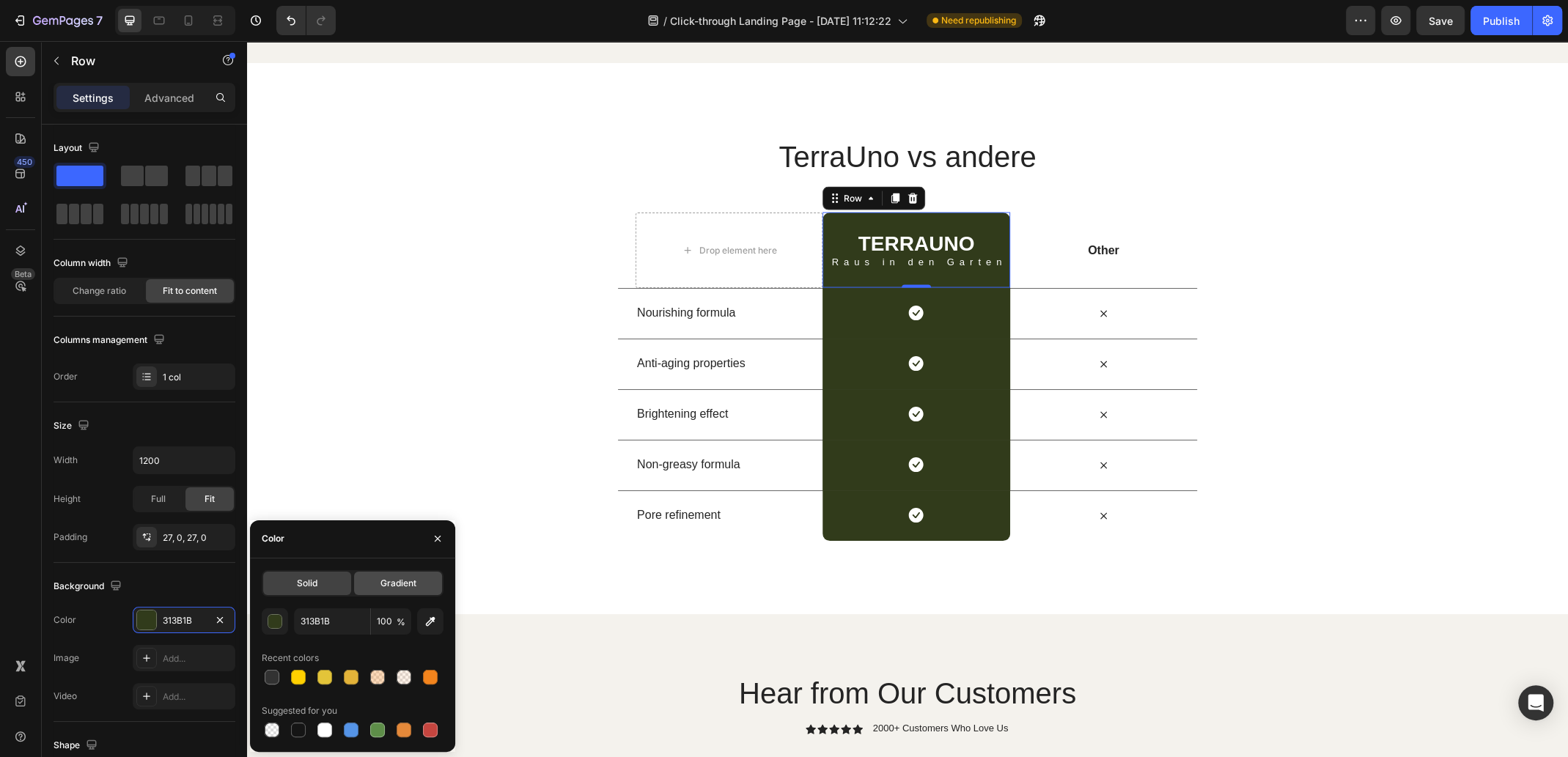
click at [416, 584] on div "Gradient" at bounding box center [398, 583] width 88 height 23
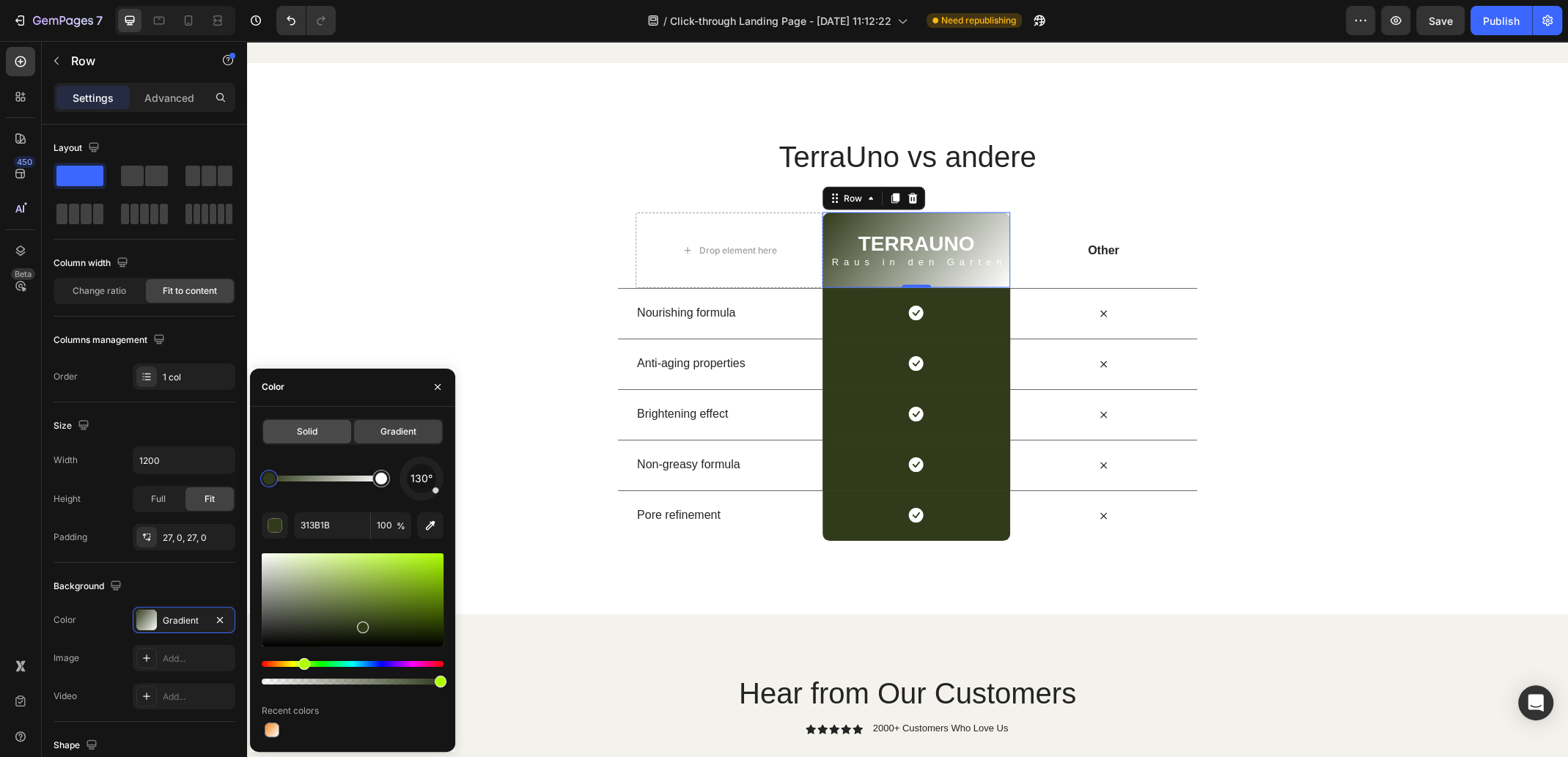
drag, startPoint x: 310, startPoint y: 435, endPoint x: 75, endPoint y: 400, distance: 237.6
click at [310, 435] on span "Solid" at bounding box center [306, 432] width 20 height 13
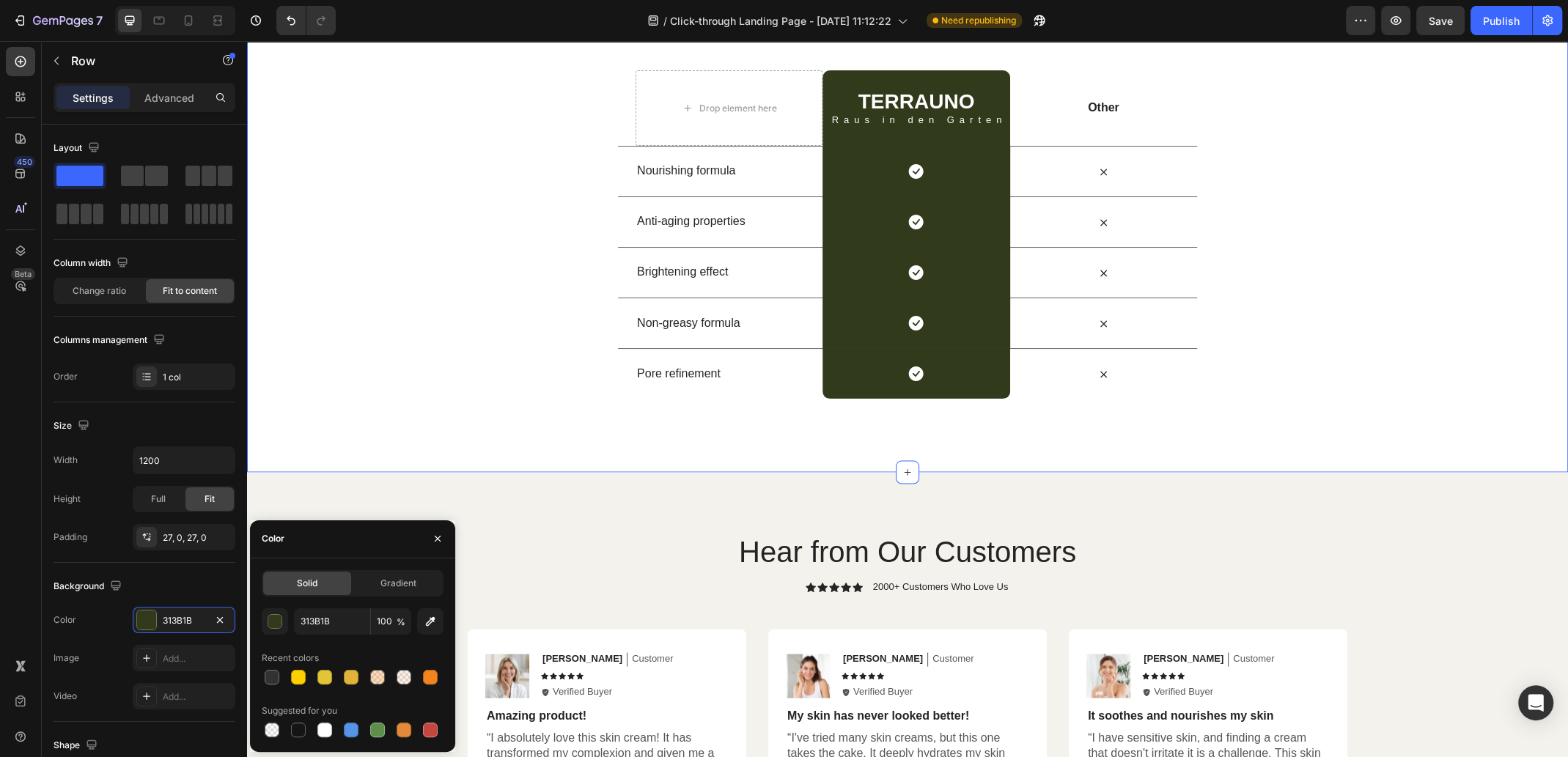
scroll to position [2460, 0]
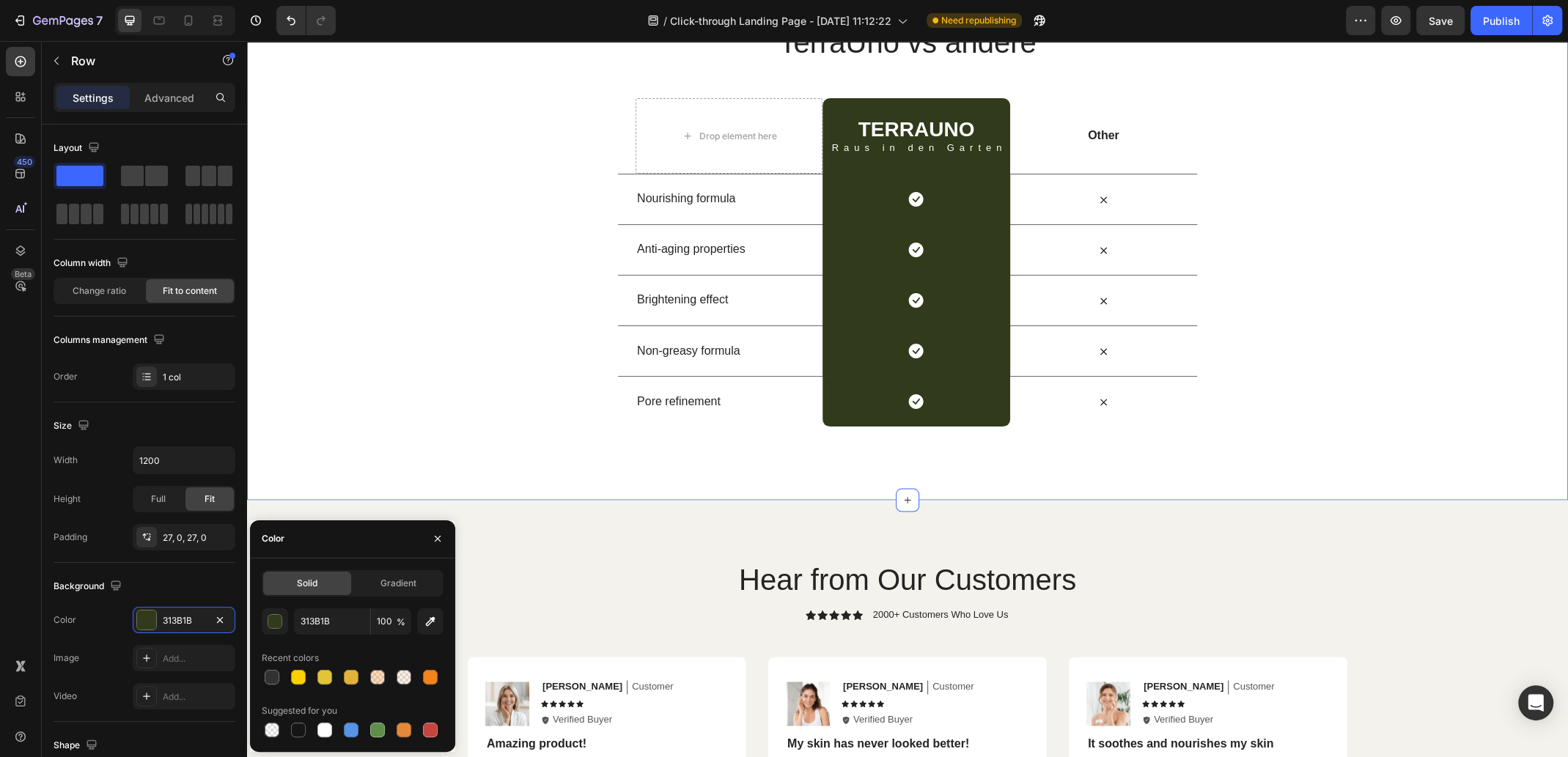
click at [1392, 389] on div "TerraUno vs andere Heading Row Drop element here TERRAUNO Heading Raus in den G…" at bounding box center [907, 223] width 1321 height 404
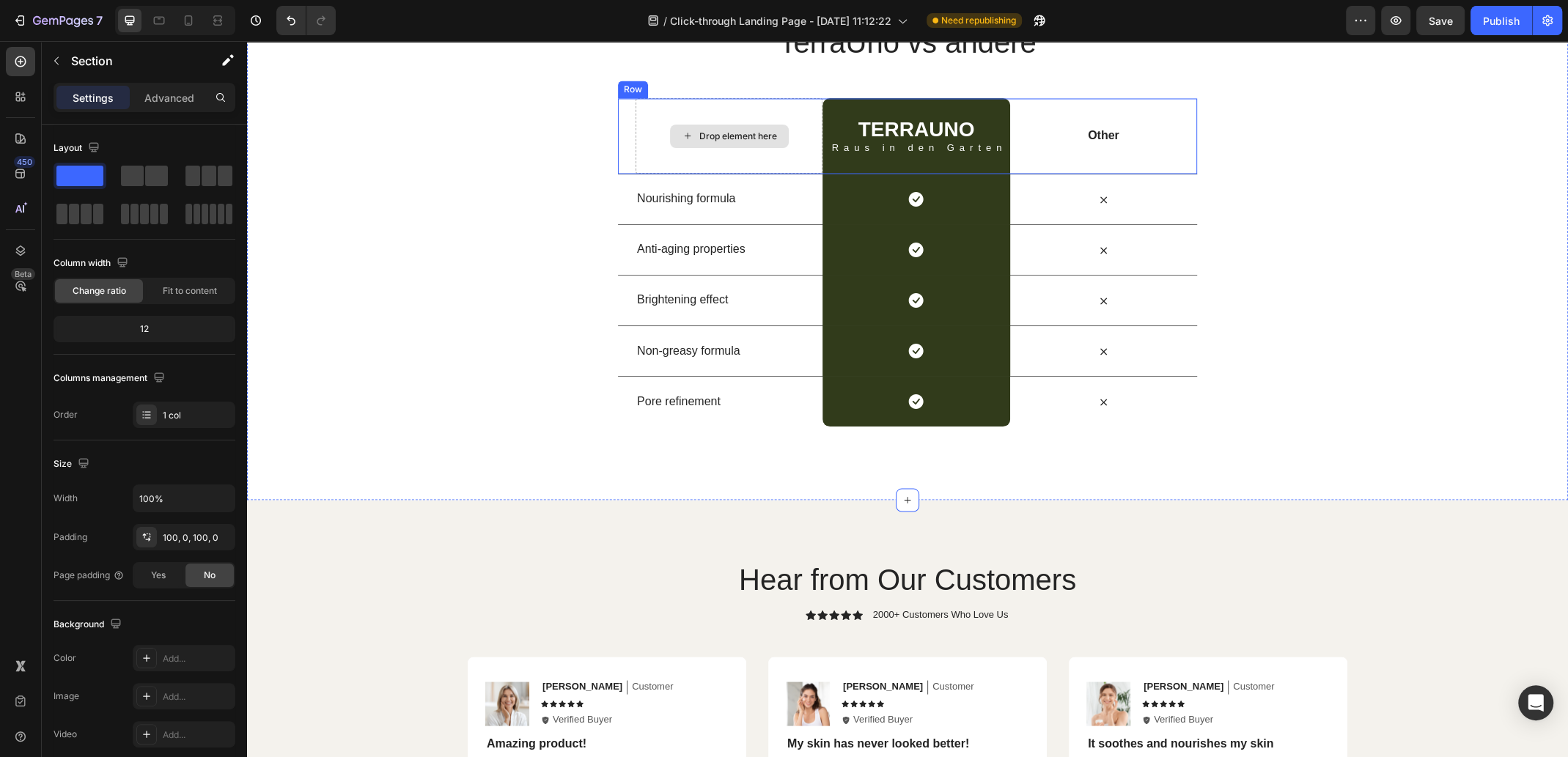
click at [739, 142] on div "Drop element here" at bounding box center [738, 136] width 78 height 11
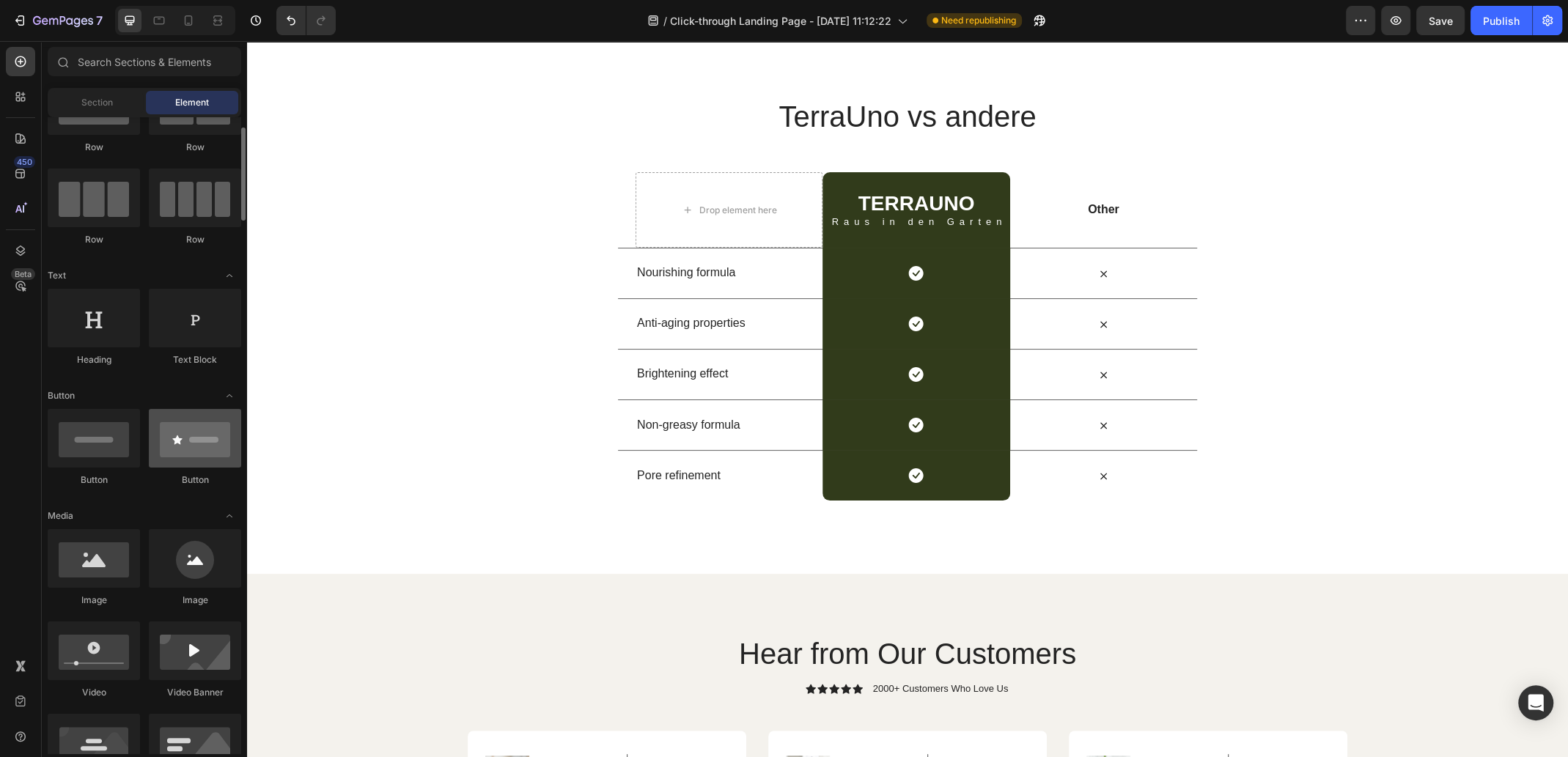
scroll to position [147, 0]
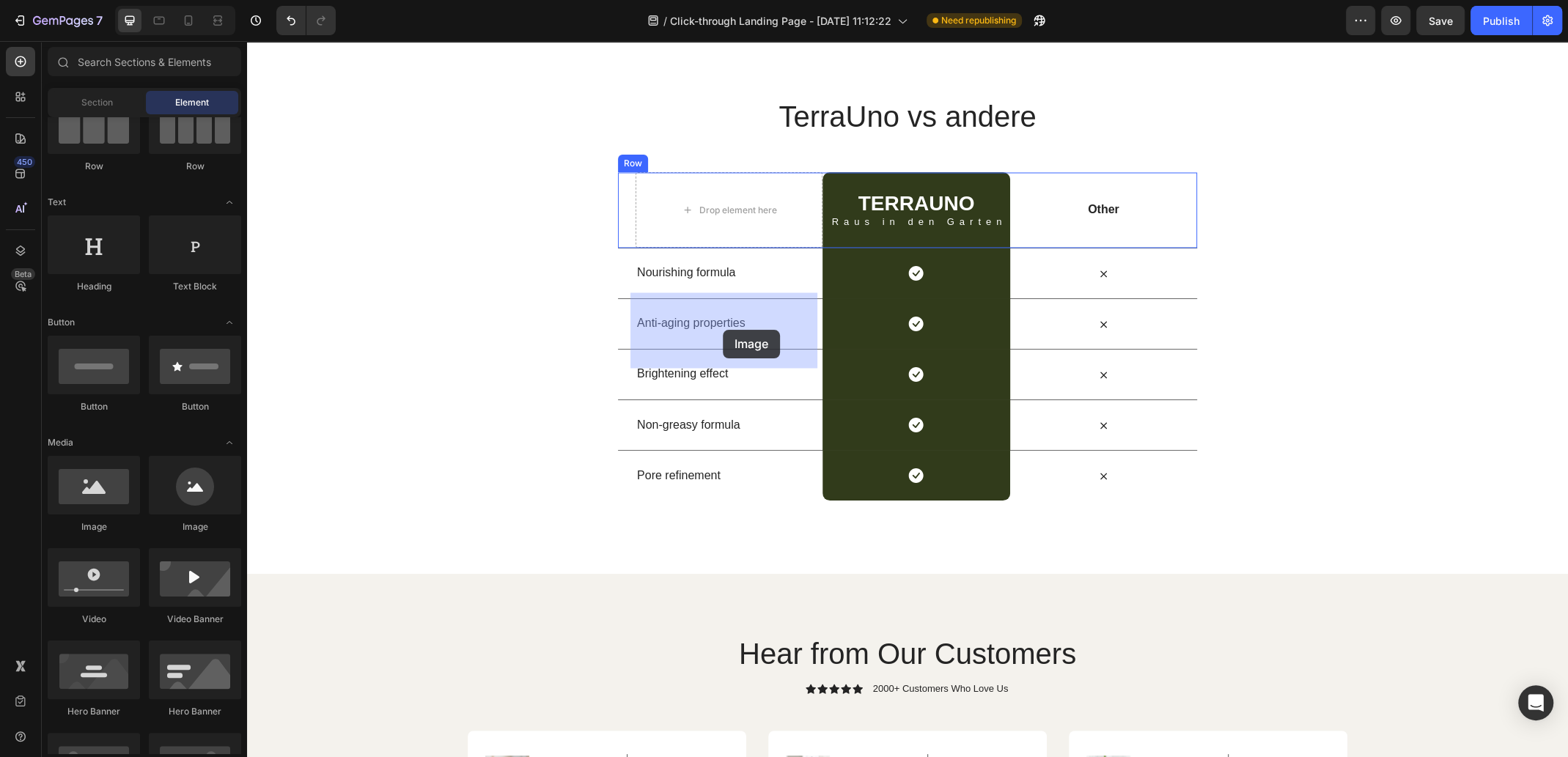
drag, startPoint x: 417, startPoint y: 501, endPoint x: 722, endPoint y: 330, distance: 349.7
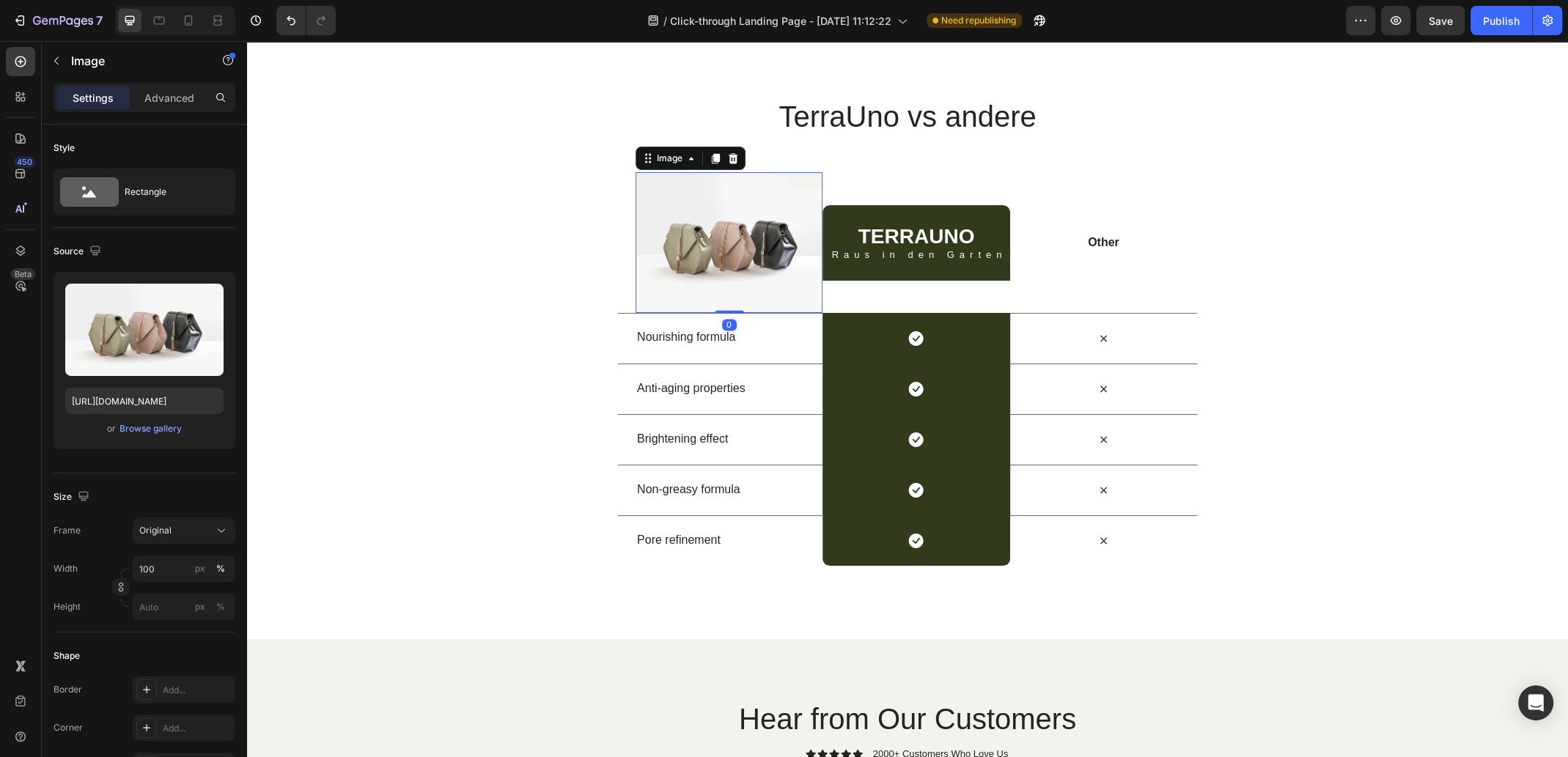
click at [744, 313] on img at bounding box center [729, 243] width 187 height 141
click at [159, 428] on div "Browse gallery" at bounding box center [150, 428] width 62 height 13
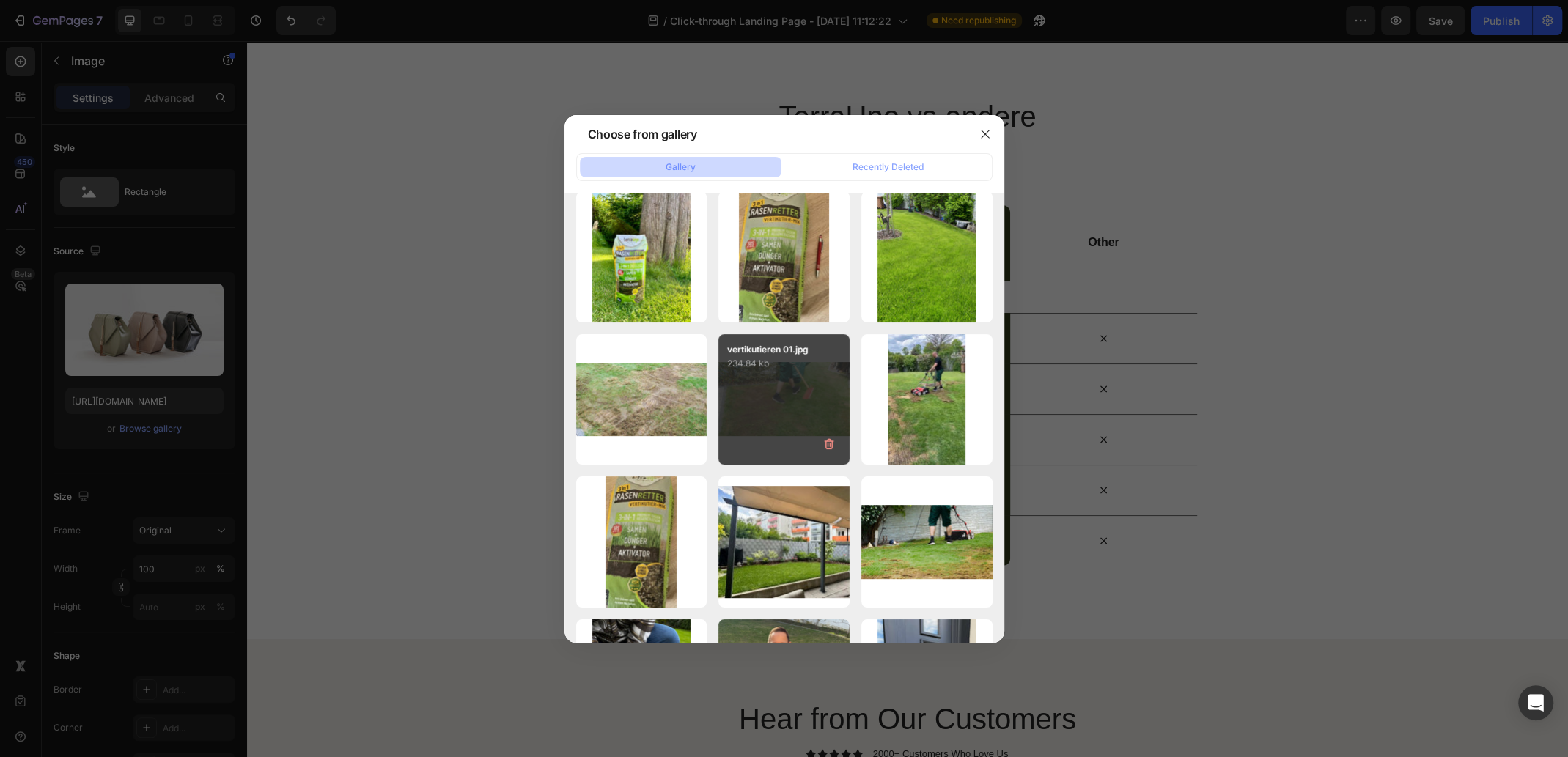
scroll to position [0, 0]
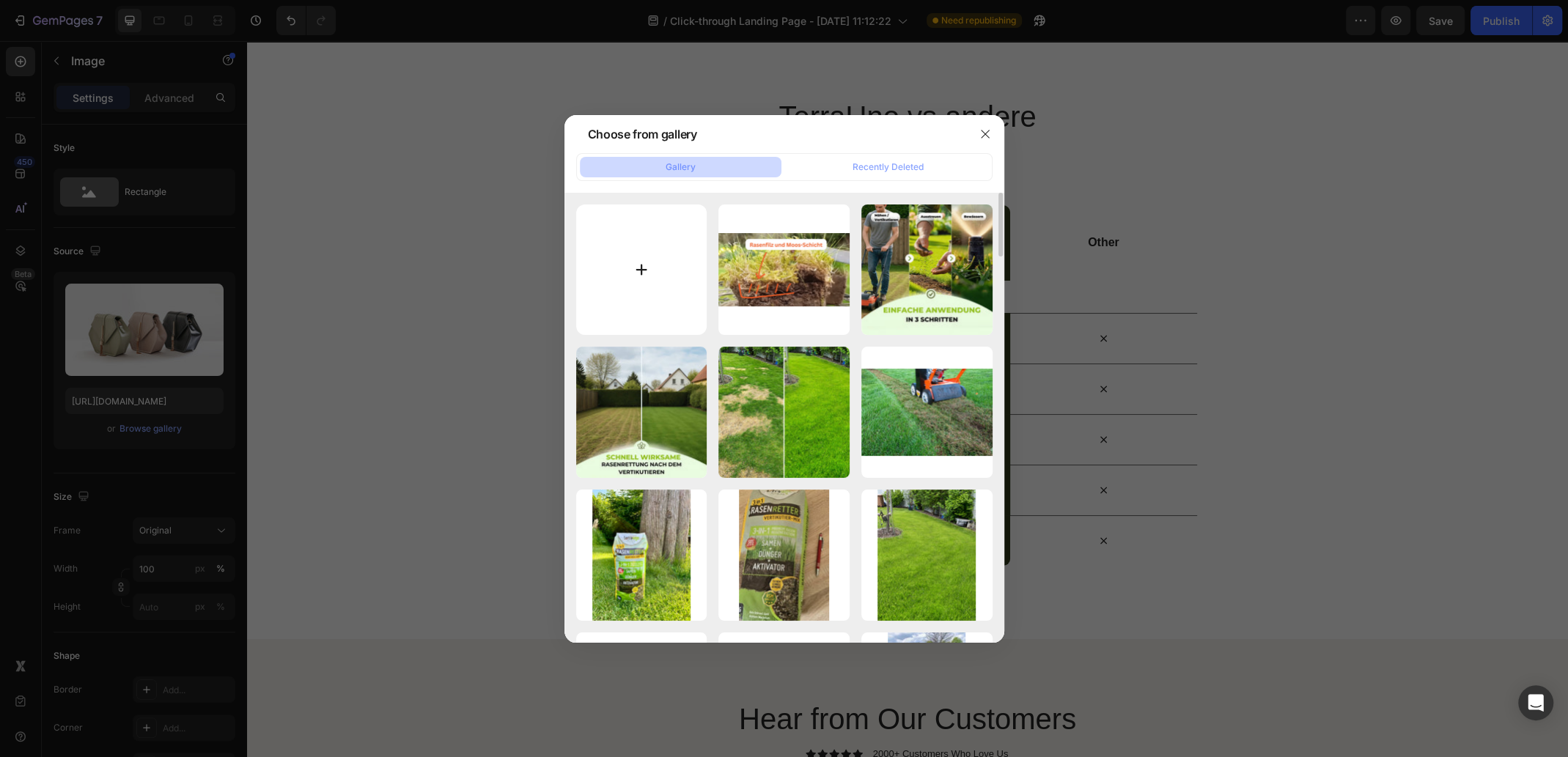
click at [633, 258] on input "file" at bounding box center [641, 270] width 131 height 131
type input "C:\fakepath\TerraUno Logo.jpg"
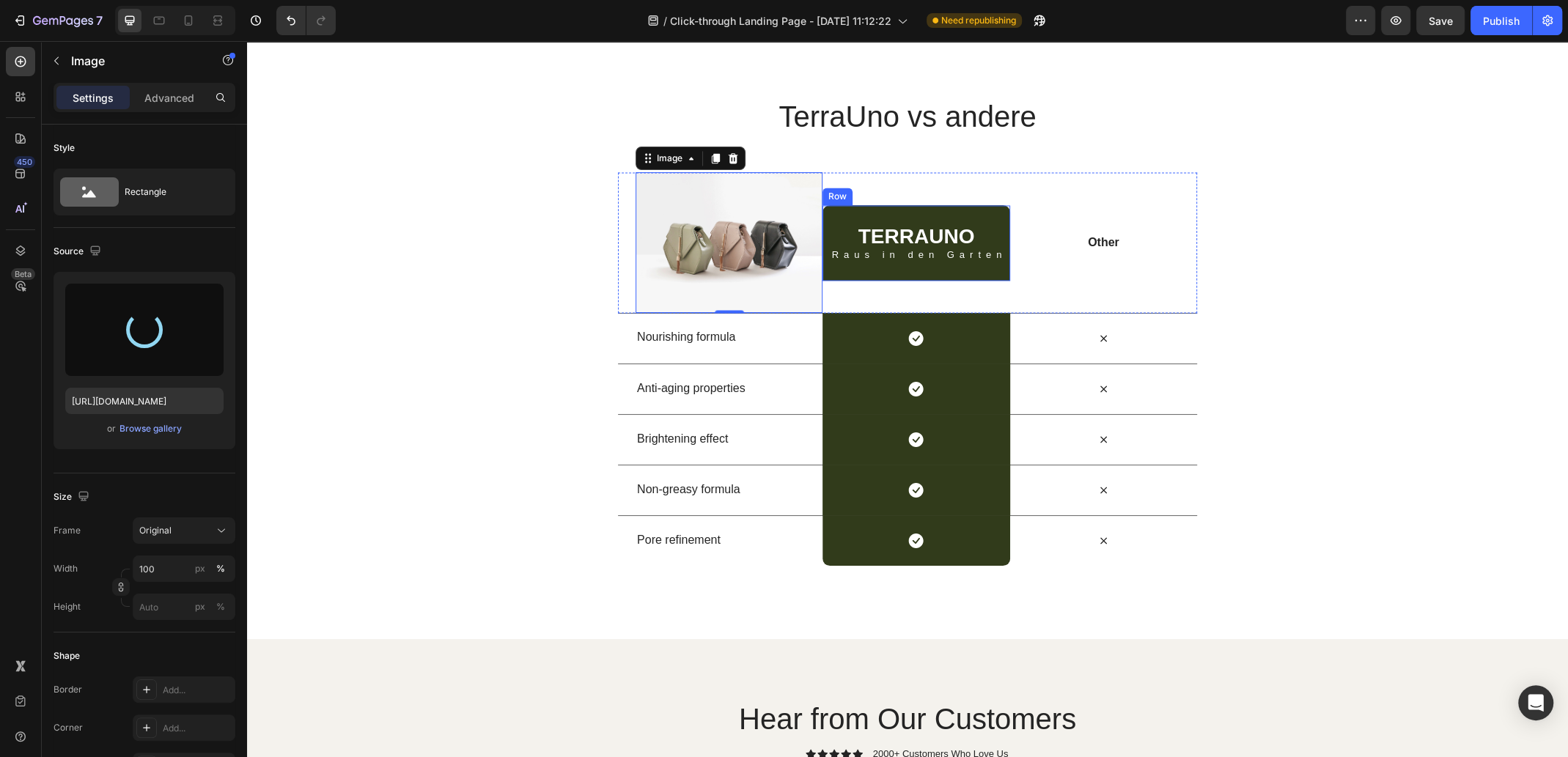
type input "https://cdn.shopify.com/s/files/1/0573/8433/7557/files/gempages_566148665027069…"
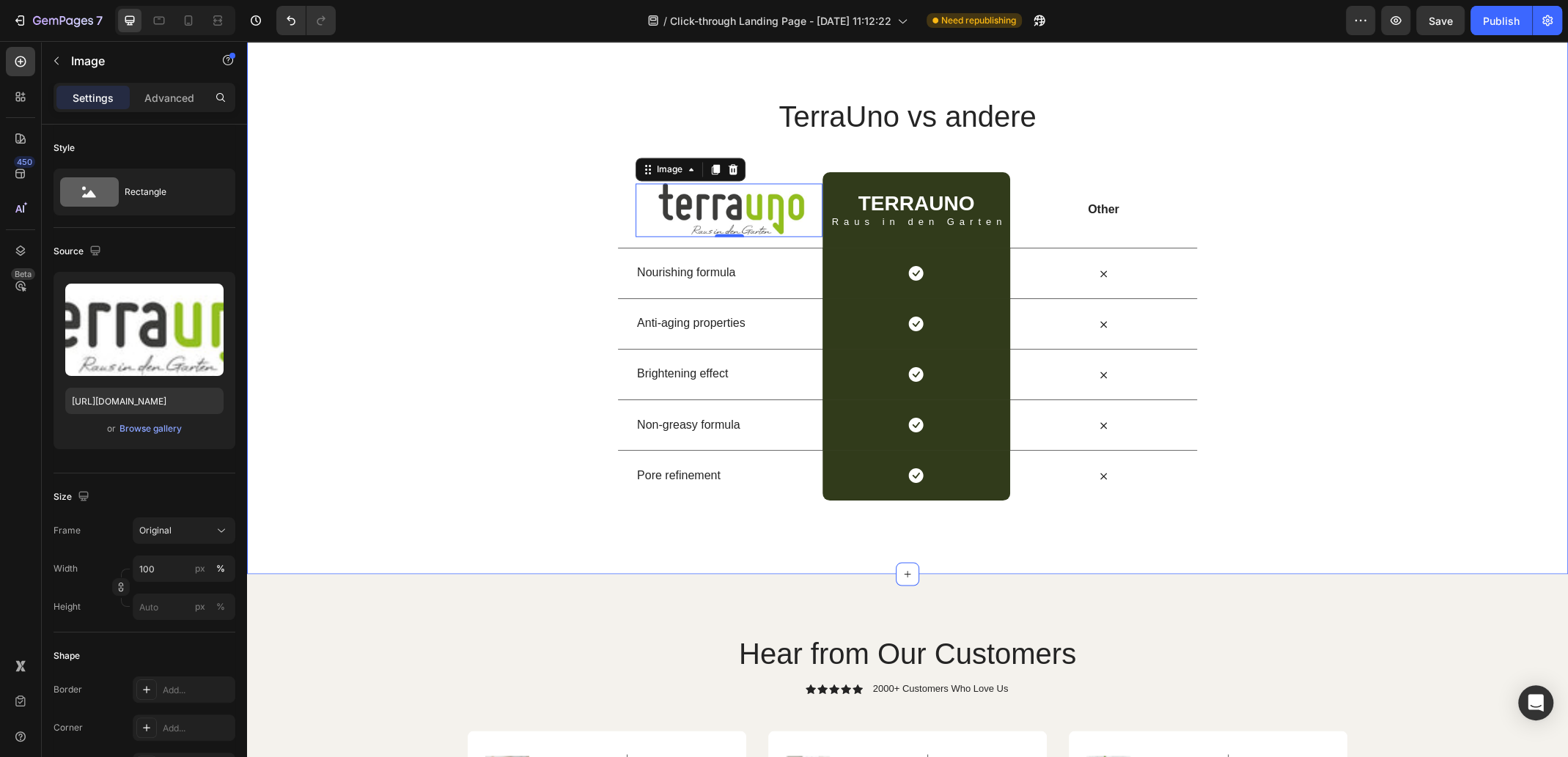
click at [1328, 348] on div "TerraUno vs andere Heading Row Image 0 TERRAUNO Heading Raus in den Garten Text…" at bounding box center [907, 298] width 1321 height 404
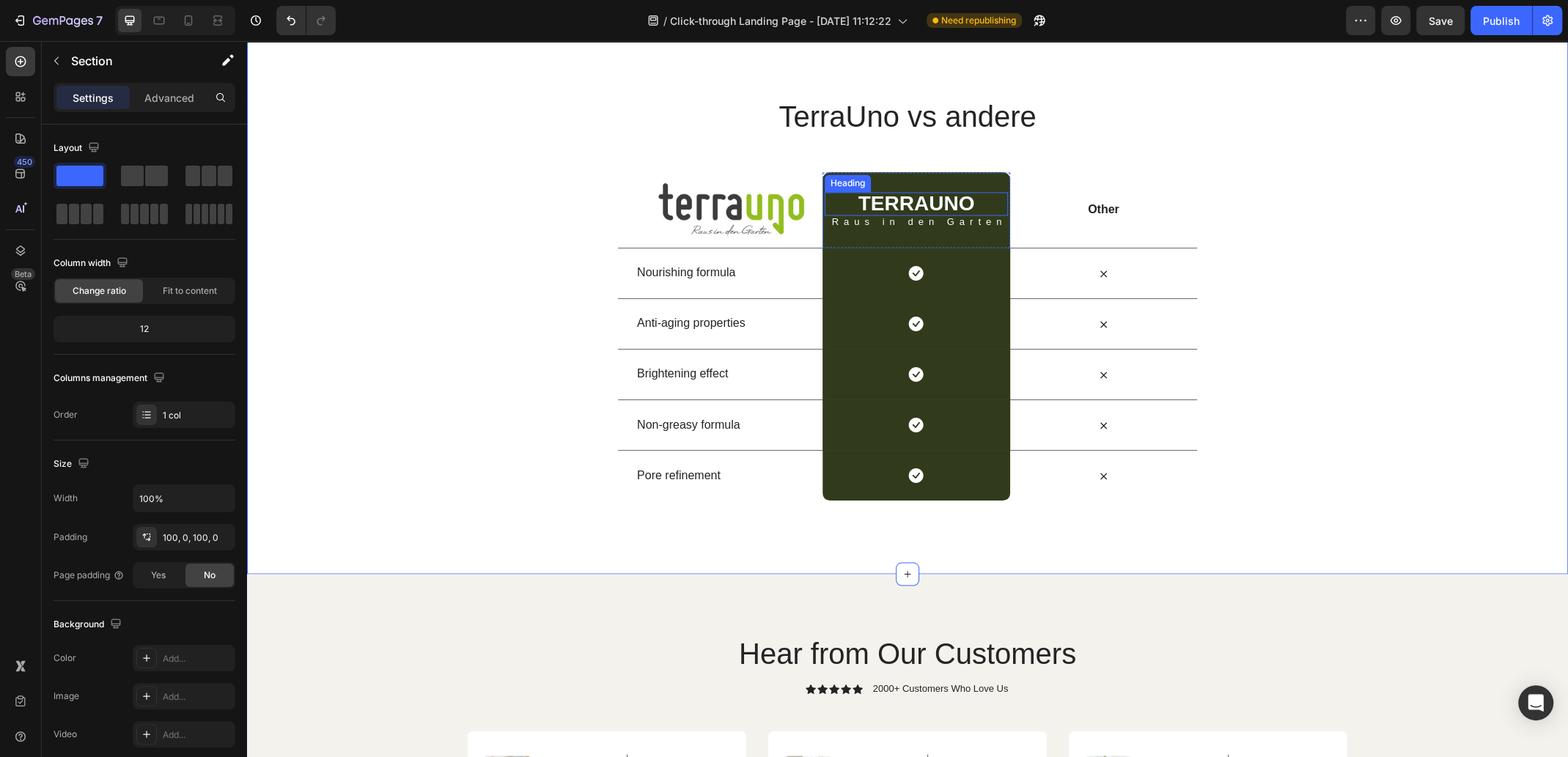
click at [924, 215] on h2 "TERRAUNO" at bounding box center [916, 203] width 184 height 23
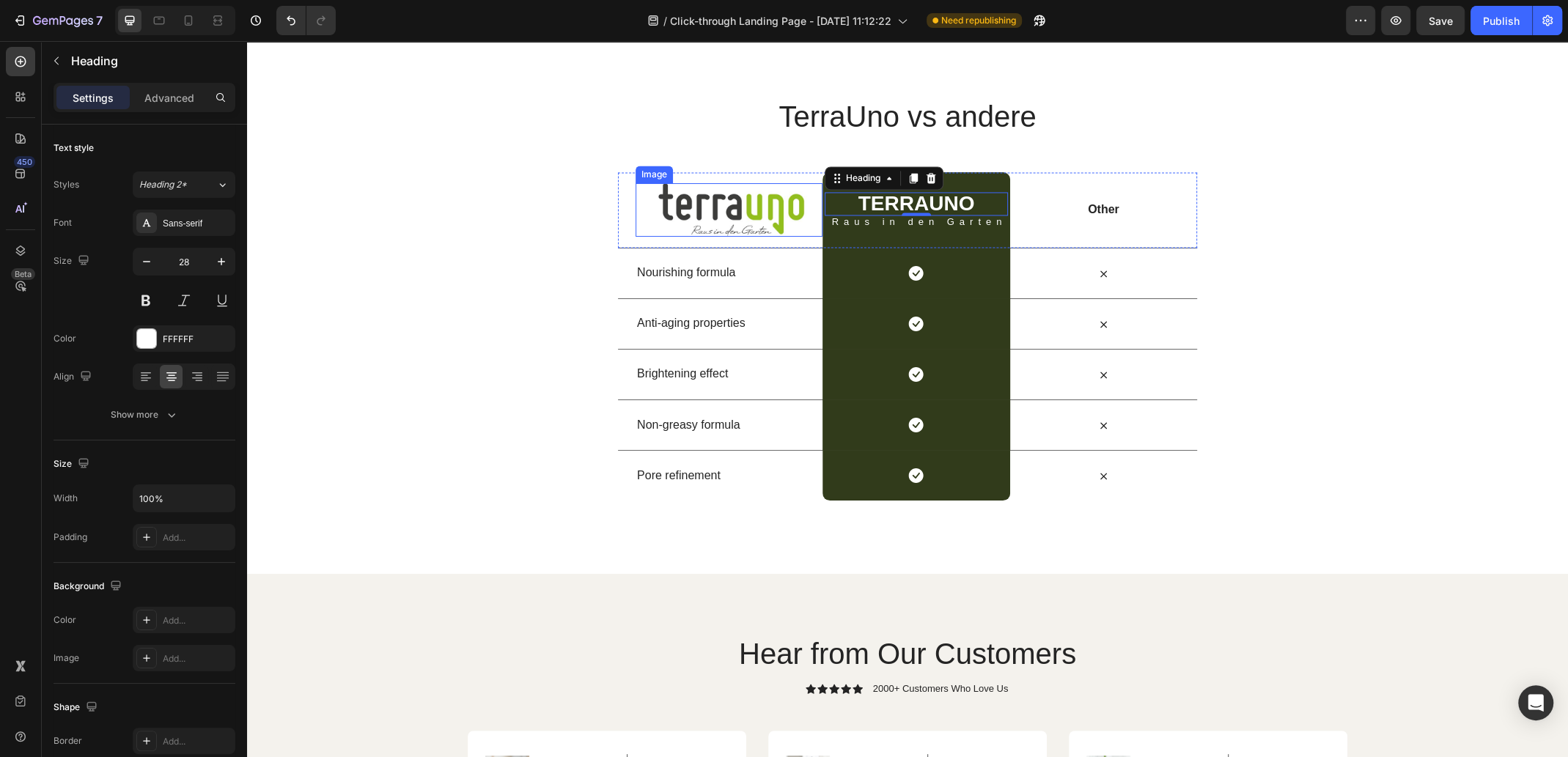
click at [761, 236] on img at bounding box center [729, 210] width 187 height 53
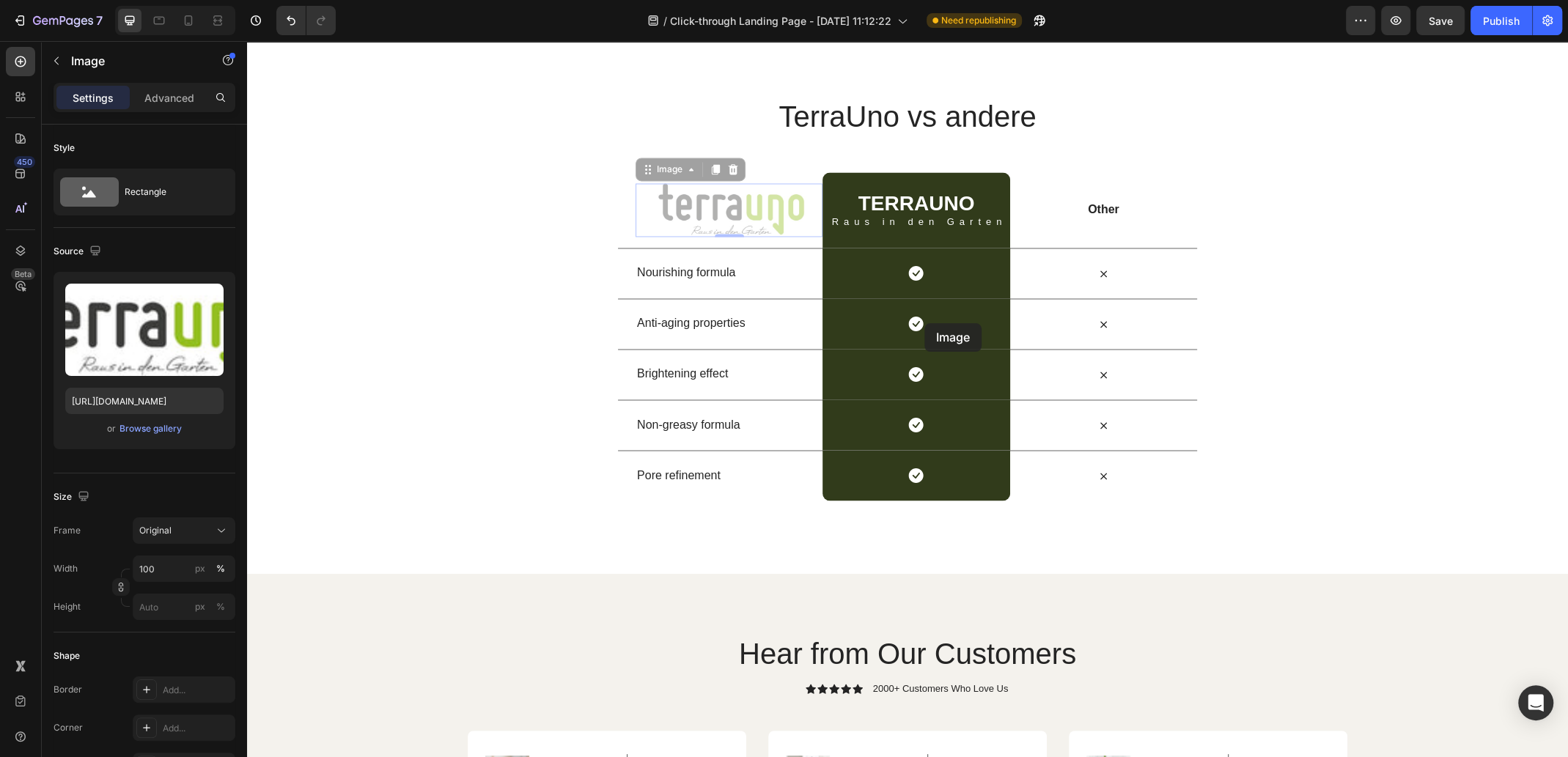
drag, startPoint x: 719, startPoint y: 327, endPoint x: 922, endPoint y: 323, distance: 203.0
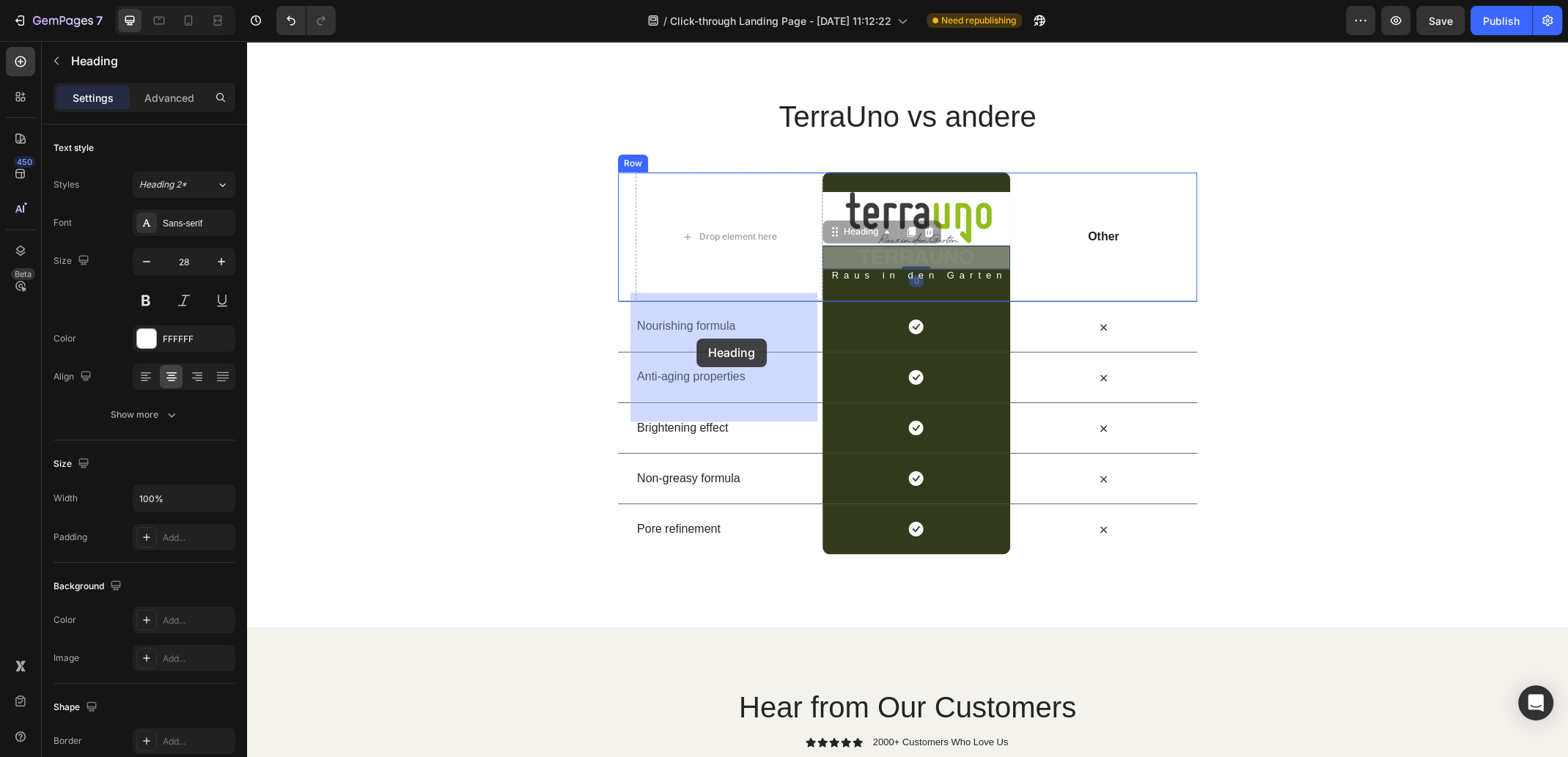
drag, startPoint x: 954, startPoint y: 376, endPoint x: 766, endPoint y: 364, distance: 188.4
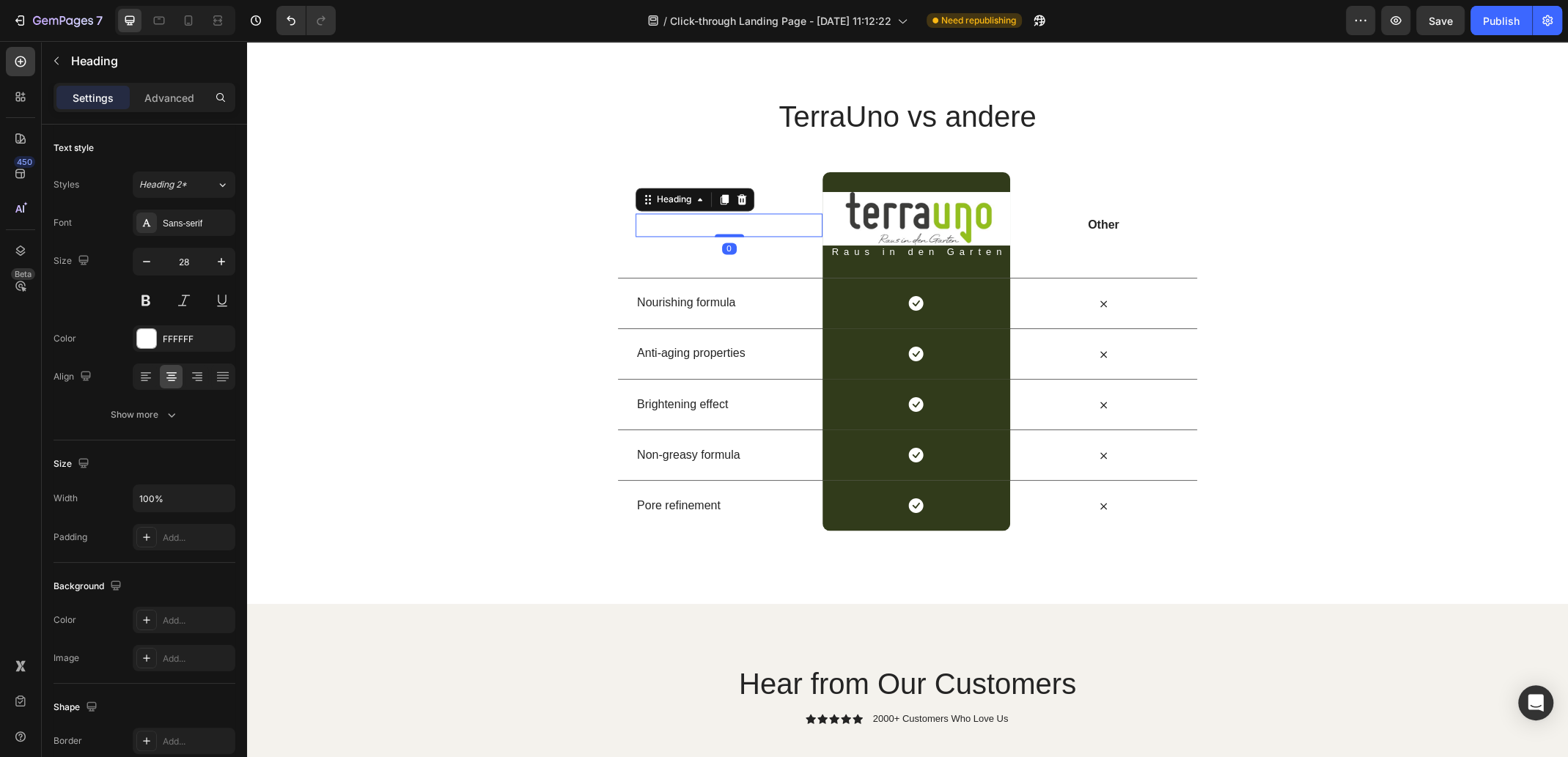
click at [759, 236] on h2 "TERRAUNO" at bounding box center [729, 224] width 187 height 23
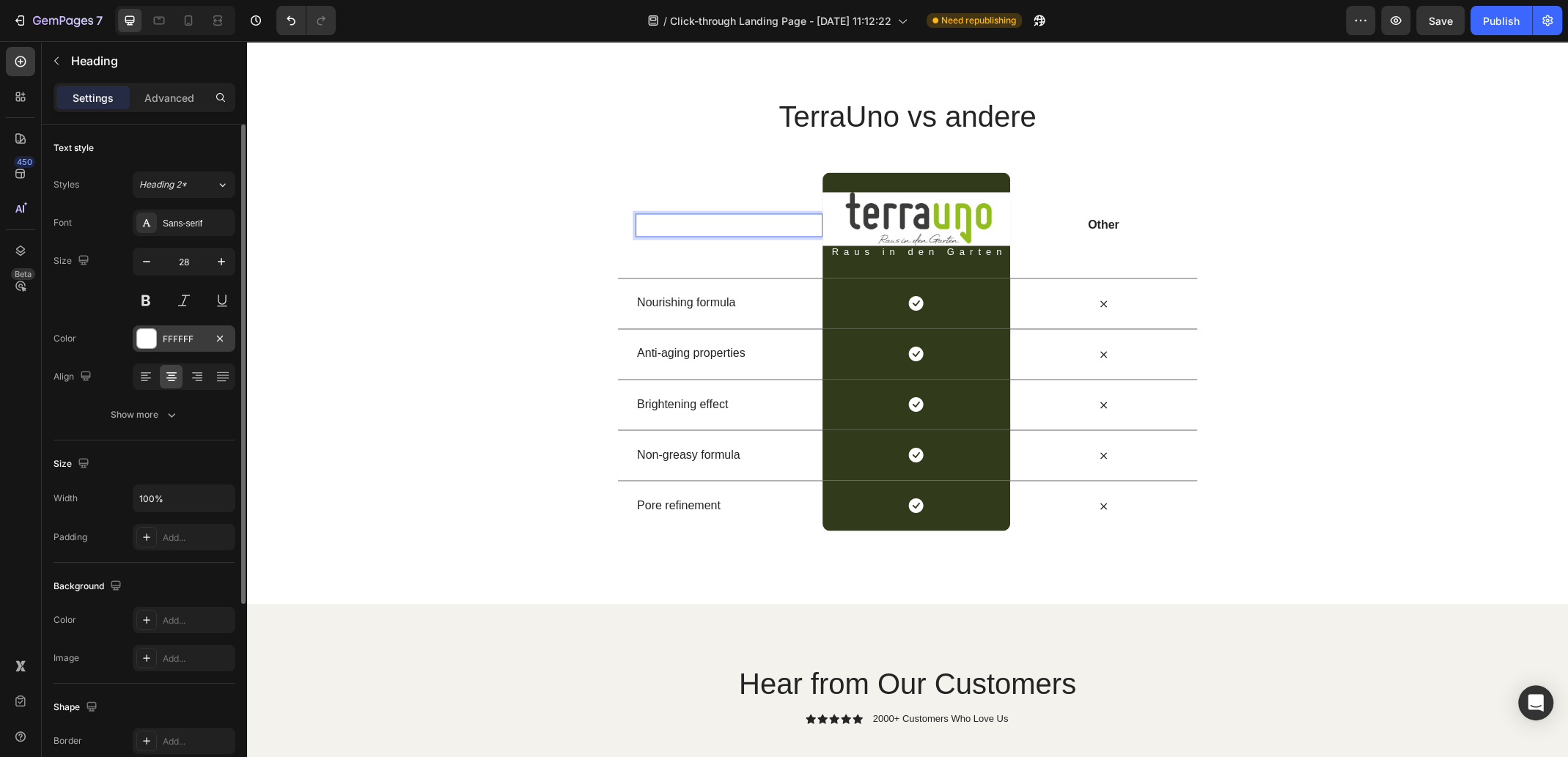
click at [155, 339] on div at bounding box center [147, 338] width 19 height 19
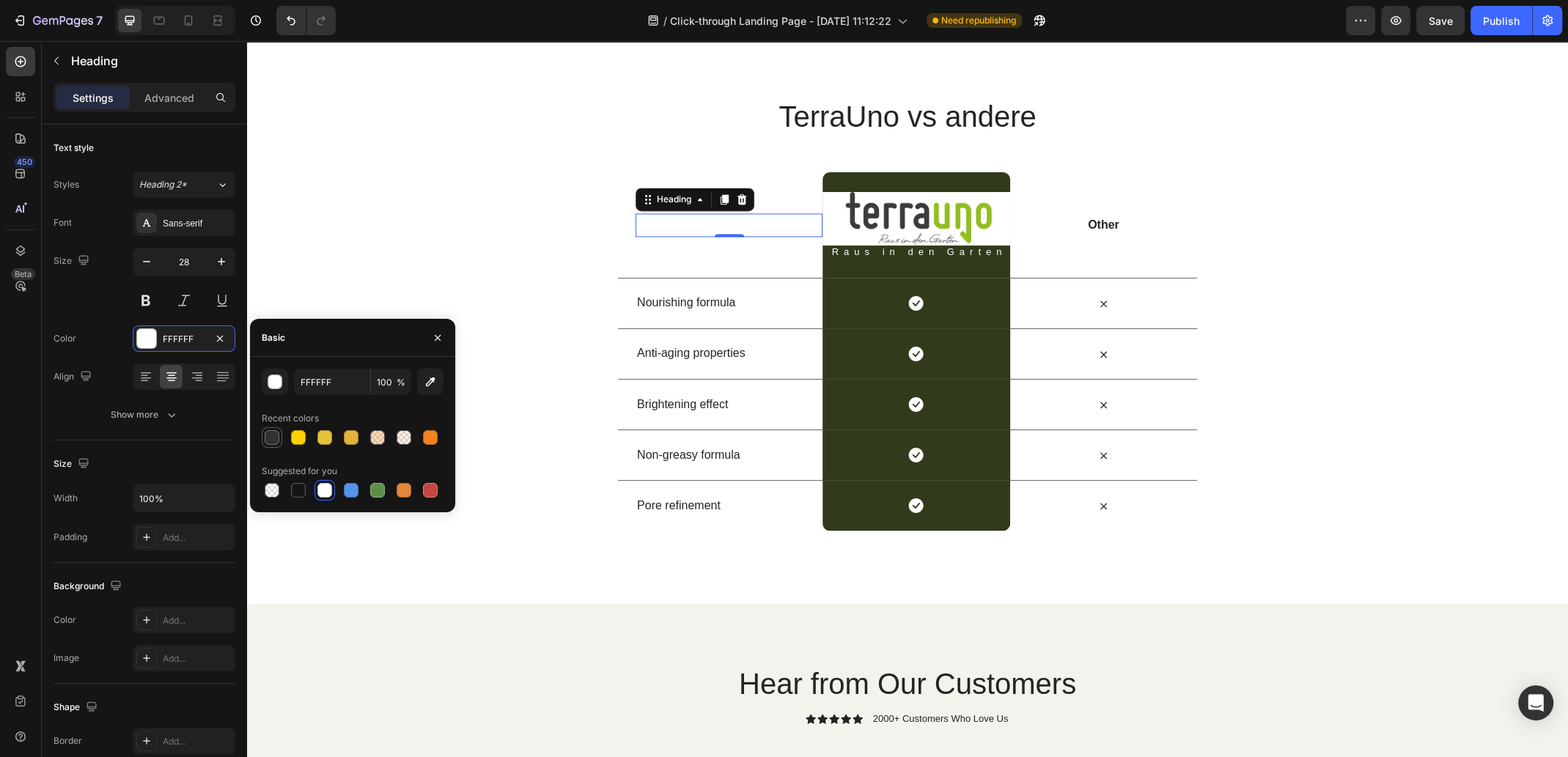
click at [276, 435] on div at bounding box center [272, 437] width 15 height 15
type input "323232"
click at [905, 257] on p "Raus in den Garten" at bounding box center [918, 252] width 178 height 10
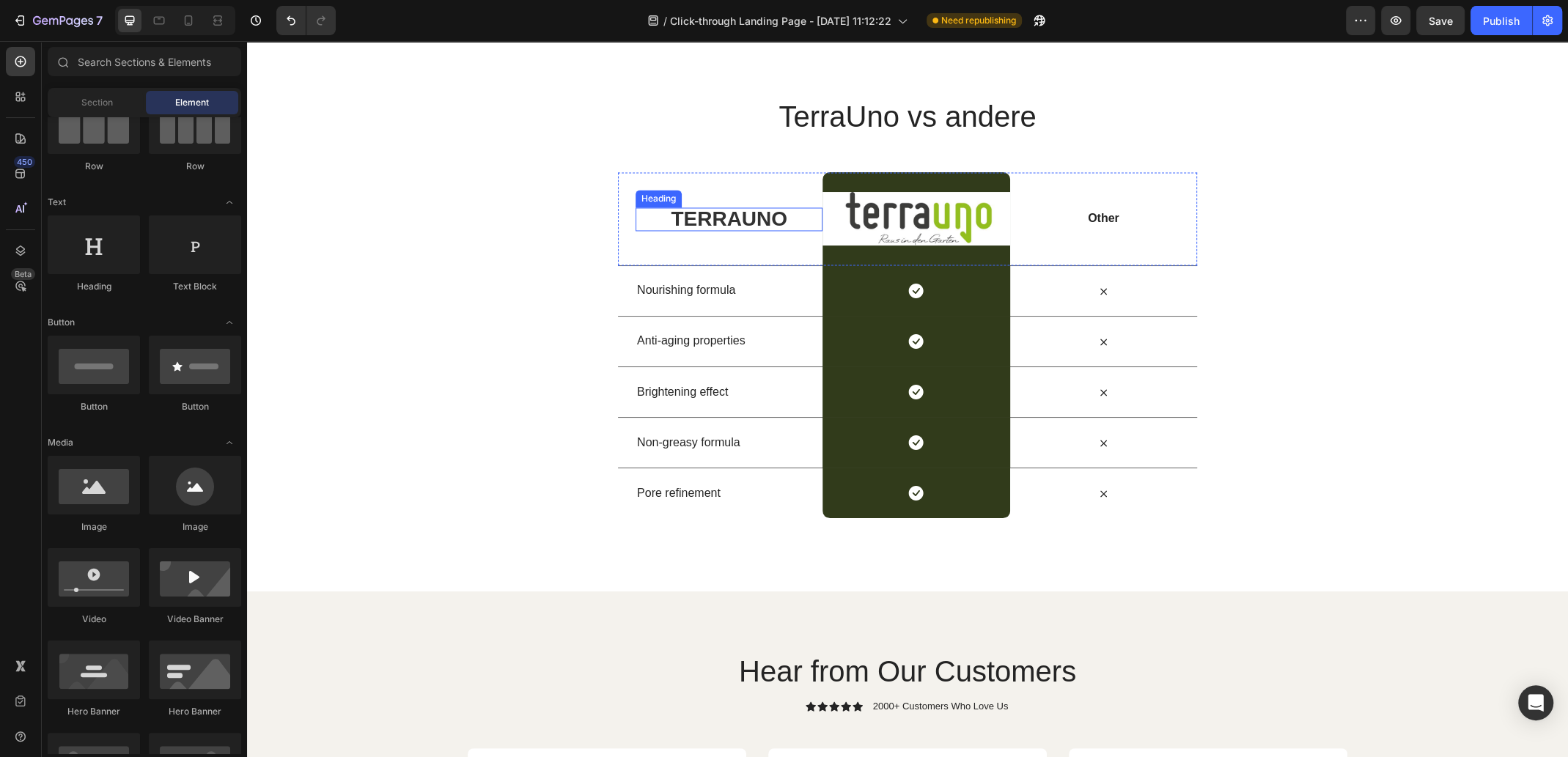
click at [726, 229] on p "TERRAUNO" at bounding box center [728, 219] width 184 height 20
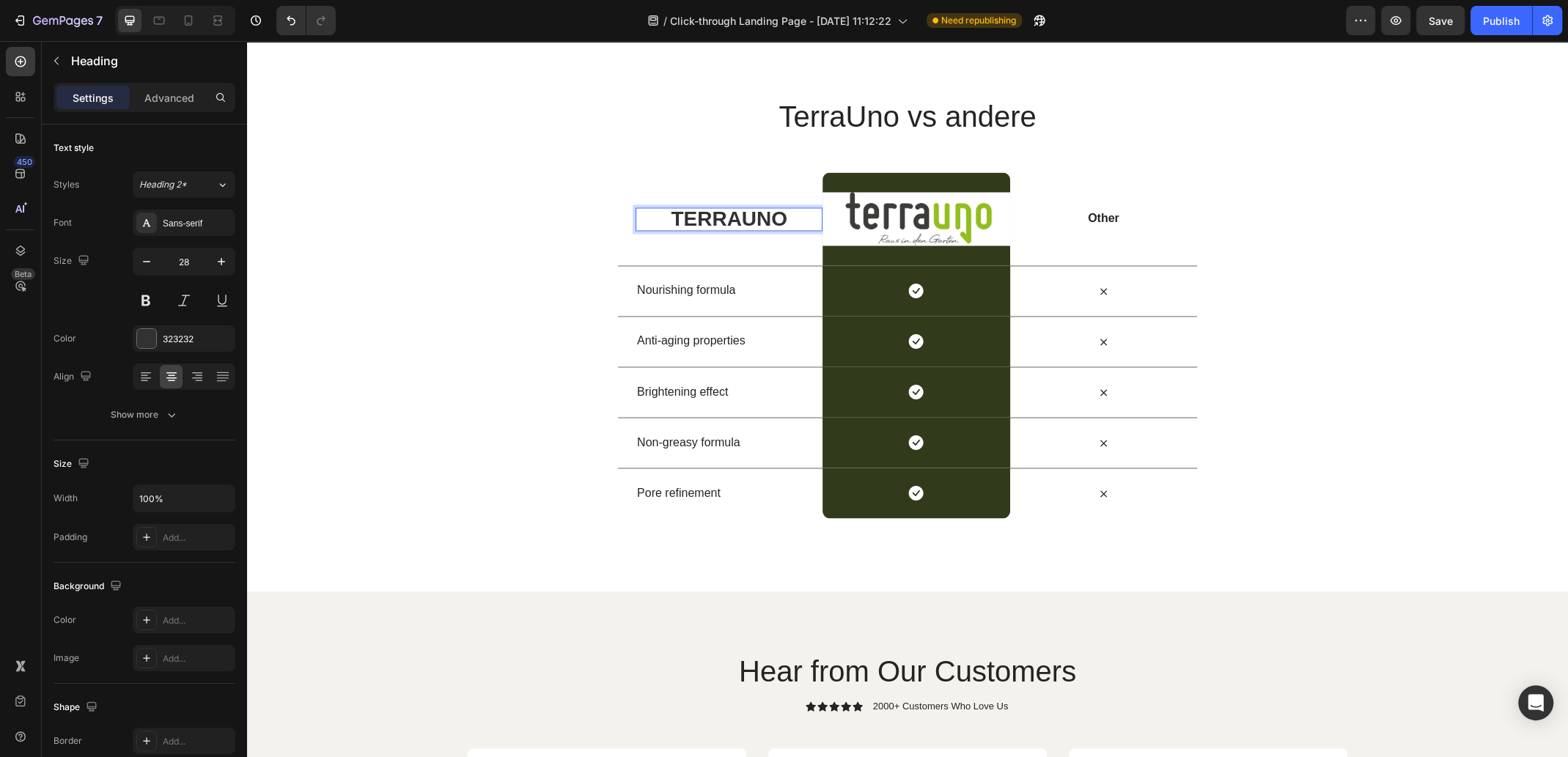
drag, startPoint x: 774, startPoint y: 338, endPoint x: 697, endPoint y: 337, distance: 77.0
click at [773, 229] on p "TERRAUNO" at bounding box center [728, 219] width 184 height 20
click at [781, 229] on p "TERRAUNO" at bounding box center [728, 219] width 184 height 20
click at [1097, 266] on div "Other Text Block" at bounding box center [1103, 219] width 187 height 93
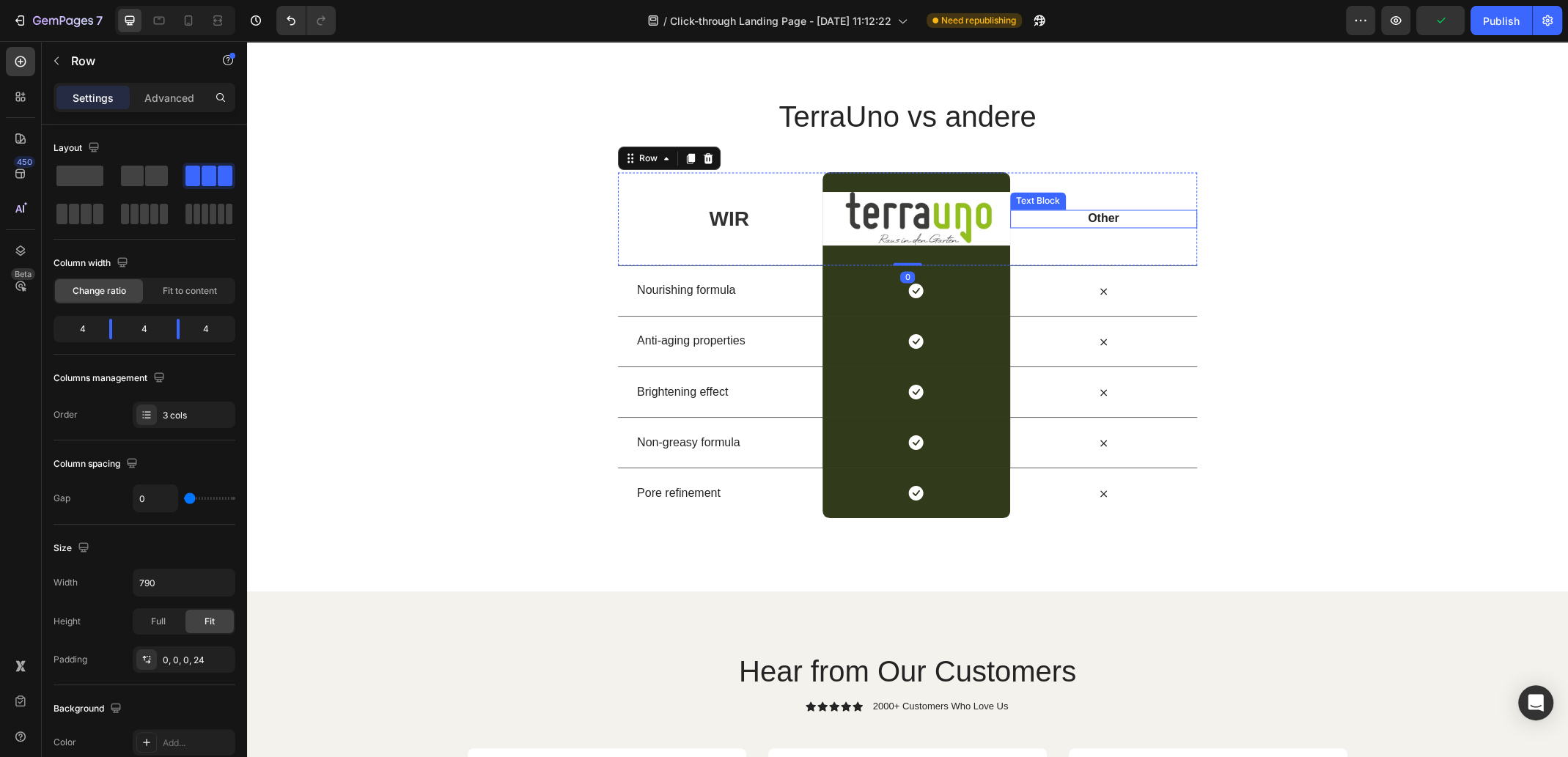
click at [1101, 227] on p "Other" at bounding box center [1103, 219] width 184 height 15
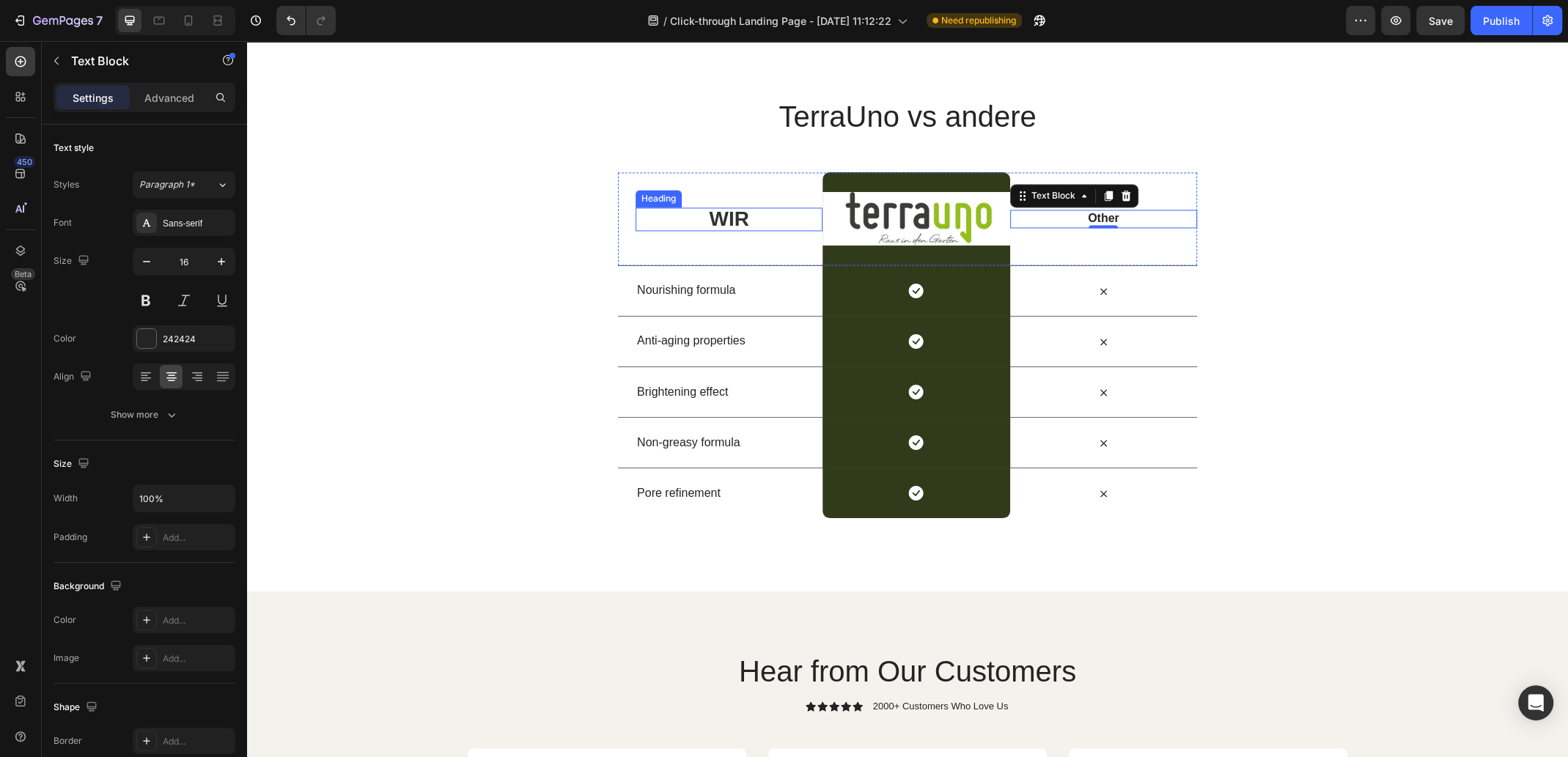
click at [726, 229] on p "Wir" at bounding box center [728, 219] width 184 height 20
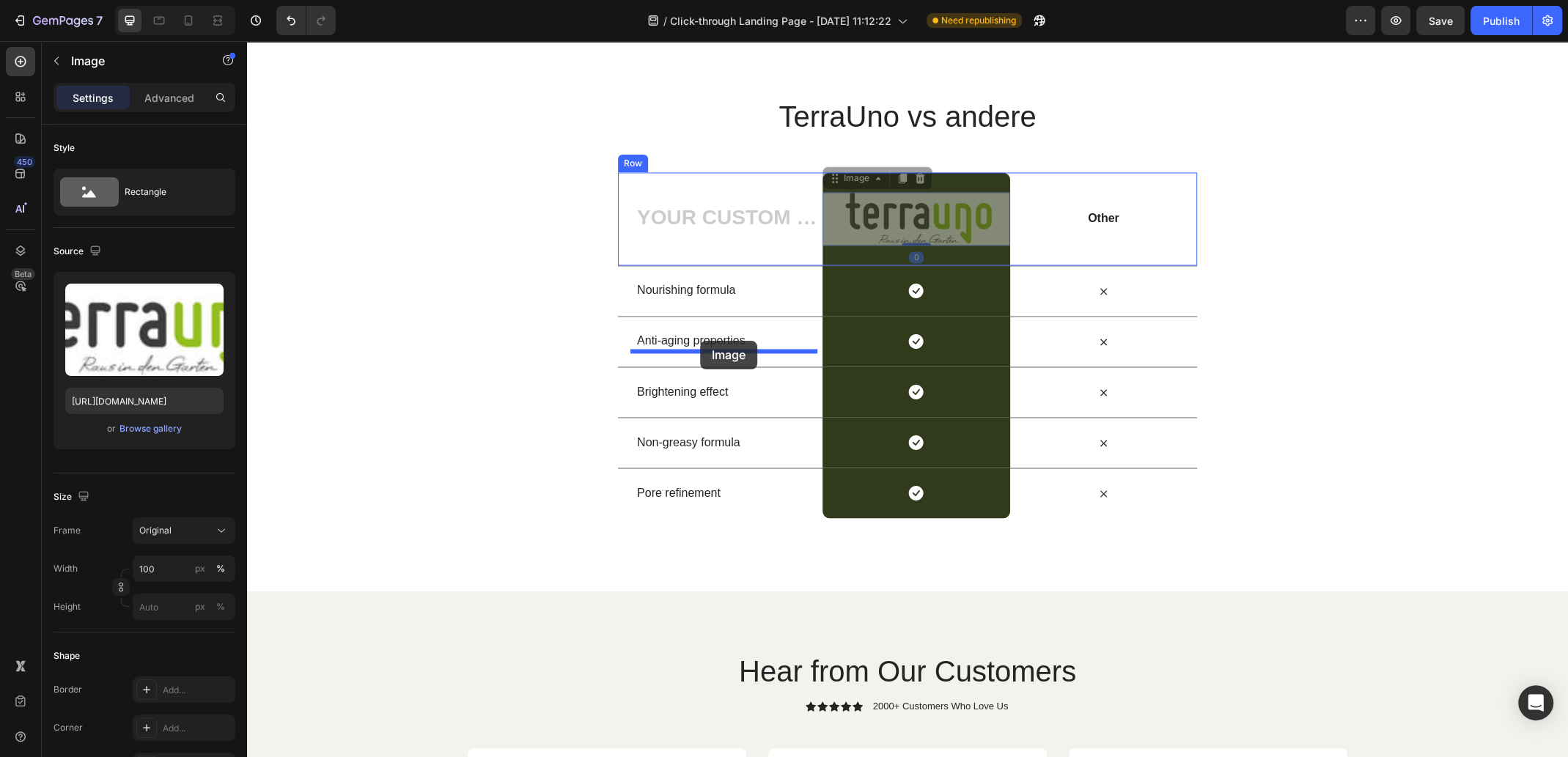
drag, startPoint x: 906, startPoint y: 342, endPoint x: 700, endPoint y: 341, distance: 206.0
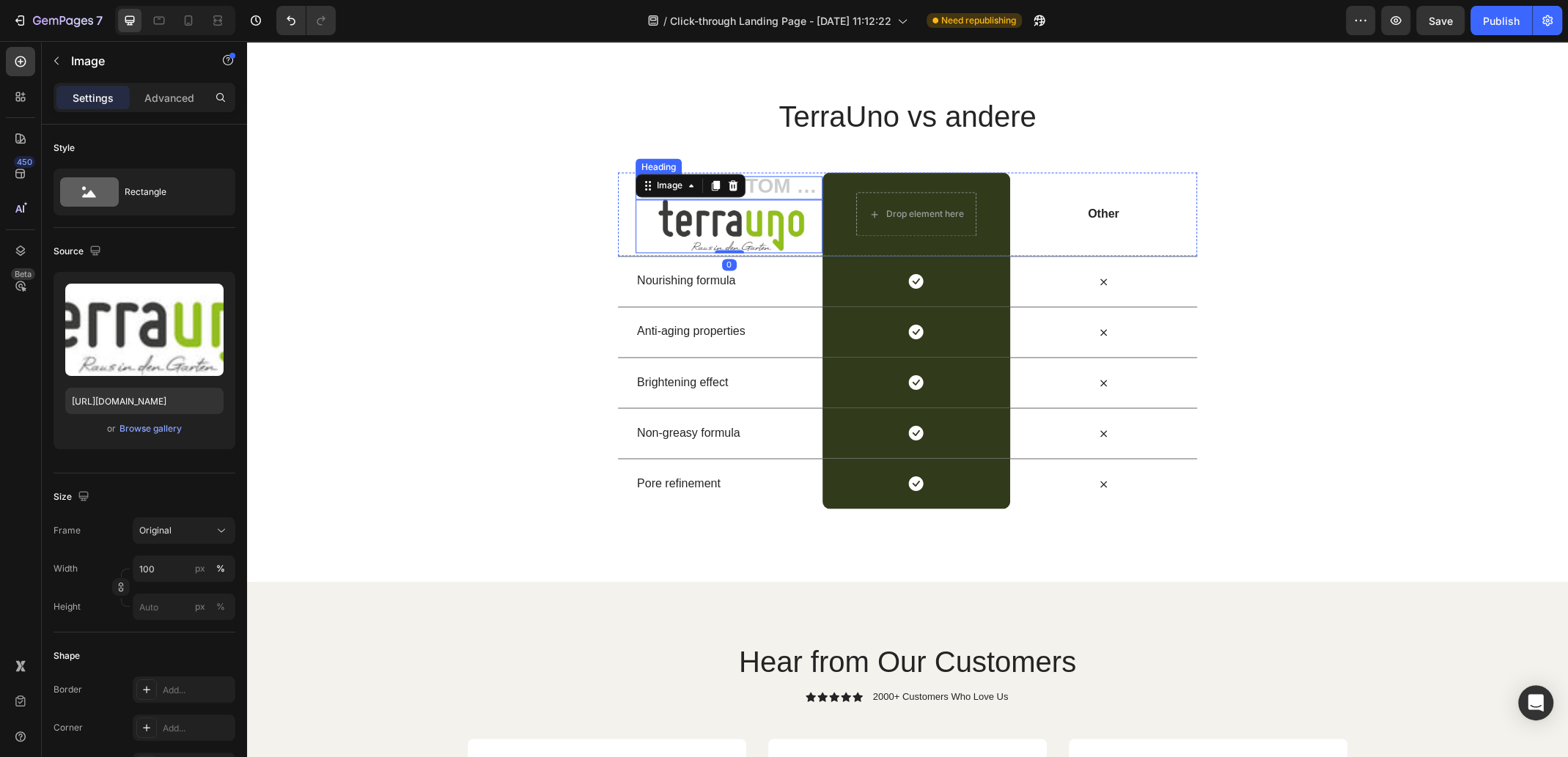
click at [763, 199] on h2 "Rich Text Editor. Editing area: main" at bounding box center [729, 187] width 187 height 23
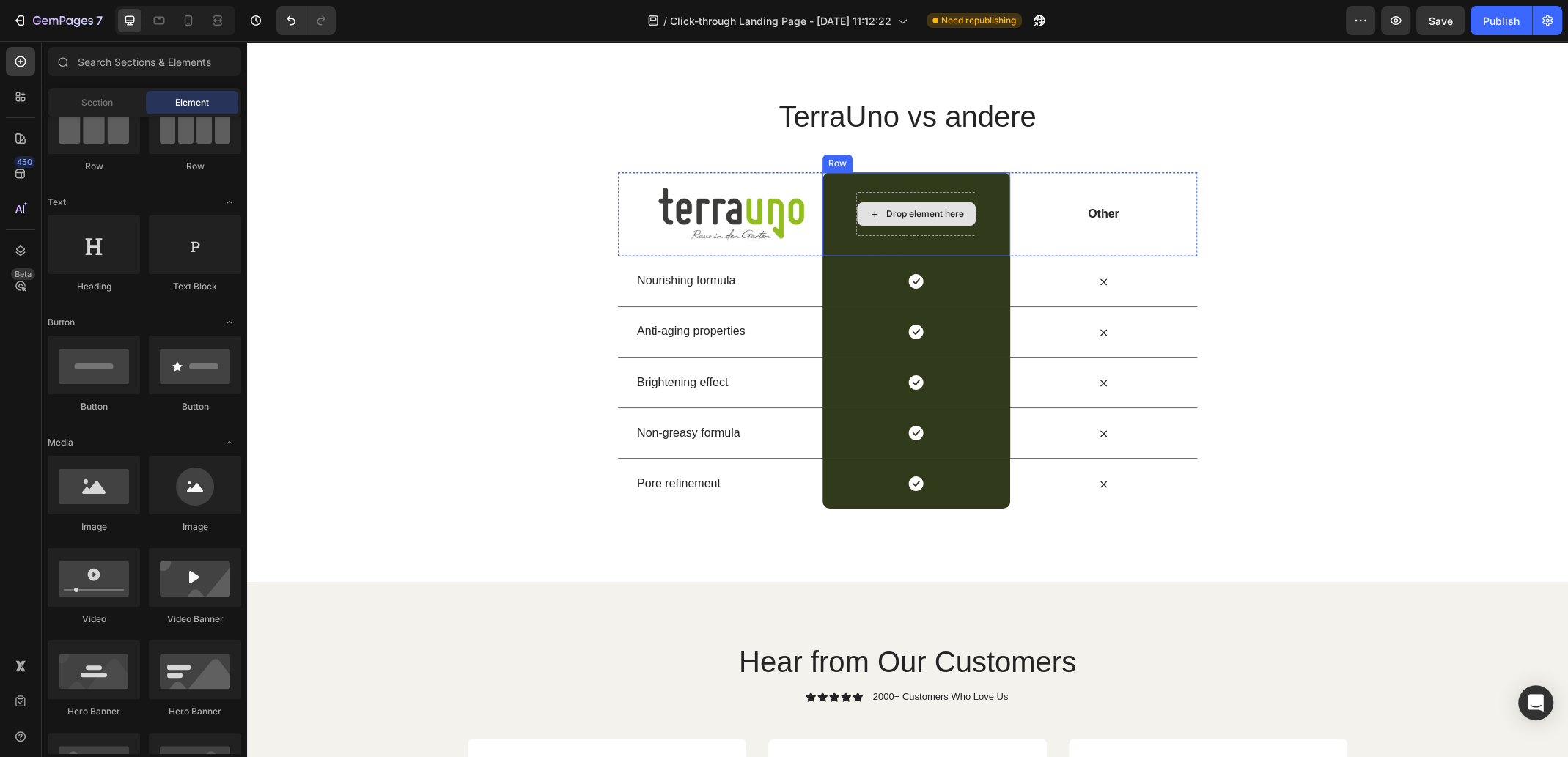
click at [915, 236] on div "Drop element here" at bounding box center [916, 214] width 120 height 44
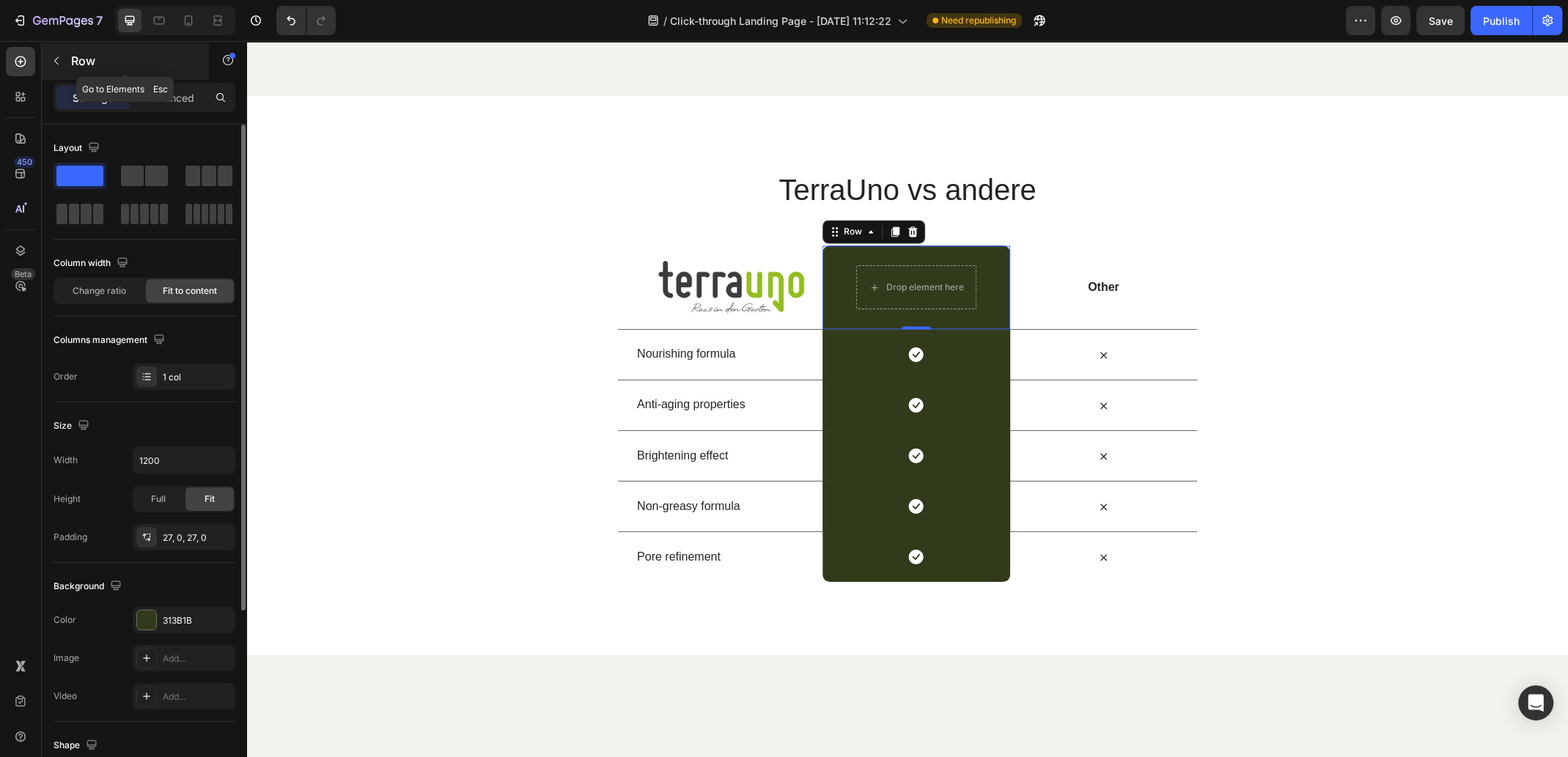
click at [58, 57] on icon "button" at bounding box center [56, 61] width 11 height 11
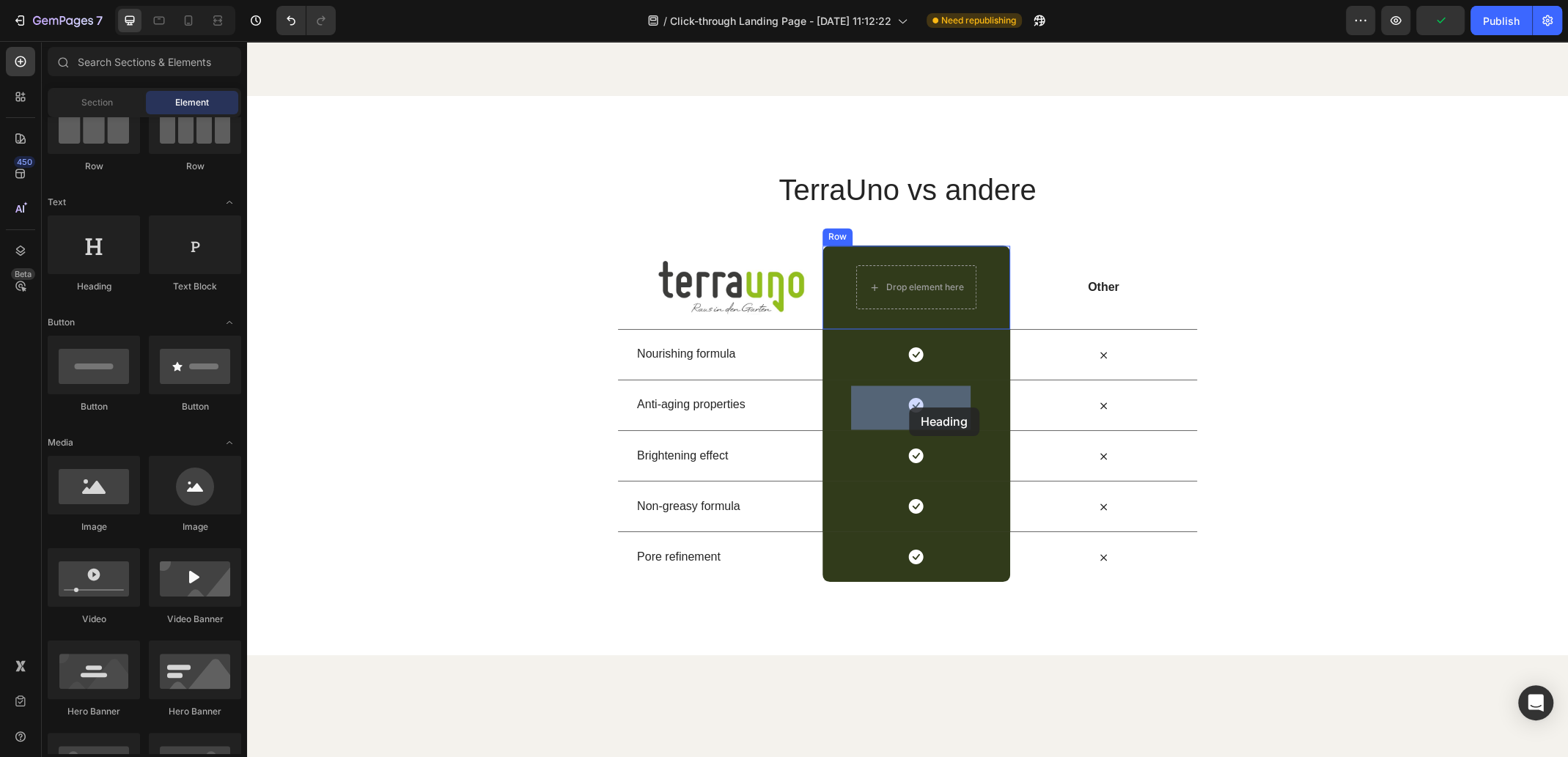
drag, startPoint x: 332, startPoint y: 295, endPoint x: 909, endPoint y: 408, distance: 588.0
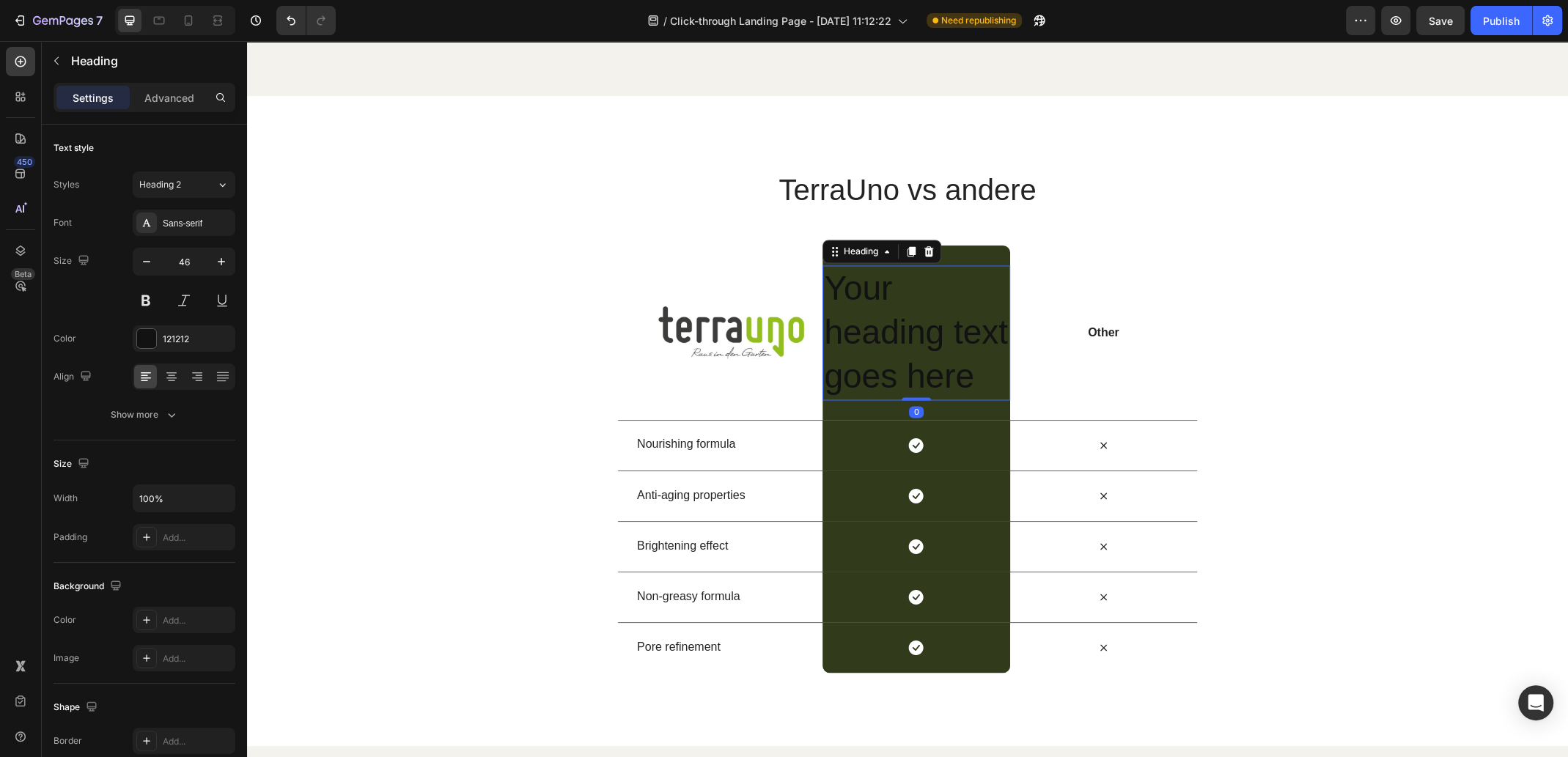
click at [955, 399] on h2 "Your heading text goes here" at bounding box center [915, 333] width 187 height 134
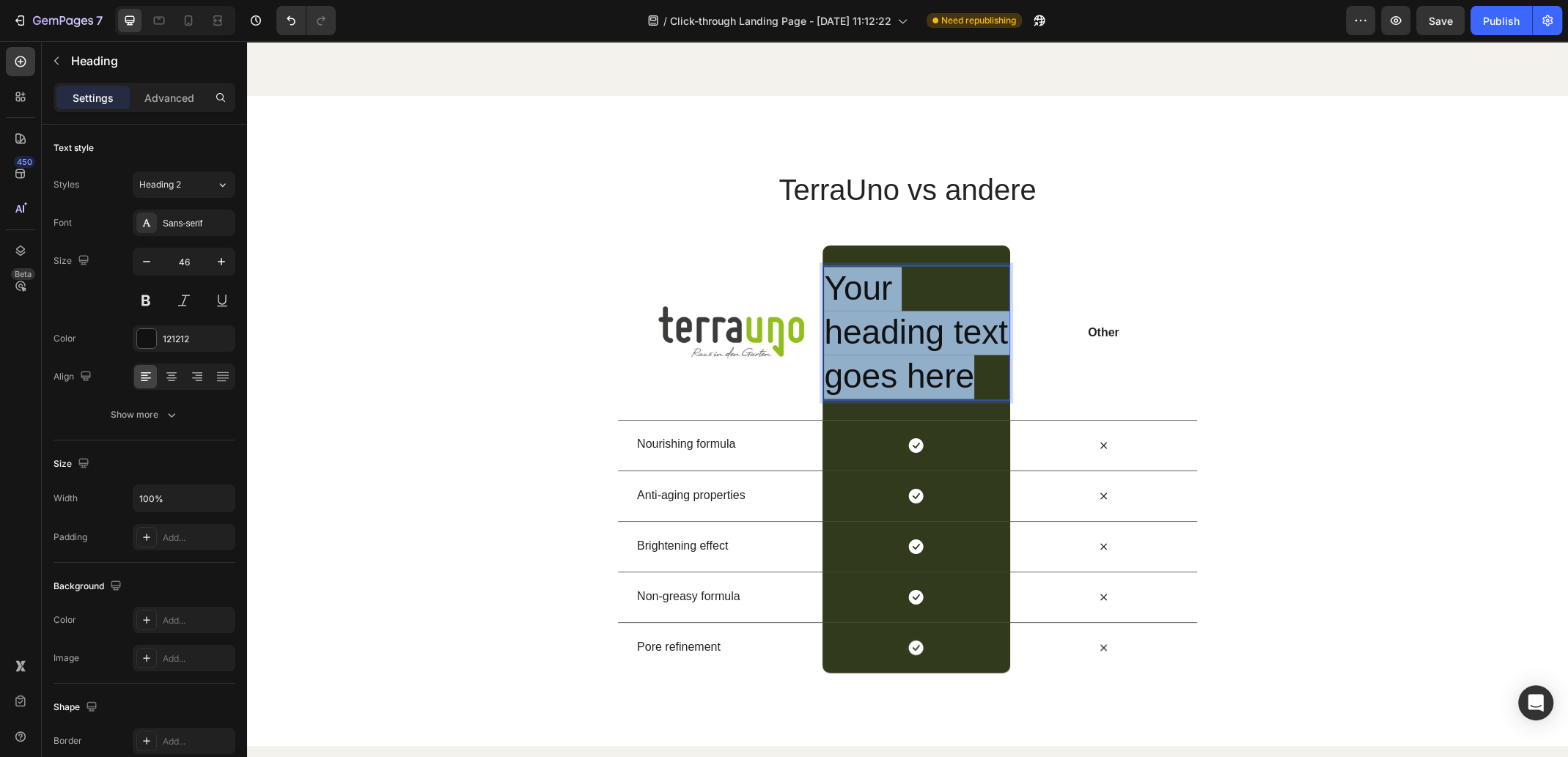
drag, startPoint x: 971, startPoint y: 496, endPoint x: 832, endPoint y: 409, distance: 164.0
click at [827, 398] on p "Your heading text goes here" at bounding box center [915, 332] width 184 height 131
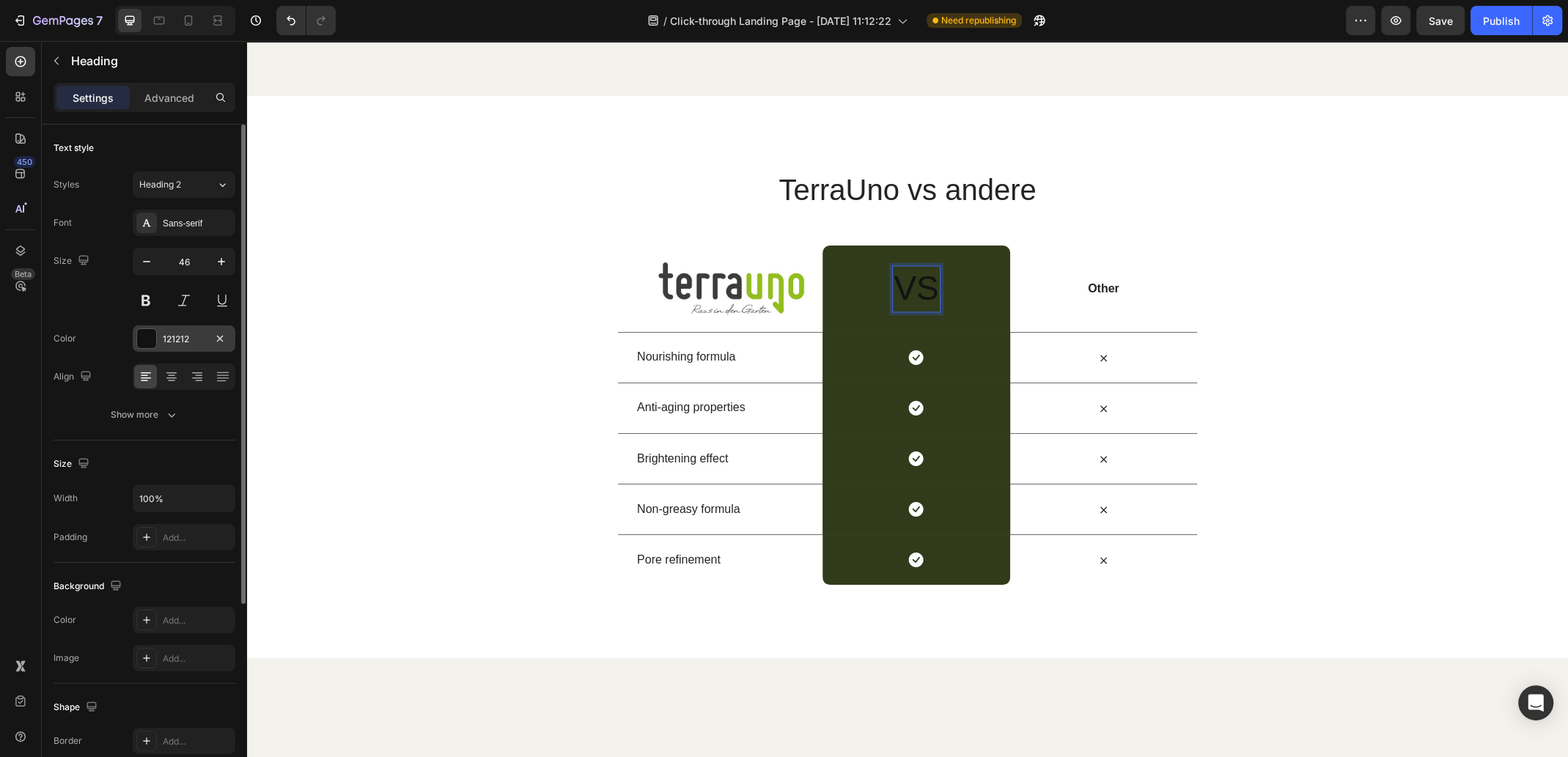
click at [152, 340] on div at bounding box center [147, 338] width 19 height 19
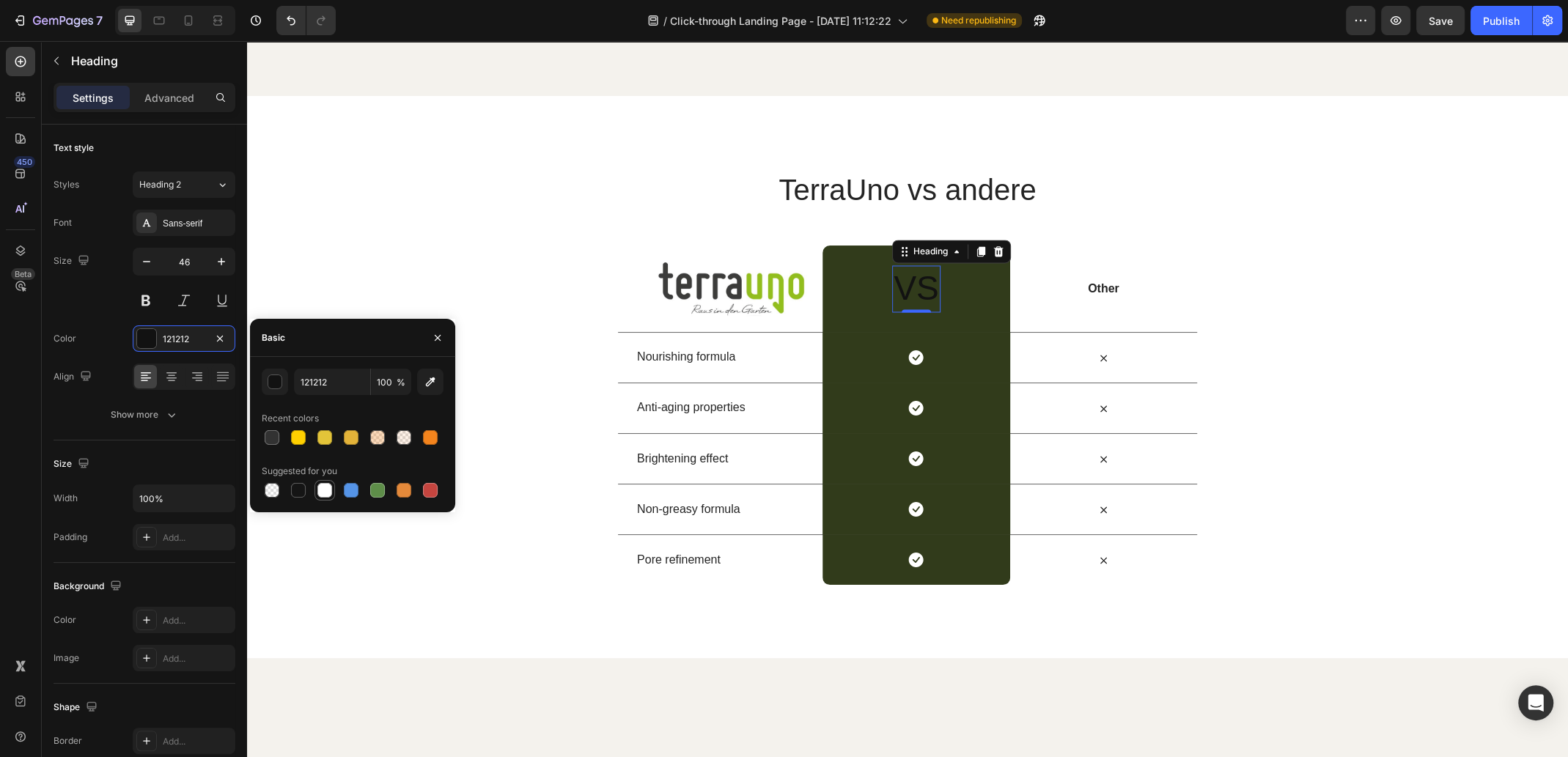
click at [326, 491] on div at bounding box center [325, 490] width 15 height 15
type input "FFFFFF"
click at [1106, 296] on p "Other" at bounding box center [1103, 288] width 184 height 15
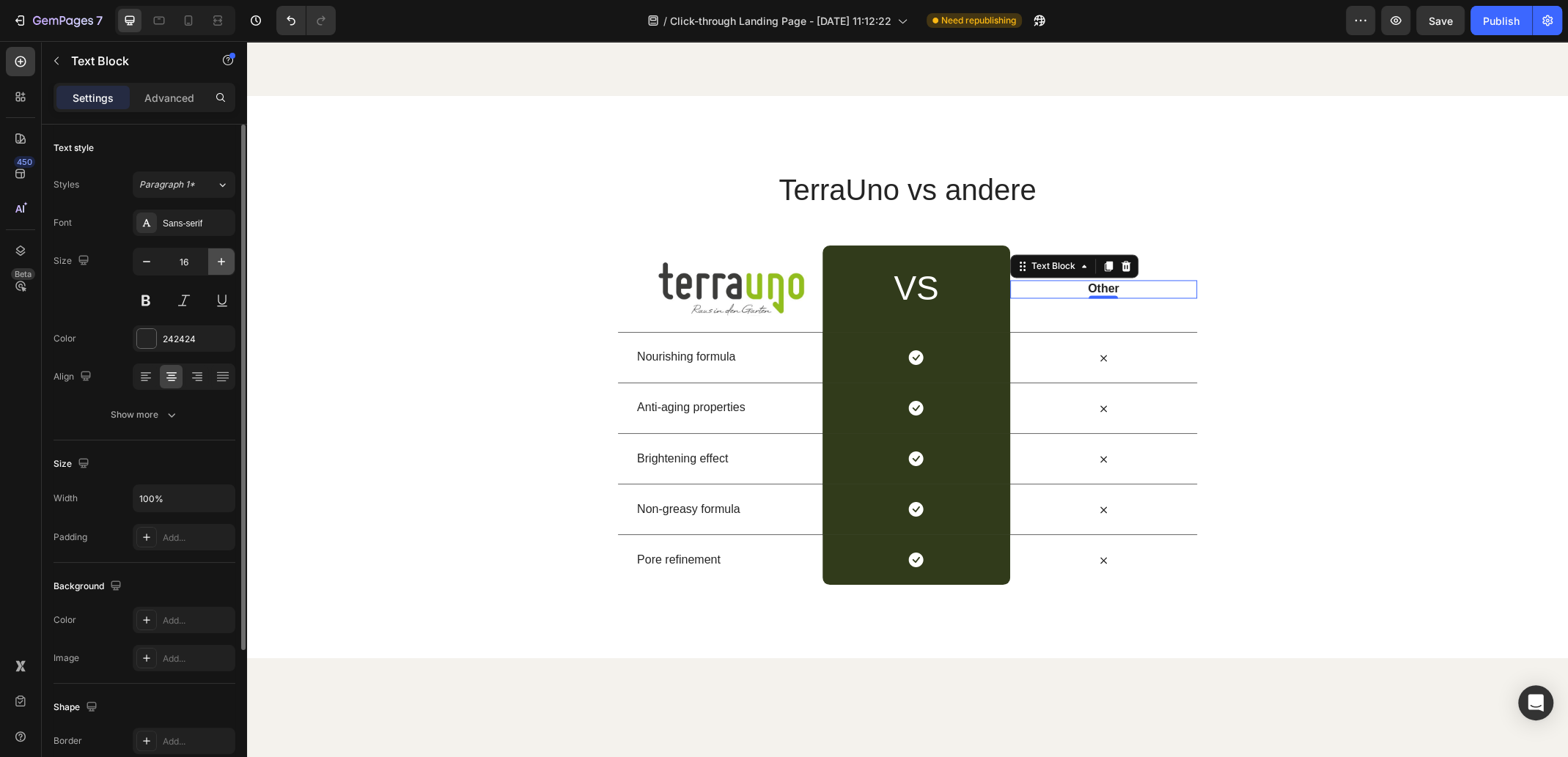
click at [222, 264] on icon "button" at bounding box center [221, 262] width 15 height 15
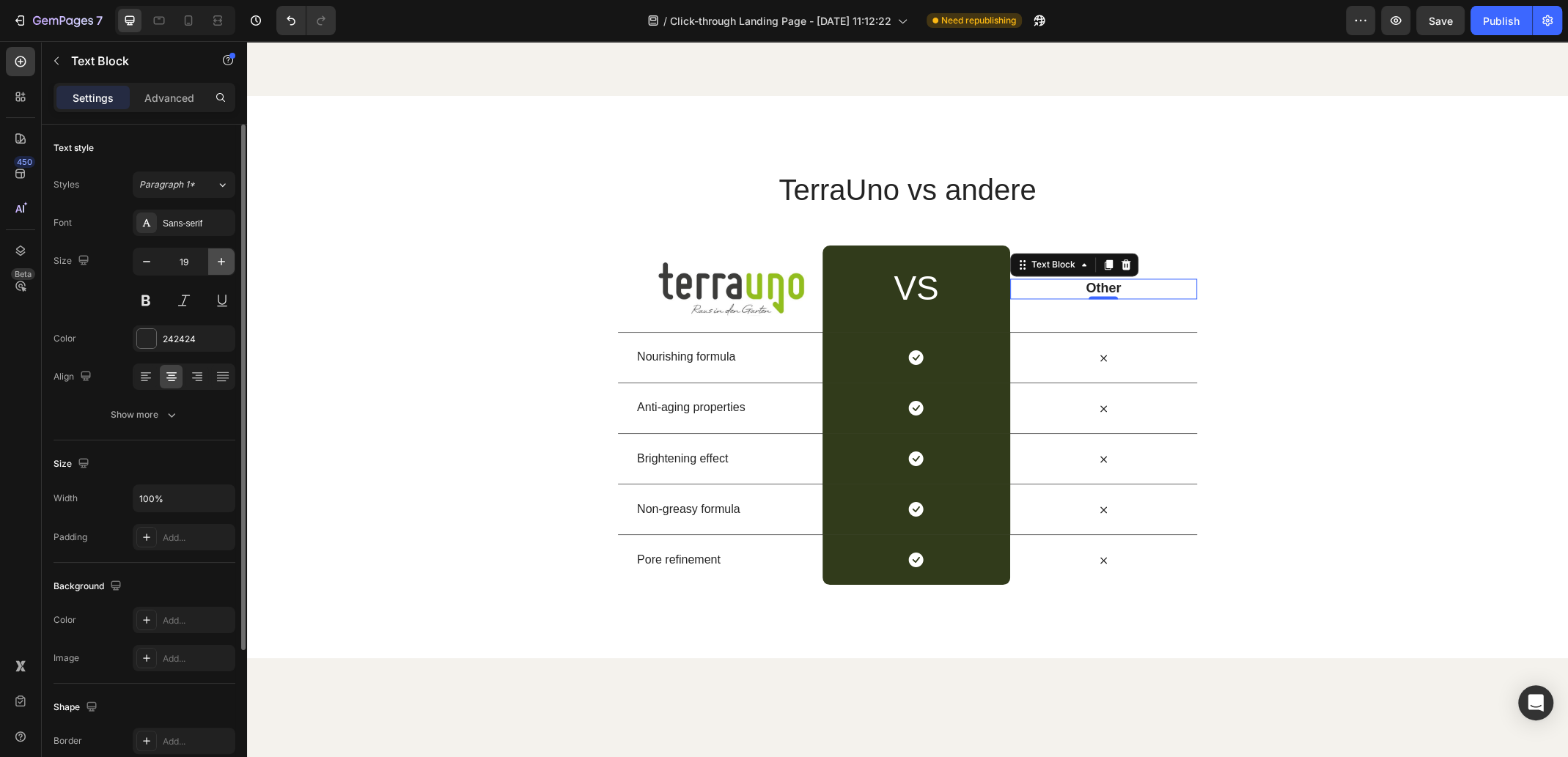
click at [222, 264] on icon "button" at bounding box center [221, 262] width 15 height 15
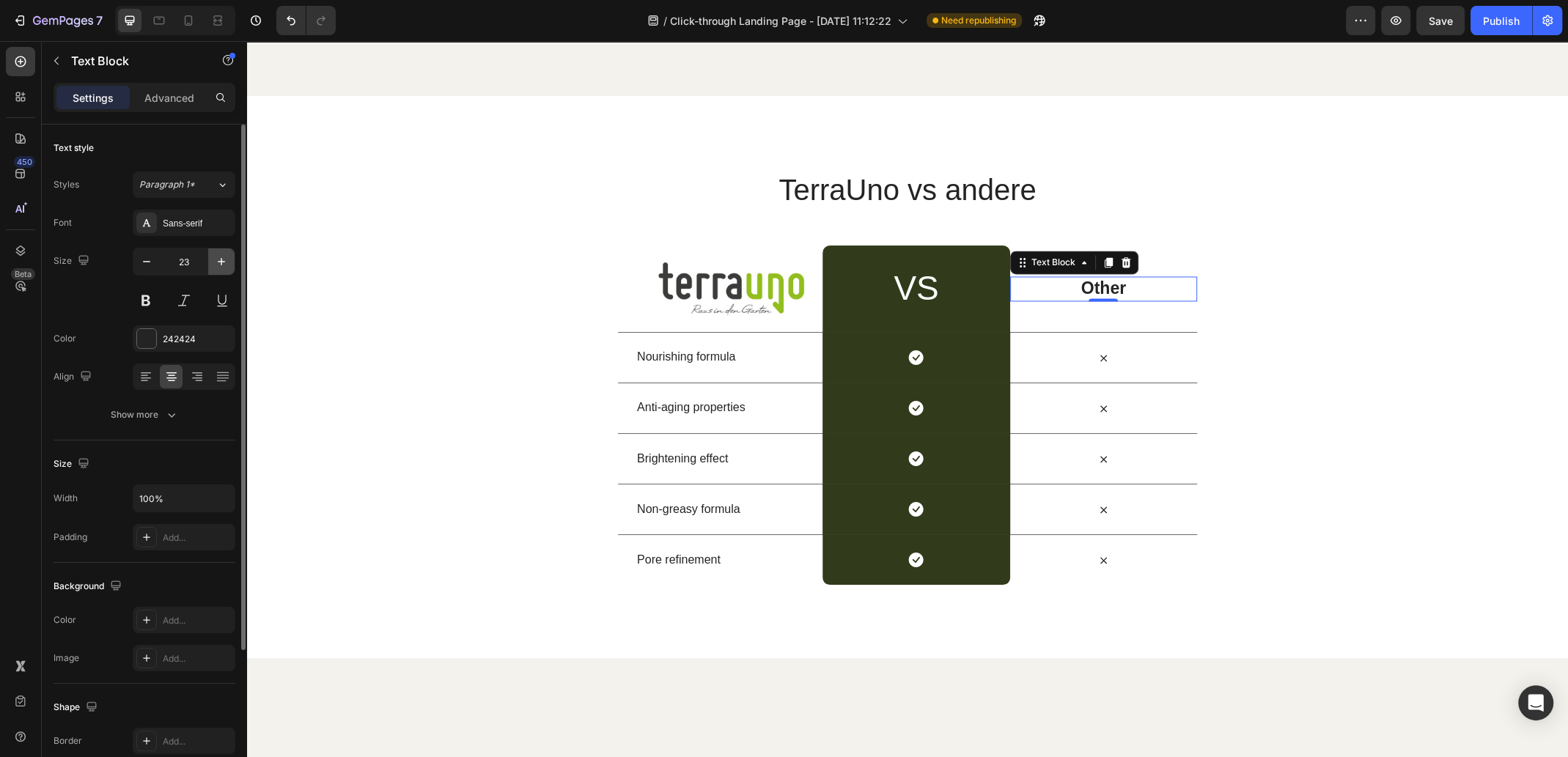
click at [222, 264] on icon "button" at bounding box center [221, 262] width 15 height 15
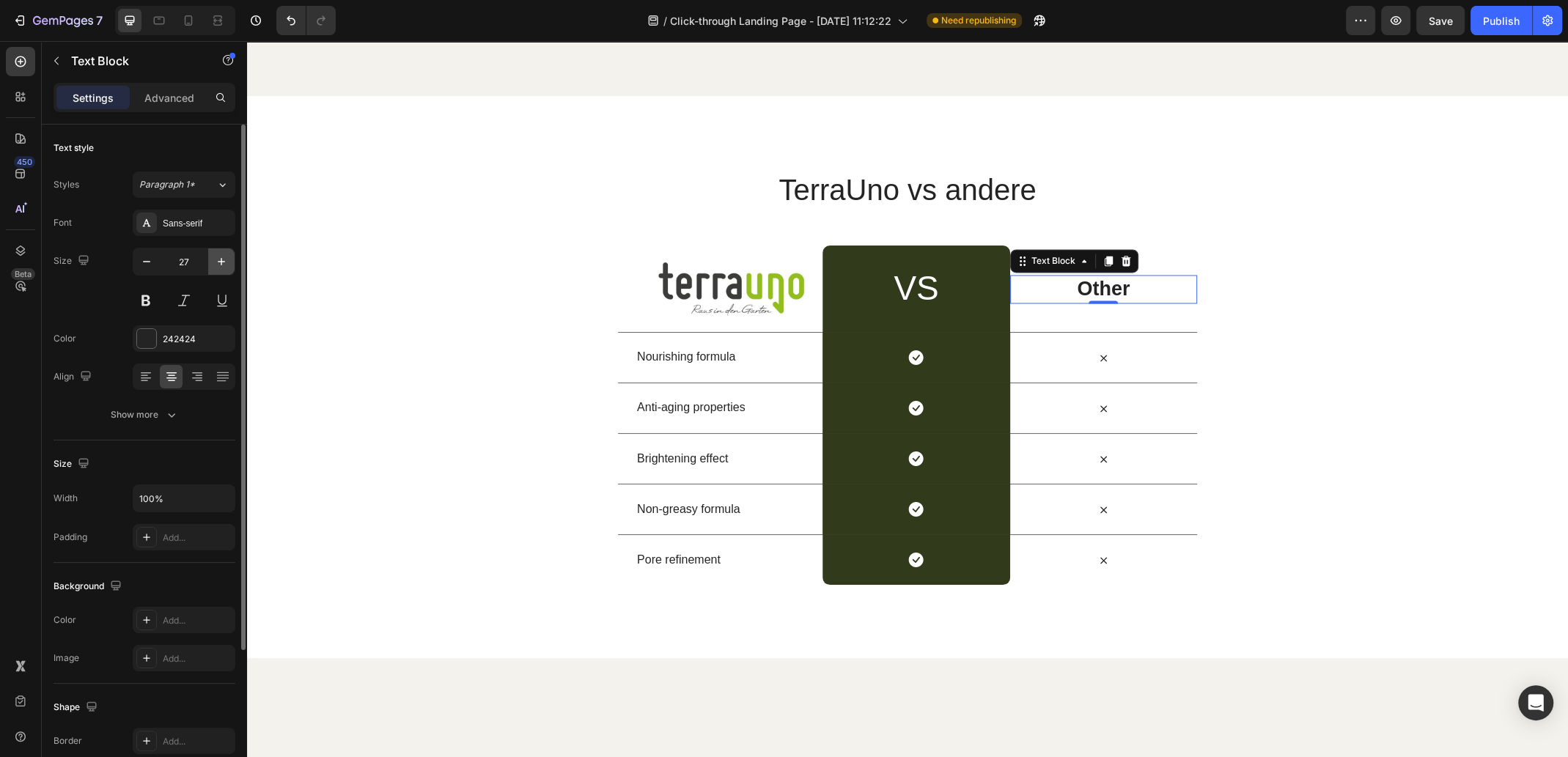
click at [222, 264] on icon "button" at bounding box center [221, 262] width 15 height 15
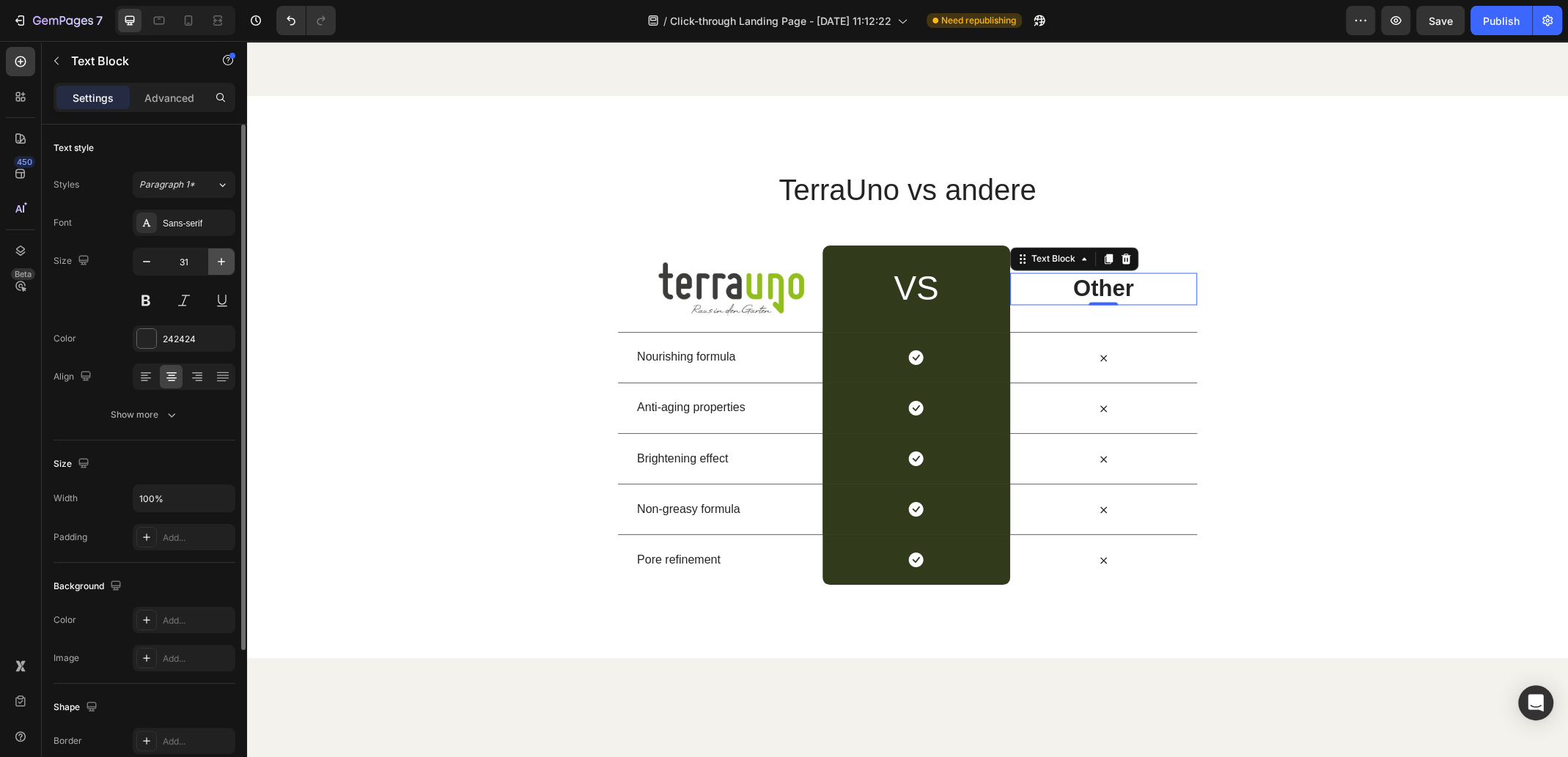
click at [222, 264] on icon "button" at bounding box center [221, 262] width 15 height 15
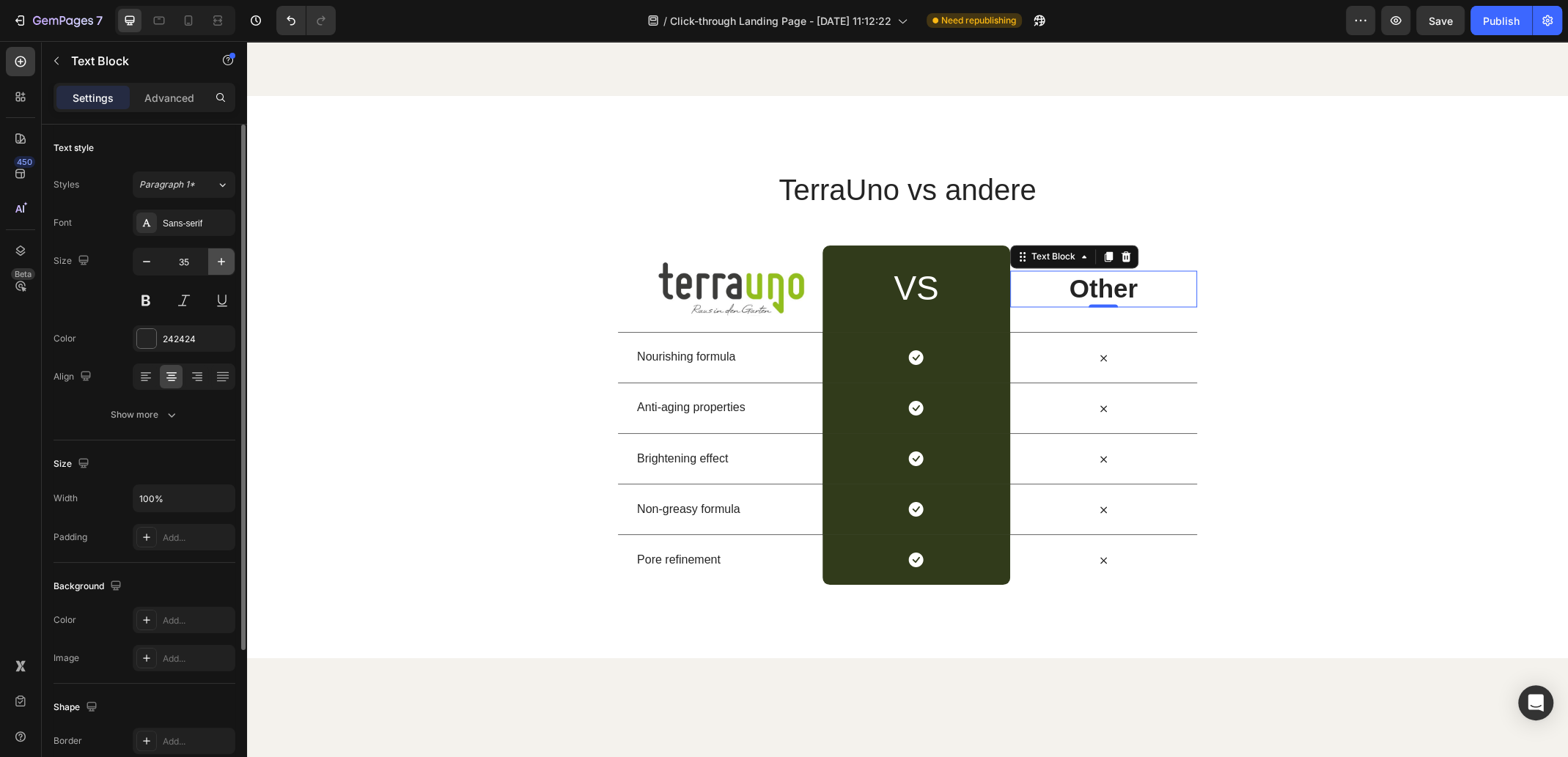
click at [222, 264] on icon "button" at bounding box center [221, 262] width 15 height 15
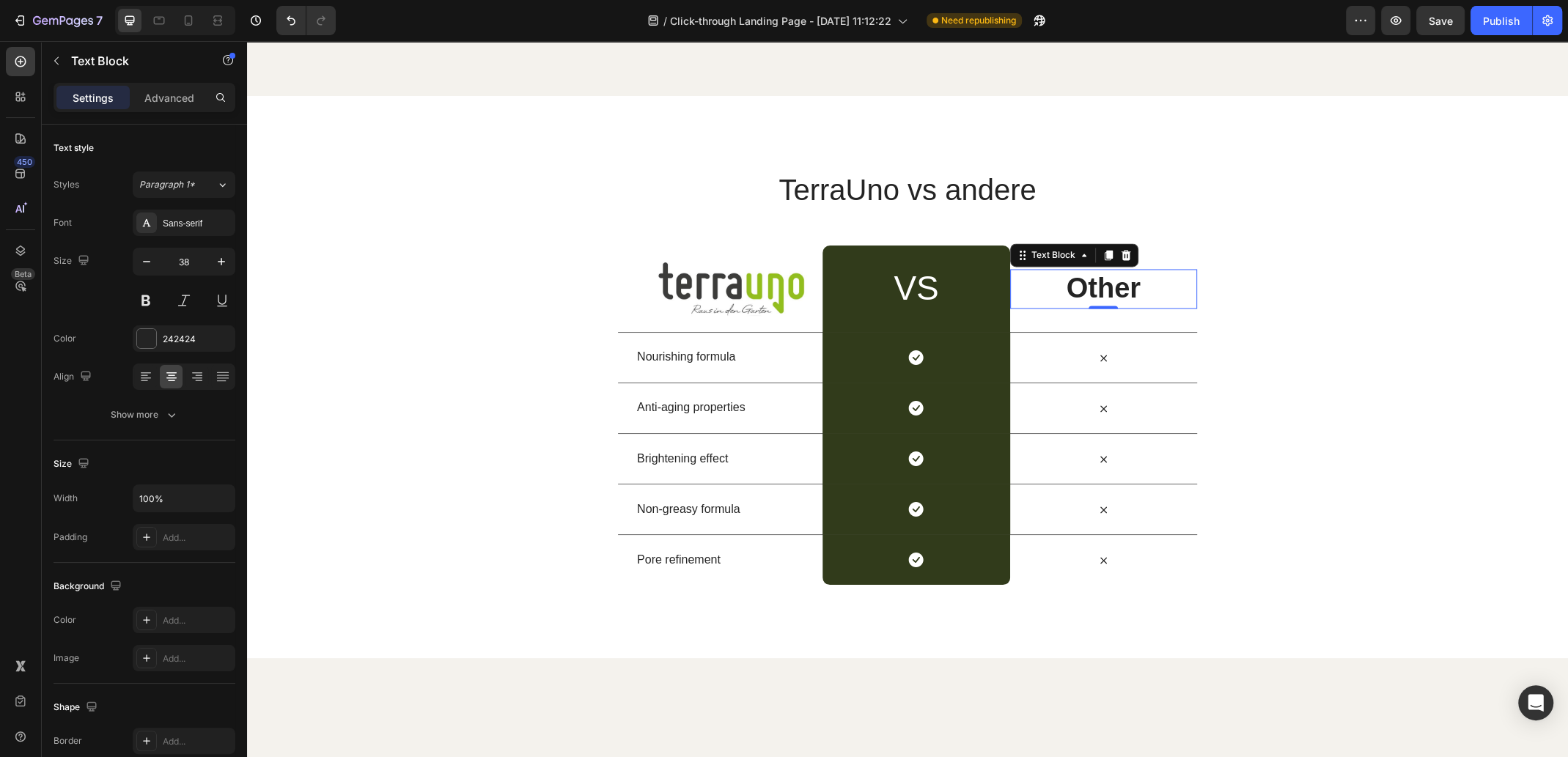
type input "39"
click at [1141, 308] on p "Other" at bounding box center [1103, 289] width 184 height 37
drag, startPoint x: 1144, startPoint y: 410, endPoint x: 1067, endPoint y: 411, distance: 77.0
click at [1067, 308] on p "Other" at bounding box center [1103, 289] width 184 height 37
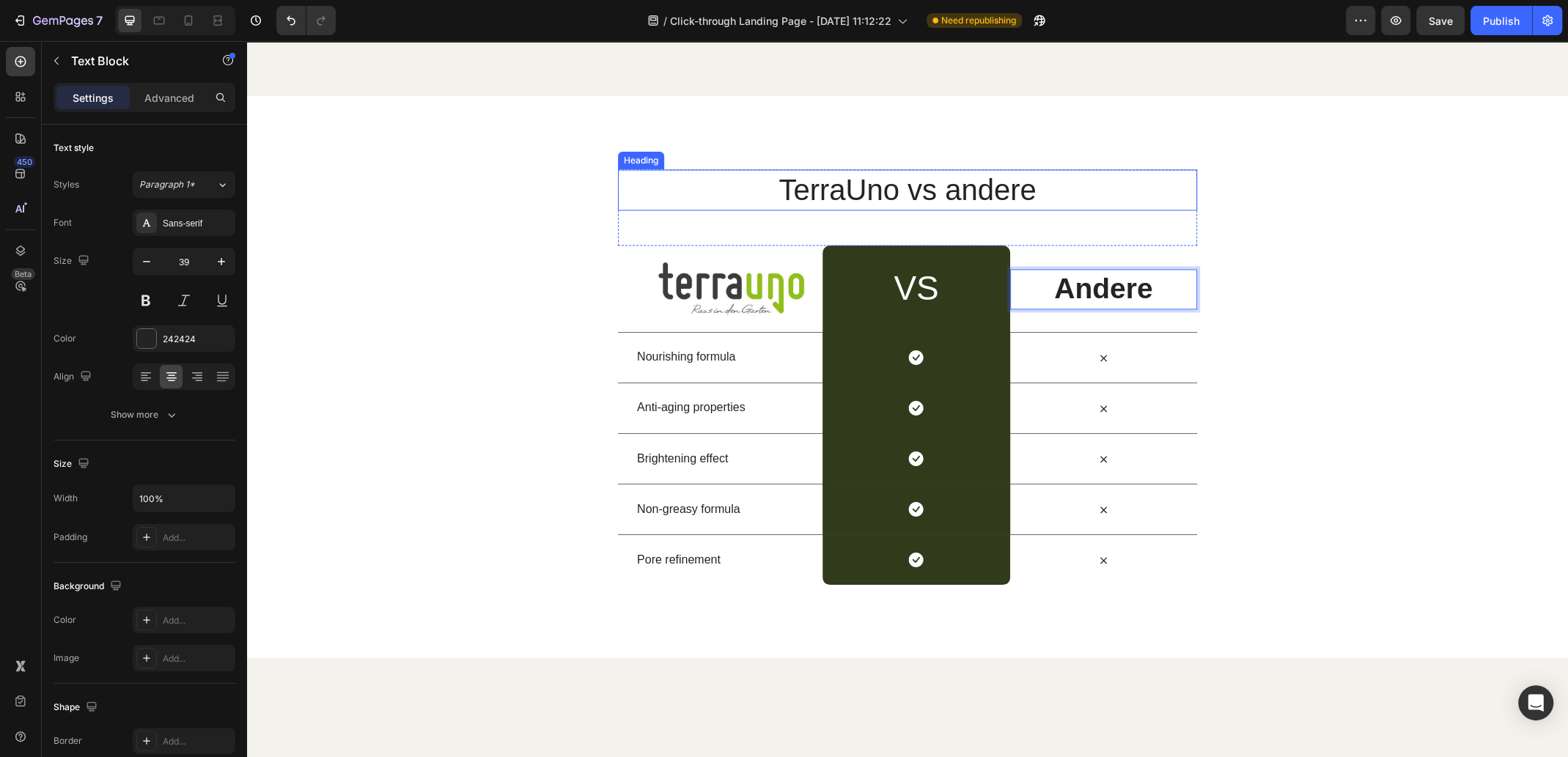
click at [994, 211] on h2 "TerraUno vs andere" at bounding box center [907, 189] width 579 height 41
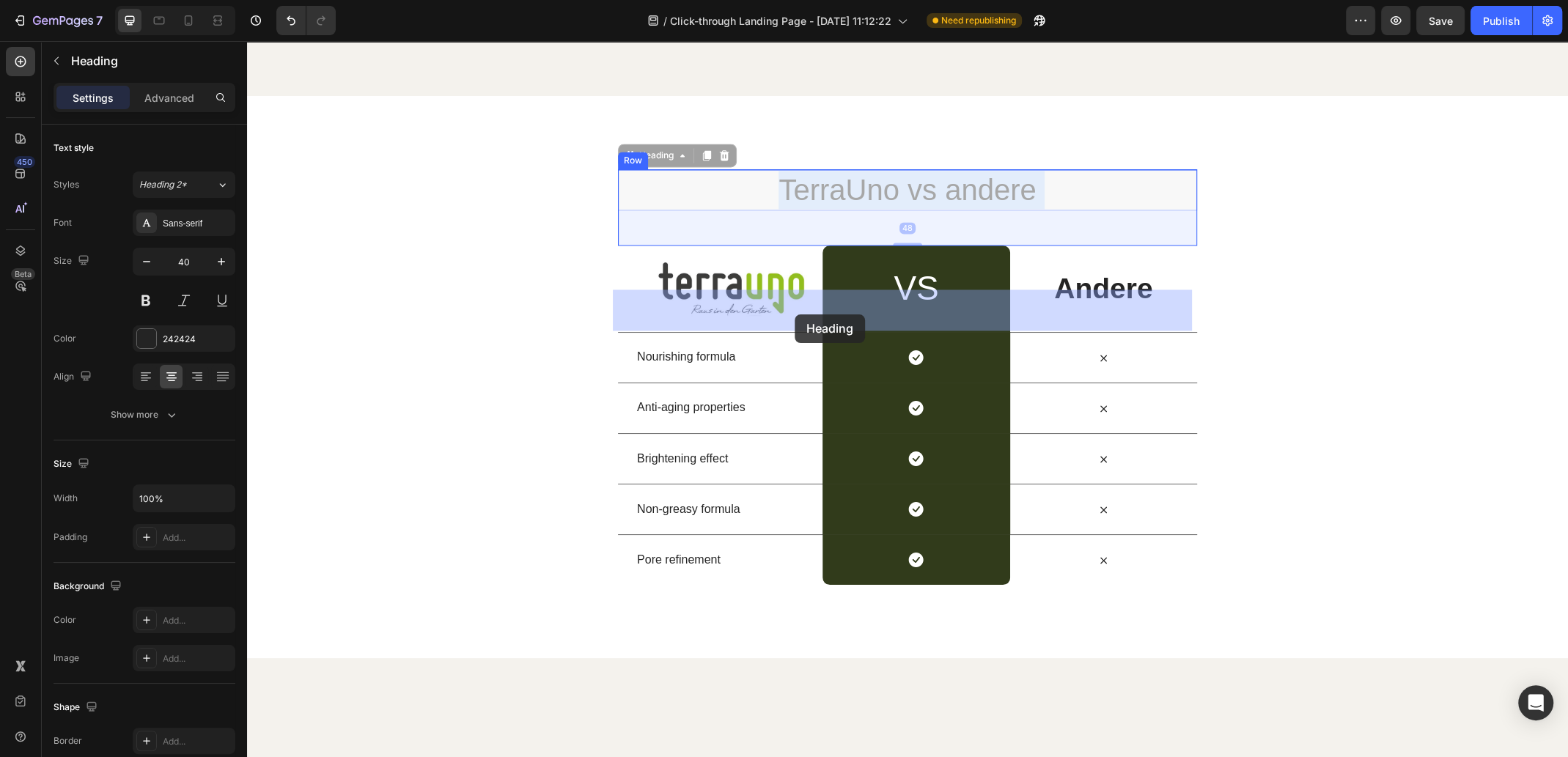
drag, startPoint x: 1039, startPoint y: 314, endPoint x: 797, endPoint y: 313, distance: 242.0
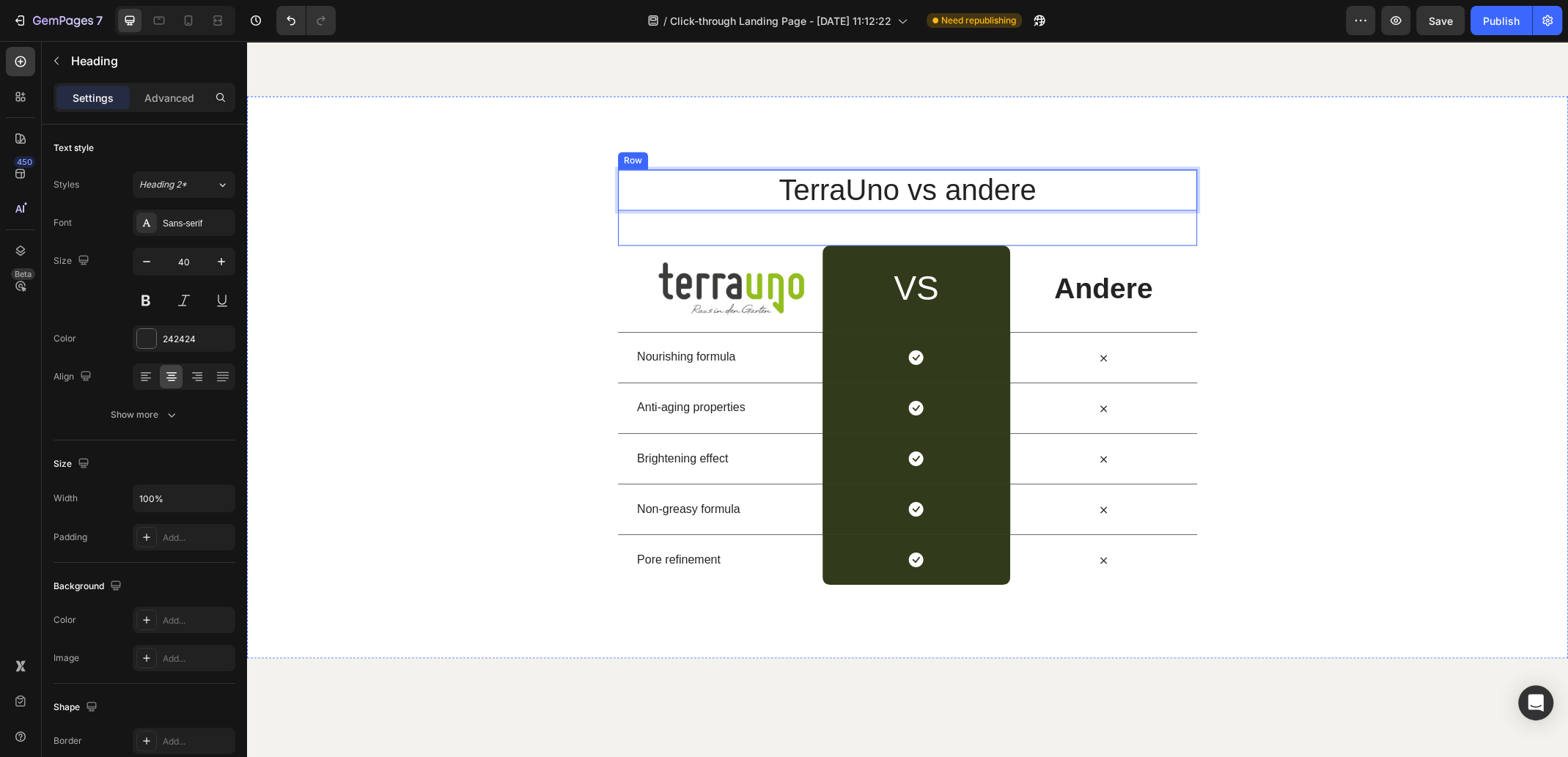
click at [699, 245] on div "TerraUno vs andere Heading 48" at bounding box center [907, 207] width 579 height 76
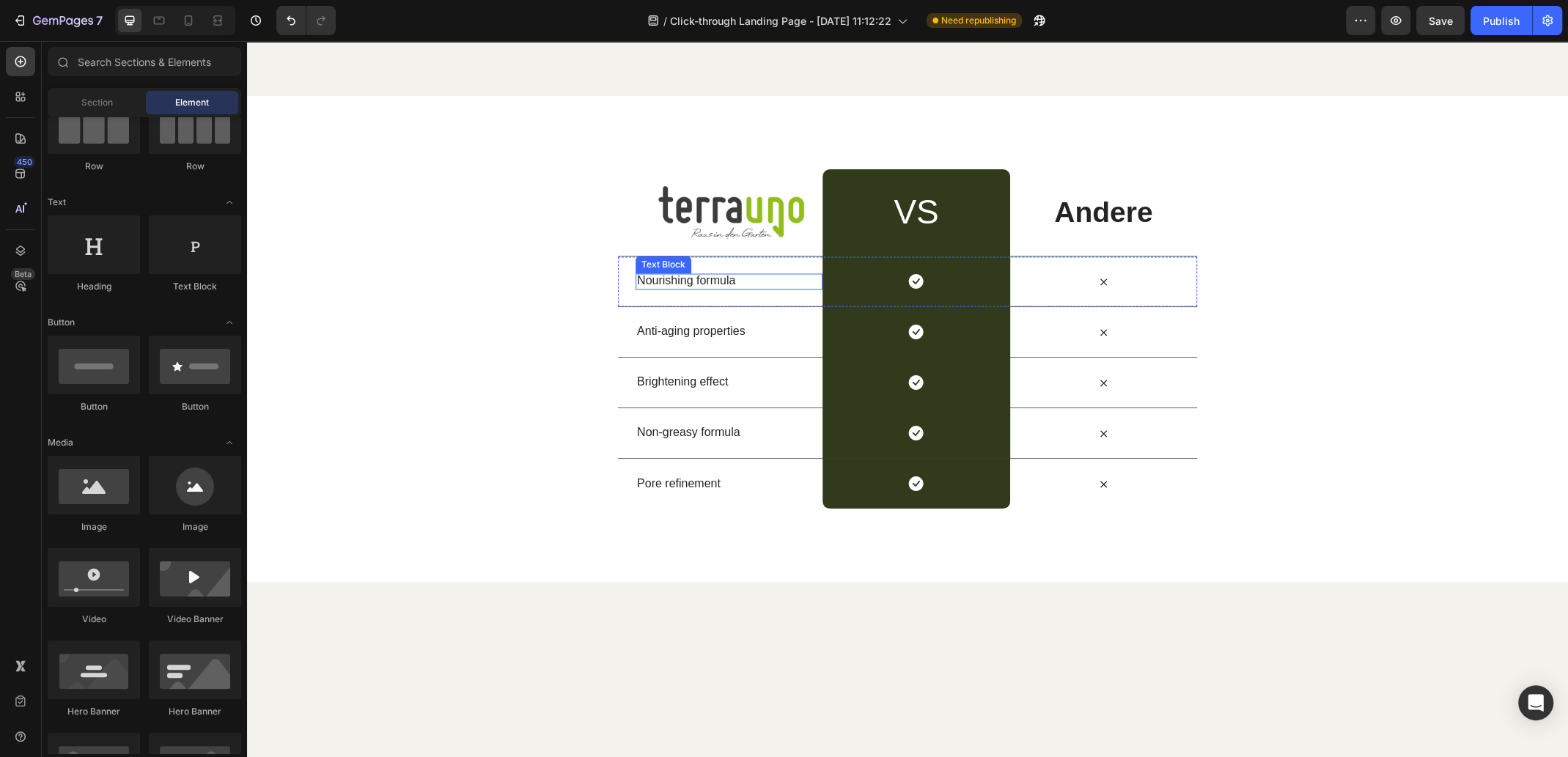
click at [704, 289] on p "Nourishing formula" at bounding box center [728, 281] width 184 height 15
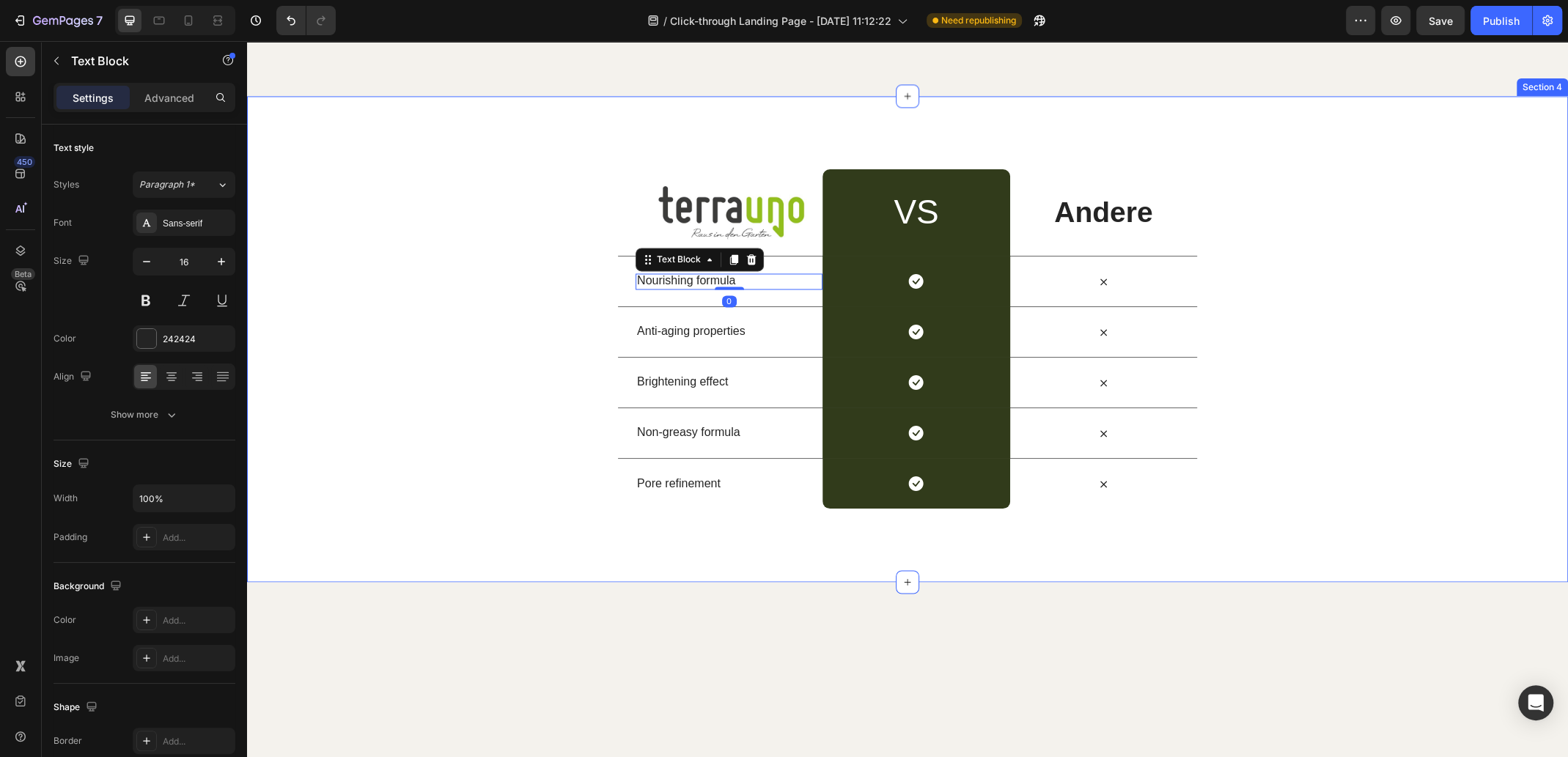
click at [434, 306] on div "Image VS Heading Row Andere Text Block Row Nourishing formula Text Block 0 Icon…" at bounding box center [907, 338] width 1321 height 339
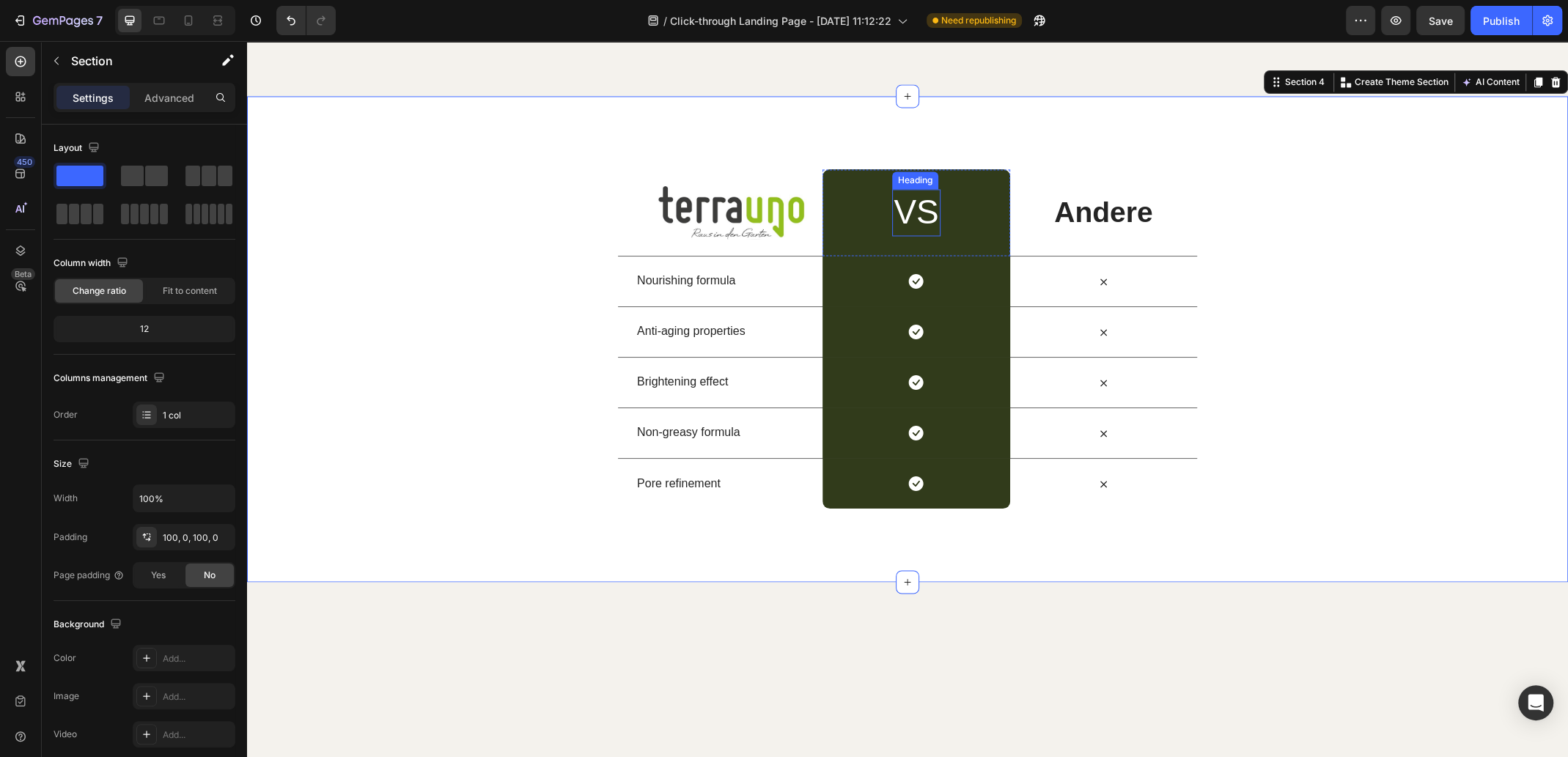
click at [921, 235] on p "VS" at bounding box center [915, 212] width 45 height 44
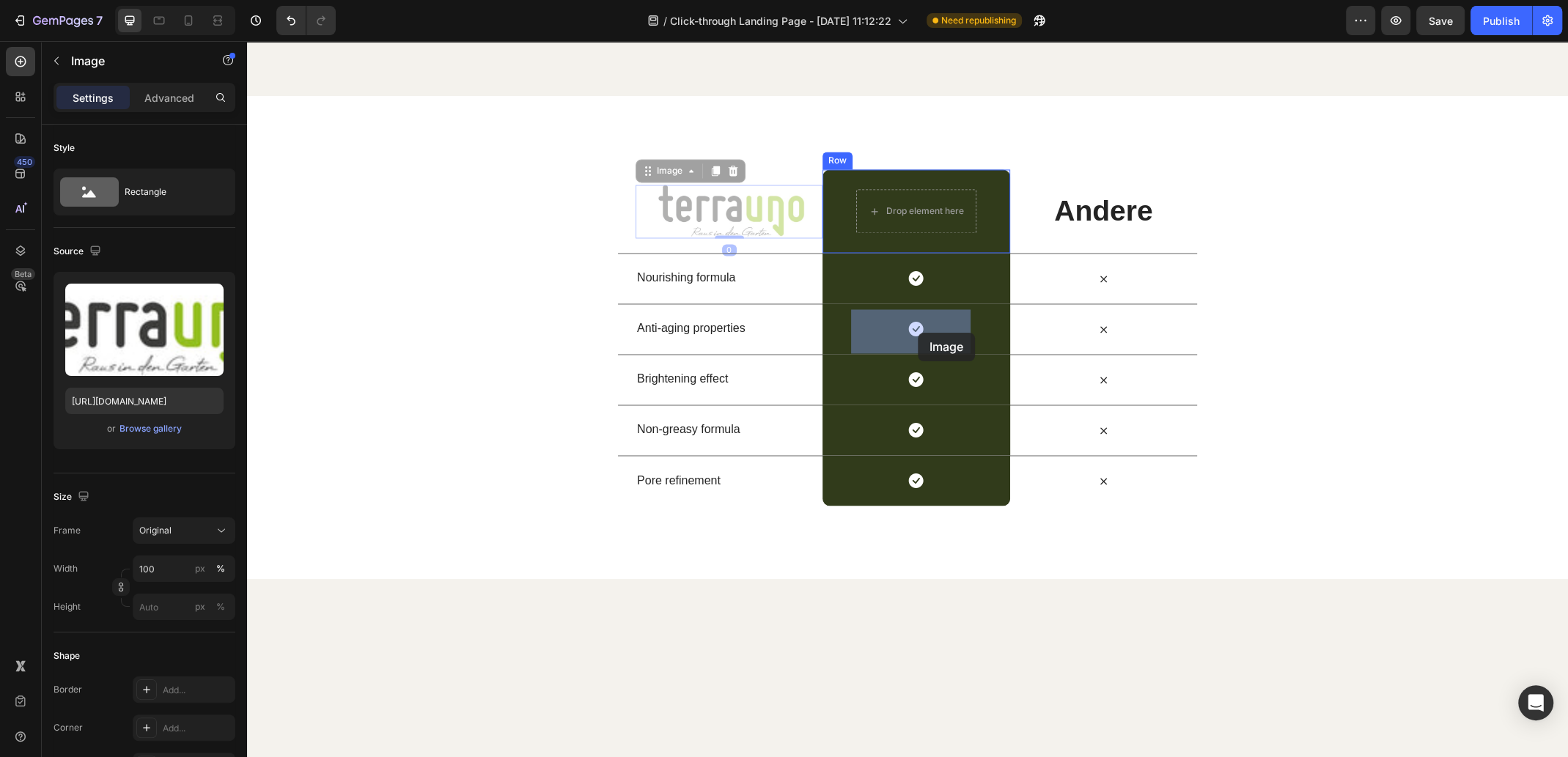
drag, startPoint x: 713, startPoint y: 333, endPoint x: 918, endPoint y: 333, distance: 205.0
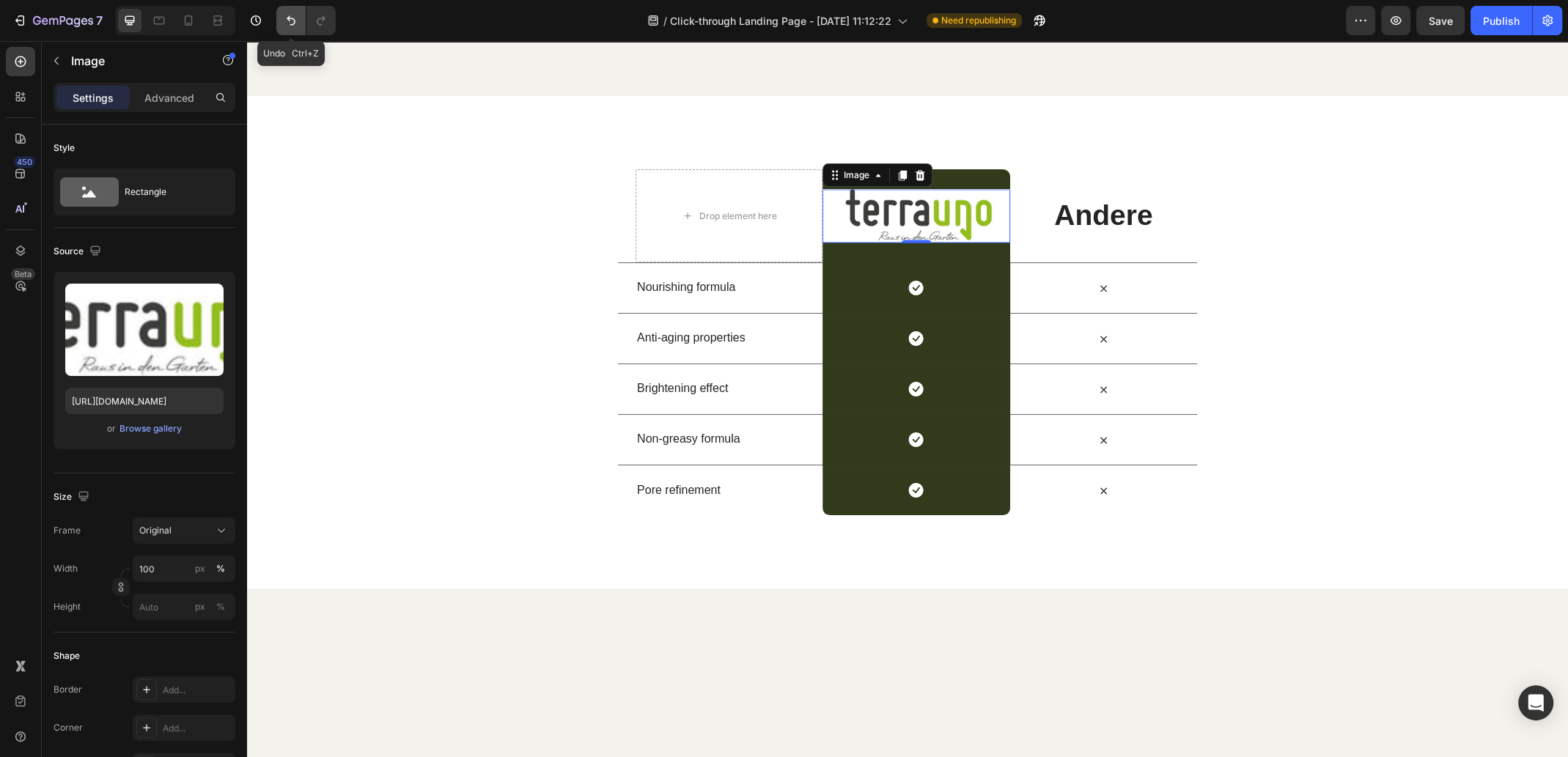
click at [296, 20] on icon "Undo/Redo" at bounding box center [291, 20] width 15 height 15
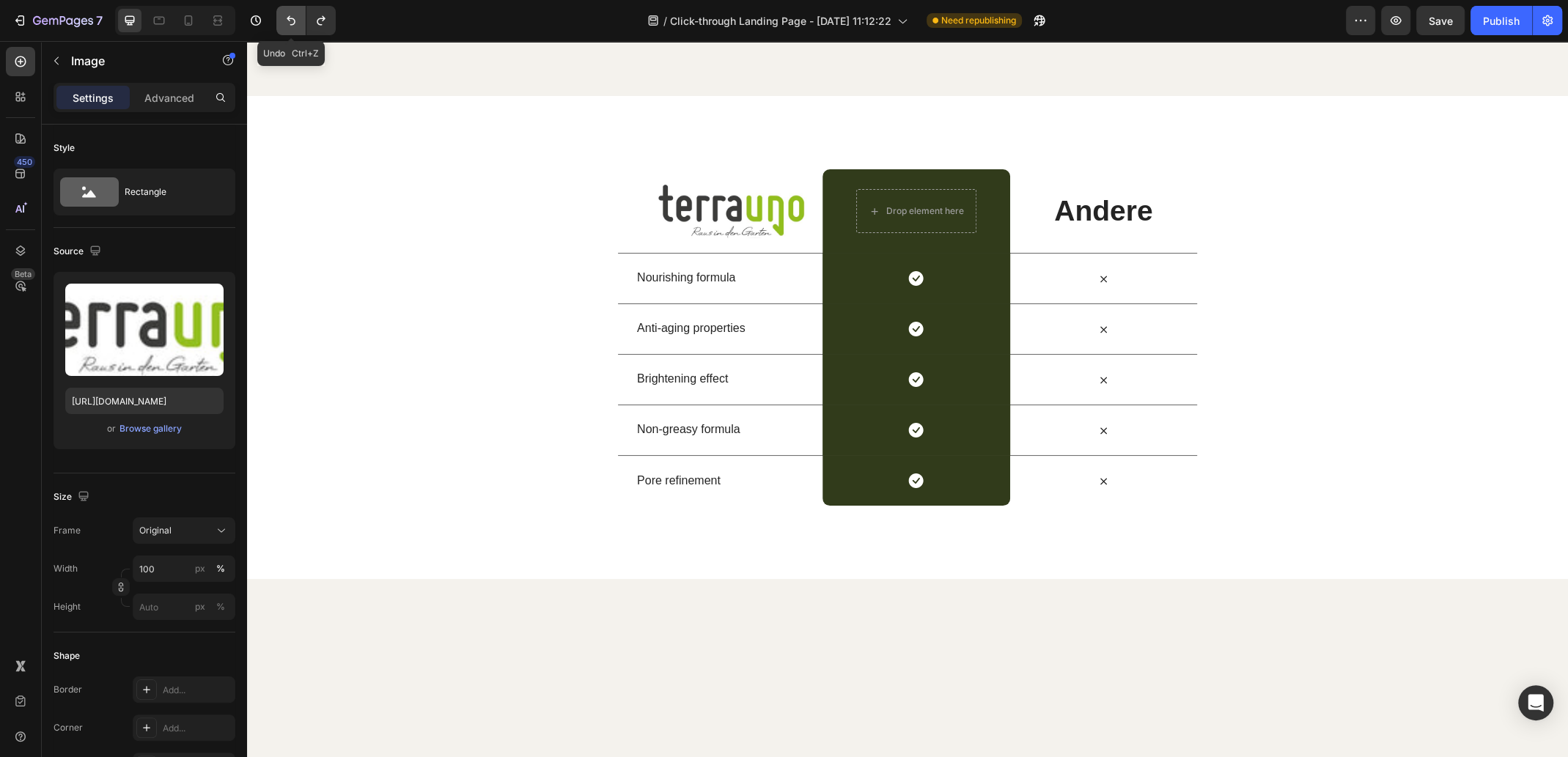
click at [294, 21] on icon "Undo/Redo" at bounding box center [291, 21] width 9 height 10
click at [292, 21] on icon "Undo/Redo" at bounding box center [291, 20] width 15 height 15
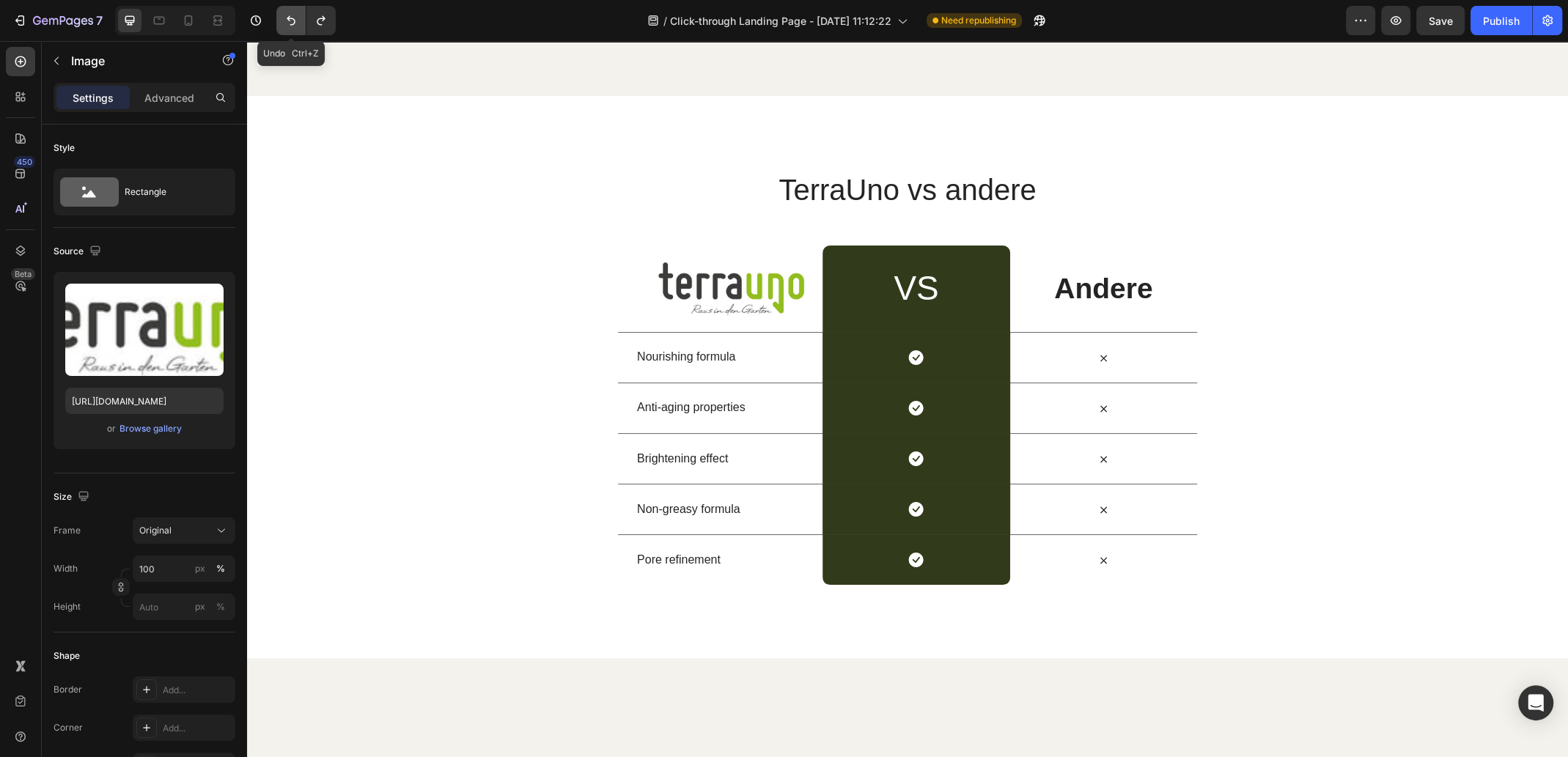
click at [292, 21] on icon "Undo/Redo" at bounding box center [291, 20] width 15 height 15
click at [292, 21] on icon "Undo/Redo" at bounding box center [291, 20] width 15 height 15
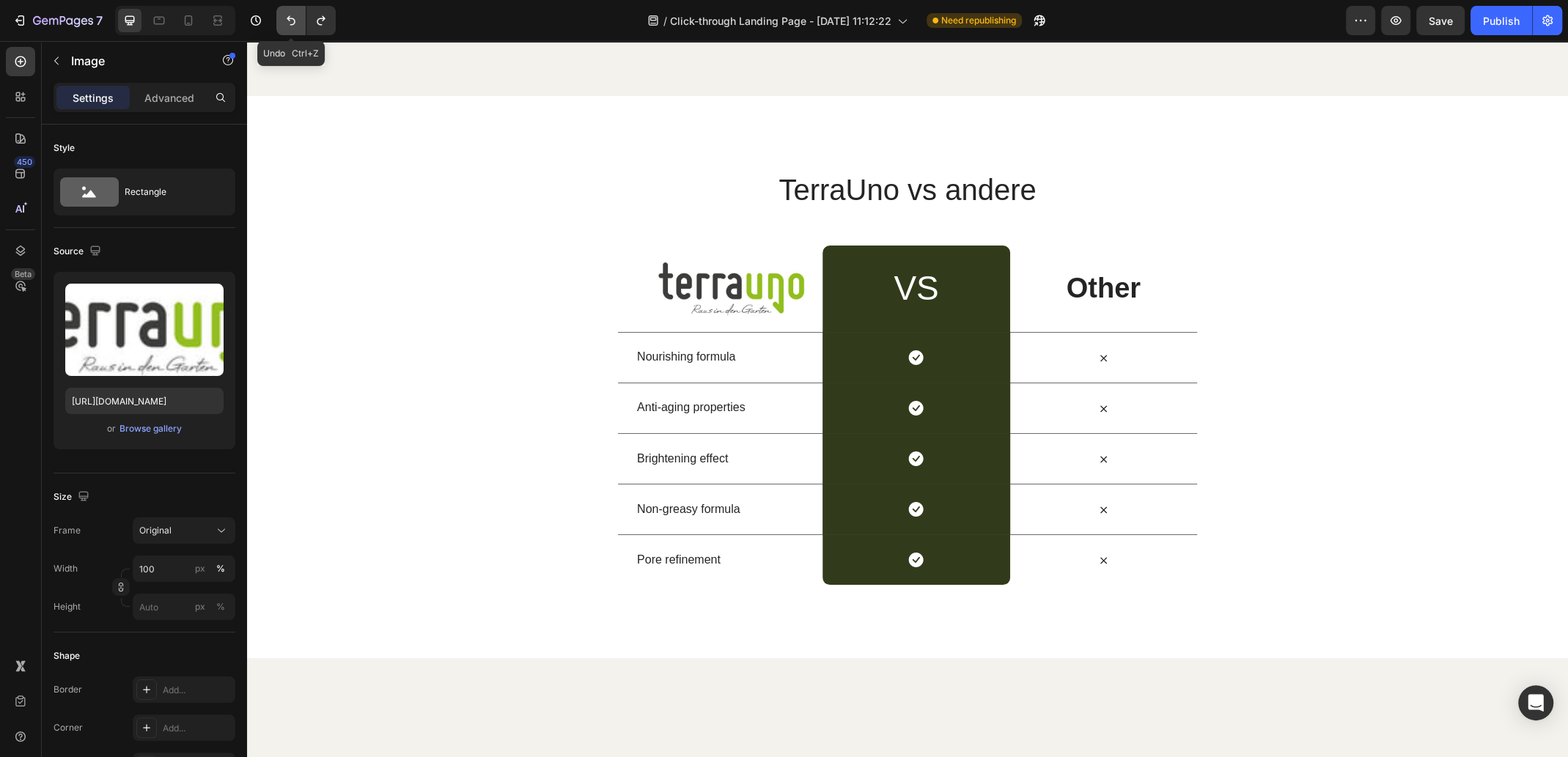
click at [292, 21] on icon "Undo/Redo" at bounding box center [291, 20] width 15 height 15
click at [291, 22] on icon "Undo/Redo" at bounding box center [291, 20] width 15 height 15
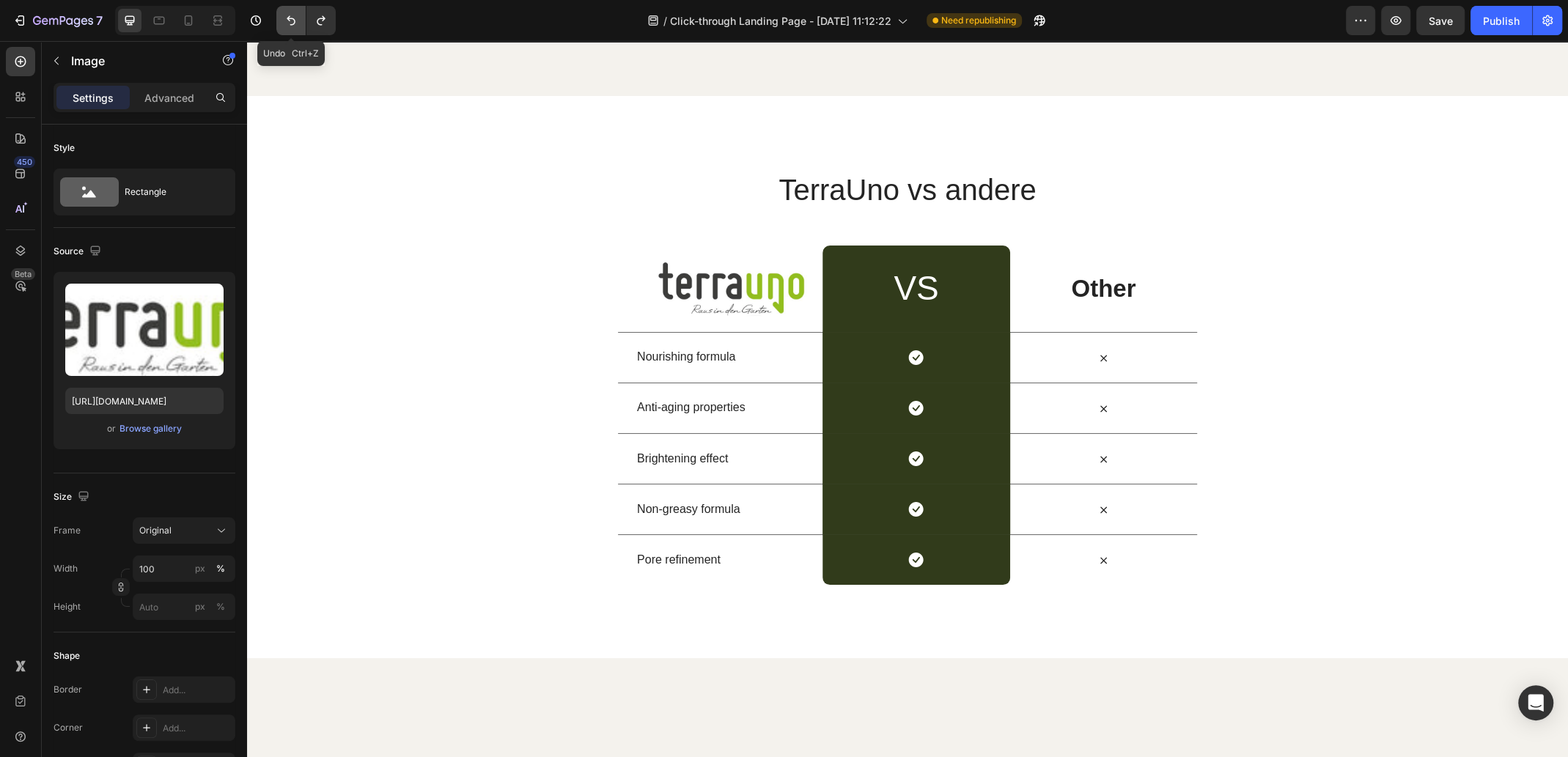
click at [291, 22] on icon "Undo/Redo" at bounding box center [291, 20] width 15 height 15
click at [290, 22] on icon "Undo/Redo" at bounding box center [291, 20] width 15 height 15
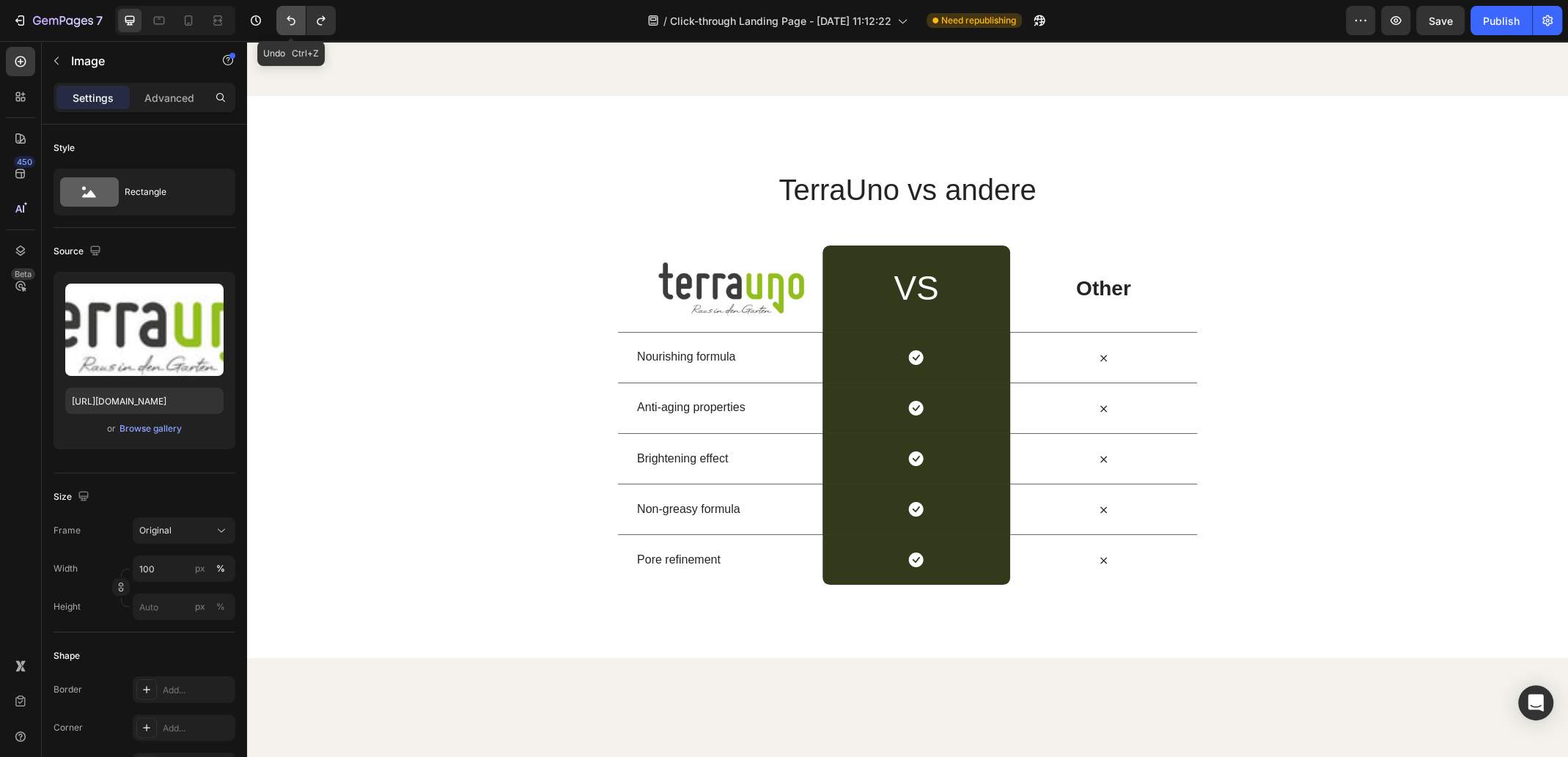
click at [290, 22] on icon "Undo/Redo" at bounding box center [291, 20] width 15 height 15
click at [289, 22] on icon "Undo/Redo" at bounding box center [291, 20] width 15 height 15
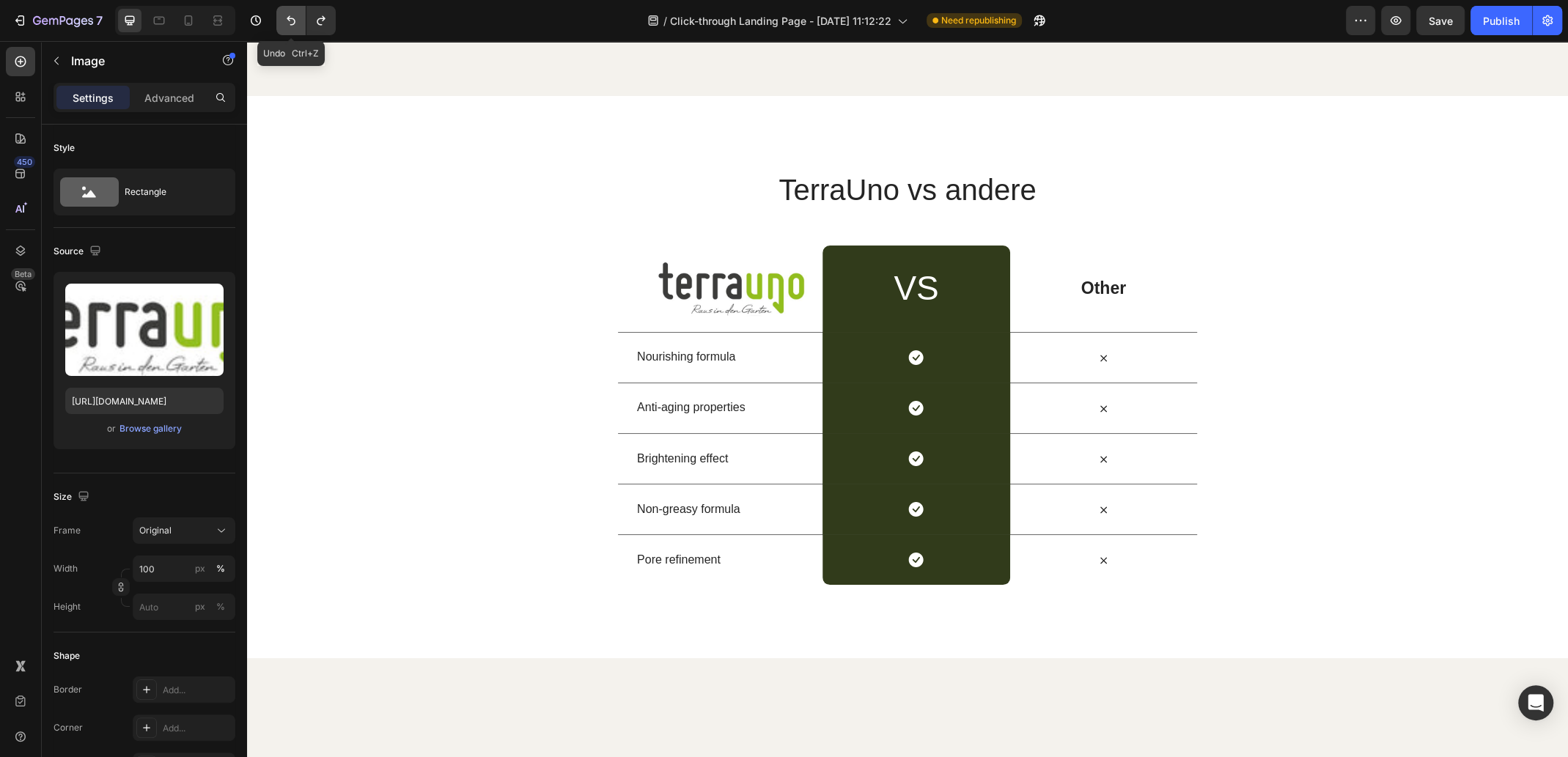
click at [289, 22] on icon "Undo/Redo" at bounding box center [291, 20] width 15 height 15
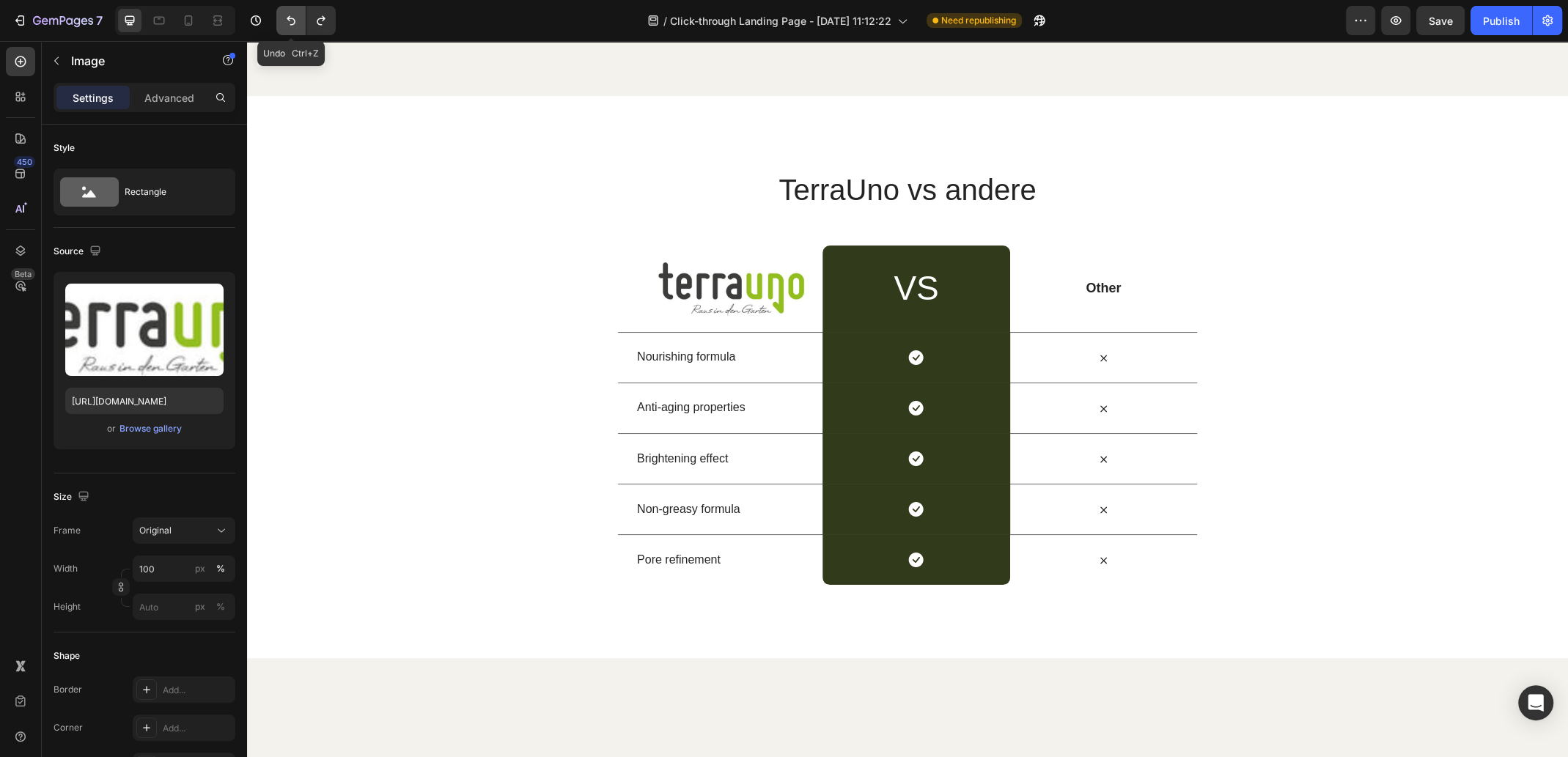
click at [289, 22] on icon "Undo/Redo" at bounding box center [291, 20] width 15 height 15
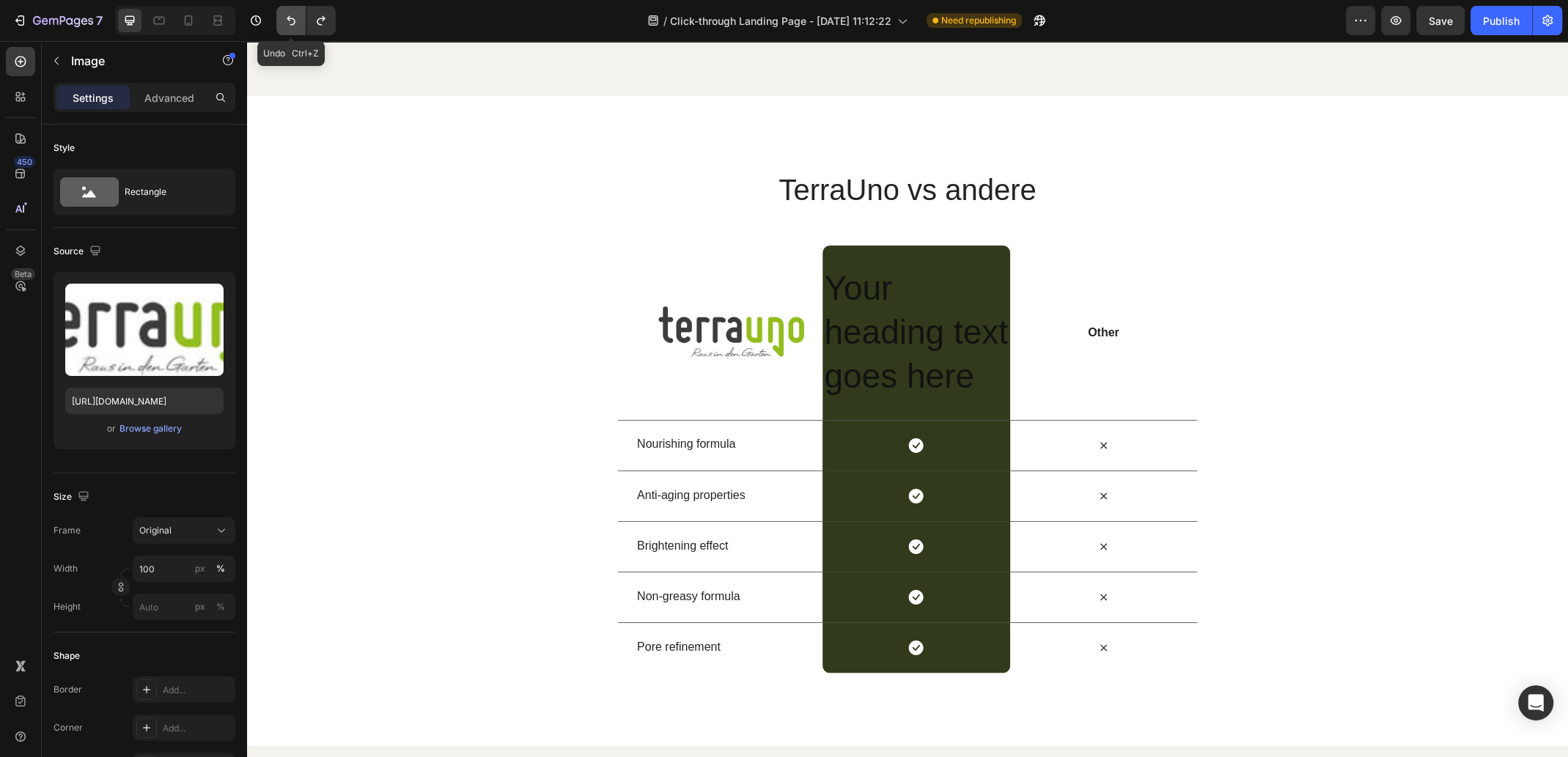
click at [289, 22] on icon "Undo/Redo" at bounding box center [291, 20] width 15 height 15
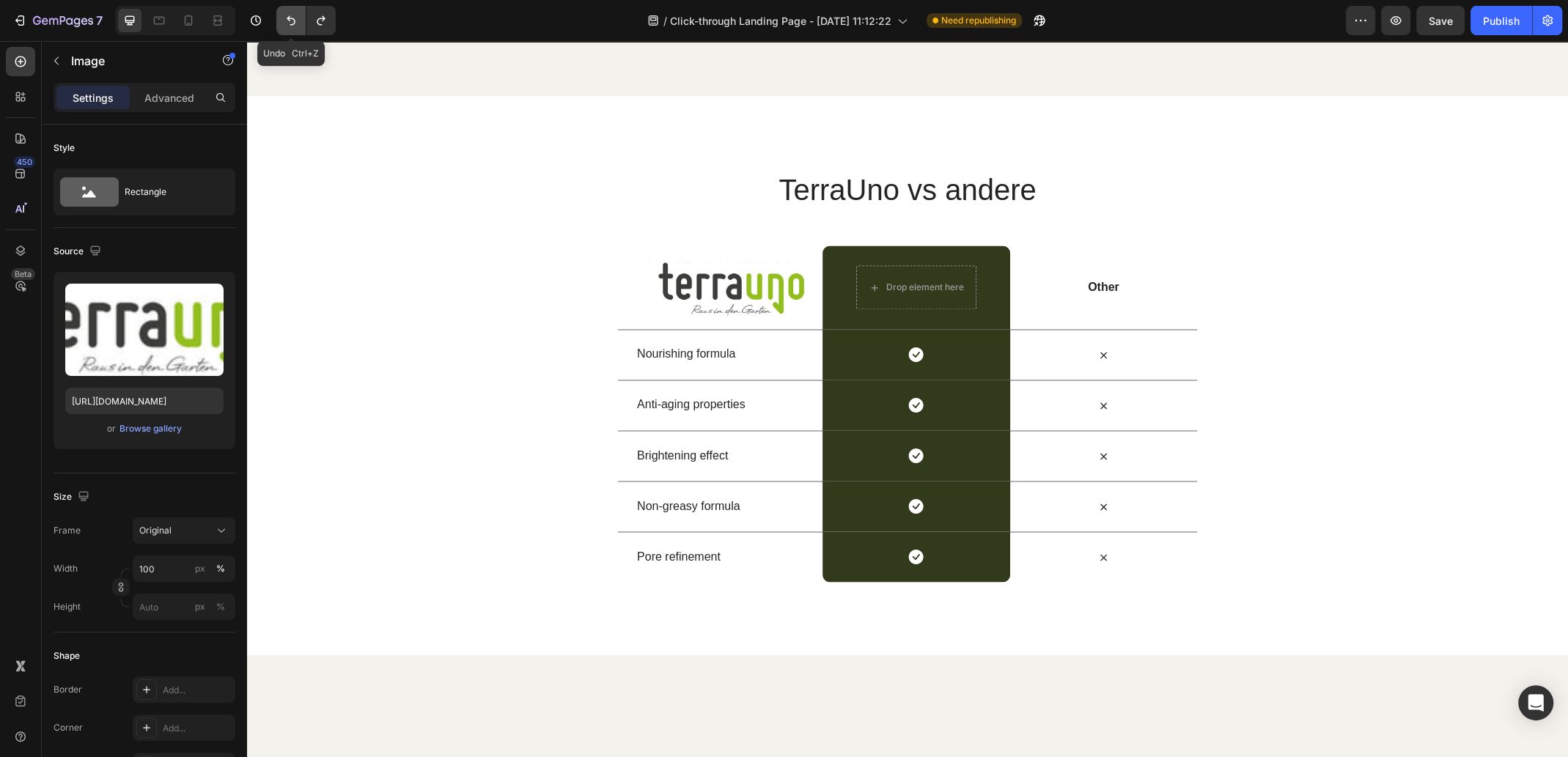
click at [289, 22] on icon "Undo/Redo" at bounding box center [291, 20] width 15 height 15
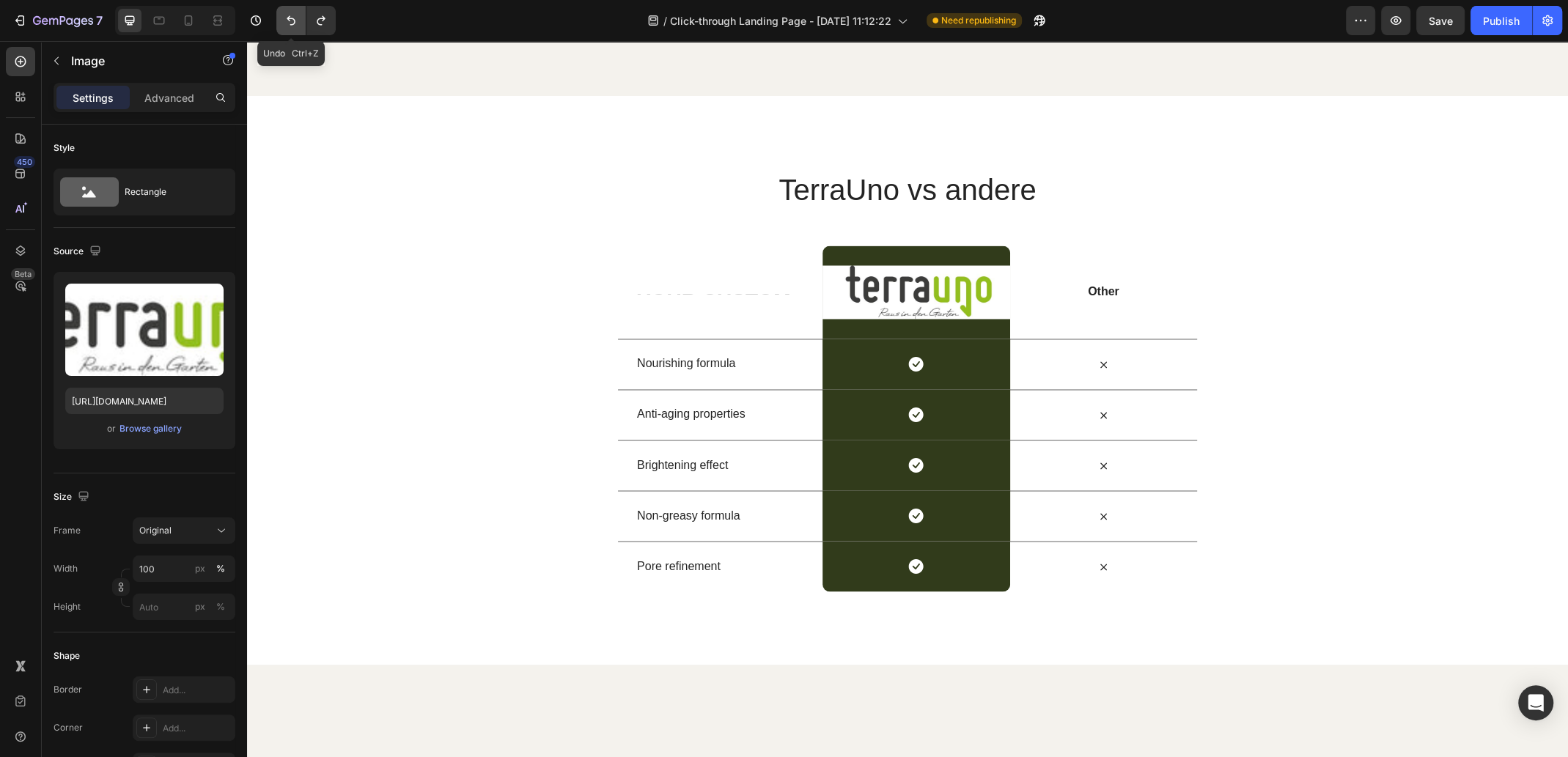
click at [289, 22] on icon "Undo/Redo" at bounding box center [291, 20] width 15 height 15
click at [288, 22] on icon "Undo/Redo" at bounding box center [291, 20] width 15 height 15
click at [667, 245] on div "TerraUno vs andere Heading" at bounding box center [907, 207] width 579 height 76
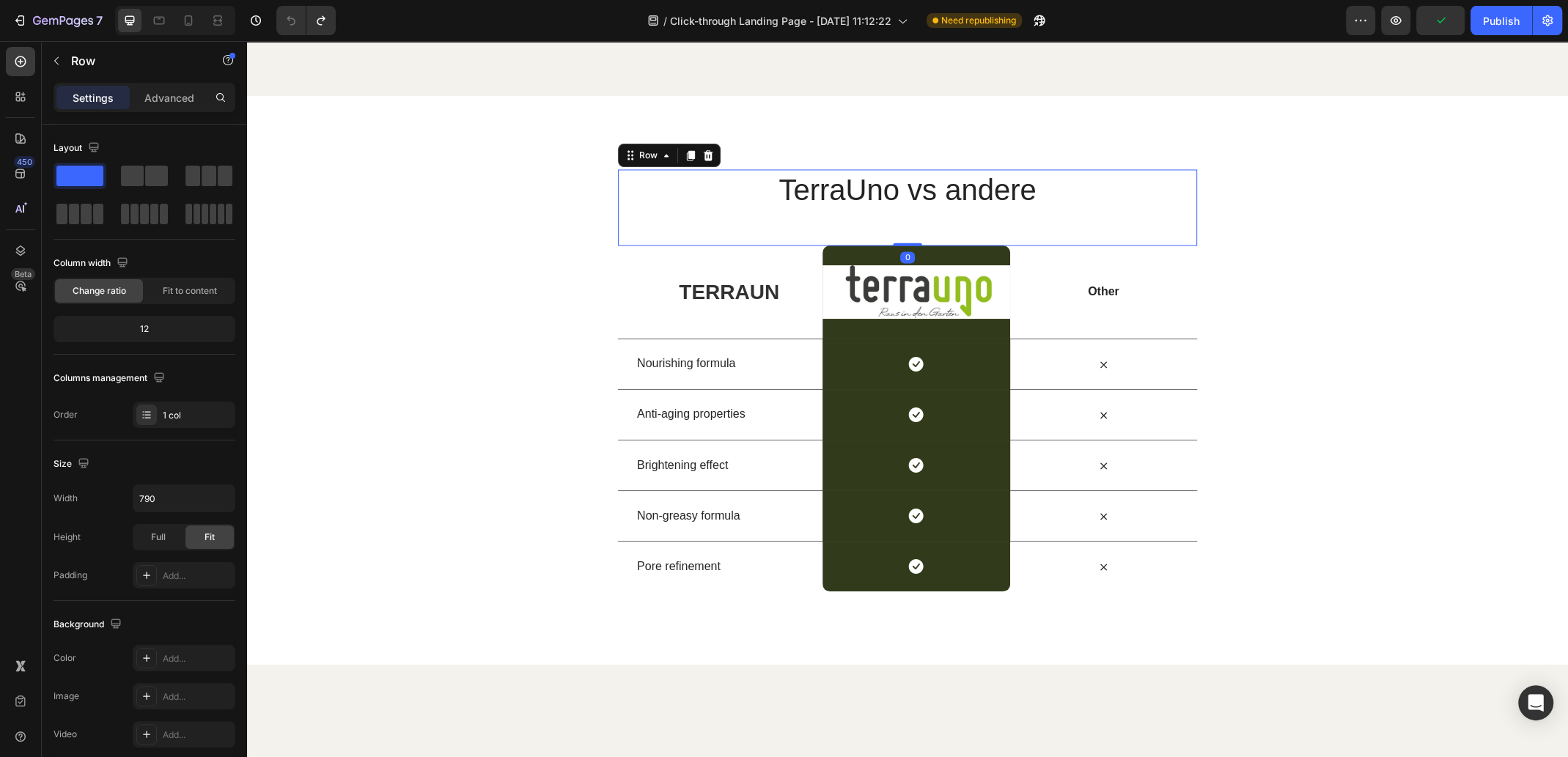
click at [556, 396] on div "TerraUno vs andere Heading Row 0 TERRAUN Heading Image Row Other Text Block Row…" at bounding box center [907, 380] width 1321 height 422
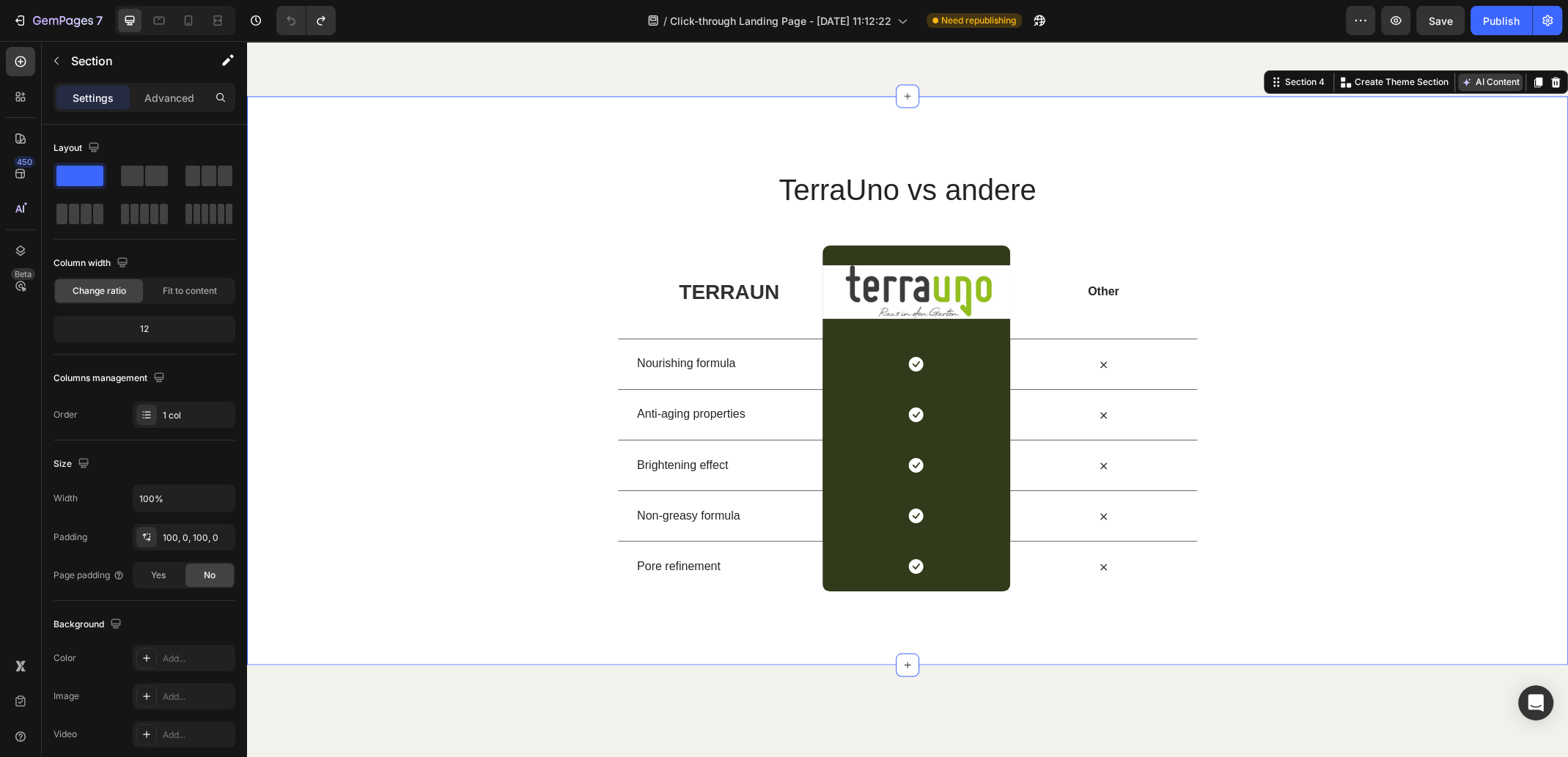
click at [1493, 91] on button "AI Content" at bounding box center [1490, 82] width 65 height 18
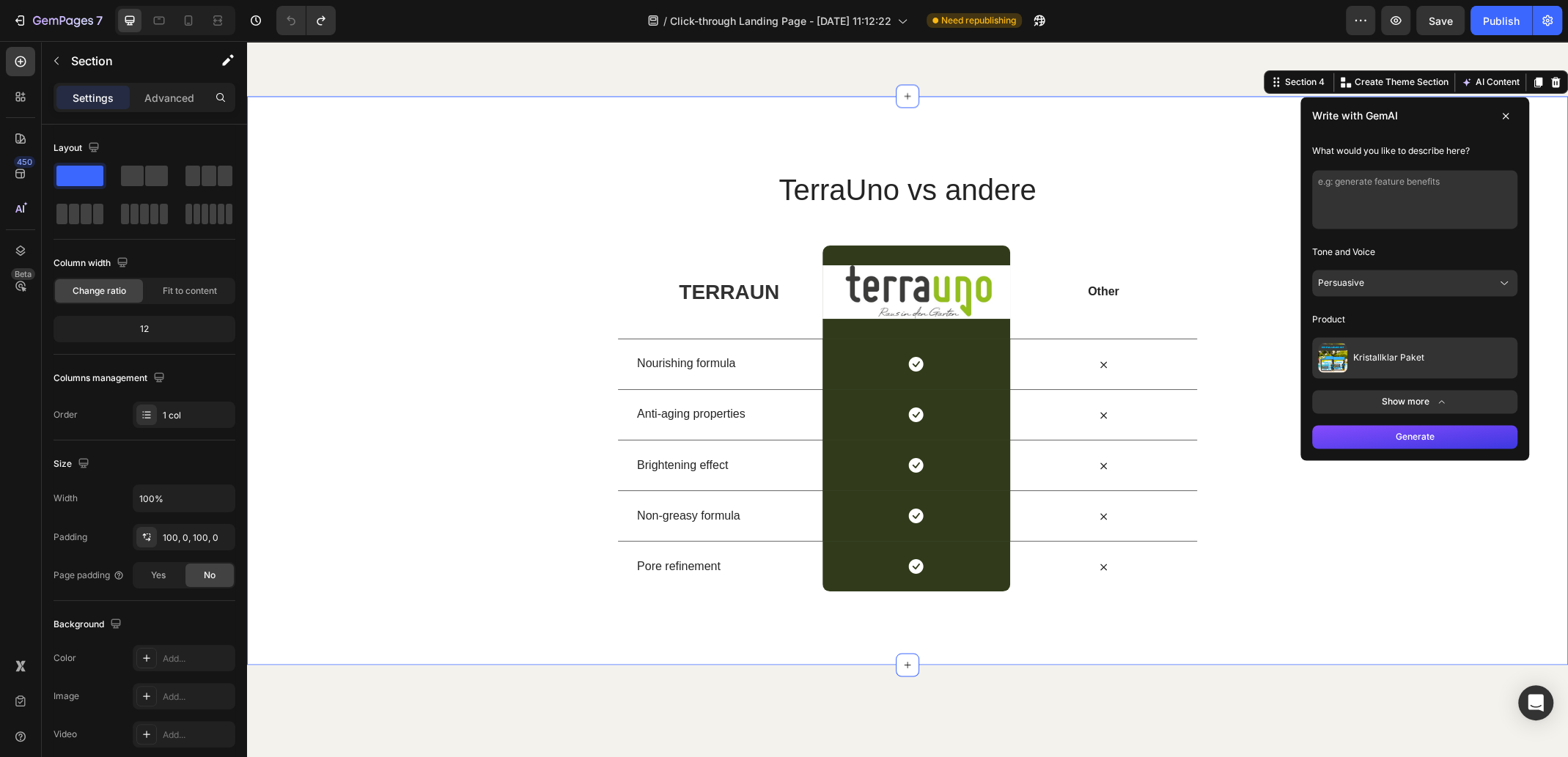
click at [1499, 121] on icon at bounding box center [1505, 116] width 11 height 11
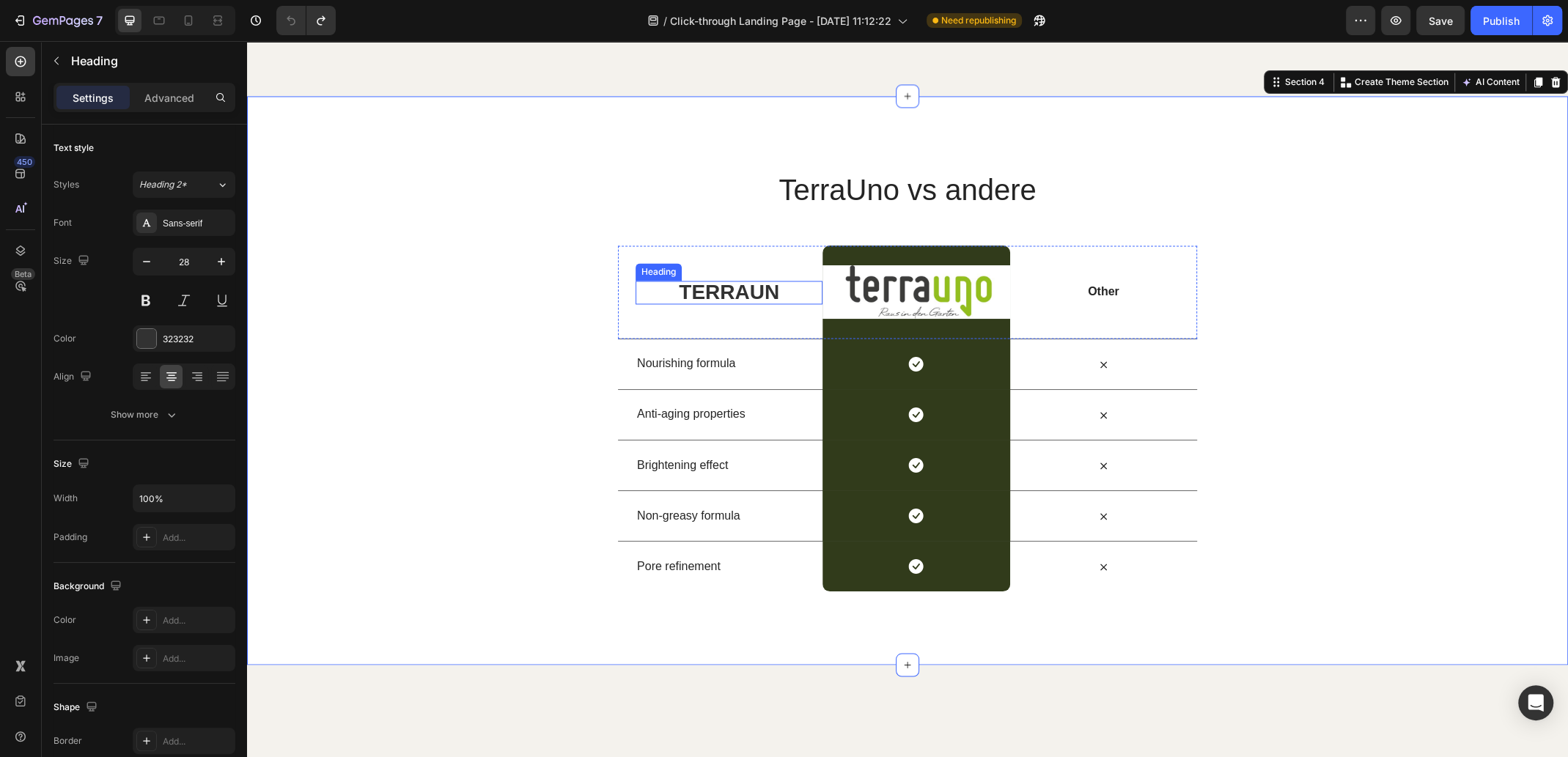
click at [764, 304] on h2 "TERRAUN" at bounding box center [729, 292] width 187 height 23
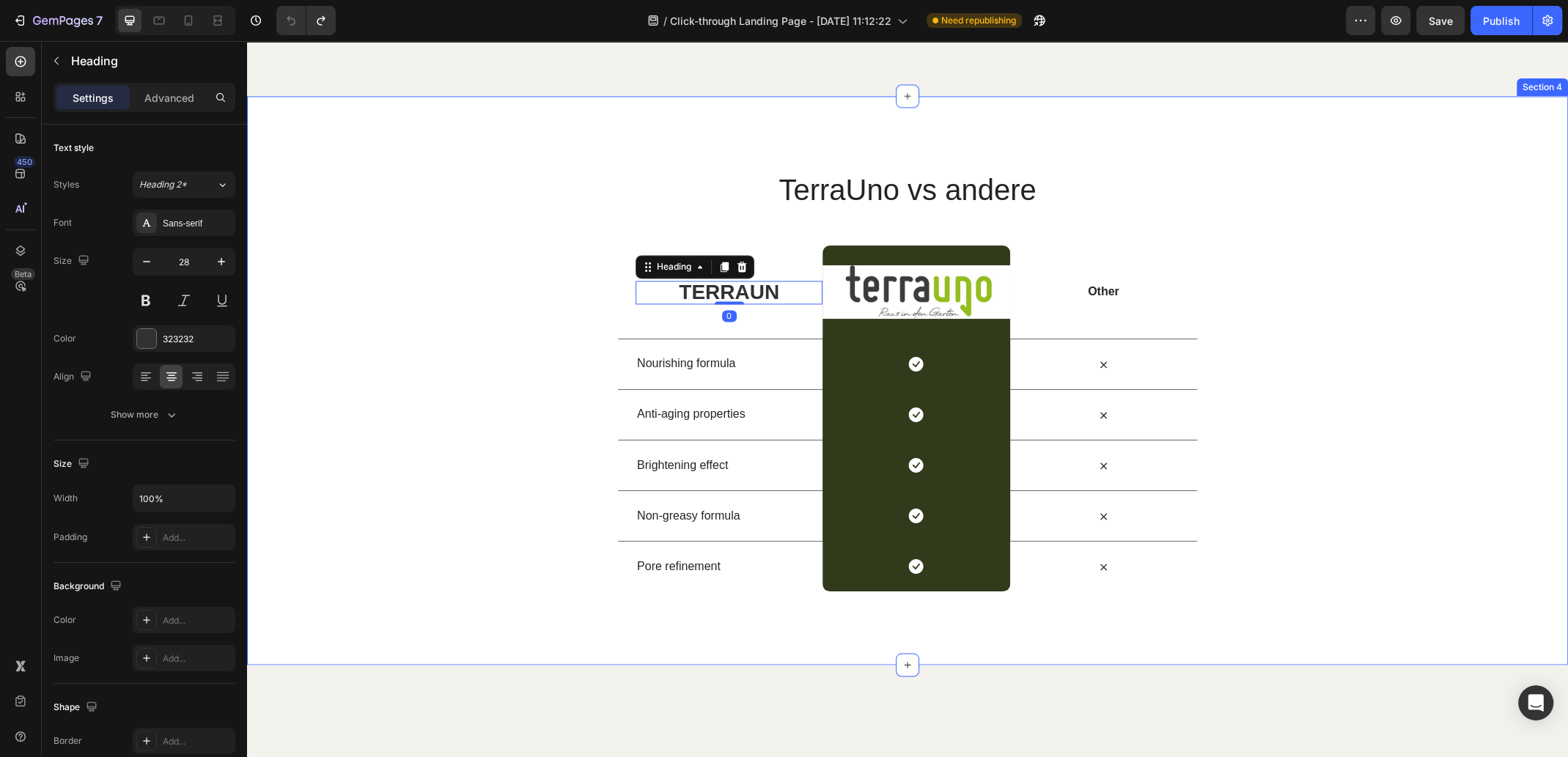
click at [330, 344] on div "TerraUno vs andere Heading Row TERRAUN Heading 0 Image Row Other Text Block Row…" at bounding box center [907, 380] width 1321 height 422
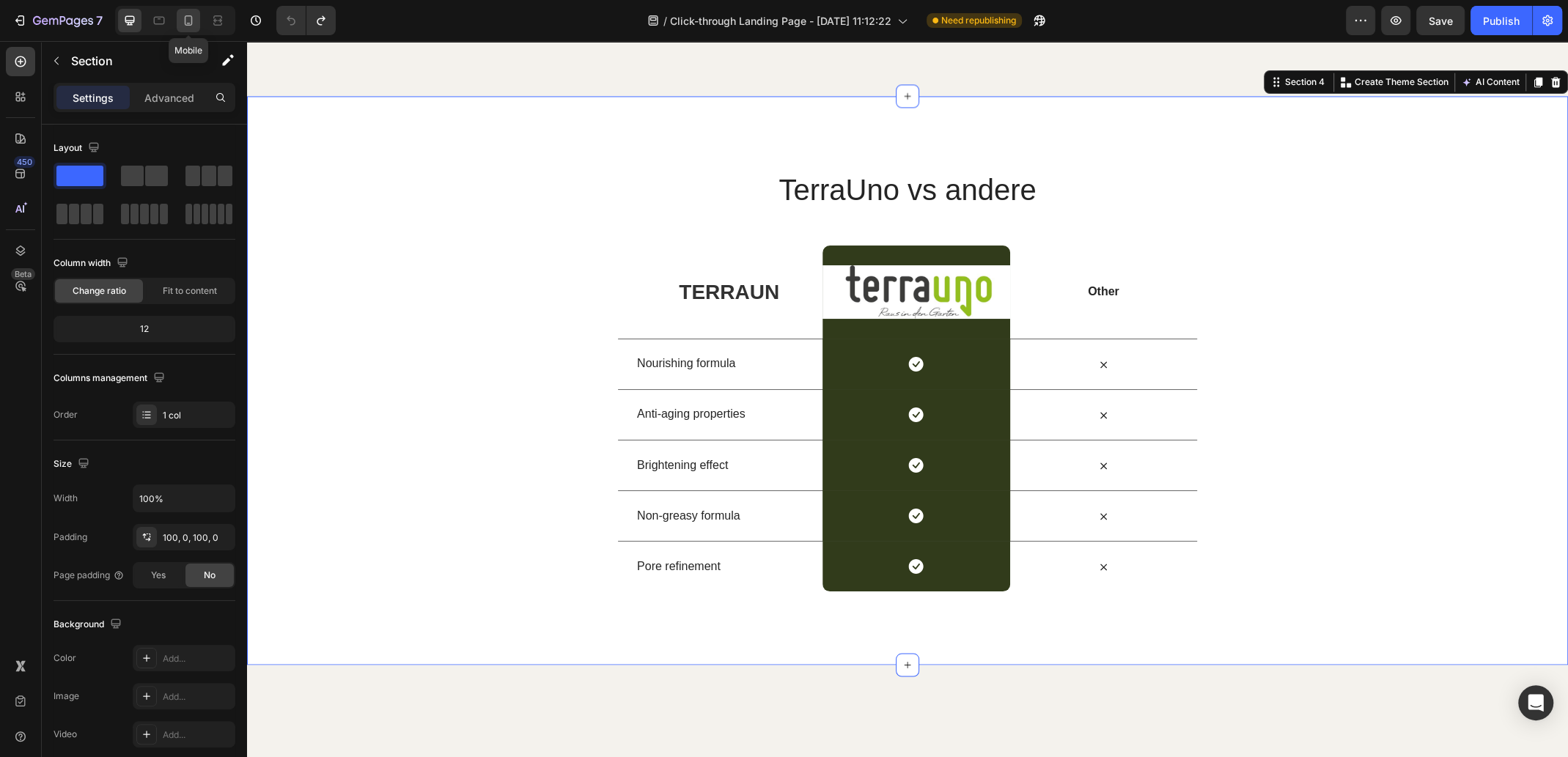
click at [183, 22] on icon at bounding box center [189, 20] width 15 height 15
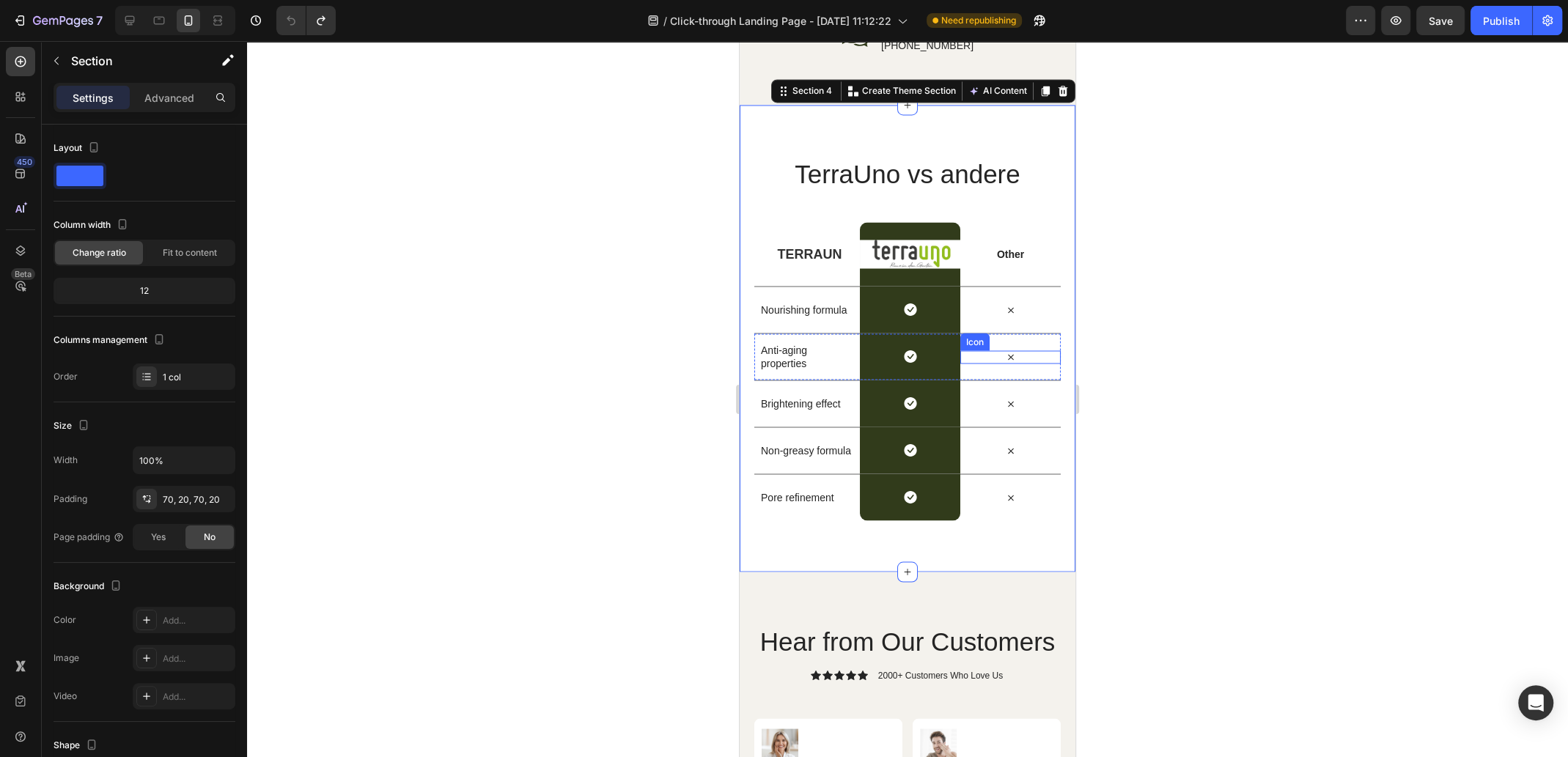
scroll to position [2396, 0]
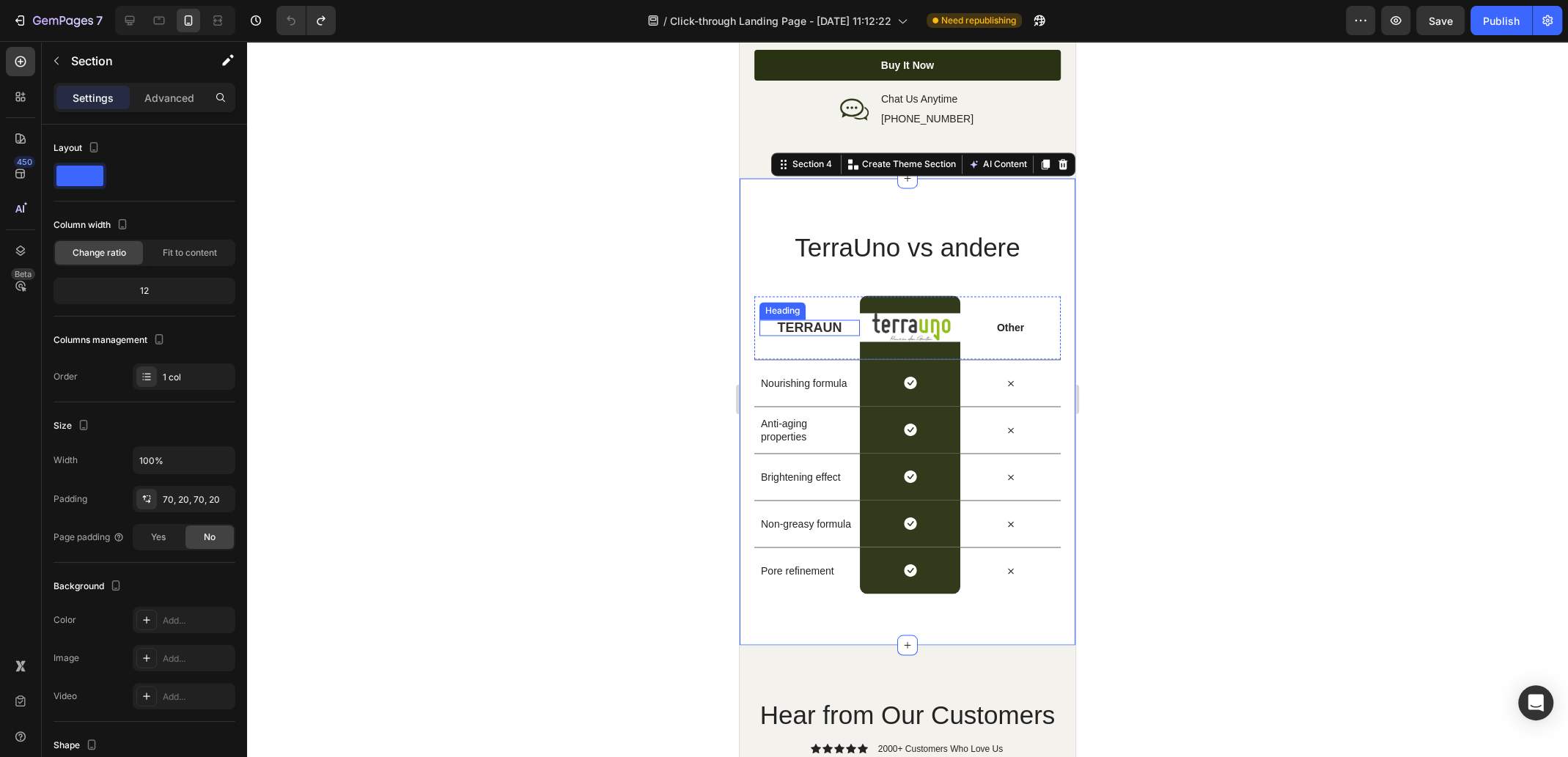
click at [820, 320] on h2 "TERRAUN" at bounding box center [809, 328] width 100 height 16
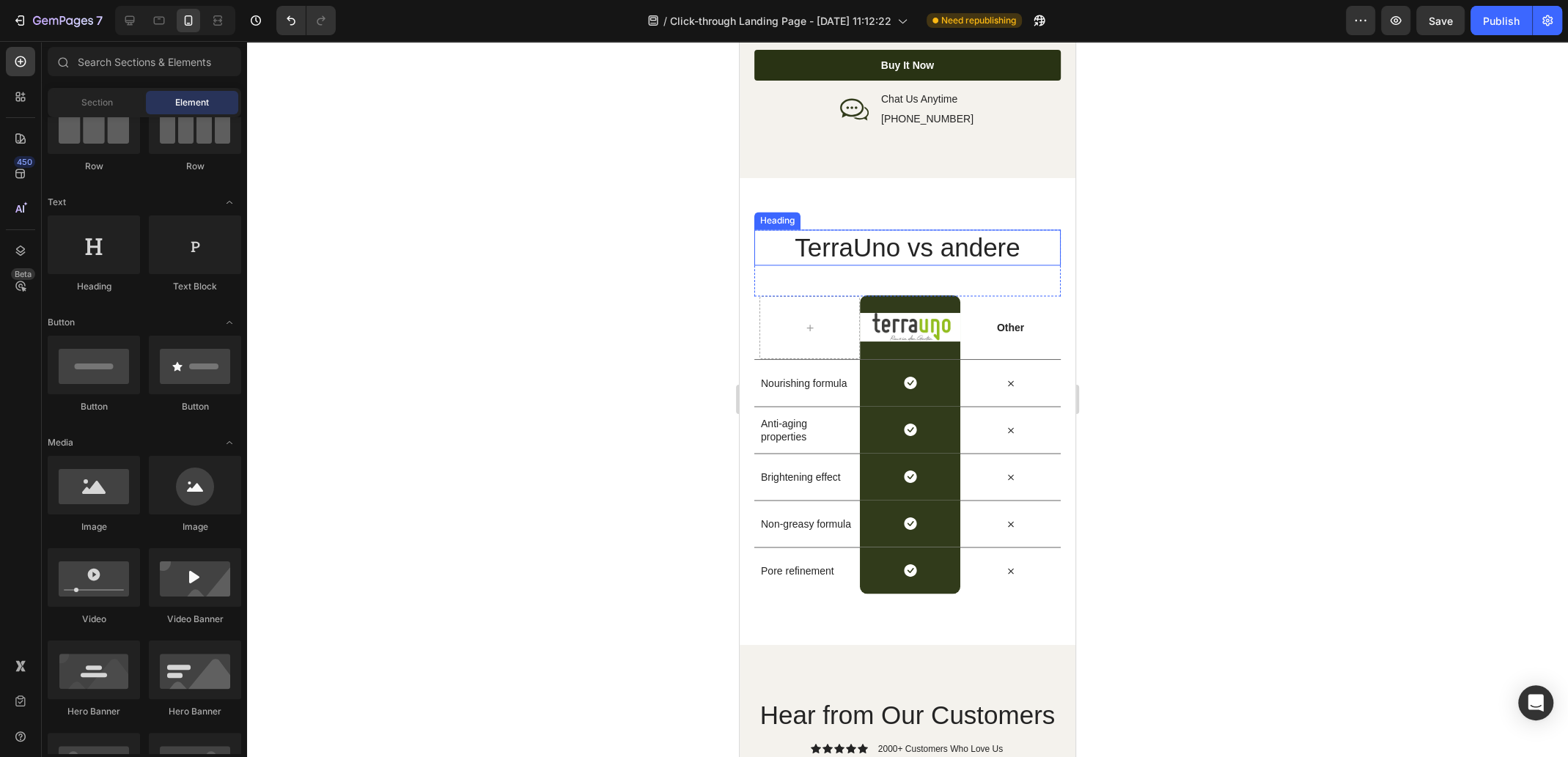
click at [917, 236] on h2 "TerraUno vs andere" at bounding box center [907, 247] width 306 height 36
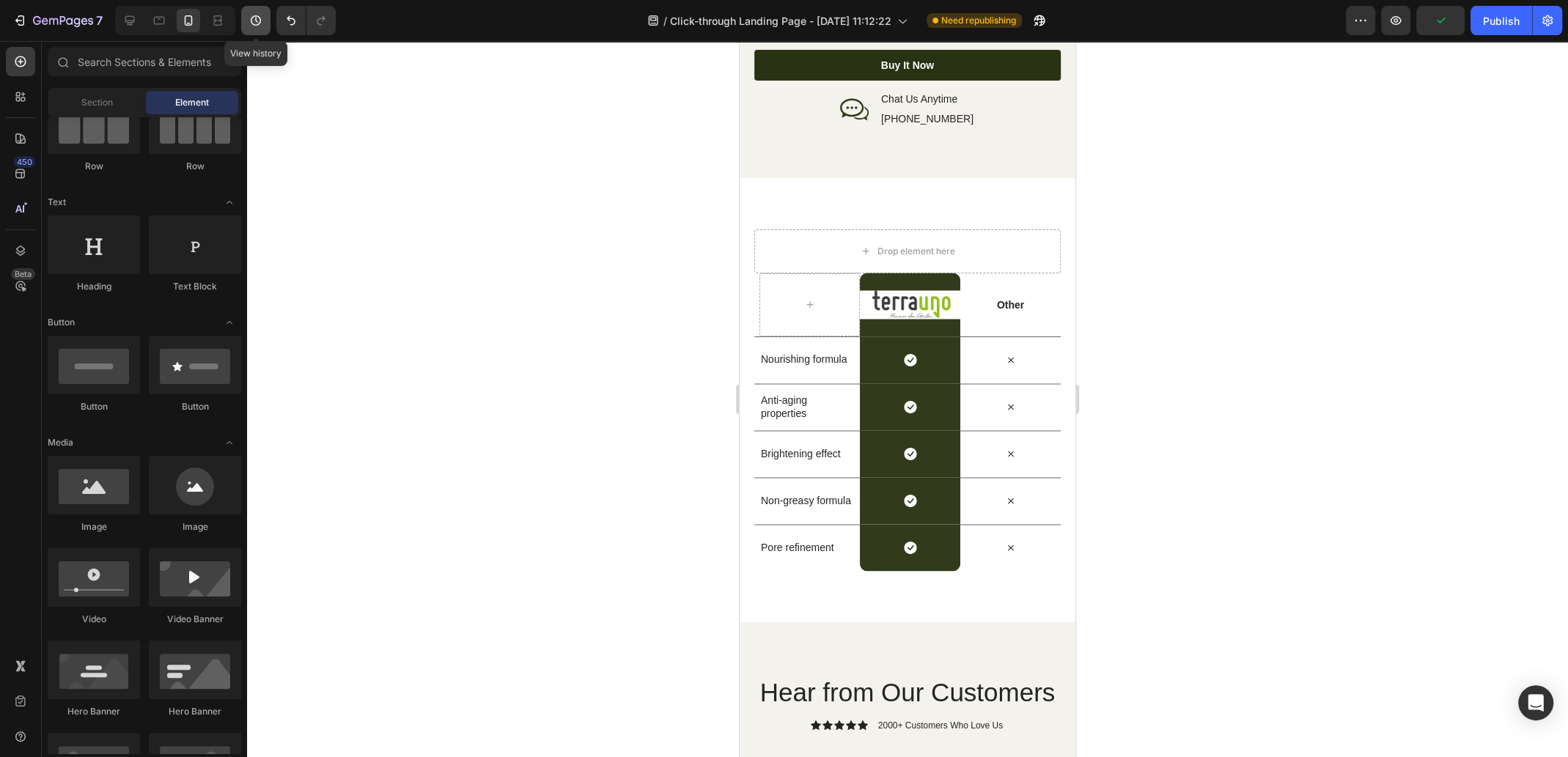
click at [254, 27] on icon "button" at bounding box center [256, 20] width 15 height 15
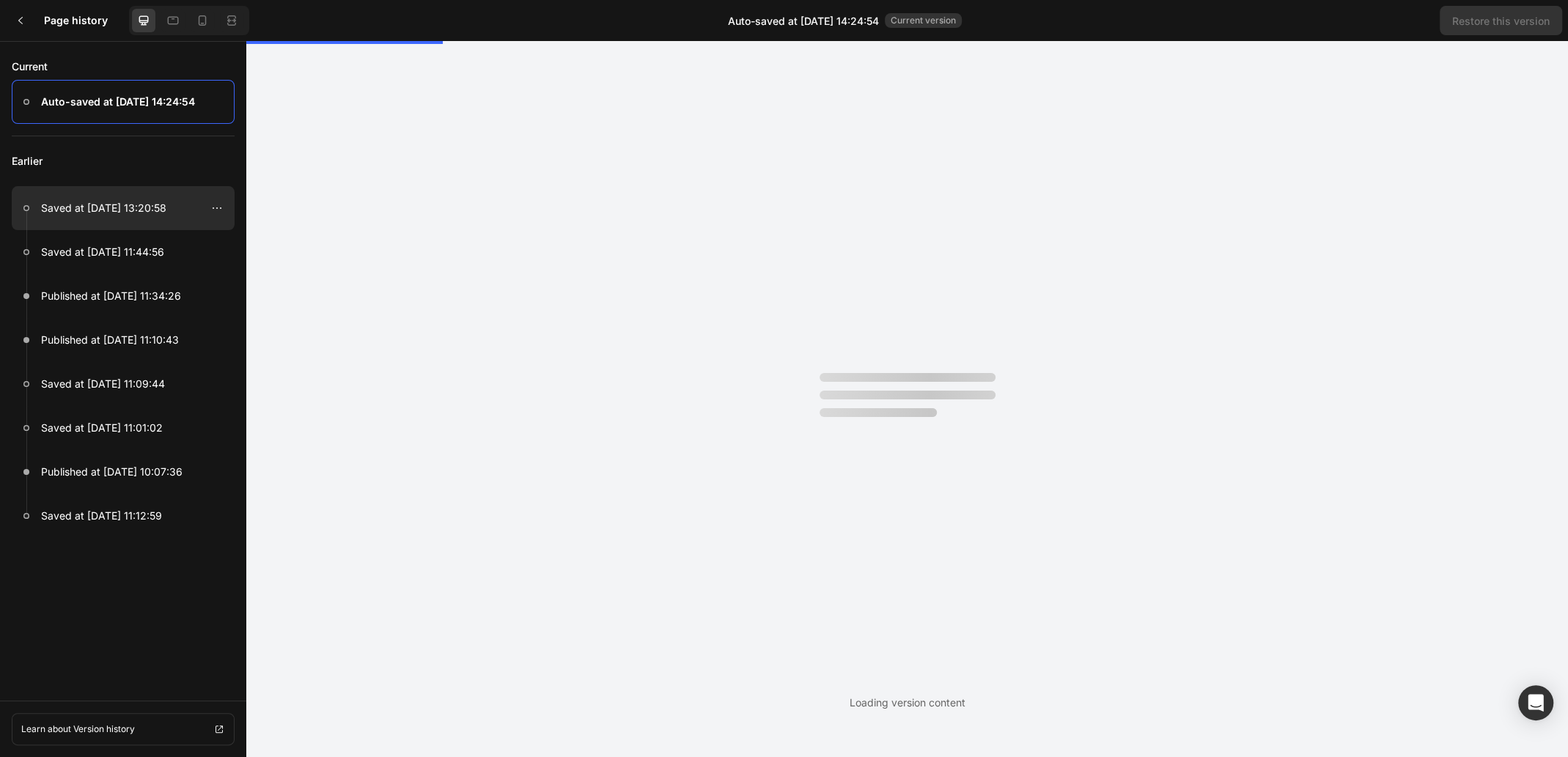
scroll to position [0, 0]
click at [126, 209] on p "Saved at Aug 28, 13:20:58" at bounding box center [104, 208] width 126 height 18
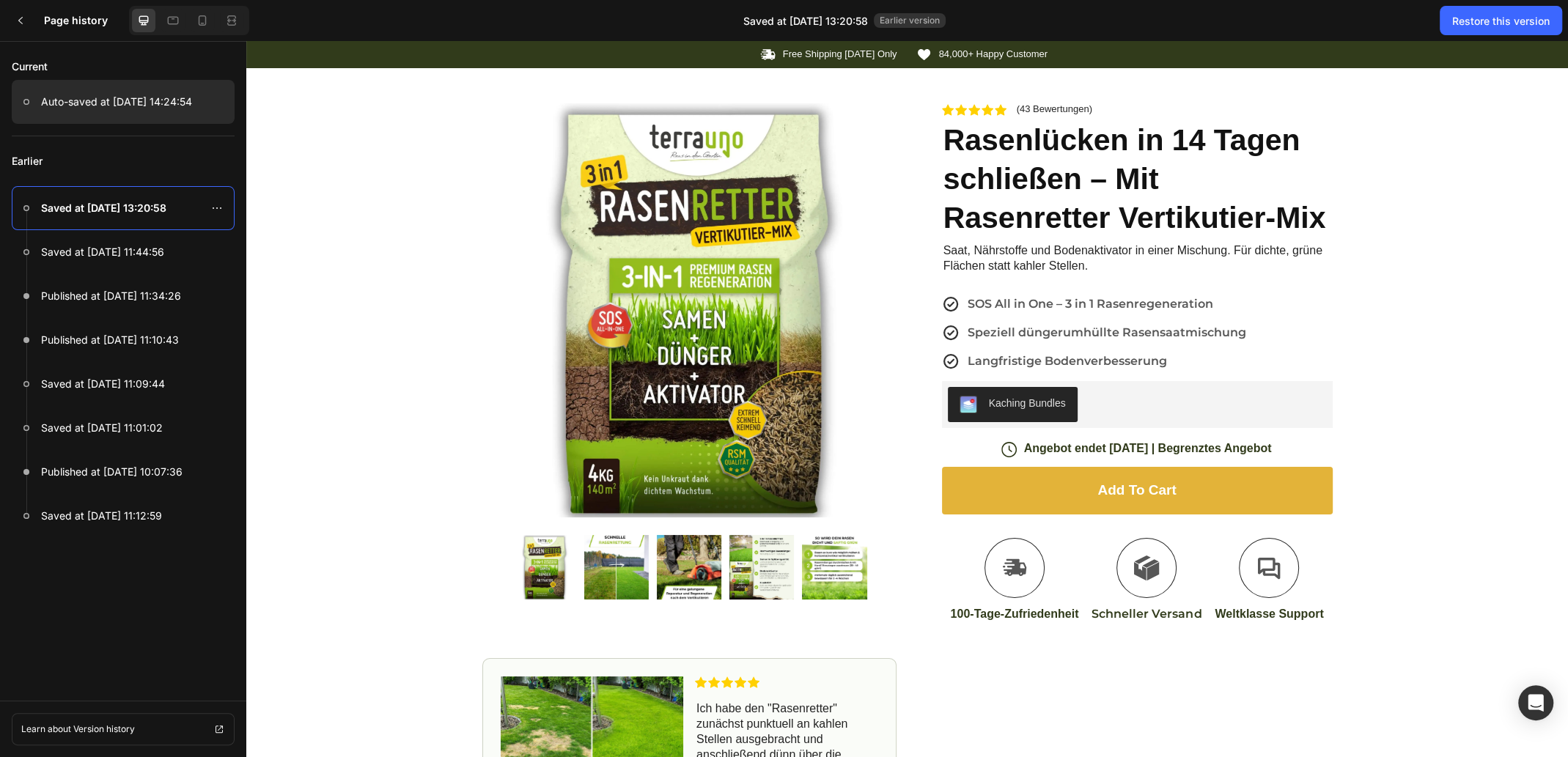
click at [69, 105] on p "Auto-saved at Aug 28, 14:24:54" at bounding box center [117, 102] width 151 height 18
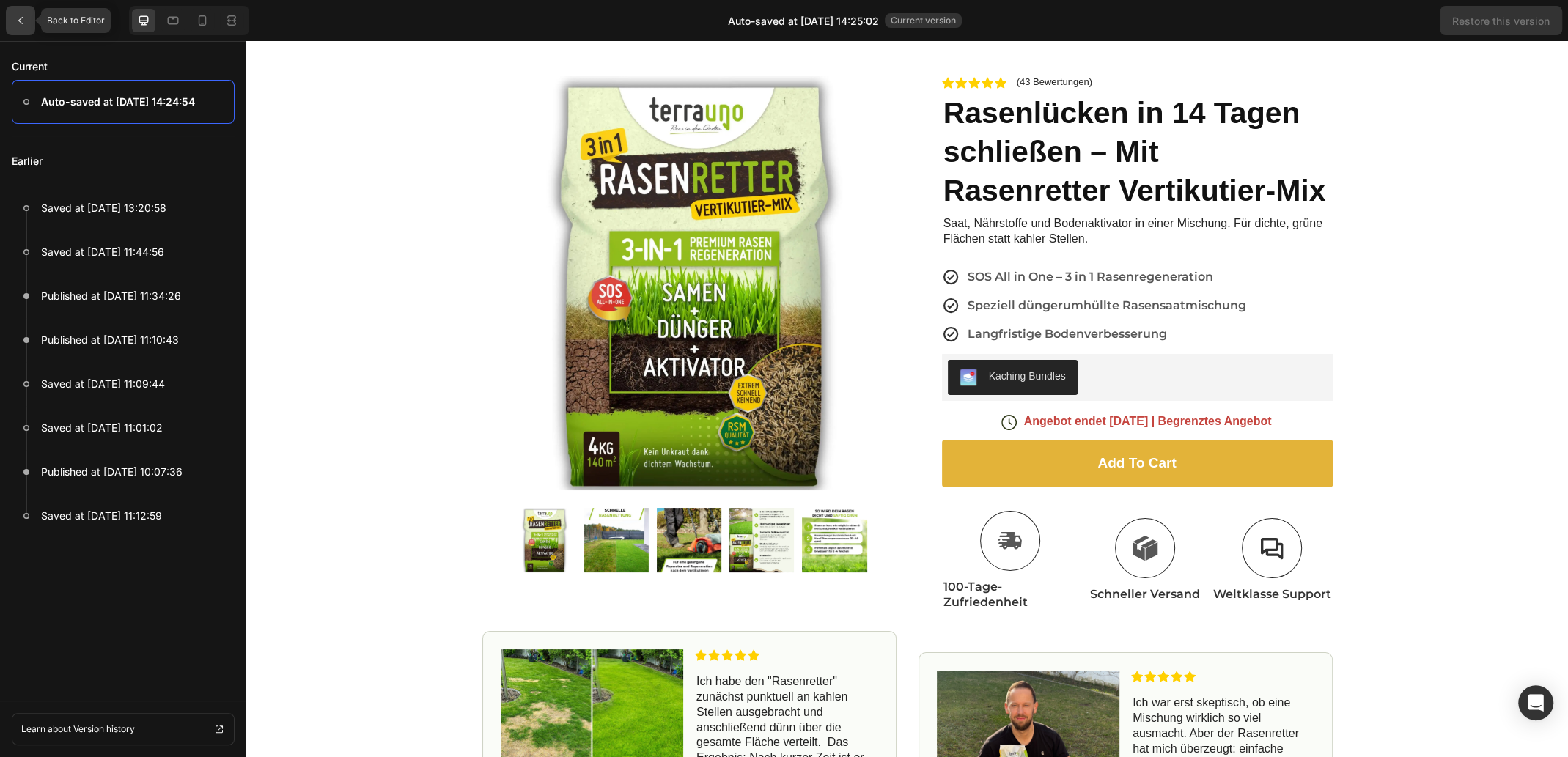
click at [22, 16] on icon at bounding box center [20, 20] width 11 height 11
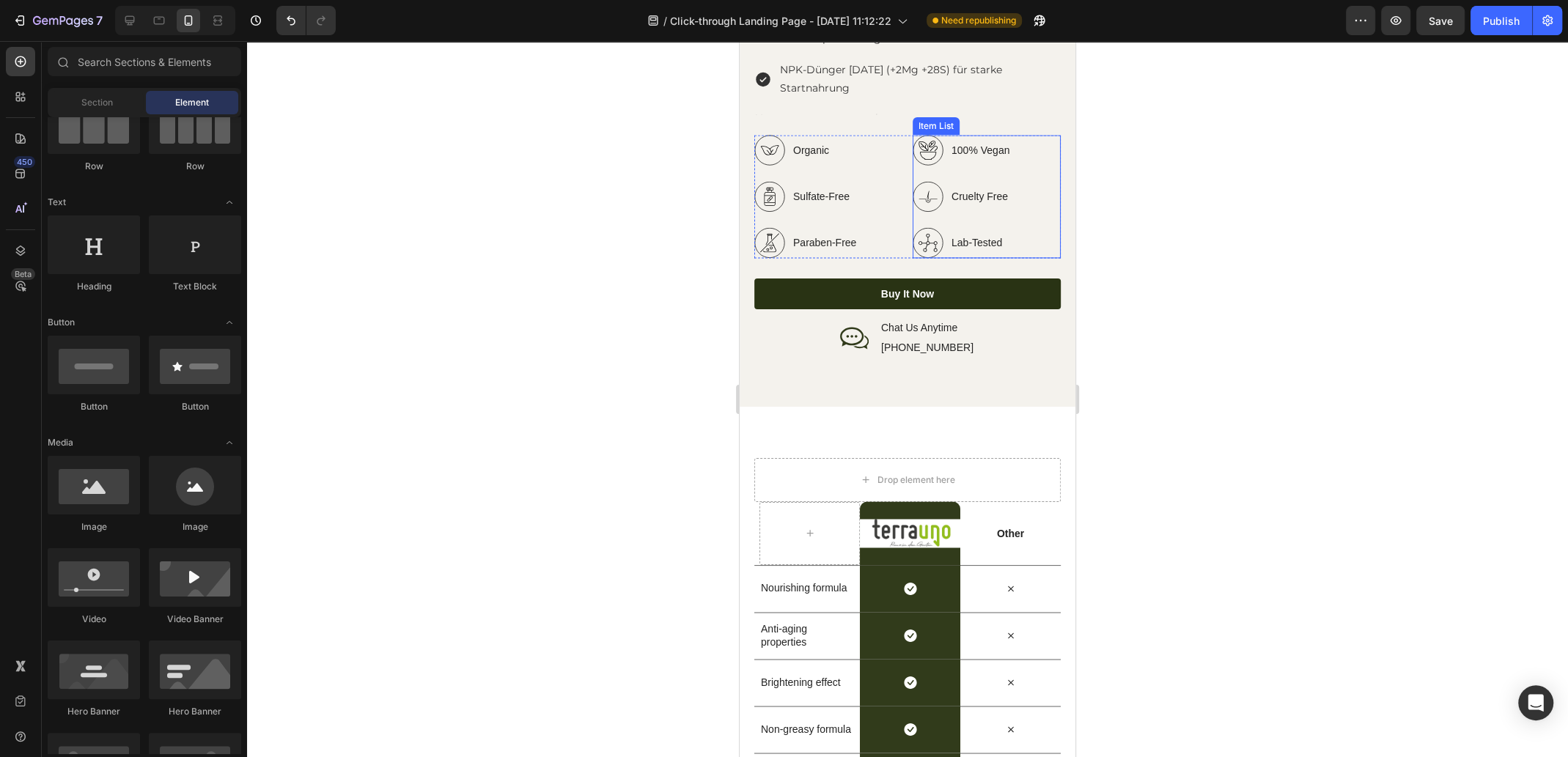
scroll to position [2103, 0]
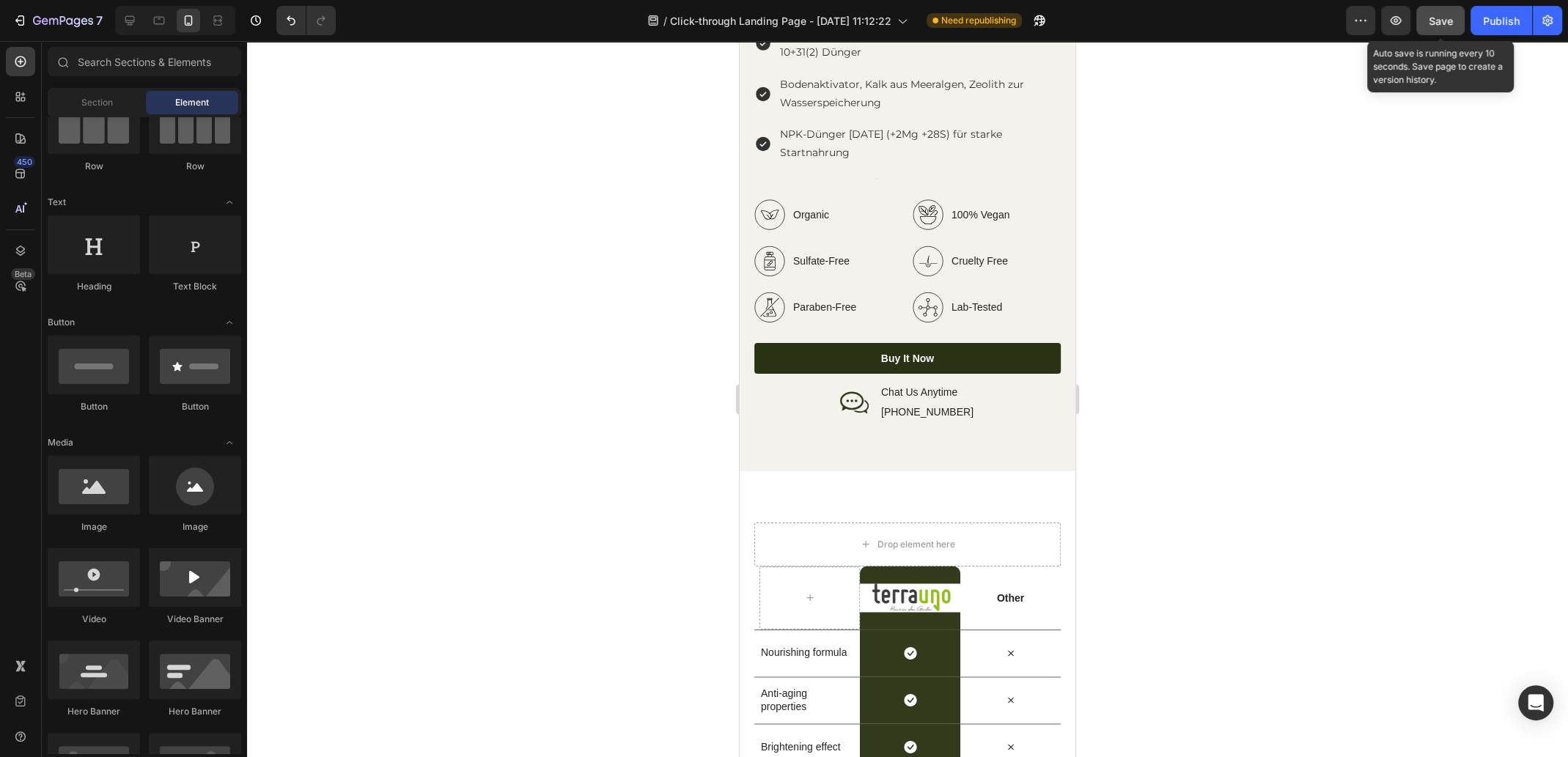
click at [1450, 26] on span "Save" at bounding box center [1441, 20] width 24 height 12
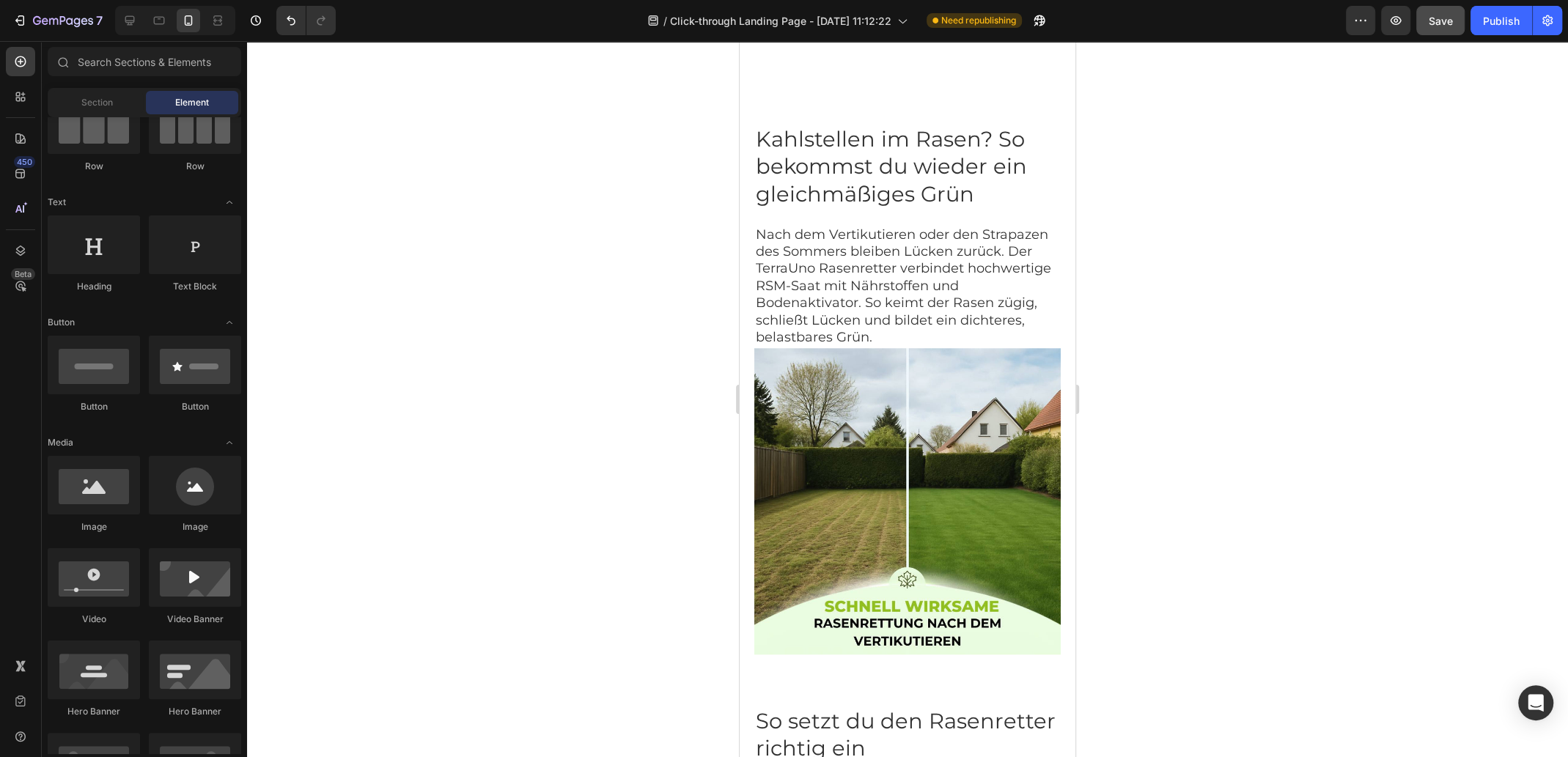
scroll to position [272, 0]
